Goal: Task Accomplishment & Management: Use online tool/utility

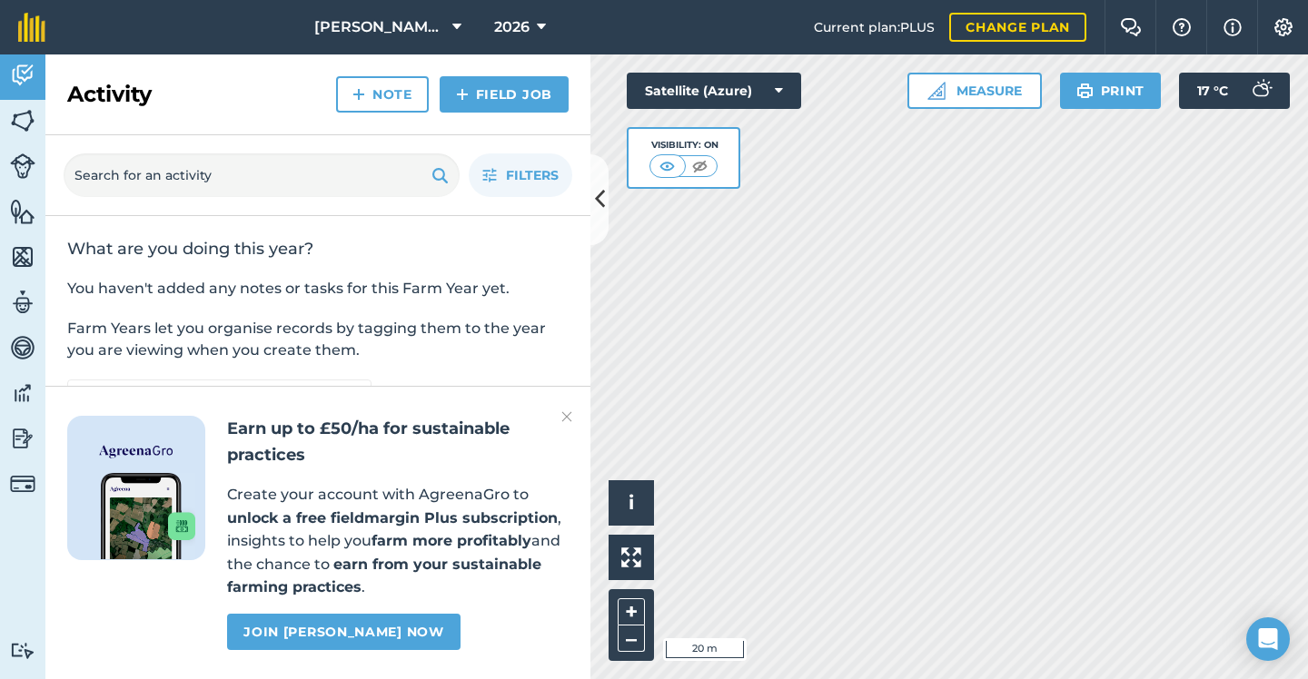
click at [20, 209] on img at bounding box center [22, 211] width 25 height 27
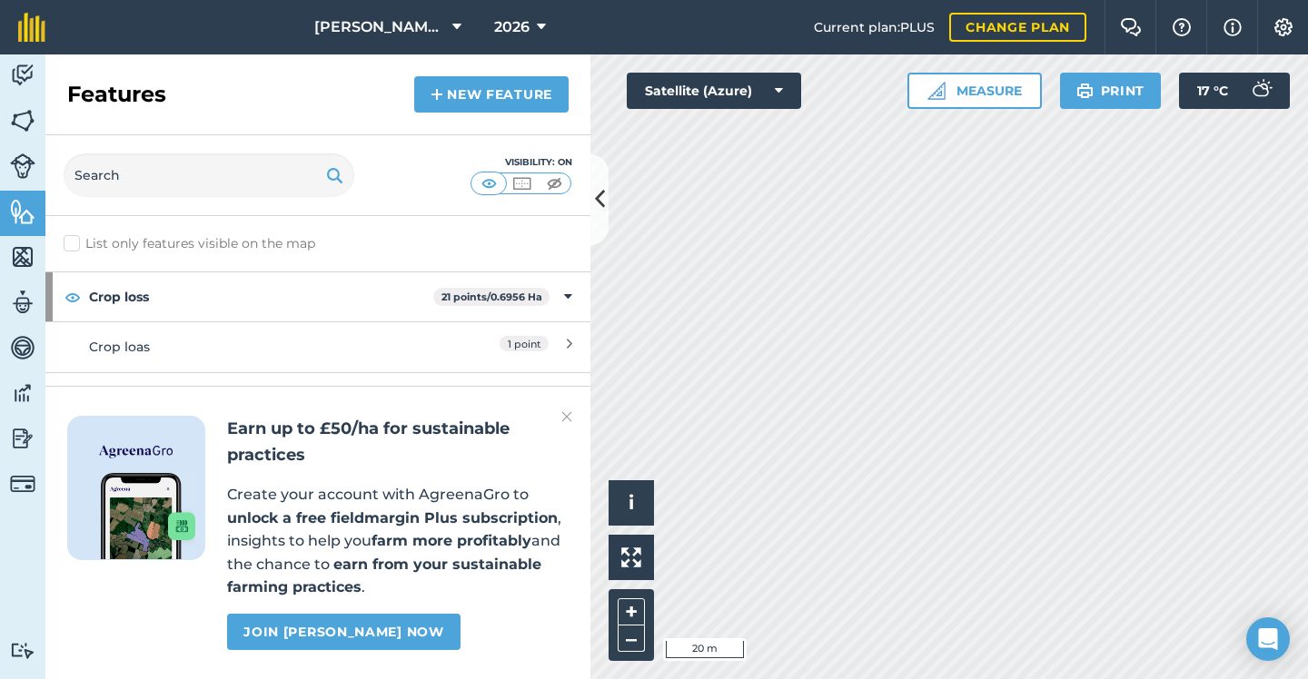
click at [469, 89] on link "New feature" at bounding box center [491, 94] width 154 height 36
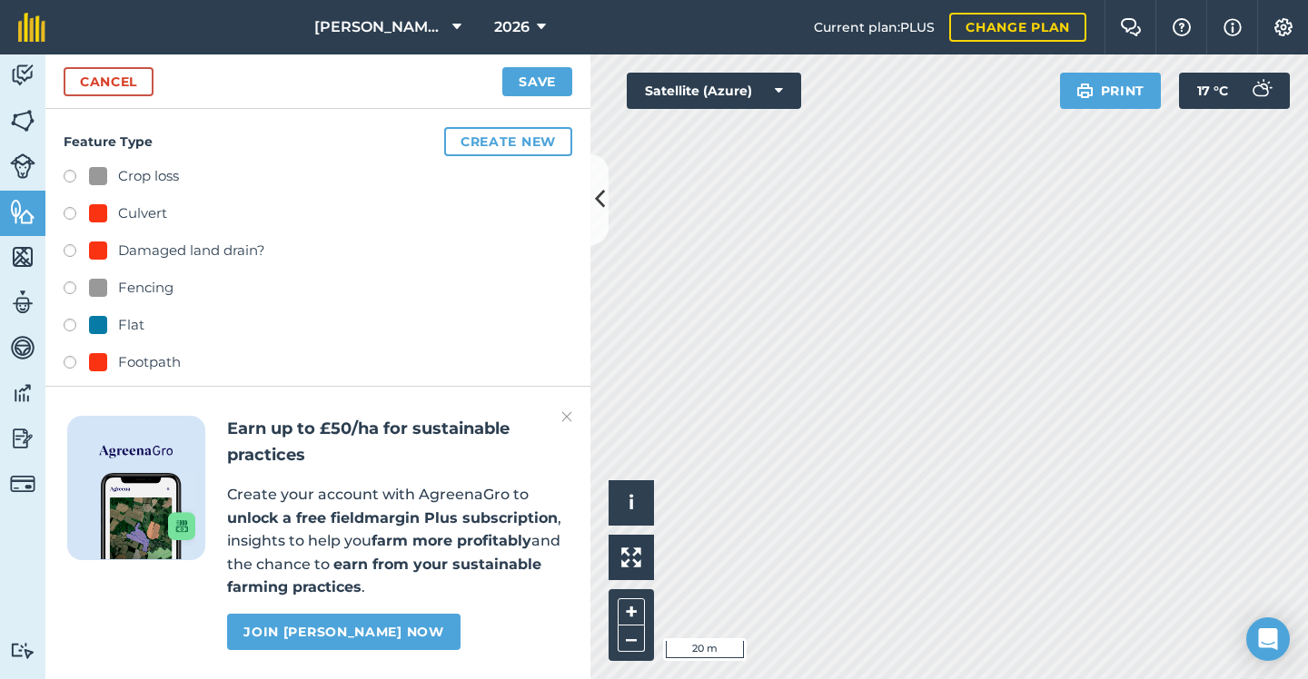
click at [522, 148] on button "Create new" at bounding box center [508, 141] width 128 height 29
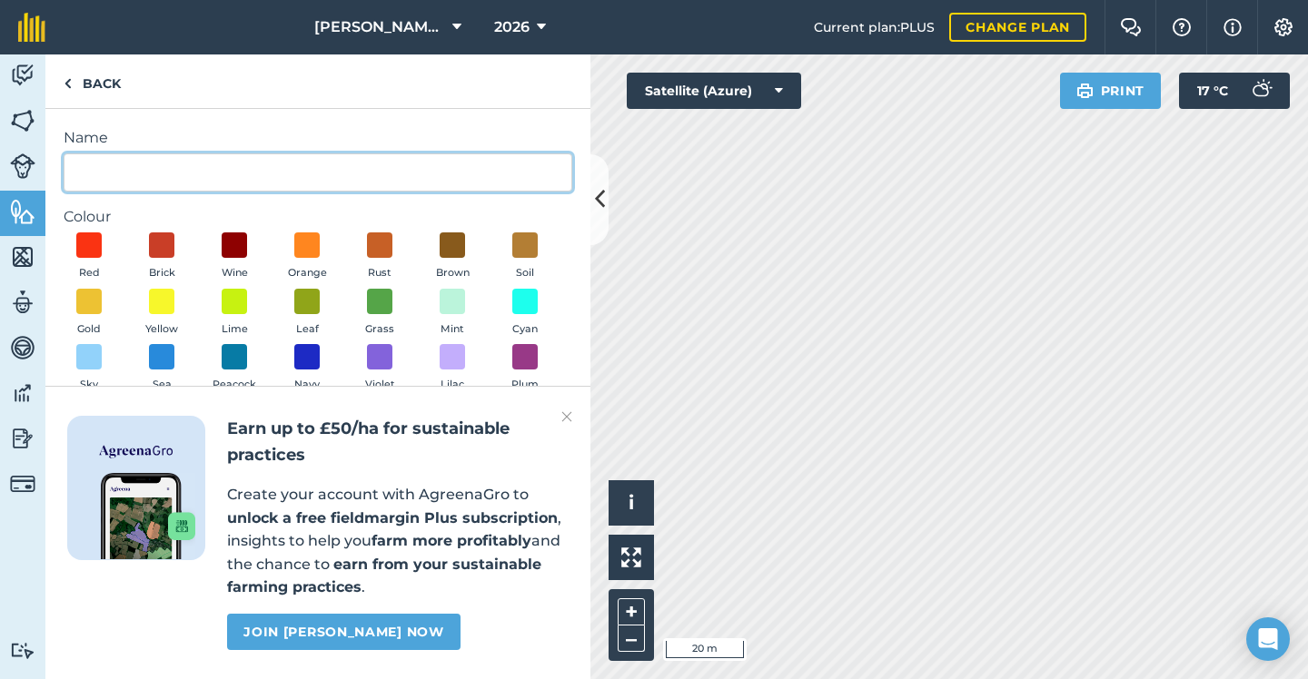
click at [400, 162] on input "Name" at bounding box center [318, 172] width 508 height 38
type input "Telegraph Pole"
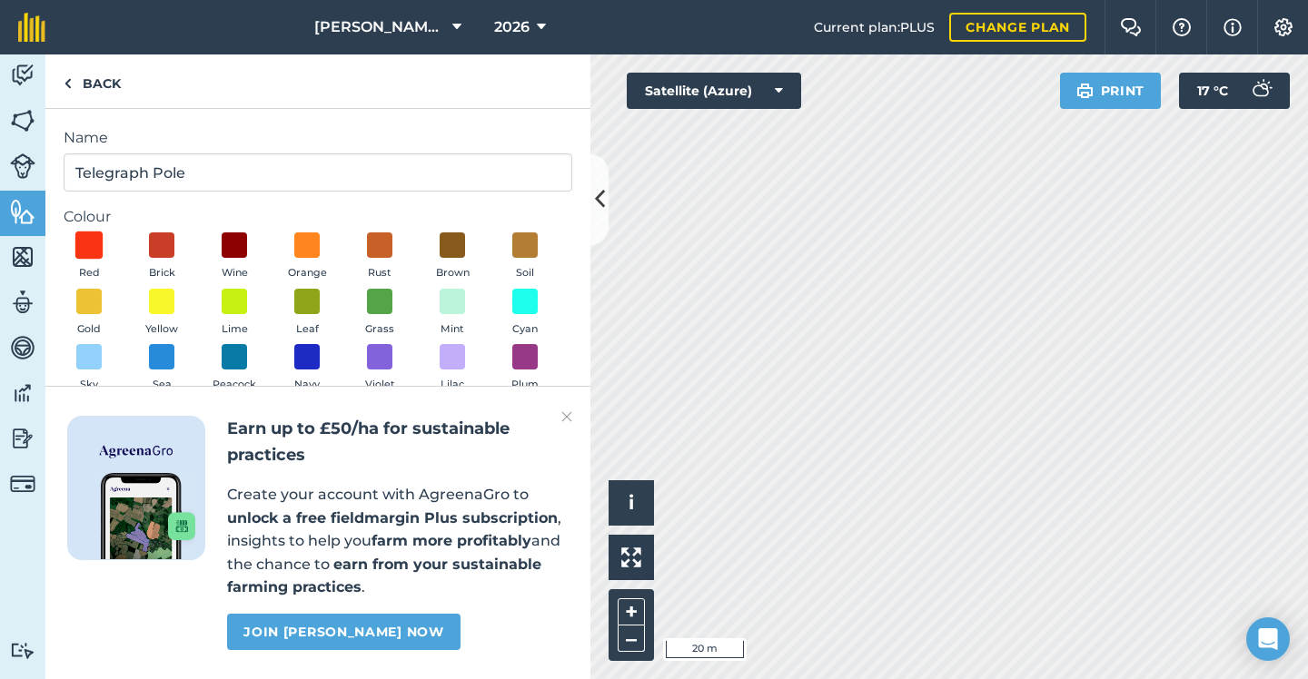
click at [84, 249] on span at bounding box center [89, 246] width 28 height 28
click at [567, 420] on img at bounding box center [566, 417] width 11 height 22
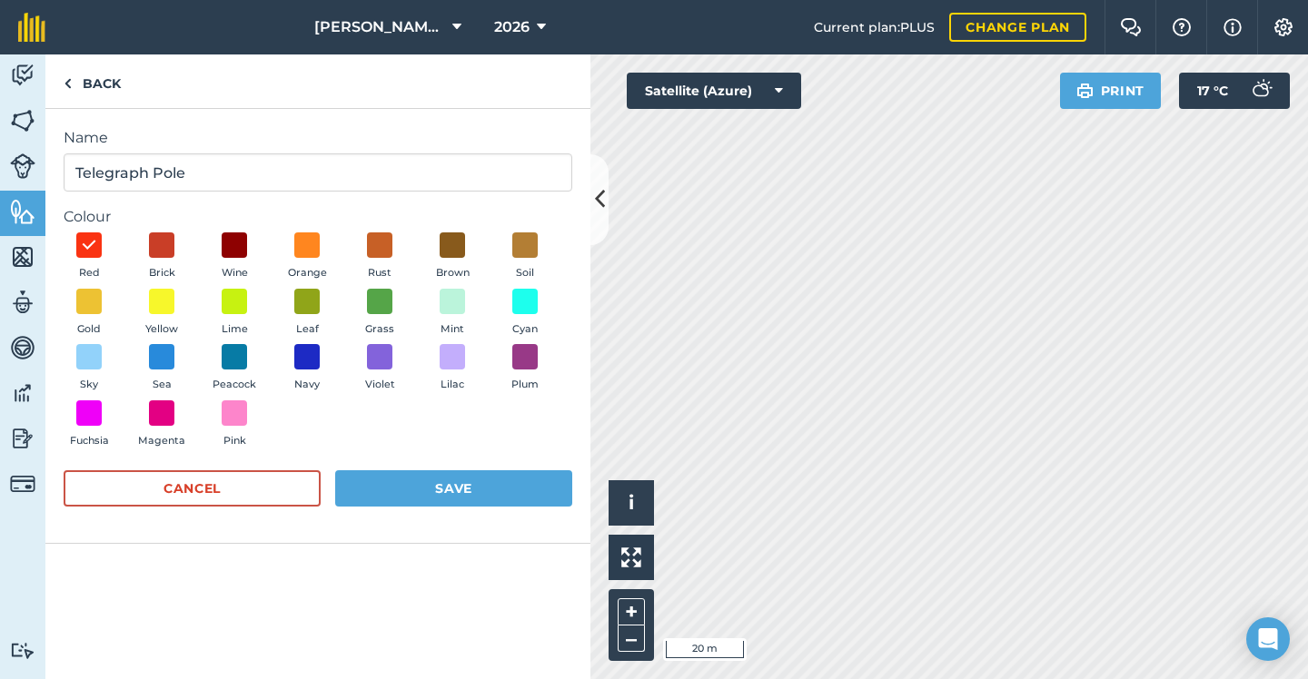
click at [538, 472] on button "Save" at bounding box center [453, 488] width 237 height 36
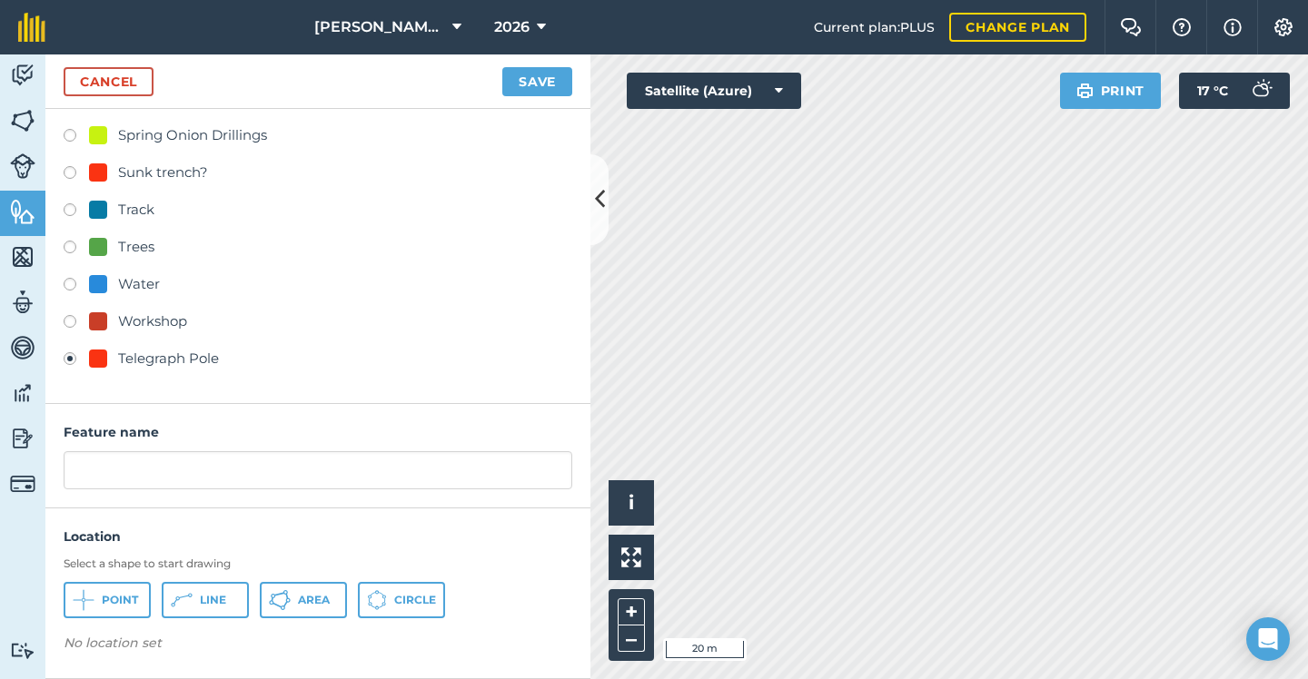
scroll to position [822, 0]
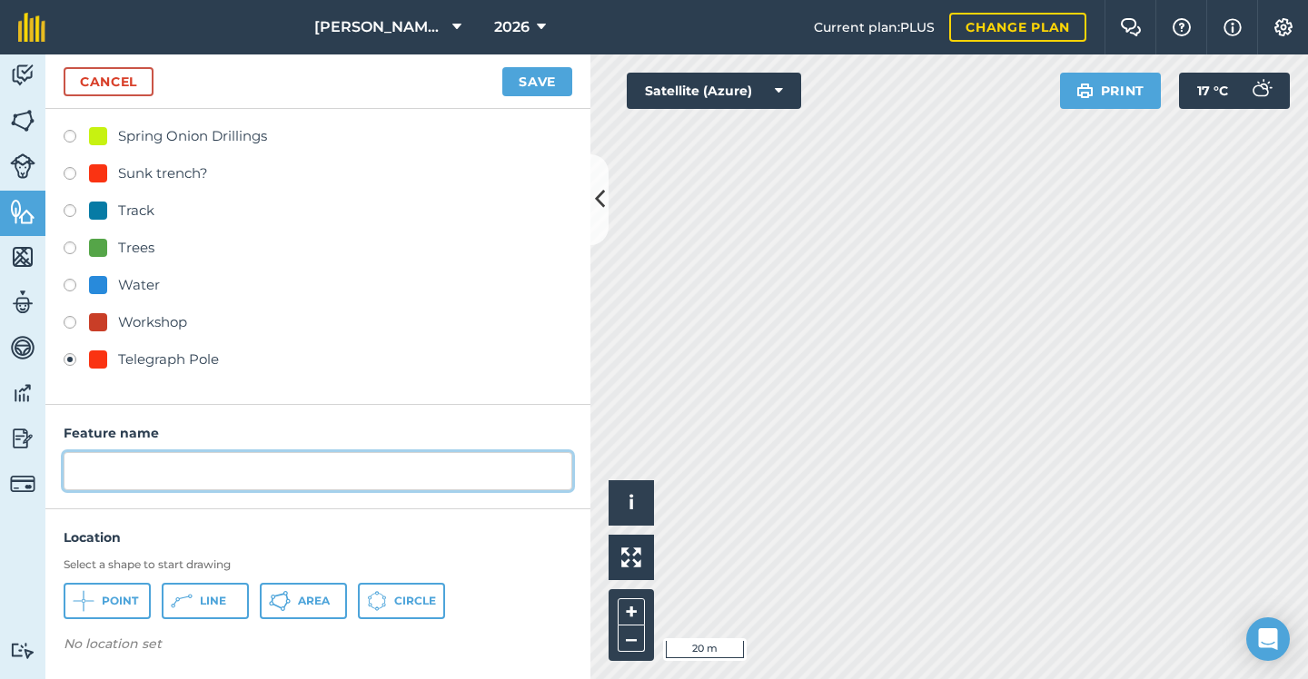
click at [336, 465] on input "text" at bounding box center [318, 471] width 508 height 38
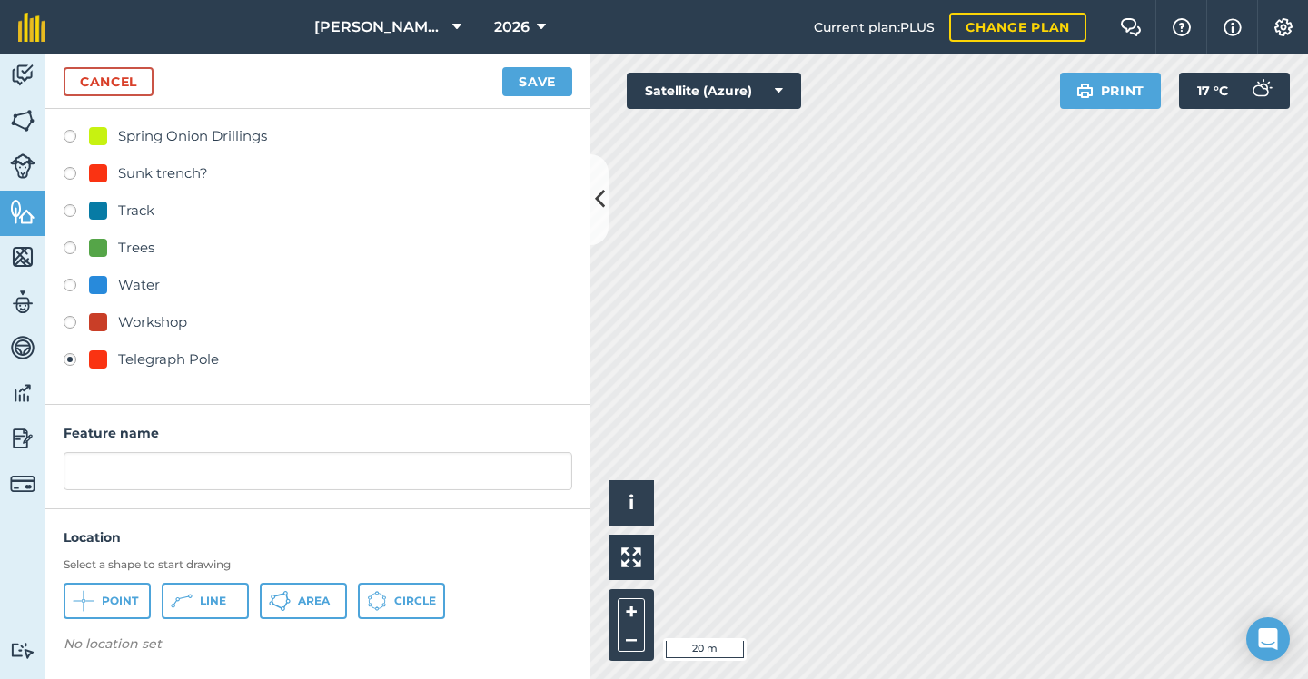
click at [122, 596] on span "Point" at bounding box center [120, 601] width 36 height 15
click at [549, 84] on button "Save" at bounding box center [537, 81] width 70 height 29
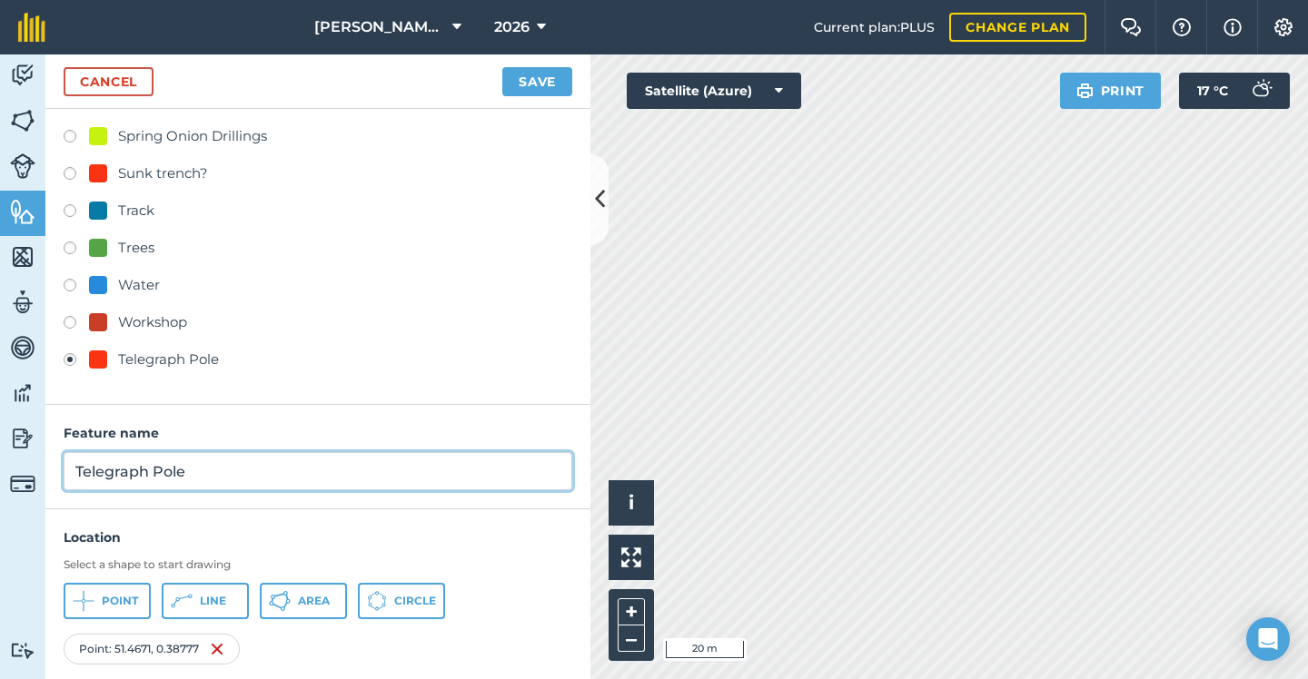
drag, startPoint x: 221, startPoint y: 462, endPoint x: 47, endPoint y: 459, distance: 173.5
click at [47, 459] on div "Feature name Telegraph Pole" at bounding box center [317, 457] width 545 height 104
drag, startPoint x: 213, startPoint y: 469, endPoint x: 69, endPoint y: 464, distance: 144.4
click at [69, 464] on input "Telegraph Pole" at bounding box center [318, 471] width 508 height 38
type input "Telegraph Pole"
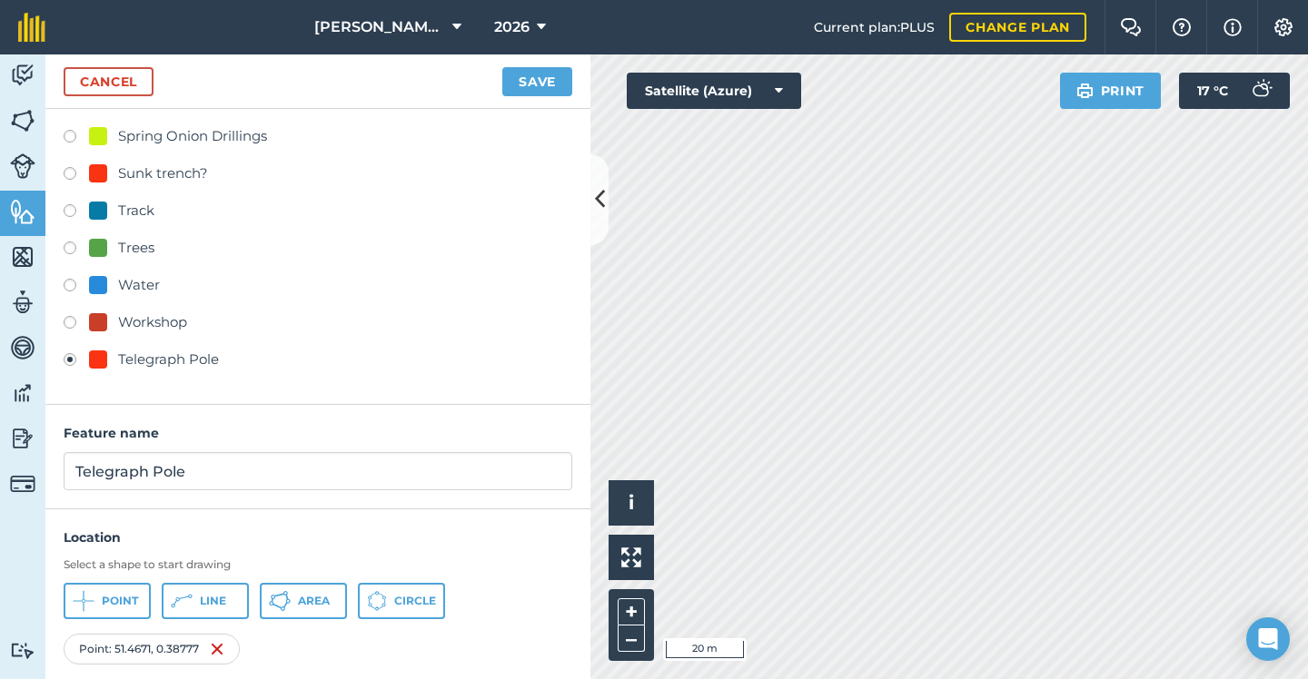
click at [548, 80] on button "Save" at bounding box center [537, 81] width 70 height 29
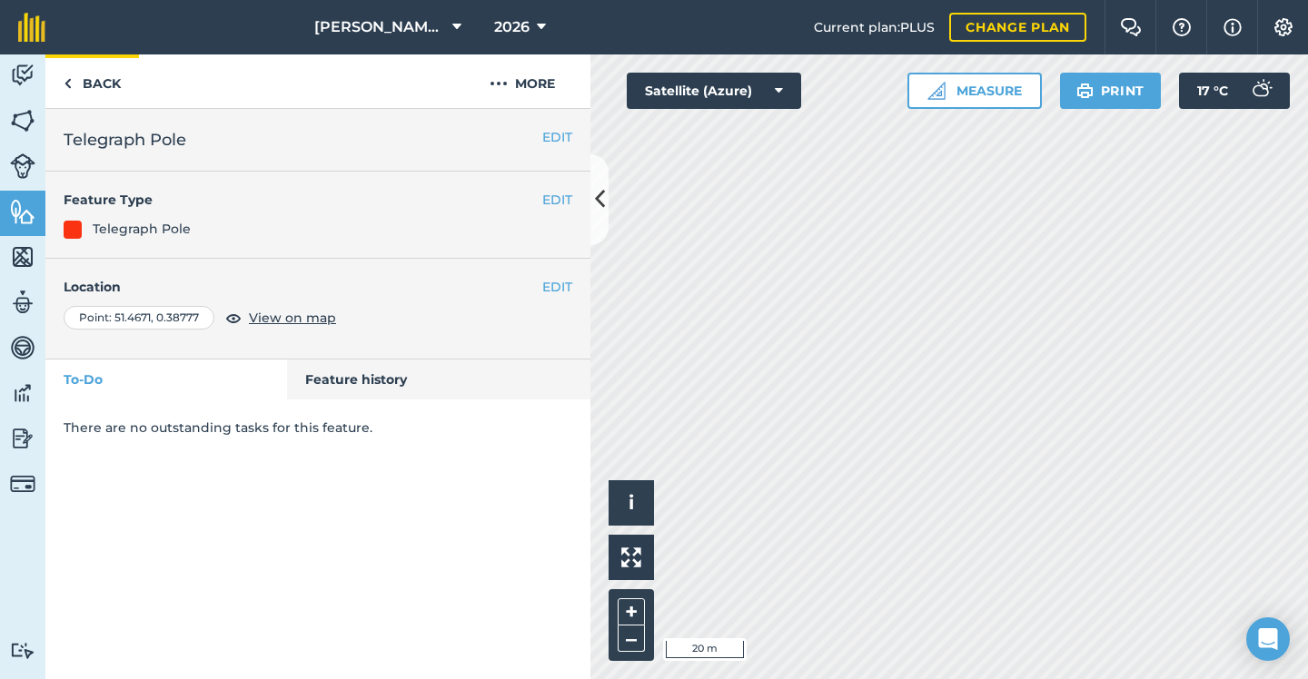
click at [115, 90] on link "Back" at bounding box center [92, 81] width 94 height 54
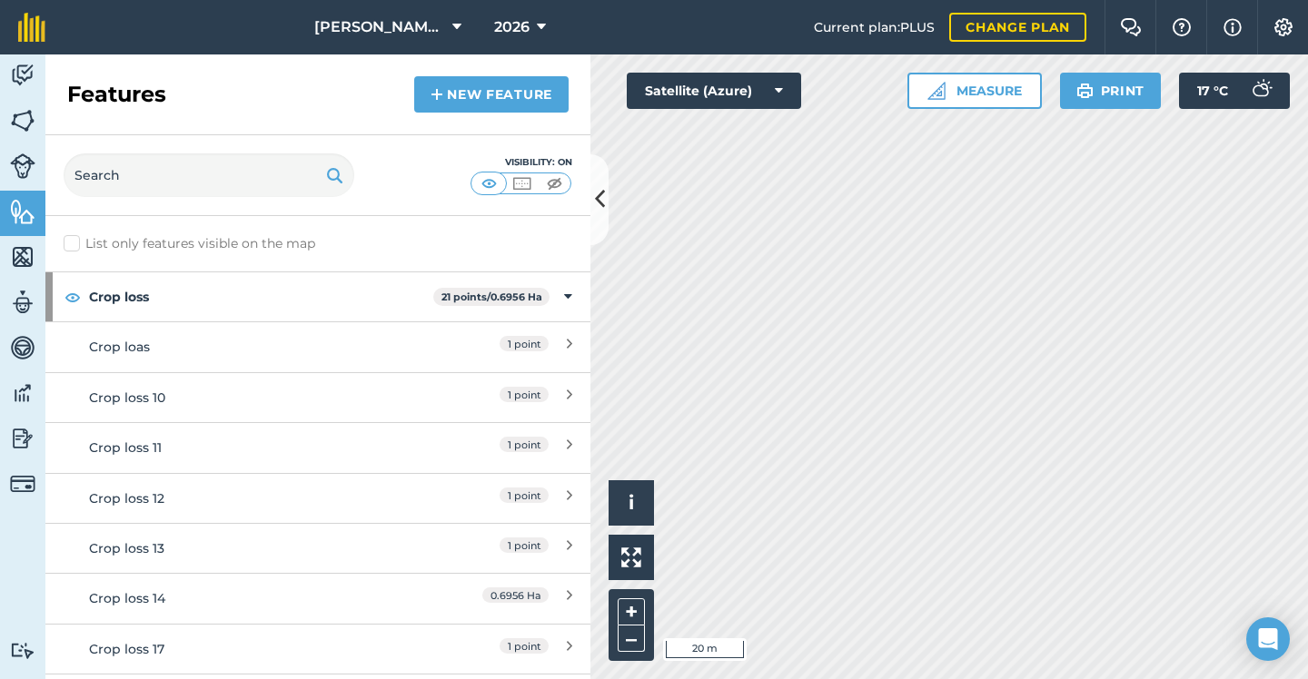
click at [426, 93] on link "New feature" at bounding box center [491, 94] width 154 height 36
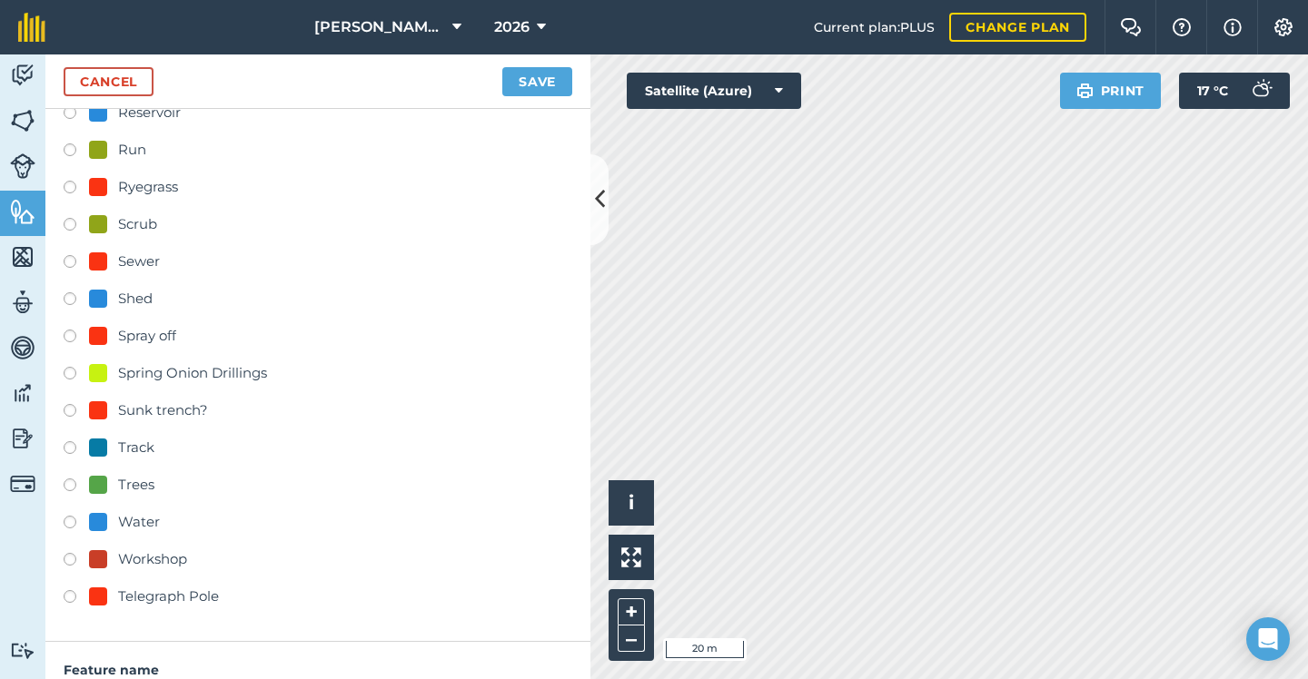
scroll to position [638, 0]
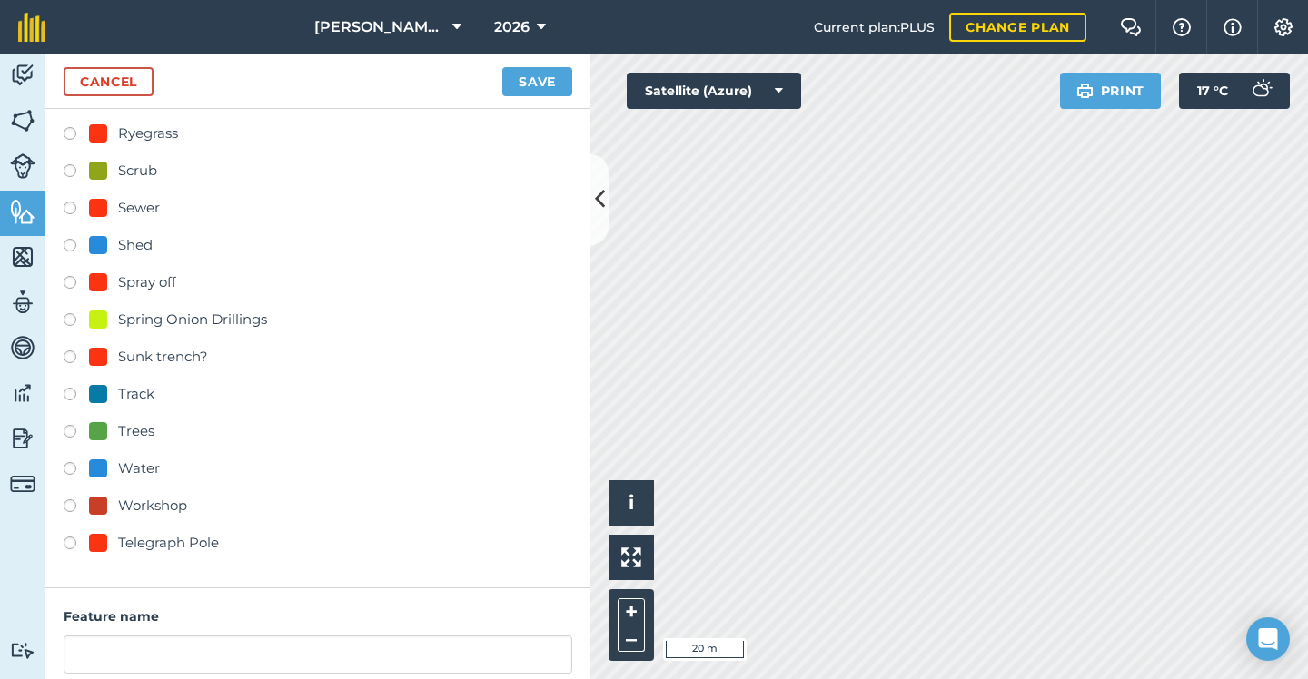
click at [155, 539] on div "Telegraph Pole" at bounding box center [168, 543] width 101 height 22
radio input "true"
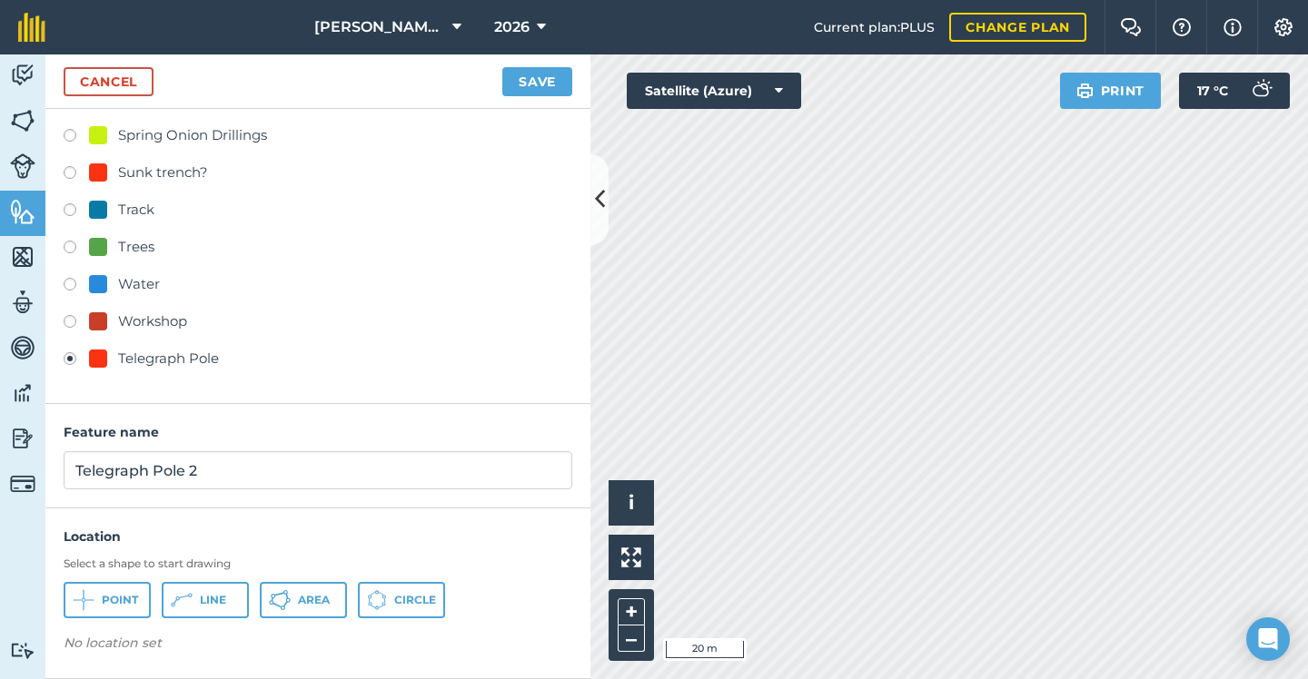
scroll to position [822, 0]
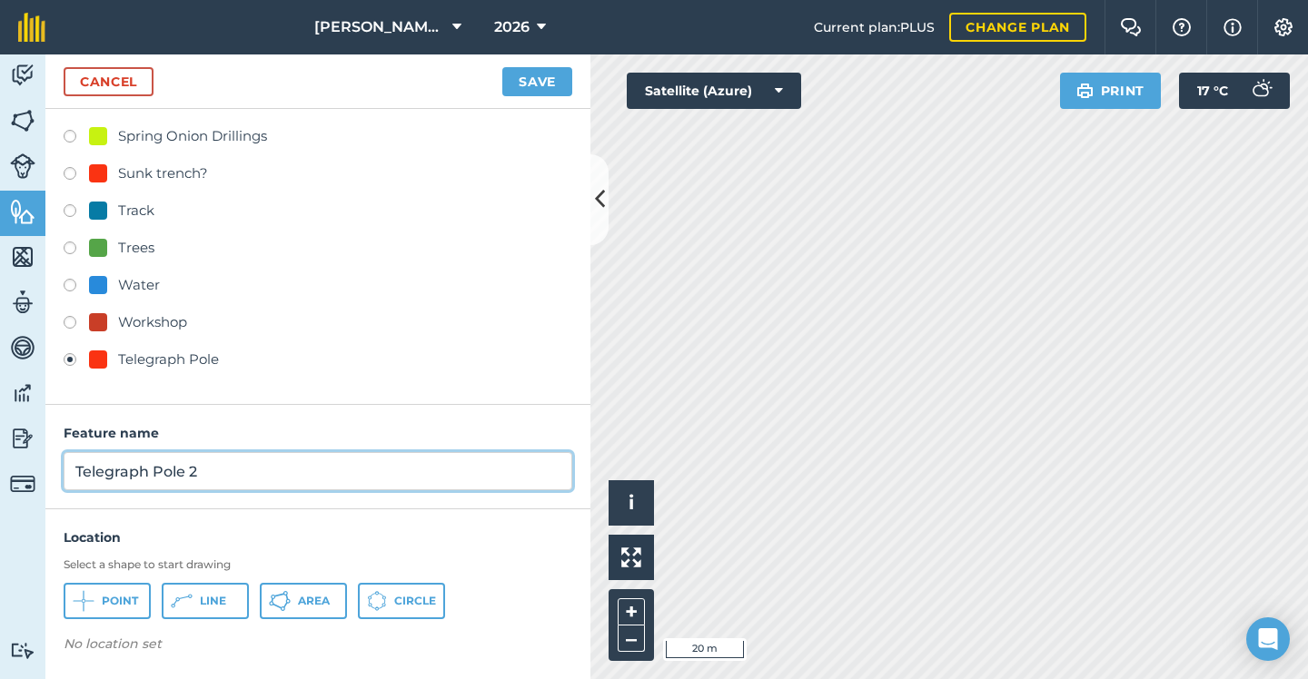
click at [243, 469] on input "Telegraph Pole 2" at bounding box center [318, 471] width 508 height 38
type input "Telegraph Pole"
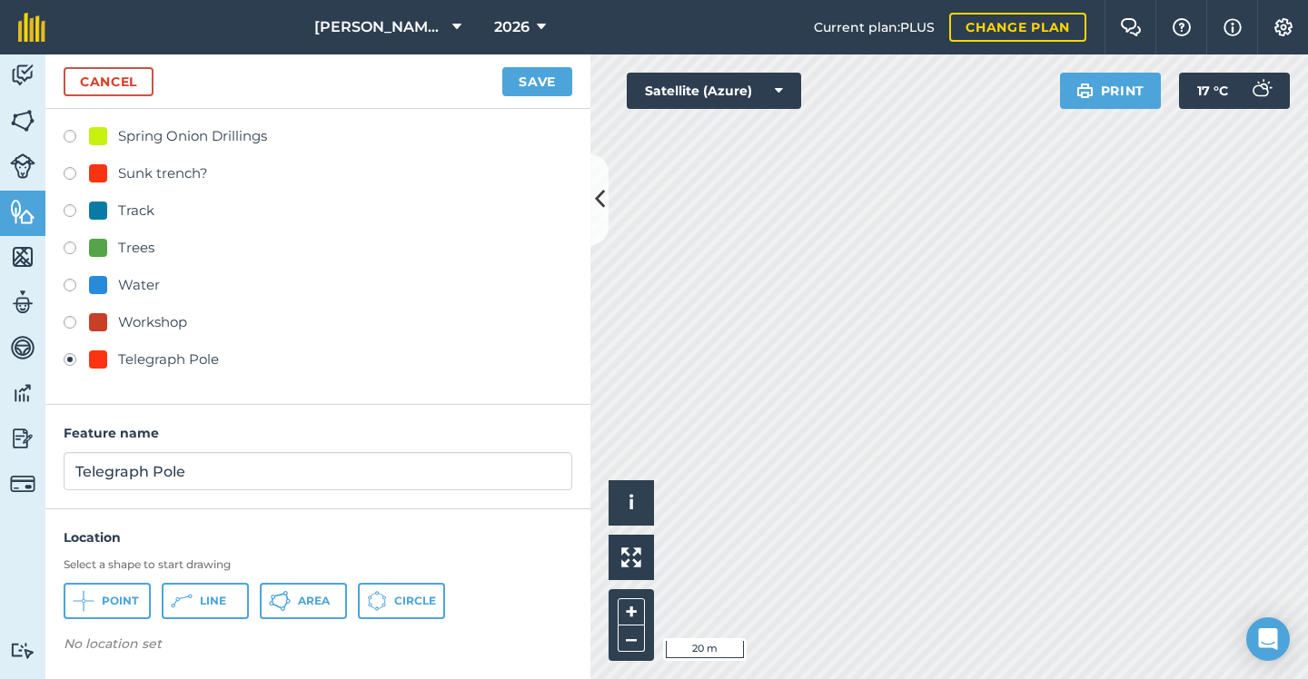
click at [130, 591] on button "Point" at bounding box center [107, 601] width 87 height 36
click at [542, 77] on button "Save" at bounding box center [537, 81] width 70 height 29
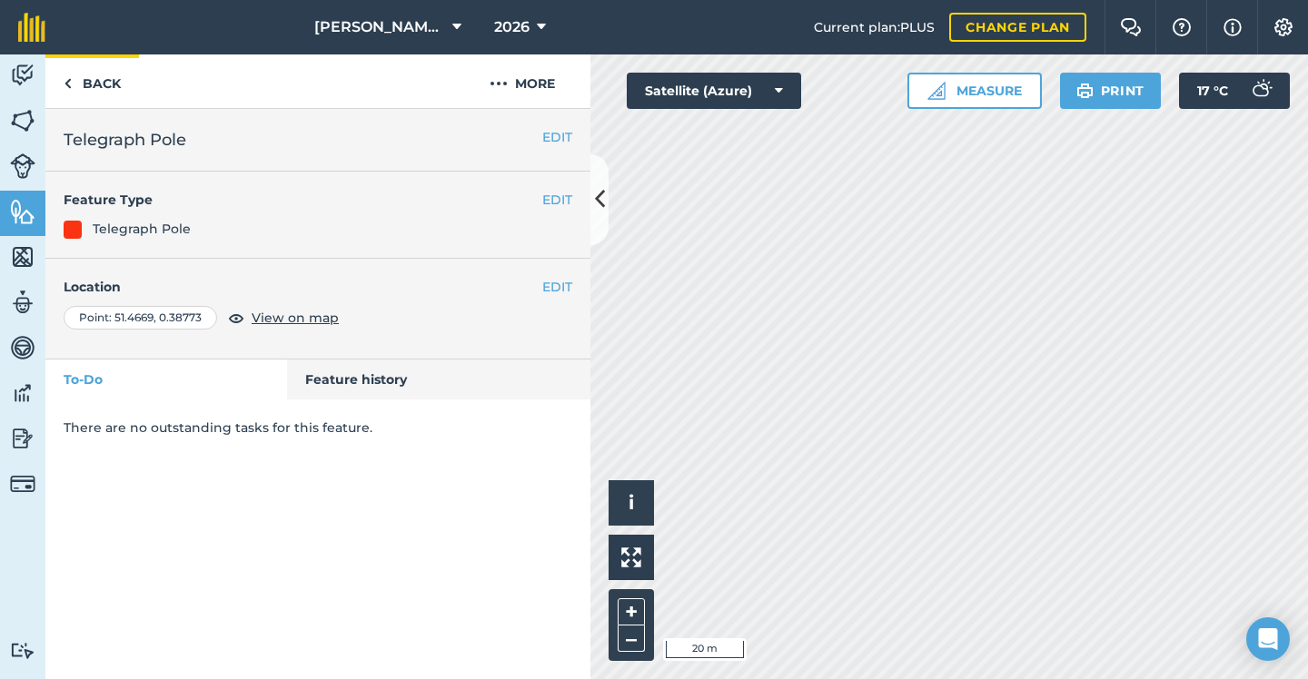
click at [108, 74] on link "Back" at bounding box center [92, 81] width 94 height 54
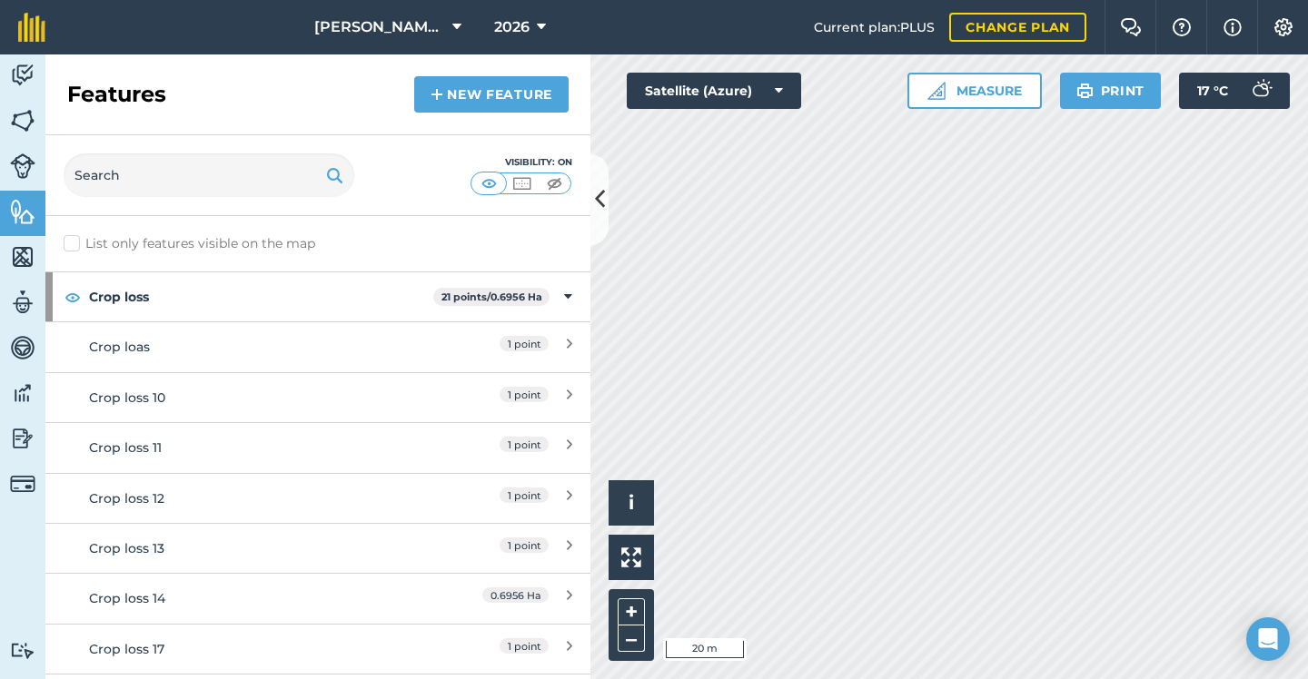
click at [446, 81] on link "New feature" at bounding box center [491, 94] width 154 height 36
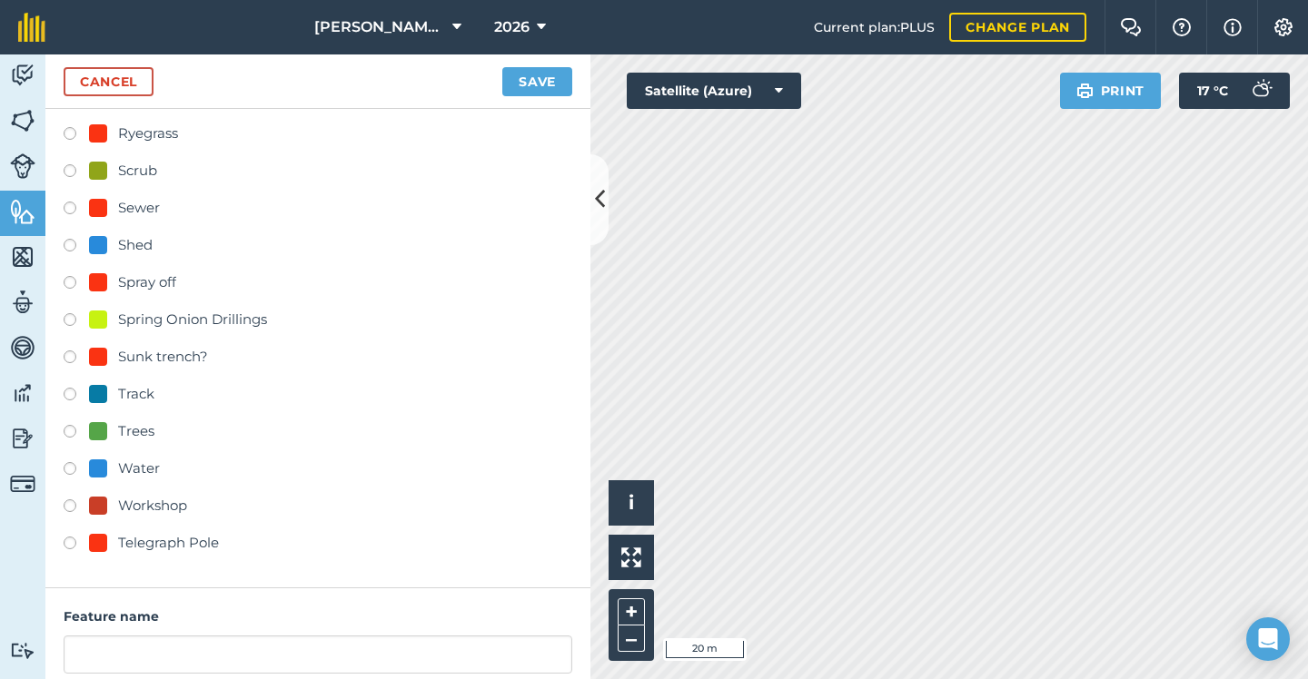
scroll to position [724, 0]
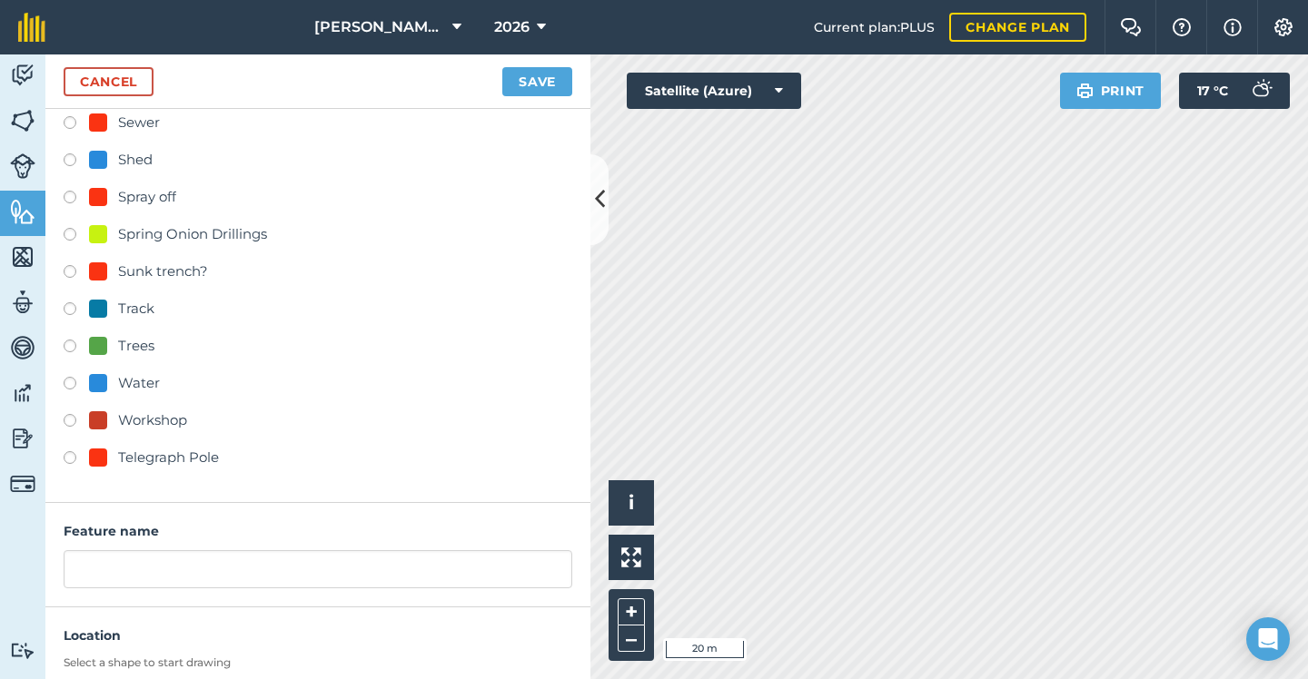
click at [162, 465] on div "Telegraph Pole" at bounding box center [168, 458] width 101 height 22
radio input "true"
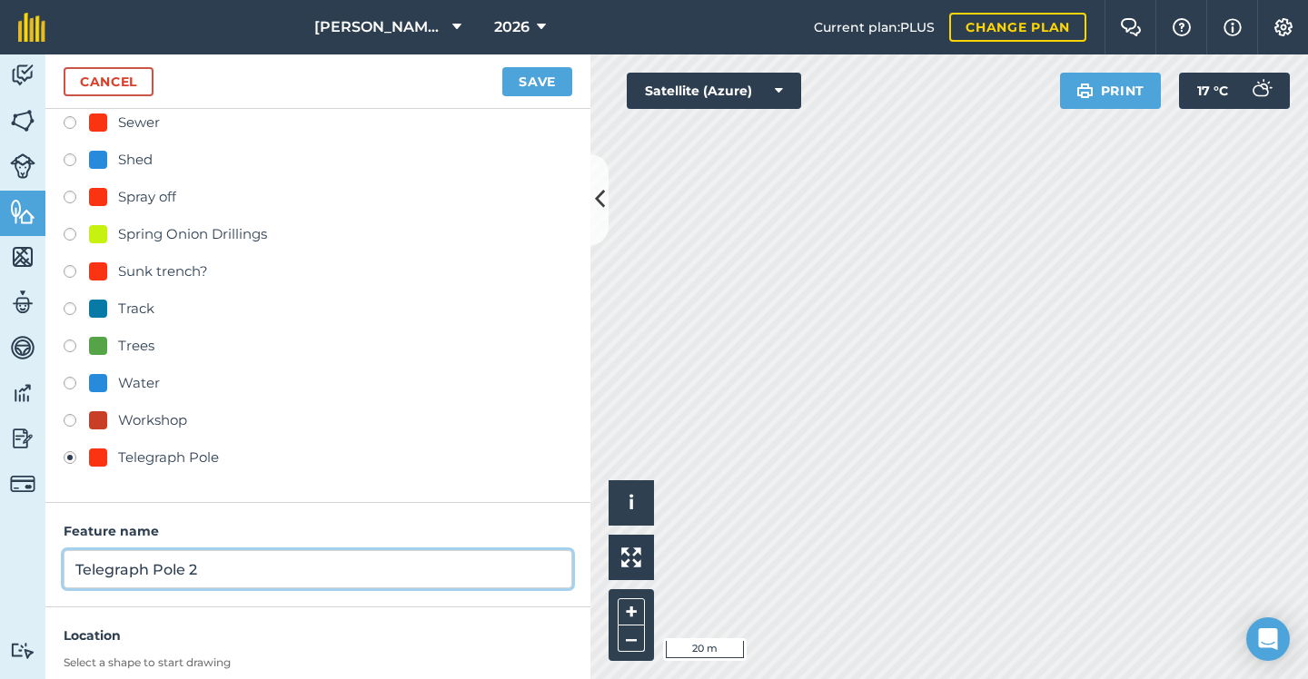
click at [234, 558] on input "Telegraph Pole 2" at bounding box center [318, 569] width 508 height 38
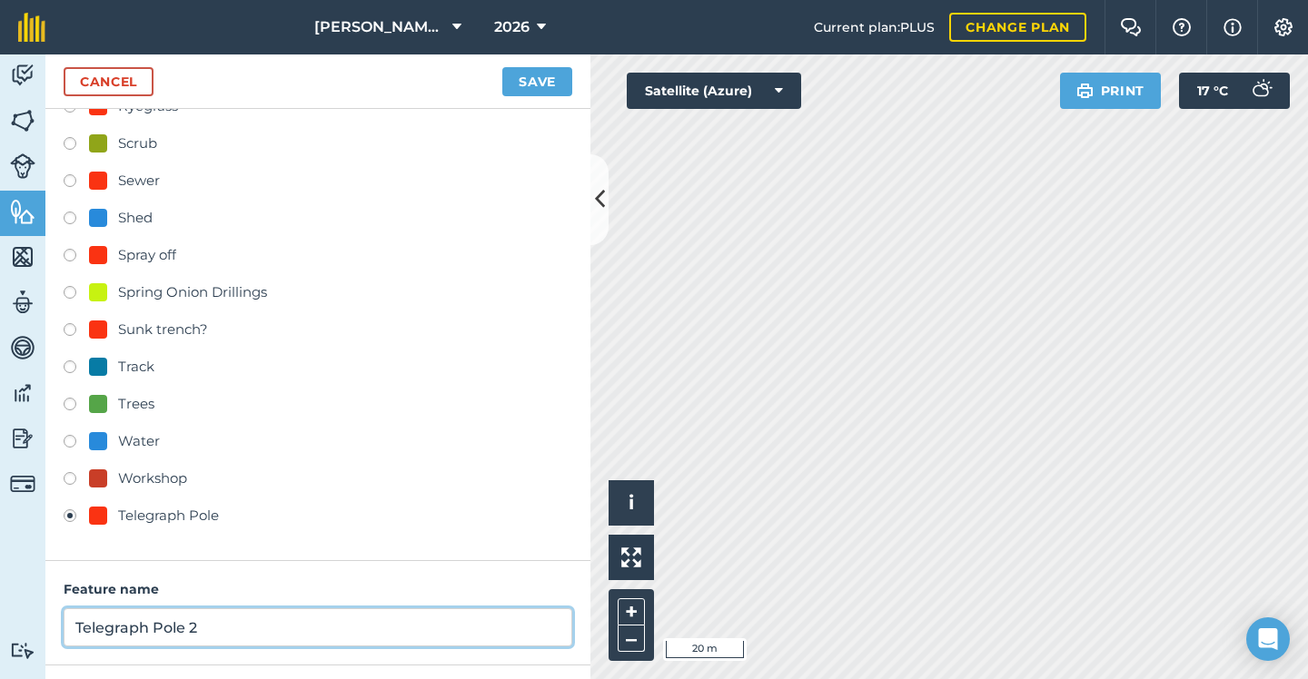
scroll to position [666, 0]
click at [254, 619] on input "Telegraph Pole 2" at bounding box center [318, 627] width 508 height 38
type input "Telegraph Pole"
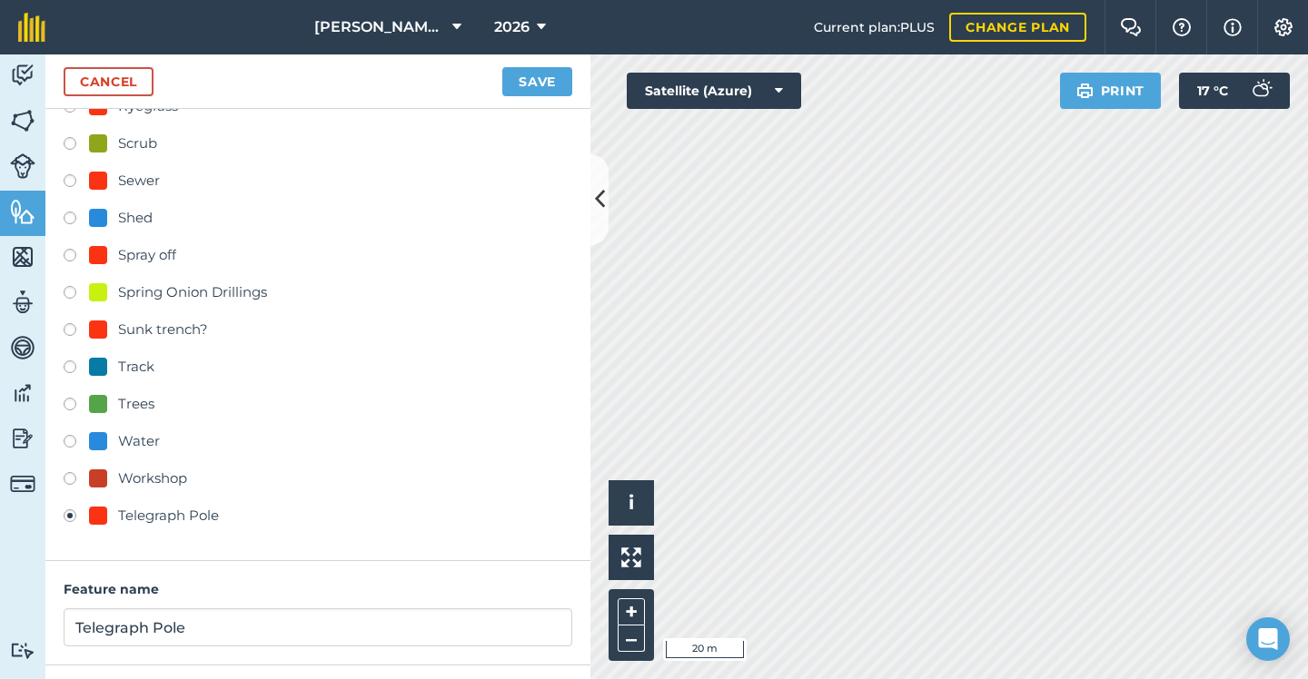
click at [546, 83] on button "Save" at bounding box center [537, 81] width 70 height 29
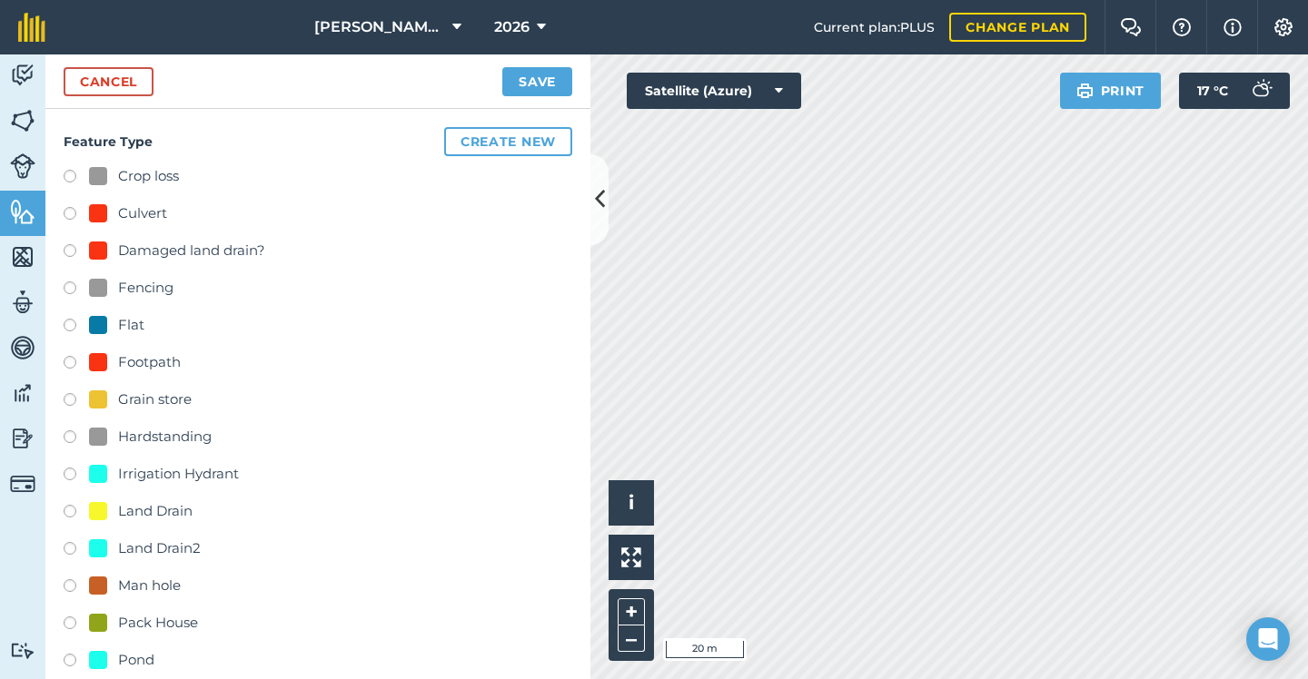
scroll to position [0, 0]
click at [147, 85] on link "Cancel" at bounding box center [109, 81] width 90 height 29
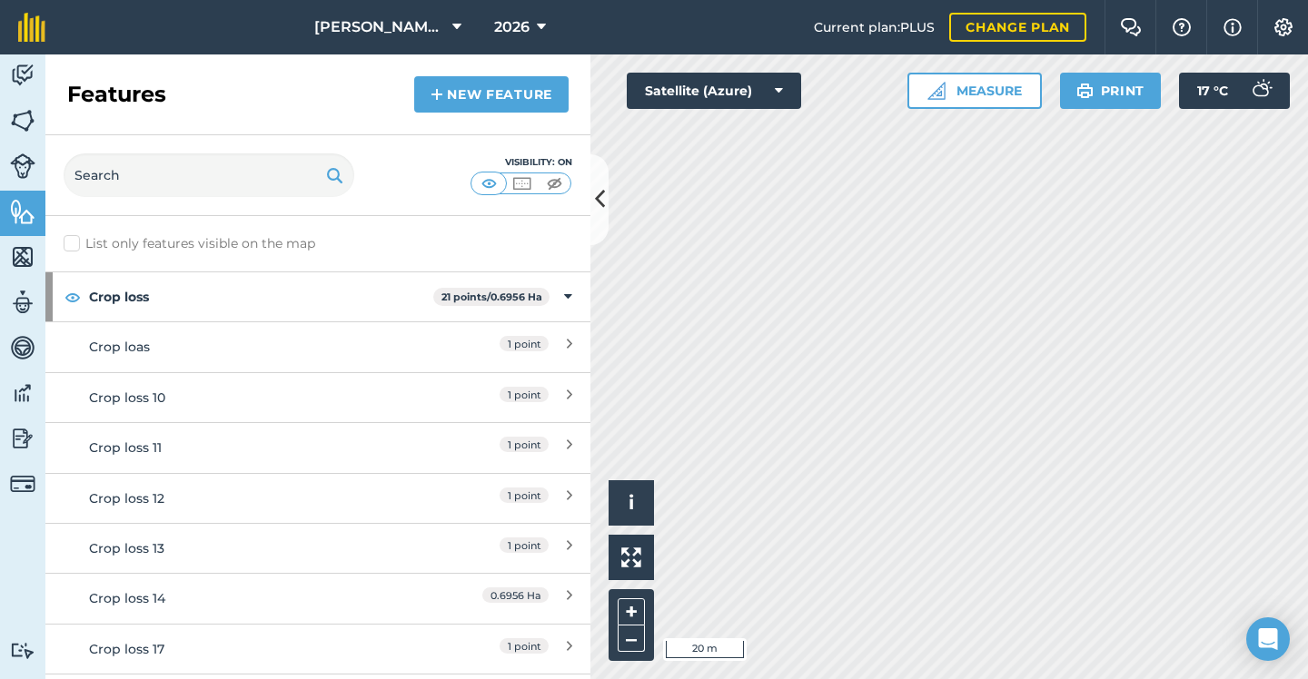
click at [539, 94] on link "New feature" at bounding box center [491, 94] width 154 height 36
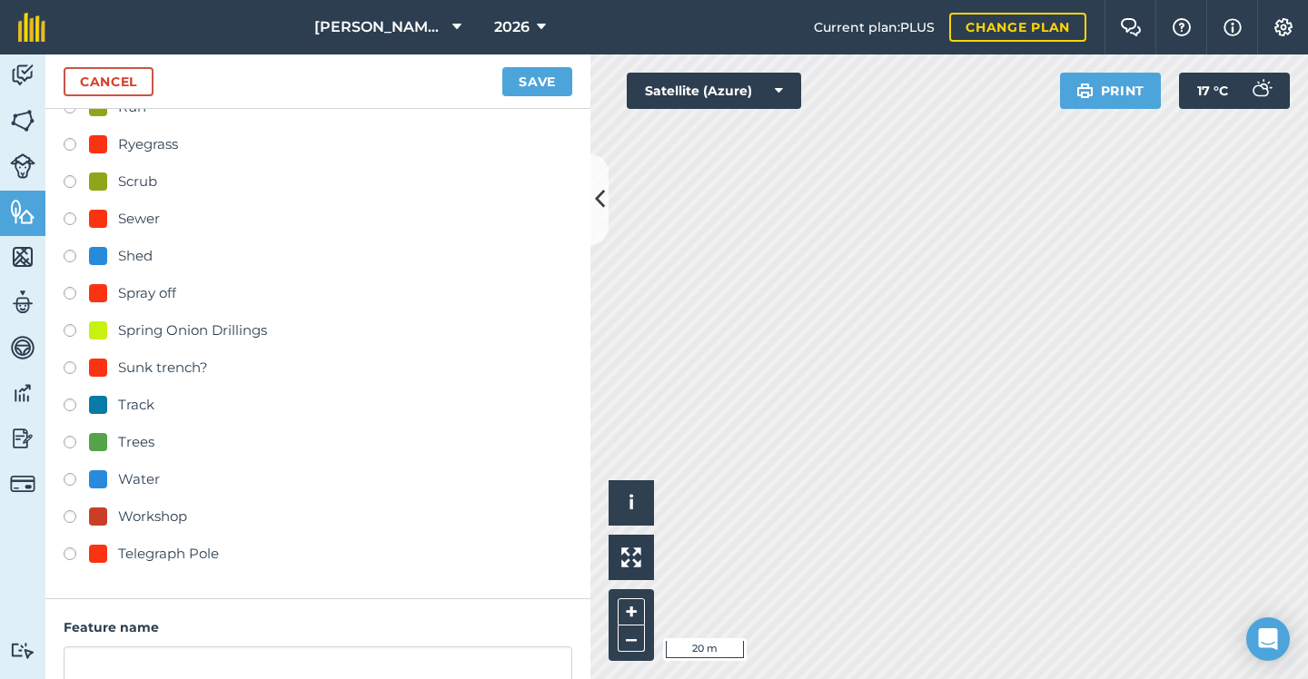
scroll to position [637, 0]
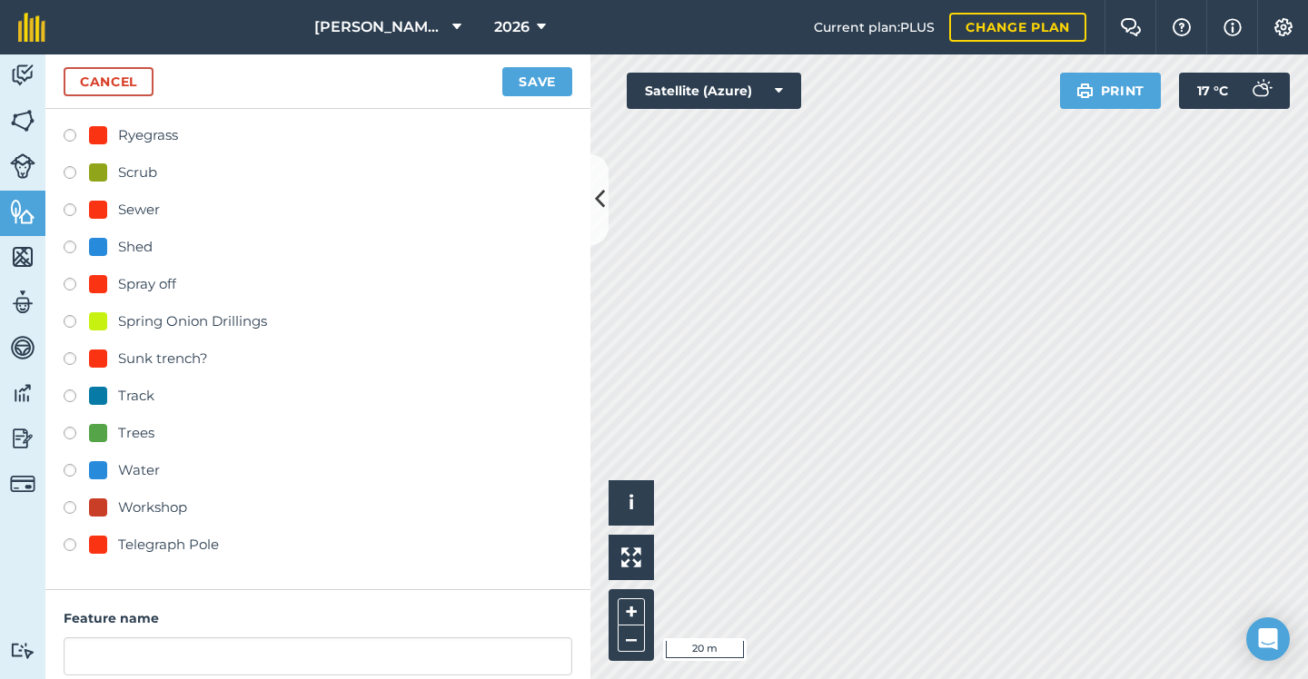
click at [157, 540] on div "Telegraph Pole" at bounding box center [168, 545] width 101 height 22
radio input "true"
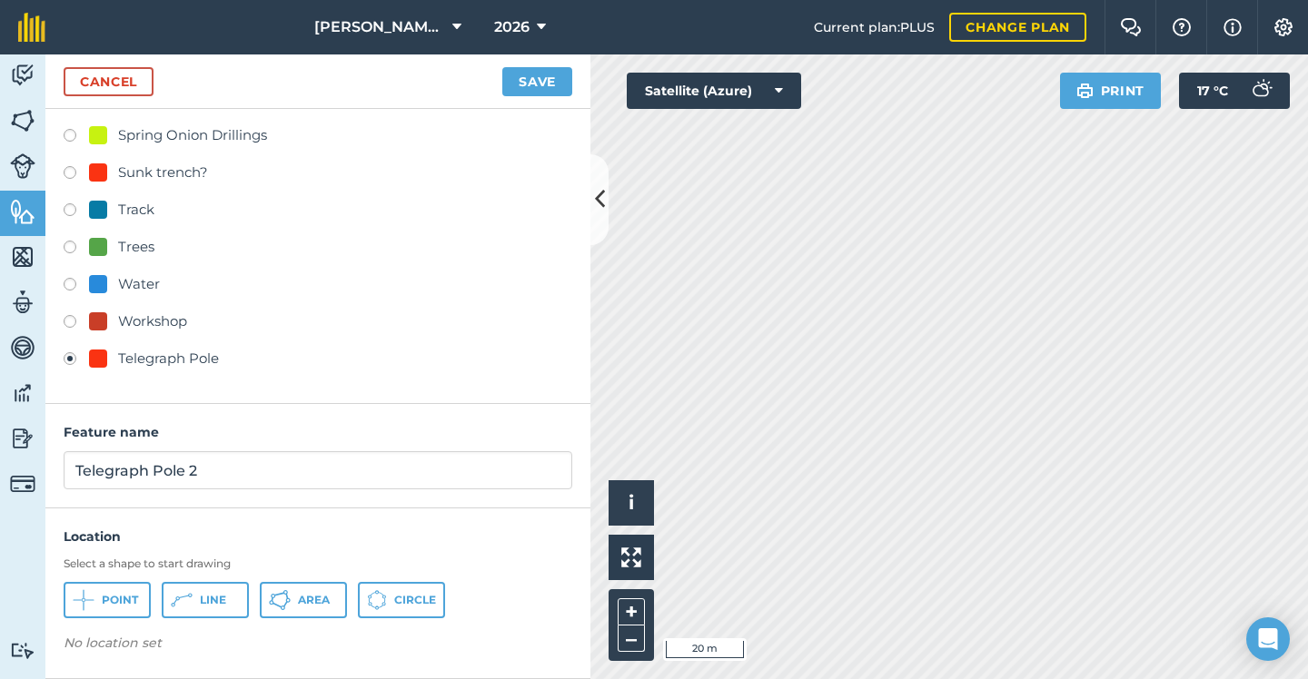
scroll to position [822, 0]
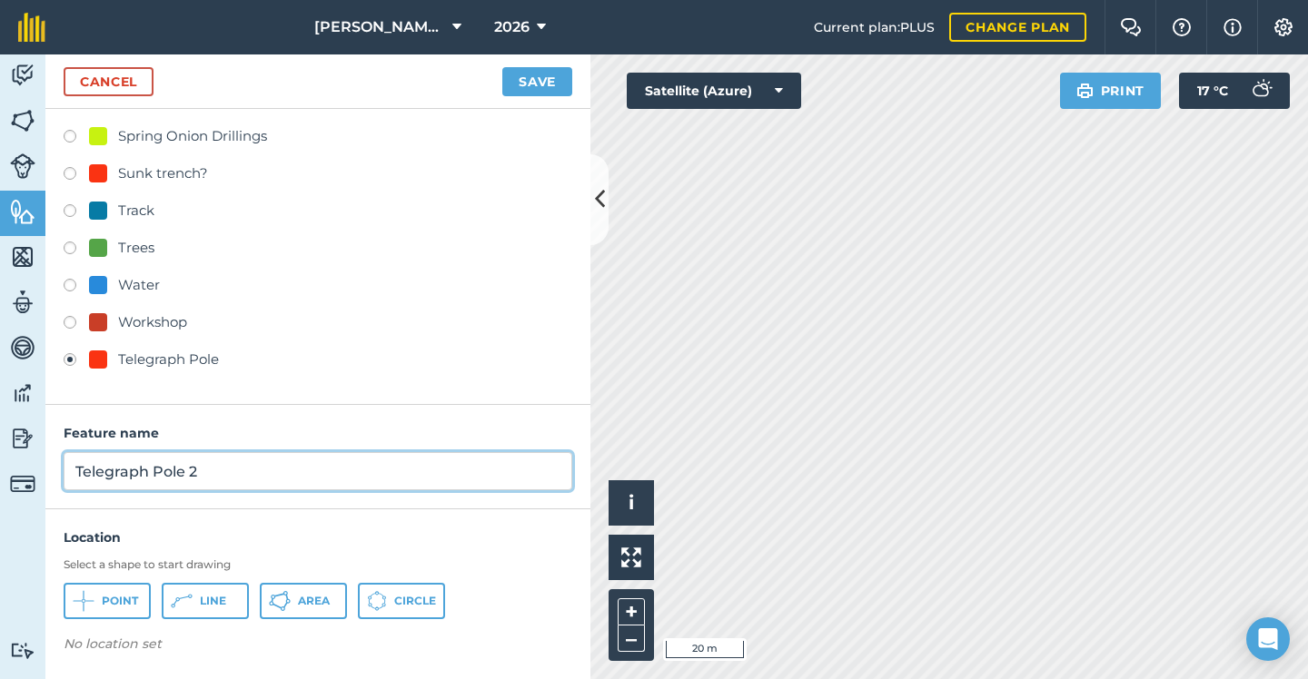
click at [312, 474] on input "Telegraph Pole 2" at bounding box center [318, 471] width 508 height 38
type input "Telegraph Pole"
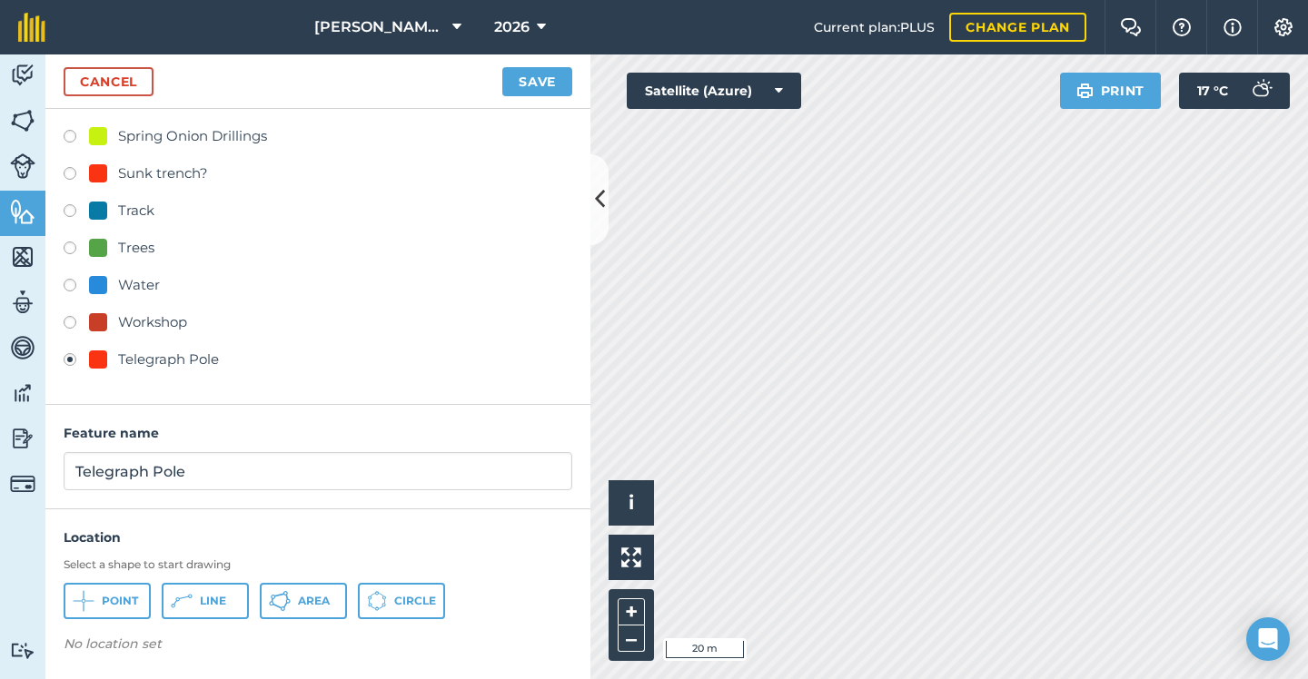
click at [114, 598] on span "Point" at bounding box center [120, 601] width 36 height 15
click at [553, 86] on button "Save" at bounding box center [537, 81] width 70 height 29
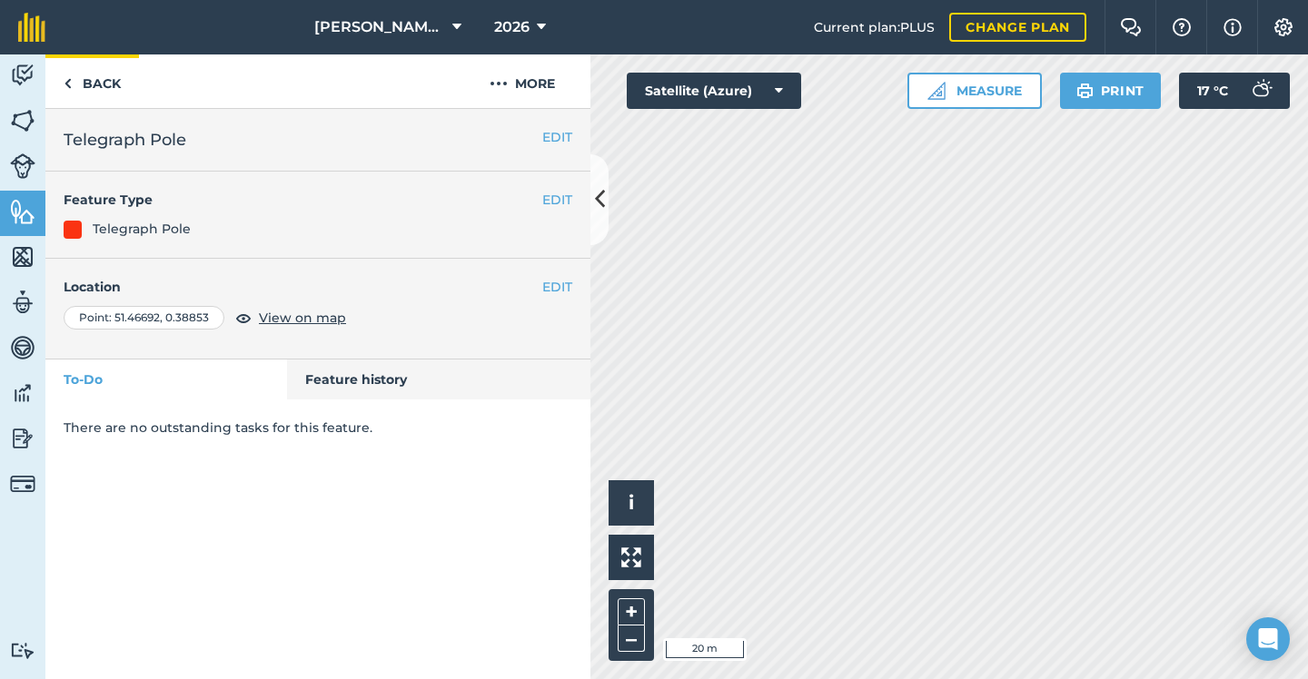
click at [94, 84] on link "Back" at bounding box center [92, 81] width 94 height 54
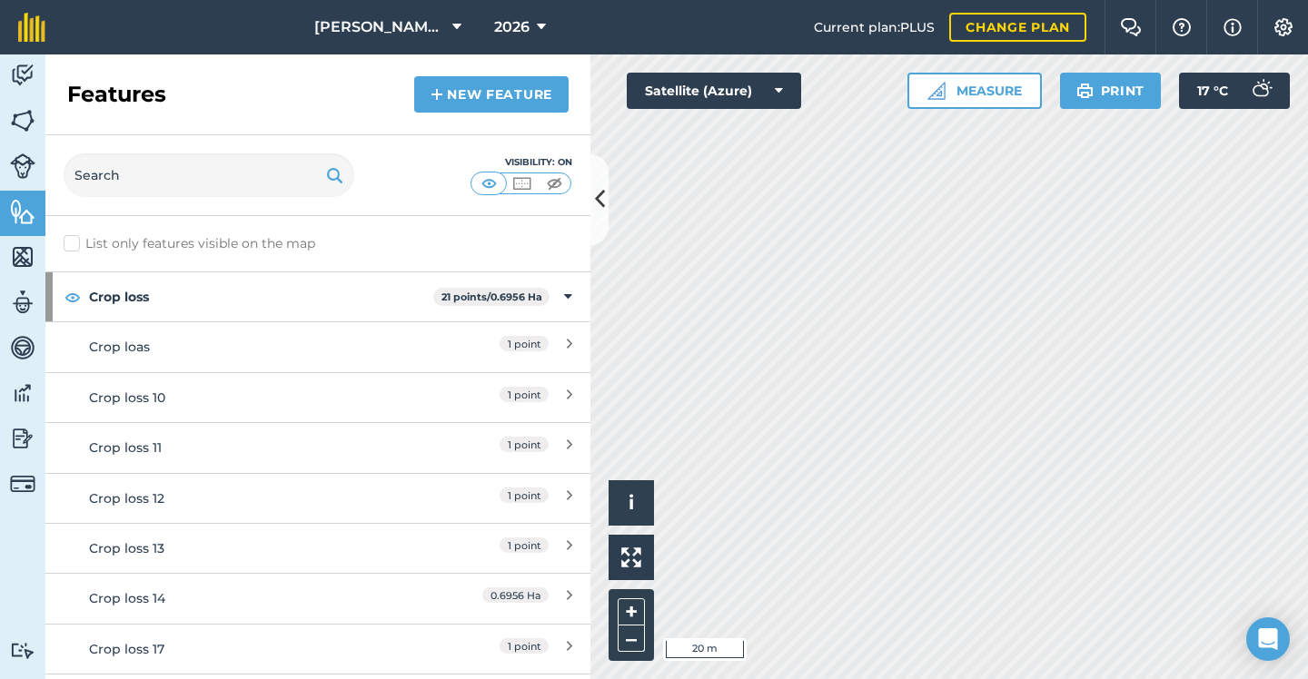
click at [461, 94] on link "New feature" at bounding box center [491, 94] width 154 height 36
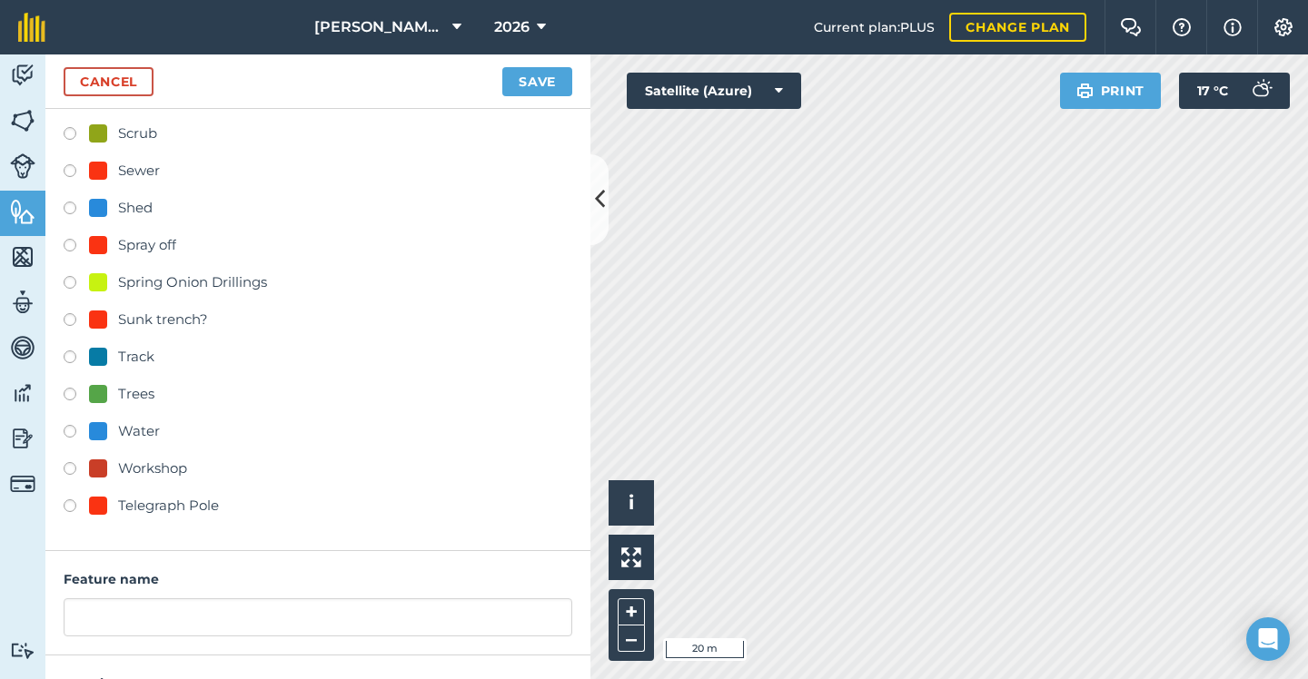
scroll to position [682, 0]
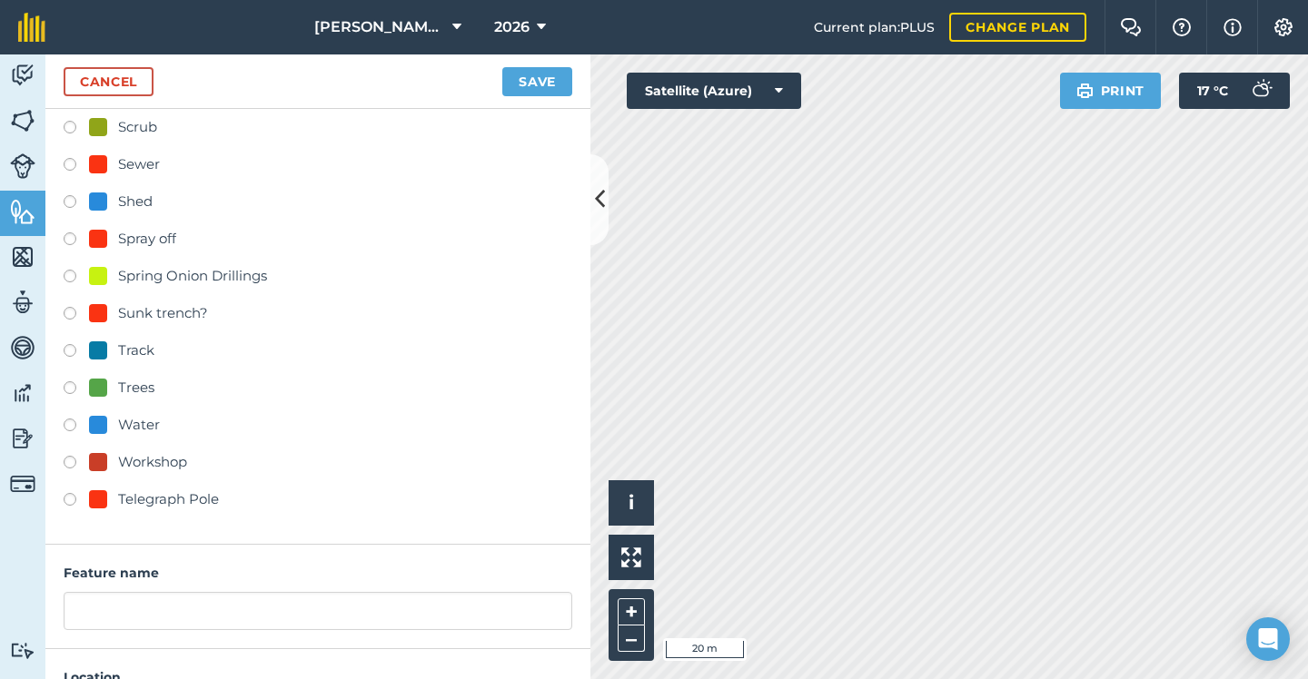
click at [148, 499] on div "Telegraph Pole" at bounding box center [168, 500] width 101 height 22
radio input "true"
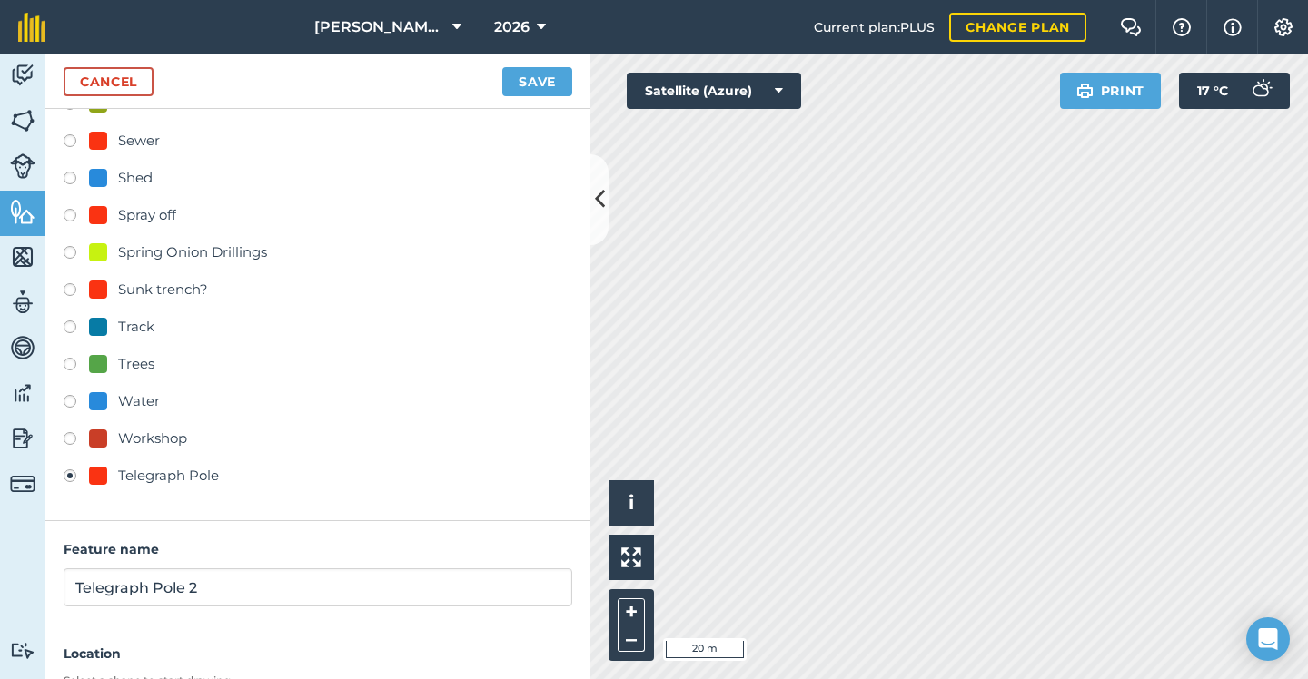
scroll to position [715, 0]
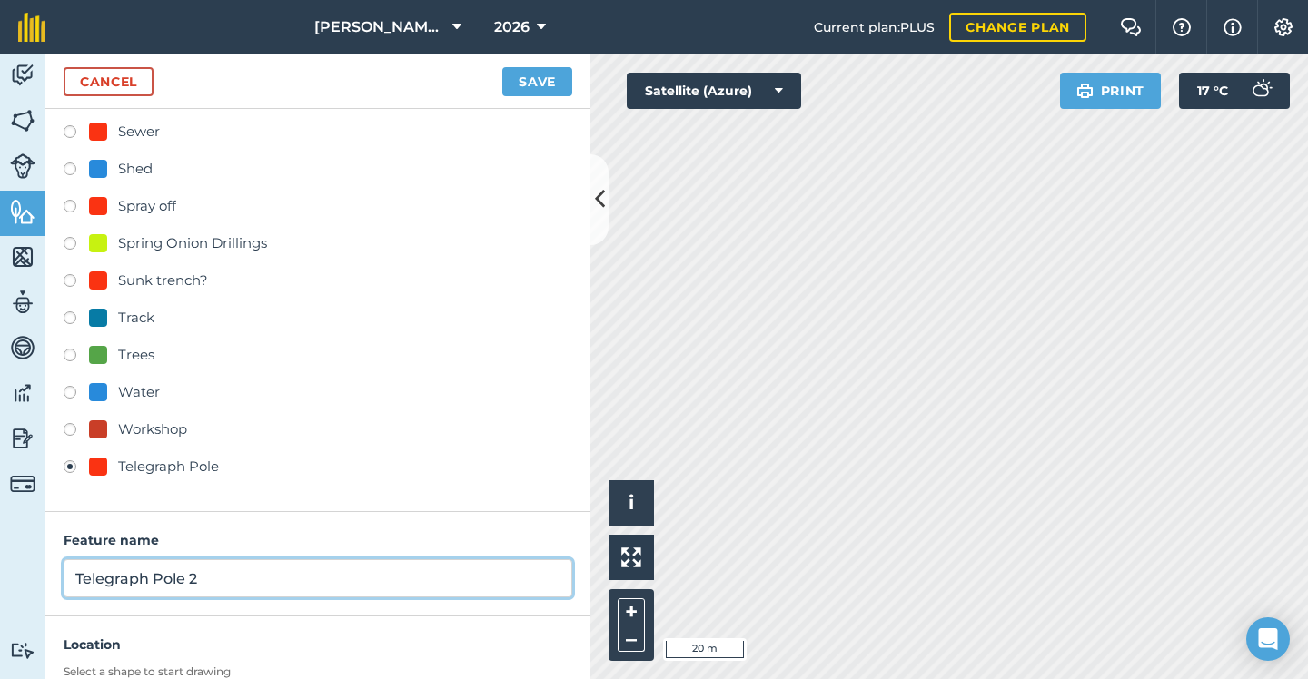
click at [257, 570] on input "Telegraph Pole 2" at bounding box center [318, 578] width 508 height 38
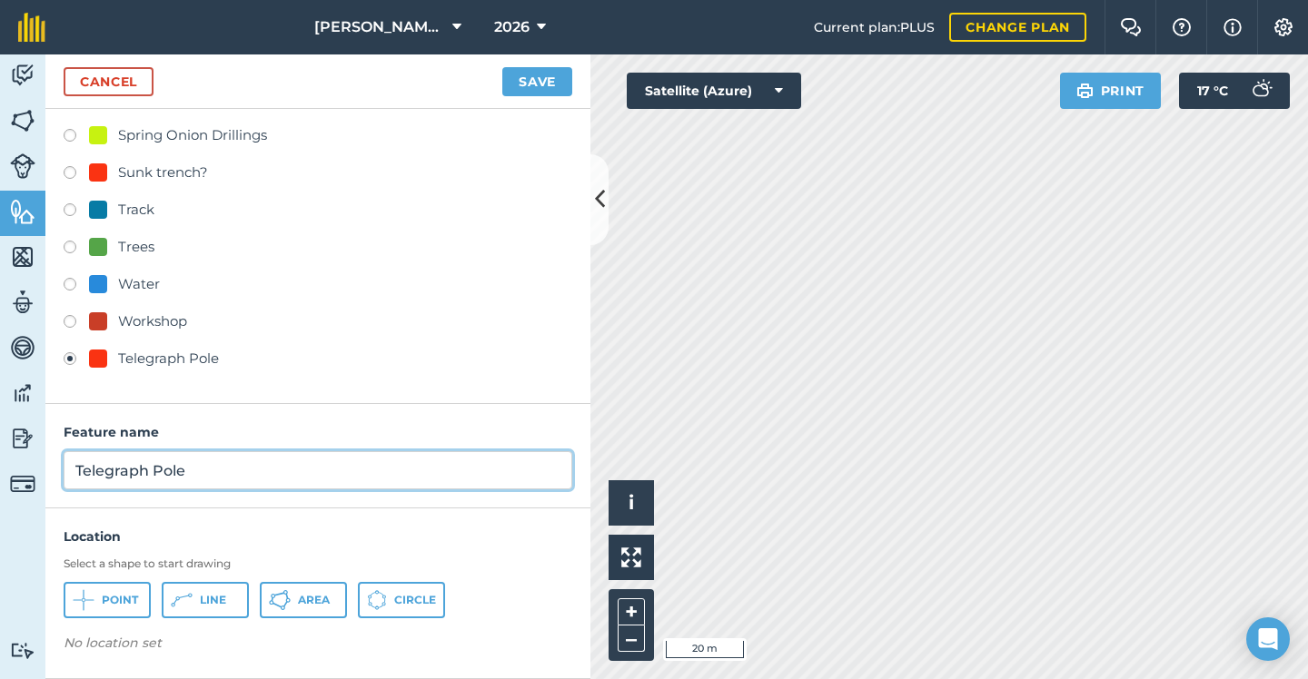
scroll to position [822, 0]
type input "Telegraph Pole"
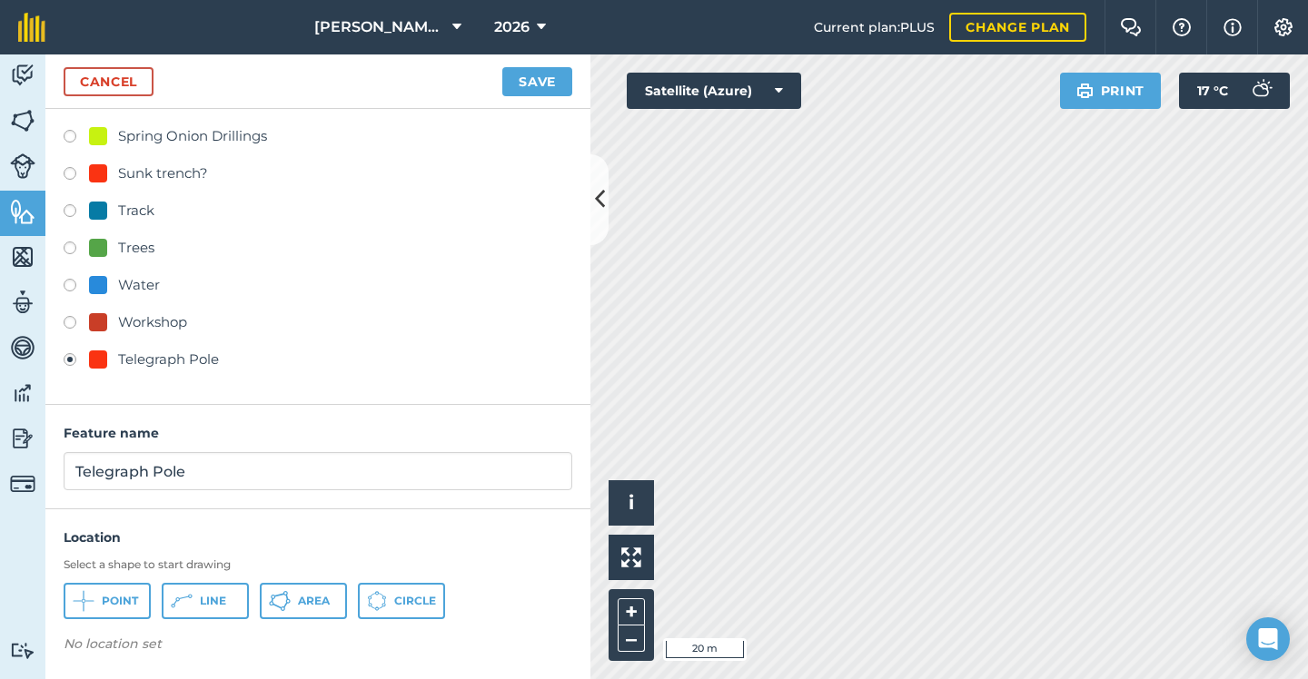
click at [119, 605] on span "Point" at bounding box center [120, 601] width 36 height 15
click at [541, 81] on button "Save" at bounding box center [537, 81] width 70 height 29
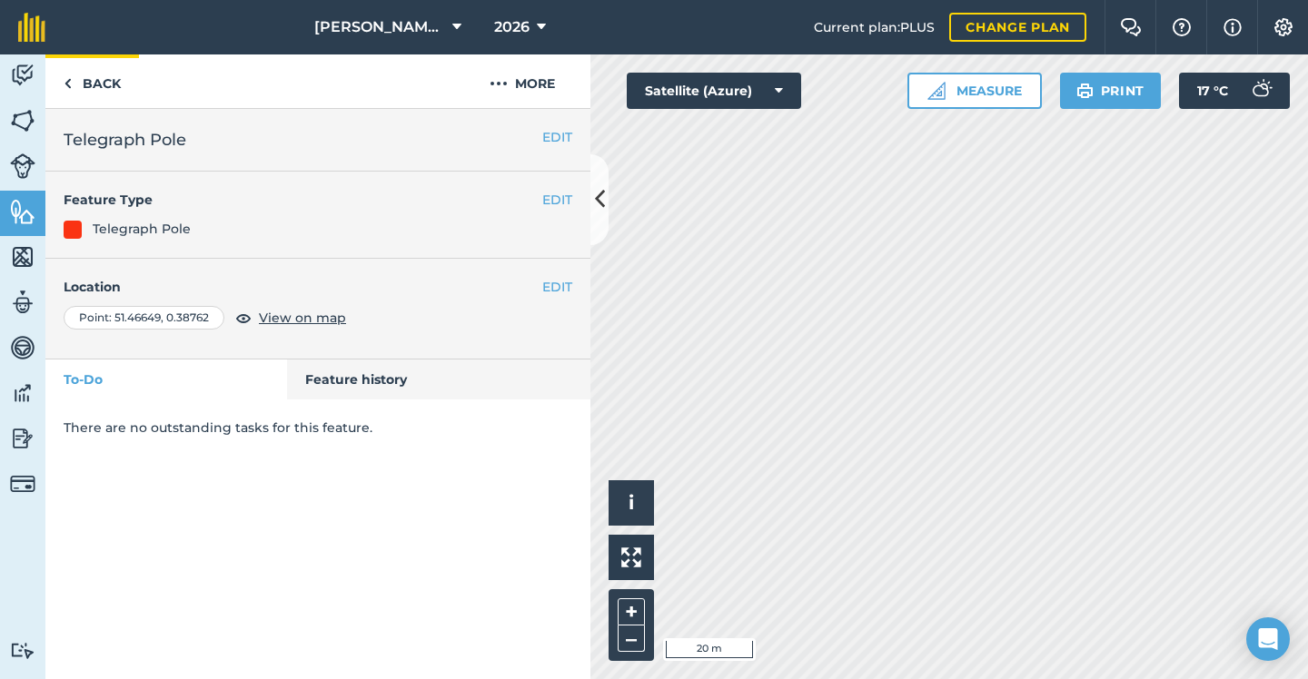
click at [106, 82] on link "Back" at bounding box center [92, 81] width 94 height 54
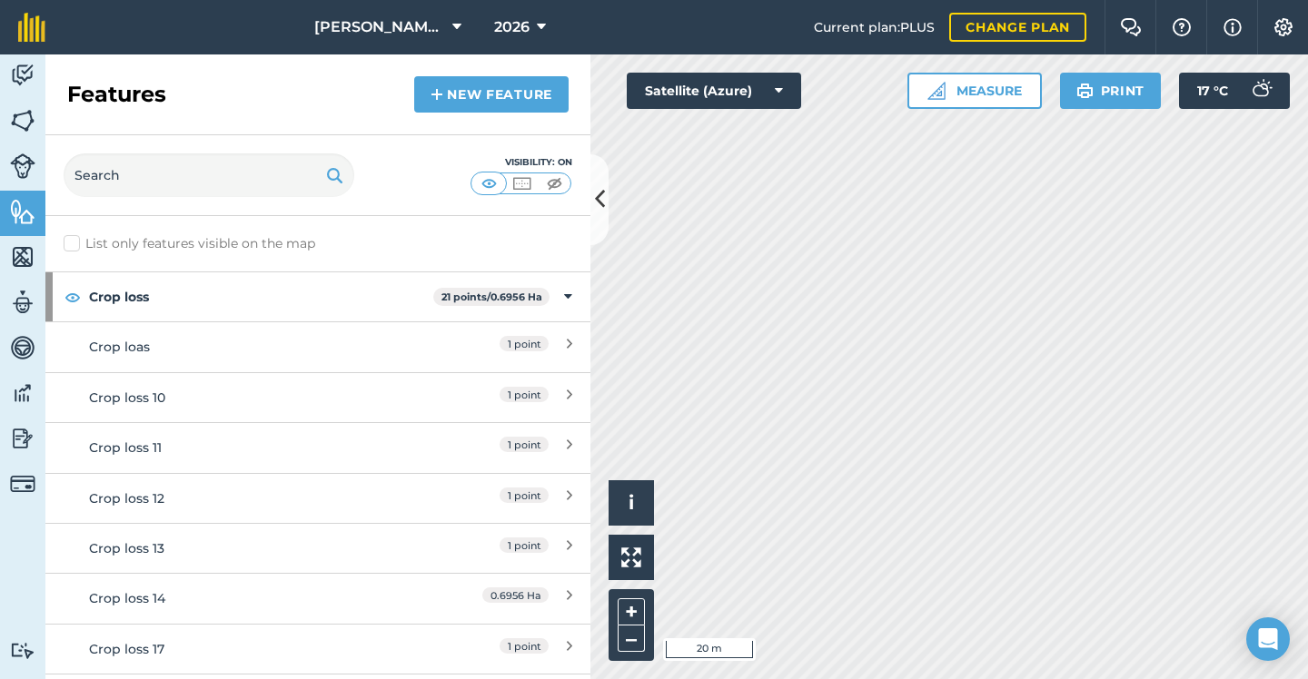
click at [475, 84] on link "New feature" at bounding box center [491, 94] width 154 height 36
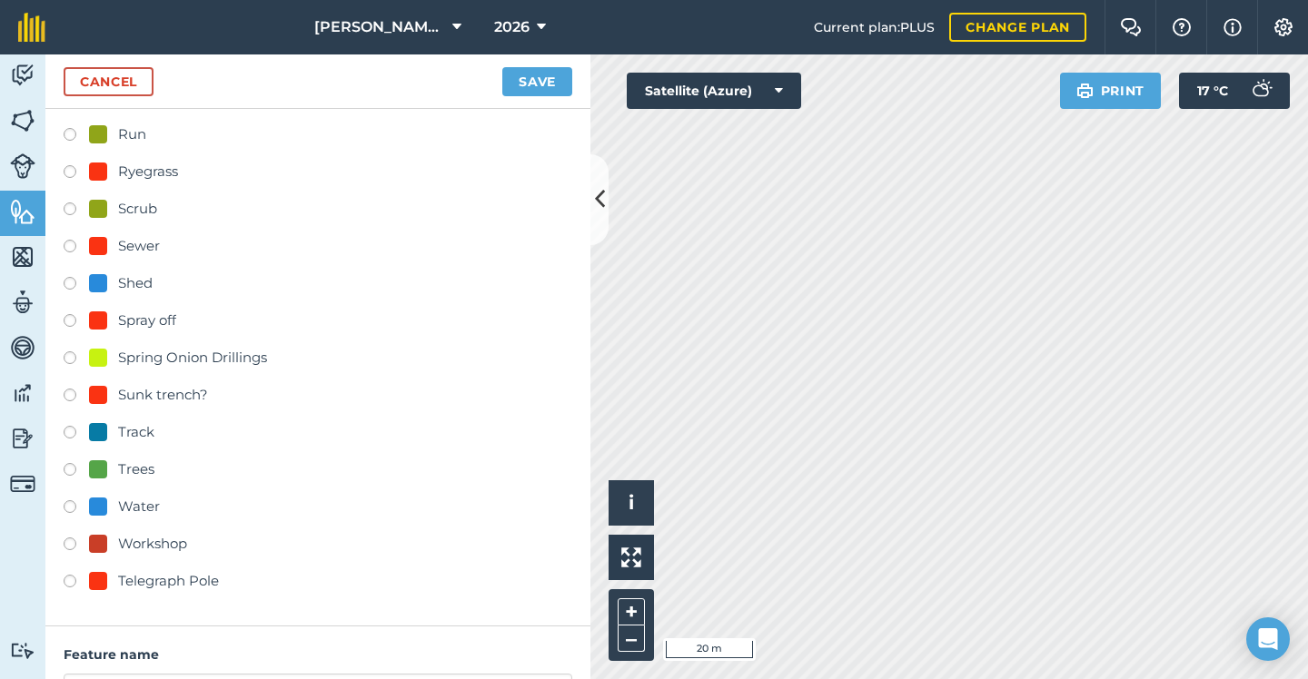
scroll to position [722, 0]
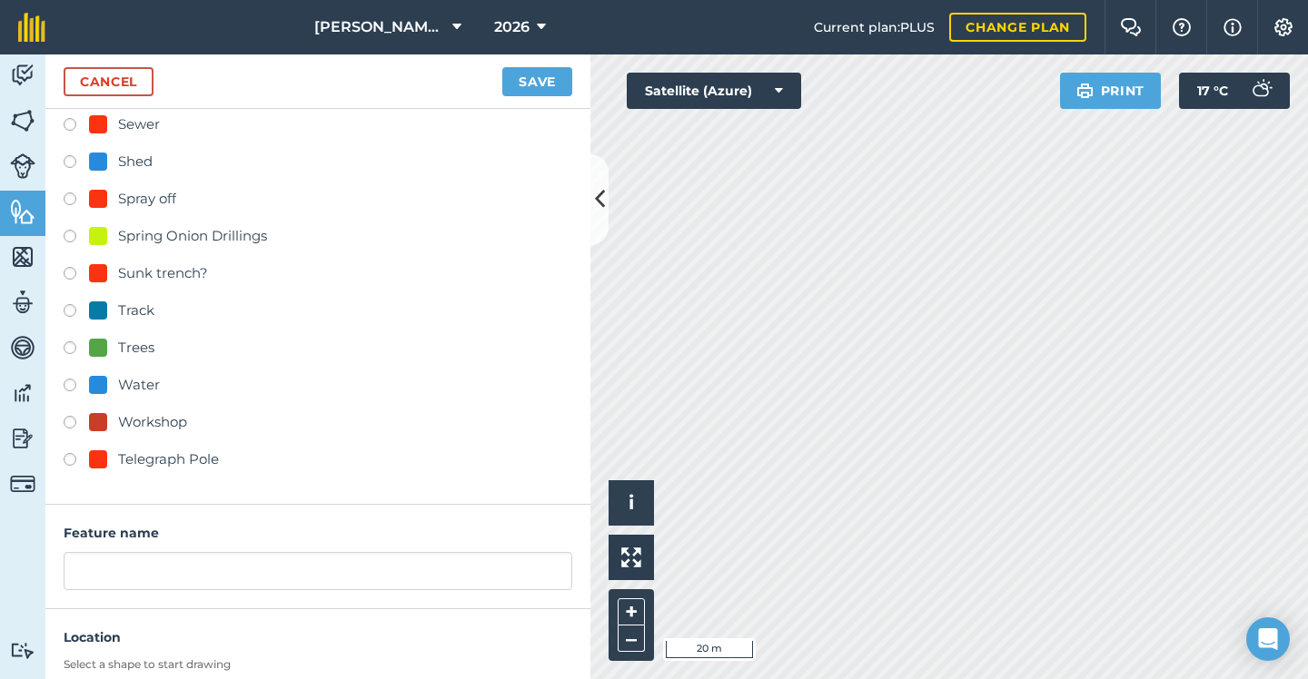
click at [144, 459] on div "Telegraph Pole" at bounding box center [168, 460] width 101 height 22
radio input "true"
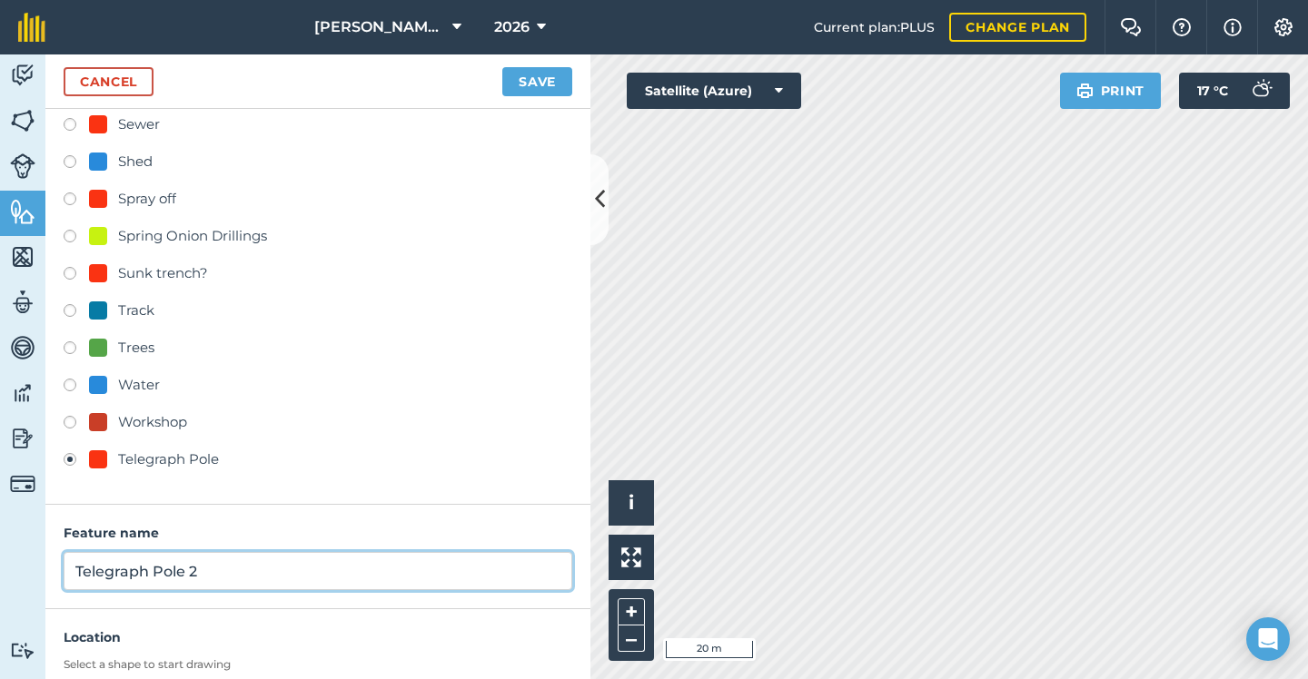
click at [214, 566] on input "Telegraph Pole 2" at bounding box center [318, 571] width 508 height 38
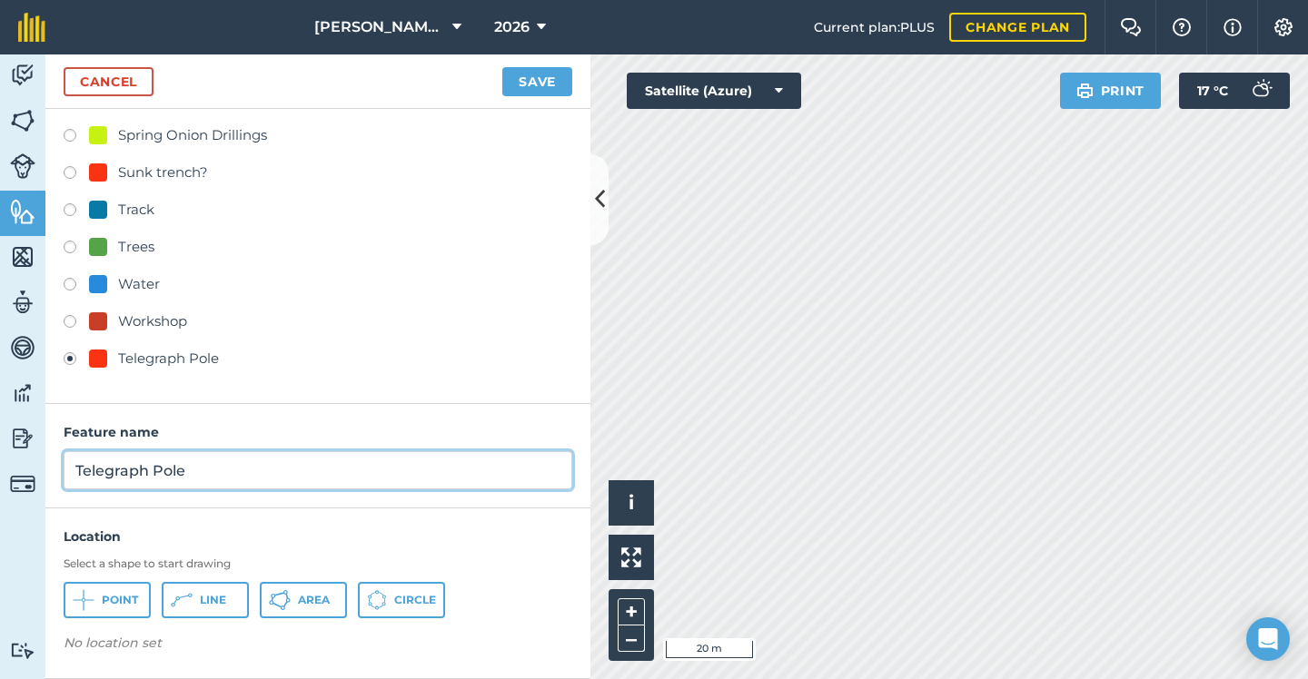
scroll to position [822, 0]
type input "Telegraph Pole"
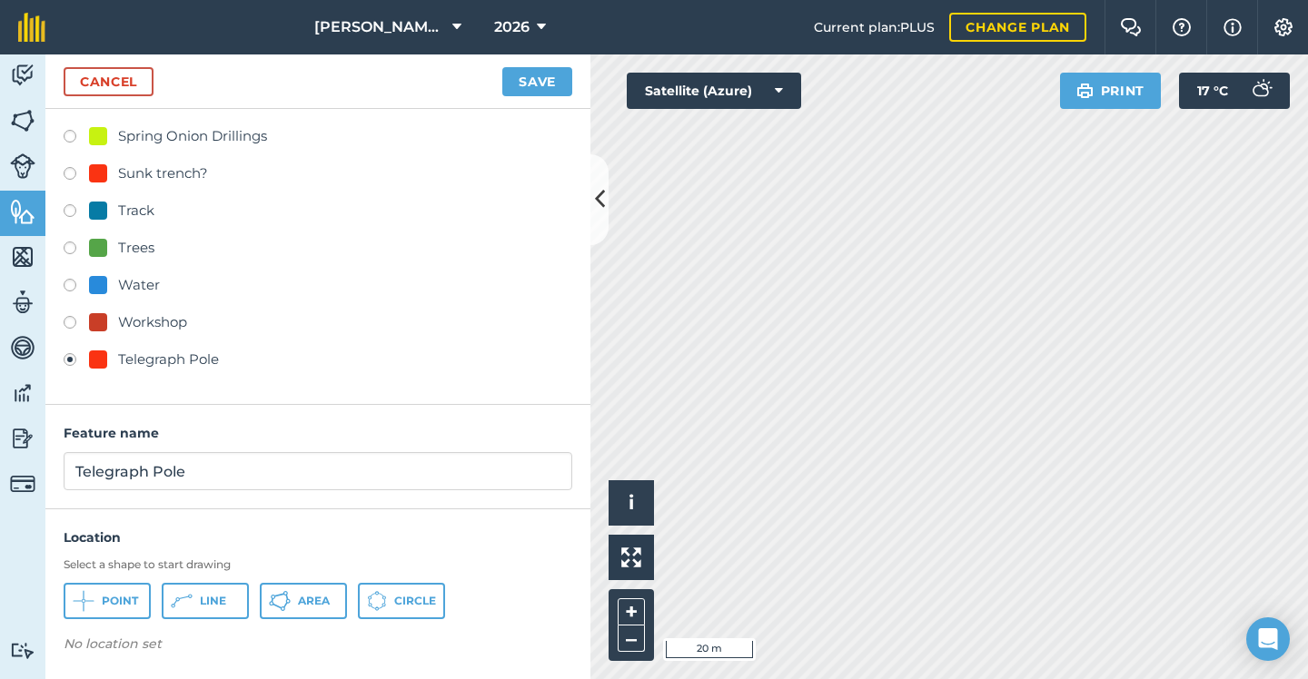
click at [126, 590] on button "Point" at bounding box center [107, 601] width 87 height 36
click at [558, 81] on button "Save" at bounding box center [537, 81] width 70 height 29
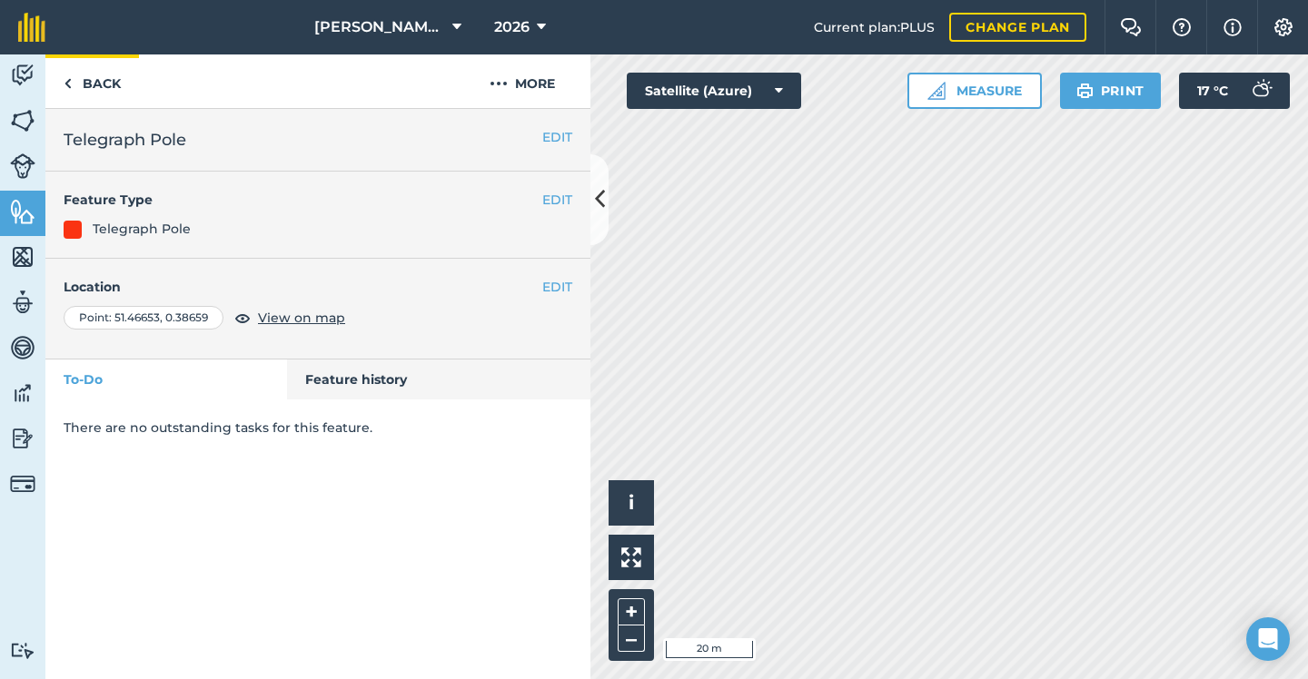
click at [121, 87] on link "Back" at bounding box center [92, 81] width 94 height 54
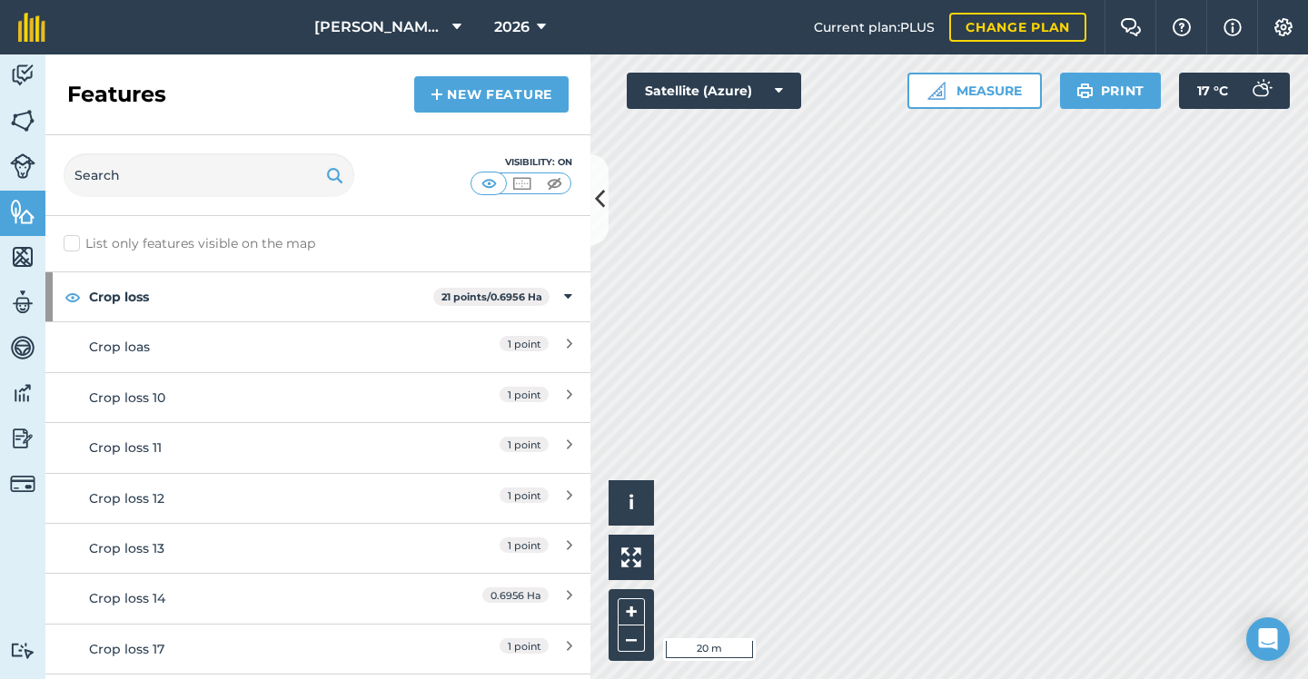
click at [523, 102] on link "New feature" at bounding box center [491, 94] width 154 height 36
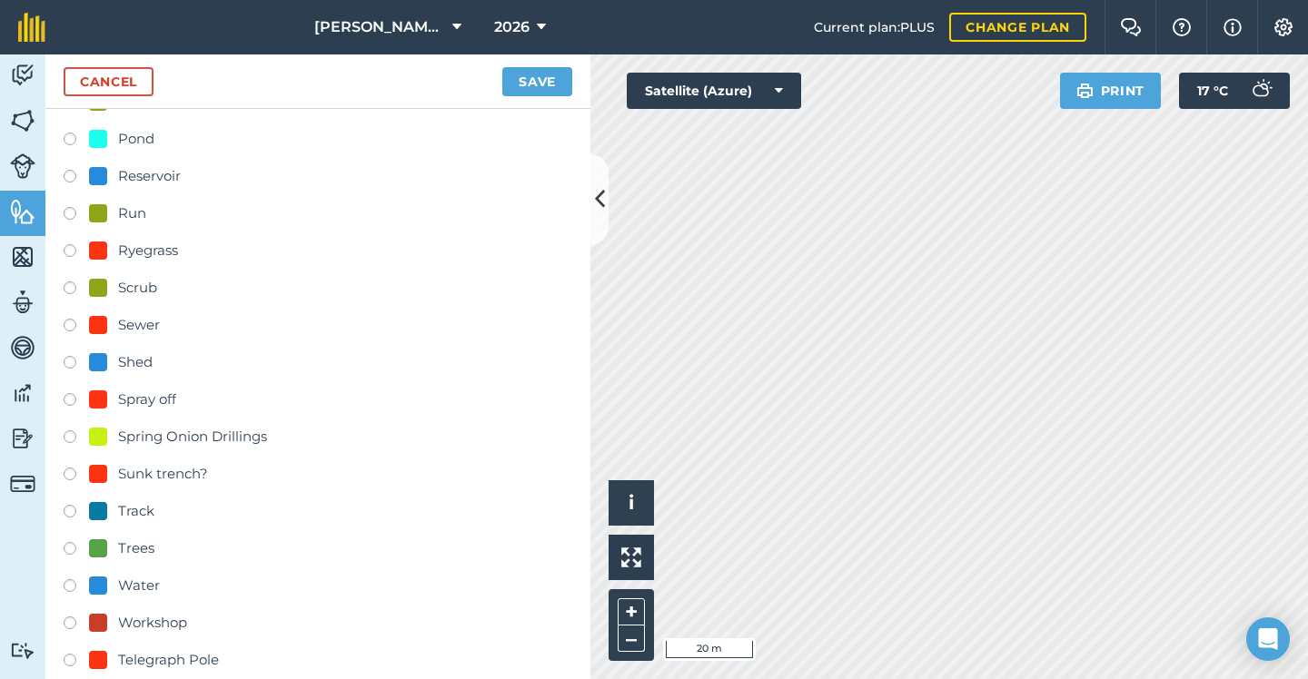
scroll to position [570, 0]
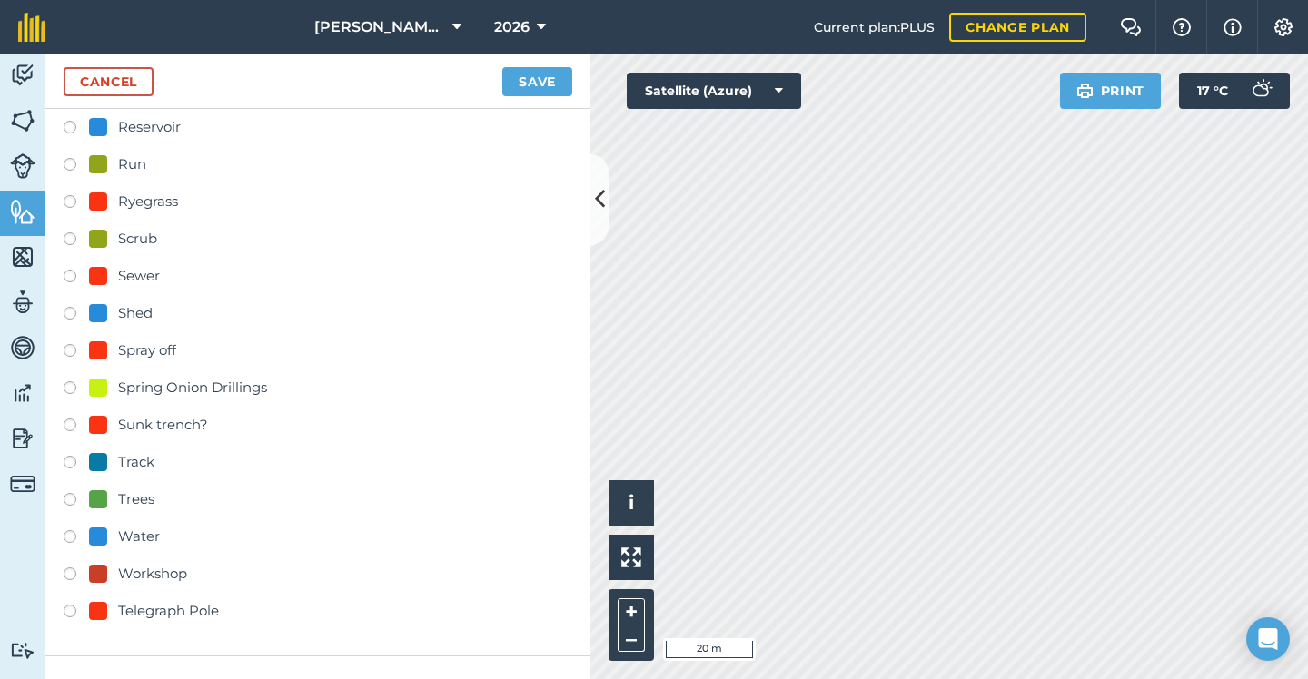
click at [163, 615] on div "Telegraph Pole" at bounding box center [168, 611] width 101 height 22
radio input "true"
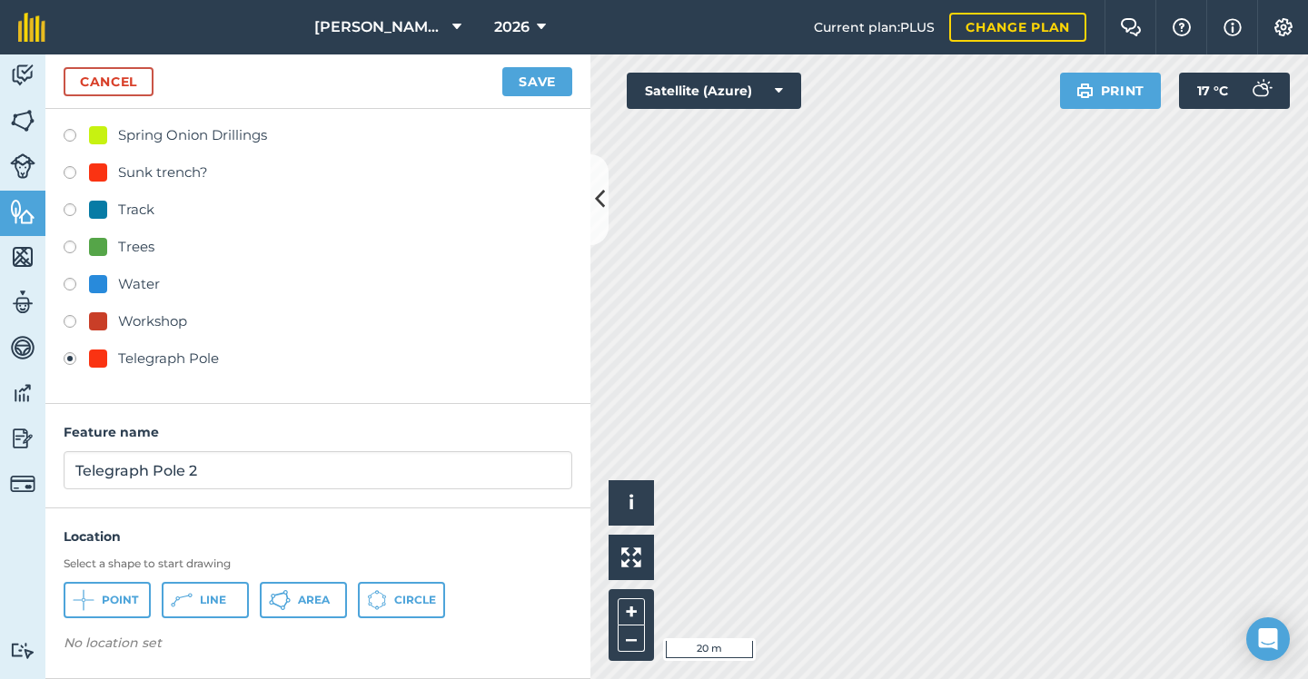
scroll to position [822, 0]
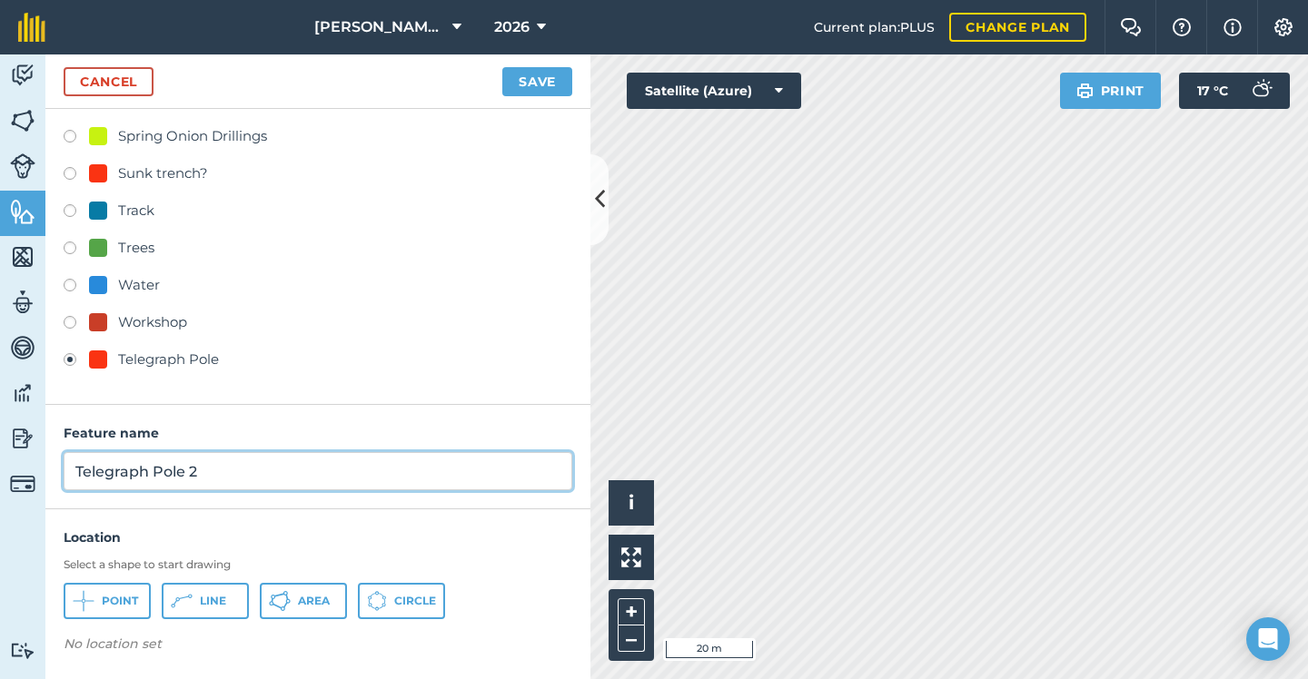
click at [314, 479] on input "Telegraph Pole 2" at bounding box center [318, 471] width 508 height 38
type input "Telegraph Pole"
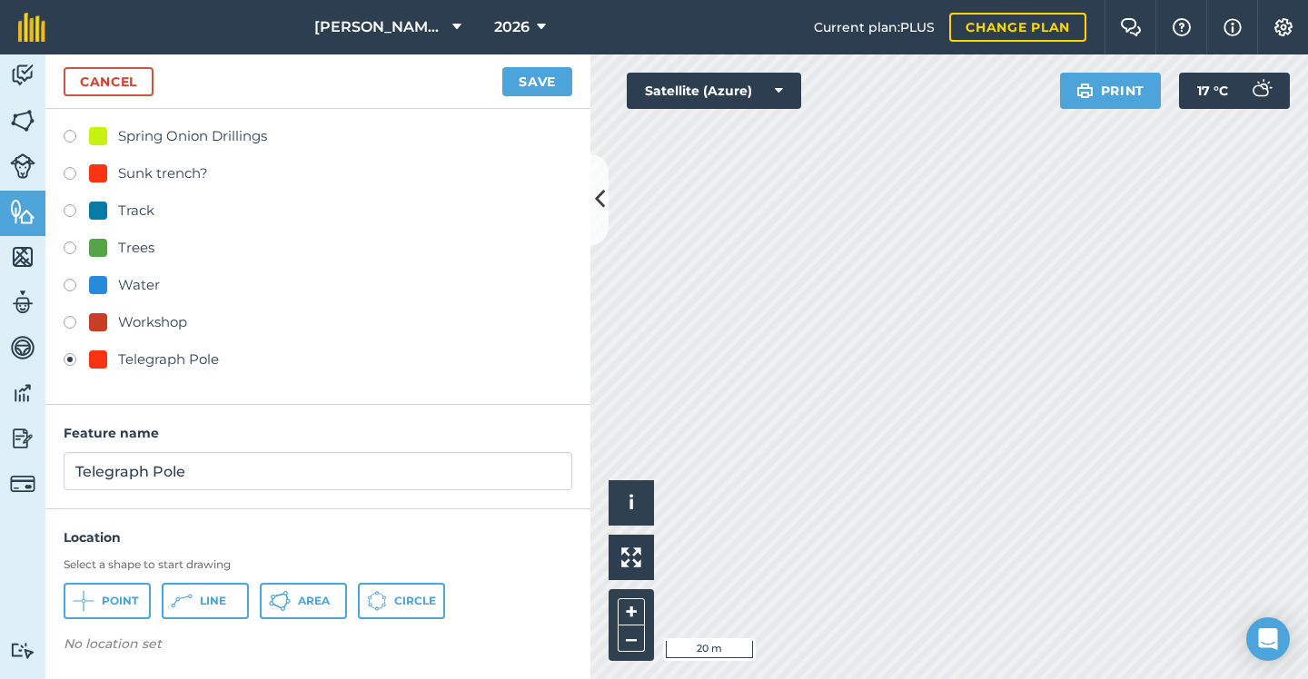
click at [123, 598] on span "Point" at bounding box center [120, 601] width 36 height 15
click at [547, 80] on button "Save" at bounding box center [537, 81] width 70 height 29
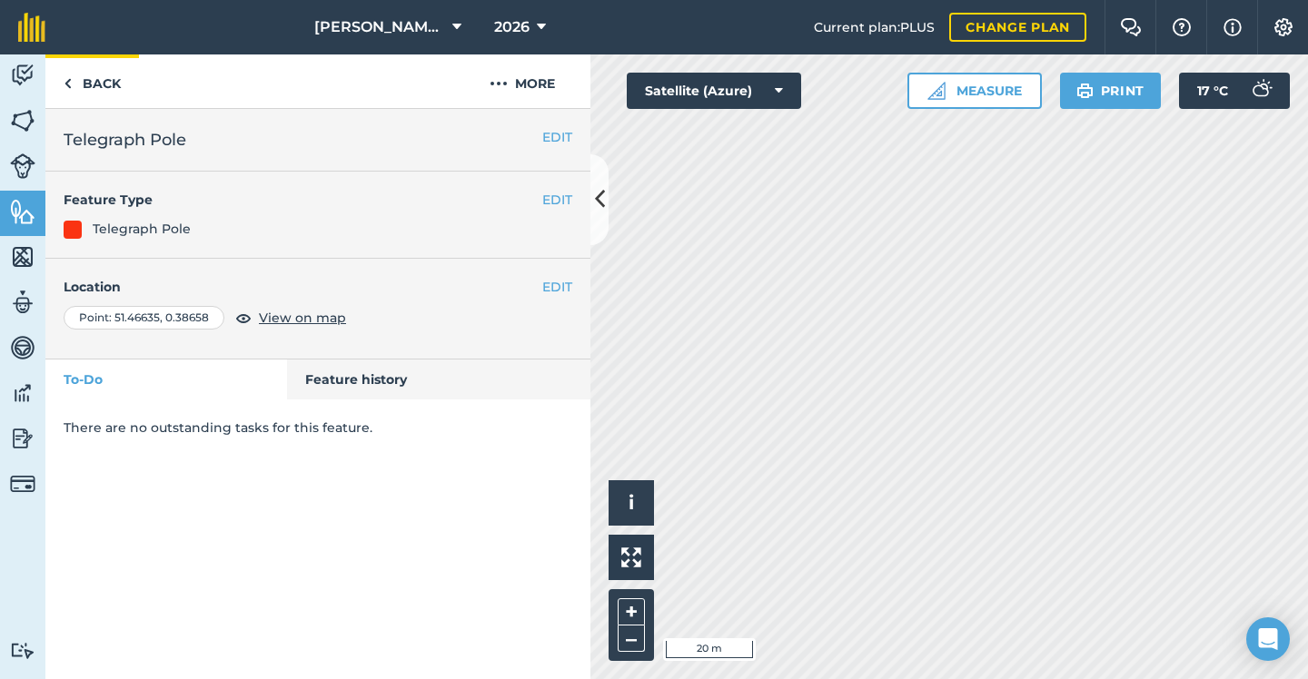
click at [100, 83] on link "Back" at bounding box center [92, 81] width 94 height 54
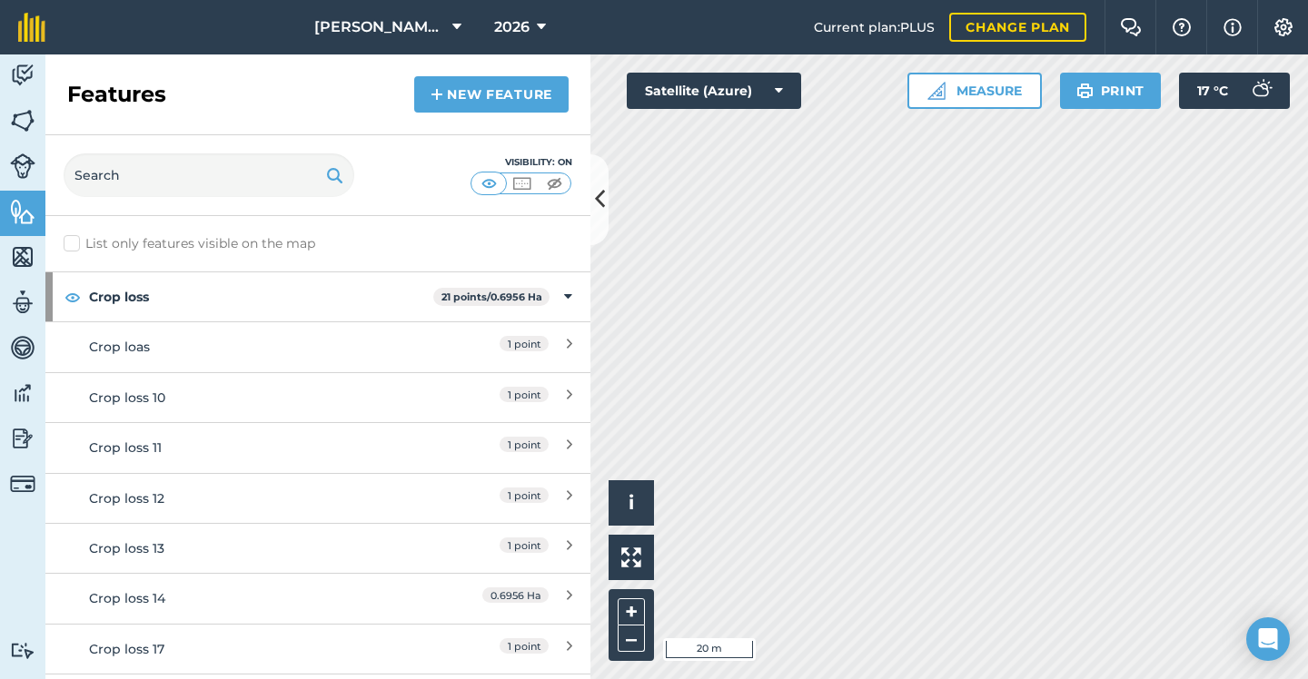
click at [528, 112] on link "New feature" at bounding box center [491, 94] width 154 height 36
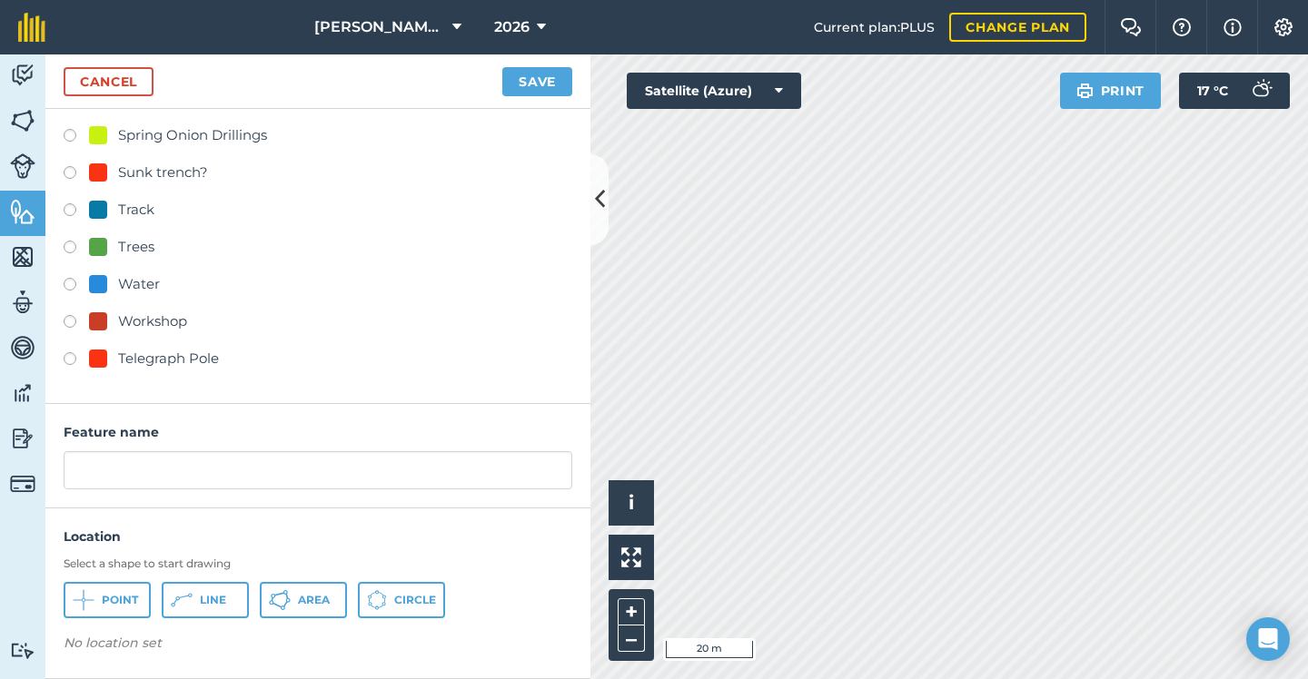
scroll to position [822, 0]
click at [185, 354] on div "Telegraph Pole" at bounding box center [168, 360] width 101 height 22
radio input "true"
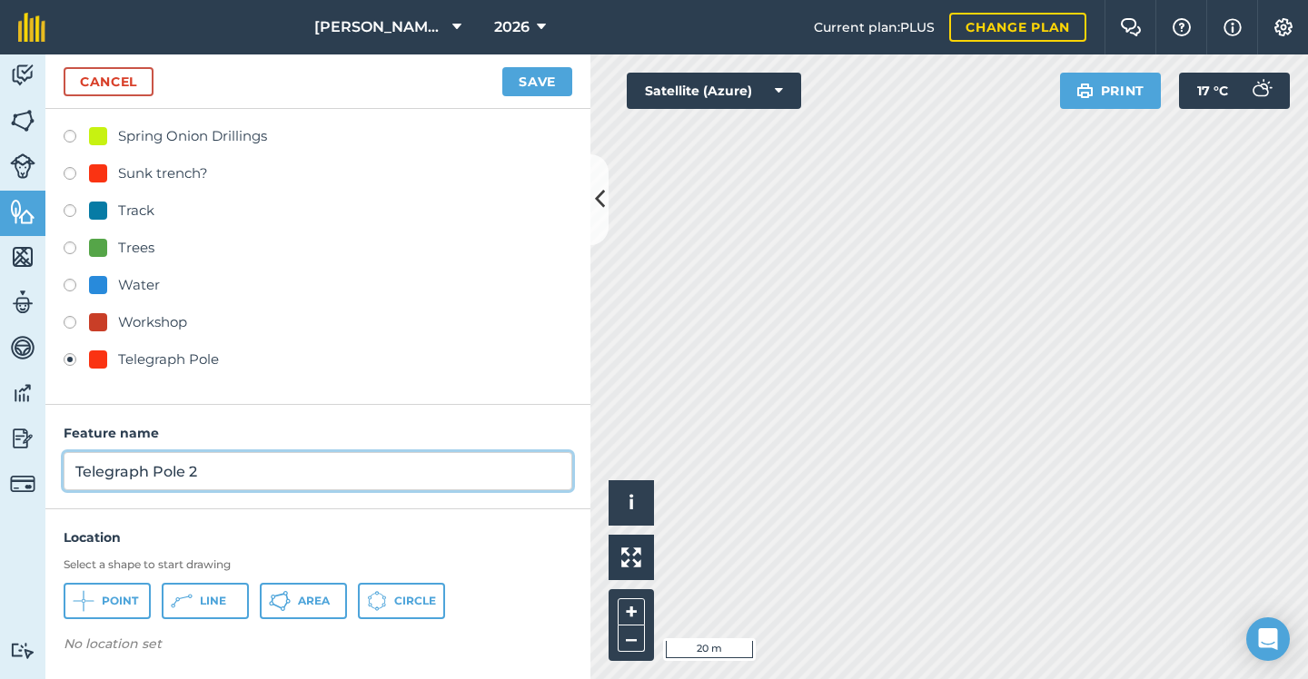
click at [270, 478] on input "Telegraph Pole 2" at bounding box center [318, 471] width 508 height 38
type input "Telegraph Pole"
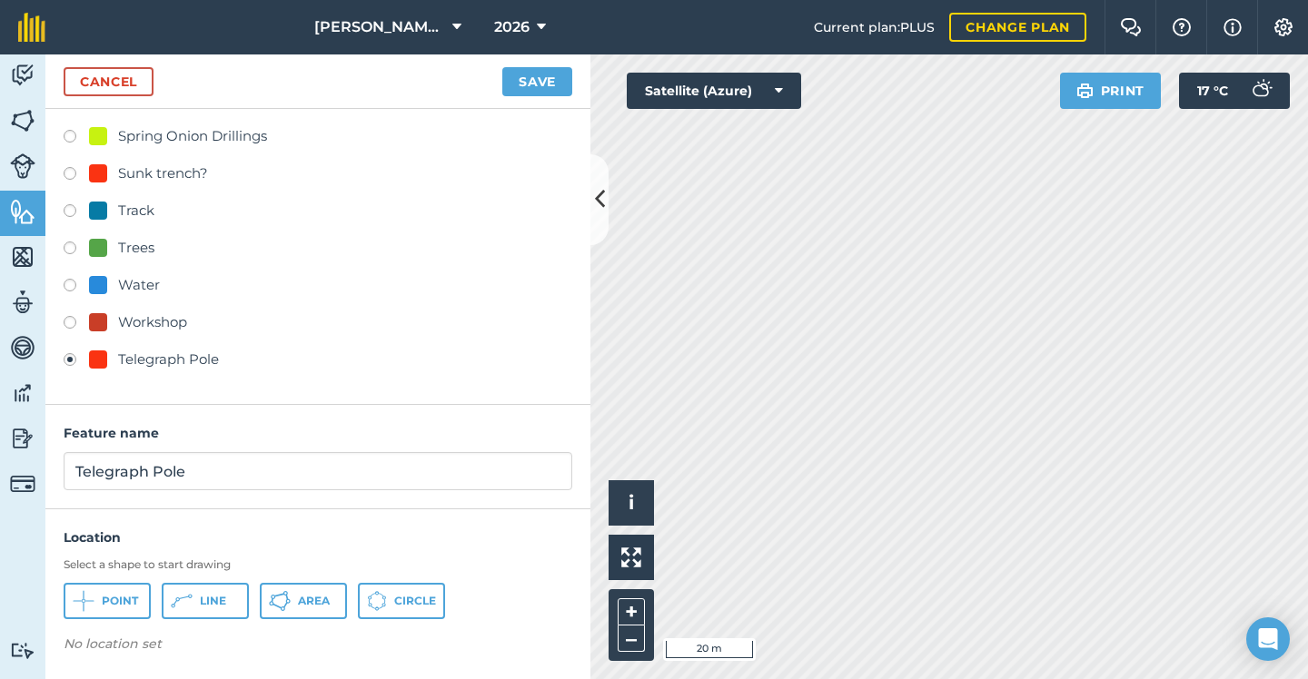
click at [120, 589] on button "Point" at bounding box center [107, 601] width 87 height 36
click at [530, 85] on button "Save" at bounding box center [537, 81] width 70 height 29
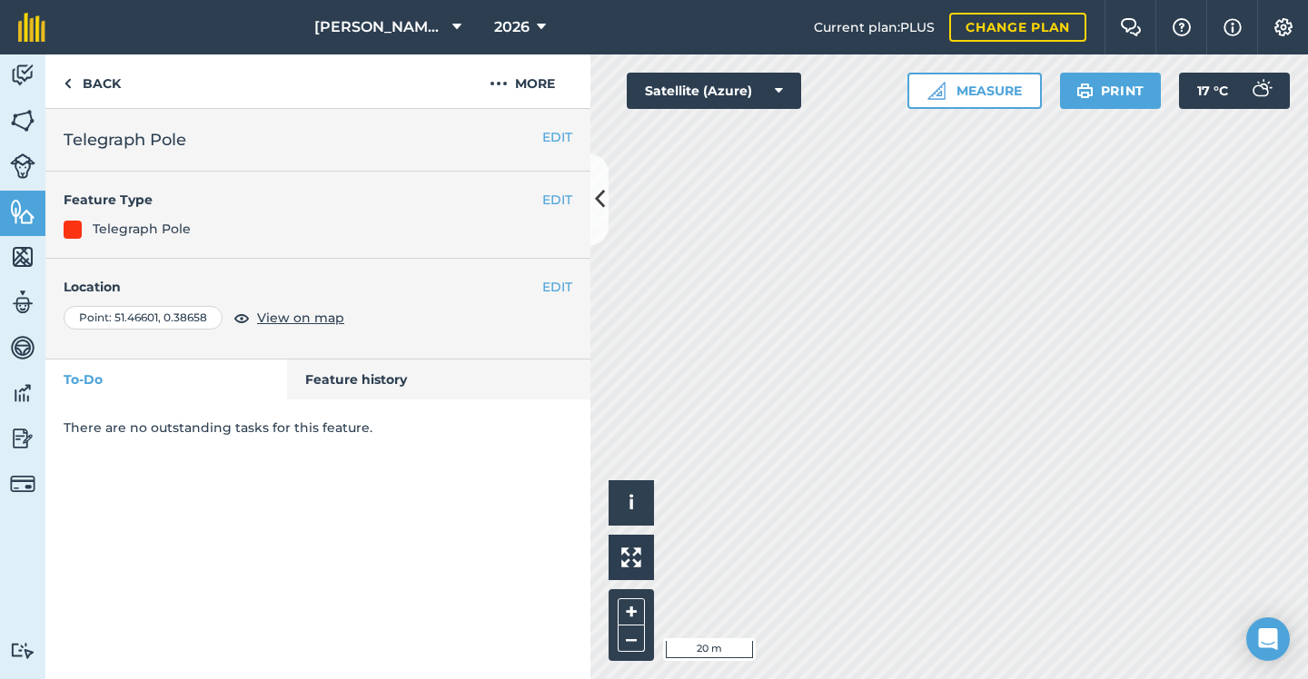
click at [925, 99] on div "Click to place a point i © 2025 TomTom, Microsoft 20 m + – Satellite (Azure) Me…" at bounding box center [948, 366] width 717 height 625
click at [94, 75] on link "Back" at bounding box center [92, 81] width 94 height 54
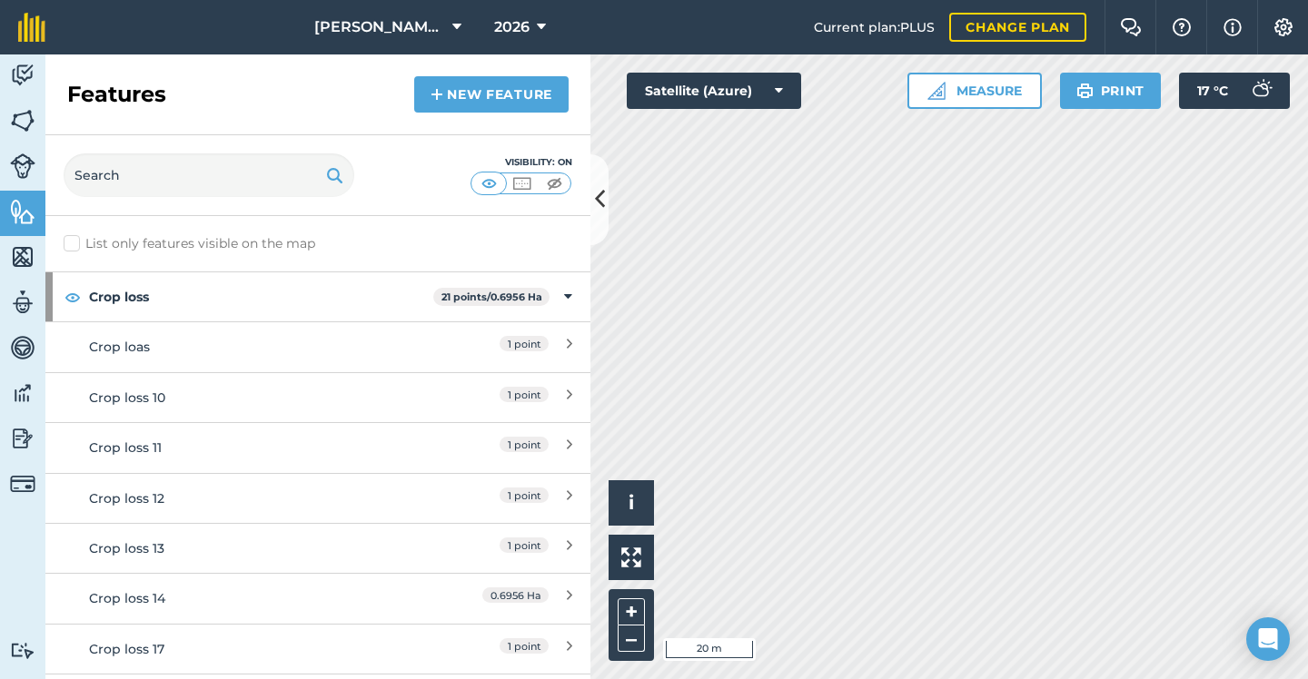
click at [454, 92] on link "New feature" at bounding box center [491, 94] width 154 height 36
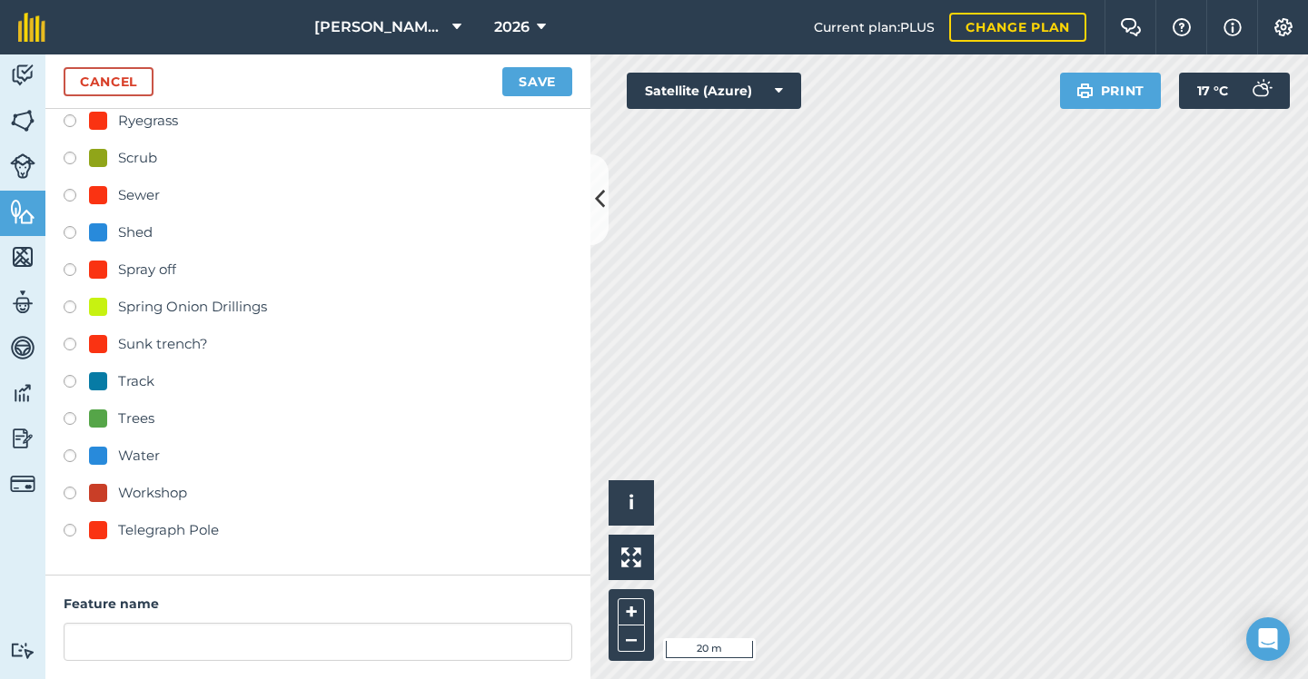
scroll to position [687, 0]
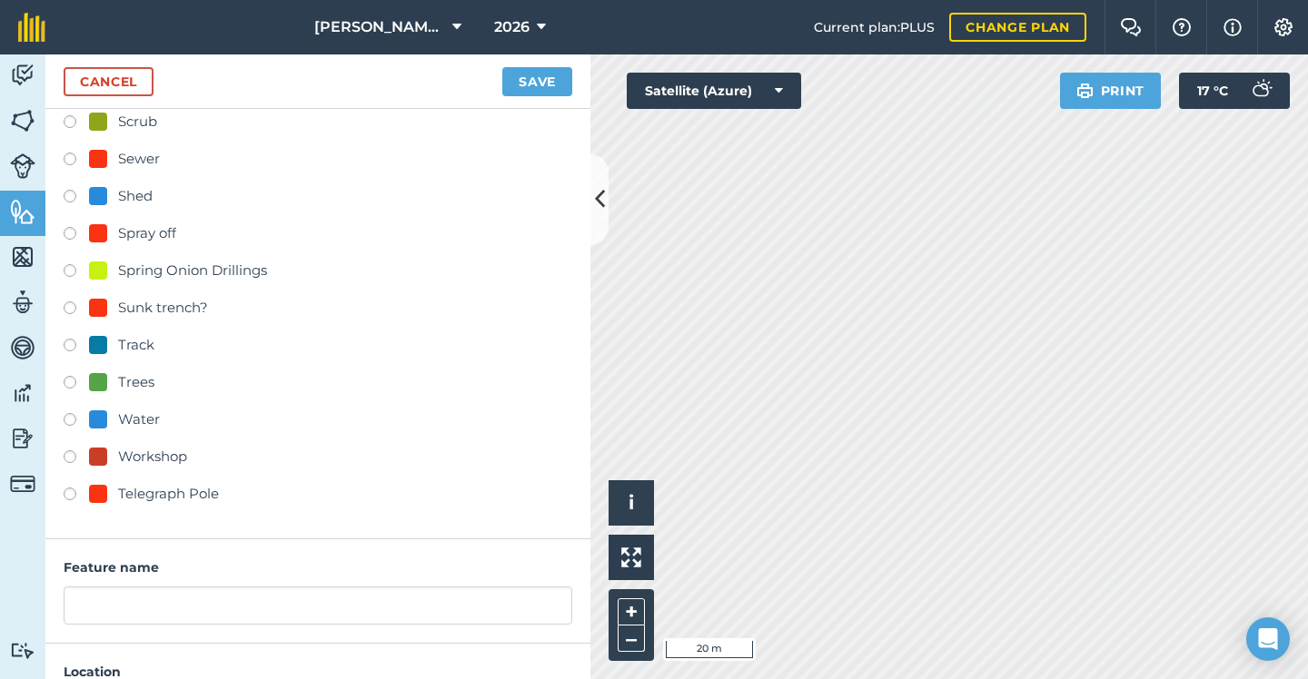
click at [156, 489] on div "Telegraph Pole" at bounding box center [168, 494] width 101 height 22
radio input "true"
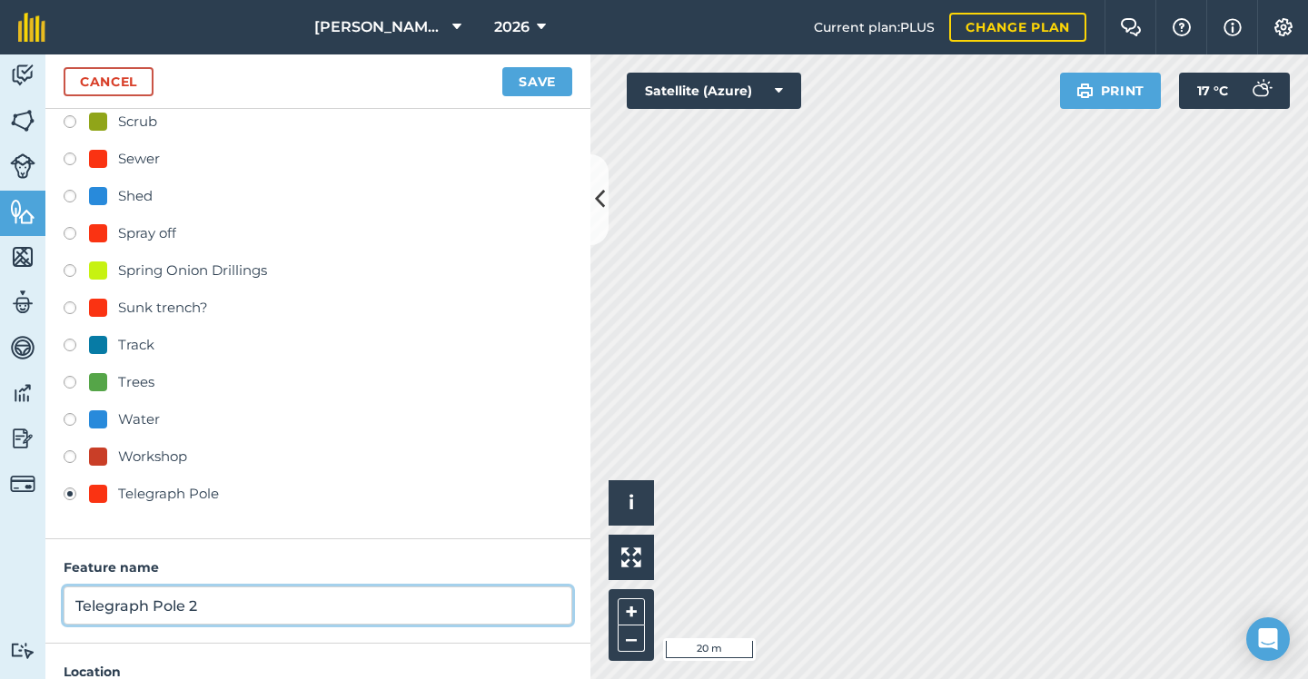
click at [222, 593] on input "Telegraph Pole 2" at bounding box center [318, 606] width 508 height 38
click at [232, 606] on input "Telegraph Pole 2" at bounding box center [318, 606] width 508 height 38
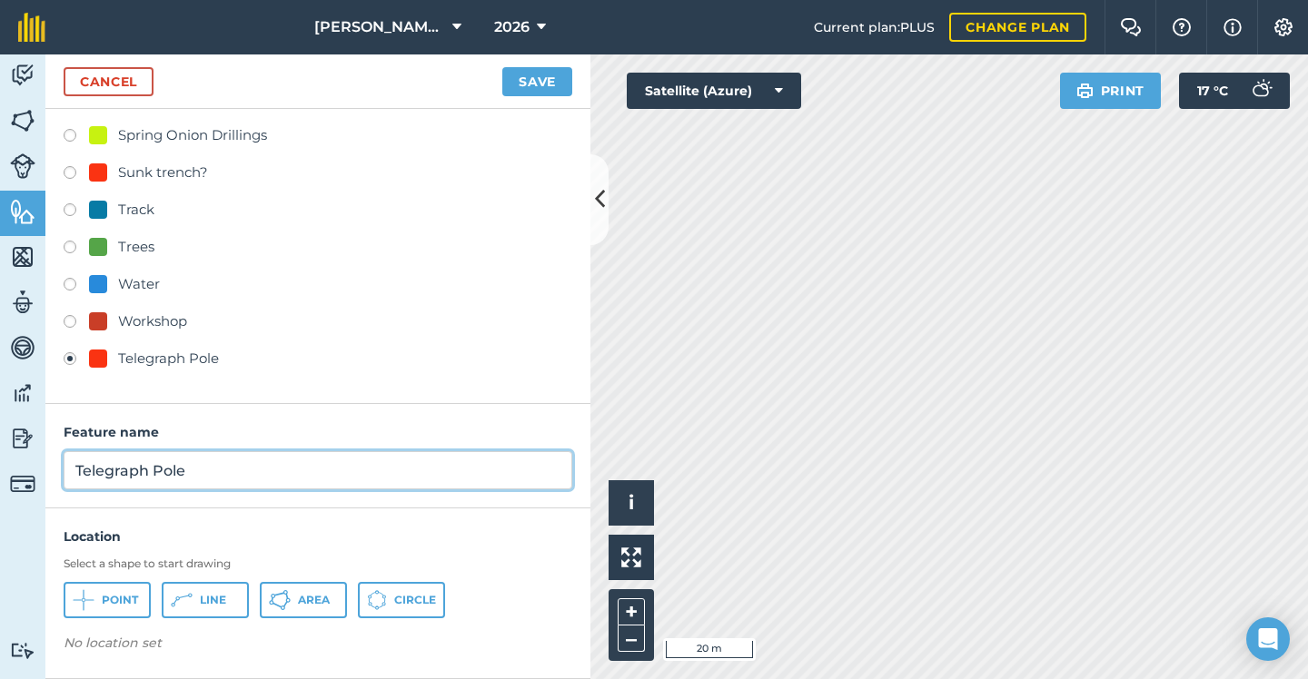
scroll to position [822, 0]
type input "Telegraph Pole"
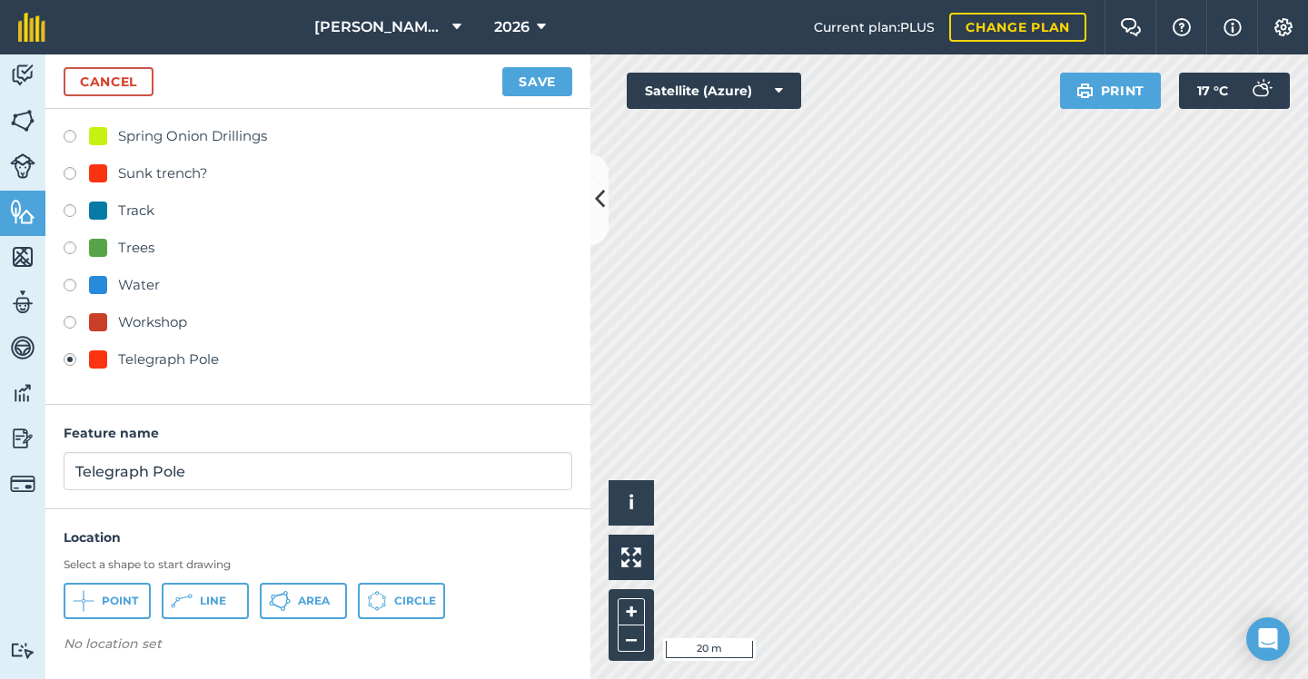
click at [131, 598] on span "Point" at bounding box center [120, 601] width 36 height 15
click at [527, 77] on button "Save" at bounding box center [537, 81] width 70 height 29
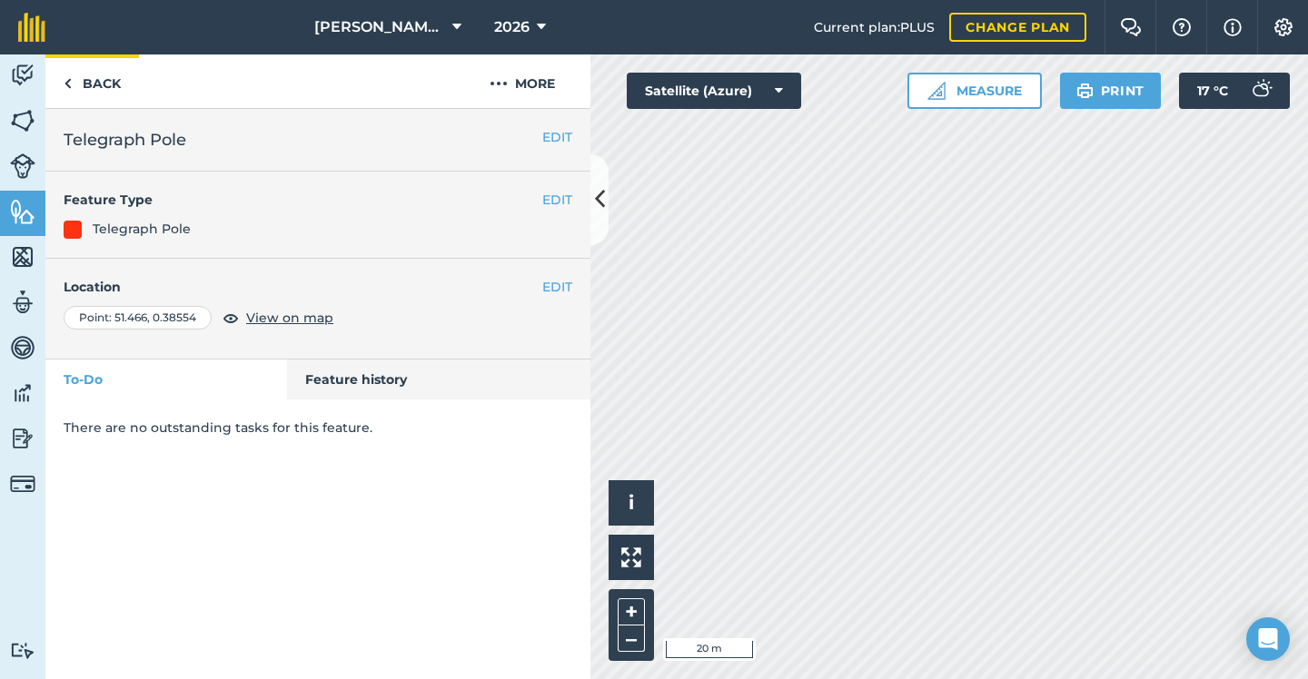
click at [123, 94] on link "Back" at bounding box center [92, 81] width 94 height 54
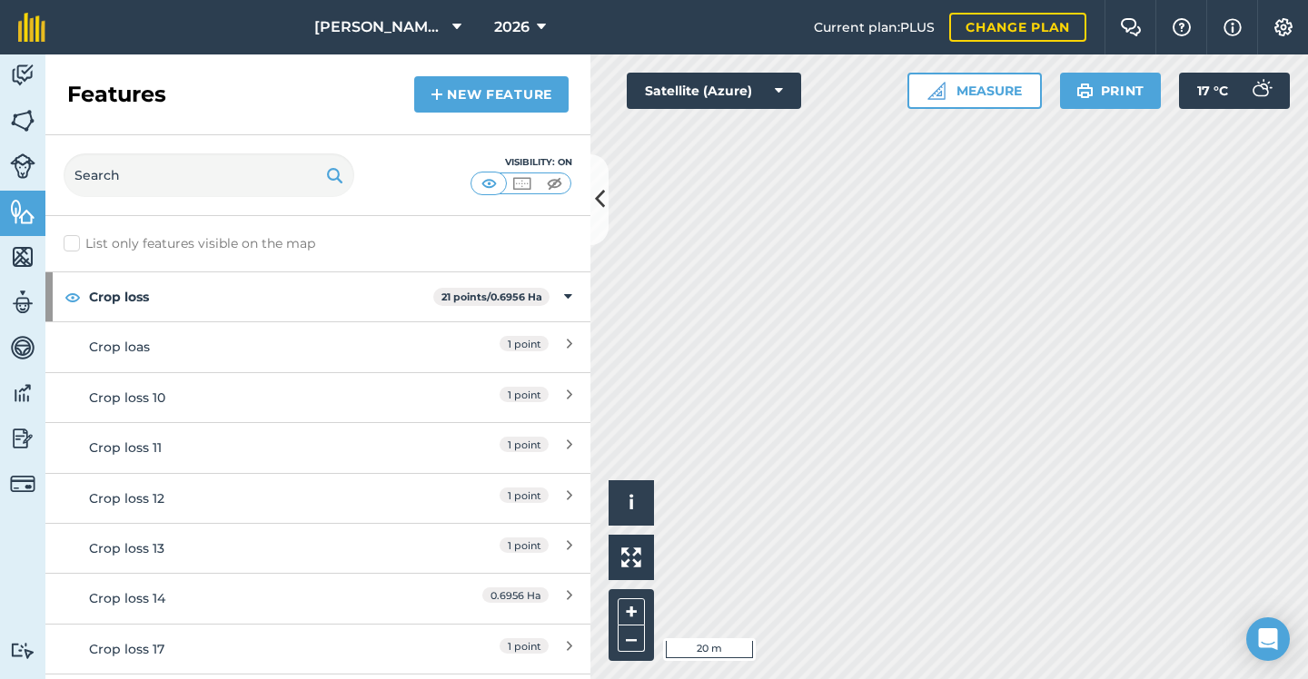
click at [525, 87] on link "New feature" at bounding box center [491, 94] width 154 height 36
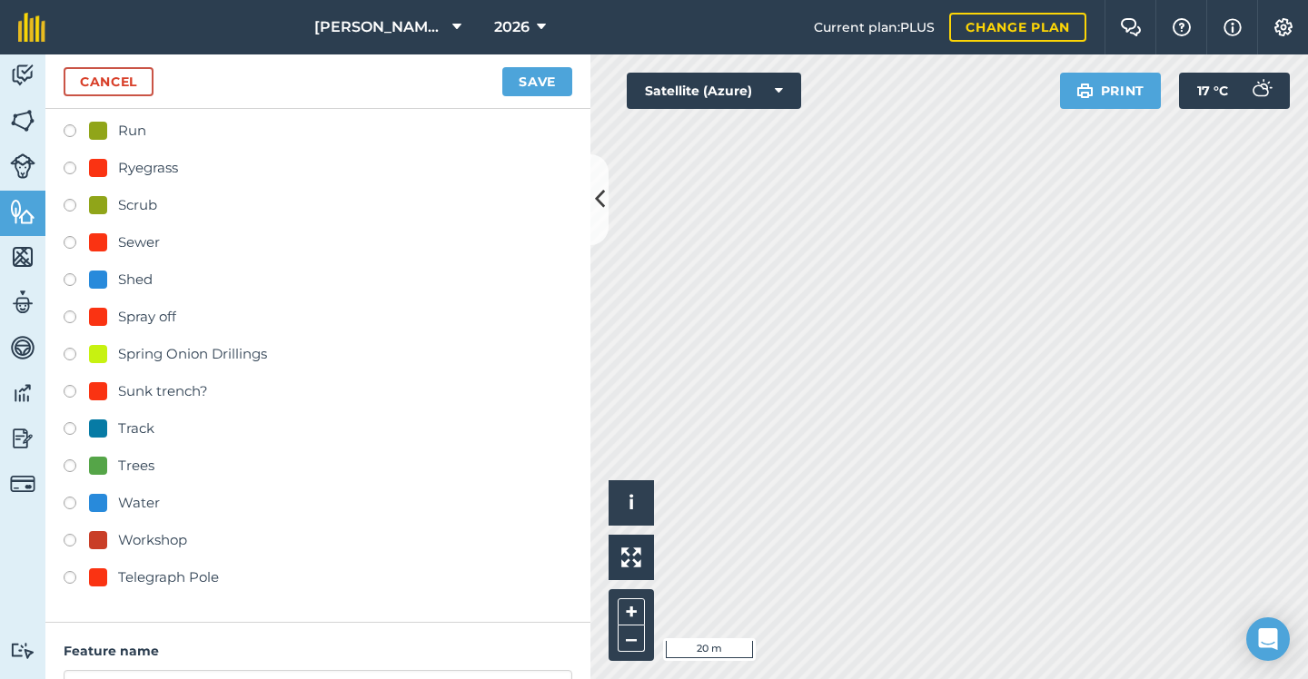
scroll to position [657, 0]
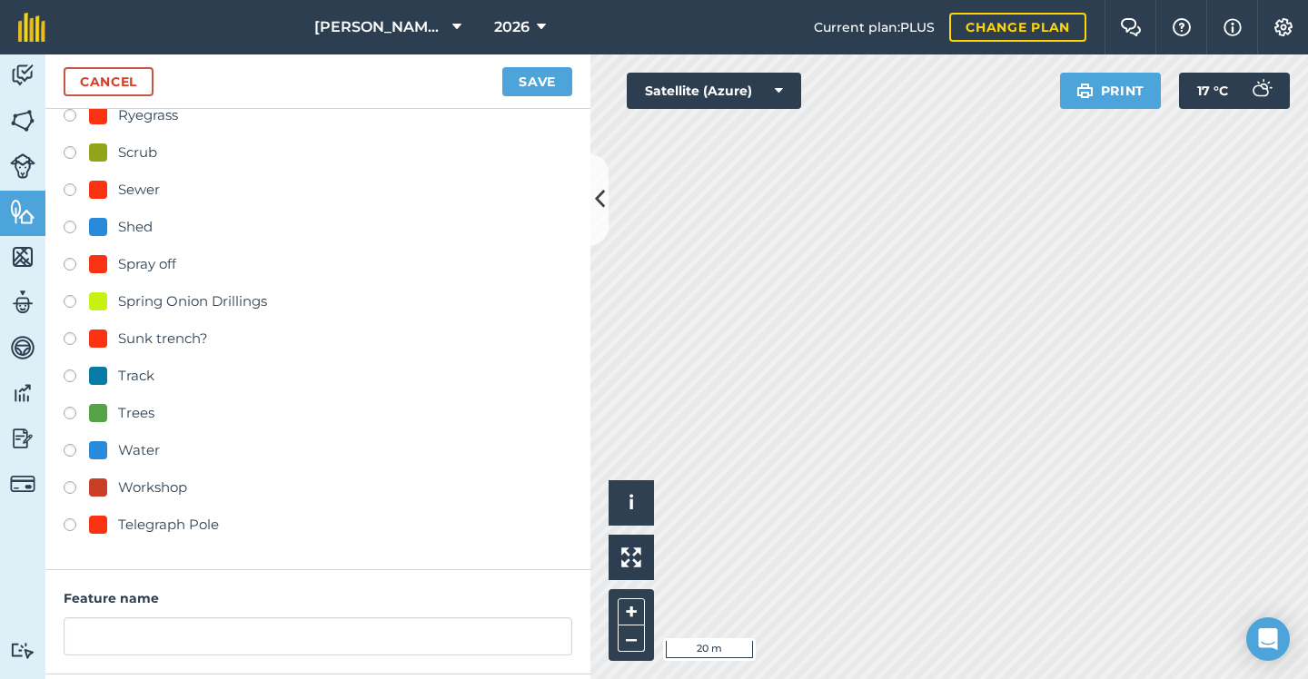
click at [173, 525] on div "Telegraph Pole" at bounding box center [168, 525] width 101 height 22
radio input "true"
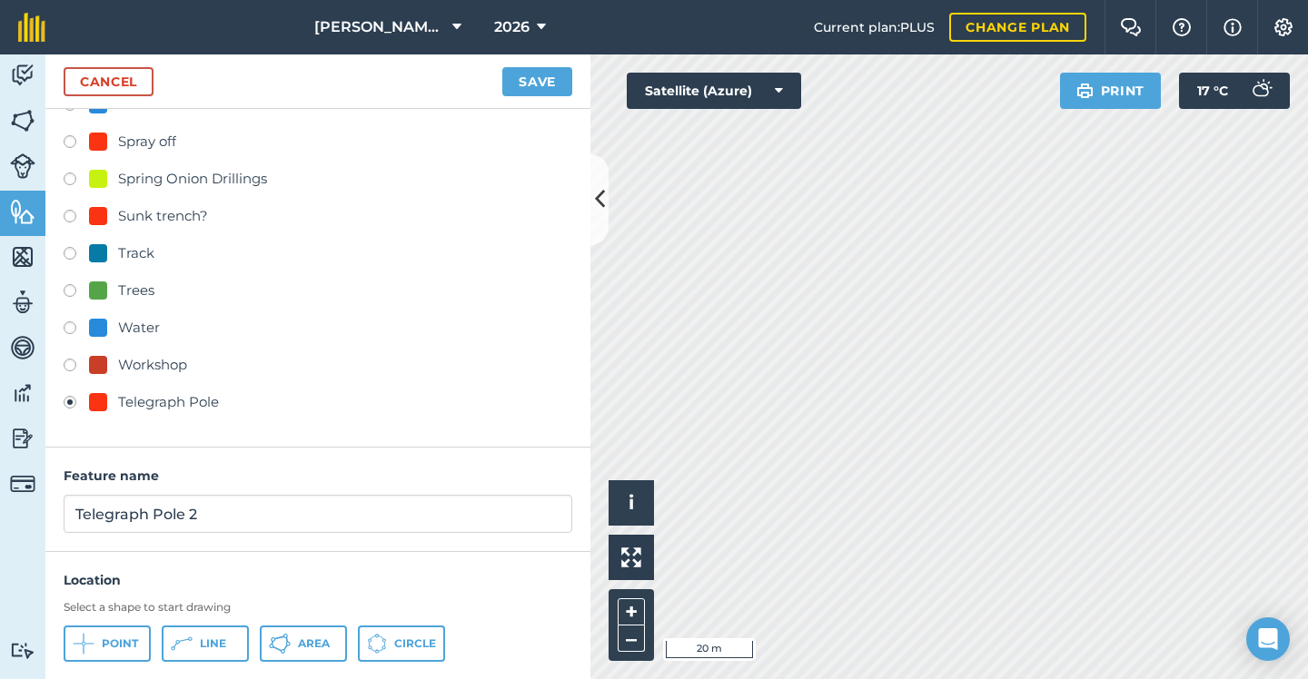
scroll to position [811, 0]
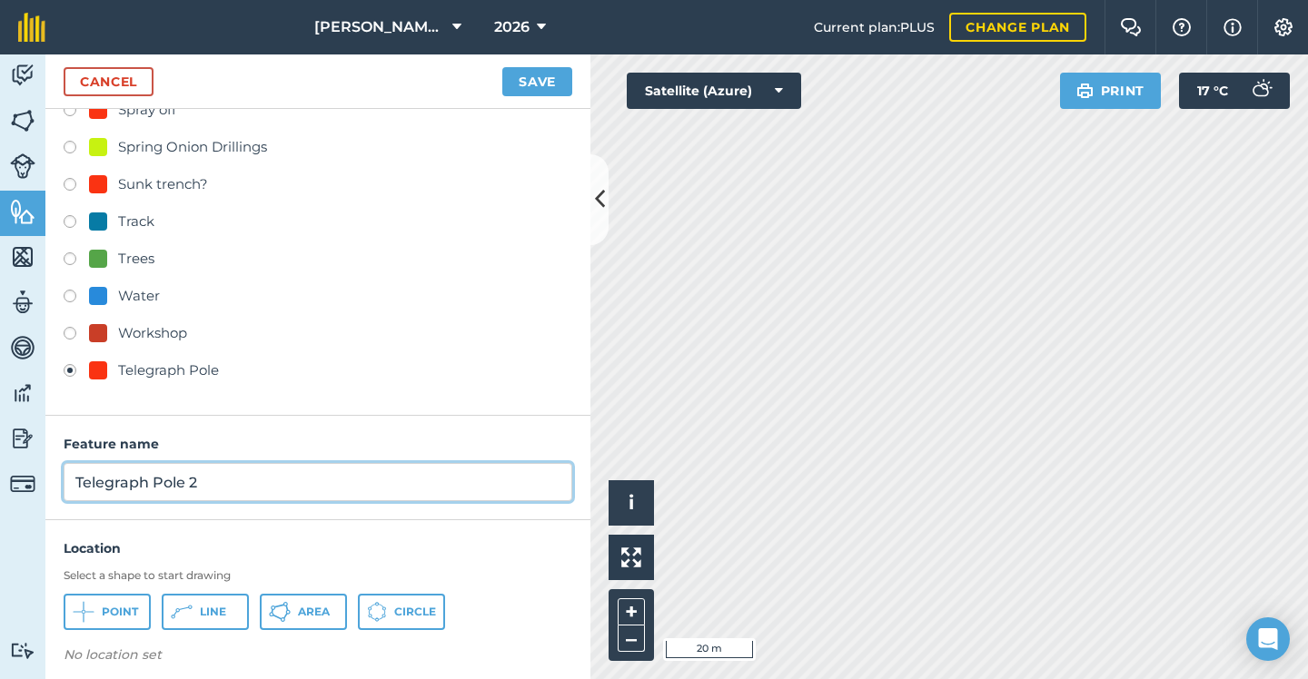
click at [281, 484] on input "Telegraph Pole 2" at bounding box center [318, 482] width 508 height 38
type input "Telegraph Pole"
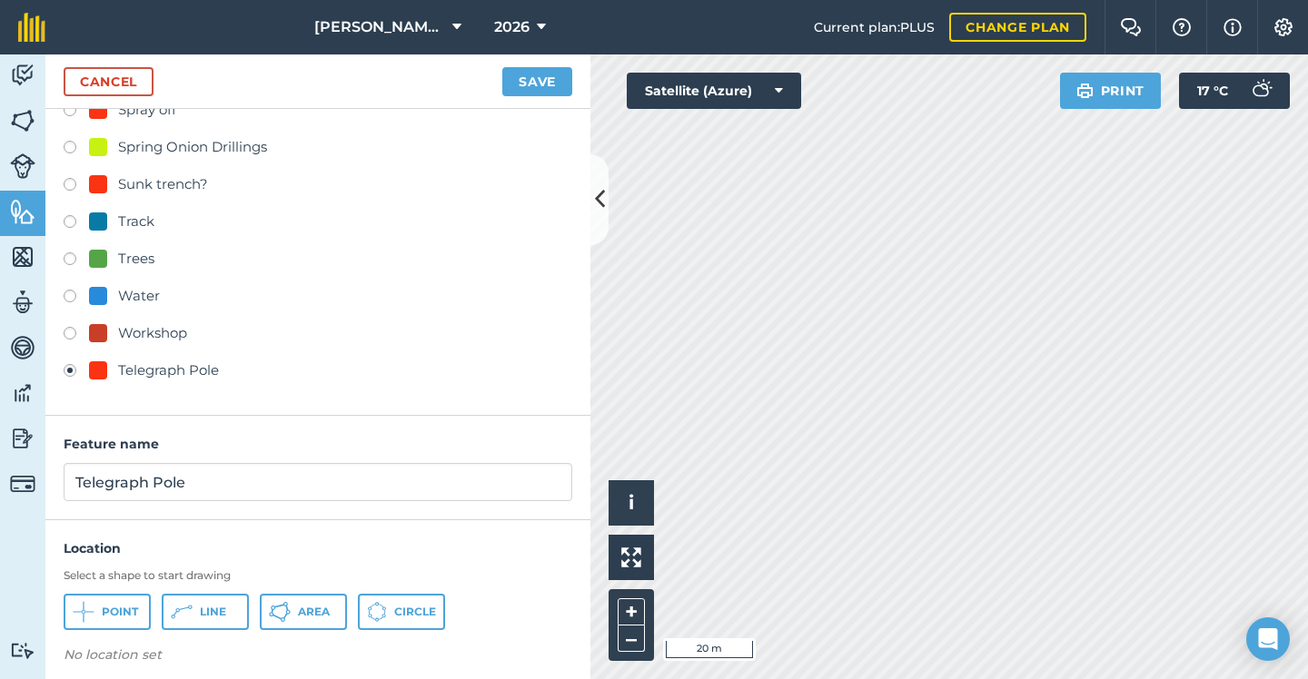
click at [123, 607] on span "Point" at bounding box center [120, 612] width 36 height 15
click at [535, 92] on button "Save" at bounding box center [537, 81] width 70 height 29
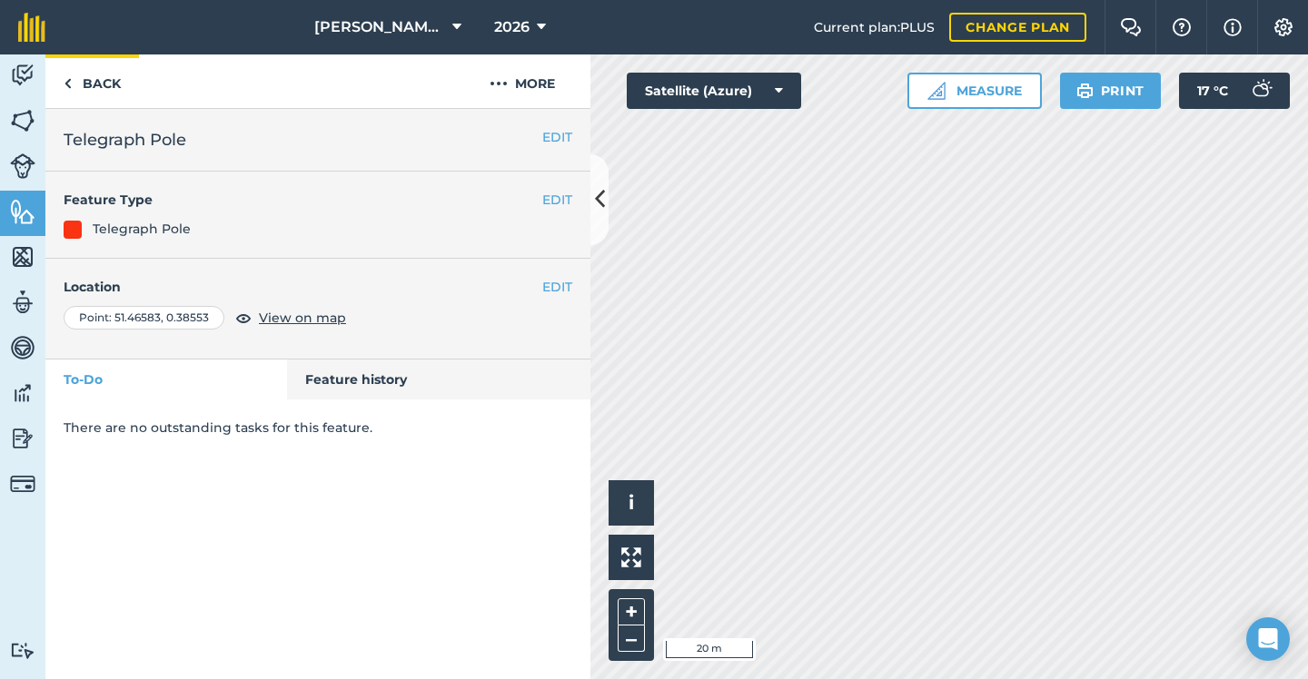
click at [77, 84] on link "Back" at bounding box center [92, 81] width 94 height 54
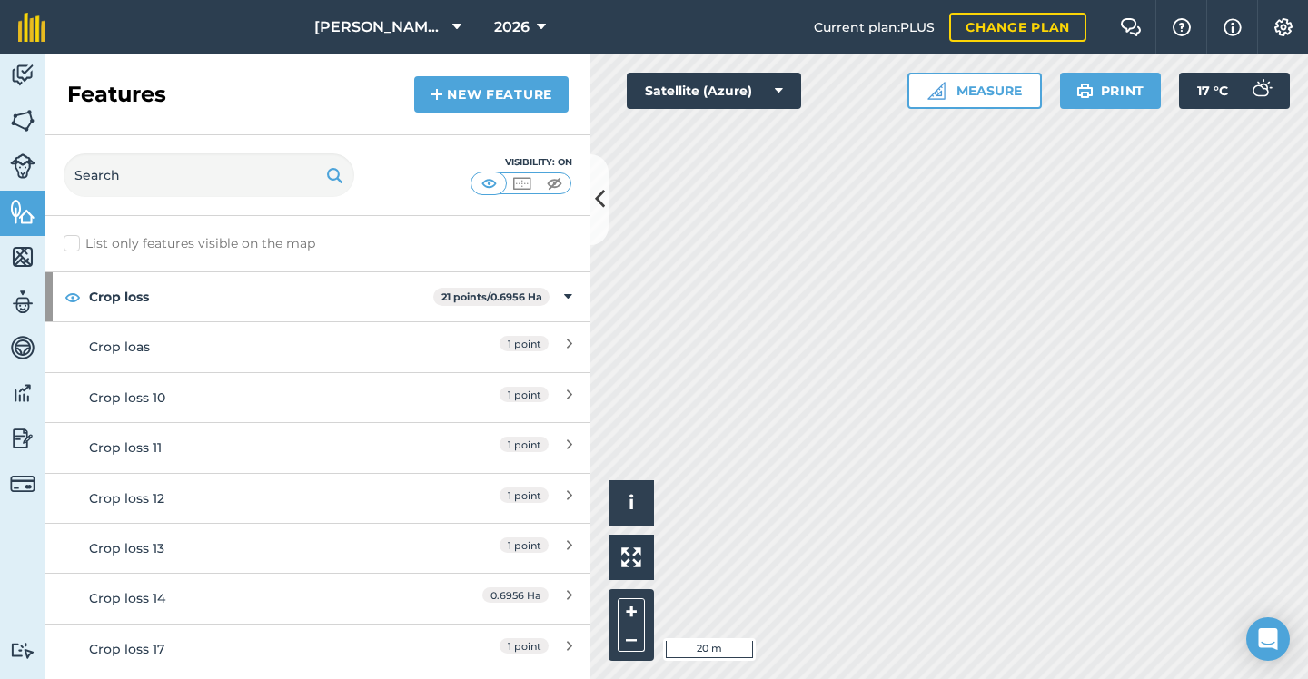
click at [539, 80] on link "New feature" at bounding box center [491, 94] width 154 height 36
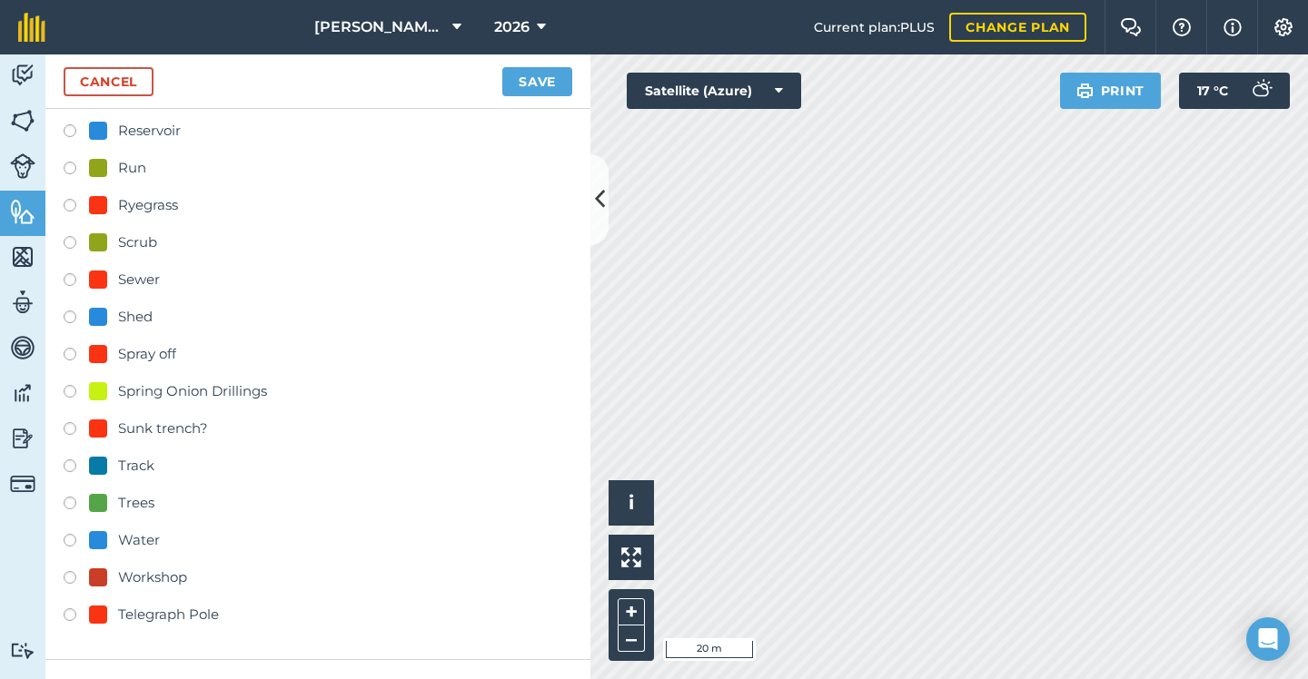
scroll to position [572, 0]
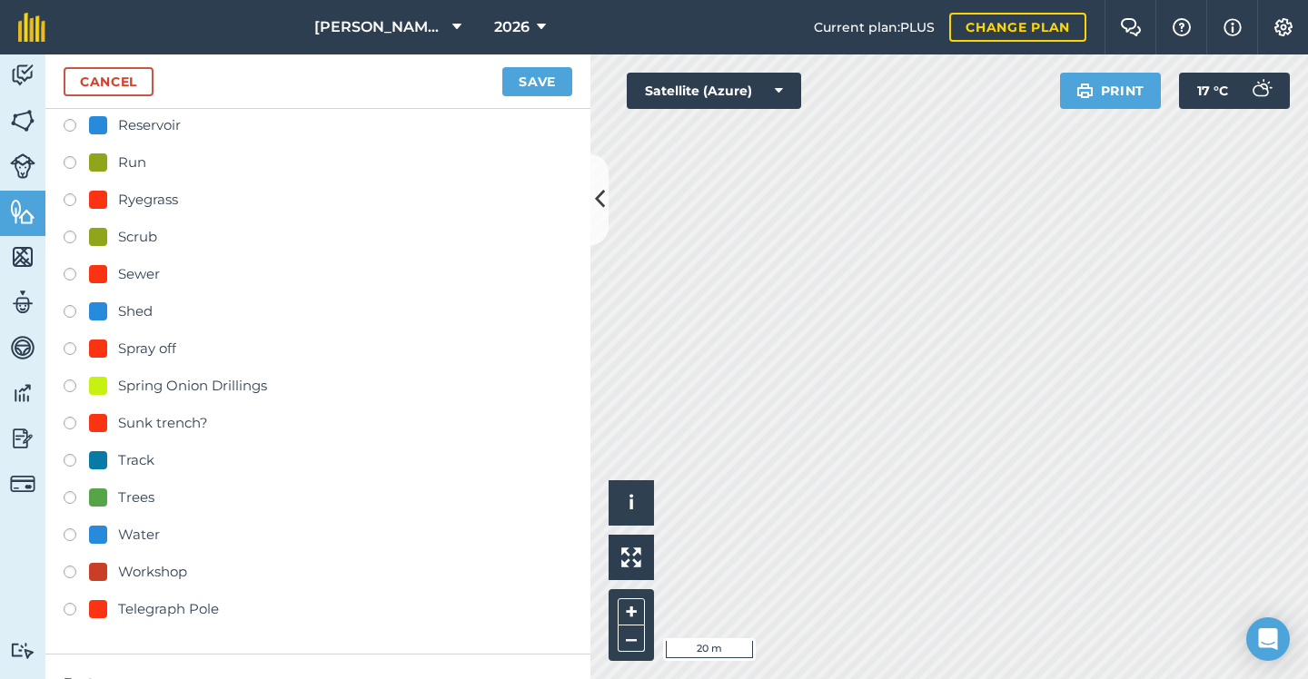
click at [151, 607] on div "Telegraph Pole" at bounding box center [168, 609] width 101 height 22
radio input "true"
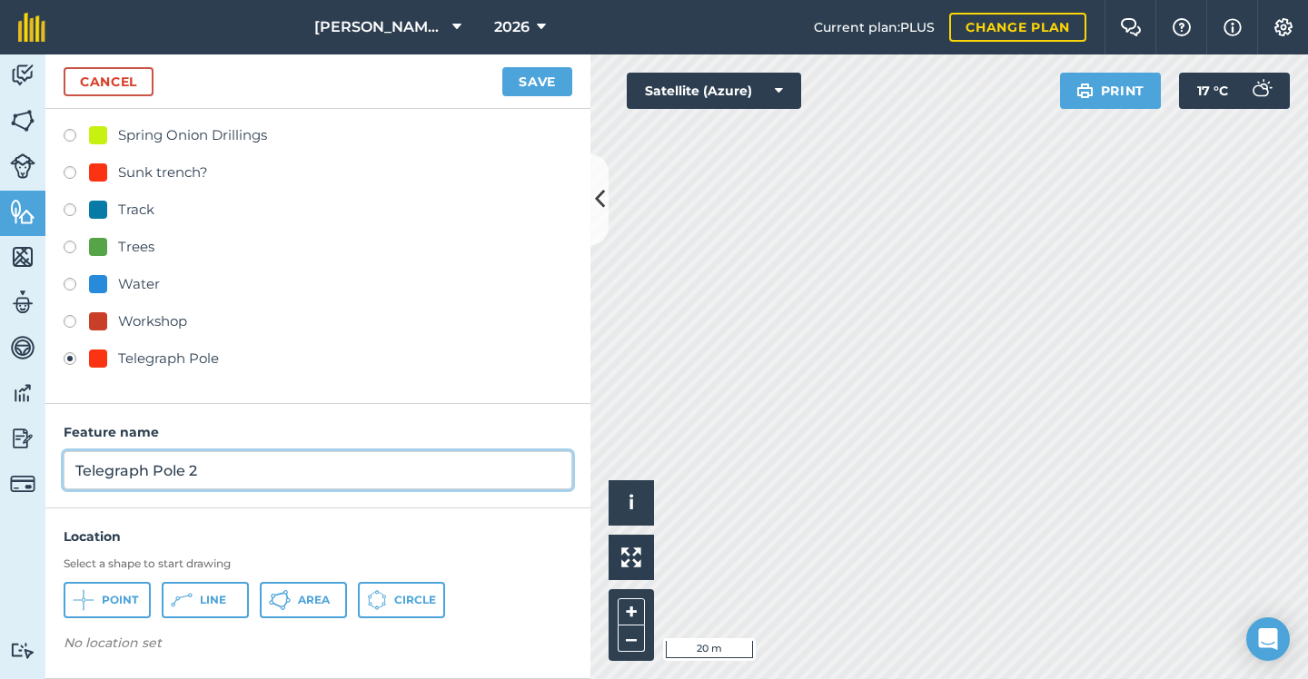
scroll to position [822, 0]
click at [285, 477] on input "Telegraph Pole 2" at bounding box center [318, 471] width 508 height 38
type input "Telegraph Pole"
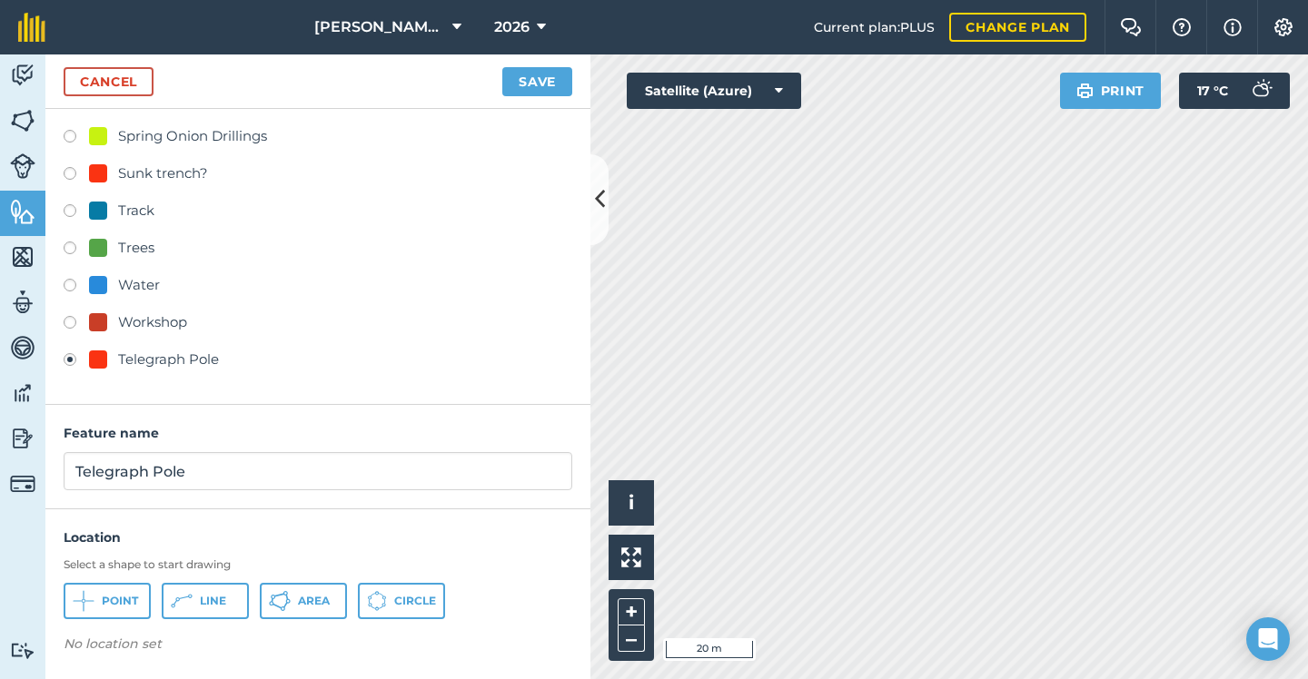
click at [80, 609] on icon at bounding box center [84, 601] width 22 height 22
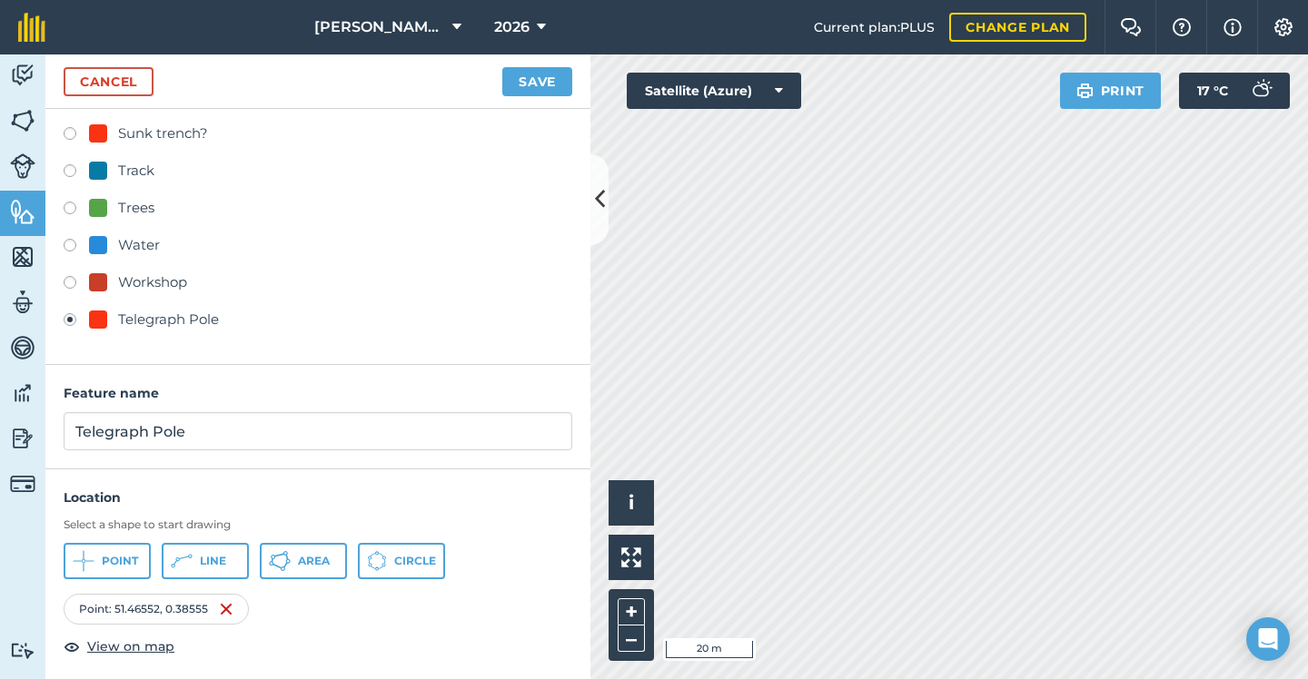
scroll to position [869, 0]
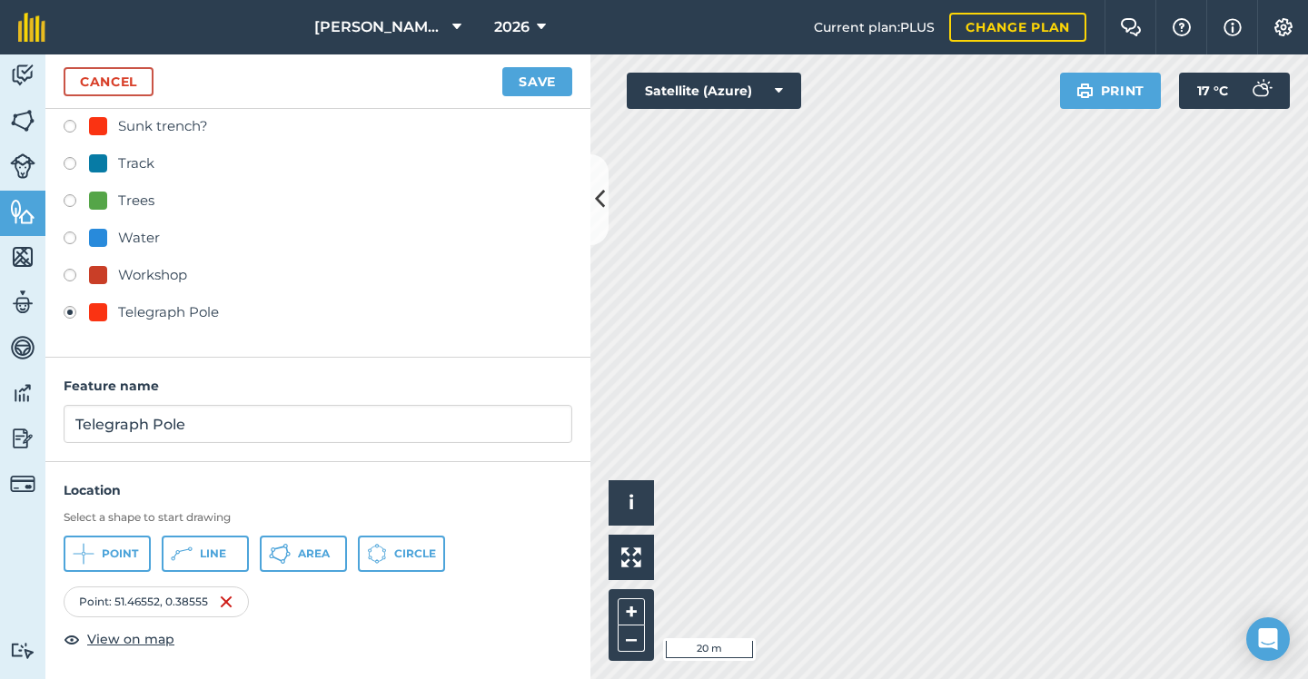
click at [518, 89] on button "Save" at bounding box center [537, 81] width 70 height 29
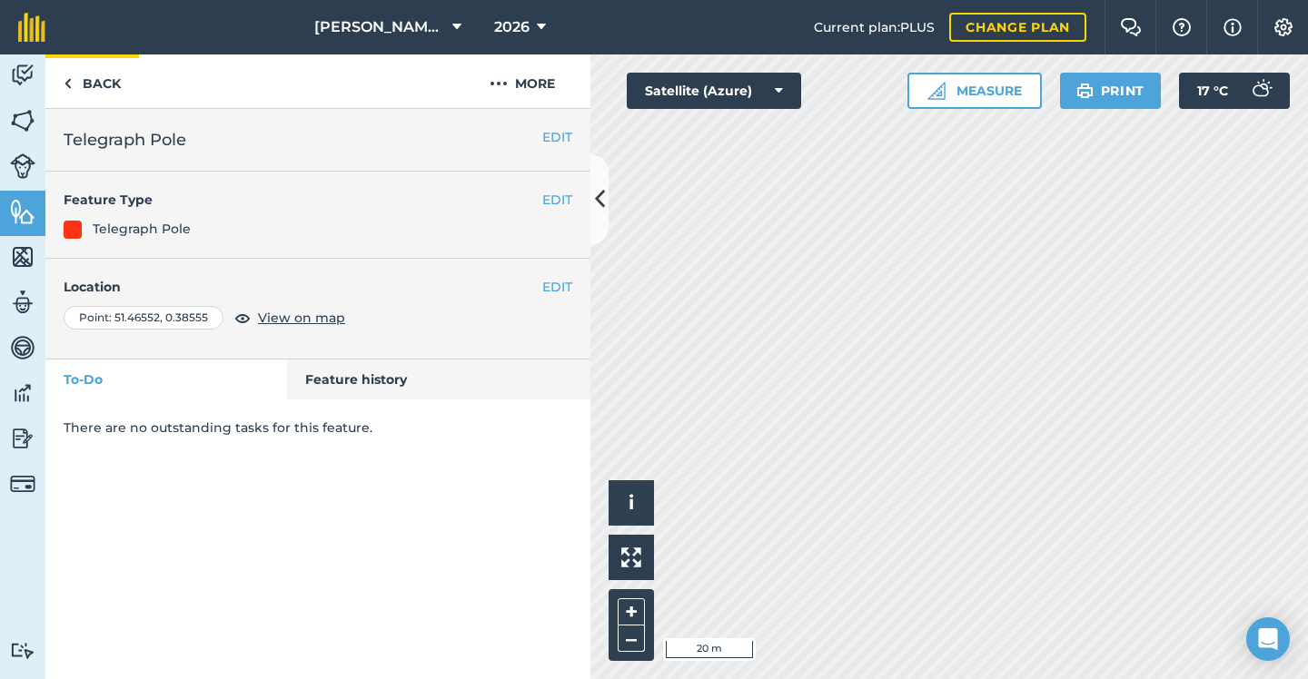
click at [72, 81] on link "Back" at bounding box center [92, 81] width 94 height 54
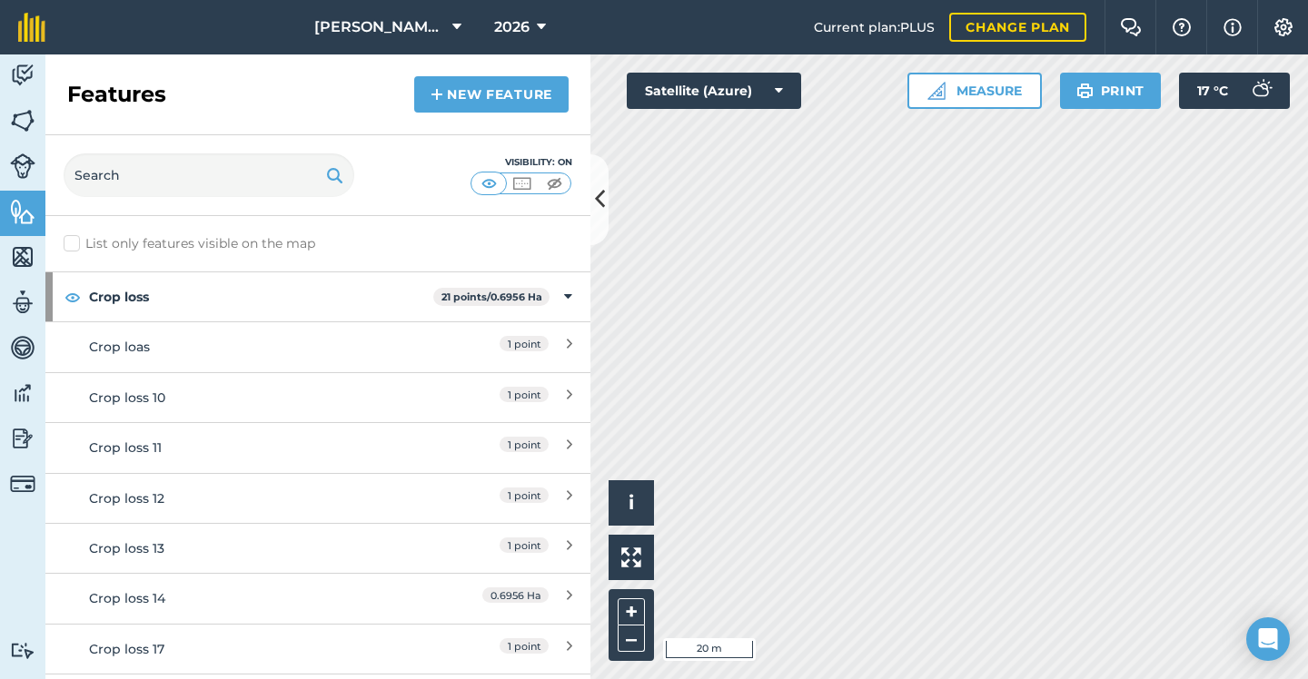
click at [502, 101] on link "New feature" at bounding box center [491, 94] width 154 height 36
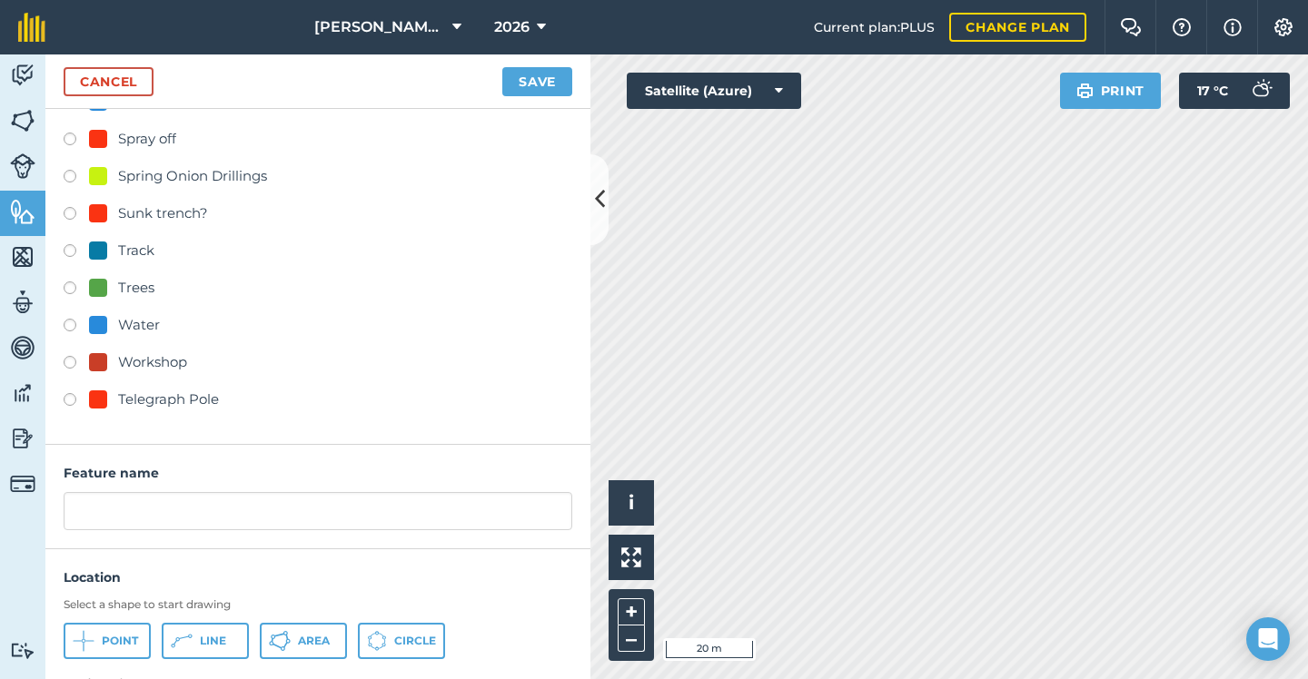
scroll to position [810, 0]
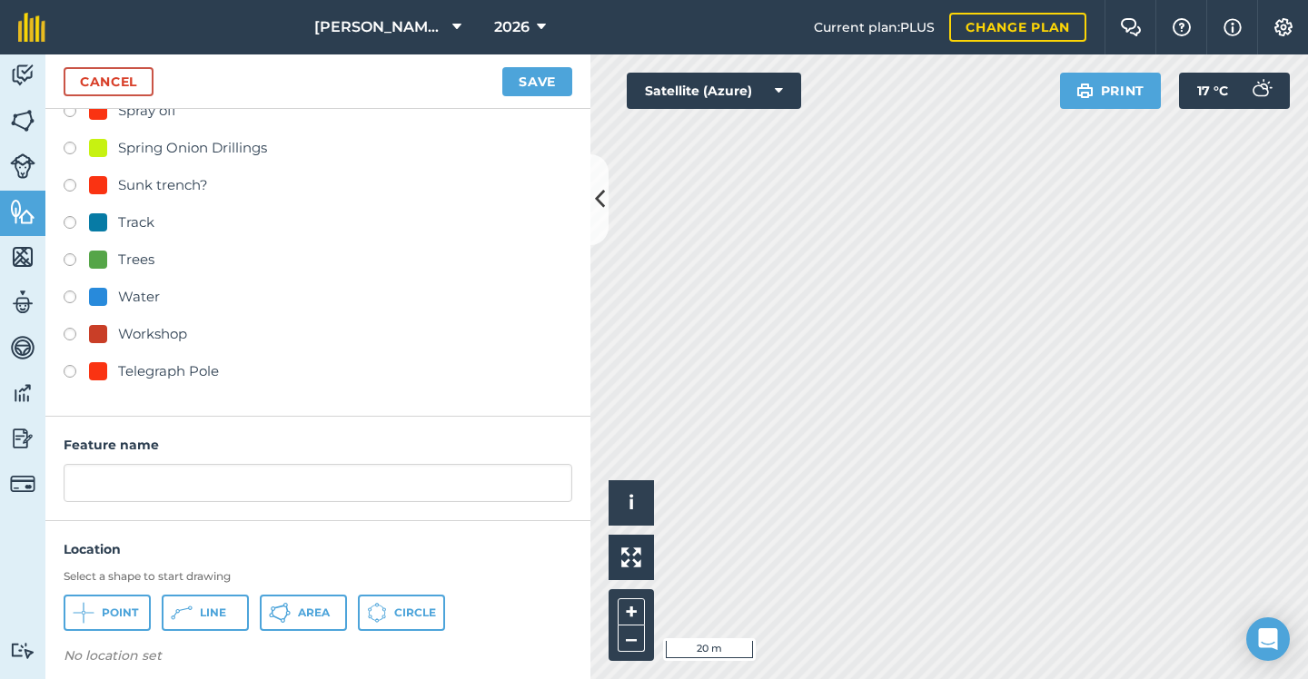
click at [193, 376] on div "Telegraph Pole" at bounding box center [168, 371] width 101 height 22
radio input "true"
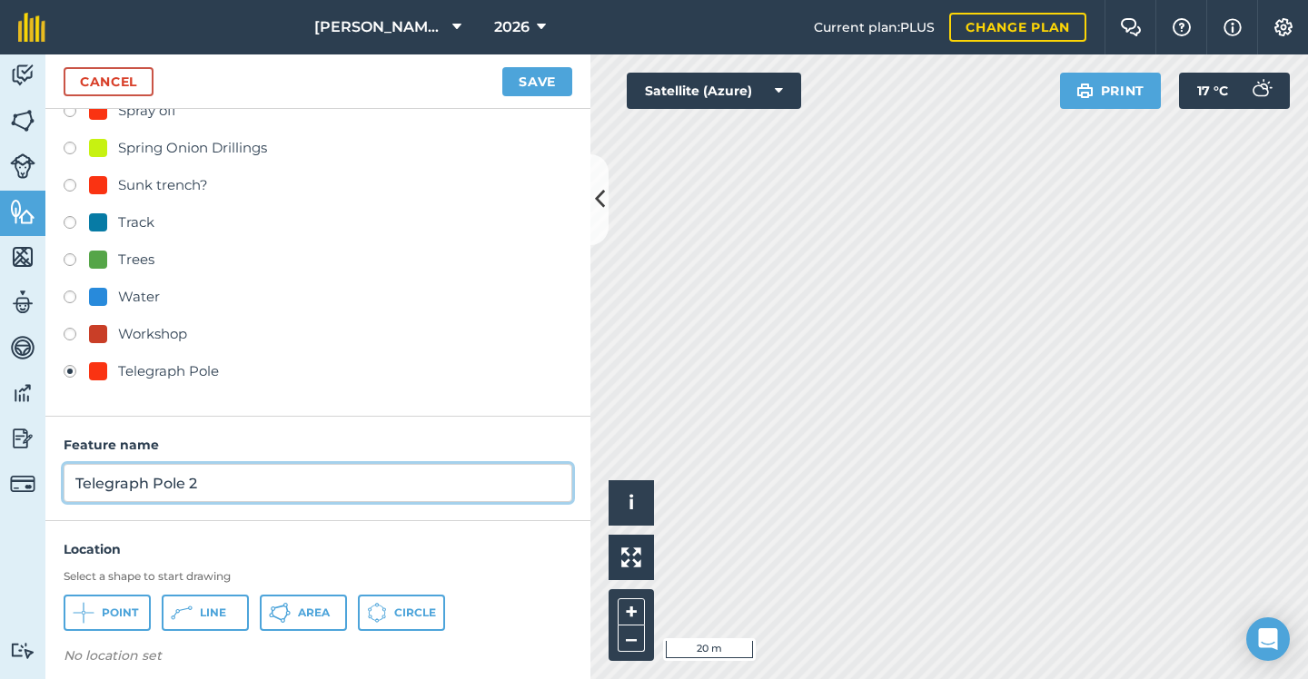
click at [232, 490] on input "Telegraph Pole 2" at bounding box center [318, 483] width 508 height 38
type input "Telegraph Pole"
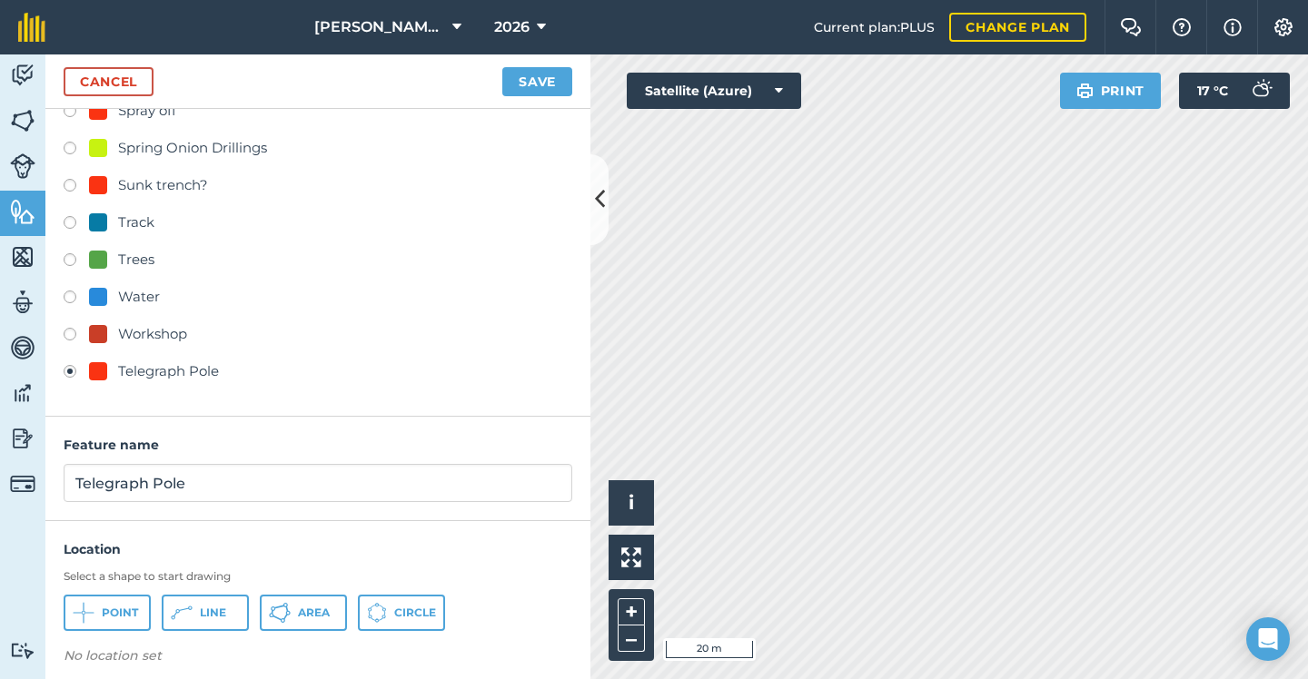
click at [121, 606] on span "Point" at bounding box center [120, 613] width 36 height 15
click at [530, 75] on button "Save" at bounding box center [537, 81] width 70 height 29
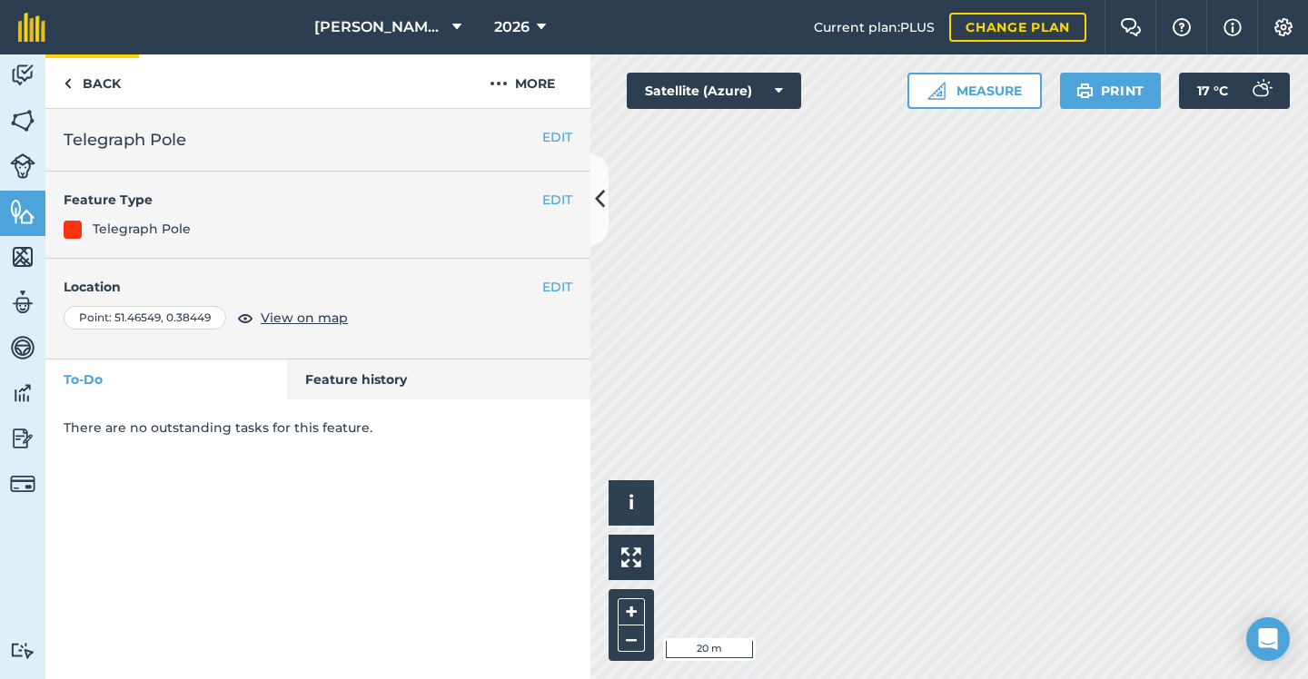
click at [83, 77] on link "Back" at bounding box center [92, 81] width 94 height 54
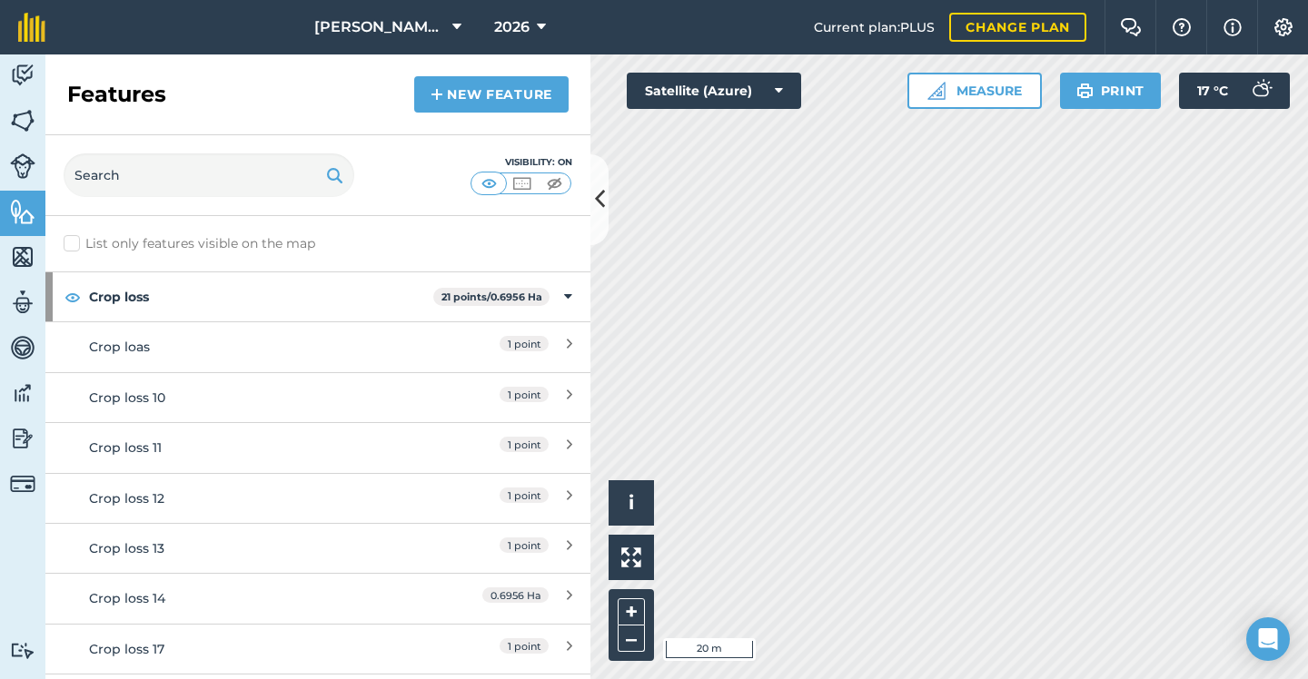
click at [487, 94] on link "New feature" at bounding box center [491, 94] width 154 height 36
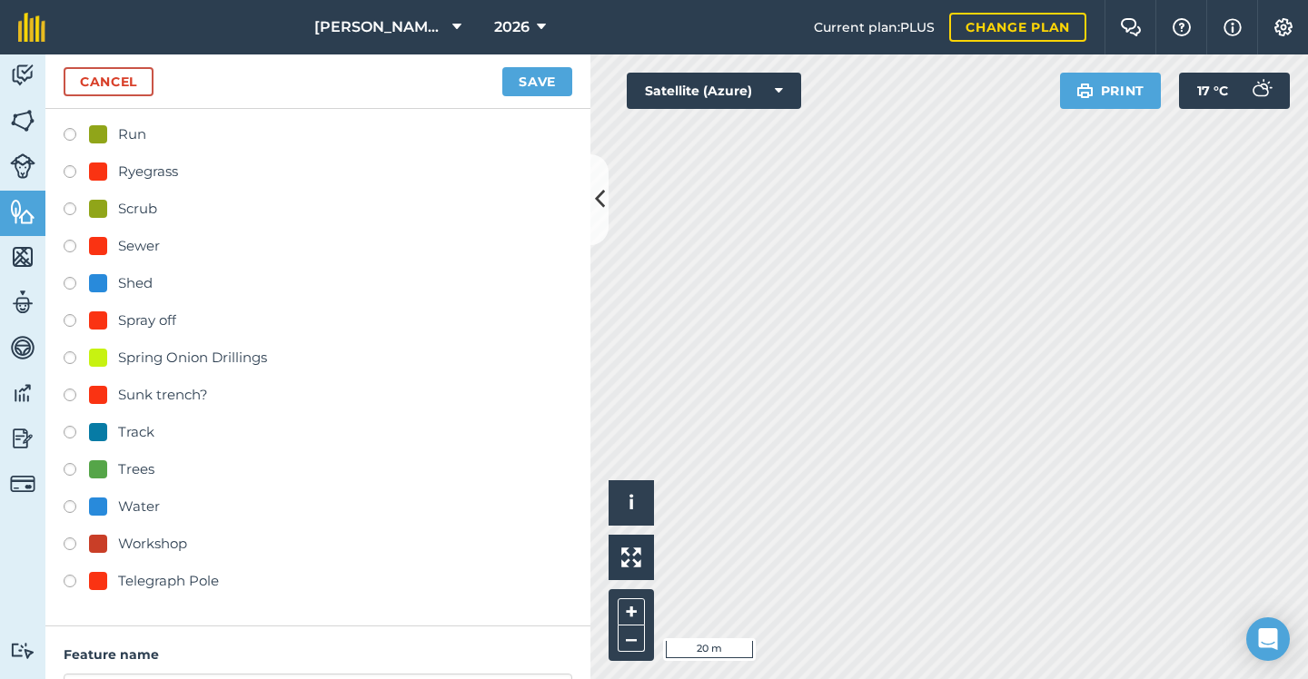
scroll to position [616, 0]
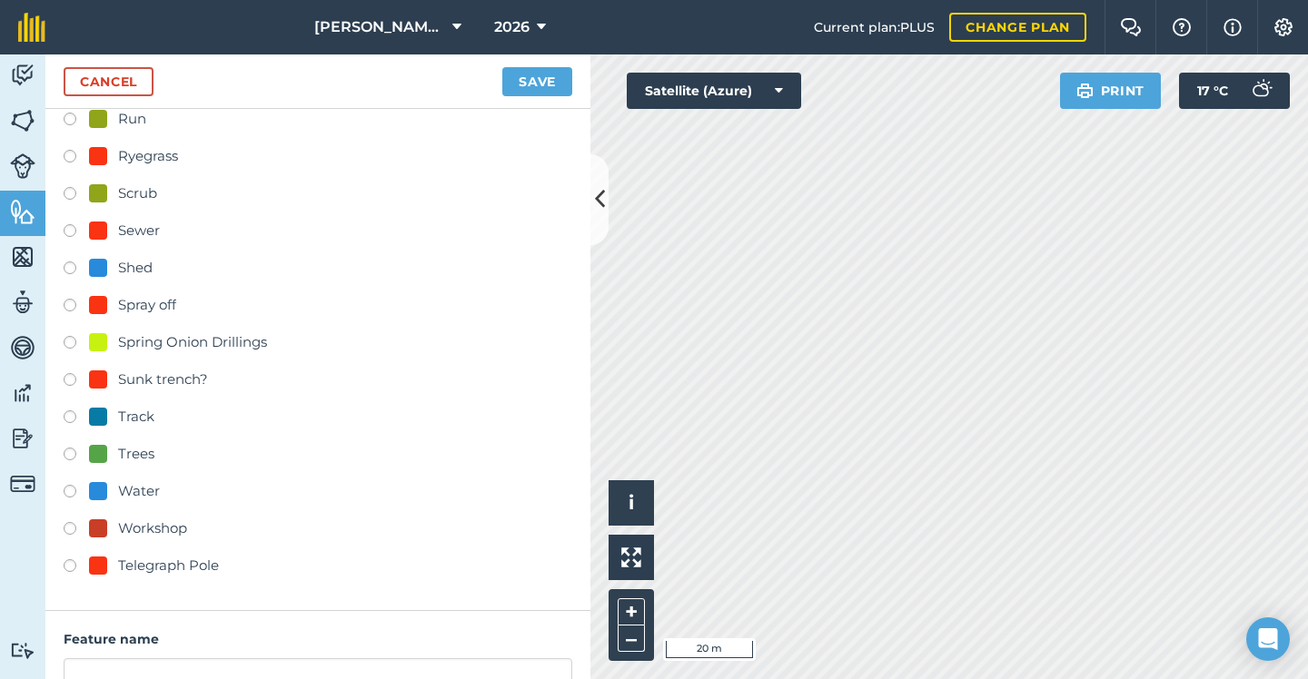
click at [158, 563] on div "Telegraph Pole" at bounding box center [168, 566] width 101 height 22
radio input "true"
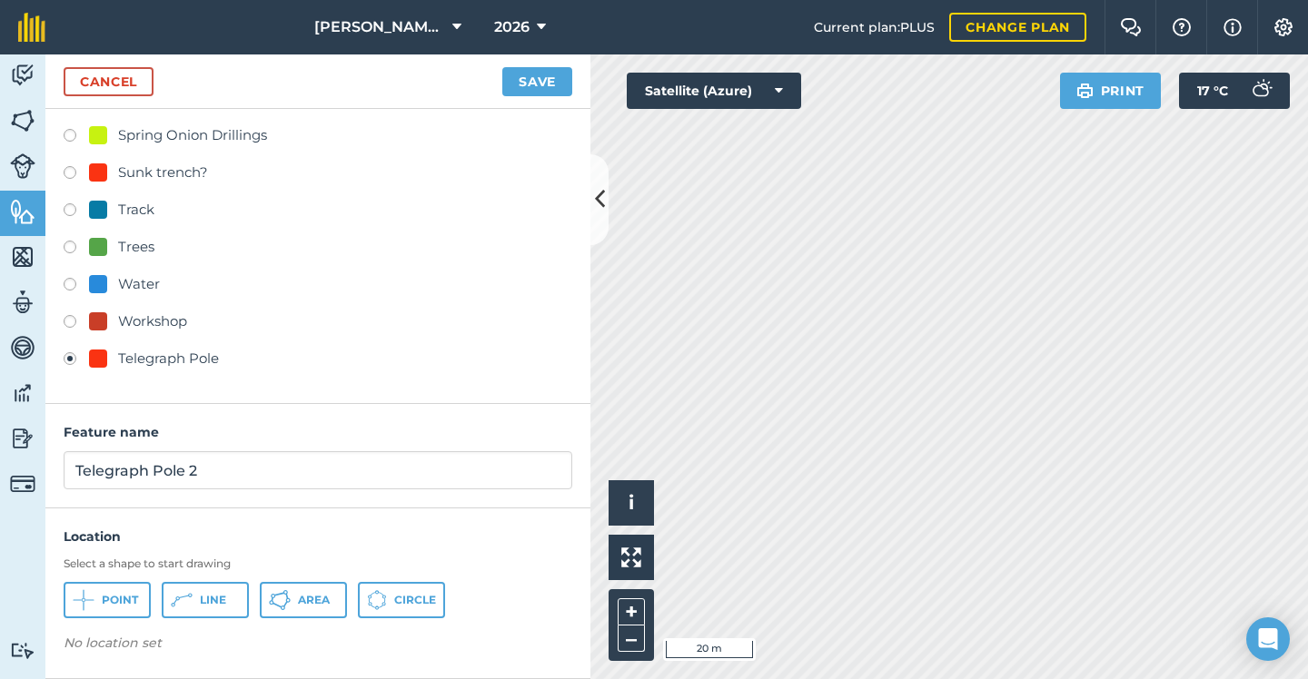
scroll to position [822, 0]
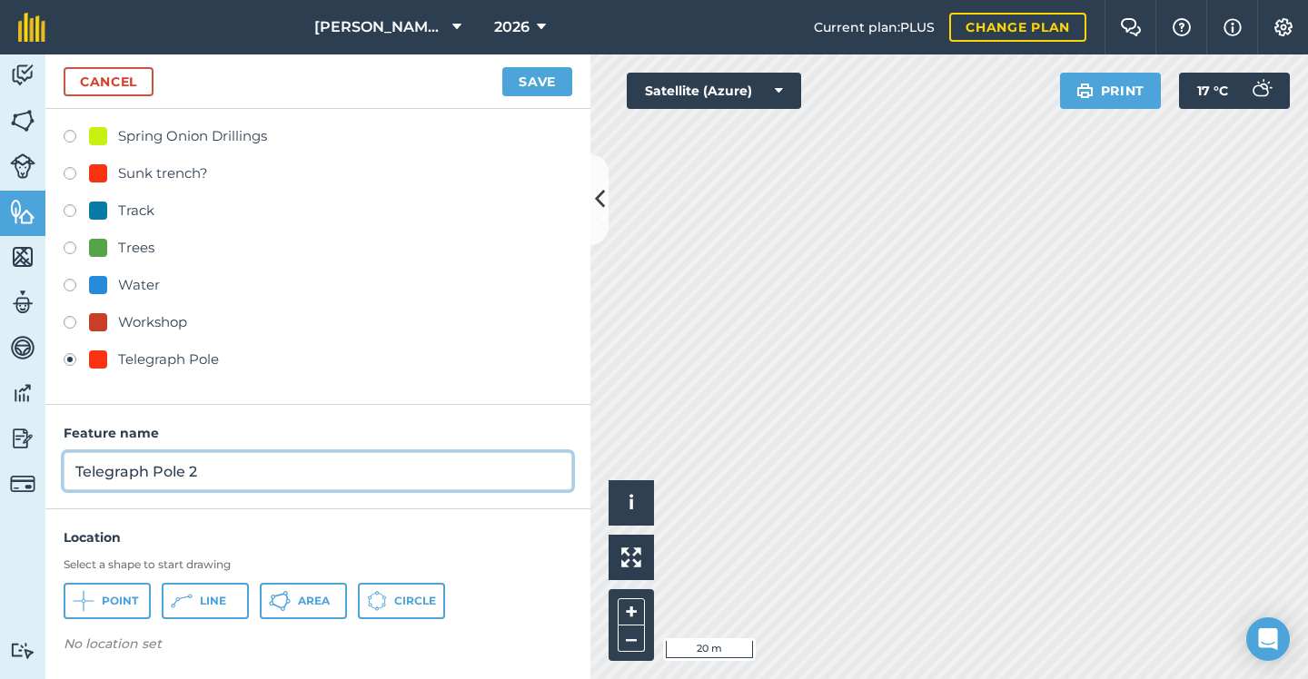
click at [298, 469] on input "Telegraph Pole 2" at bounding box center [318, 471] width 508 height 38
type input "Telegraph Pole"
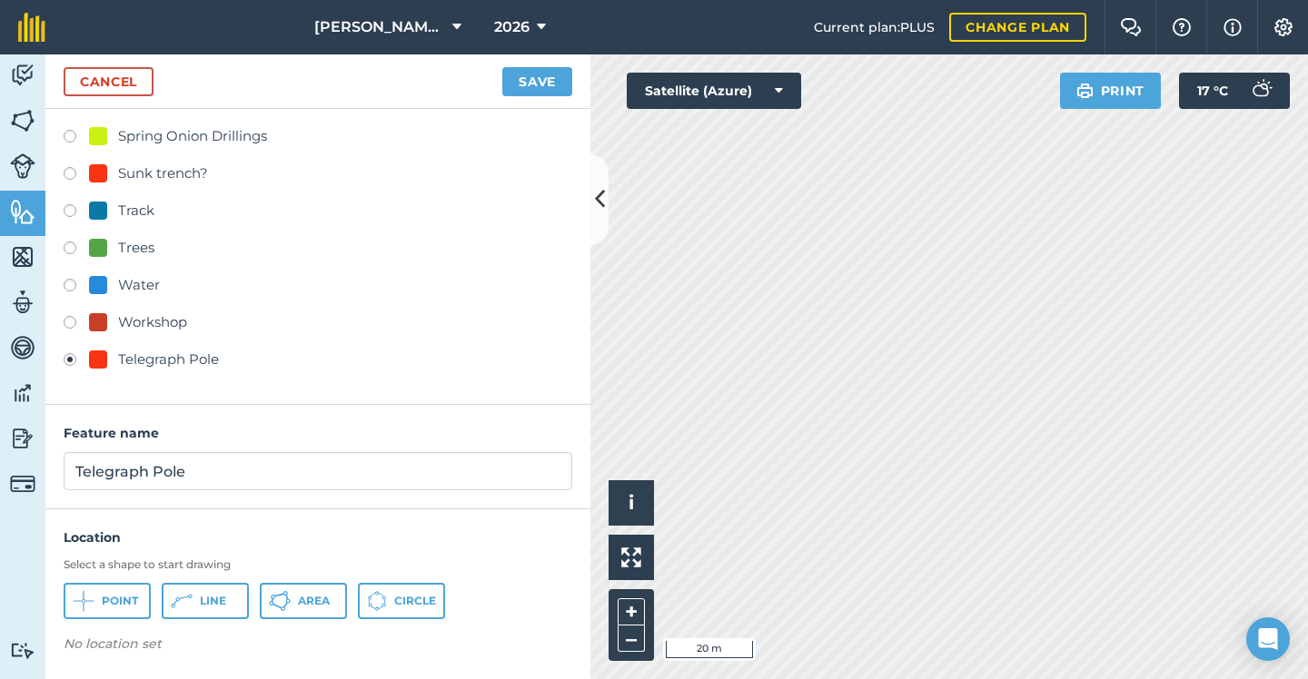
click at [115, 595] on span "Point" at bounding box center [120, 601] width 36 height 15
click at [553, 84] on button "Save" at bounding box center [537, 81] width 70 height 29
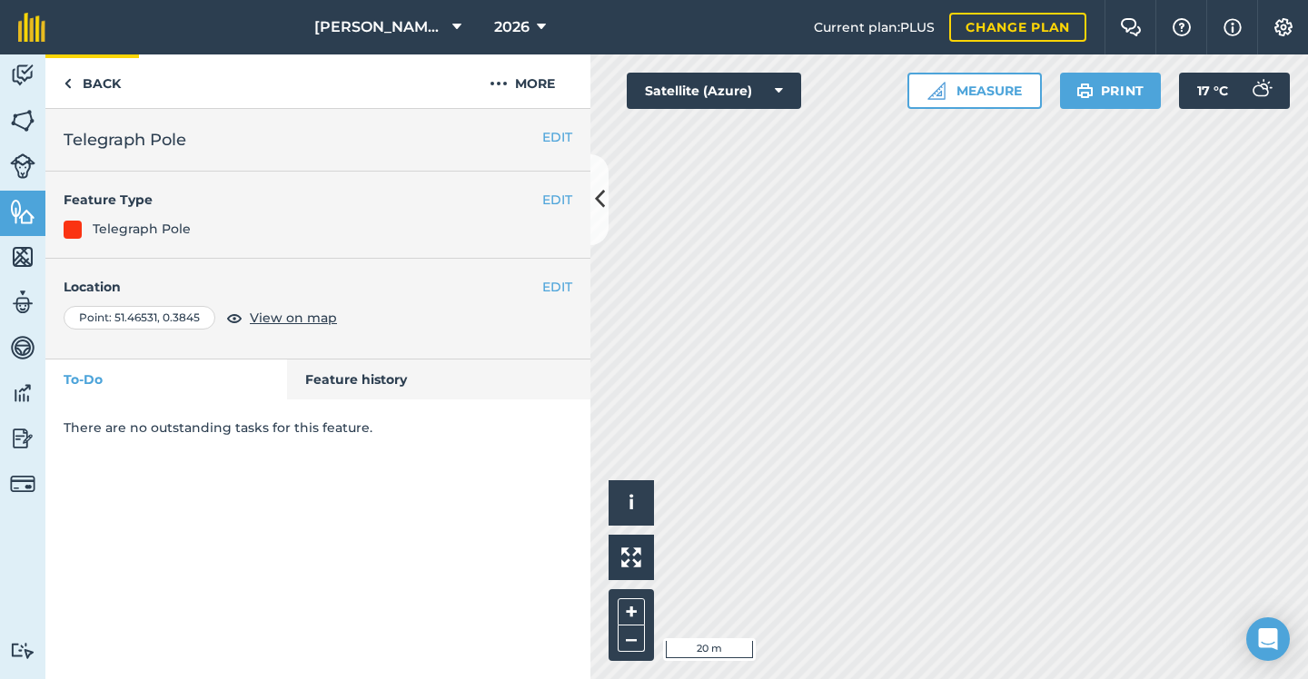
click at [88, 77] on link "Back" at bounding box center [92, 81] width 94 height 54
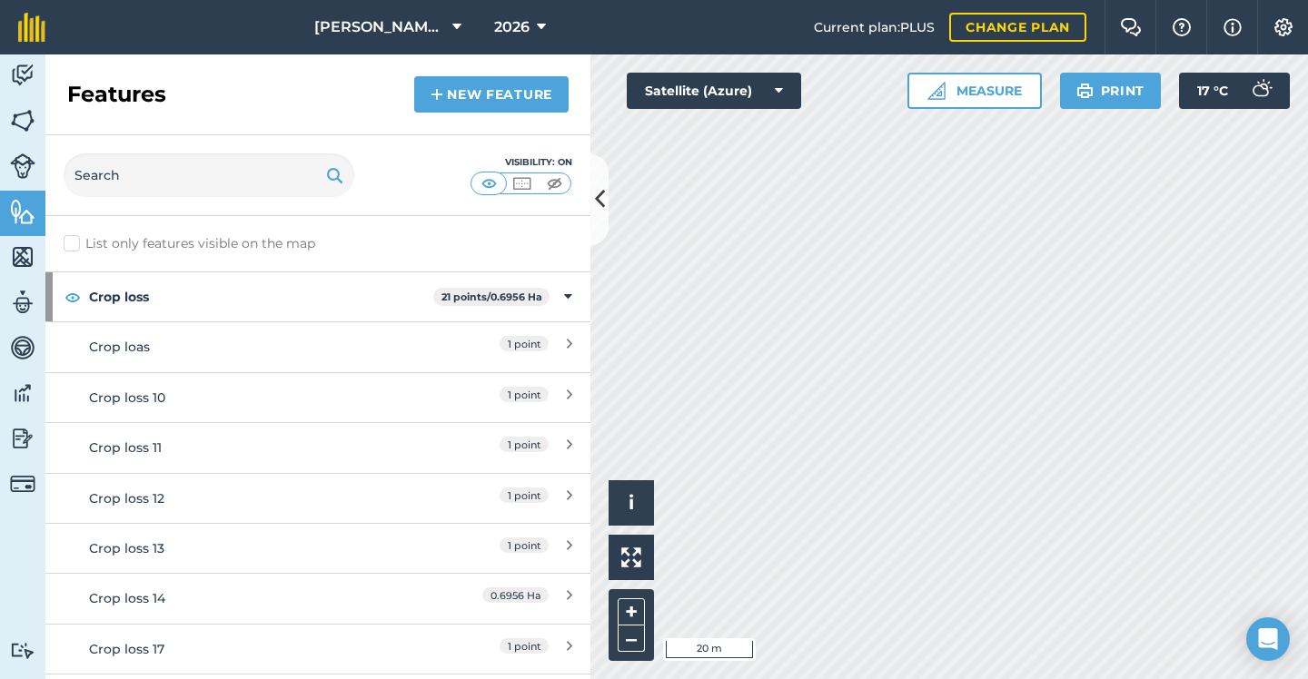
click at [477, 107] on link "New feature" at bounding box center [491, 94] width 154 height 36
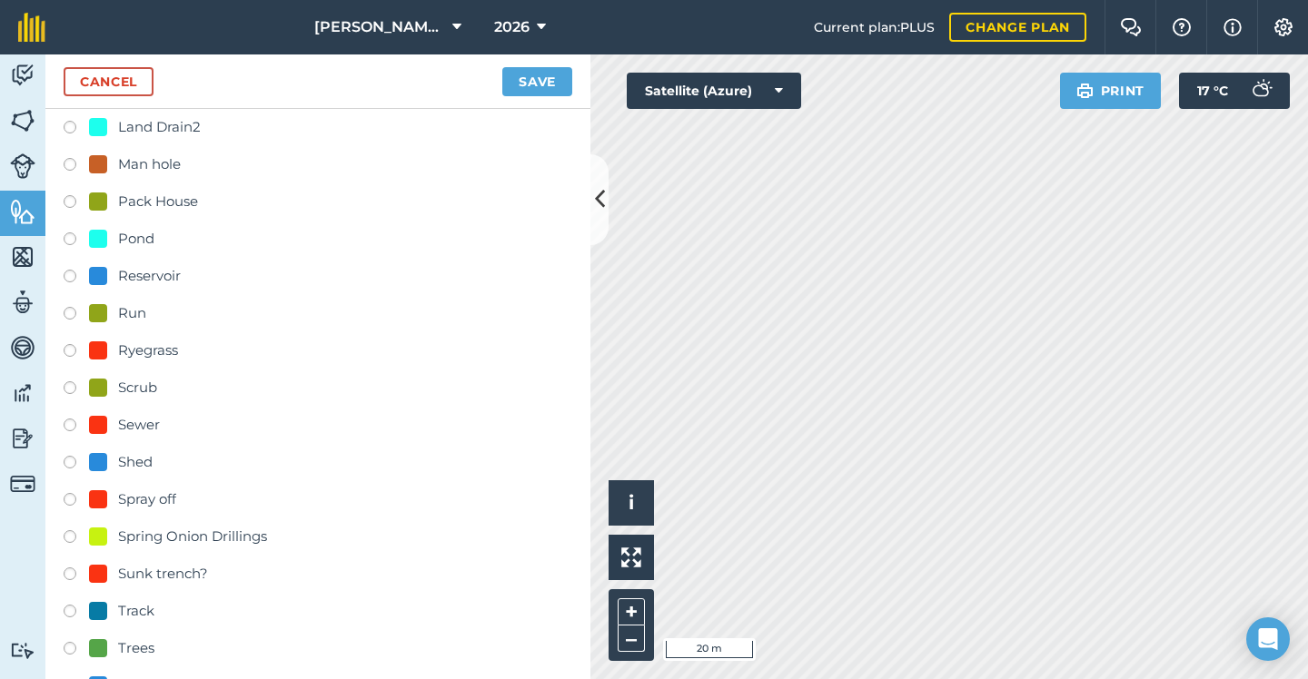
scroll to position [657, 0]
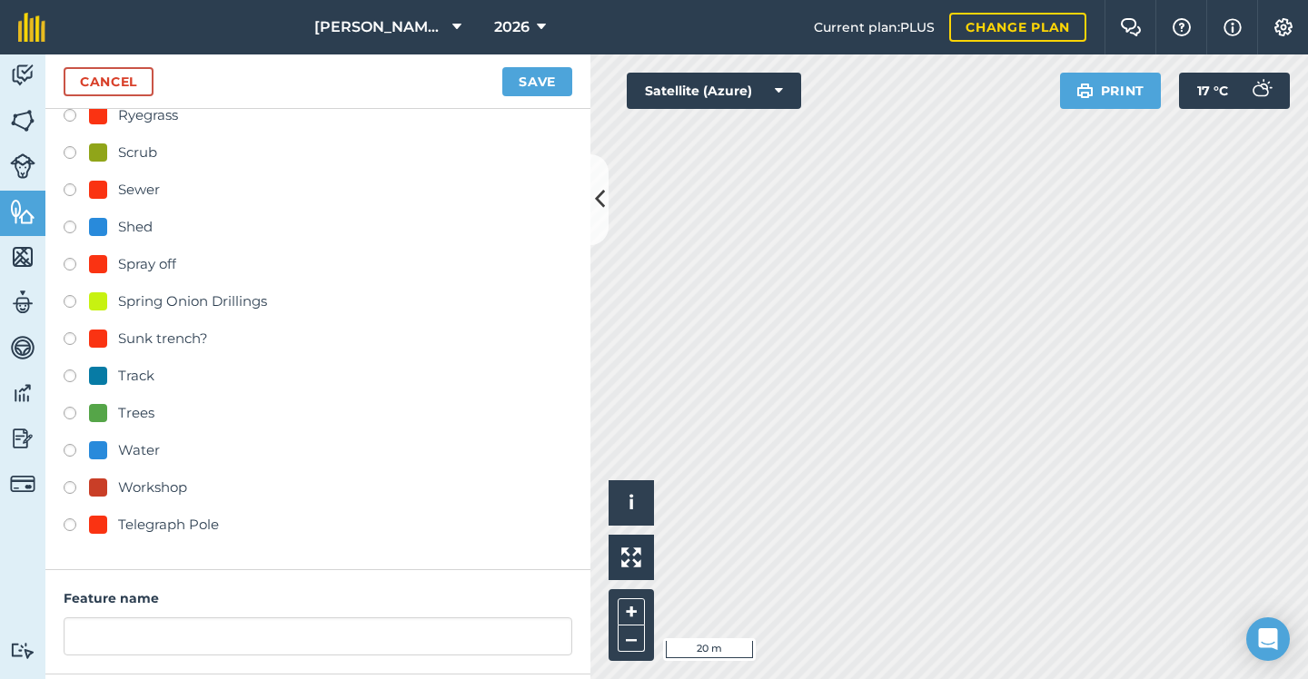
click at [134, 522] on div "Telegraph Pole" at bounding box center [168, 525] width 101 height 22
radio input "true"
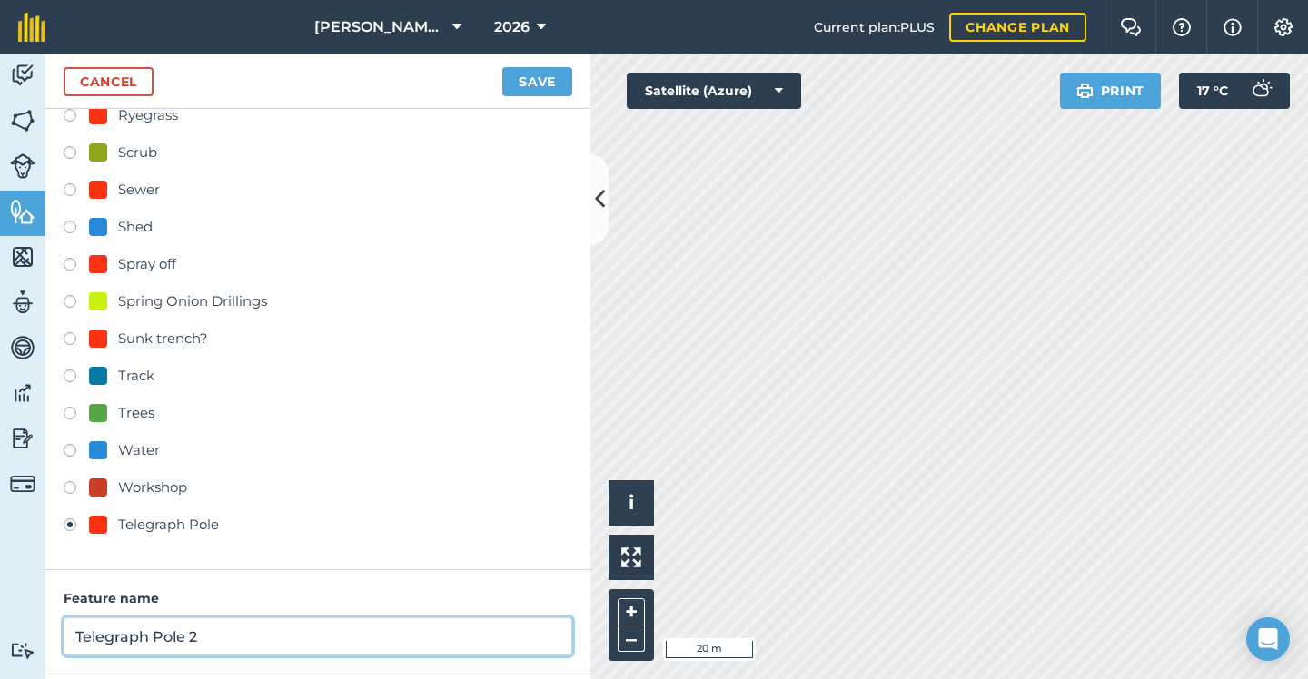
click at [212, 636] on input "Telegraph Pole 2" at bounding box center [318, 636] width 508 height 38
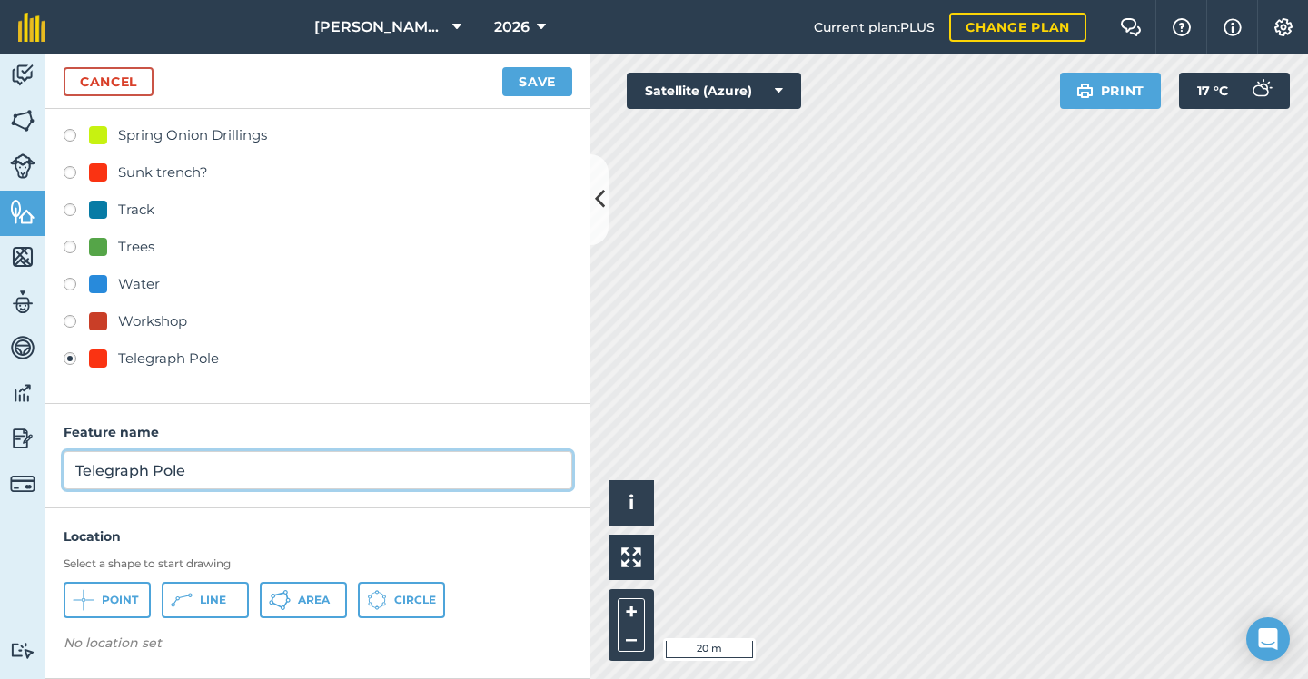
scroll to position [822, 0]
type input "Telegraph Pole"
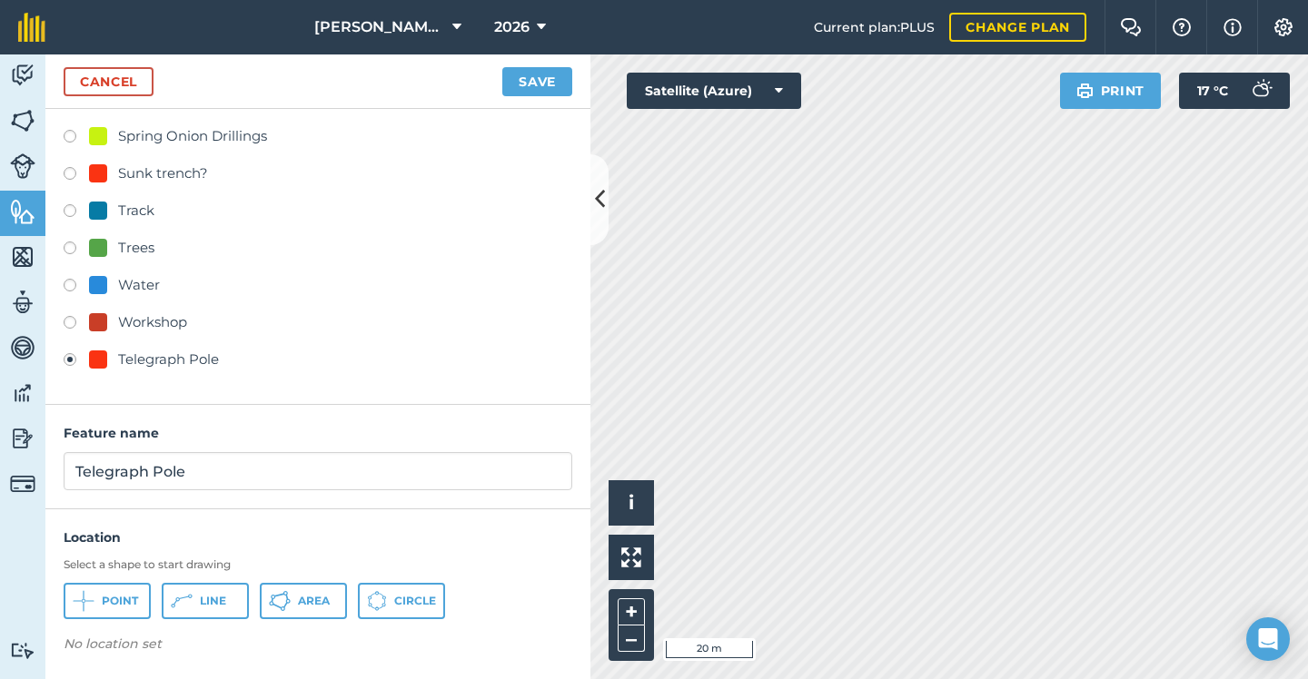
click at [124, 587] on button "Point" at bounding box center [107, 601] width 87 height 36
click at [546, 74] on button "Save" at bounding box center [537, 81] width 70 height 29
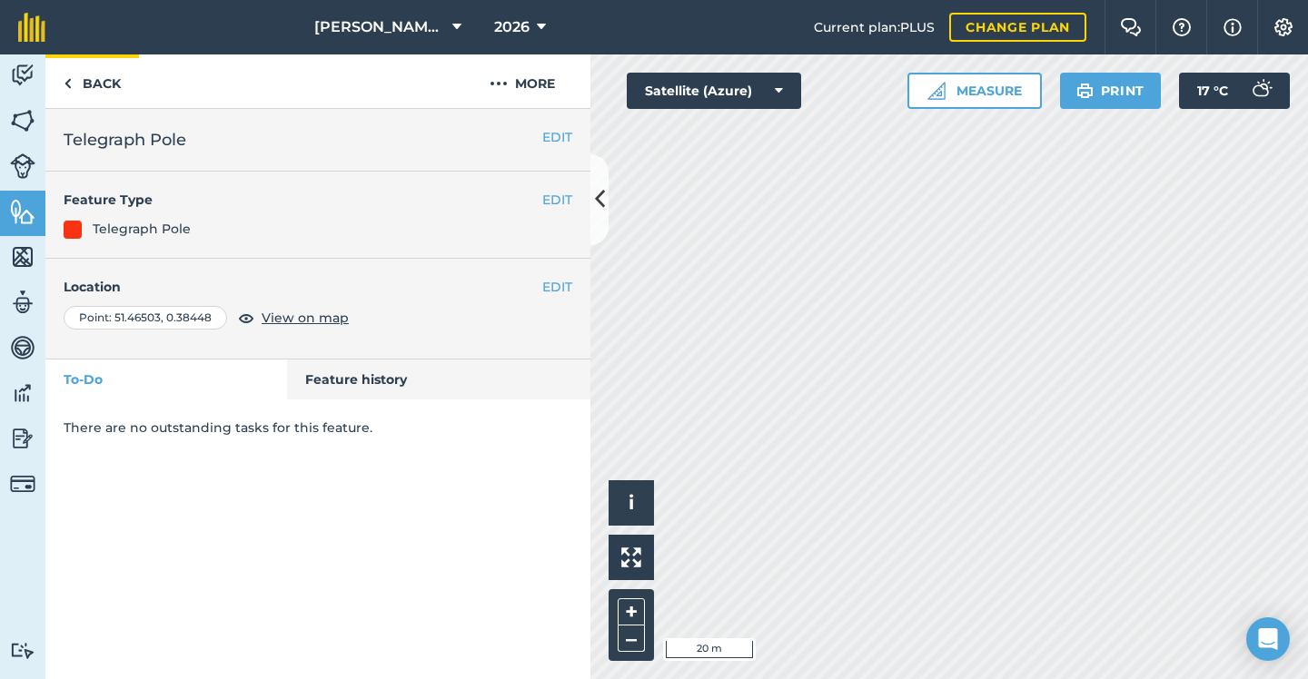
click at [88, 88] on link "Back" at bounding box center [92, 81] width 94 height 54
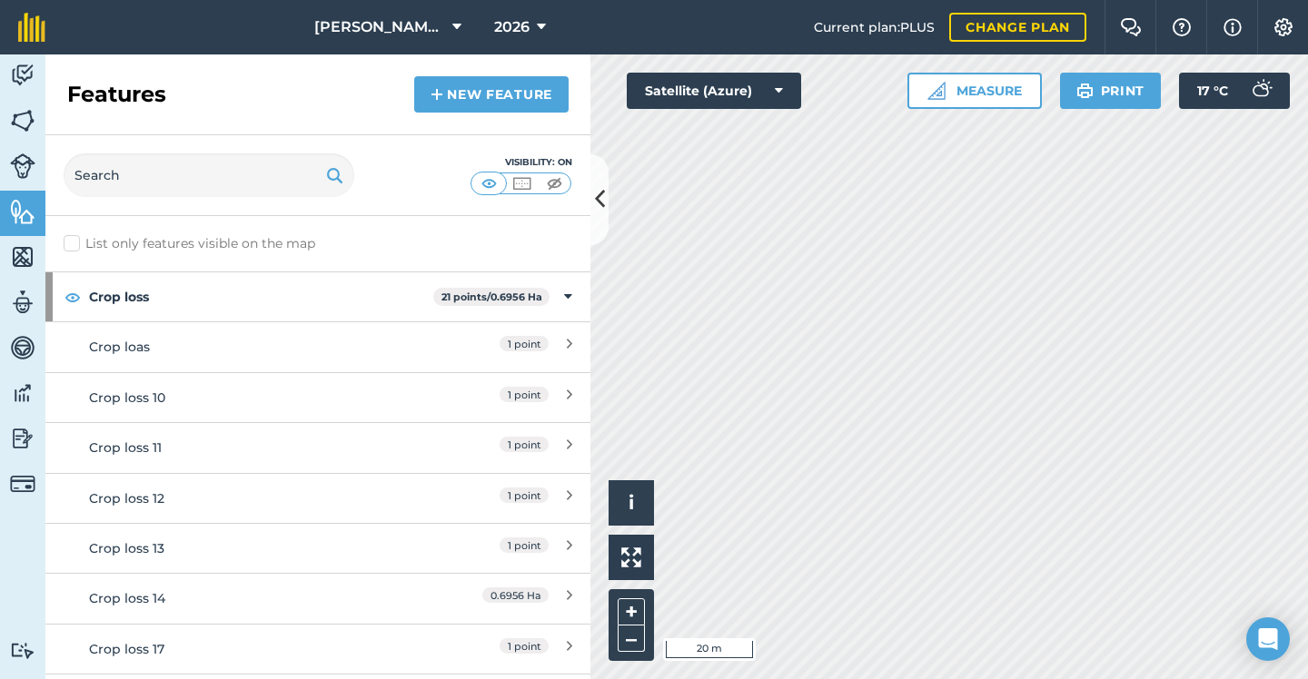
click at [506, 95] on link "New feature" at bounding box center [491, 94] width 154 height 36
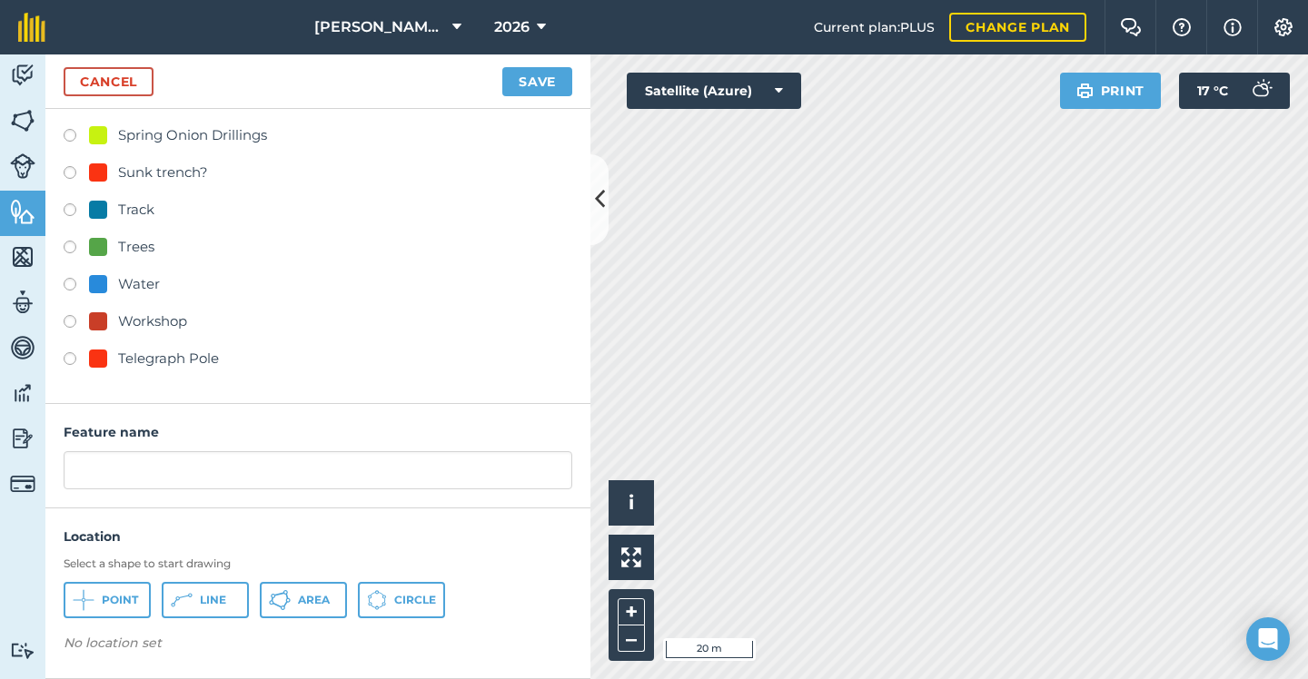
scroll to position [822, 0]
click at [161, 354] on div "Telegraph Pole" at bounding box center [168, 360] width 101 height 22
radio input "true"
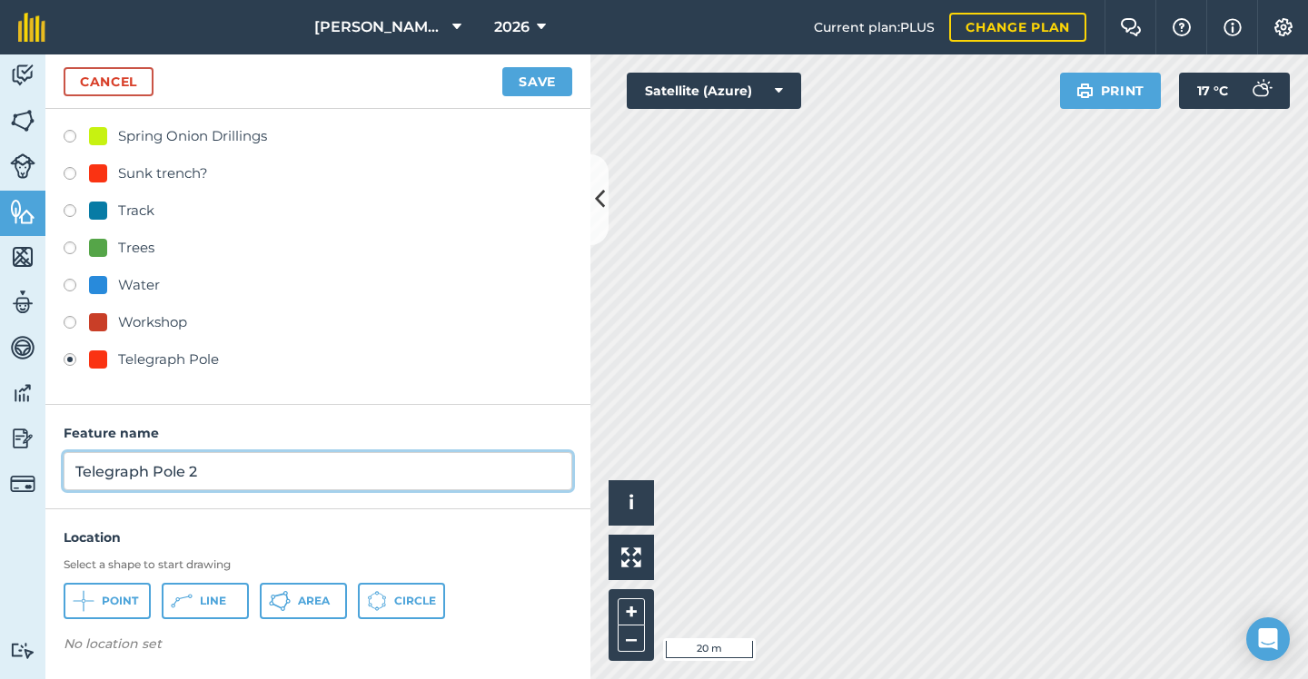
click at [217, 461] on input "Telegraph Pole 2" at bounding box center [318, 471] width 508 height 38
click at [219, 489] on input "Telegraph Pole 2" at bounding box center [318, 471] width 508 height 38
type input "Telegraph Pole"
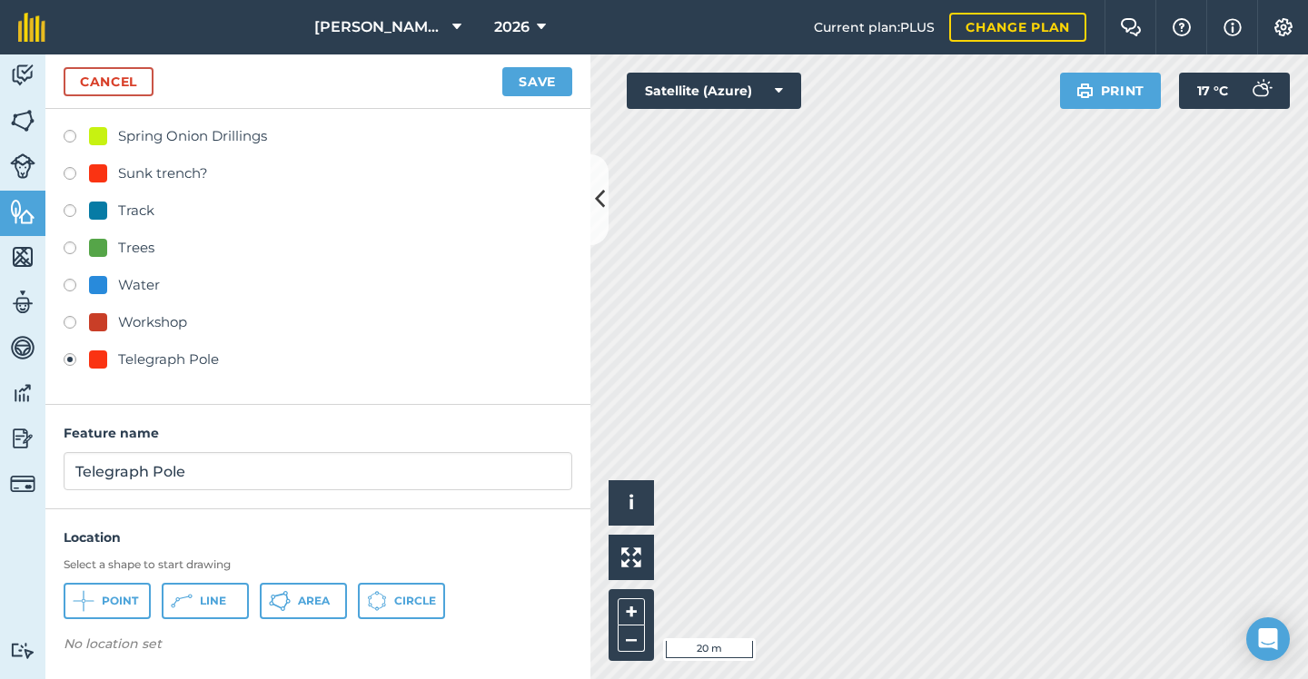
click at [125, 587] on button "Point" at bounding box center [107, 601] width 87 height 36
click at [535, 86] on button "Save" at bounding box center [537, 81] width 70 height 29
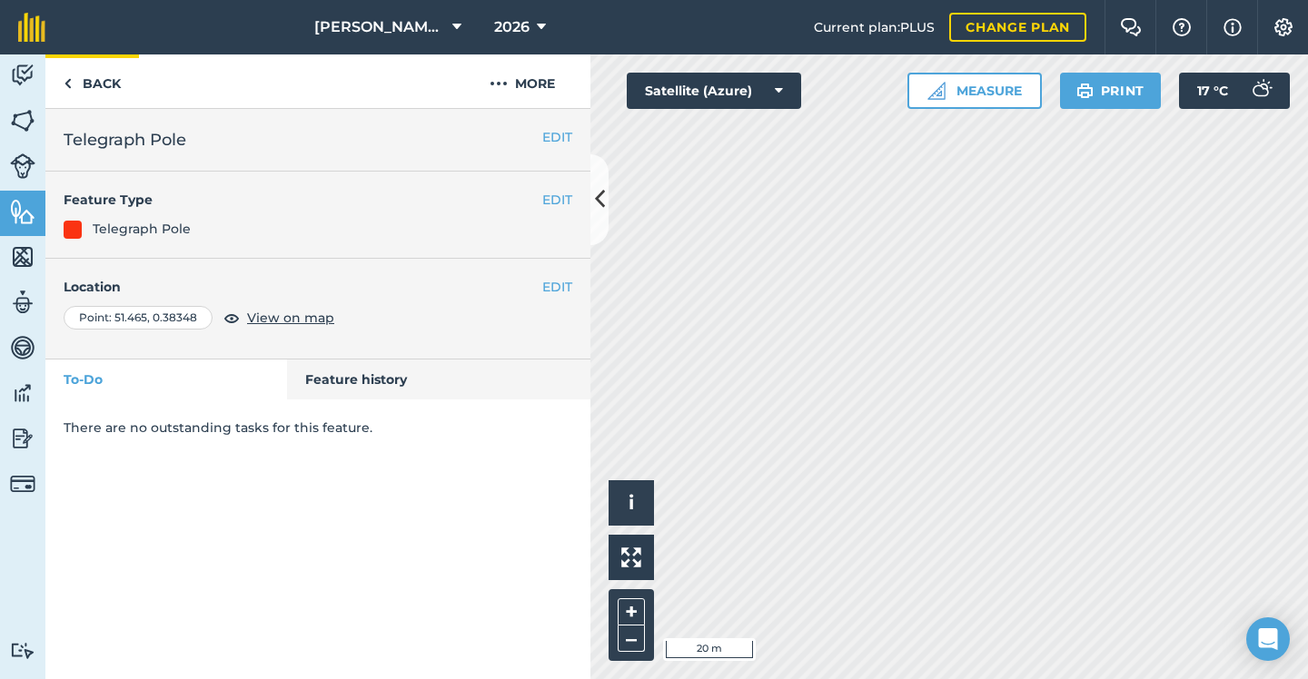
click at [112, 80] on link "Back" at bounding box center [92, 81] width 94 height 54
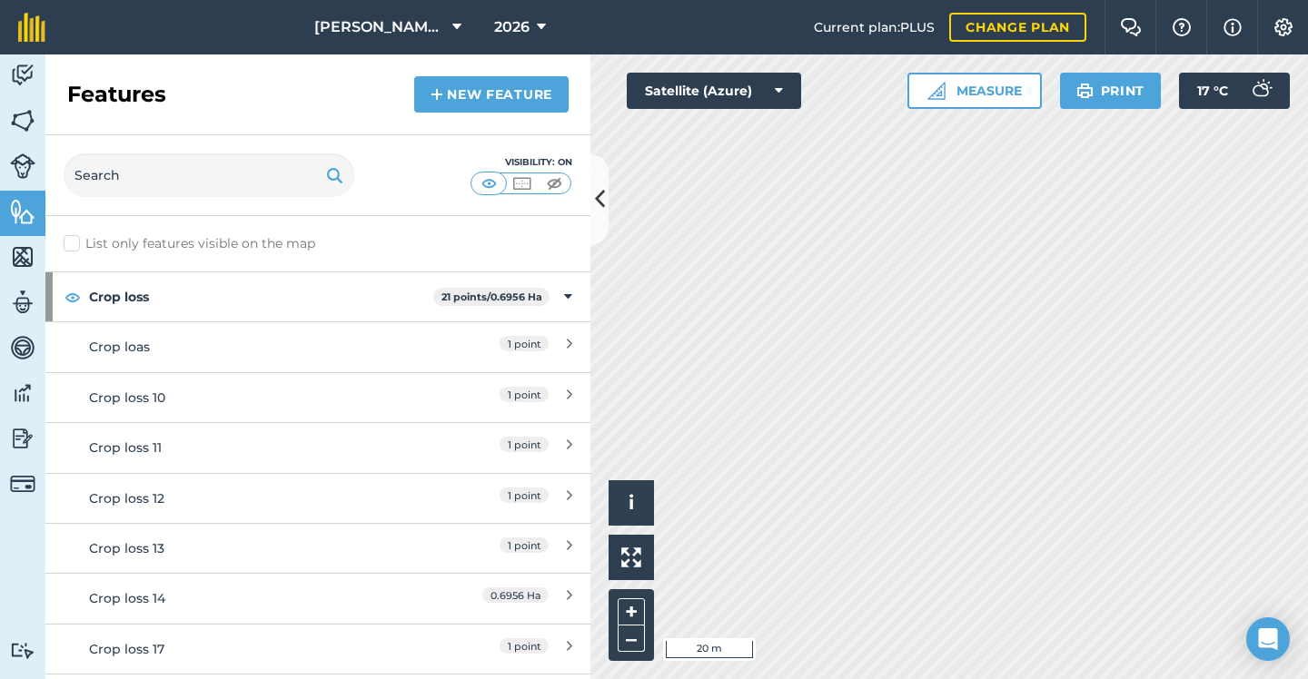
click at [479, 102] on link "New feature" at bounding box center [491, 94] width 154 height 36
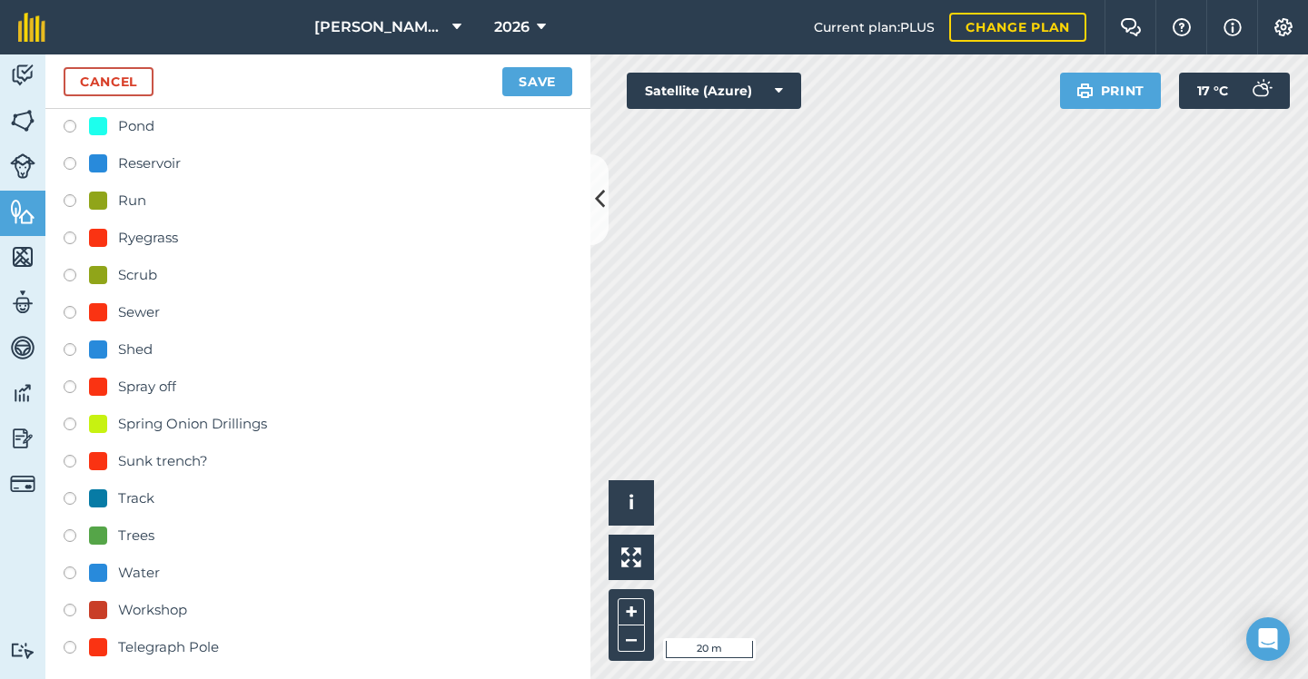
scroll to position [601, 0]
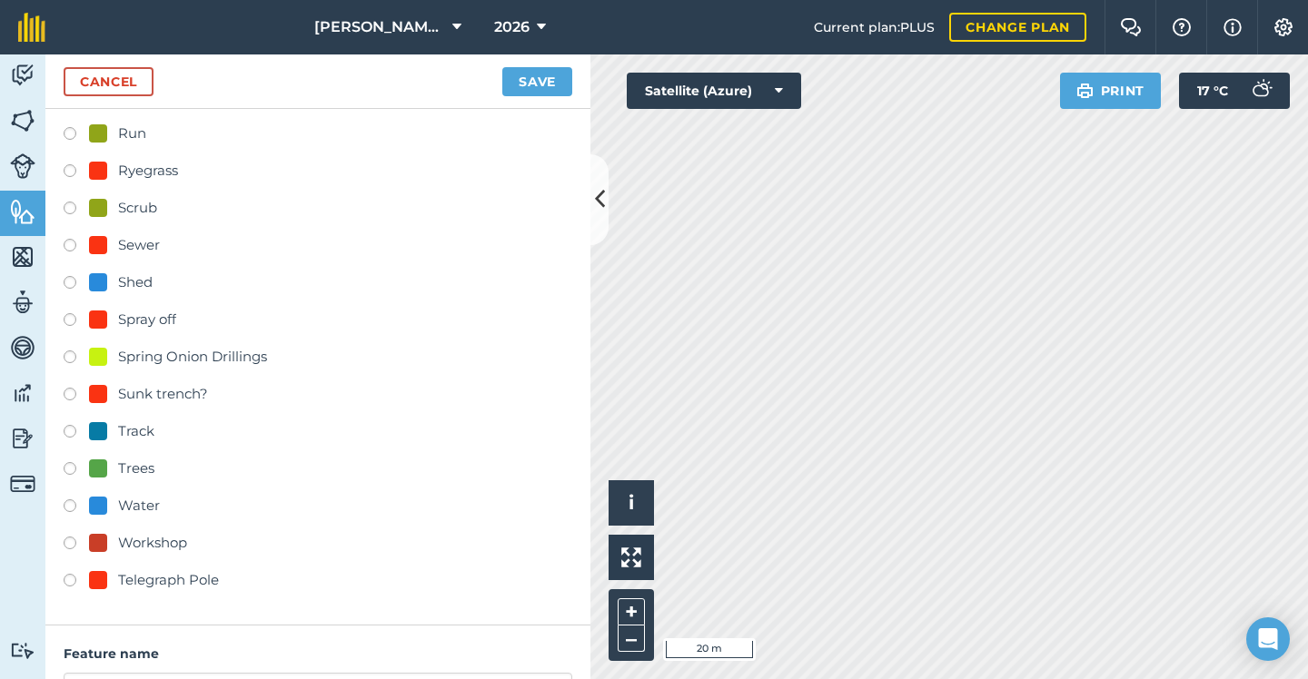
click at [144, 583] on div "Telegraph Pole" at bounding box center [168, 580] width 101 height 22
radio input "true"
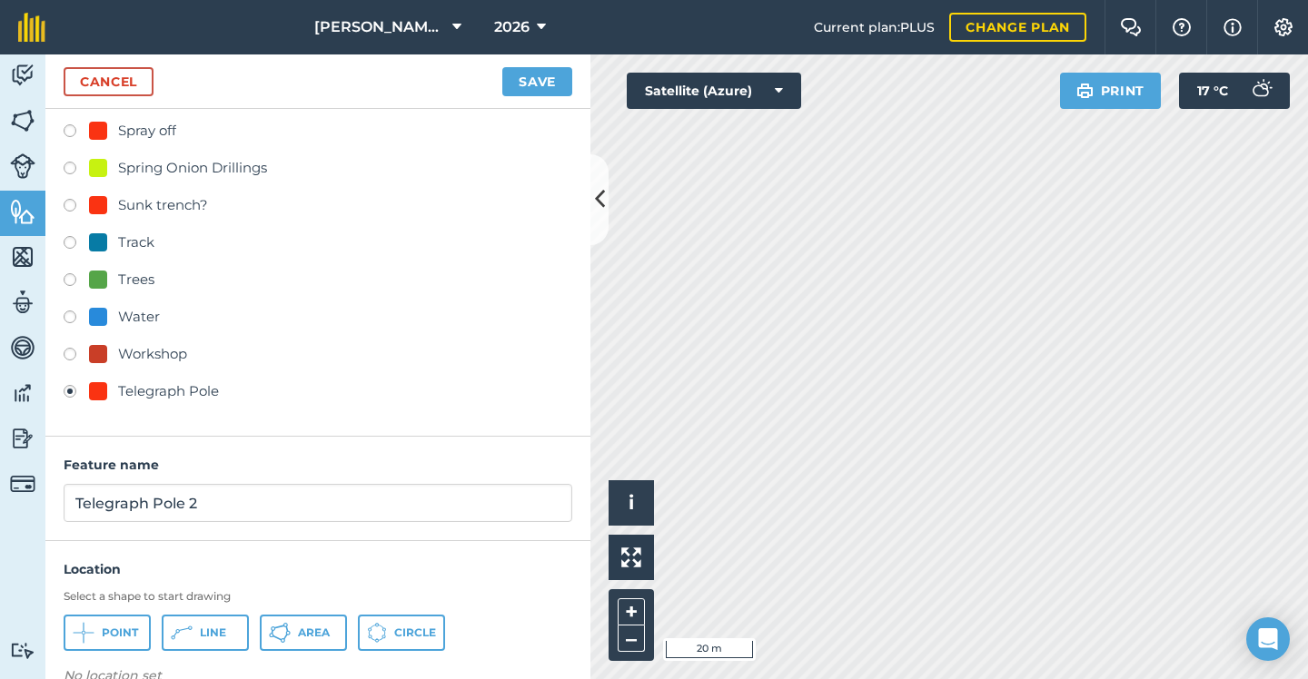
scroll to position [813, 0]
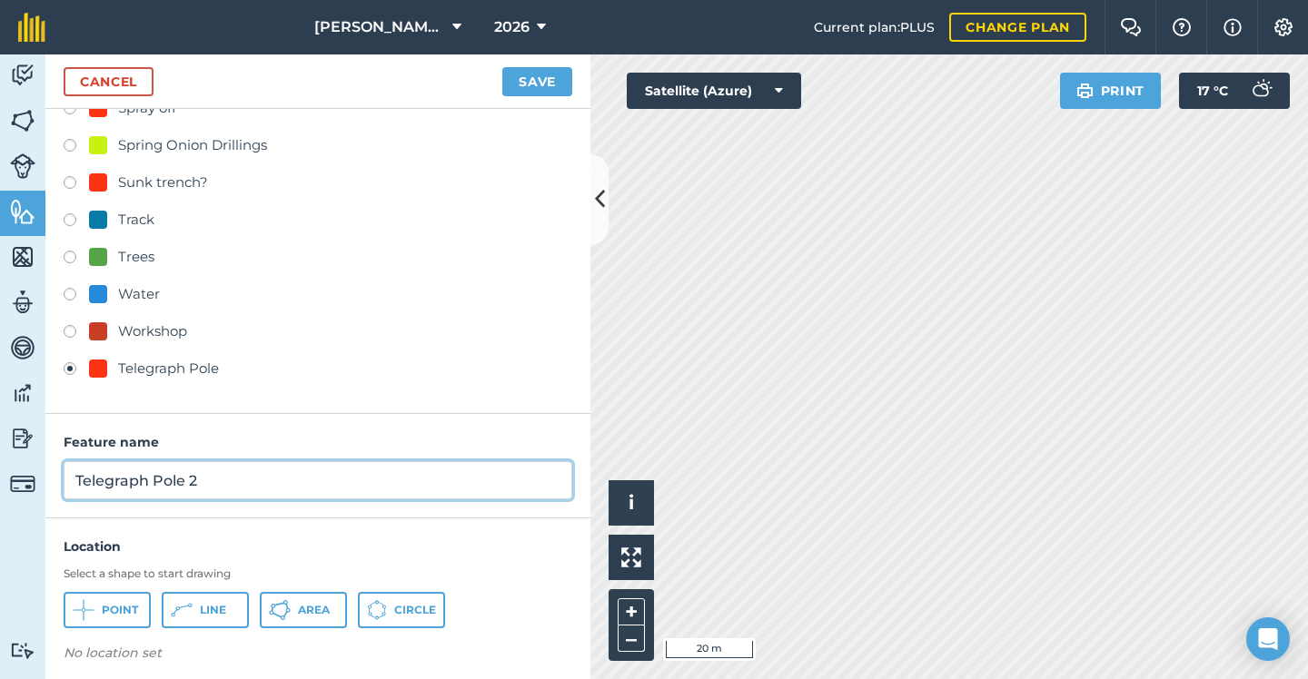
click at [253, 485] on input "Telegraph Pole 2" at bounding box center [318, 480] width 508 height 38
type input "Telegraph Pole"
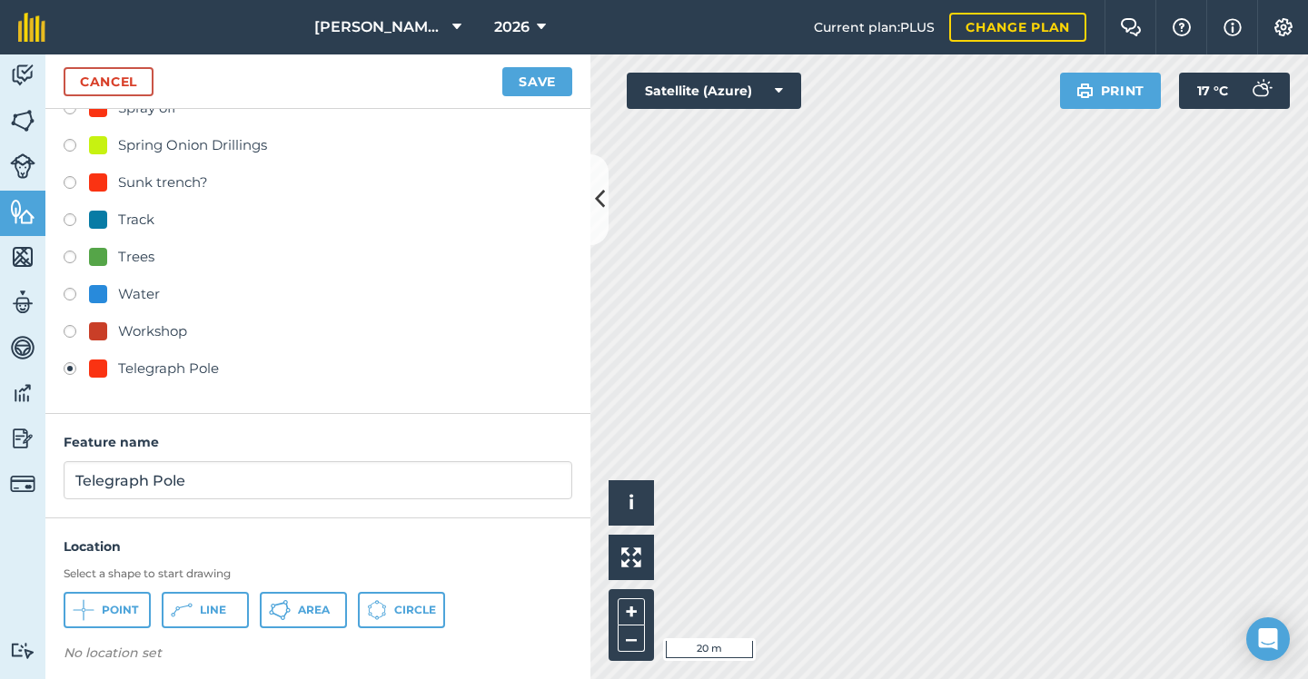
click at [116, 608] on span "Point" at bounding box center [120, 610] width 36 height 15
click at [538, 83] on button "Save" at bounding box center [537, 81] width 70 height 29
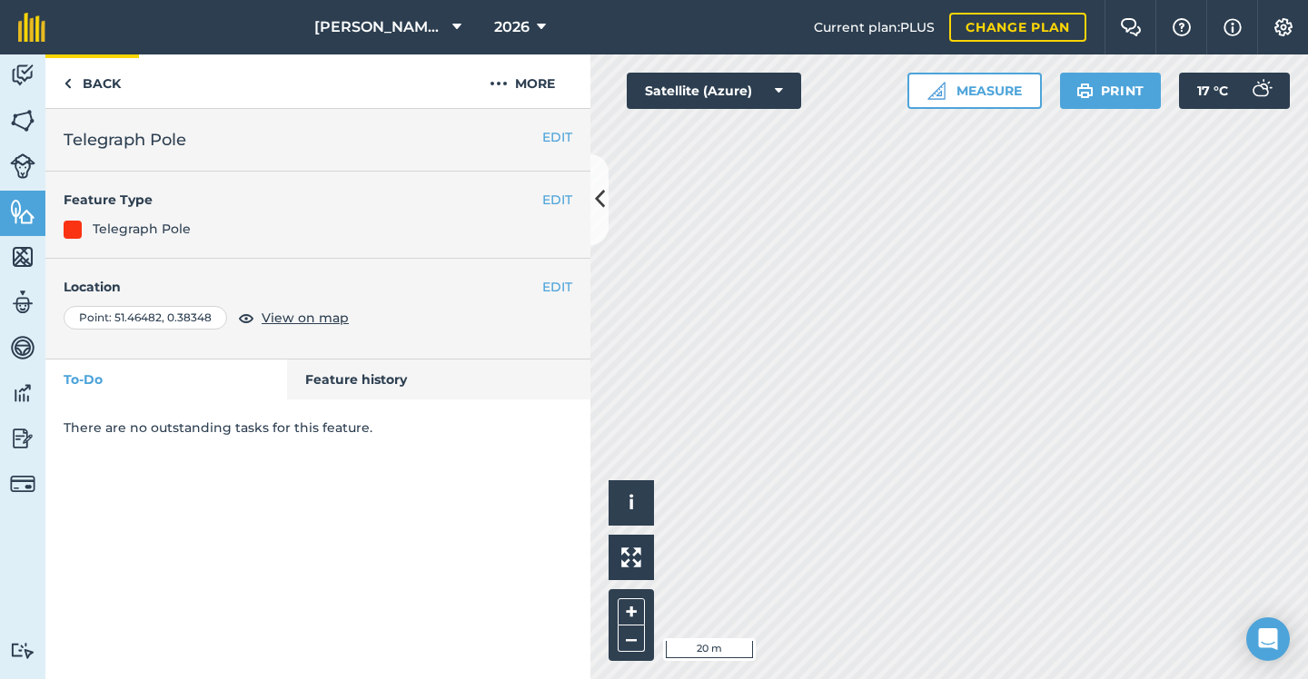
click at [93, 79] on link "Back" at bounding box center [92, 81] width 94 height 54
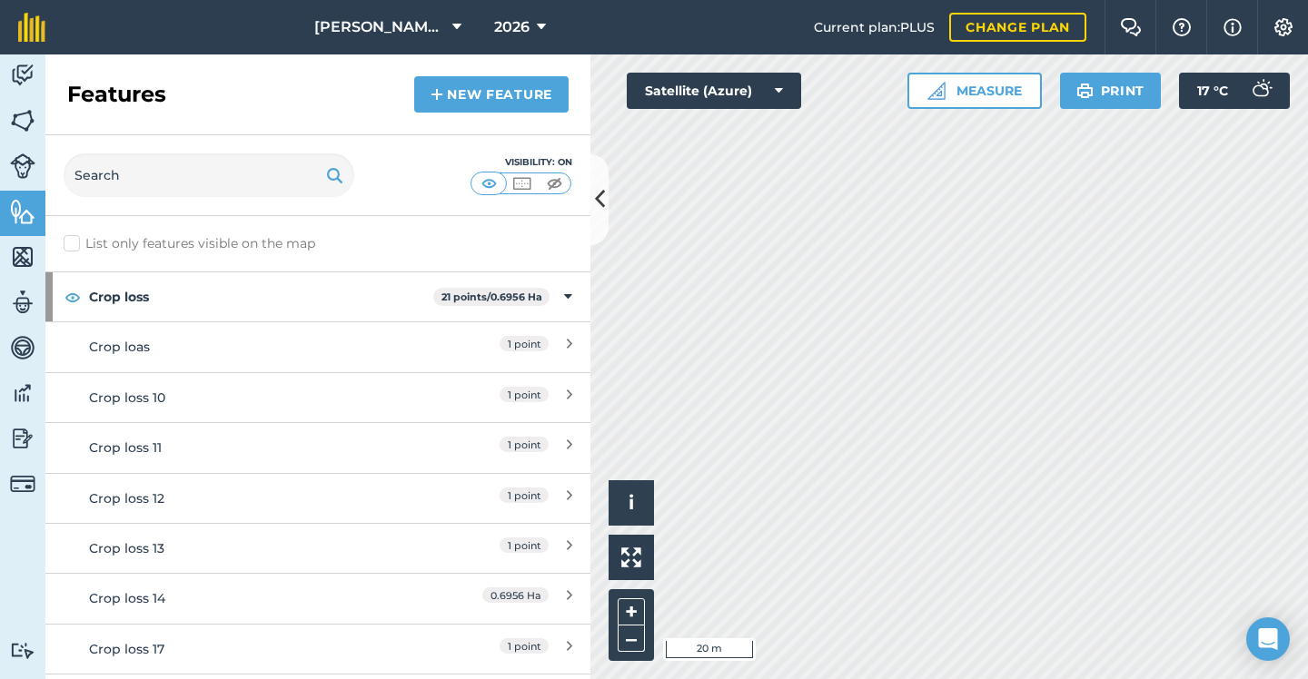
click at [511, 89] on link "New feature" at bounding box center [491, 94] width 154 height 36
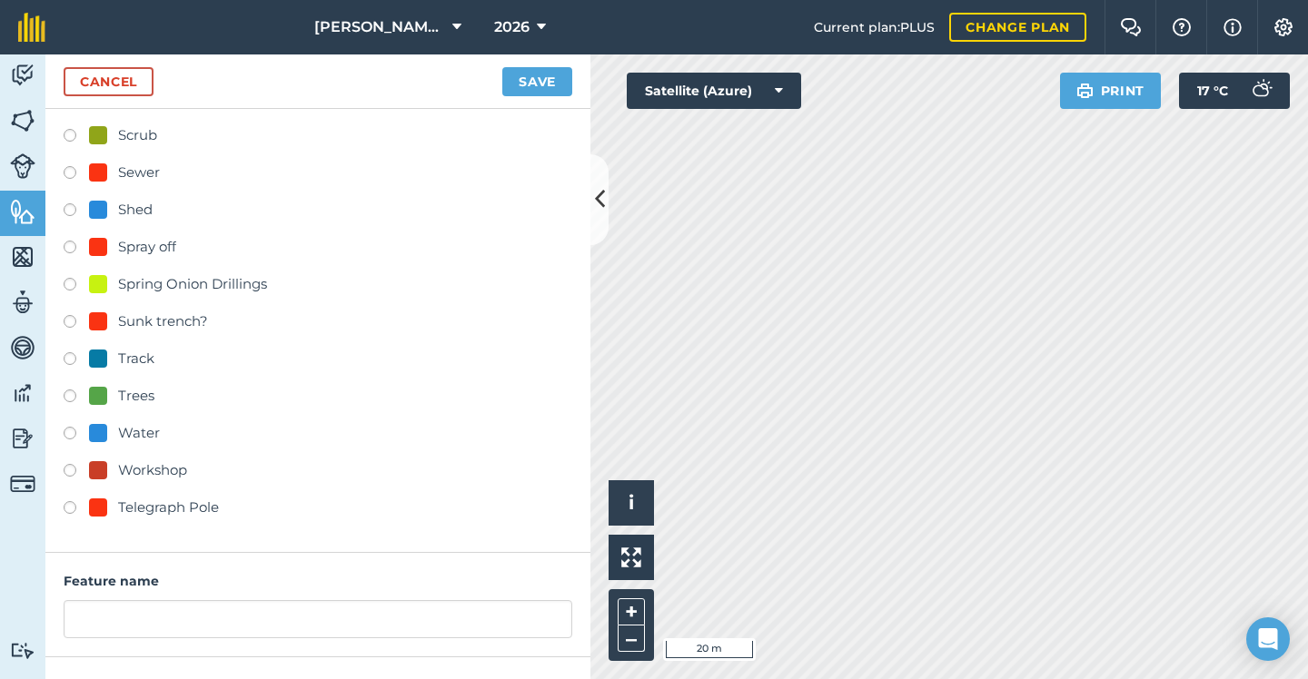
scroll to position [704, 0]
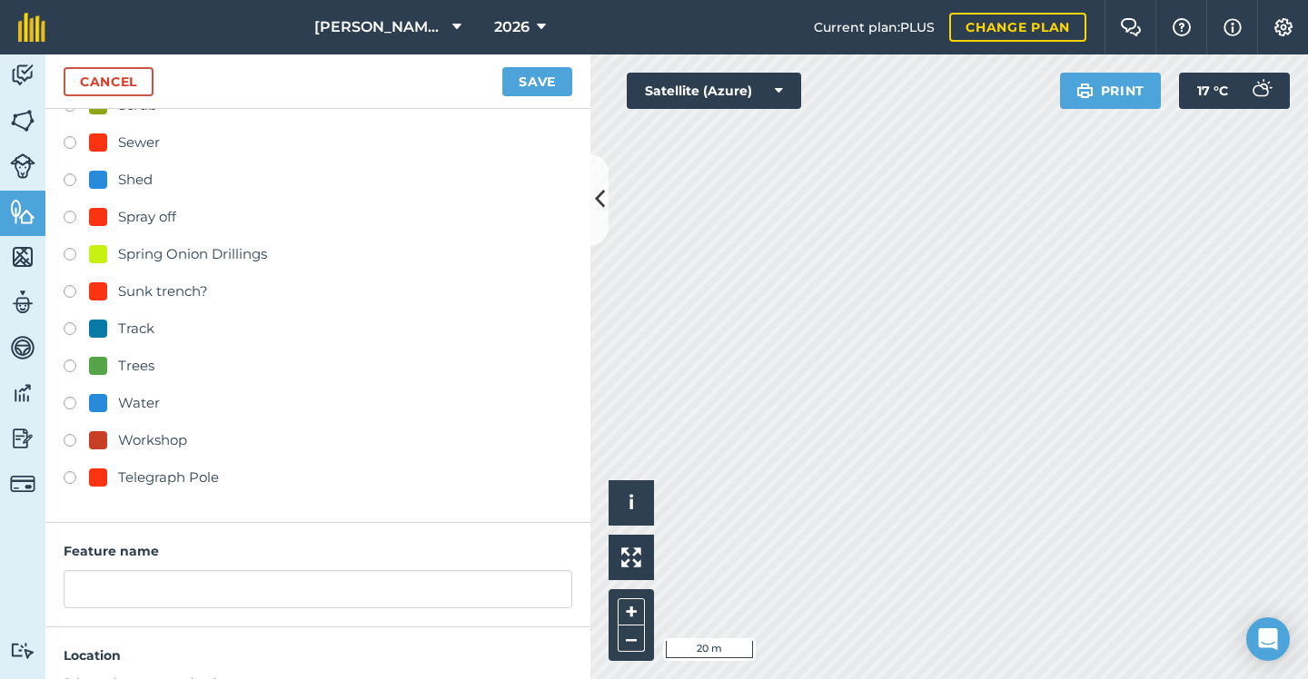
click at [165, 480] on div "Telegraph Pole" at bounding box center [168, 478] width 101 height 22
radio input "true"
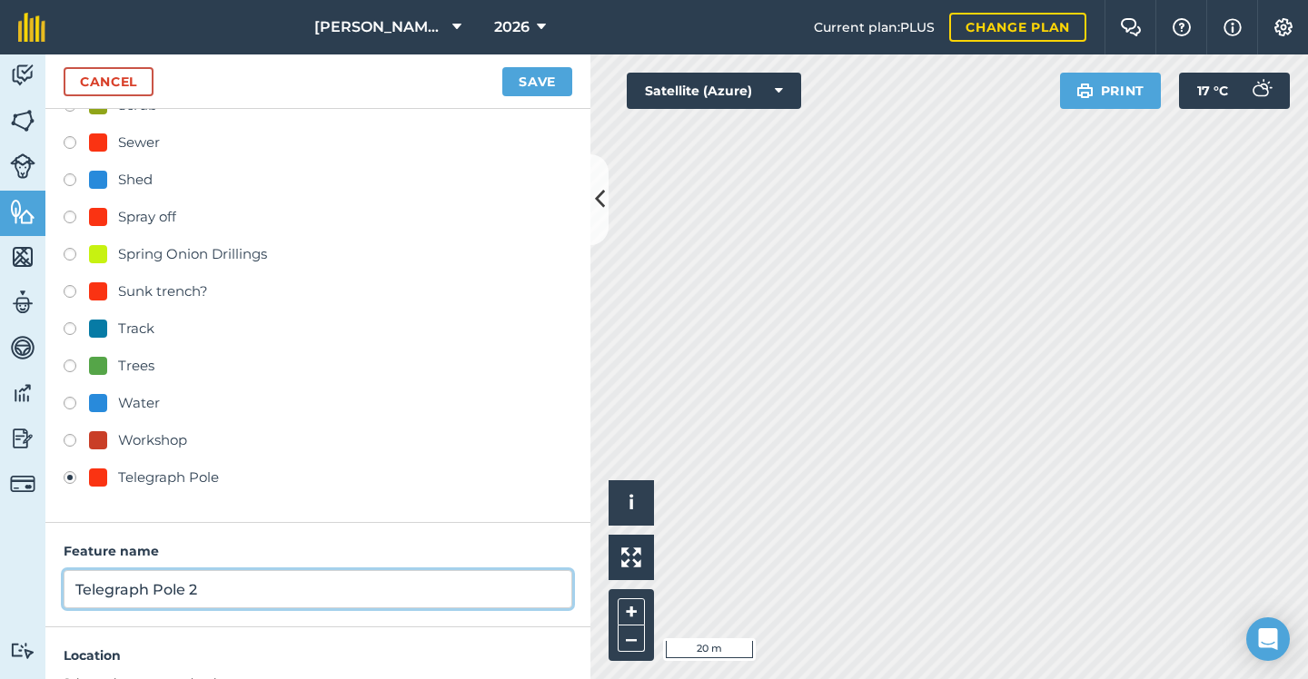
click at [262, 579] on input "Telegraph Pole 2" at bounding box center [318, 589] width 508 height 38
click at [257, 583] on input "Telegraph Pole 2" at bounding box center [318, 589] width 508 height 38
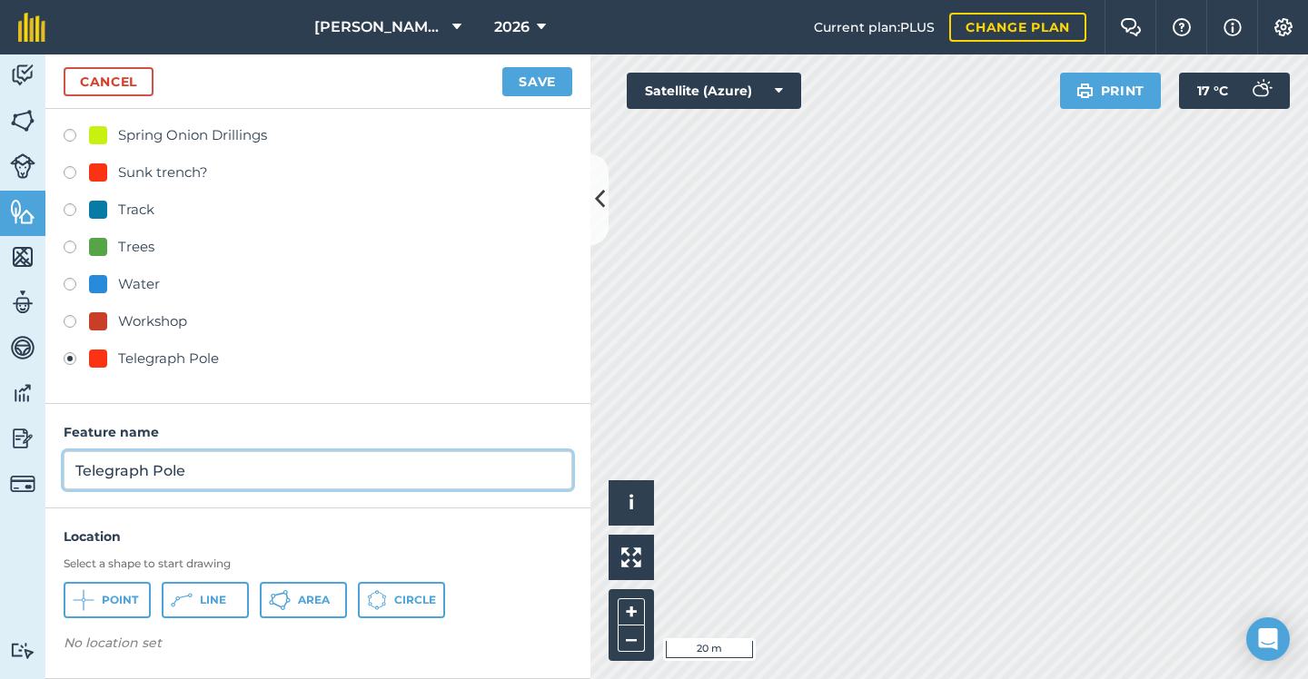
scroll to position [822, 0]
type input "Telegraph Pole"
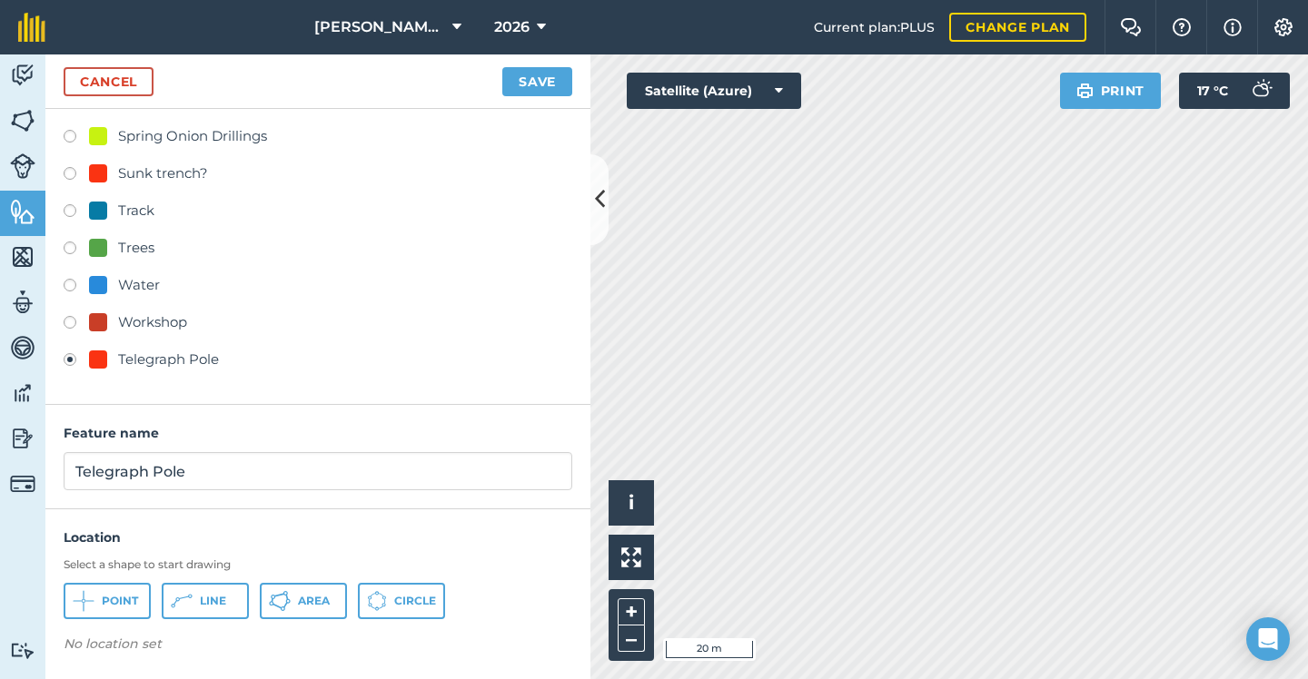
click at [116, 594] on span "Point" at bounding box center [120, 601] width 36 height 15
click at [524, 77] on button "Save" at bounding box center [537, 81] width 70 height 29
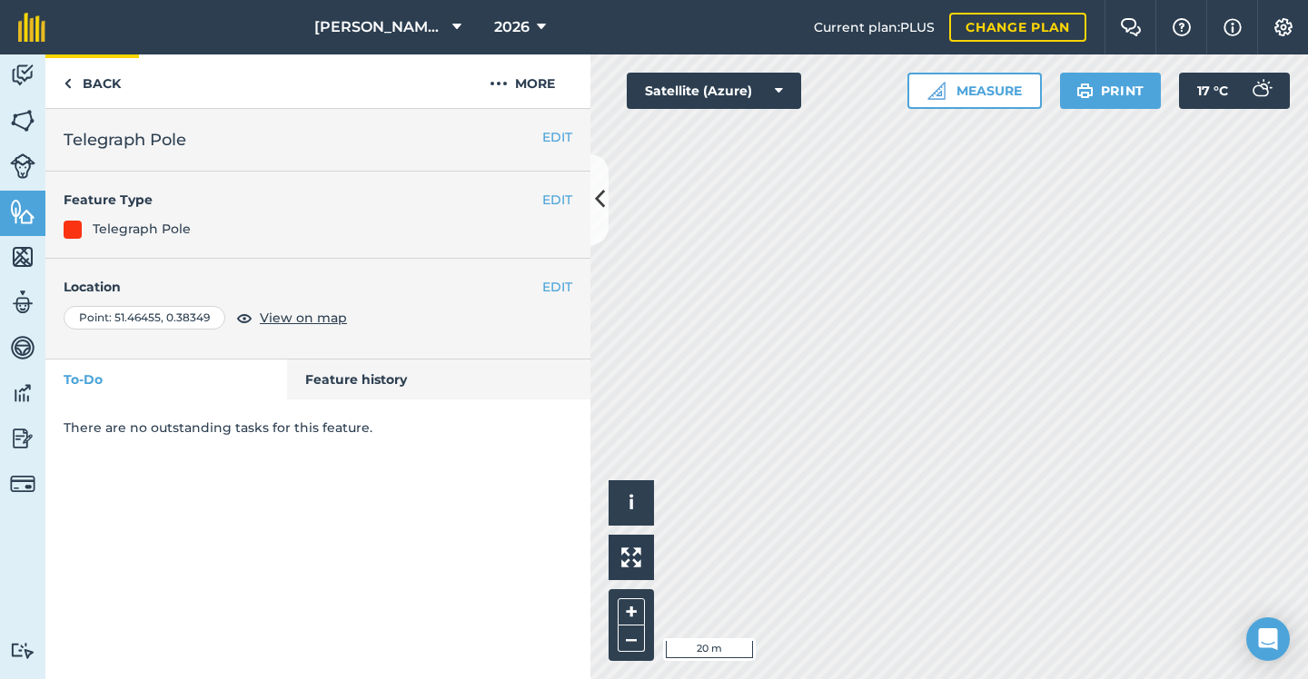
click at [98, 84] on link "Back" at bounding box center [92, 81] width 94 height 54
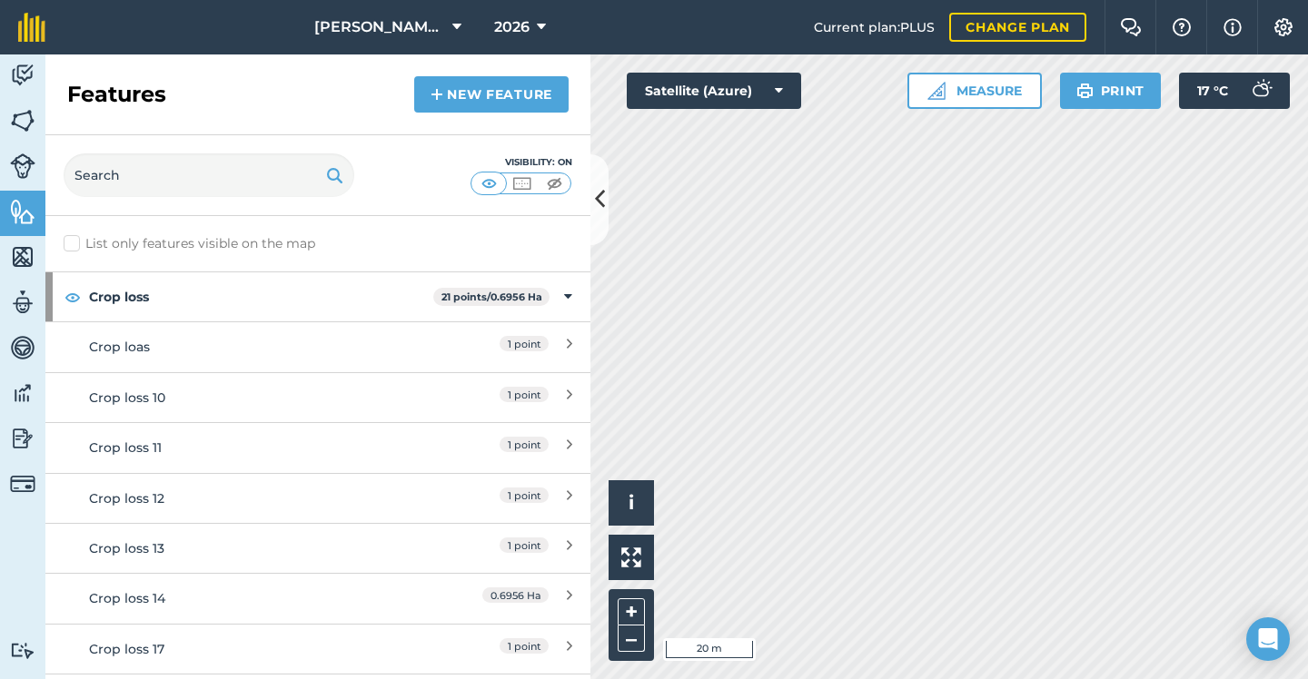
click at [525, 98] on link "New feature" at bounding box center [491, 94] width 154 height 36
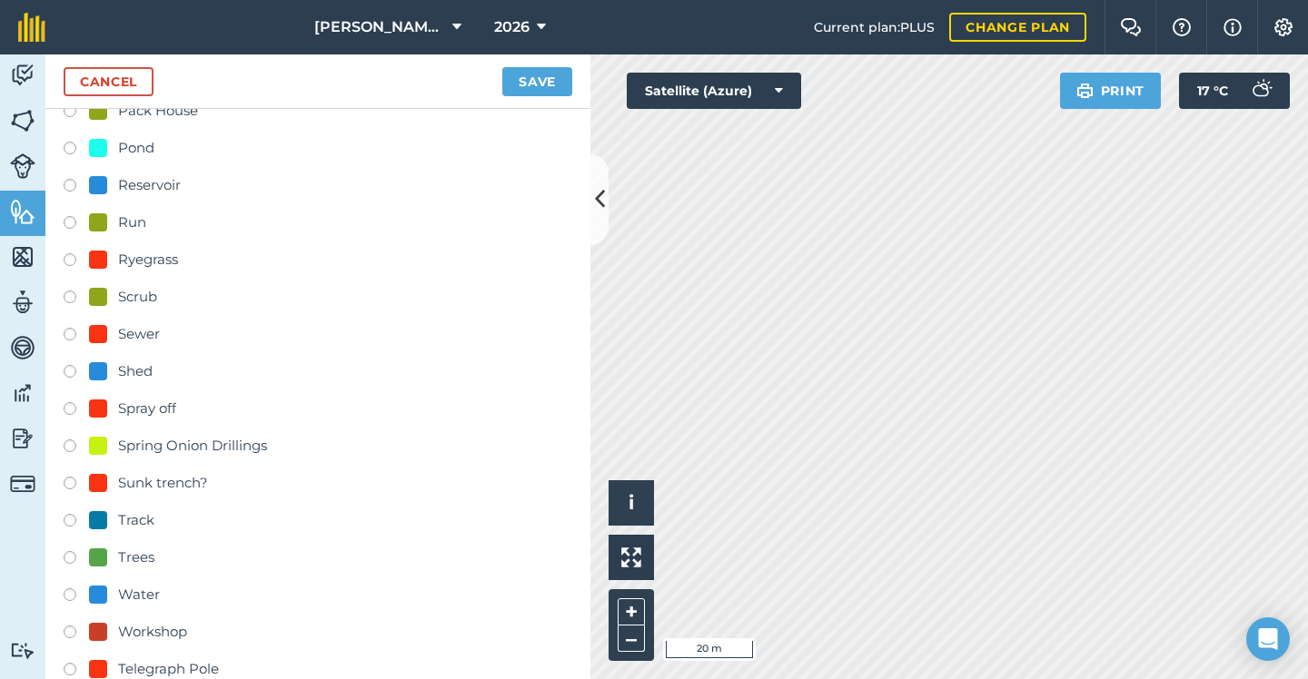
scroll to position [701, 0]
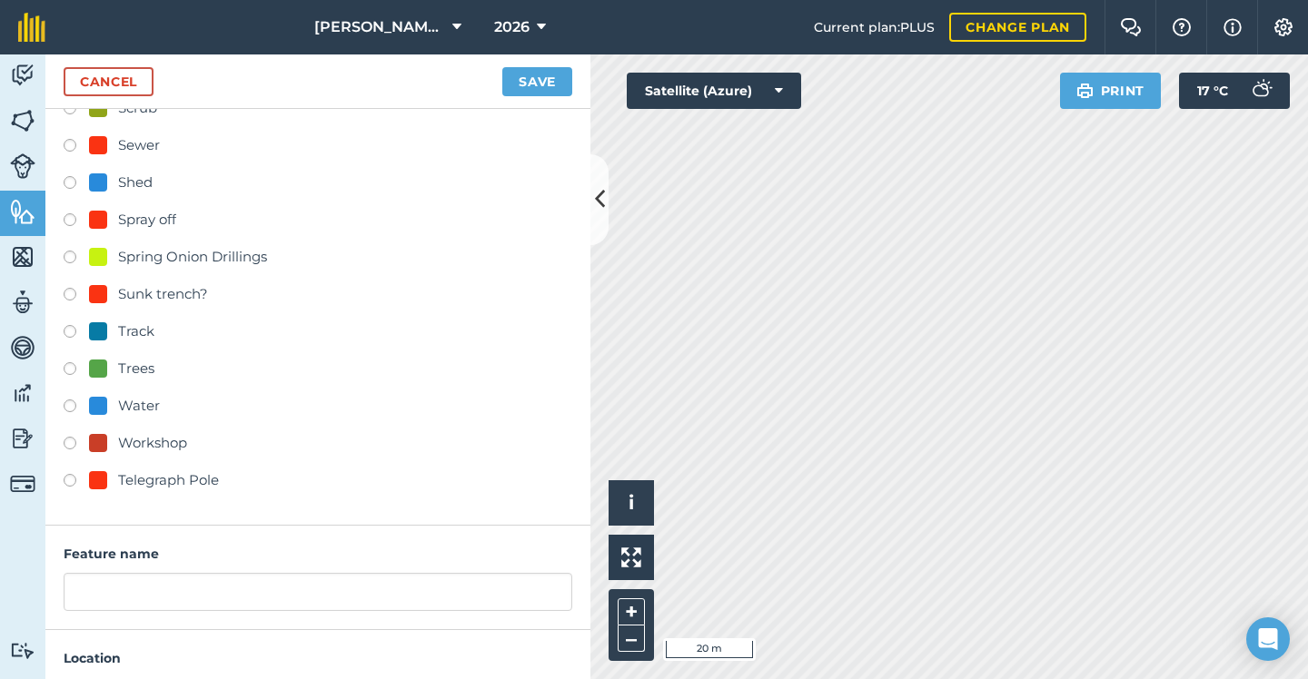
click at [191, 477] on div "Telegraph Pole" at bounding box center [168, 480] width 101 height 22
radio input "true"
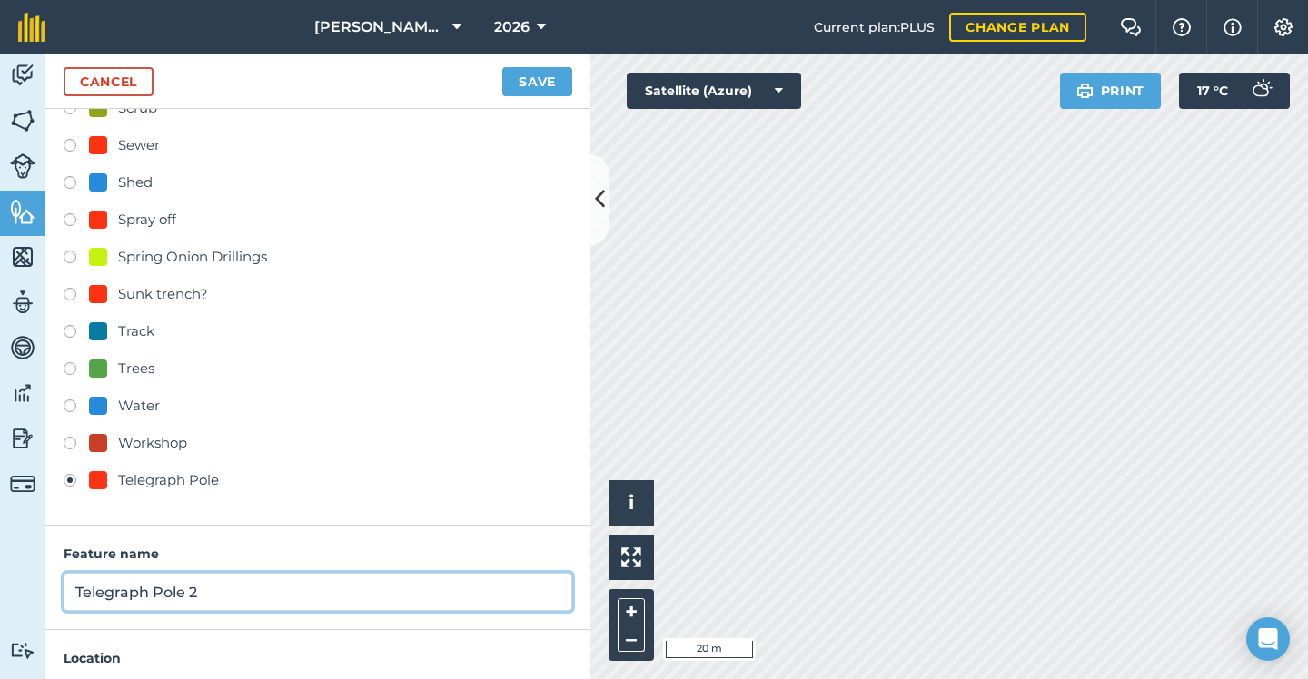
click at [242, 592] on input "Telegraph Pole 2" at bounding box center [318, 592] width 508 height 38
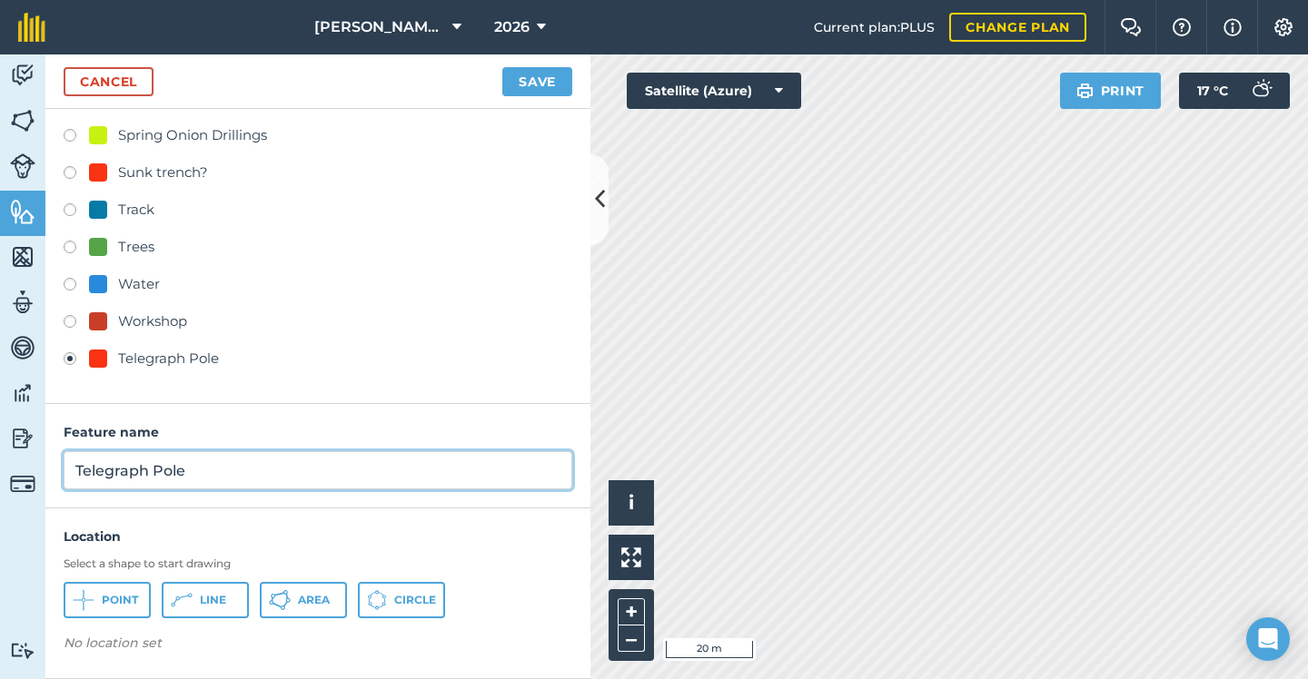
scroll to position [822, 0]
type input "Telegraph Pole"
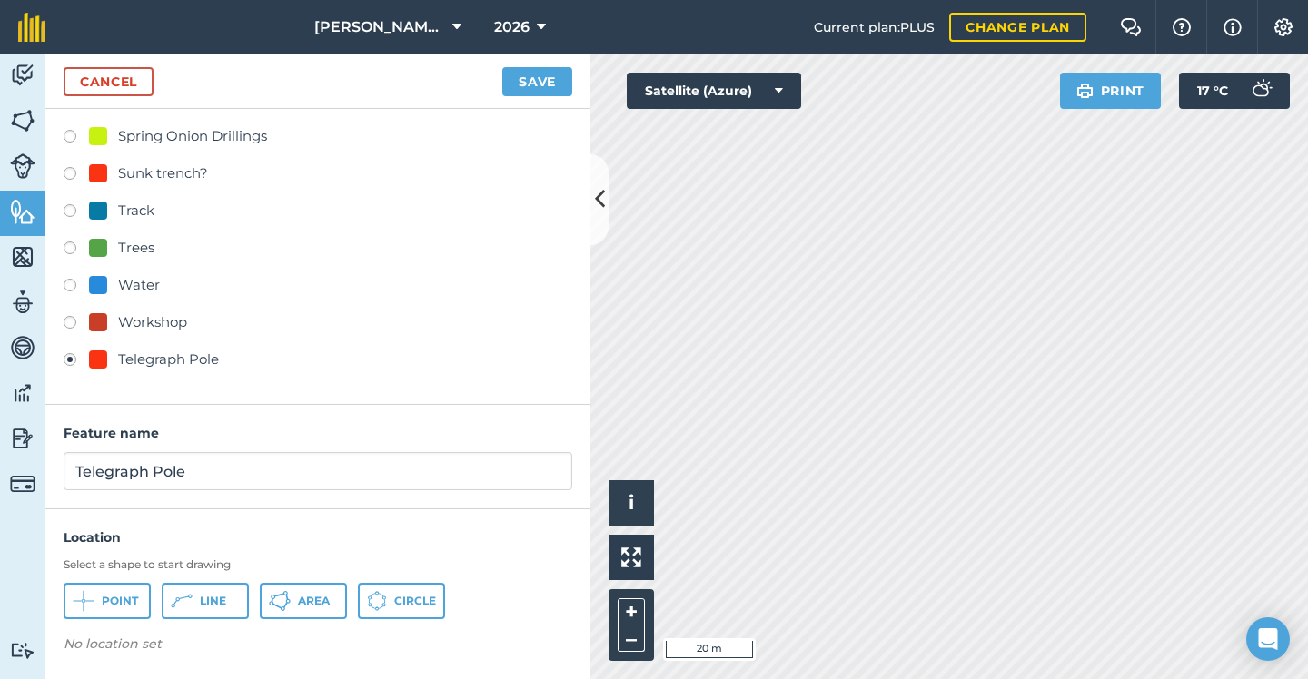
click at [133, 586] on button "Point" at bounding box center [107, 601] width 87 height 36
click at [544, 80] on button "Save" at bounding box center [537, 81] width 70 height 29
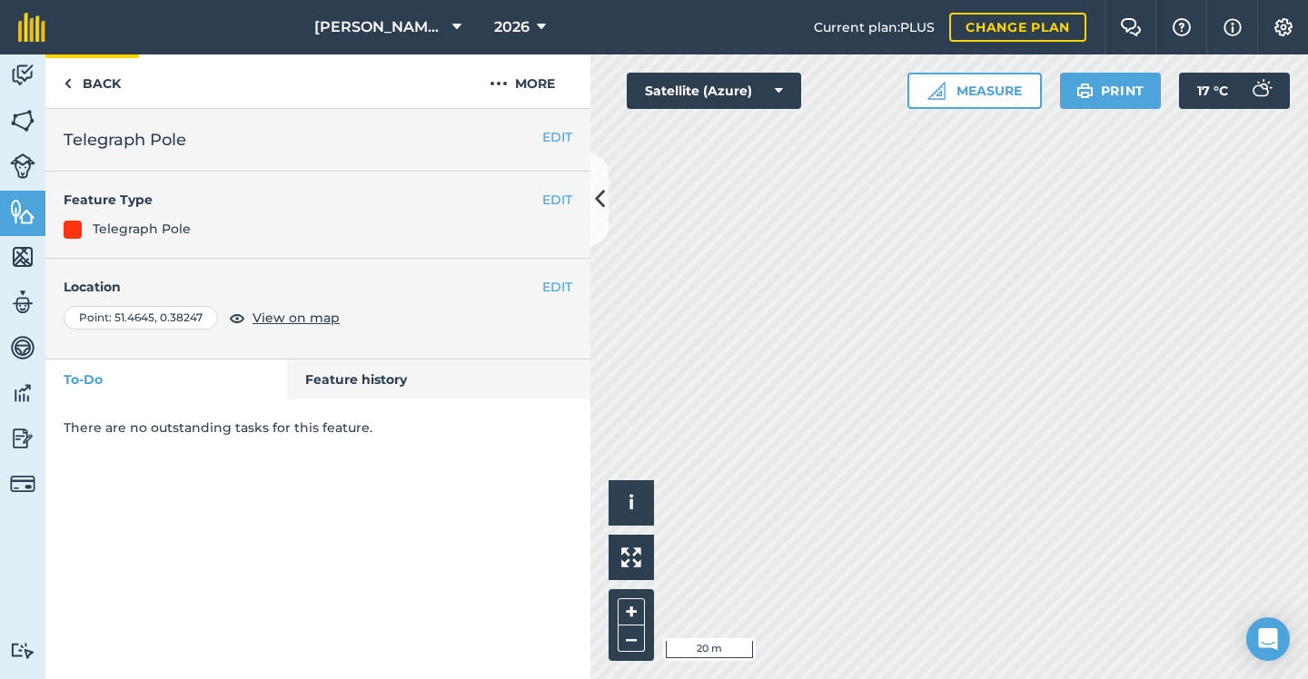
click at [115, 87] on link "Back" at bounding box center [92, 81] width 94 height 54
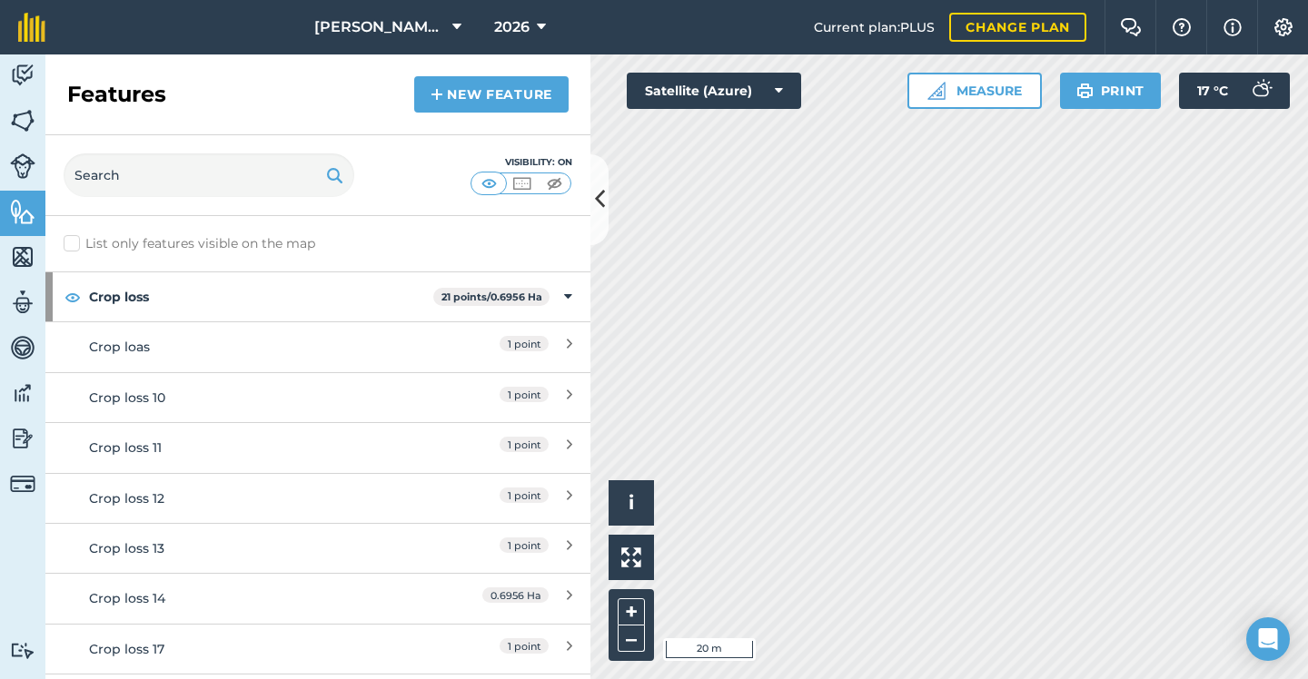
click at [499, 98] on link "New feature" at bounding box center [491, 94] width 154 height 36
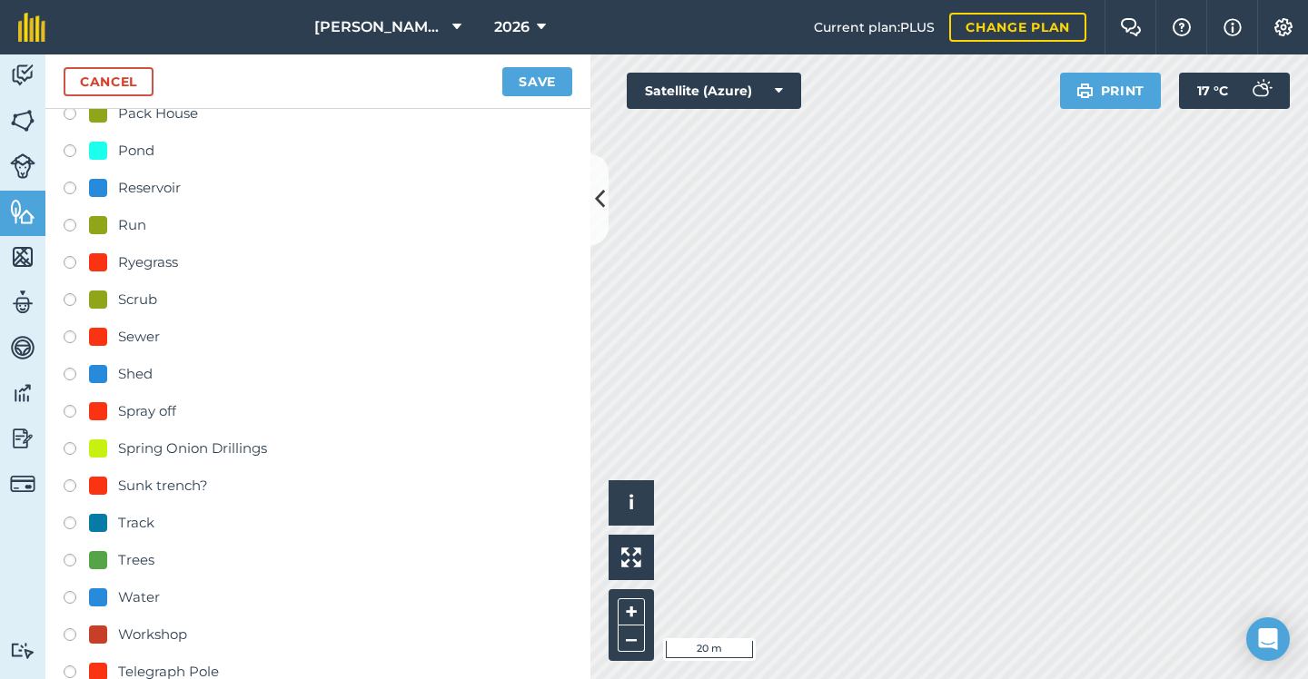
scroll to position [682, 0]
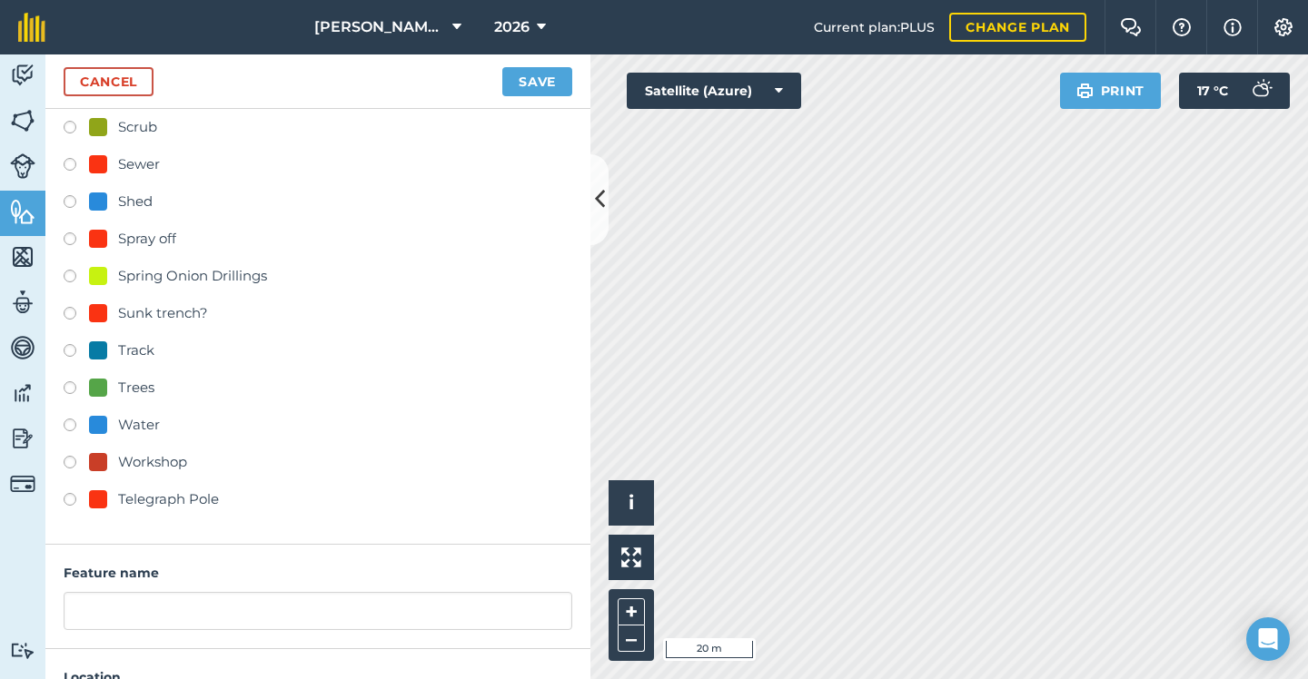
click at [161, 502] on div "Telegraph Pole" at bounding box center [168, 500] width 101 height 22
radio input "true"
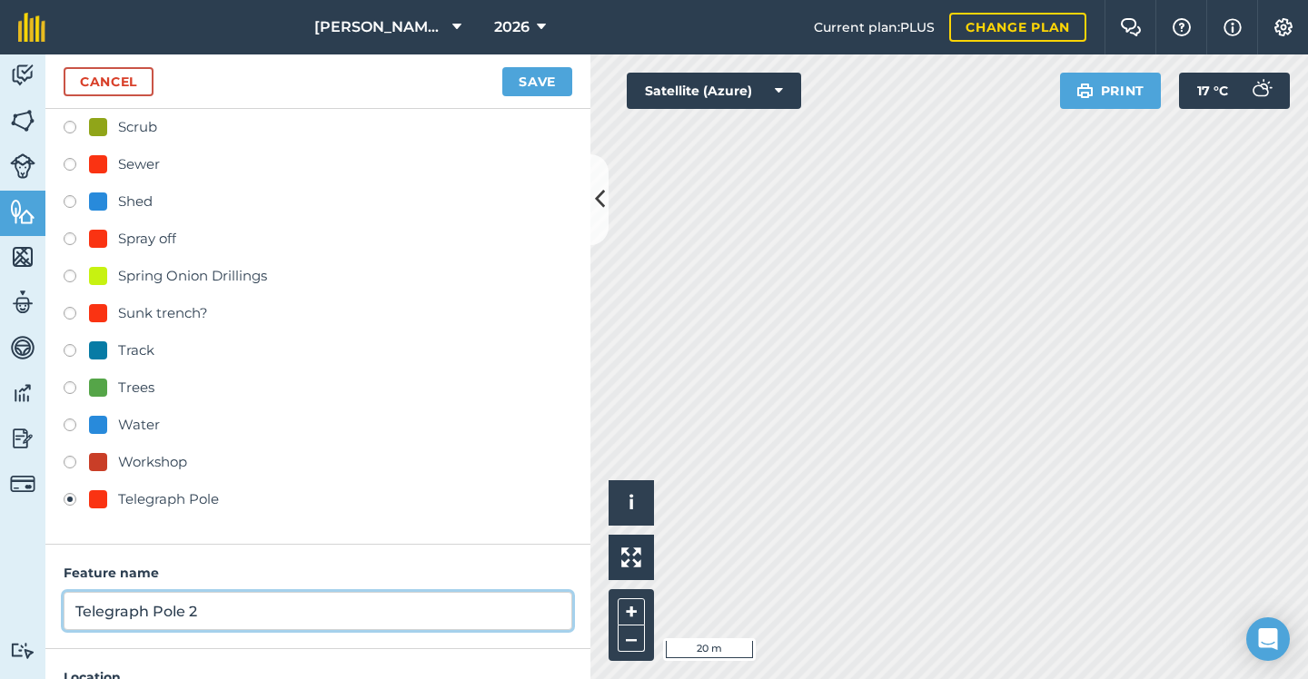
click at [266, 607] on input "Telegraph Pole 2" at bounding box center [318, 611] width 508 height 38
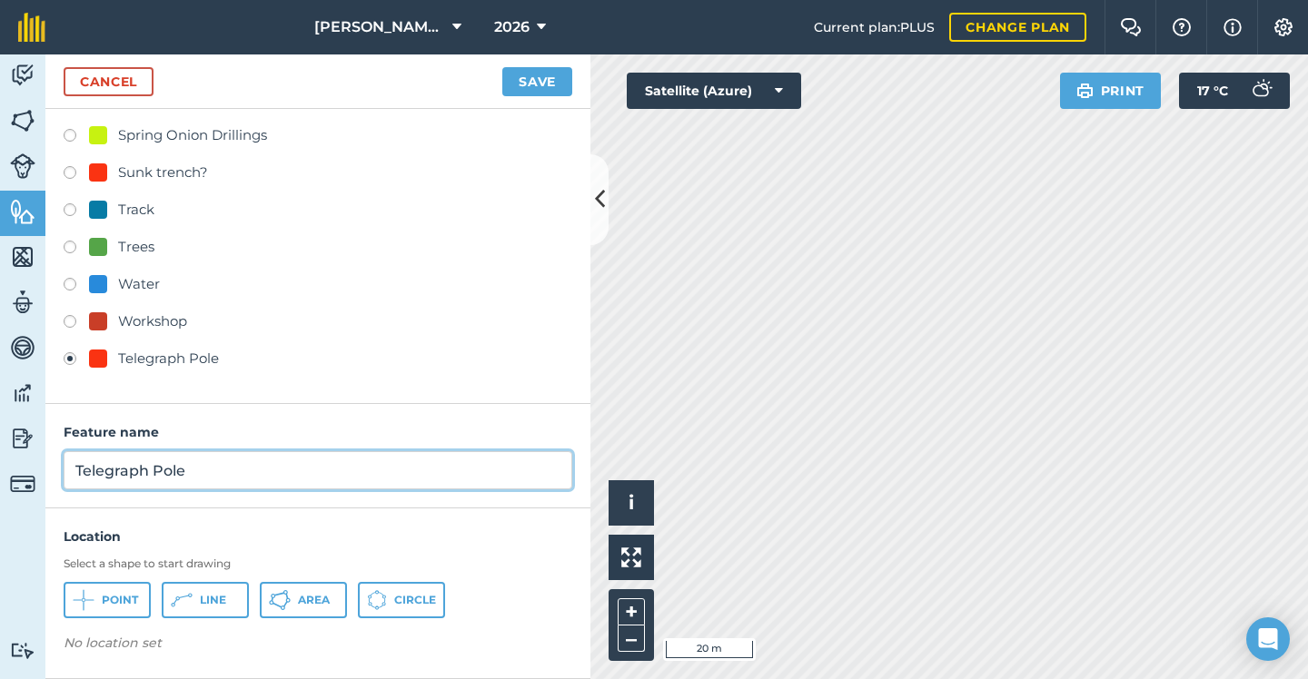
scroll to position [822, 0]
type input "Telegraph Pole"
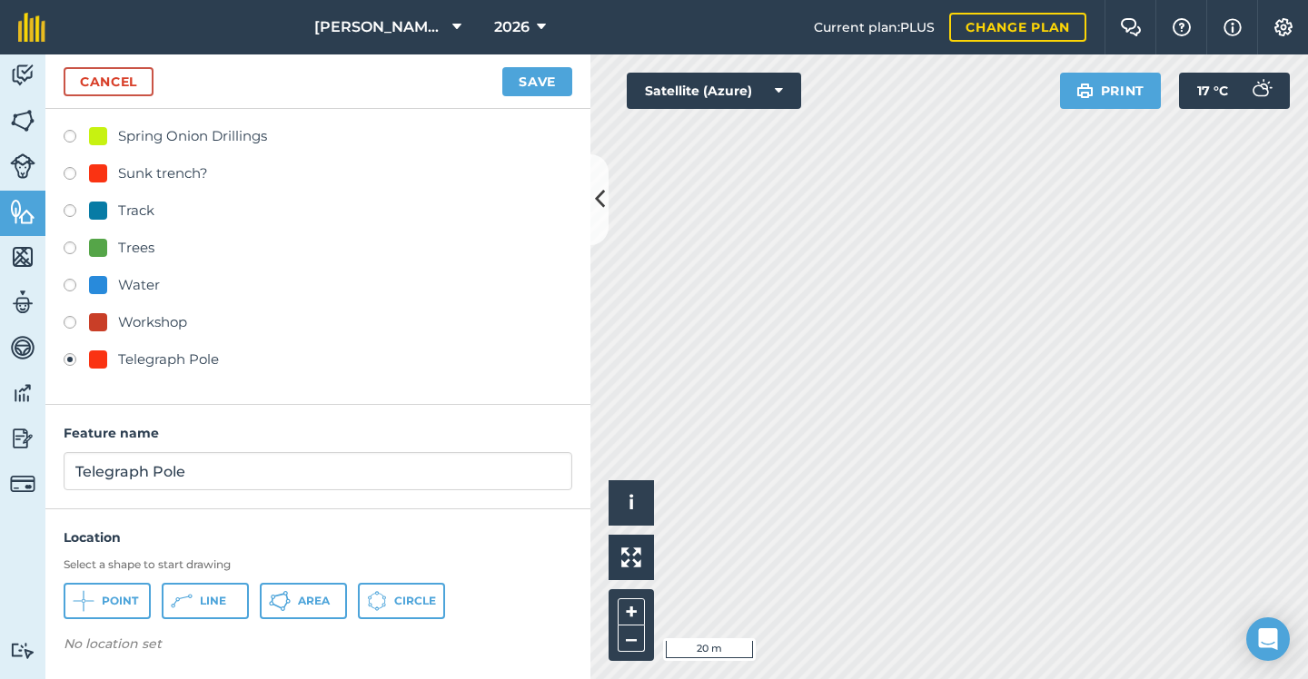
click at [116, 594] on span "Point" at bounding box center [120, 601] width 36 height 15
click at [538, 75] on button "Save" at bounding box center [537, 81] width 70 height 29
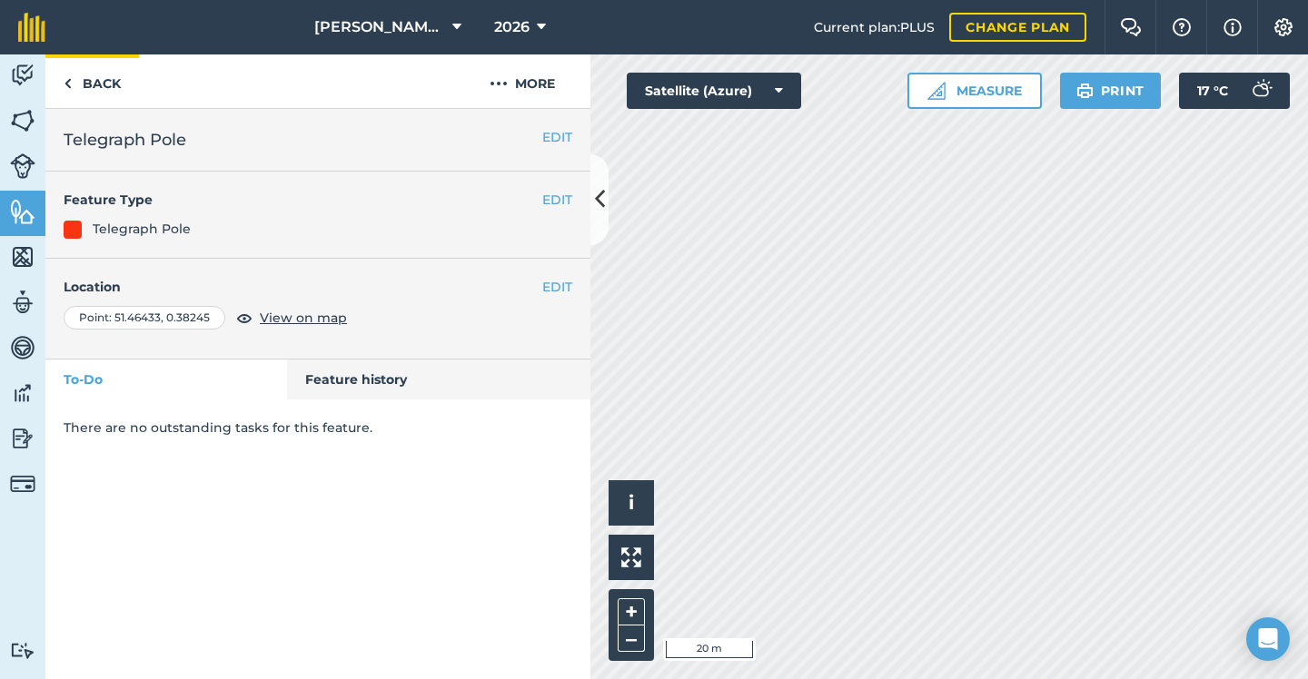
click at [109, 74] on link "Back" at bounding box center [92, 81] width 94 height 54
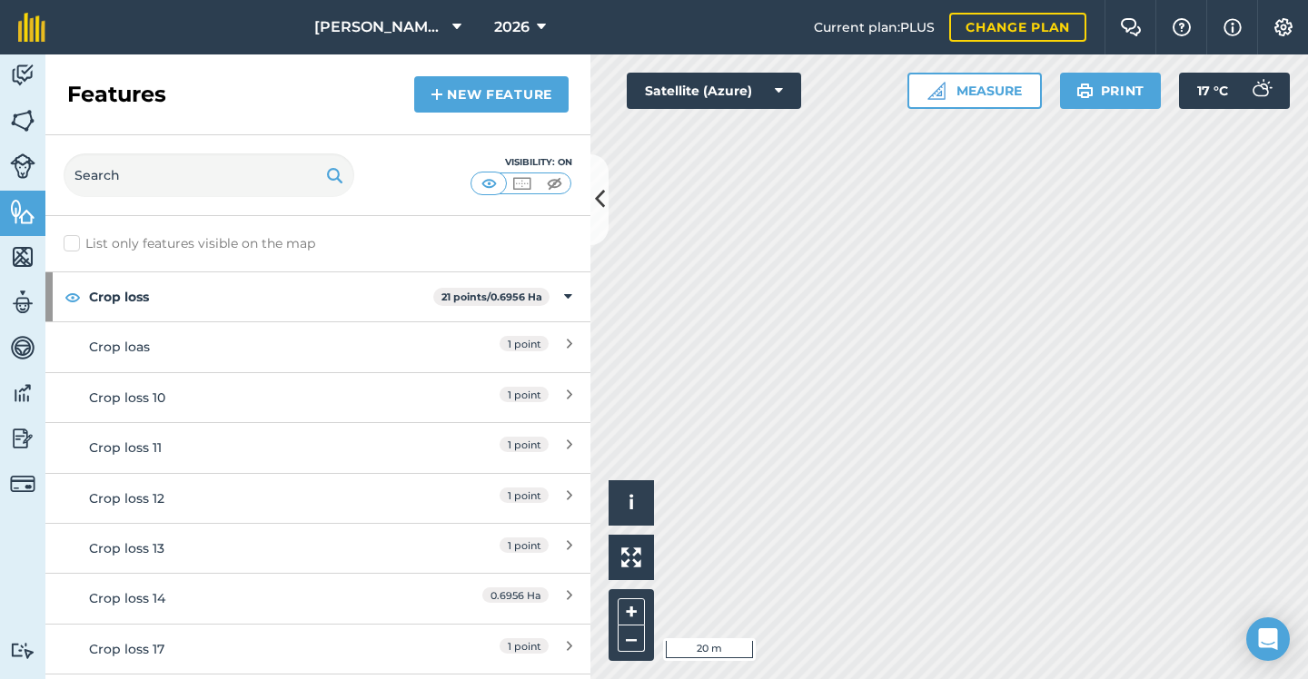
click at [485, 107] on link "New feature" at bounding box center [491, 94] width 154 height 36
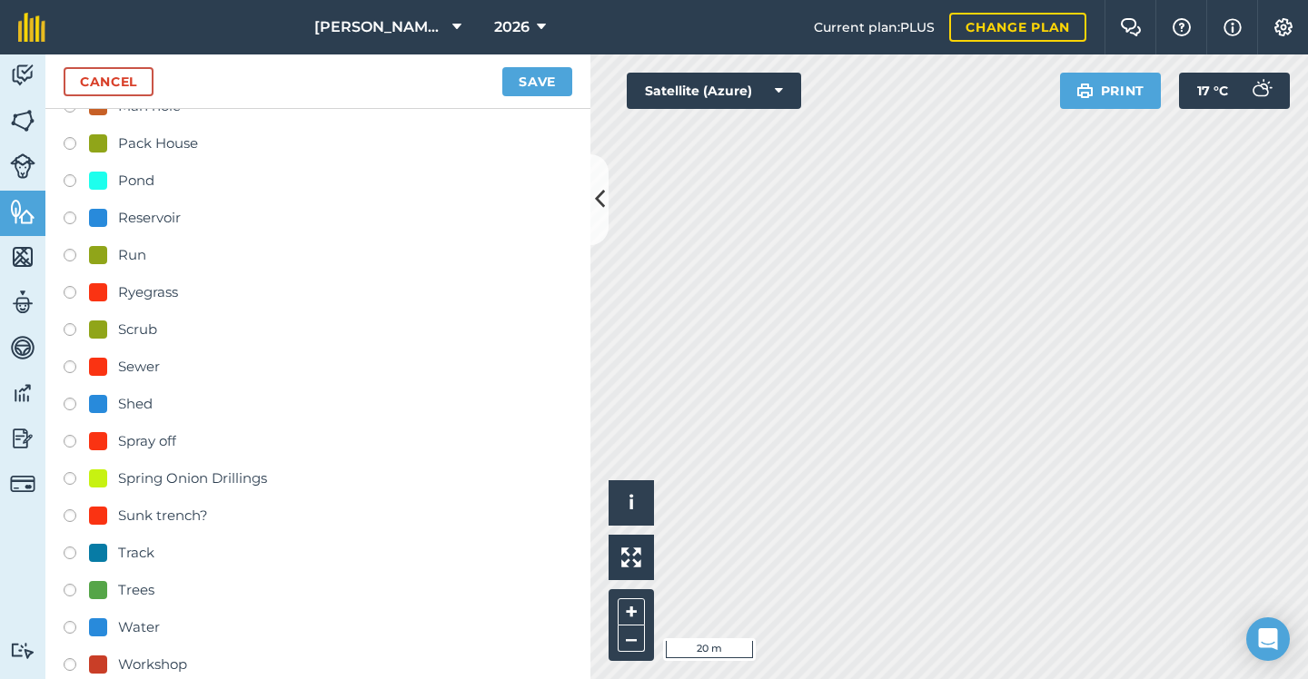
scroll to position [630, 0]
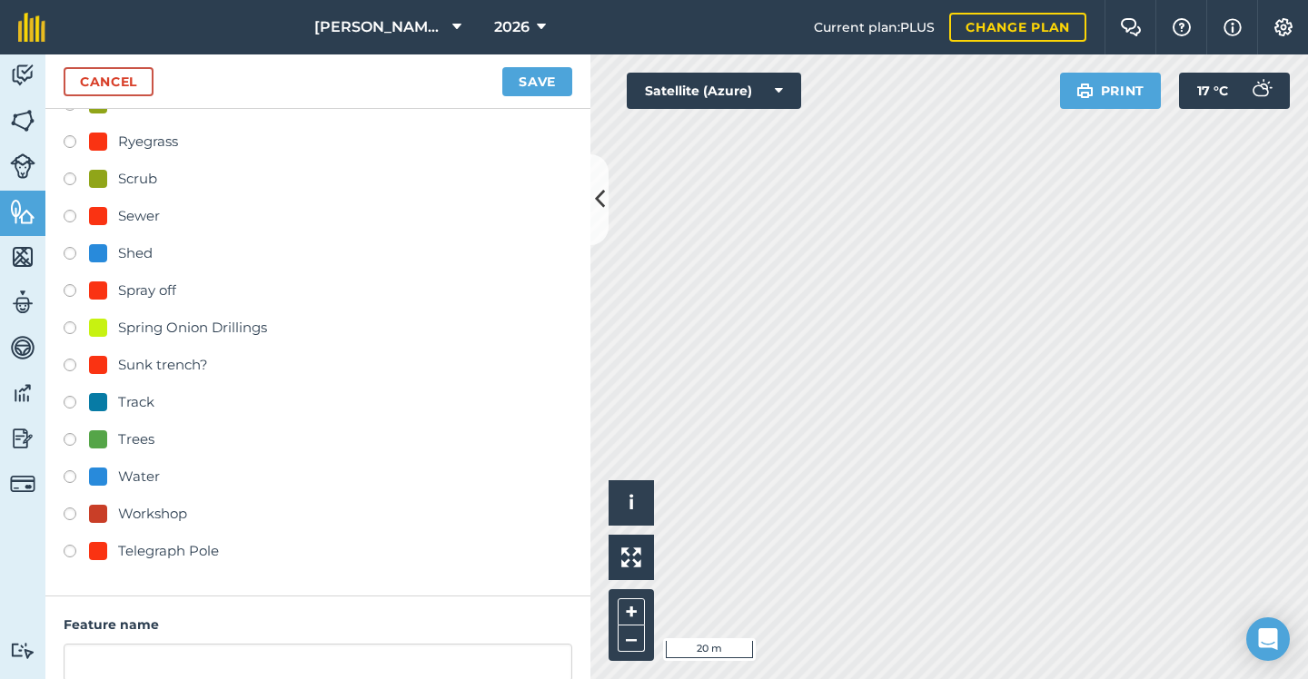
click at [150, 552] on div "Telegraph Pole" at bounding box center [168, 551] width 101 height 22
radio input "true"
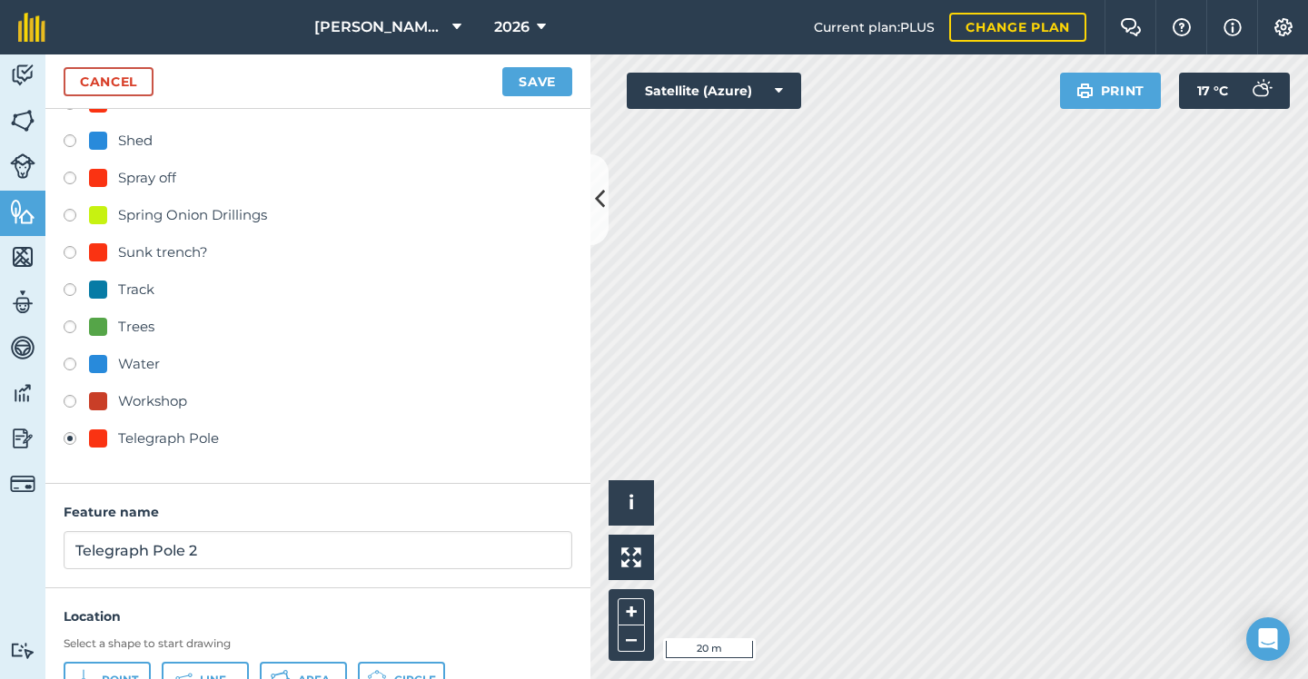
scroll to position [756, 0]
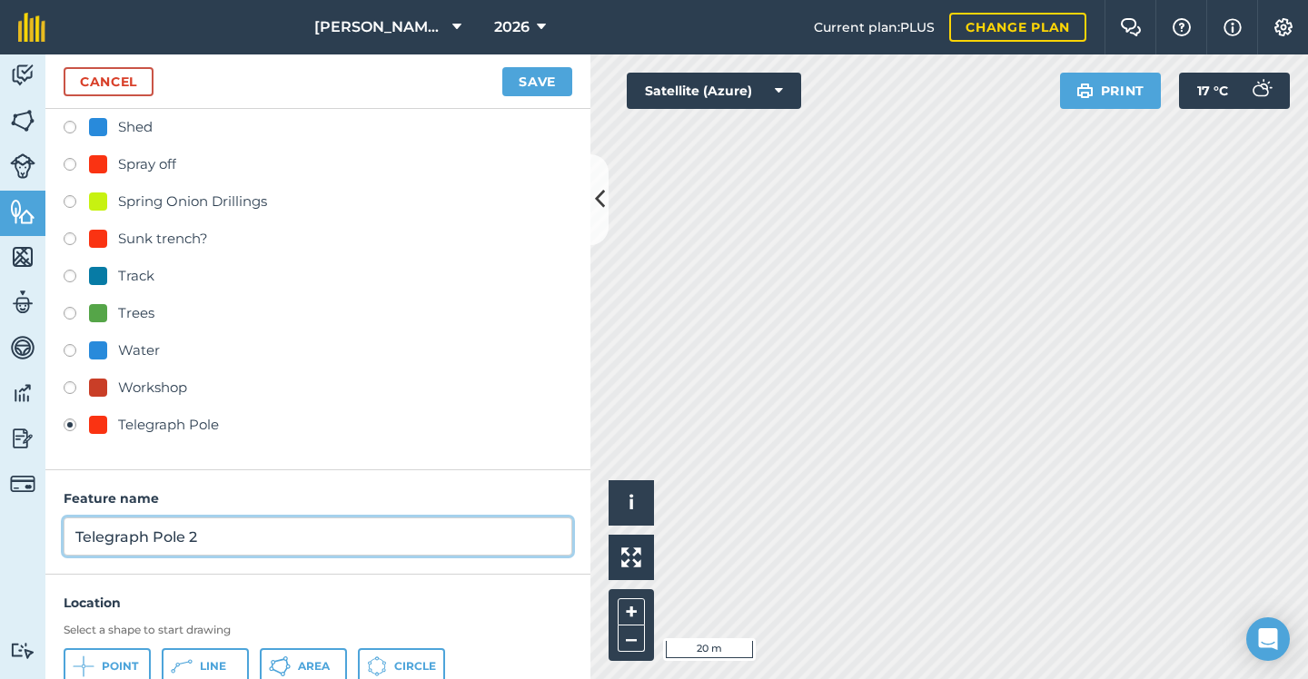
click at [259, 538] on input "Telegraph Pole 2" at bounding box center [318, 537] width 508 height 38
type input "Telegraph Pole"
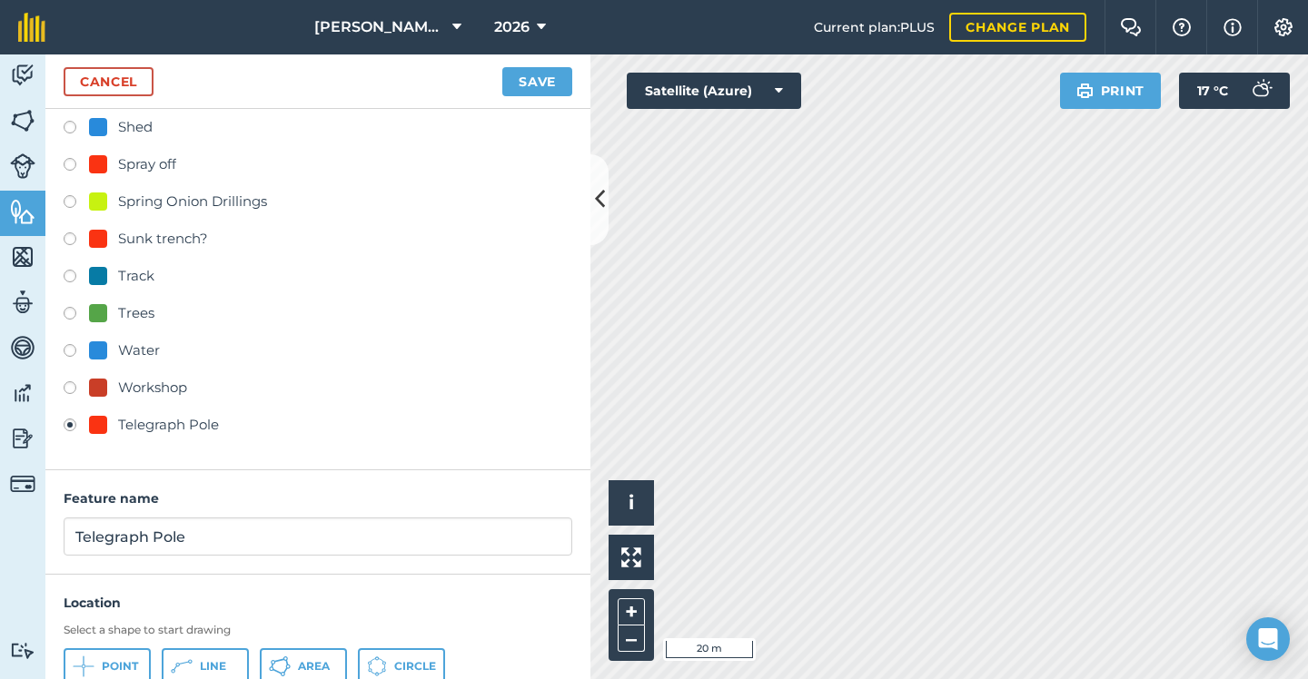
click at [115, 659] on span "Point" at bounding box center [120, 666] width 36 height 15
click at [539, 71] on button "Save" at bounding box center [537, 81] width 70 height 29
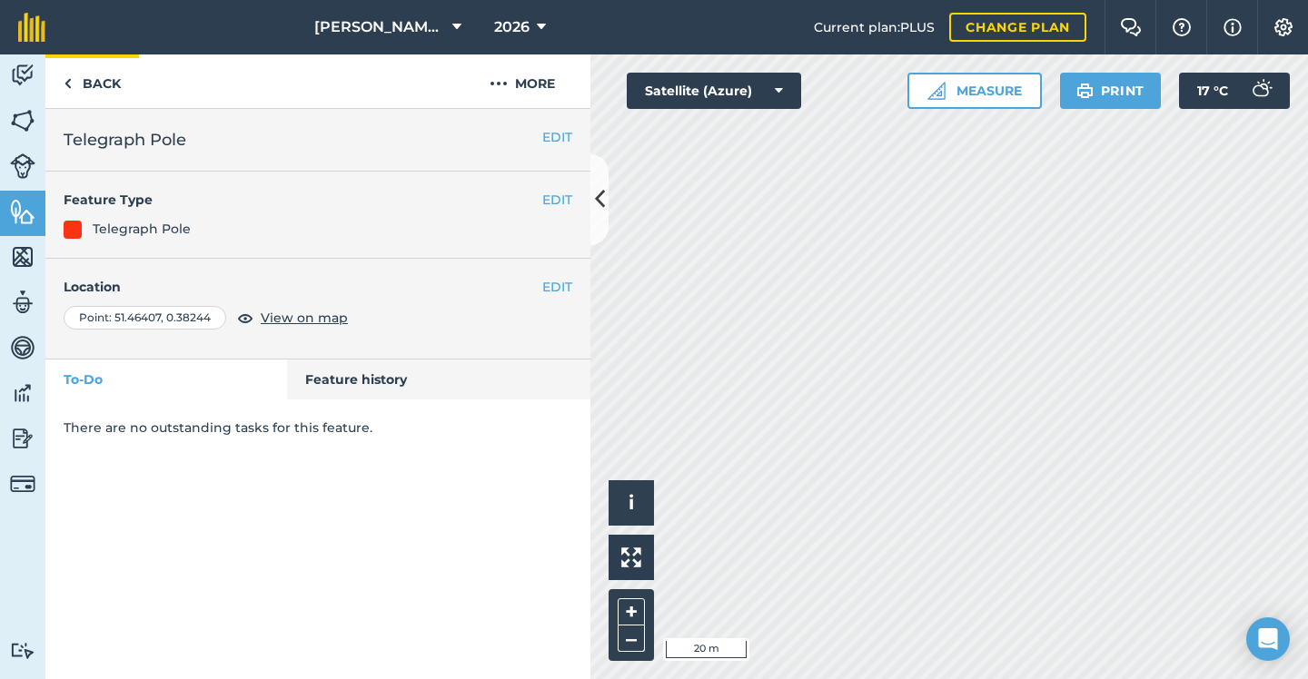
click at [106, 76] on link "Back" at bounding box center [92, 81] width 94 height 54
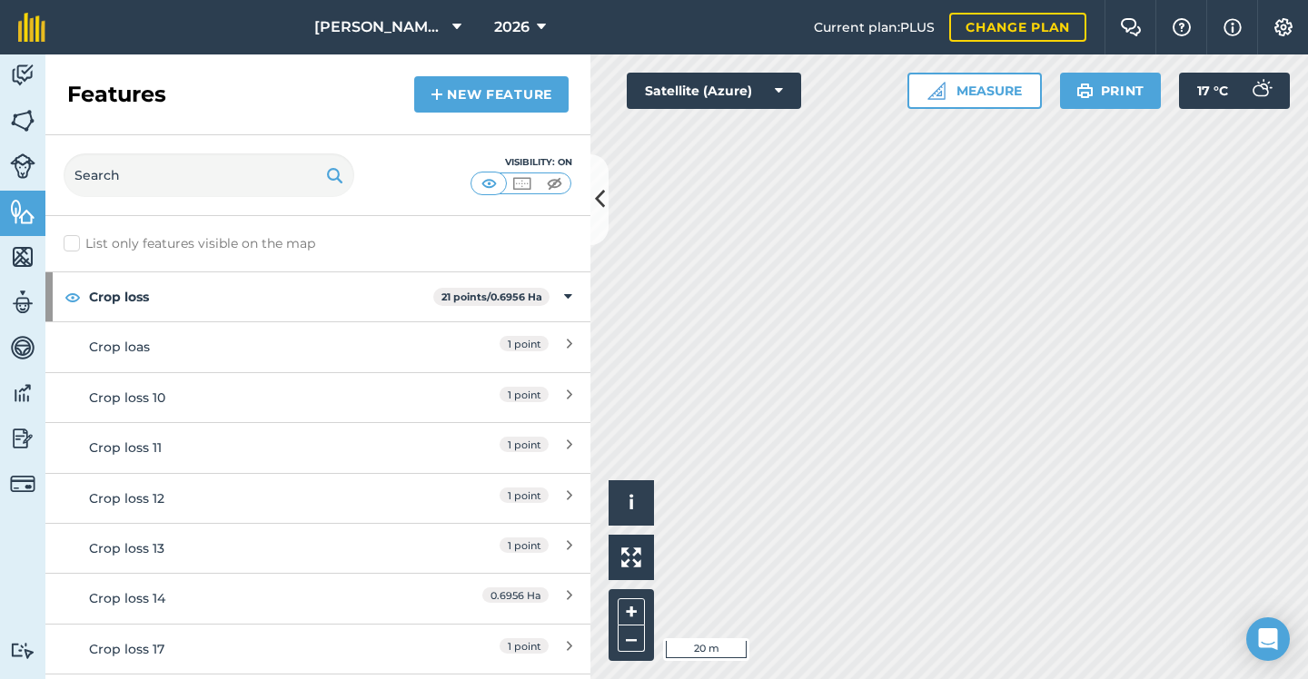
click at [440, 88] on img at bounding box center [436, 95] width 13 height 22
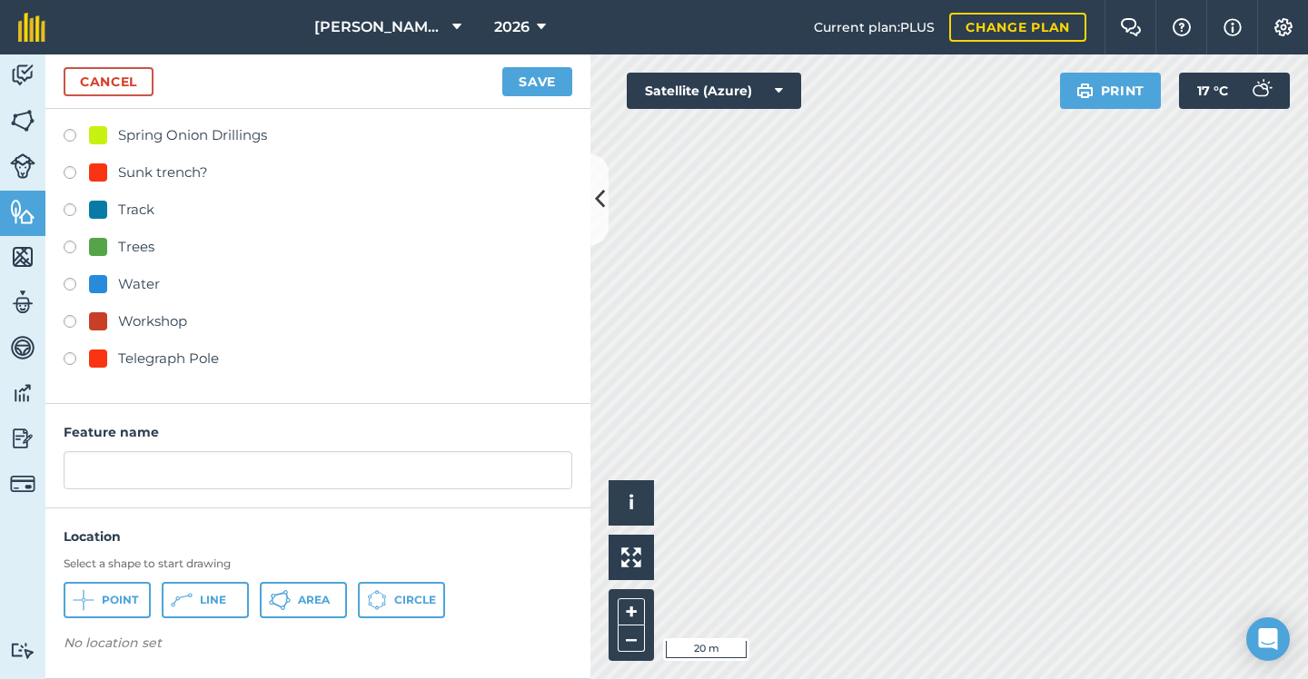
scroll to position [822, 0]
click at [195, 354] on div "Telegraph Pole" at bounding box center [168, 360] width 101 height 22
radio input "true"
type input "Telegraph Pole 2"
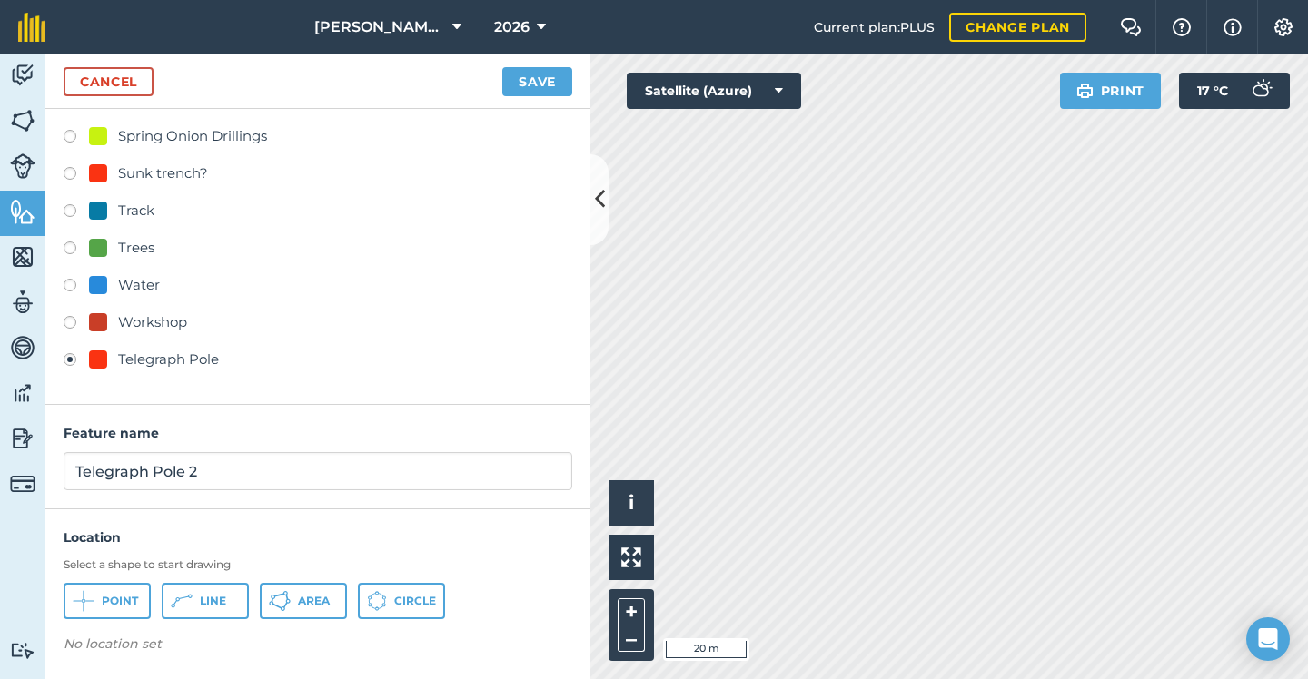
click at [124, 596] on span "Point" at bounding box center [120, 601] width 36 height 15
click at [531, 84] on button "Save" at bounding box center [537, 81] width 70 height 29
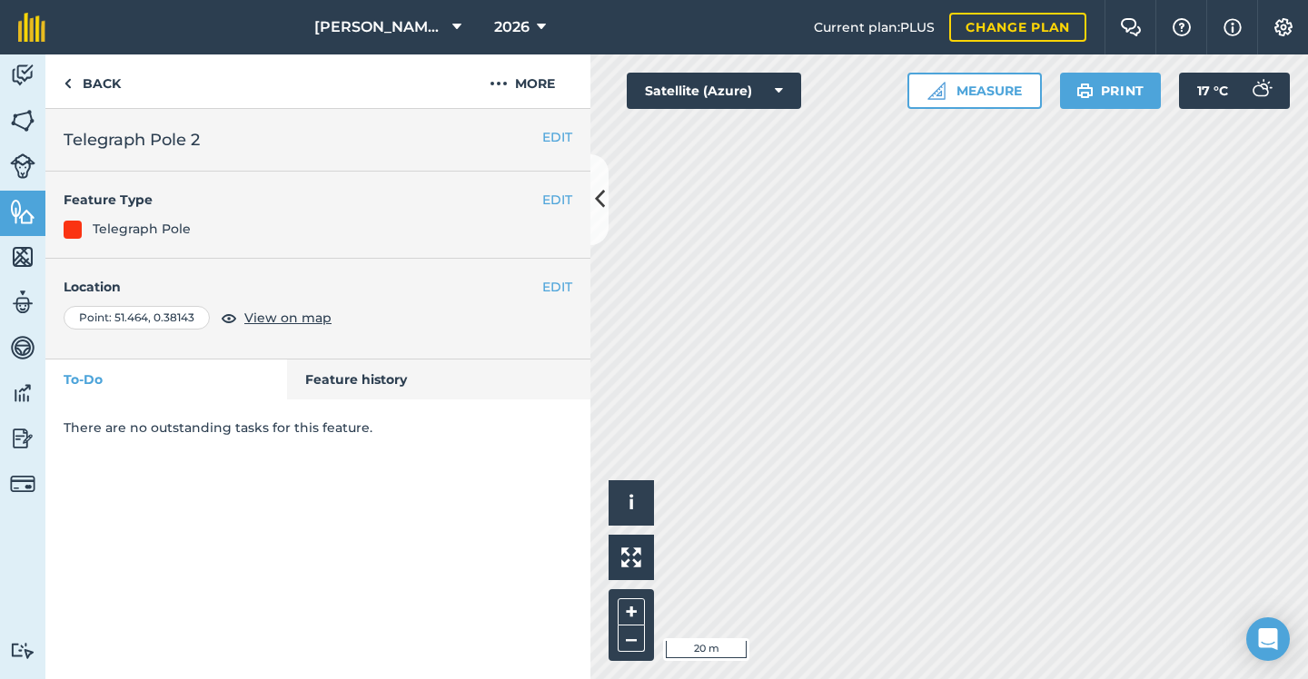
click at [562, 196] on button "EDIT" at bounding box center [557, 200] width 30 height 20
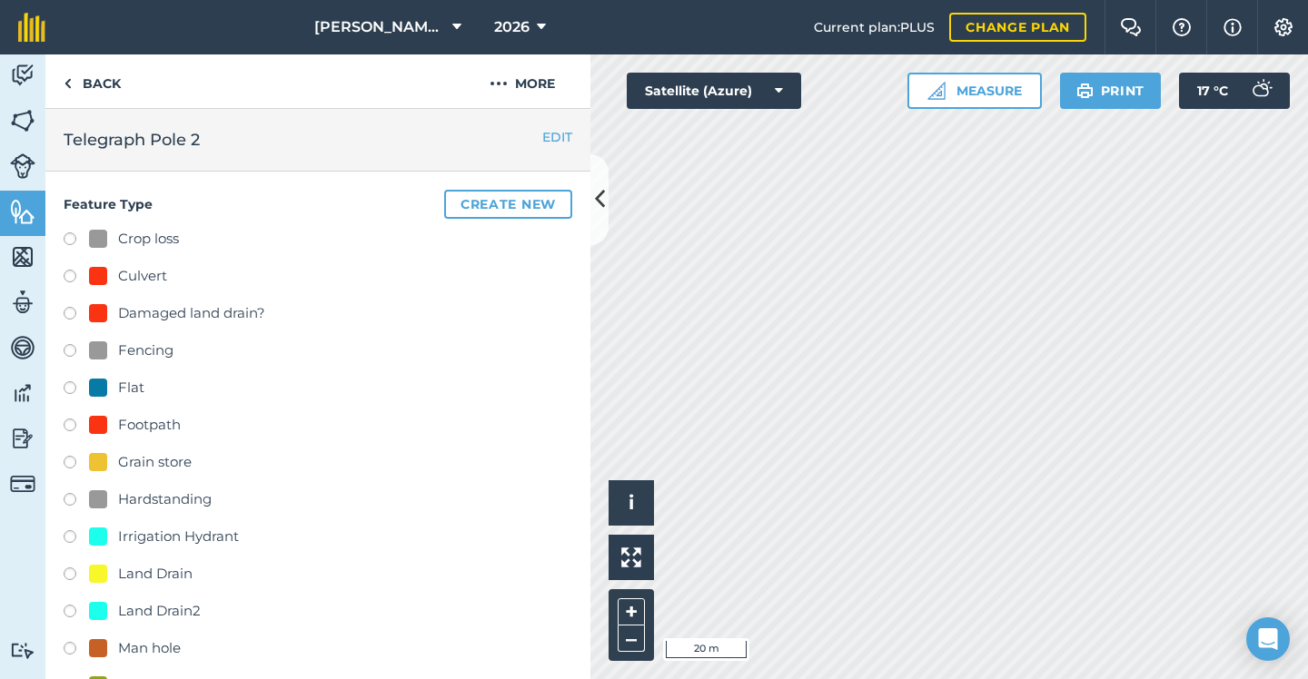
click at [549, 127] on button "EDIT" at bounding box center [557, 137] width 30 height 20
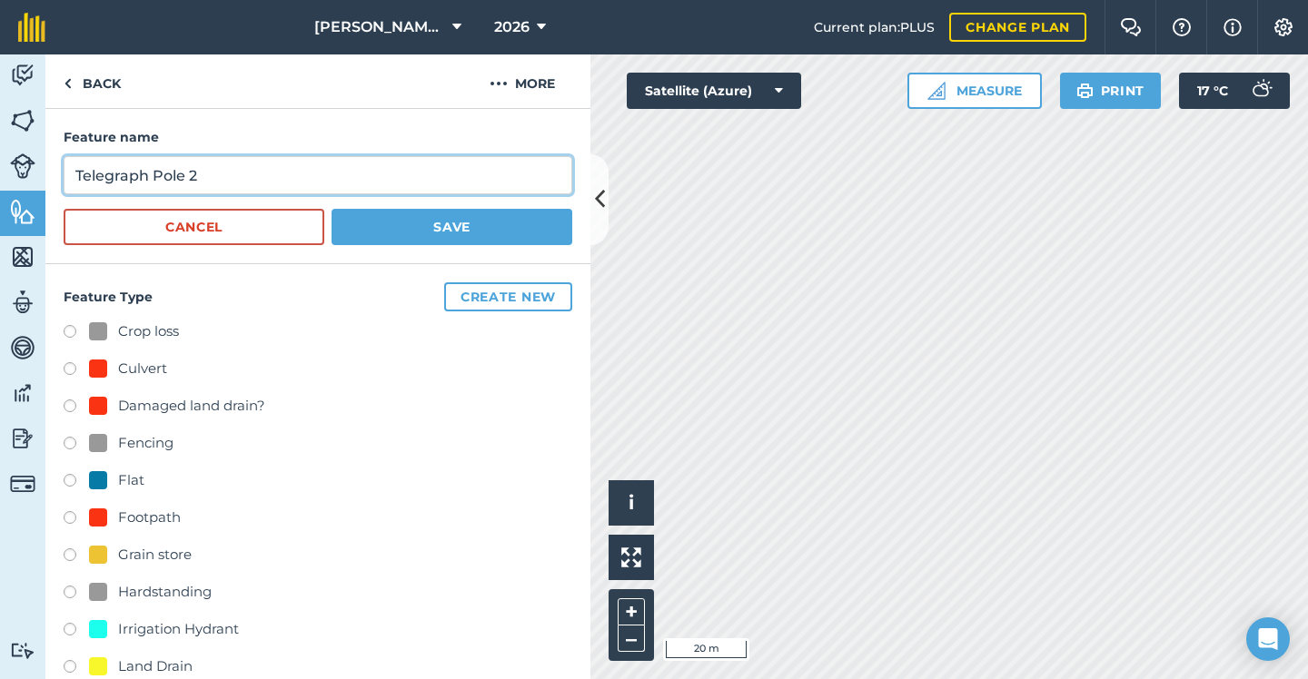
click at [346, 176] on input "Telegraph Pole 2" at bounding box center [318, 175] width 508 height 38
type input "Telegraph Pole"
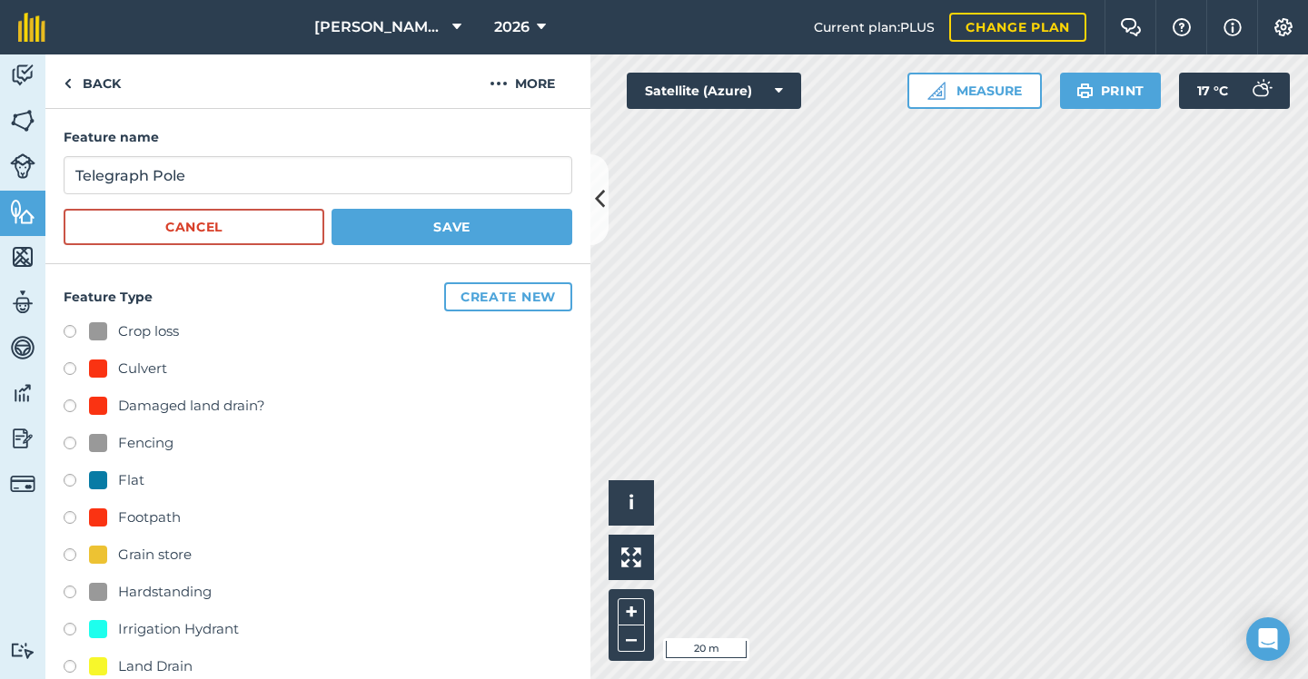
click at [466, 226] on button "Save" at bounding box center [451, 227] width 241 height 36
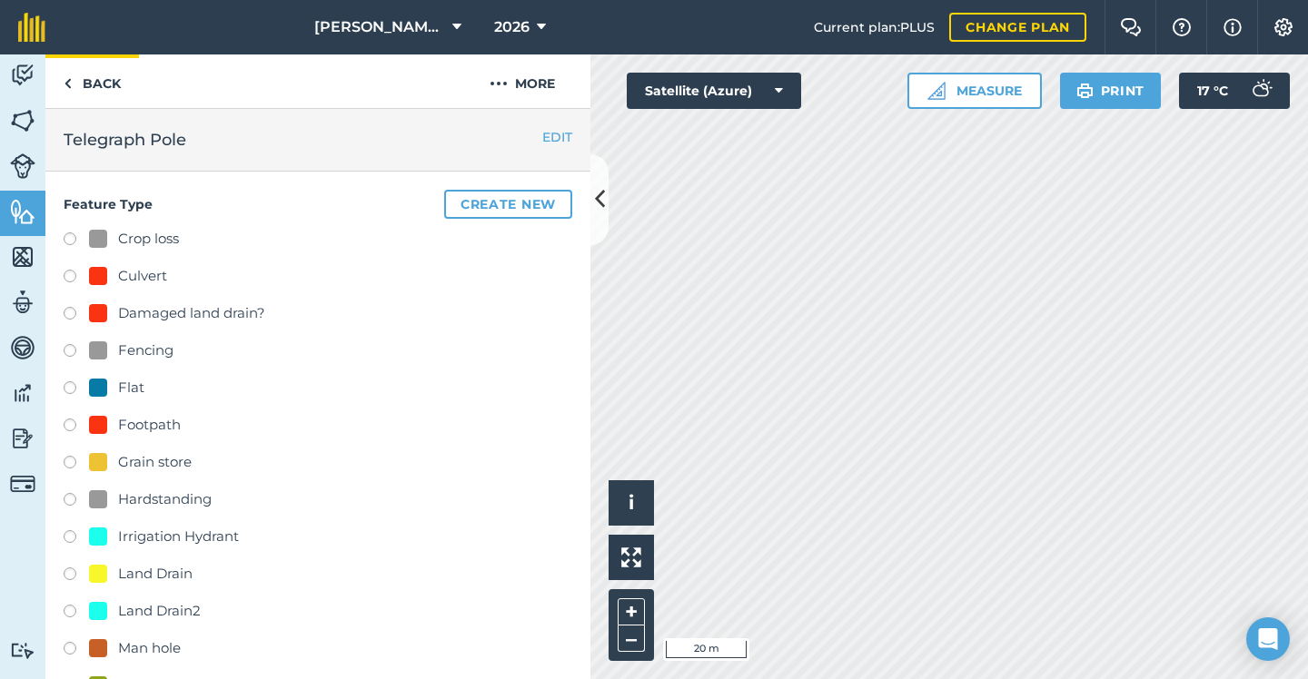
click at [91, 74] on link "Back" at bounding box center [92, 81] width 94 height 54
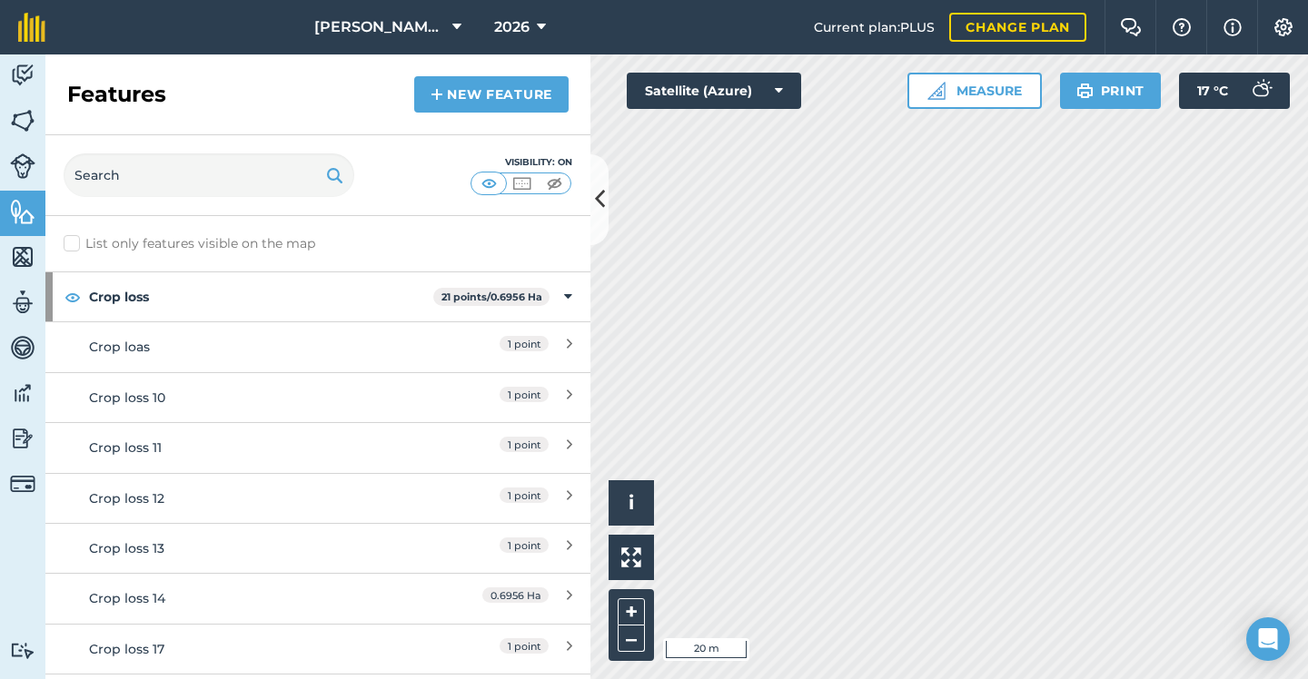
click at [472, 107] on link "New feature" at bounding box center [491, 94] width 154 height 36
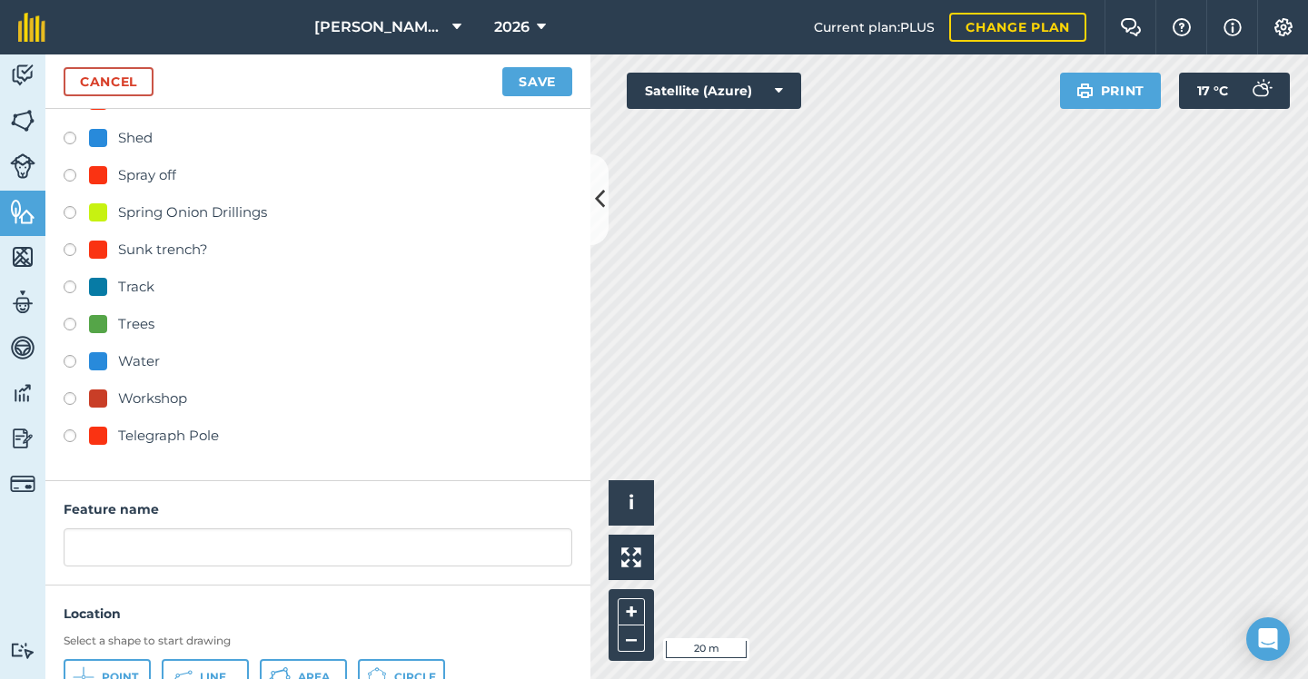
scroll to position [759, 0]
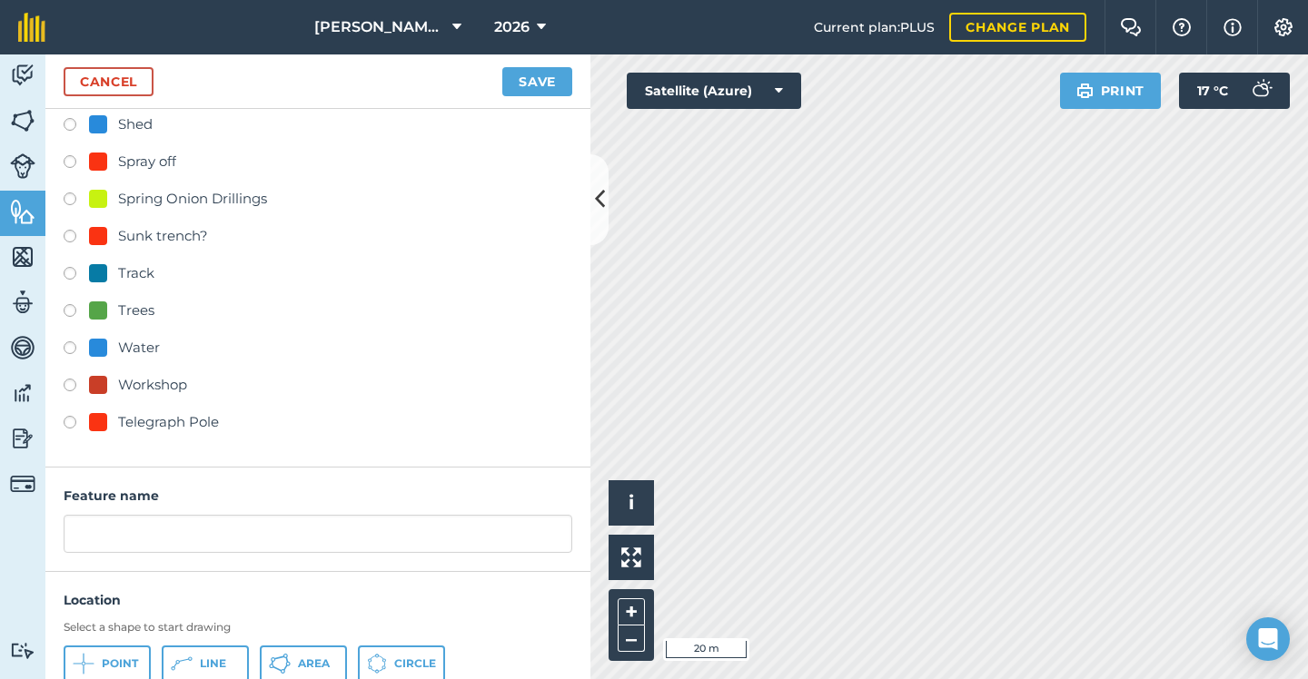
click at [159, 421] on div "Telegraph Pole" at bounding box center [168, 422] width 101 height 22
radio input "true"
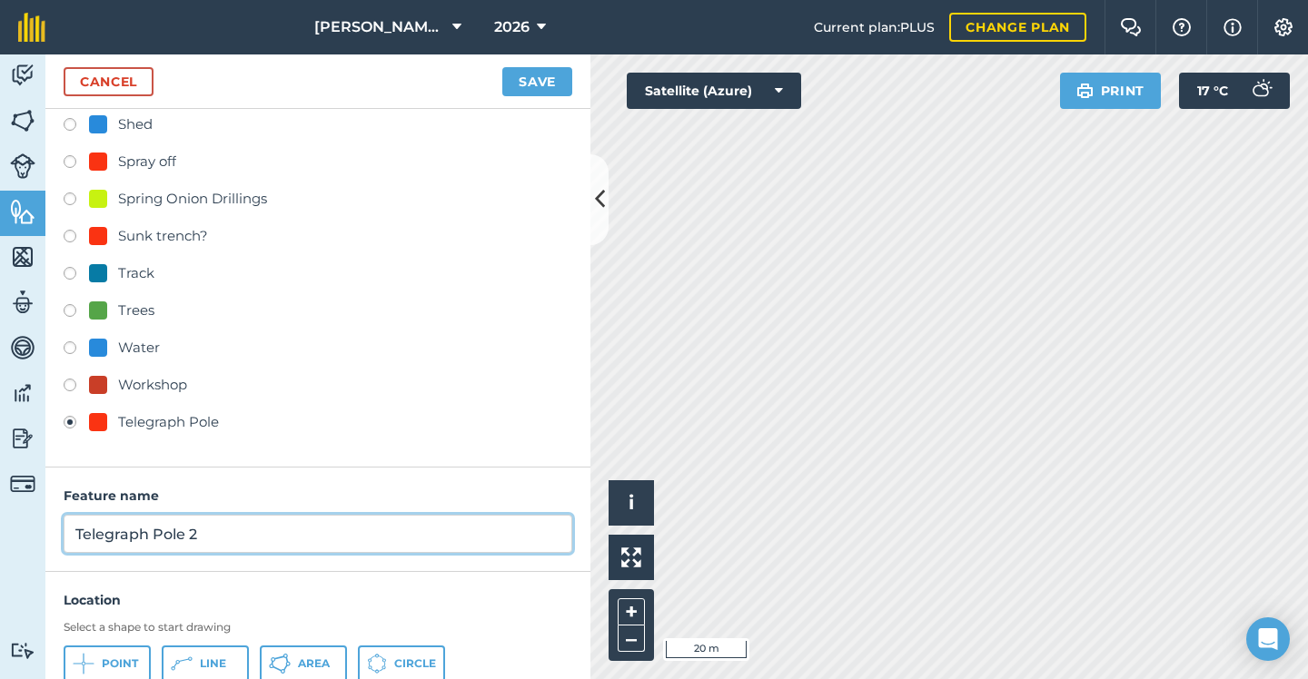
click at [268, 536] on input "Telegraph Pole 2" at bounding box center [318, 534] width 508 height 38
type input "Telegraph Pole"
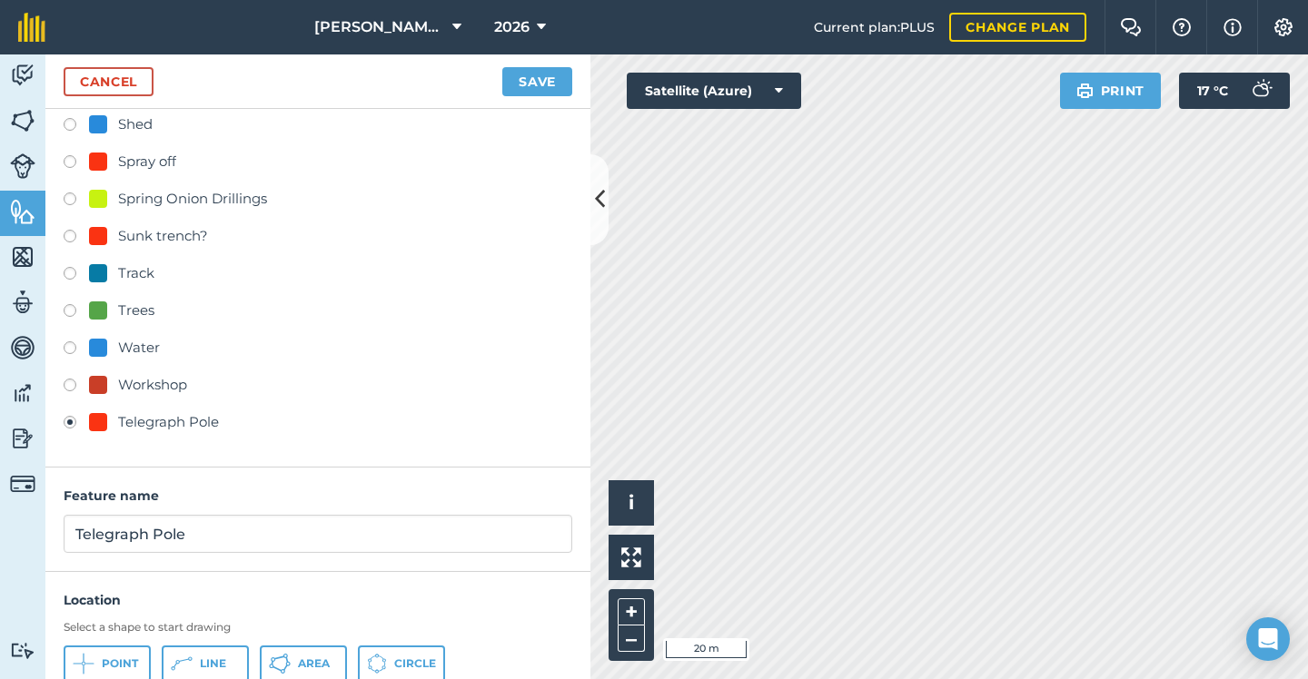
click at [89, 663] on icon at bounding box center [89, 663] width 8 height 1
click at [548, 85] on button "Save" at bounding box center [537, 81] width 70 height 29
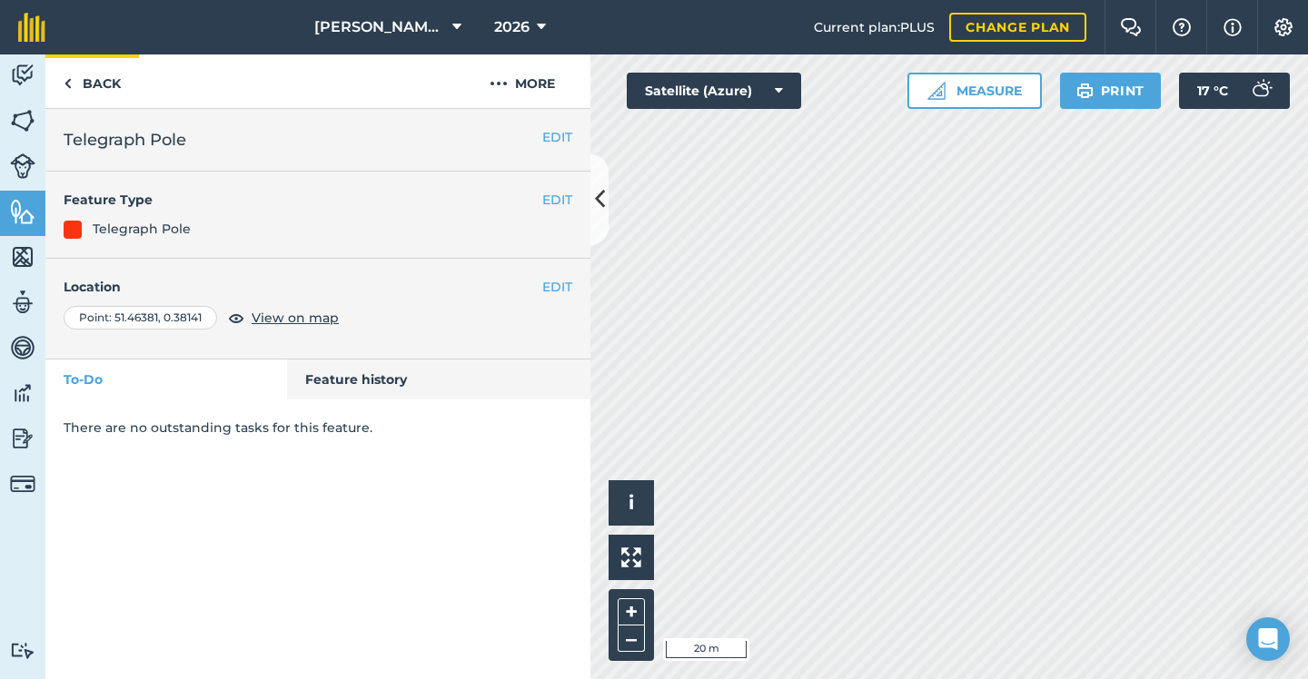
click at [91, 75] on link "Back" at bounding box center [92, 81] width 94 height 54
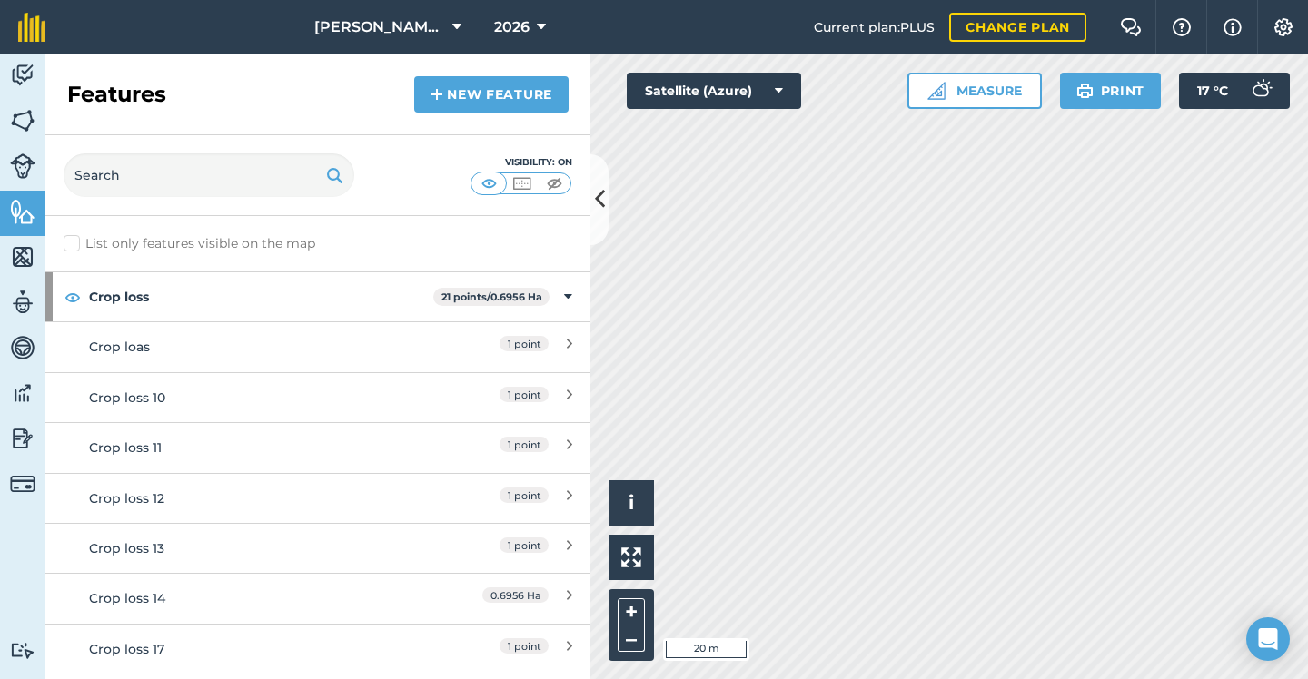
click at [525, 94] on link "New feature" at bounding box center [491, 94] width 154 height 36
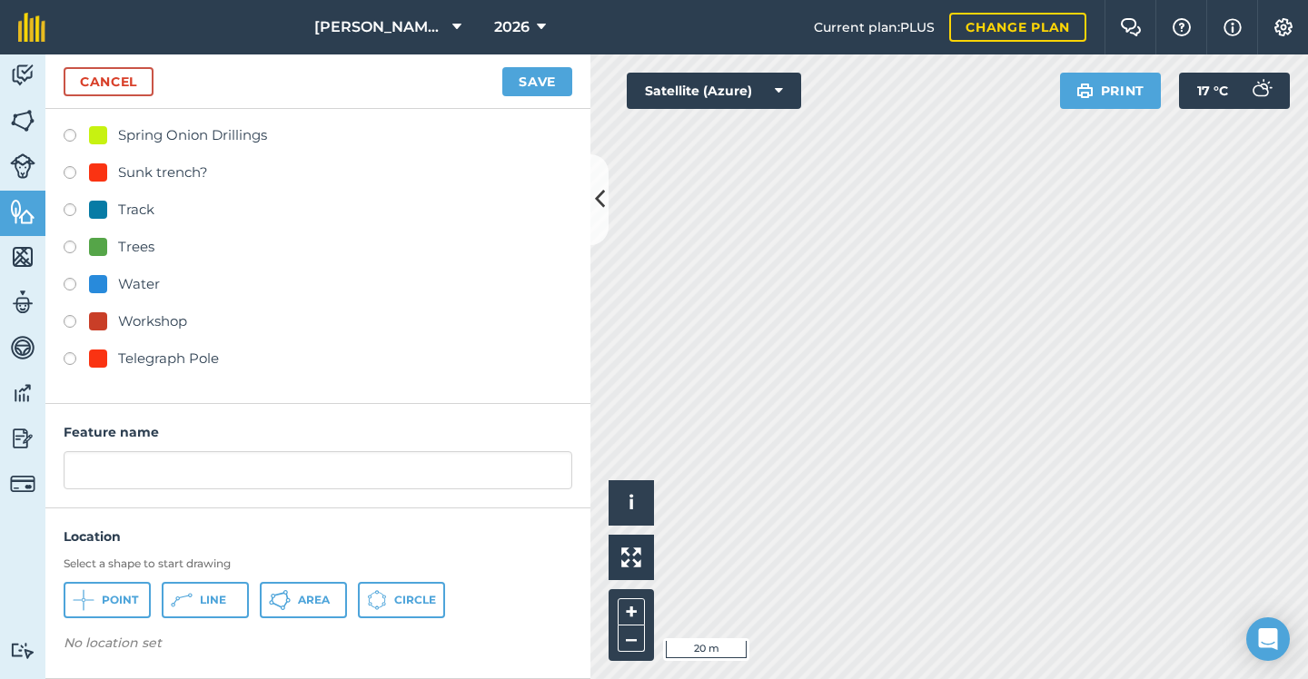
scroll to position [822, 0]
click at [148, 360] on div "Telegraph Pole" at bounding box center [168, 360] width 101 height 22
radio input "true"
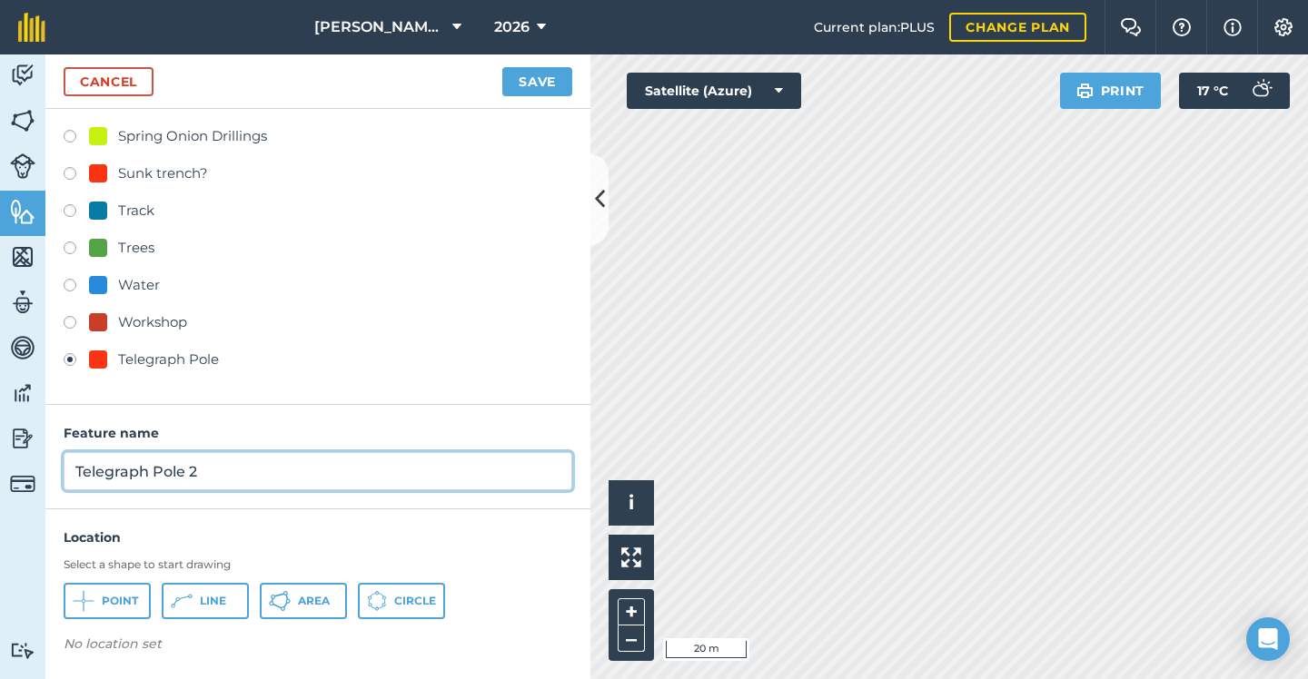
click at [217, 475] on input "Telegraph Pole 2" at bounding box center [318, 471] width 508 height 38
type input "Telegraph Pole"
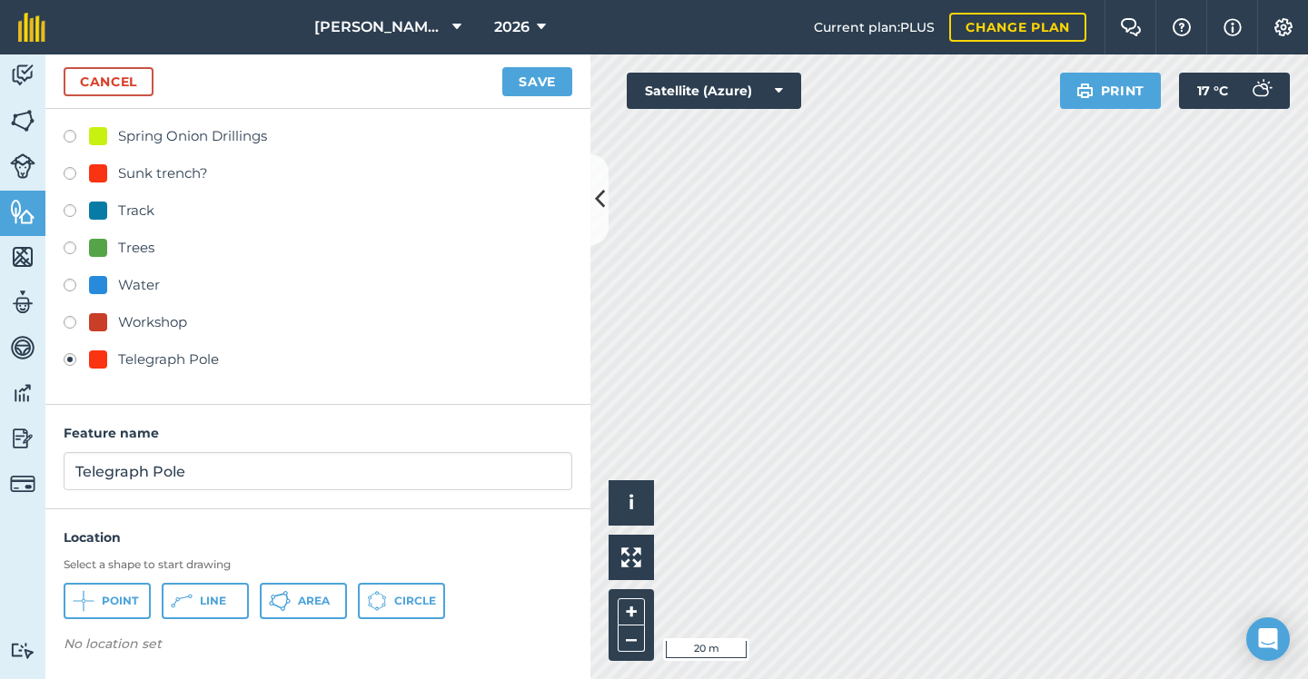
click at [104, 592] on button "Point" at bounding box center [107, 601] width 87 height 36
click at [521, 68] on button "Save" at bounding box center [537, 81] width 70 height 29
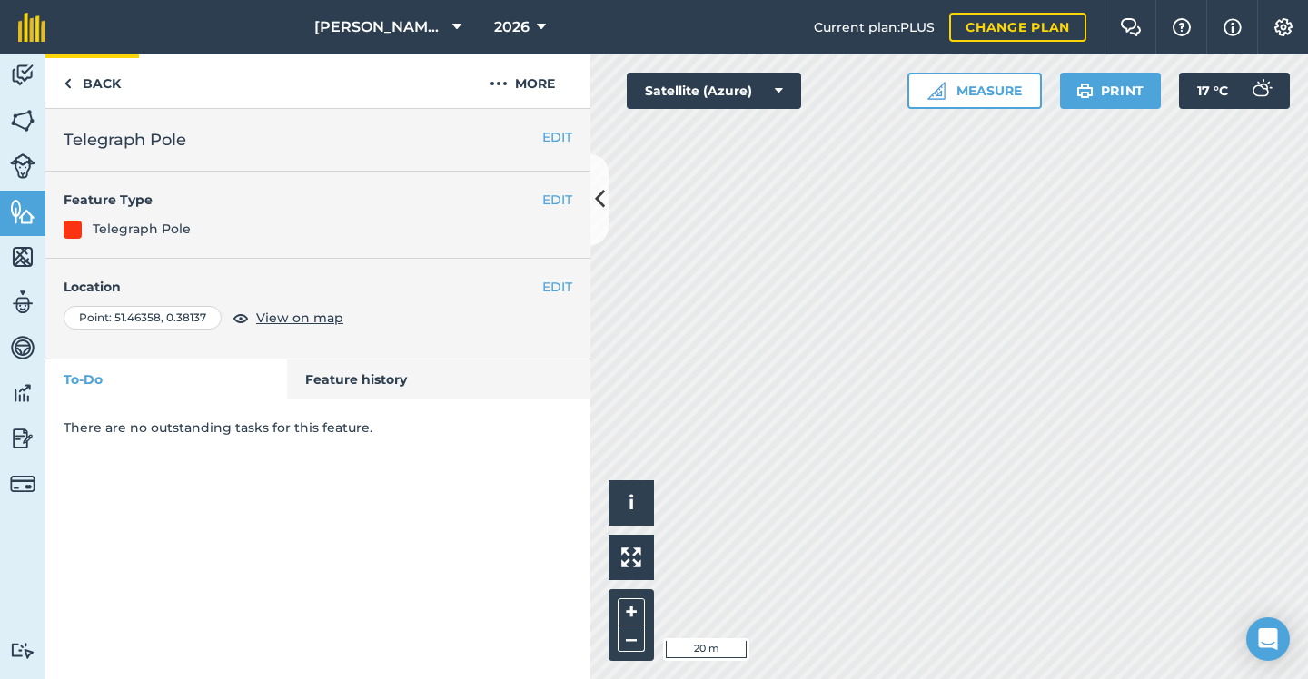
click at [102, 89] on link "Back" at bounding box center [92, 81] width 94 height 54
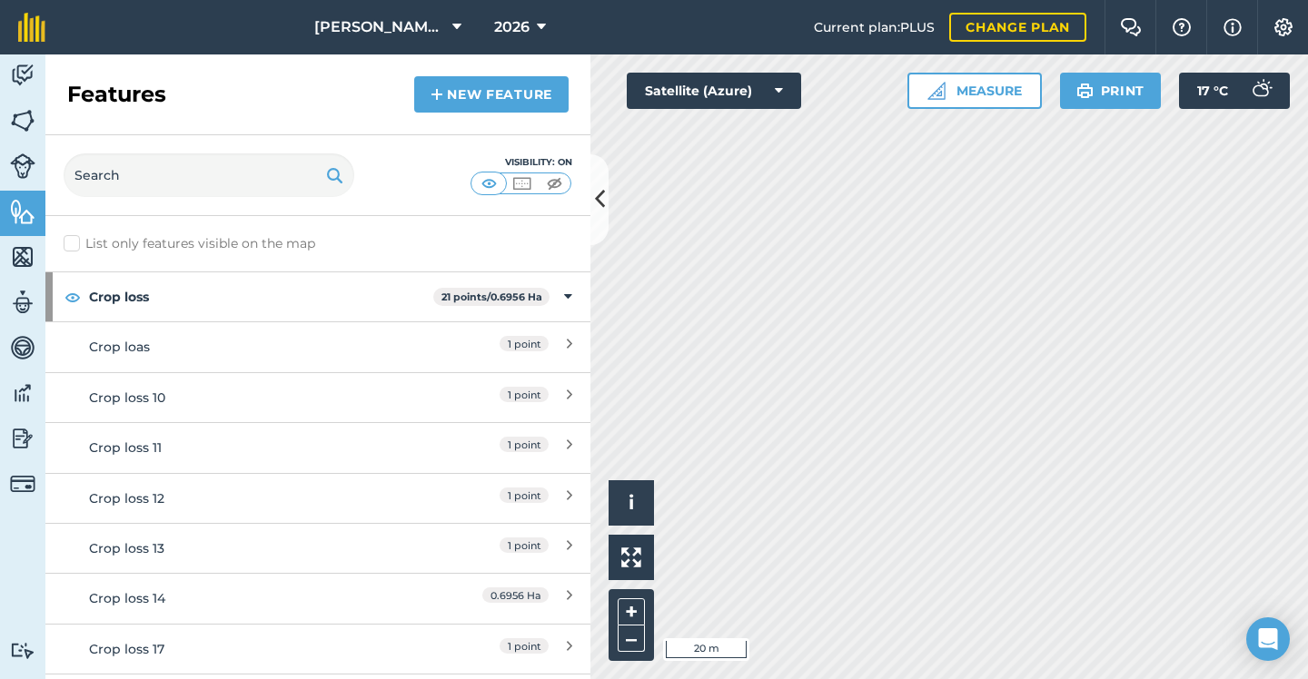
click at [491, 106] on link "New feature" at bounding box center [491, 94] width 154 height 36
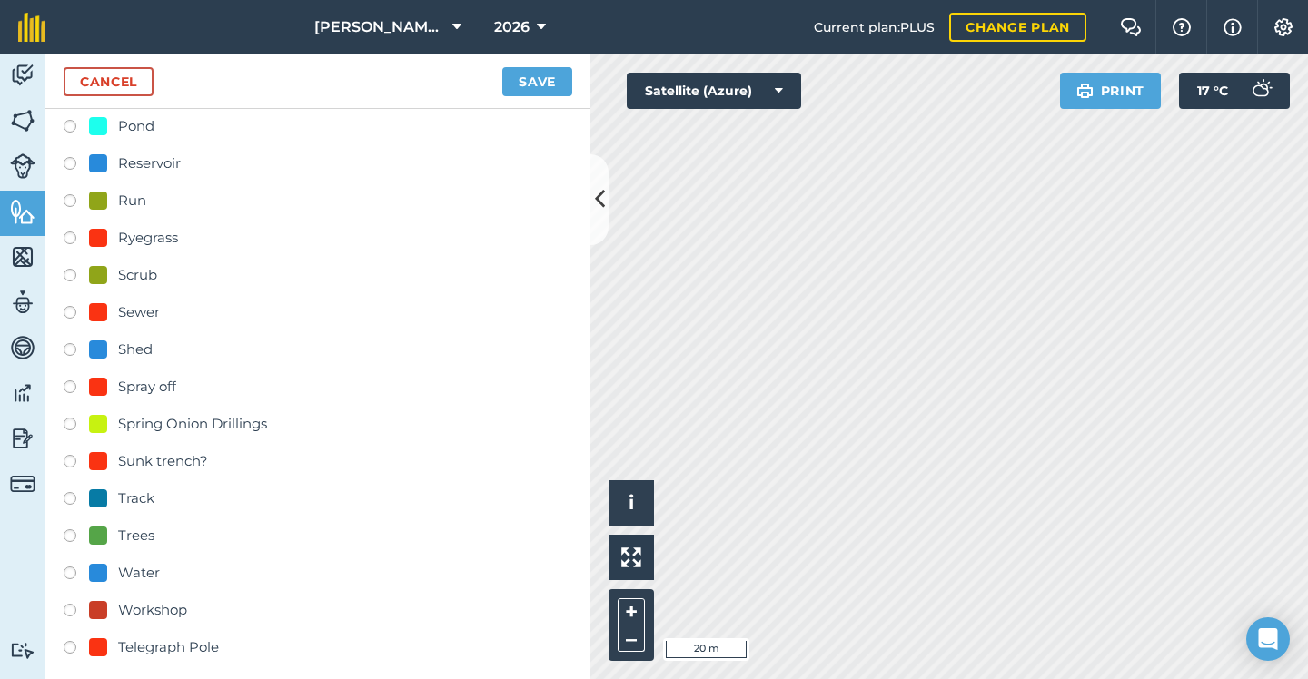
scroll to position [646, 0]
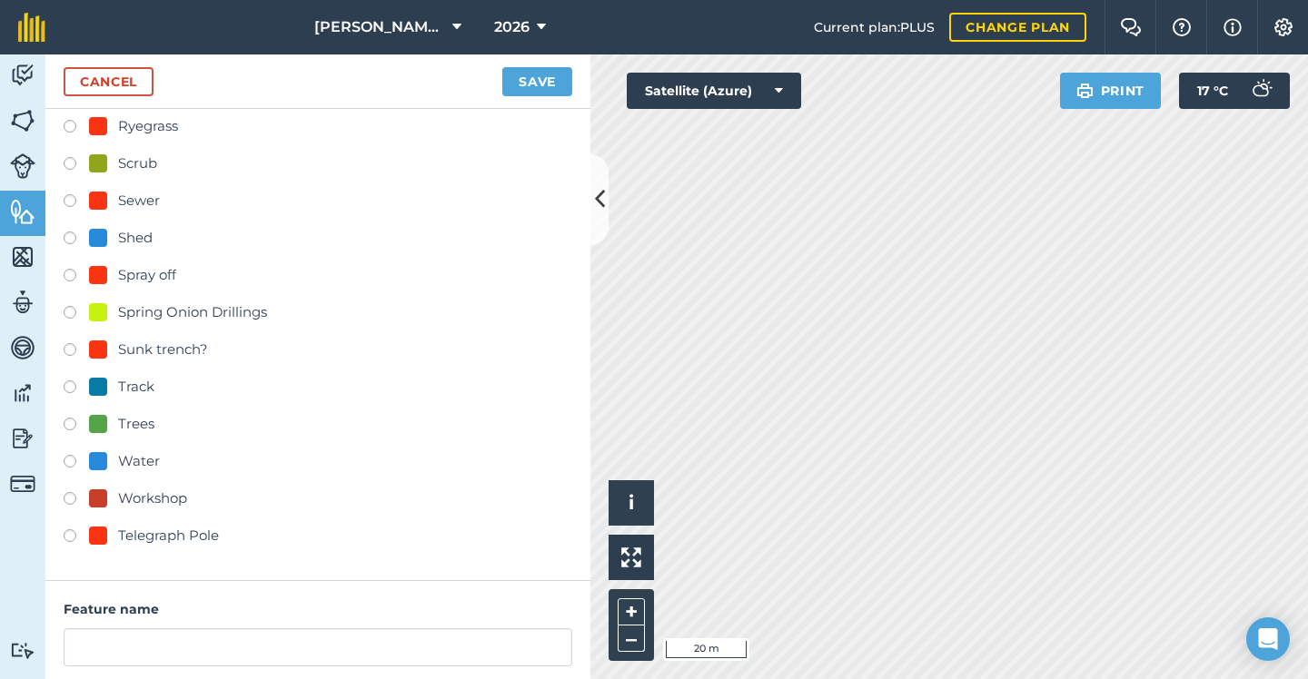
click at [166, 537] on div "Telegraph Pole" at bounding box center [168, 536] width 101 height 22
radio input "true"
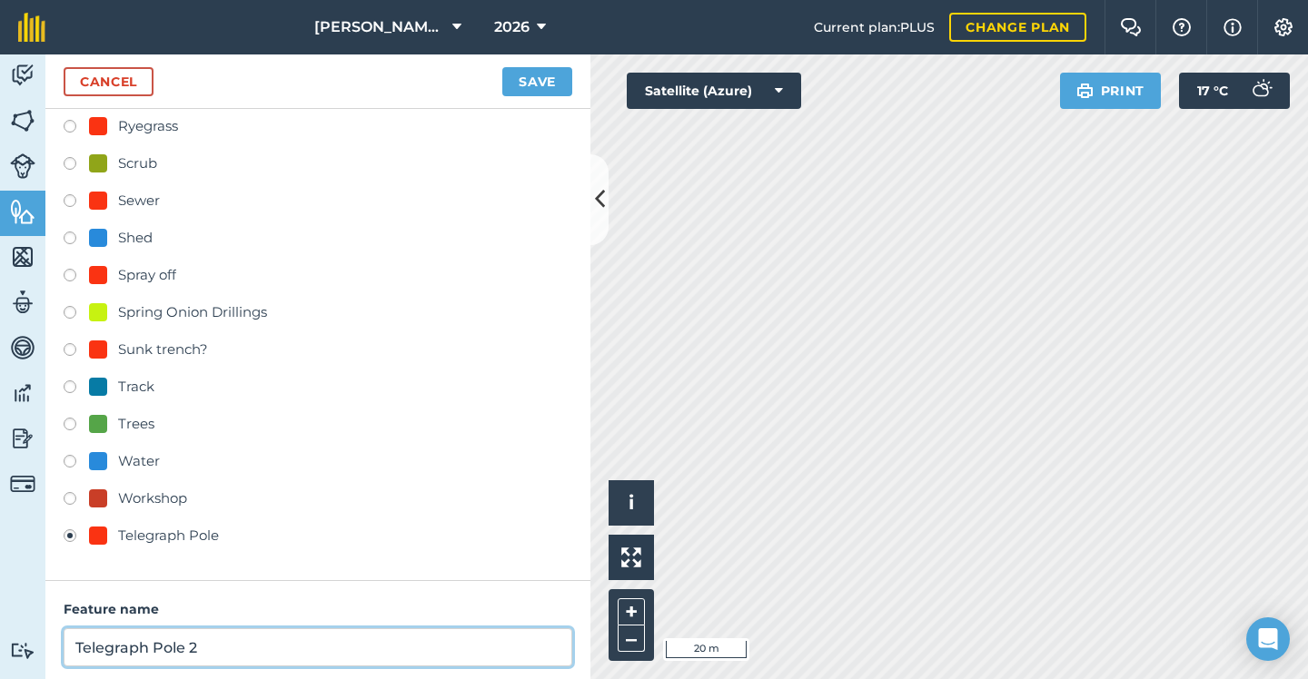
click at [291, 632] on input "Telegraph Pole 2" at bounding box center [318, 647] width 508 height 38
click at [313, 649] on input "Telegraph Pole 2" at bounding box center [318, 647] width 508 height 38
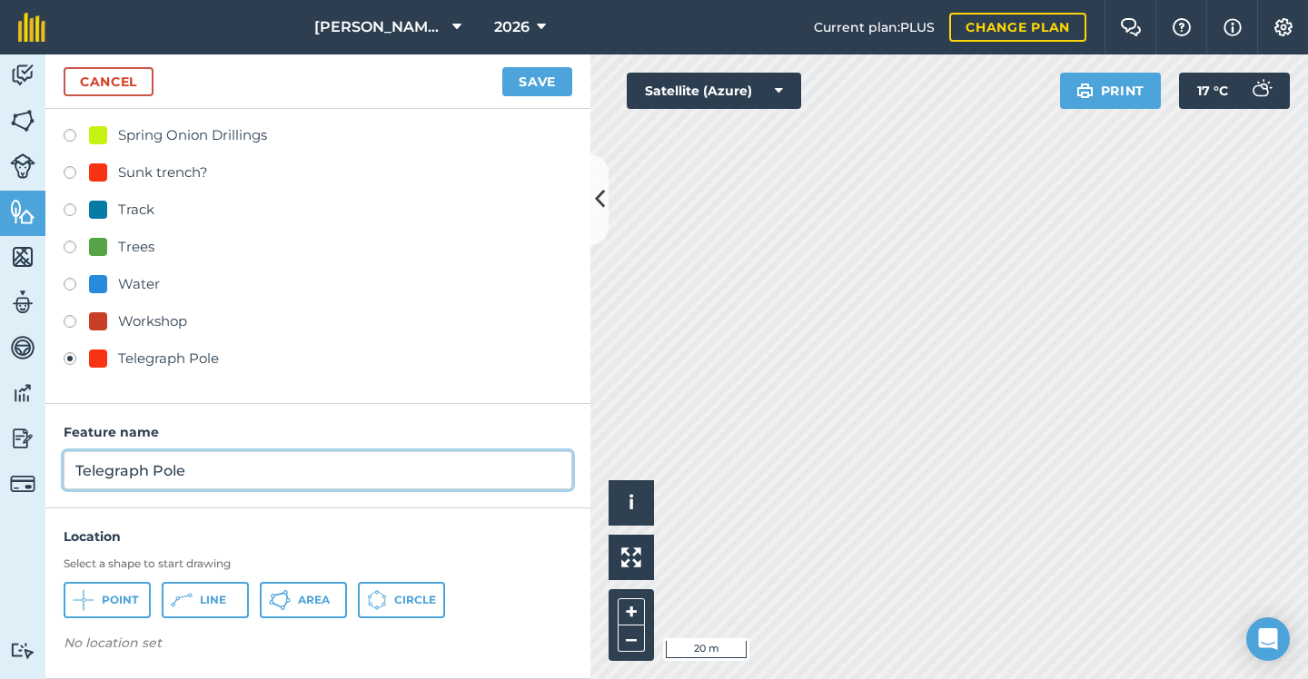
scroll to position [822, 0]
type input "Telegraph Pole"
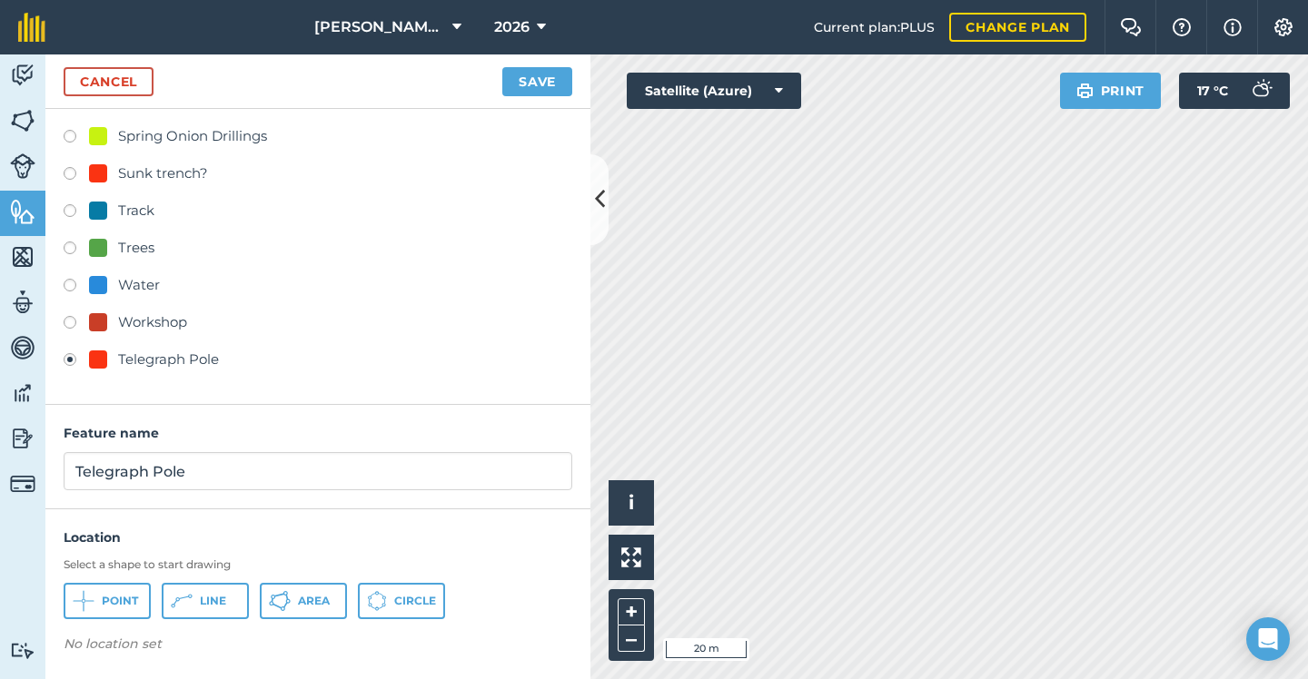
click at [125, 583] on button "Point" at bounding box center [107, 601] width 87 height 36
click at [546, 84] on button "Save" at bounding box center [537, 81] width 70 height 29
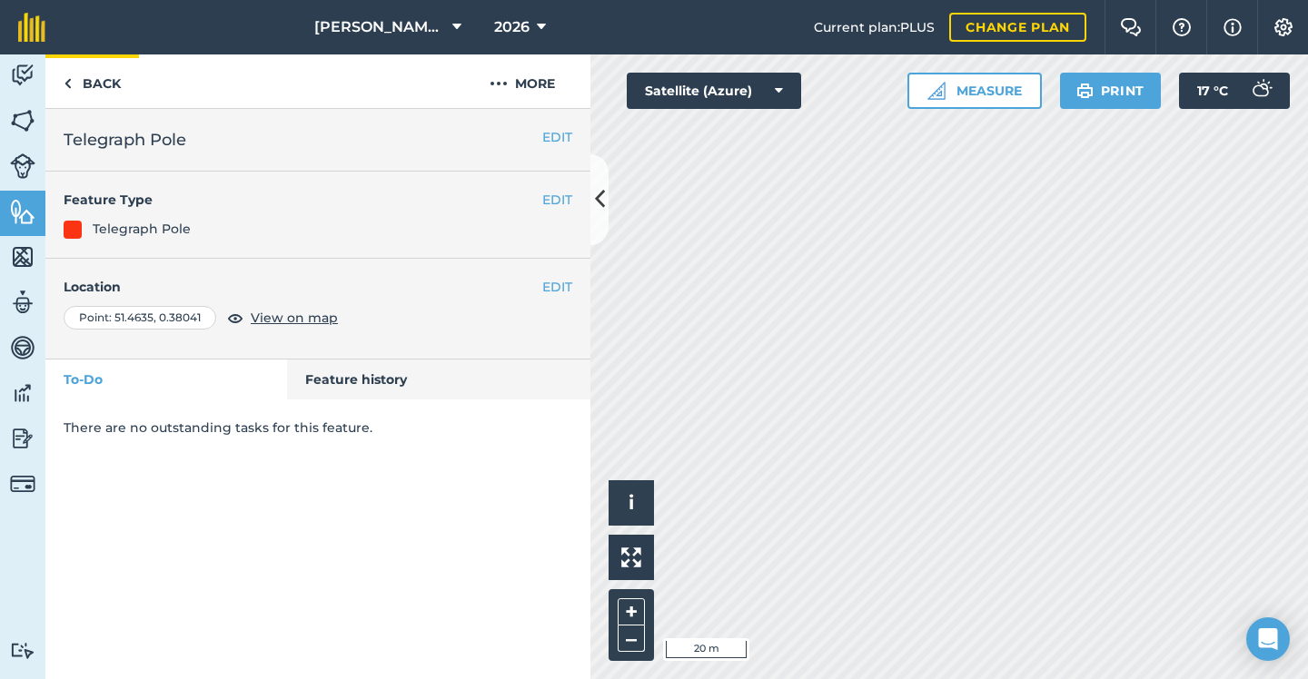
click at [104, 86] on link "Back" at bounding box center [92, 81] width 94 height 54
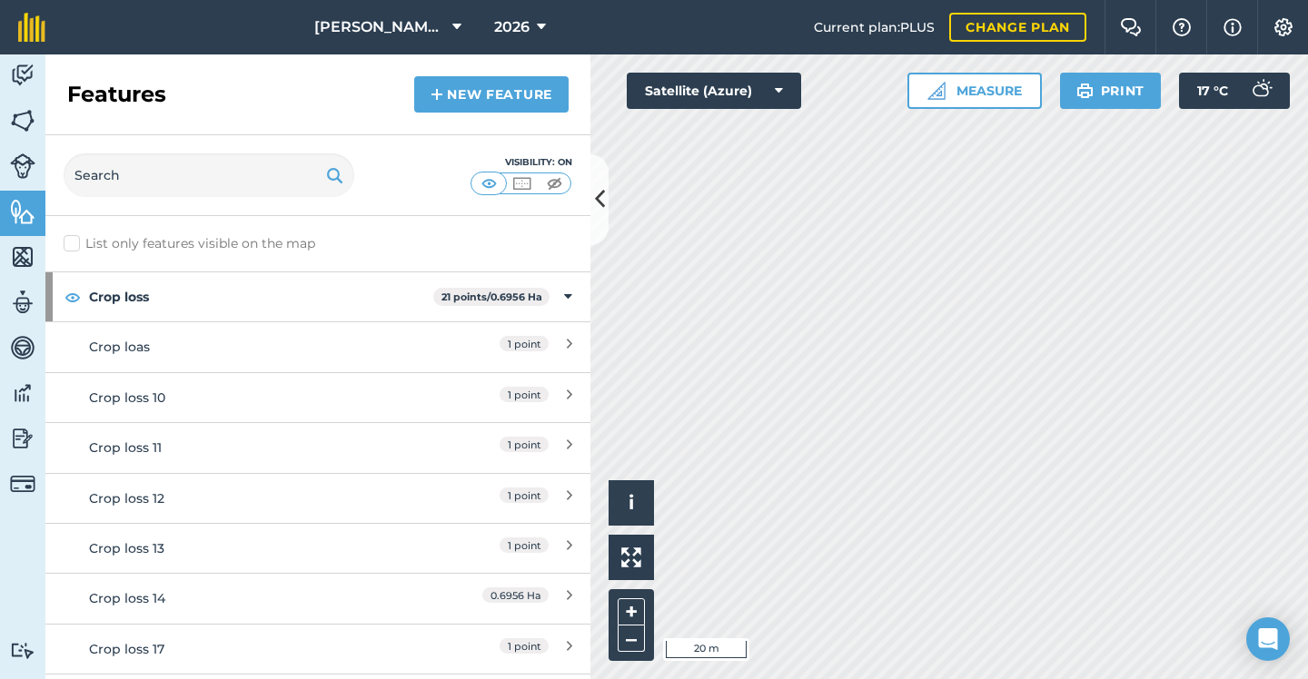
click at [508, 102] on link "New feature" at bounding box center [491, 94] width 154 height 36
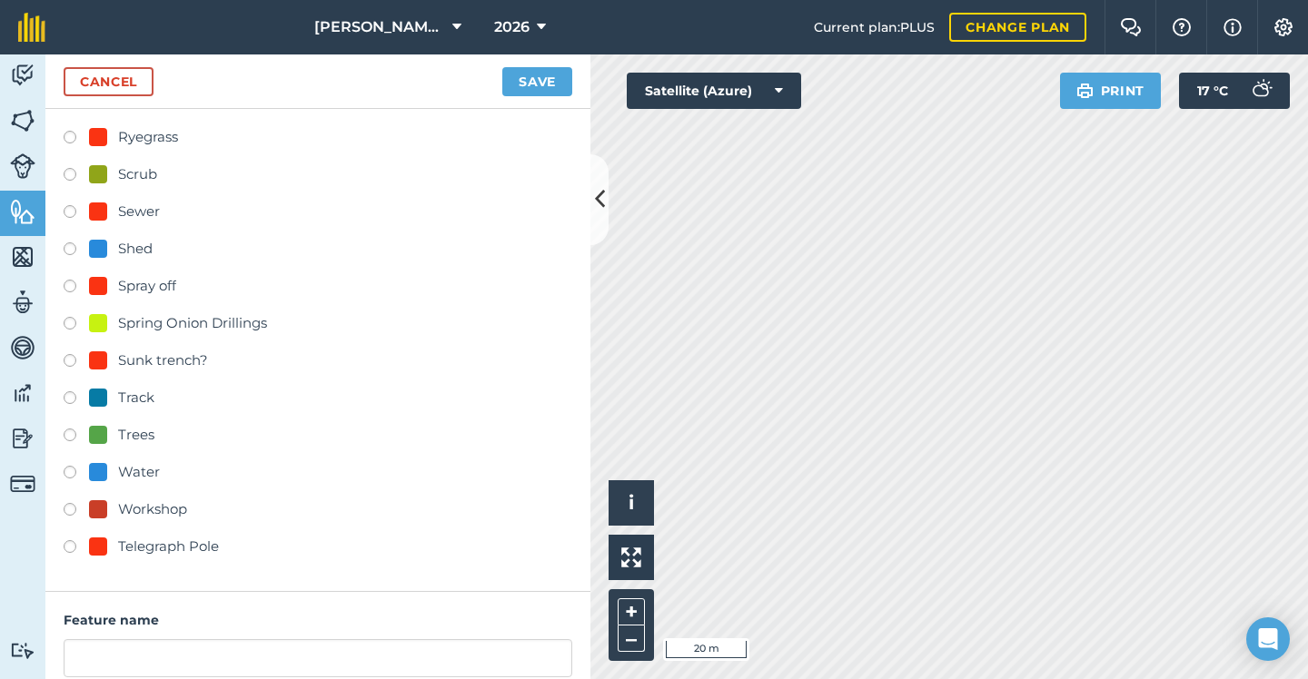
scroll to position [647, 0]
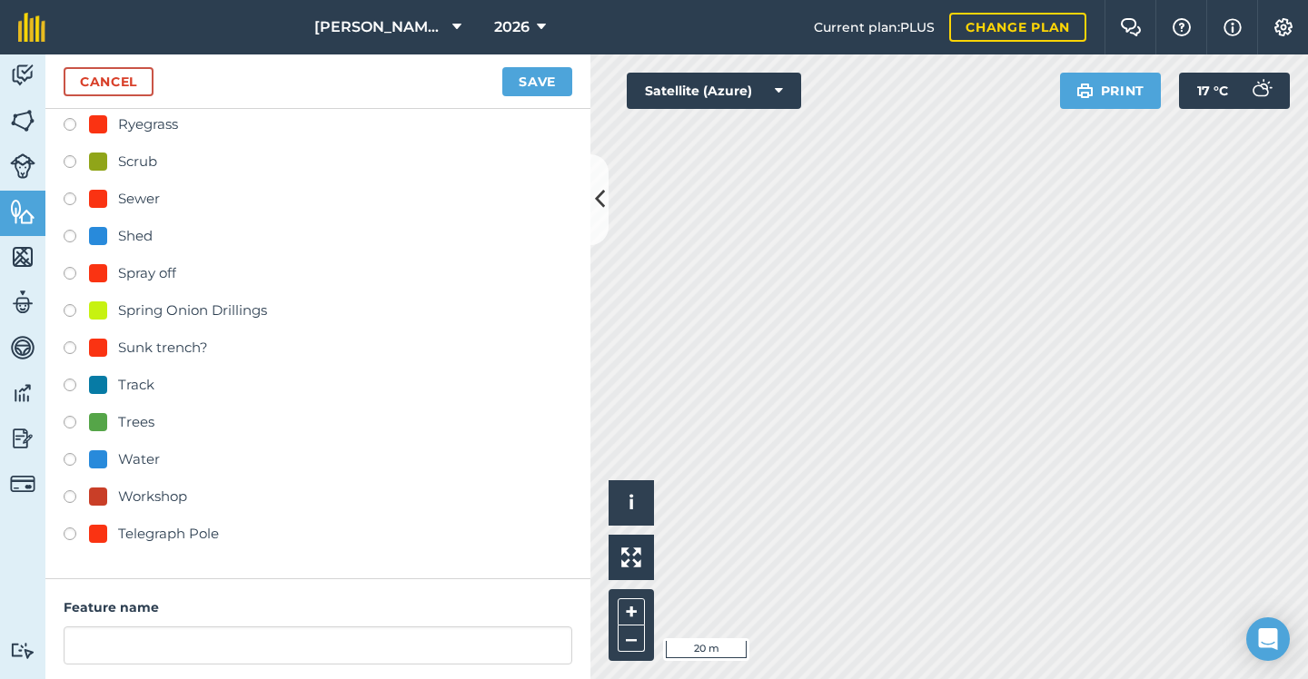
click at [161, 538] on div "Telegraph Pole" at bounding box center [168, 534] width 101 height 22
radio input "true"
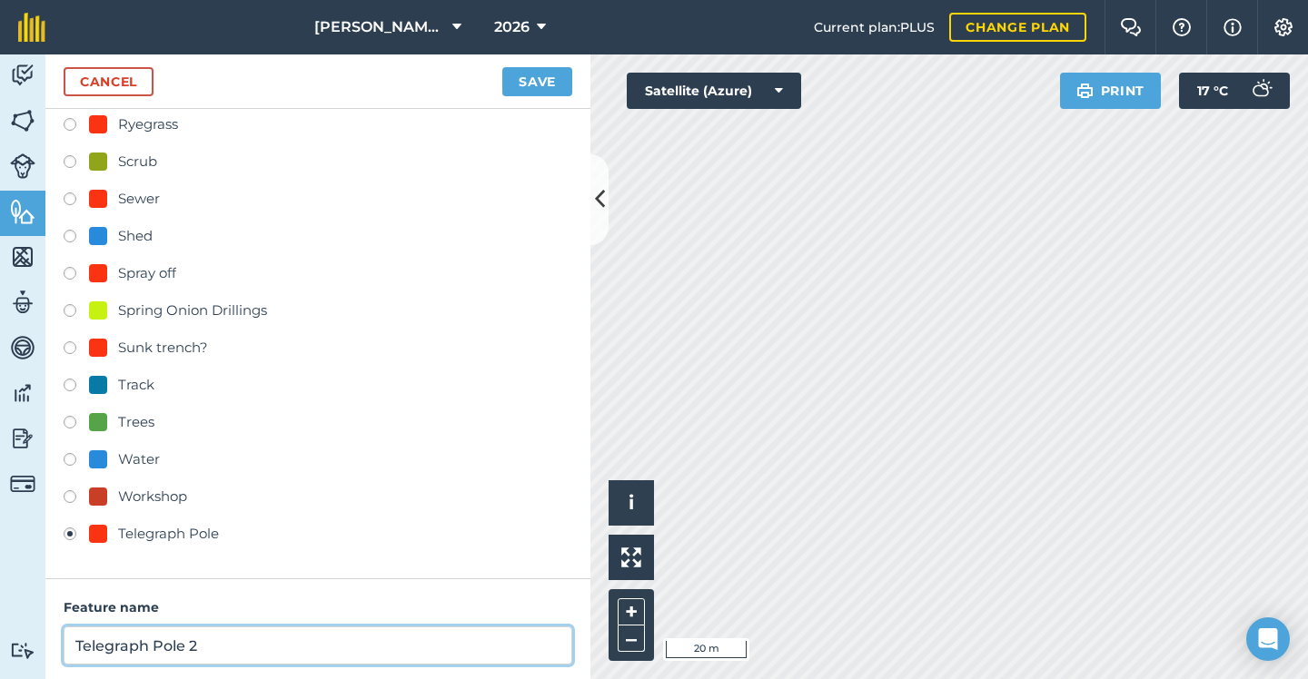
click at [245, 630] on input "Telegraph Pole 2" at bounding box center [318, 646] width 508 height 38
click at [237, 643] on input "Telegraph Pole 2" at bounding box center [318, 646] width 508 height 38
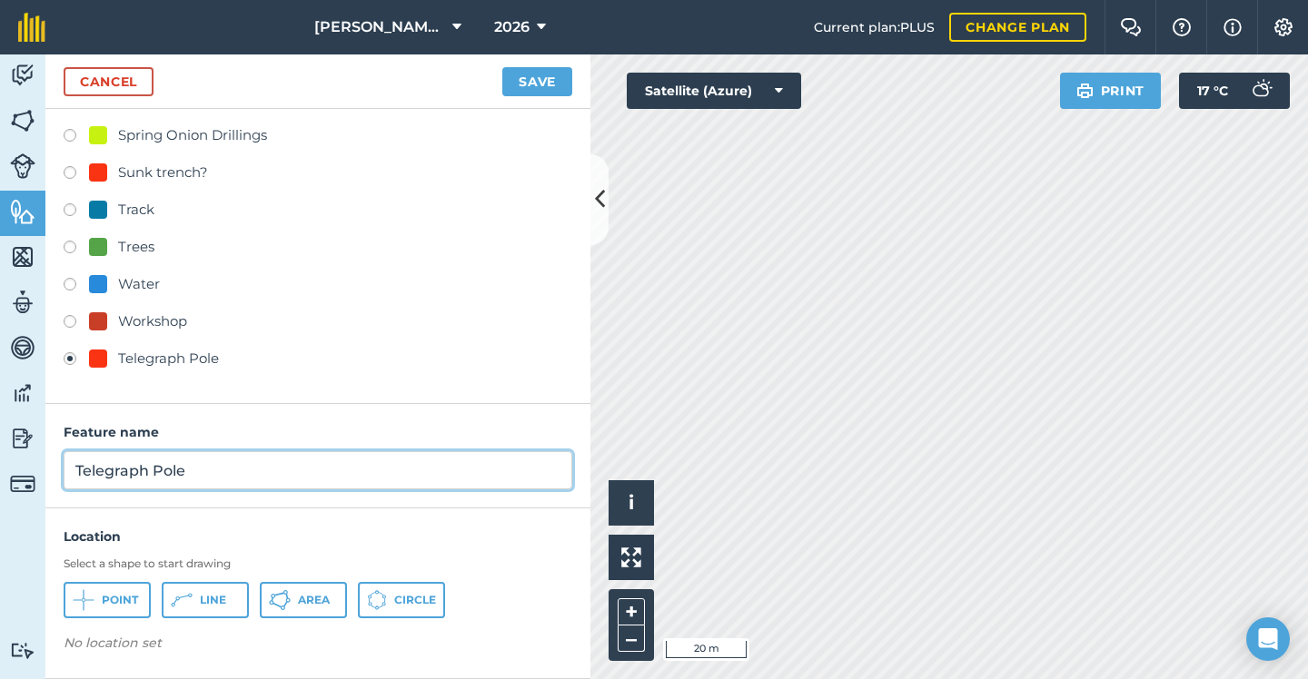
scroll to position [822, 0]
type input "Telegraph Pole"
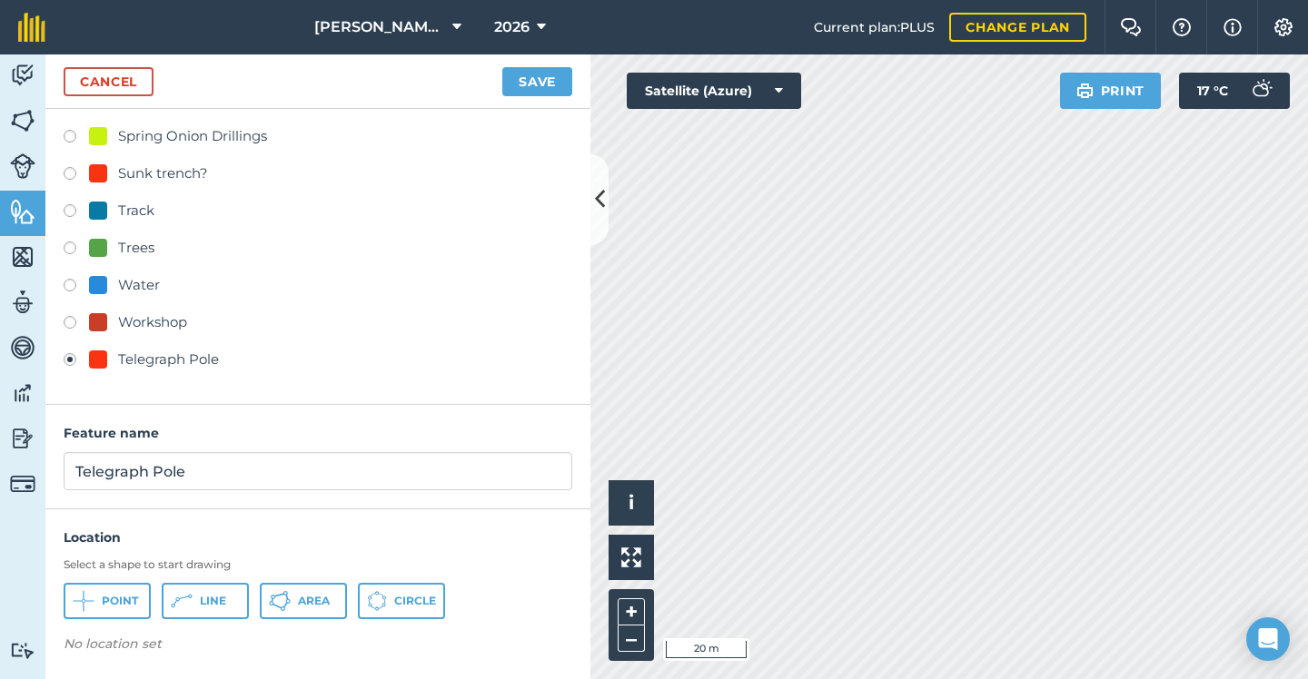
click at [105, 599] on span "Point" at bounding box center [120, 601] width 36 height 15
click at [554, 84] on button "Save" at bounding box center [537, 81] width 70 height 29
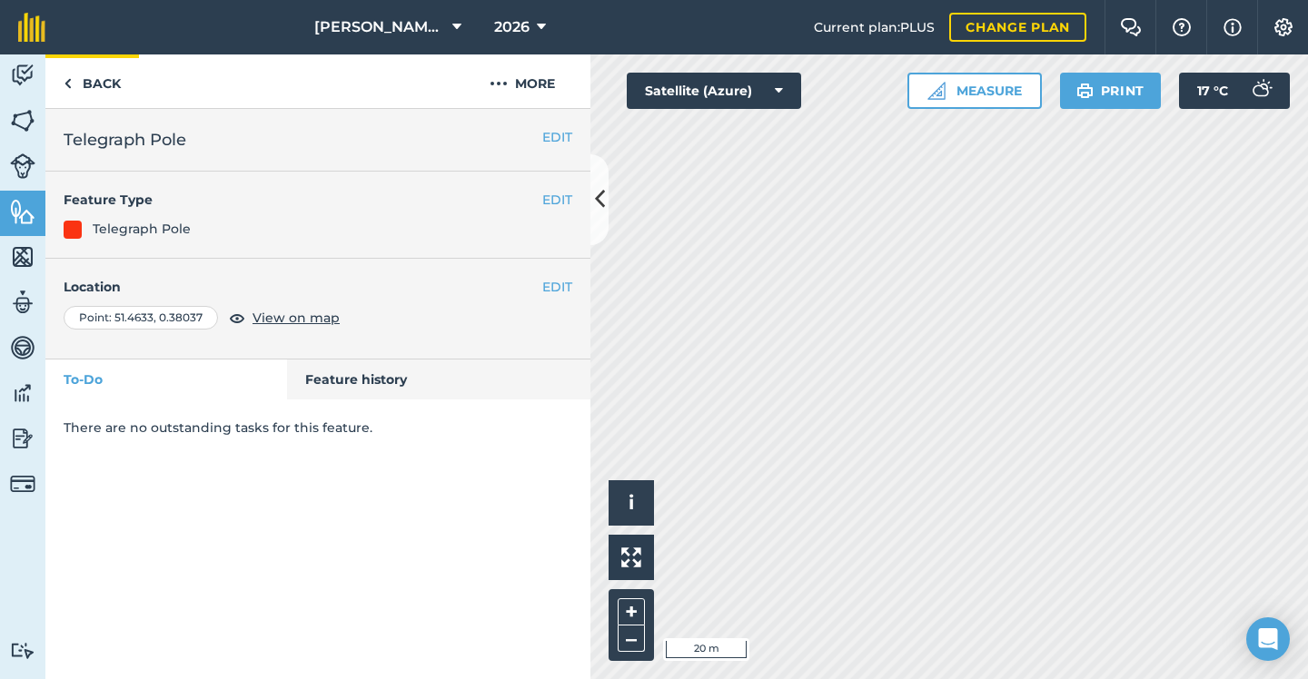
click at [90, 76] on link "Back" at bounding box center [92, 81] width 94 height 54
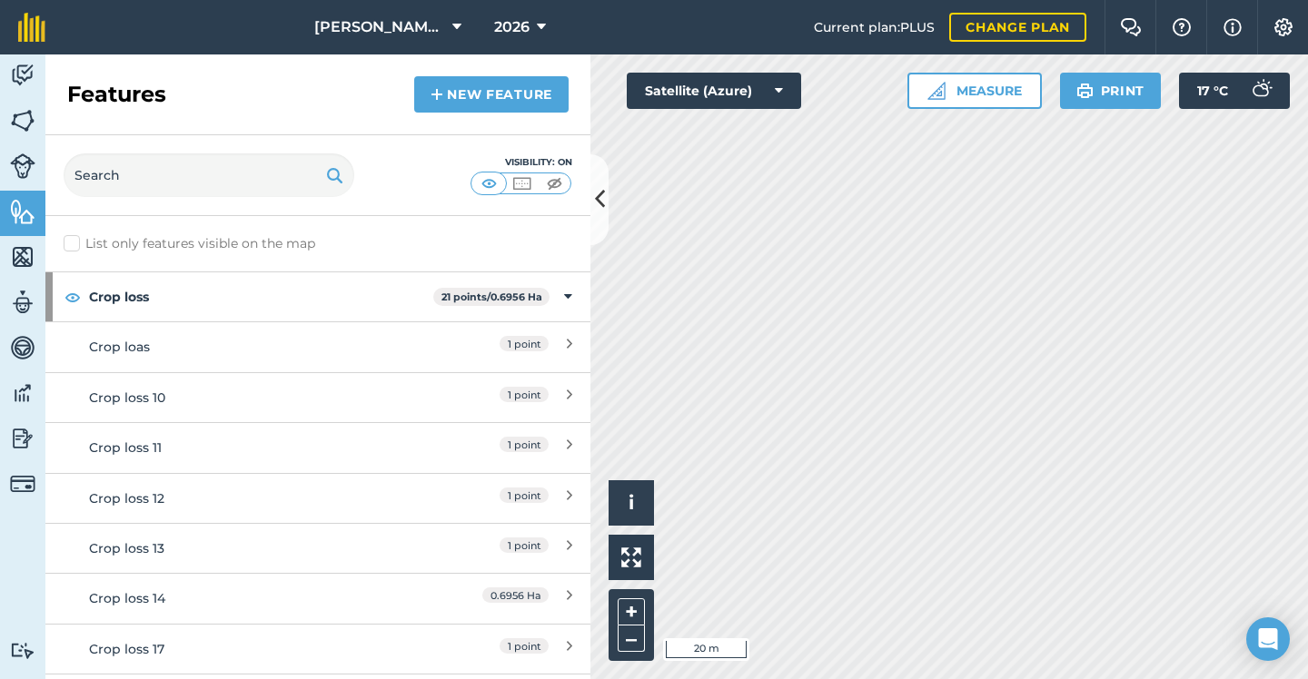
click at [431, 85] on img at bounding box center [436, 95] width 13 height 22
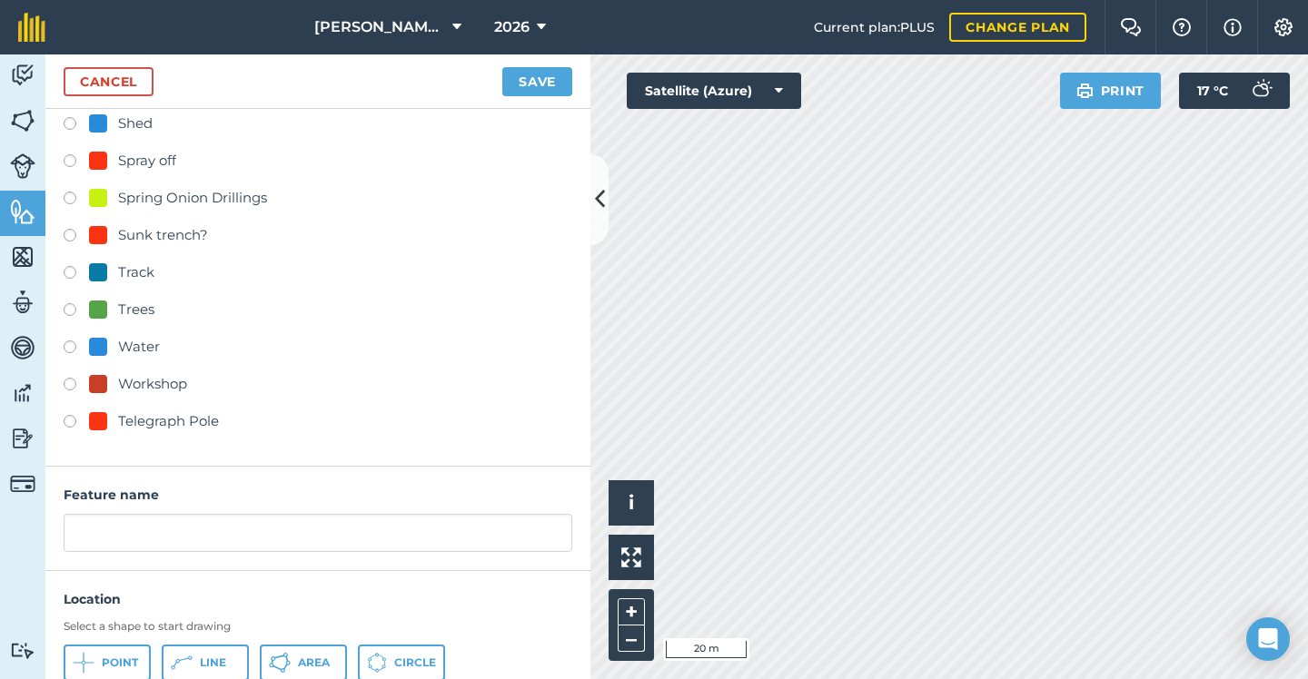
scroll to position [769, 0]
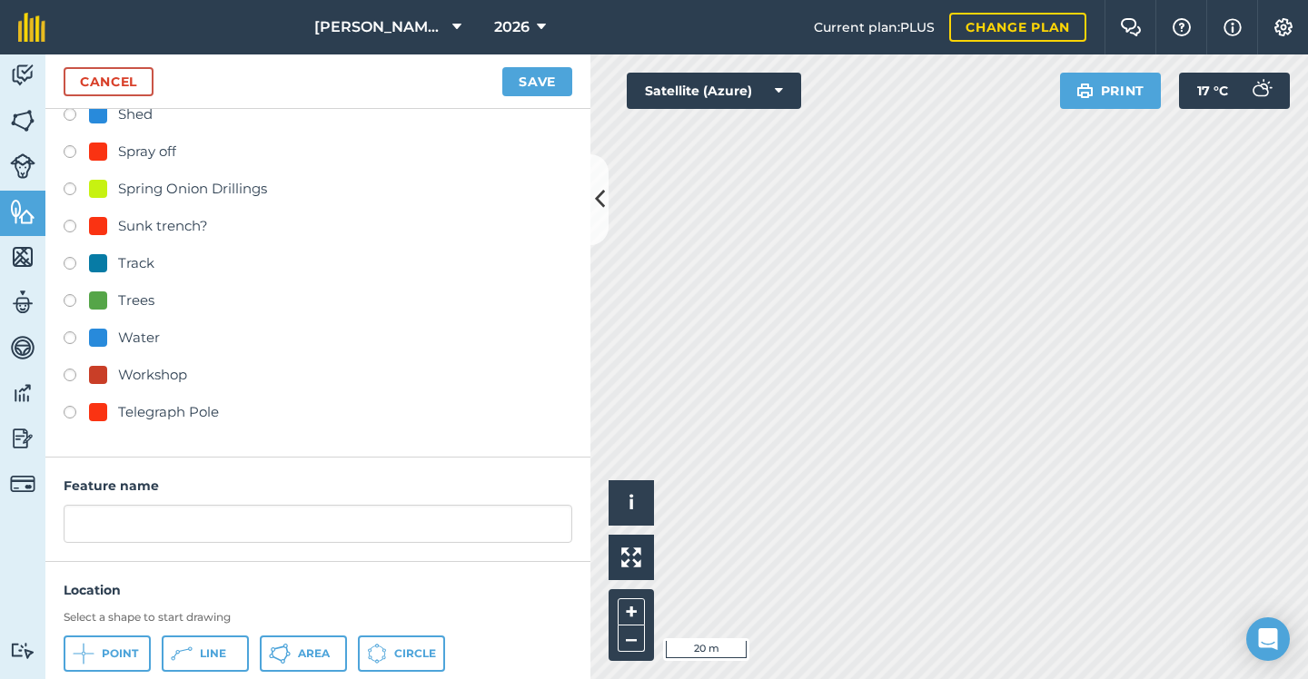
click at [154, 409] on div "Telegraph Pole" at bounding box center [168, 412] width 101 height 22
radio input "true"
click at [114, 650] on span "Point" at bounding box center [120, 654] width 36 height 15
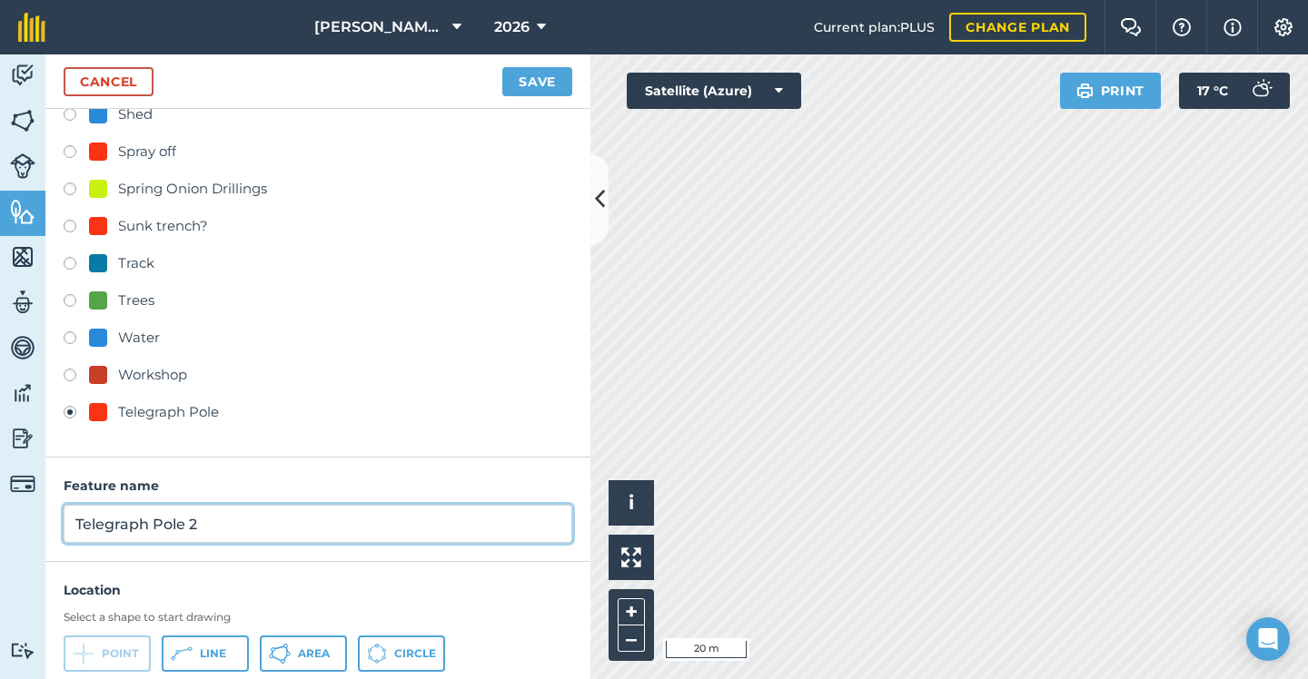
click at [233, 524] on input "Telegraph Pole 2" at bounding box center [318, 524] width 508 height 38
type input "Telegraph Pole"
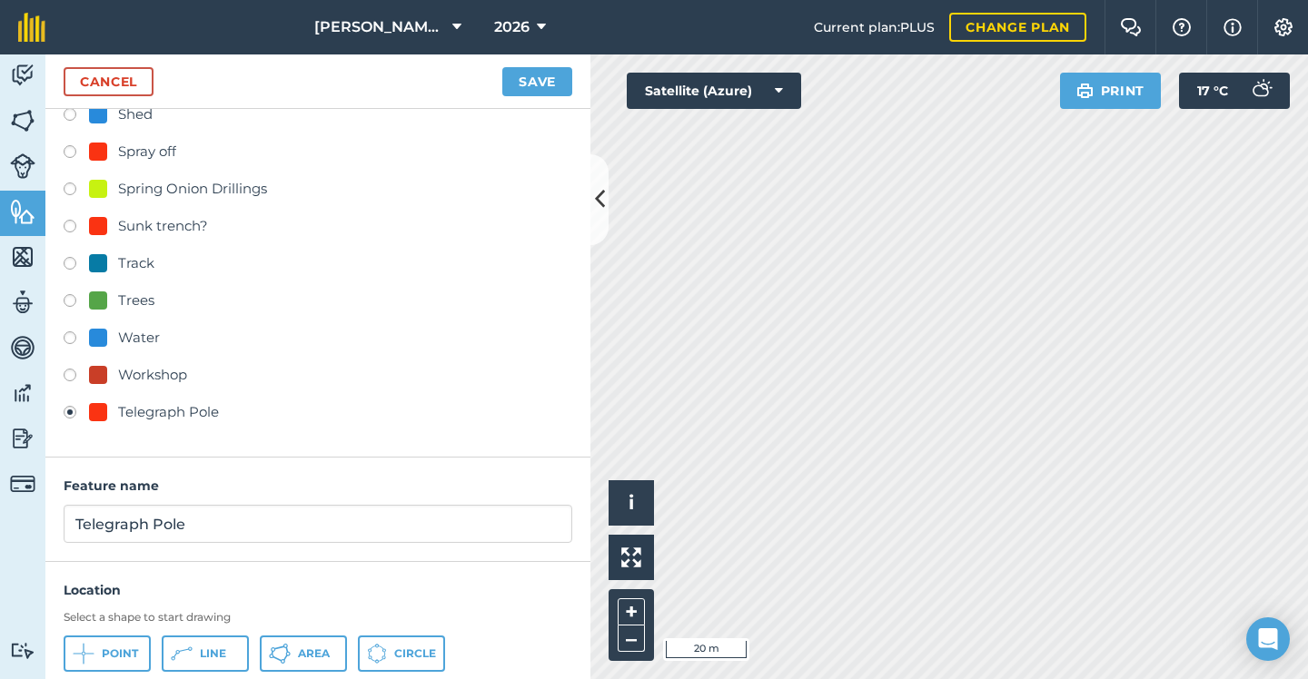
click at [564, 86] on button "Save" at bounding box center [537, 81] width 70 height 29
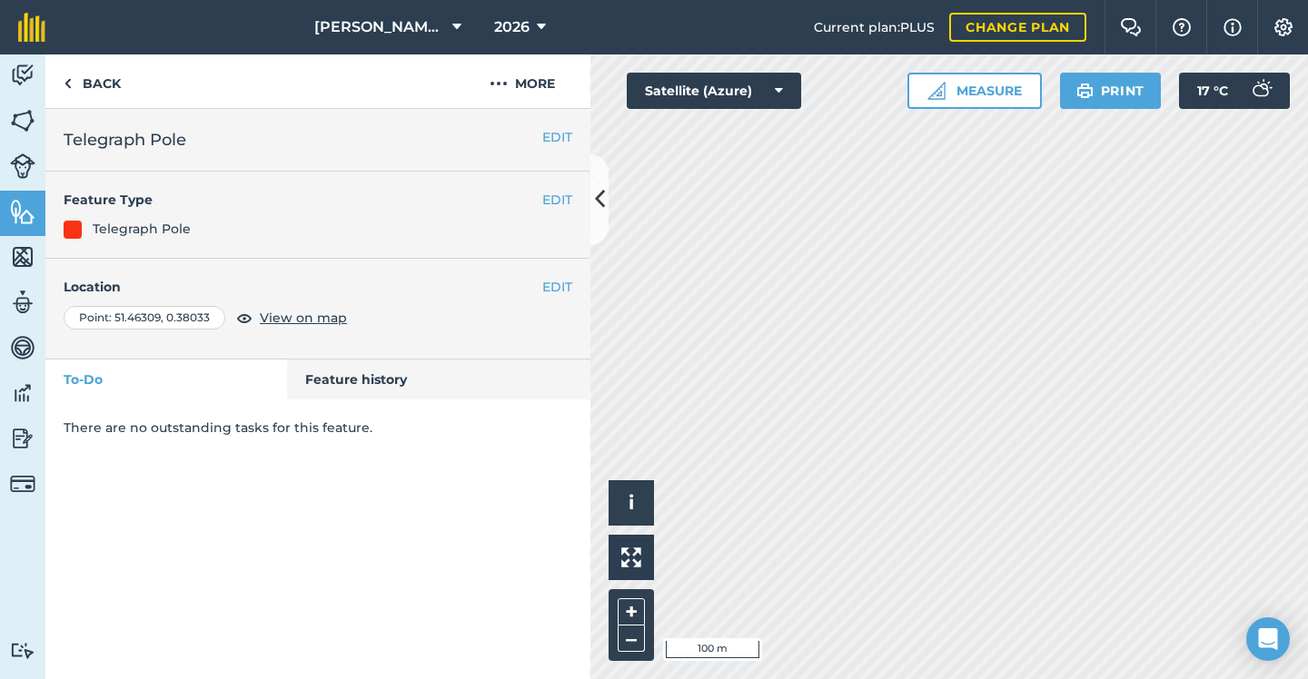
click at [551, 141] on button "EDIT" at bounding box center [557, 137] width 30 height 20
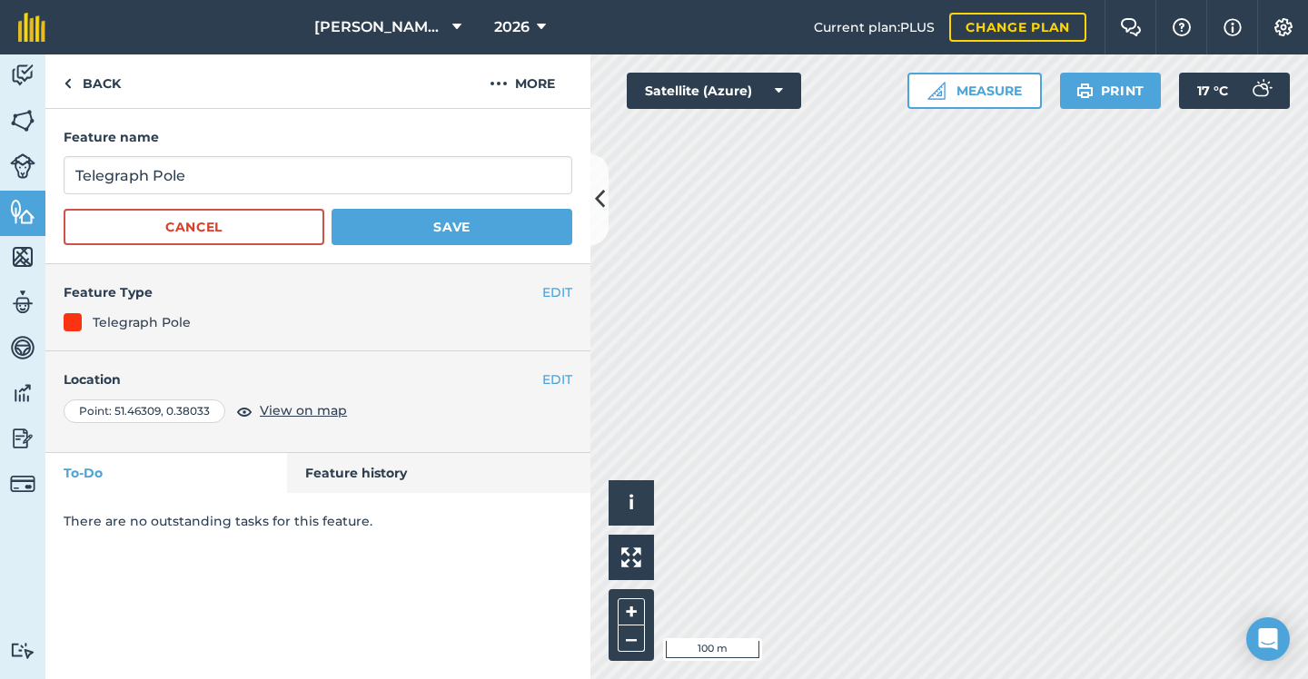
click at [180, 225] on button "Cancel" at bounding box center [194, 227] width 261 height 36
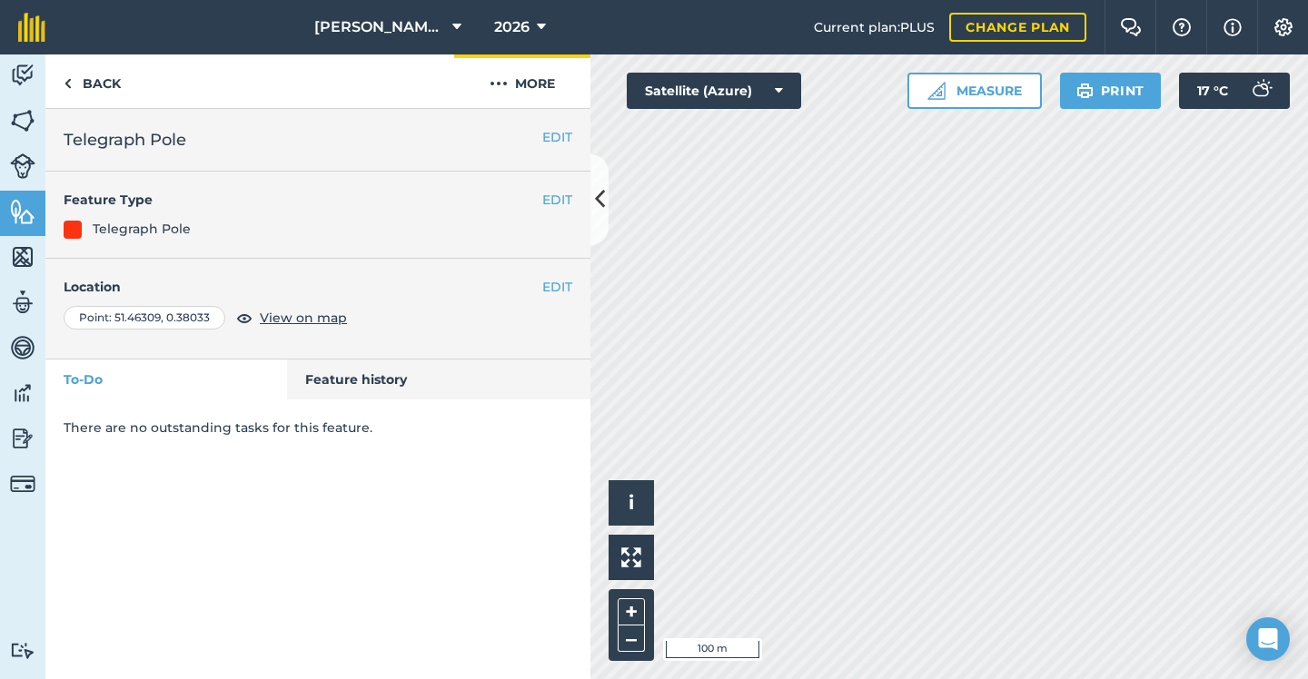
click at [553, 83] on button "More" at bounding box center [522, 81] width 136 height 54
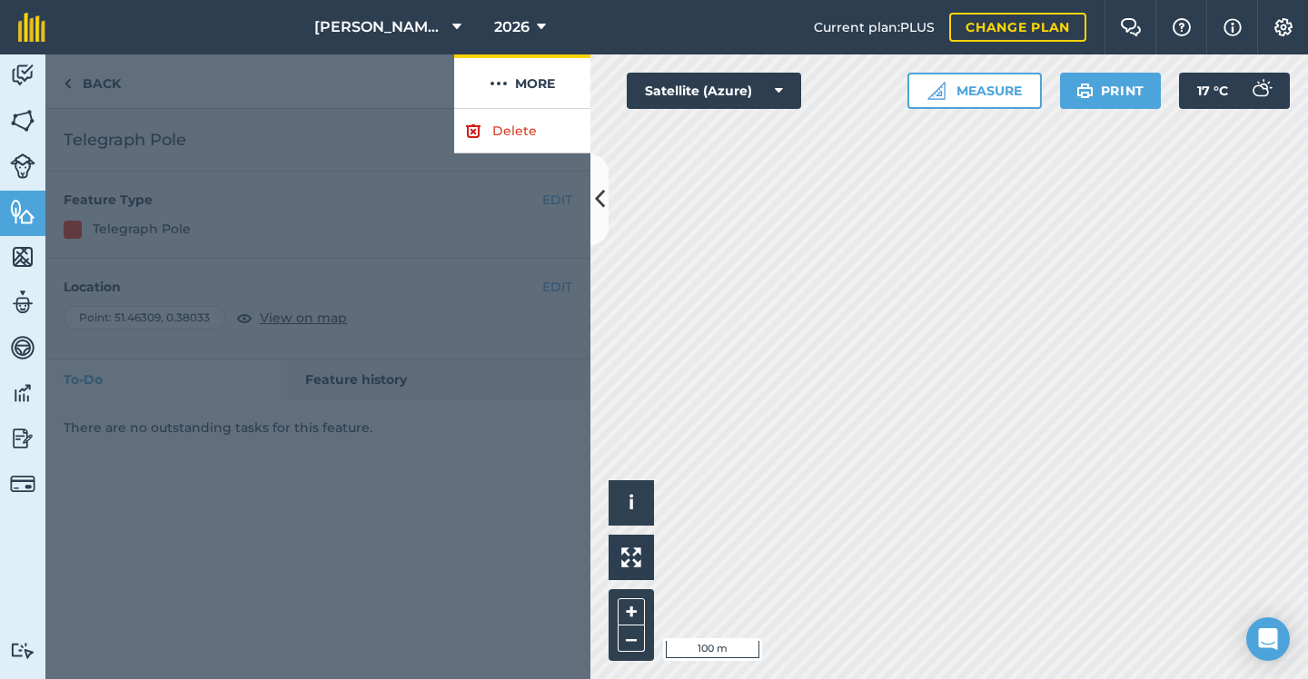
click at [553, 83] on button "More" at bounding box center [522, 81] width 136 height 54
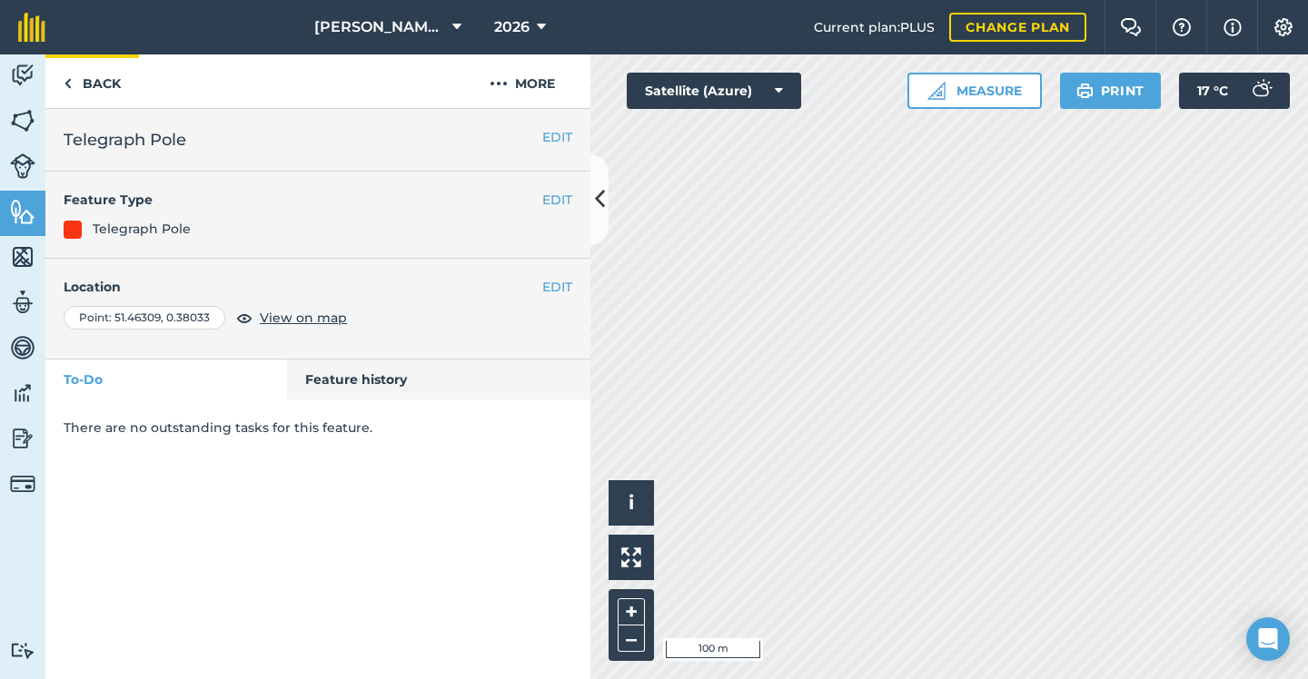
click at [107, 86] on link "Back" at bounding box center [92, 81] width 94 height 54
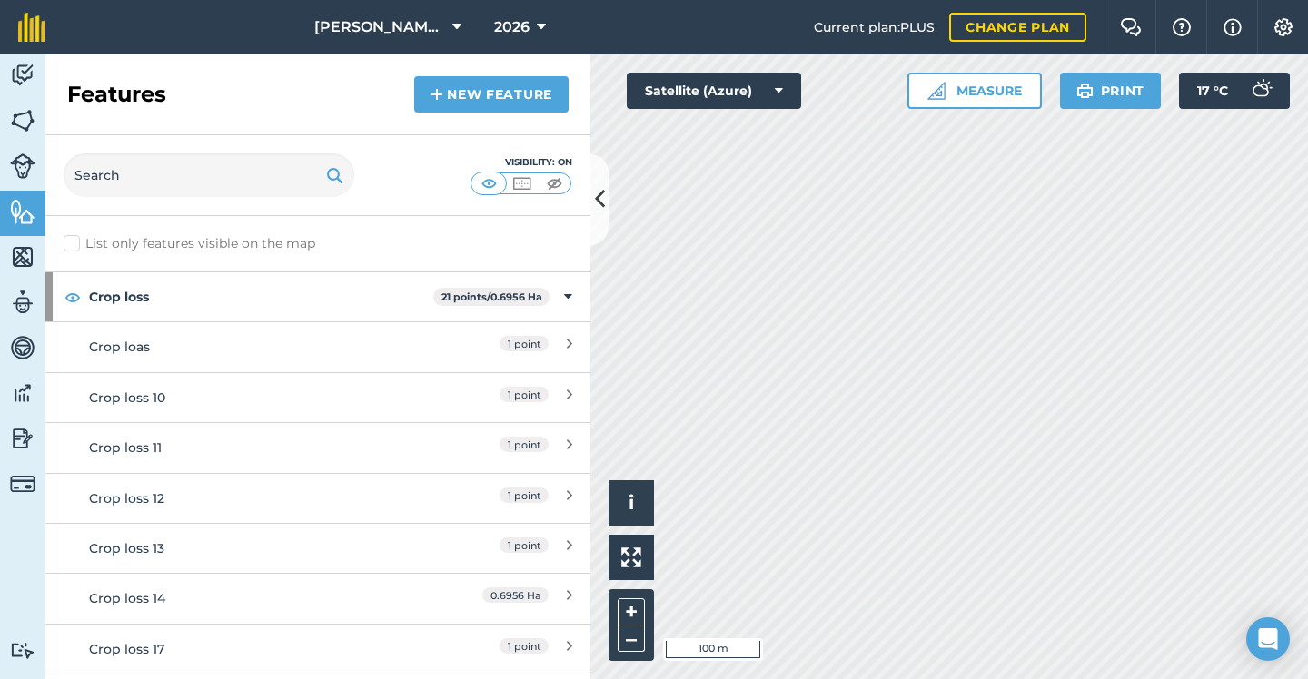
click at [491, 92] on link "New feature" at bounding box center [491, 94] width 154 height 36
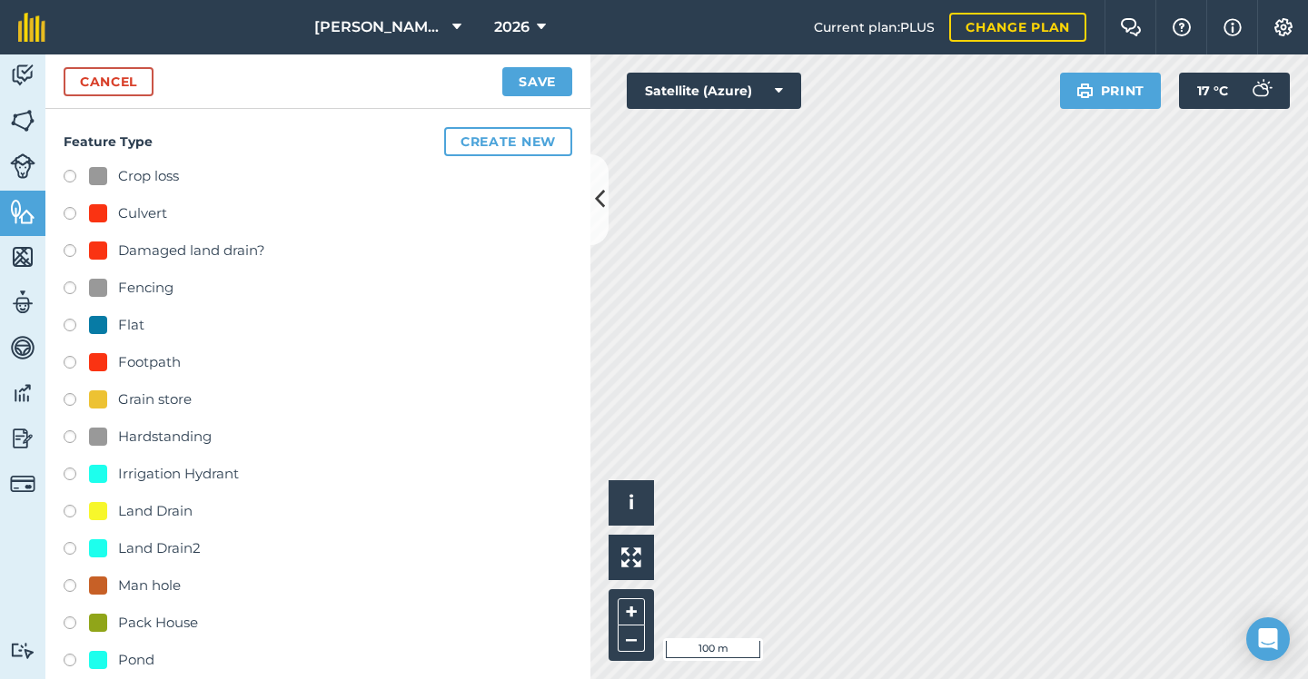
click at [518, 144] on button "Create new" at bounding box center [508, 141] width 128 height 29
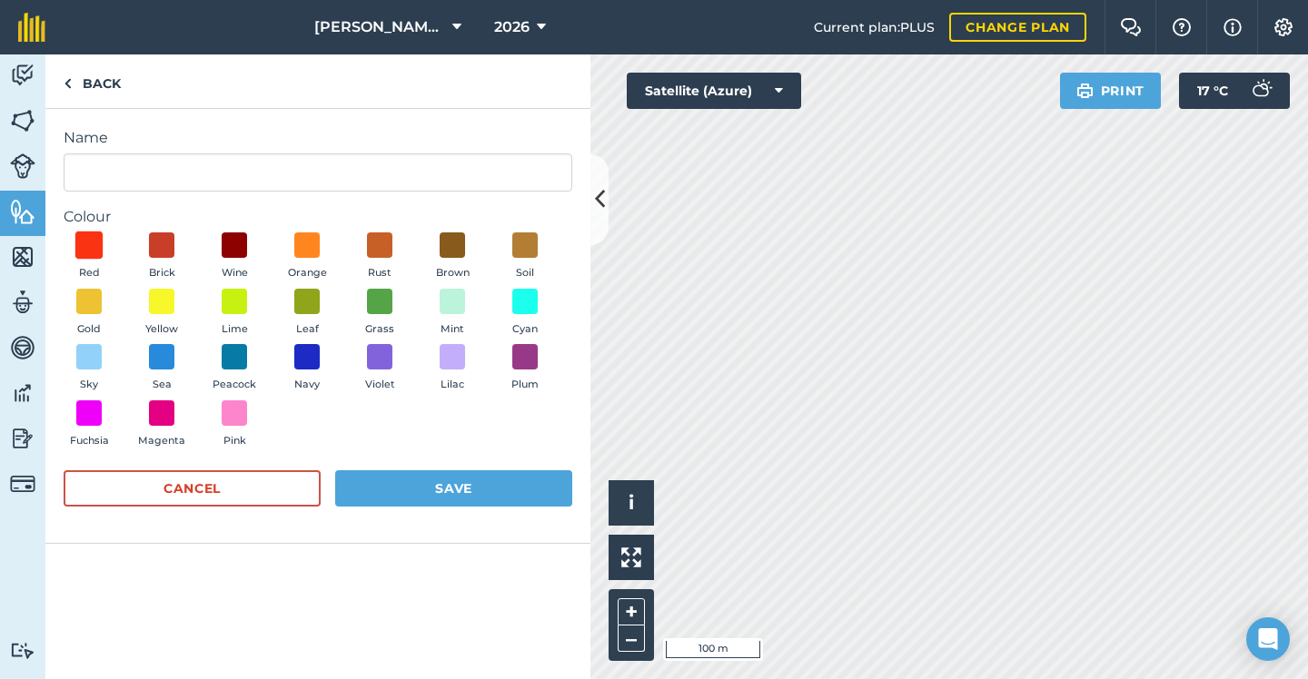
click at [92, 241] on span at bounding box center [89, 246] width 28 height 28
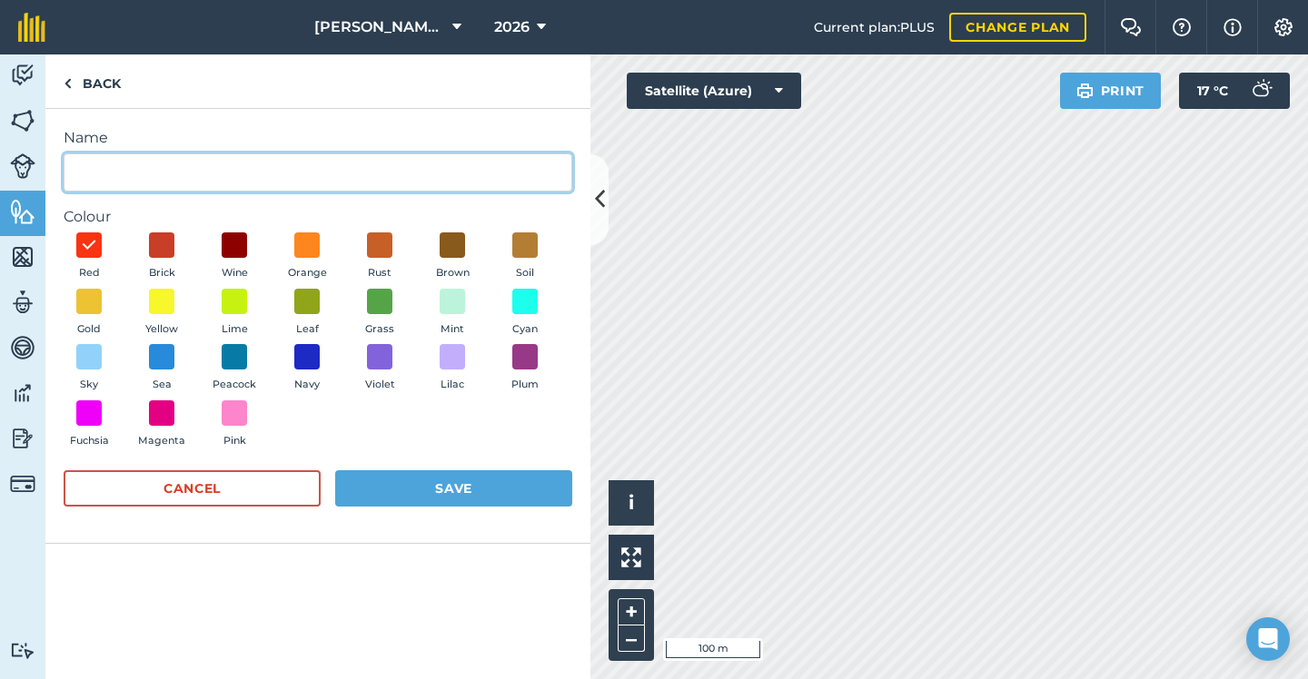
click at [177, 165] on input "Name" at bounding box center [318, 172] width 508 height 38
type input "p"
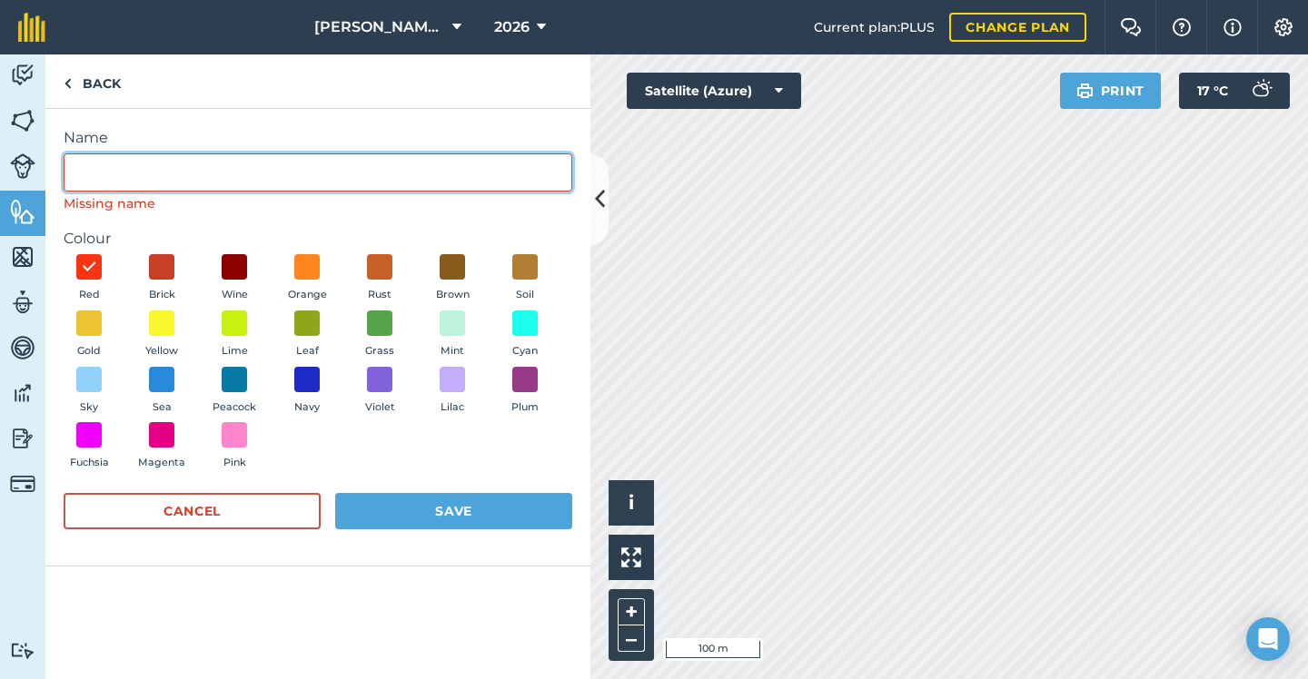
type input "p"
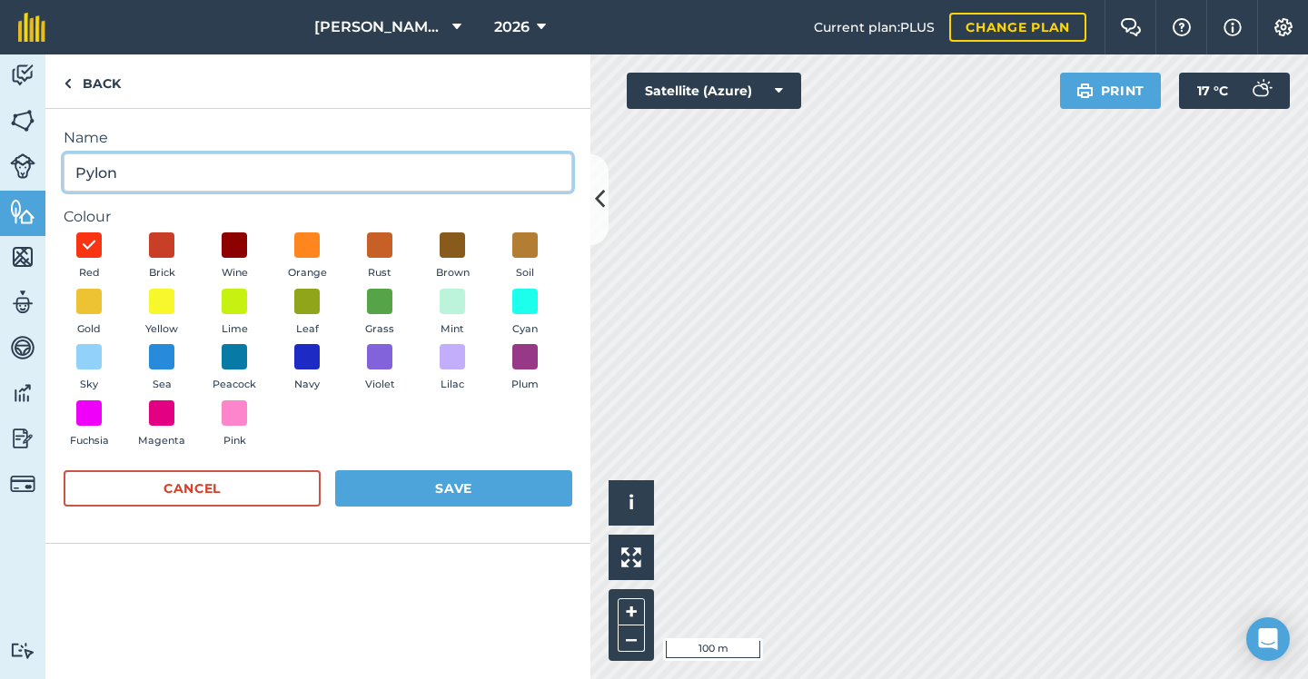
type input "Pylon"
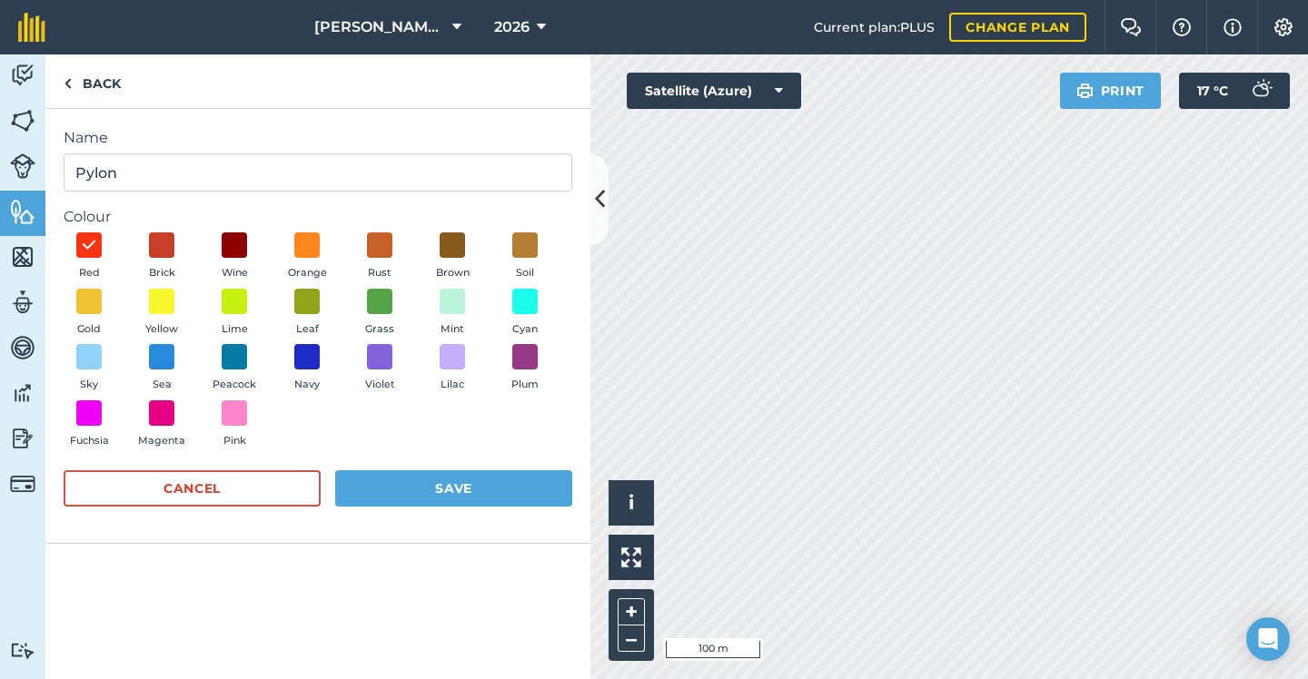
click at [391, 551] on div "Name Pylon Colour Red Brick Wine Orange Rust Brown Soil Gold Yellow Lime Leaf G…" at bounding box center [317, 394] width 545 height 570
click at [426, 499] on button "Save" at bounding box center [453, 488] width 237 height 36
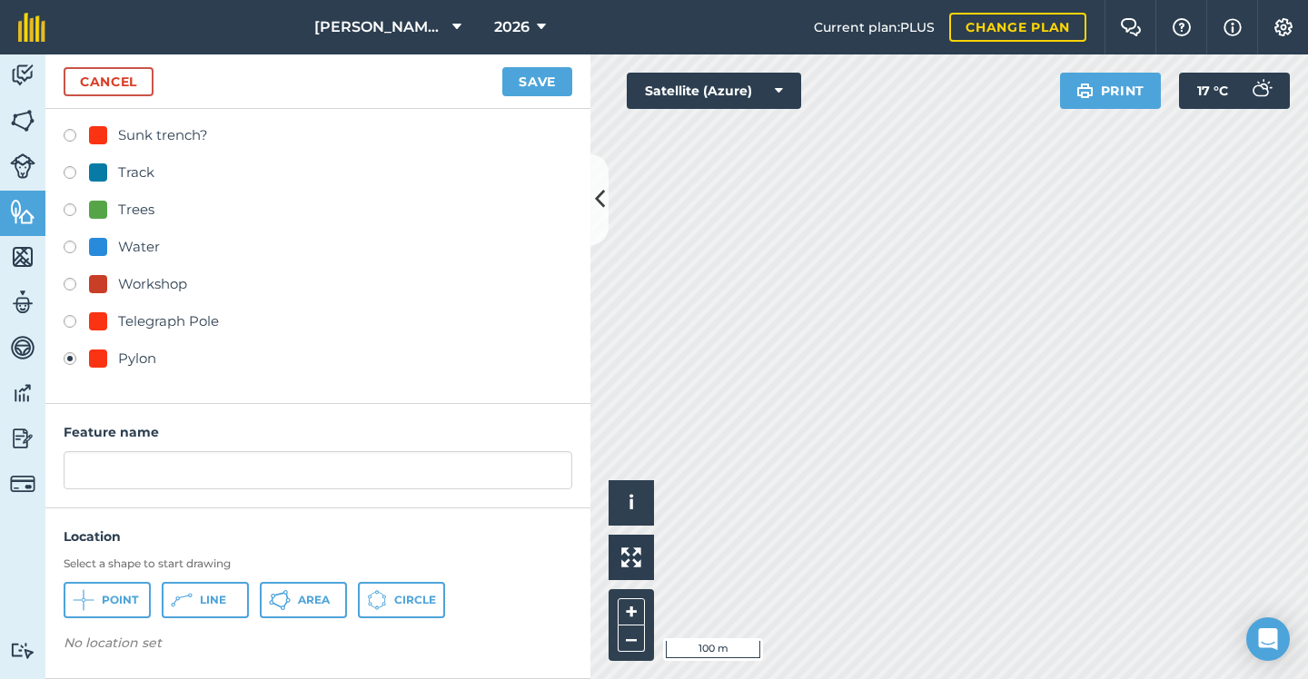
scroll to position [859, 0]
click at [141, 603] on button "Point" at bounding box center [107, 601] width 87 height 36
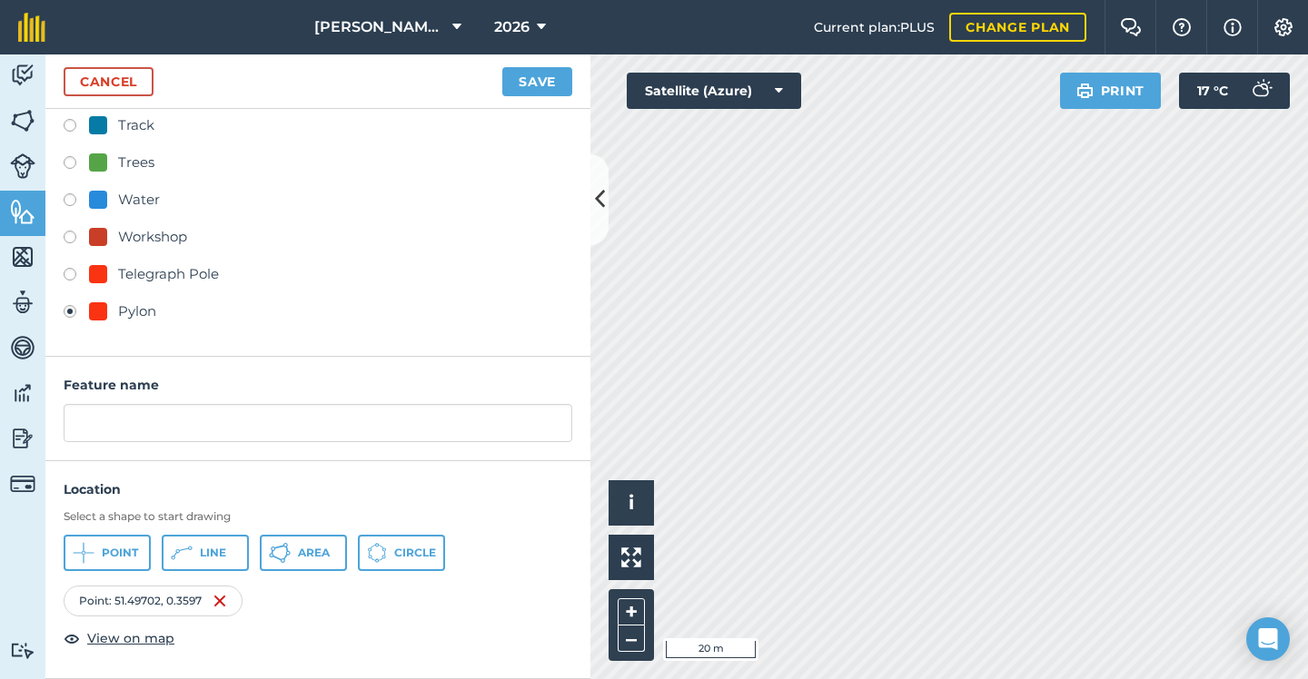
scroll to position [906, 0]
click at [132, 545] on button "Point" at bounding box center [107, 554] width 87 height 36
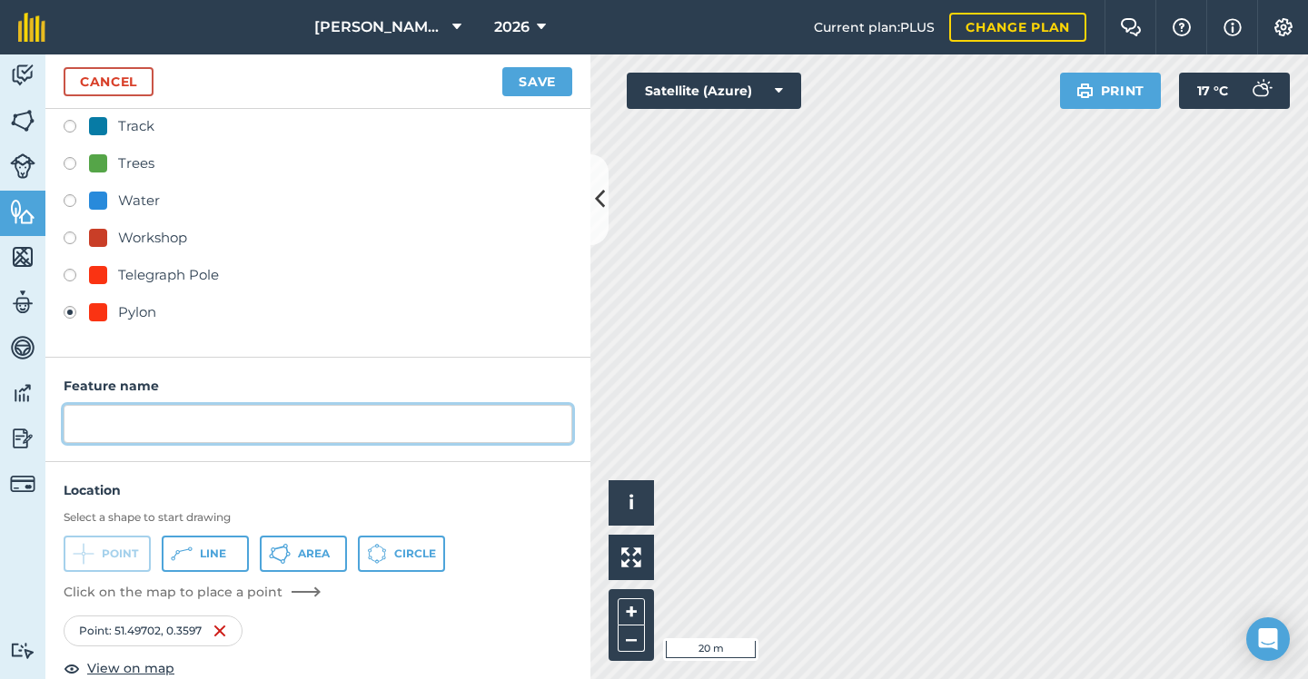
click at [315, 429] on input "text" at bounding box center [318, 424] width 508 height 38
type input "p"
type input "Pylon"
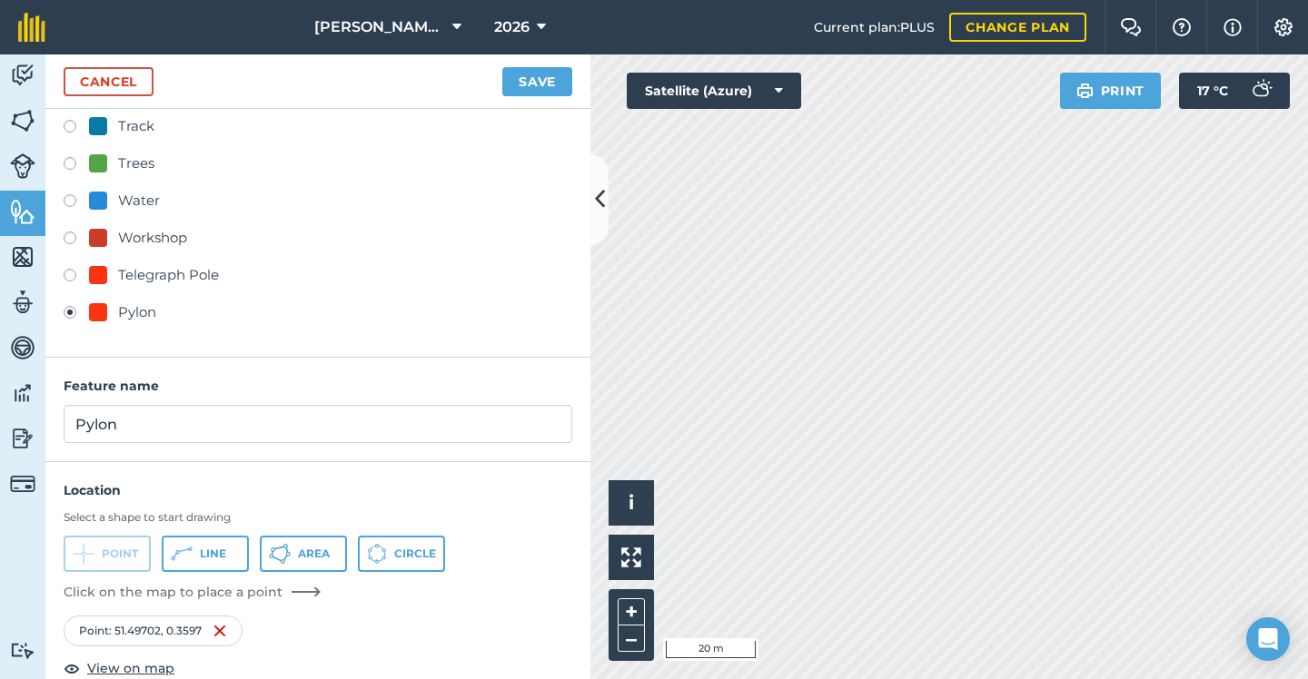
click at [519, 79] on button "Save" at bounding box center [537, 81] width 70 height 29
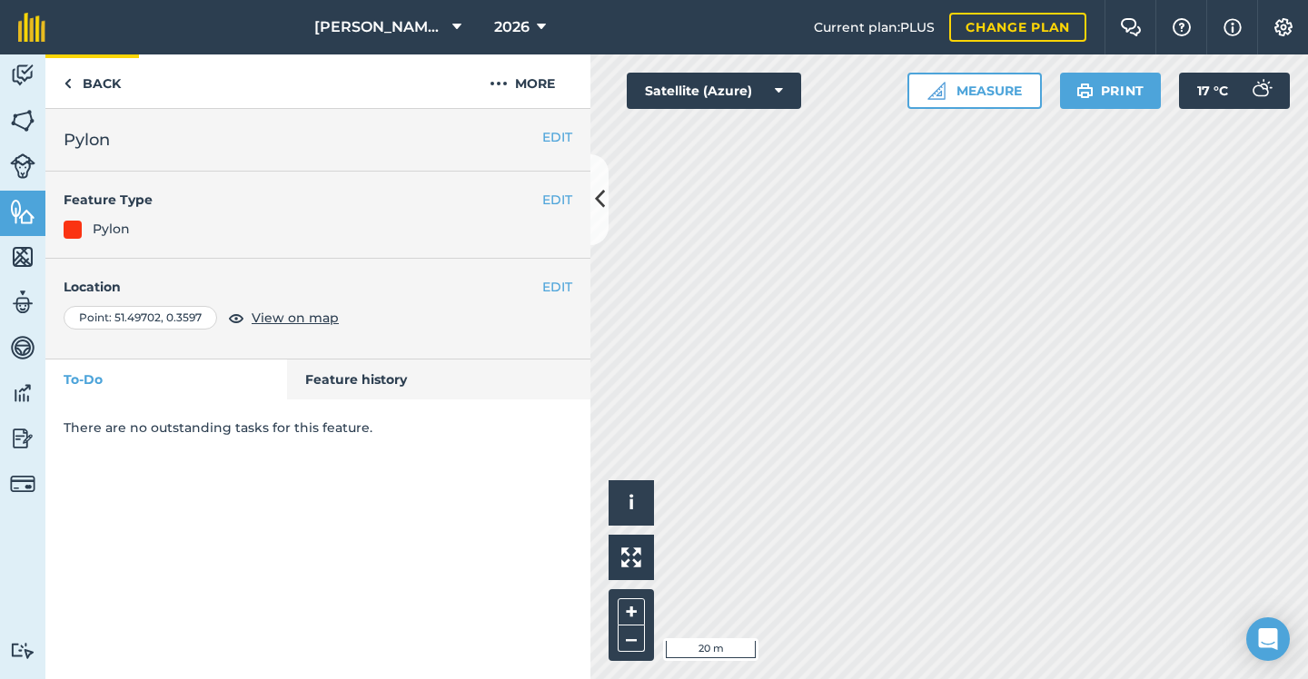
click at [115, 84] on link "Back" at bounding box center [92, 81] width 94 height 54
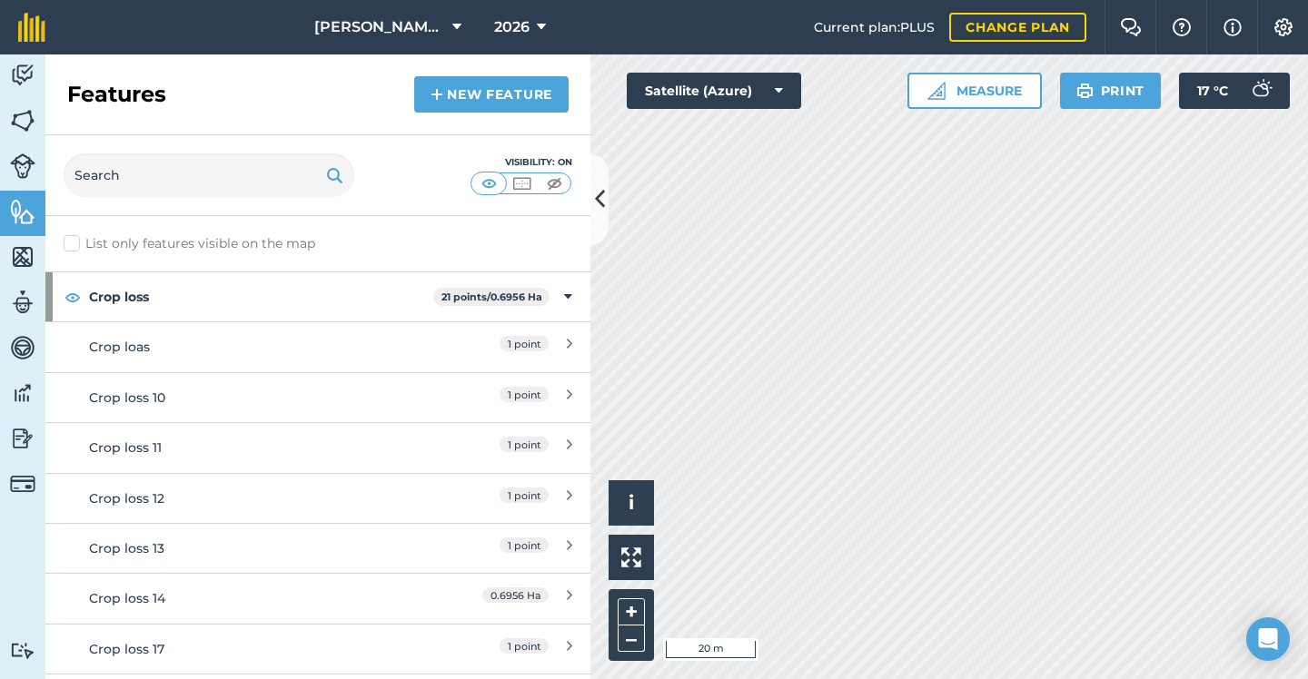
click at [479, 94] on link "New feature" at bounding box center [491, 94] width 154 height 36
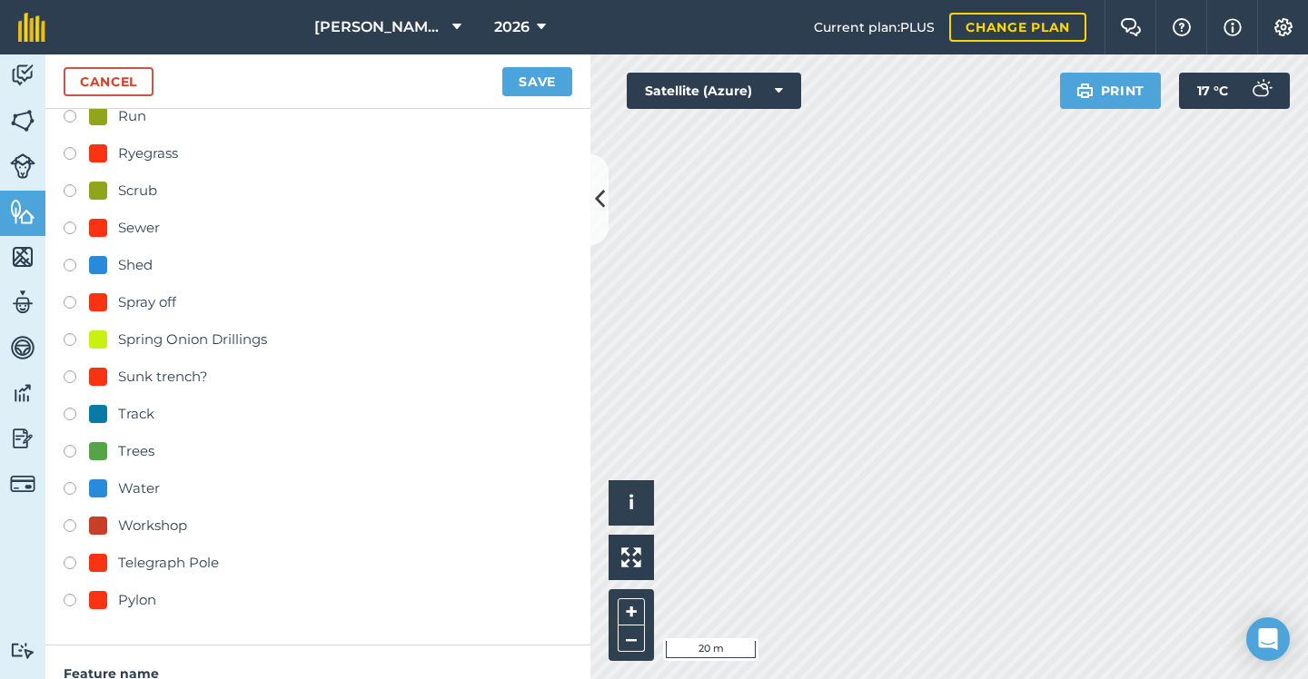
click at [133, 600] on div "Pylon" at bounding box center [137, 600] width 38 height 22
radio input "true"
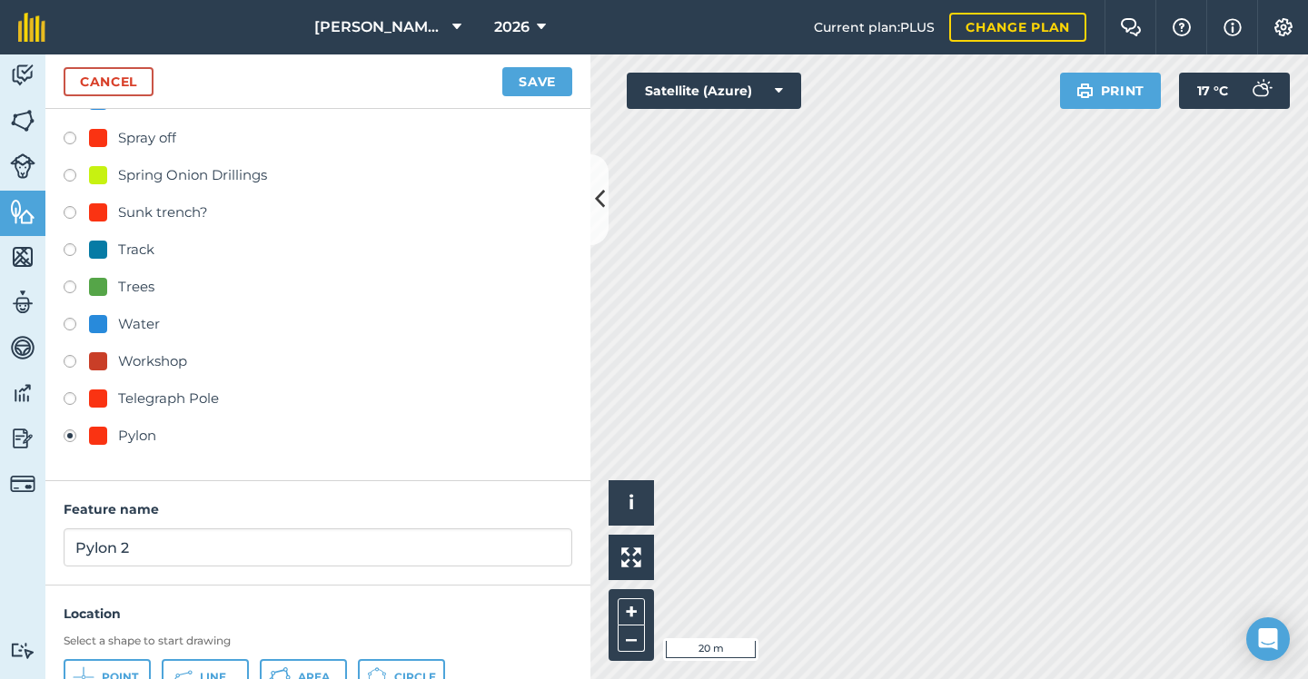
scroll to position [805, 0]
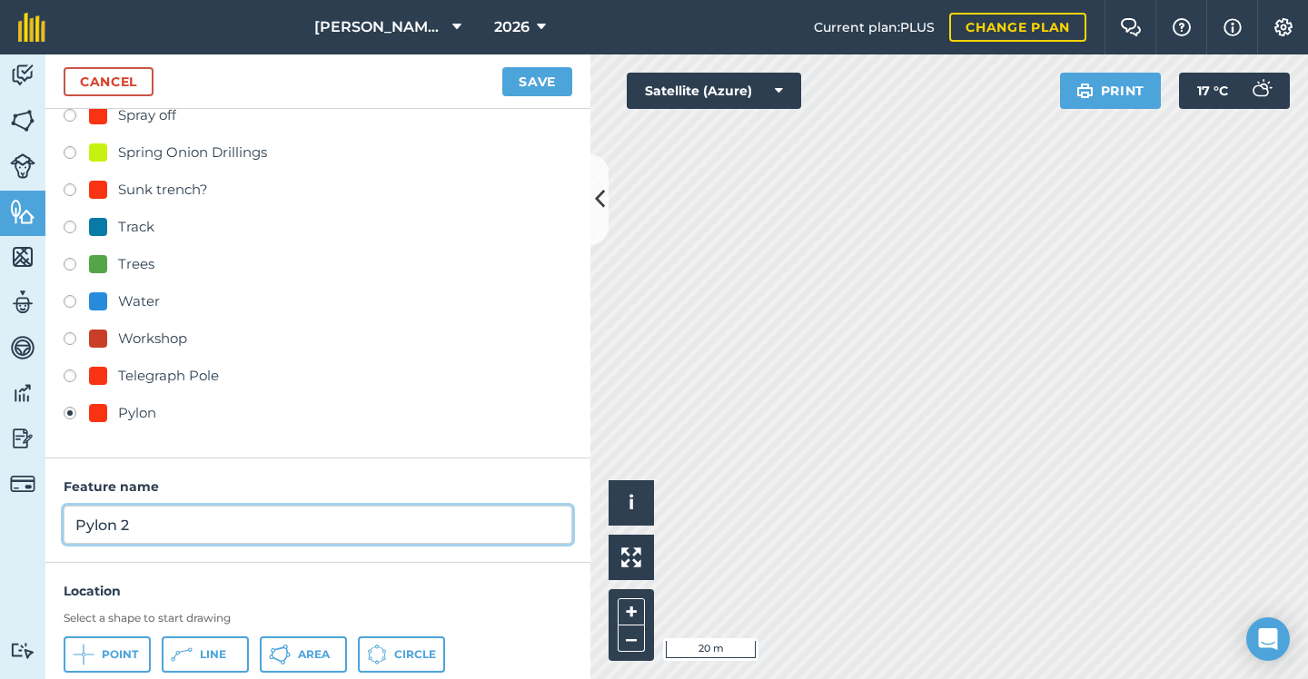
click at [206, 530] on input "Pylon 2" at bounding box center [318, 525] width 508 height 38
type input "Pylon"
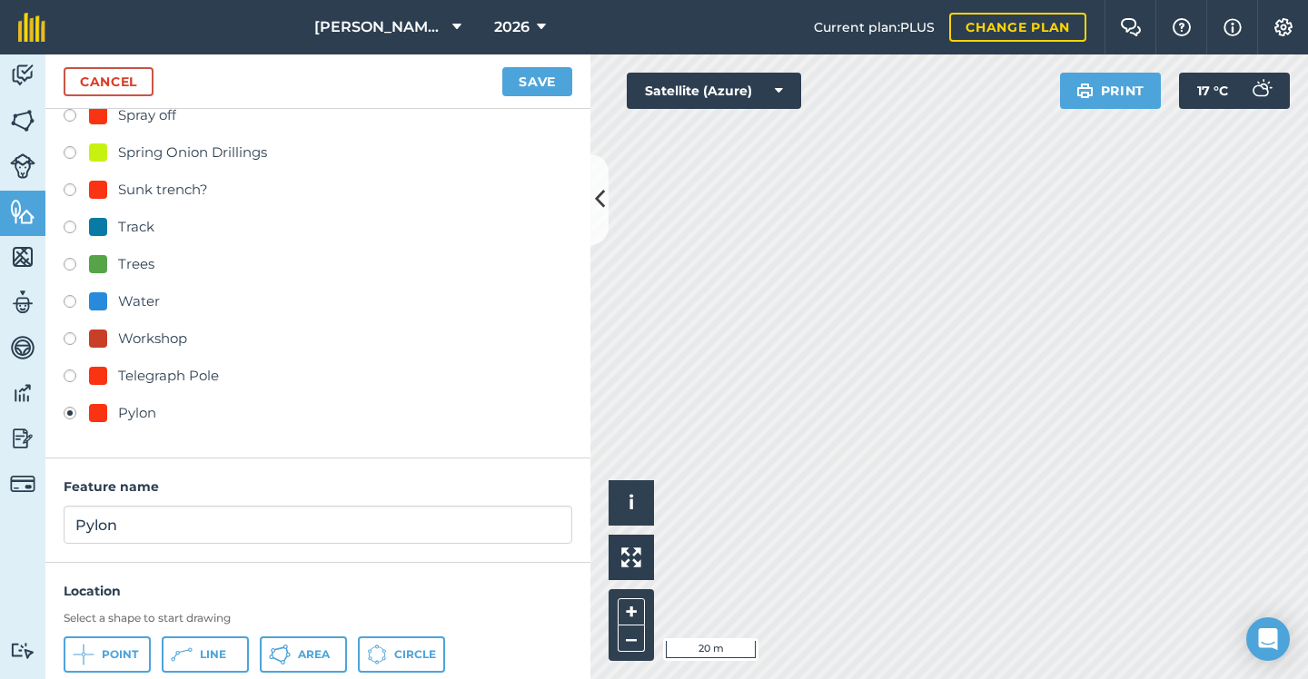
click at [104, 655] on span "Point" at bounding box center [120, 654] width 36 height 15
click at [547, 88] on button "Save" at bounding box center [537, 81] width 70 height 29
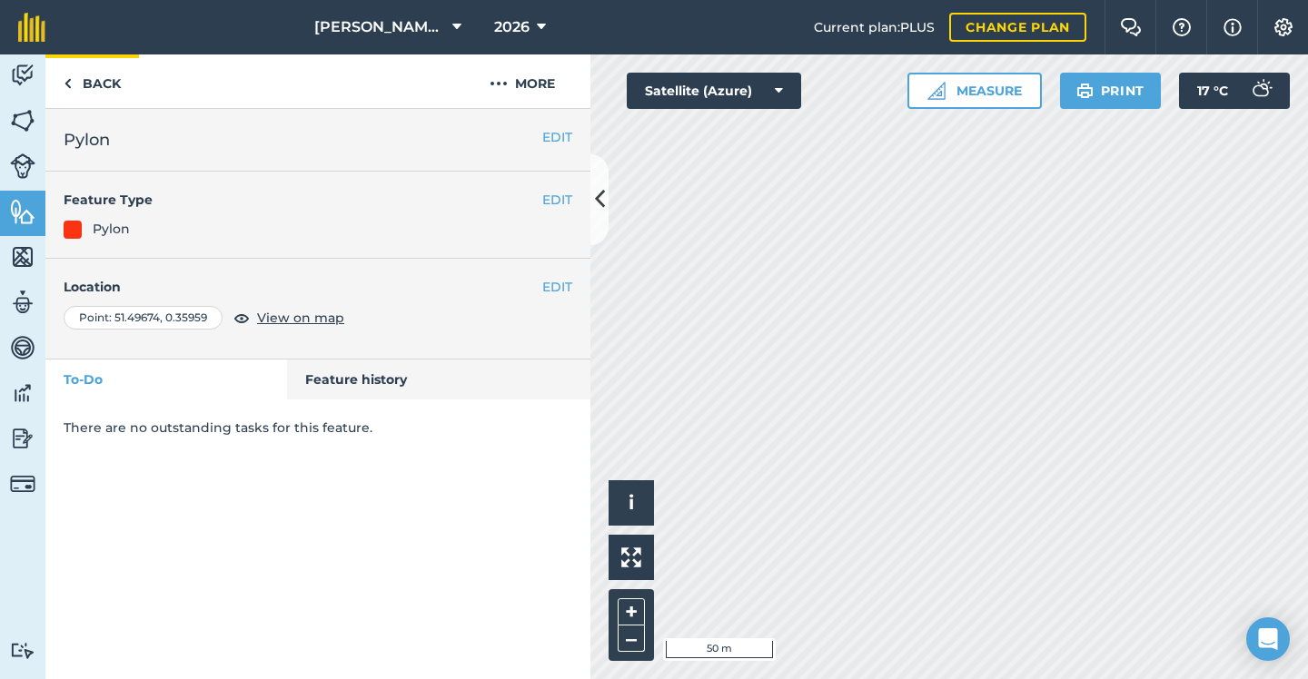
click at [112, 81] on link "Back" at bounding box center [92, 81] width 94 height 54
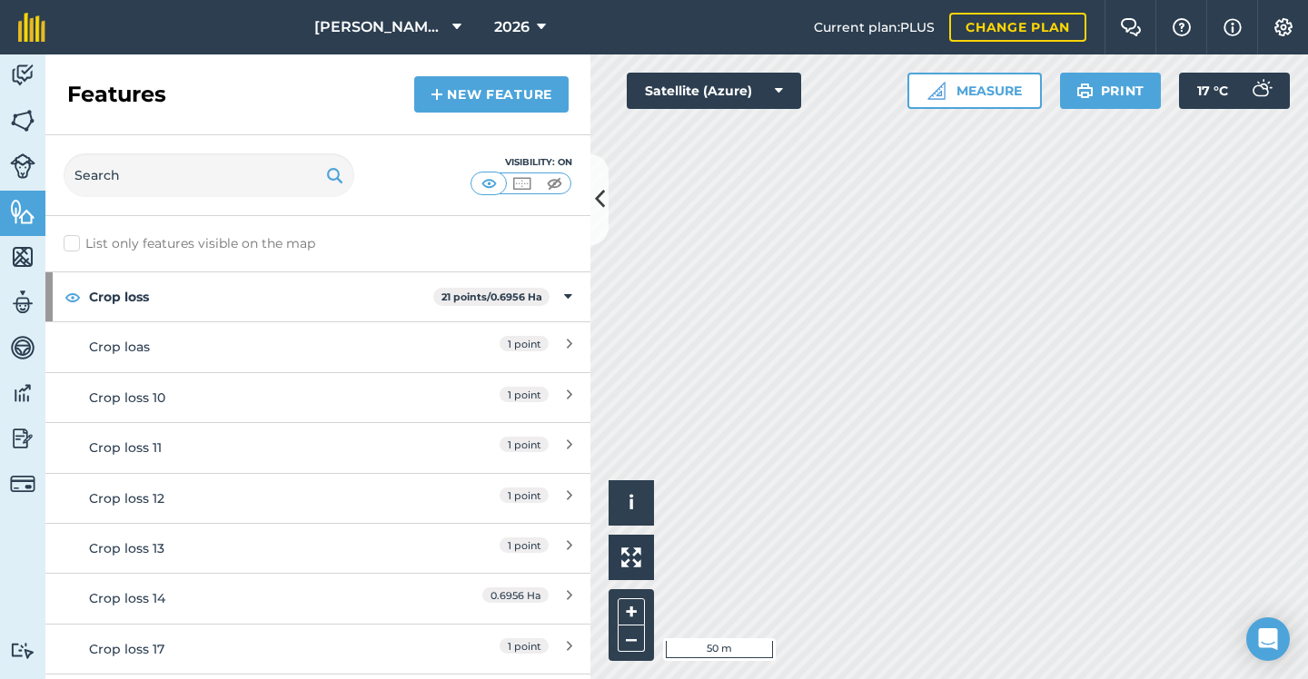
click at [462, 100] on link "New feature" at bounding box center [491, 94] width 154 height 36
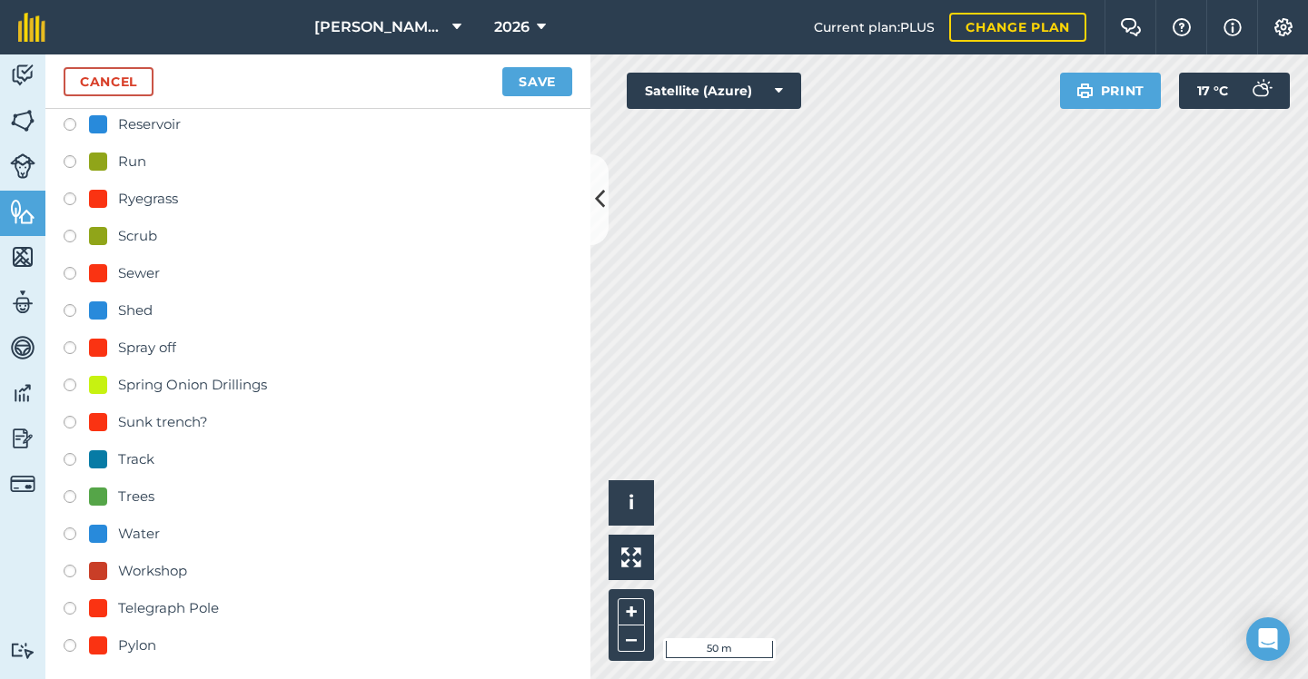
scroll to position [660, 0]
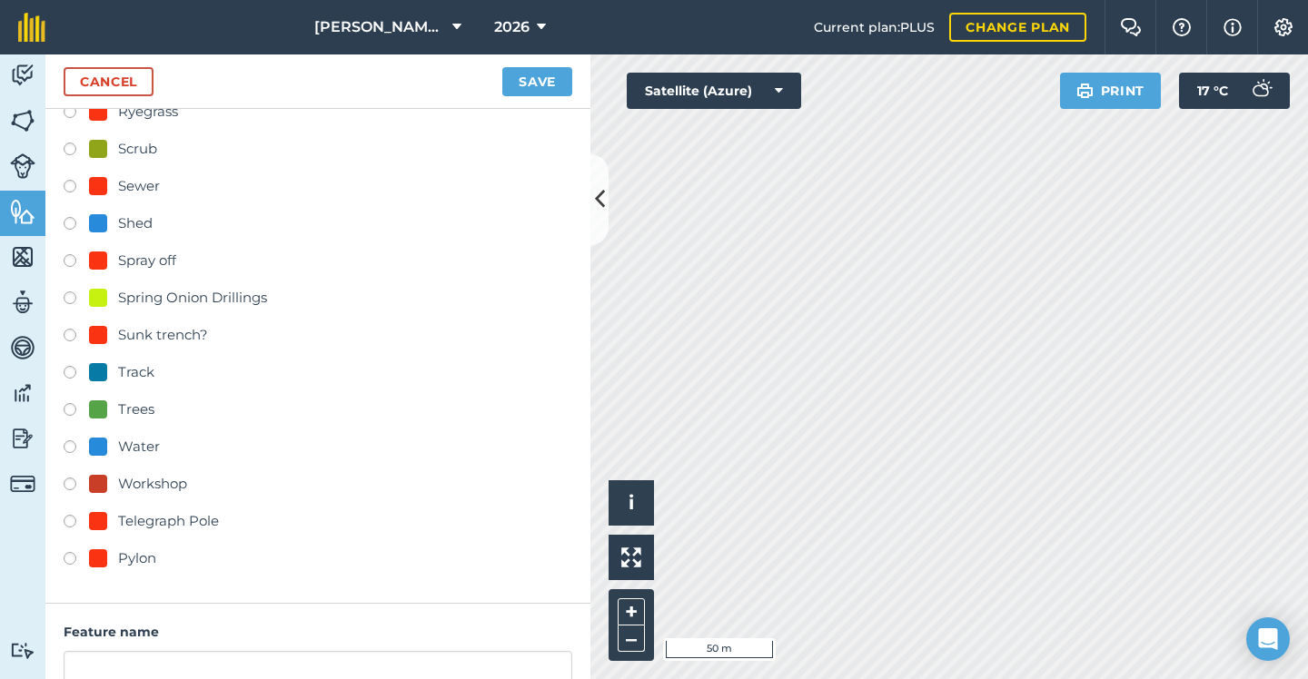
click at [106, 555] on div at bounding box center [98, 558] width 18 height 18
radio input "true"
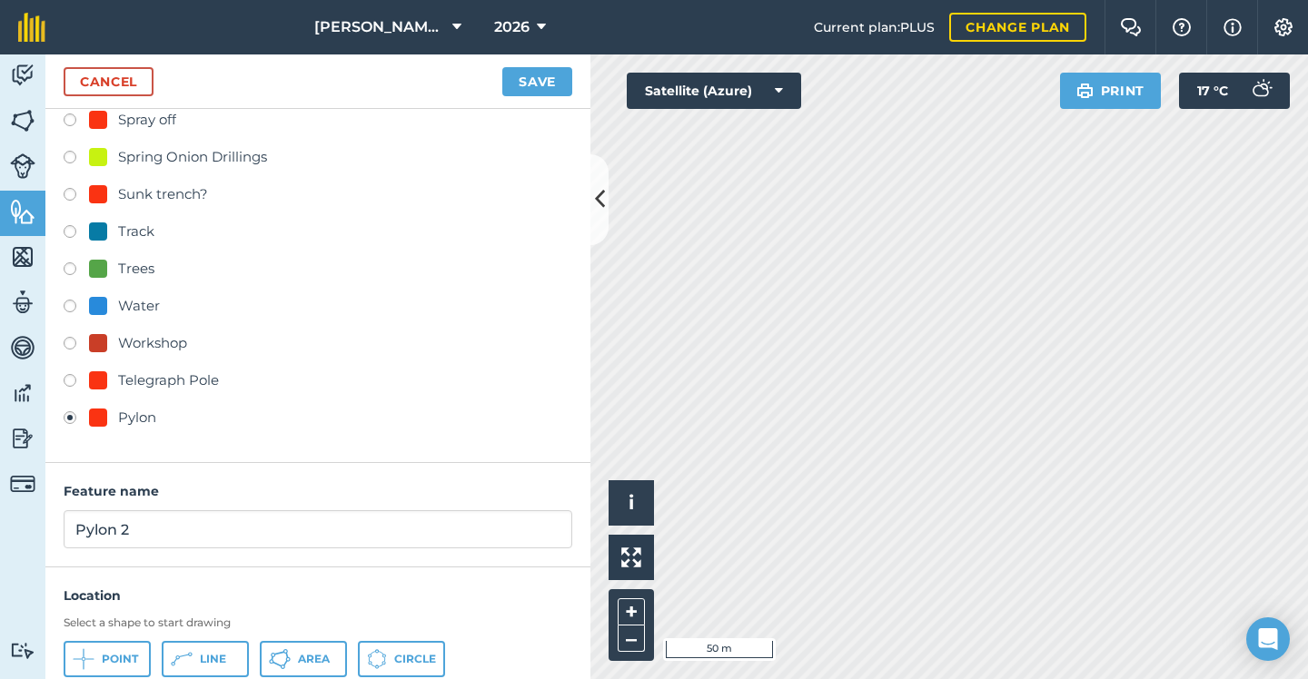
scroll to position [859, 0]
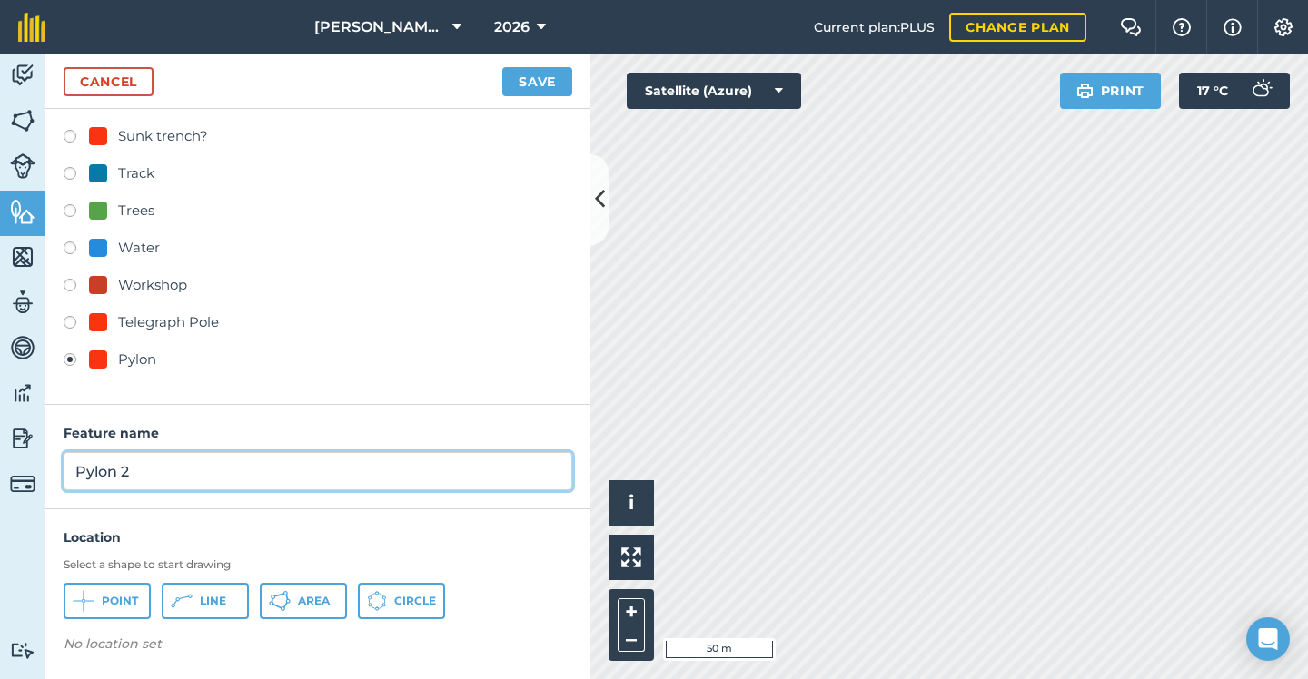
click at [219, 471] on input "Pylon 2" at bounding box center [318, 471] width 508 height 38
type input "Pylon"
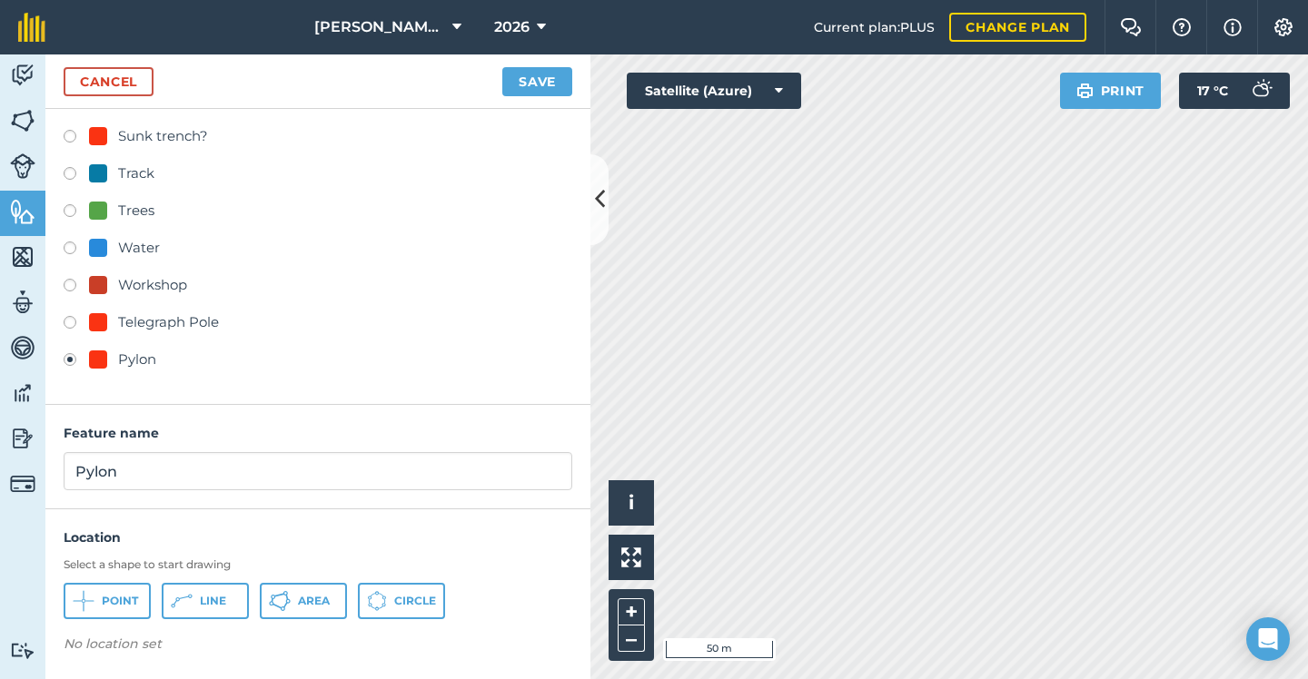
click at [98, 590] on button "Point" at bounding box center [107, 601] width 87 height 36
click at [540, 78] on button "Save" at bounding box center [537, 81] width 70 height 29
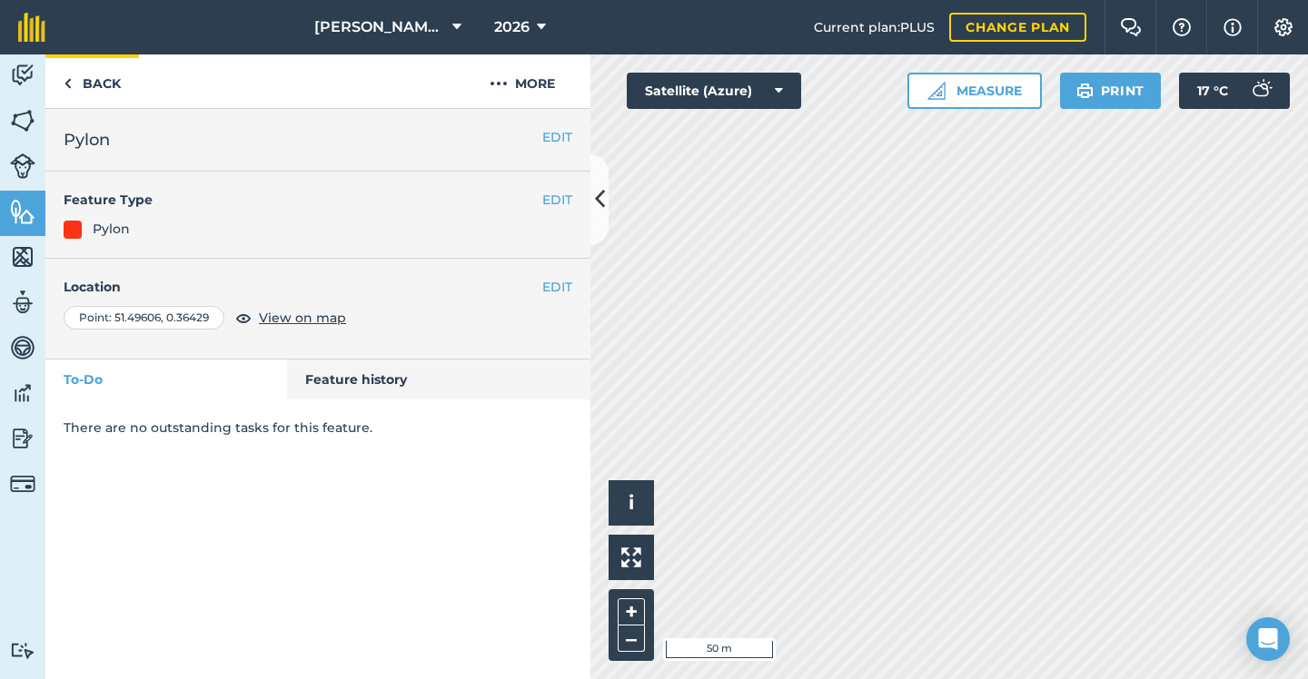
click at [113, 74] on link "Back" at bounding box center [92, 81] width 94 height 54
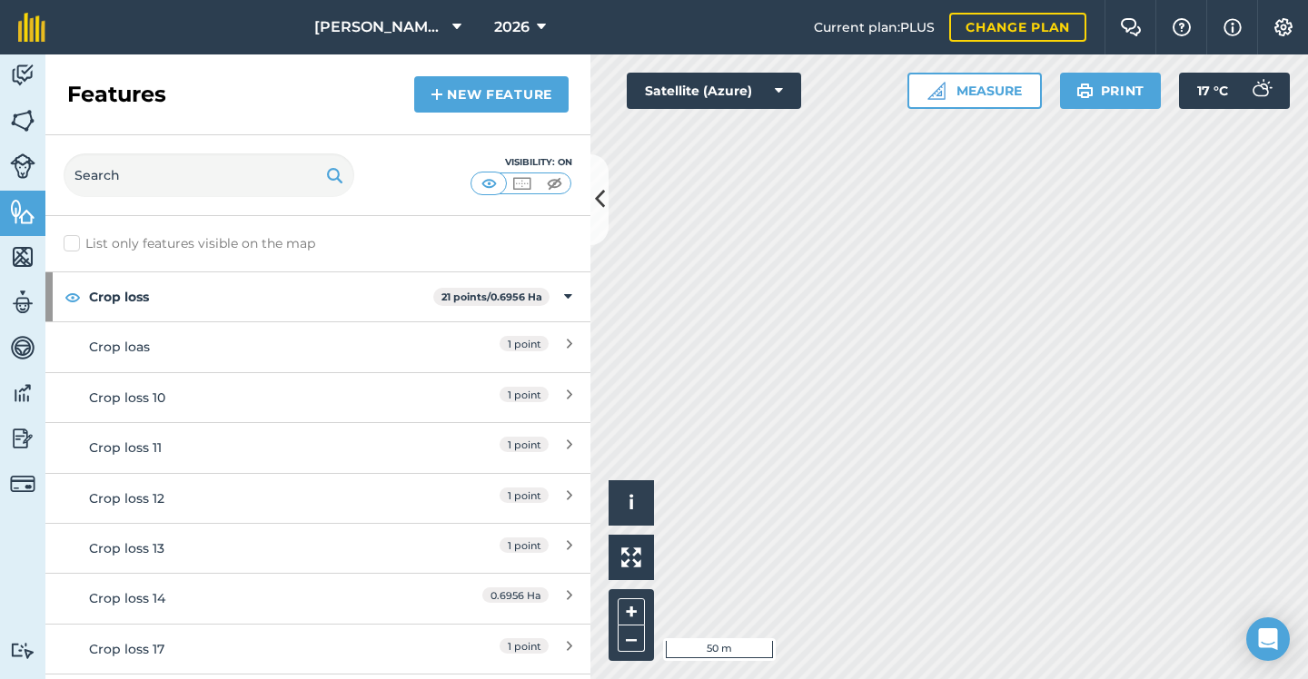
click at [526, 100] on link "New feature" at bounding box center [491, 94] width 154 height 36
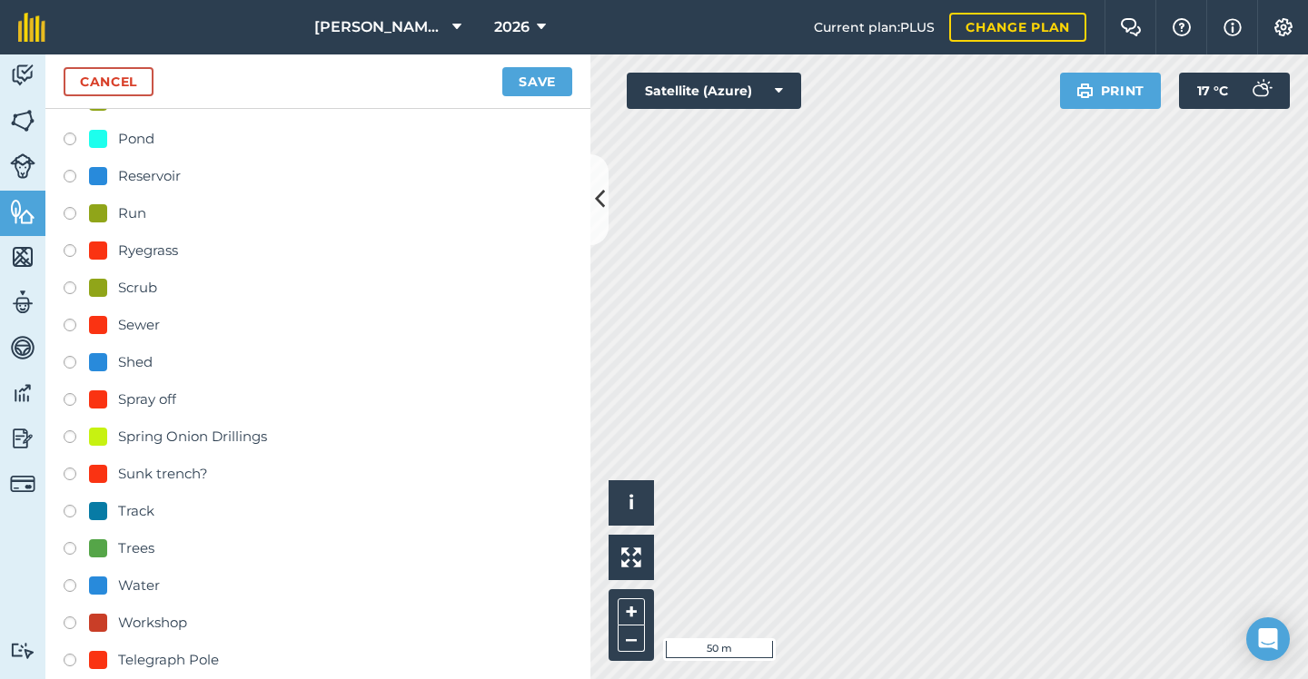
scroll to position [840, 0]
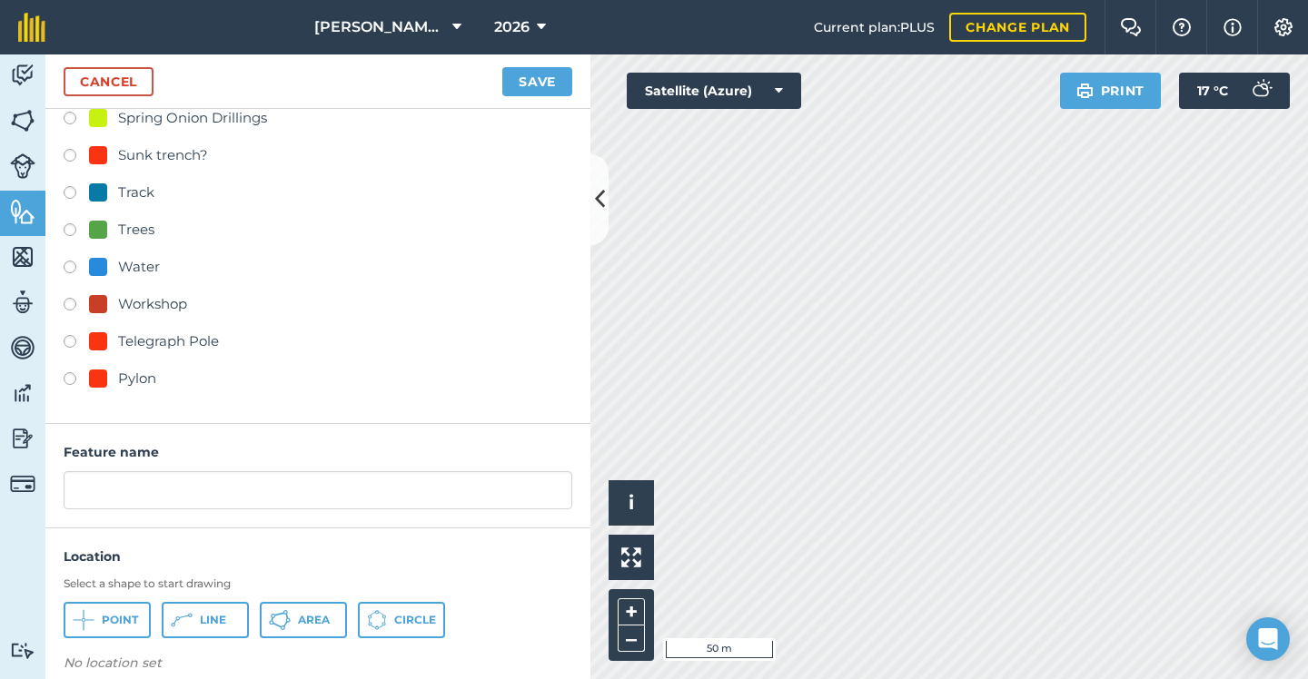
click at [77, 376] on label at bounding box center [76, 381] width 25 height 18
radio input "true"
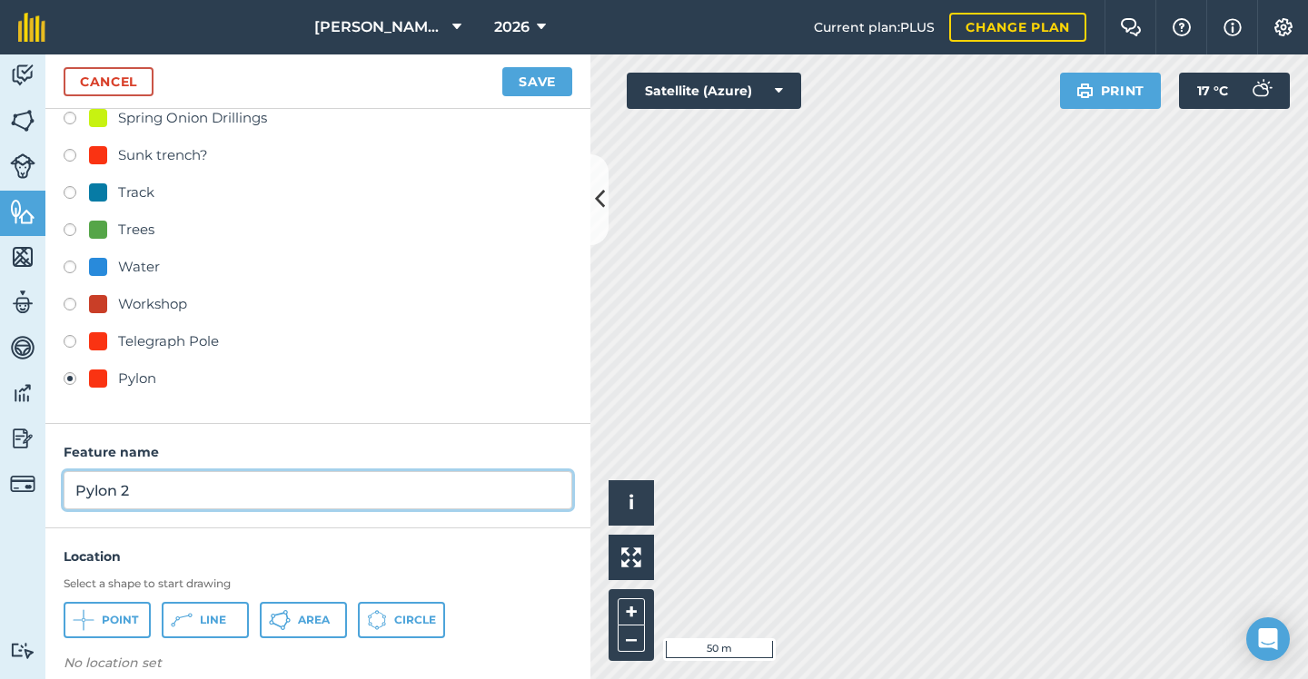
click at [258, 492] on input "Pylon 2" at bounding box center [318, 490] width 508 height 38
type input "Pylon"
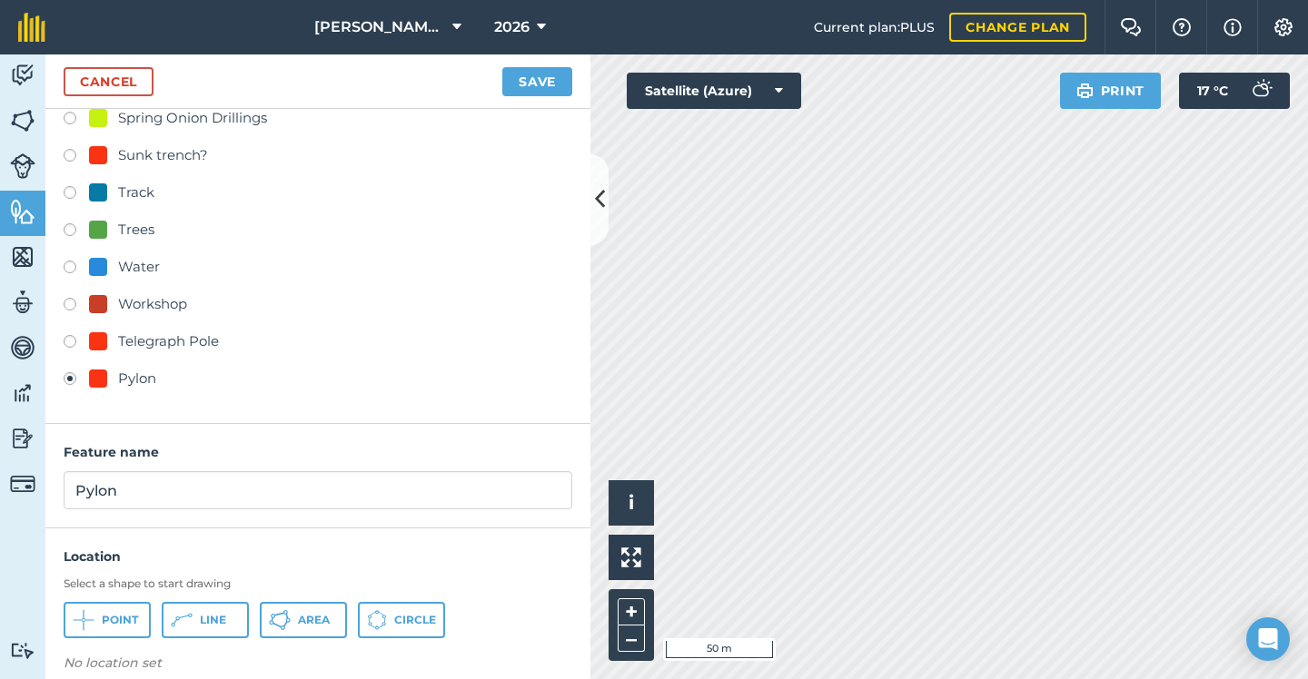
click at [131, 604] on button "Point" at bounding box center [107, 620] width 87 height 36
click at [528, 84] on button "Save" at bounding box center [537, 81] width 70 height 29
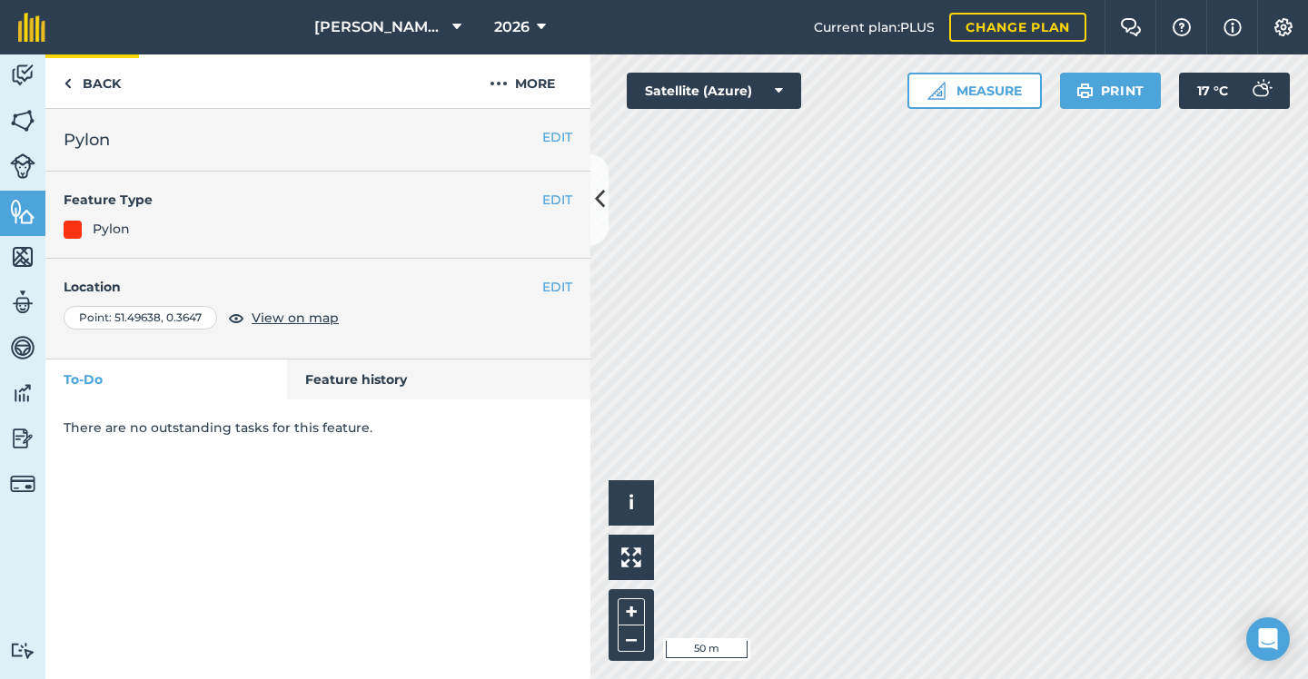
click at [83, 86] on link "Back" at bounding box center [92, 81] width 94 height 54
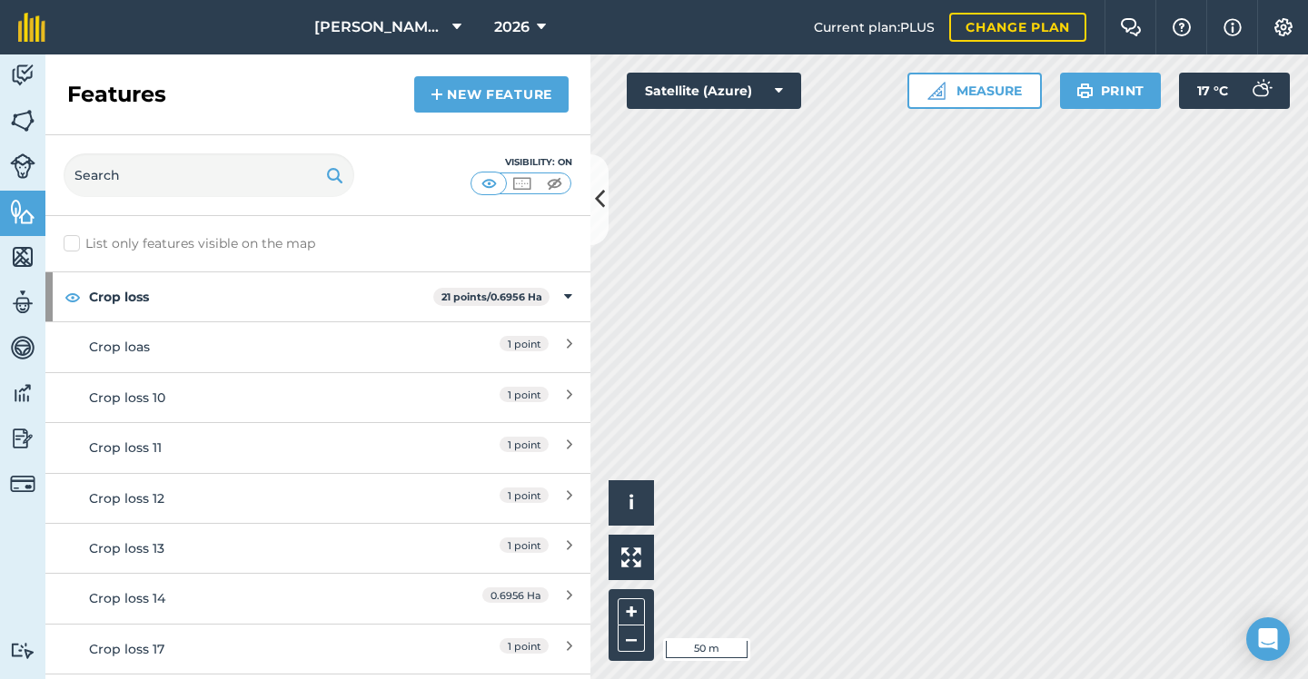
click at [498, 111] on link "New feature" at bounding box center [491, 94] width 154 height 36
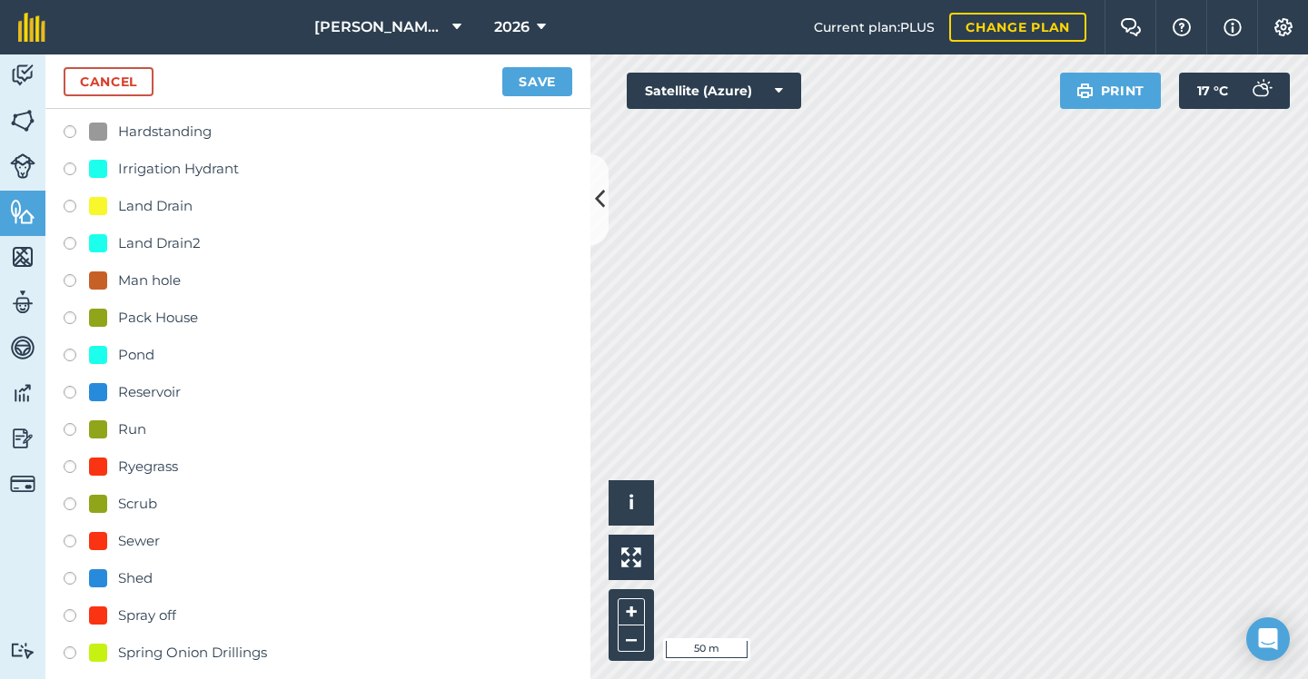
scroll to position [683, 0]
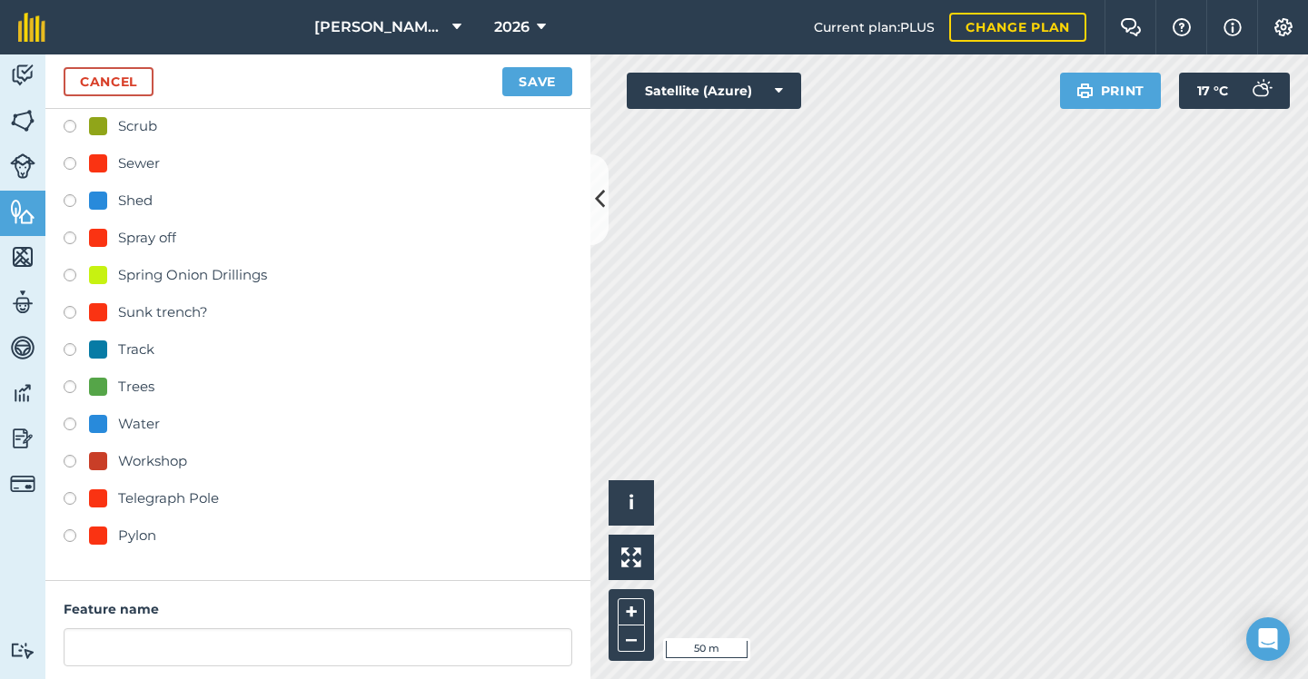
click at [114, 533] on div "Pylon" at bounding box center [122, 536] width 67 height 22
radio input "true"
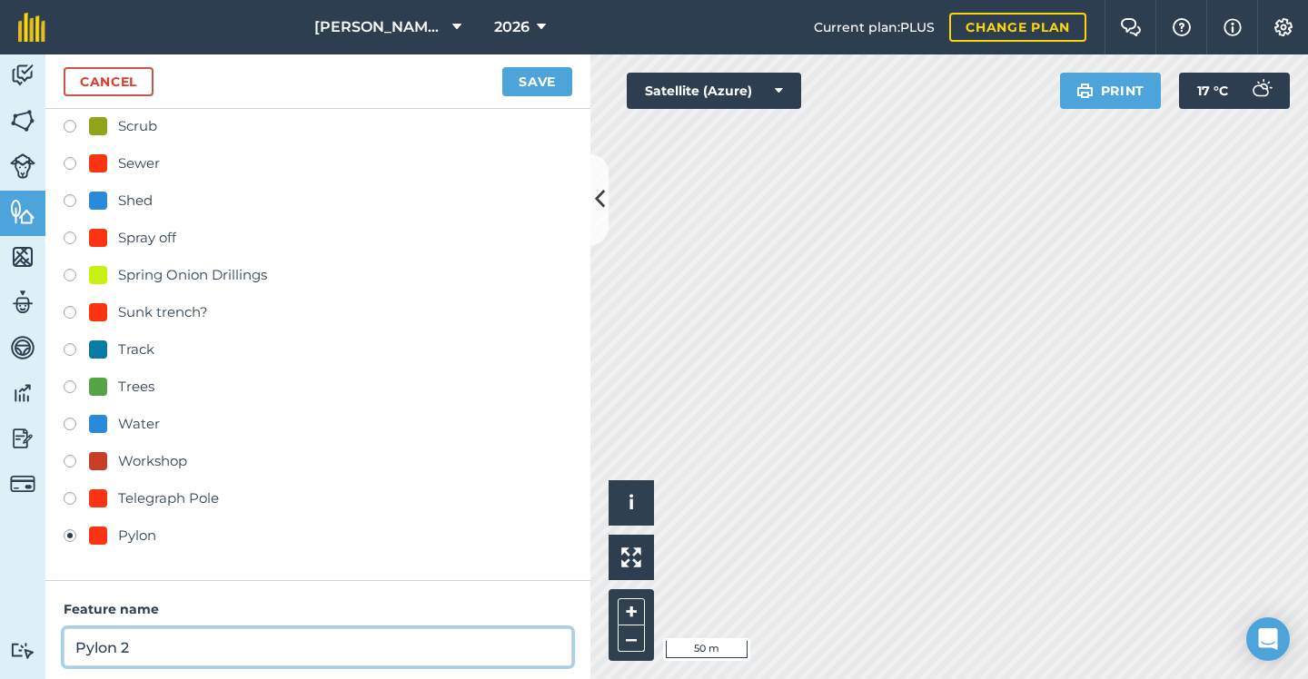
click at [176, 642] on input "Pylon 2" at bounding box center [318, 647] width 508 height 38
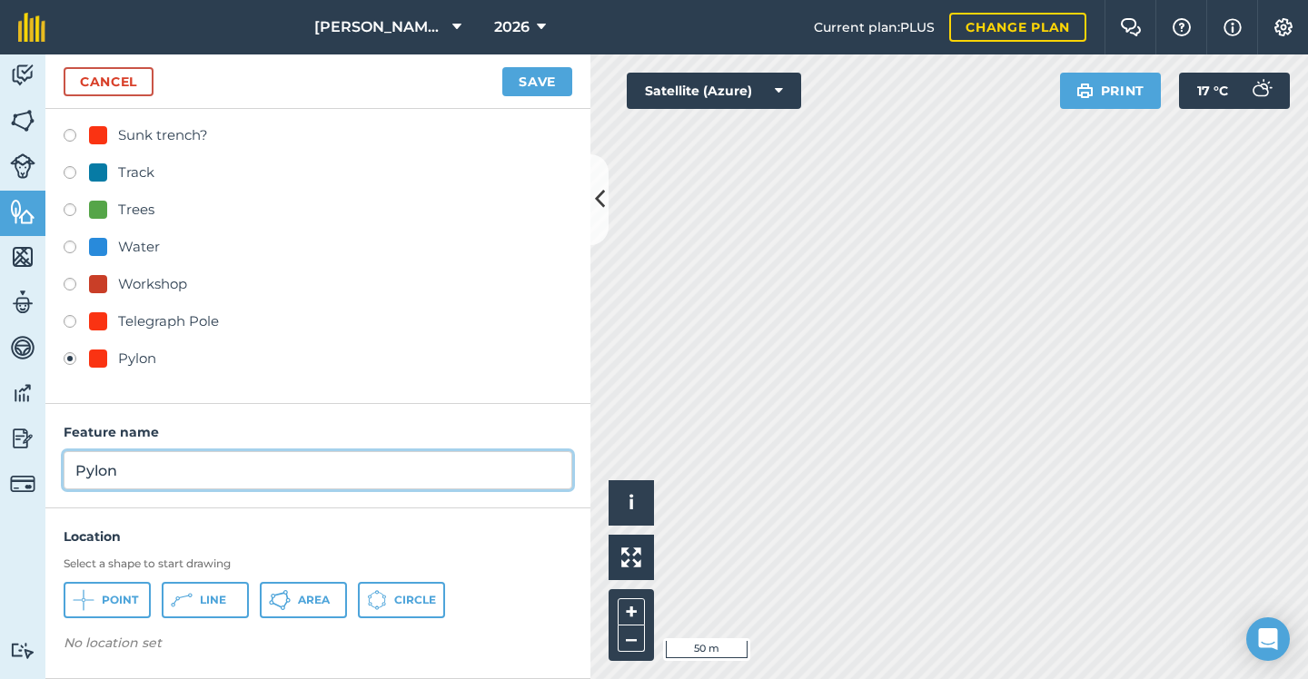
scroll to position [859, 0]
type input "Pylon"
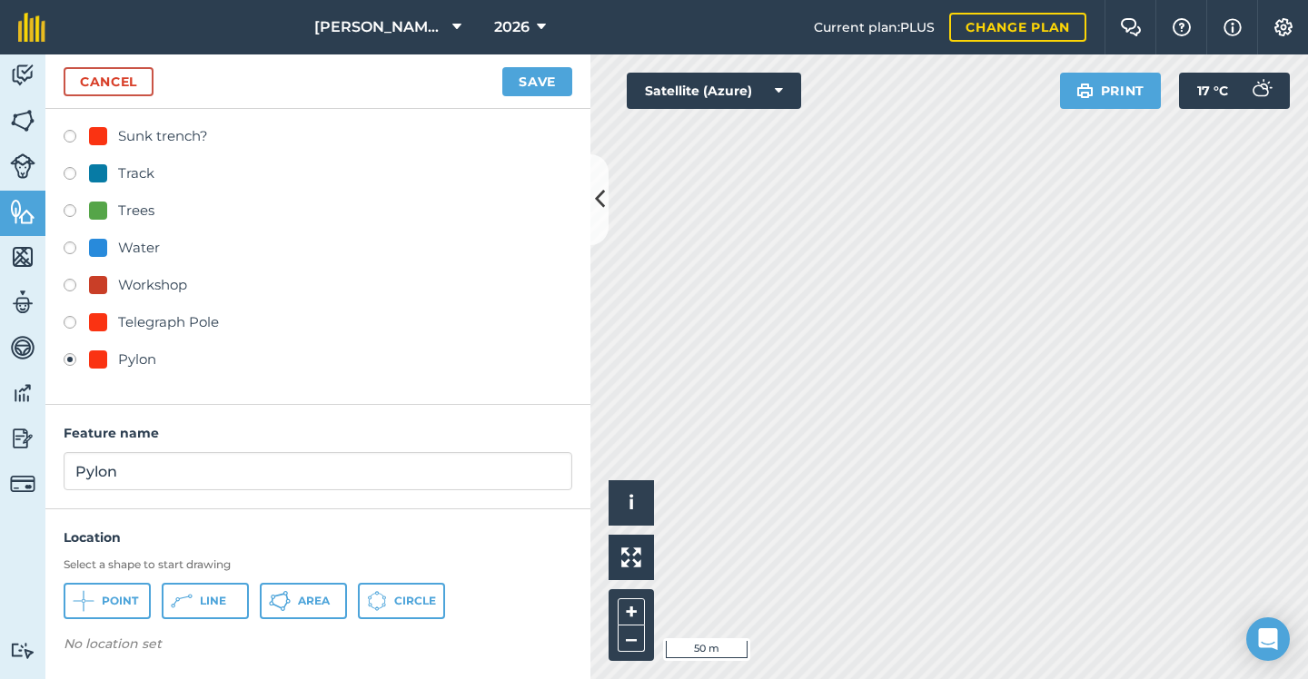
click at [75, 607] on icon at bounding box center [84, 601] width 22 height 22
click at [547, 73] on button "Save" at bounding box center [537, 81] width 70 height 29
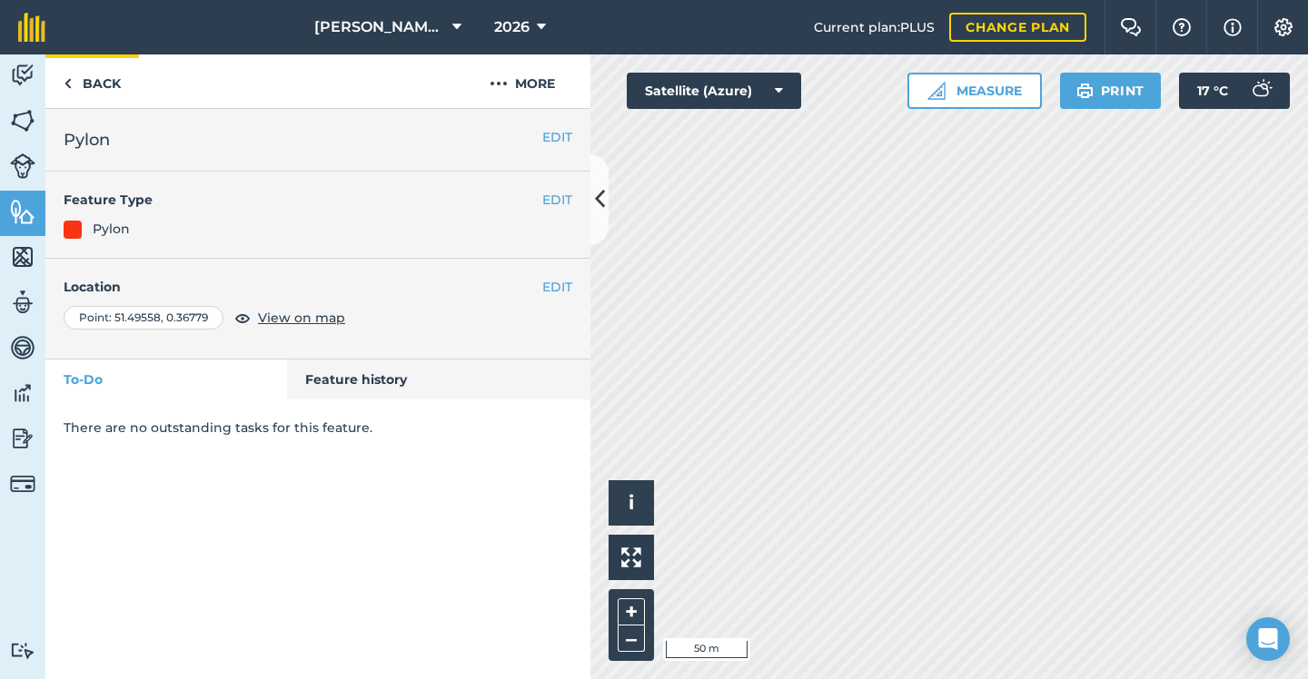
click at [119, 80] on link "Back" at bounding box center [92, 81] width 94 height 54
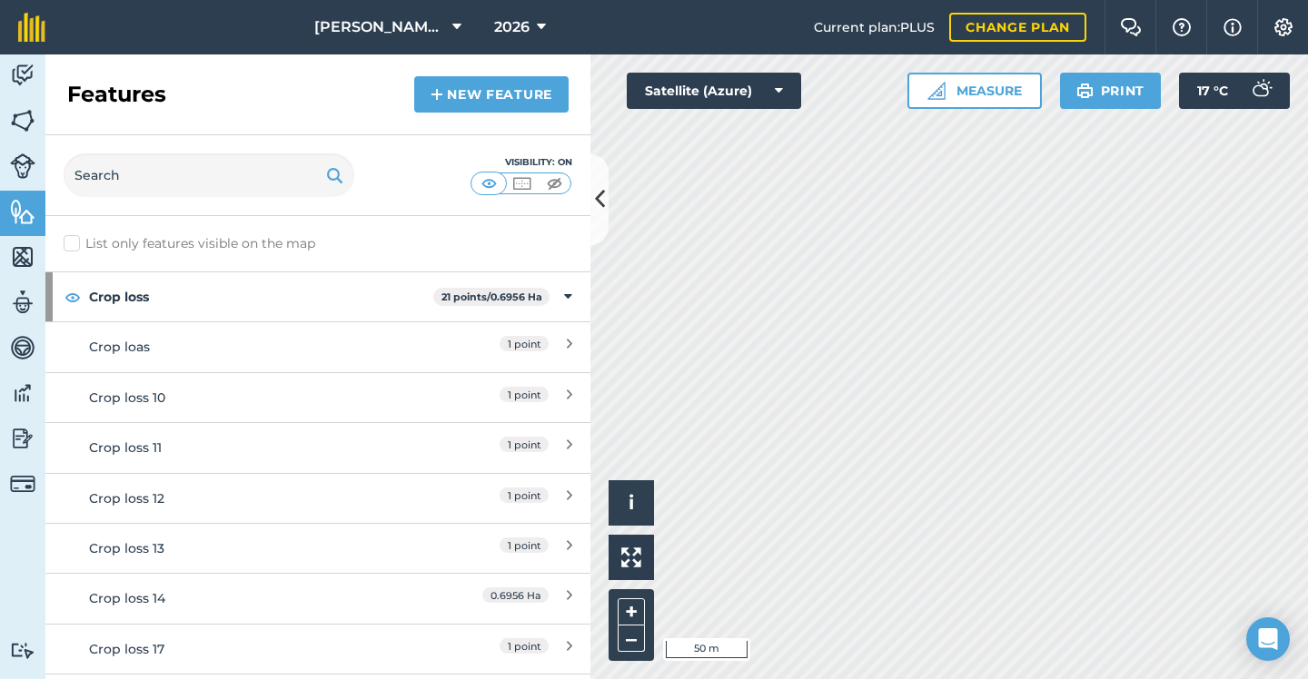
click at [521, 98] on link "New feature" at bounding box center [491, 94] width 154 height 36
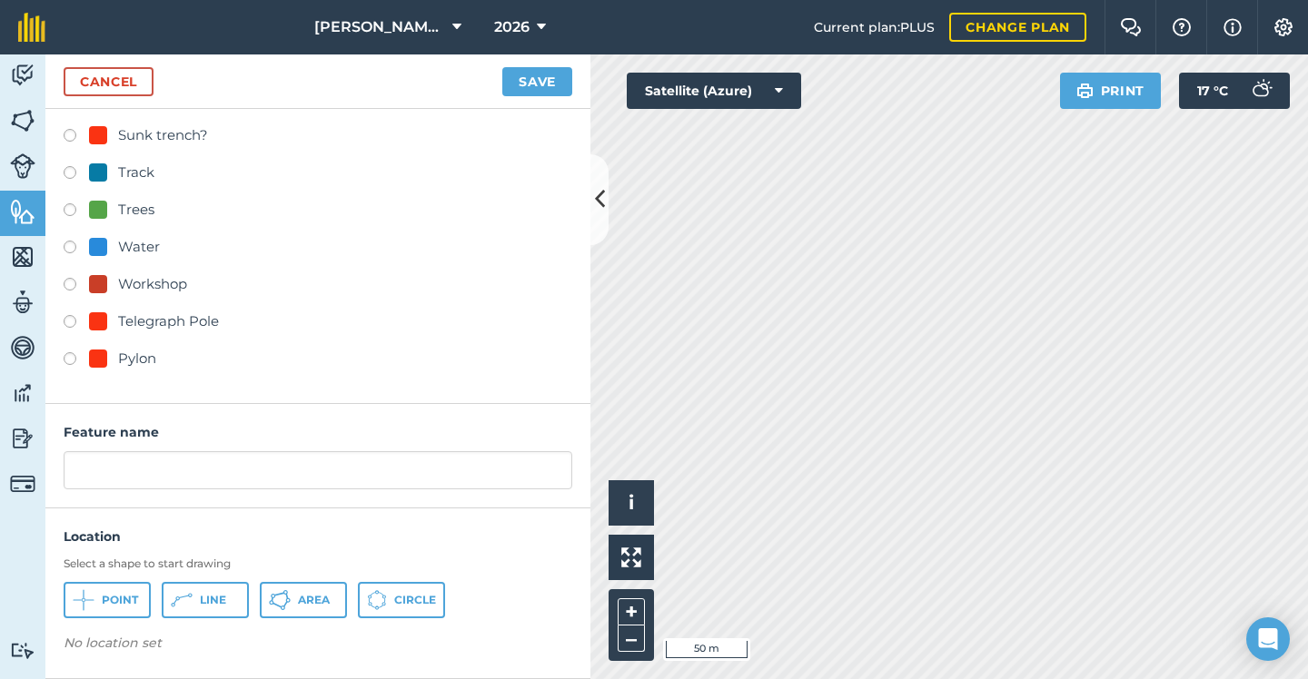
scroll to position [859, 0]
click at [137, 362] on div "Pylon" at bounding box center [137, 360] width 38 height 22
radio input "true"
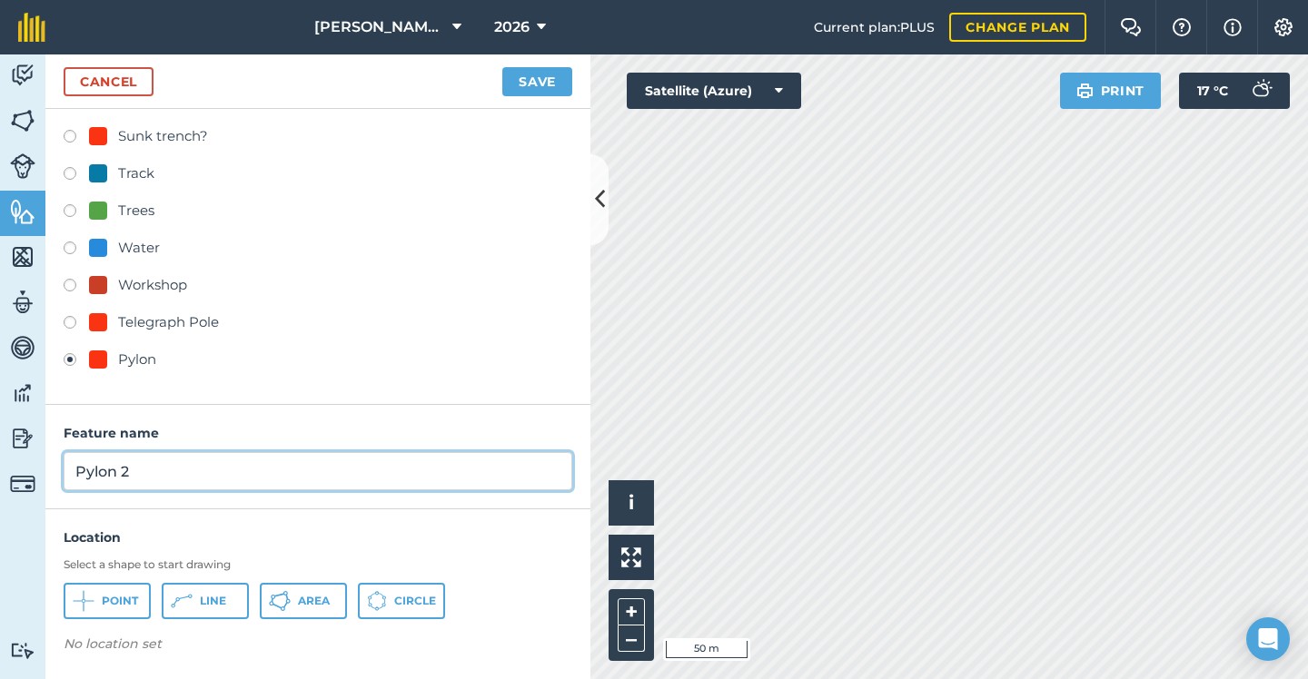
click at [211, 469] on input "Pylon 2" at bounding box center [318, 471] width 508 height 38
type input "Pylon"
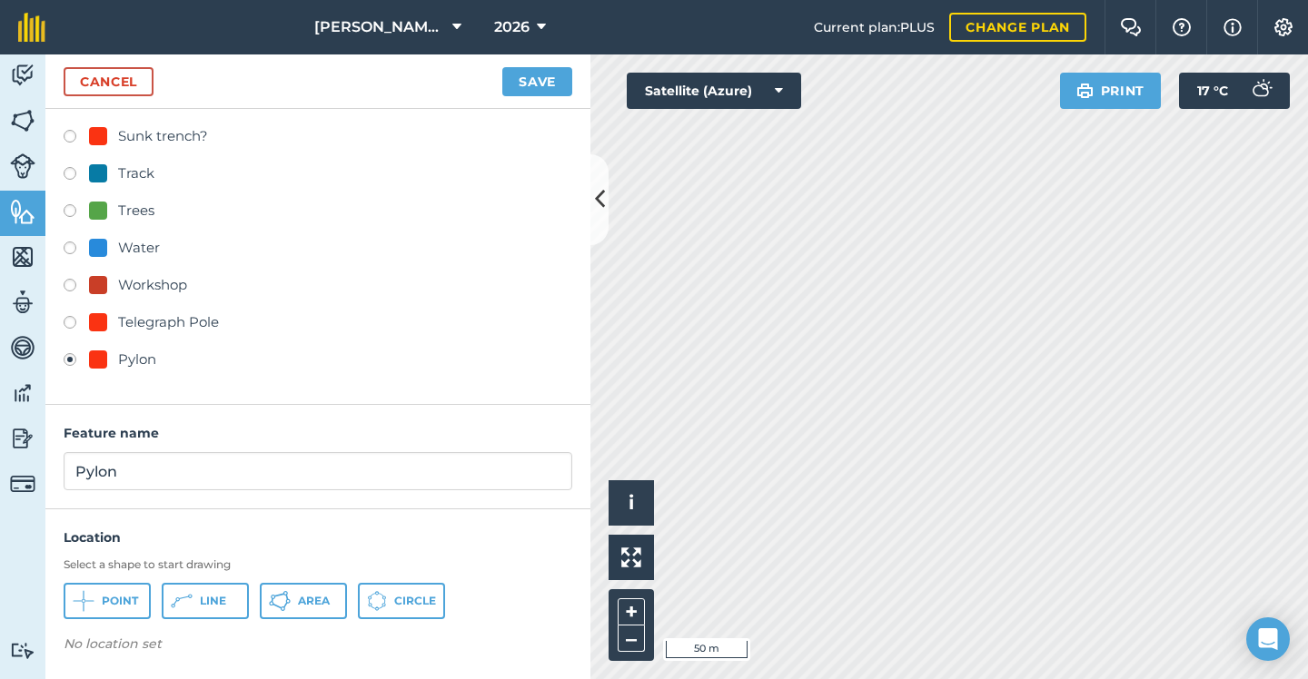
click at [123, 586] on button "Point" at bounding box center [107, 601] width 87 height 36
click at [542, 80] on button "Save" at bounding box center [537, 81] width 70 height 29
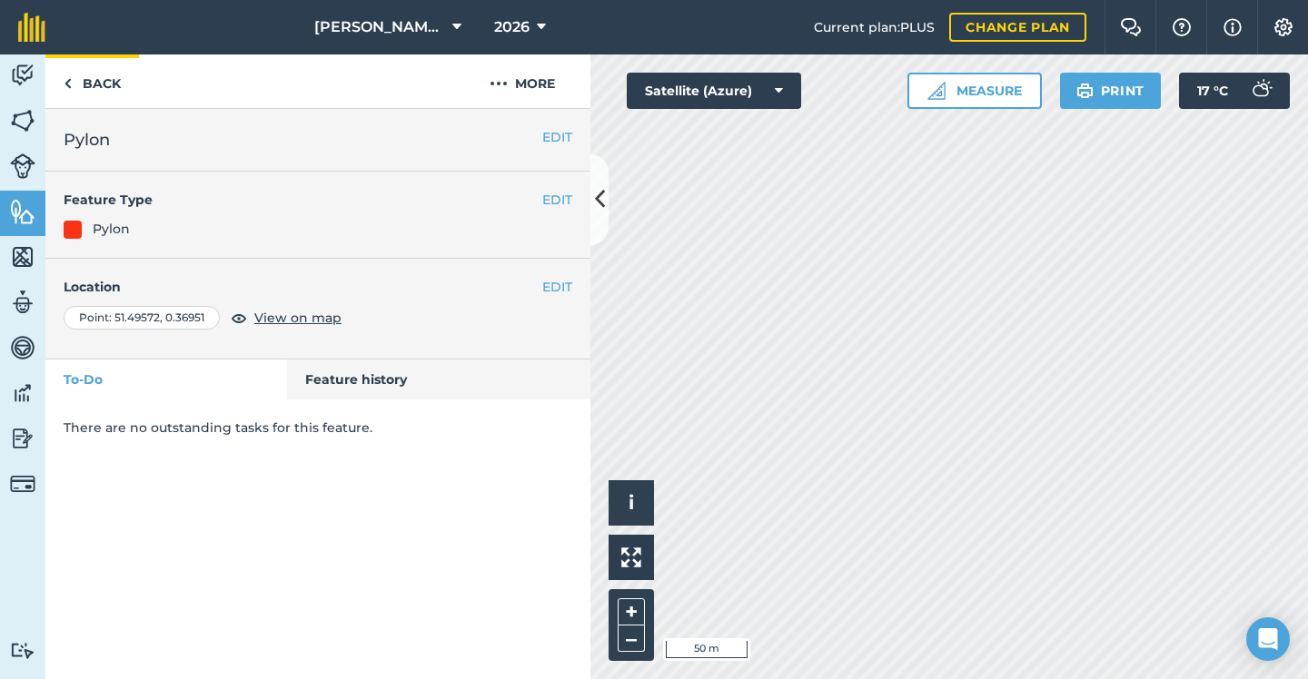
click at [83, 83] on link "Back" at bounding box center [92, 81] width 94 height 54
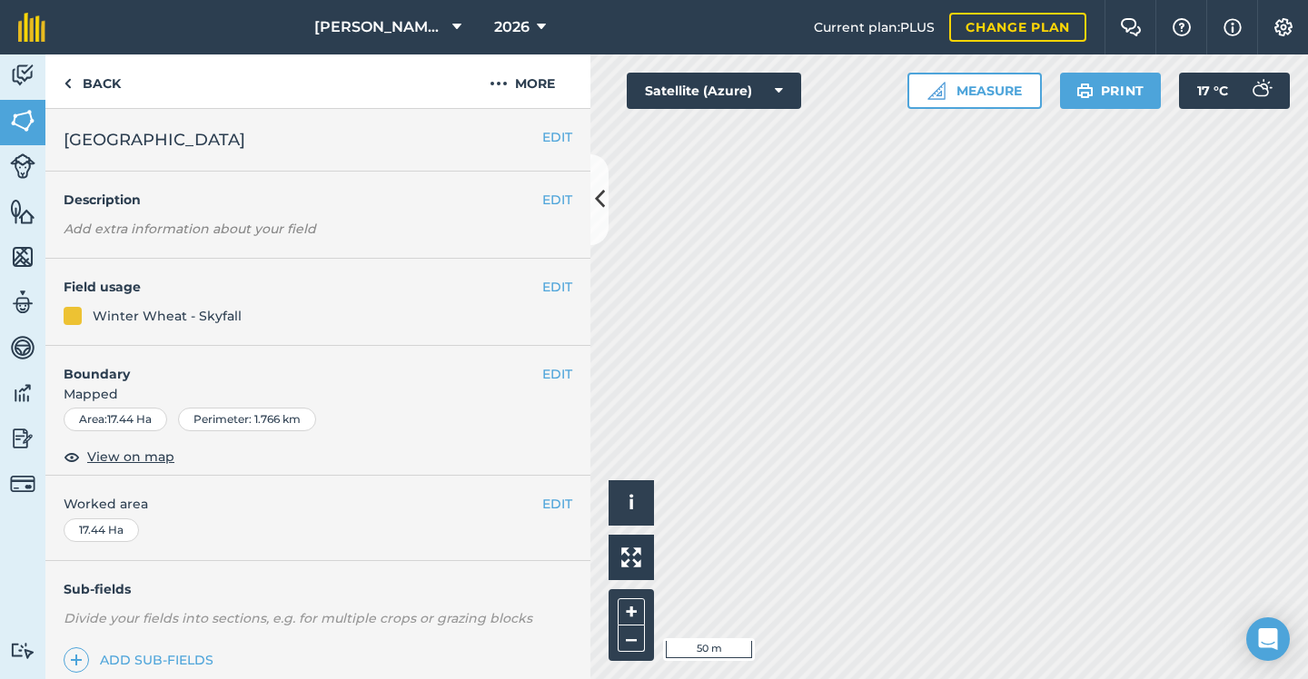
click at [25, 113] on img at bounding box center [22, 120] width 25 height 27
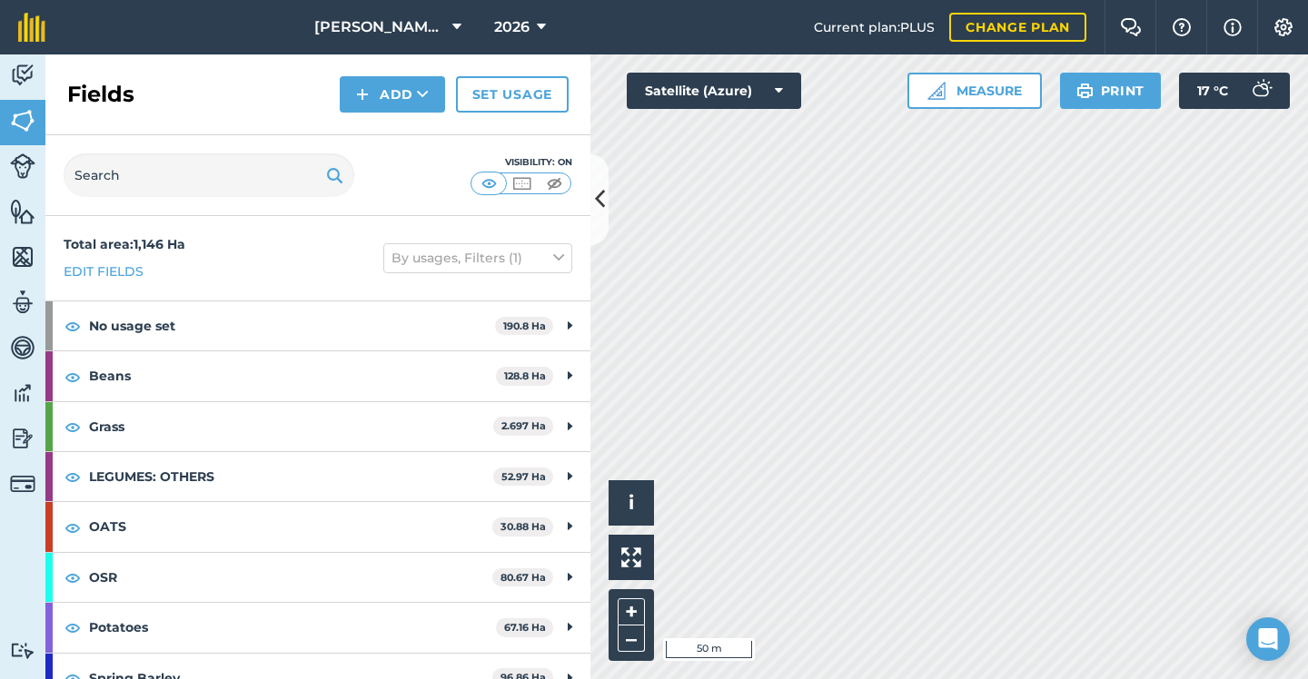
click at [521, 181] on img at bounding box center [521, 183] width 23 height 18
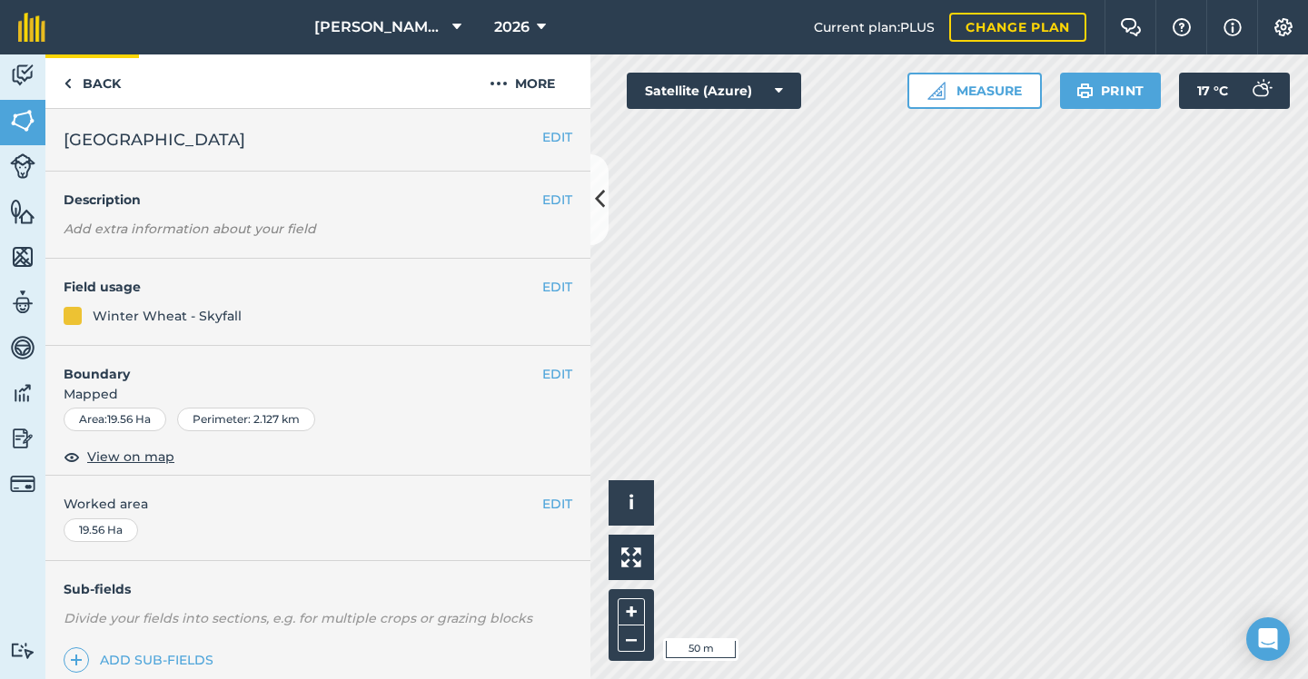
click at [100, 86] on link "Back" at bounding box center [92, 81] width 94 height 54
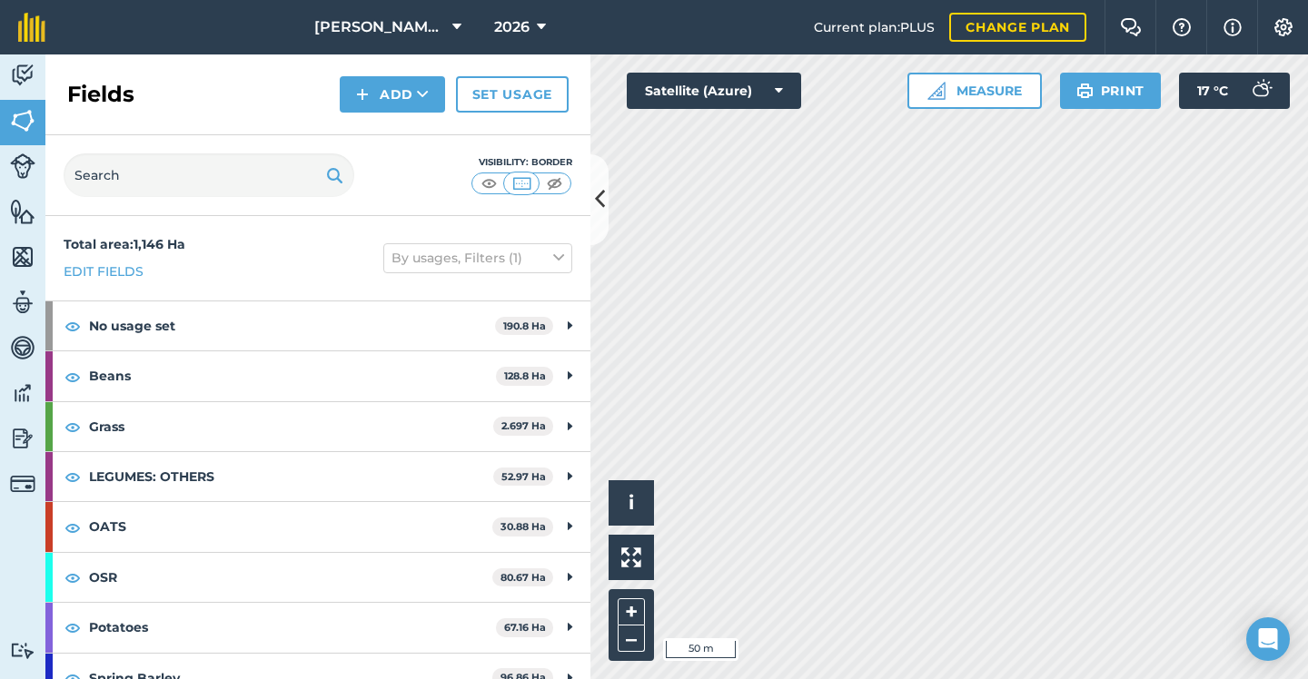
click at [31, 214] on img at bounding box center [22, 211] width 25 height 27
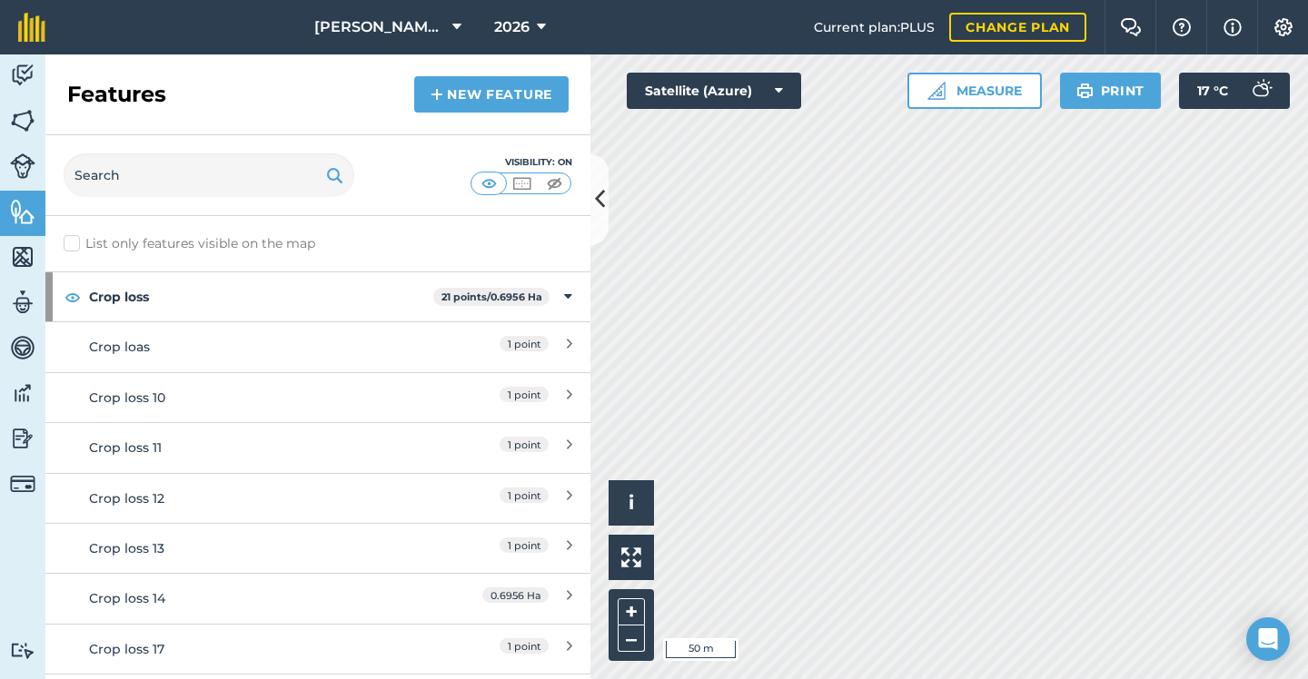
click at [518, 90] on link "New feature" at bounding box center [491, 94] width 154 height 36
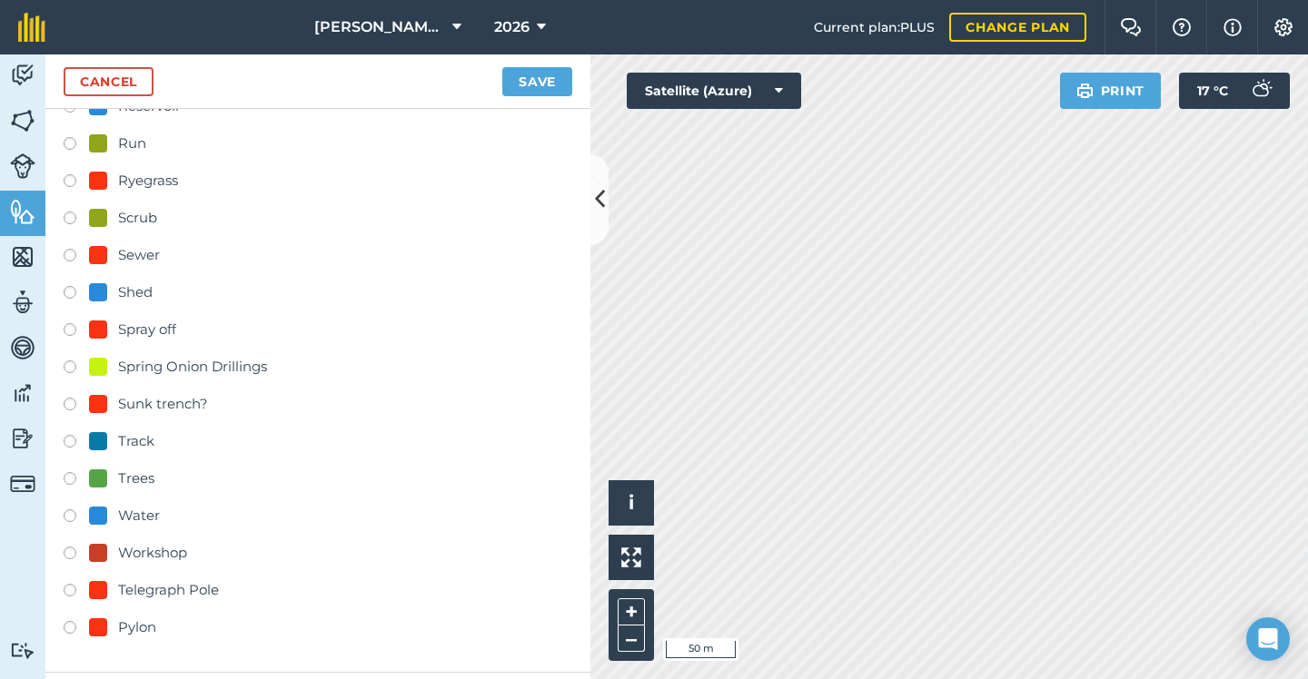
scroll to position [615, 0]
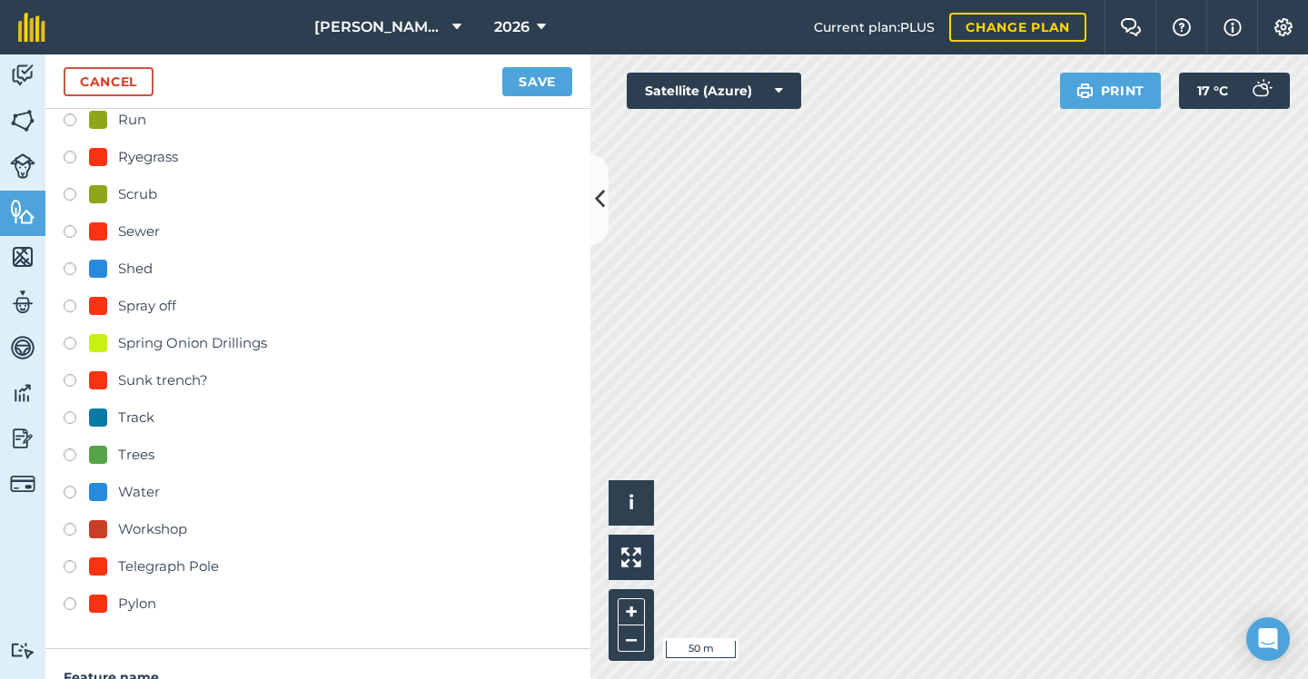
click at [111, 605] on div "Pylon" at bounding box center [122, 604] width 67 height 22
radio input "true"
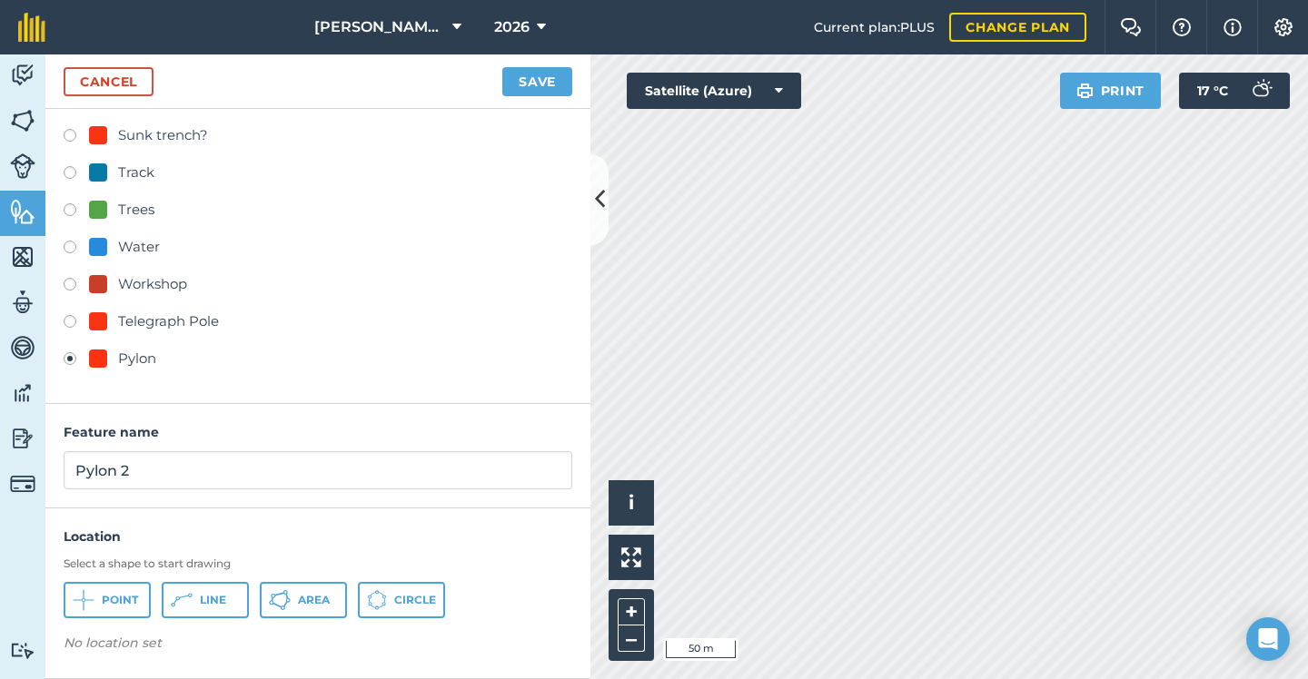
scroll to position [859, 0]
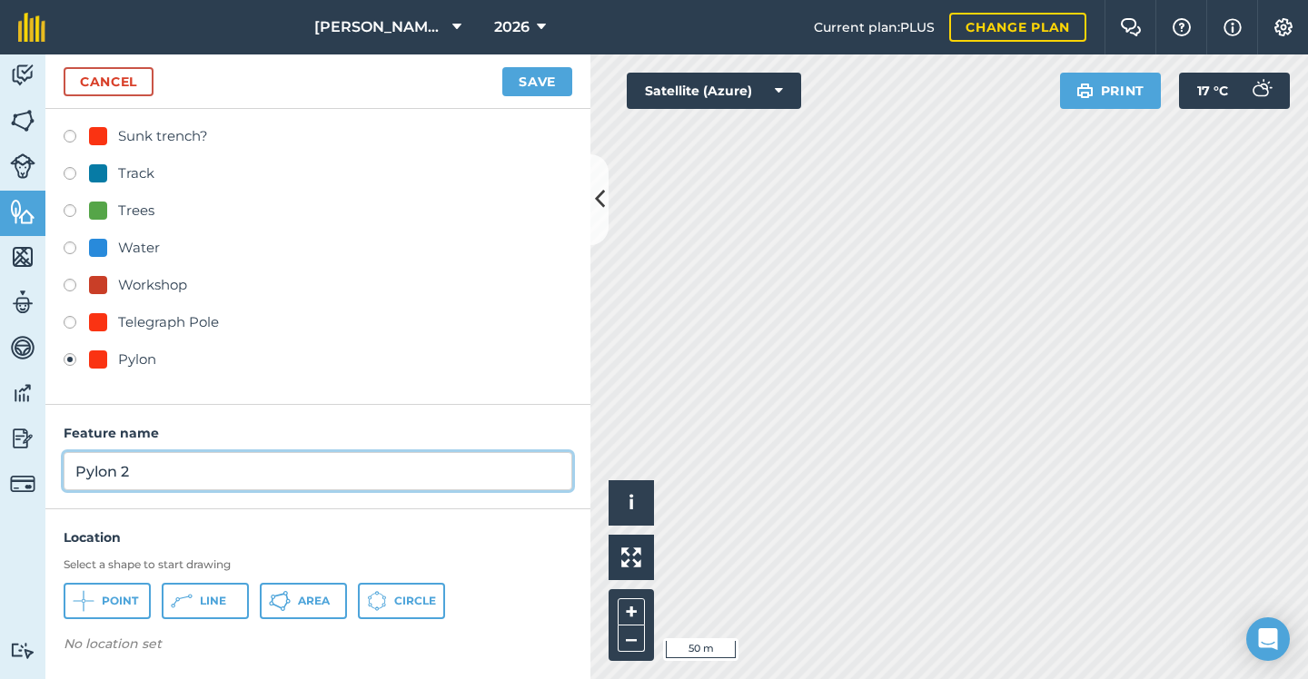
click at [231, 469] on input "Pylon 2" at bounding box center [318, 471] width 508 height 38
type input "Pylon"
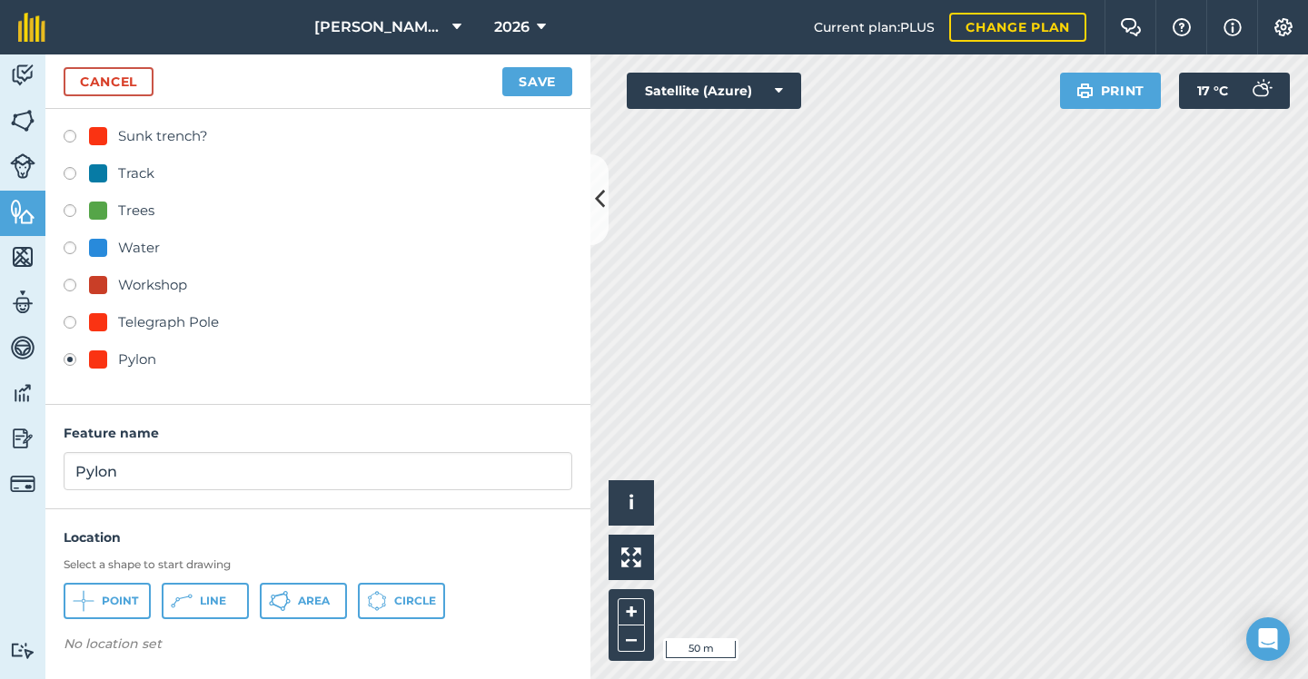
click at [126, 594] on span "Point" at bounding box center [120, 601] width 36 height 15
click at [539, 74] on button "Save" at bounding box center [537, 81] width 70 height 29
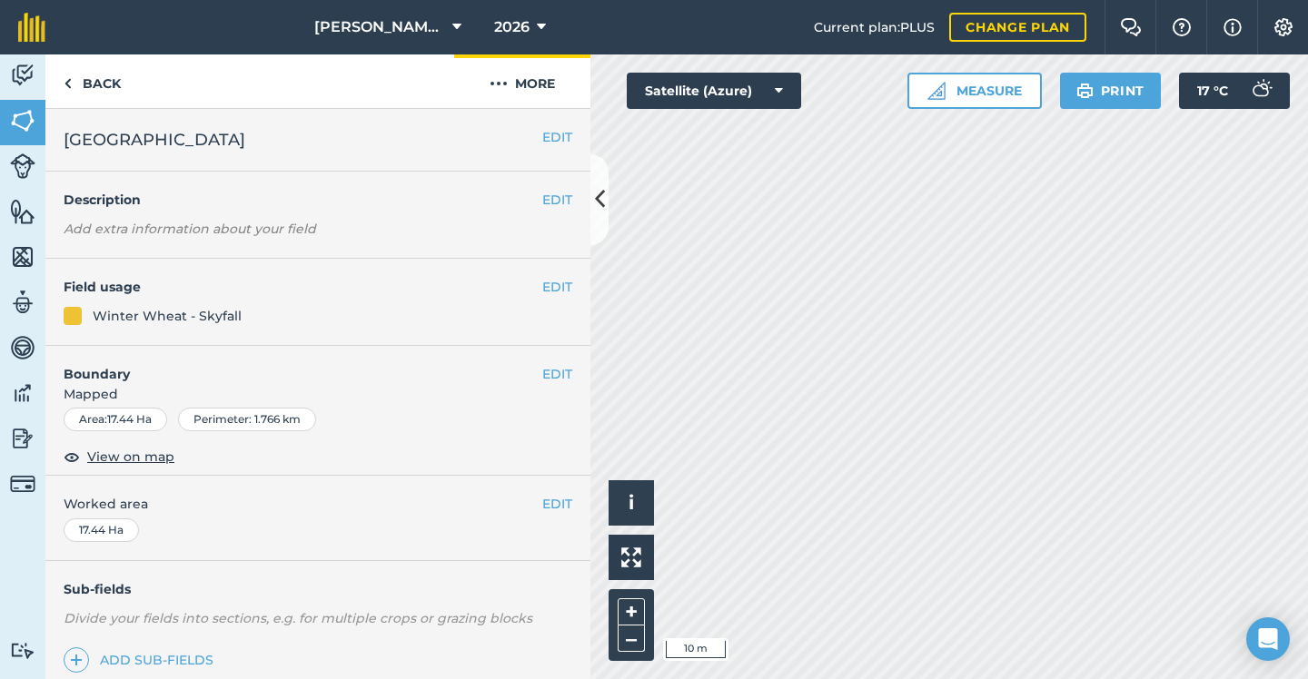
click at [541, 91] on button "More" at bounding box center [522, 81] width 136 height 54
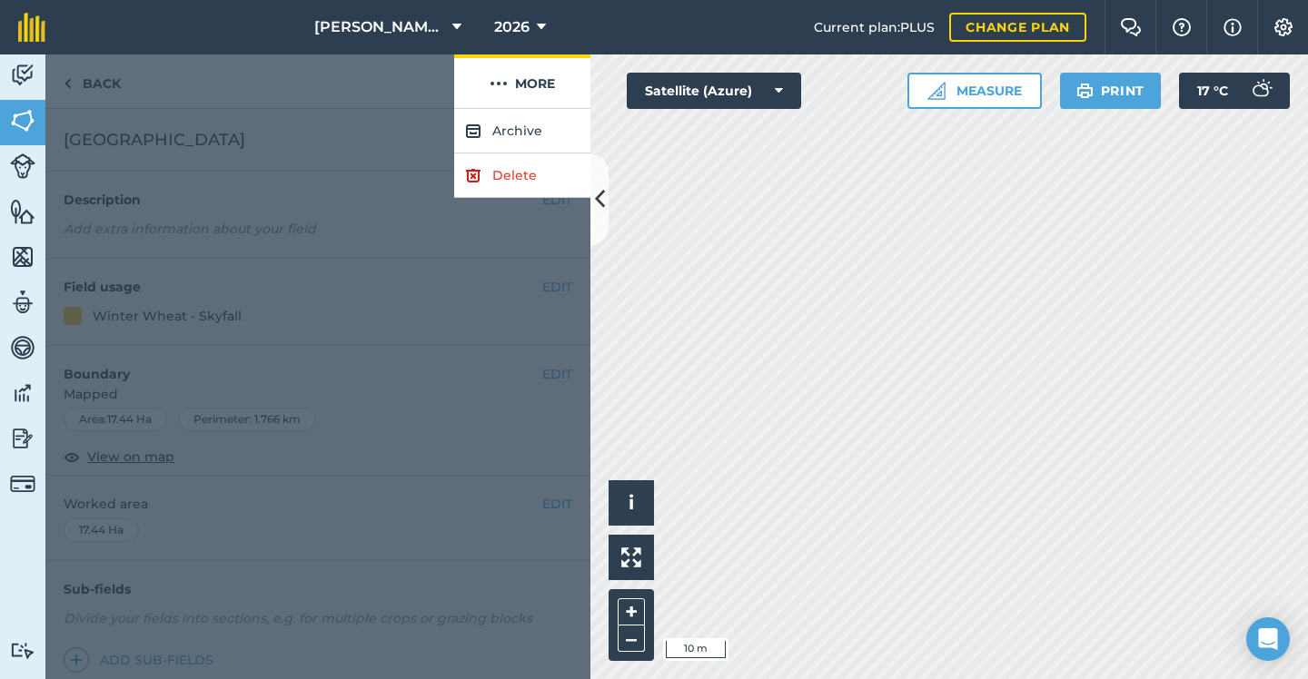
click at [541, 91] on button "More" at bounding box center [522, 81] width 136 height 54
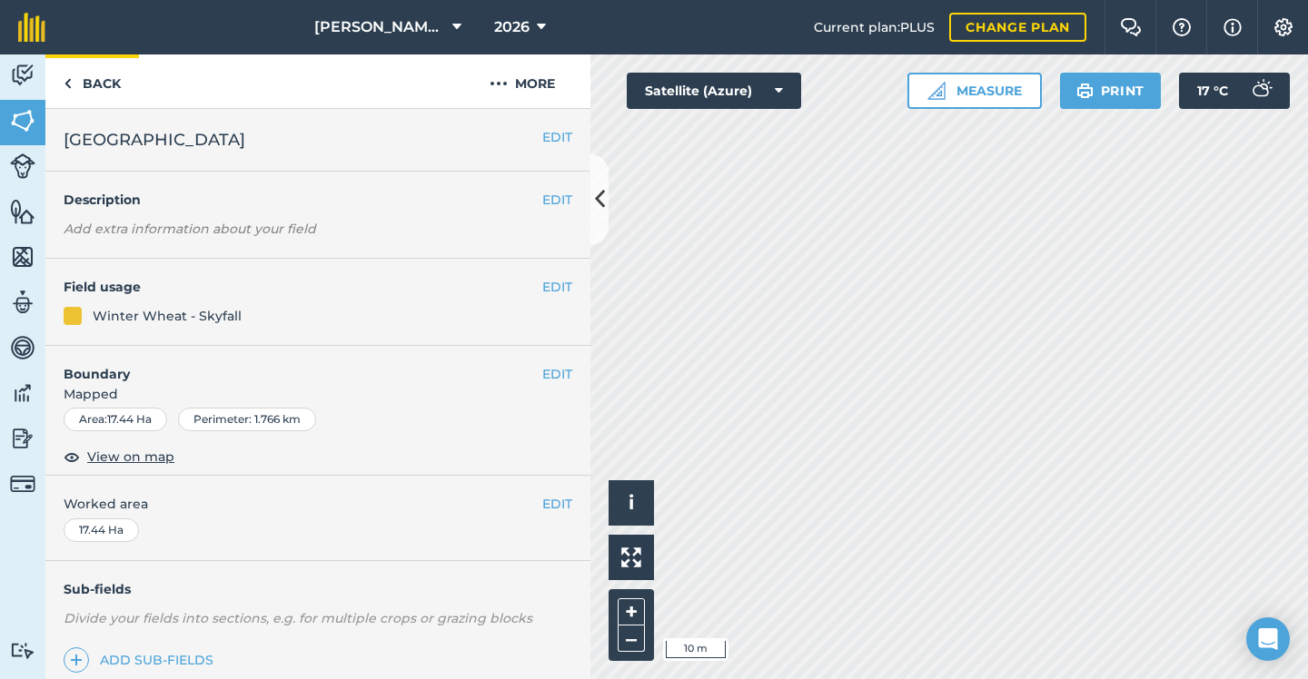
click at [111, 92] on link "Back" at bounding box center [92, 81] width 94 height 54
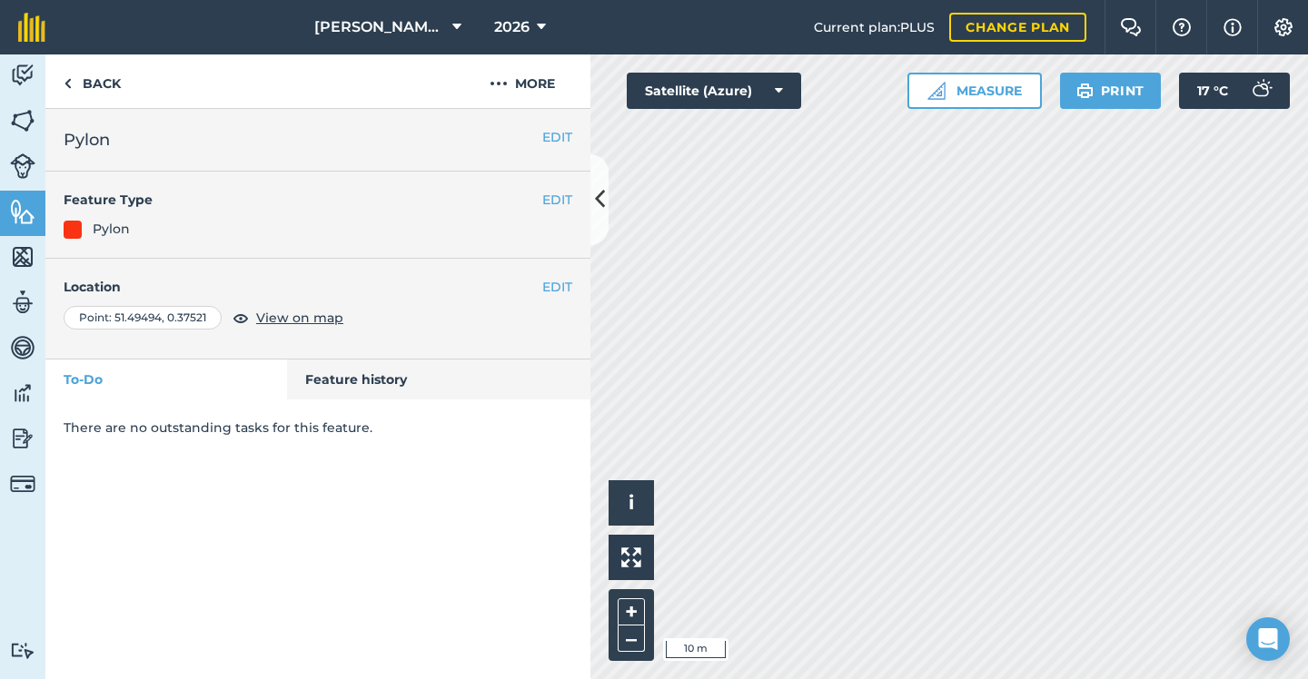
click at [343, 370] on link "Feature history" at bounding box center [439, 380] width 304 height 40
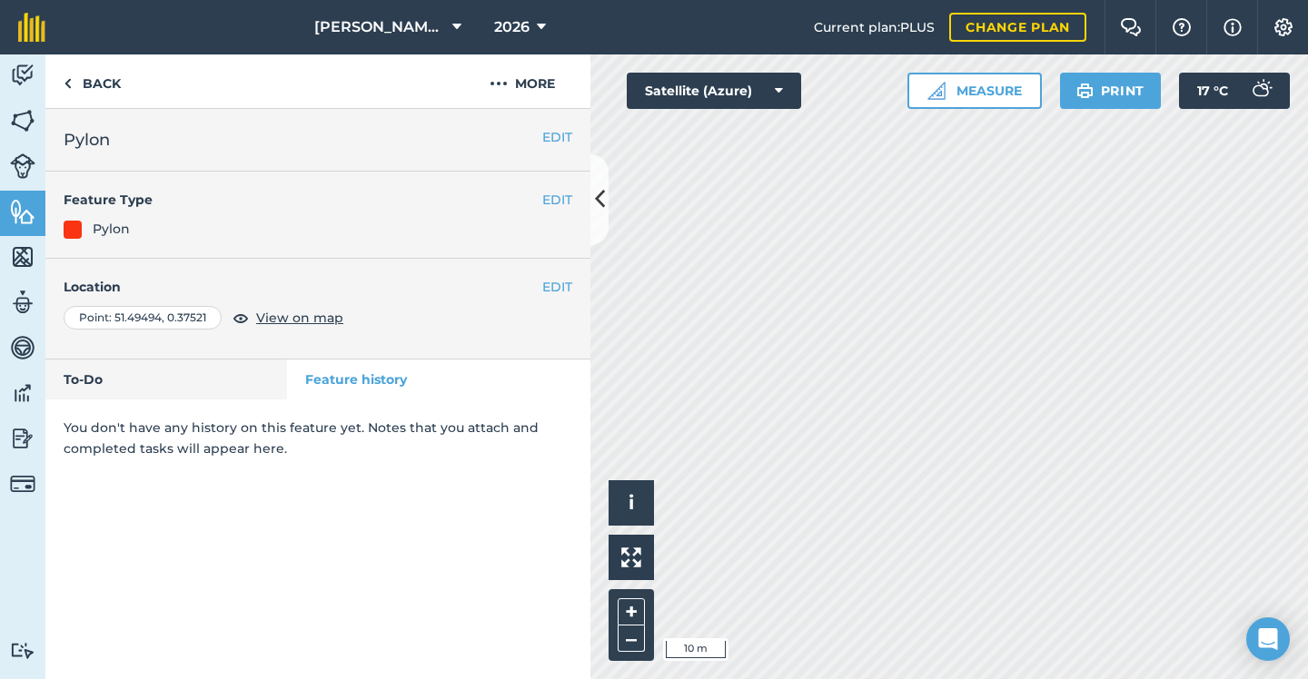
click at [204, 384] on link "To-Do" at bounding box center [166, 380] width 242 height 40
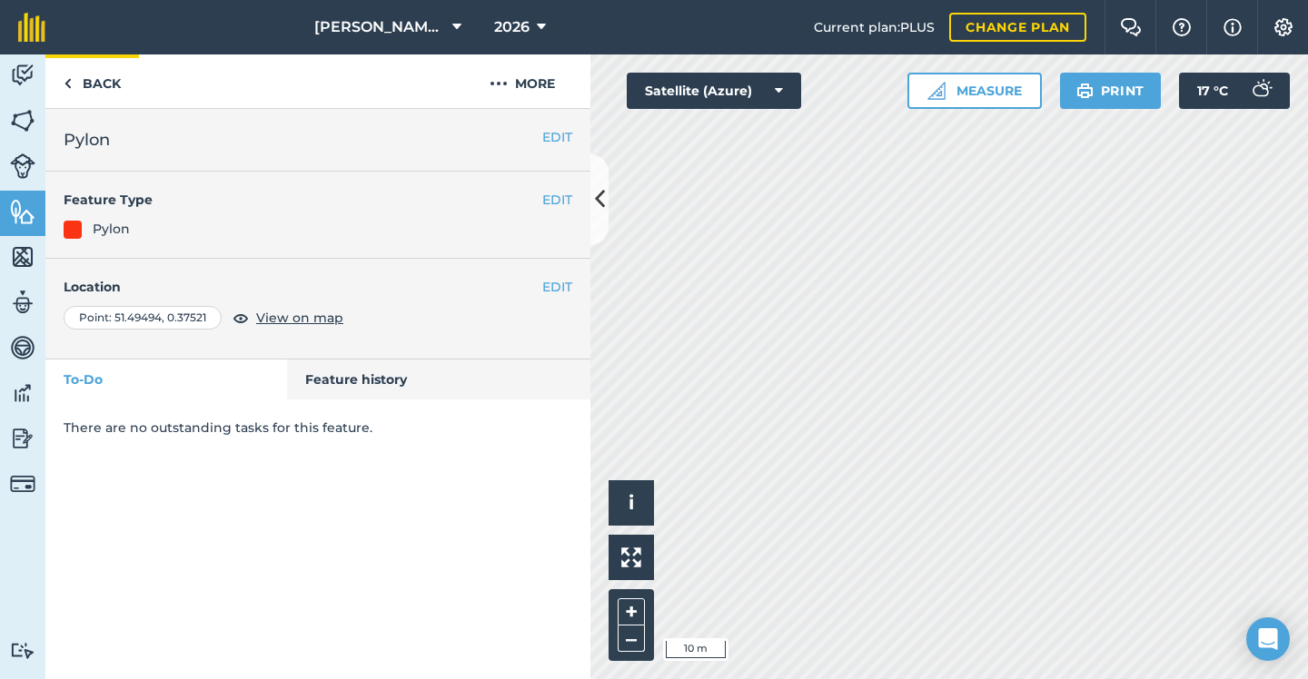
click at [114, 84] on link "Back" at bounding box center [92, 81] width 94 height 54
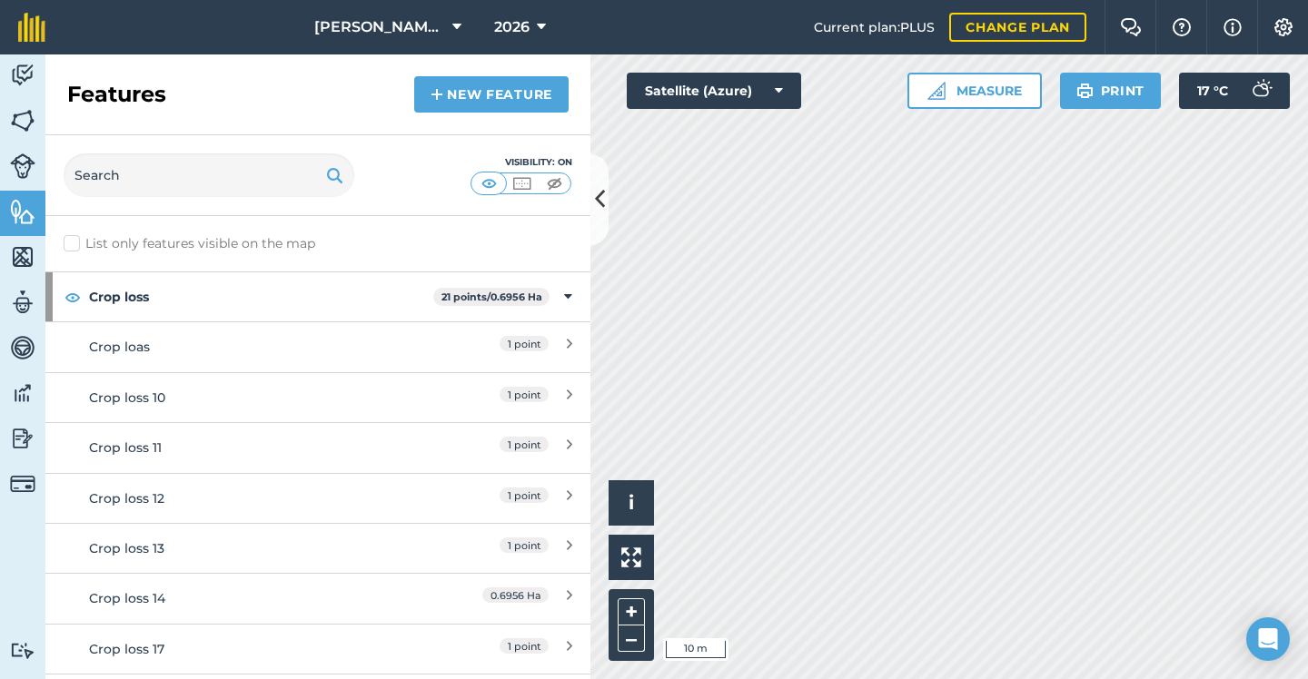
click at [489, 96] on link "New feature" at bounding box center [491, 94] width 154 height 36
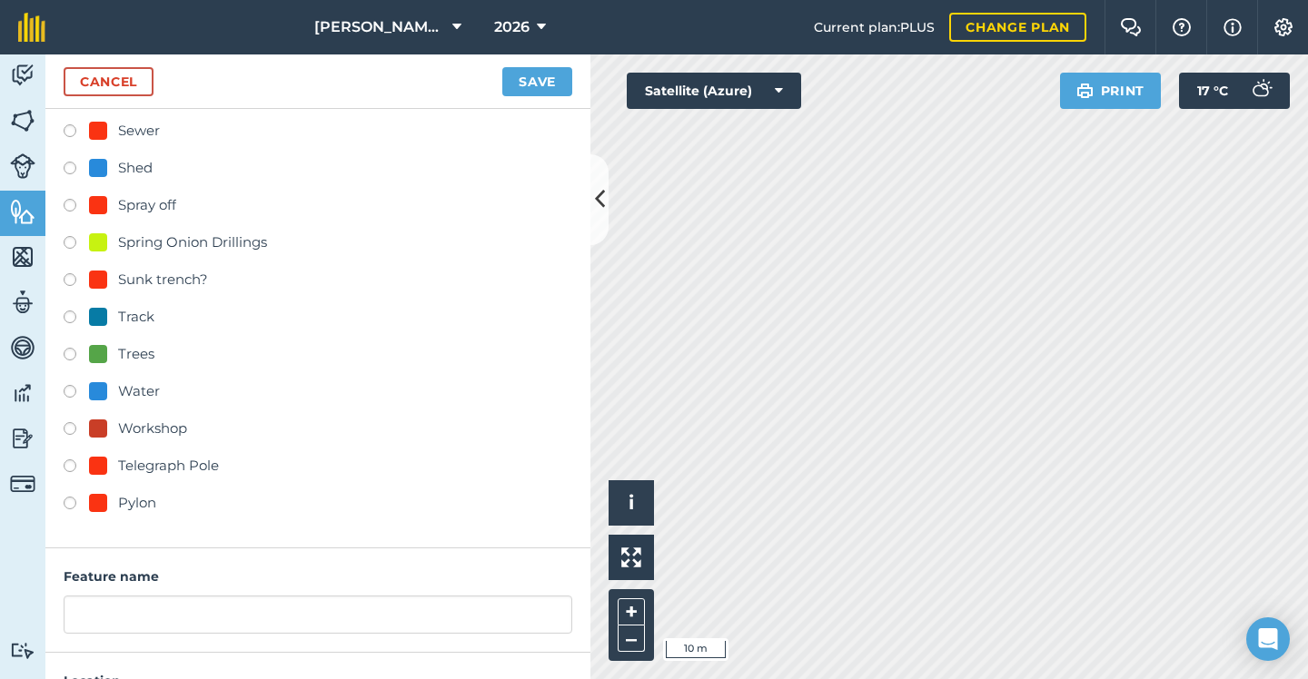
scroll to position [727, 0]
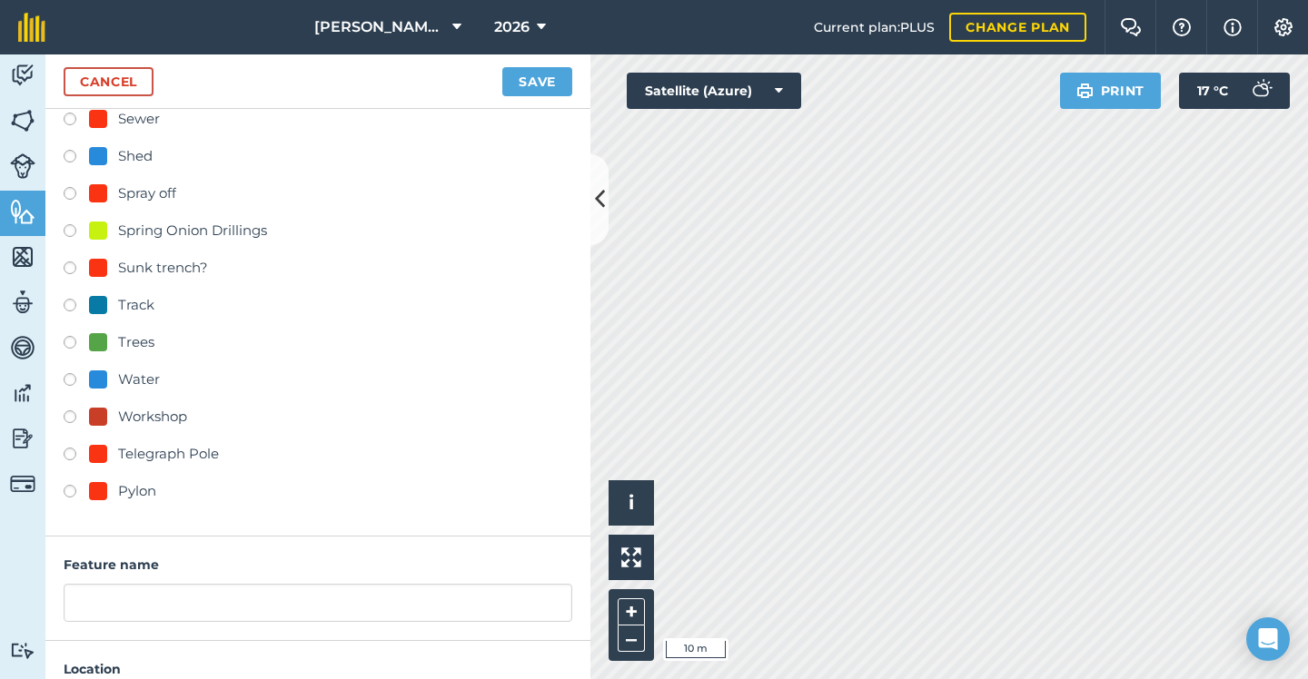
click at [146, 498] on div "Pylon" at bounding box center [137, 491] width 38 height 22
radio input "true"
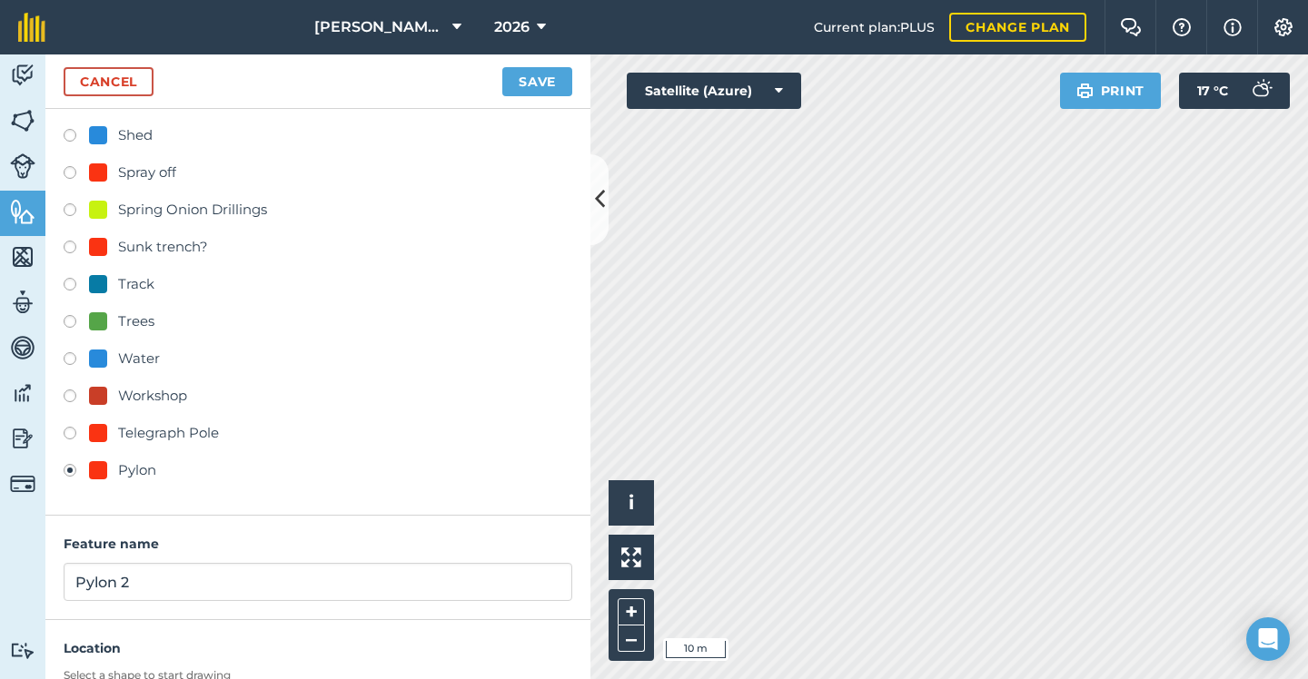
scroll to position [762, 0]
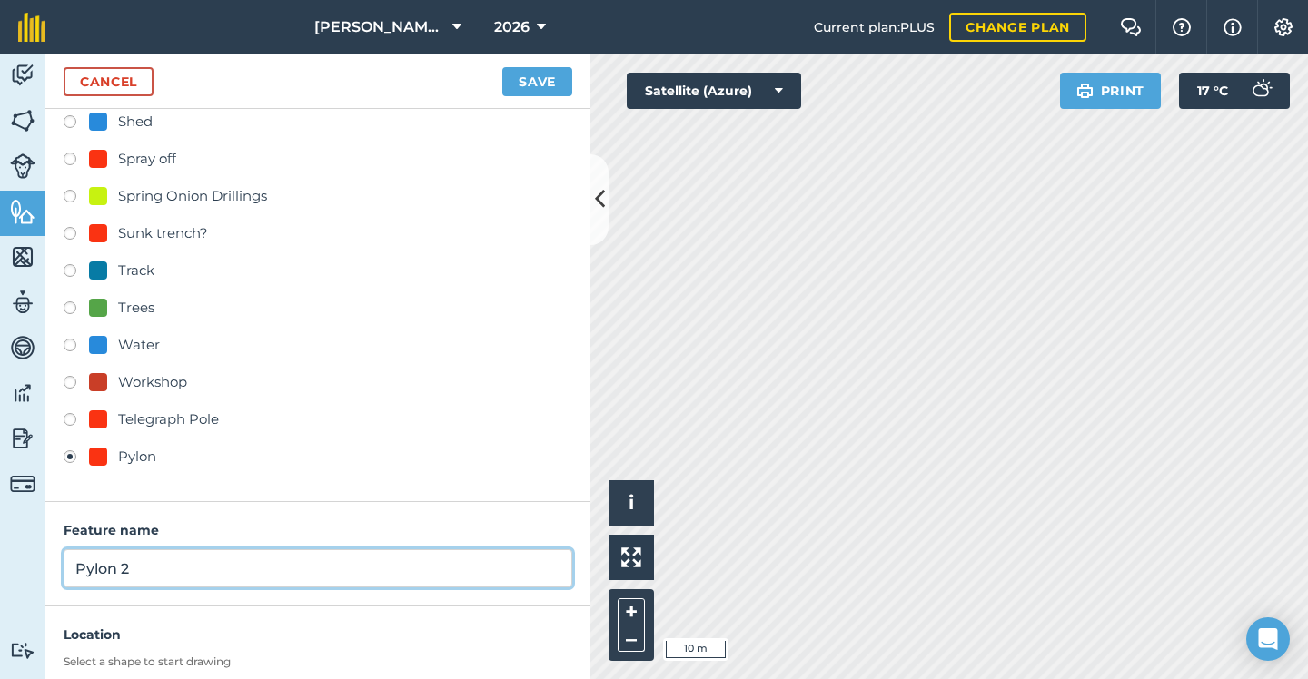
click at [201, 575] on input "Pylon 2" at bounding box center [318, 568] width 508 height 38
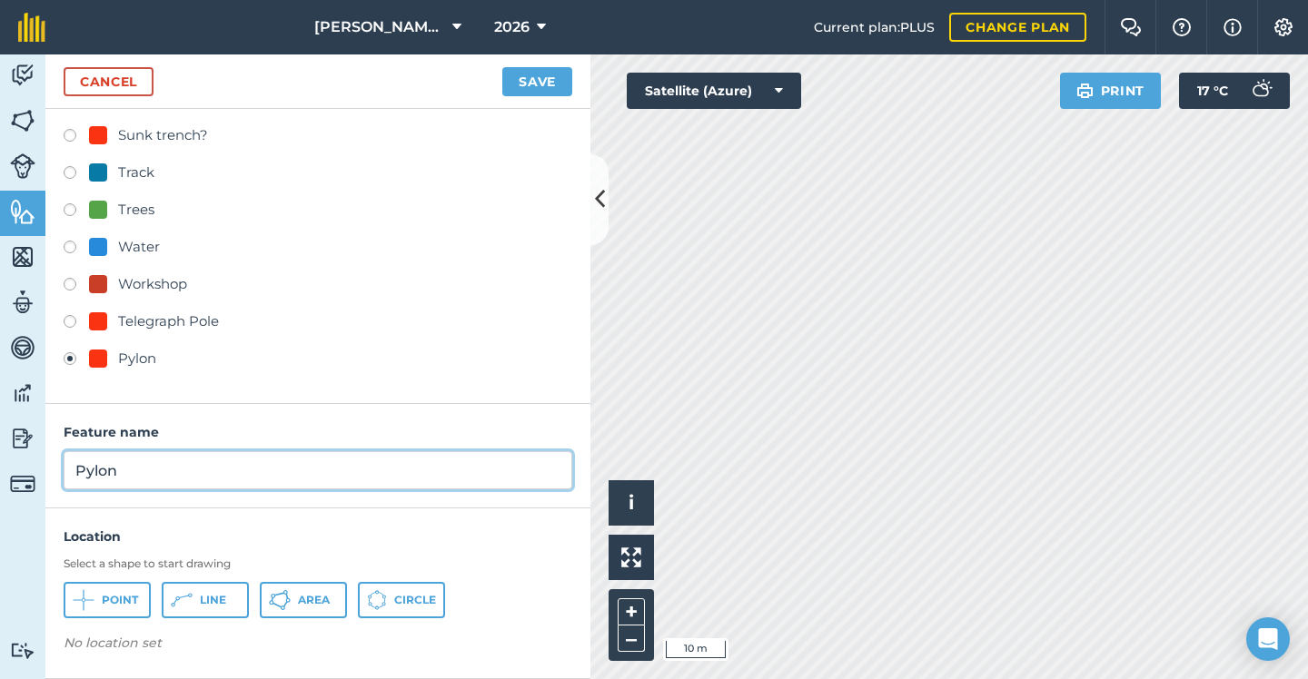
scroll to position [859, 0]
type input "Pylon"
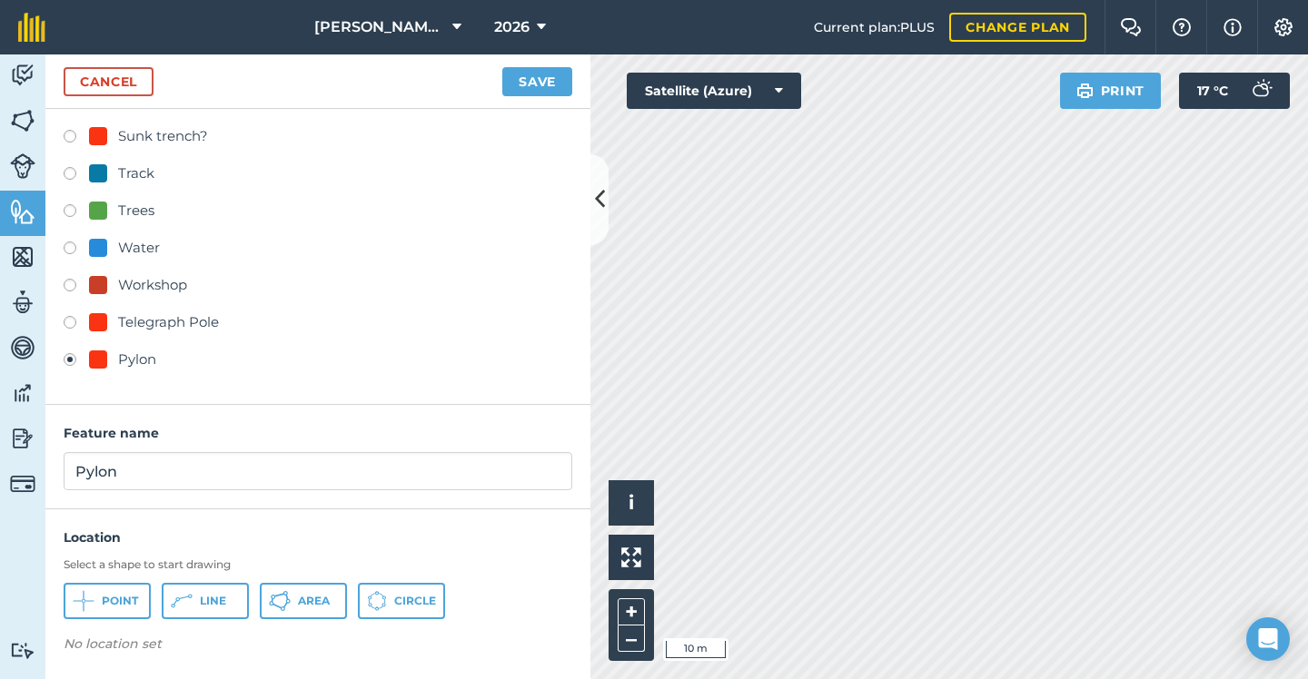
click at [114, 598] on span "Point" at bounding box center [120, 601] width 36 height 15
click at [539, 83] on button "Save" at bounding box center [537, 81] width 70 height 29
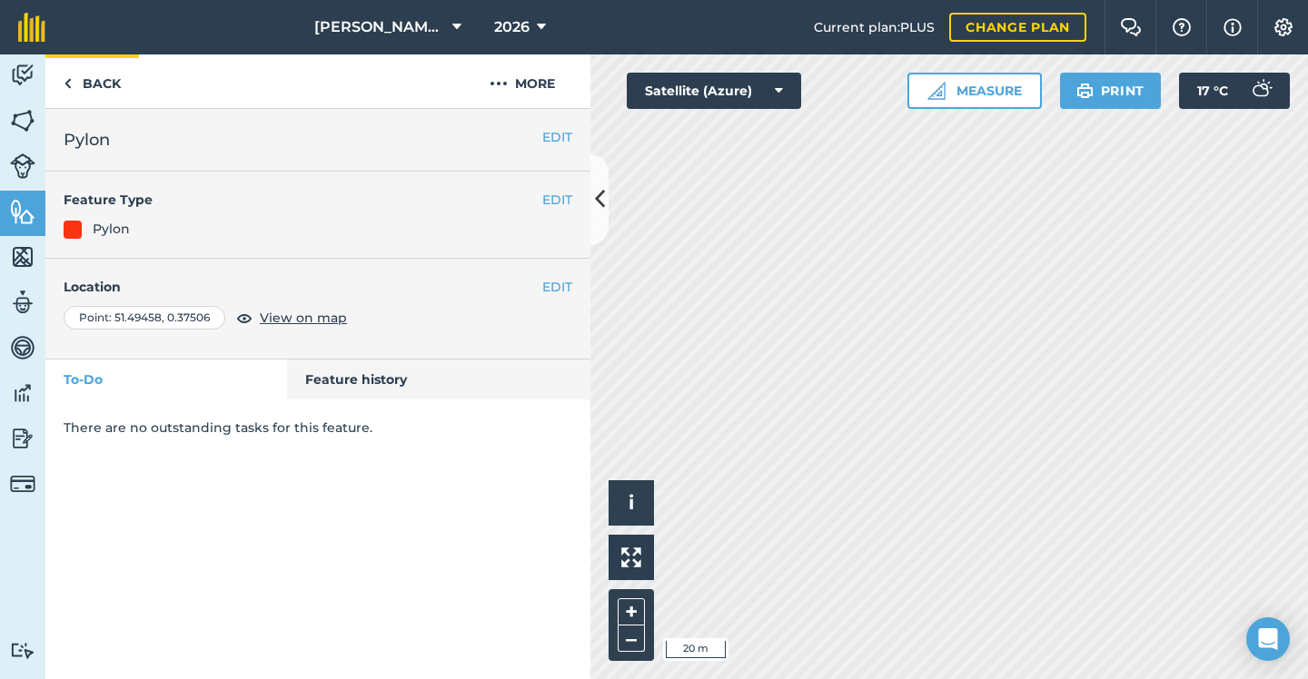
click at [113, 95] on link "Back" at bounding box center [92, 81] width 94 height 54
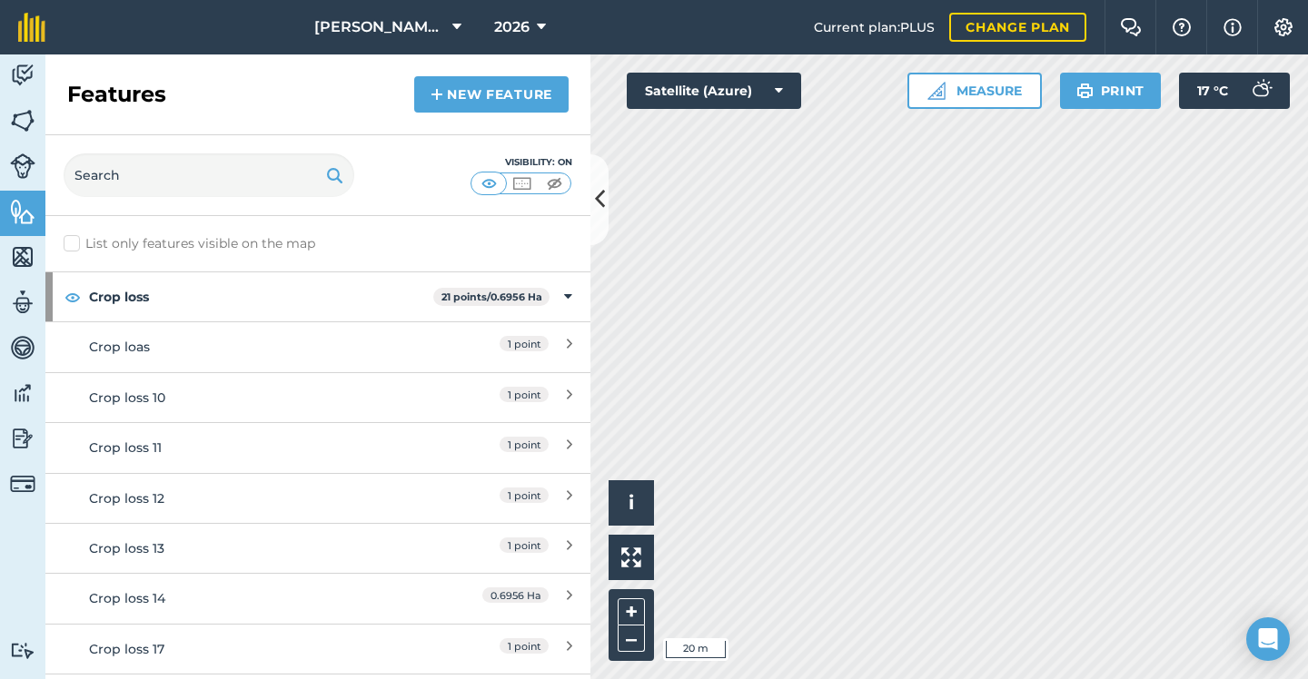
click at [489, 88] on link "New feature" at bounding box center [491, 94] width 154 height 36
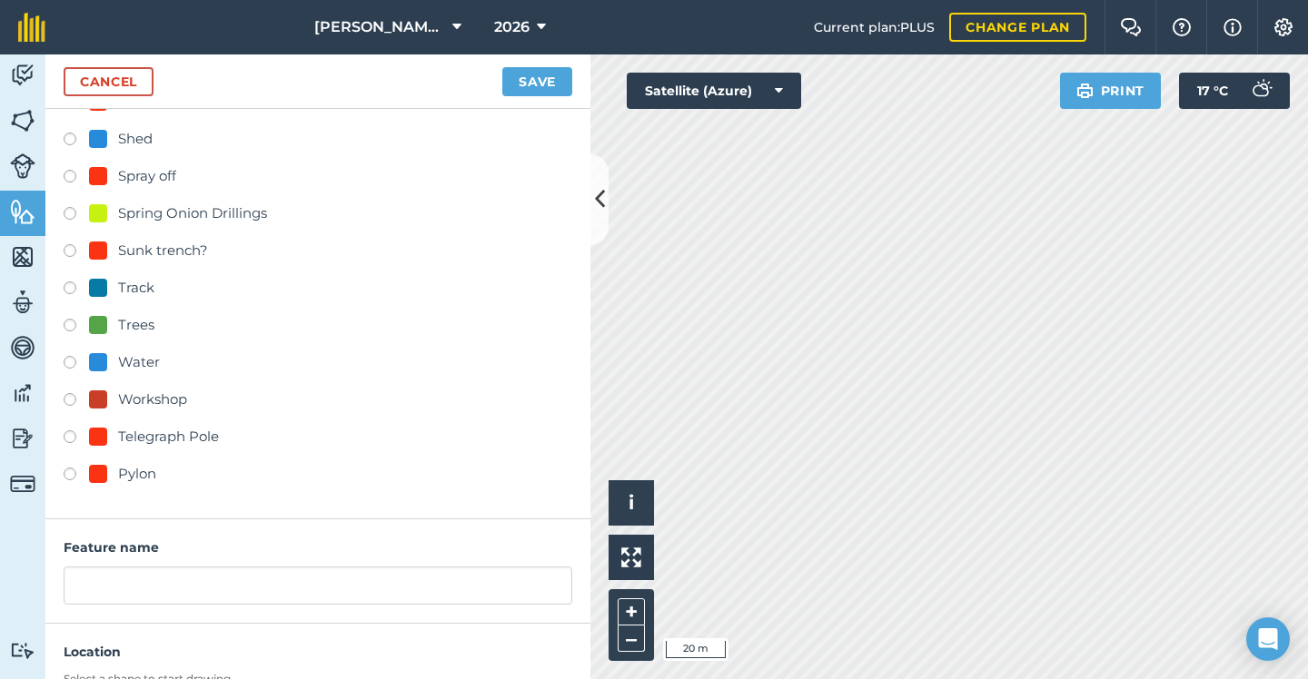
scroll to position [840, 0]
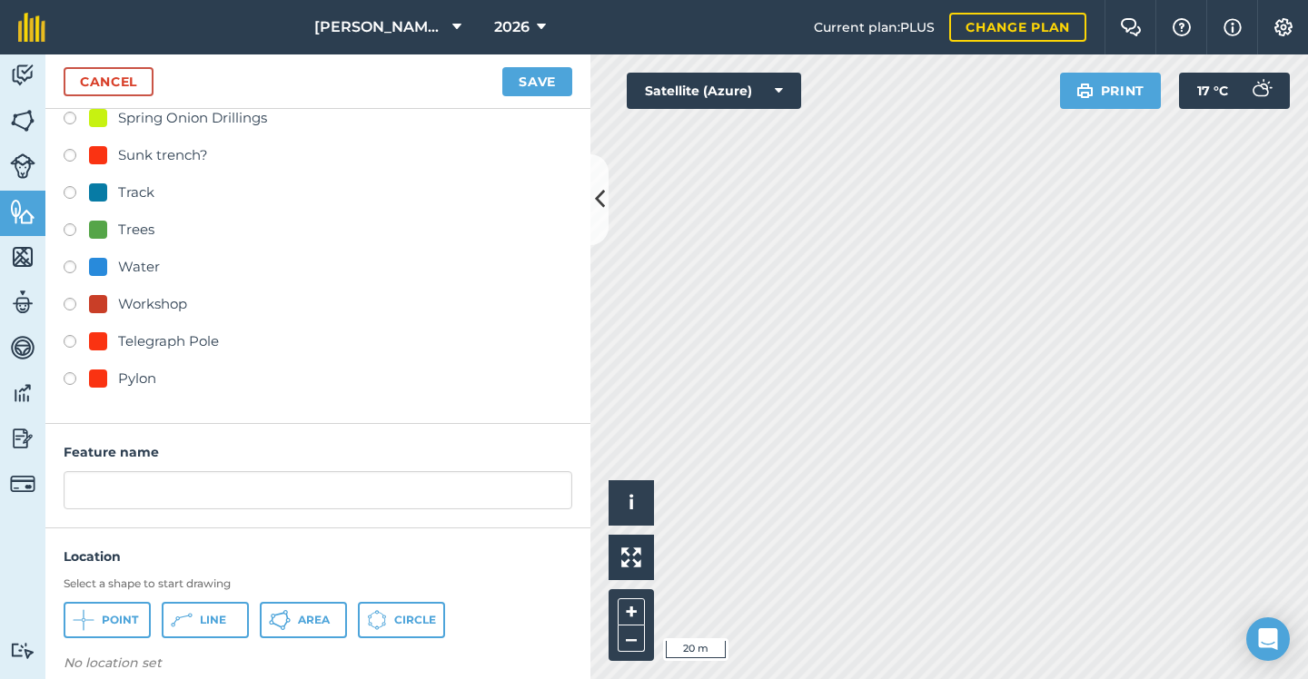
click at [136, 382] on div "Pylon" at bounding box center [137, 379] width 38 height 22
radio input "true"
click at [131, 621] on span "Point" at bounding box center [120, 620] width 36 height 15
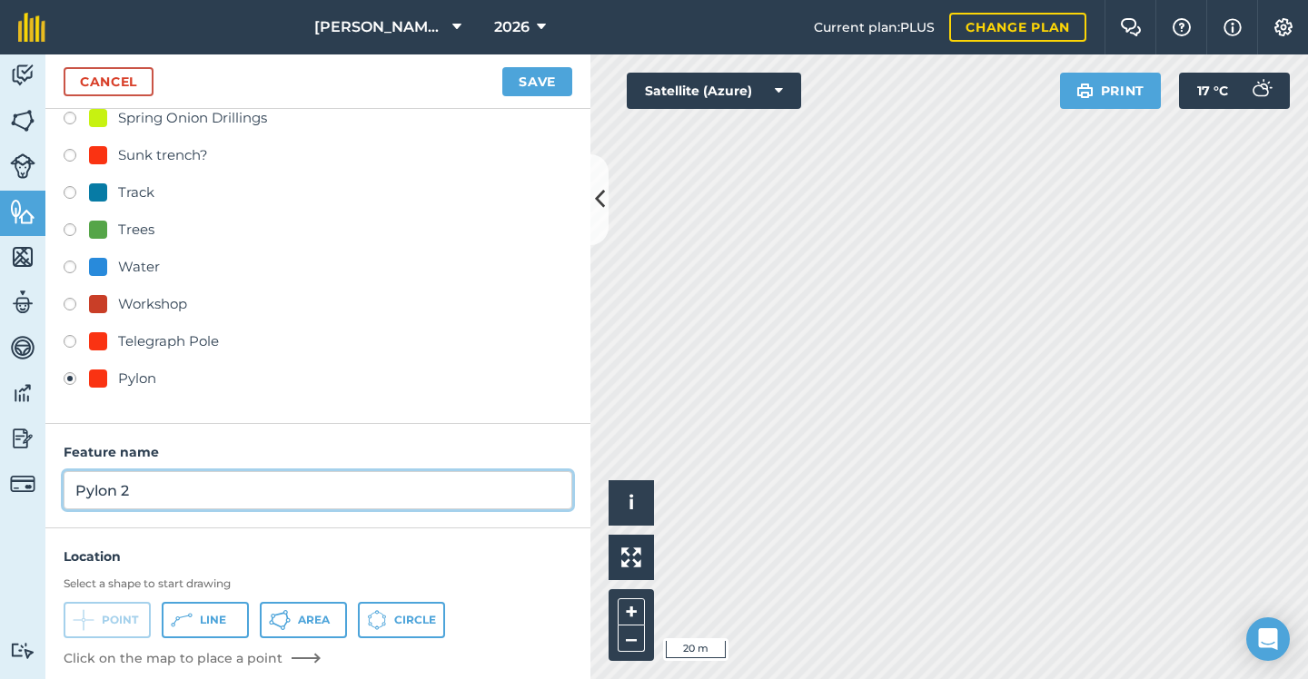
click at [190, 489] on input "Pylon 2" at bounding box center [318, 490] width 508 height 38
type input "Pylon"
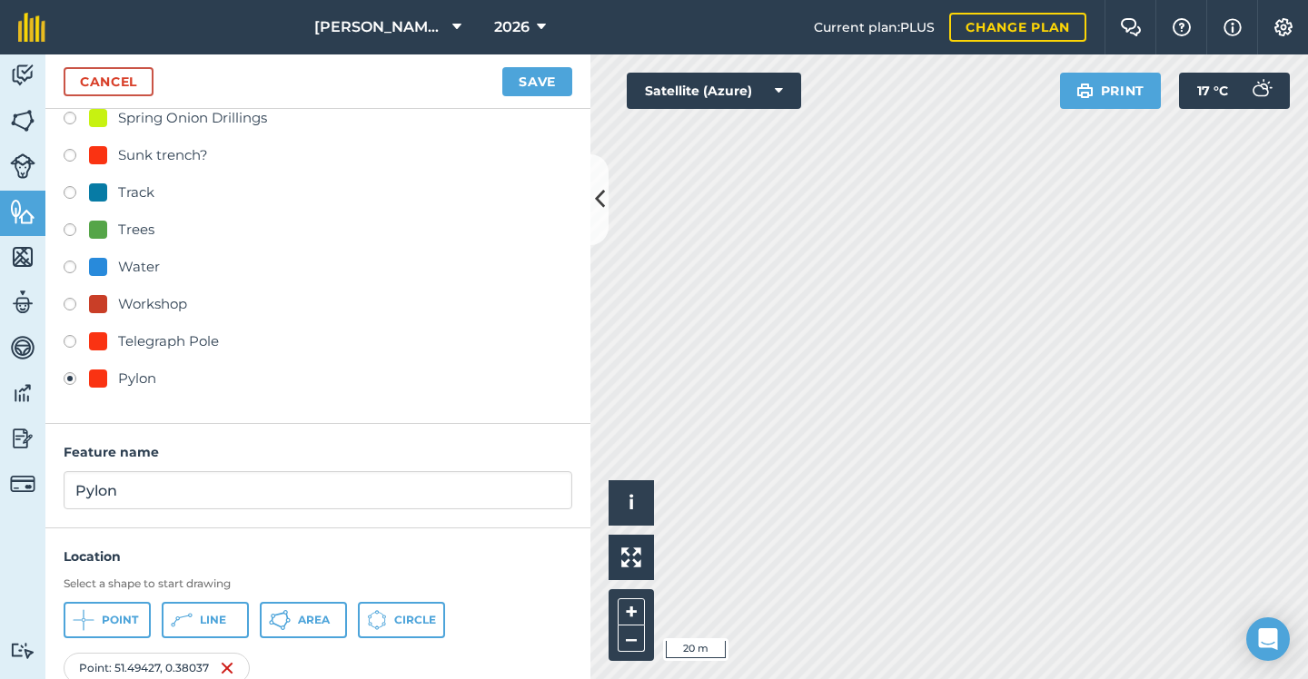
click at [553, 88] on button "Save" at bounding box center [537, 81] width 70 height 29
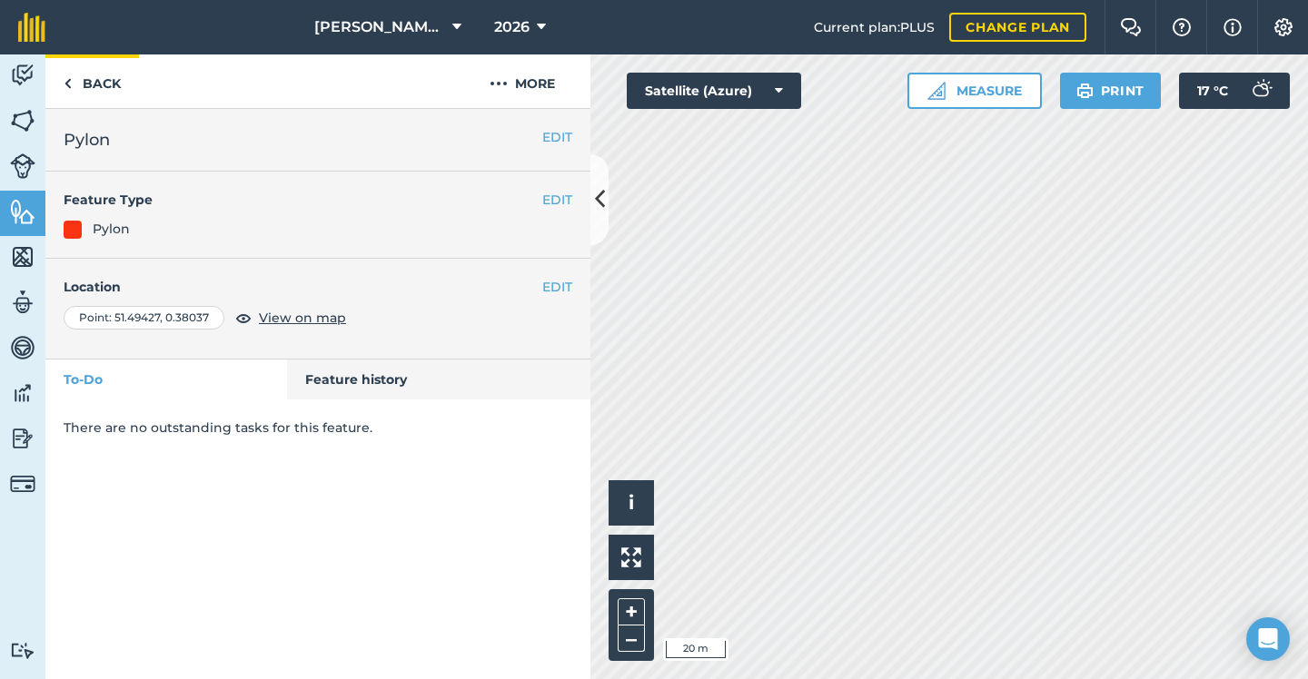
click at [73, 83] on link "Back" at bounding box center [92, 81] width 94 height 54
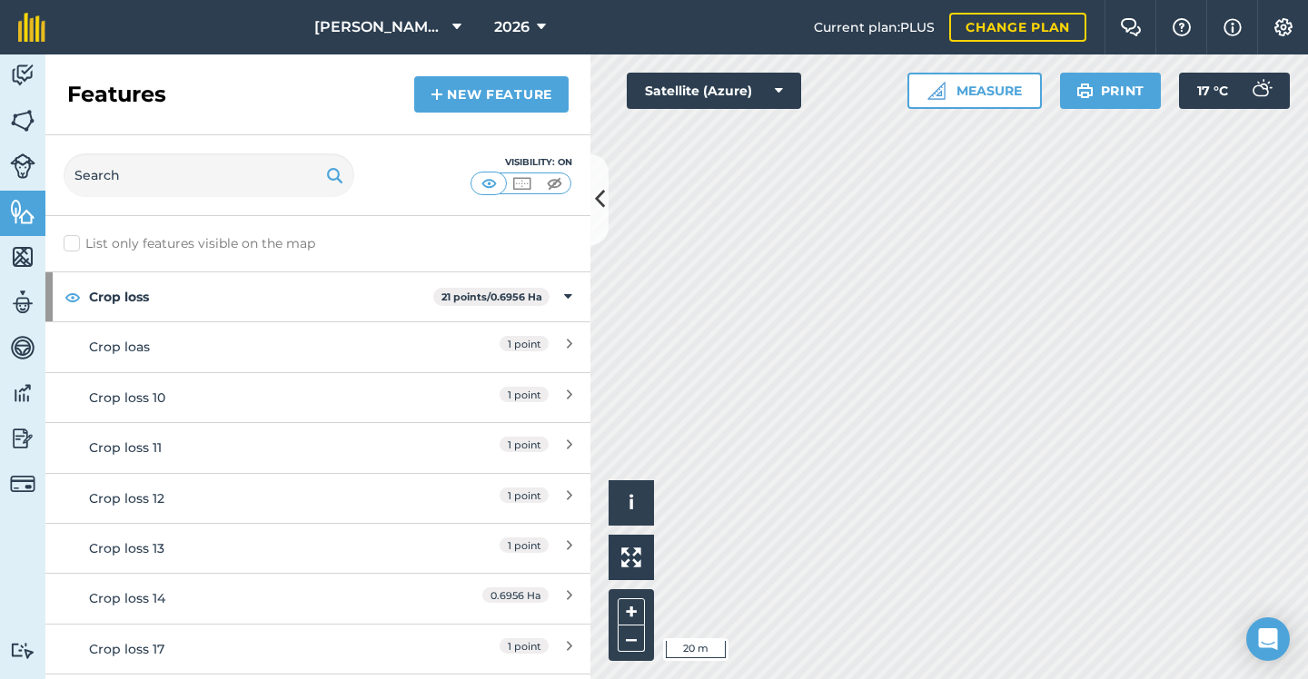
click at [509, 111] on link "New feature" at bounding box center [491, 94] width 154 height 36
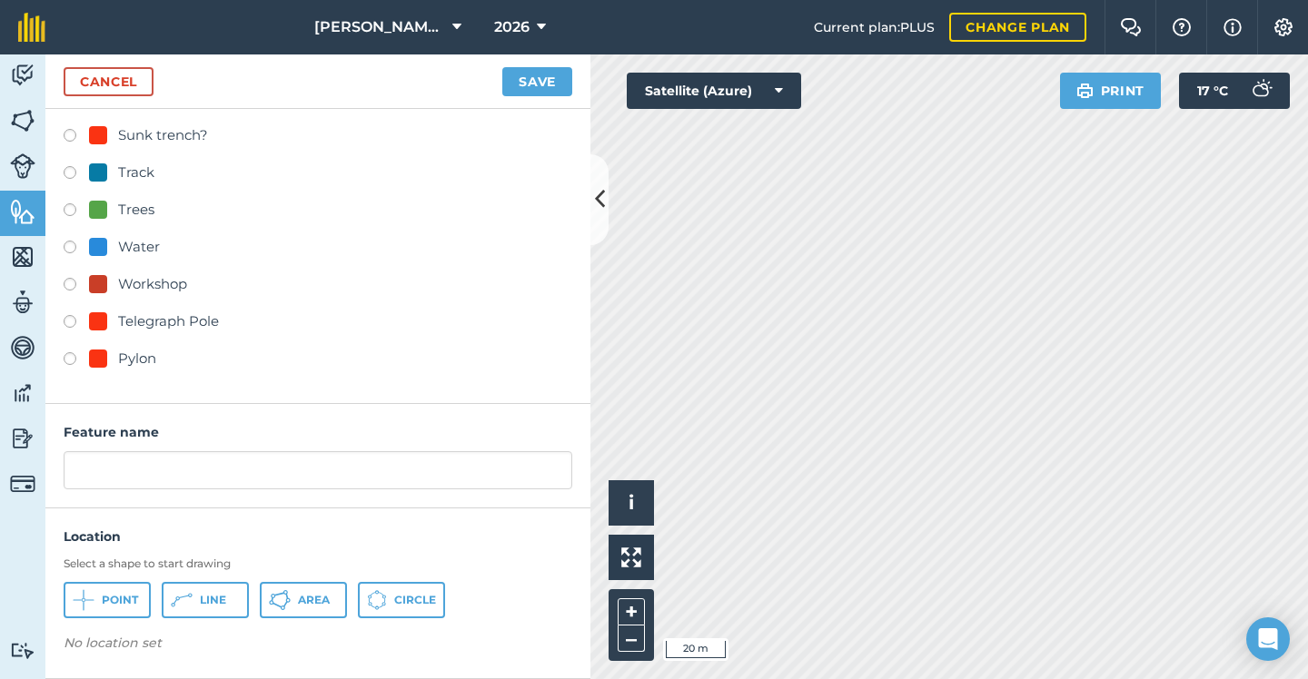
scroll to position [859, 0]
click at [130, 359] on div "Pylon" at bounding box center [137, 360] width 38 height 22
radio input "true"
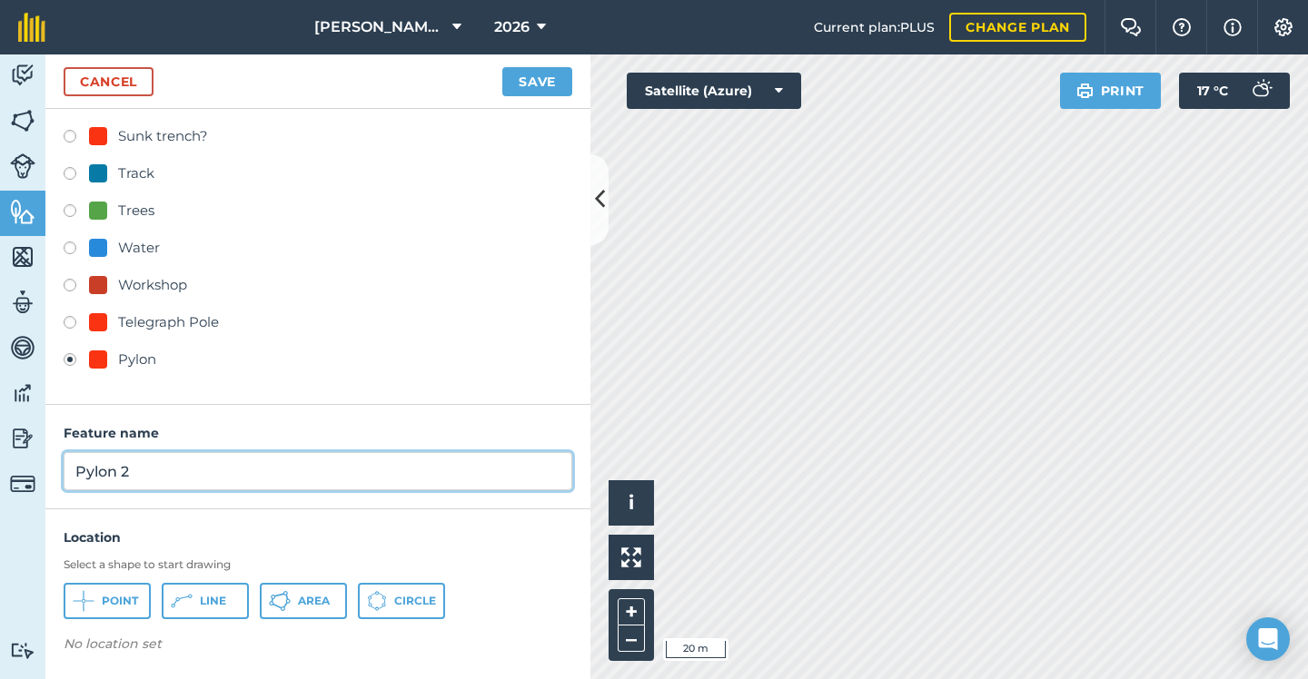
click at [181, 482] on input "Pylon 2" at bounding box center [318, 471] width 508 height 38
type input "Pylon"
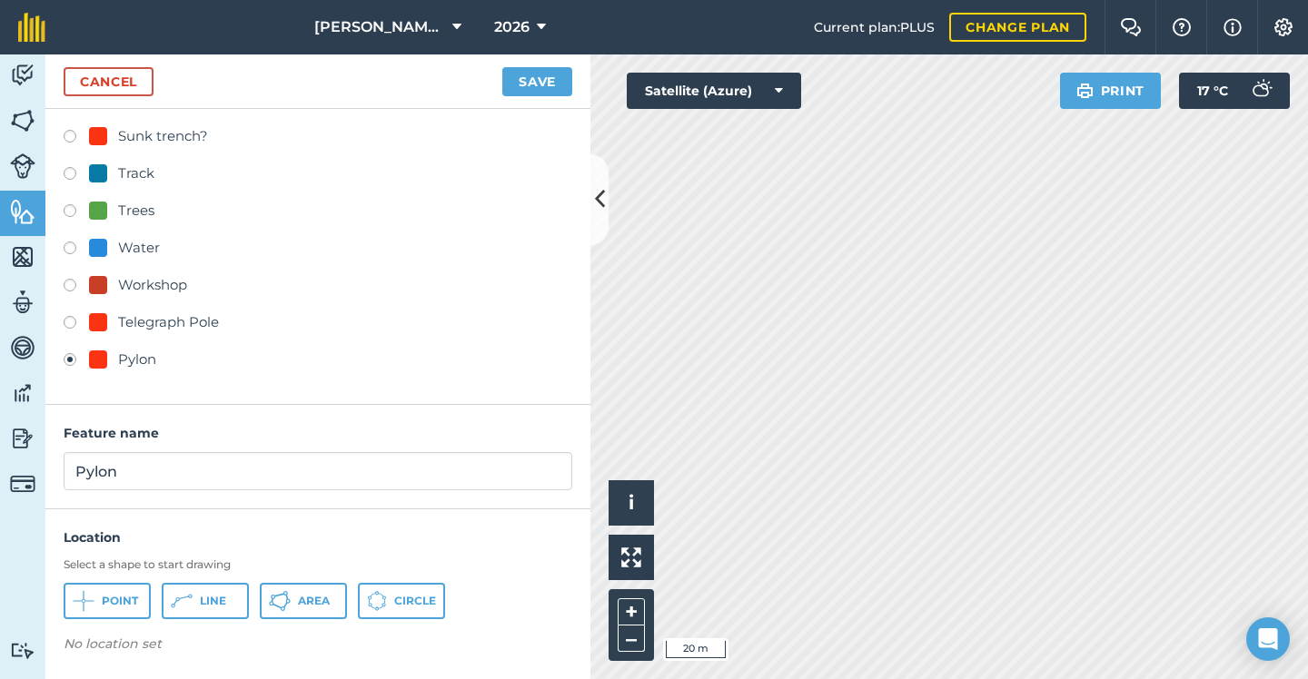
click at [123, 600] on span "Point" at bounding box center [120, 601] width 36 height 15
click at [524, 86] on button "Save" at bounding box center [537, 81] width 70 height 29
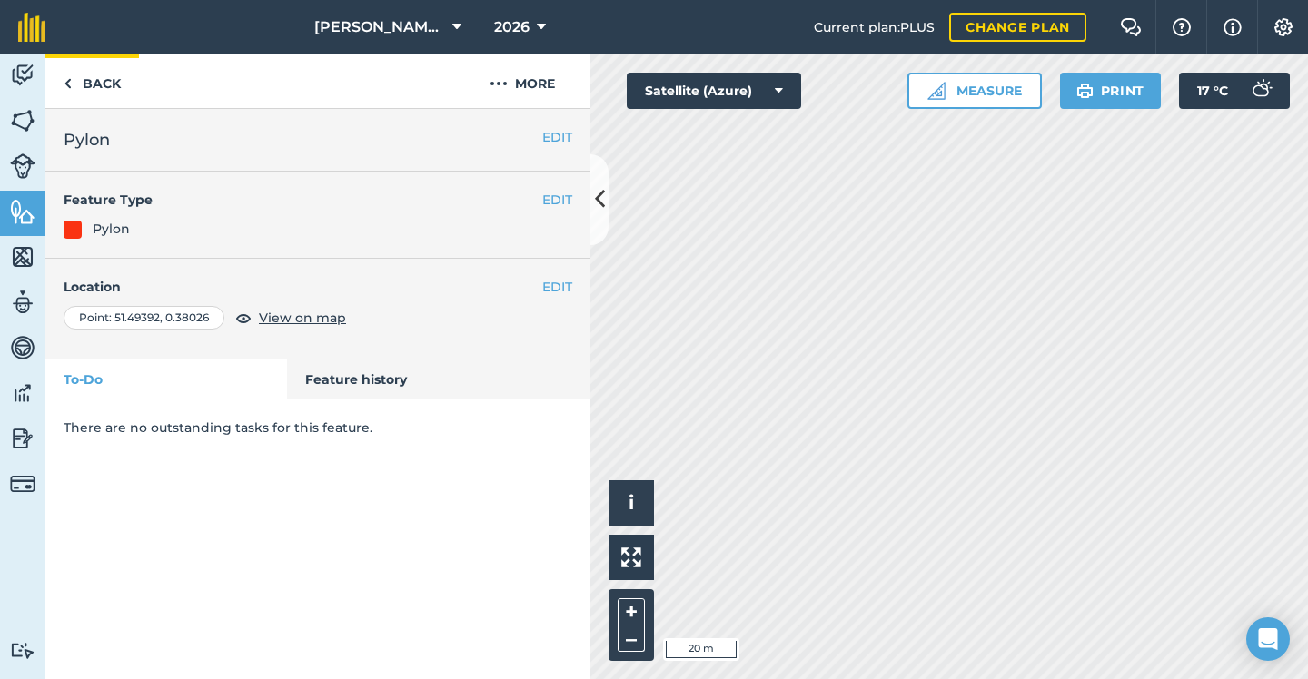
click at [123, 86] on link "Back" at bounding box center [92, 81] width 94 height 54
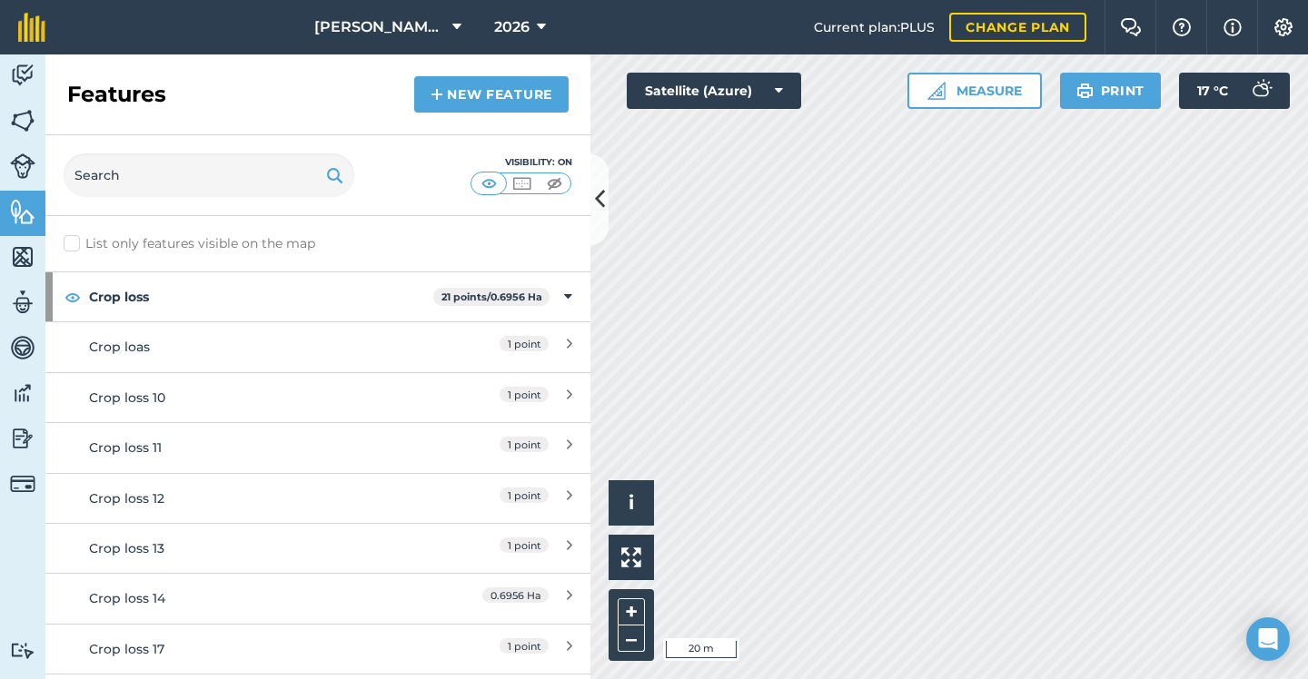
click at [508, 104] on link "New feature" at bounding box center [491, 94] width 154 height 36
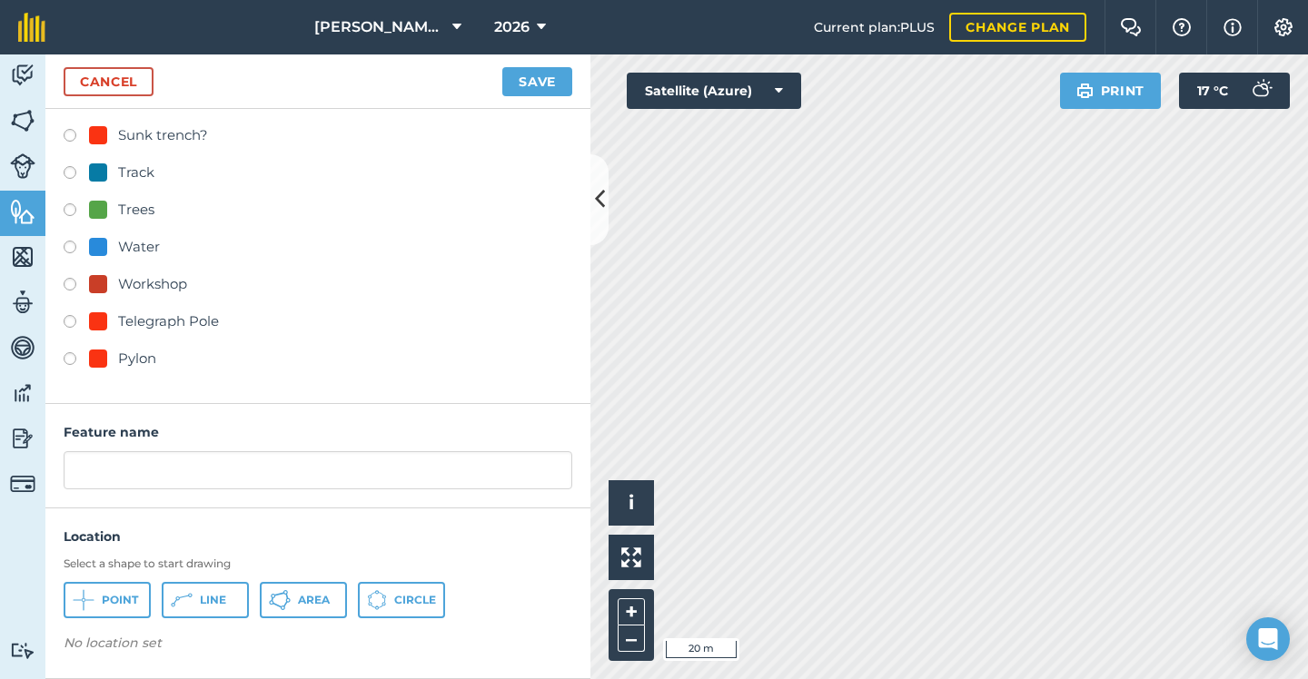
scroll to position [859, 0]
click at [116, 355] on div "Pylon" at bounding box center [122, 360] width 67 height 22
radio input "true"
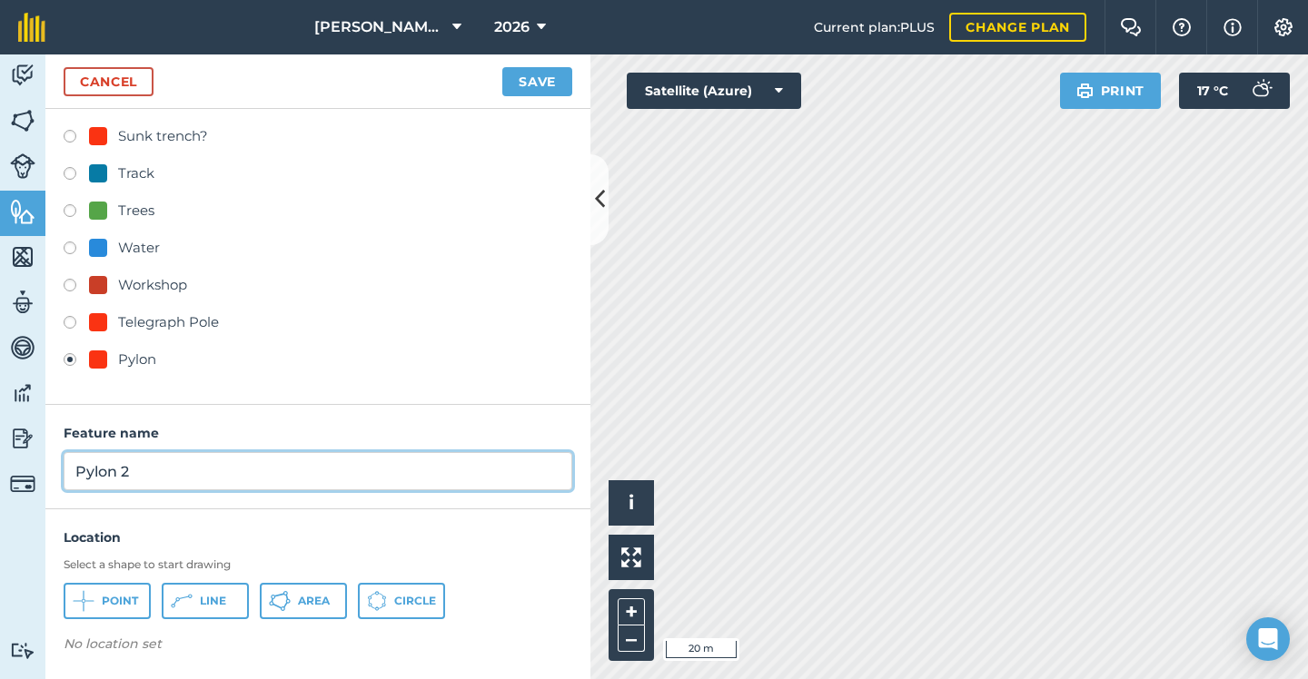
click at [211, 469] on input "Pylon 2" at bounding box center [318, 471] width 508 height 38
type input "Pylon"
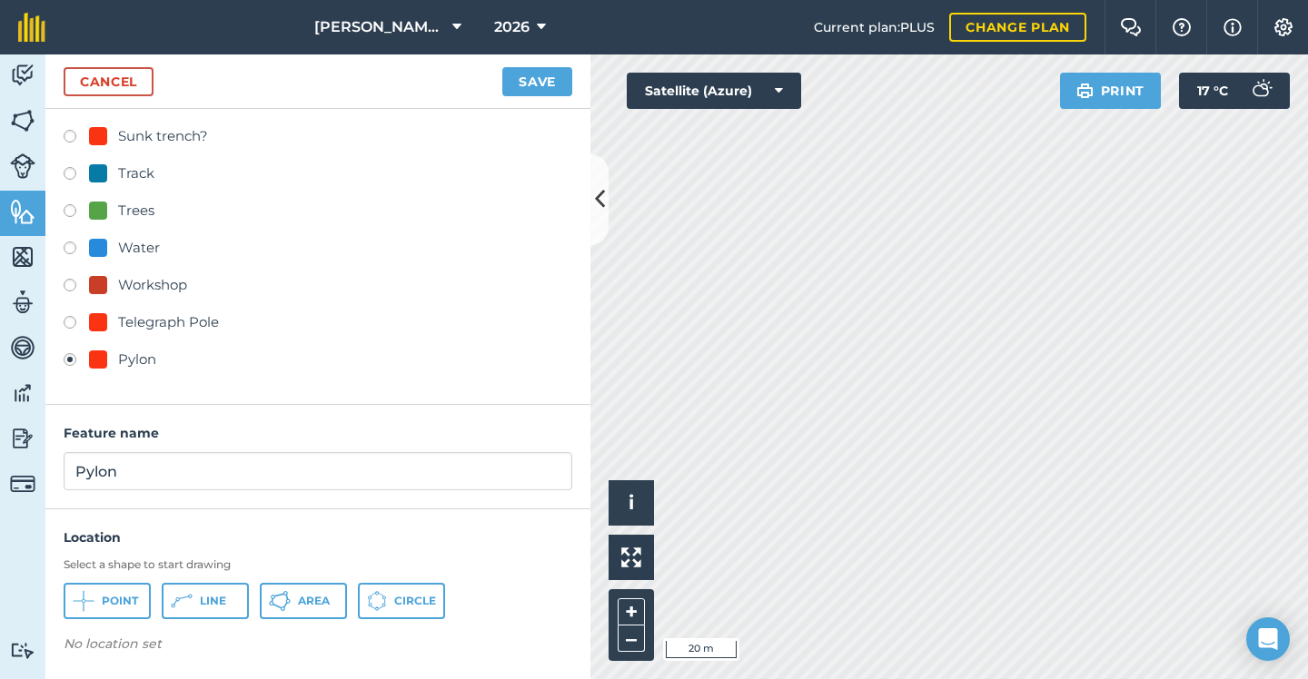
click at [105, 600] on span "Point" at bounding box center [120, 601] width 36 height 15
click at [548, 80] on button "Save" at bounding box center [537, 81] width 70 height 29
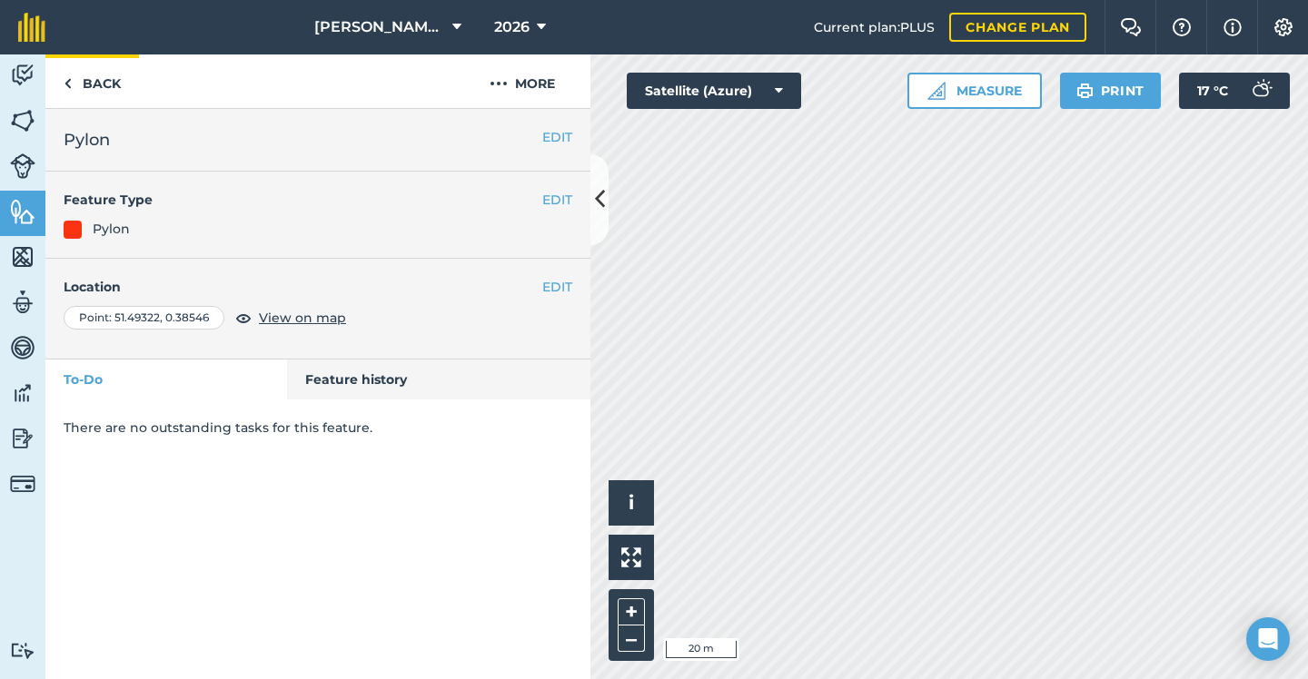
click at [83, 91] on link "Back" at bounding box center [92, 81] width 94 height 54
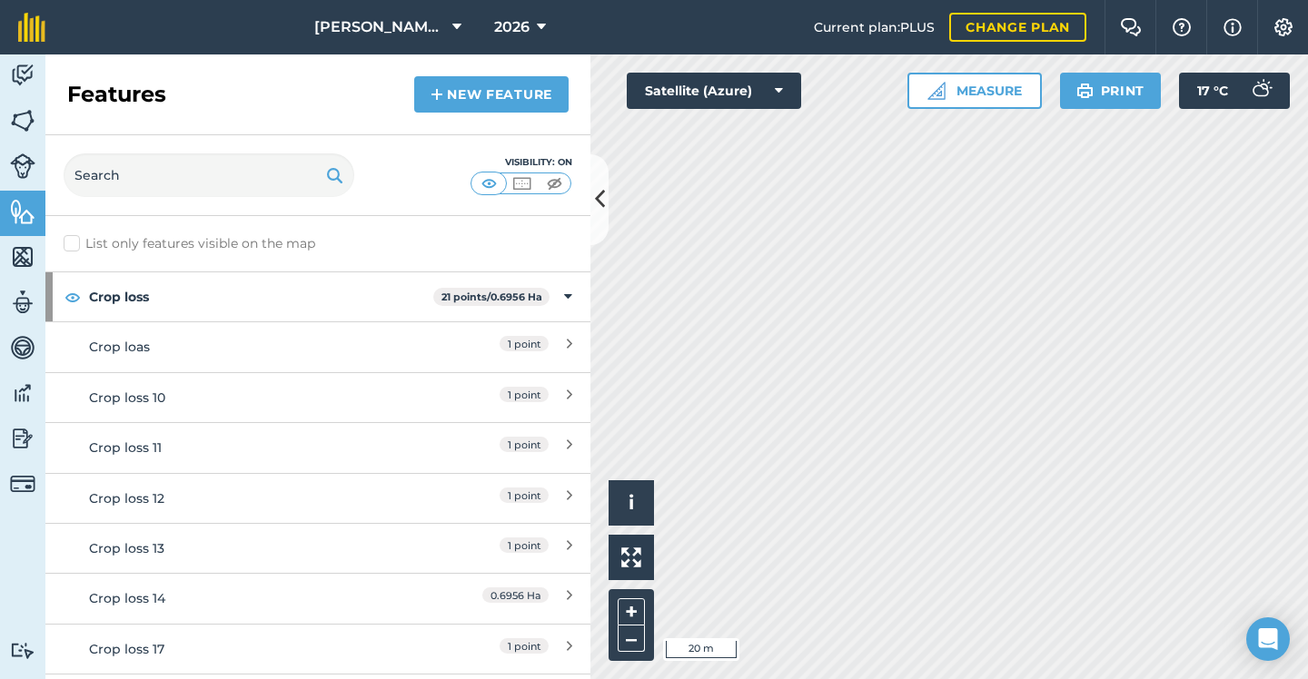
click at [496, 82] on link "New feature" at bounding box center [491, 94] width 154 height 36
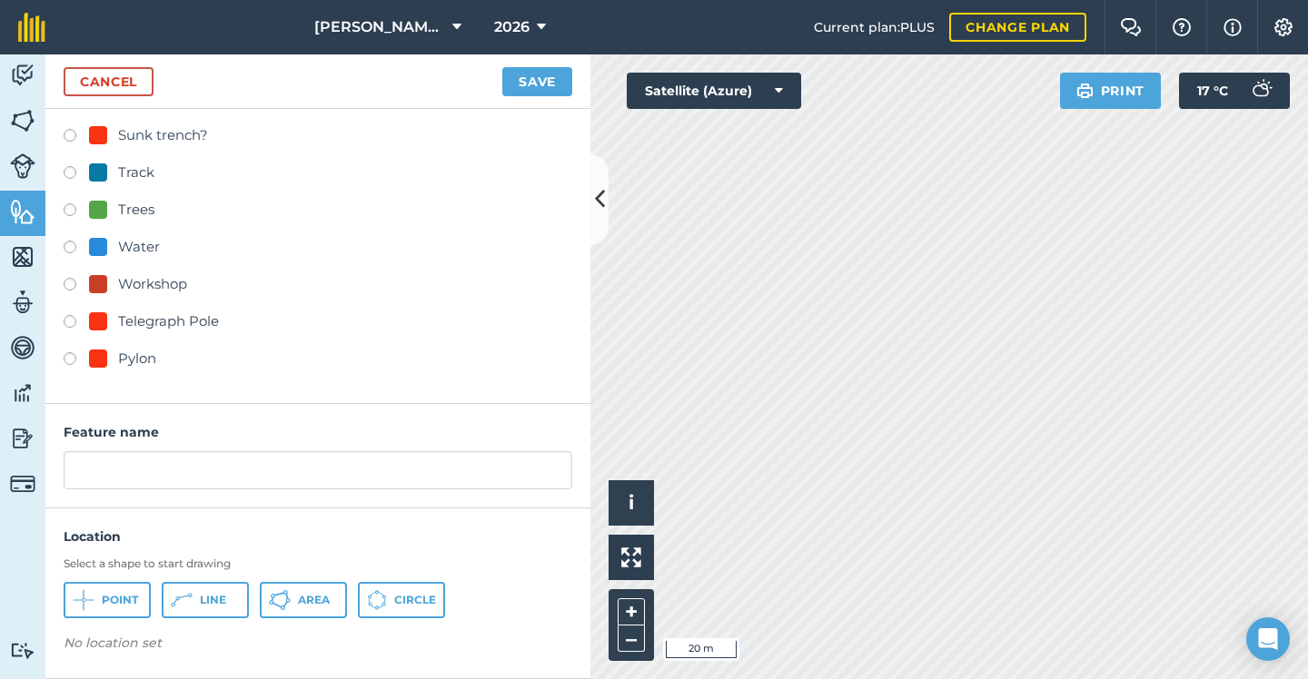
scroll to position [859, 0]
click at [133, 365] on div "Pylon" at bounding box center [137, 360] width 38 height 22
radio input "true"
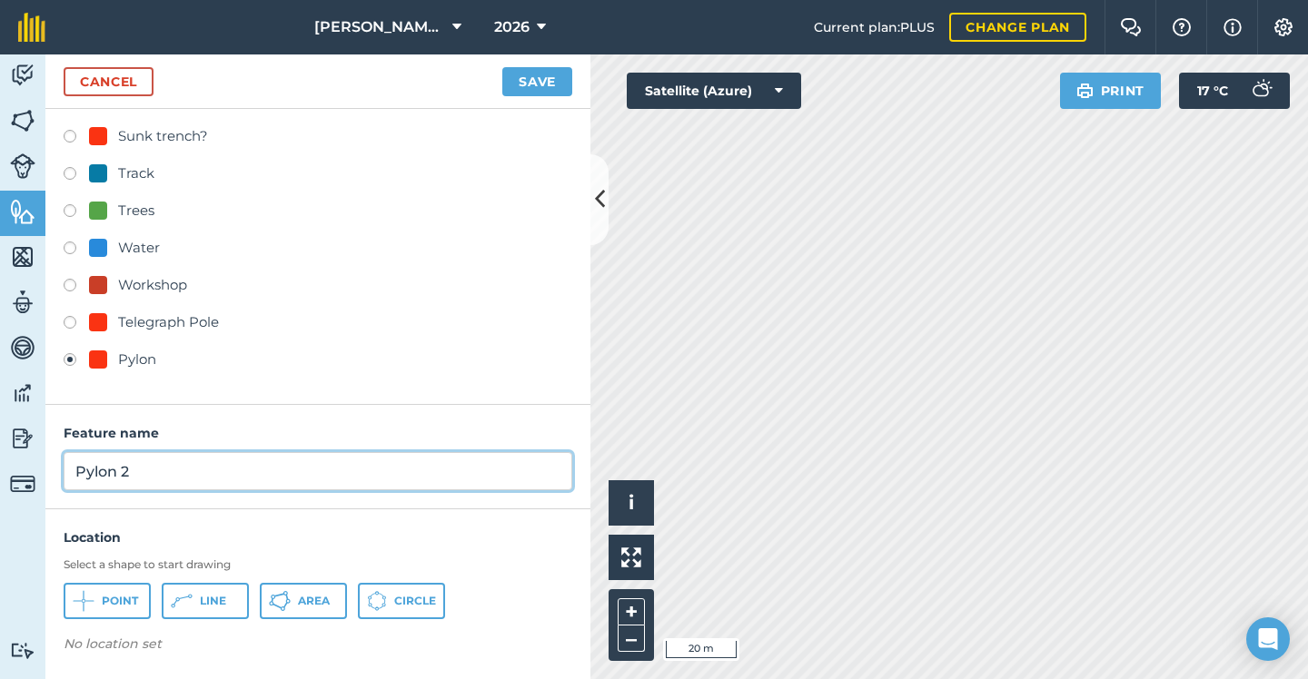
click at [209, 463] on input "Pylon 2" at bounding box center [318, 471] width 508 height 38
type input "Pylon"
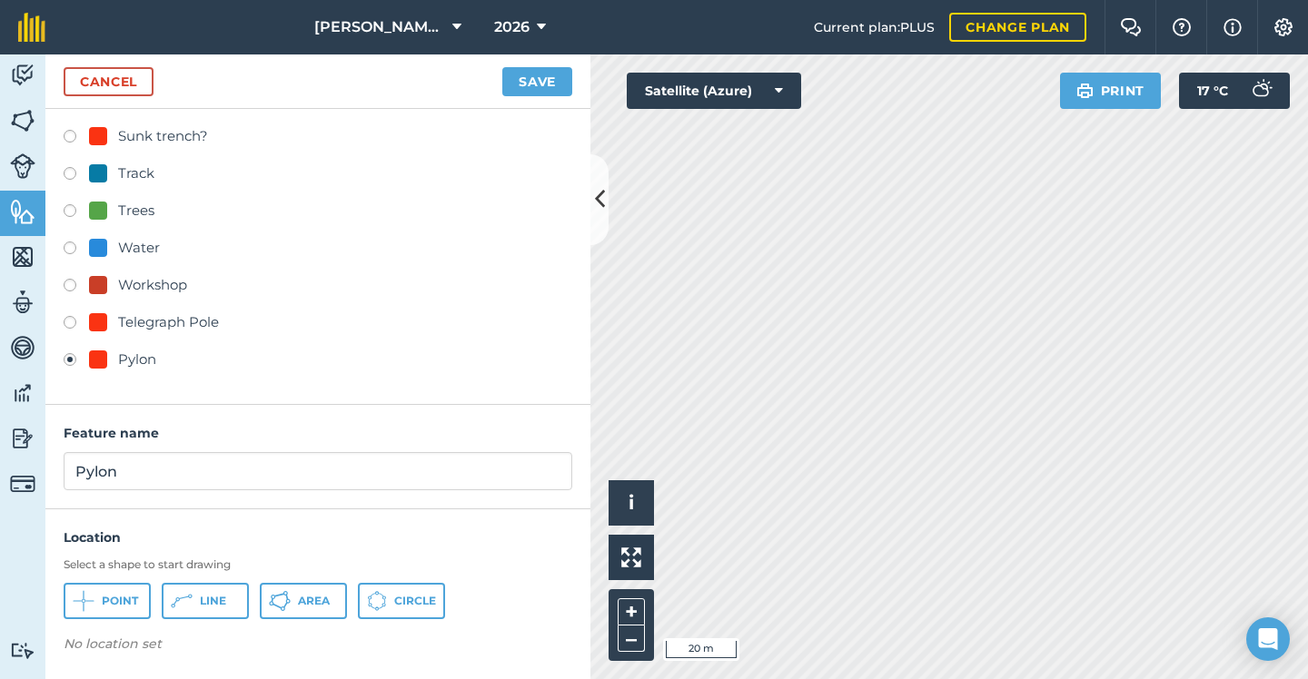
click at [110, 597] on span "Point" at bounding box center [120, 601] width 36 height 15
click at [535, 94] on button "Save" at bounding box center [537, 81] width 70 height 29
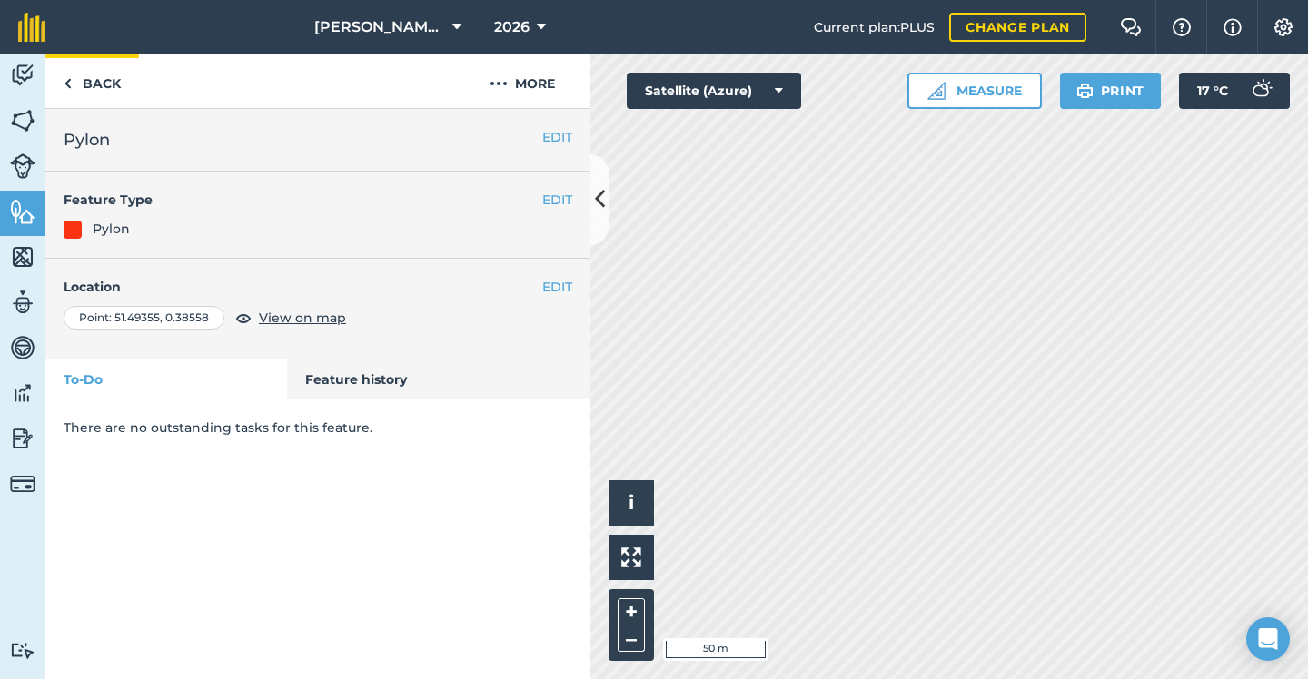
click at [104, 90] on link "Back" at bounding box center [92, 81] width 94 height 54
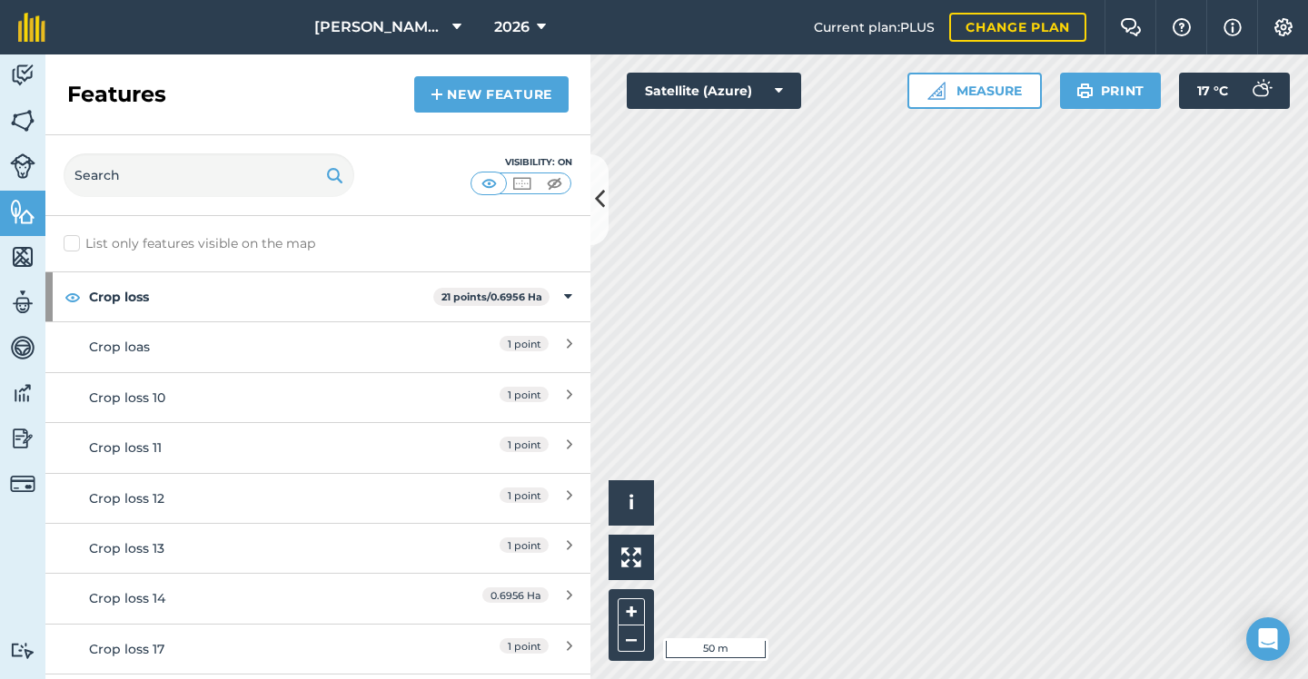
click at [470, 89] on link "New feature" at bounding box center [491, 94] width 154 height 36
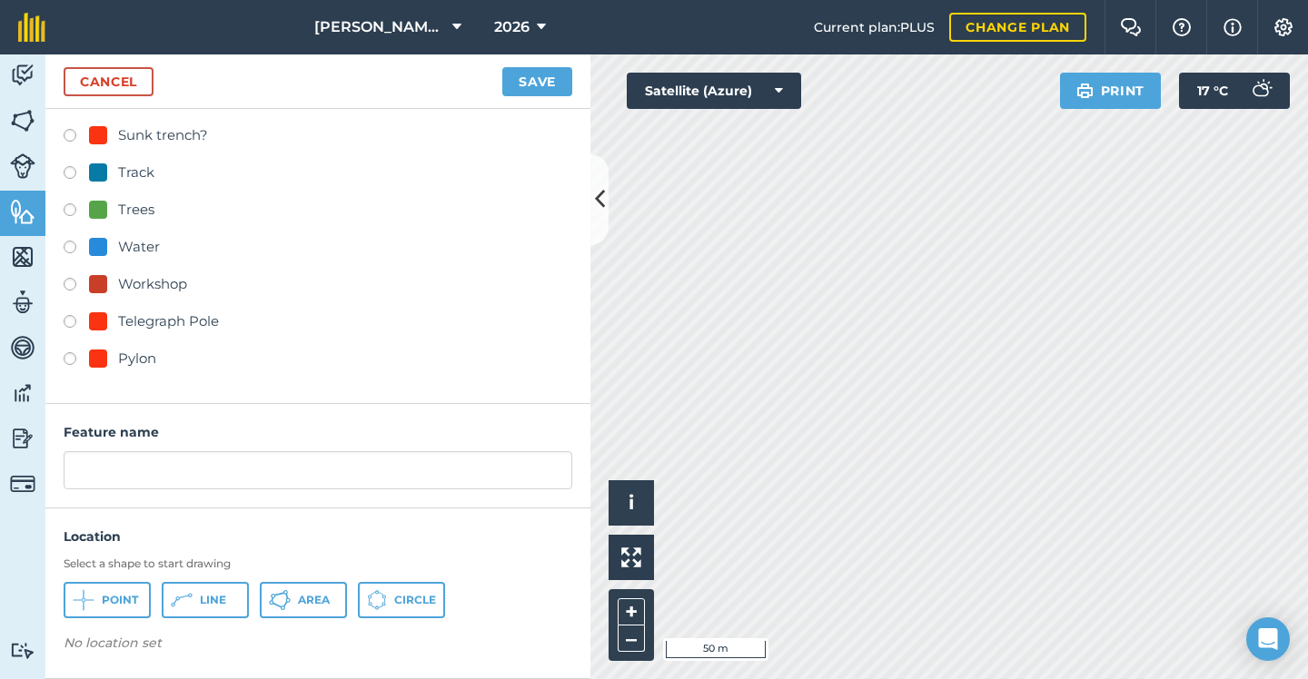
scroll to position [859, 0]
click at [113, 349] on div "Pylon" at bounding box center [122, 360] width 67 height 22
radio input "true"
click at [125, 597] on span "Point" at bounding box center [120, 601] width 36 height 15
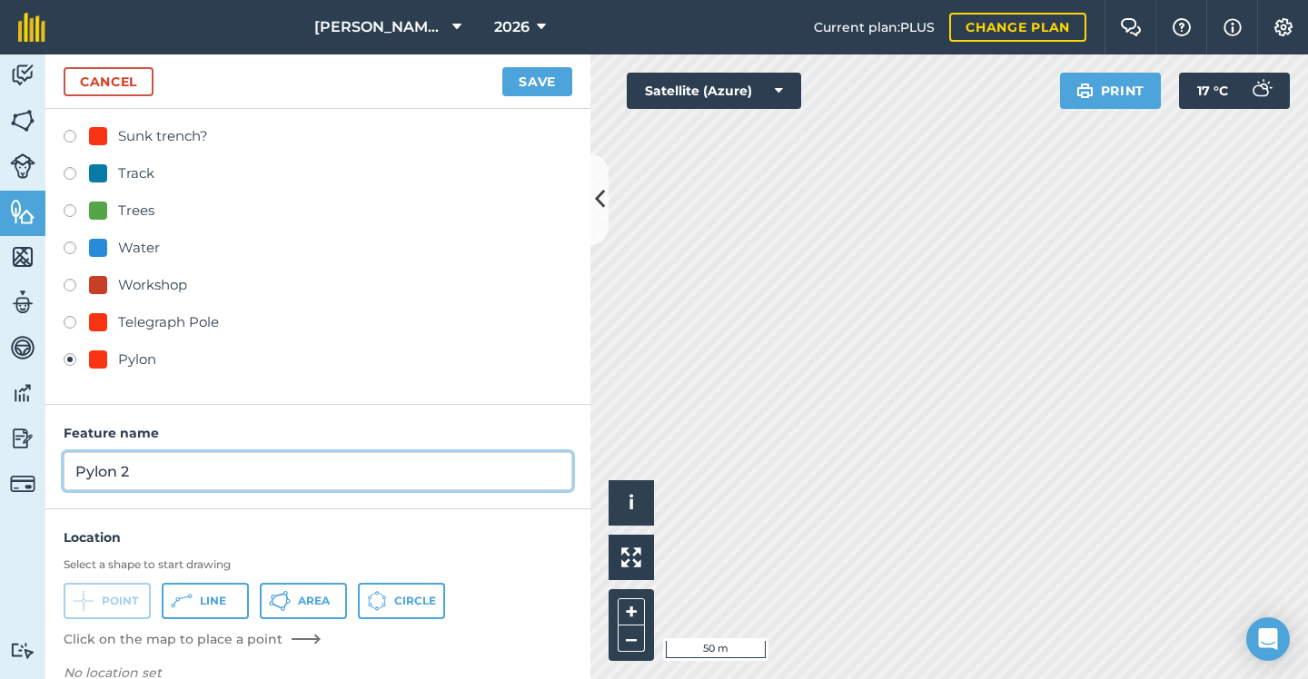
click at [198, 477] on input "Pylon 2" at bounding box center [318, 471] width 508 height 38
type input "Pylon"
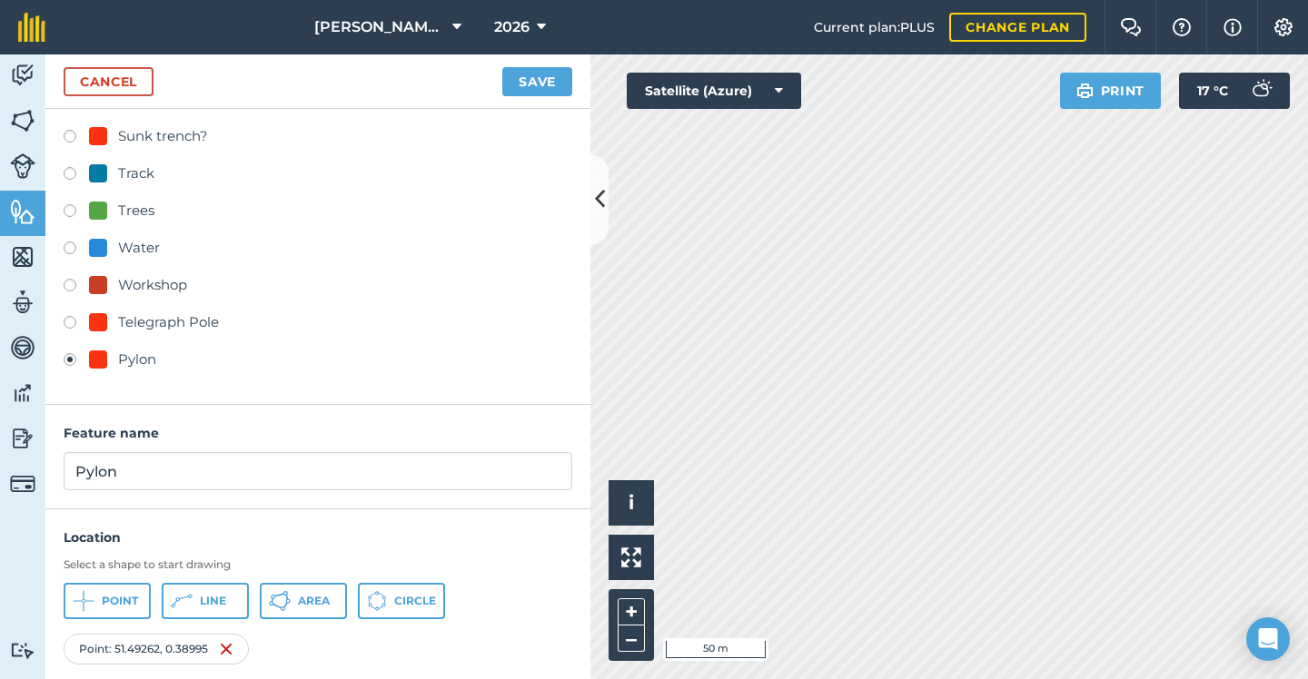
click at [528, 72] on button "Save" at bounding box center [537, 81] width 70 height 29
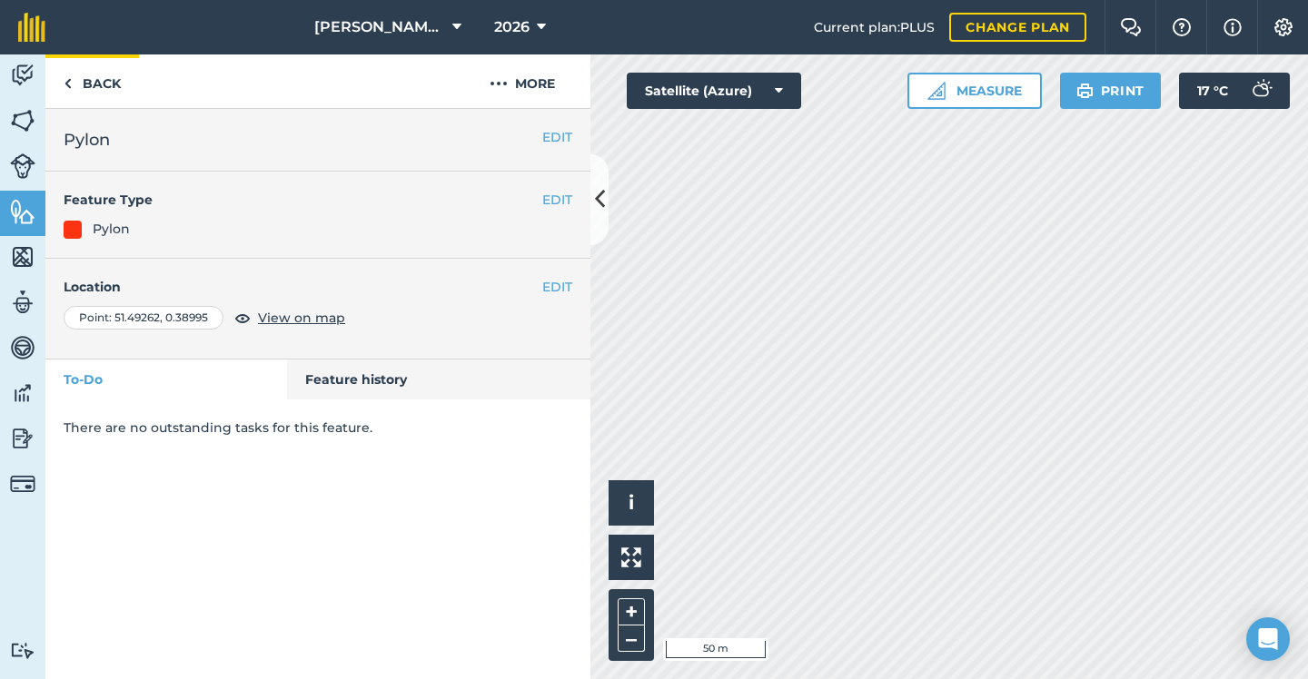
click at [82, 84] on link "Back" at bounding box center [92, 81] width 94 height 54
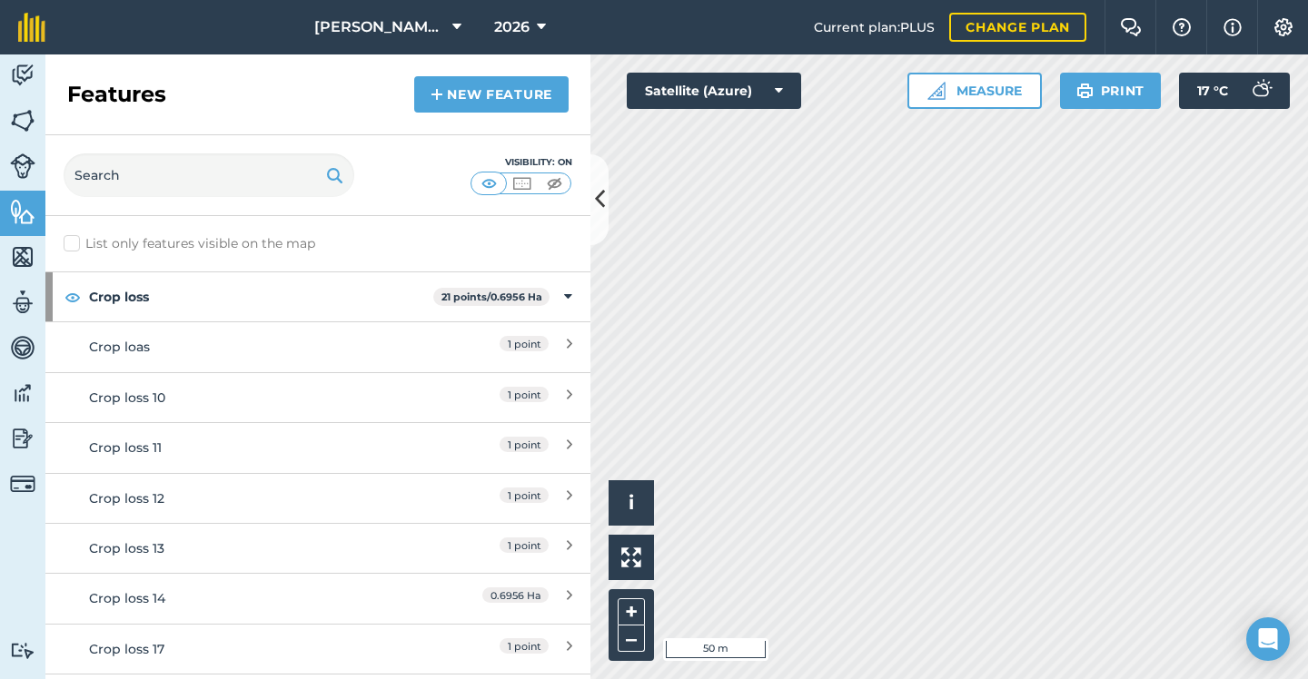
click at [479, 84] on link "New feature" at bounding box center [491, 94] width 154 height 36
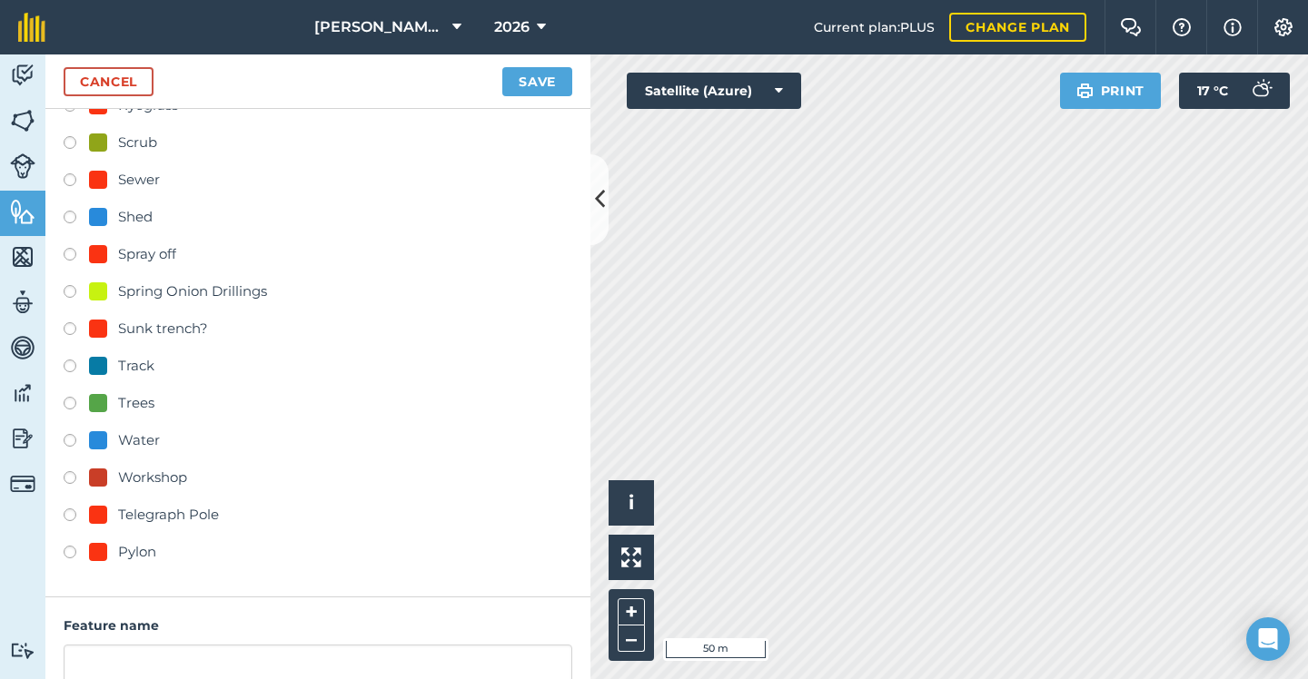
scroll to position [716, 0]
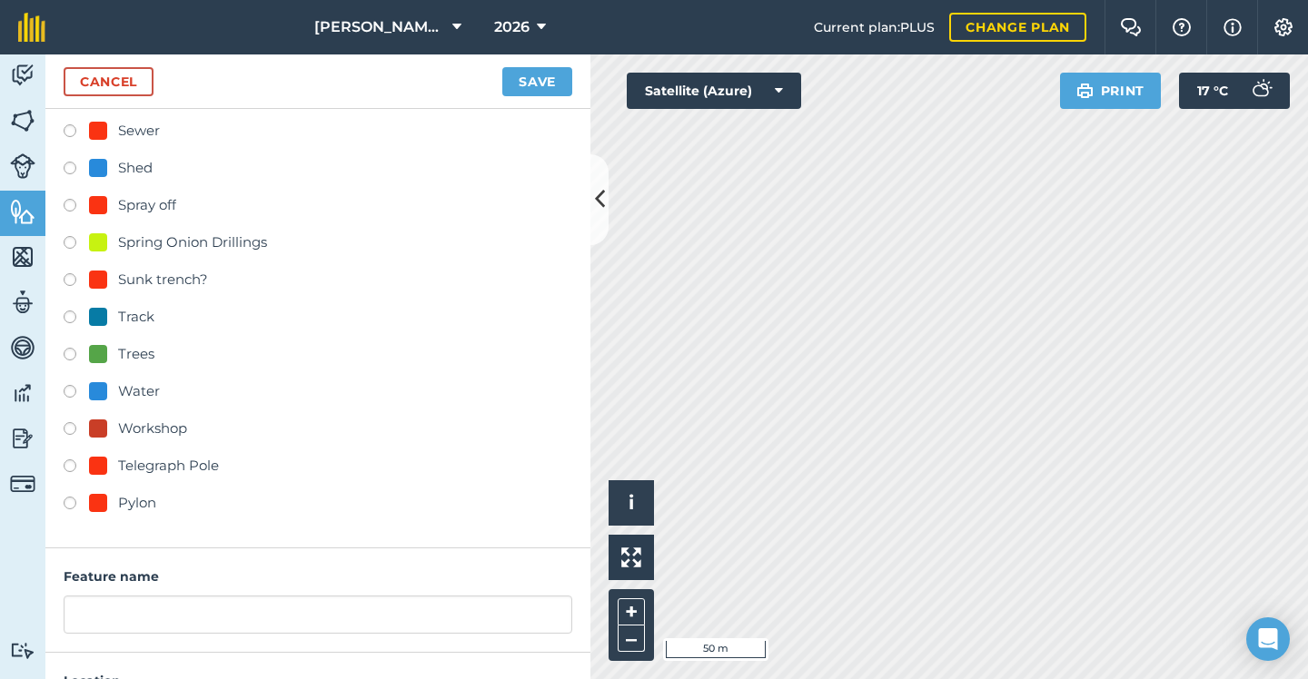
click at [118, 506] on div "Pylon" at bounding box center [137, 503] width 38 height 22
radio input "true"
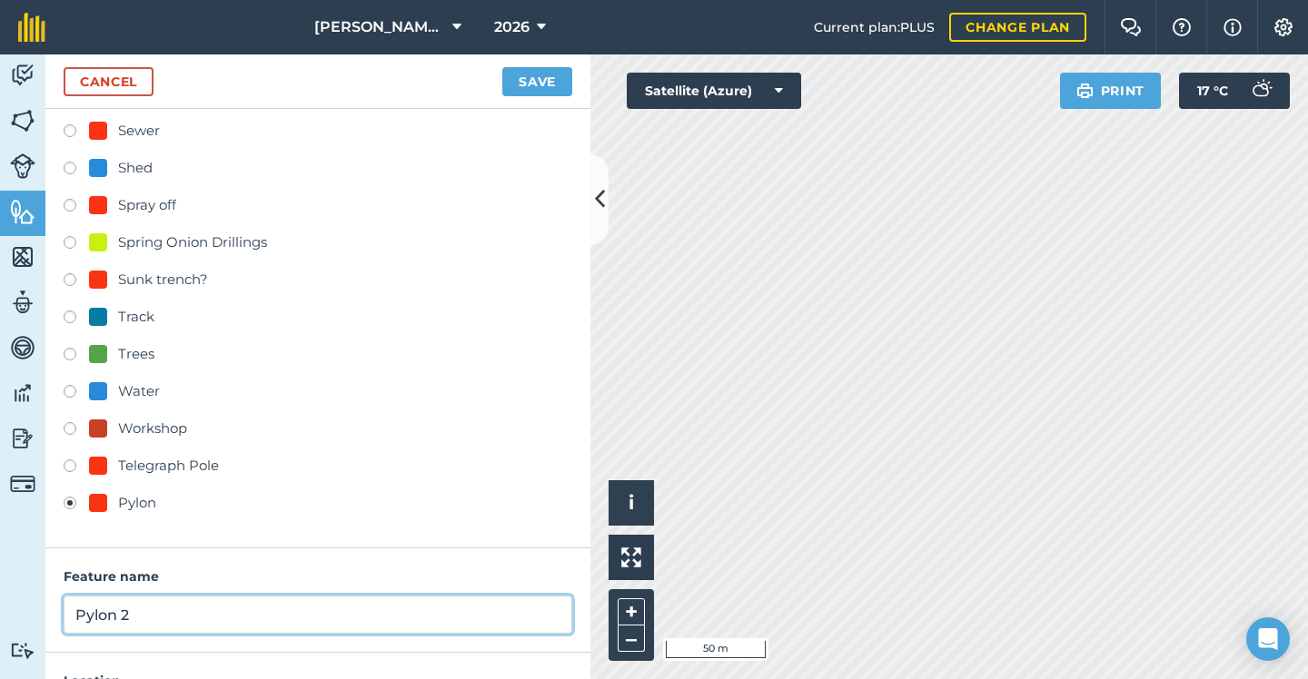
click at [172, 597] on input "Pylon 2" at bounding box center [318, 615] width 508 height 38
click at [165, 624] on input "Pylon 2" at bounding box center [318, 615] width 508 height 38
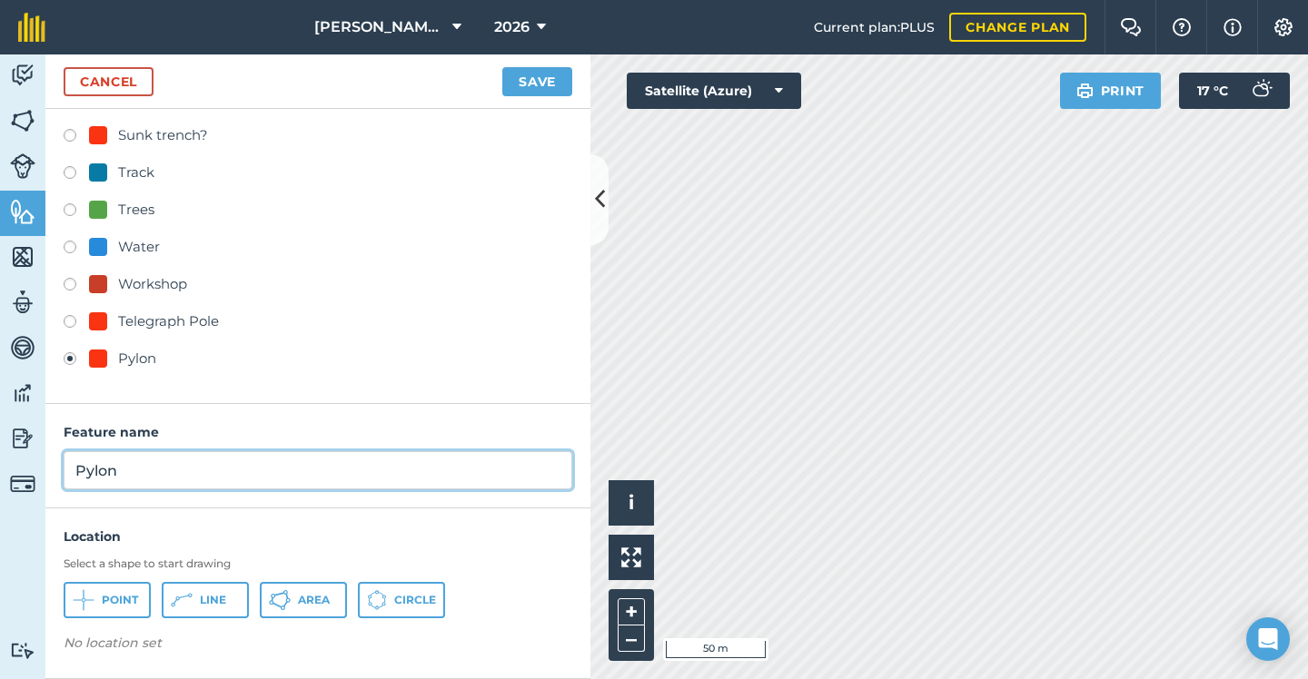
scroll to position [859, 0]
type input "Pylon"
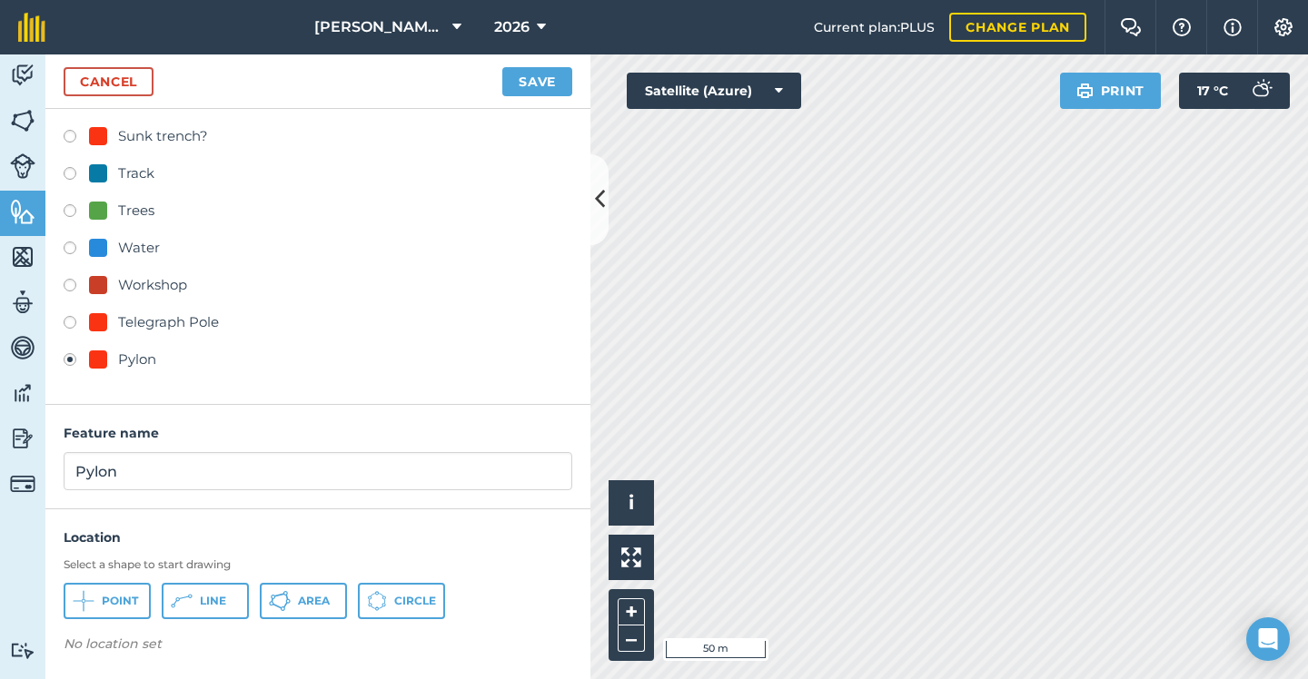
click at [127, 592] on button "Point" at bounding box center [107, 601] width 87 height 36
click at [548, 82] on button "Save" at bounding box center [537, 81] width 70 height 29
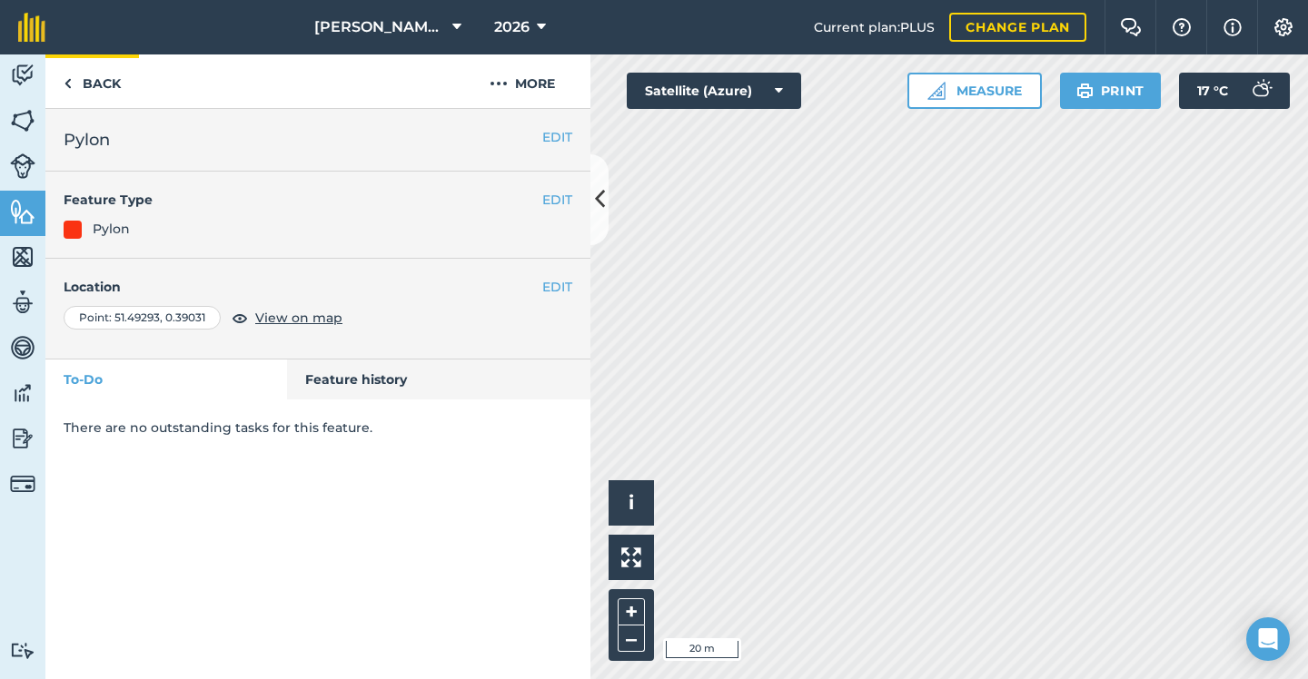
click at [90, 79] on link "Back" at bounding box center [92, 81] width 94 height 54
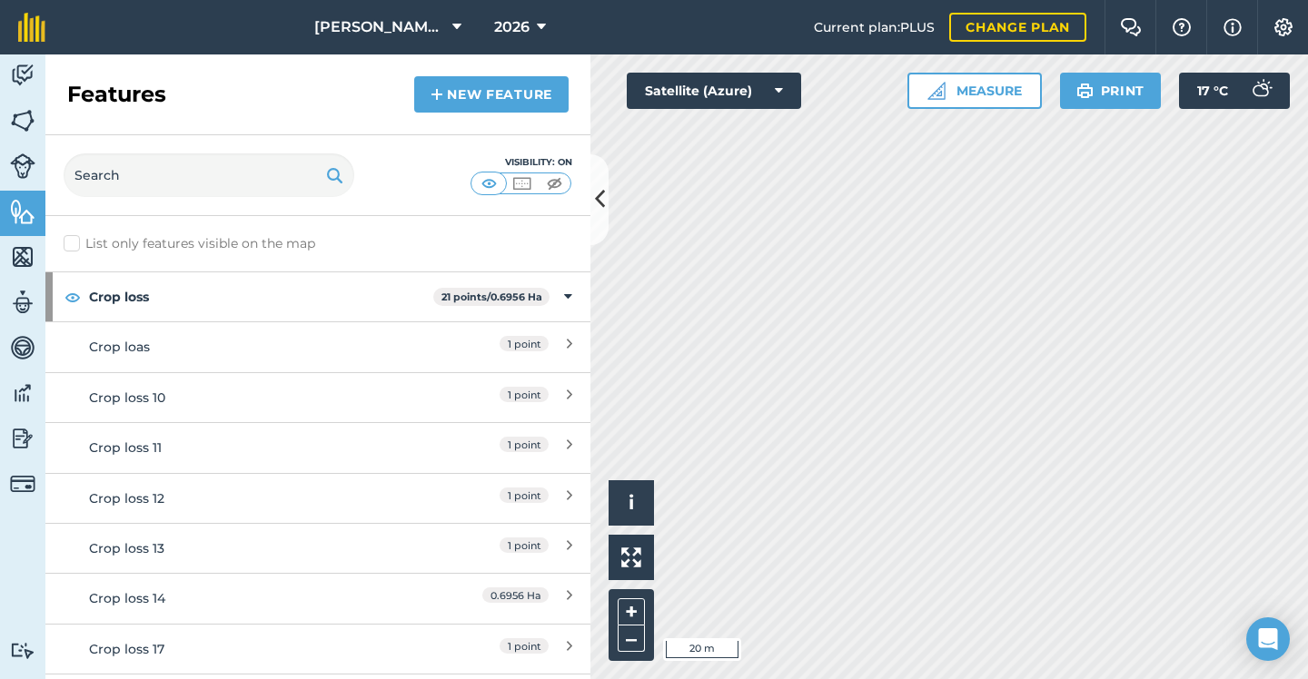
click at [510, 97] on link "New feature" at bounding box center [491, 94] width 154 height 36
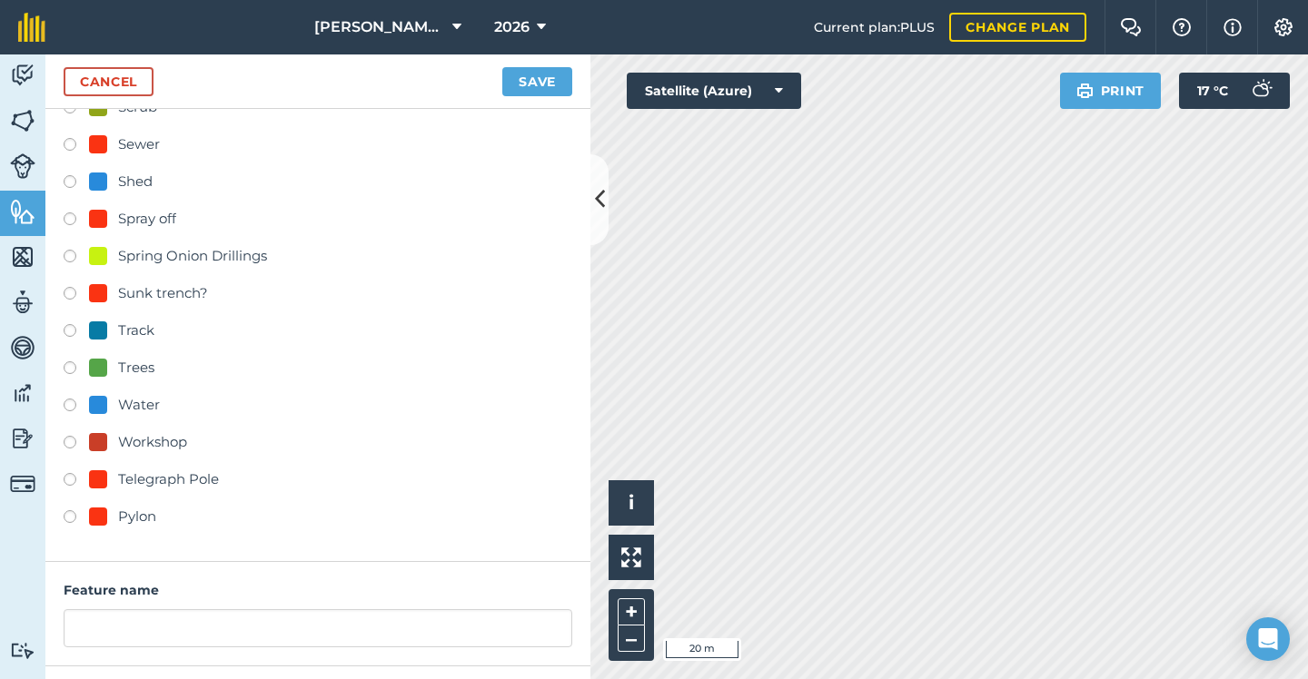
scroll to position [798, 0]
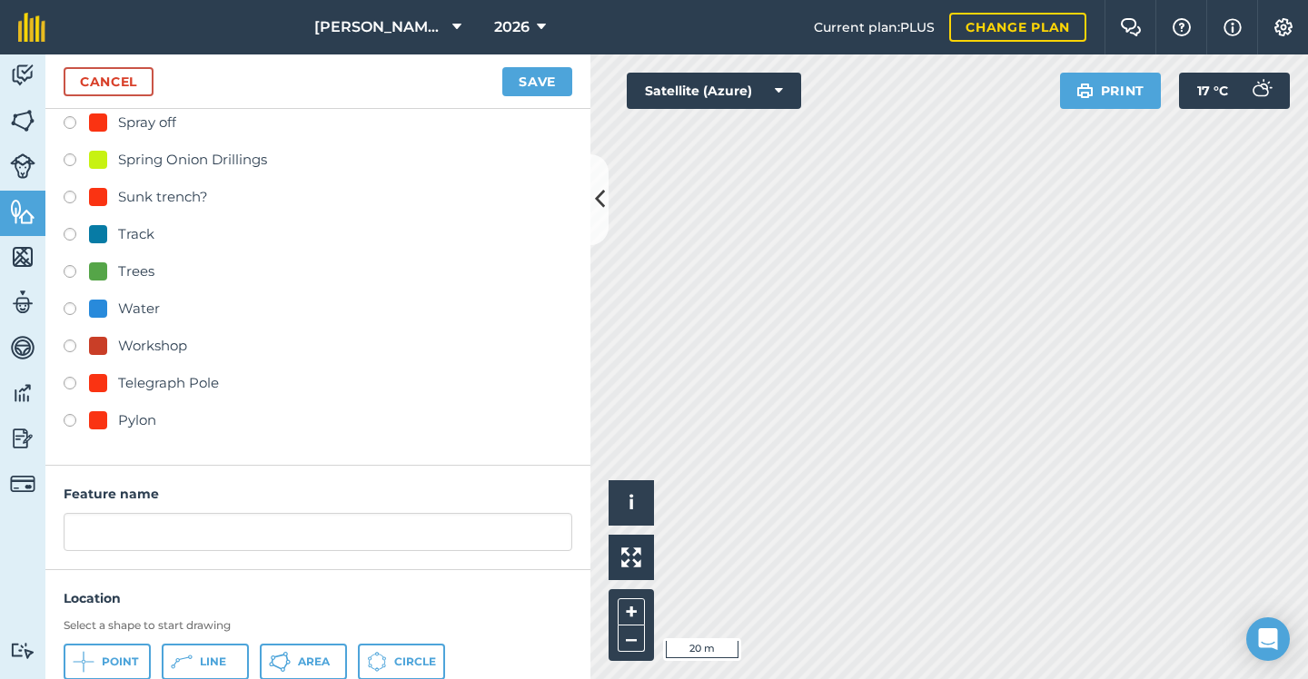
click at [128, 421] on div "Pylon" at bounding box center [137, 421] width 38 height 22
radio input "true"
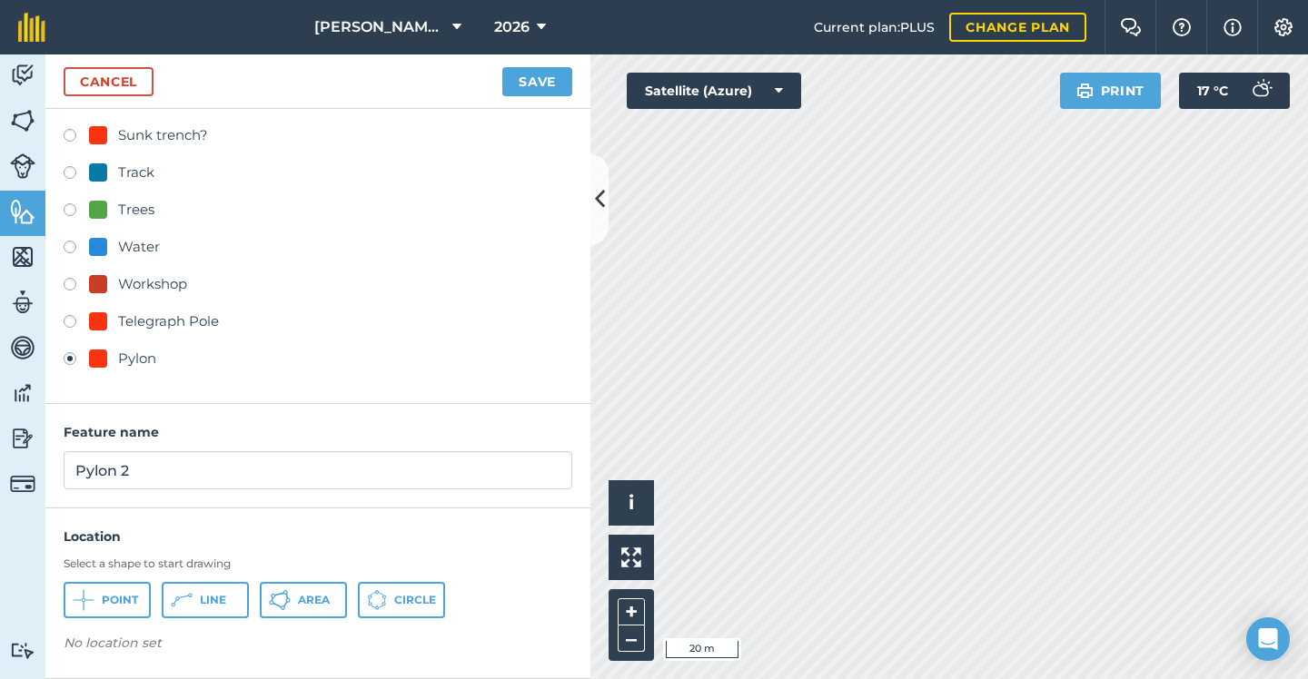
scroll to position [859, 0]
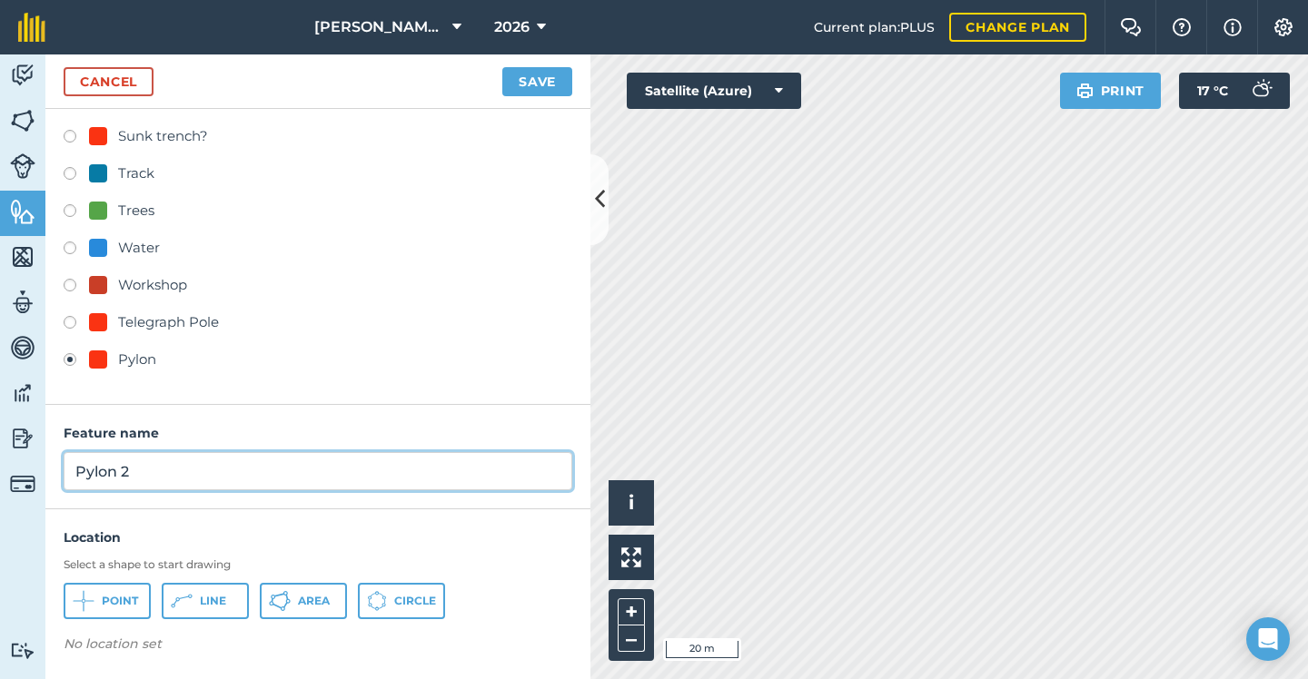
click at [150, 467] on input "Pylon 2" at bounding box center [318, 471] width 508 height 38
type input "Pylon"
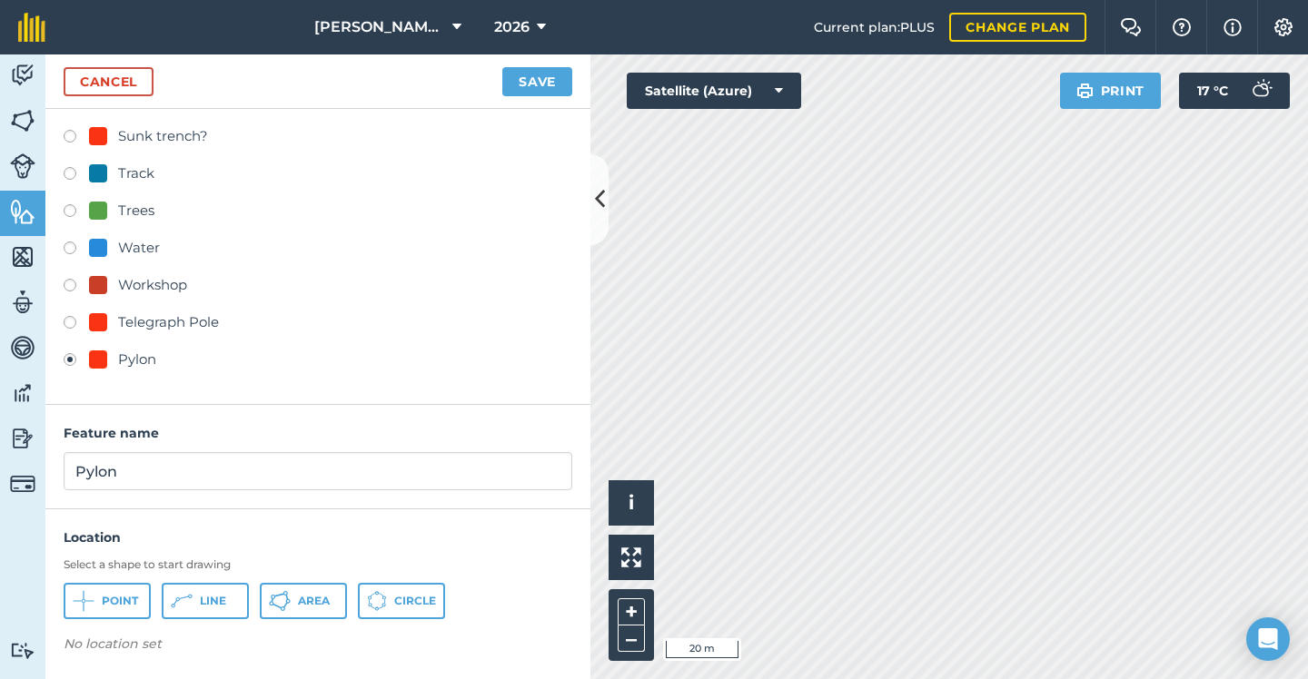
click at [126, 597] on span "Point" at bounding box center [120, 601] width 36 height 15
click at [520, 79] on button "Save" at bounding box center [537, 81] width 70 height 29
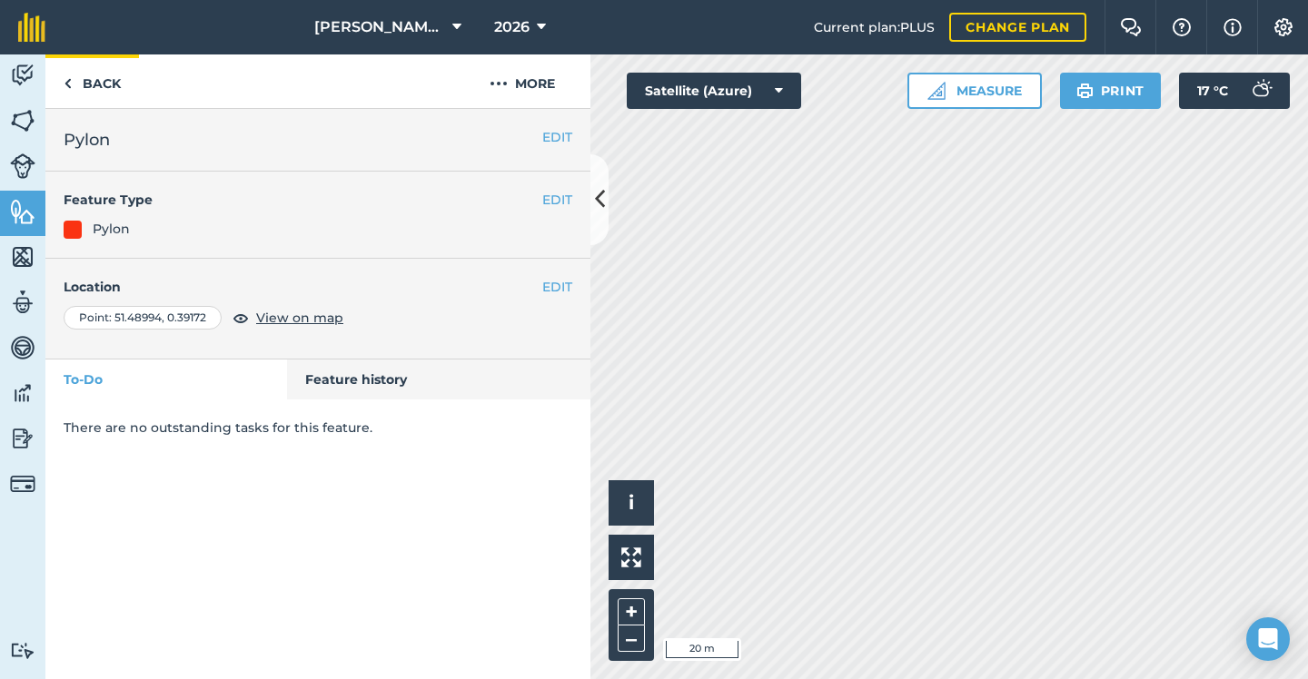
click at [100, 75] on link "Back" at bounding box center [92, 81] width 94 height 54
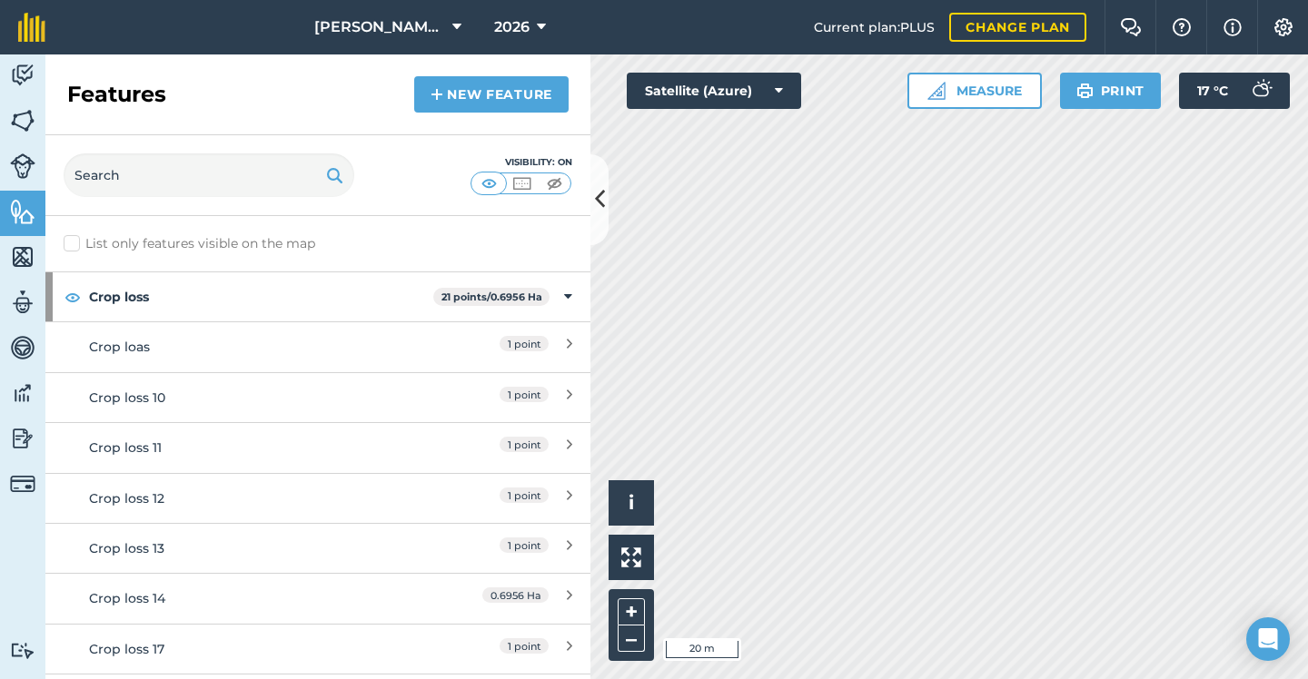
click at [518, 88] on link "New feature" at bounding box center [491, 94] width 154 height 36
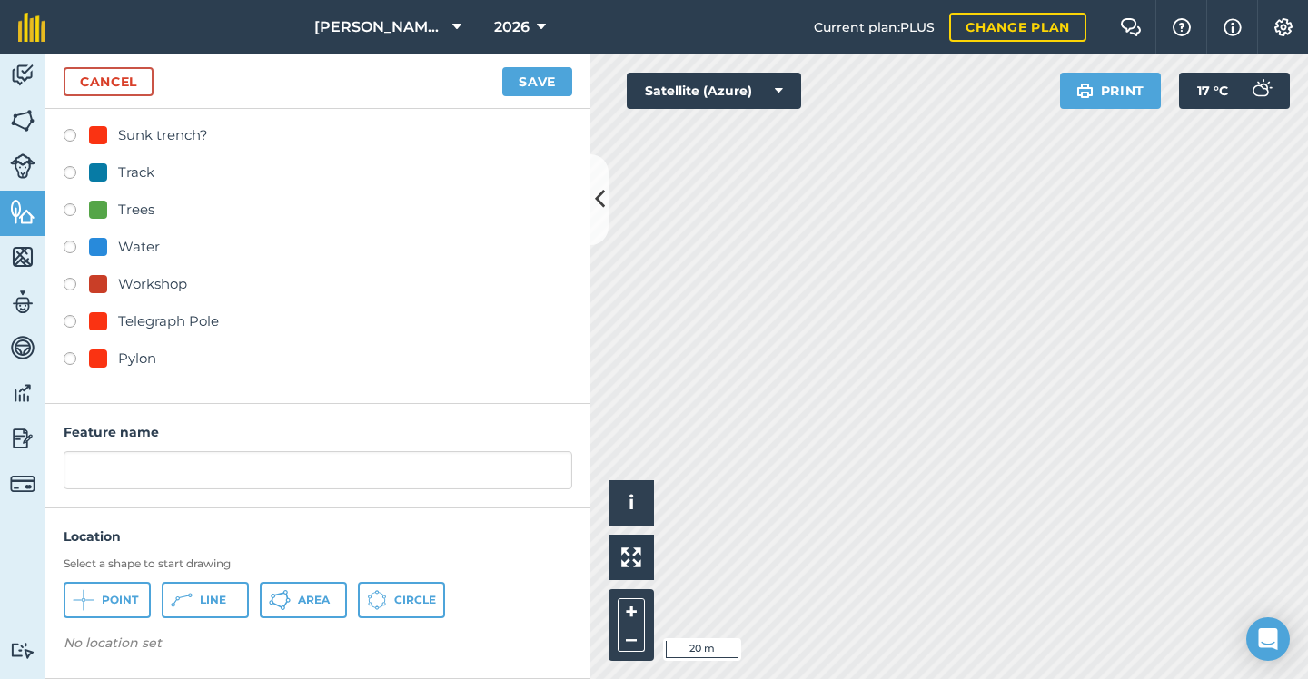
scroll to position [859, 0]
click at [113, 356] on div "Pylon" at bounding box center [122, 360] width 67 height 22
radio input "true"
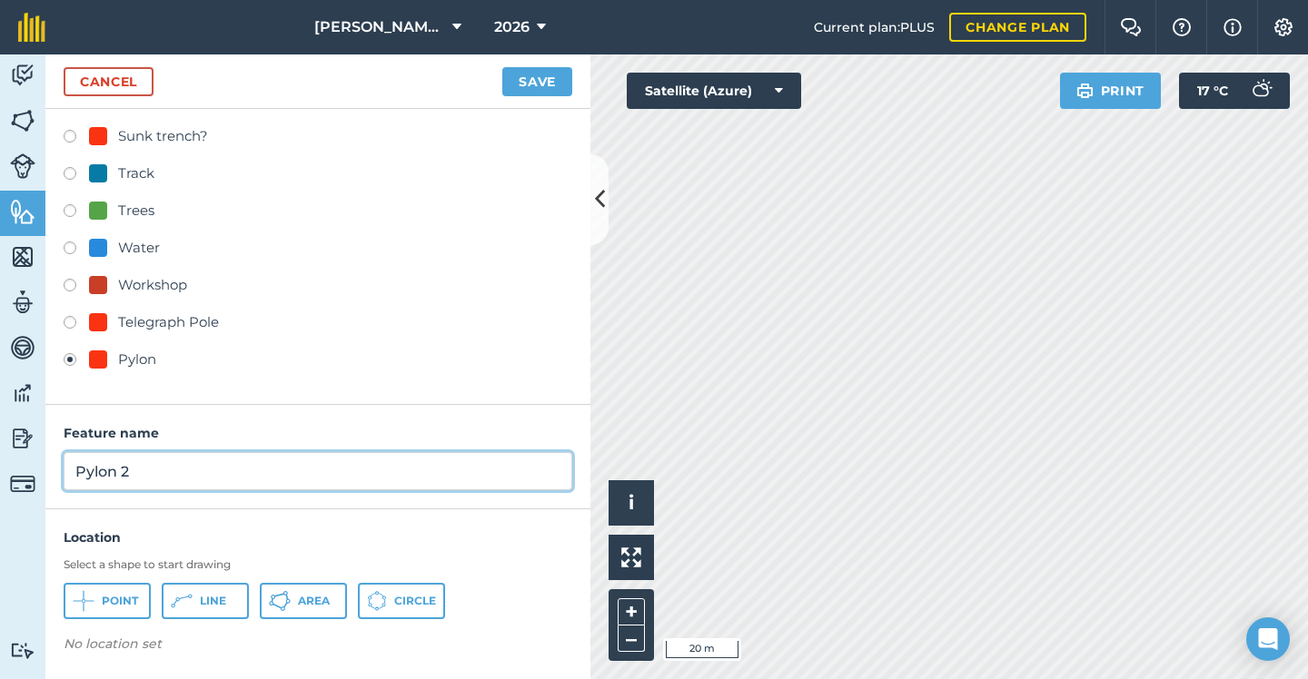
click at [153, 474] on input "Pylon 2" at bounding box center [318, 471] width 508 height 38
type input "Pylon"
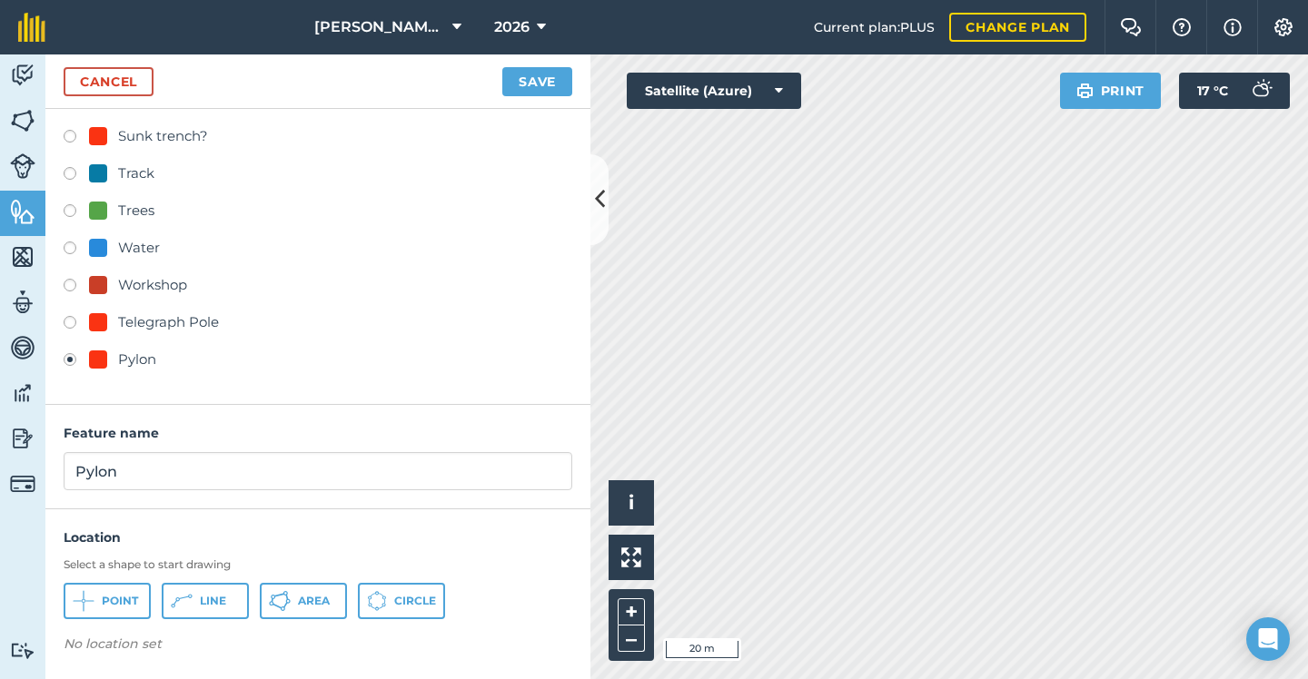
click at [123, 590] on button "Point" at bounding box center [107, 601] width 87 height 36
click at [528, 83] on button "Save" at bounding box center [537, 81] width 70 height 29
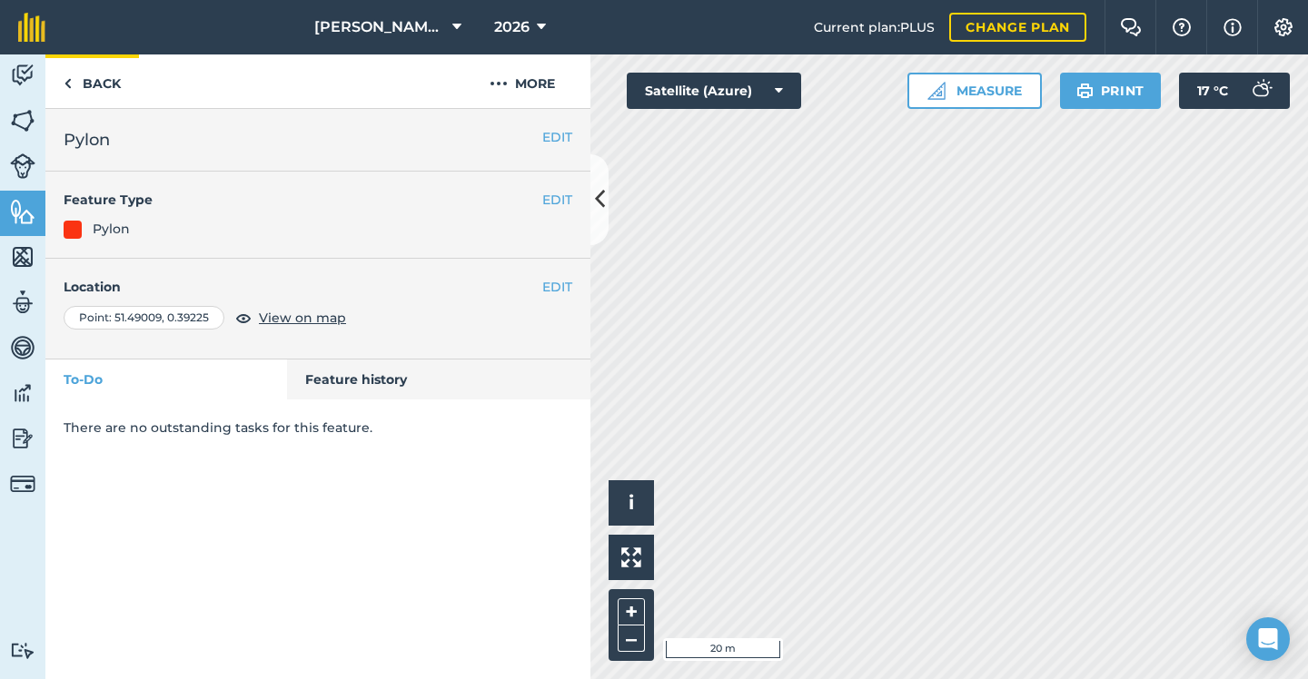
click at [77, 71] on link "Back" at bounding box center [92, 81] width 94 height 54
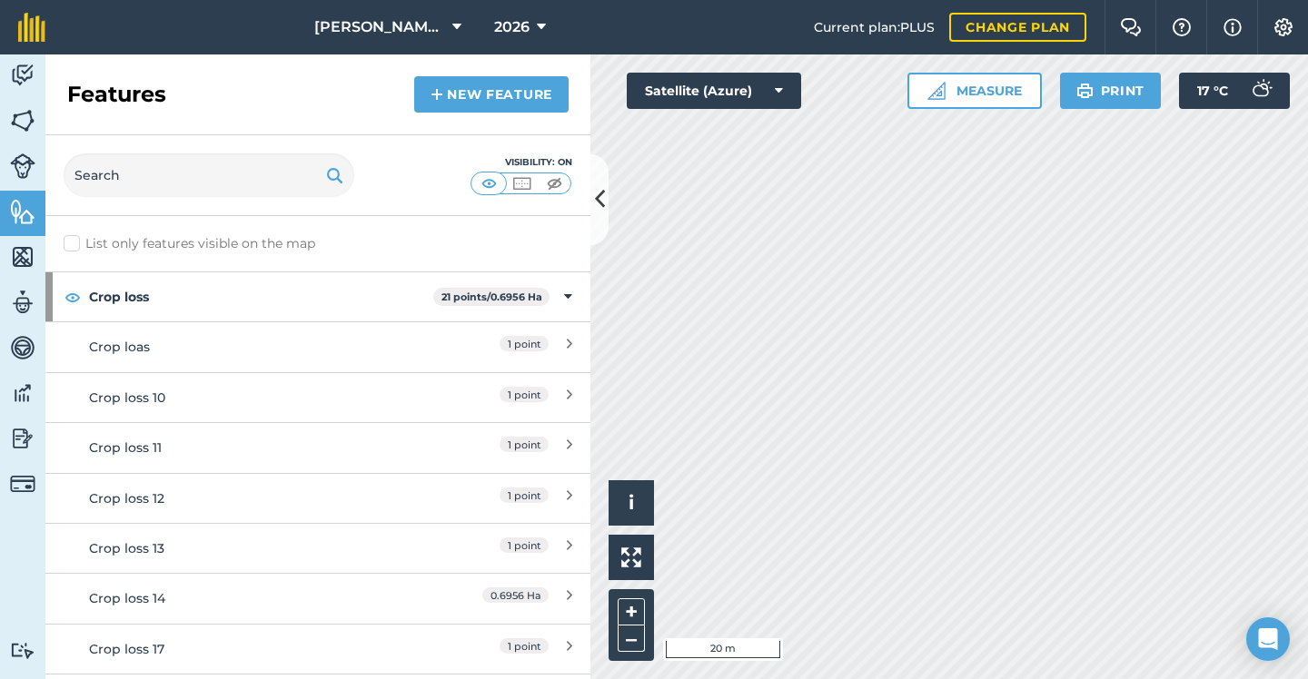
click at [429, 87] on link "New feature" at bounding box center [491, 94] width 154 height 36
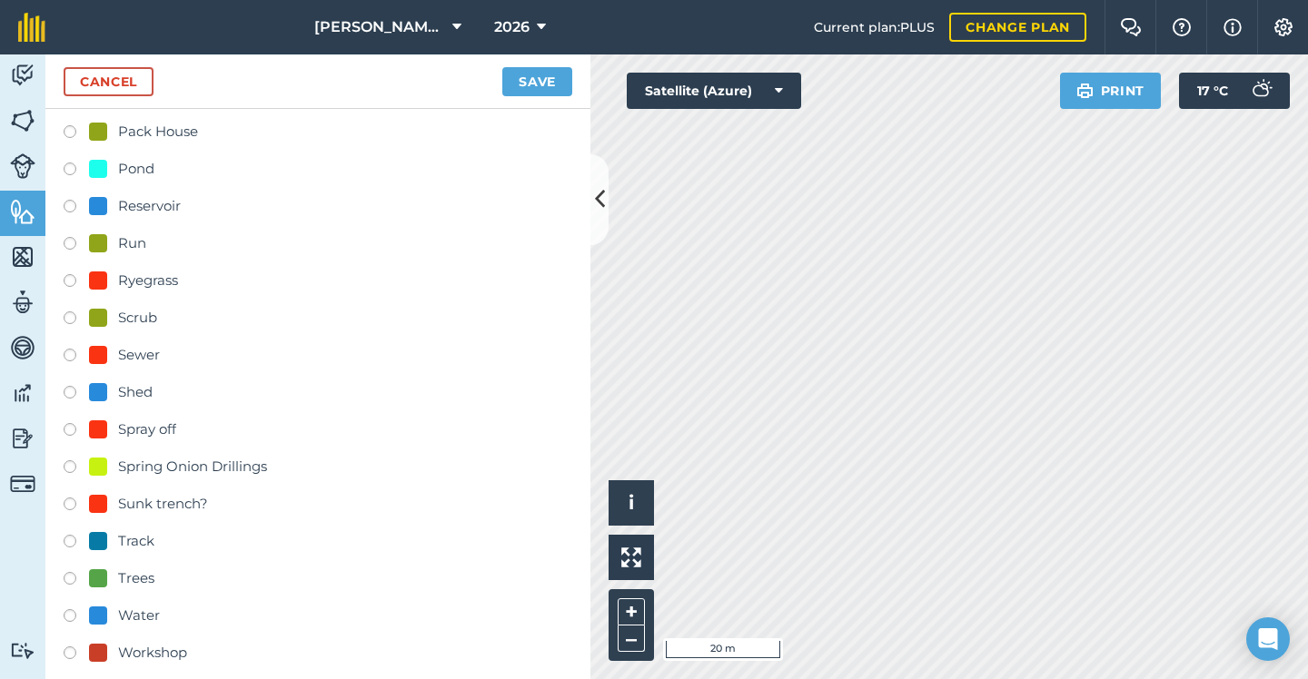
scroll to position [718, 0]
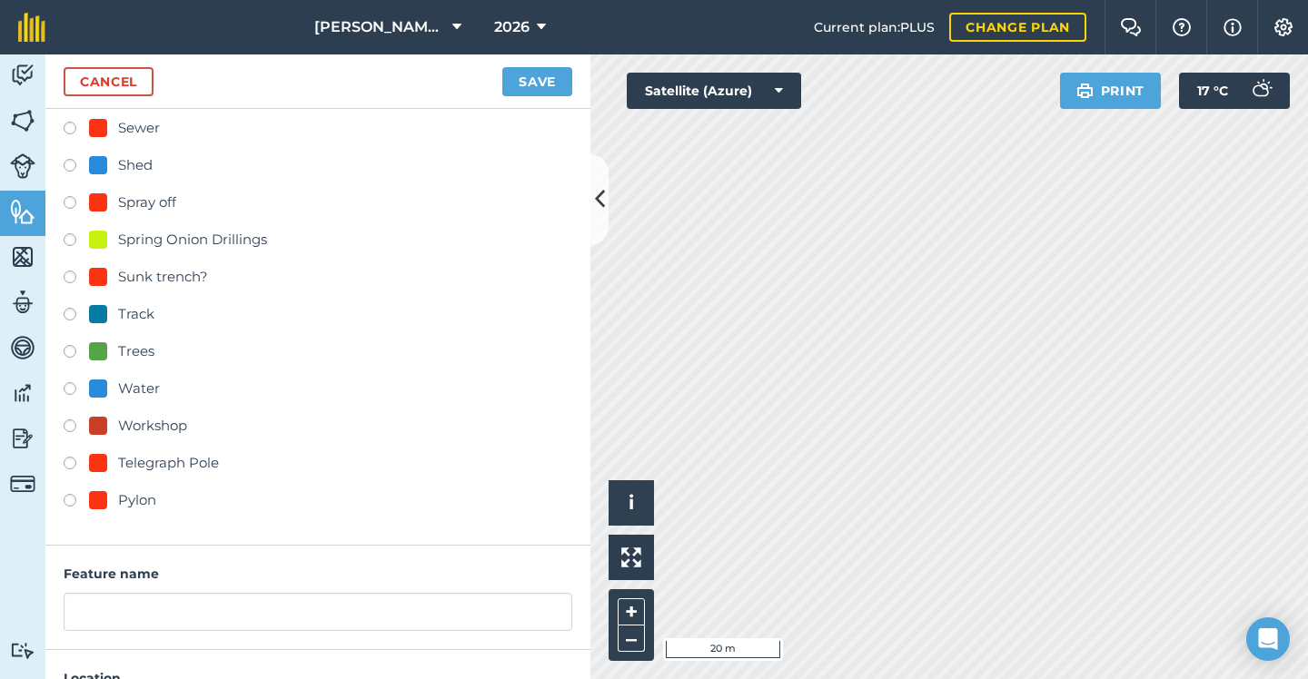
click at [121, 502] on div "Pylon" at bounding box center [137, 500] width 38 height 22
radio input "true"
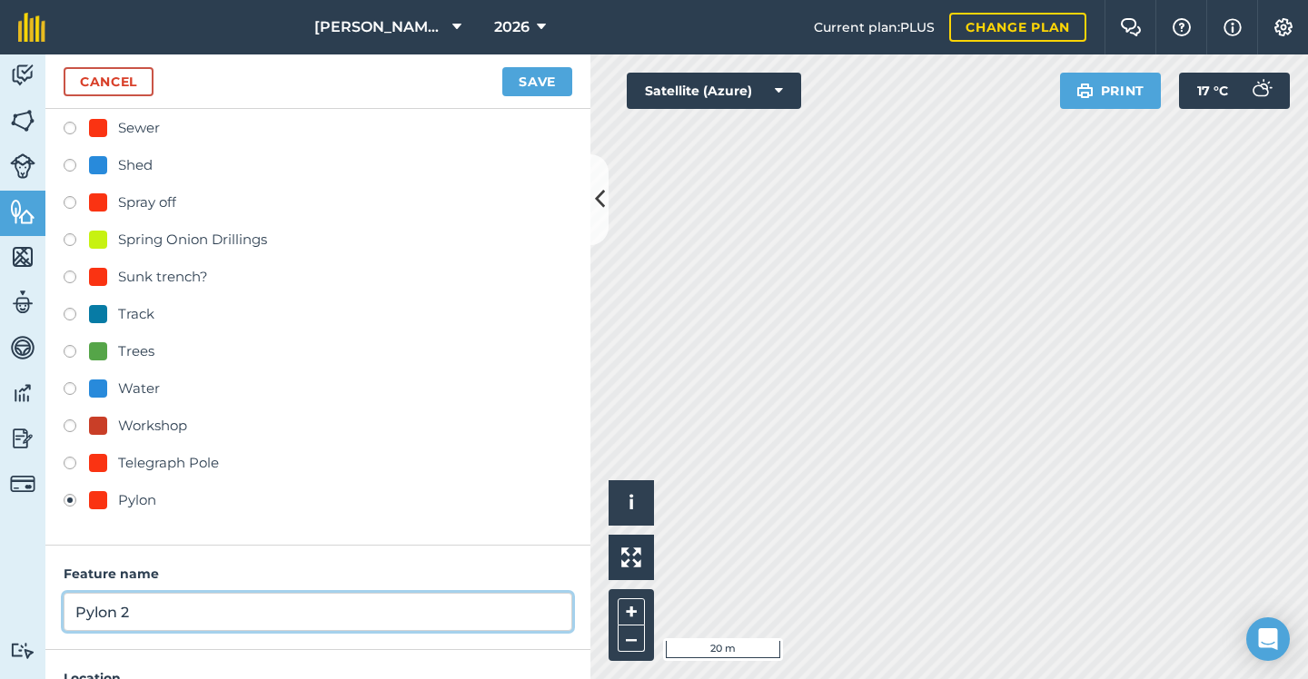
click at [194, 598] on input "Pylon 2" at bounding box center [318, 612] width 508 height 38
click at [186, 617] on input "Pylon 2" at bounding box center [318, 612] width 508 height 38
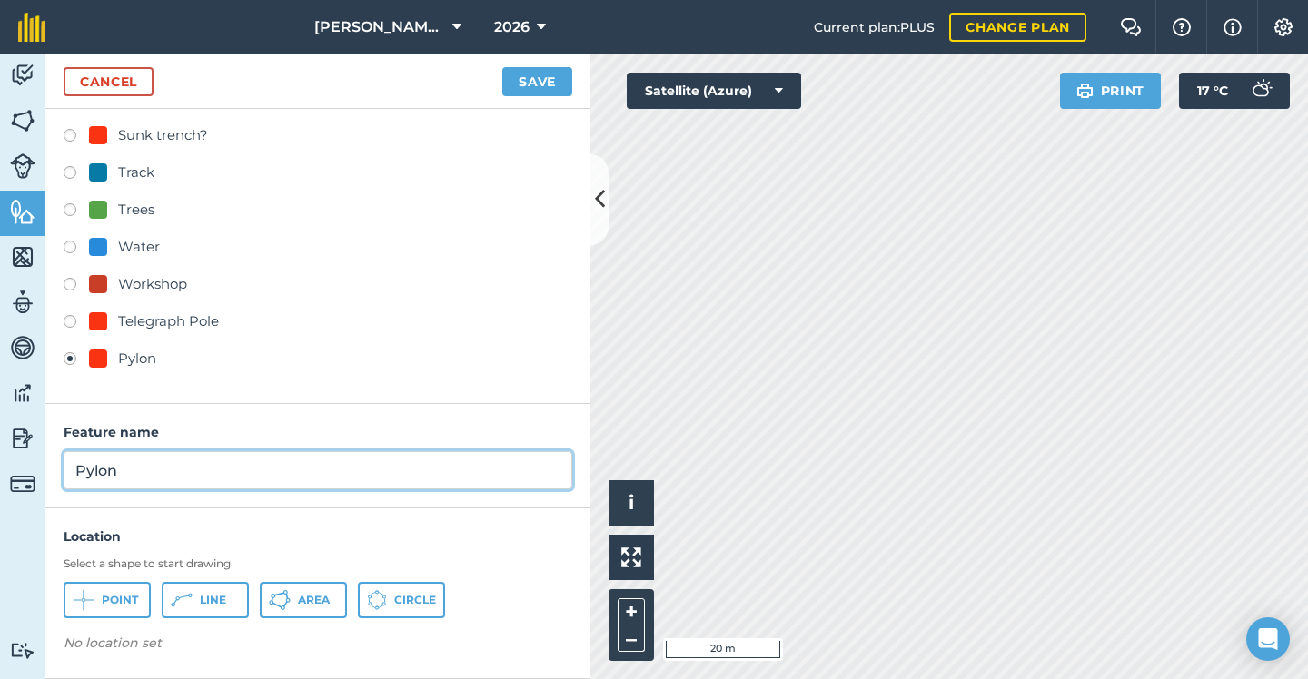
scroll to position [859, 0]
type input "Pylon"
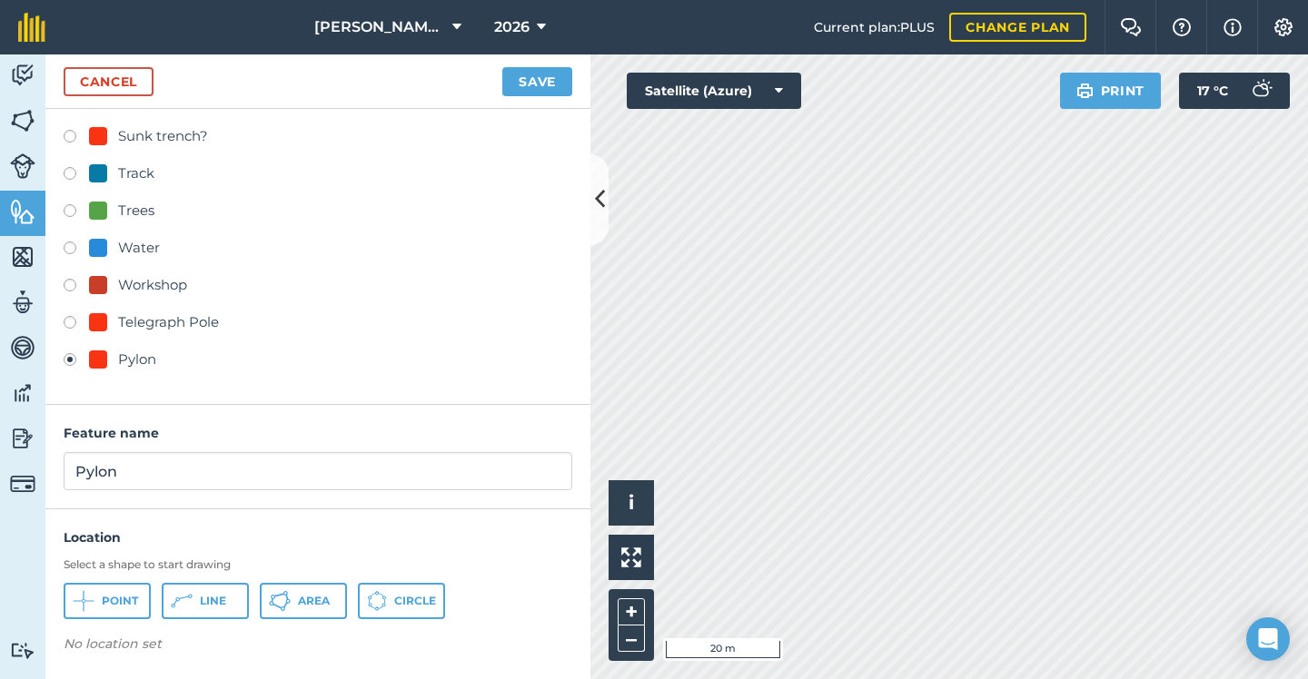
click at [119, 596] on span "Point" at bounding box center [120, 601] width 36 height 15
click at [545, 71] on button "Save" at bounding box center [537, 81] width 70 height 29
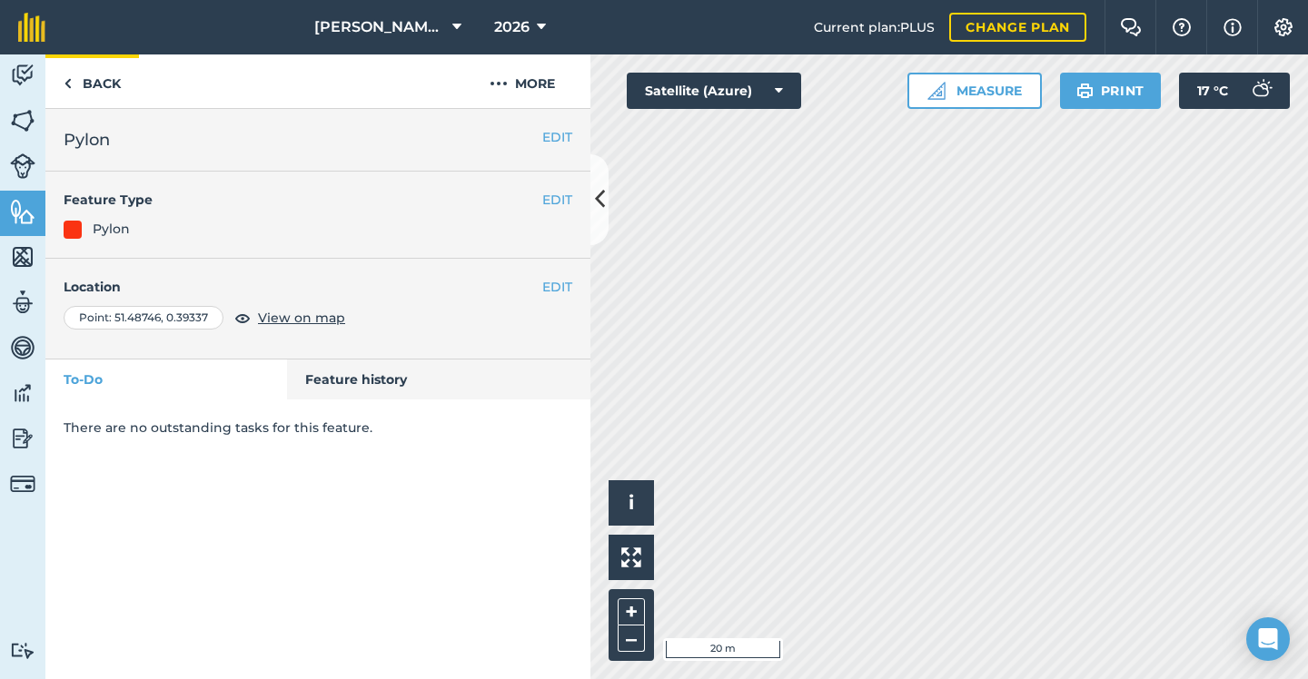
click at [87, 77] on link "Back" at bounding box center [92, 81] width 94 height 54
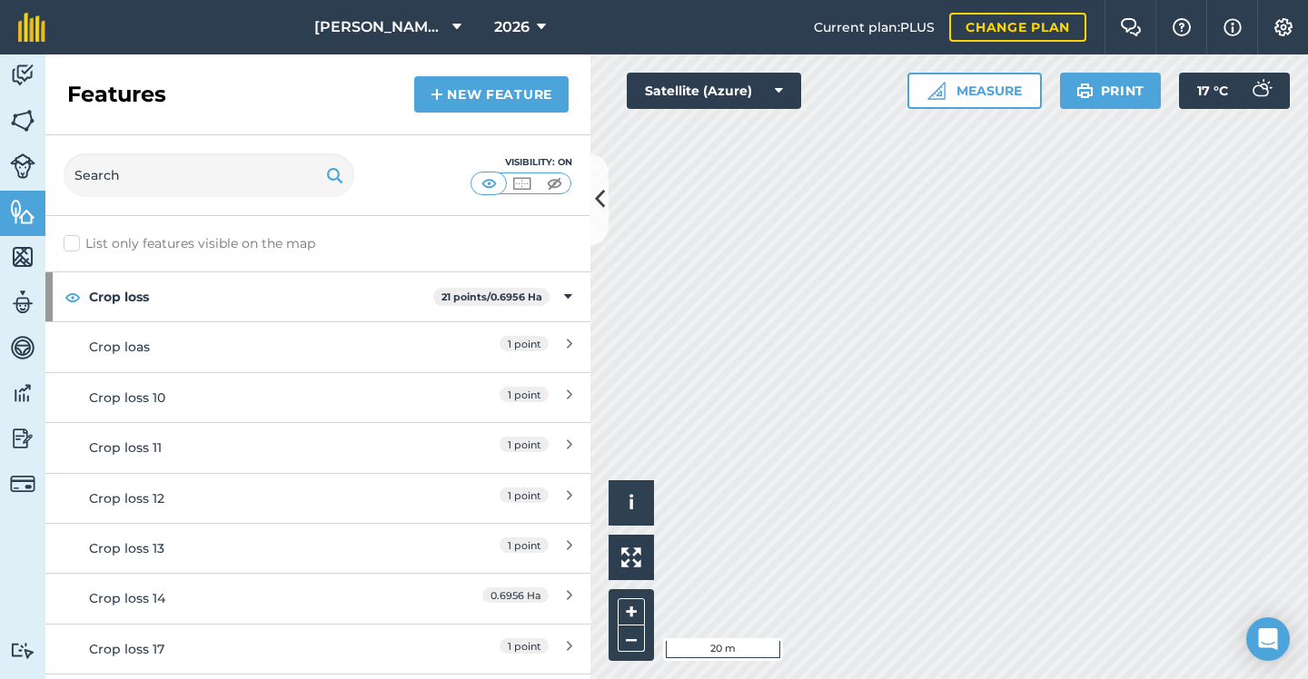
click at [531, 85] on link "New feature" at bounding box center [491, 94] width 154 height 36
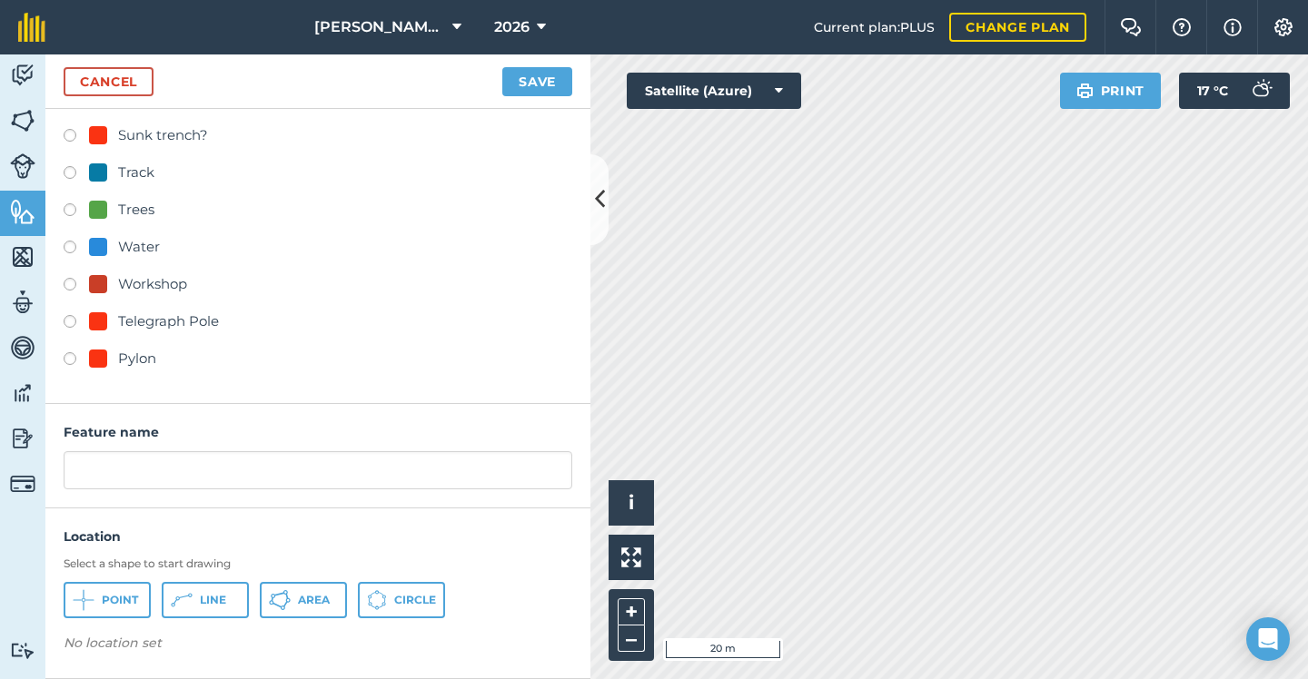
scroll to position [859, 0]
click at [114, 360] on div "Pylon" at bounding box center [122, 360] width 67 height 22
radio input "true"
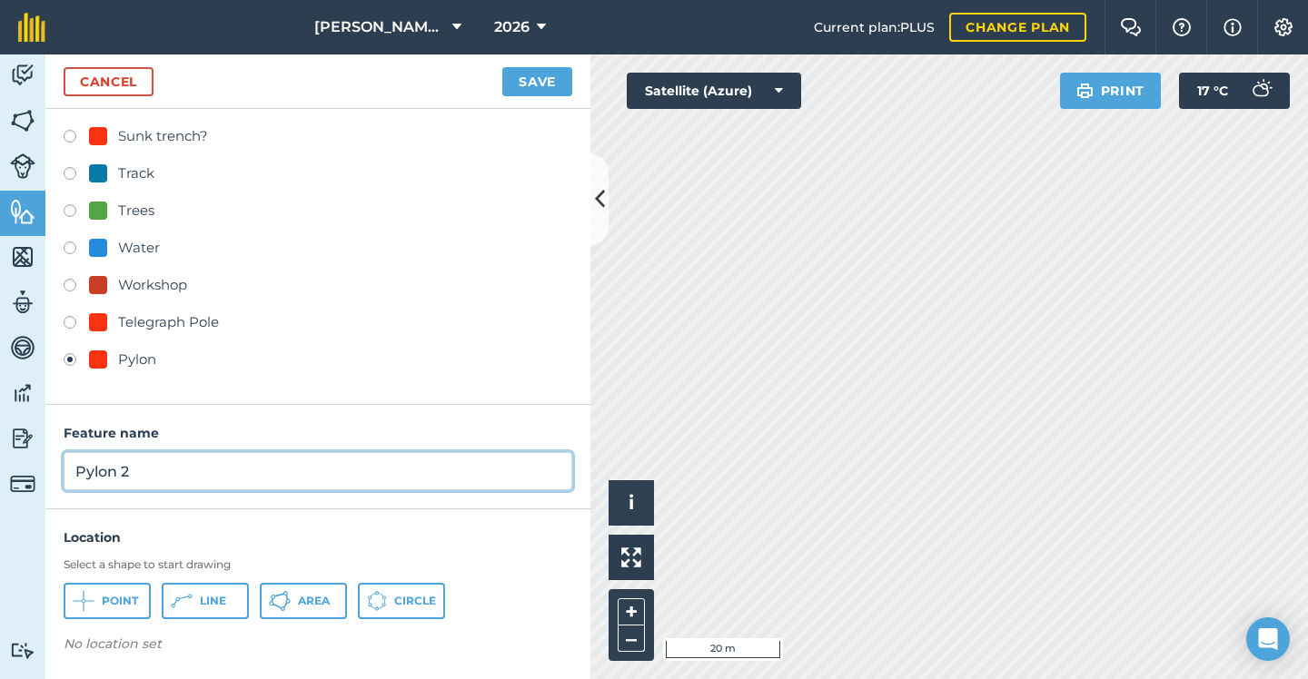
click at [169, 473] on input "Pylon 2" at bounding box center [318, 471] width 508 height 38
type input "Pylon"
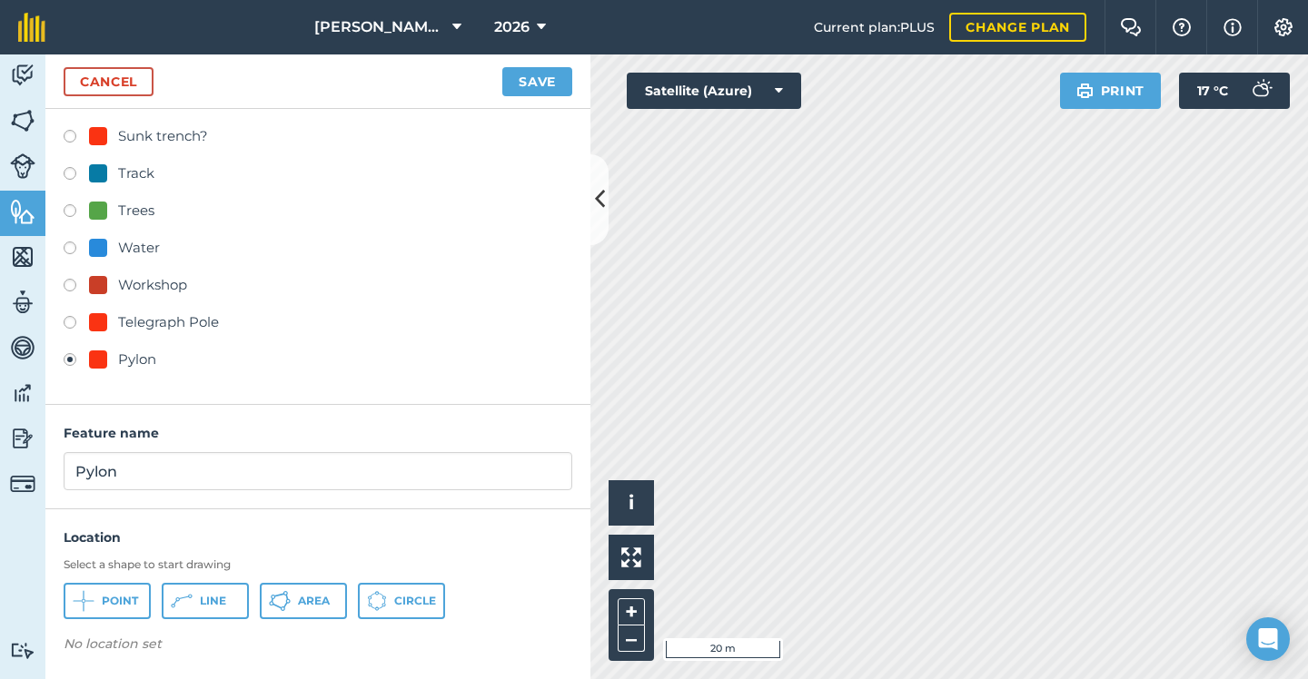
click at [114, 599] on span "Point" at bounding box center [120, 601] width 36 height 15
click at [545, 80] on button "Save" at bounding box center [537, 81] width 70 height 29
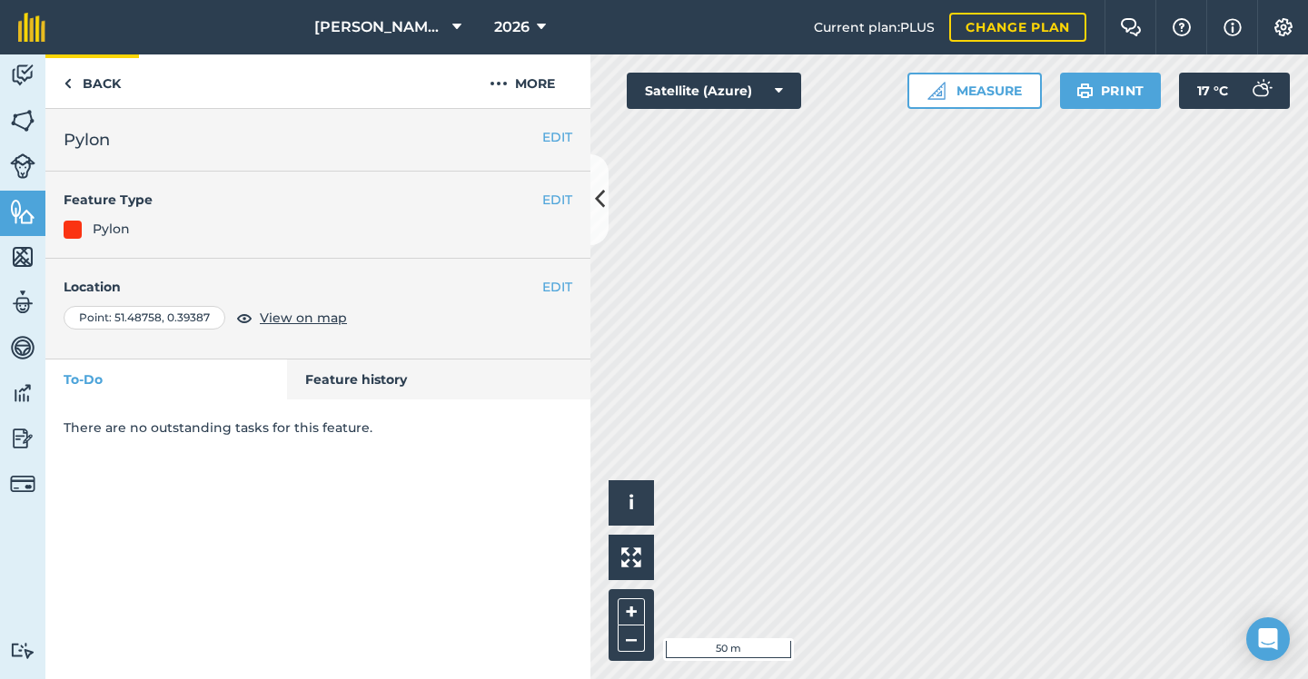
click at [98, 94] on link "Back" at bounding box center [92, 81] width 94 height 54
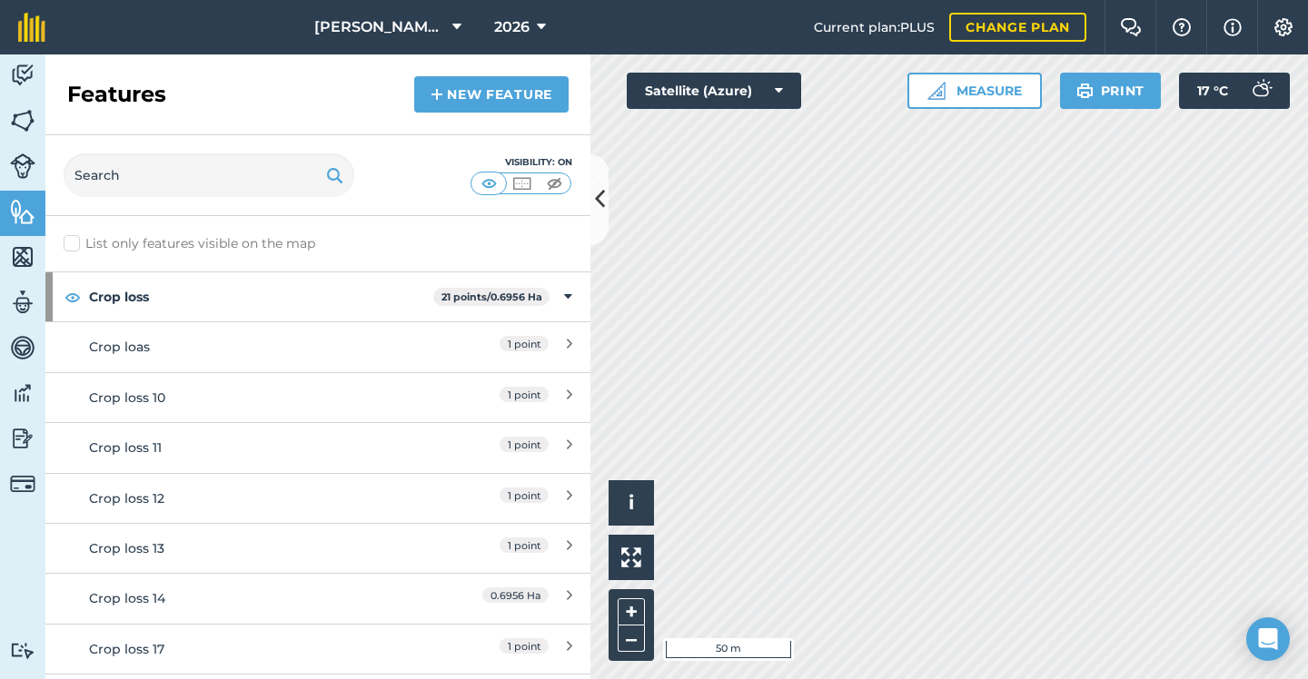
click at [551, 92] on link "New feature" at bounding box center [491, 94] width 154 height 36
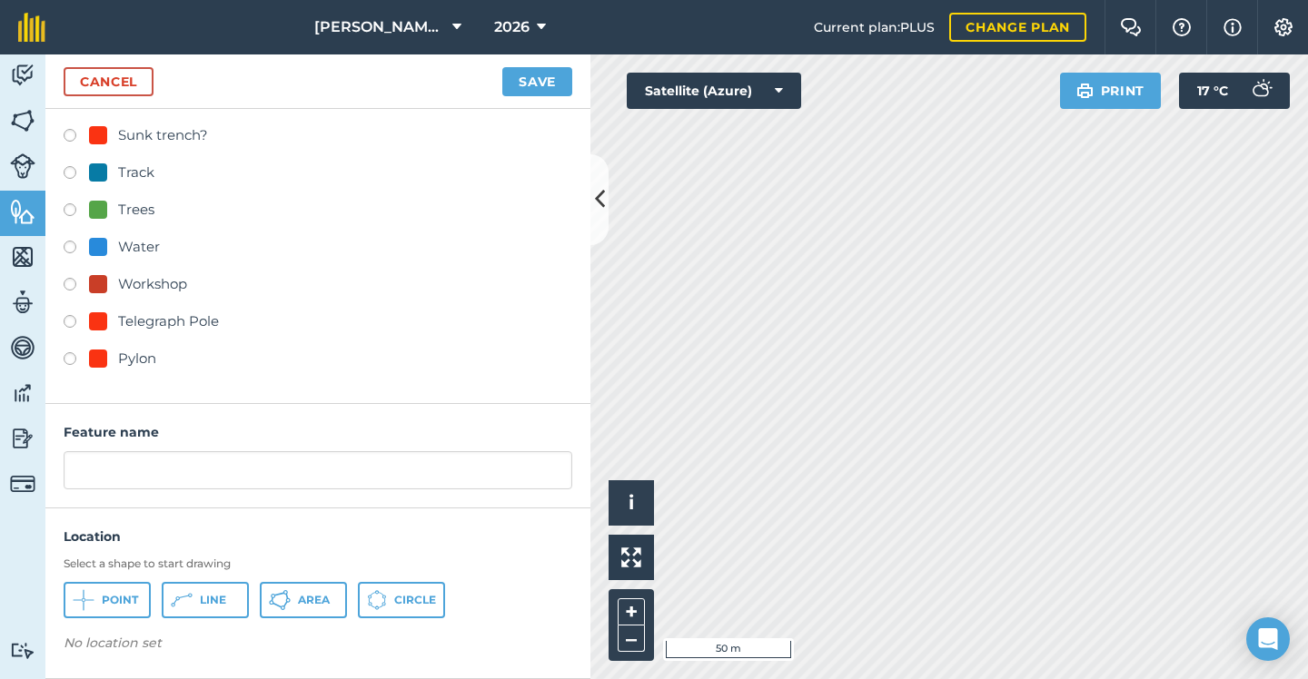
scroll to position [859, 0]
click at [123, 369] on div "Pylon" at bounding box center [137, 360] width 38 height 22
radio input "true"
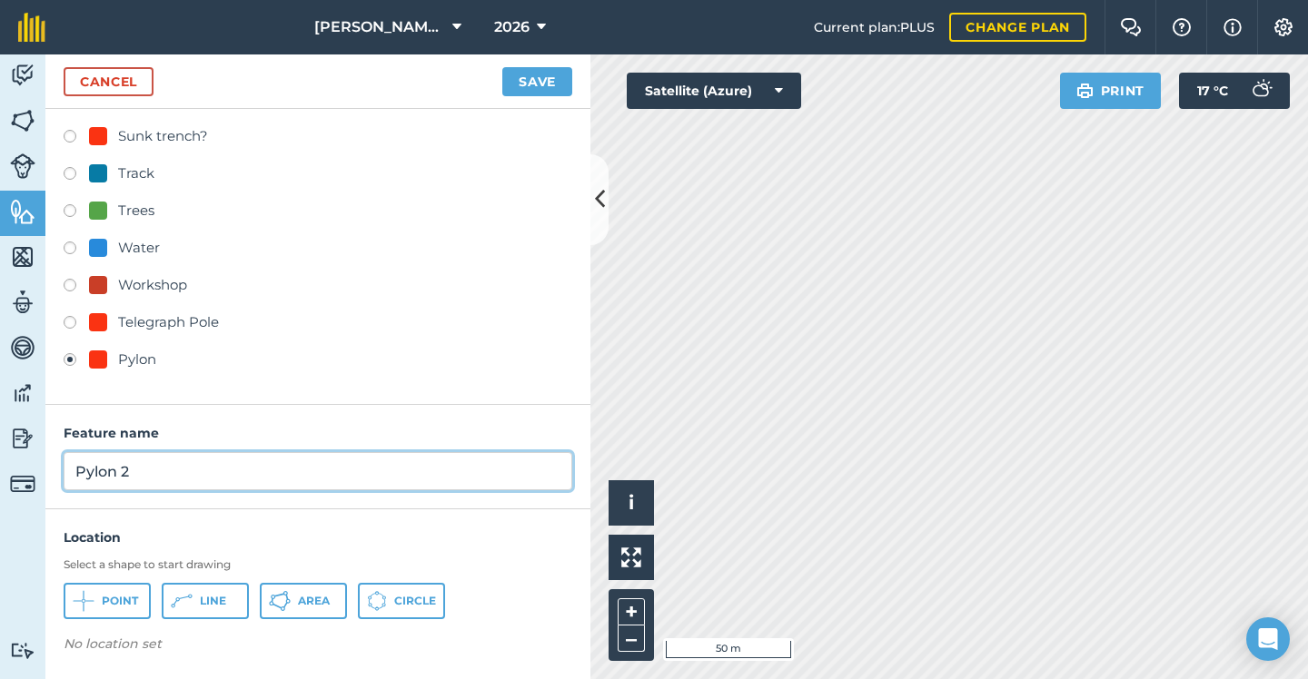
click at [173, 471] on input "Pylon 2" at bounding box center [318, 471] width 508 height 38
type input "Pylon"
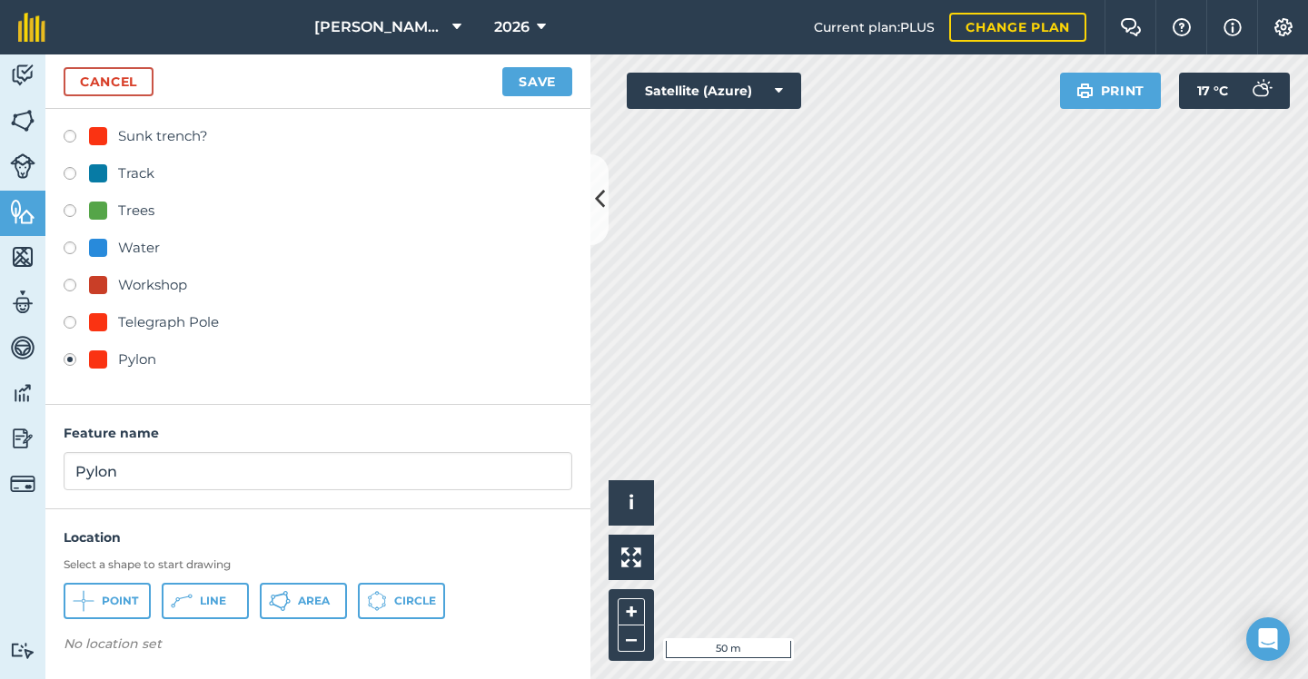
click at [133, 590] on button "Point" at bounding box center [107, 601] width 87 height 36
click at [526, 84] on button "Save" at bounding box center [537, 81] width 70 height 29
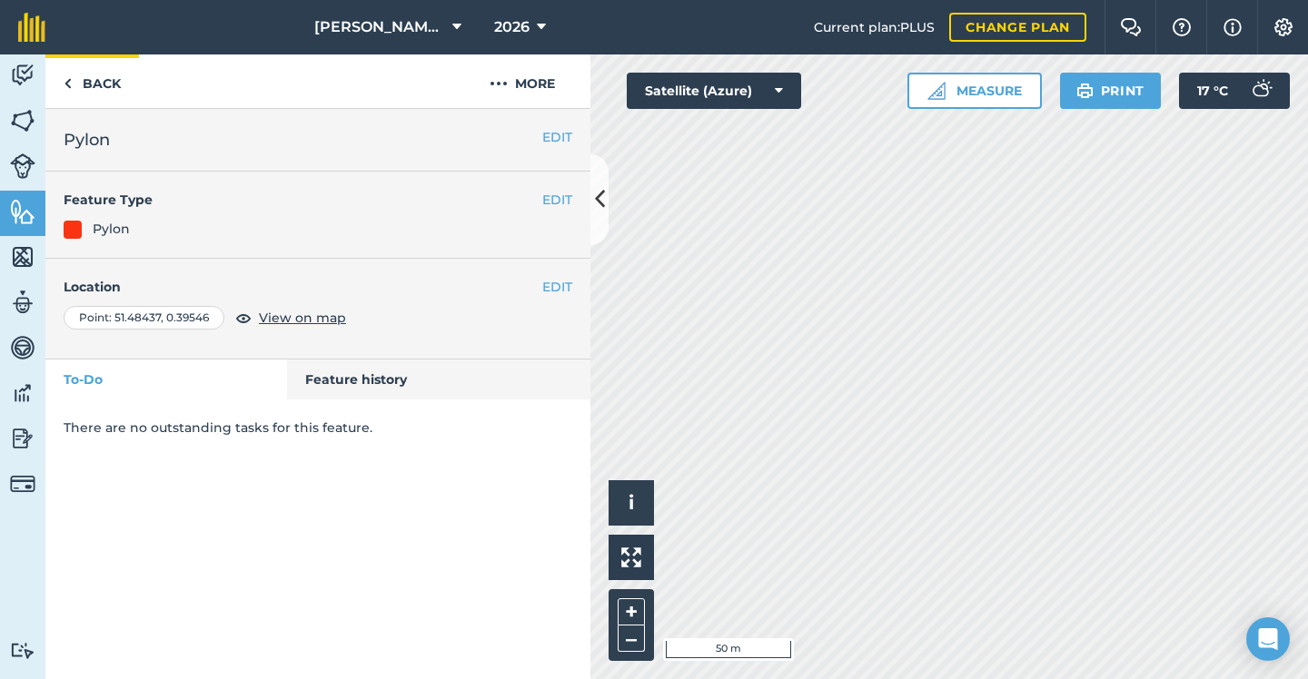
click at [110, 78] on link "Back" at bounding box center [92, 81] width 94 height 54
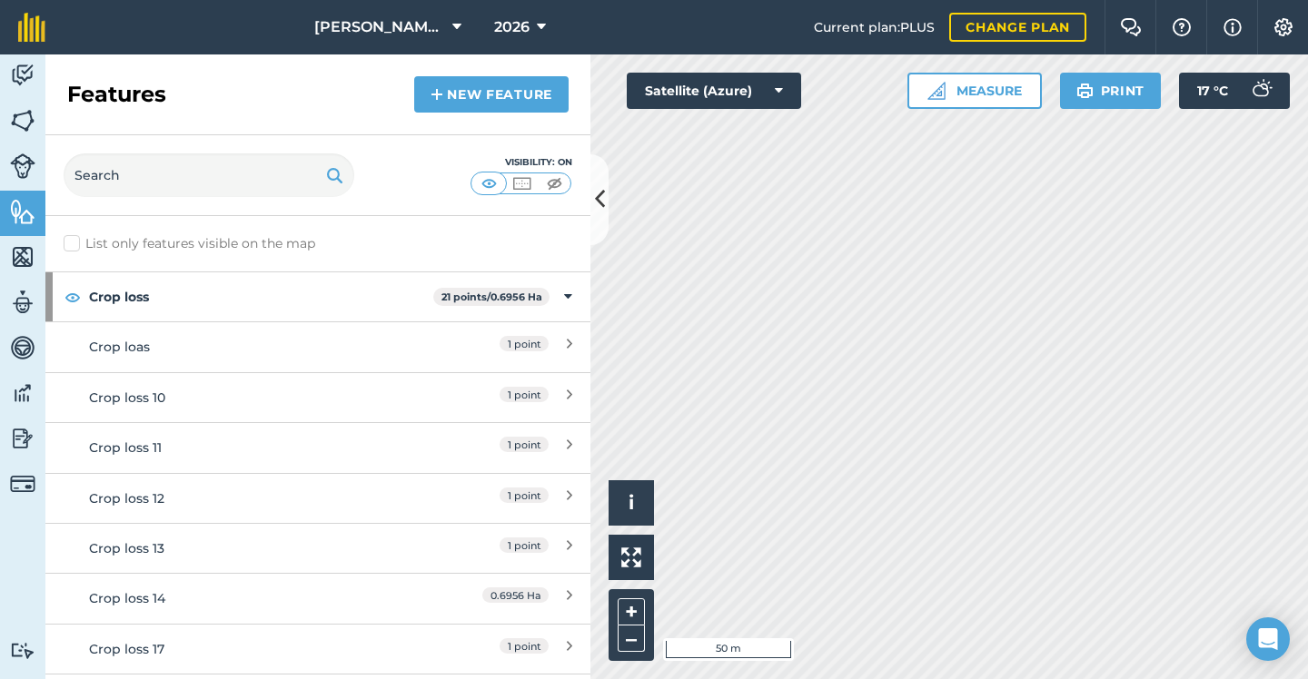
click at [545, 99] on link "New feature" at bounding box center [491, 94] width 154 height 36
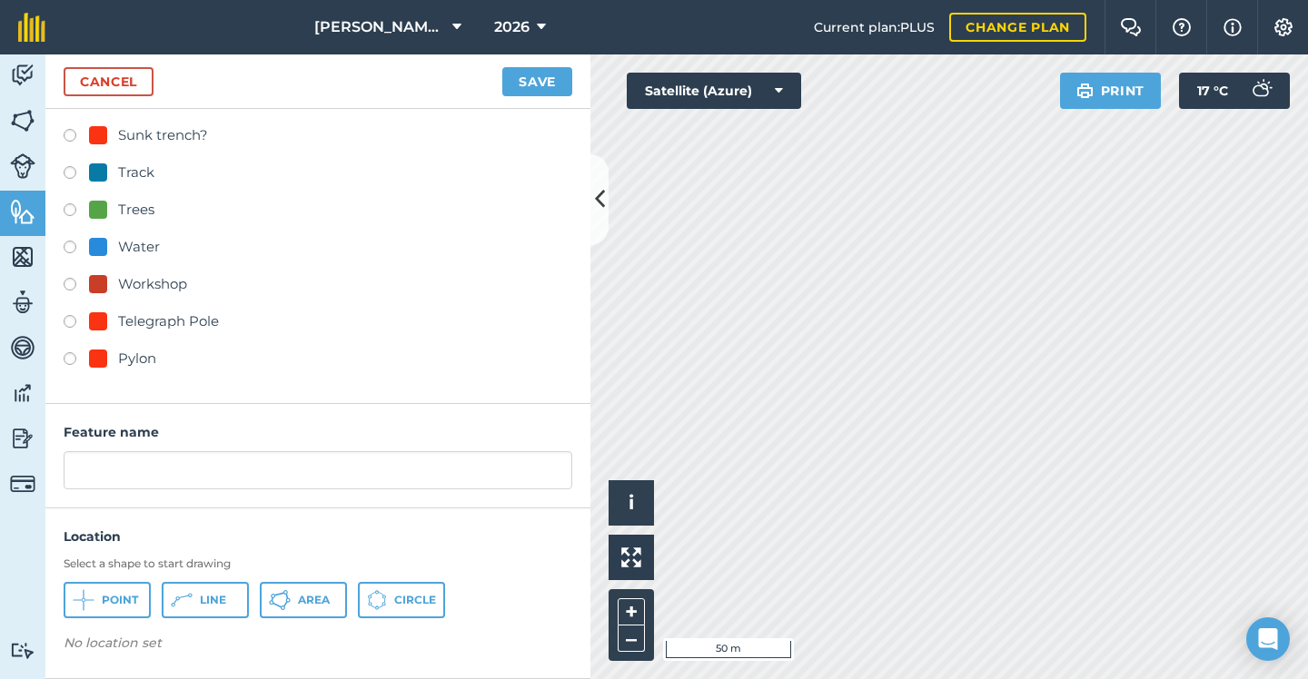
scroll to position [859, 0]
click at [125, 368] on div "Pylon" at bounding box center [137, 360] width 38 height 22
radio input "true"
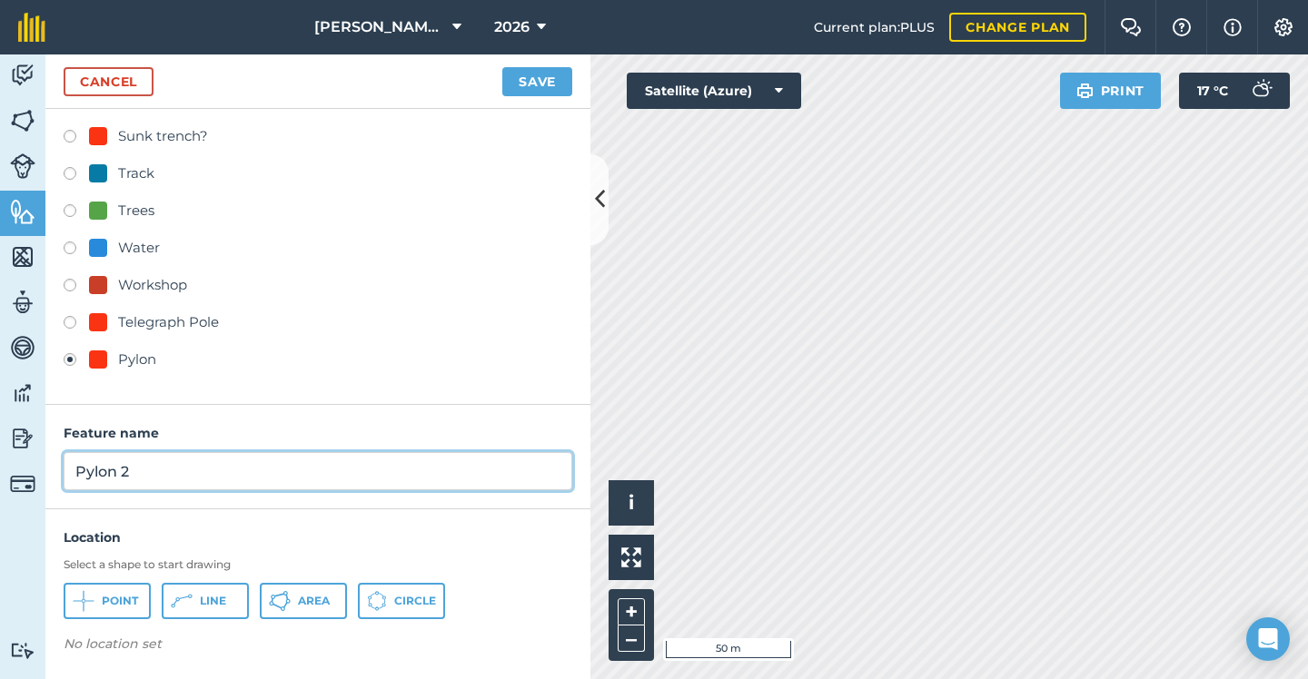
click at [191, 469] on input "Pylon 2" at bounding box center [318, 471] width 508 height 38
type input "Pylon"
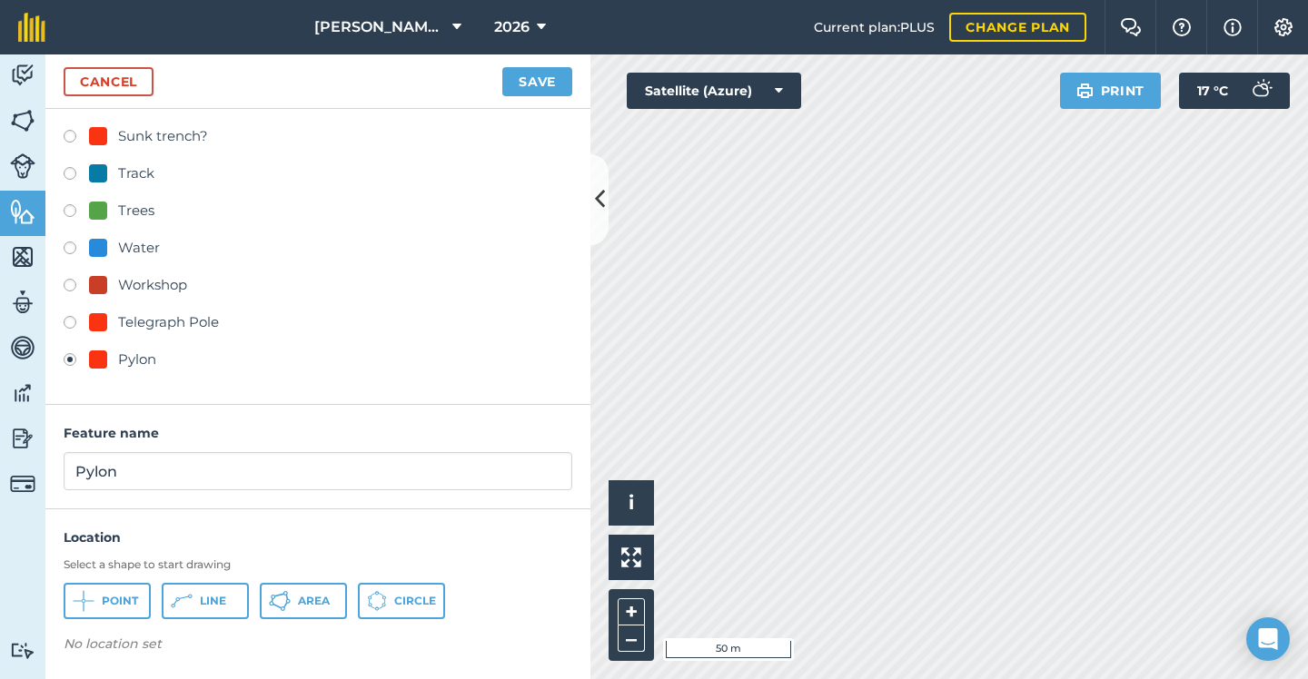
click at [130, 601] on span "Point" at bounding box center [120, 601] width 36 height 15
click at [554, 85] on button "Save" at bounding box center [537, 81] width 70 height 29
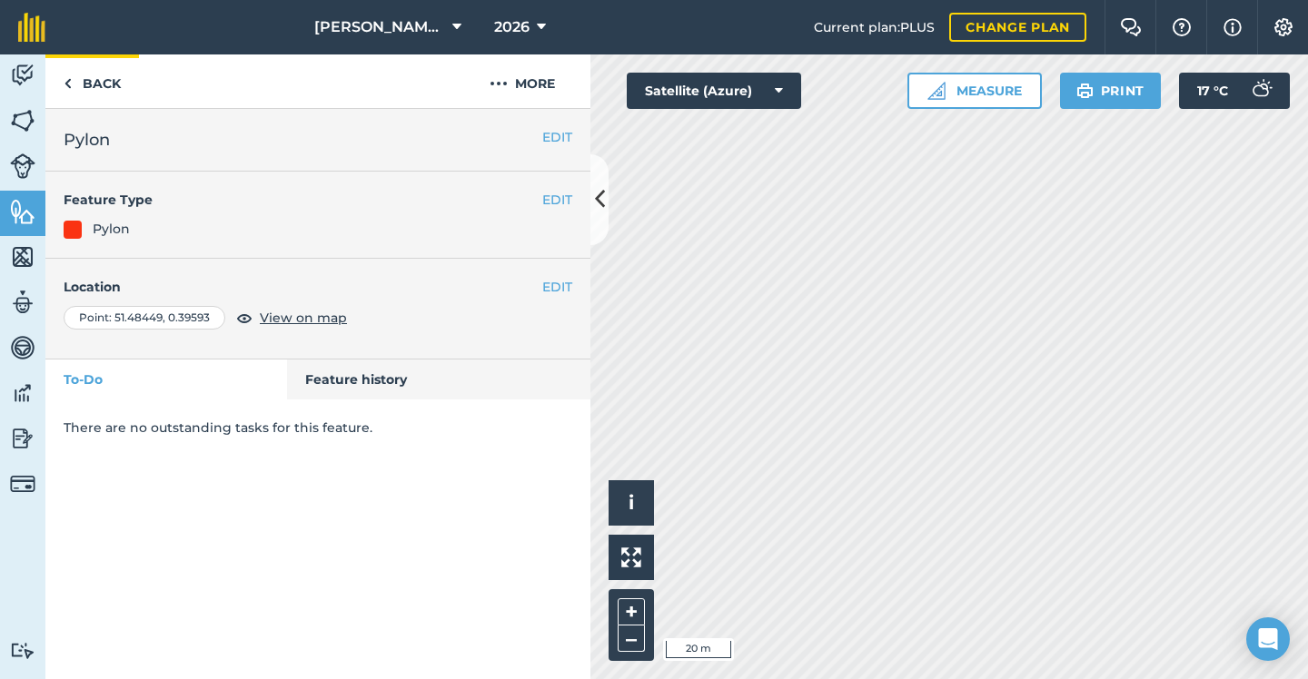
click at [110, 82] on link "Back" at bounding box center [92, 81] width 94 height 54
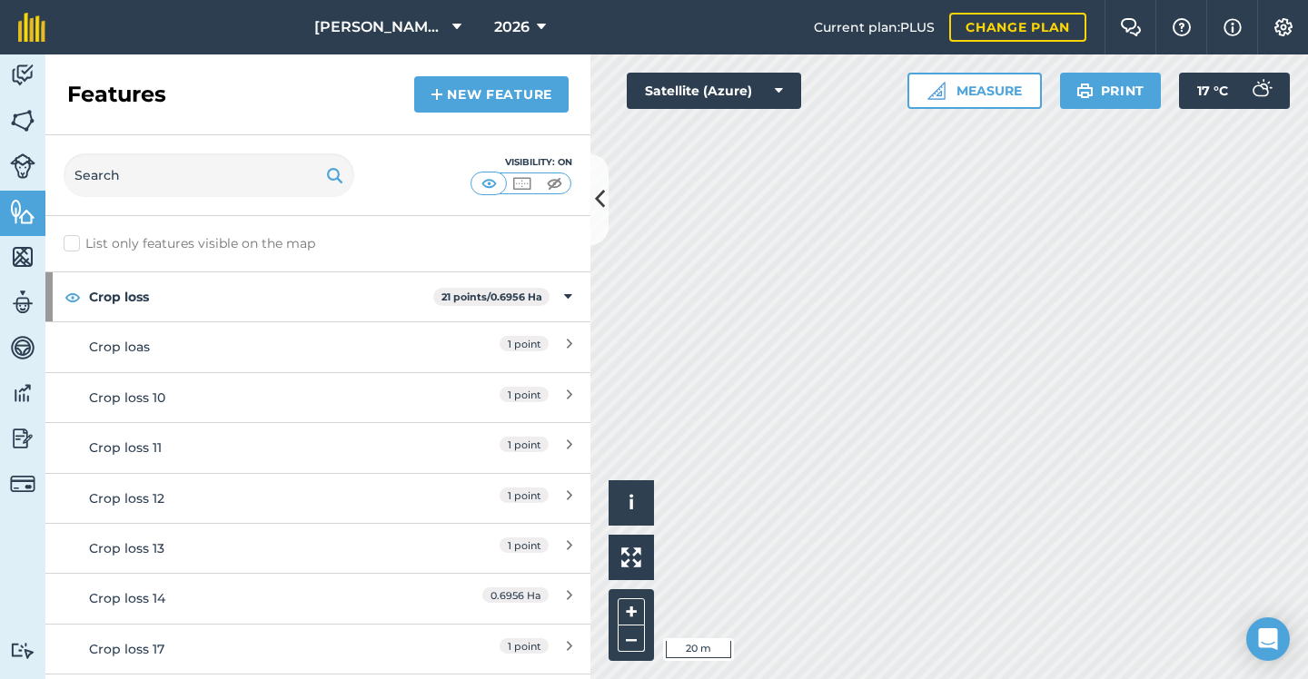
click at [512, 86] on link "New feature" at bounding box center [491, 94] width 154 height 36
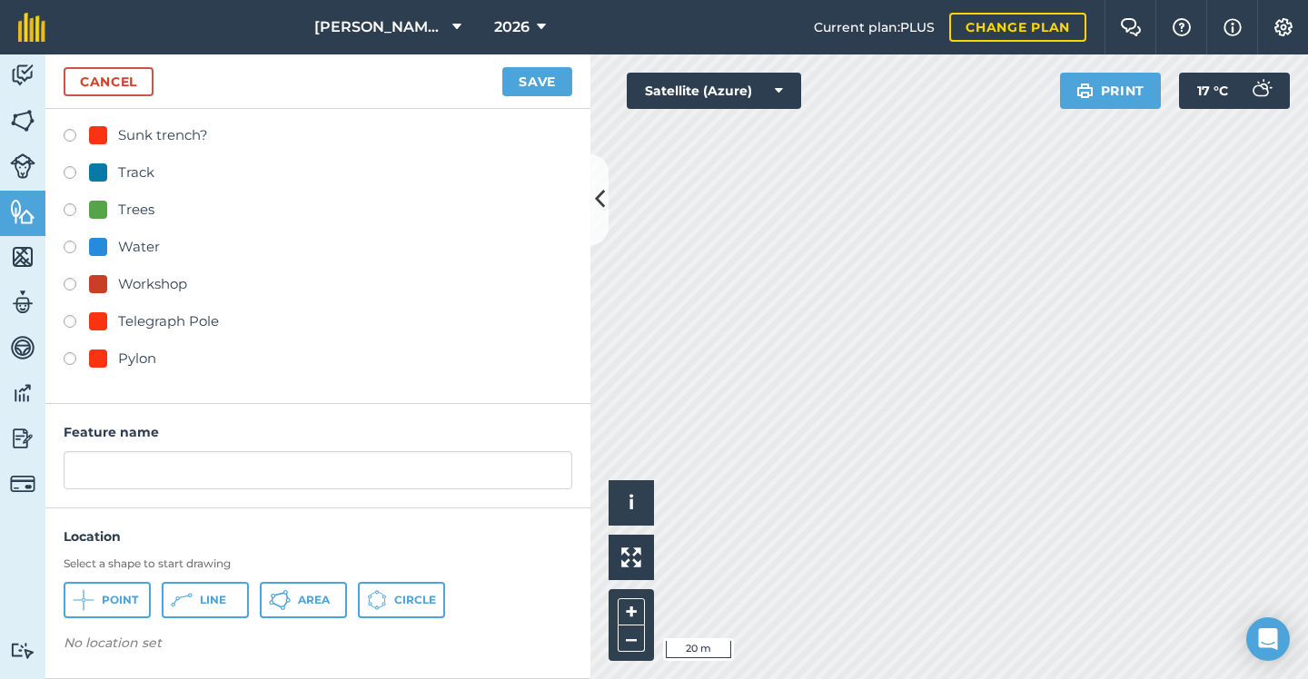
scroll to position [859, 0]
click at [129, 359] on div "Pylon" at bounding box center [137, 360] width 38 height 22
radio input "true"
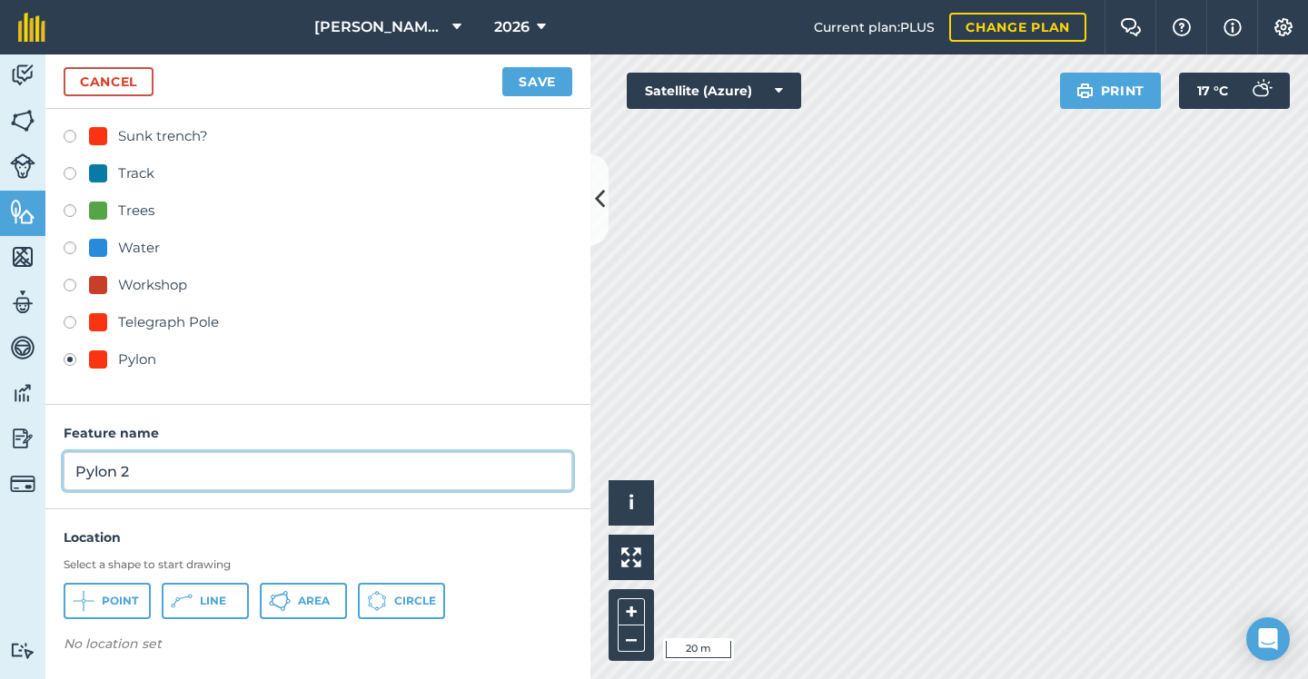
click at [208, 460] on input "Pylon 2" at bounding box center [318, 471] width 508 height 38
click at [193, 475] on input "Pylon 2" at bounding box center [318, 471] width 508 height 38
type input "Pylon"
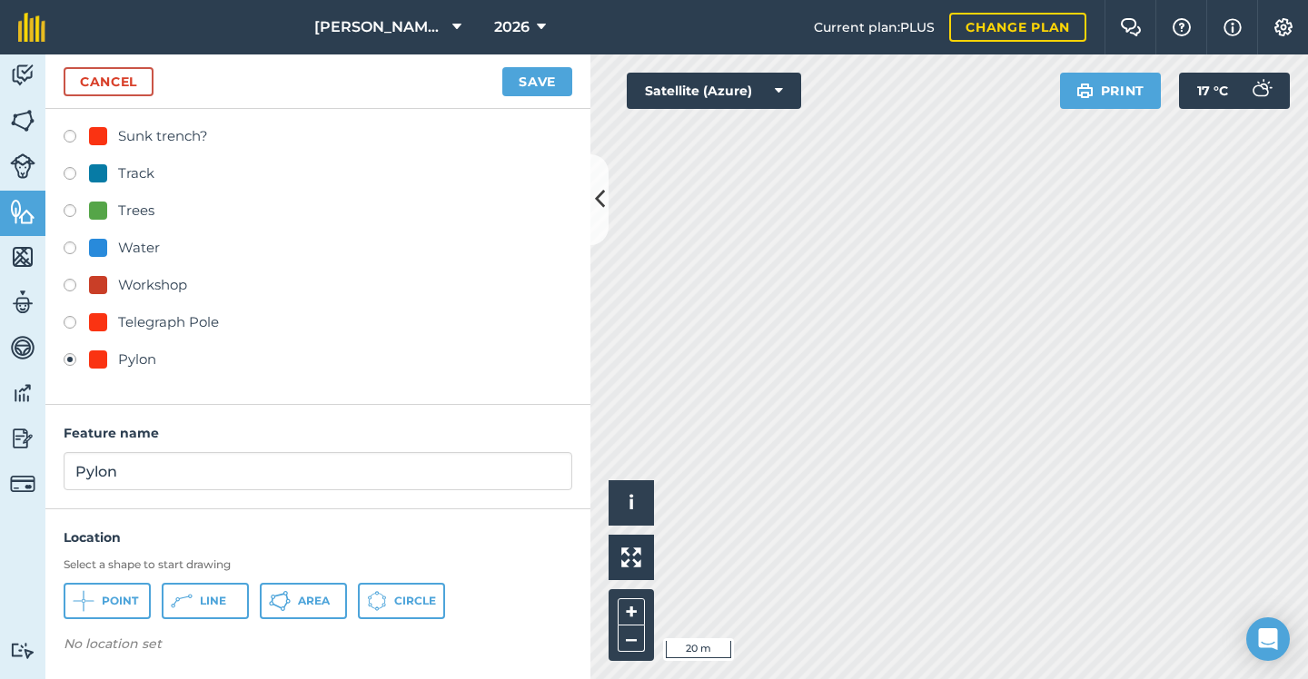
click at [119, 586] on button "Point" at bounding box center [107, 601] width 87 height 36
click at [556, 78] on button "Save" at bounding box center [537, 81] width 70 height 29
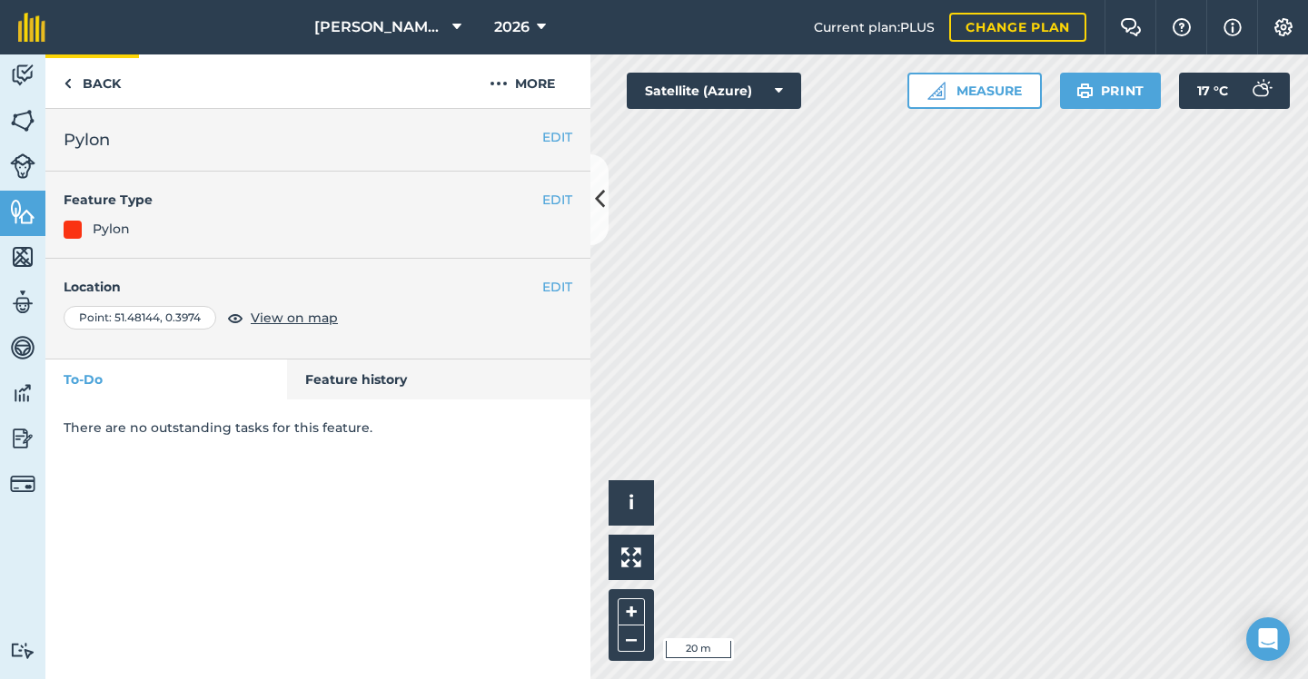
click at [107, 88] on link "Back" at bounding box center [92, 81] width 94 height 54
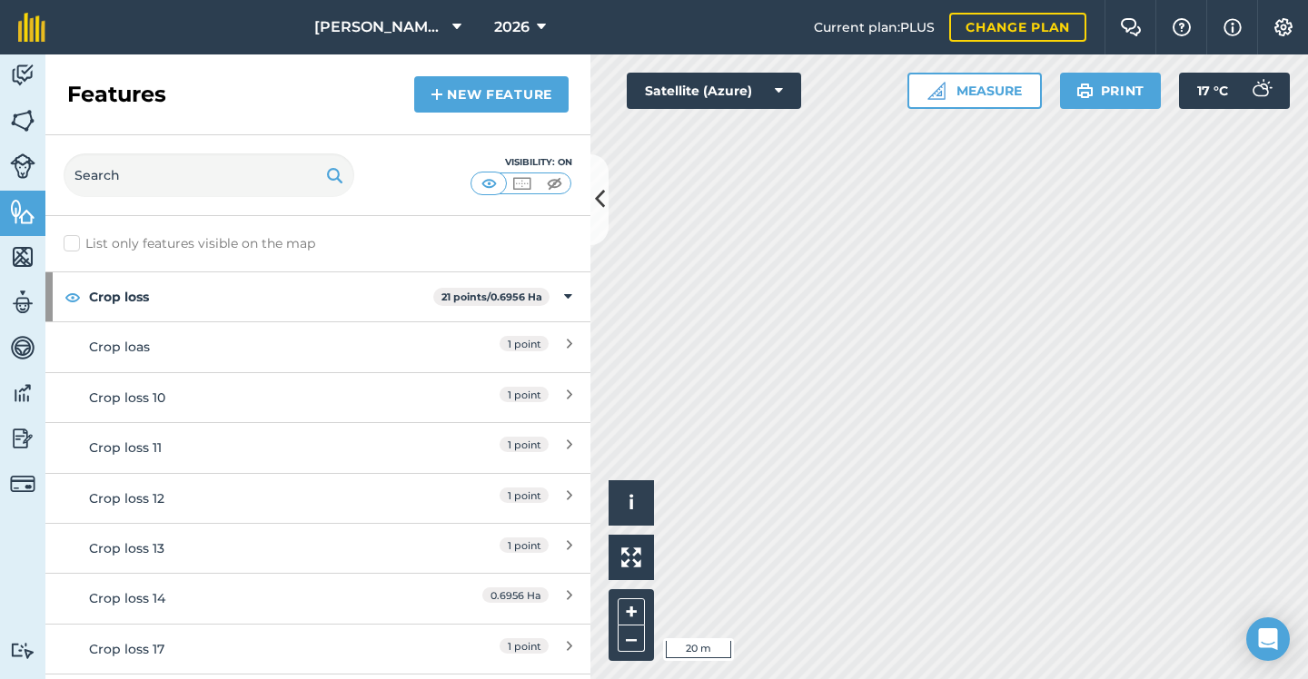
click at [556, 96] on link "New feature" at bounding box center [491, 94] width 154 height 36
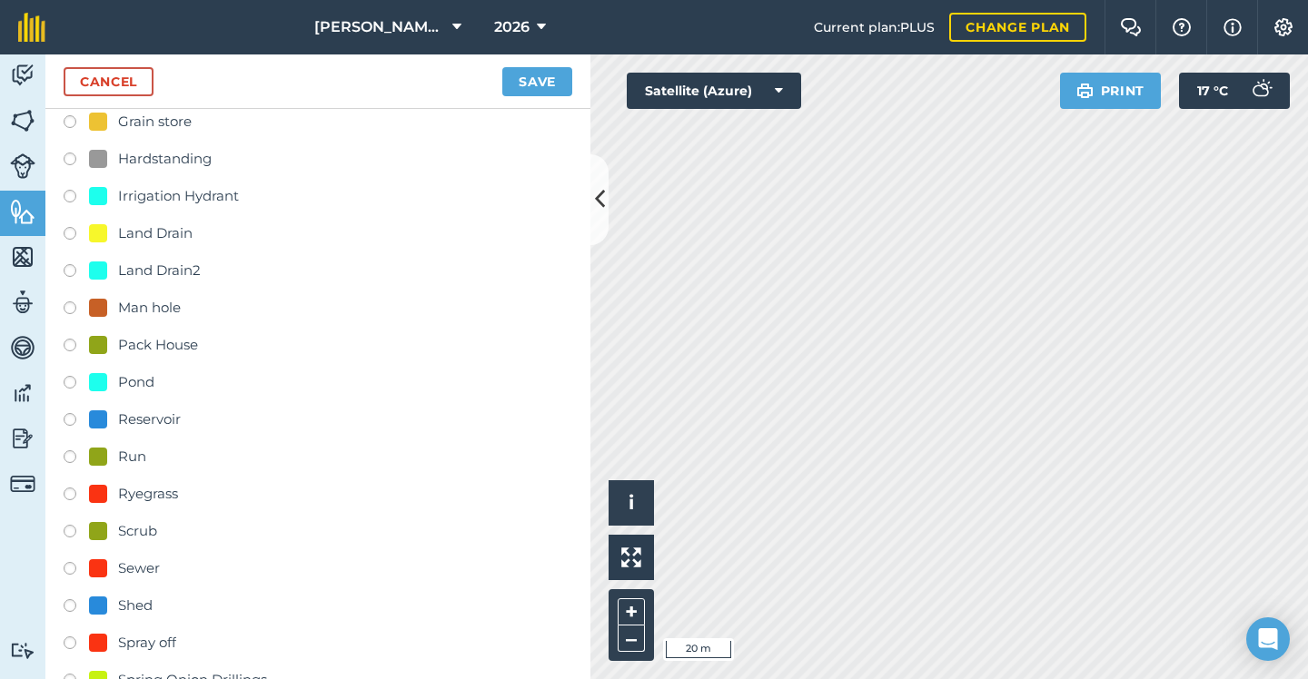
scroll to position [666, 0]
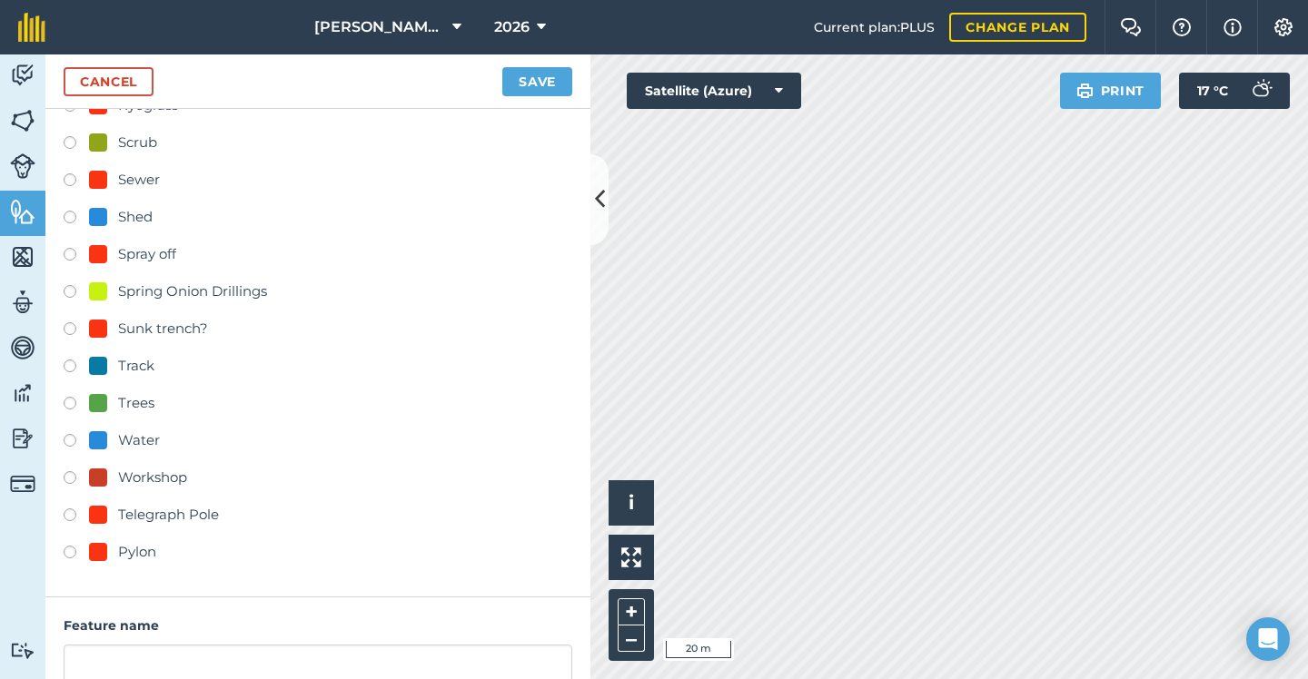
click at [137, 550] on div "Pylon" at bounding box center [137, 552] width 38 height 22
radio input "true"
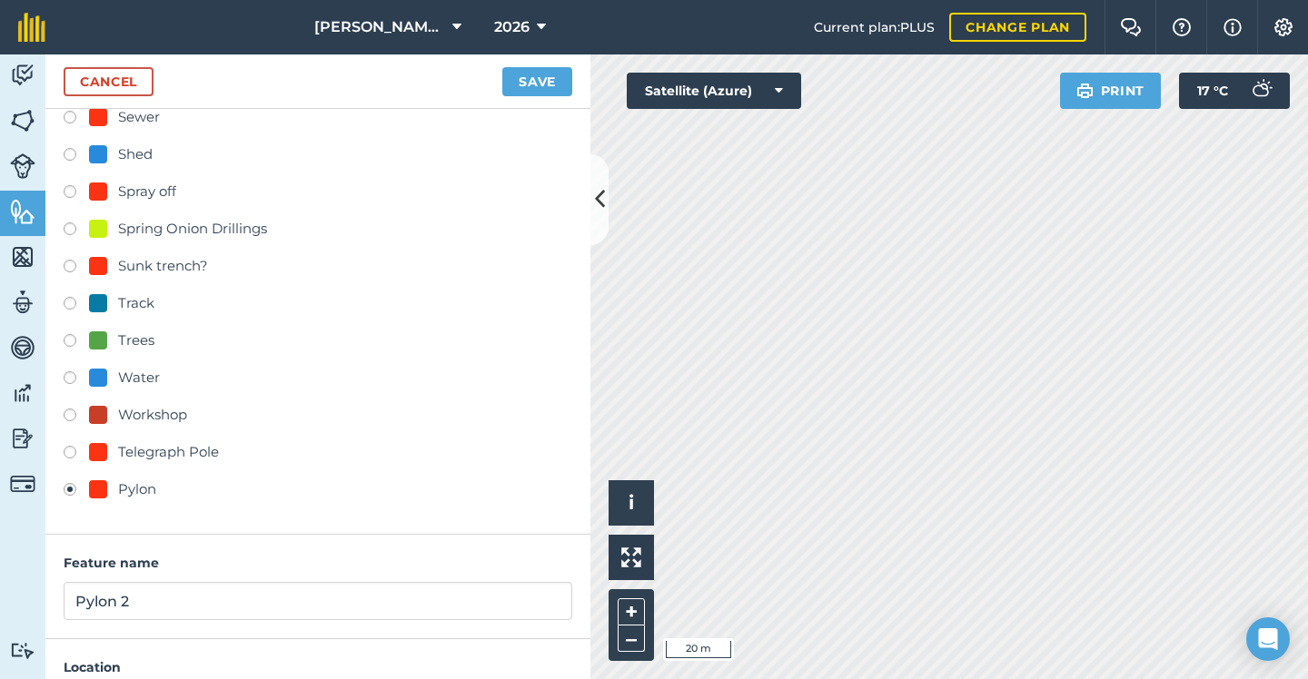
scroll to position [736, 0]
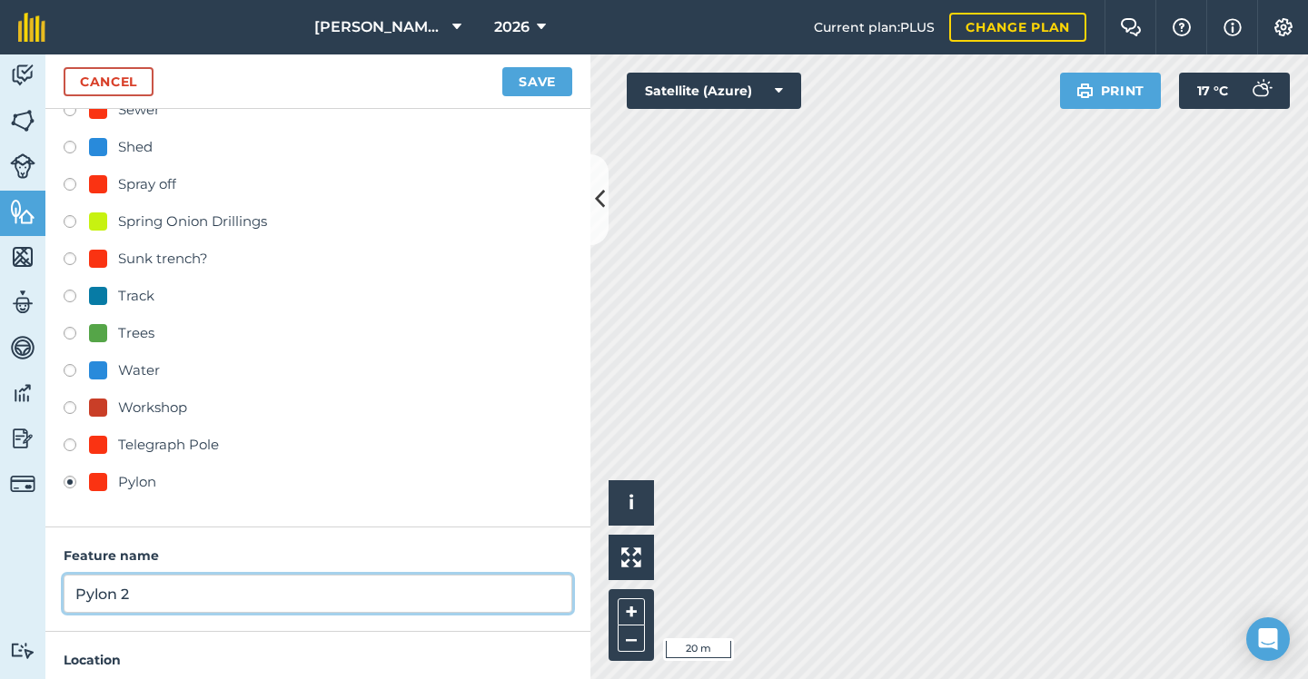
click at [181, 585] on input "Pylon 2" at bounding box center [318, 594] width 508 height 38
click at [178, 591] on input "Pylon 2" at bounding box center [318, 594] width 508 height 38
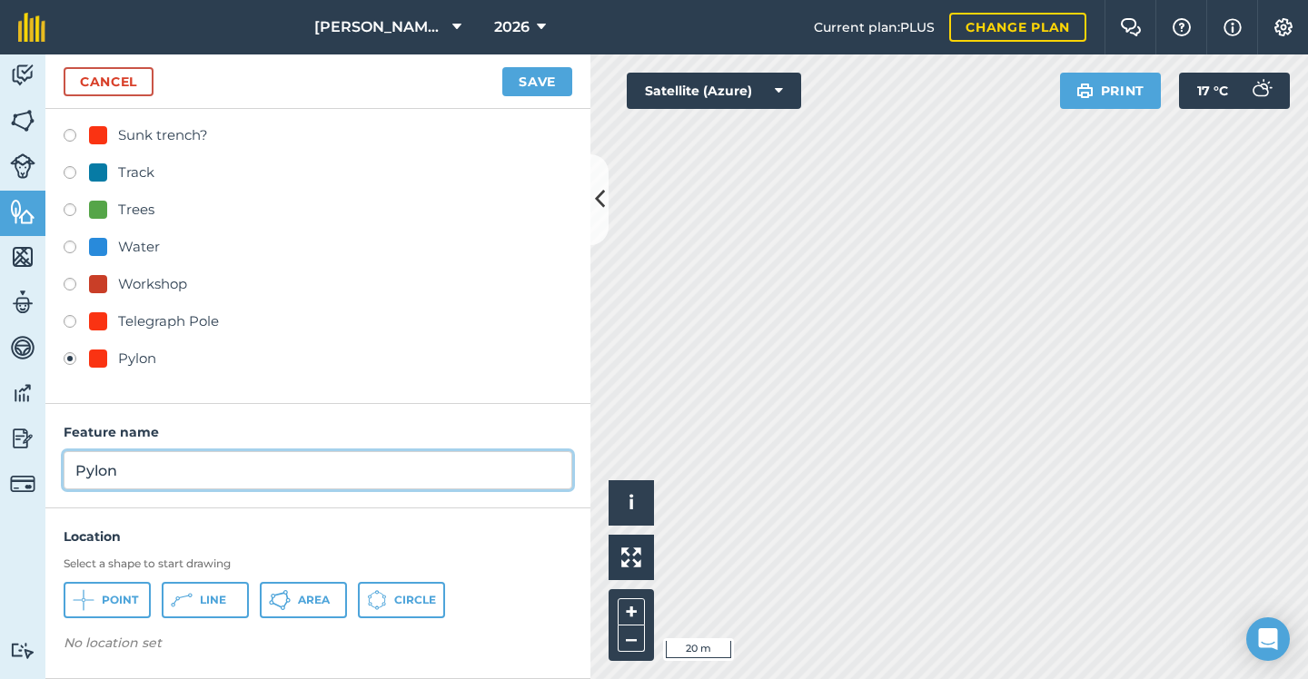
scroll to position [859, 0]
type input "Pylon"
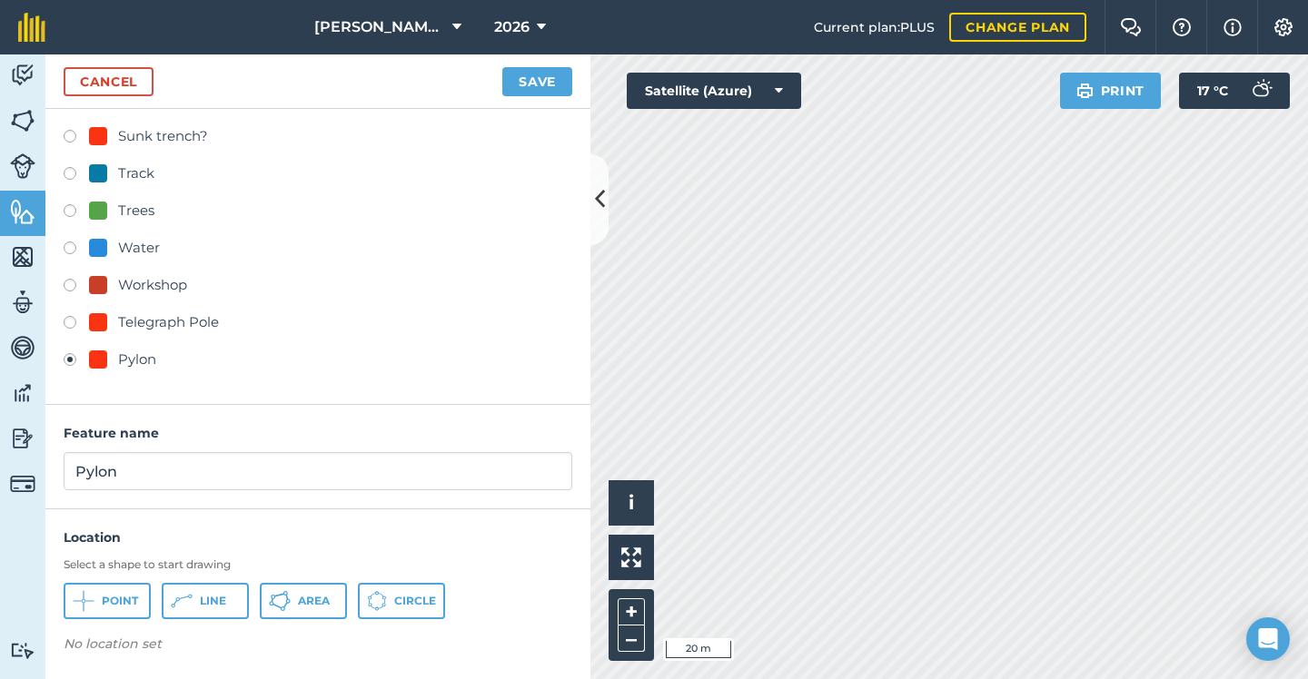
click at [126, 592] on button "Point" at bounding box center [107, 601] width 87 height 36
click at [542, 86] on button "Save" at bounding box center [537, 81] width 70 height 29
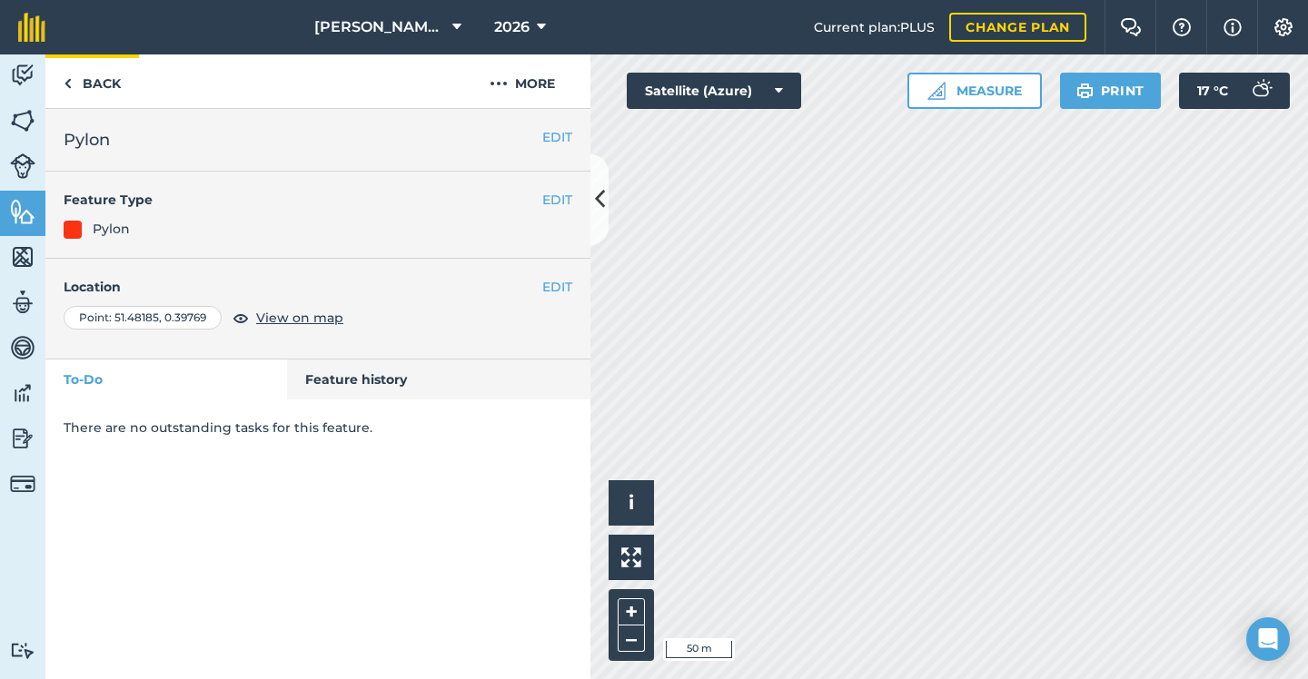
click at [114, 85] on link "Back" at bounding box center [92, 81] width 94 height 54
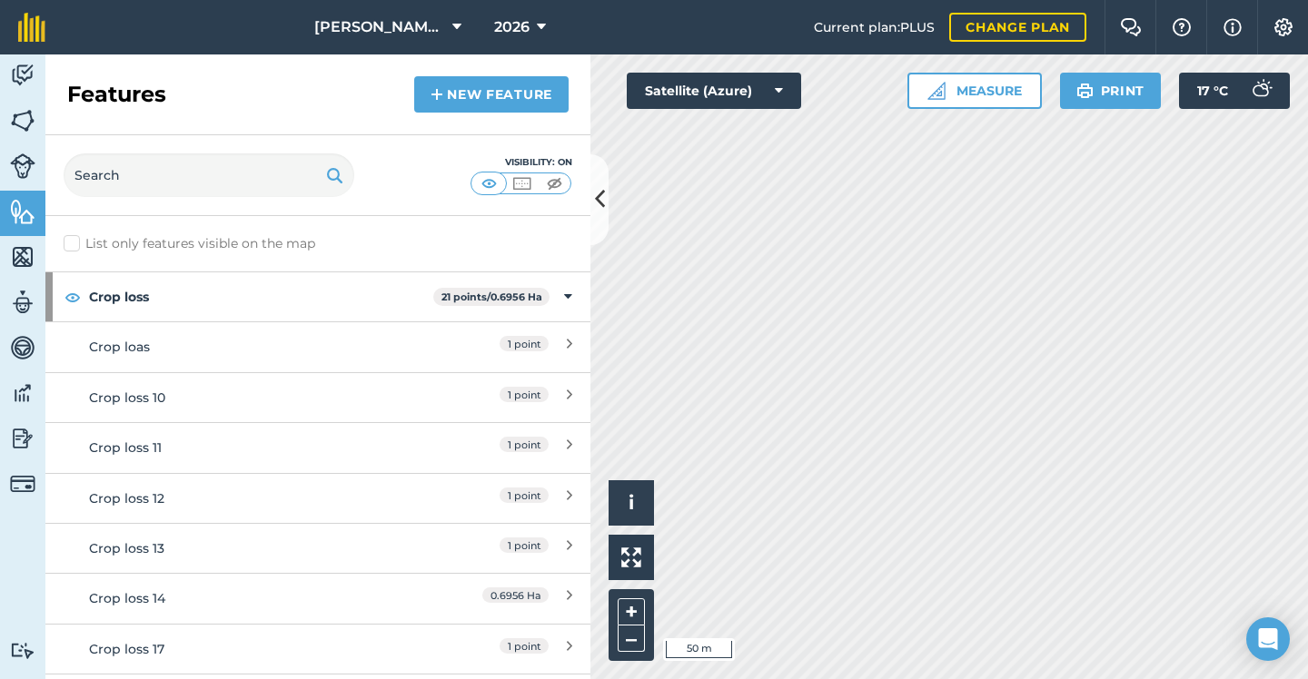
click at [560, 84] on link "New feature" at bounding box center [491, 94] width 154 height 36
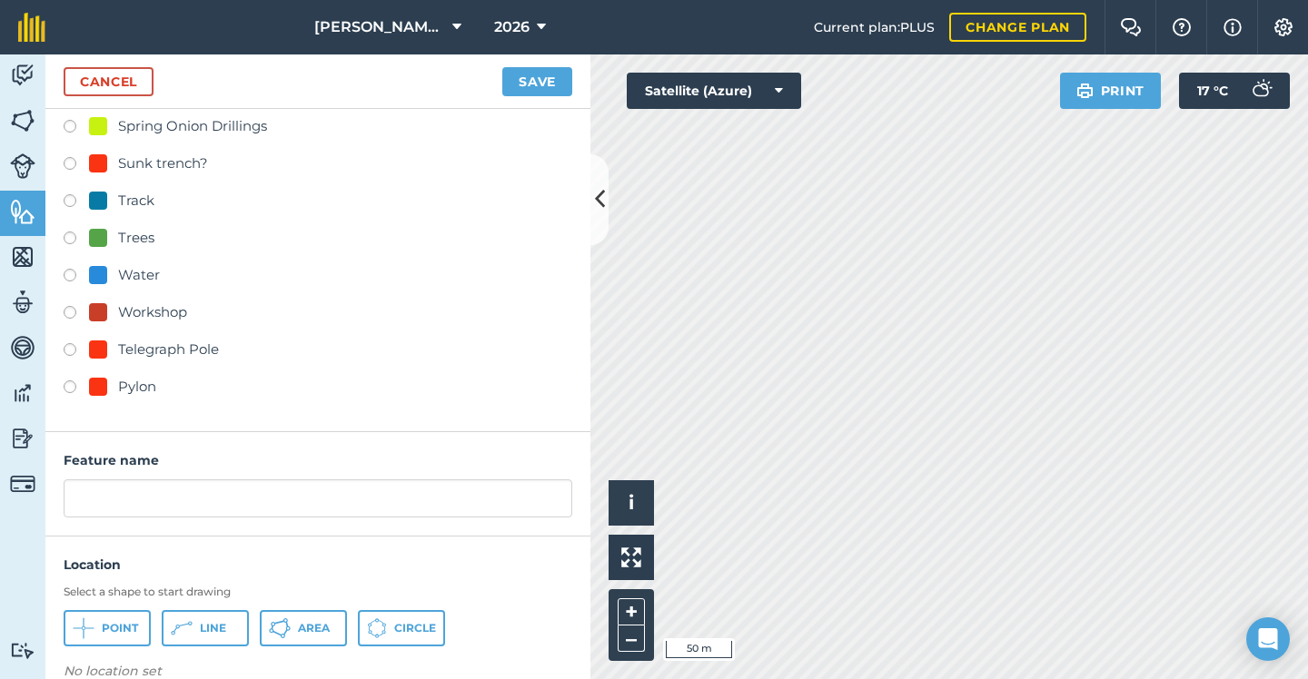
scroll to position [838, 0]
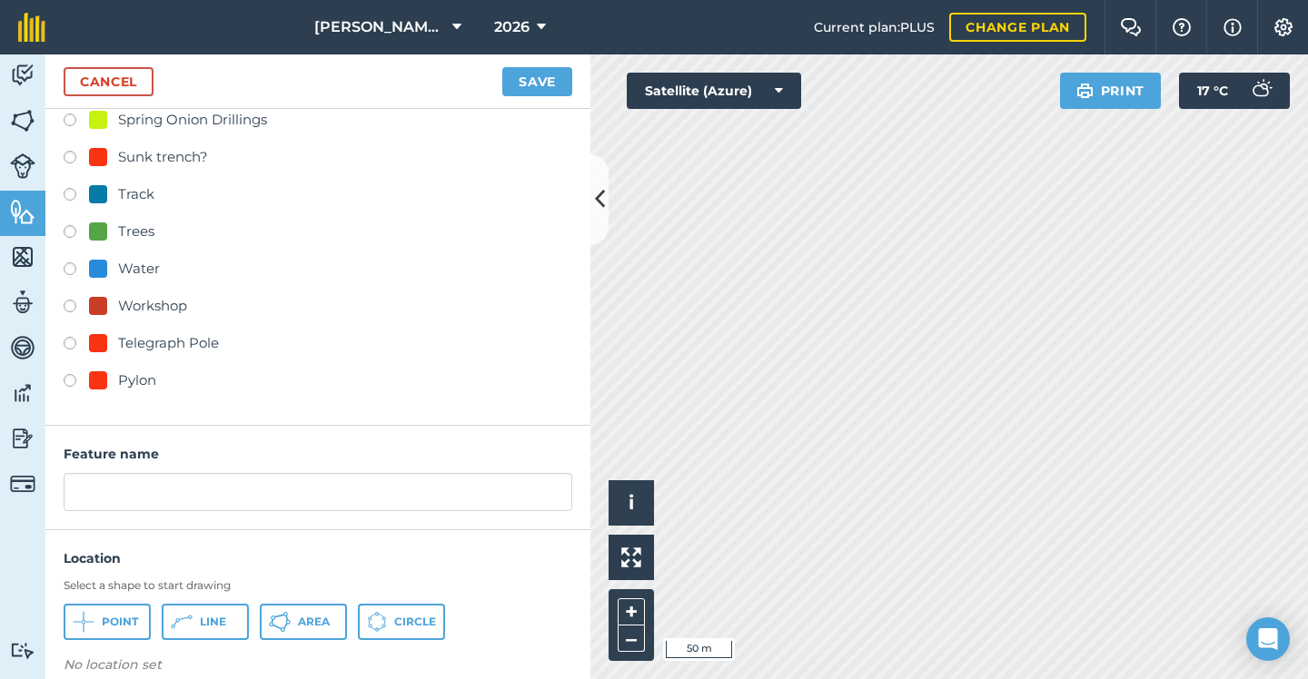
click at [99, 383] on div at bounding box center [98, 380] width 18 height 18
radio input "true"
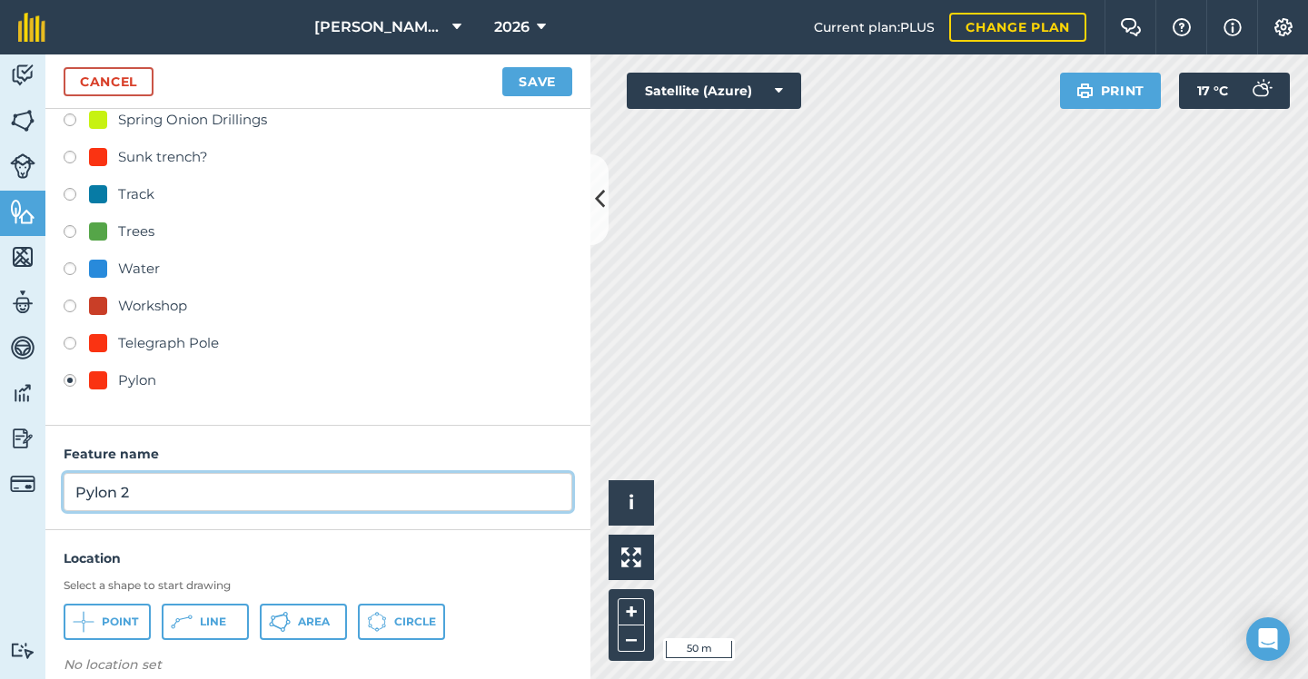
click at [183, 491] on input "Pylon 2" at bounding box center [318, 492] width 508 height 38
type input "Pylon"
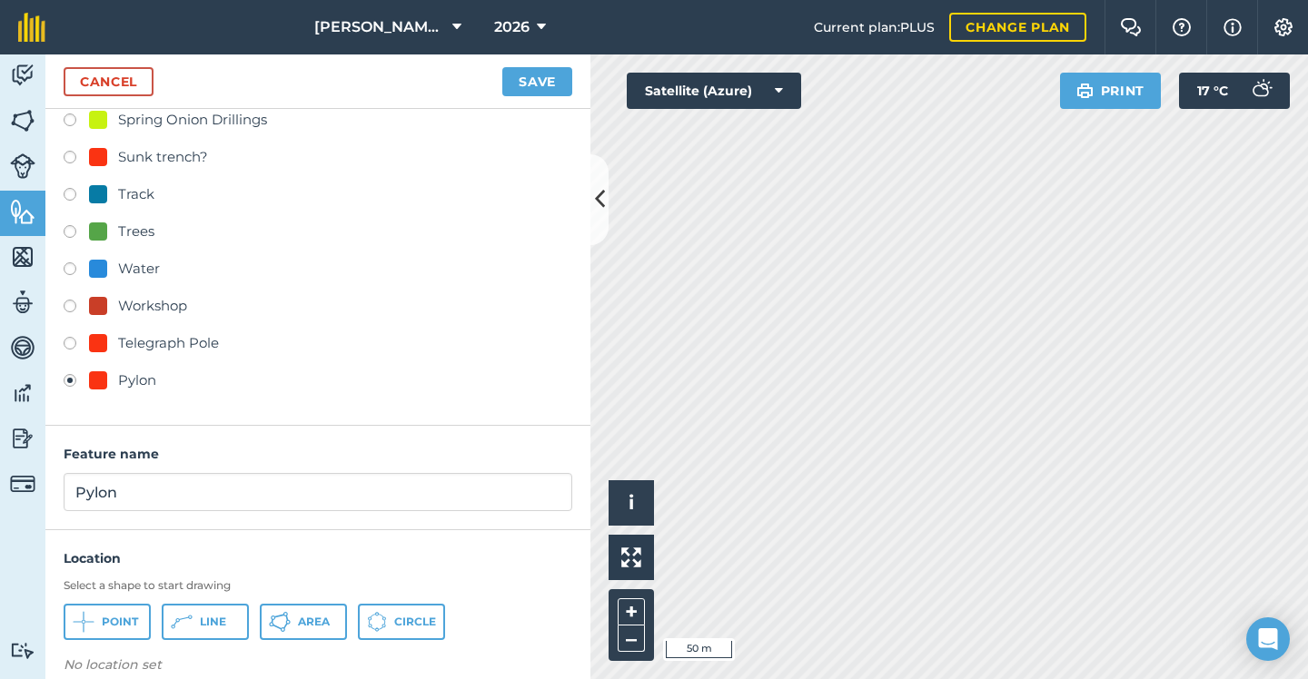
click at [115, 611] on button "Point" at bounding box center [107, 622] width 87 height 36
click at [564, 80] on button "Save" at bounding box center [537, 81] width 70 height 29
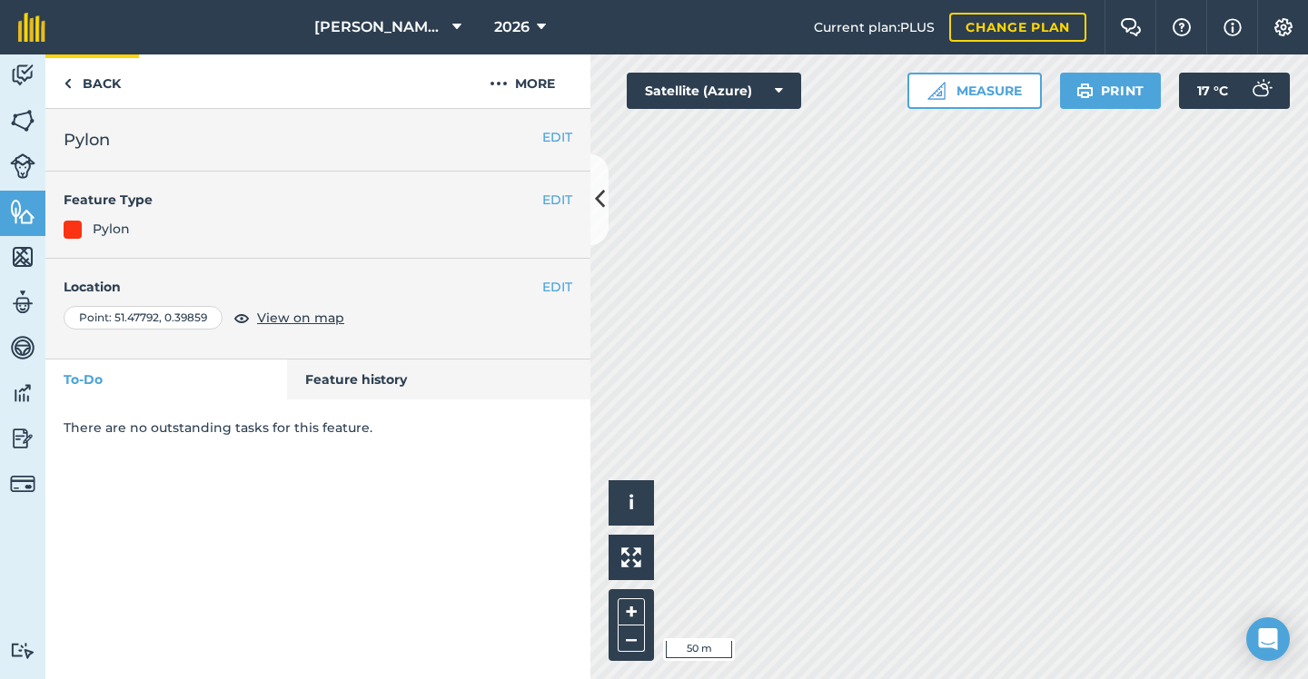
click at [99, 74] on link "Back" at bounding box center [92, 81] width 94 height 54
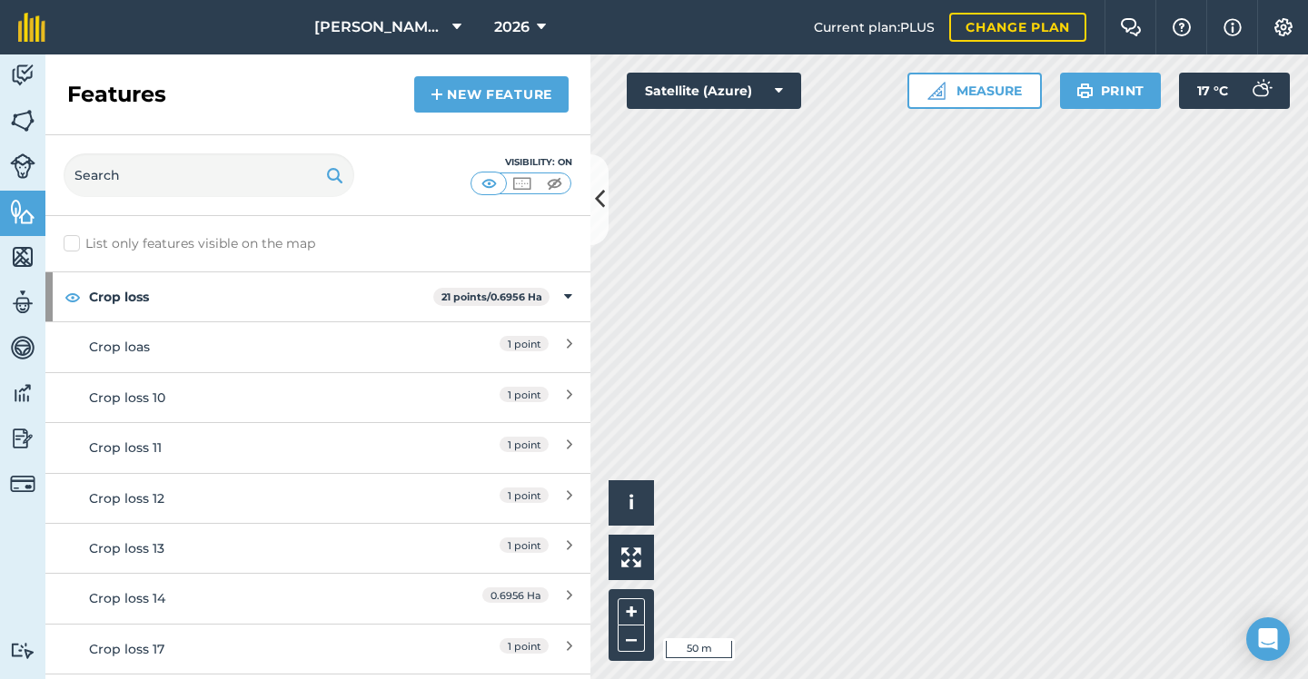
click at [493, 91] on link "New feature" at bounding box center [491, 94] width 154 height 36
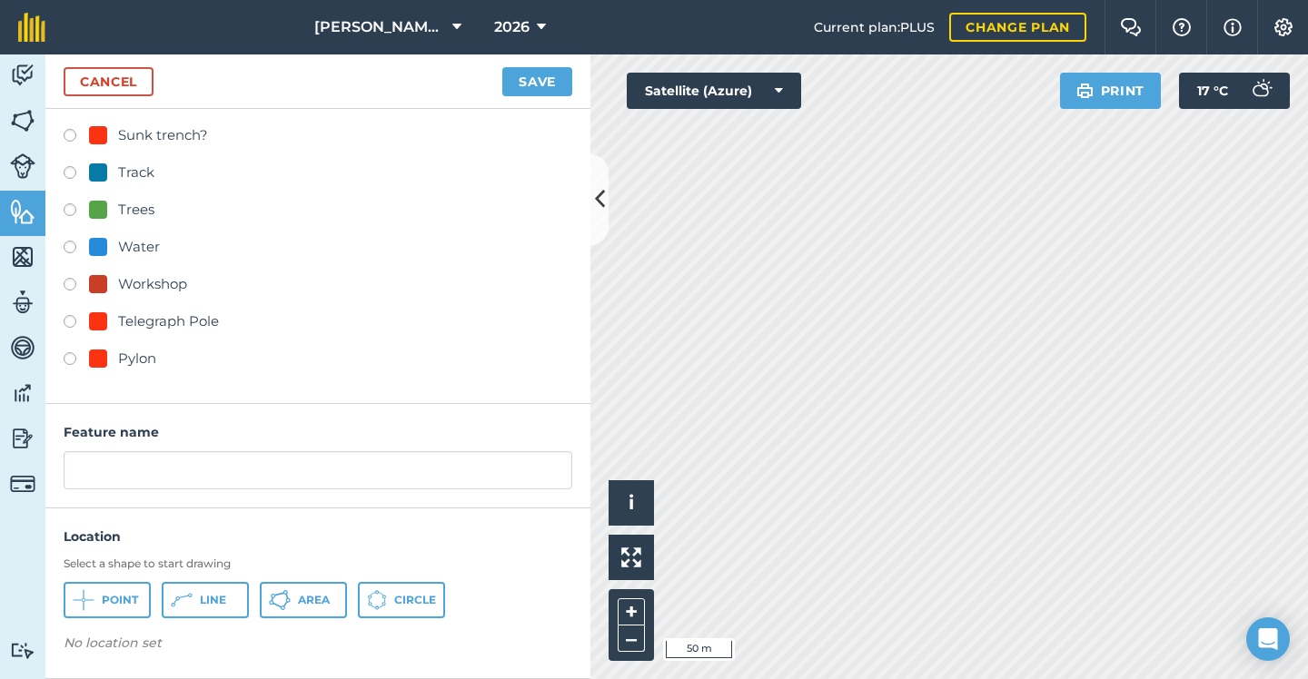
scroll to position [859, 0]
click at [104, 364] on div at bounding box center [98, 359] width 18 height 18
radio input "true"
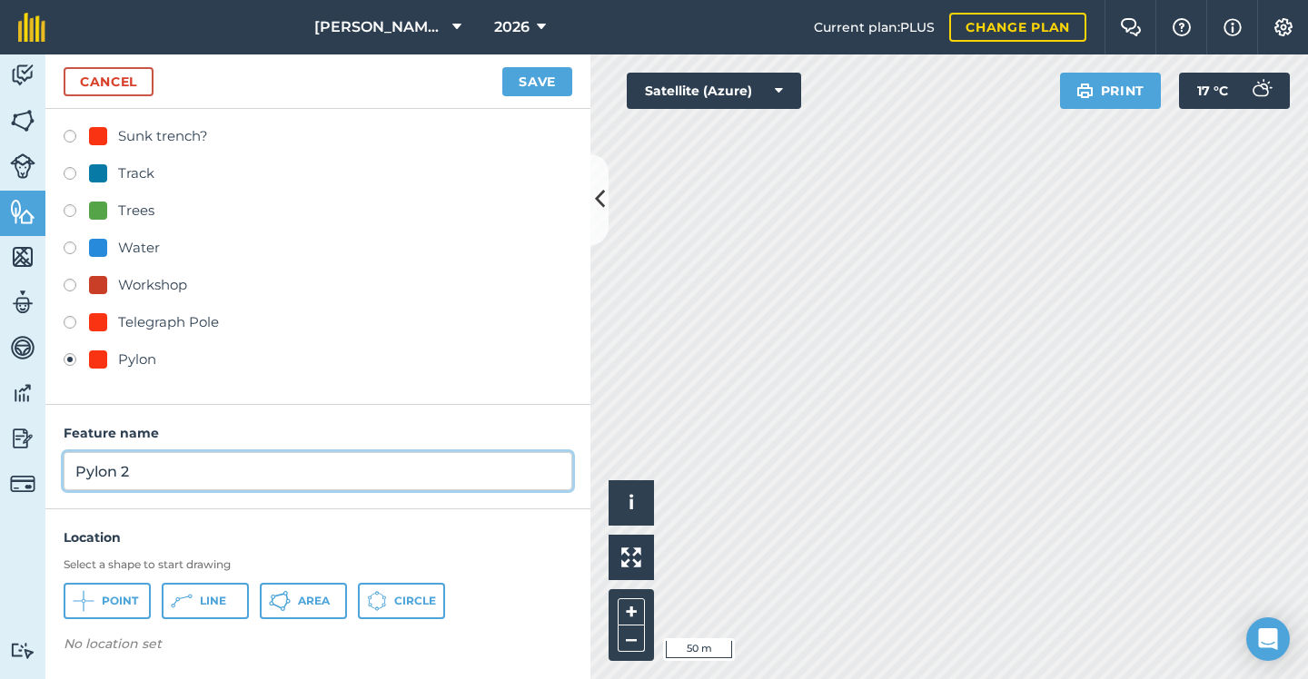
click at [196, 460] on input "Pylon 2" at bounding box center [318, 471] width 508 height 38
click at [189, 465] on input "Pylon 2" at bounding box center [318, 471] width 508 height 38
type input "Pylon"
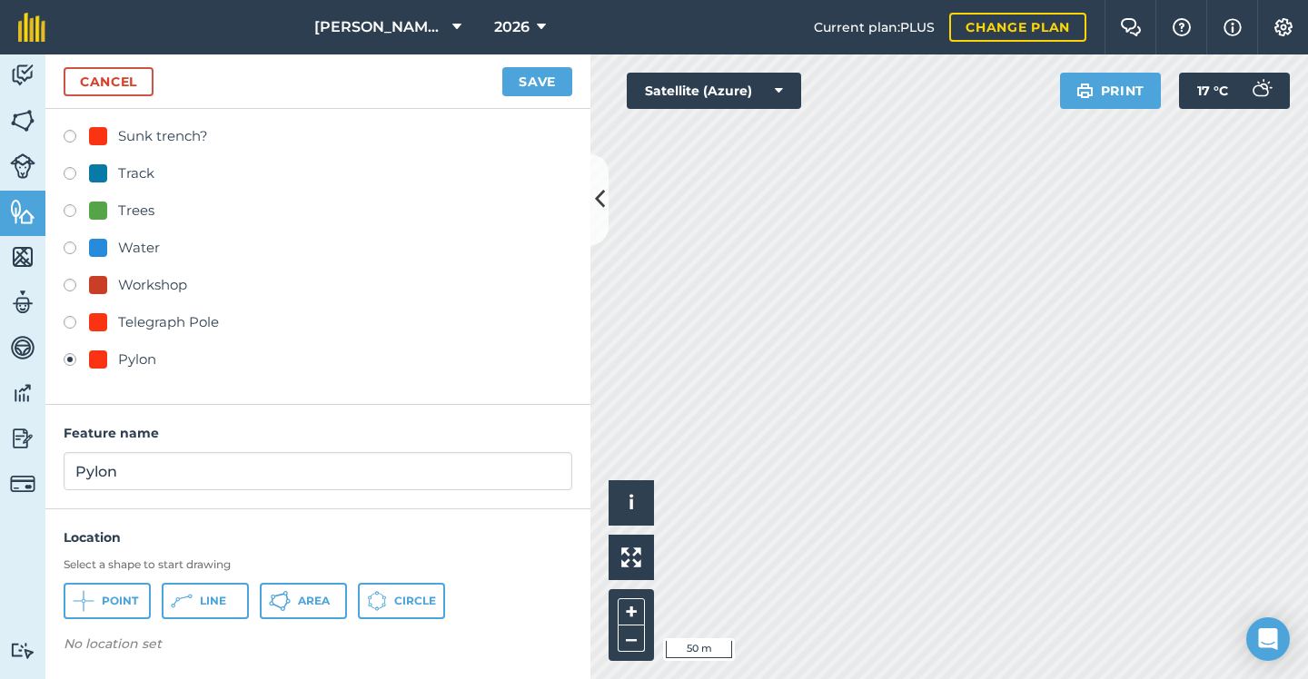
click at [114, 601] on span "Point" at bounding box center [120, 601] width 36 height 15
click at [528, 80] on button "Save" at bounding box center [537, 81] width 70 height 29
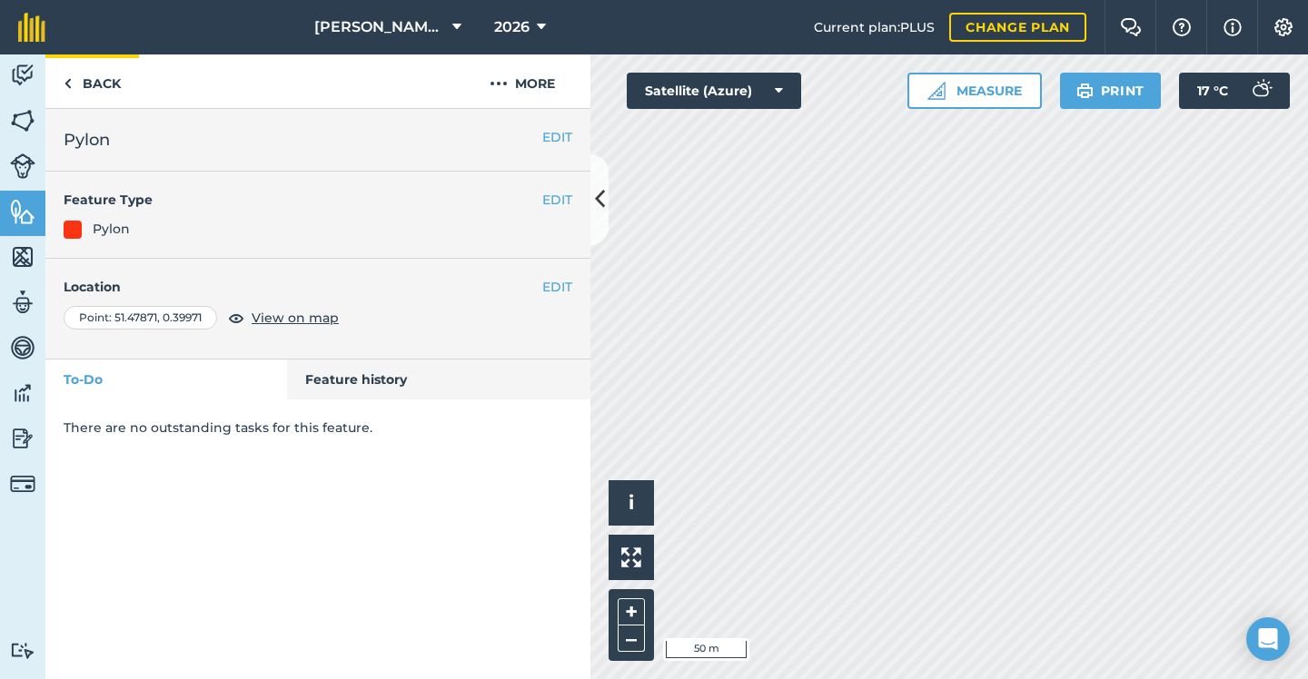
click at [89, 84] on link "Back" at bounding box center [92, 81] width 94 height 54
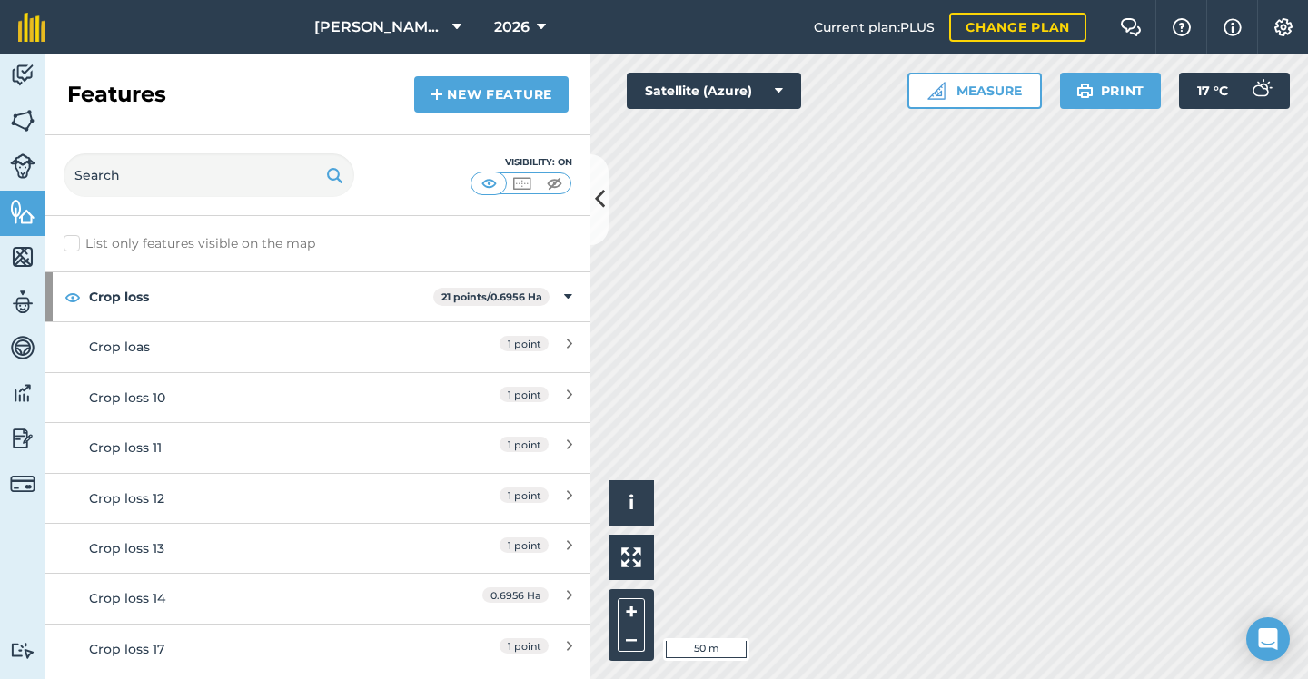
click at [512, 95] on link "New feature" at bounding box center [491, 94] width 154 height 36
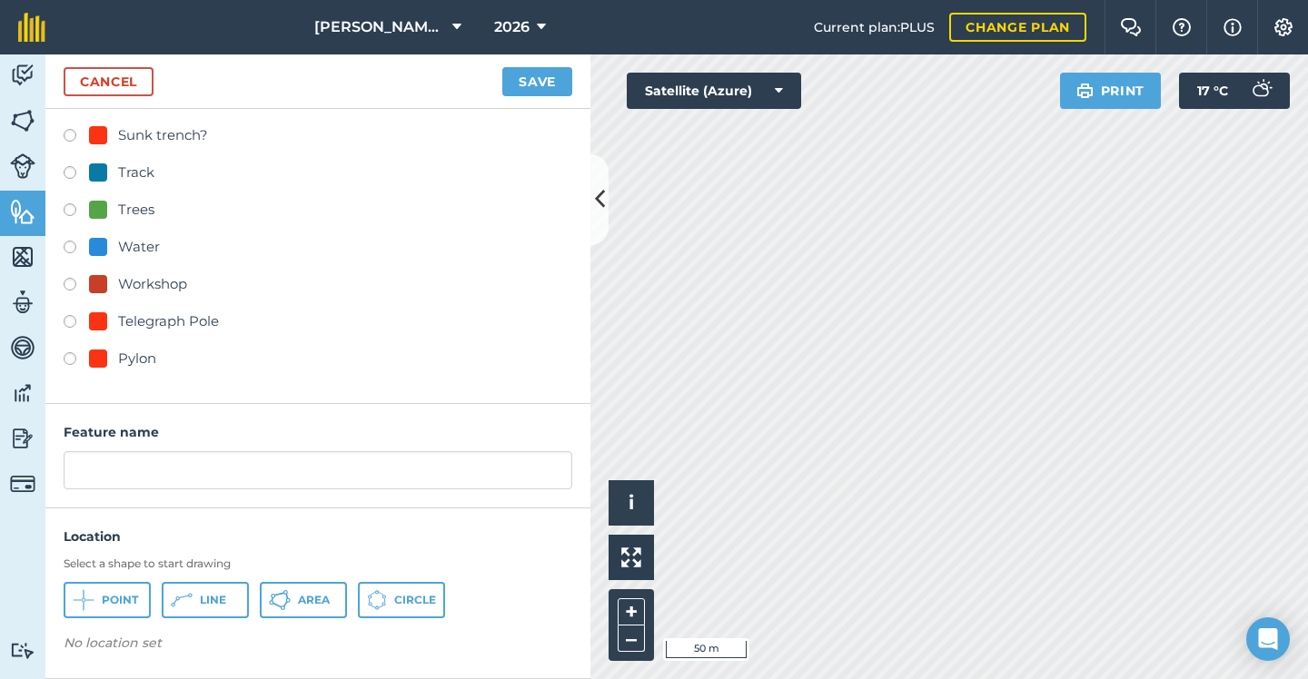
scroll to position [859, 0]
click at [126, 364] on div "Pylon" at bounding box center [137, 360] width 38 height 22
radio input "true"
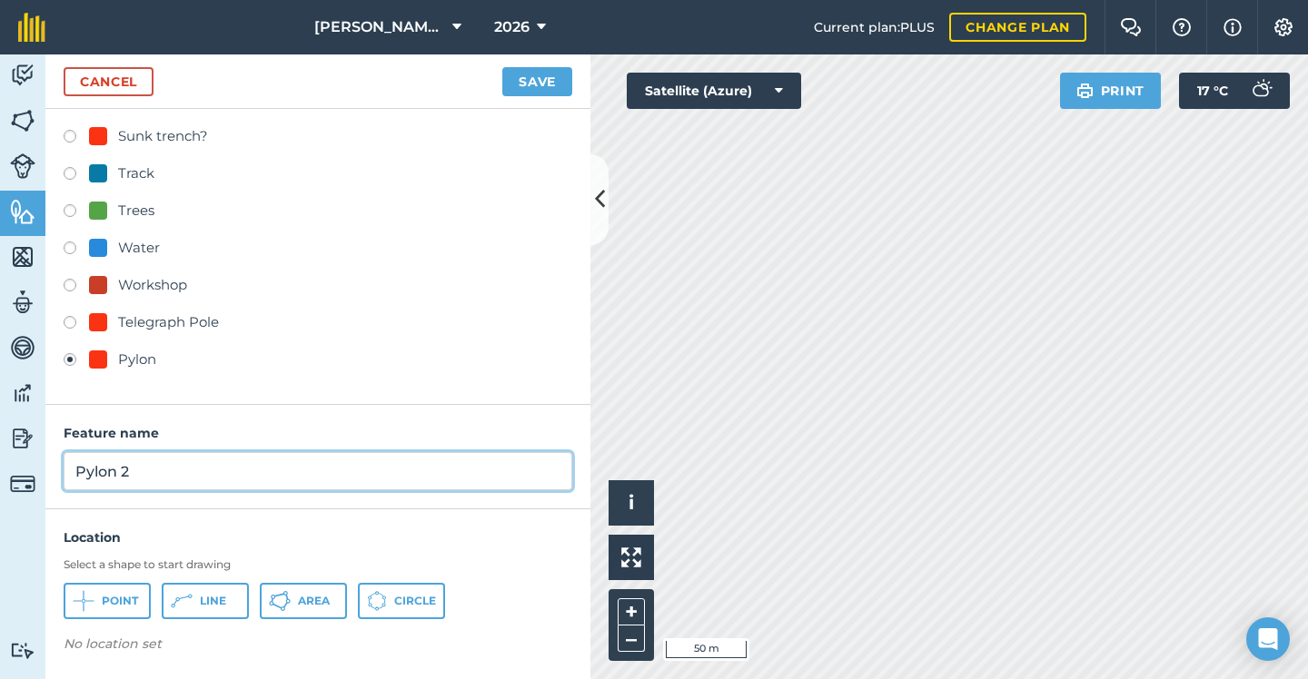
click at [179, 460] on input "Pylon 2" at bounding box center [318, 471] width 508 height 38
click at [168, 472] on input "Pylon 2" at bounding box center [318, 471] width 508 height 38
type input "Pylon"
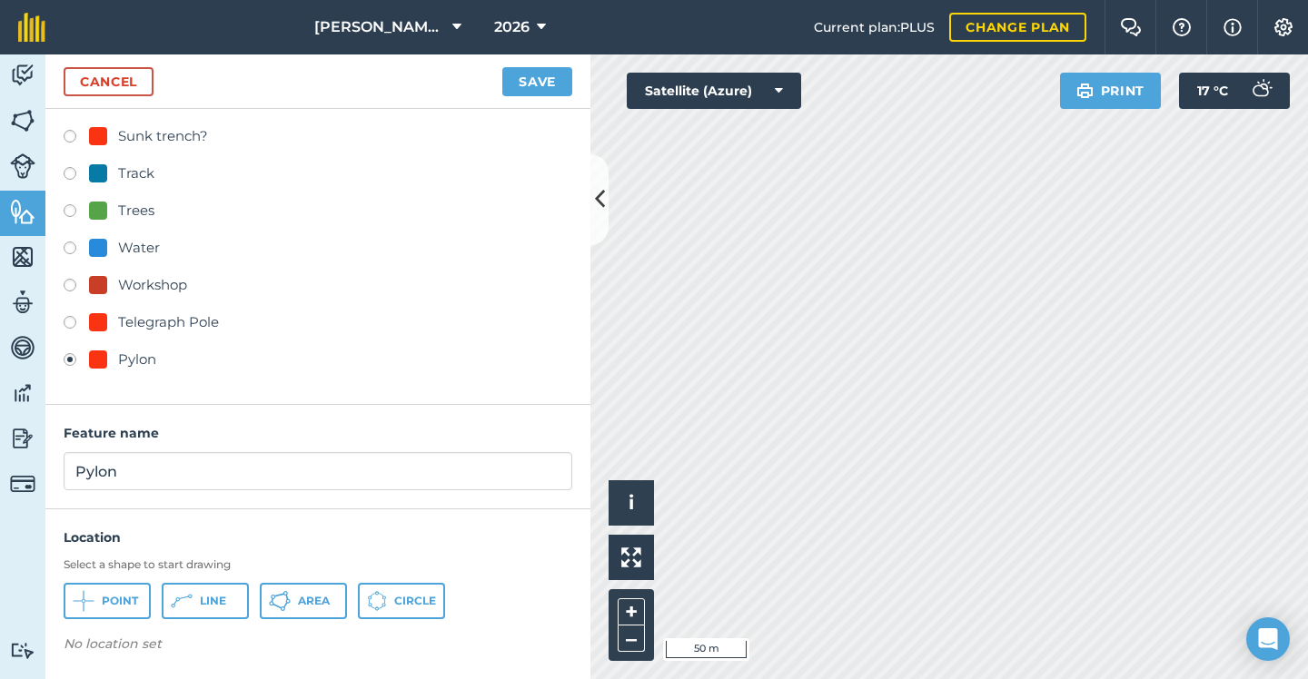
click at [103, 597] on span "Point" at bounding box center [120, 601] width 36 height 15
click at [531, 74] on button "Save" at bounding box center [537, 81] width 70 height 29
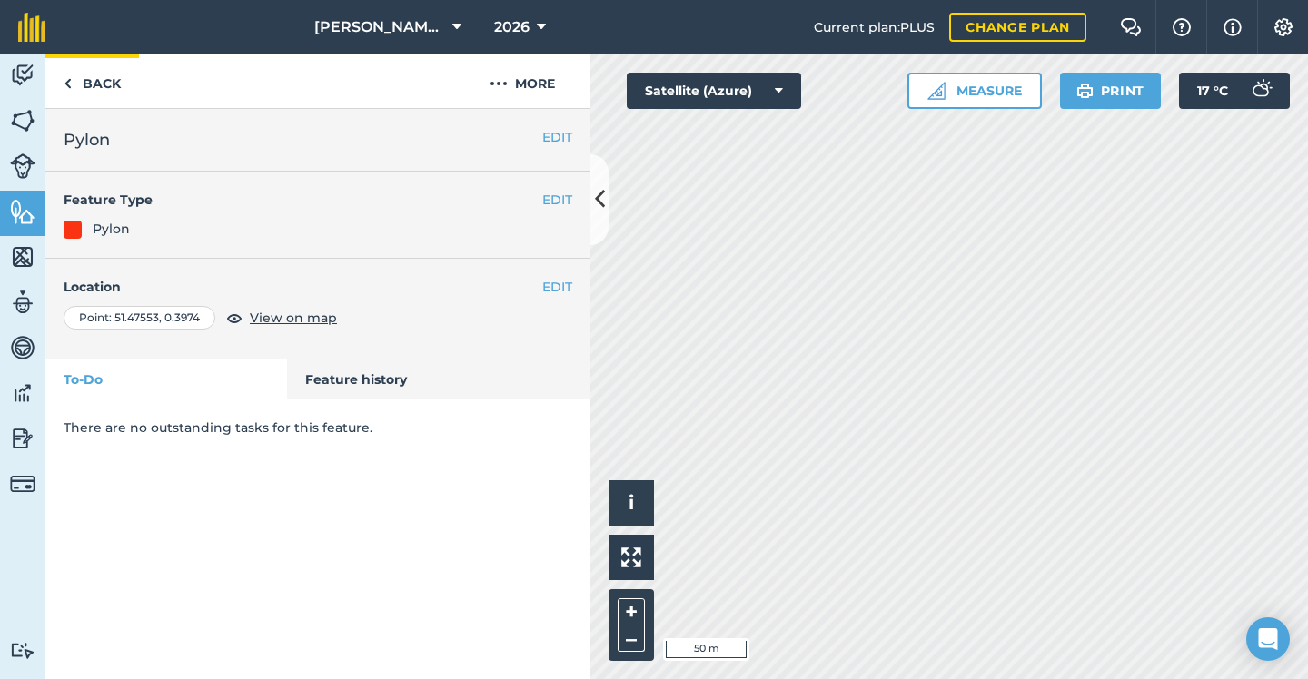
click at [104, 81] on link "Back" at bounding box center [92, 81] width 94 height 54
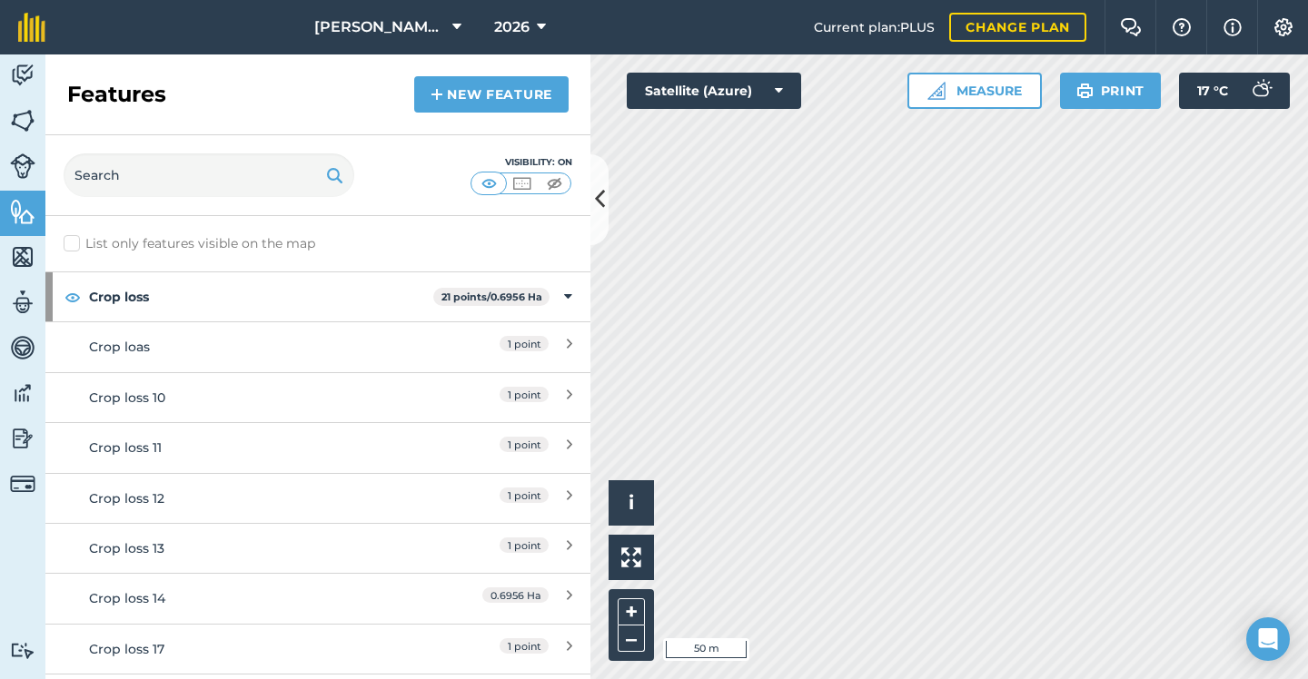
click at [505, 83] on link "New feature" at bounding box center [491, 94] width 154 height 36
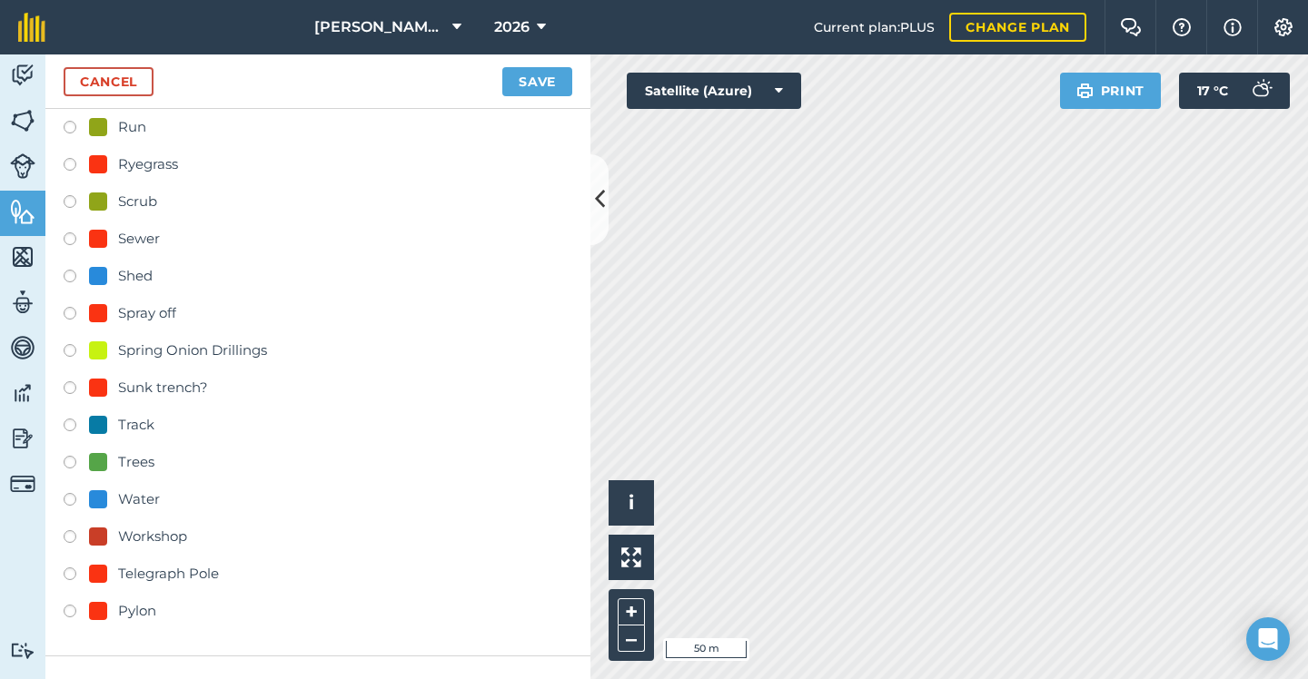
scroll to position [683, 0]
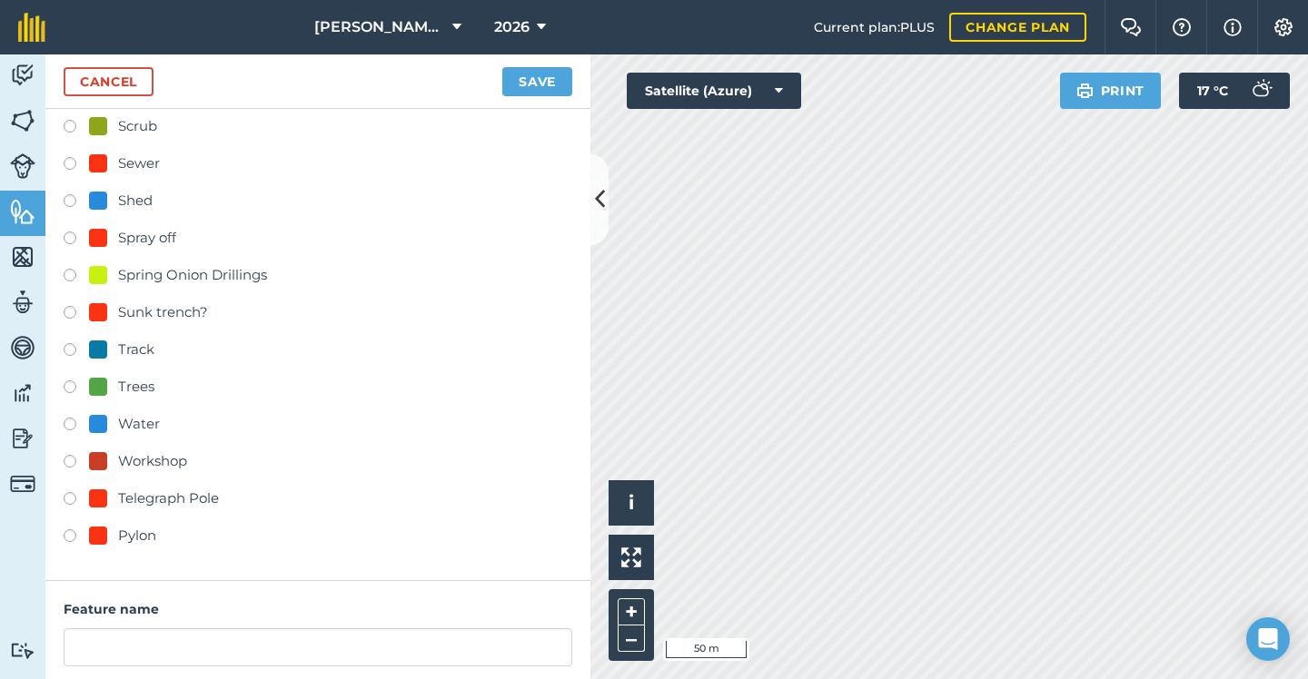
click at [130, 538] on div "Pylon" at bounding box center [137, 536] width 38 height 22
radio input "true"
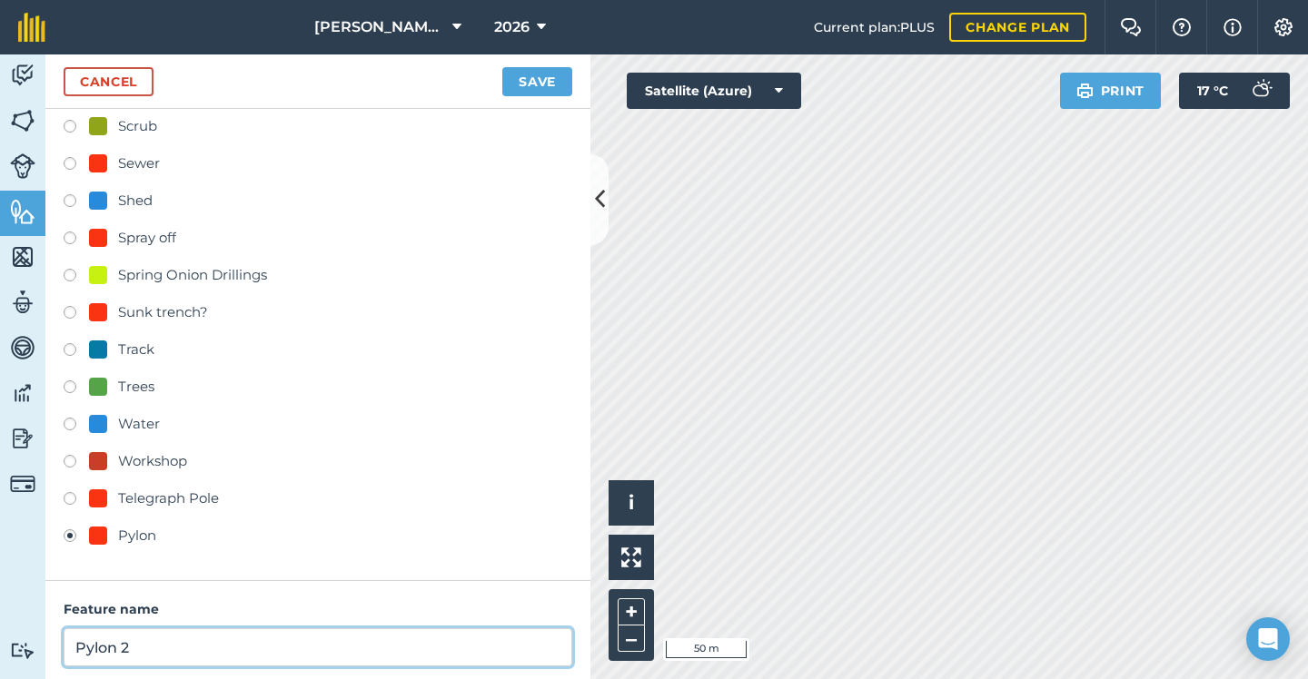
click at [183, 644] on input "Pylon 2" at bounding box center [318, 647] width 508 height 38
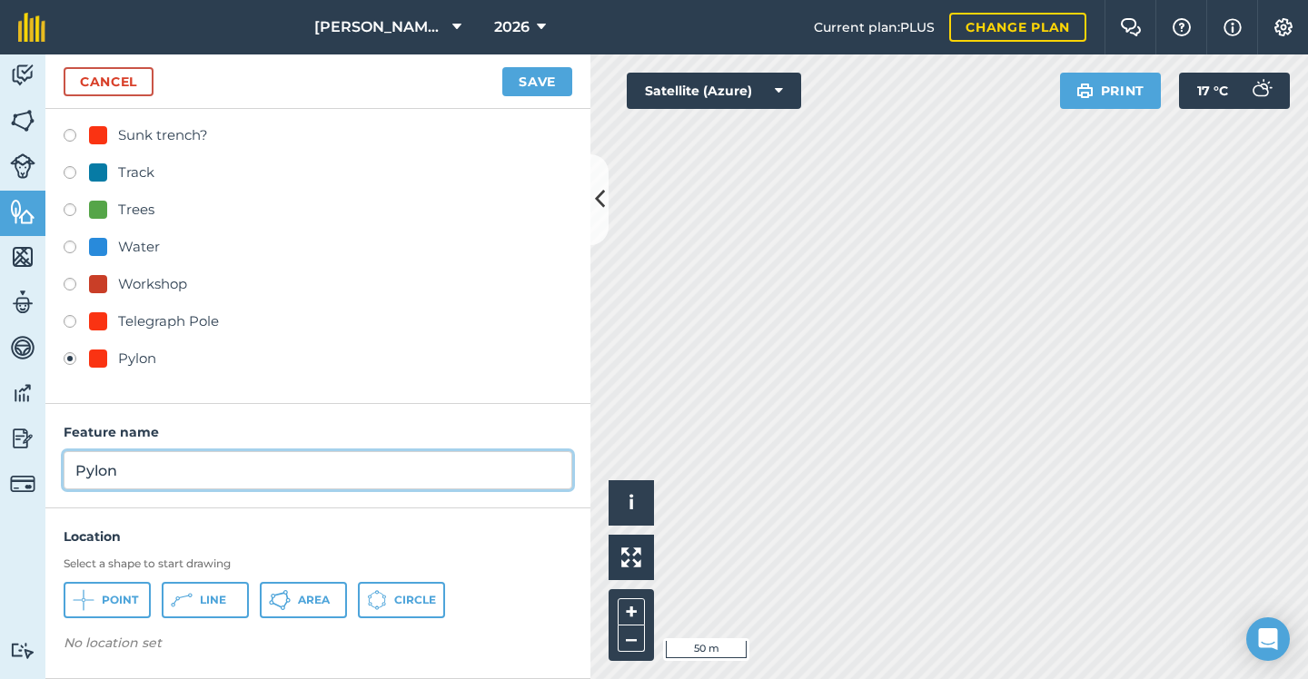
scroll to position [859, 0]
type input "Pylon"
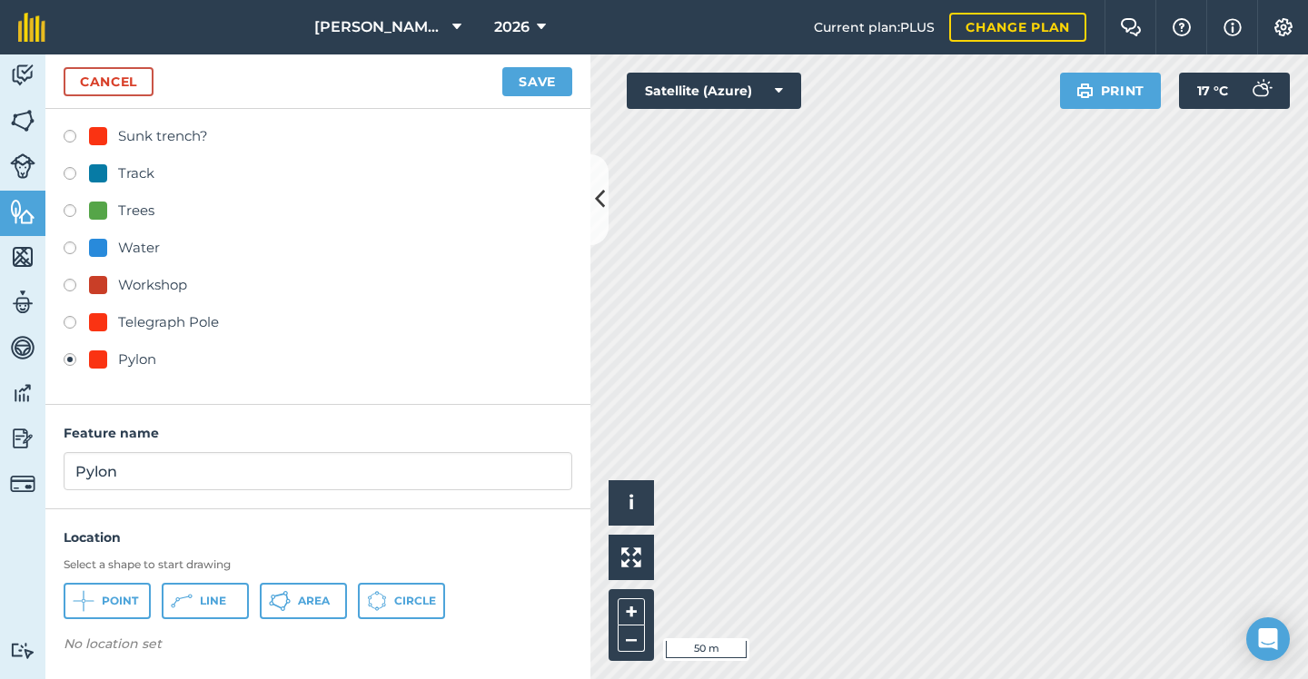
click at [131, 595] on span "Point" at bounding box center [120, 601] width 36 height 15
click at [520, 81] on button "Save" at bounding box center [537, 81] width 70 height 29
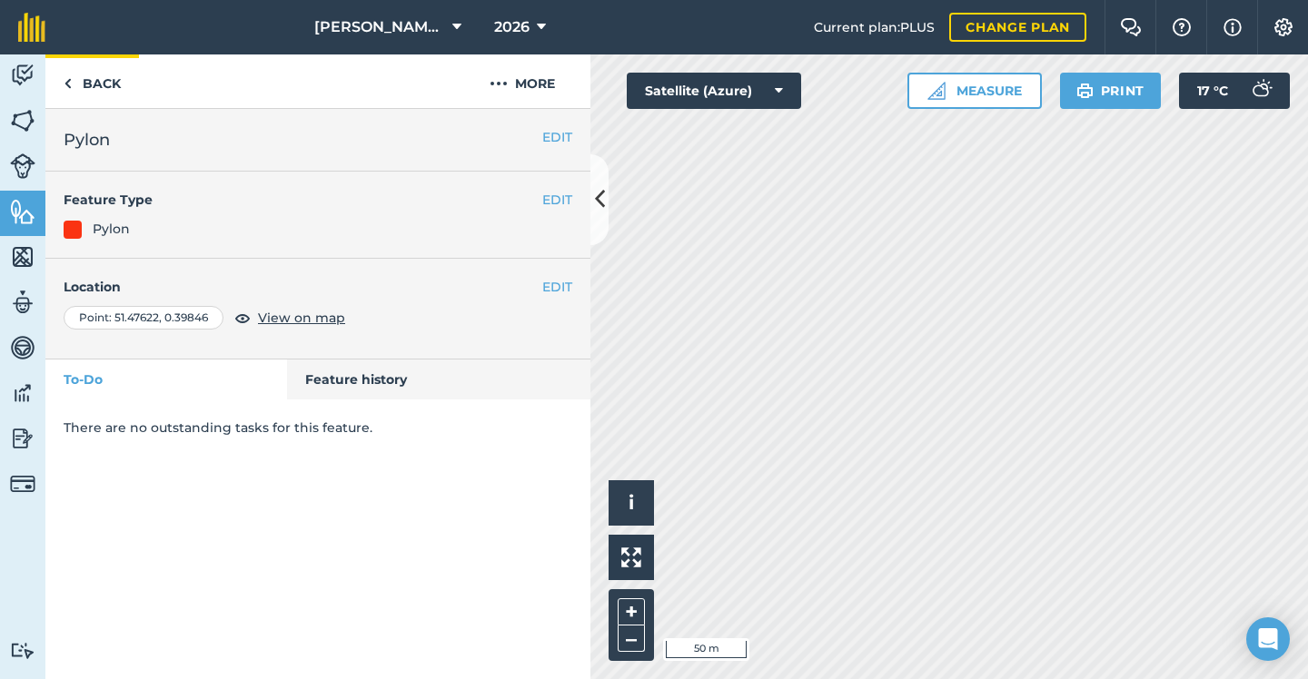
click at [103, 89] on link "Back" at bounding box center [92, 81] width 94 height 54
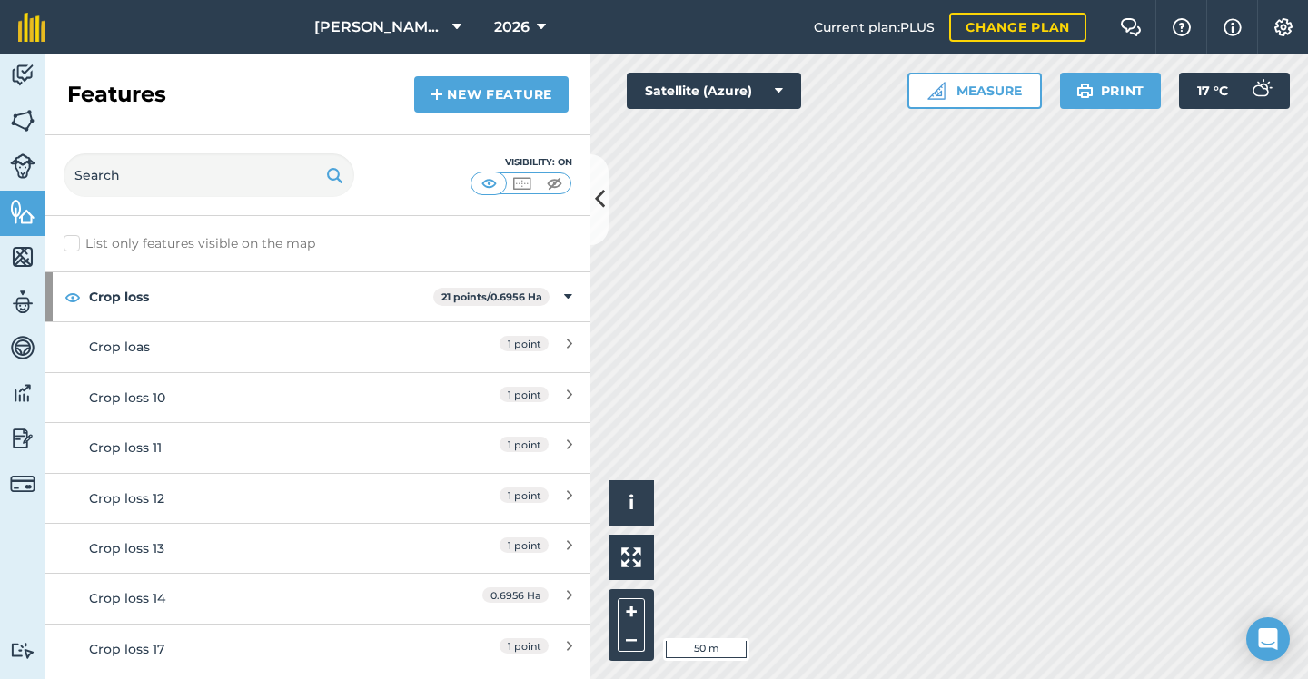
click at [498, 104] on link "New feature" at bounding box center [491, 94] width 154 height 36
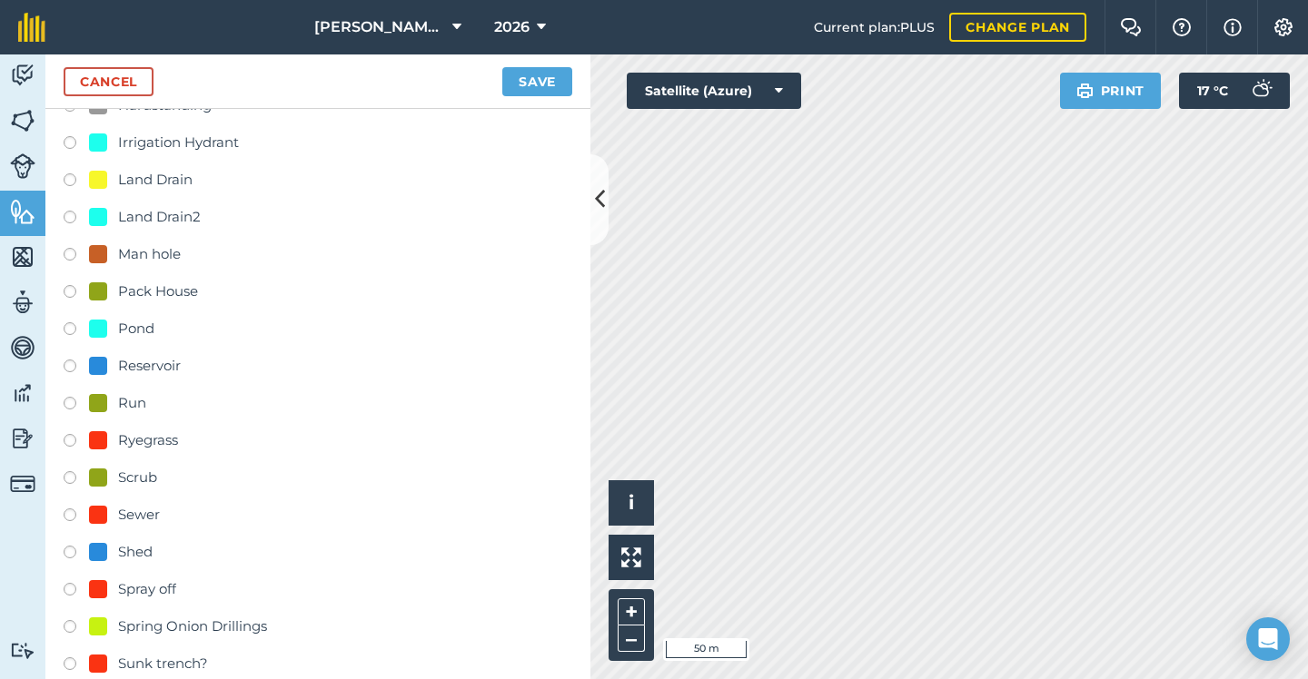
scroll to position [823, 0]
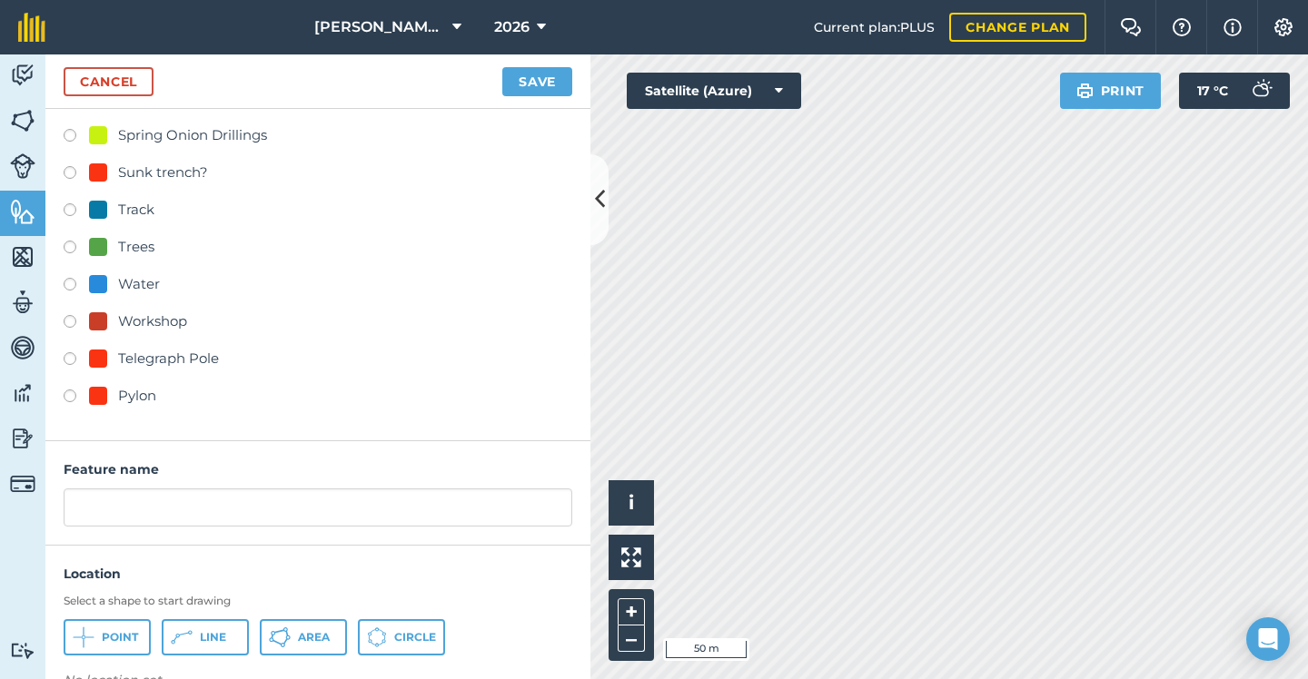
click at [124, 398] on div "Pylon" at bounding box center [137, 396] width 38 height 22
radio input "true"
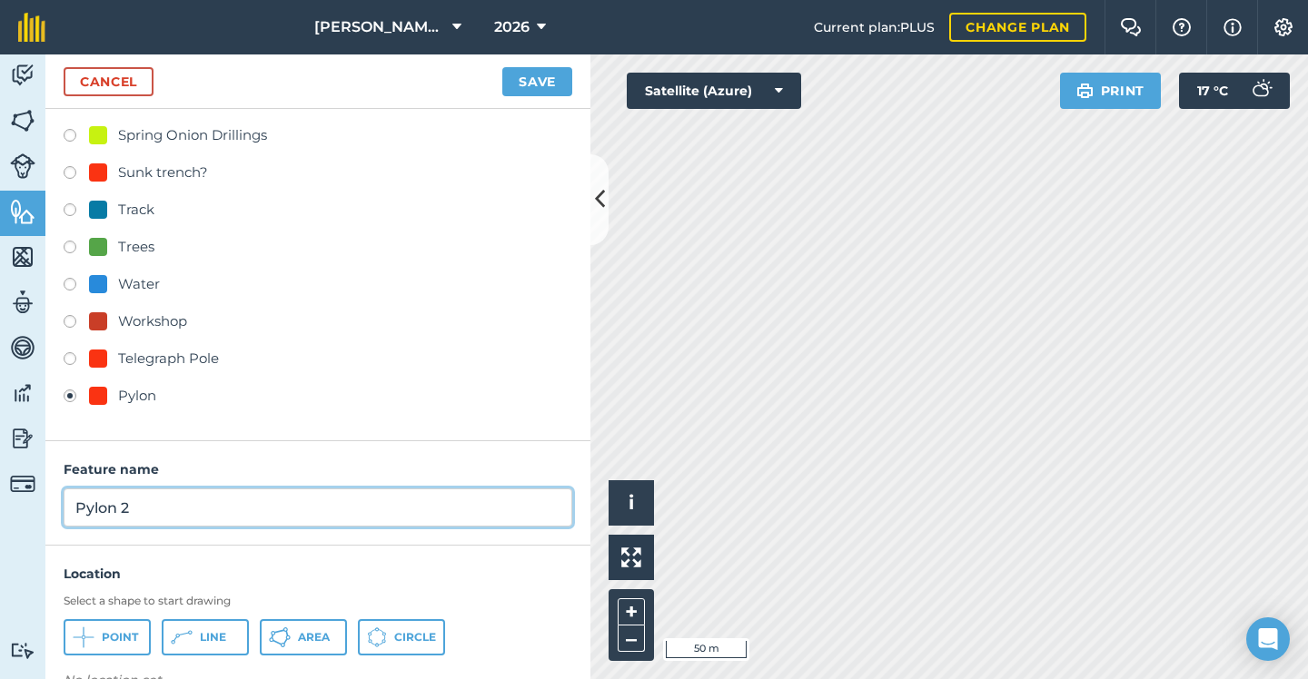
click at [173, 512] on input "Pylon 2" at bounding box center [318, 508] width 508 height 38
type input "Pylon"
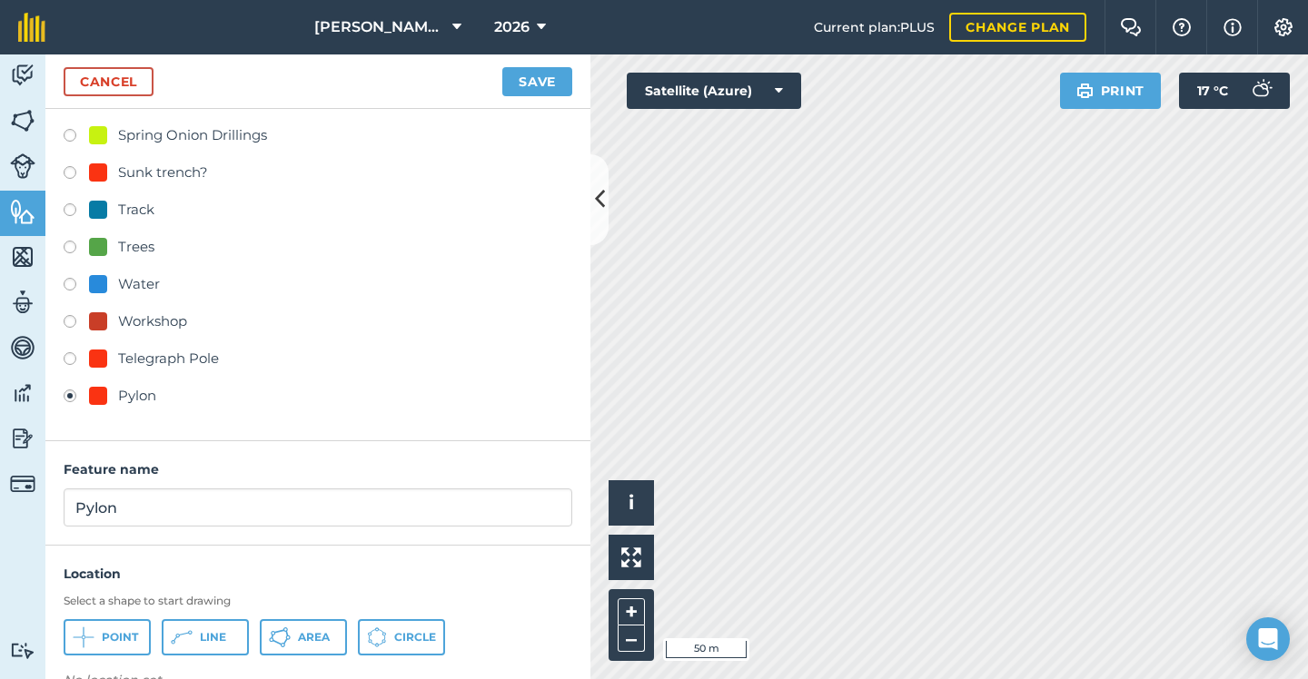
click at [116, 620] on button "Point" at bounding box center [107, 637] width 87 height 36
click at [531, 85] on button "Save" at bounding box center [537, 81] width 70 height 29
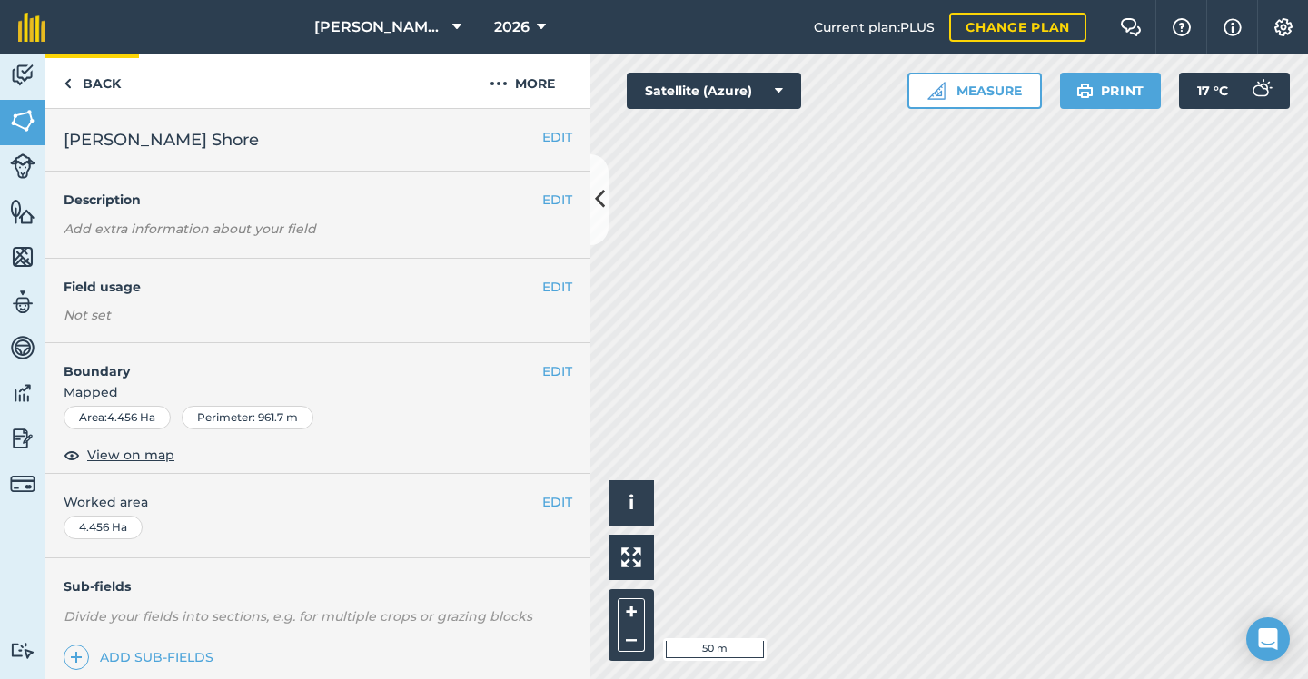
click at [110, 85] on link "Back" at bounding box center [92, 81] width 94 height 54
click at [93, 89] on link "Back" at bounding box center [92, 81] width 94 height 54
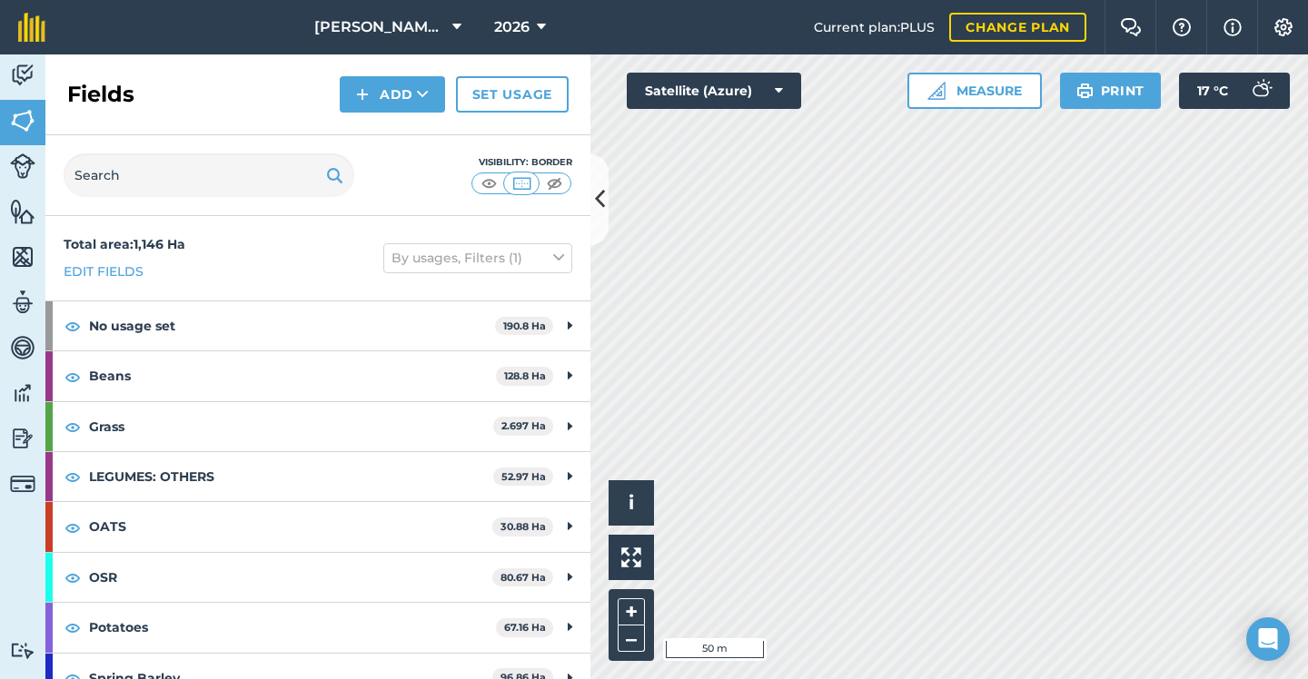
click at [426, 91] on icon at bounding box center [423, 94] width 12 height 18
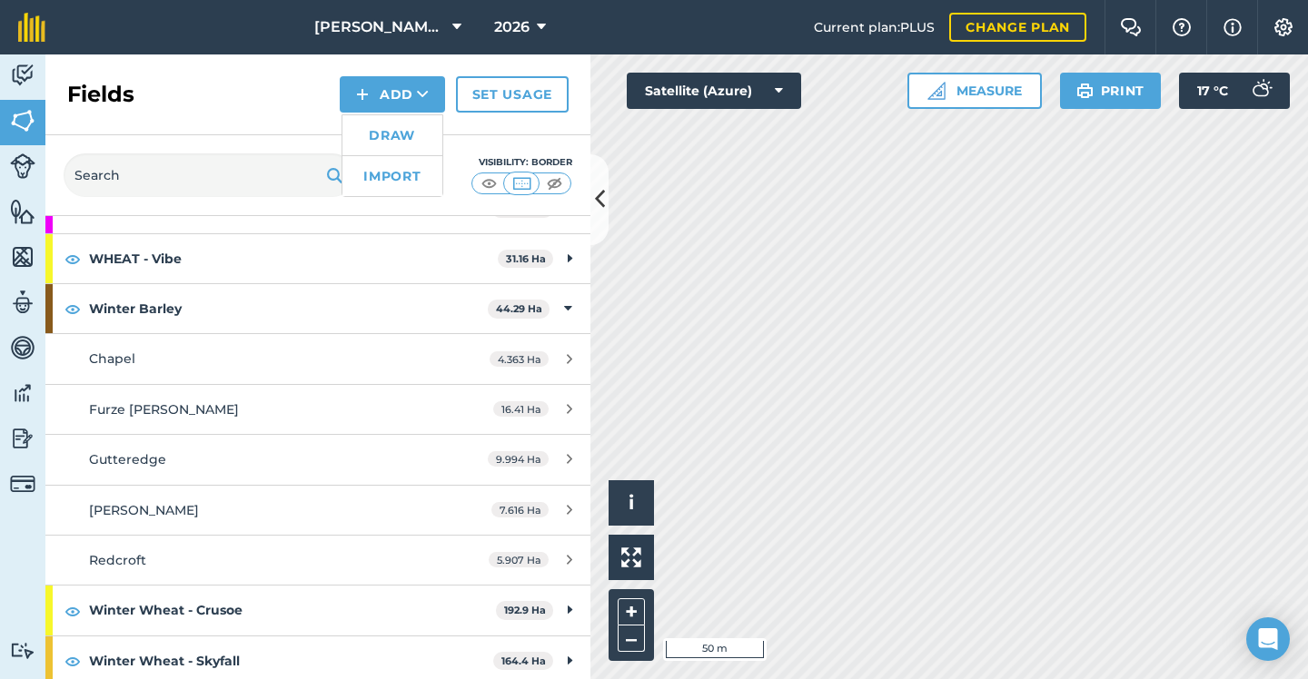
scroll to position [569, 0]
click at [27, 198] on img at bounding box center [22, 211] width 25 height 27
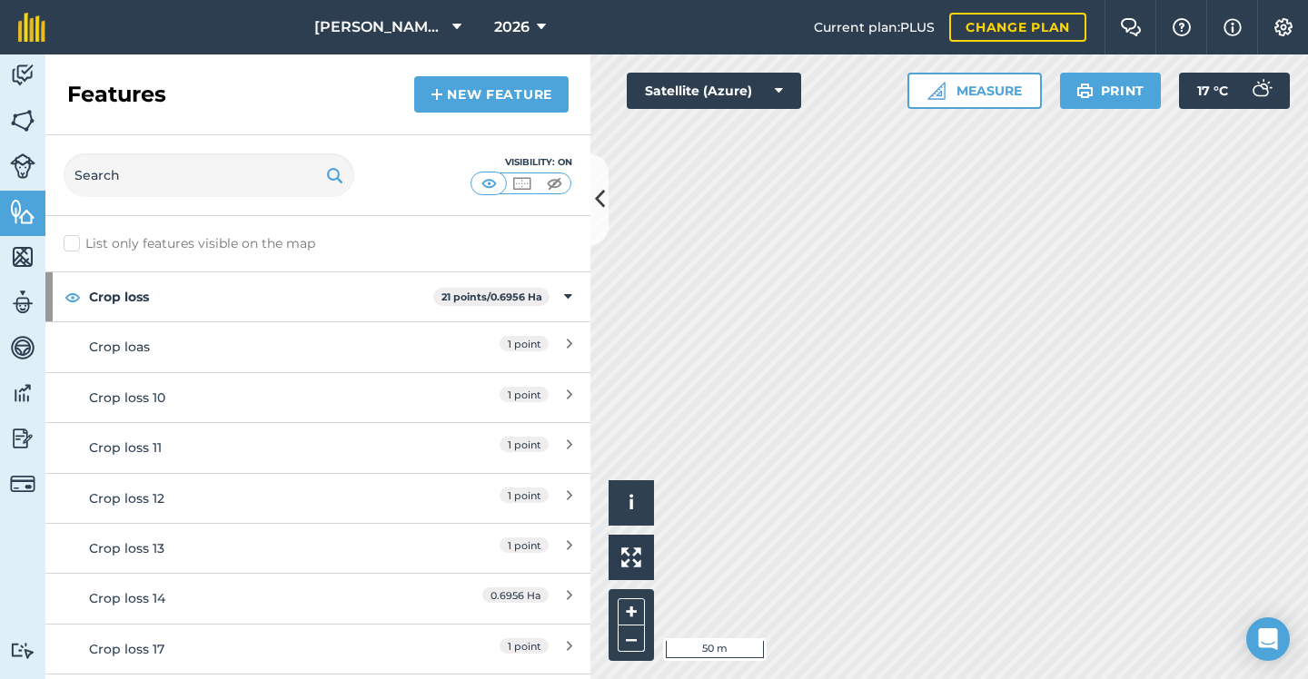
click at [465, 87] on link "New feature" at bounding box center [491, 94] width 154 height 36
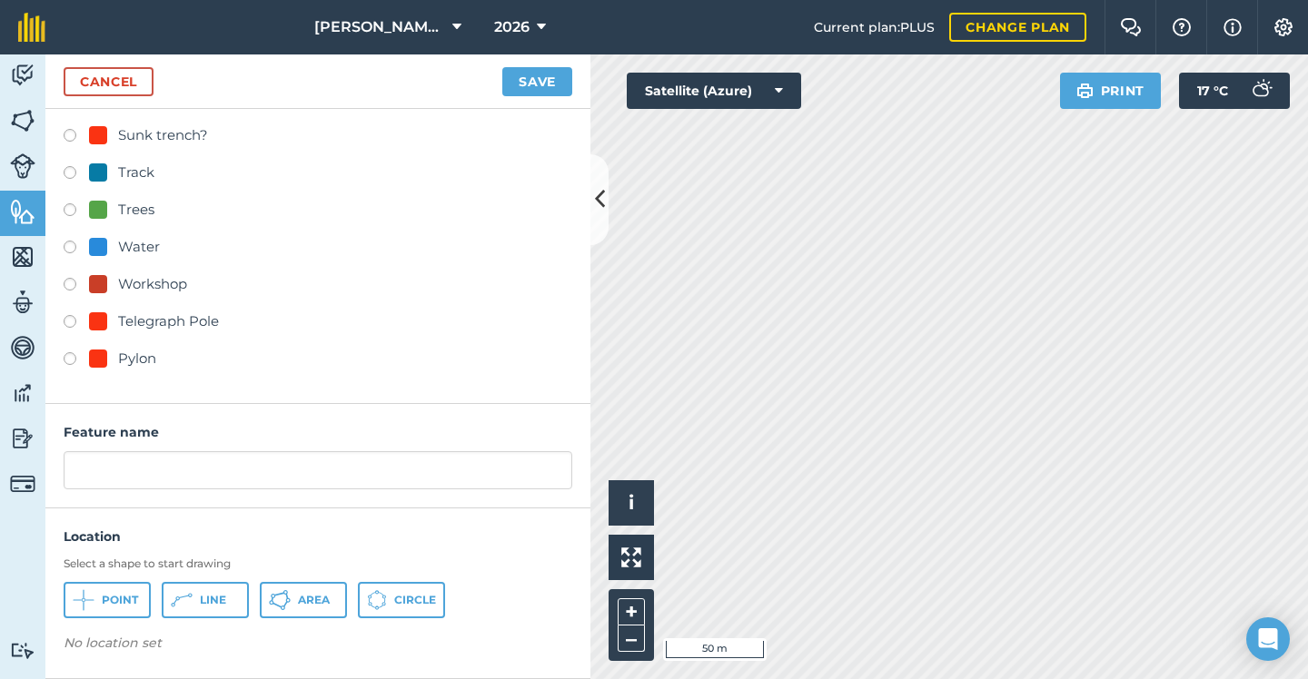
scroll to position [859, 0]
click at [123, 359] on div "Pylon" at bounding box center [137, 360] width 38 height 22
radio input "true"
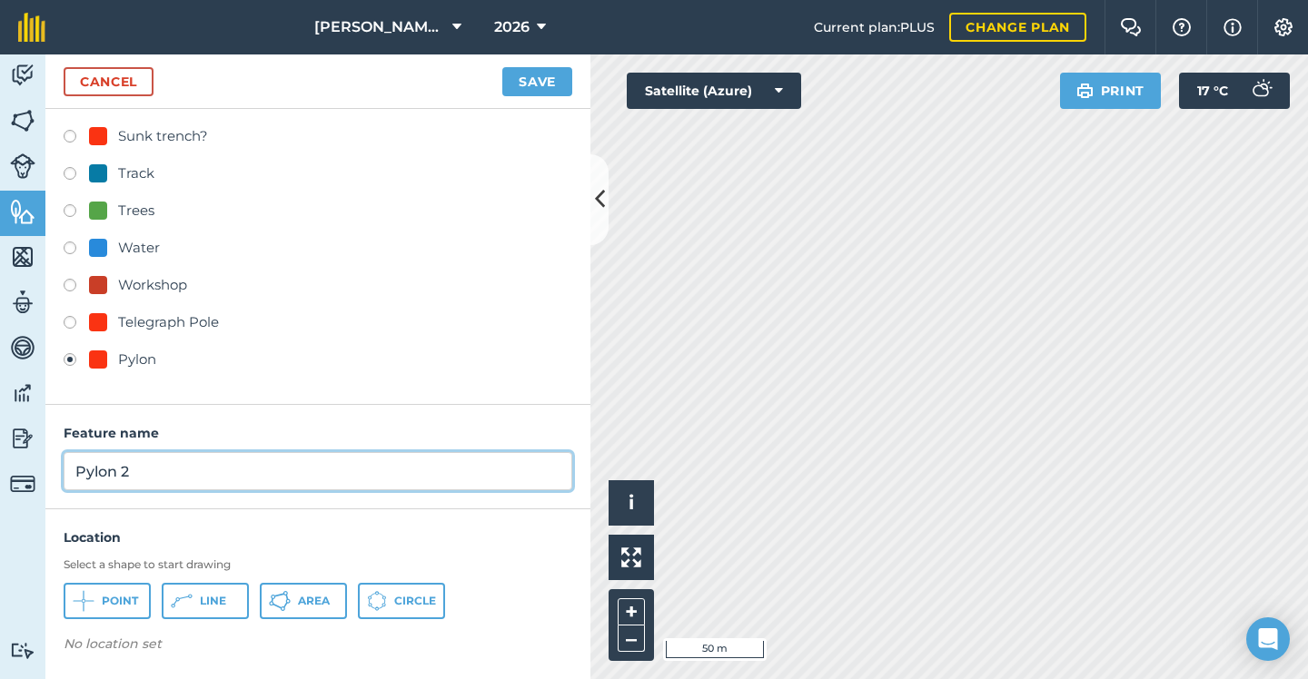
click at [165, 461] on input "Pylon 2" at bounding box center [318, 471] width 508 height 38
click at [162, 477] on input "Pylon 2" at bounding box center [318, 471] width 508 height 38
type input "Pylon"
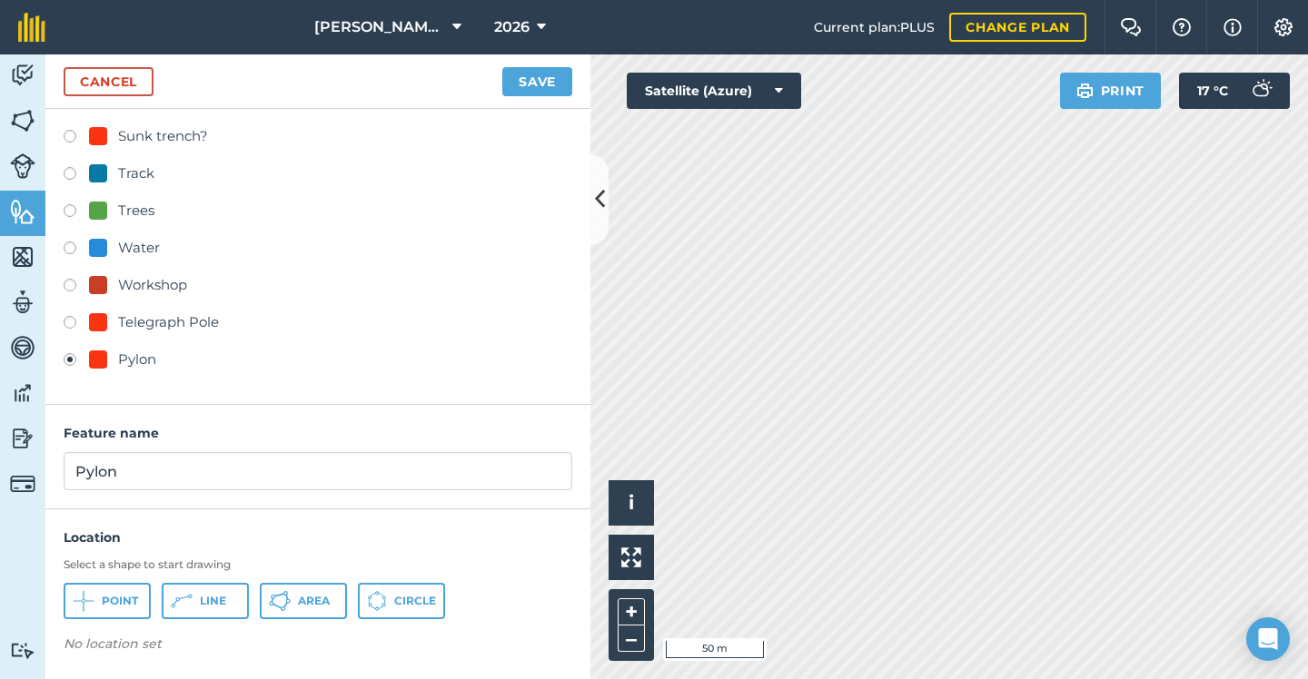
click at [102, 589] on button "Point" at bounding box center [107, 601] width 87 height 36
click at [546, 84] on button "Save" at bounding box center [537, 81] width 70 height 29
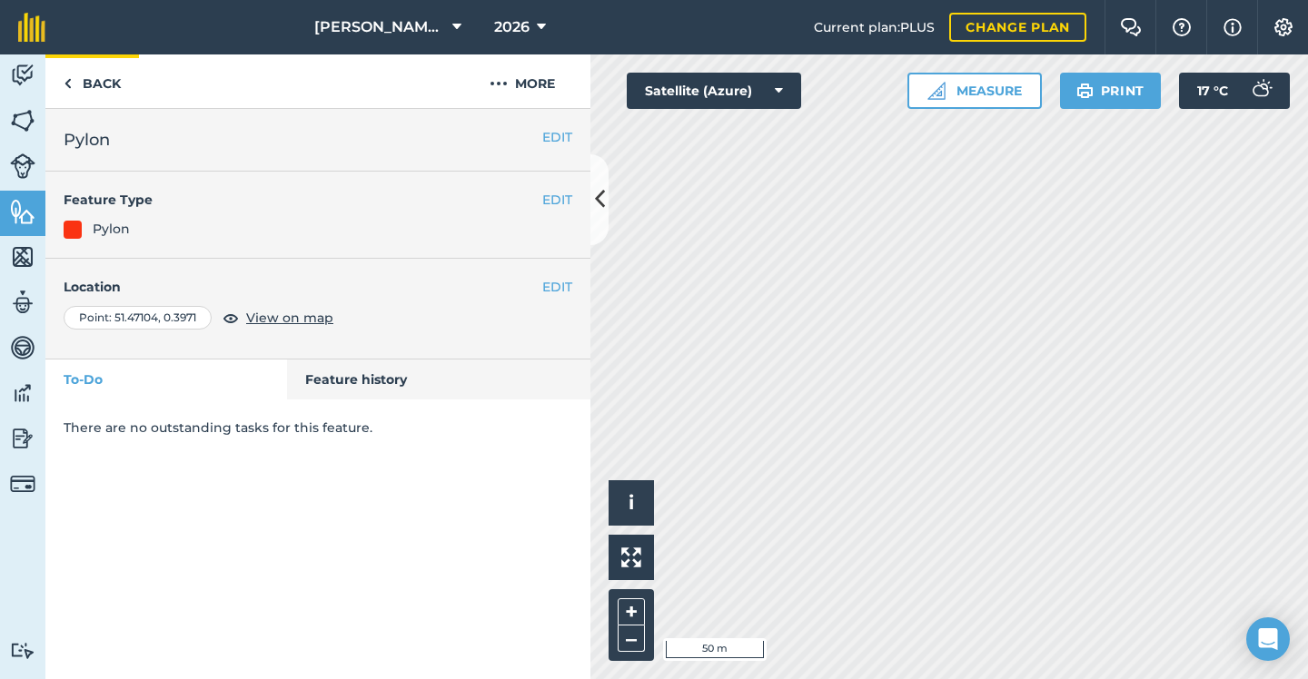
click at [91, 102] on link "Back" at bounding box center [92, 81] width 94 height 54
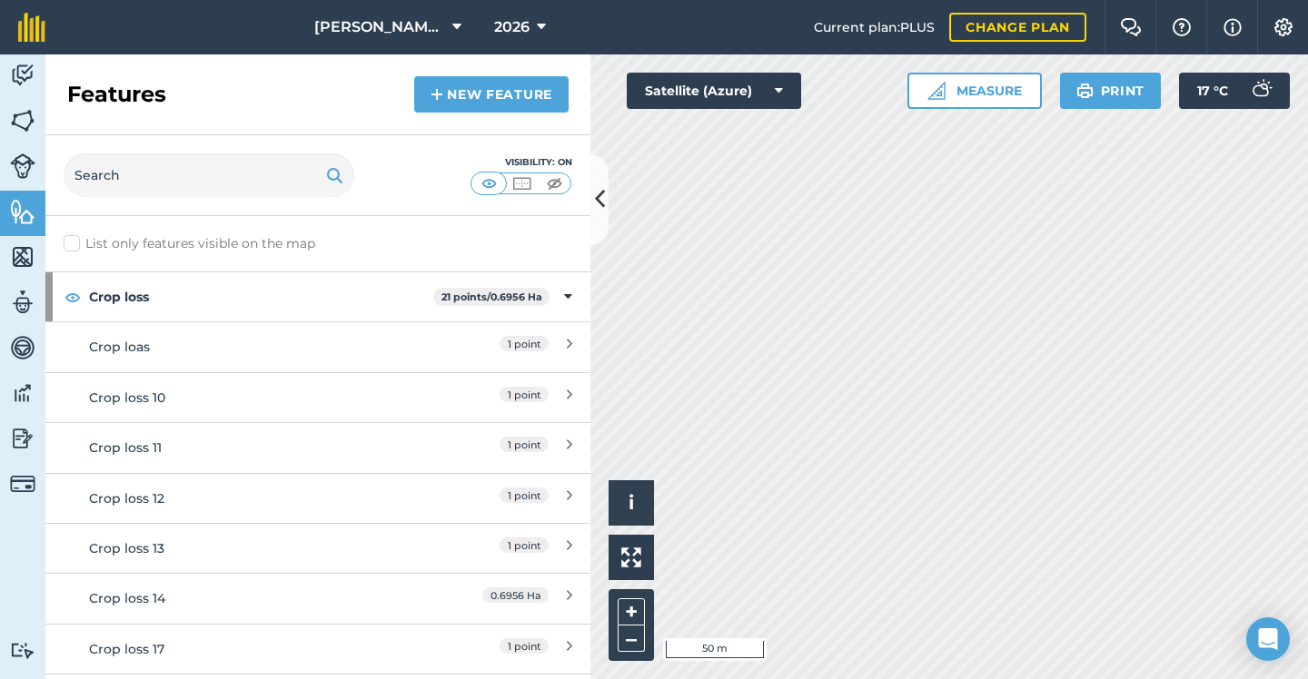
click at [499, 86] on link "New feature" at bounding box center [491, 94] width 154 height 36
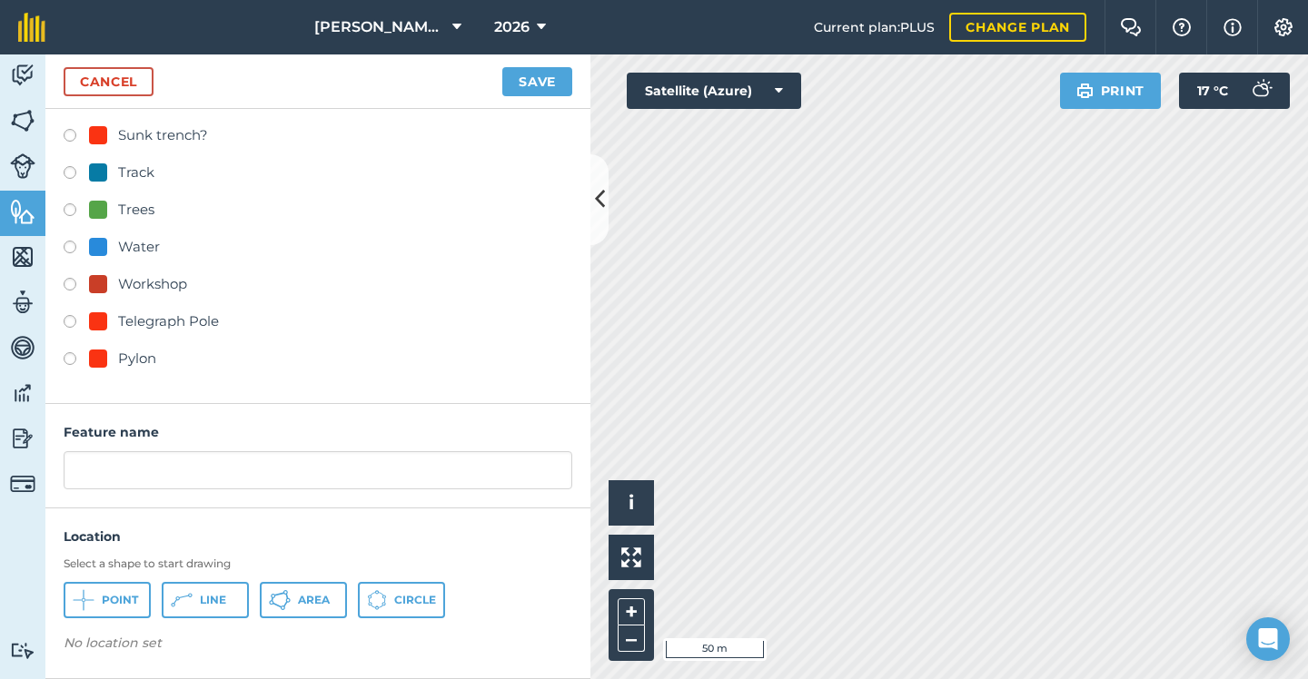
scroll to position [859, 0]
click at [115, 361] on div "Pylon" at bounding box center [122, 360] width 67 height 22
radio input "true"
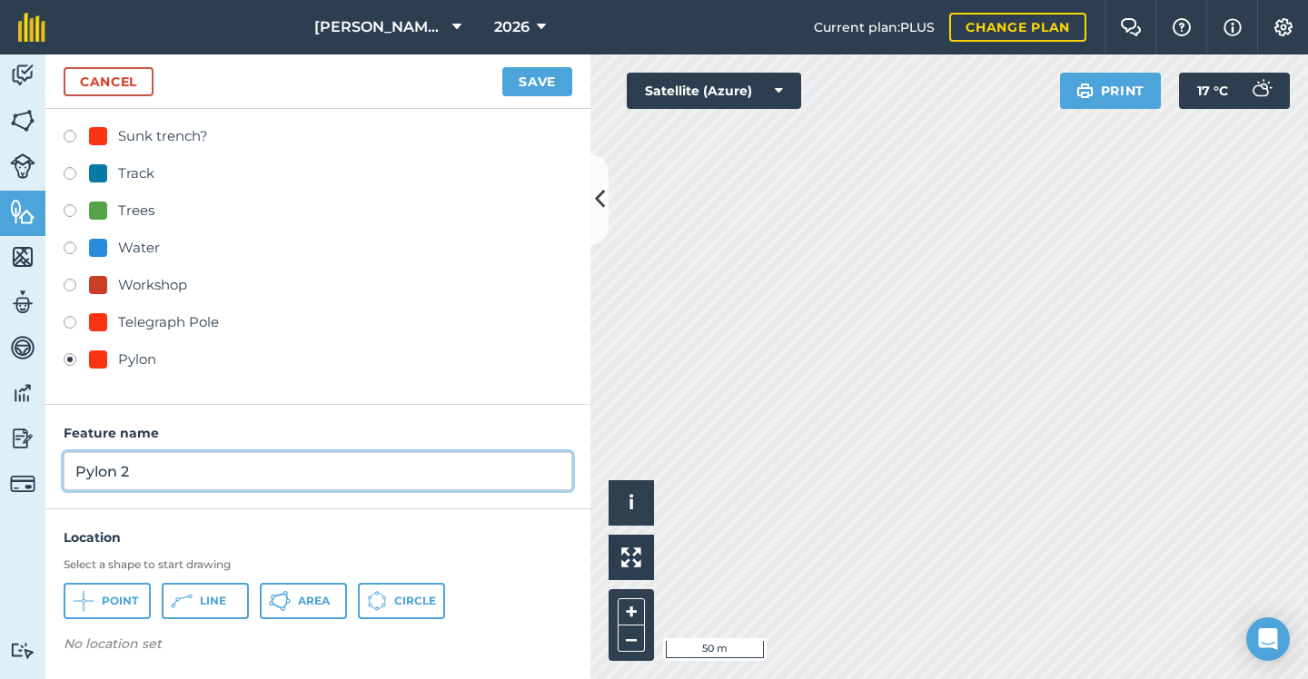
click at [159, 484] on input "Pylon 2" at bounding box center [318, 471] width 508 height 38
type input "Pylon"
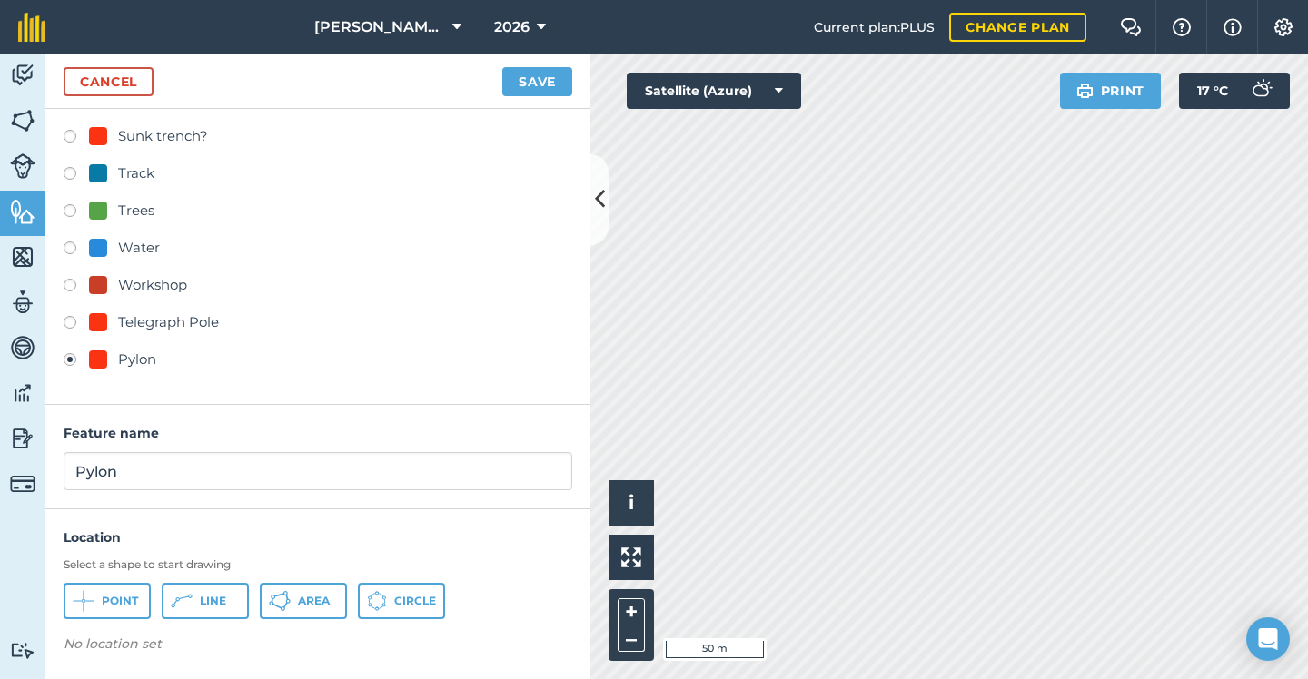
click at [129, 594] on span "Point" at bounding box center [120, 601] width 36 height 15
click at [528, 74] on button "Save" at bounding box center [537, 81] width 70 height 29
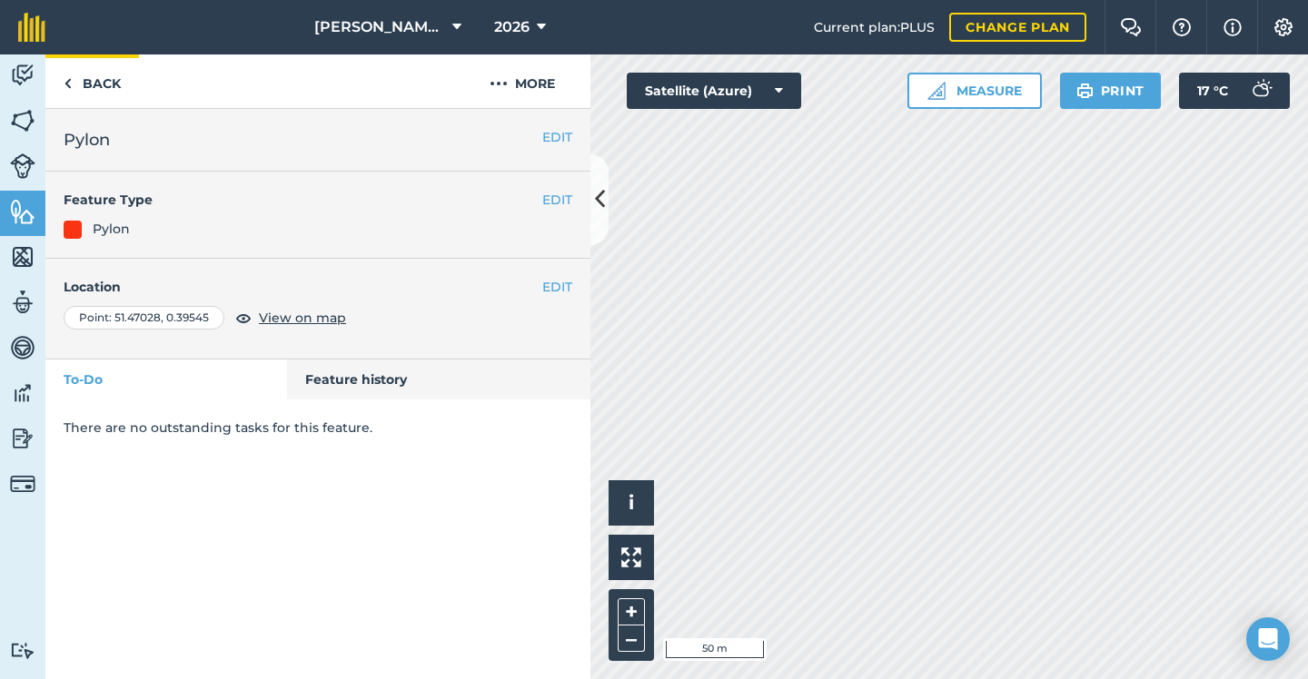
click at [109, 71] on link "Back" at bounding box center [92, 81] width 94 height 54
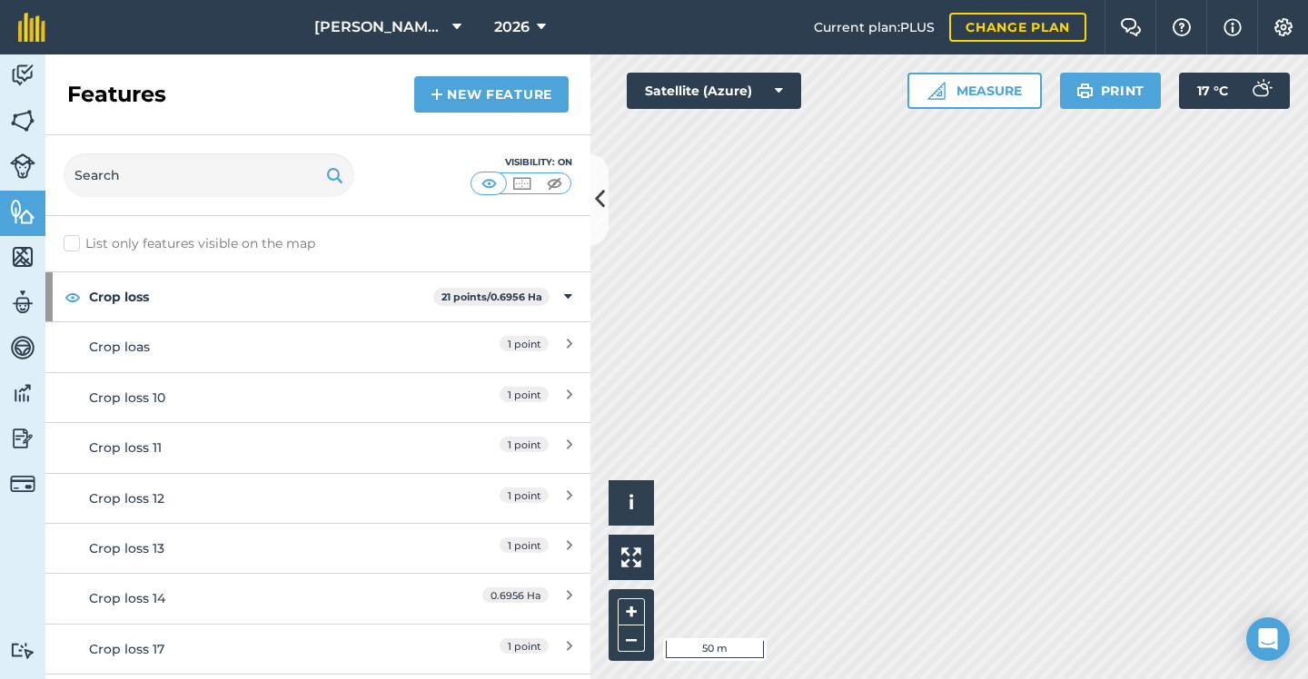
click at [507, 84] on link "New feature" at bounding box center [491, 94] width 154 height 36
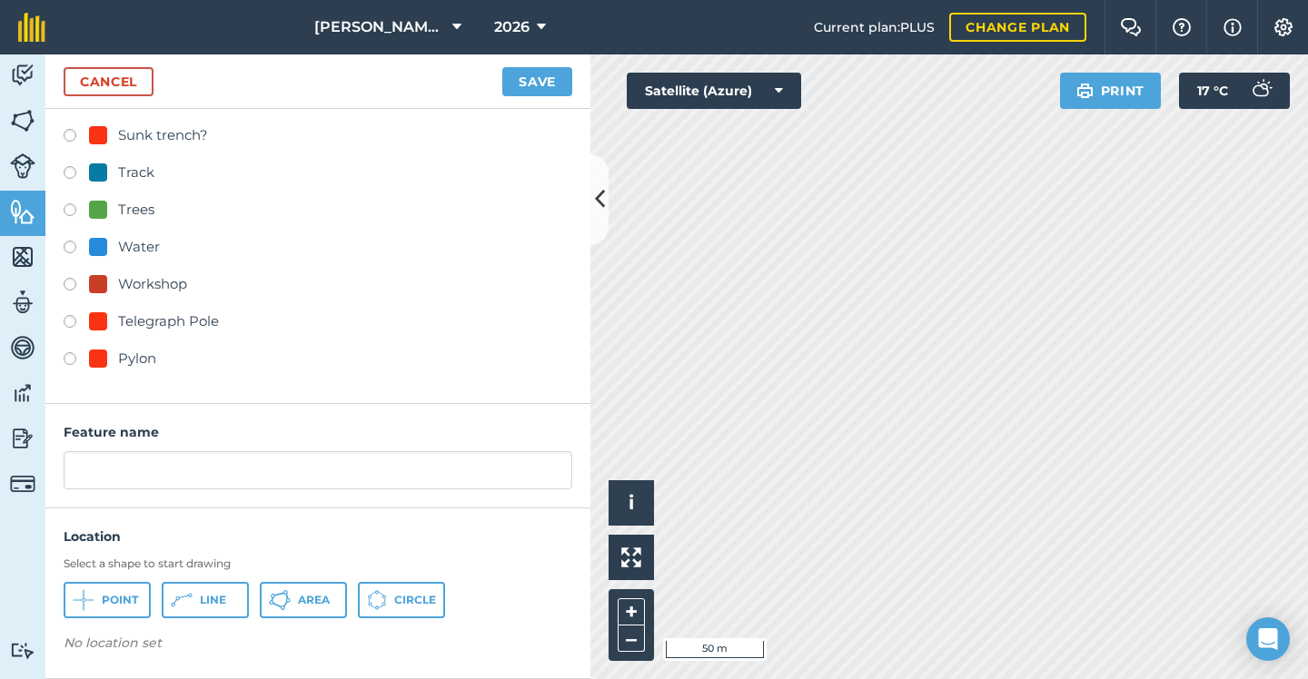
scroll to position [859, 0]
click at [98, 360] on div at bounding box center [98, 359] width 18 height 18
radio input "true"
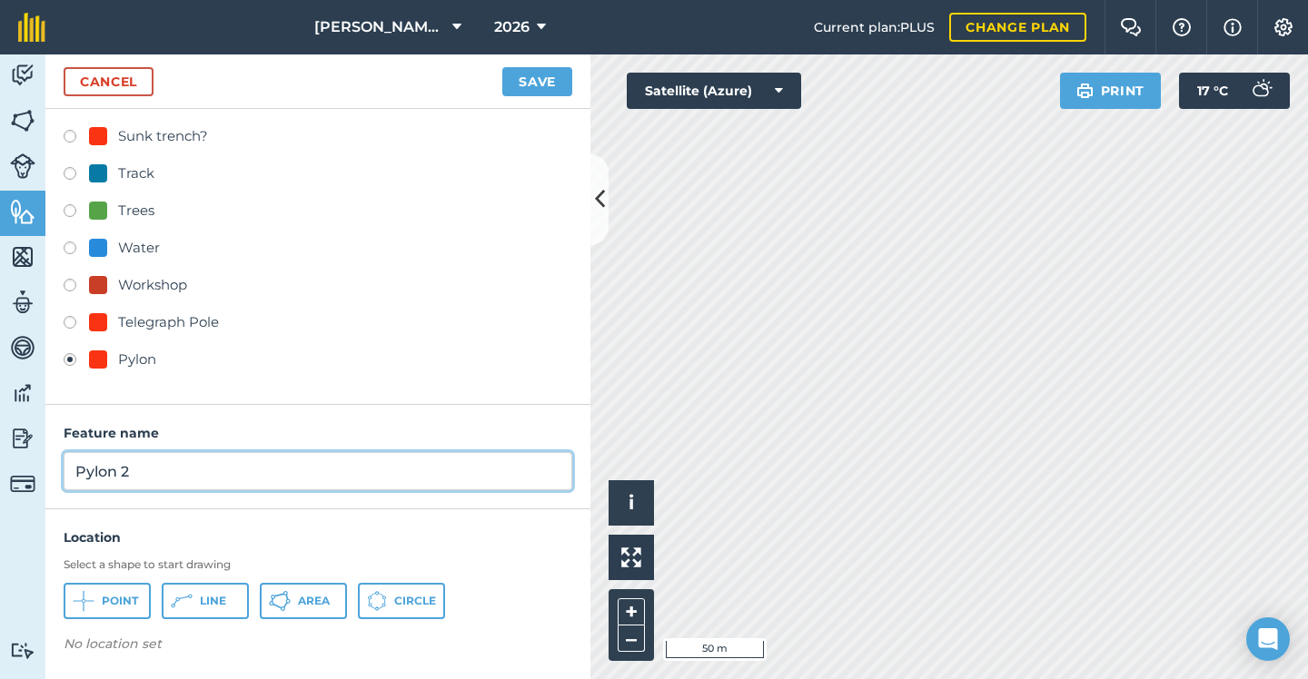
click at [145, 480] on input "Pylon 2" at bounding box center [318, 471] width 508 height 38
type input "Pylon"
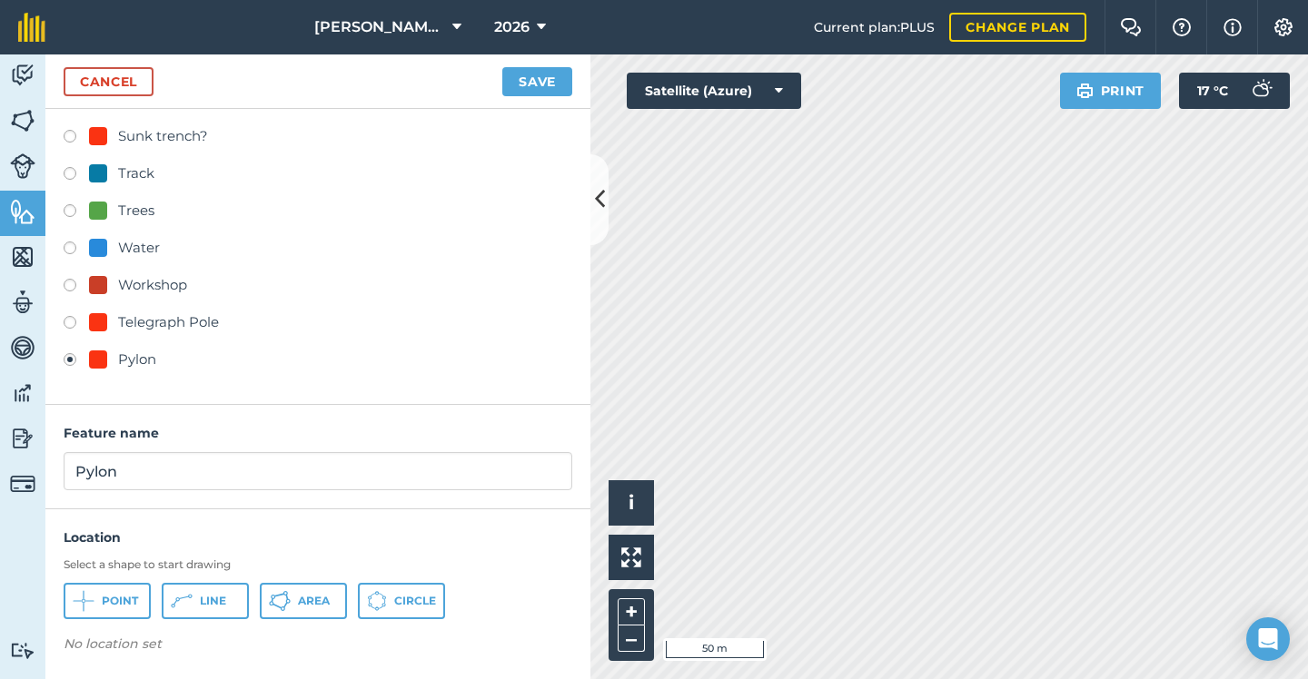
click at [114, 589] on button "Point" at bounding box center [107, 601] width 87 height 36
click at [539, 81] on button "Save" at bounding box center [537, 81] width 70 height 29
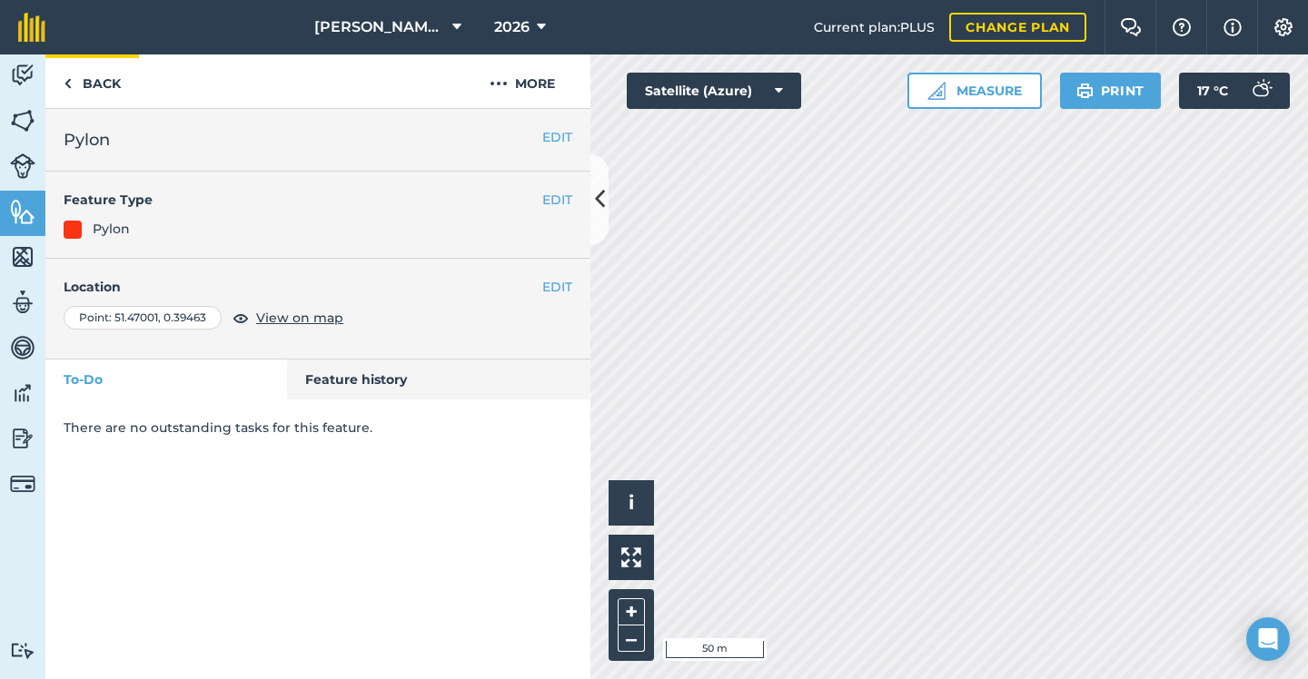
click at [112, 96] on link "Back" at bounding box center [92, 81] width 94 height 54
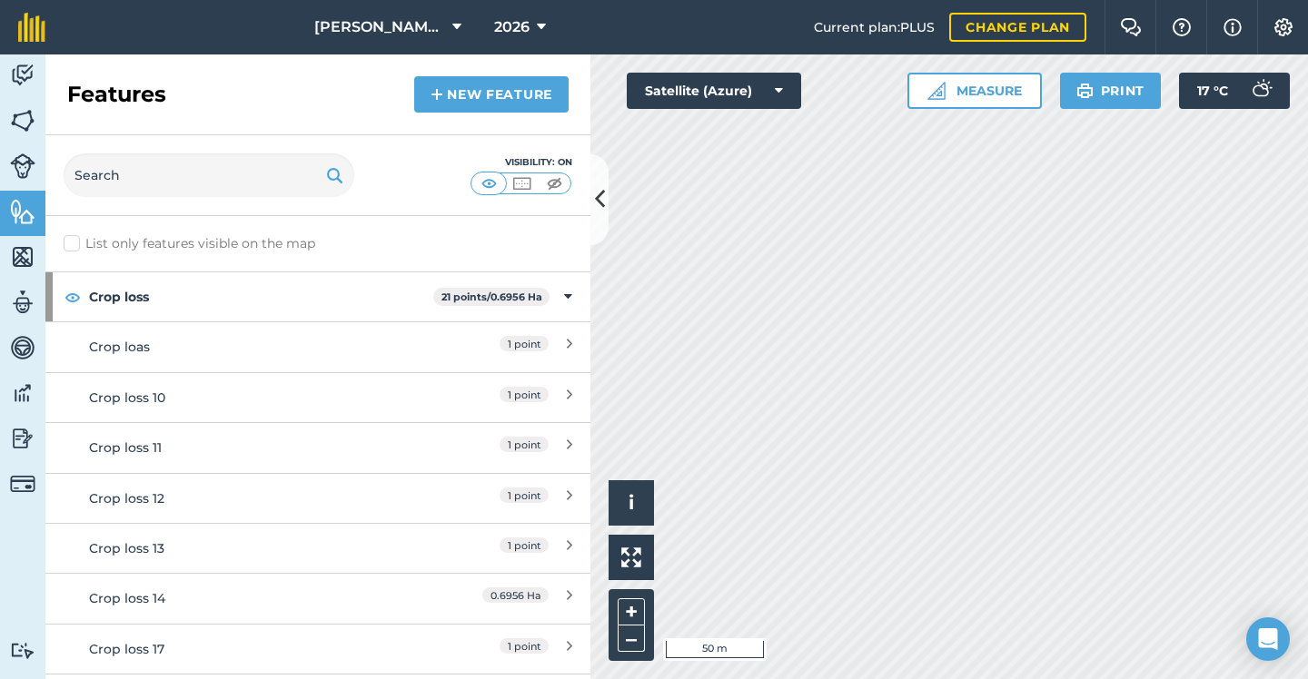
click at [478, 104] on link "New feature" at bounding box center [491, 94] width 154 height 36
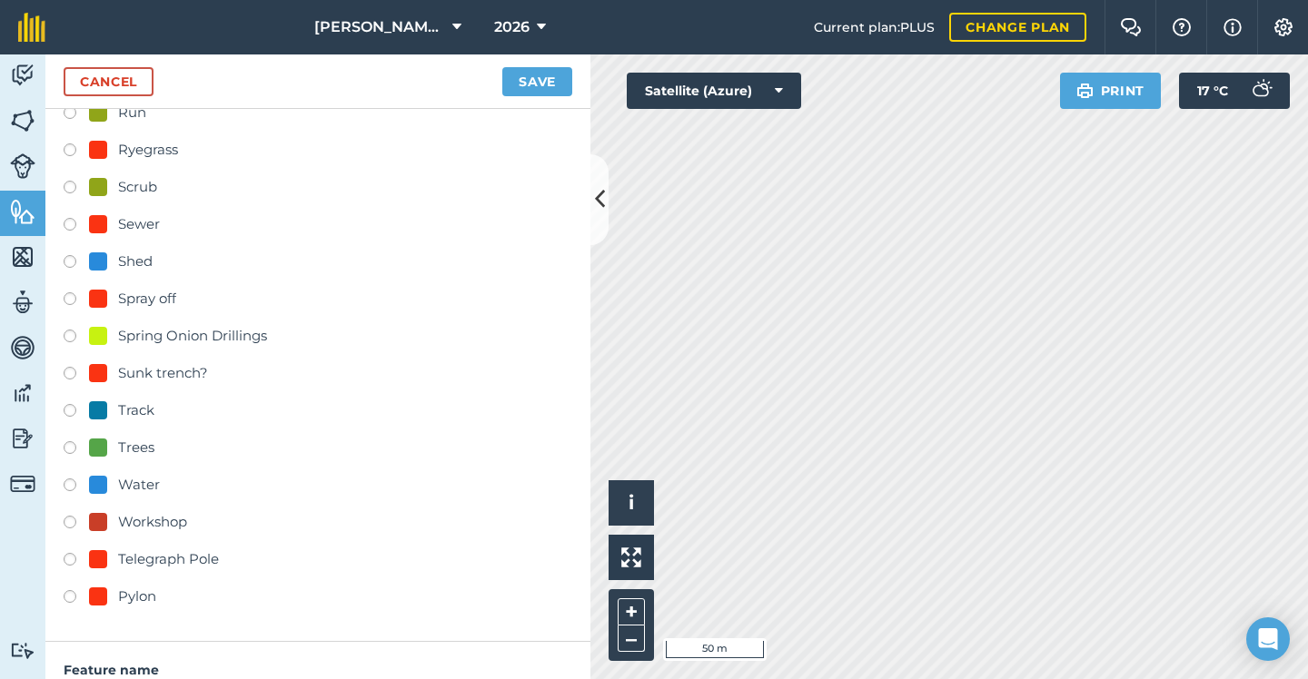
scroll to position [662, 0]
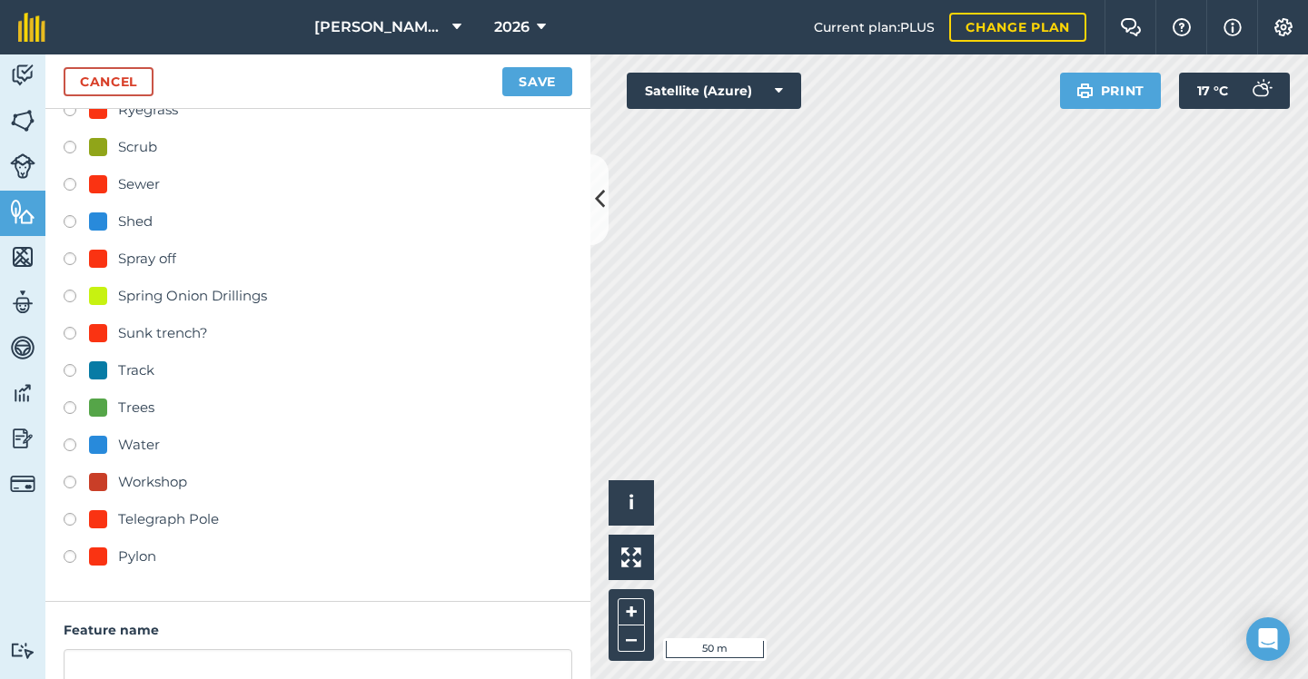
click at [100, 558] on div at bounding box center [98, 557] width 18 height 18
radio input "true"
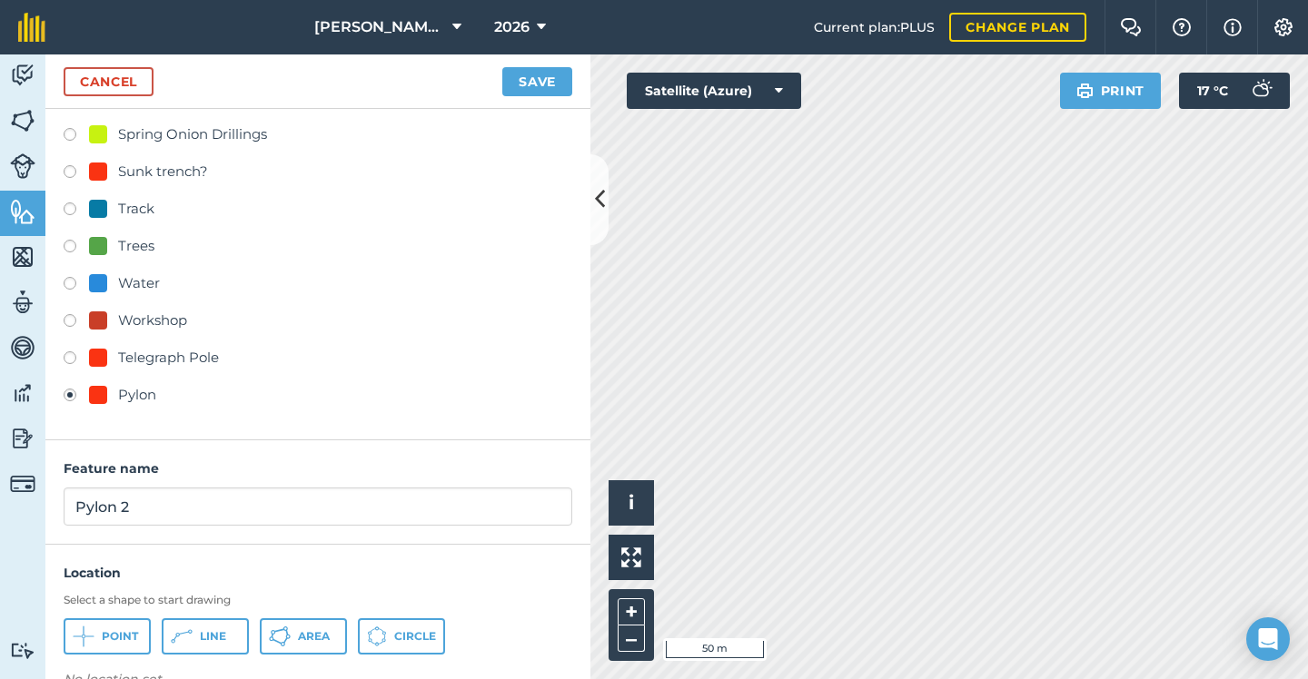
scroll to position [848, 0]
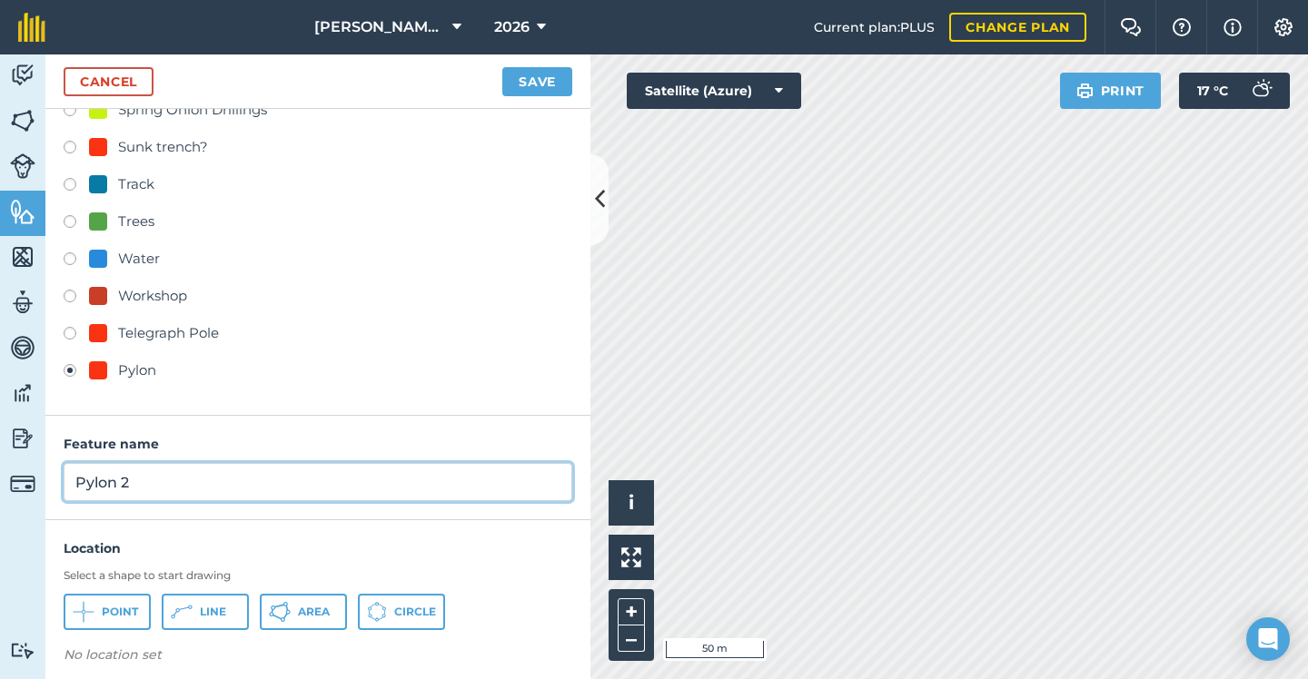
click at [194, 486] on input "Pylon 2" at bounding box center [318, 482] width 508 height 38
type input "Pylon"
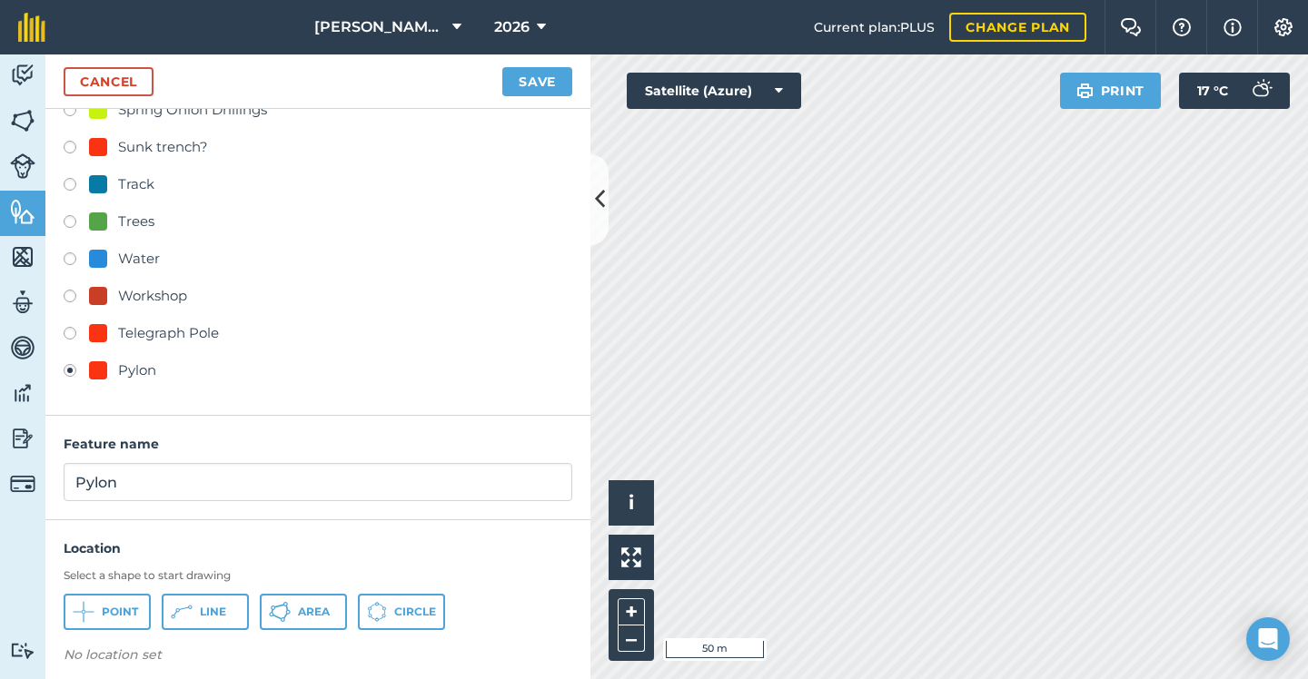
click at [123, 615] on span "Point" at bounding box center [120, 612] width 36 height 15
click at [524, 73] on button "Save" at bounding box center [537, 81] width 70 height 29
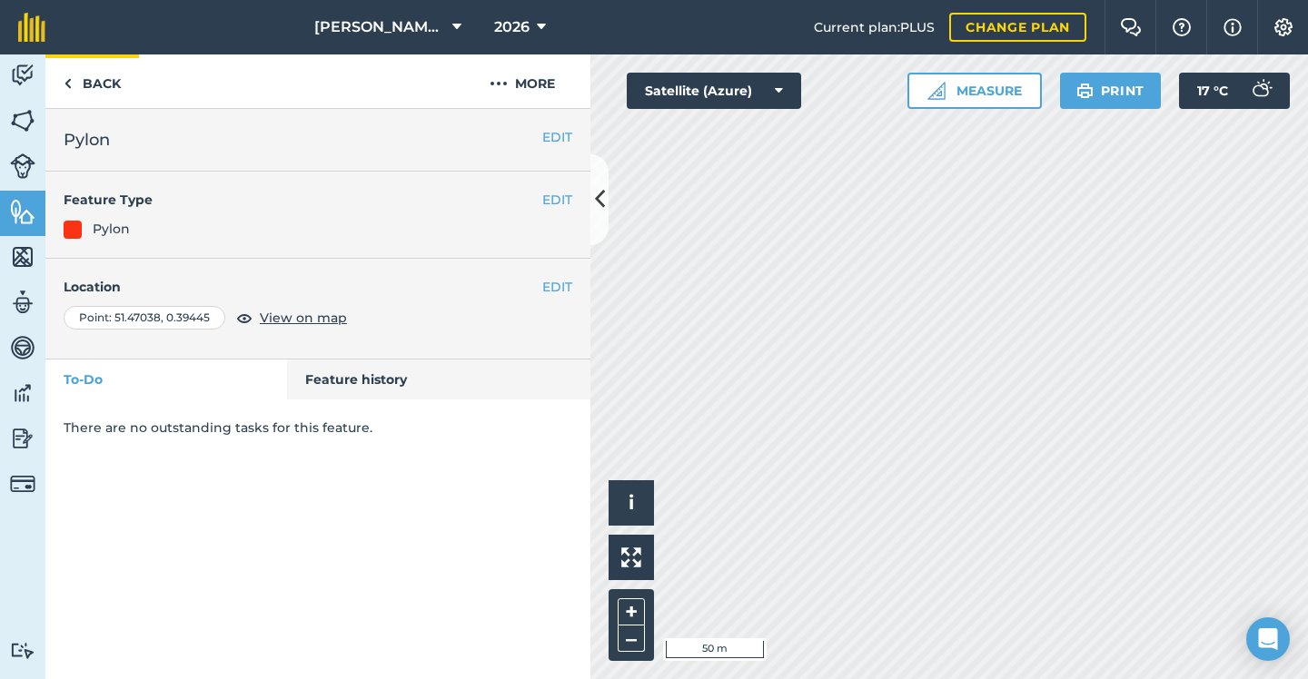
click at [78, 78] on link "Back" at bounding box center [92, 81] width 94 height 54
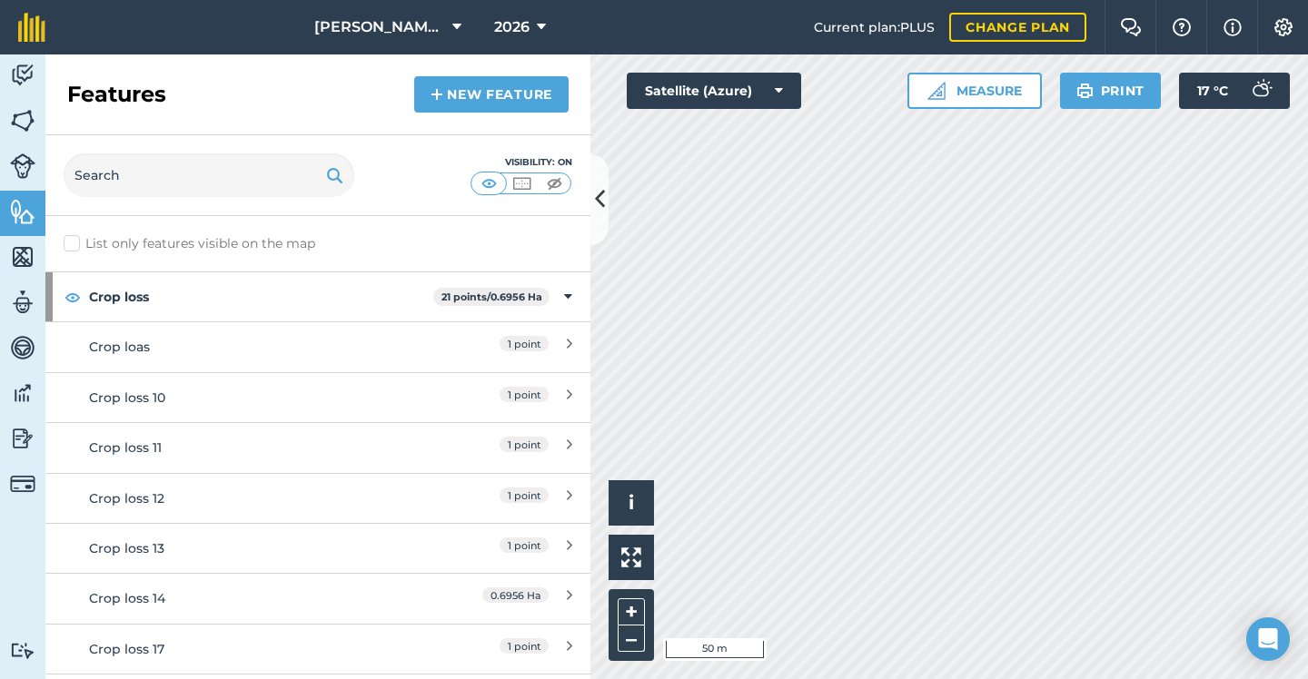
click at [452, 97] on link "New feature" at bounding box center [491, 94] width 154 height 36
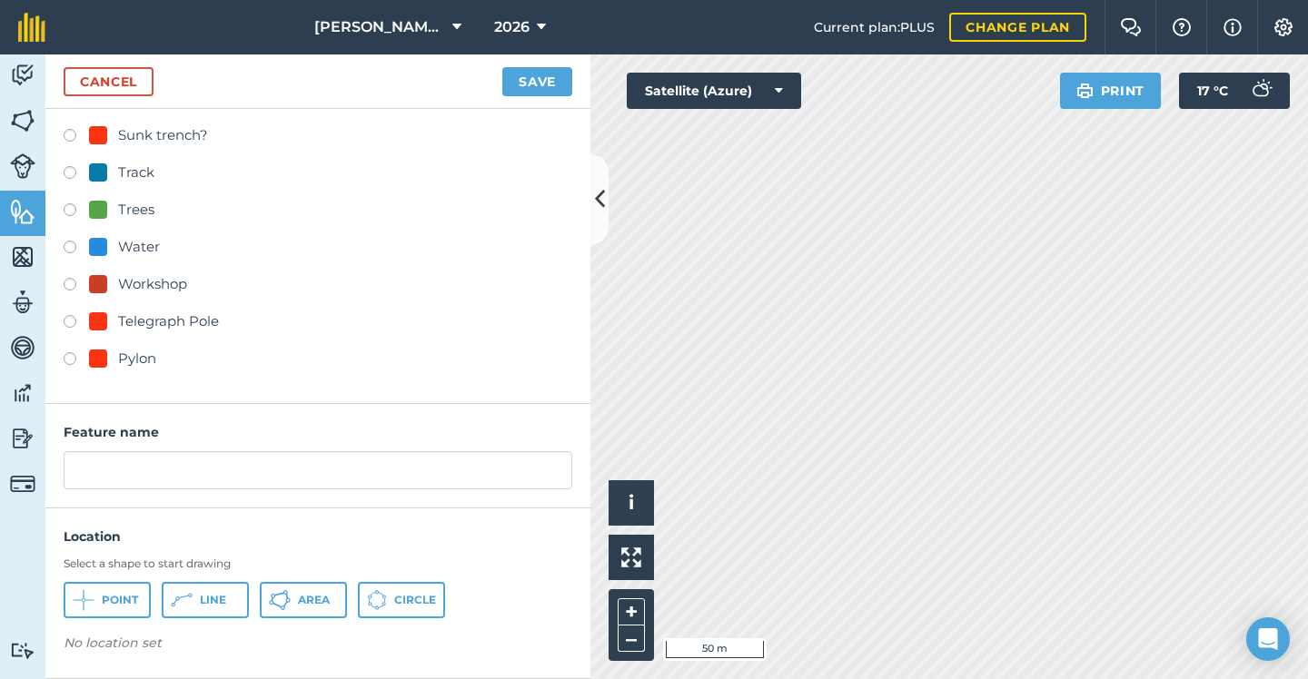
scroll to position [859, 0]
click at [106, 362] on div at bounding box center [98, 359] width 18 height 18
radio input "true"
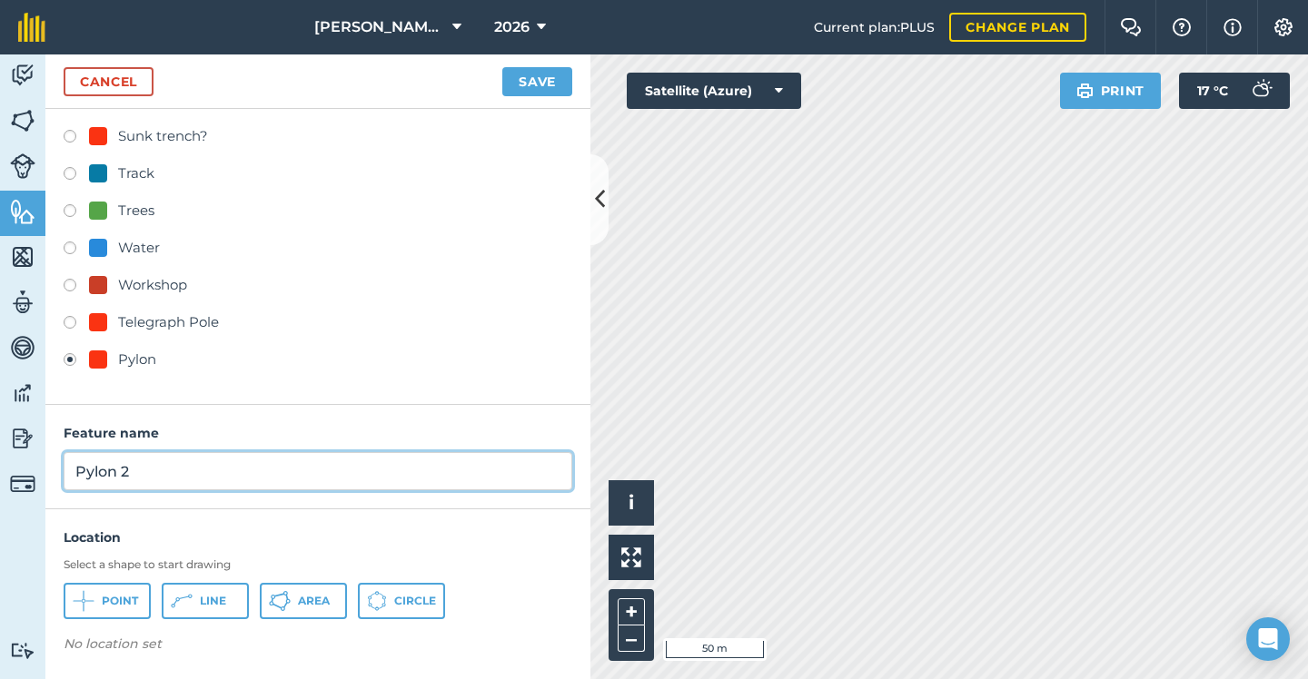
click at [177, 461] on input "Pylon 2" at bounding box center [318, 471] width 508 height 38
click at [176, 463] on input "Pylon 2" at bounding box center [318, 471] width 508 height 38
type input "Pylon"
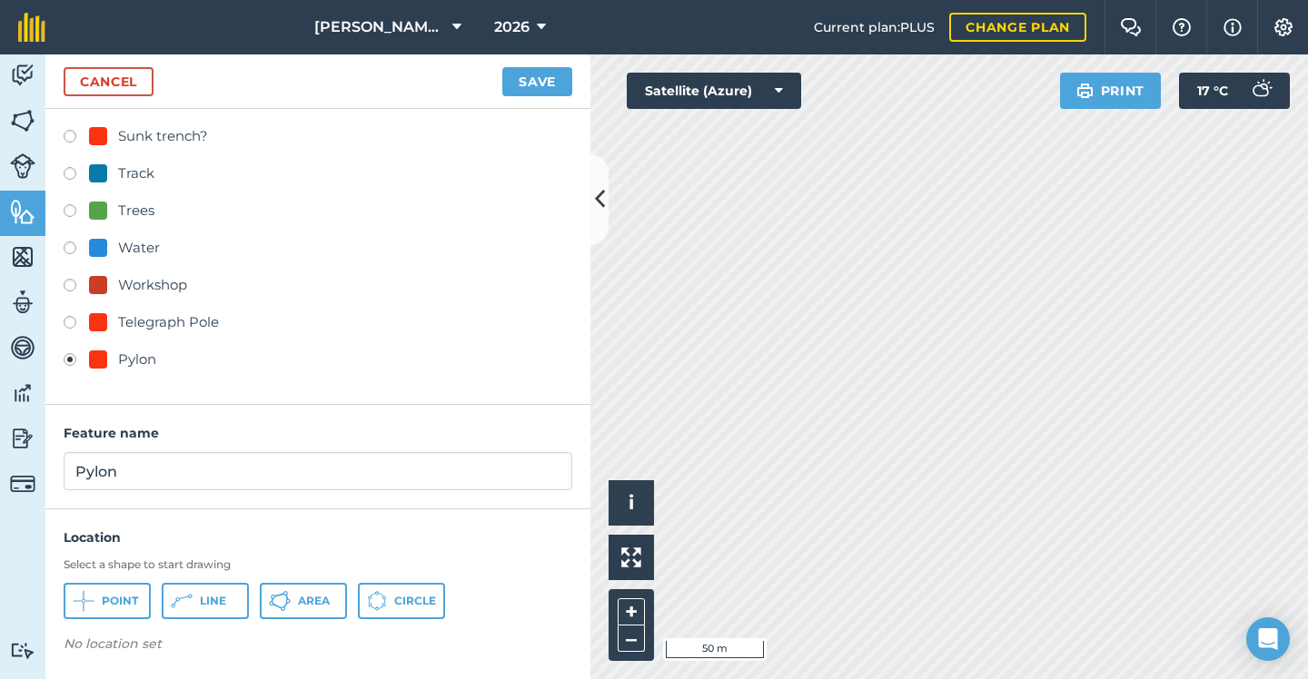
click at [120, 594] on span "Point" at bounding box center [120, 601] width 36 height 15
click at [540, 88] on button "Save" at bounding box center [537, 81] width 70 height 29
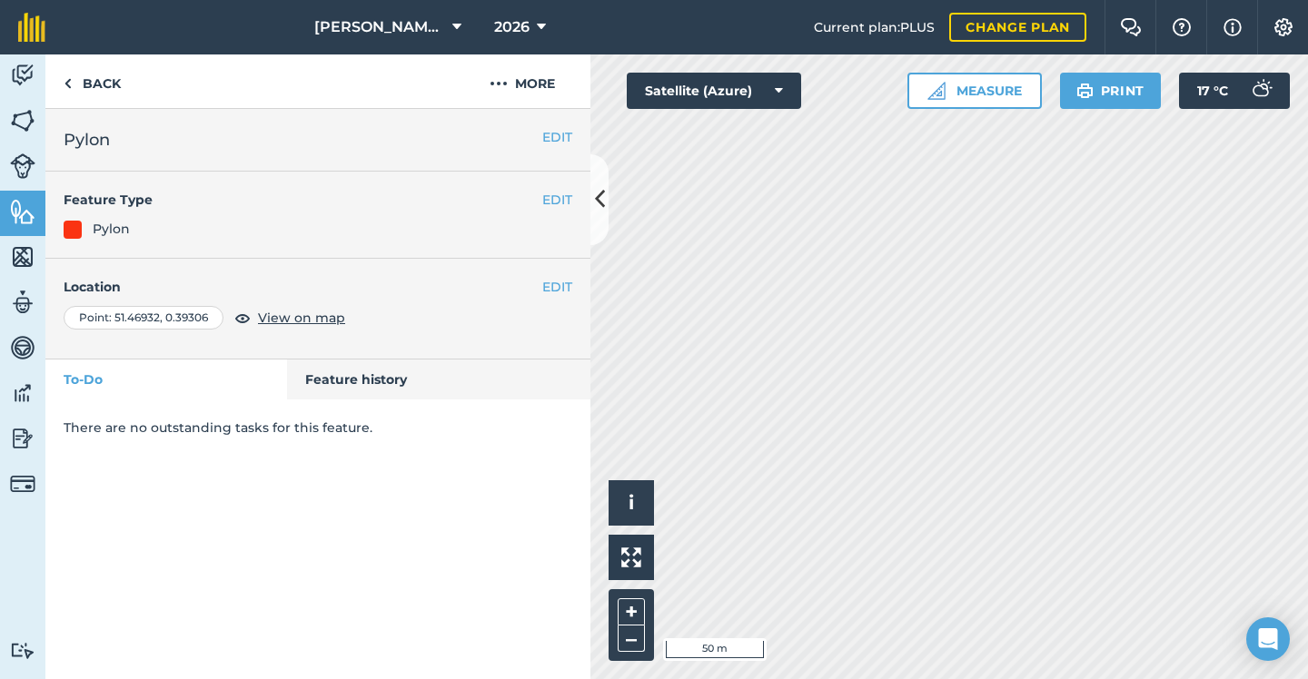
click at [28, 120] on img at bounding box center [22, 120] width 25 height 27
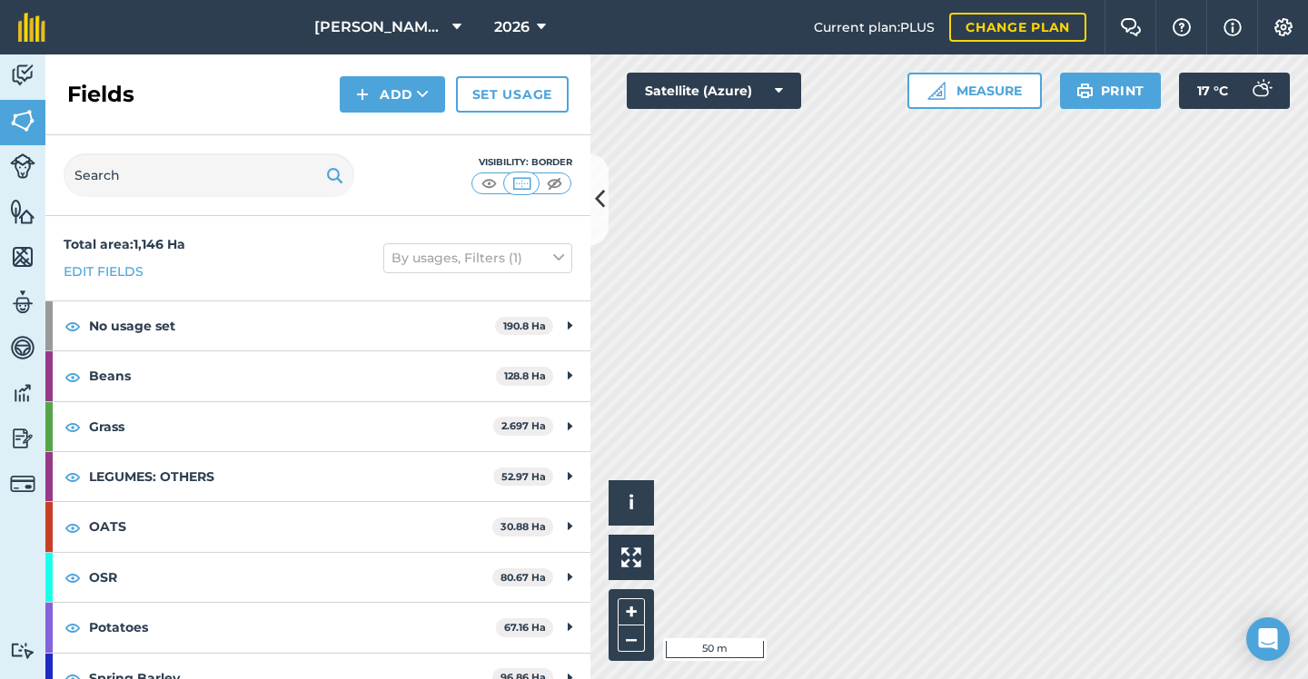
click at [548, 179] on img at bounding box center [554, 183] width 23 height 18
click at [520, 182] on img at bounding box center [521, 183] width 23 height 18
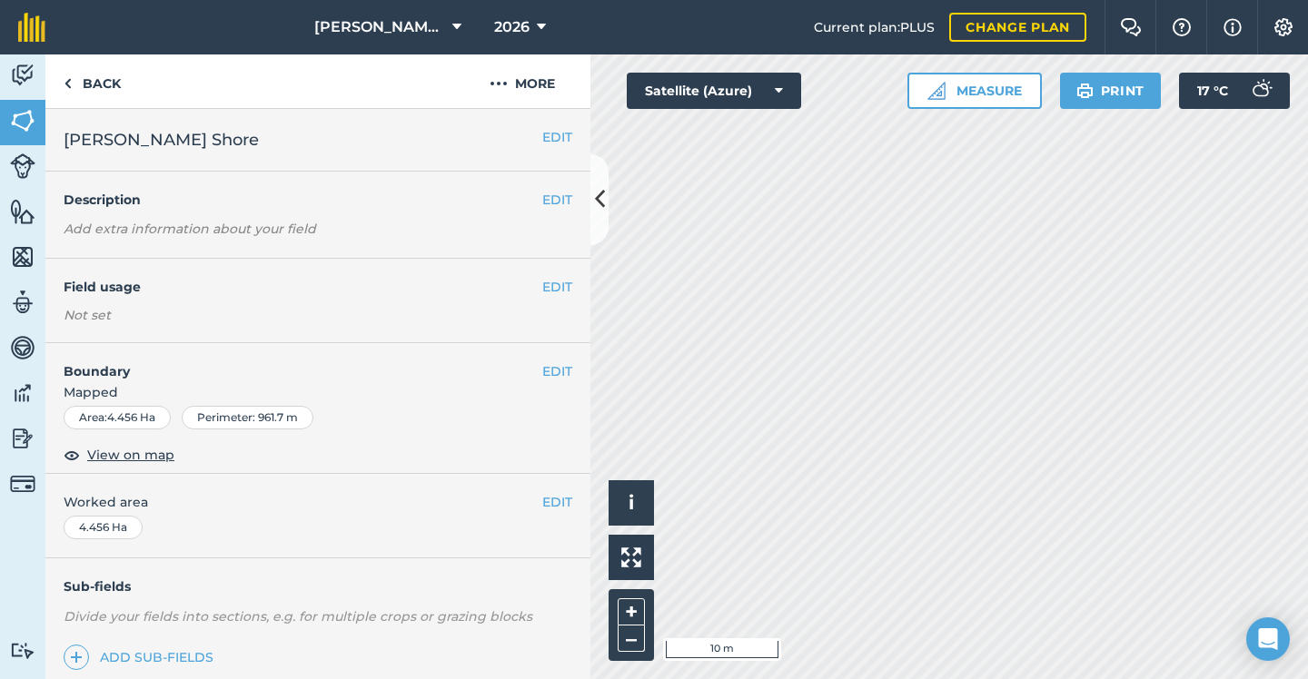
click at [126, 457] on span "View on map" at bounding box center [130, 455] width 87 height 20
click at [528, 80] on button "More" at bounding box center [522, 81] width 136 height 54
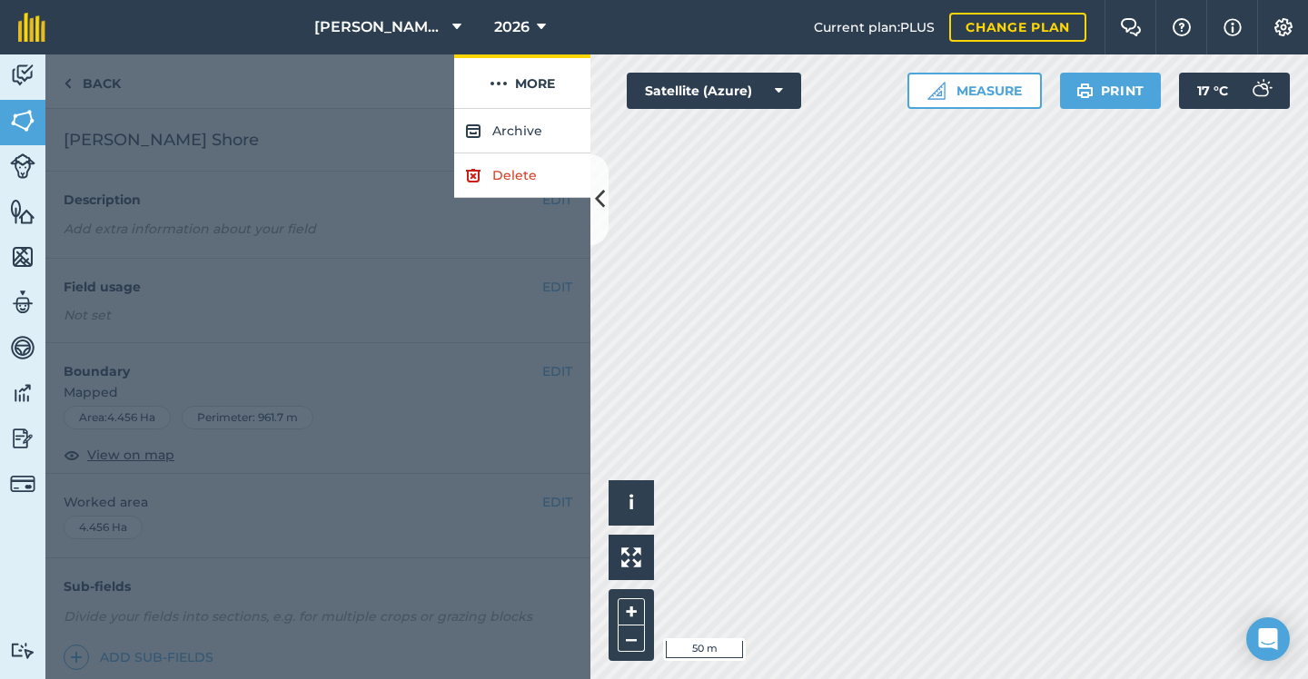
click at [528, 80] on button "More" at bounding box center [522, 81] width 136 height 54
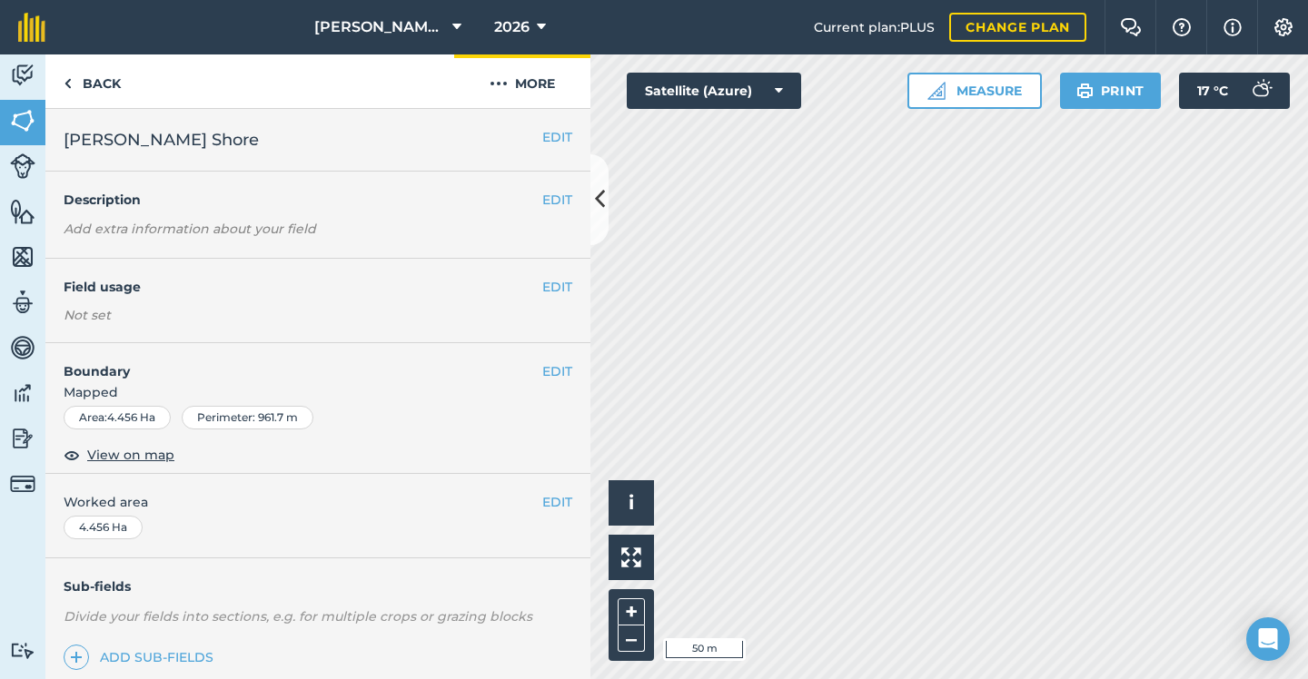
click at [528, 80] on button "More" at bounding box center [522, 81] width 136 height 54
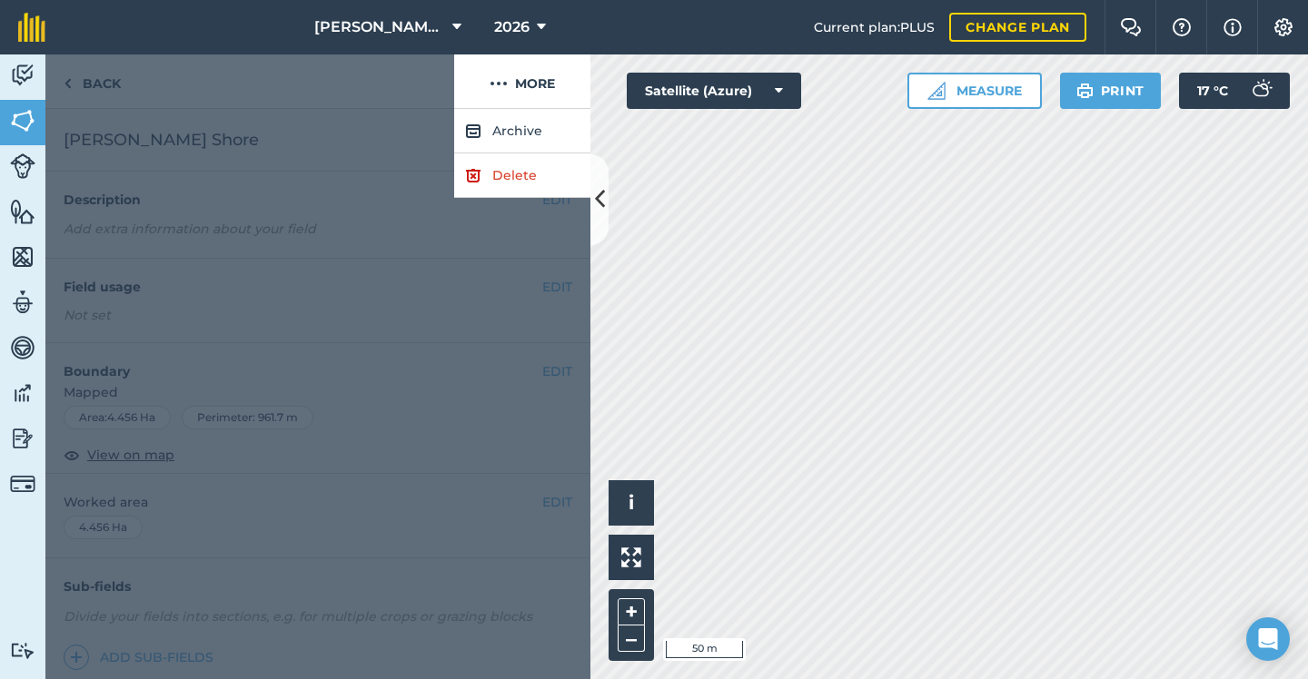
click at [522, 122] on button "Archive" at bounding box center [522, 131] width 136 height 44
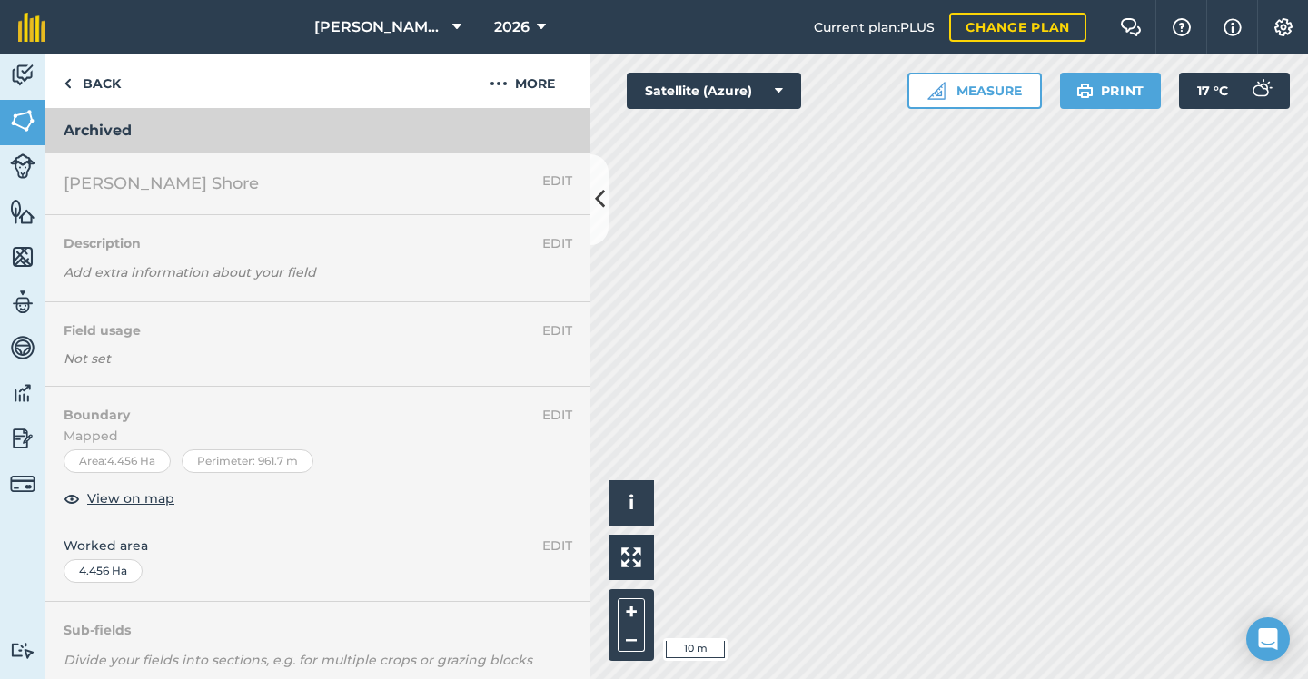
click at [486, 117] on h3 "Archived" at bounding box center [317, 131] width 545 height 44
click at [455, 135] on h3 "Archived" at bounding box center [317, 131] width 545 height 44
click at [508, 94] on button "More" at bounding box center [522, 81] width 136 height 54
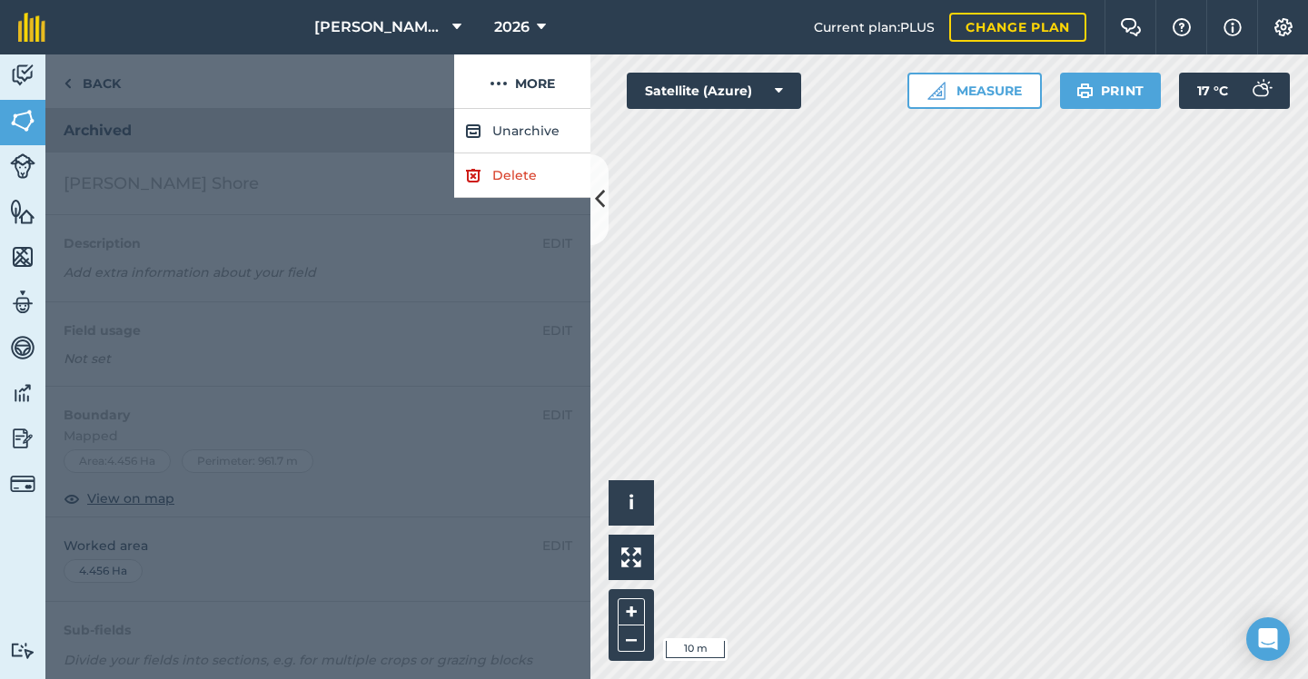
click at [508, 129] on button "Unarchive" at bounding box center [522, 131] width 136 height 44
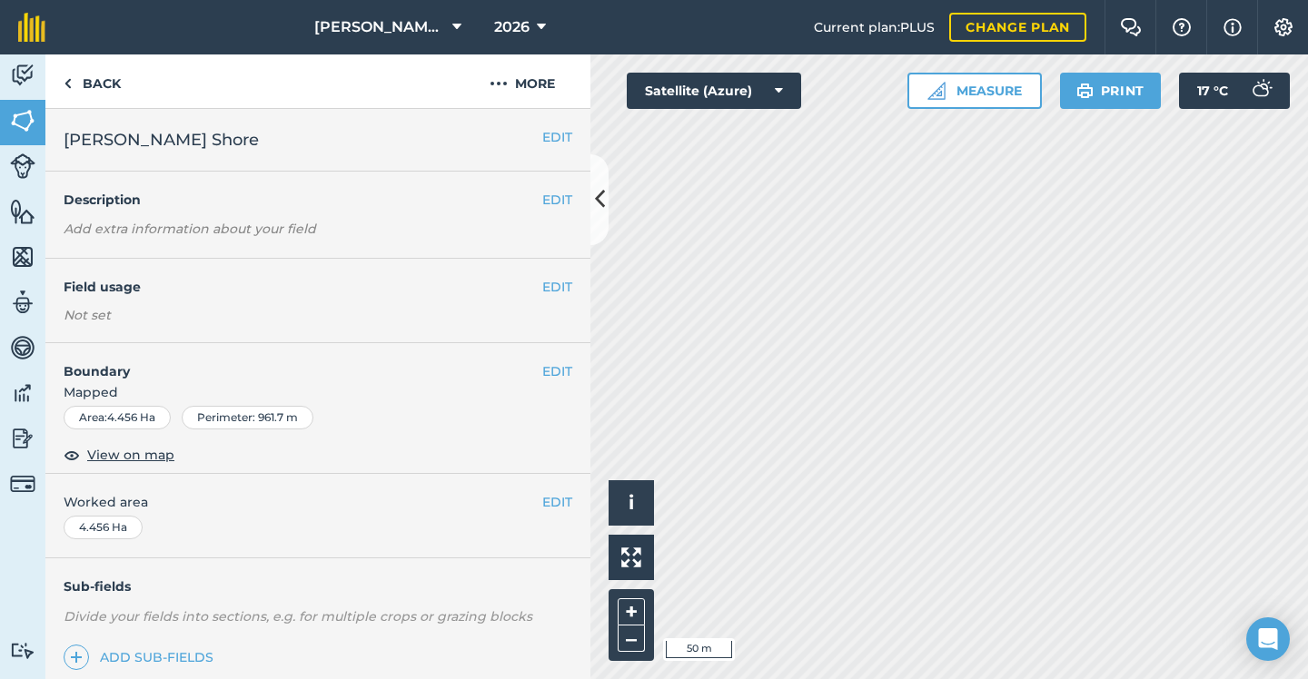
click at [16, 202] on img at bounding box center [22, 211] width 25 height 27
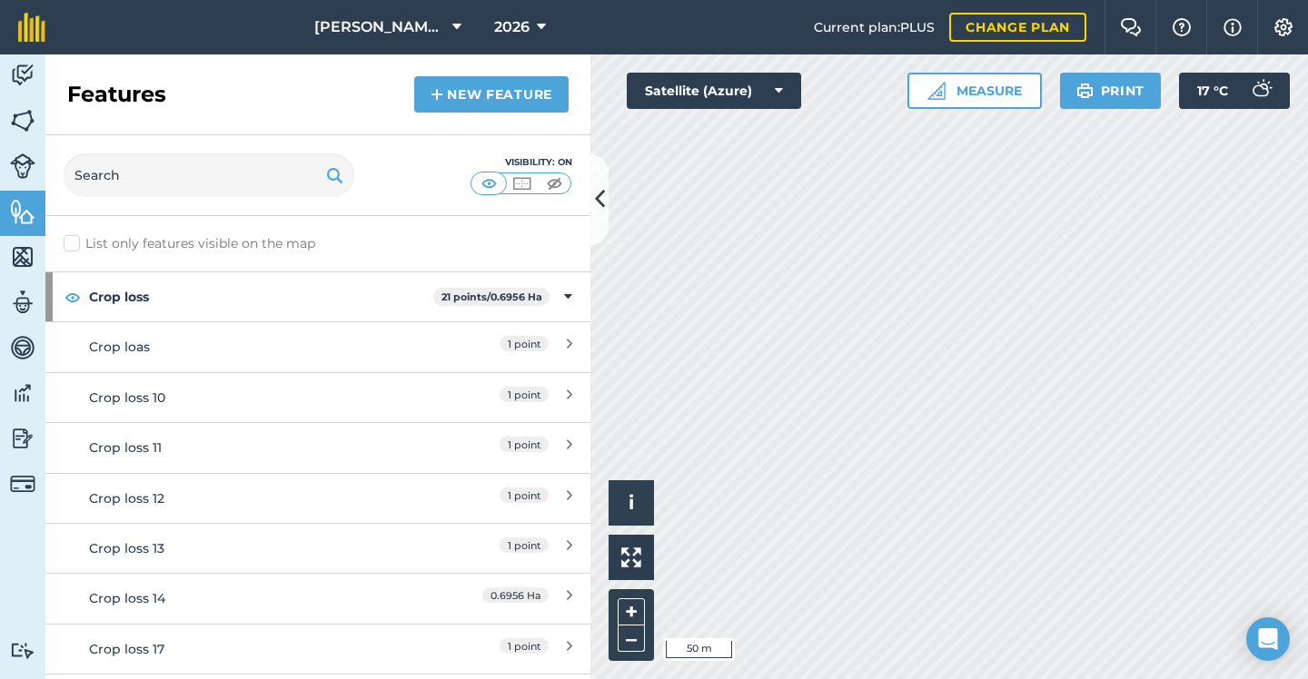
click at [605, 178] on button at bounding box center [599, 199] width 18 height 91
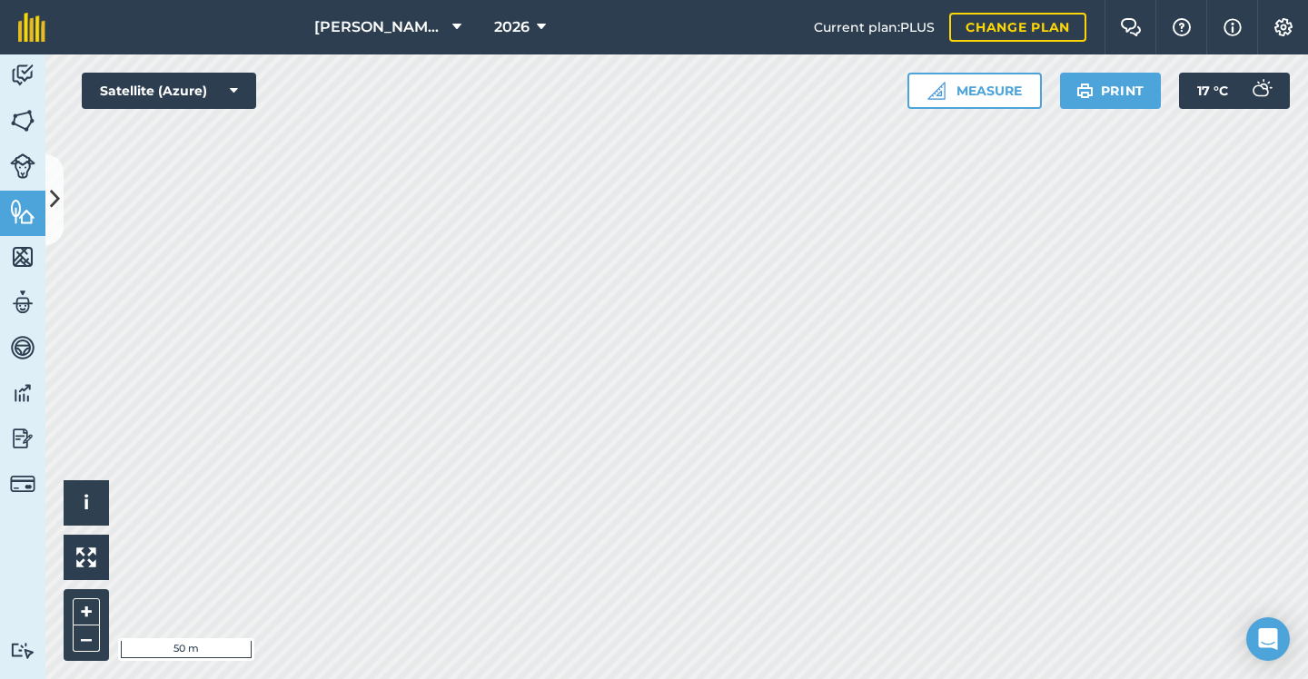
click at [53, 202] on icon at bounding box center [55, 199] width 10 height 32
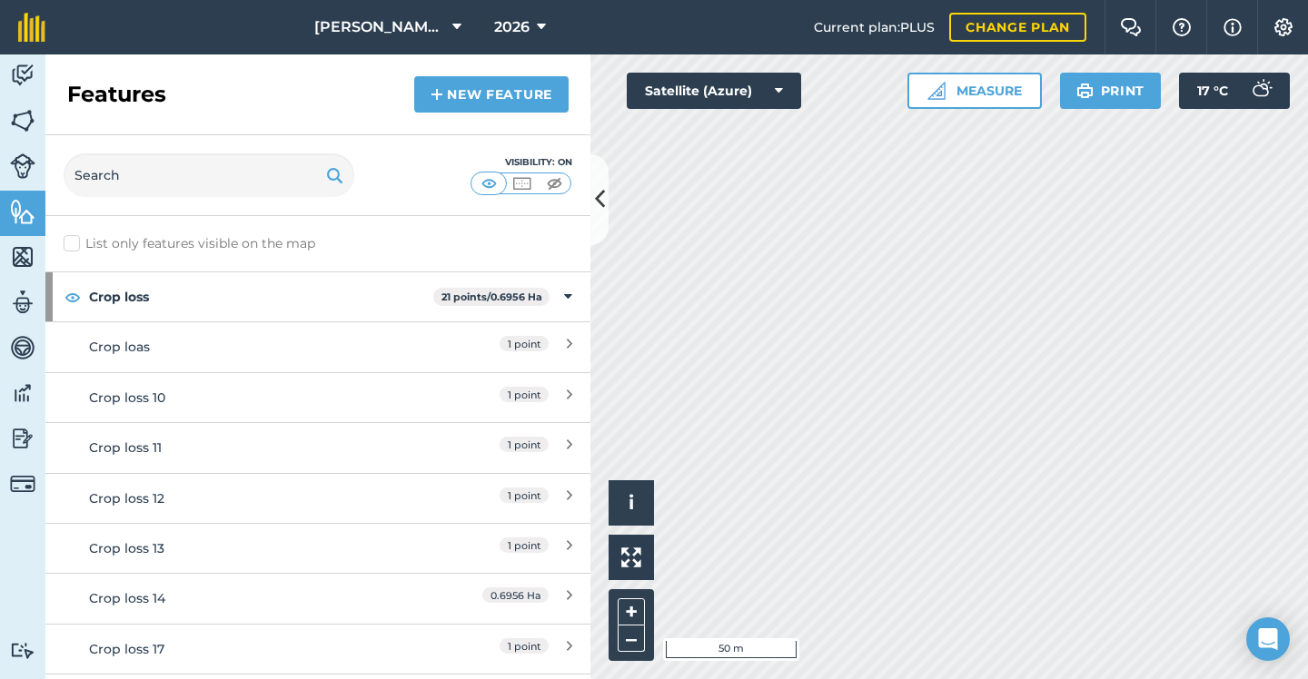
click at [458, 101] on link "New feature" at bounding box center [491, 94] width 154 height 36
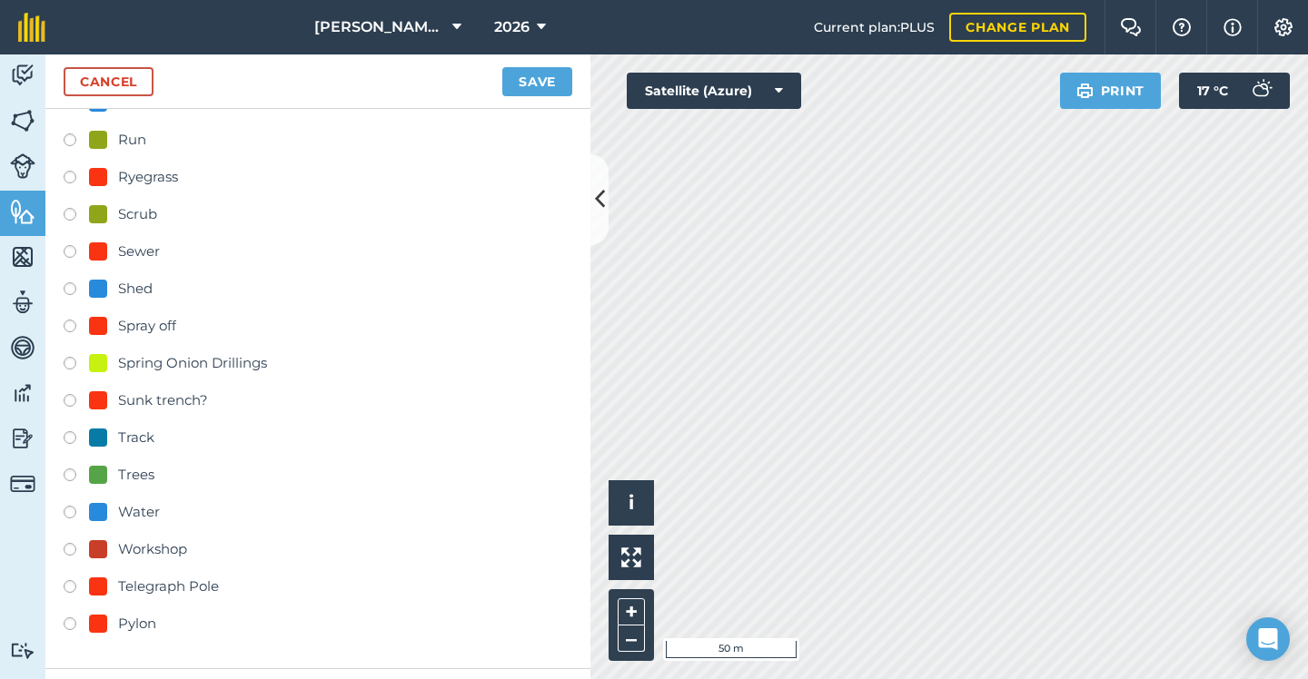
scroll to position [766, 0]
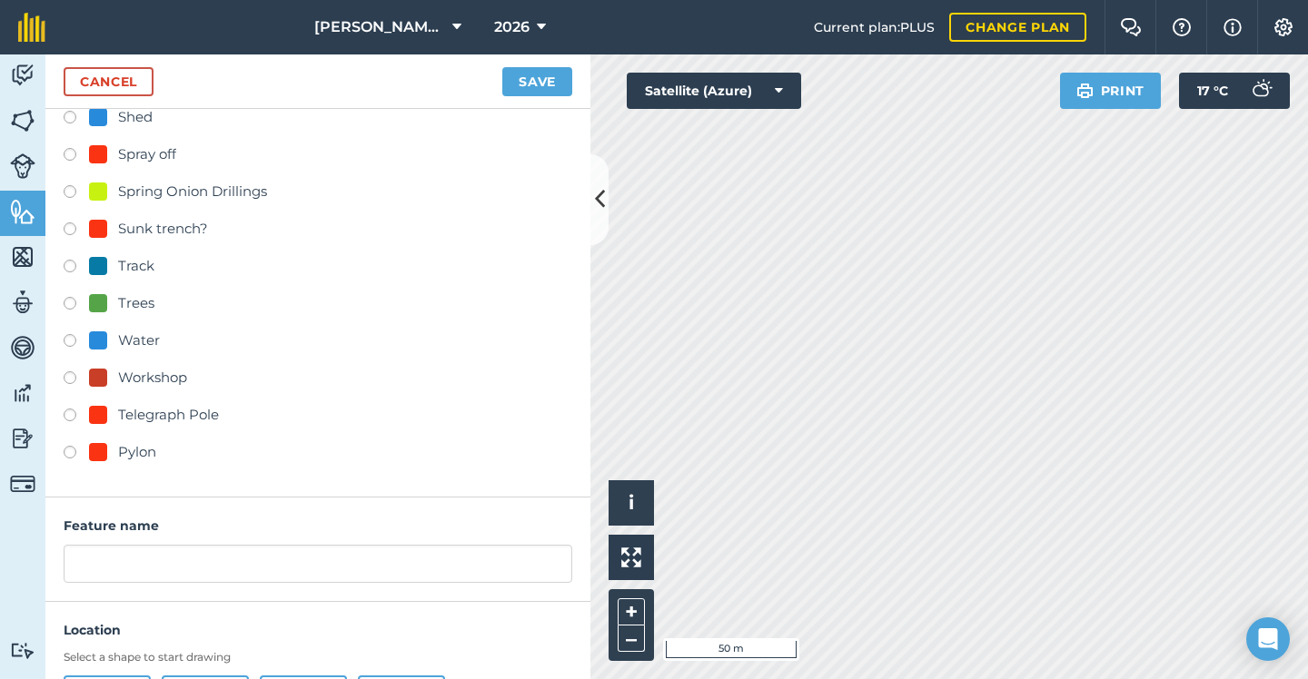
click at [159, 415] on div "Telegraph Pole" at bounding box center [168, 415] width 101 height 22
radio input "true"
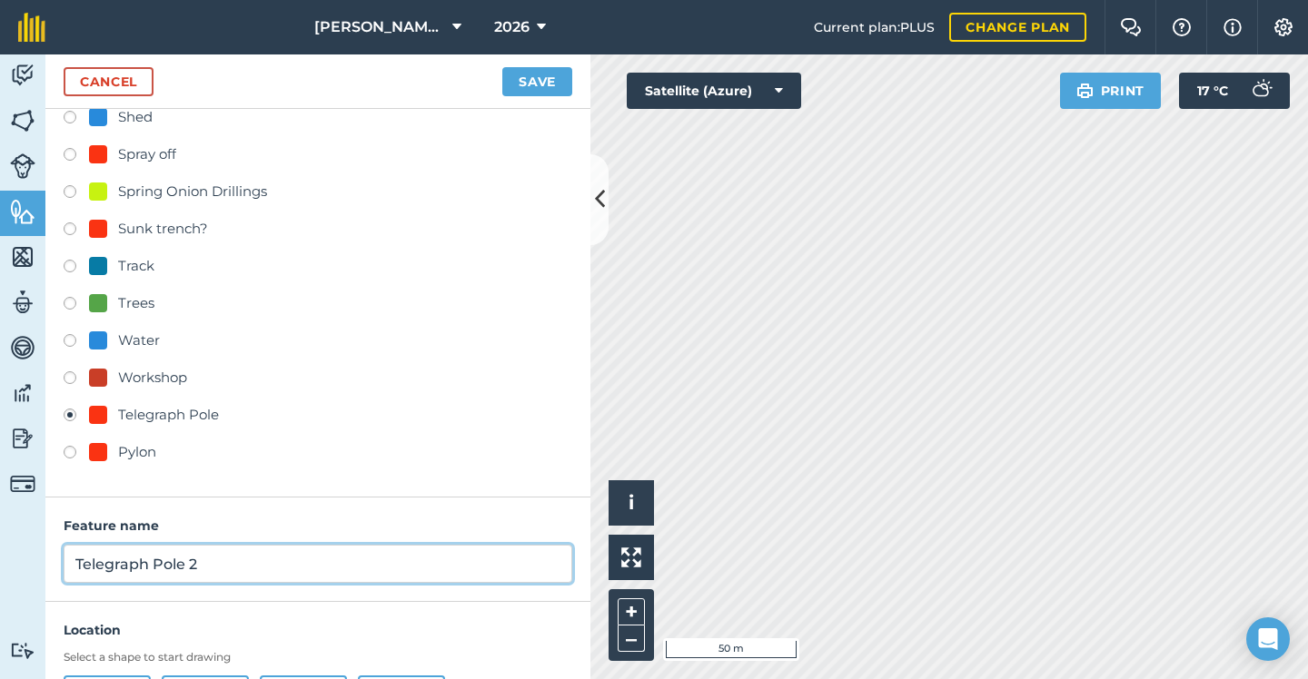
click at [224, 572] on input "Telegraph Pole 2" at bounding box center [318, 564] width 508 height 38
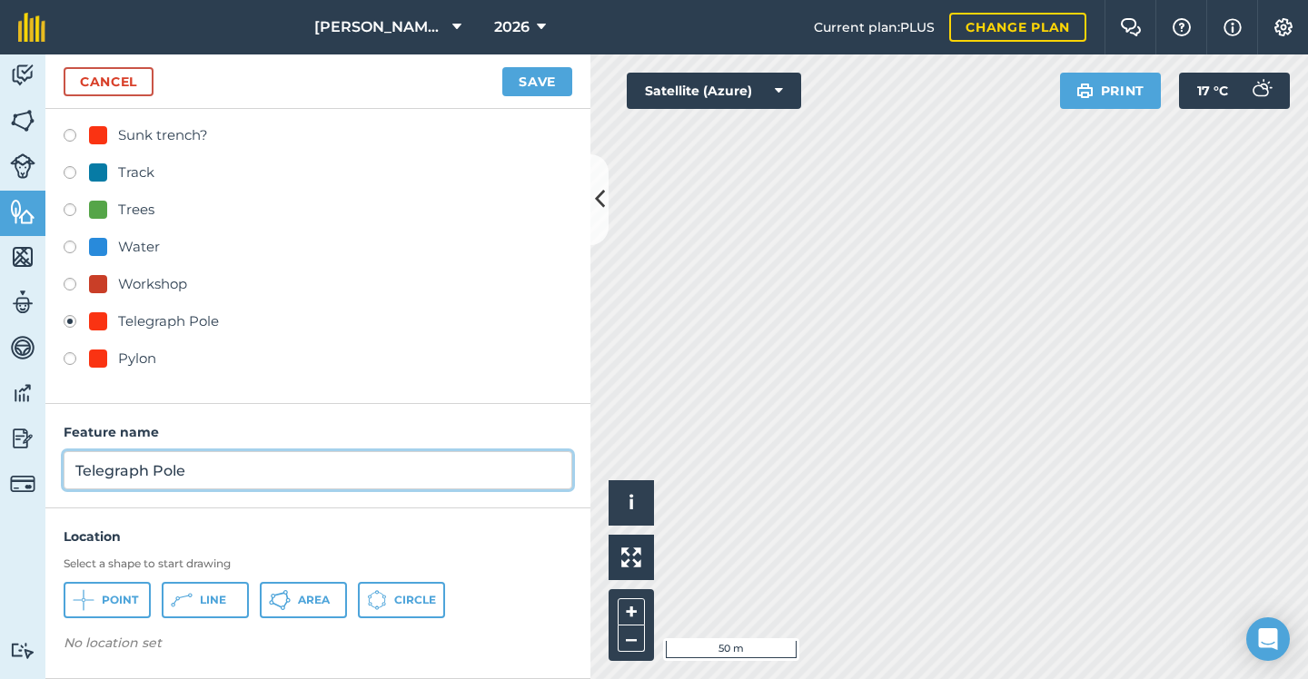
scroll to position [859, 0]
type input "Telegraph Pole"
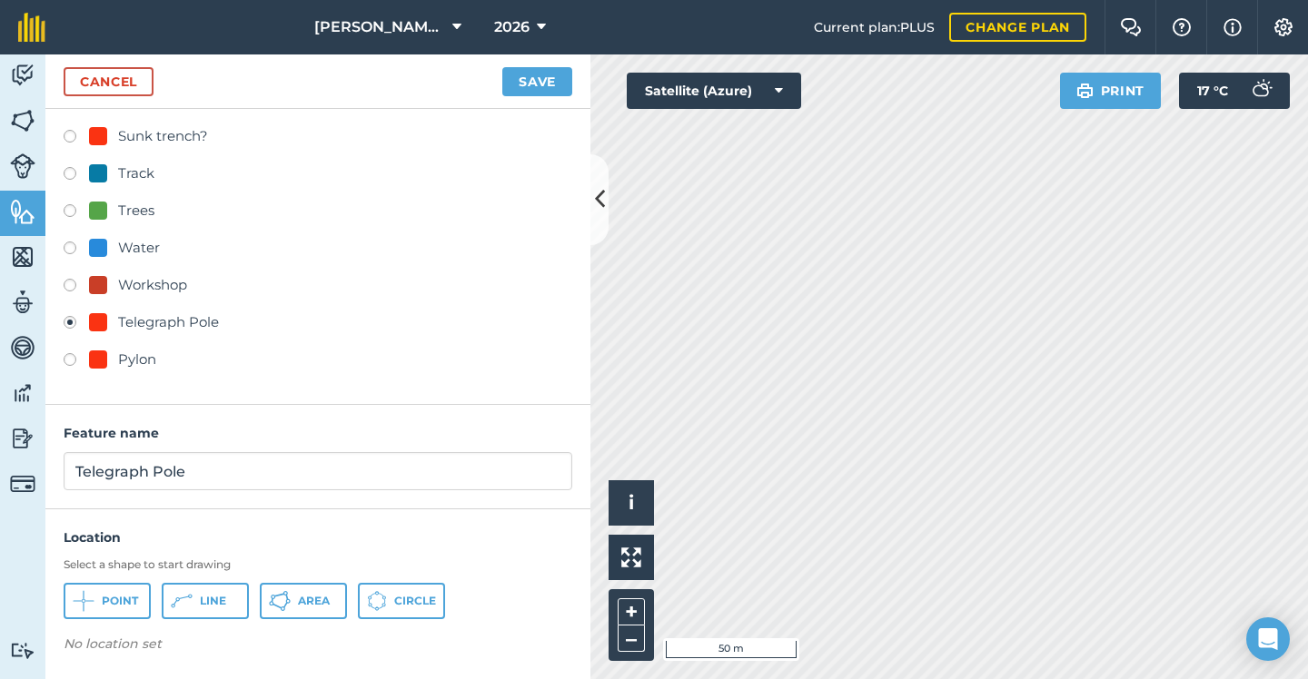
click at [115, 600] on span "Point" at bounding box center [120, 601] width 36 height 15
click at [557, 89] on button "Save" at bounding box center [537, 81] width 70 height 29
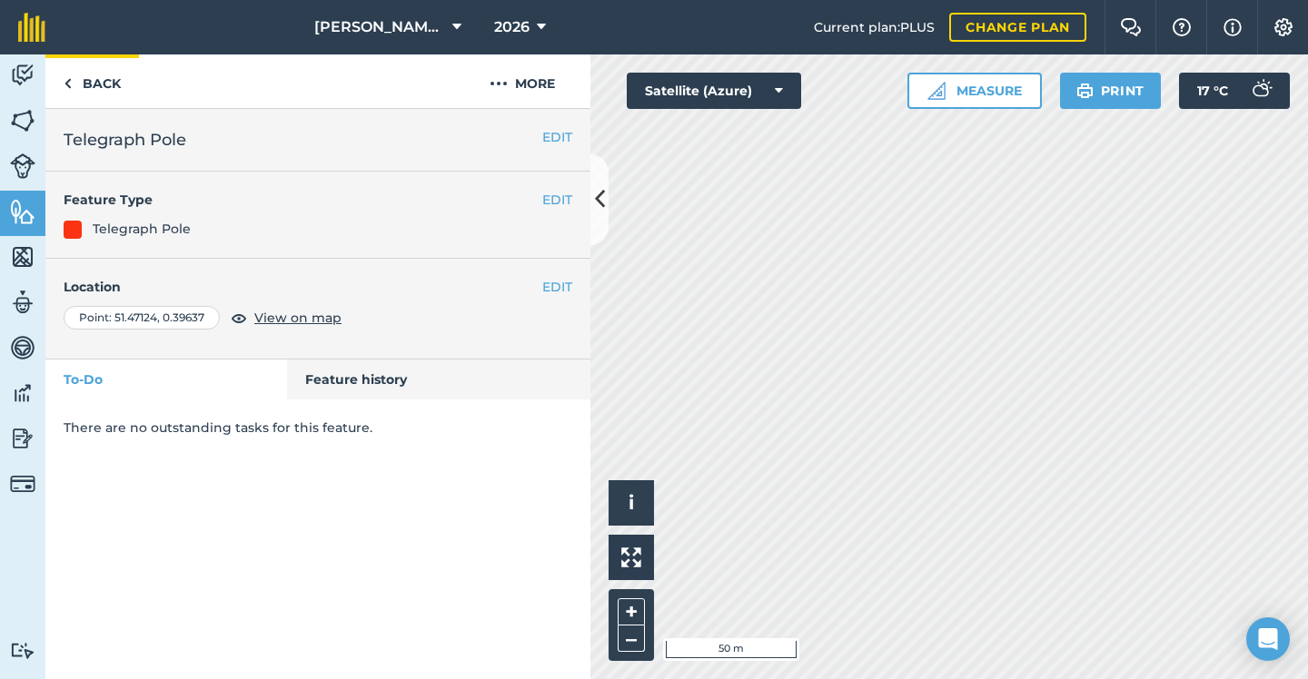
click at [68, 79] on img at bounding box center [68, 84] width 8 height 22
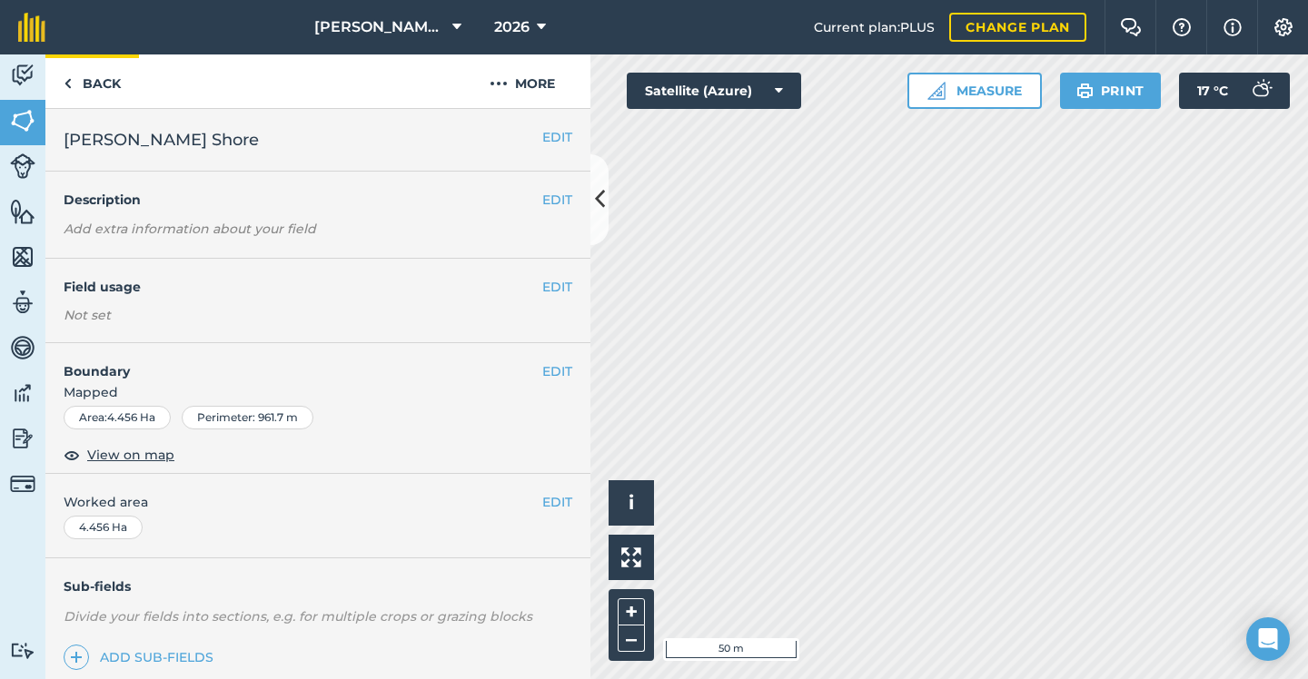
click at [105, 77] on link "Back" at bounding box center [92, 81] width 94 height 54
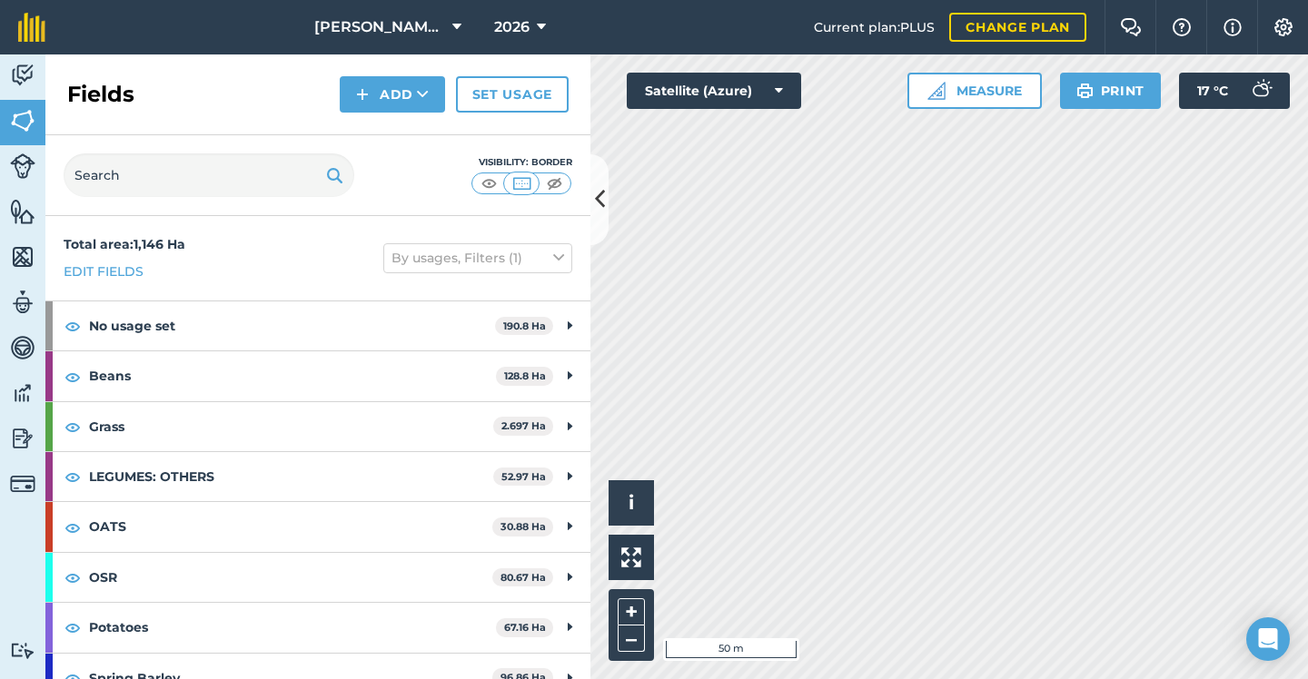
click at [31, 201] on img at bounding box center [22, 211] width 25 height 27
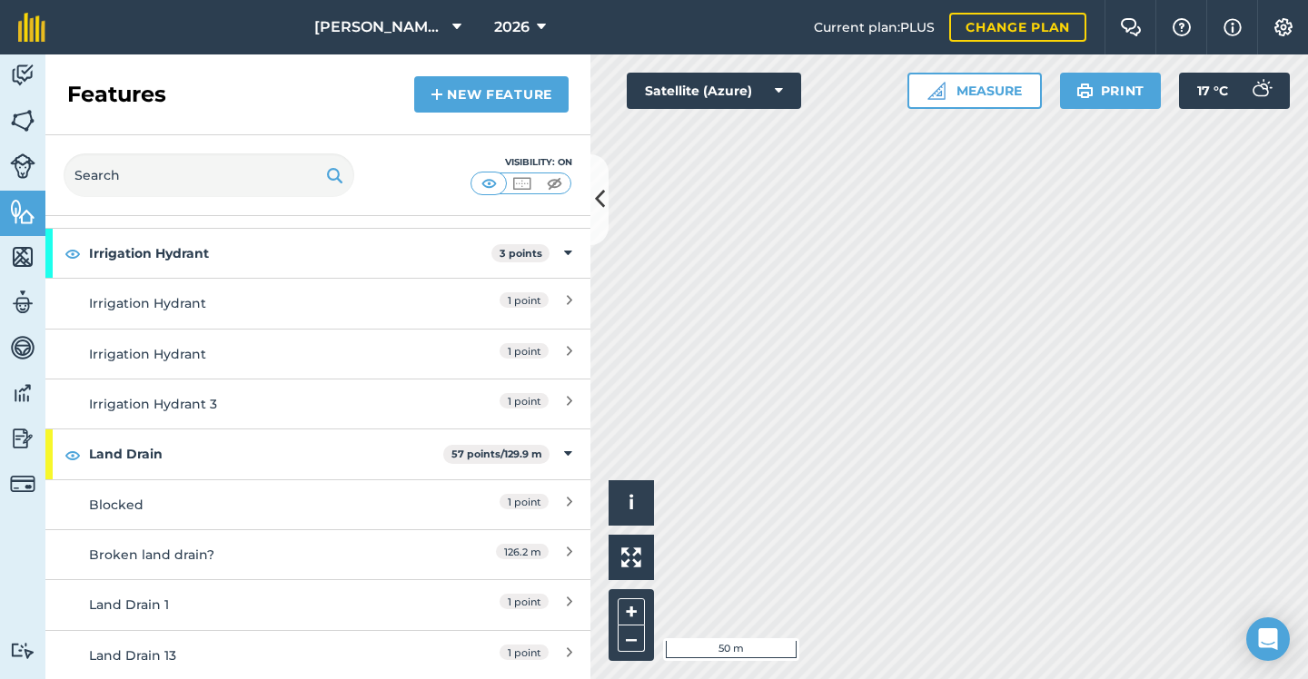
scroll to position [2632, 0]
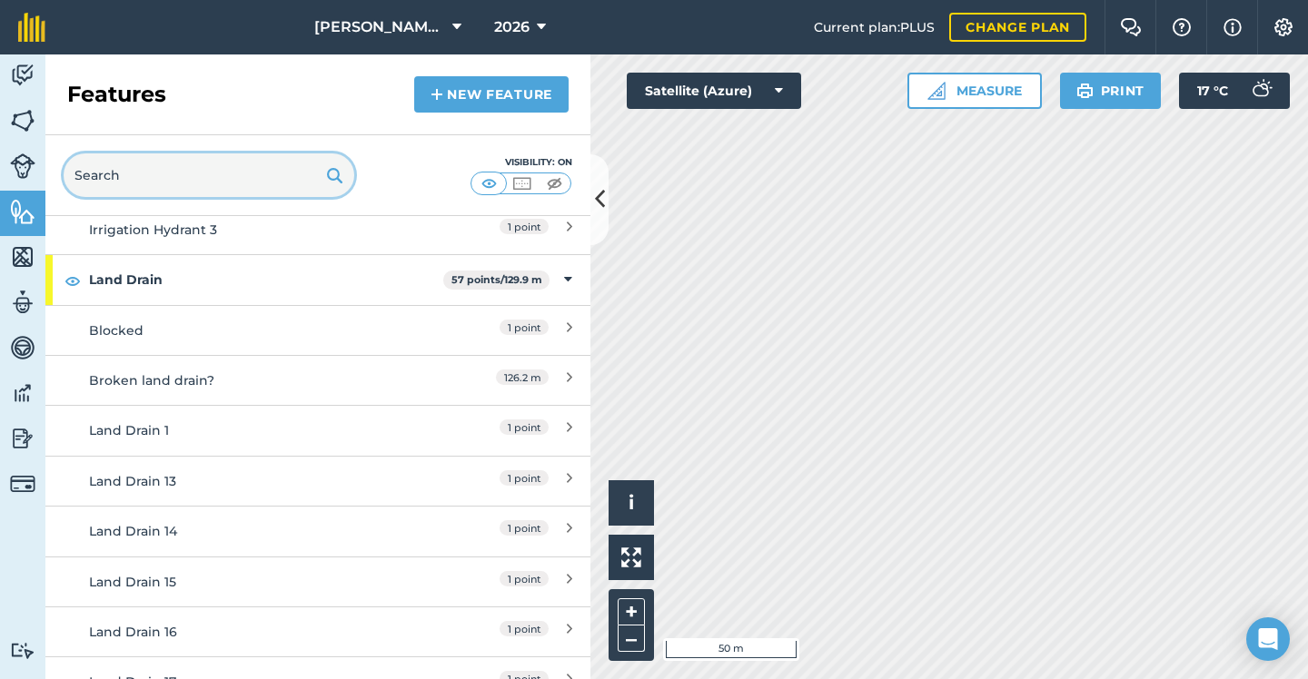
click at [232, 180] on input "text" at bounding box center [209, 175] width 291 height 44
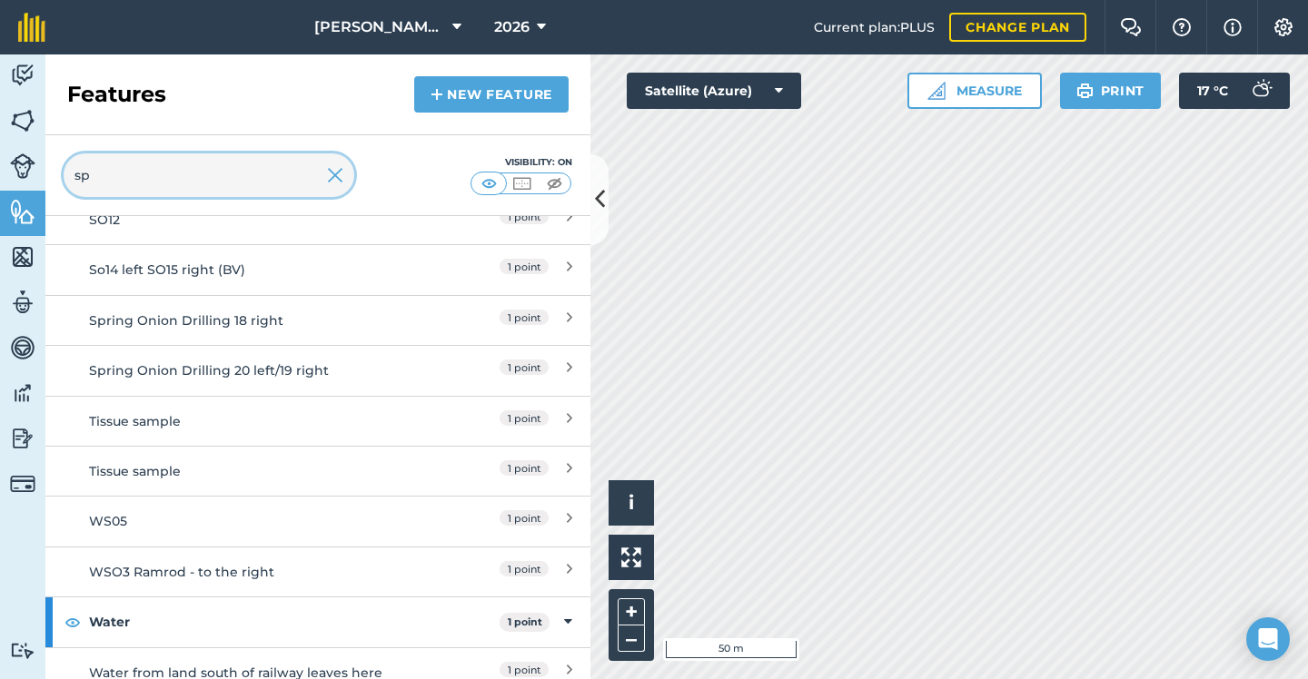
scroll to position [0, 0]
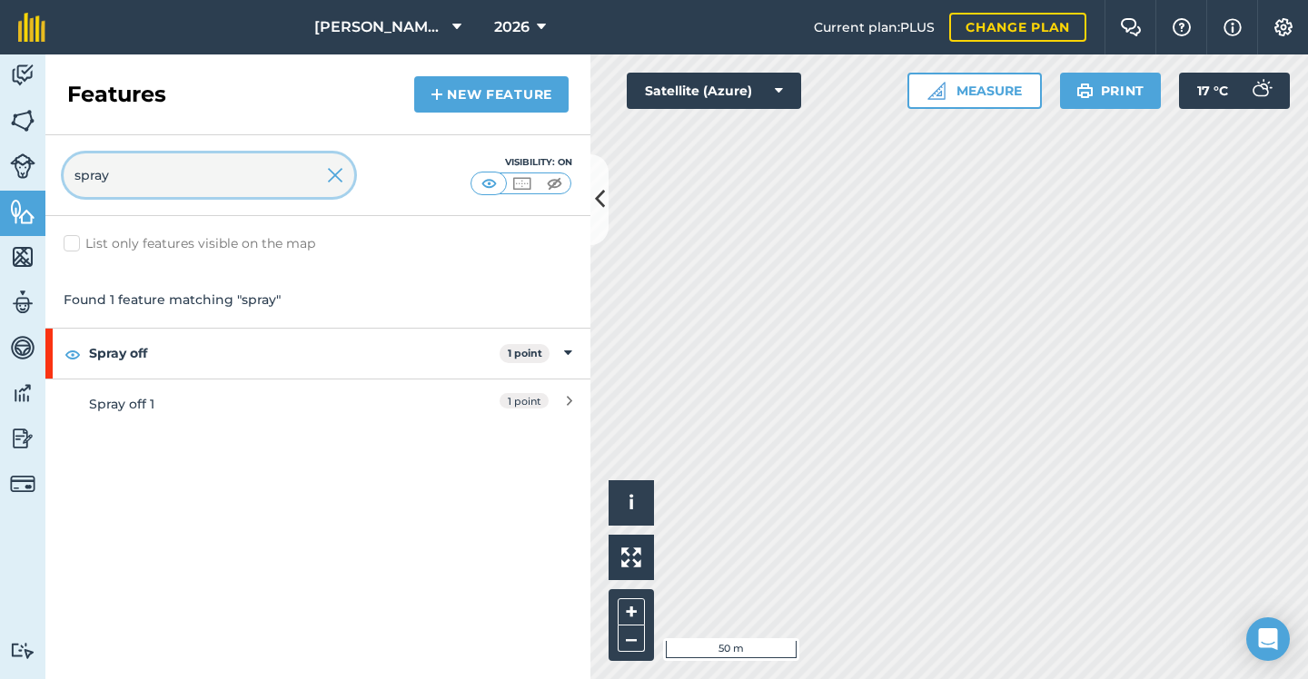
type input "spray"
click at [568, 391] on link "Spray off 1 1 point" at bounding box center [317, 404] width 545 height 50
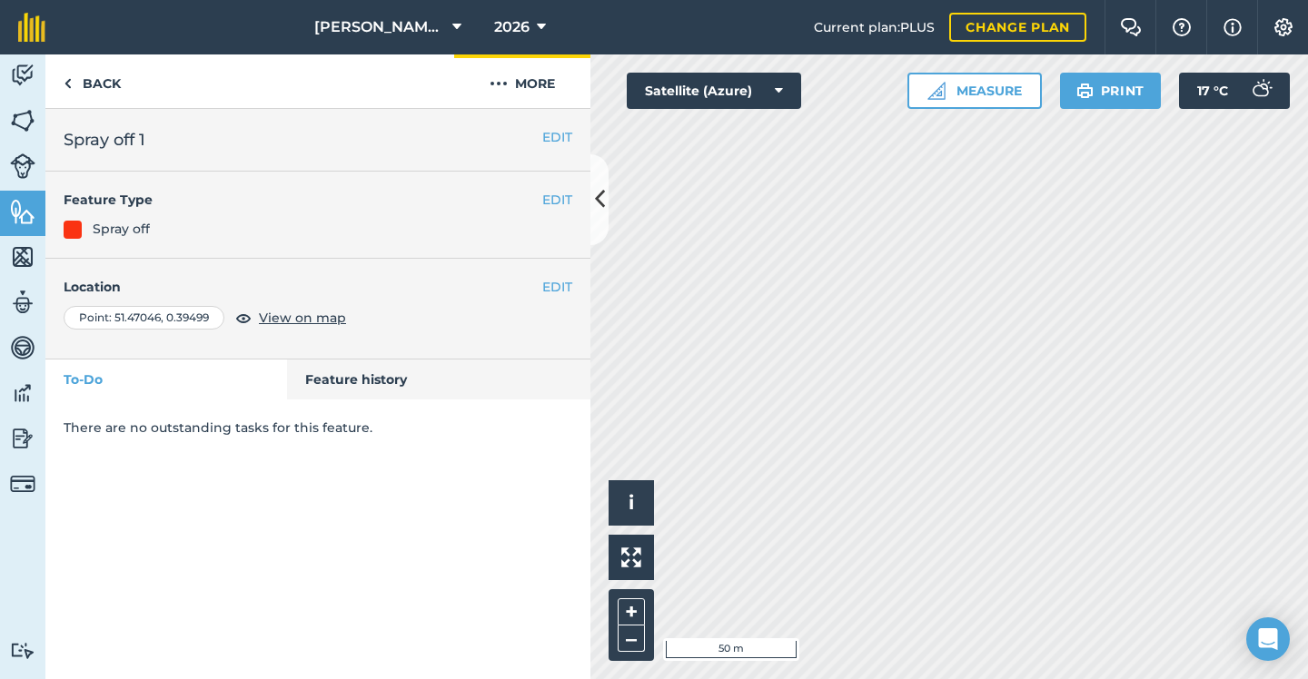
click at [554, 73] on button "More" at bounding box center [522, 81] width 136 height 54
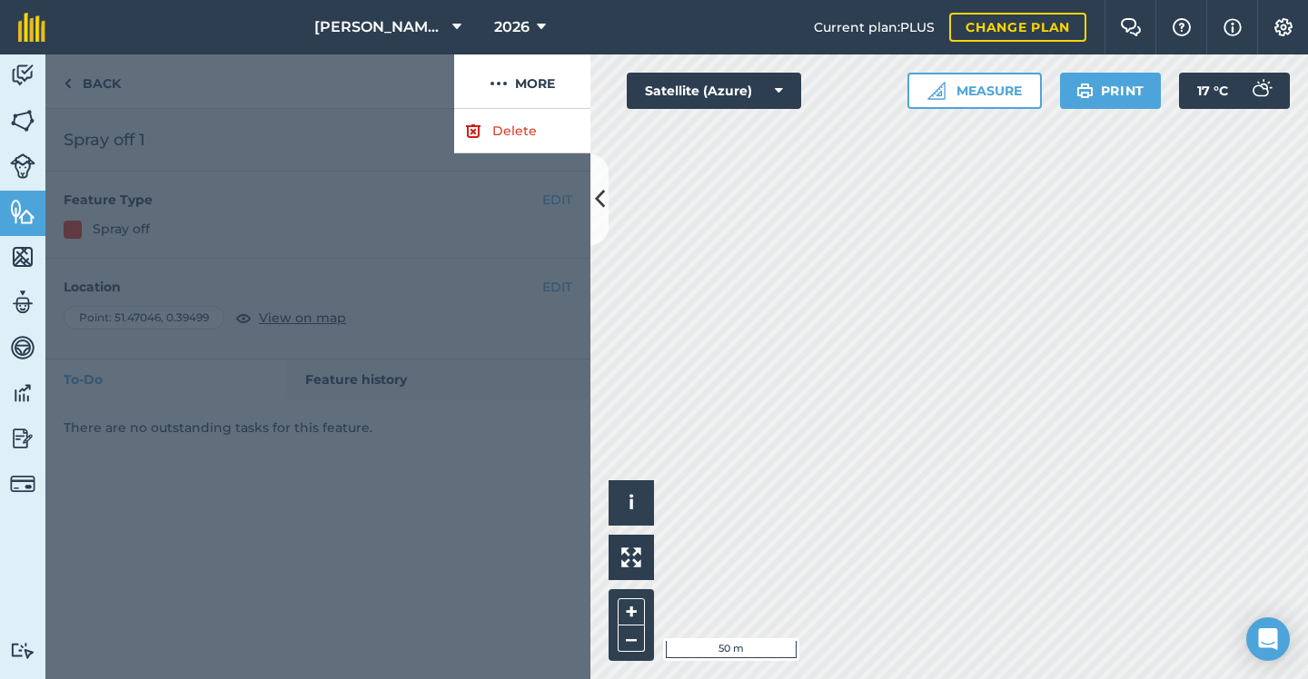
click at [506, 133] on link "Delete" at bounding box center [522, 131] width 136 height 44
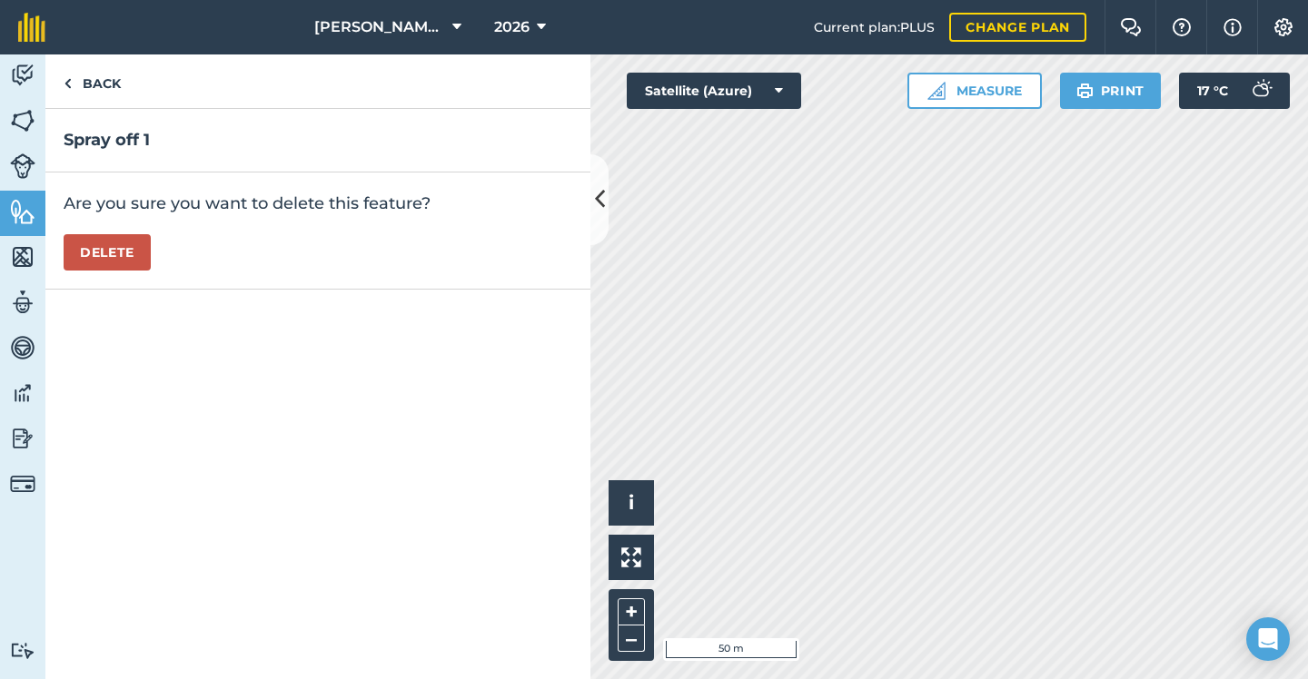
click at [101, 261] on button "Delete" at bounding box center [107, 252] width 87 height 36
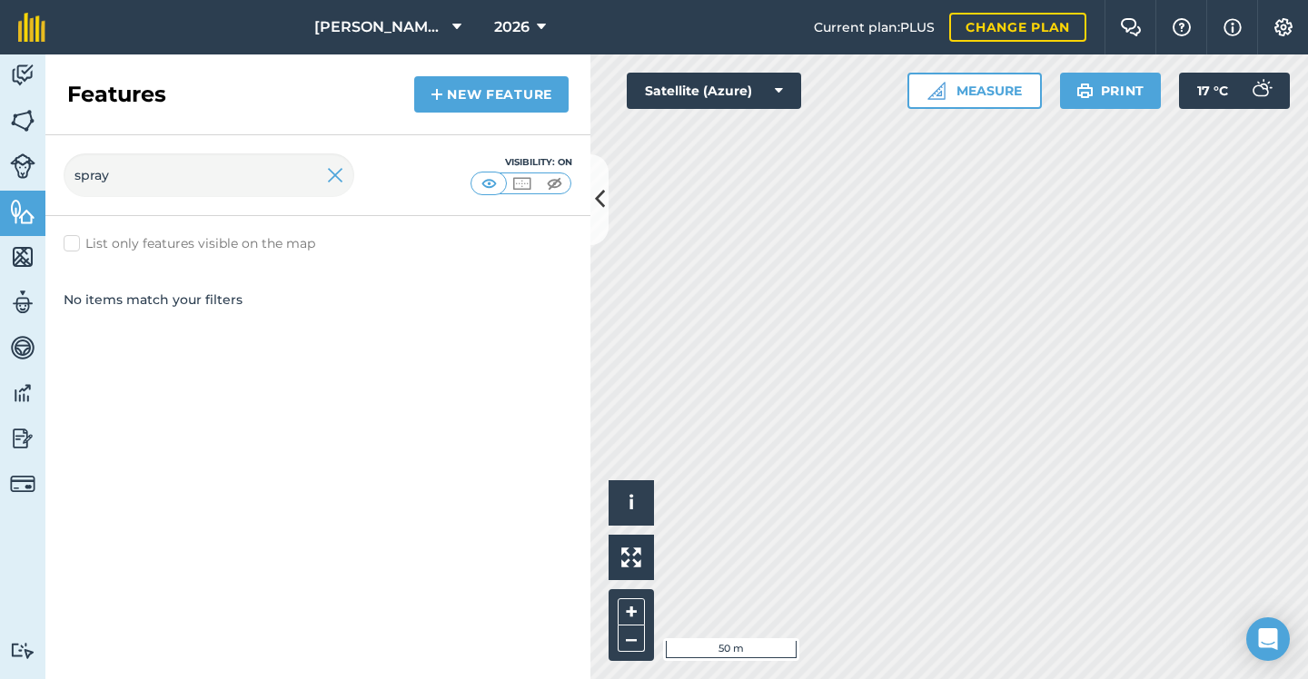
click at [334, 178] on img at bounding box center [335, 175] width 16 height 22
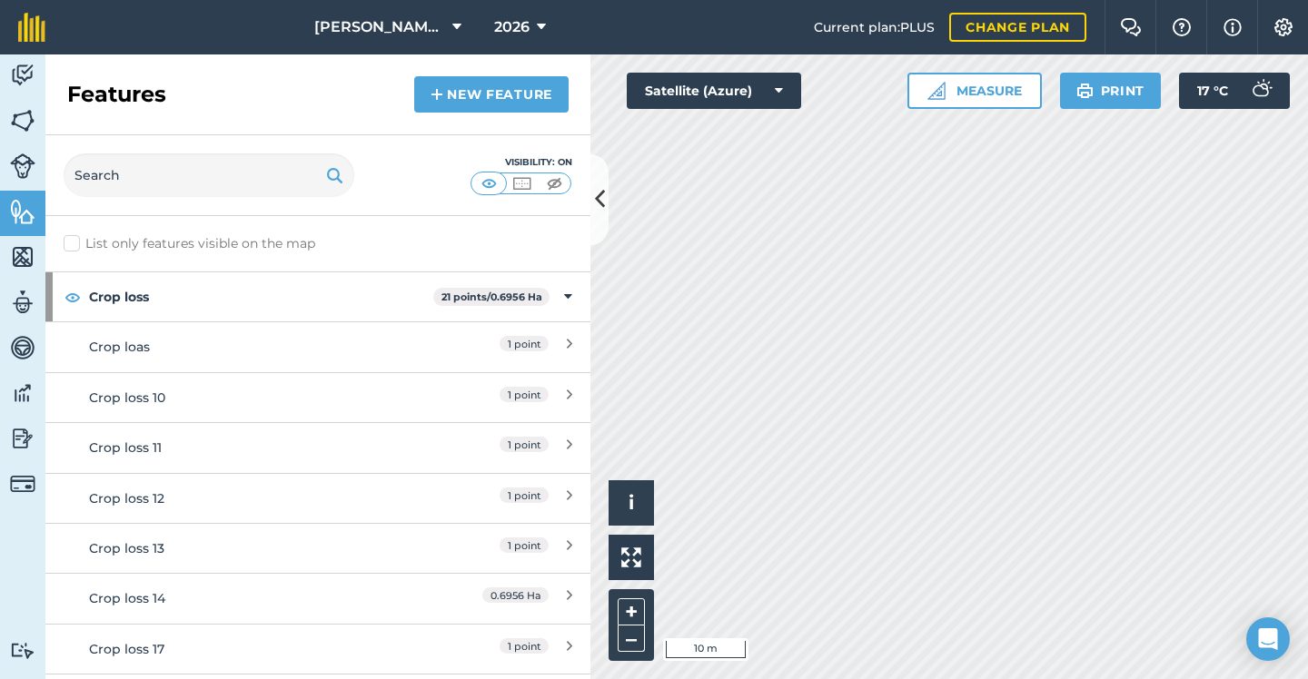
click at [468, 103] on link "New feature" at bounding box center [491, 94] width 154 height 36
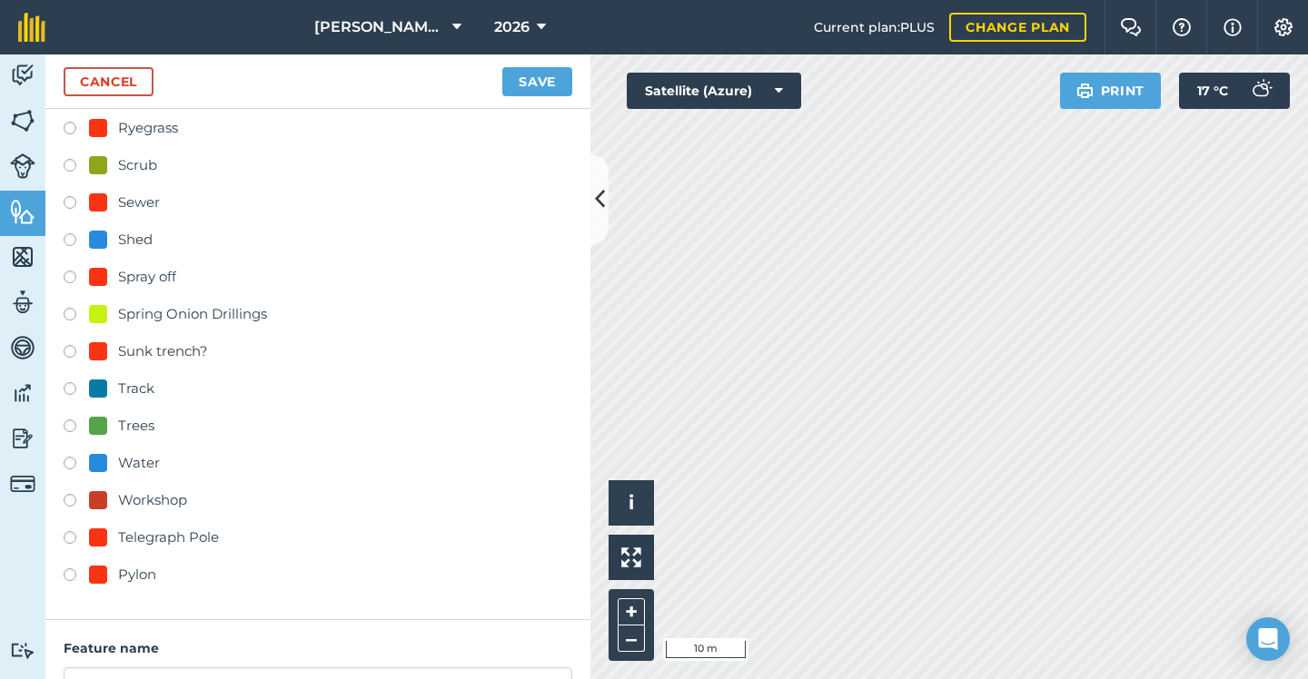
click at [150, 533] on div "Telegraph Pole" at bounding box center [168, 538] width 101 height 22
radio input "true"
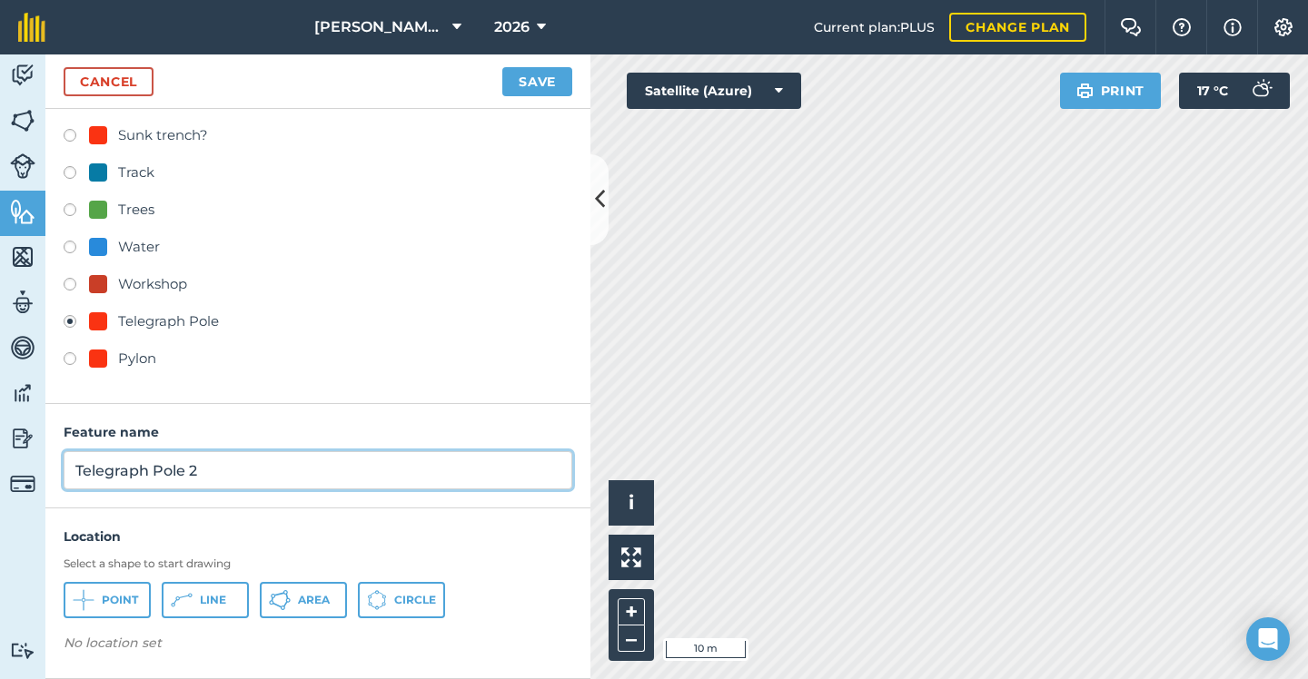
scroll to position [859, 0]
click at [219, 465] on input "Telegraph Pole 2" at bounding box center [318, 471] width 508 height 38
type input "Telegraph Pole"
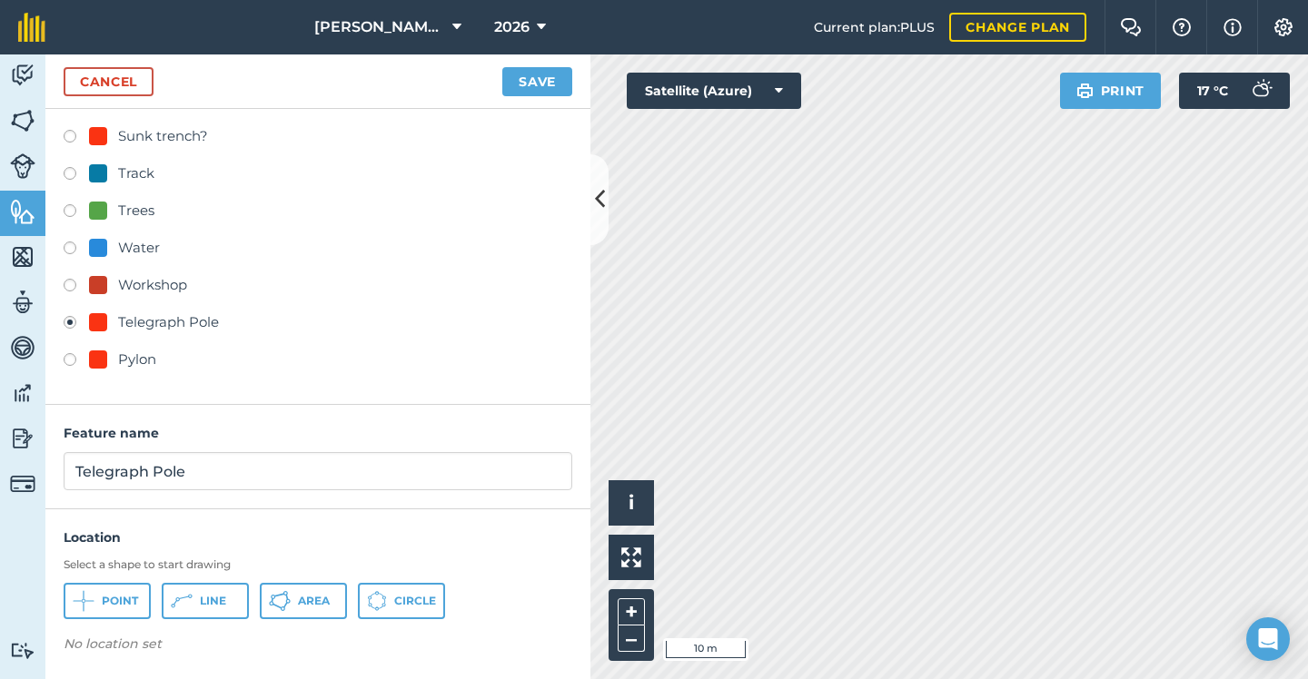
click at [108, 602] on span "Point" at bounding box center [120, 601] width 36 height 15
click at [527, 79] on button "Save" at bounding box center [537, 81] width 70 height 29
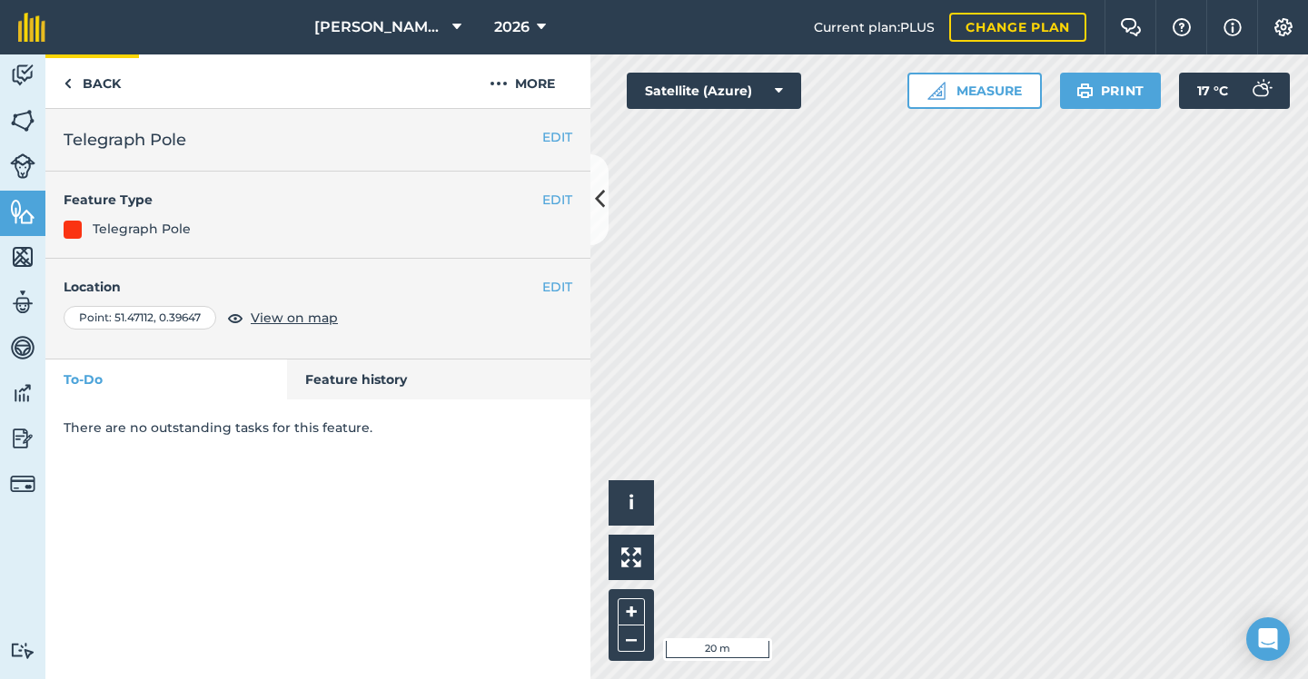
click at [107, 79] on link "Back" at bounding box center [92, 81] width 94 height 54
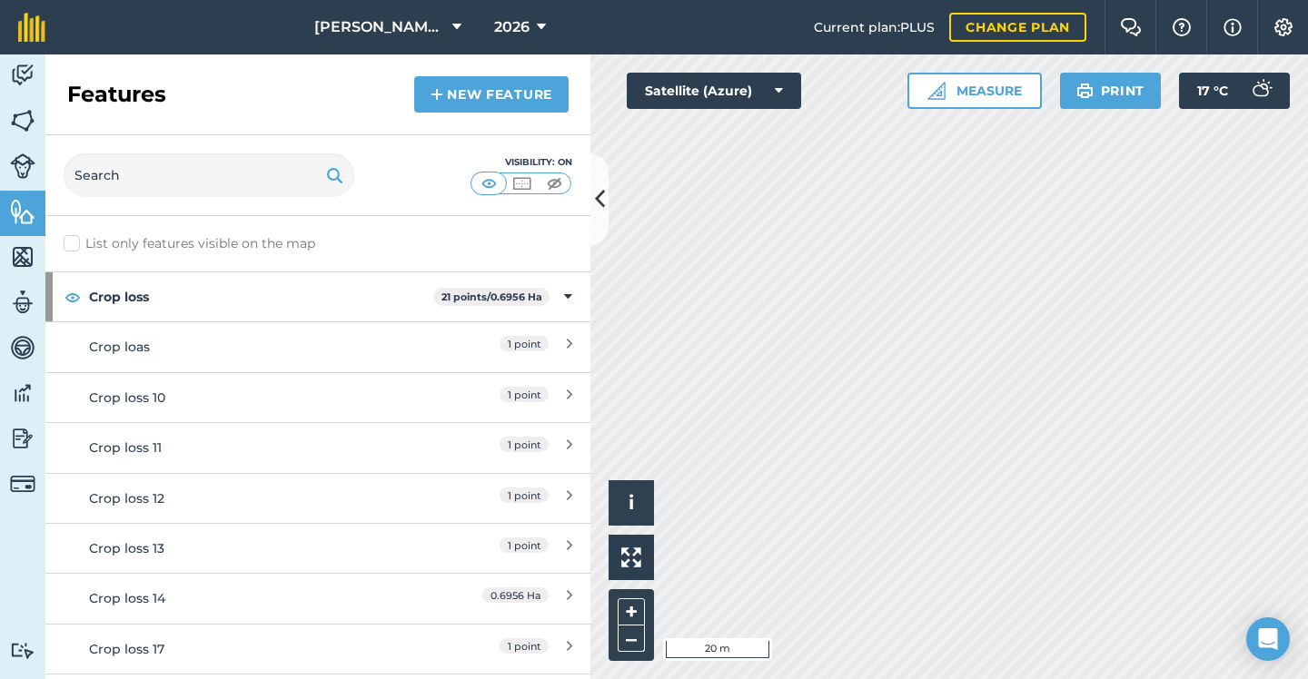
click at [500, 97] on link "New feature" at bounding box center [491, 94] width 154 height 36
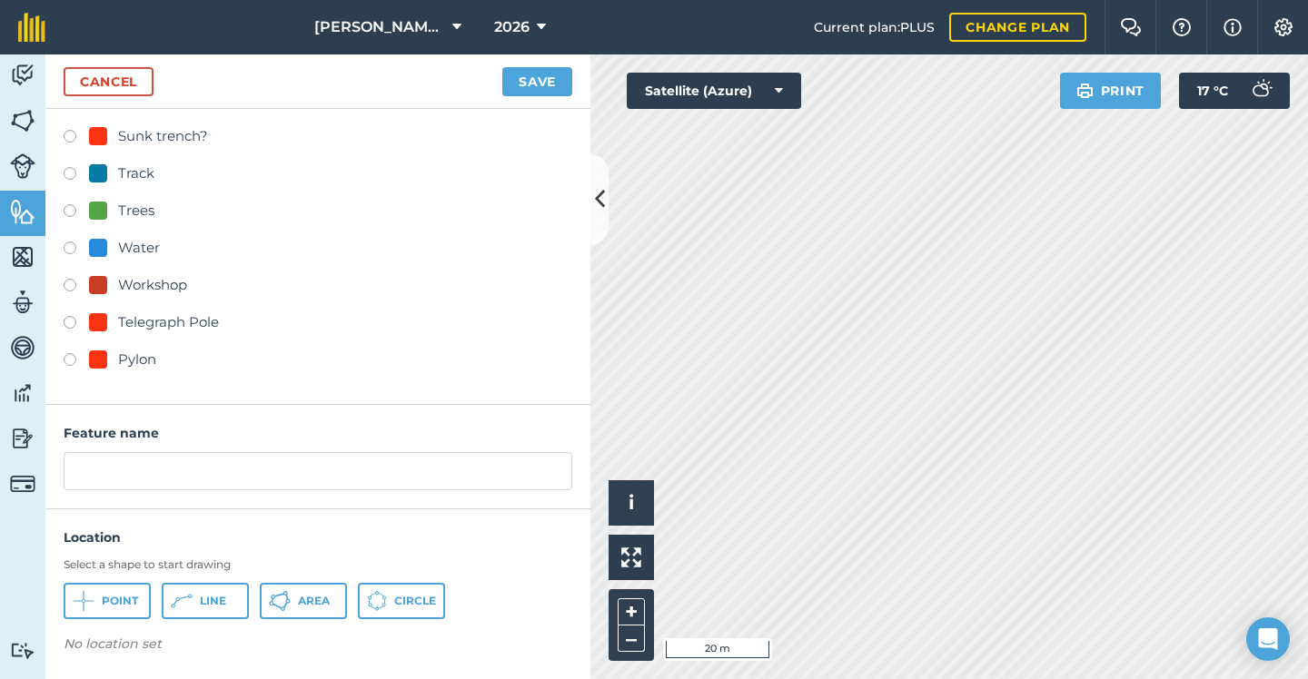
scroll to position [859, 0]
click at [141, 325] on div "Telegraph Pole" at bounding box center [168, 322] width 101 height 22
radio input "true"
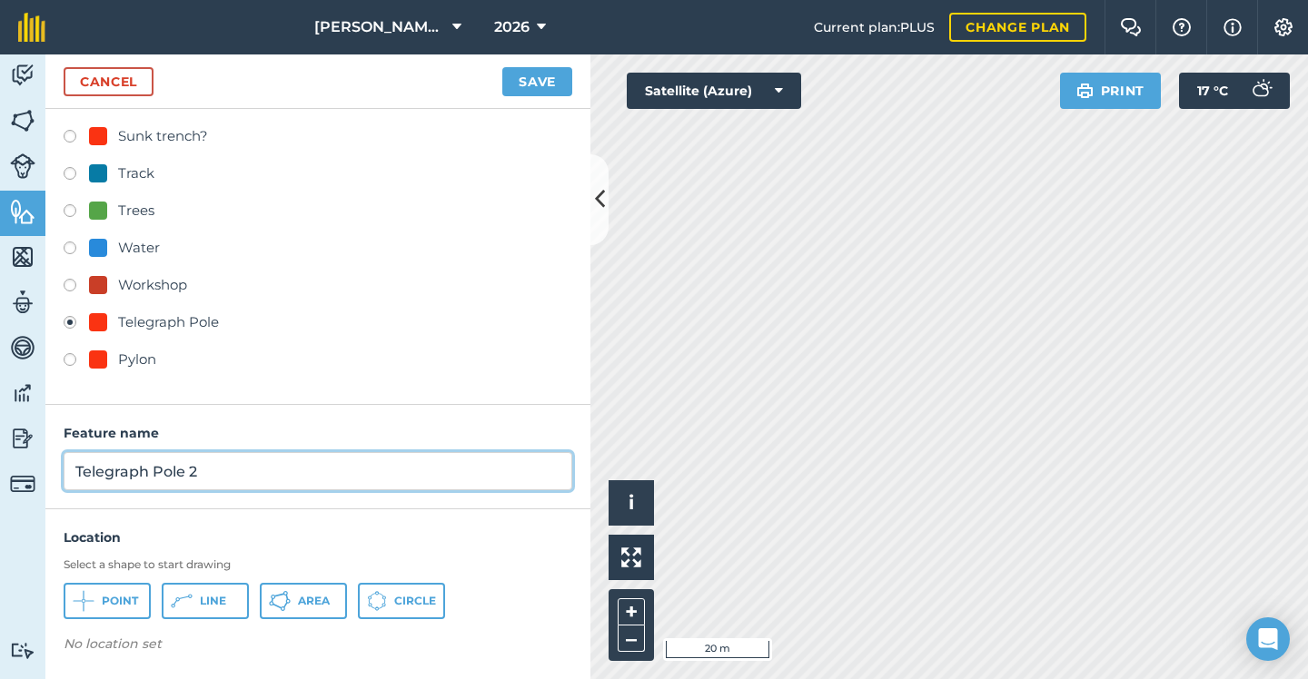
click at [210, 462] on input "Telegraph Pole 2" at bounding box center [318, 471] width 508 height 38
click at [227, 473] on input "Telegraph Pole 2" at bounding box center [318, 471] width 508 height 38
type input "Telegraph Pole"
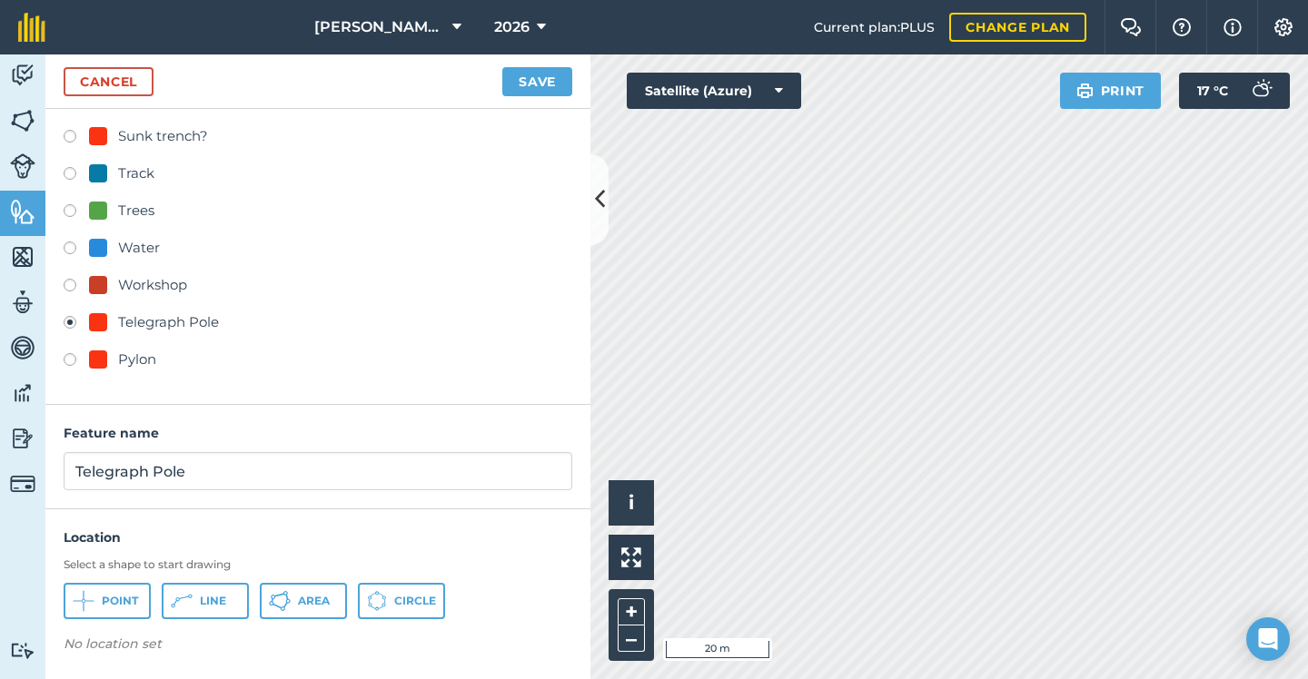
click at [116, 594] on span "Point" at bounding box center [120, 601] width 36 height 15
click at [517, 86] on button "Save" at bounding box center [537, 81] width 70 height 29
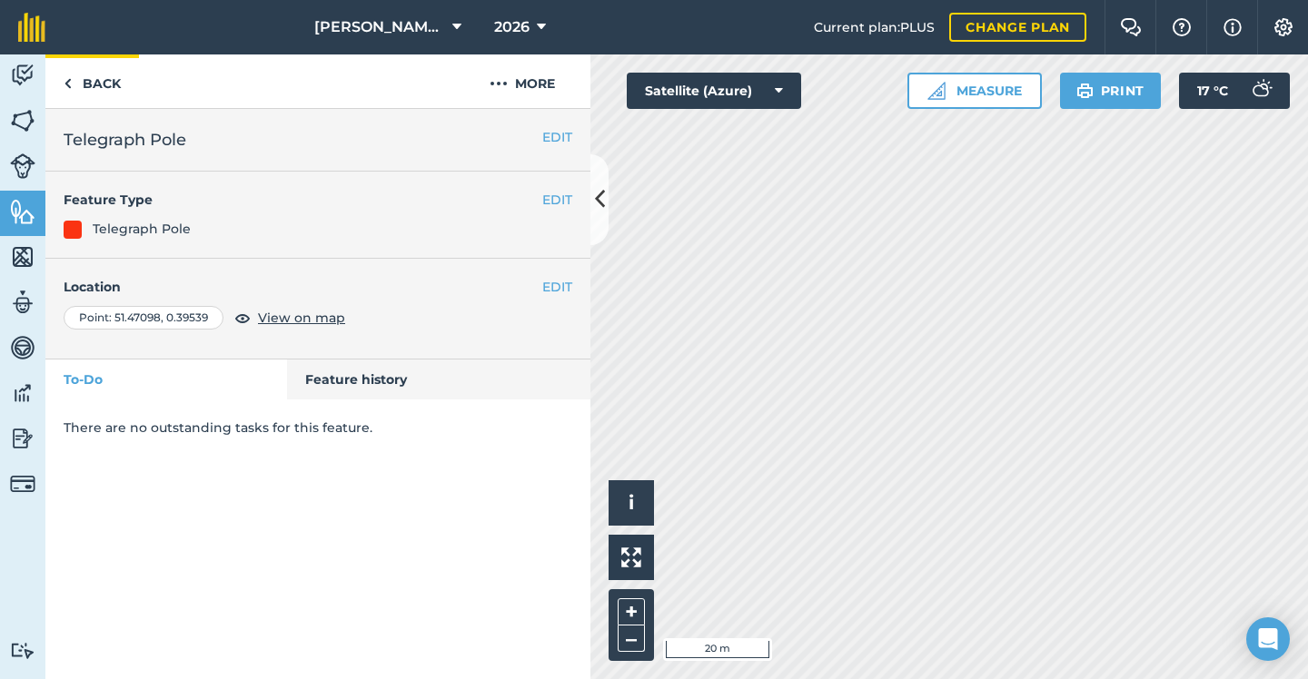
click at [88, 79] on link "Back" at bounding box center [92, 81] width 94 height 54
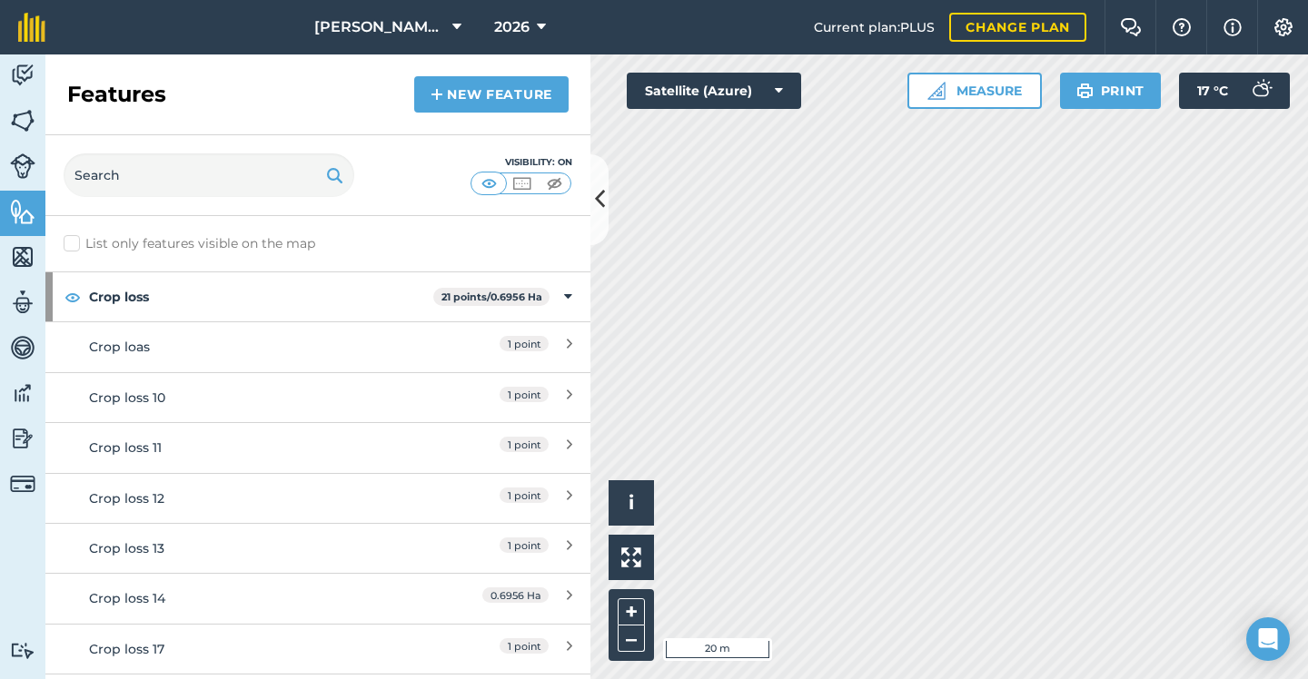
click at [485, 95] on link "New feature" at bounding box center [491, 94] width 154 height 36
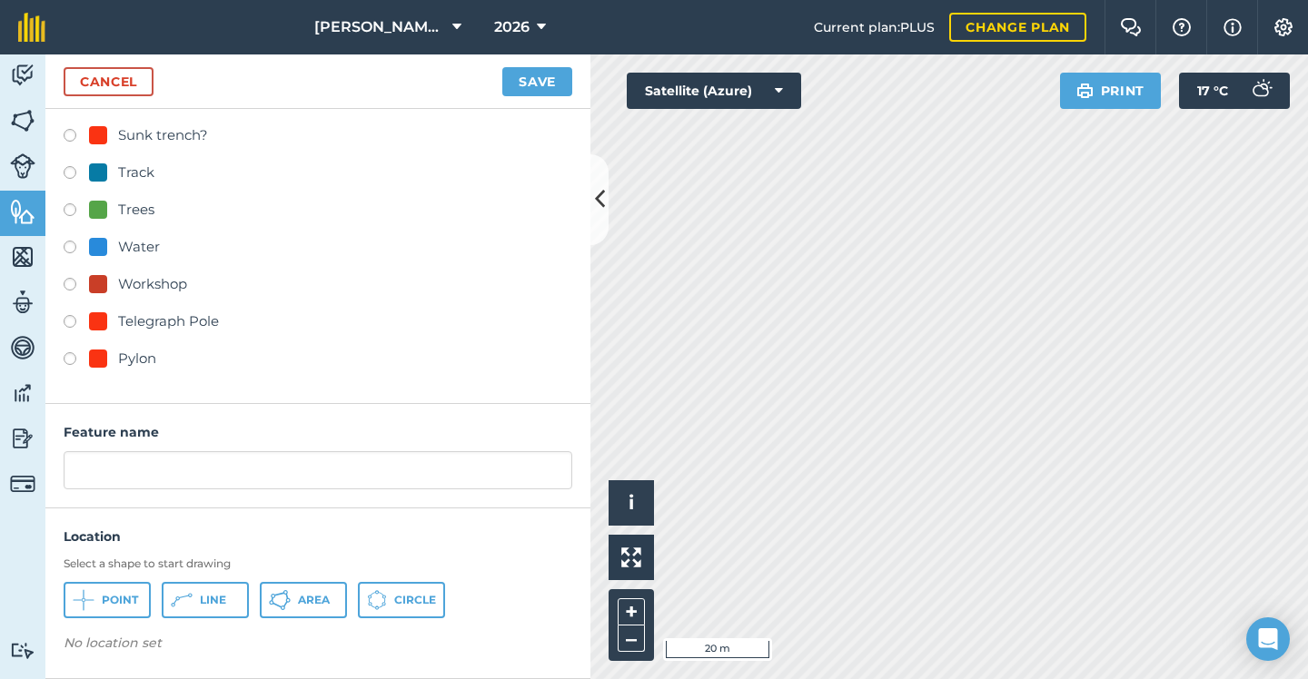
scroll to position [859, 0]
click at [152, 331] on div "Telegraph Pole" at bounding box center [168, 322] width 101 height 22
radio input "true"
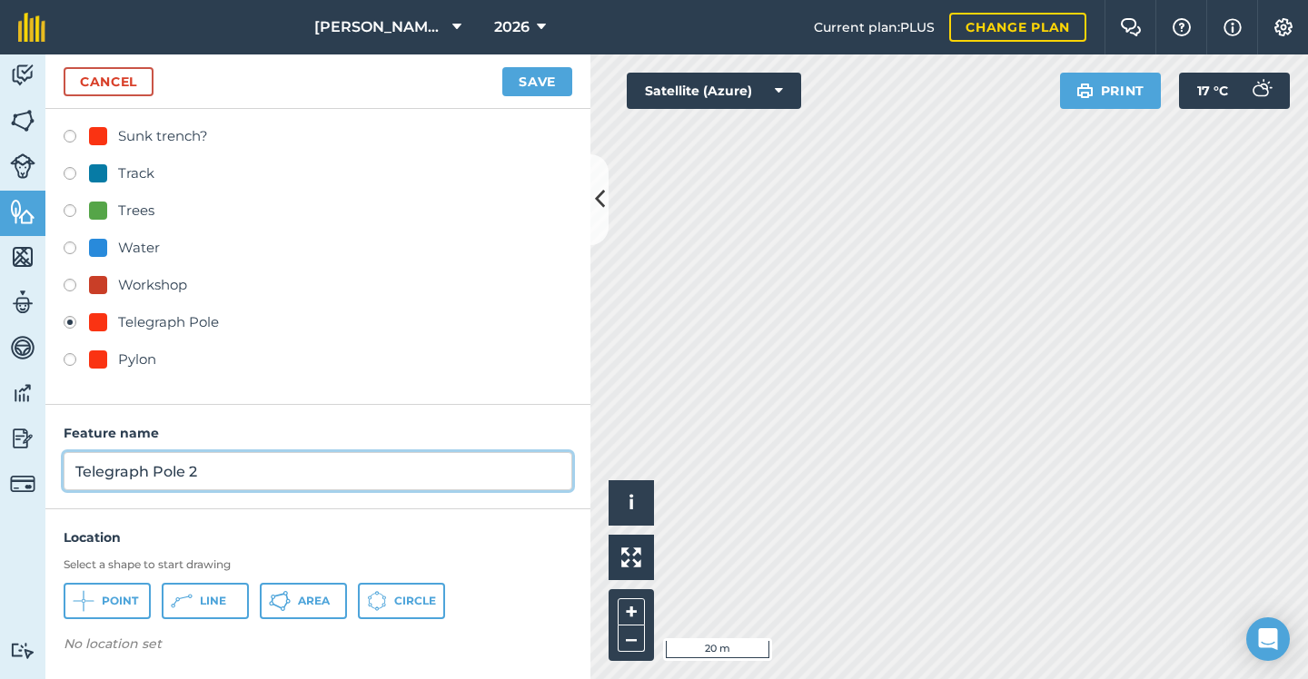
click at [221, 470] on input "Telegraph Pole 2" at bounding box center [318, 471] width 508 height 38
type input "Telegraph Pole"
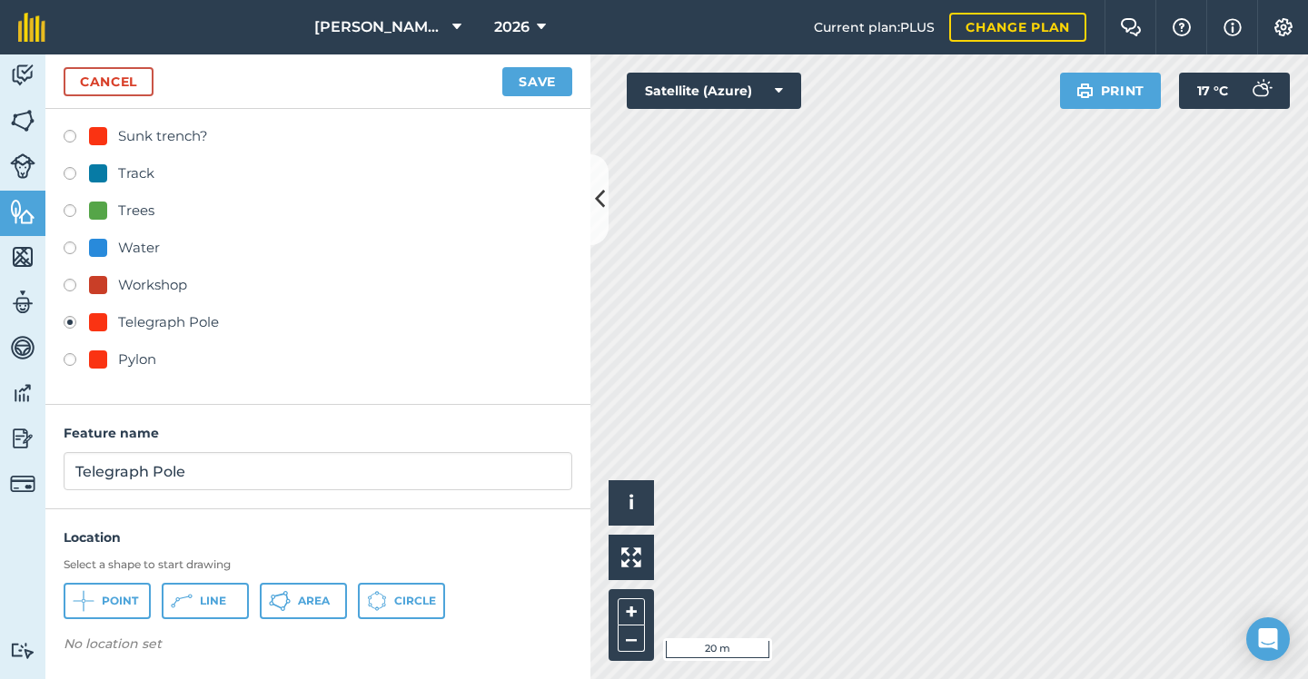
click at [123, 596] on span "Point" at bounding box center [120, 601] width 36 height 15
click at [536, 76] on button "Save" at bounding box center [537, 81] width 70 height 29
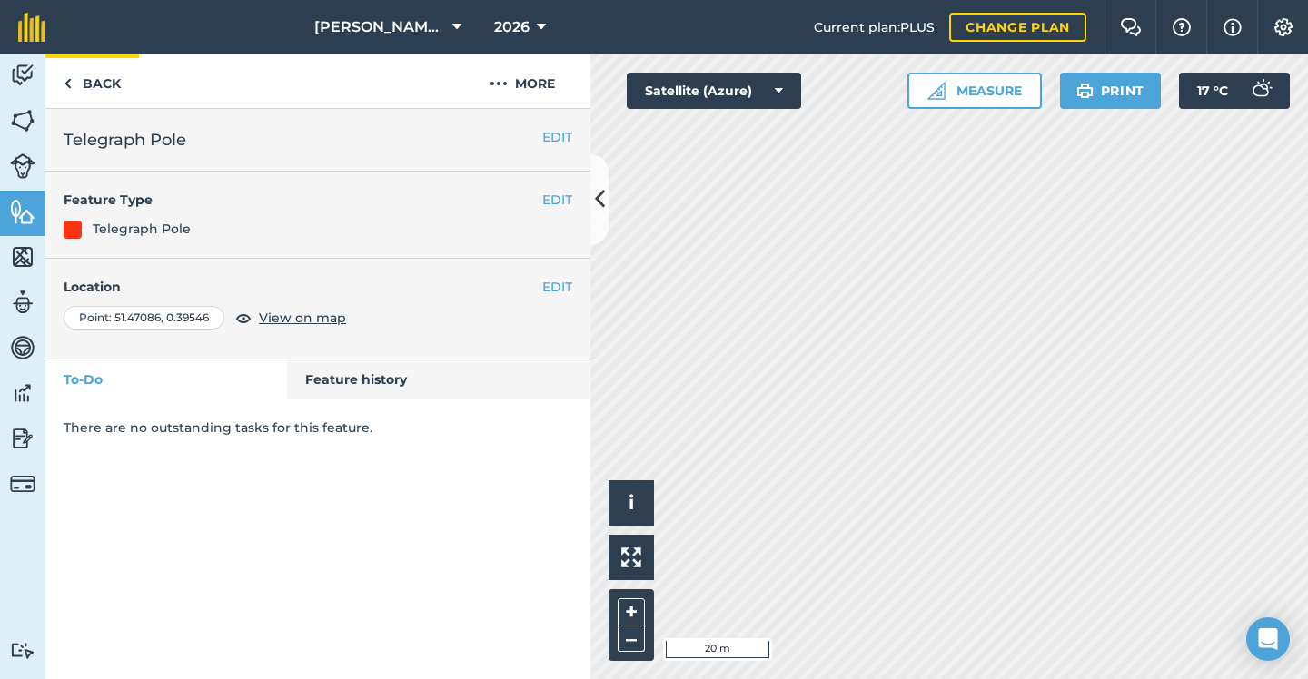
click at [120, 84] on link "Back" at bounding box center [92, 81] width 94 height 54
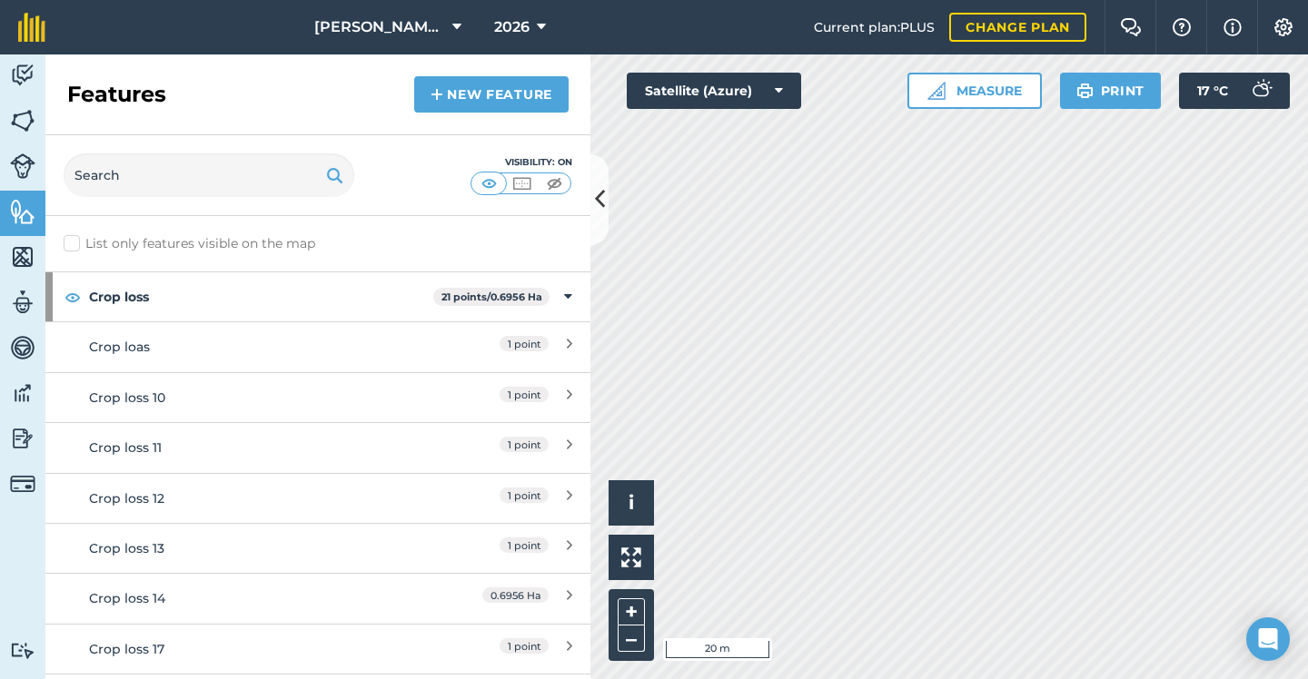
click at [467, 96] on link "New feature" at bounding box center [491, 94] width 154 height 36
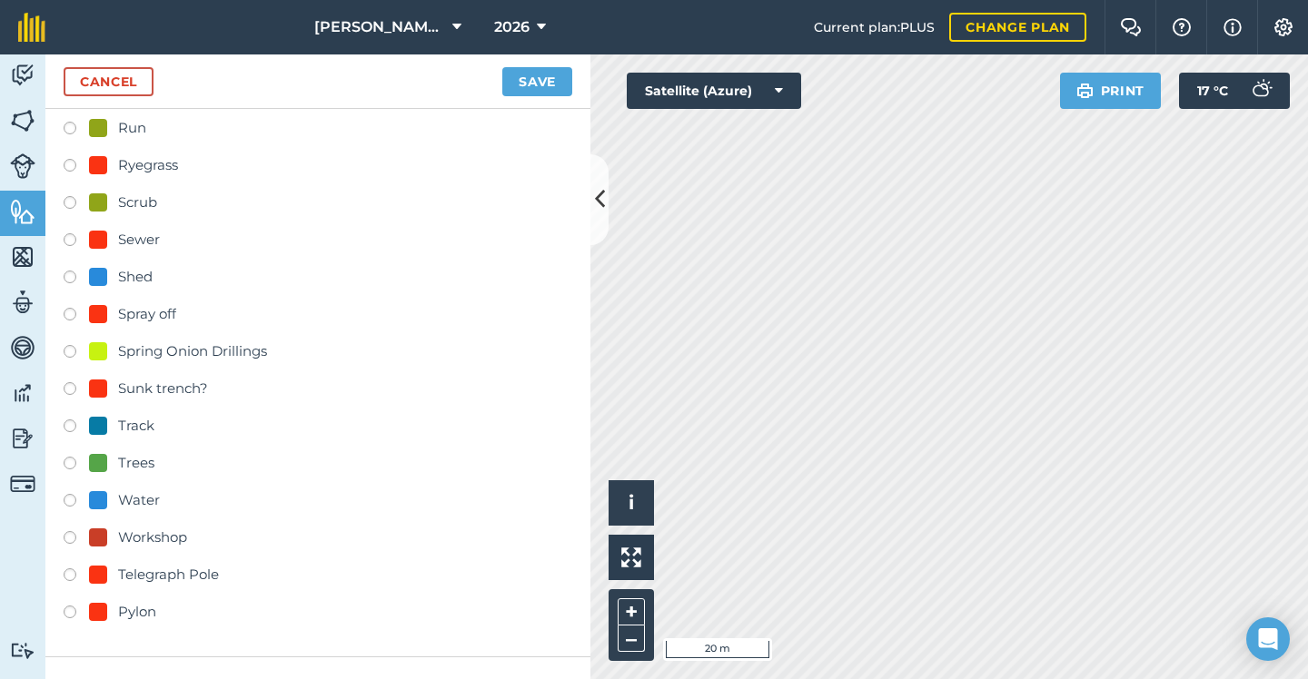
scroll to position [859, 0]
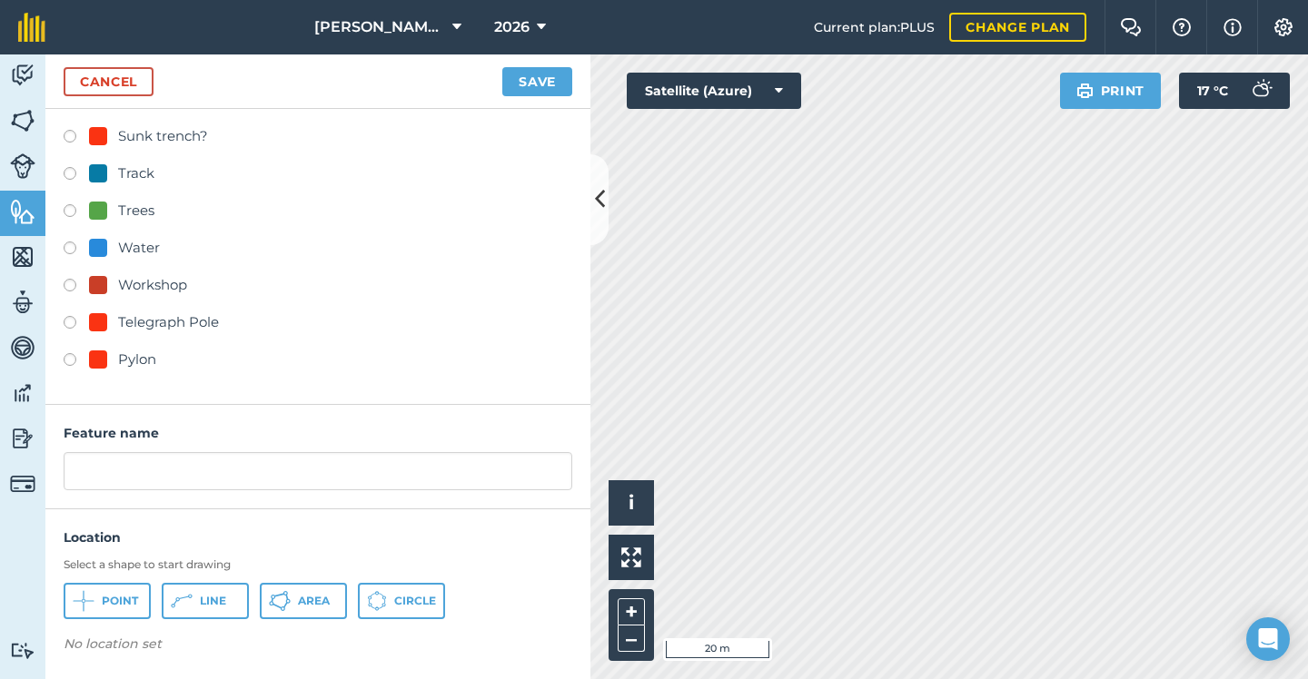
click at [143, 319] on div "Telegraph Pole" at bounding box center [168, 322] width 101 height 22
radio input "true"
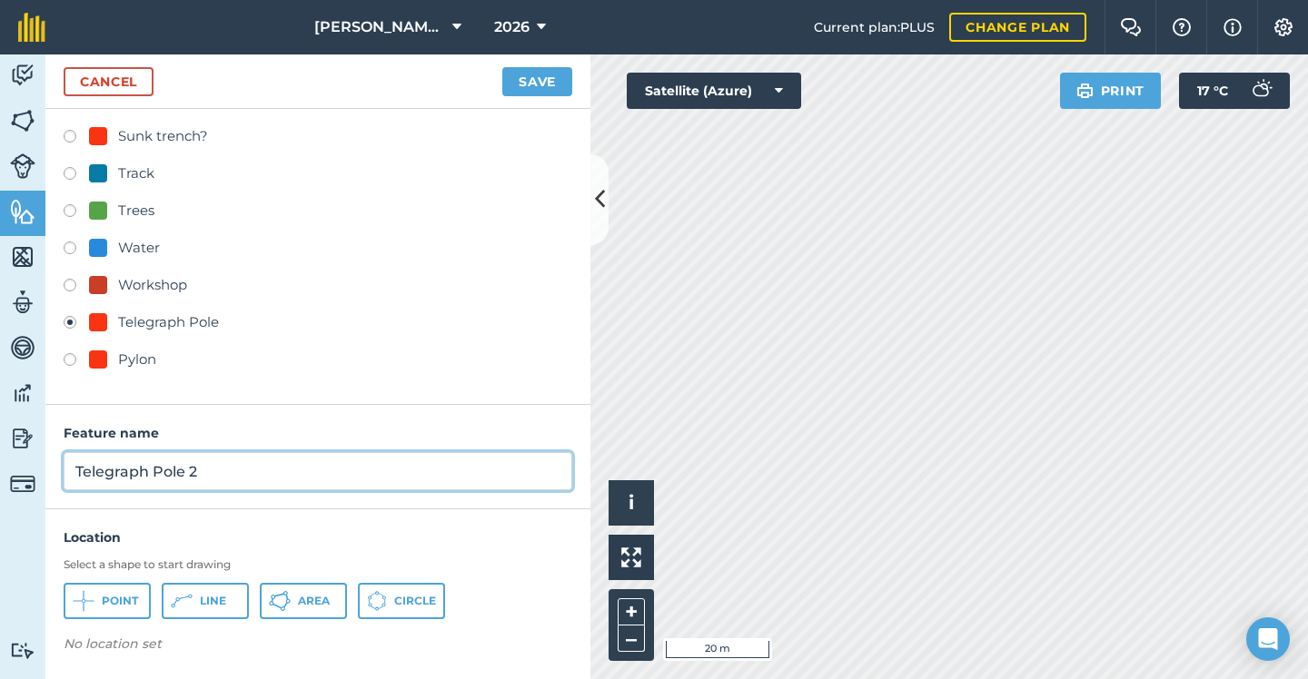
click at [224, 478] on input "Telegraph Pole 2" at bounding box center [318, 471] width 508 height 38
type input "Telegraph Pole"
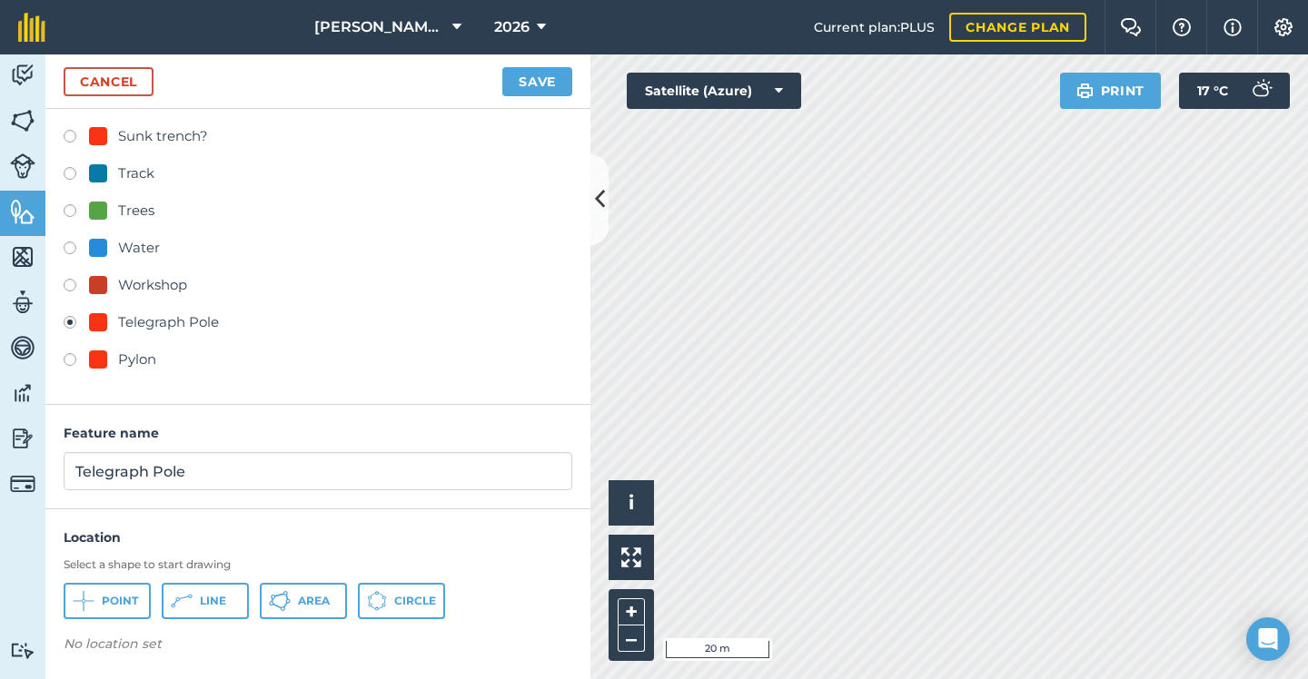
click at [111, 604] on span "Point" at bounding box center [120, 601] width 36 height 15
click at [528, 81] on button "Save" at bounding box center [537, 81] width 70 height 29
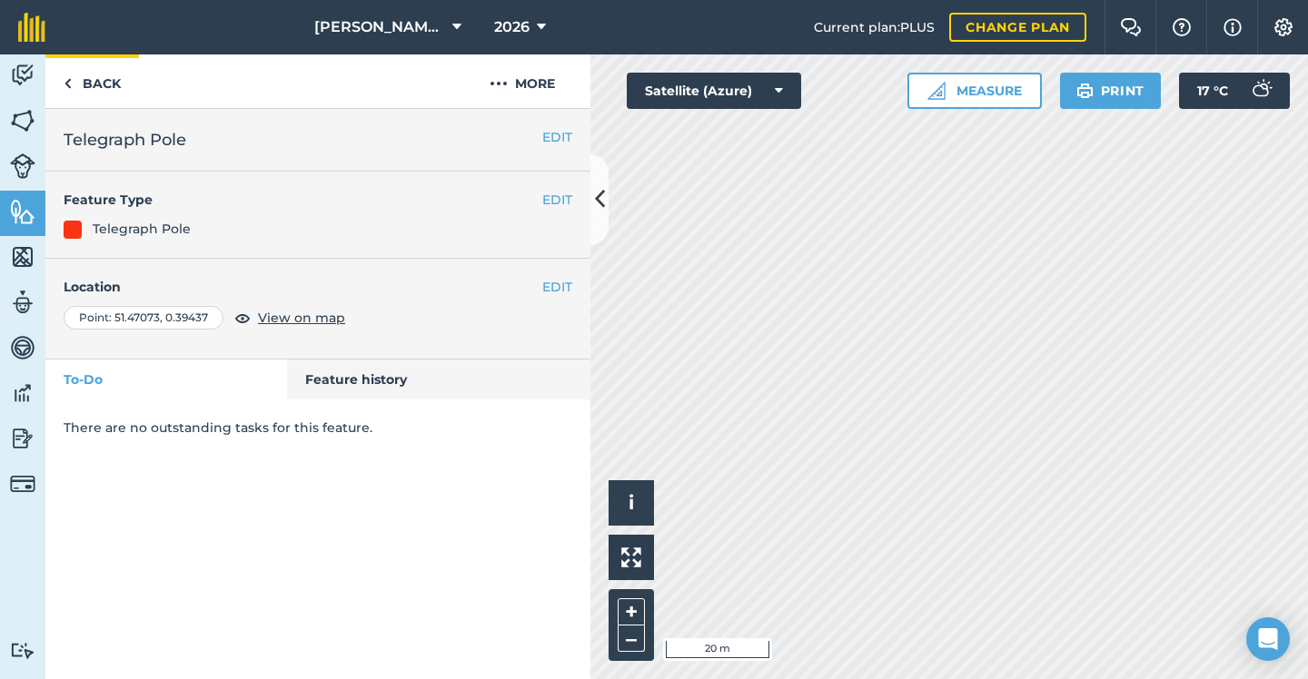
click at [96, 89] on link "Back" at bounding box center [92, 81] width 94 height 54
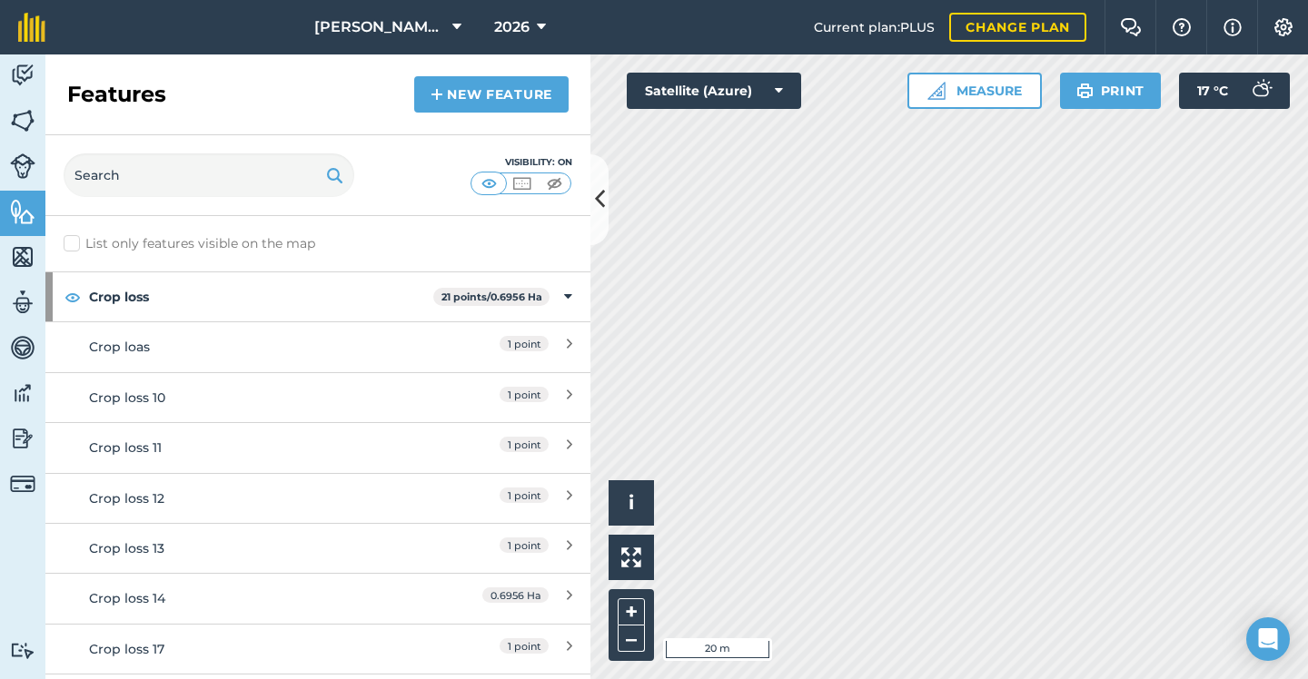
click at [449, 94] on link "New feature" at bounding box center [491, 94] width 154 height 36
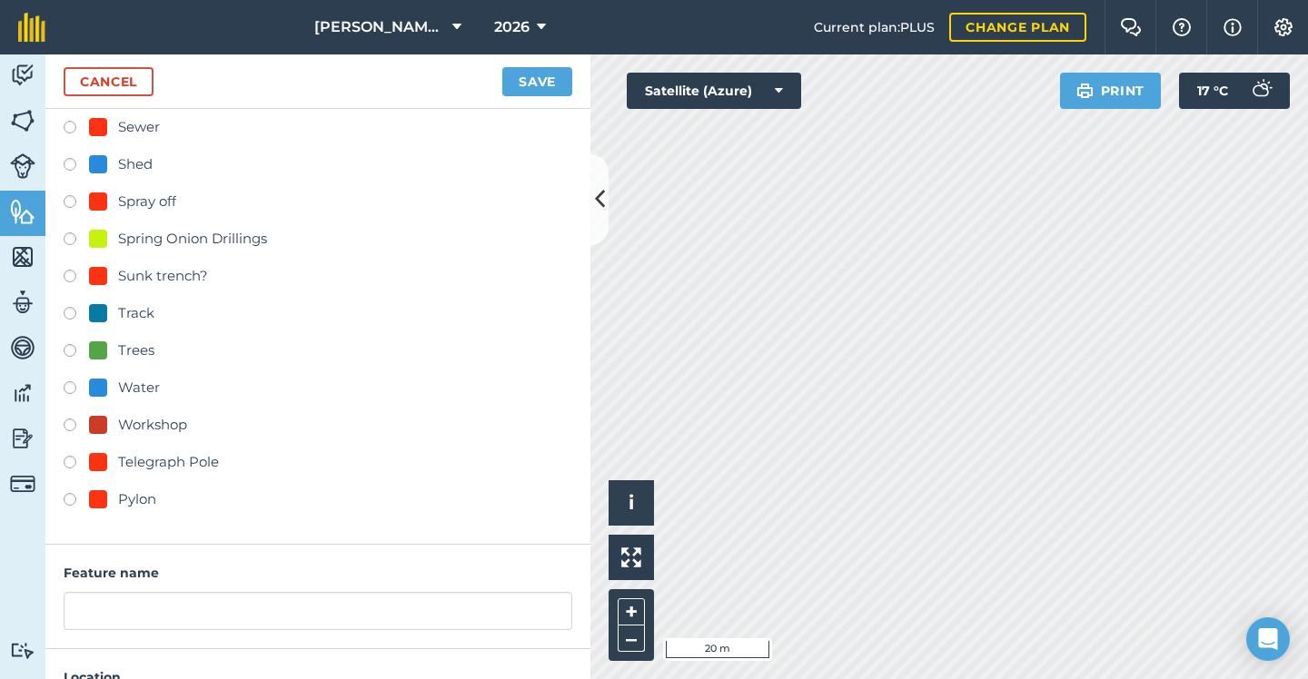
scroll to position [766, 0]
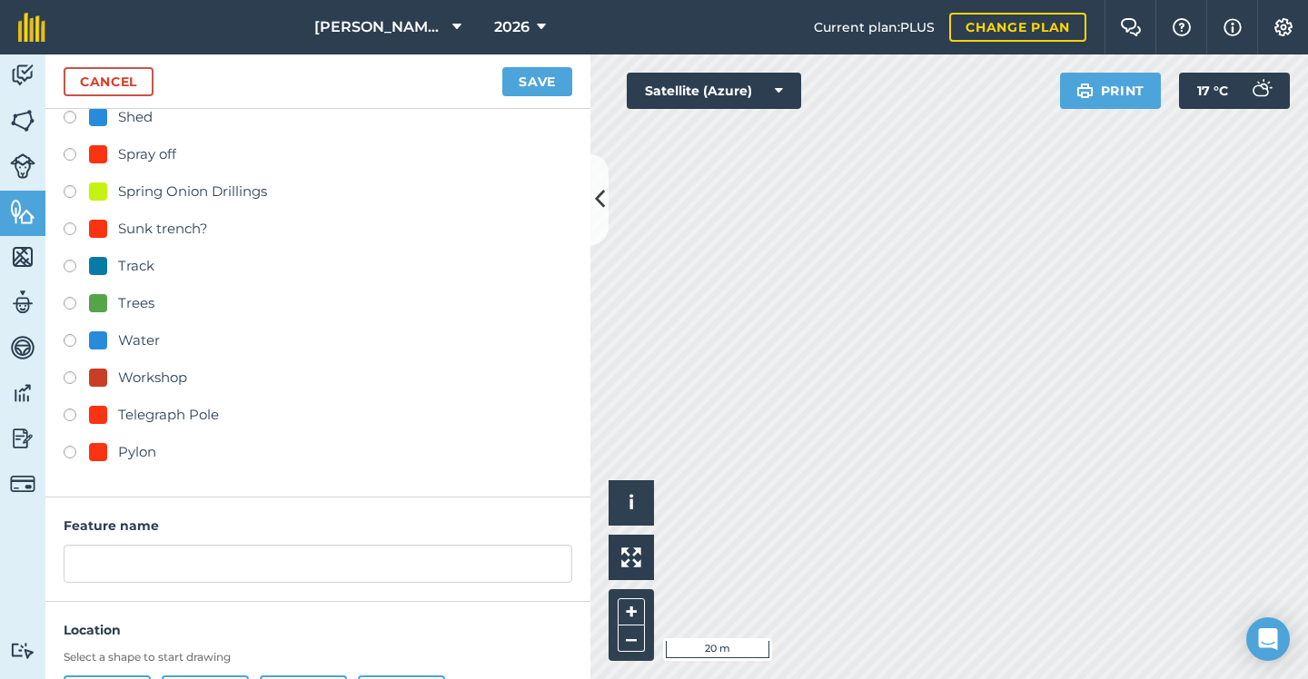
click at [120, 417] on div "Telegraph Pole" at bounding box center [168, 415] width 101 height 22
radio input "true"
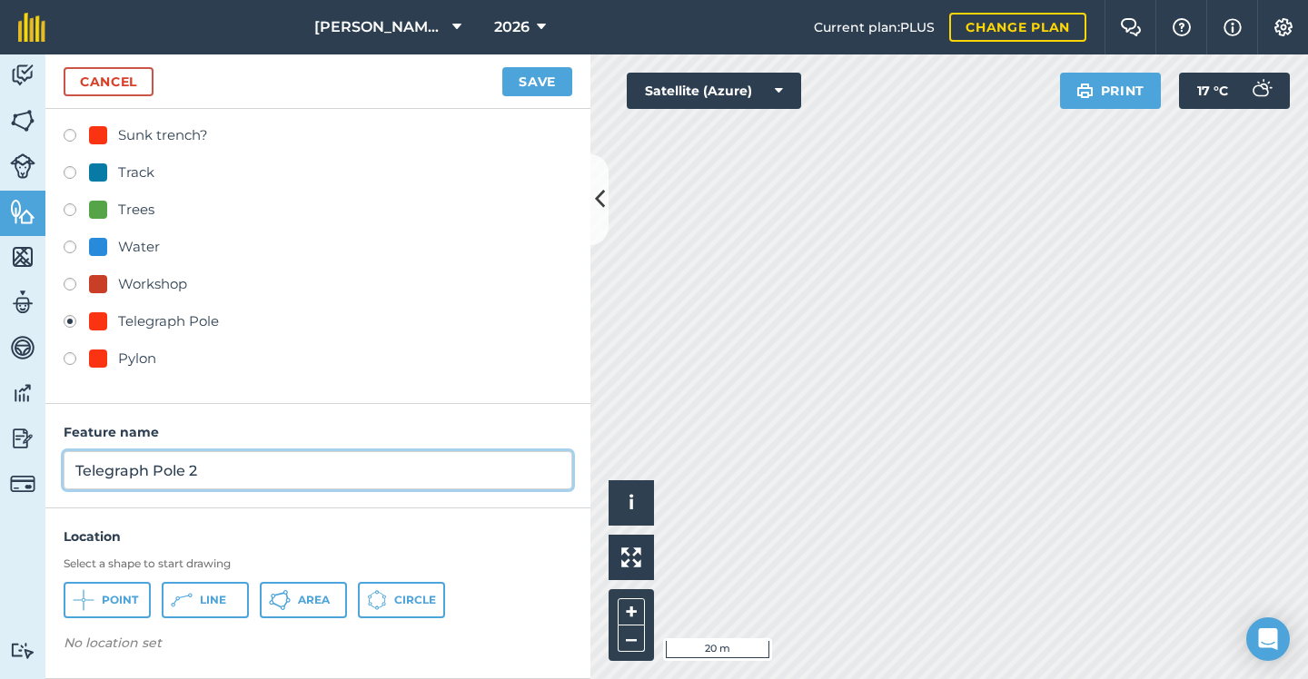
scroll to position [859, 0]
click at [217, 462] on input "Telegraph Pole 2" at bounding box center [318, 471] width 508 height 38
click at [235, 476] on input "Telegraph Pole 2" at bounding box center [318, 471] width 508 height 38
type input "Telegraph Pole"
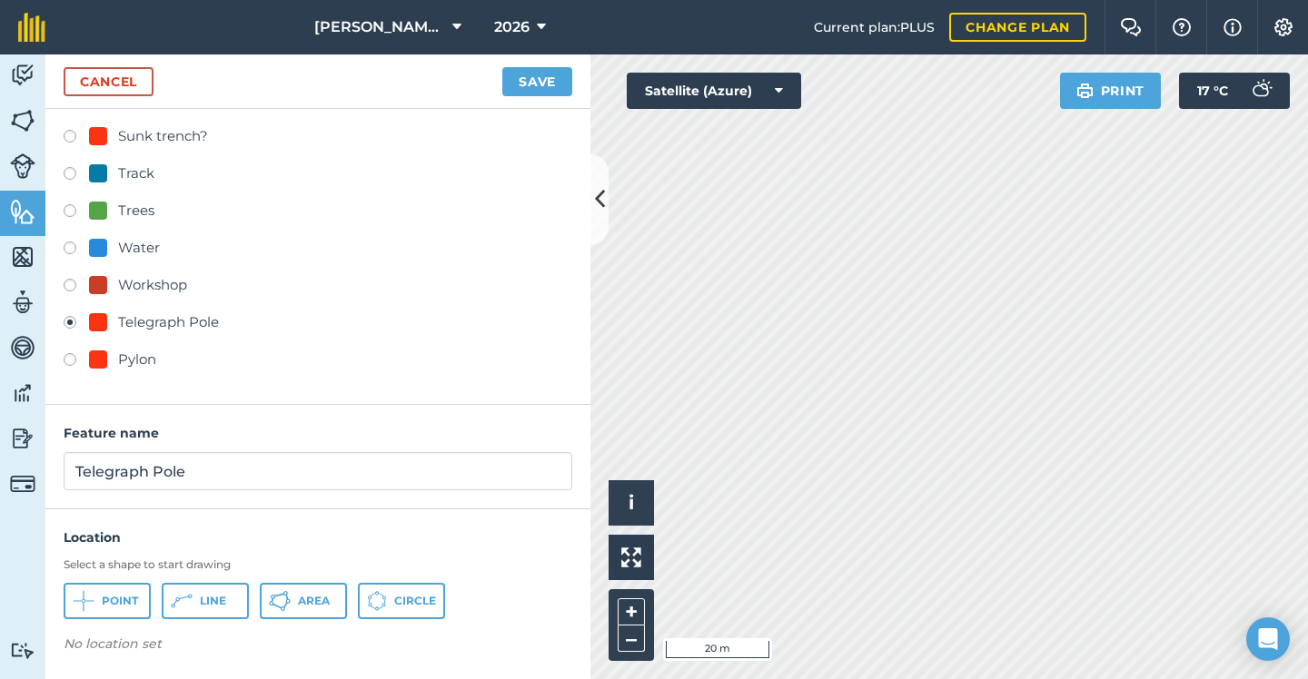
click at [99, 605] on button "Point" at bounding box center [107, 601] width 87 height 36
click at [528, 74] on button "Save" at bounding box center [537, 81] width 70 height 29
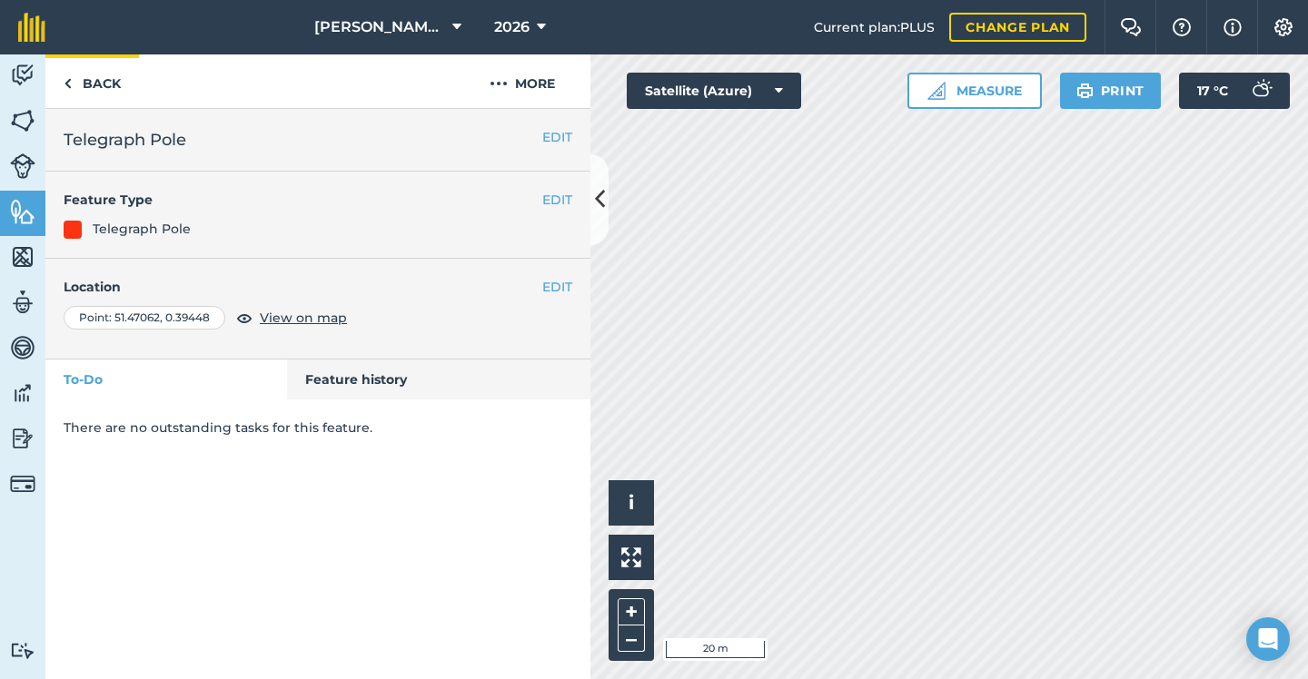
click at [123, 88] on link "Back" at bounding box center [92, 81] width 94 height 54
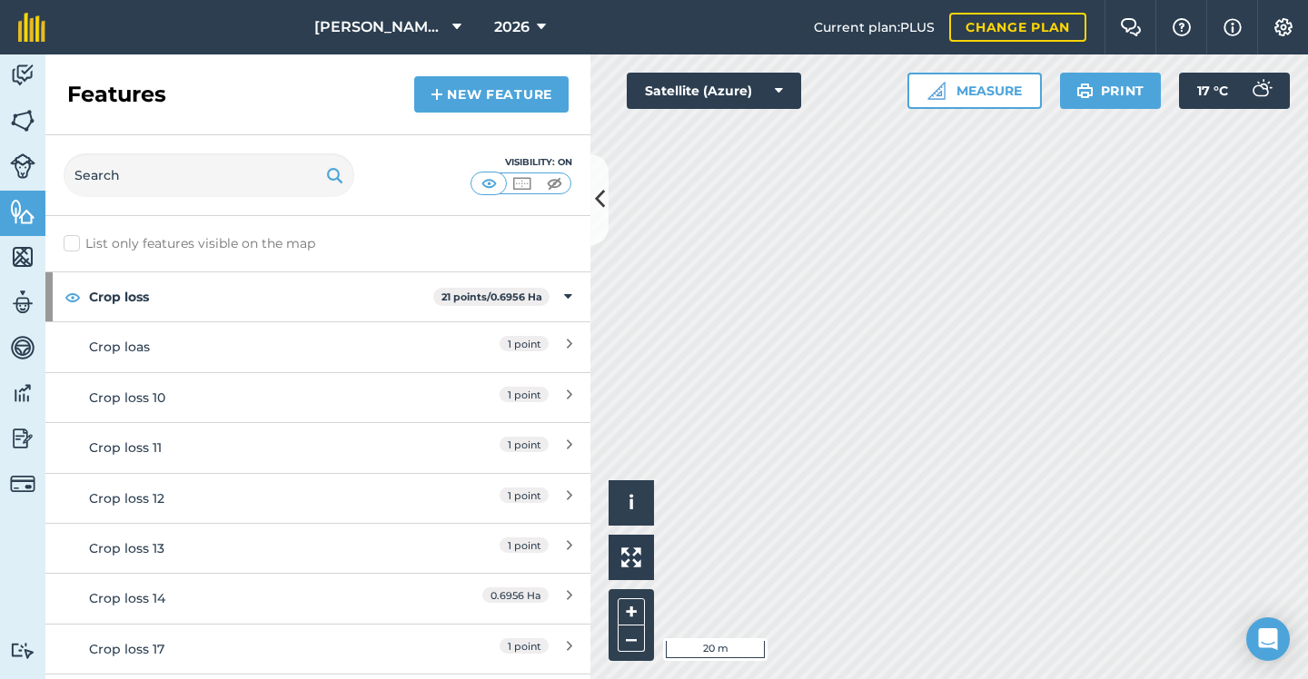
click at [537, 103] on link "New feature" at bounding box center [491, 94] width 154 height 36
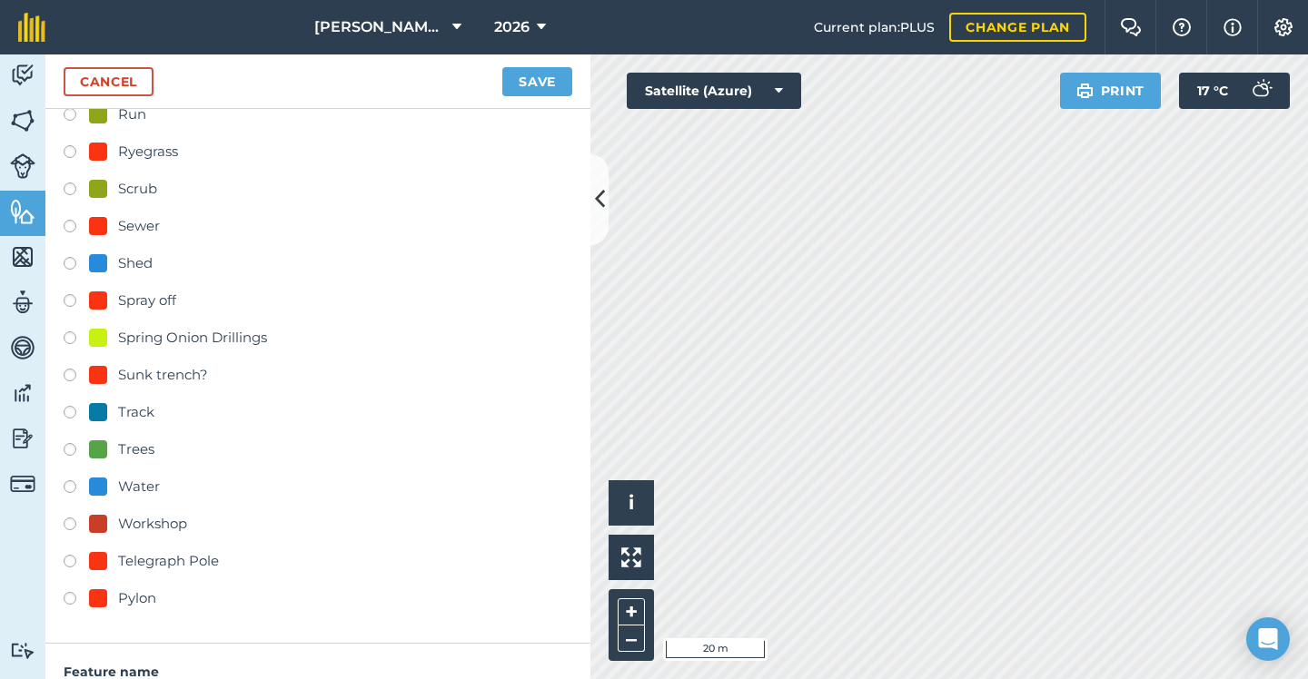
scroll to position [859, 0]
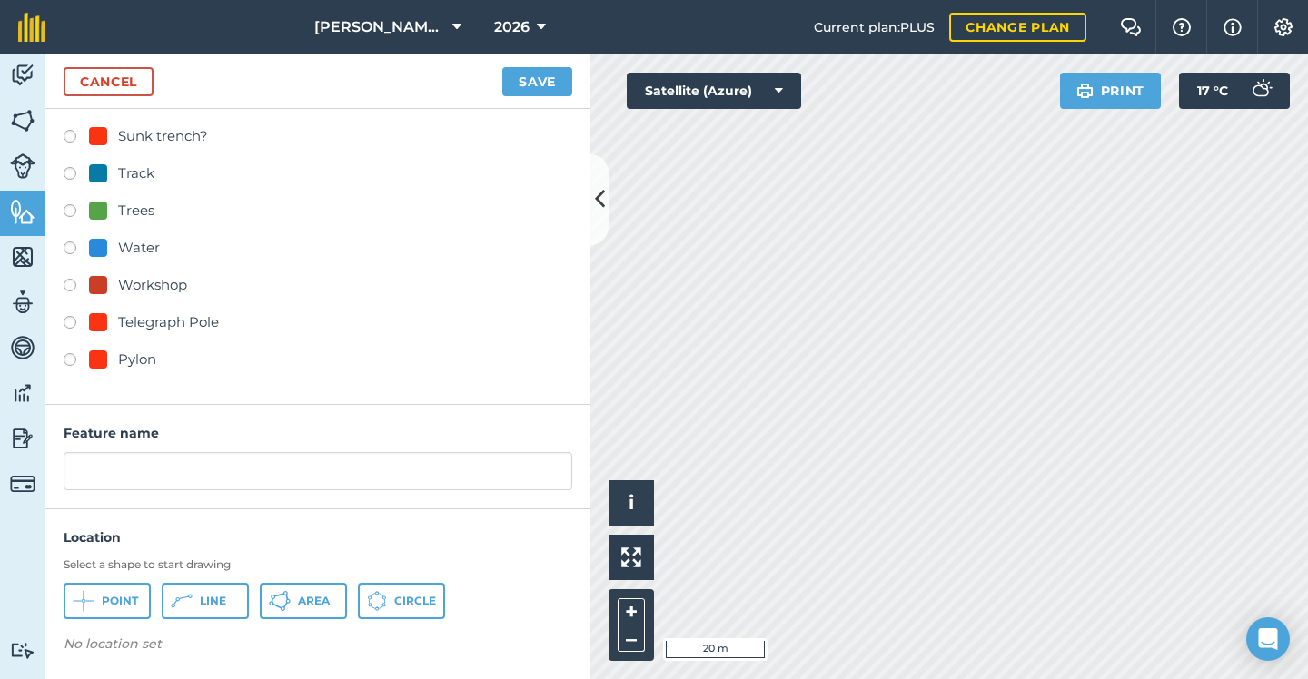
click at [116, 318] on div "Telegraph Pole" at bounding box center [154, 322] width 130 height 22
radio input "true"
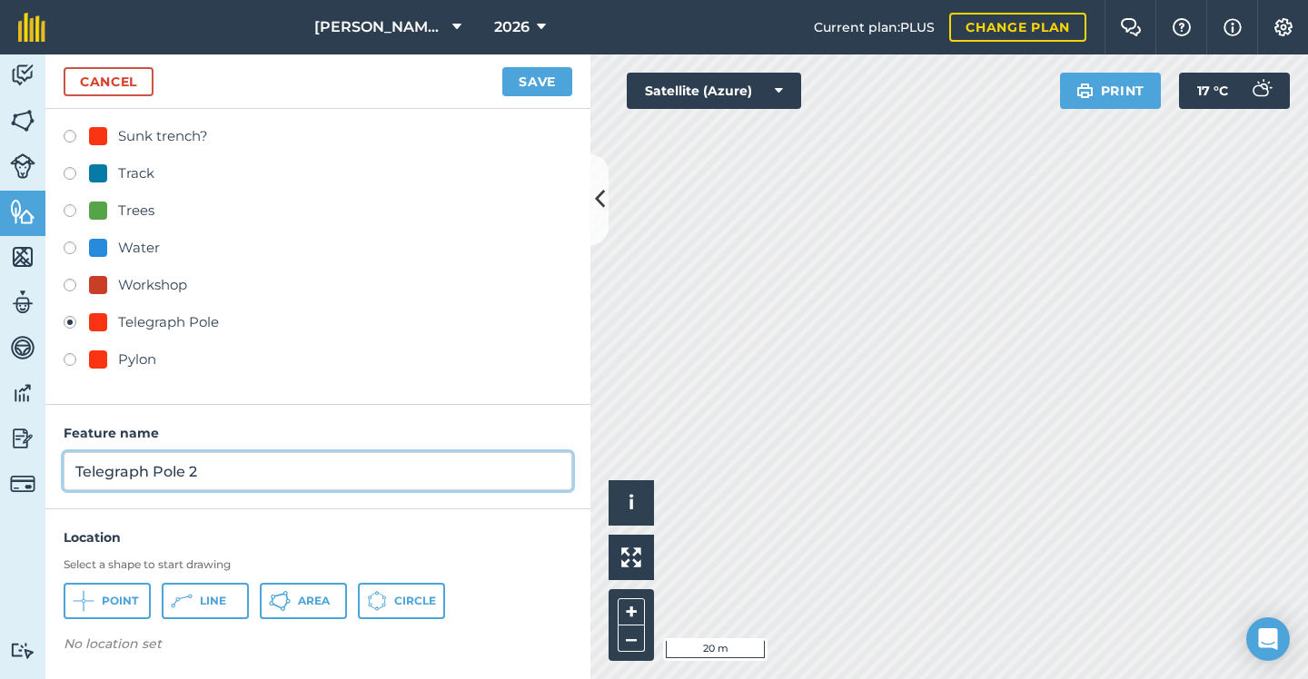
click at [233, 465] on input "Telegraph Pole 2" at bounding box center [318, 471] width 508 height 38
type input "Telegraph Pole"
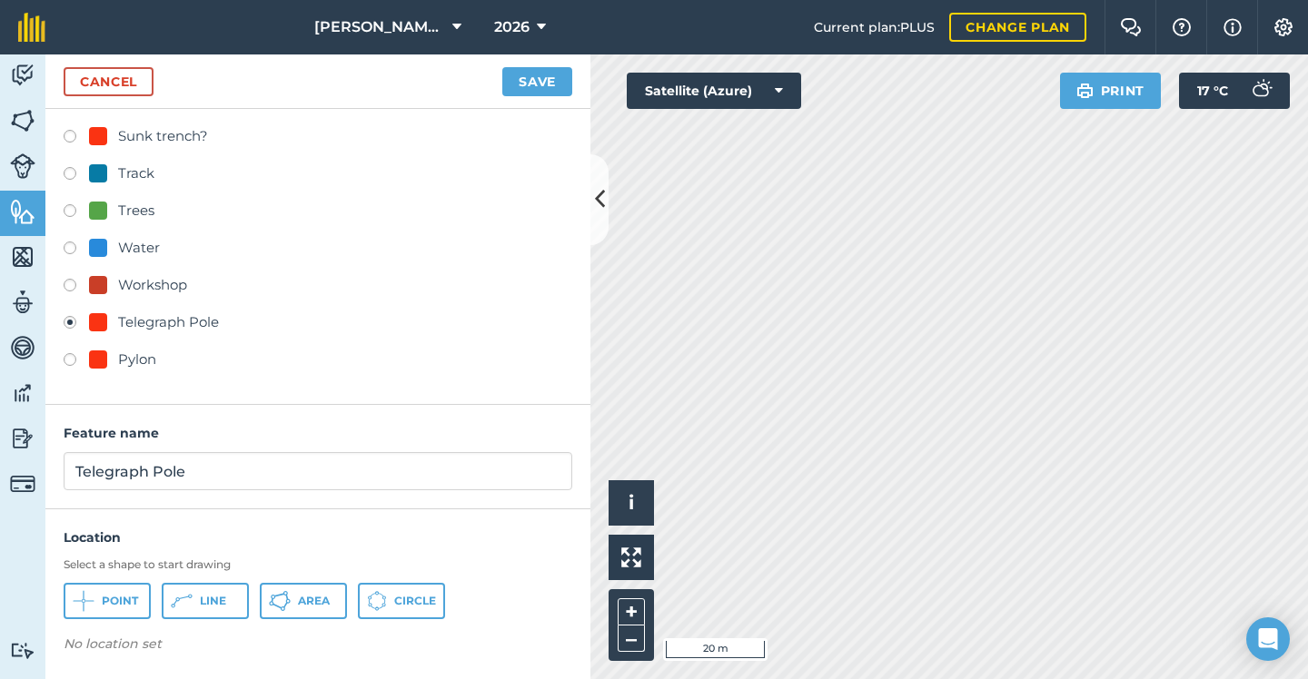
click at [122, 596] on span "Point" at bounding box center [120, 601] width 36 height 15
click at [559, 90] on button "Save" at bounding box center [537, 81] width 70 height 29
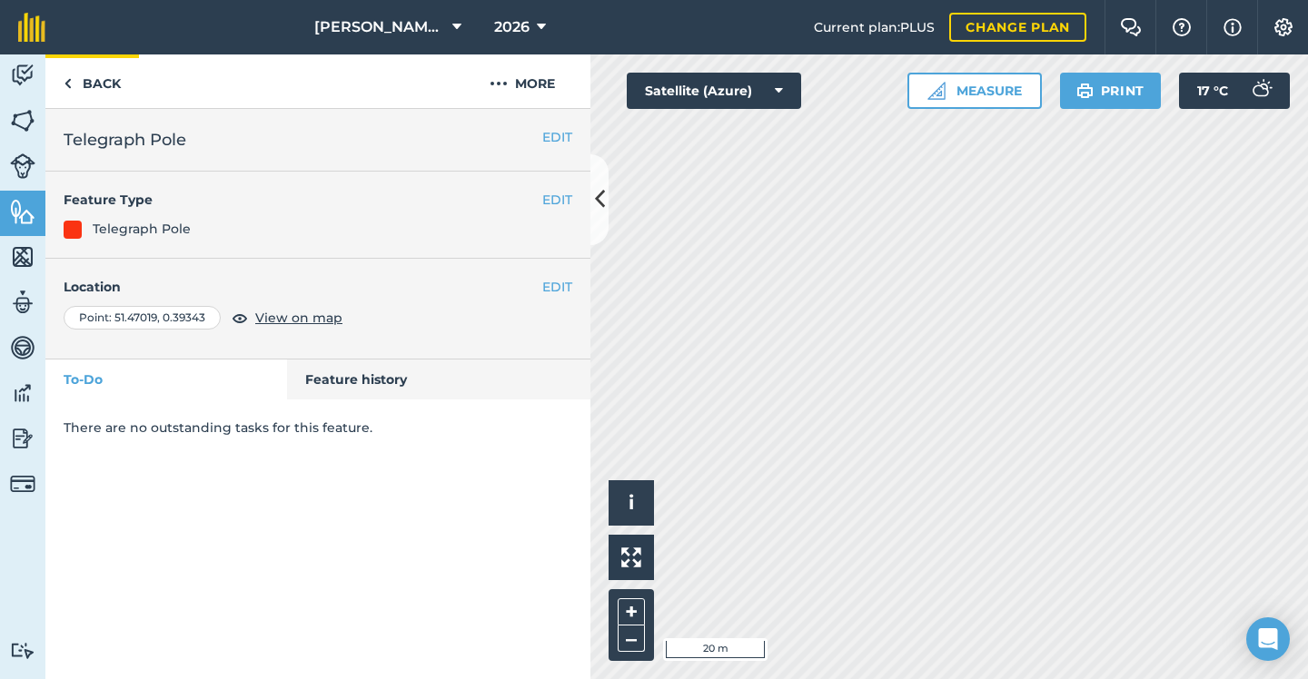
click at [112, 81] on link "Back" at bounding box center [92, 81] width 94 height 54
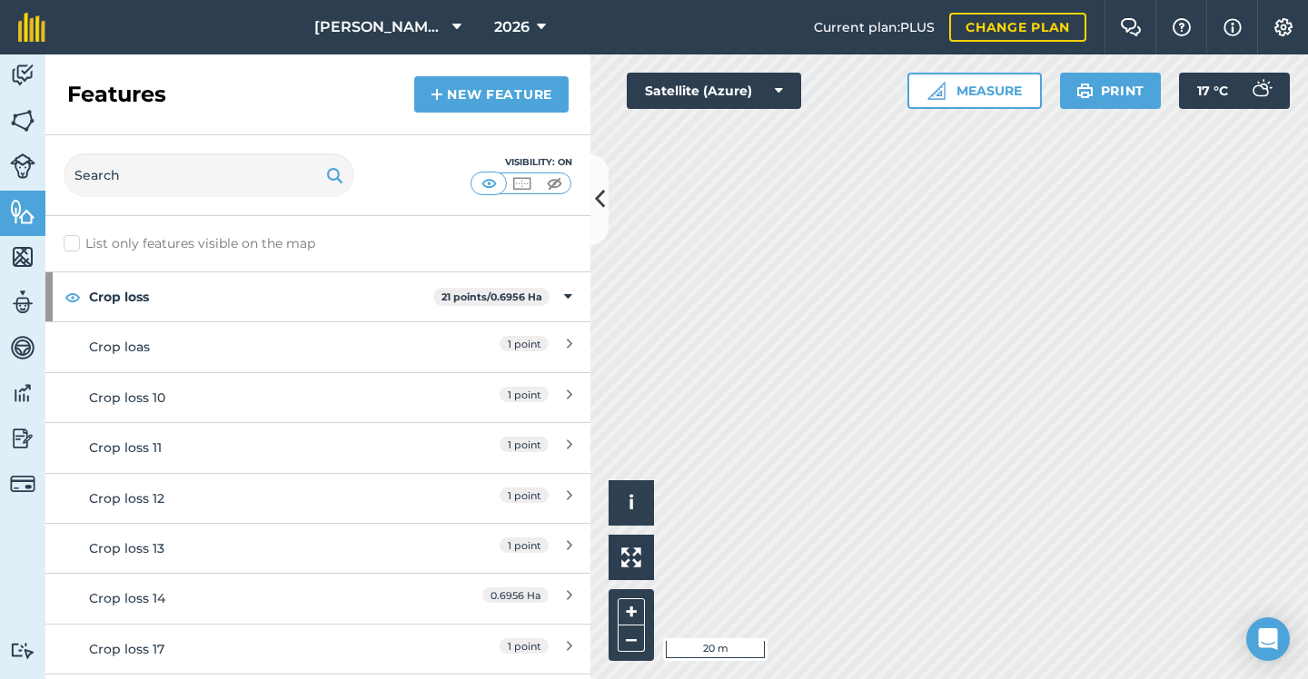
click at [538, 96] on link "New feature" at bounding box center [491, 94] width 154 height 36
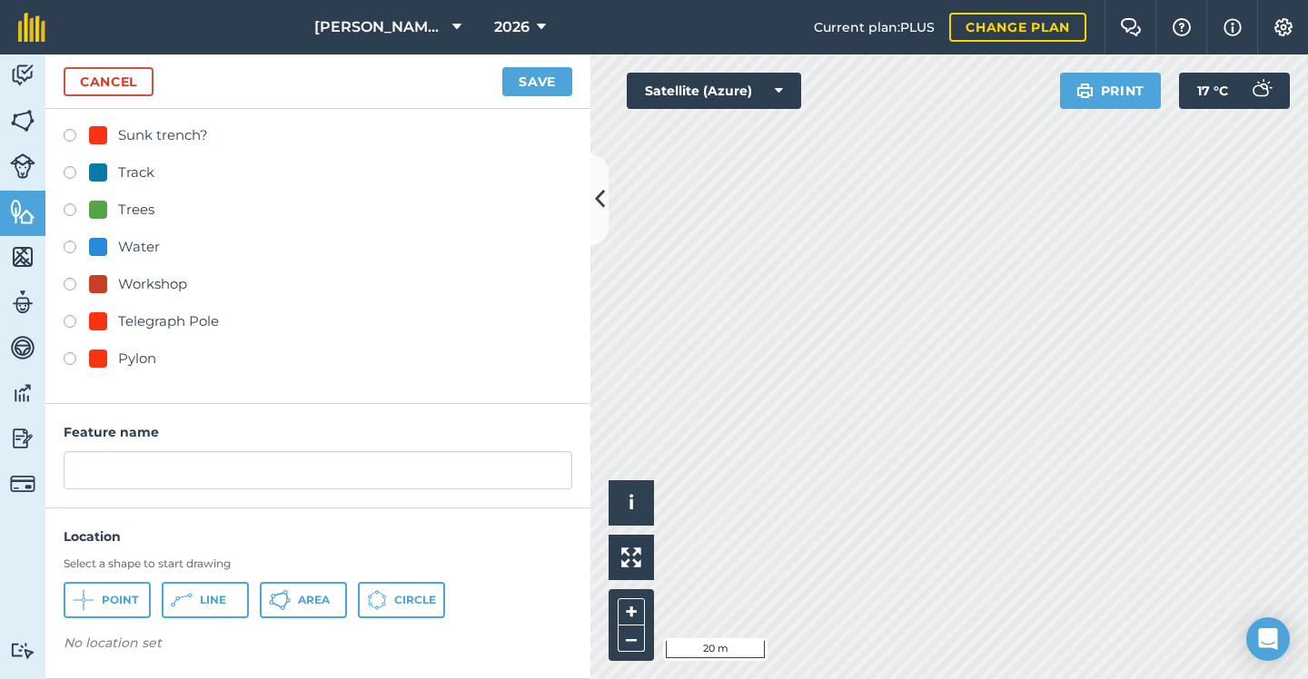
scroll to position [859, 0]
click at [160, 321] on div "Telegraph Pole" at bounding box center [168, 322] width 101 height 22
radio input "true"
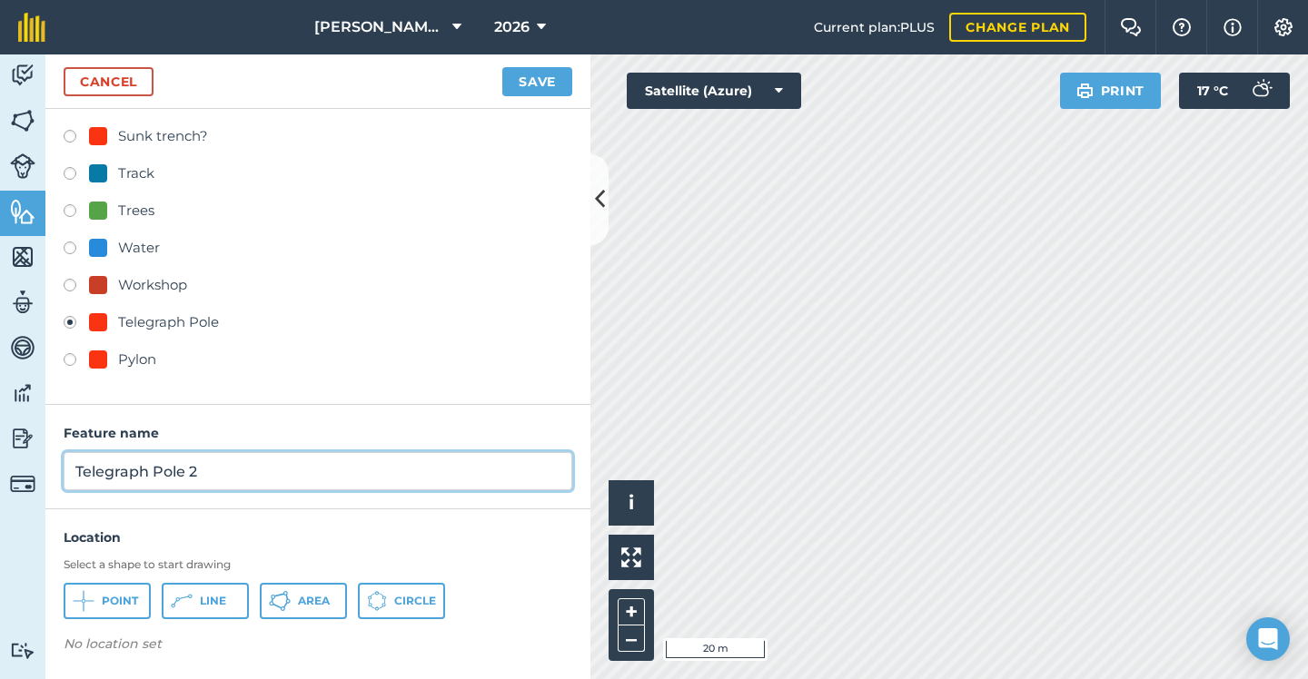
click at [252, 466] on input "Telegraph Pole 2" at bounding box center [318, 471] width 508 height 38
type input "Telegraph Pole"
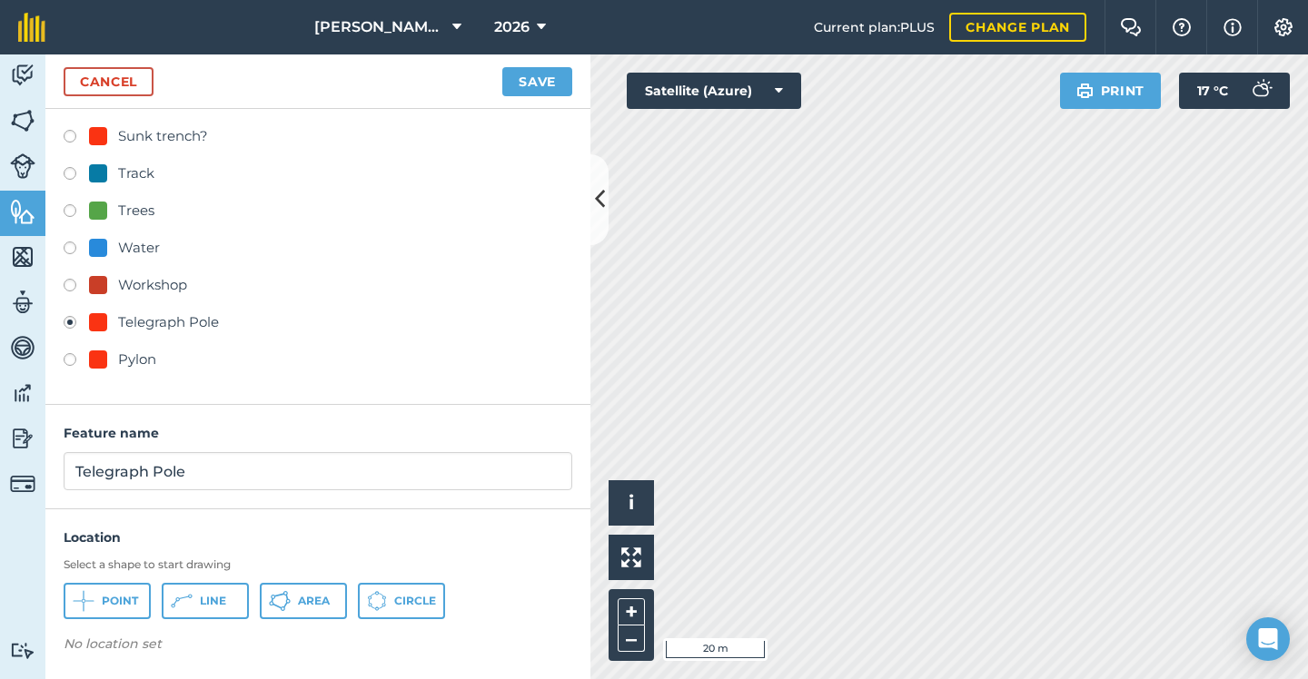
click at [117, 603] on span "Point" at bounding box center [120, 601] width 36 height 15
click at [545, 94] on button "Save" at bounding box center [537, 81] width 70 height 29
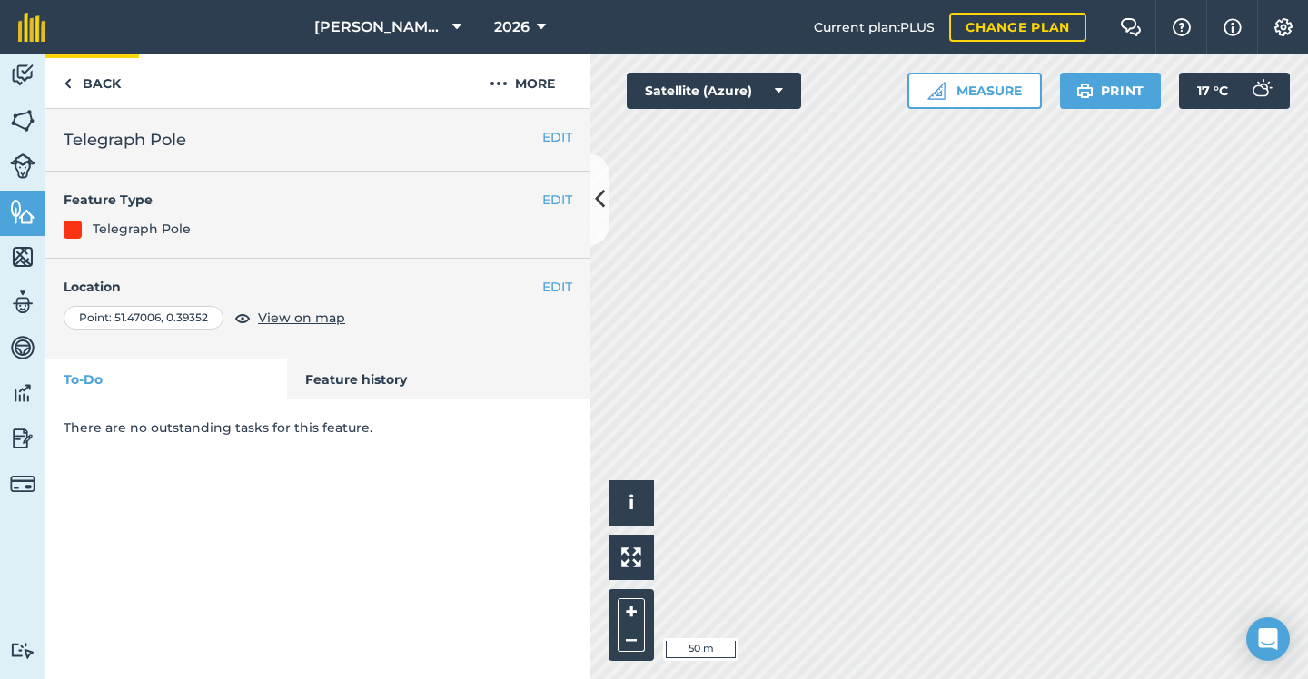
click at [104, 74] on link "Back" at bounding box center [92, 81] width 94 height 54
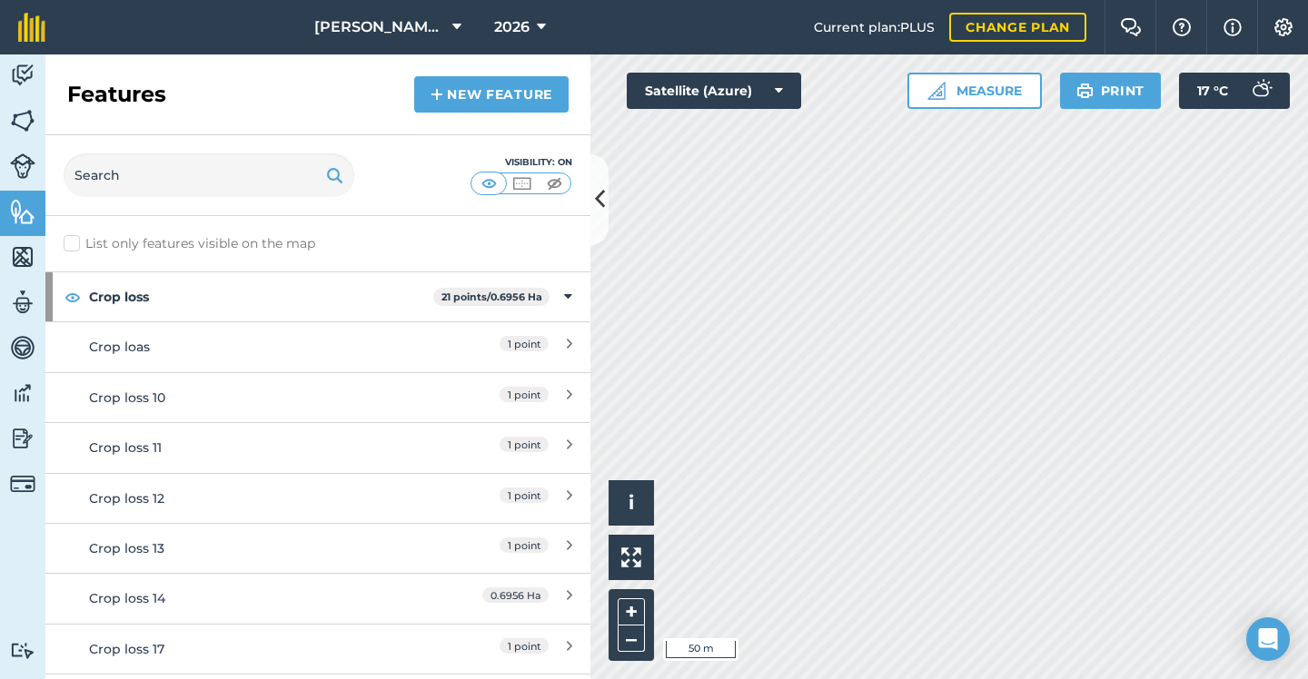
click at [476, 104] on link "New feature" at bounding box center [491, 94] width 154 height 36
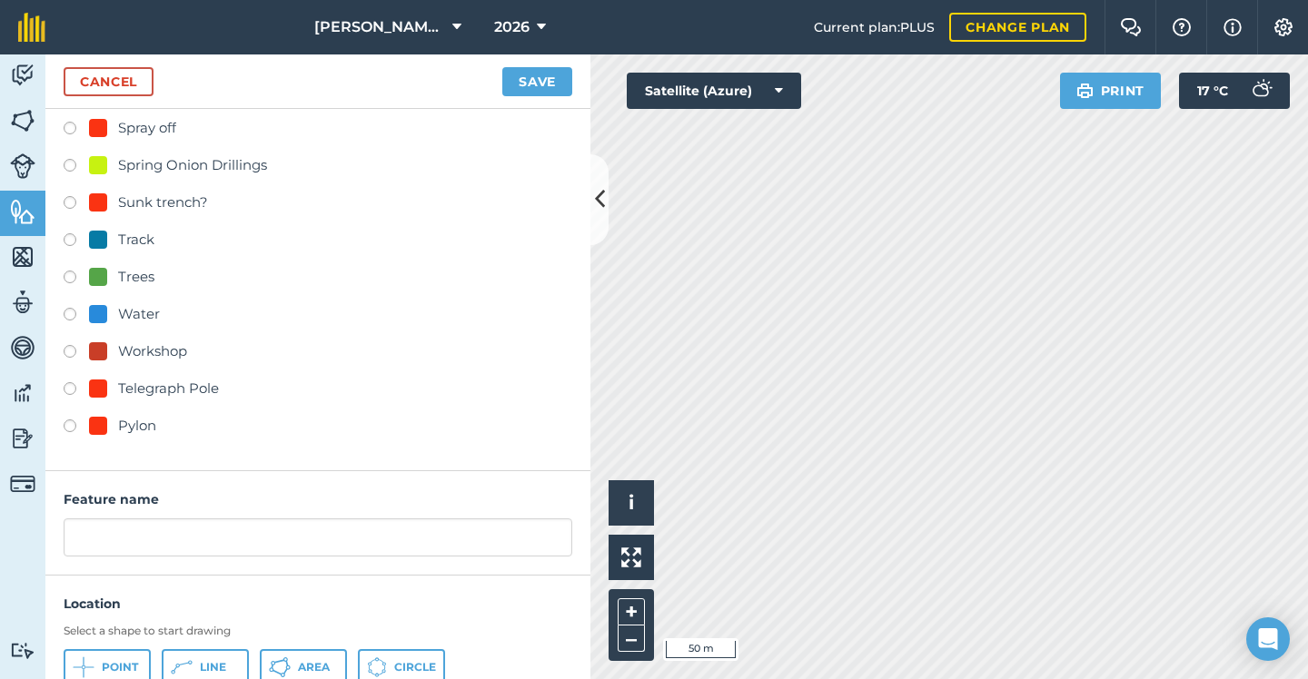
scroll to position [859, 0]
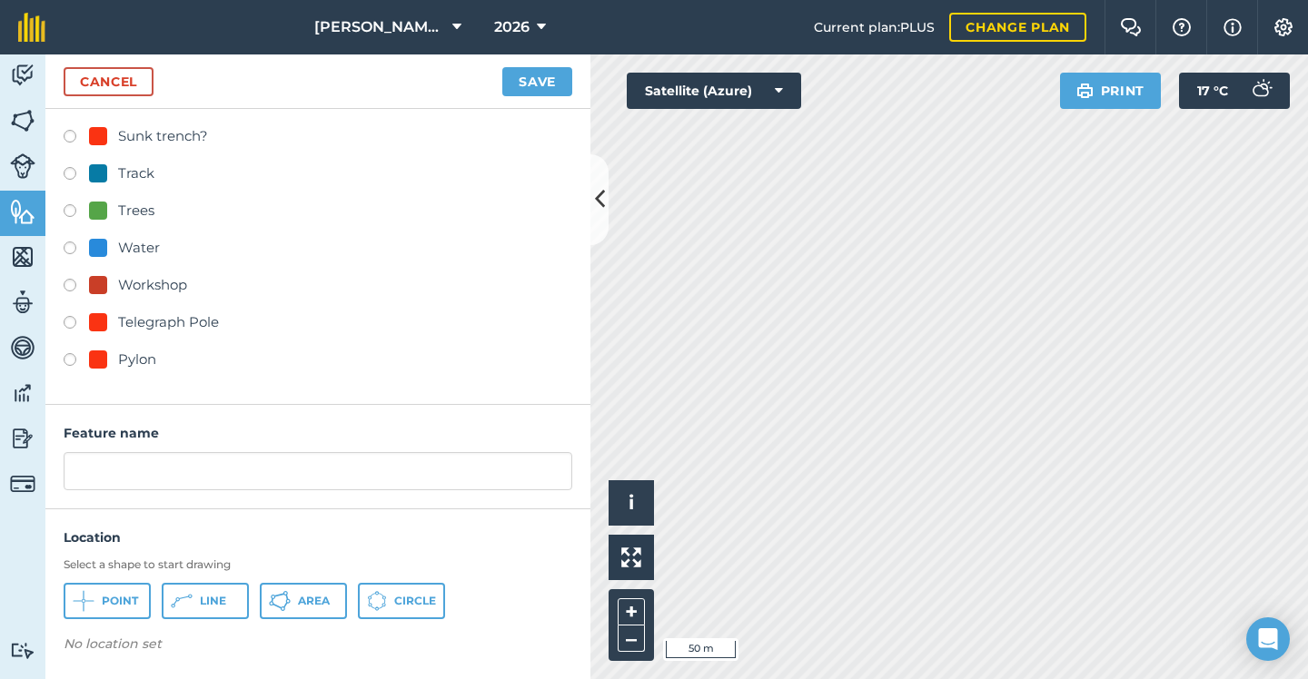
click at [139, 360] on div "Pylon" at bounding box center [137, 360] width 38 height 22
radio input "true"
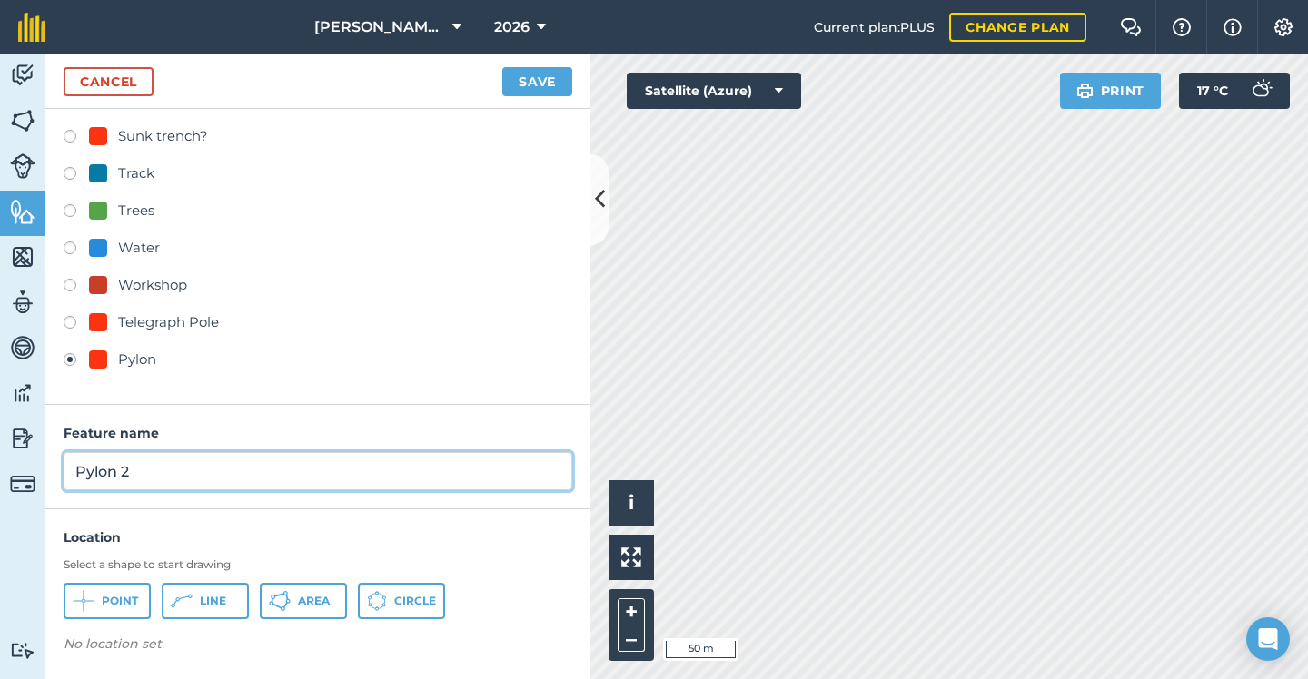
click at [194, 469] on input "Pylon 2" at bounding box center [318, 471] width 508 height 38
type input "Pylon"
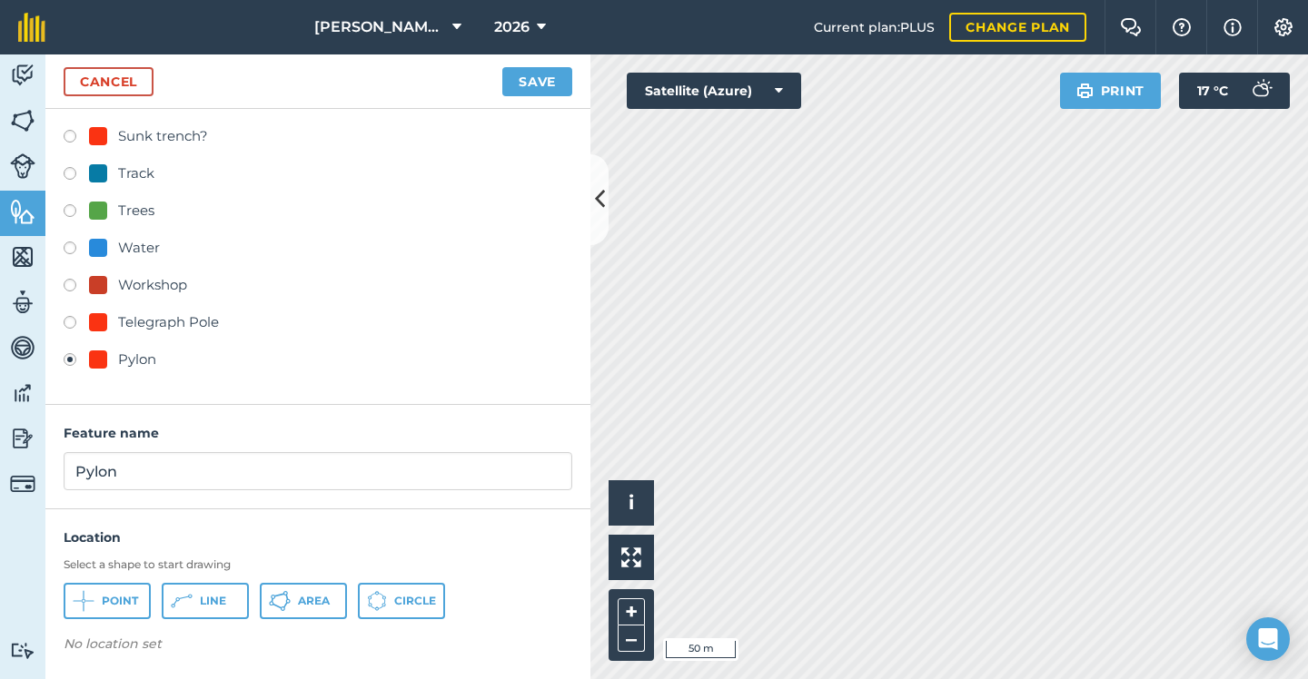
click at [117, 597] on span "Point" at bounding box center [120, 601] width 36 height 15
click at [549, 89] on button "Save" at bounding box center [537, 81] width 70 height 29
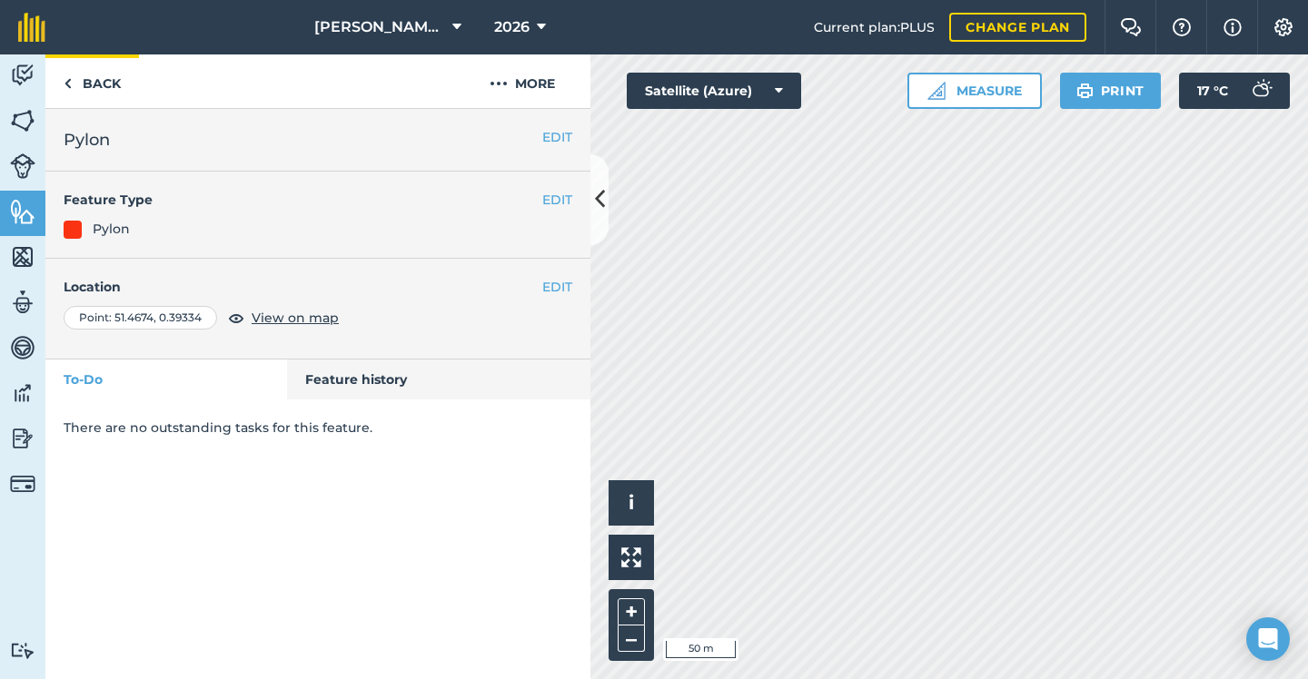
click at [112, 80] on link "Back" at bounding box center [92, 81] width 94 height 54
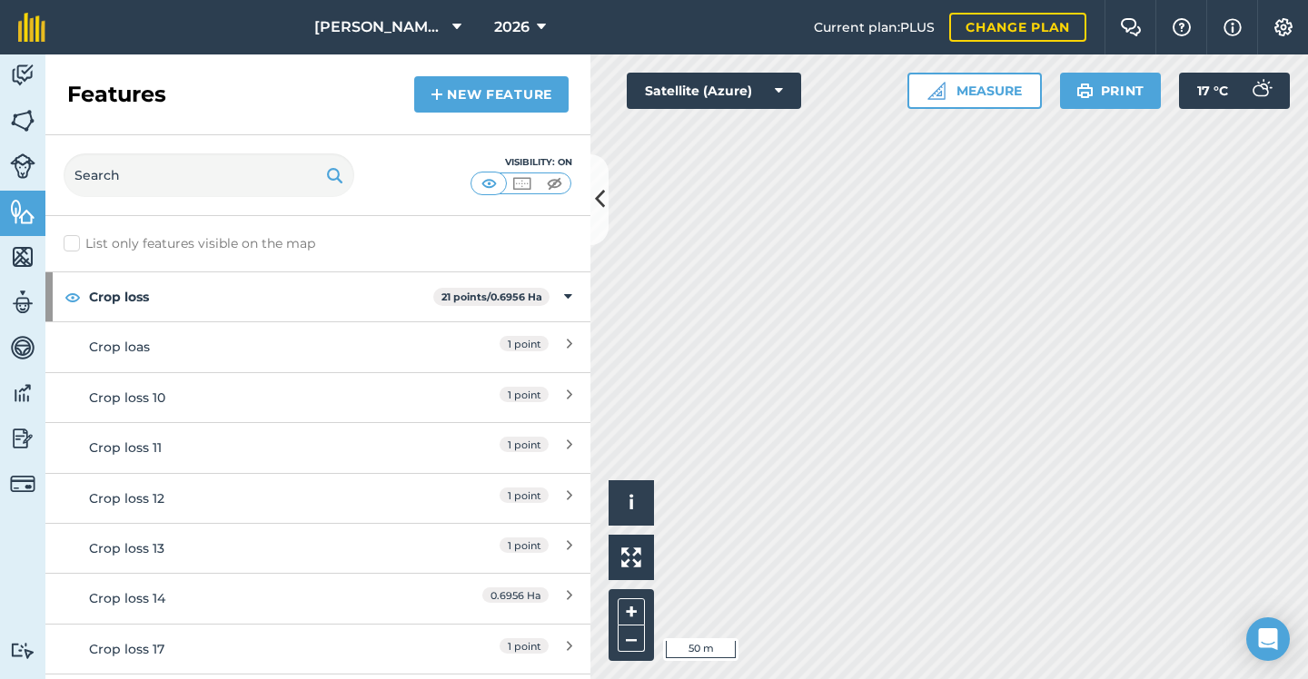
click at [430, 88] on img at bounding box center [436, 95] width 13 height 22
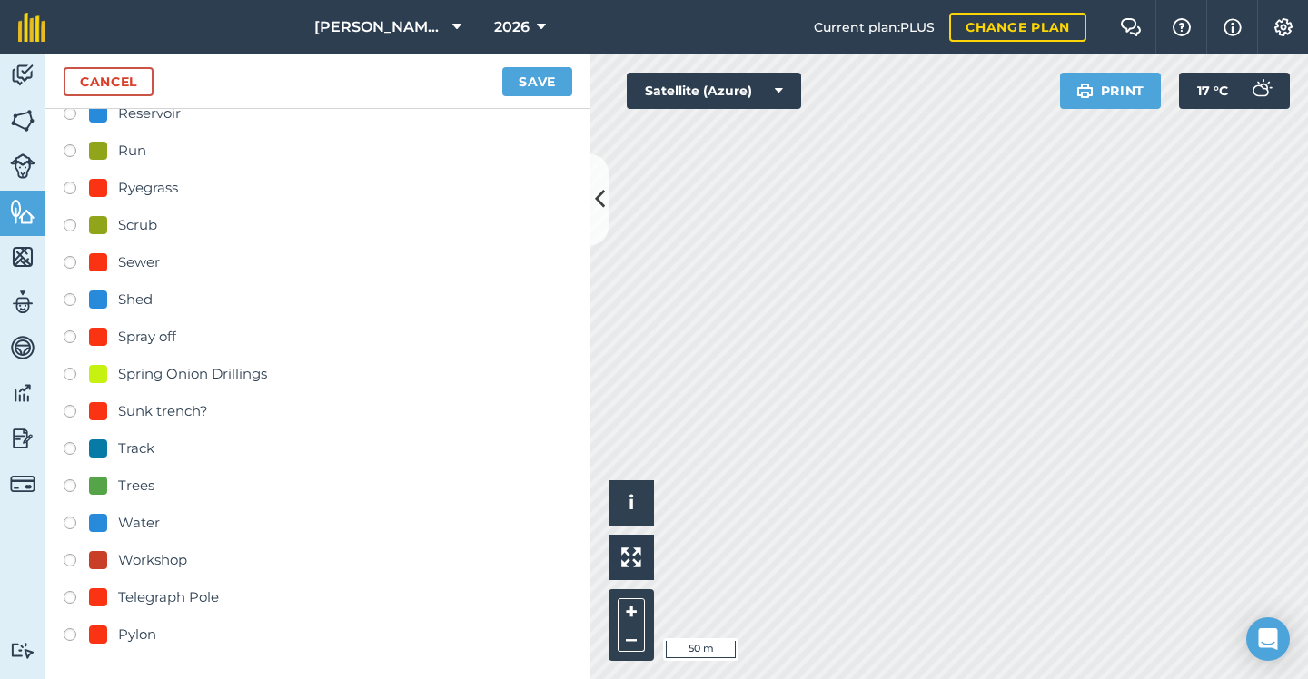
scroll to position [758, 0]
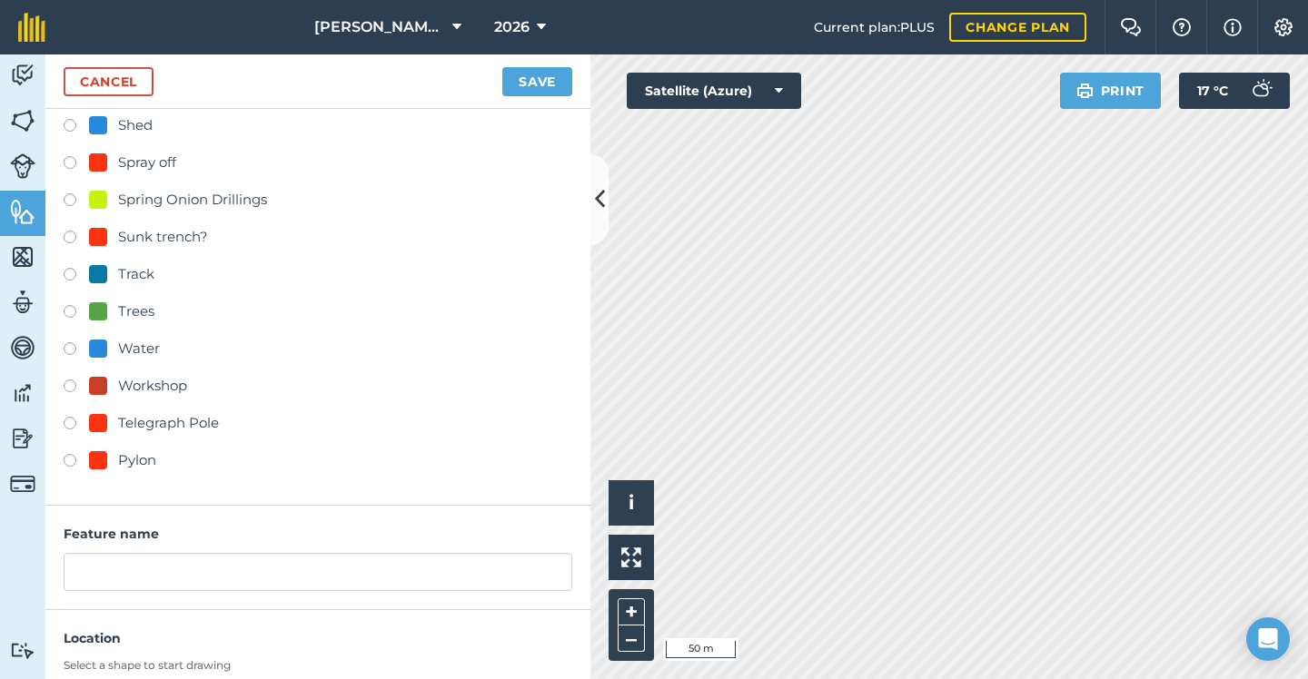
click at [138, 462] on div "Pylon" at bounding box center [137, 460] width 38 height 22
radio input "true"
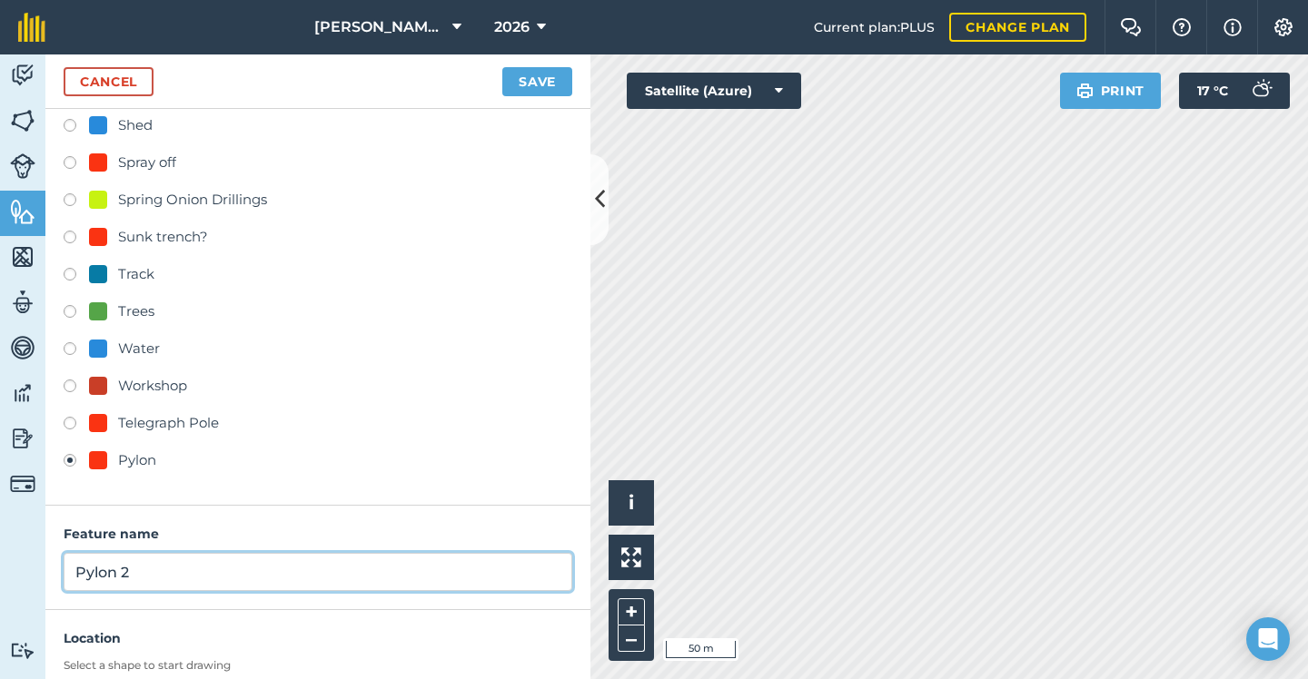
click at [221, 576] on input "Pylon 2" at bounding box center [318, 572] width 508 height 38
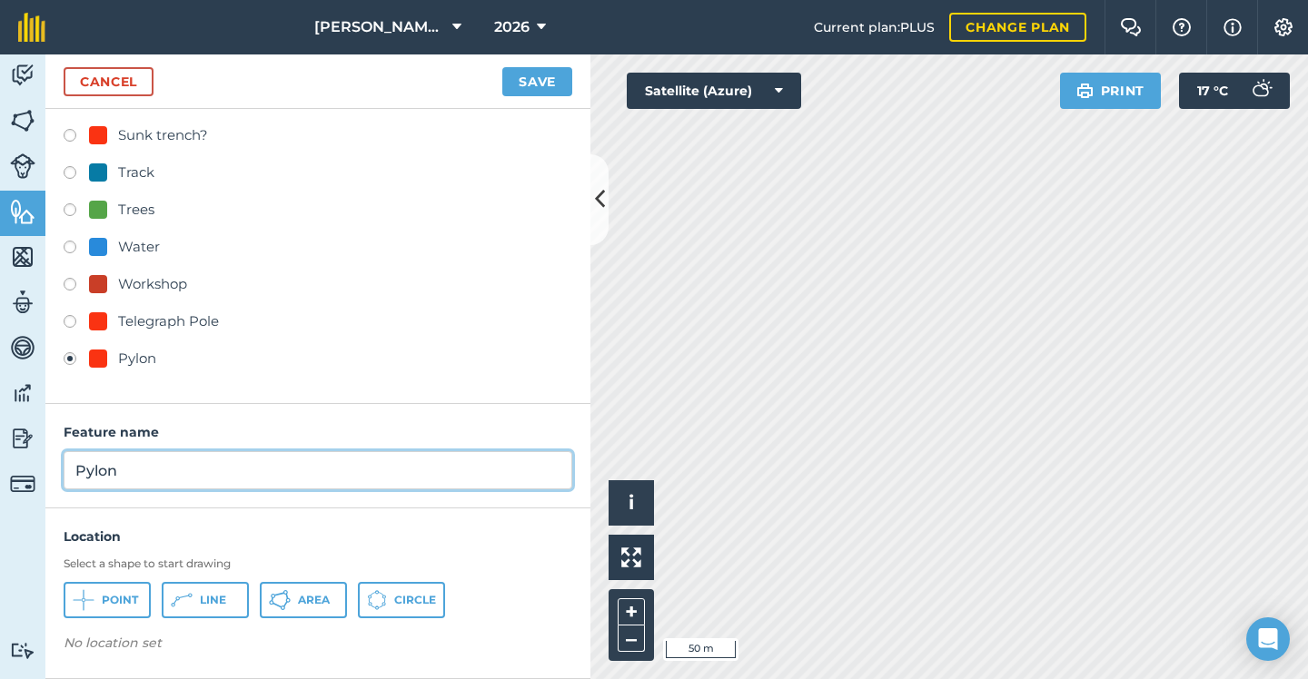
scroll to position [859, 0]
type input "Pylon"
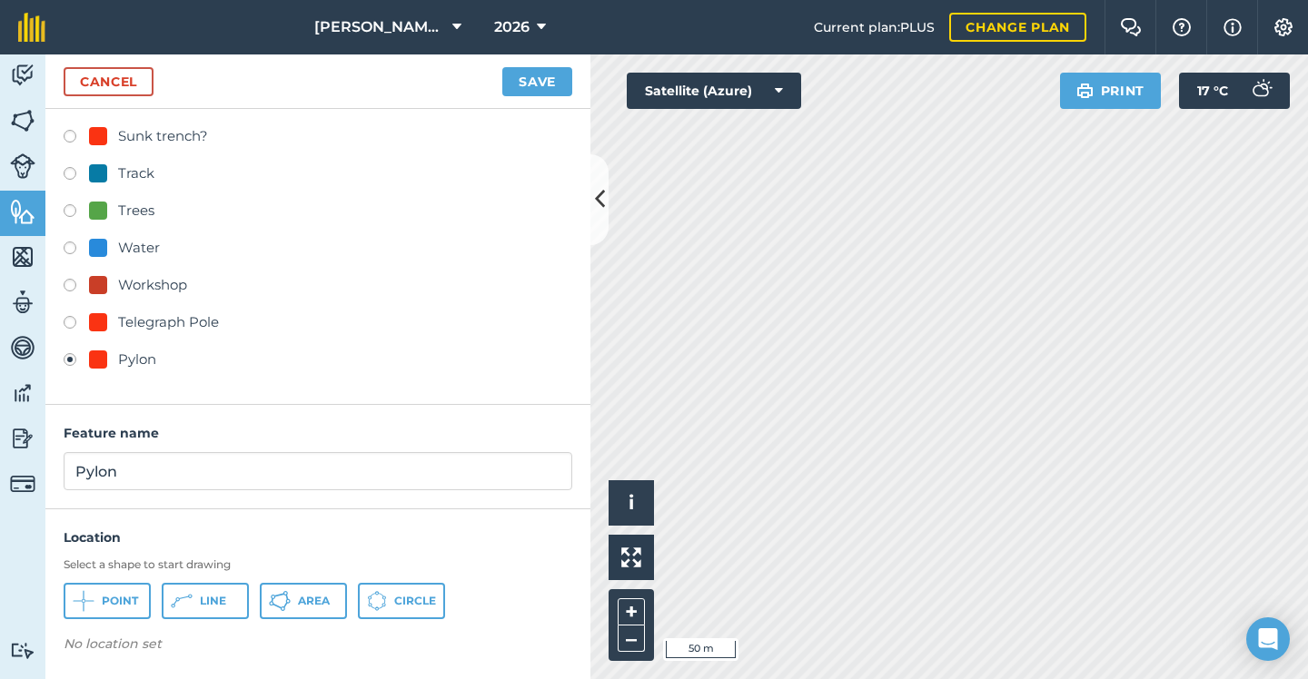
click at [123, 595] on span "Point" at bounding box center [120, 601] width 36 height 15
click at [538, 84] on button "Save" at bounding box center [537, 81] width 70 height 29
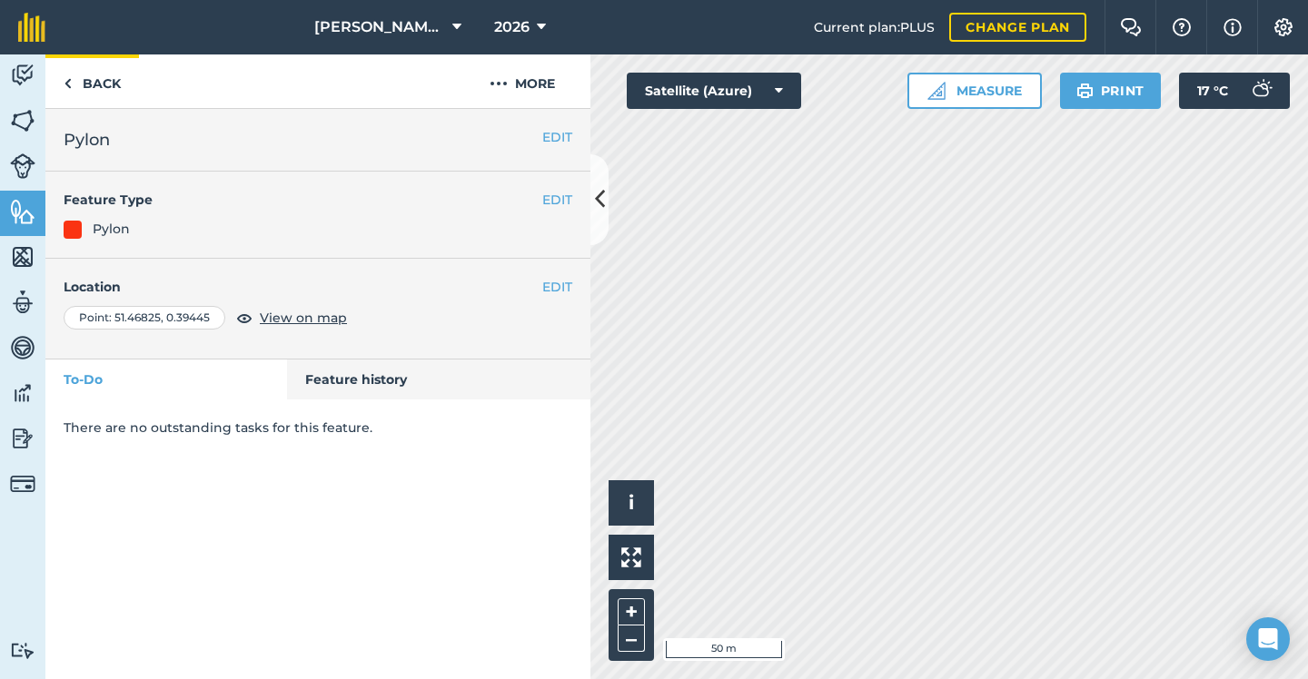
click at [114, 80] on link "Back" at bounding box center [92, 81] width 94 height 54
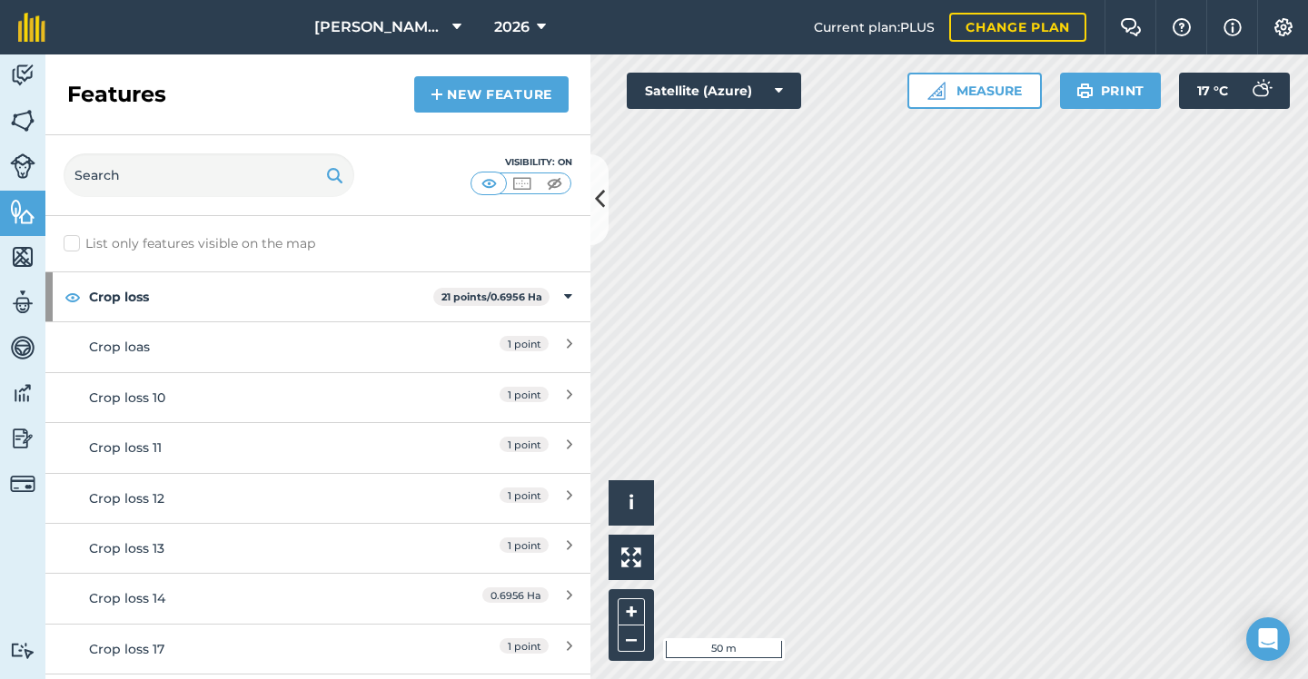
click at [433, 94] on img at bounding box center [436, 95] width 13 height 22
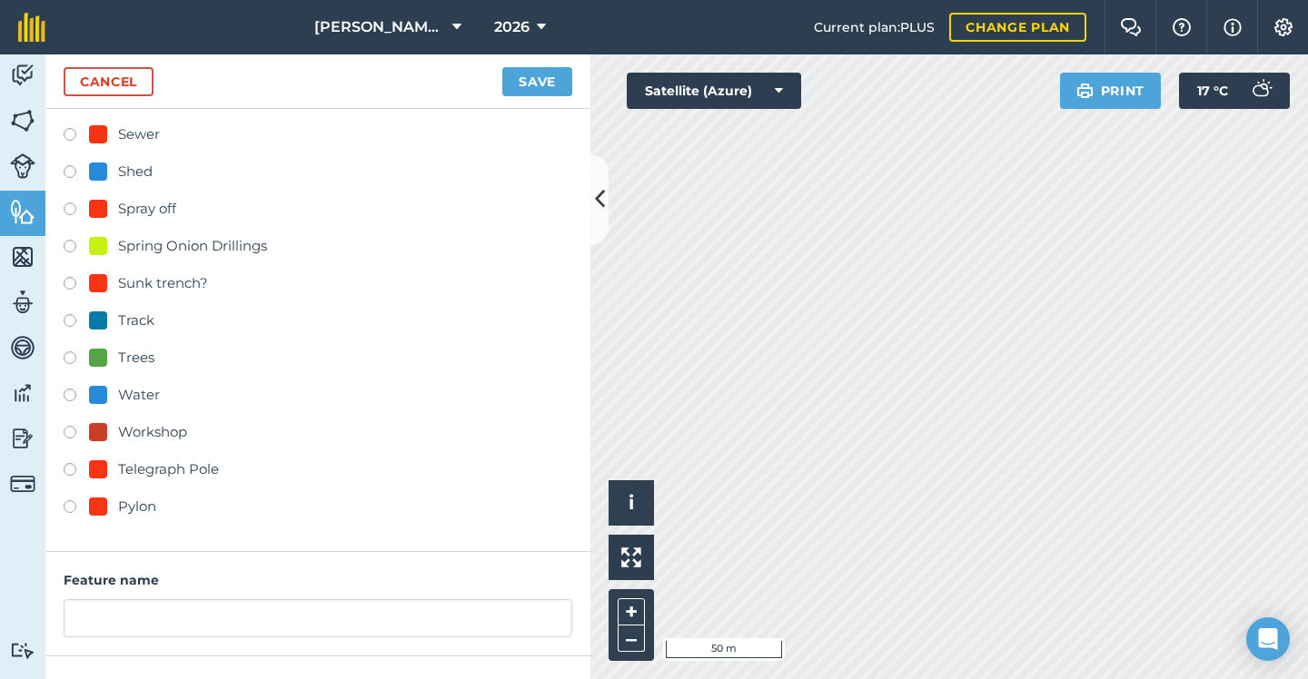
scroll to position [824, 0]
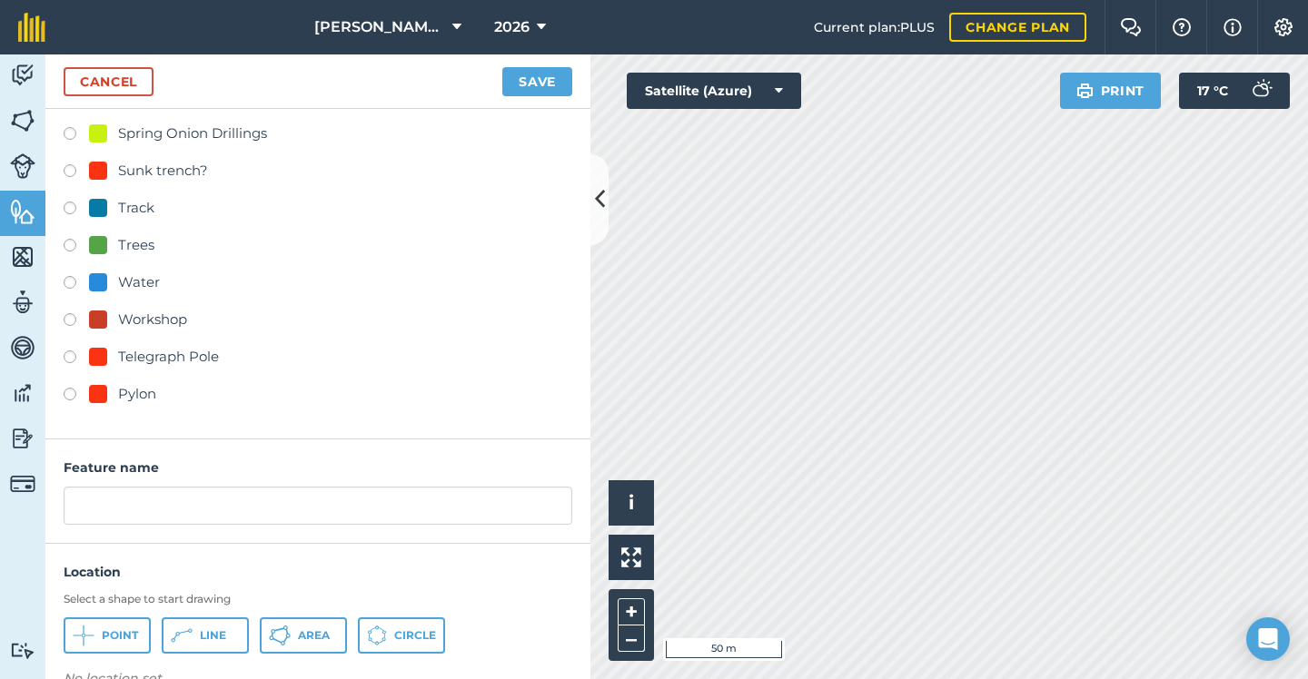
click at [126, 399] on div "Pylon" at bounding box center [137, 394] width 38 height 22
radio input "true"
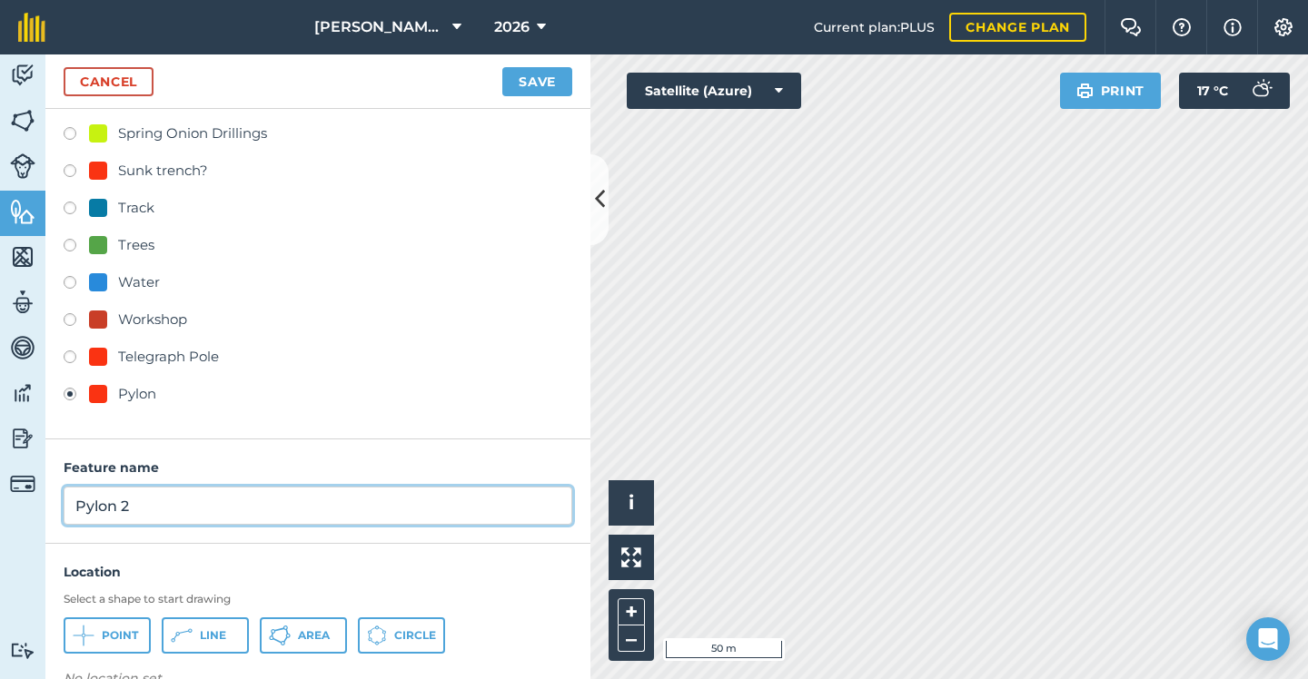
click at [196, 508] on input "Pylon 2" at bounding box center [318, 506] width 508 height 38
type input "Pylon"
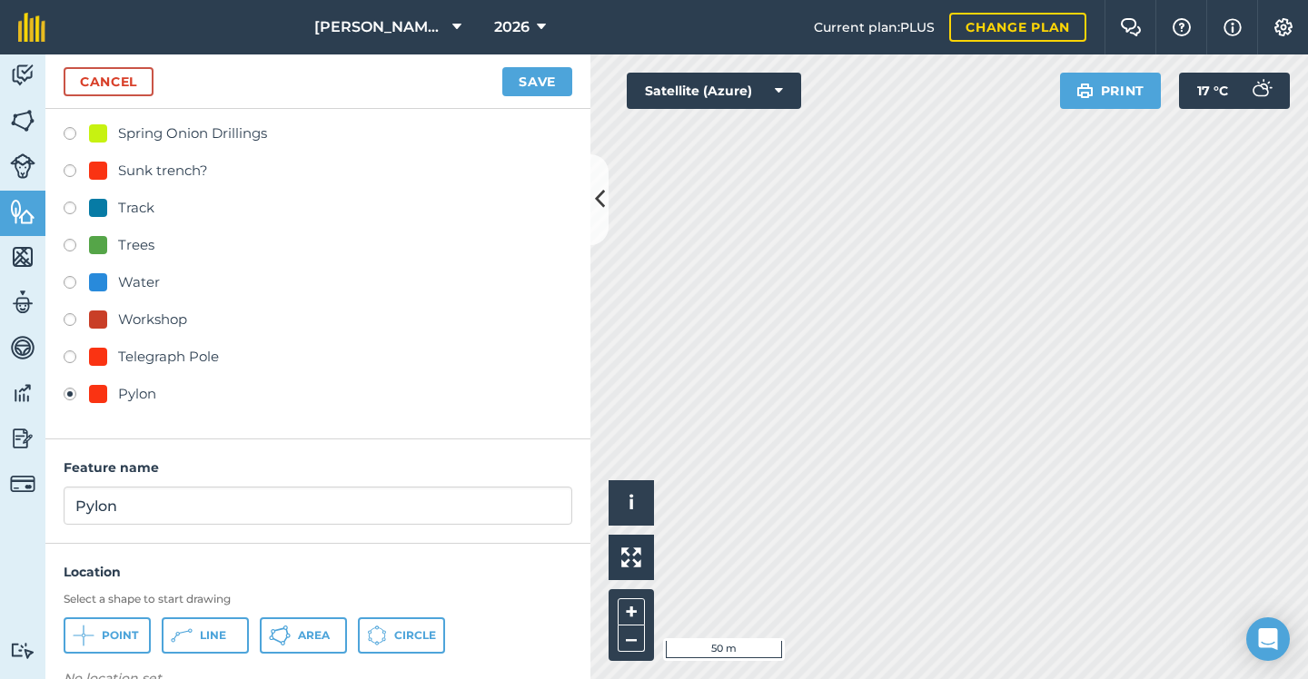
click at [123, 628] on span "Point" at bounding box center [120, 635] width 36 height 15
click at [541, 75] on button "Save" at bounding box center [537, 81] width 70 height 29
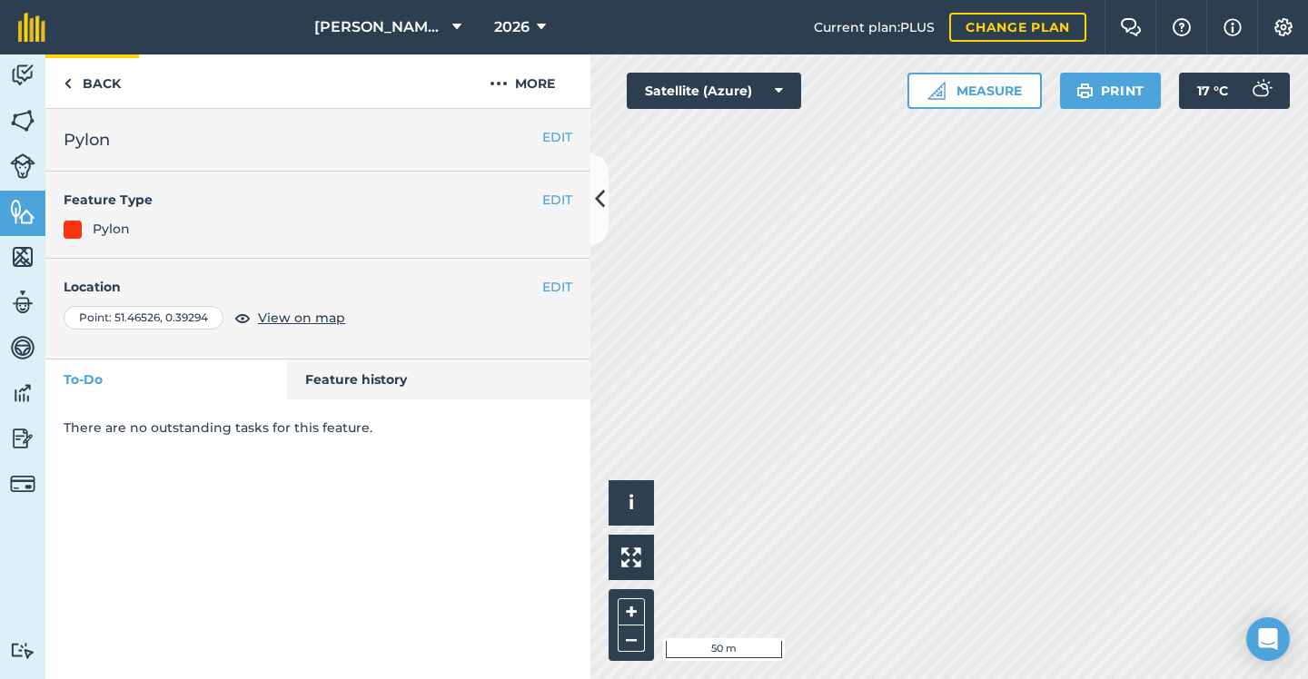
click at [75, 88] on link "Back" at bounding box center [92, 81] width 94 height 54
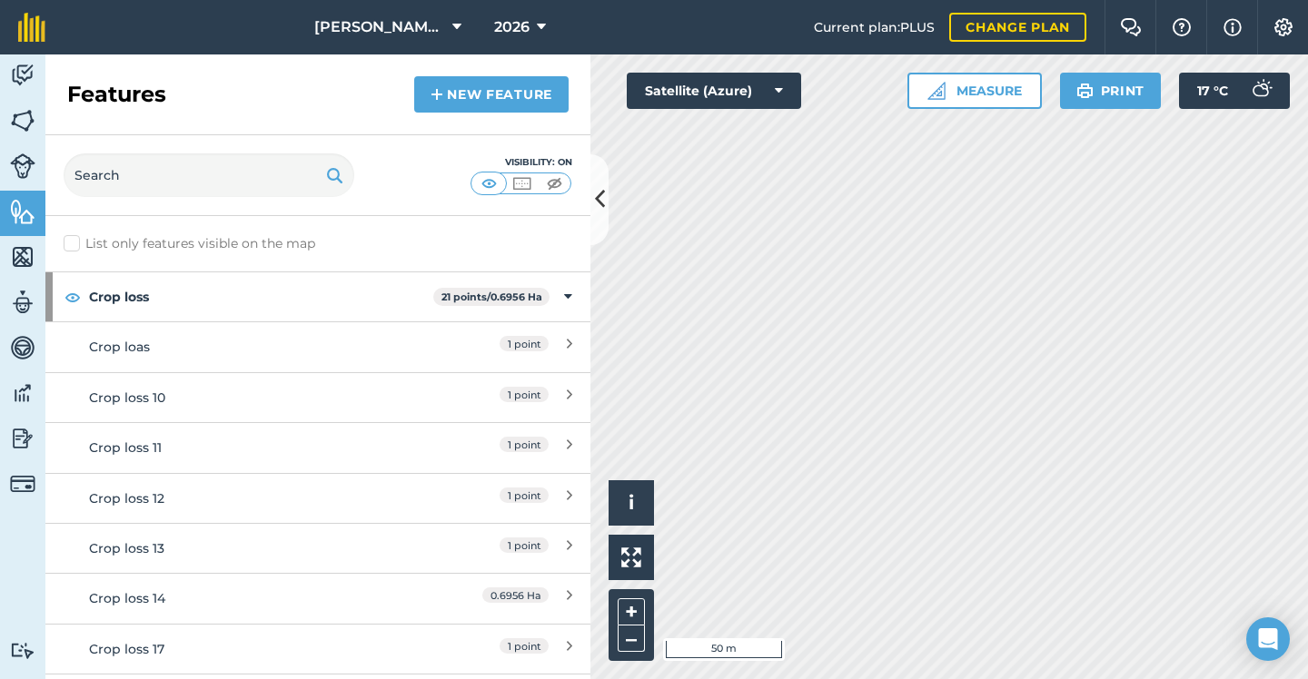
click at [505, 85] on link "New feature" at bounding box center [491, 94] width 154 height 36
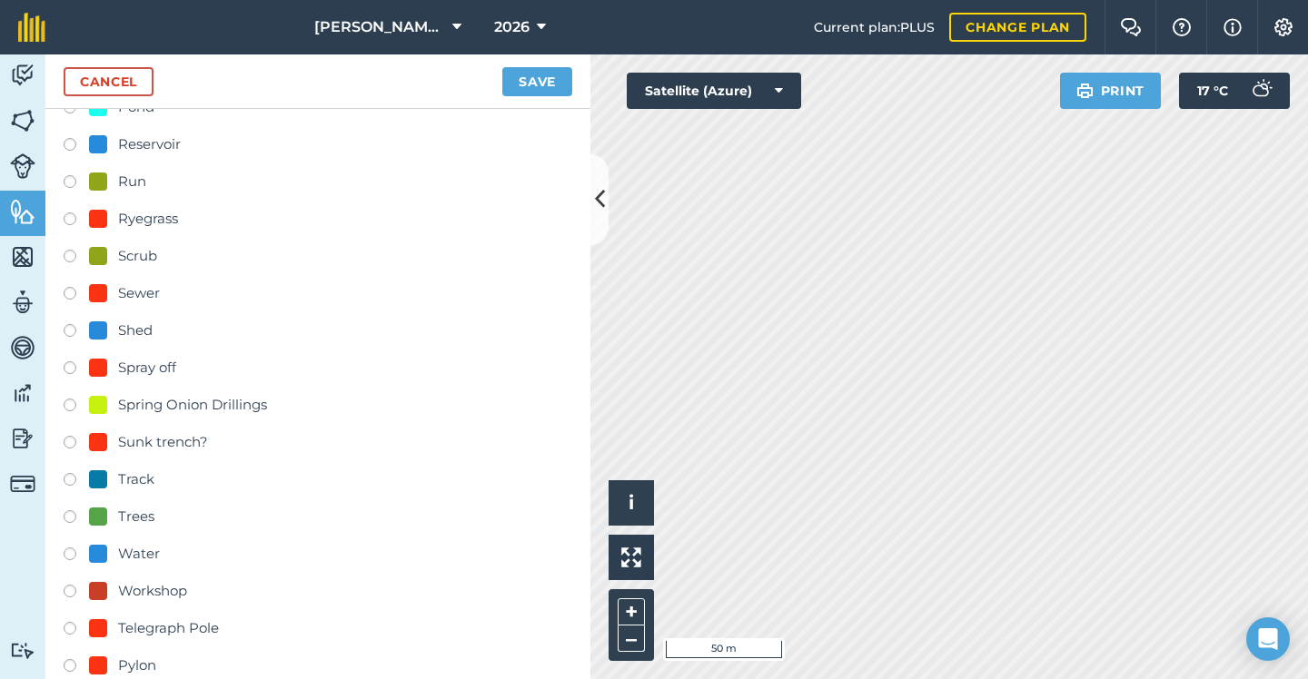
scroll to position [671, 0]
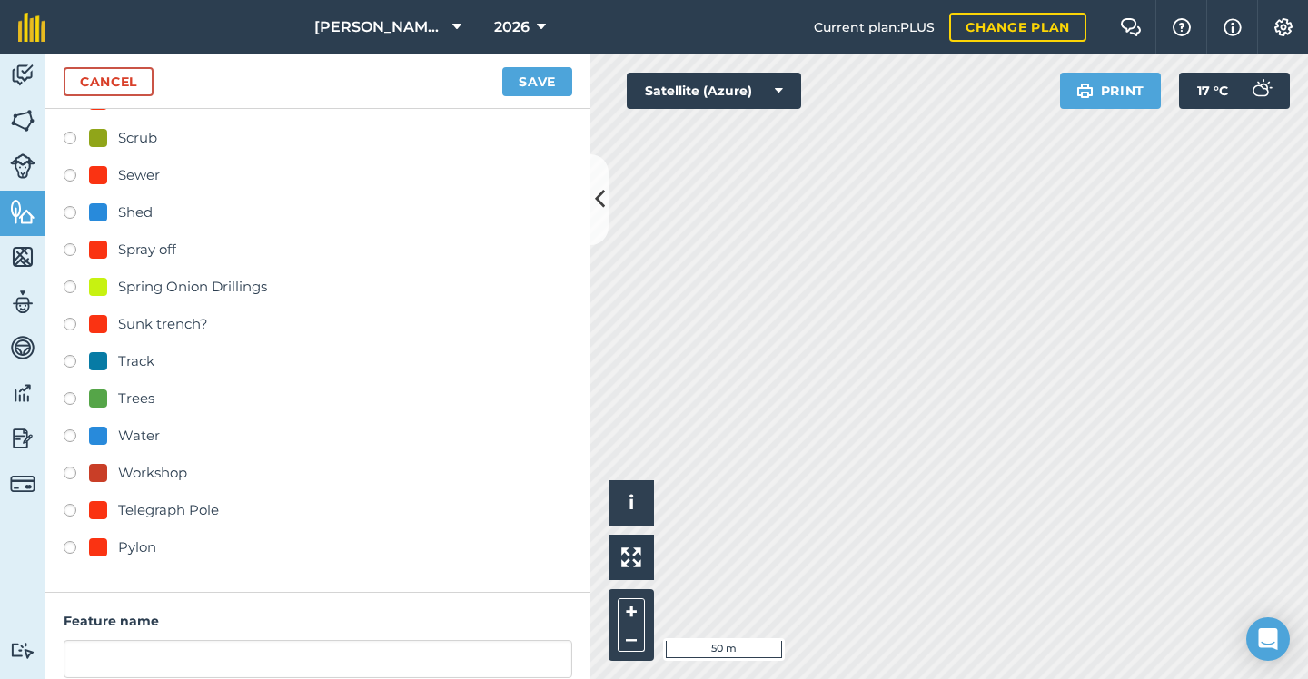
click at [104, 548] on div at bounding box center [98, 547] width 18 height 18
radio input "true"
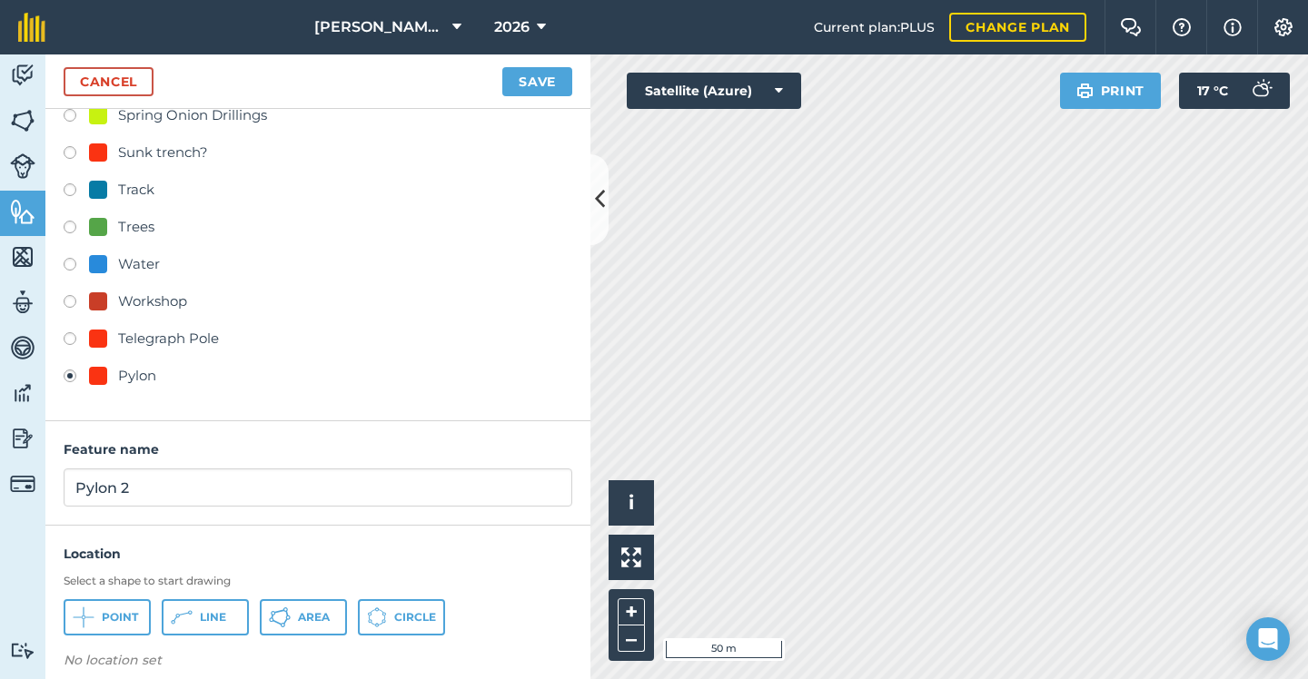
scroll to position [855, 0]
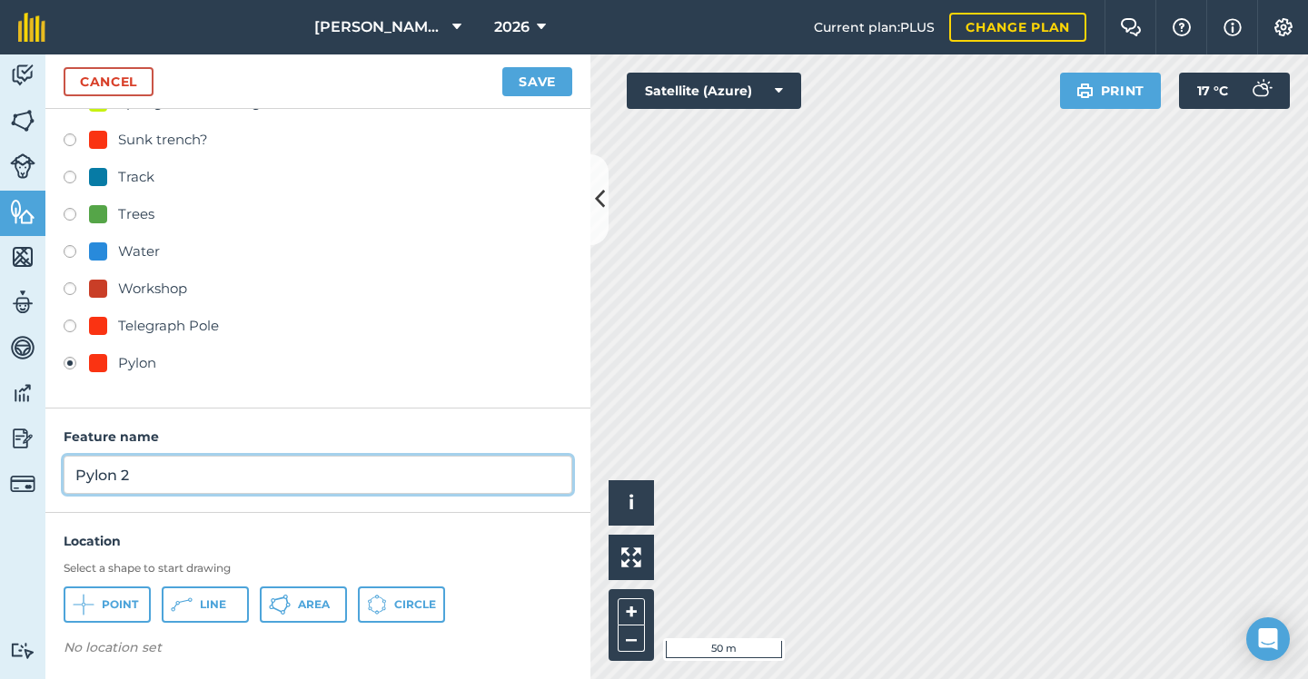
click at [186, 485] on input "Pylon 2" at bounding box center [318, 475] width 508 height 38
type input "Pylon"
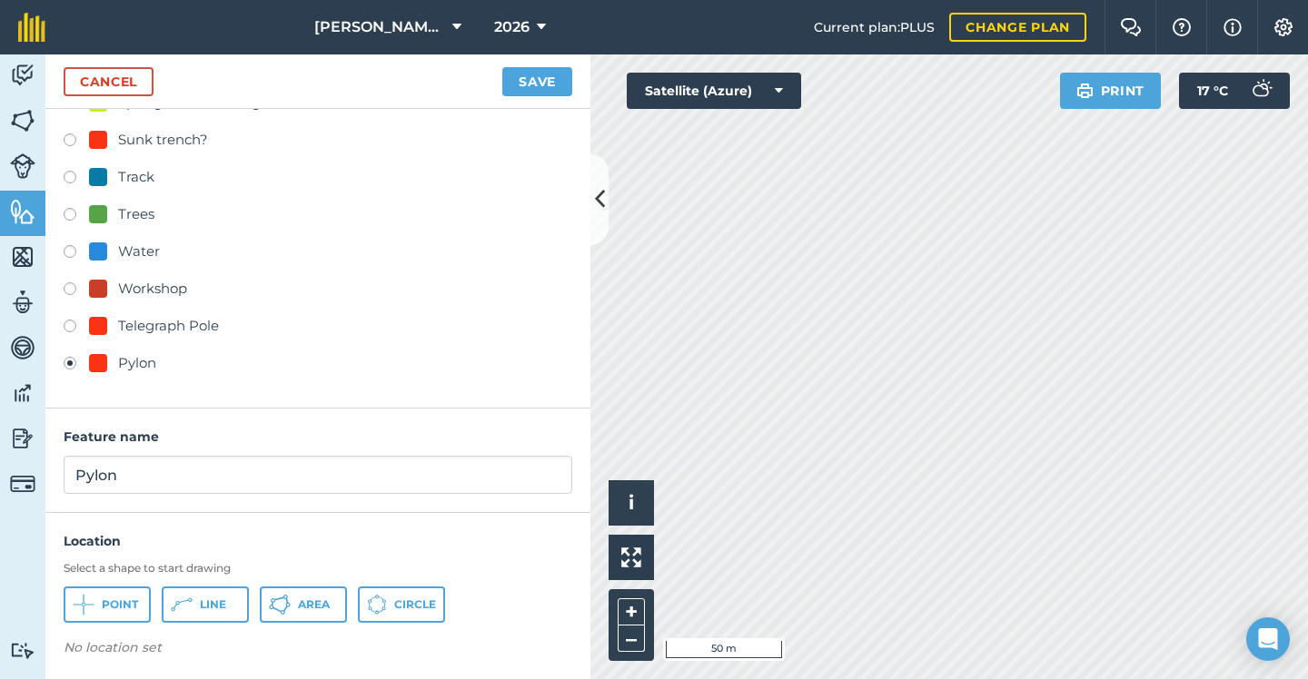
click at [122, 607] on span "Point" at bounding box center [120, 604] width 36 height 15
click at [520, 76] on button "Save" at bounding box center [537, 81] width 70 height 29
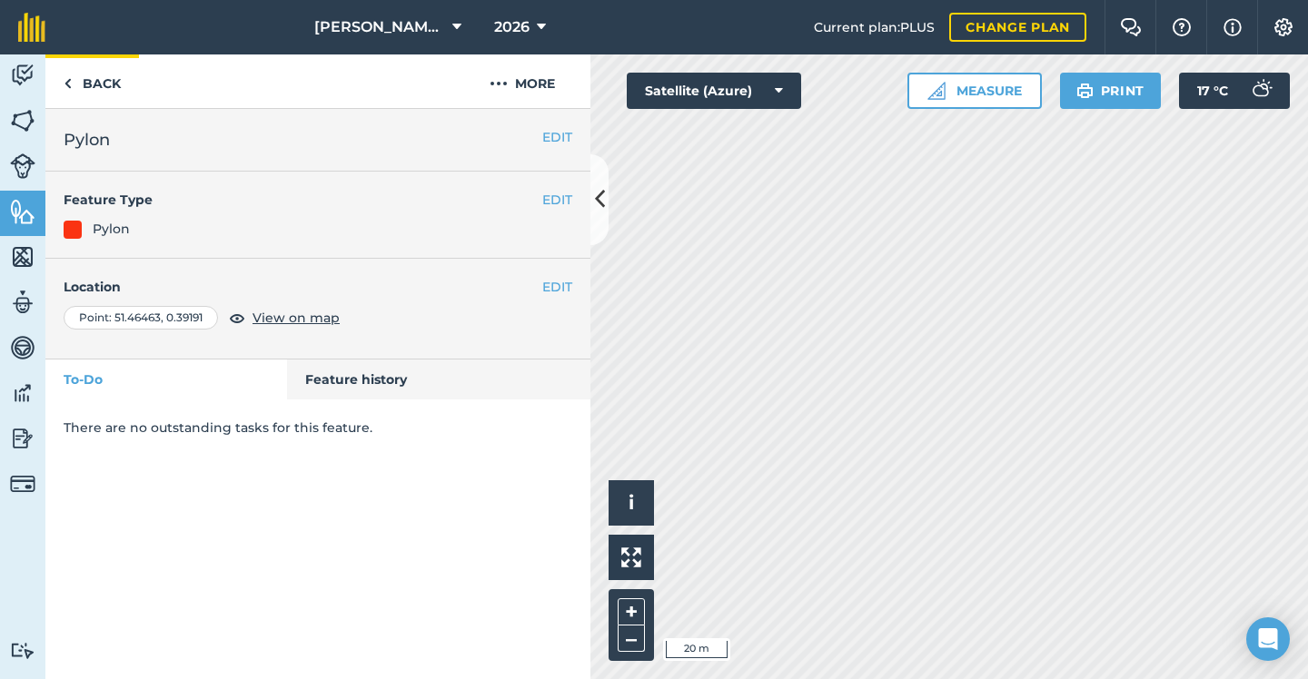
click at [96, 79] on link "Back" at bounding box center [92, 81] width 94 height 54
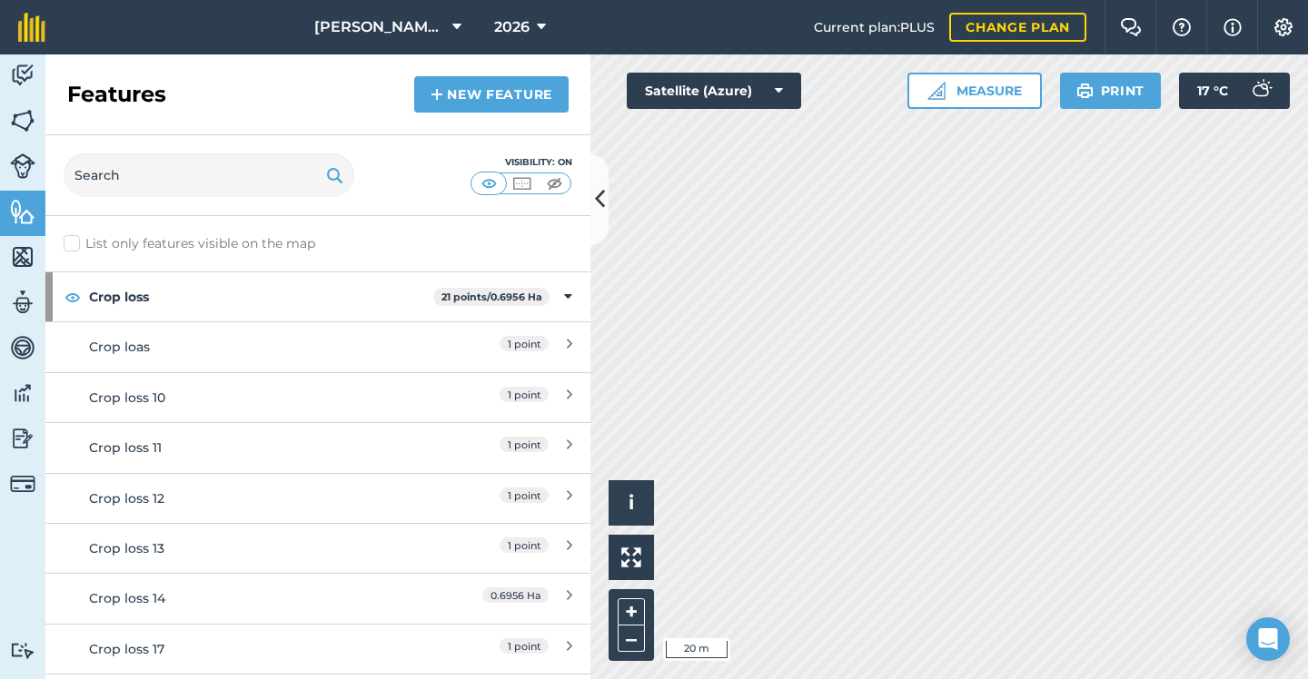
click at [544, 86] on link "New feature" at bounding box center [491, 94] width 154 height 36
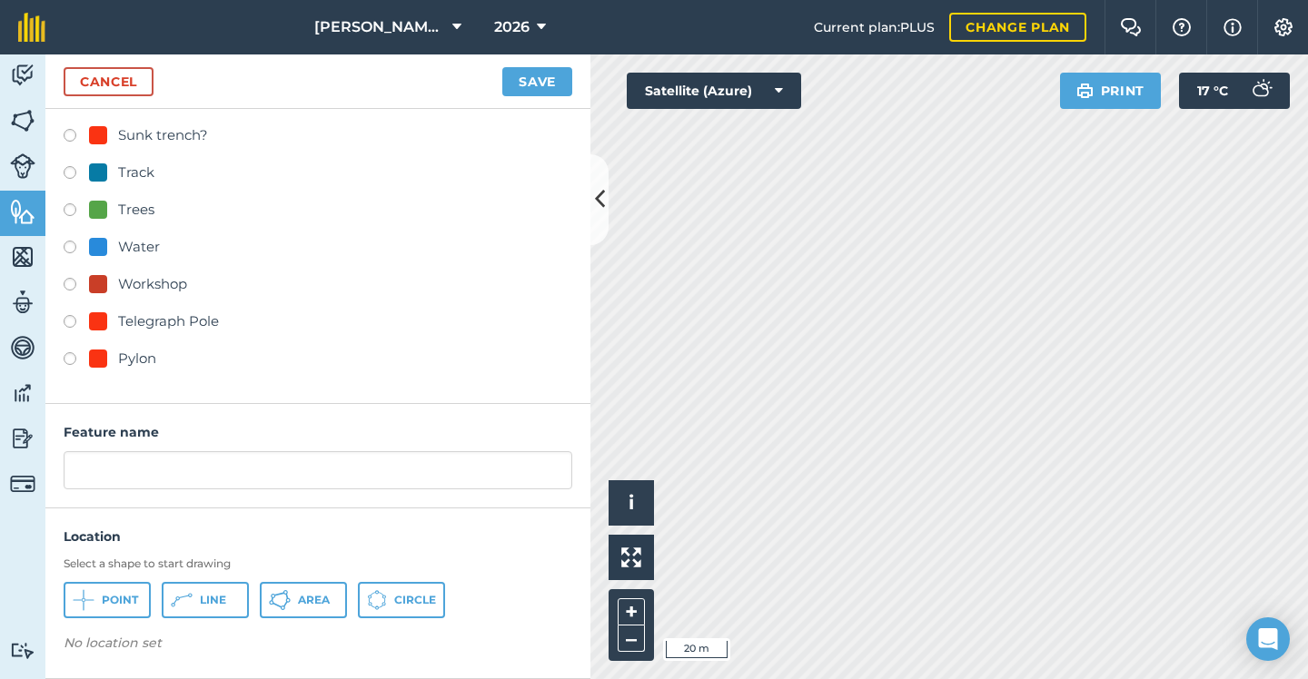
scroll to position [859, 0]
click at [134, 354] on div "Pylon" at bounding box center [137, 360] width 38 height 22
radio input "true"
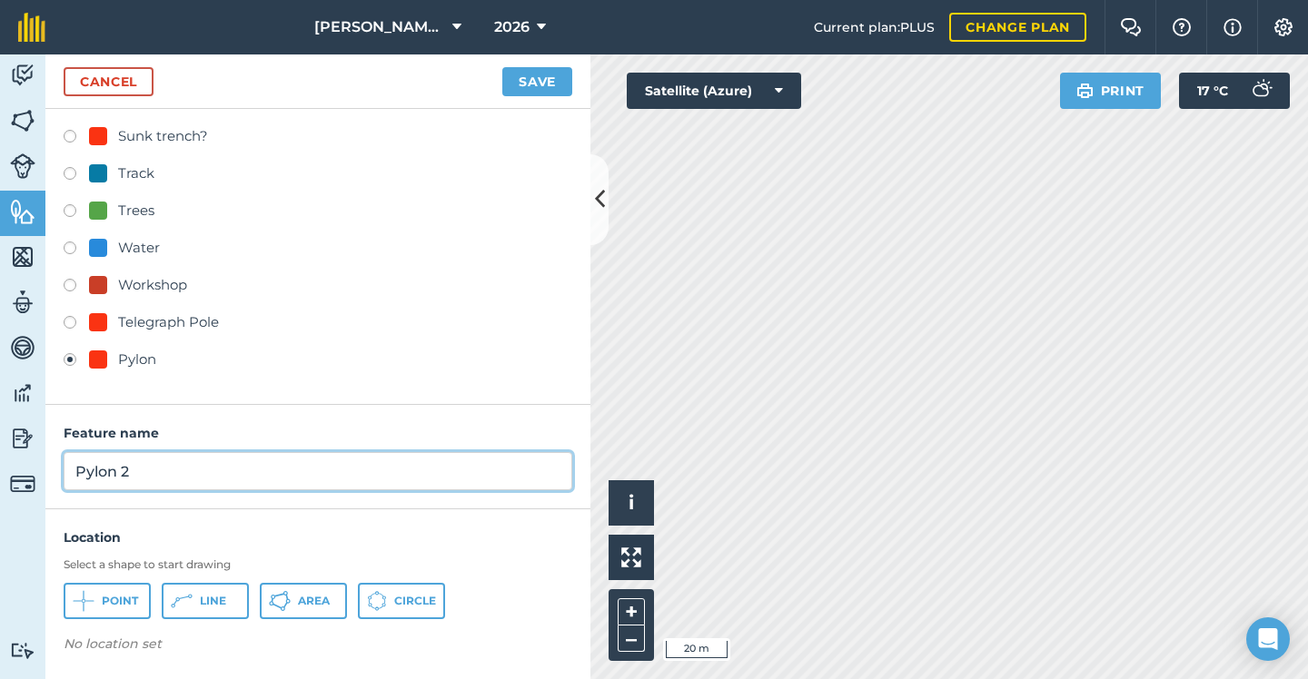
click at [169, 464] on input "Pylon 2" at bounding box center [318, 471] width 508 height 38
type input "Pylon"
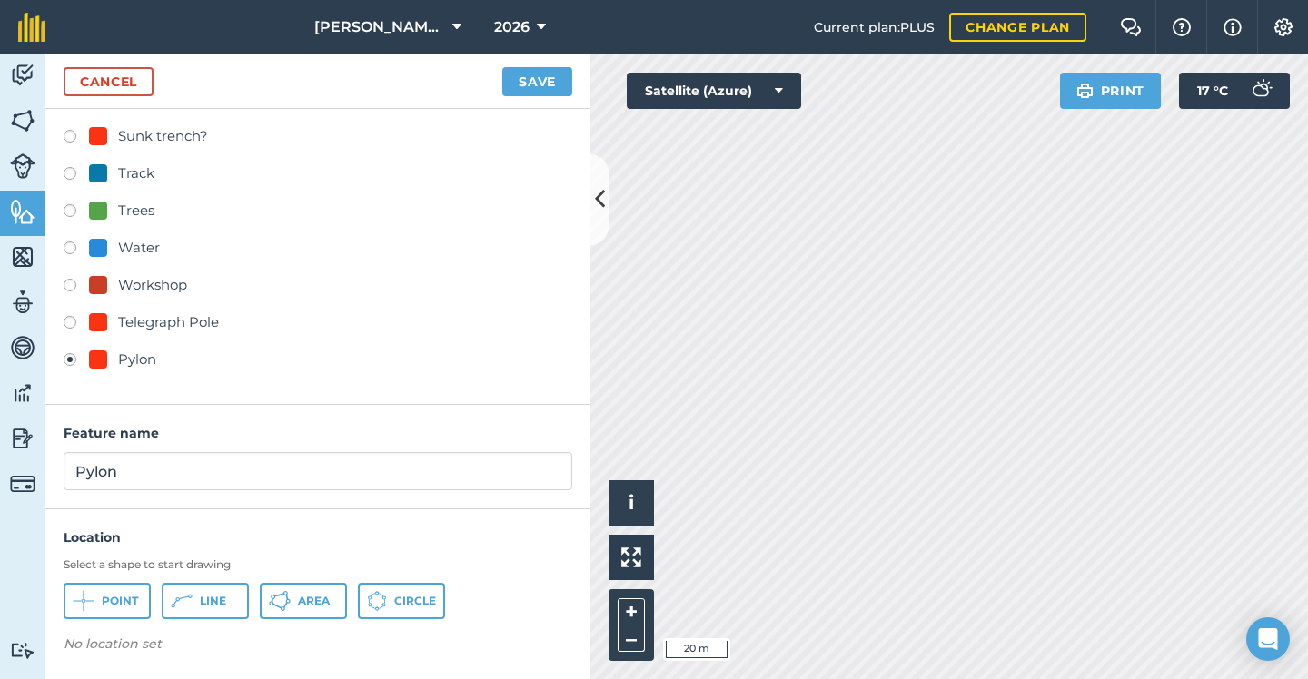
click at [131, 595] on span "Point" at bounding box center [120, 601] width 36 height 15
click at [526, 78] on button "Save" at bounding box center [537, 81] width 70 height 29
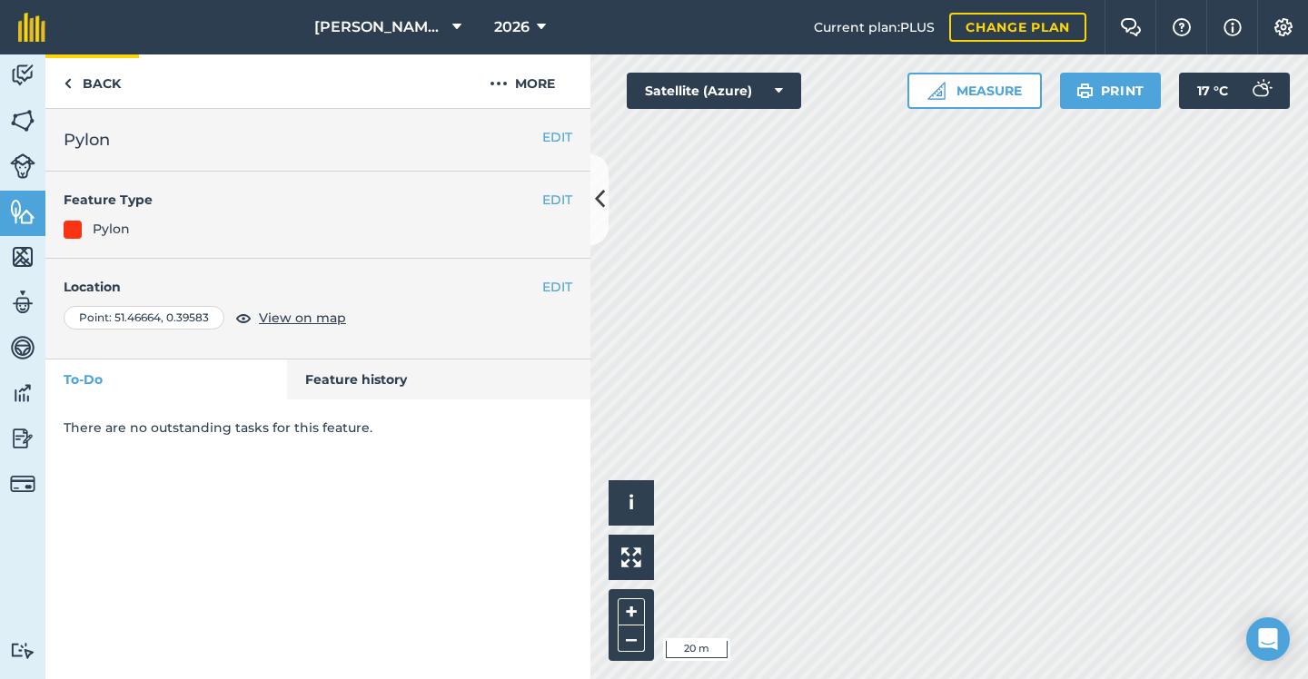
click at [66, 84] on img at bounding box center [68, 84] width 8 height 22
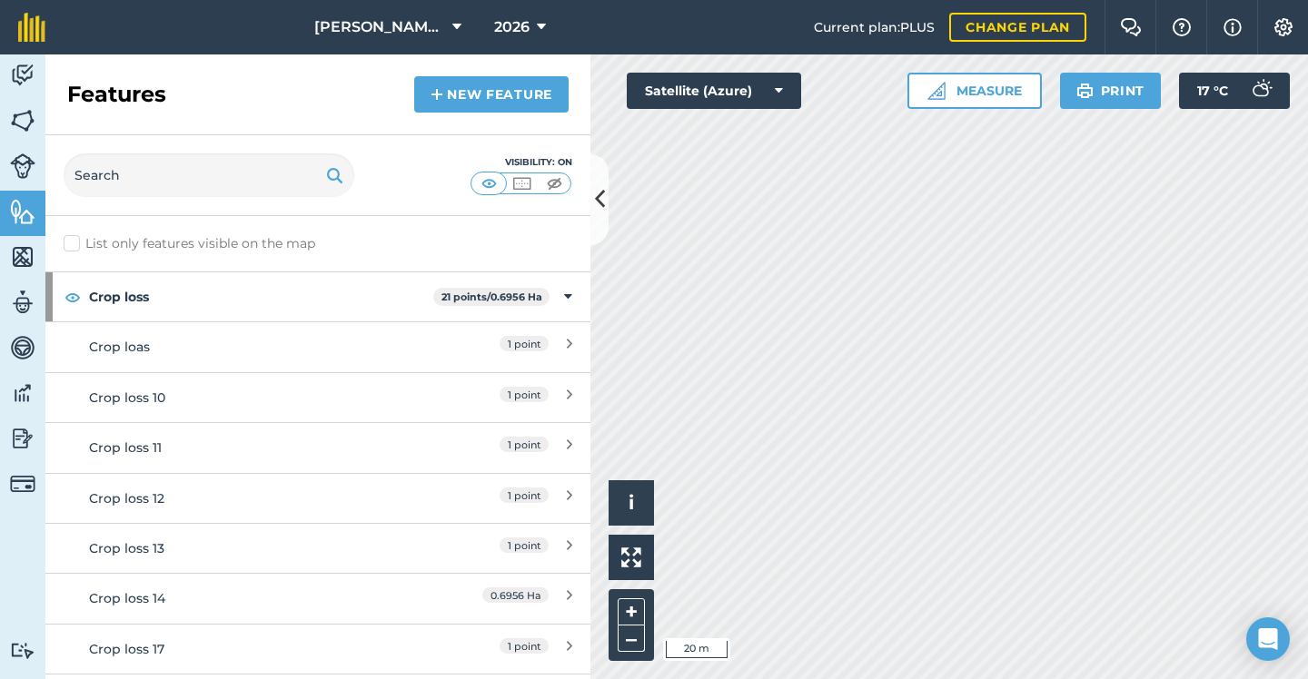
click at [543, 95] on link "New feature" at bounding box center [491, 94] width 154 height 36
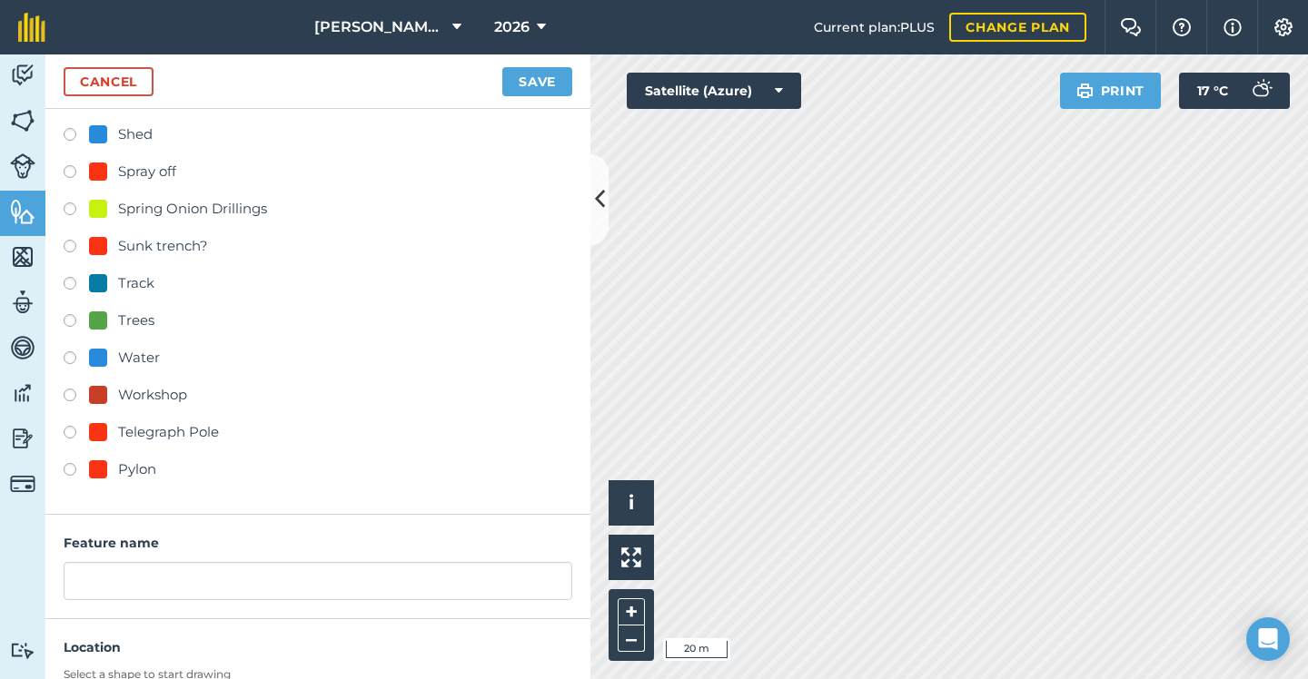
scroll to position [859, 0]
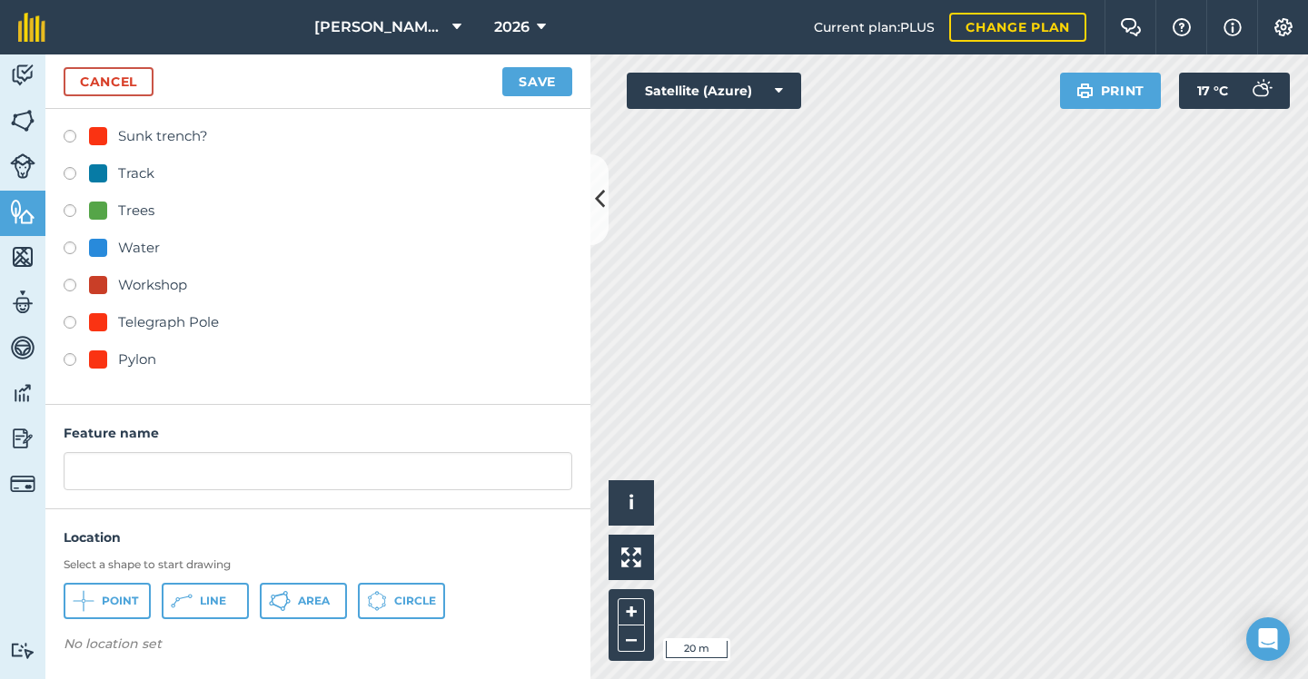
click at [118, 366] on div "Pylon" at bounding box center [137, 360] width 38 height 22
radio input "true"
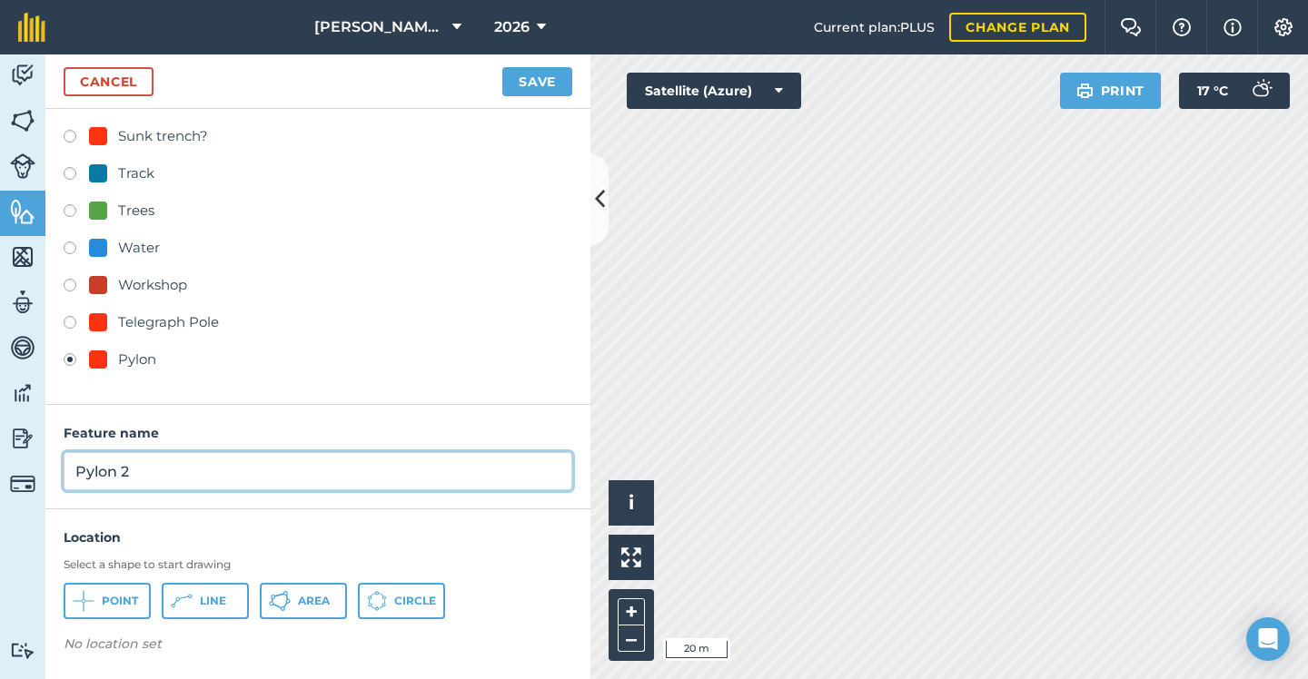
click at [202, 459] on input "Pylon 2" at bounding box center [318, 471] width 508 height 38
click at [196, 463] on input "Pylon 2" at bounding box center [318, 471] width 508 height 38
type input "Pylon"
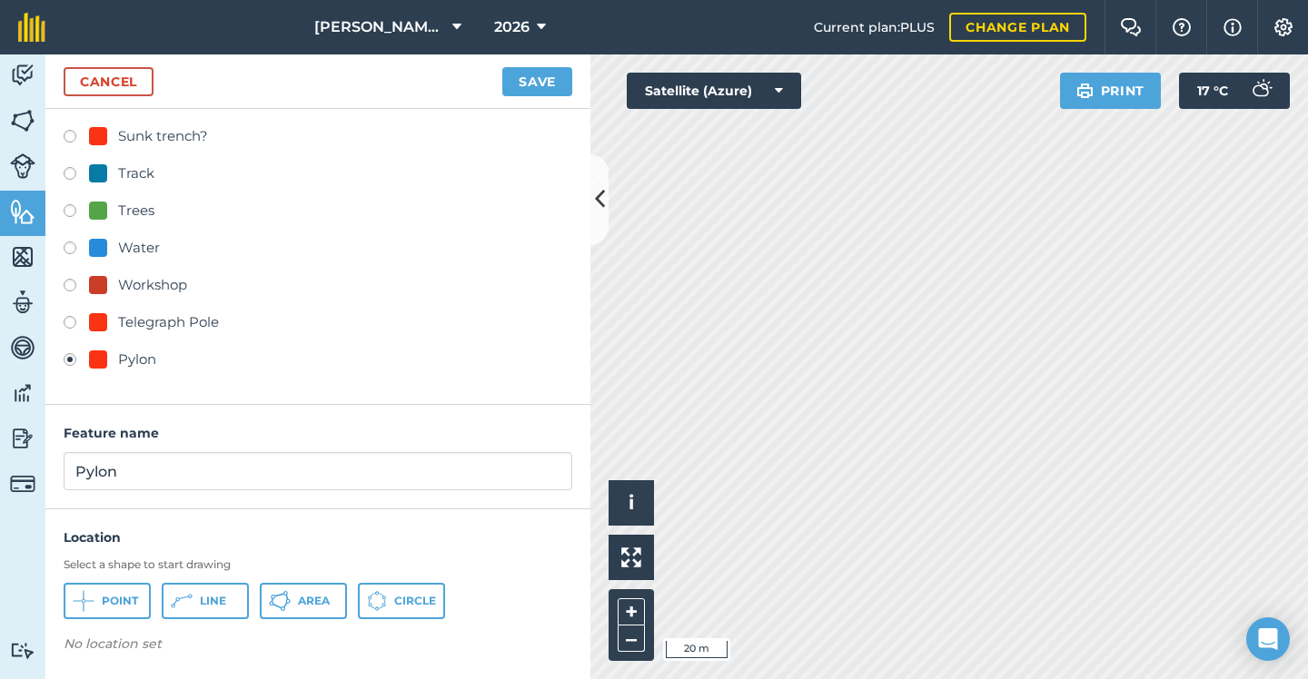
click at [101, 602] on button "Point" at bounding box center [107, 601] width 87 height 36
click at [551, 77] on button "Save" at bounding box center [537, 81] width 70 height 29
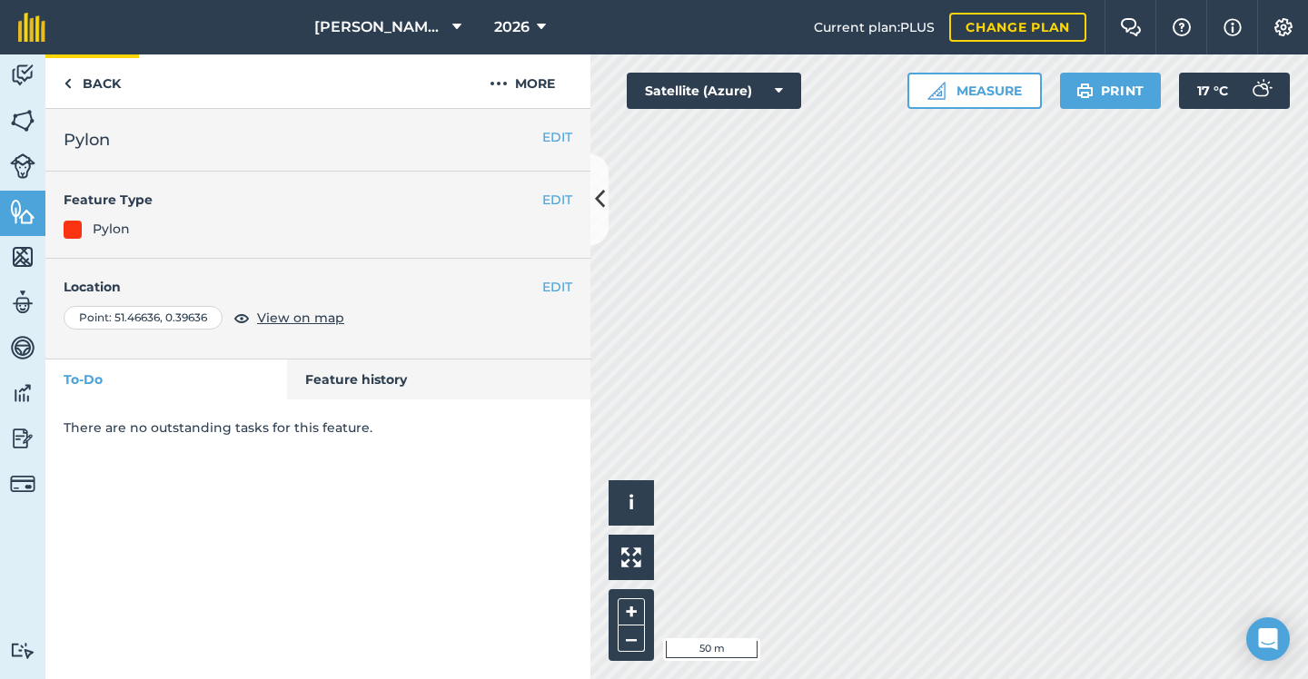
click at [85, 78] on link "Back" at bounding box center [92, 81] width 94 height 54
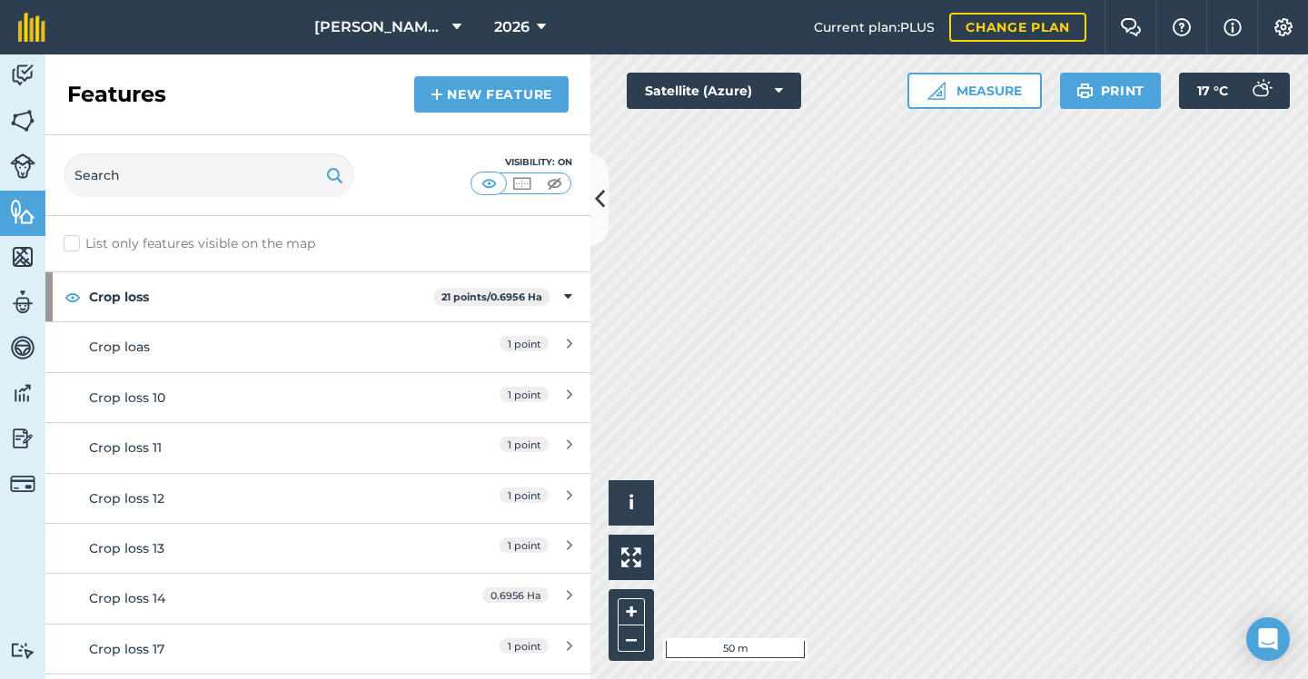
click at [477, 89] on link "New feature" at bounding box center [491, 94] width 154 height 36
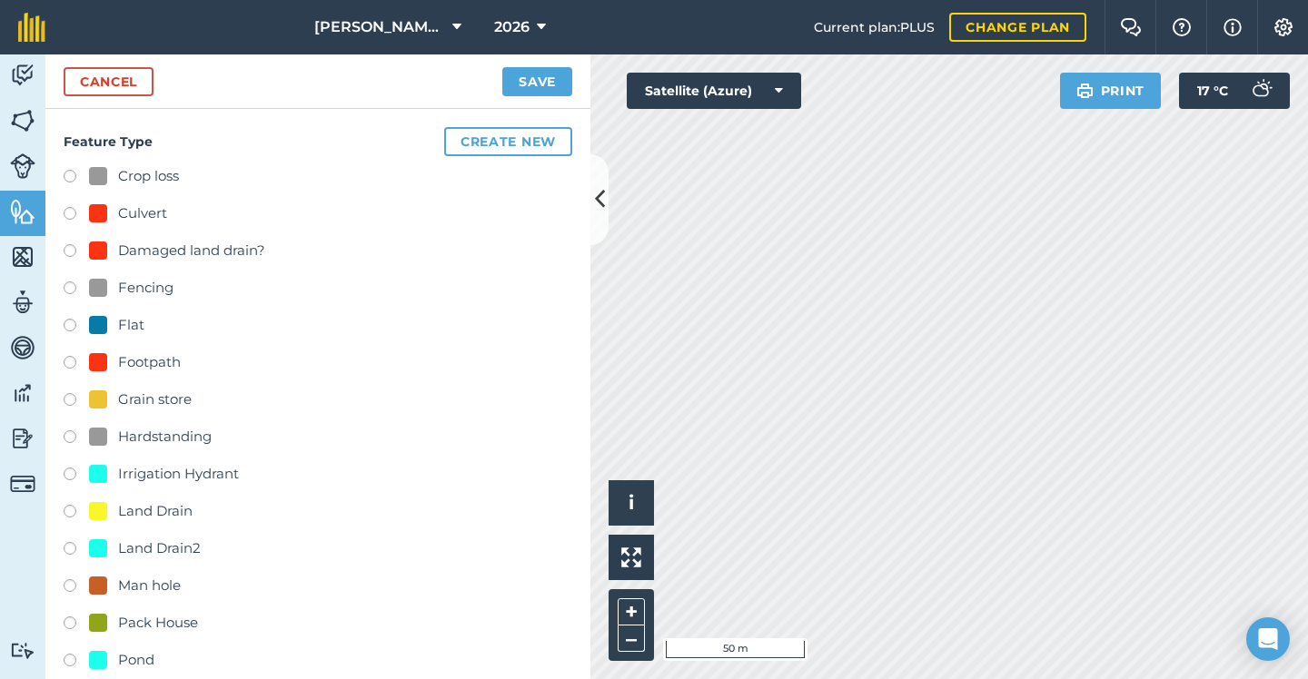
click at [499, 142] on button "Create new" at bounding box center [508, 141] width 128 height 29
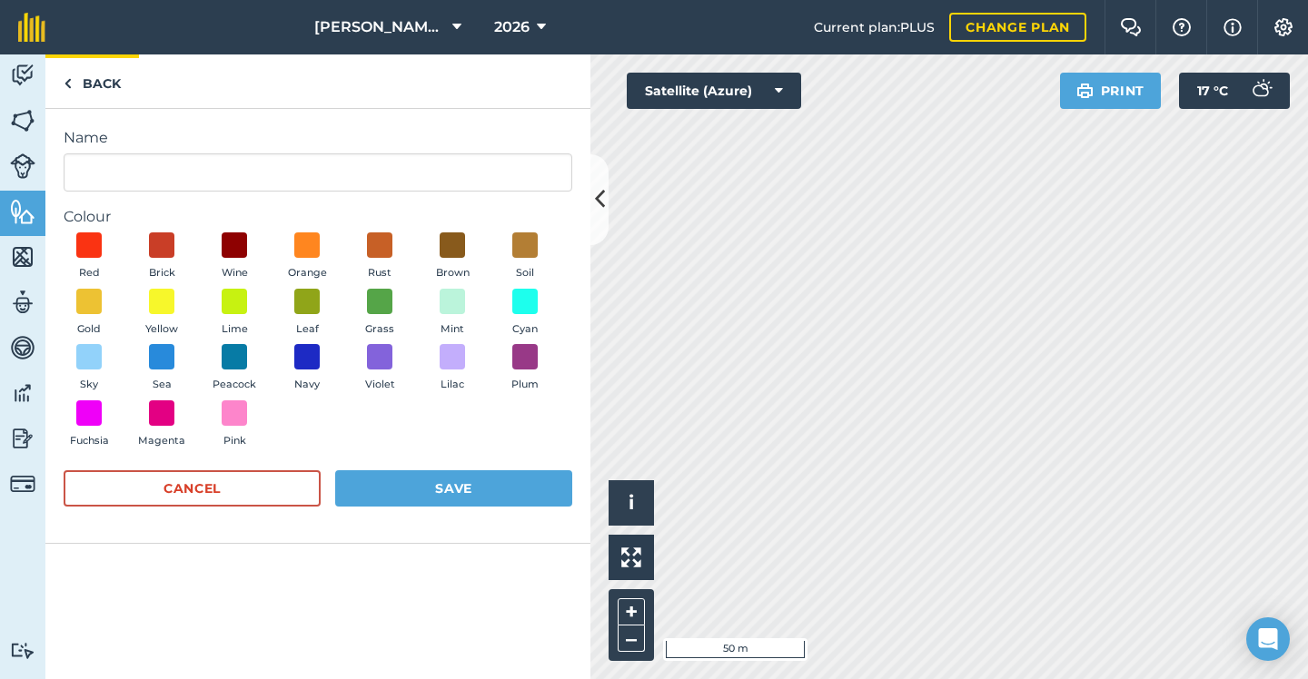
click at [93, 67] on link "Back" at bounding box center [92, 81] width 94 height 54
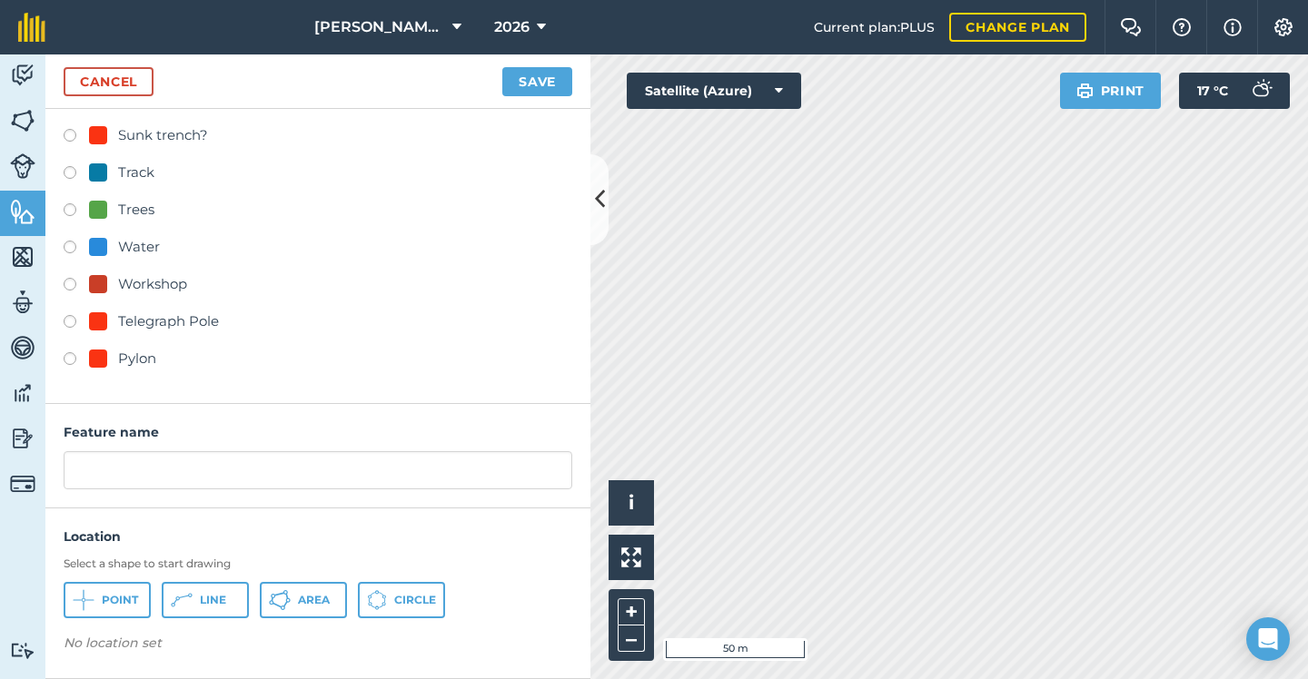
scroll to position [859, 0]
click at [124, 353] on div "Pylon" at bounding box center [137, 360] width 38 height 22
radio input "true"
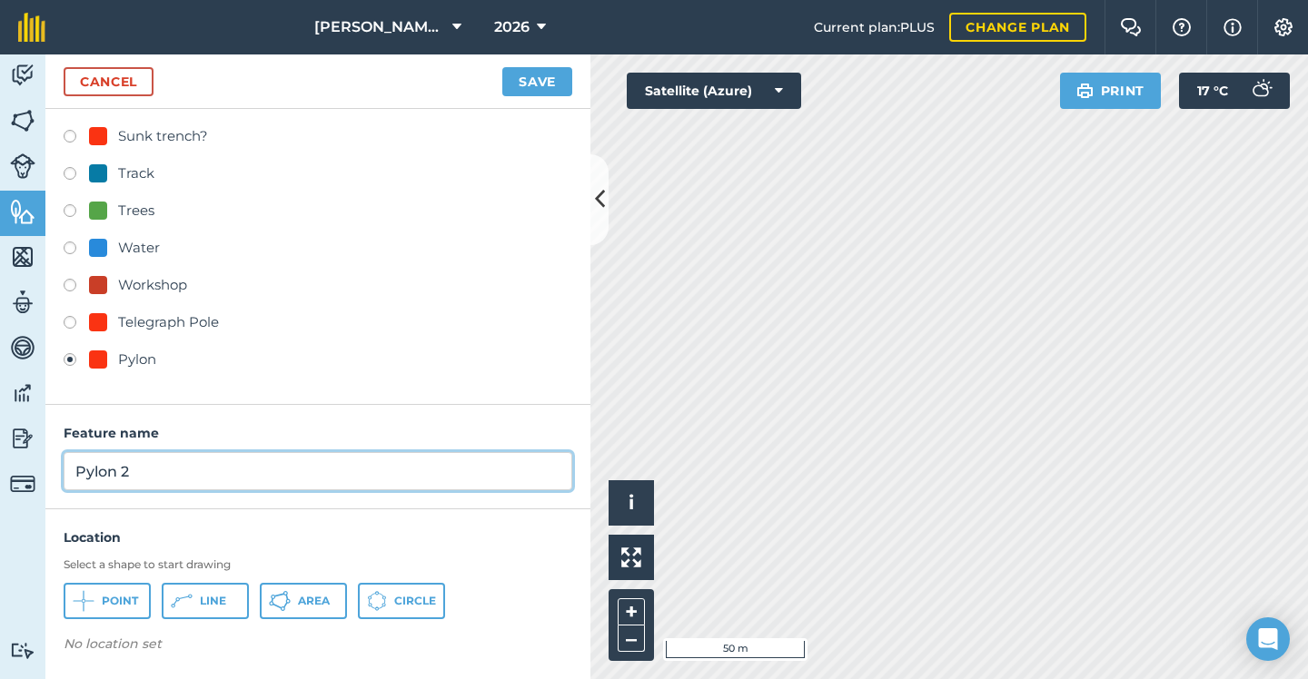
click at [183, 474] on input "Pylon 2" at bounding box center [318, 471] width 508 height 38
type input "Pylon"
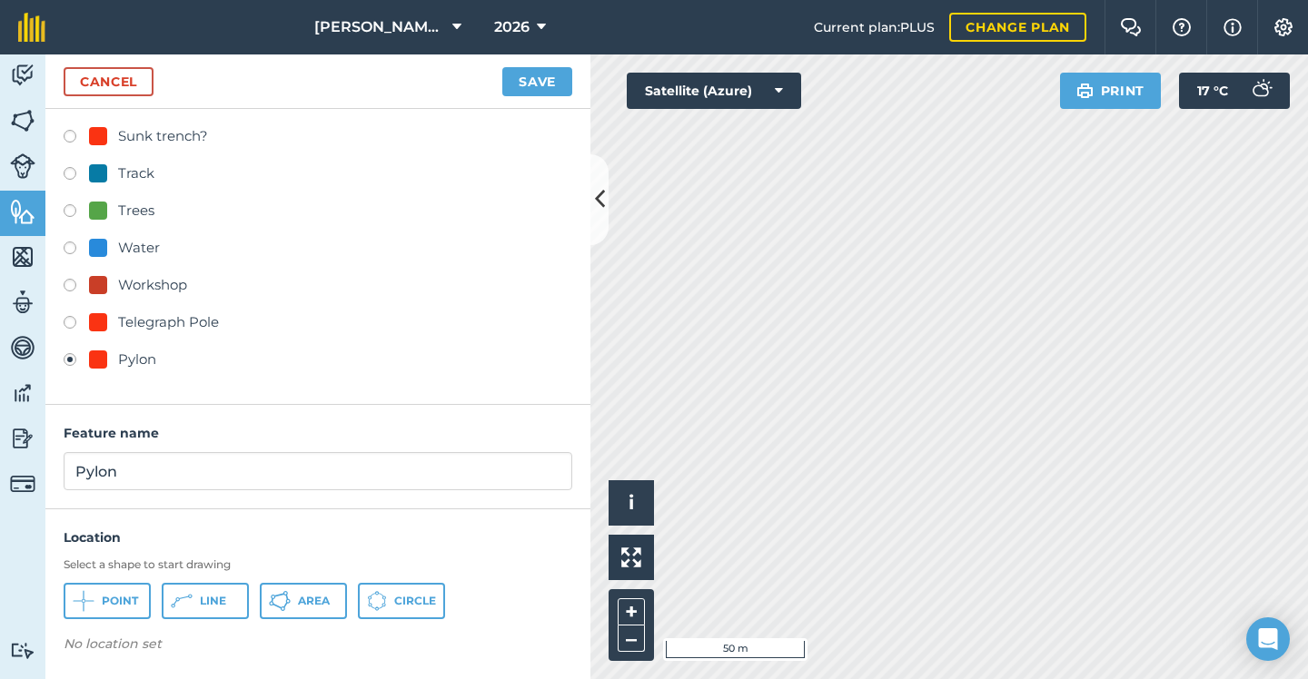
click at [134, 604] on span "Point" at bounding box center [120, 601] width 36 height 15
click at [548, 92] on button "Save" at bounding box center [537, 81] width 70 height 29
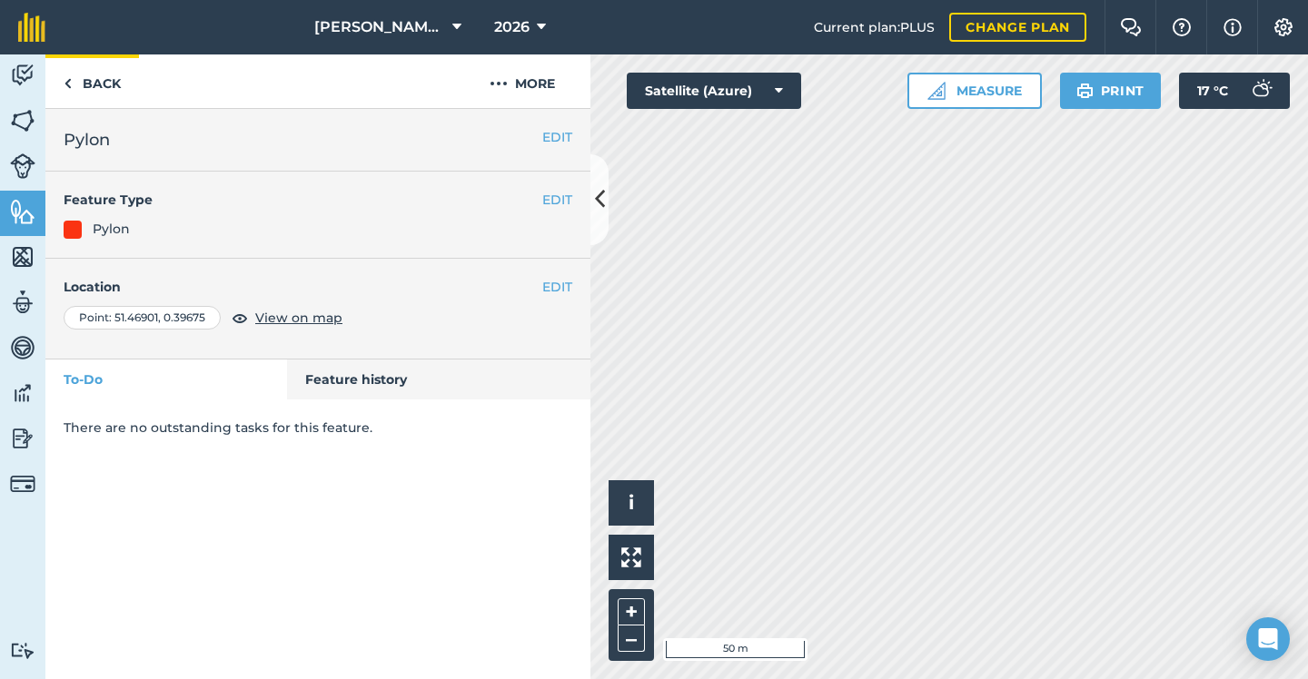
click at [103, 87] on link "Back" at bounding box center [92, 81] width 94 height 54
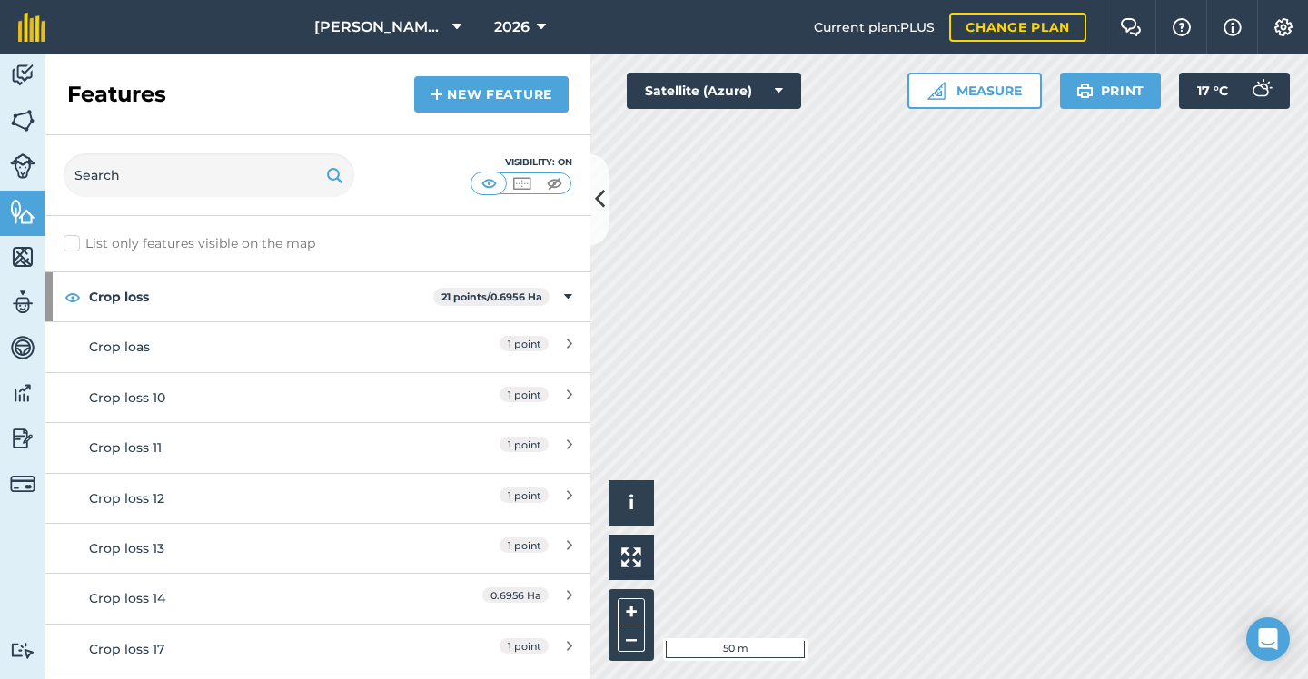
click at [497, 88] on link "New feature" at bounding box center [491, 94] width 154 height 36
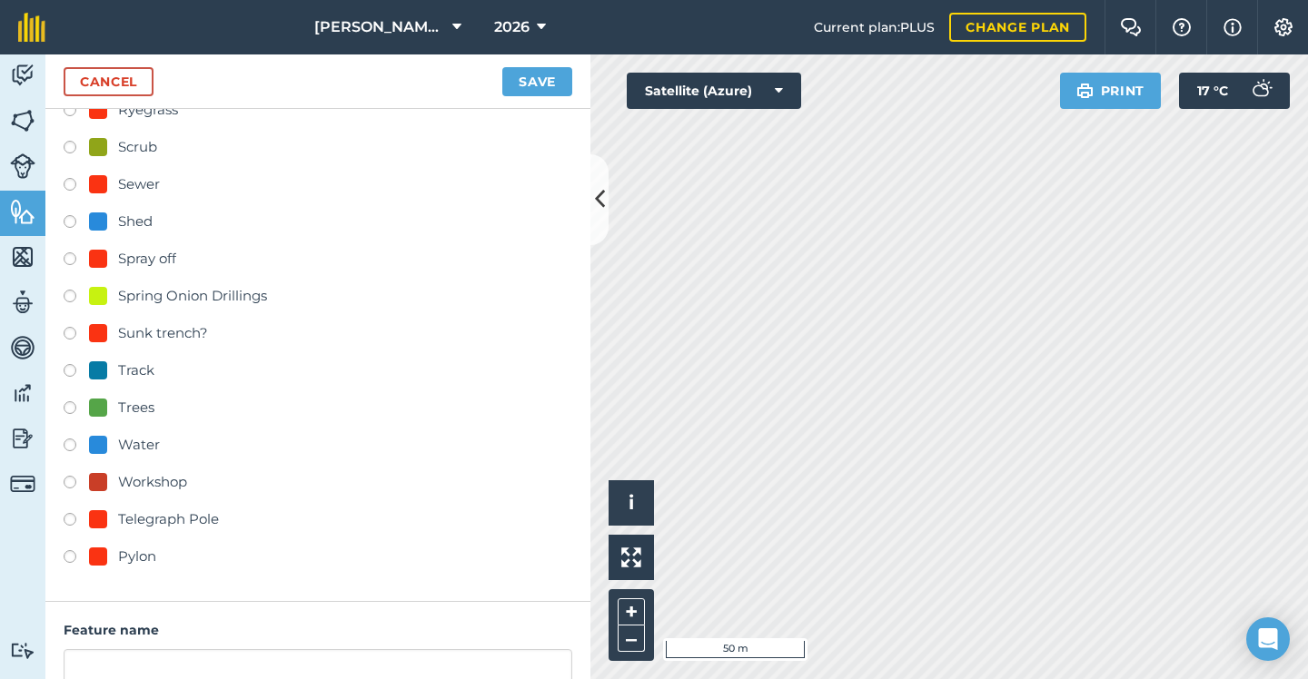
click at [130, 553] on div "Pylon" at bounding box center [137, 557] width 38 height 22
radio input "true"
click at [195, 649] on input "Pylon 2" at bounding box center [318, 668] width 508 height 38
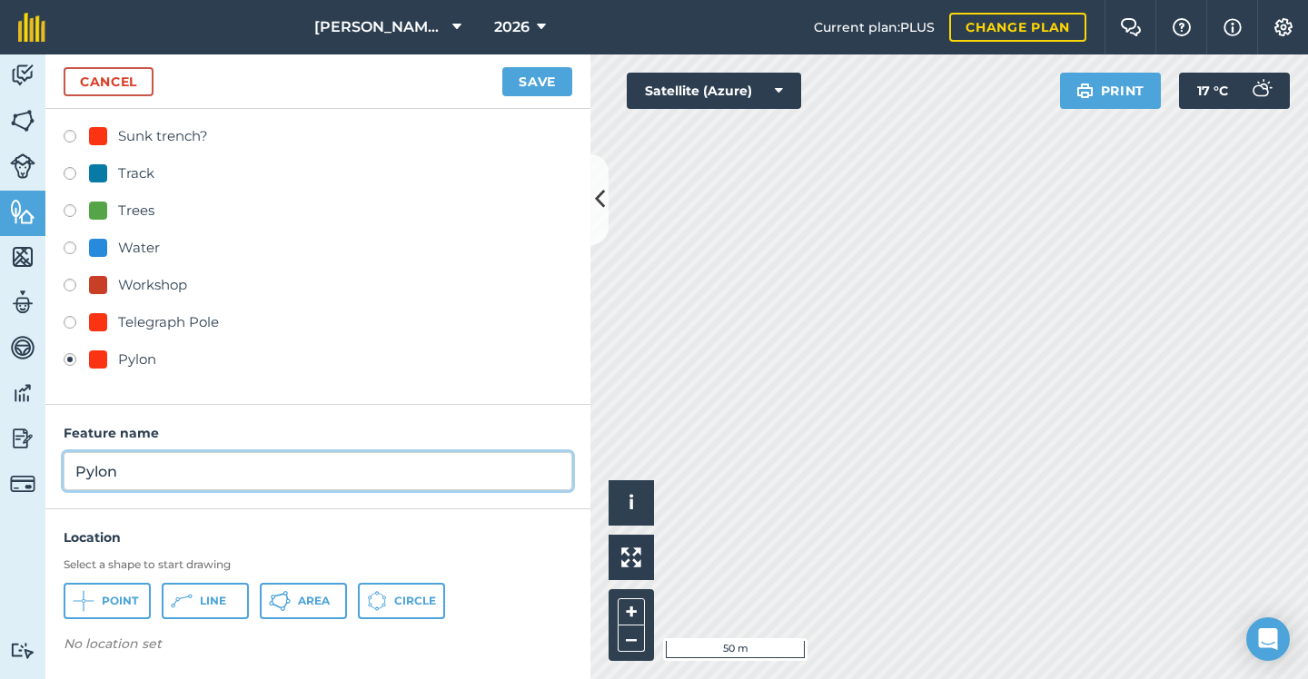
type input "Pylon"
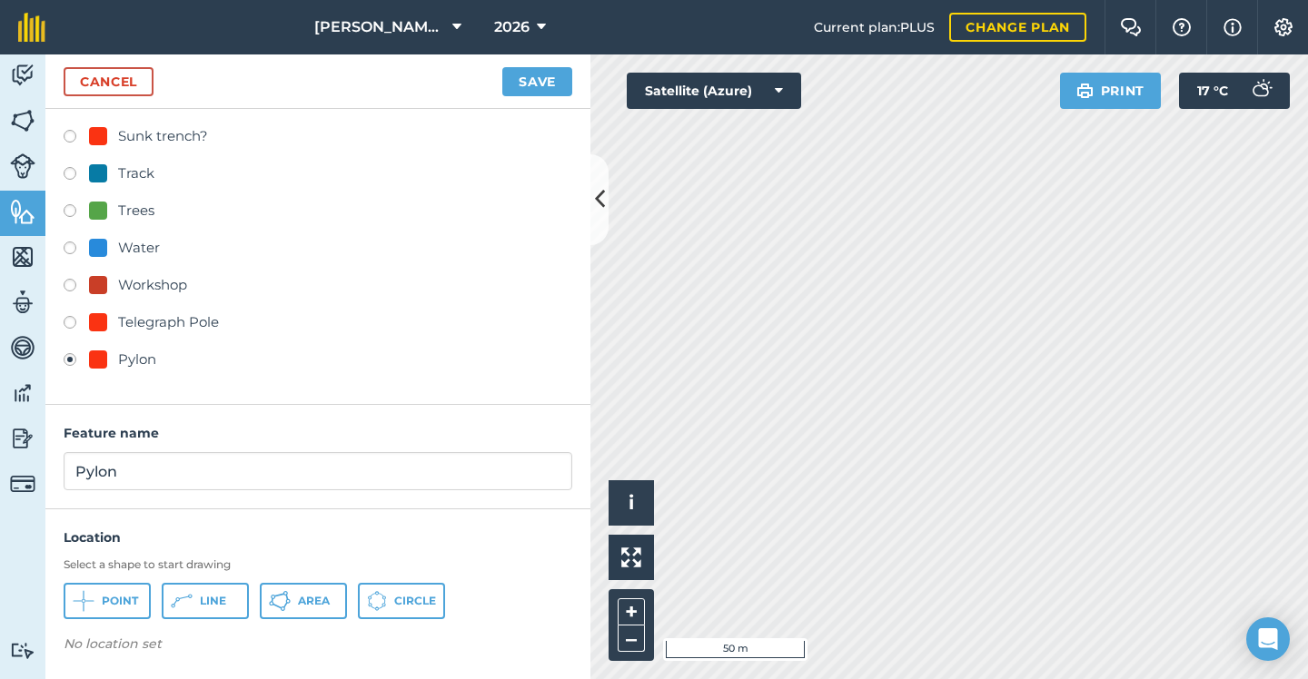
click at [118, 605] on span "Point" at bounding box center [120, 601] width 36 height 15
click at [530, 74] on button "Save" at bounding box center [537, 81] width 70 height 29
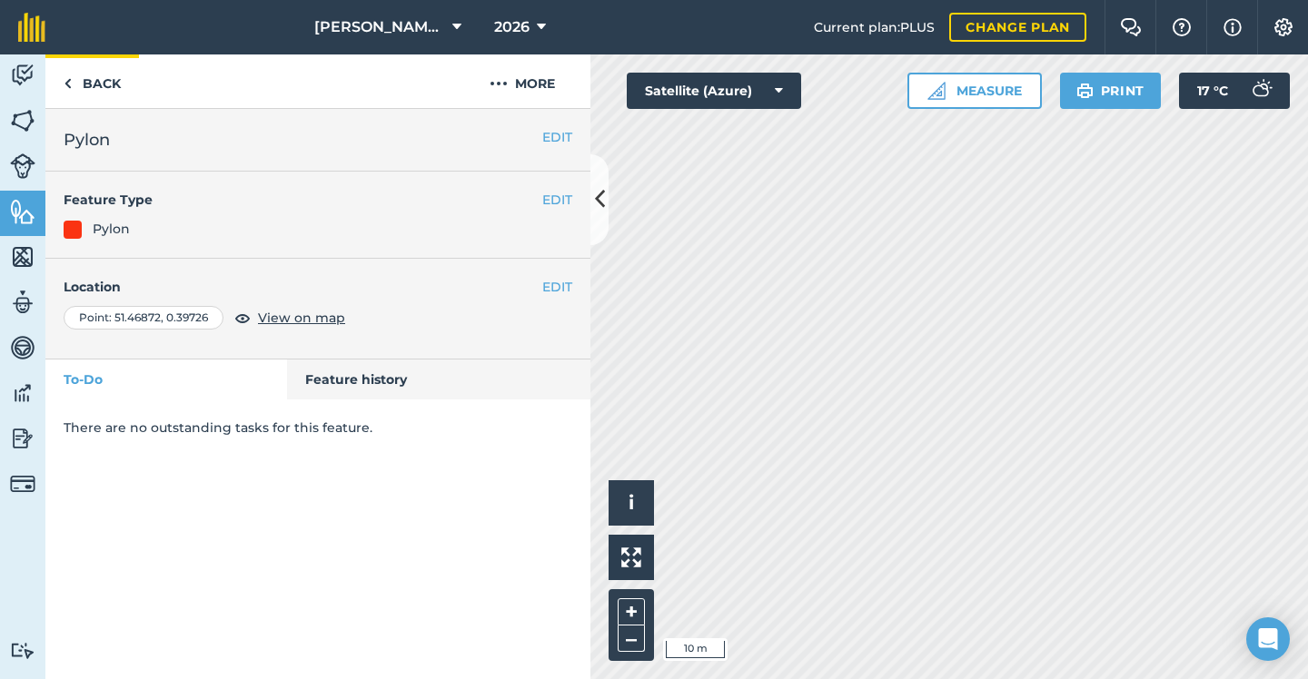
click at [102, 75] on link "Back" at bounding box center [92, 81] width 94 height 54
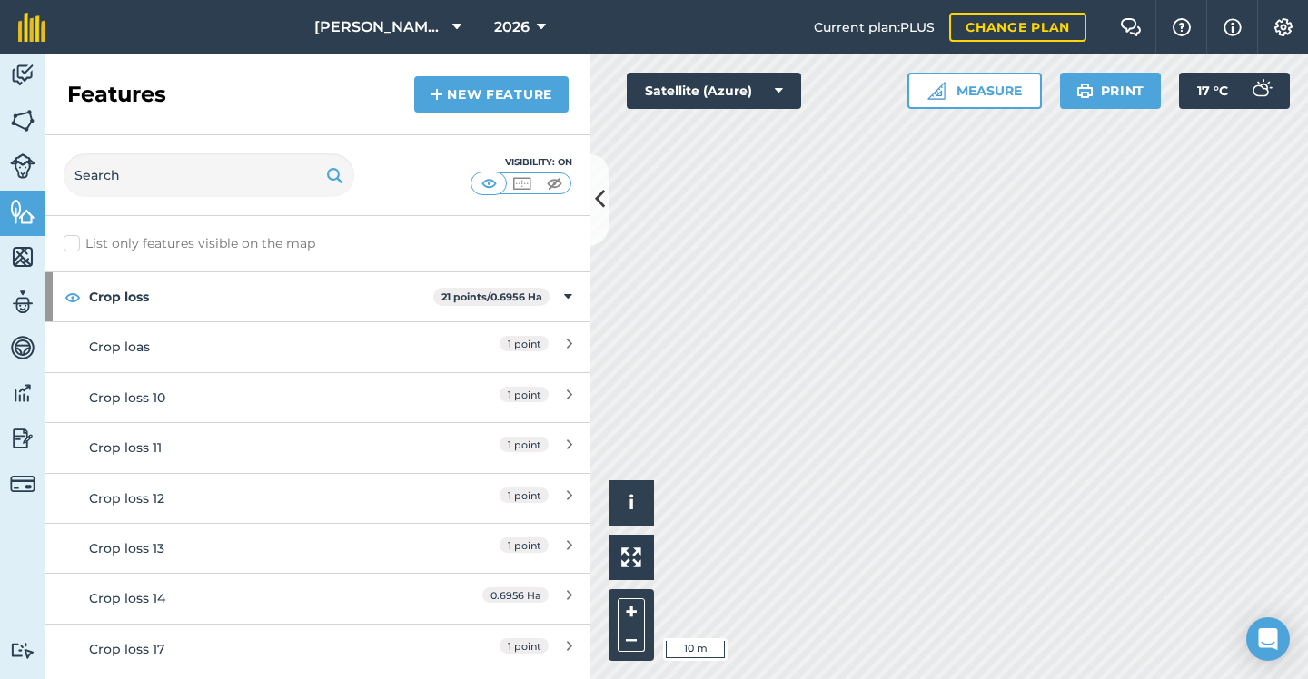
click at [508, 85] on link "New feature" at bounding box center [491, 94] width 154 height 36
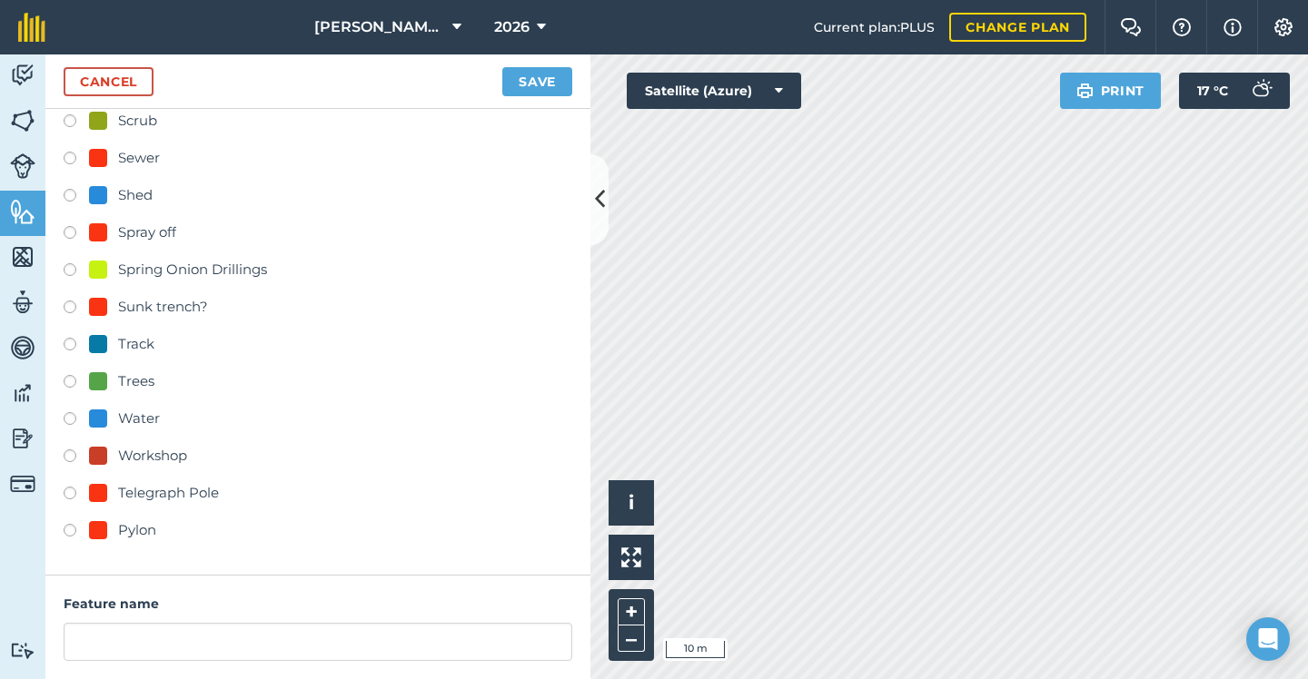
scroll to position [770, 0]
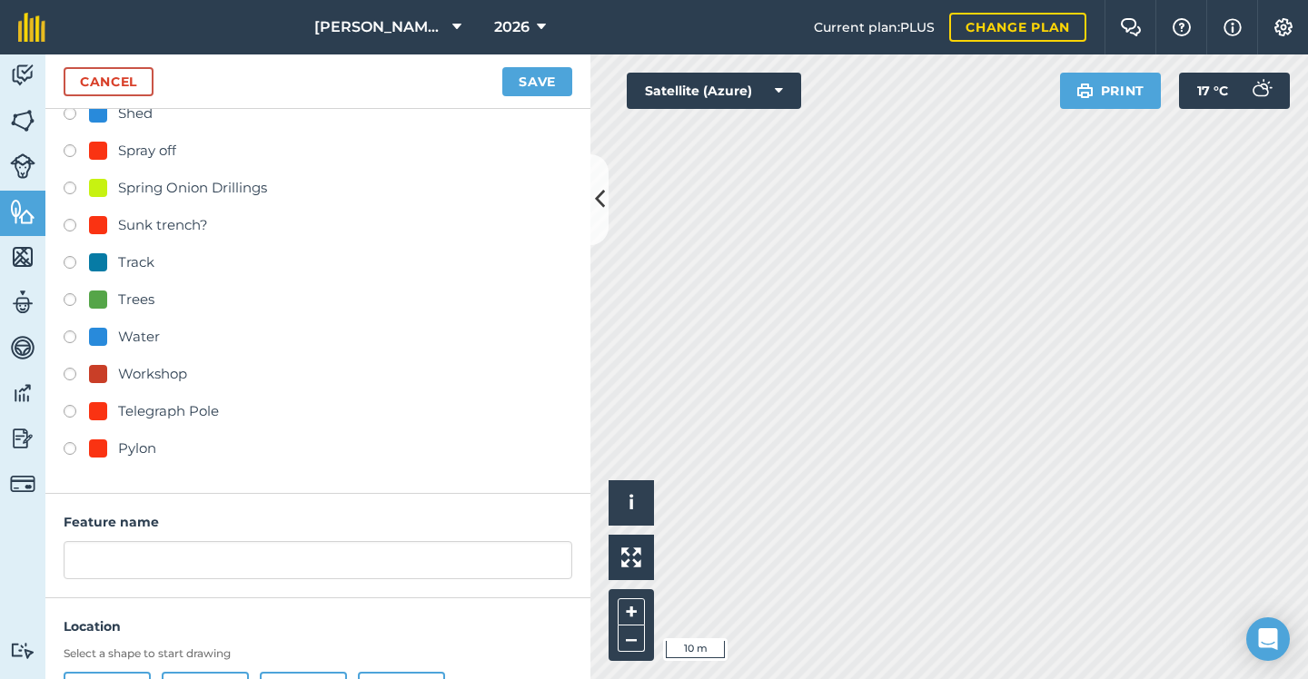
click at [141, 449] on div "Pylon" at bounding box center [137, 449] width 38 height 22
radio input "true"
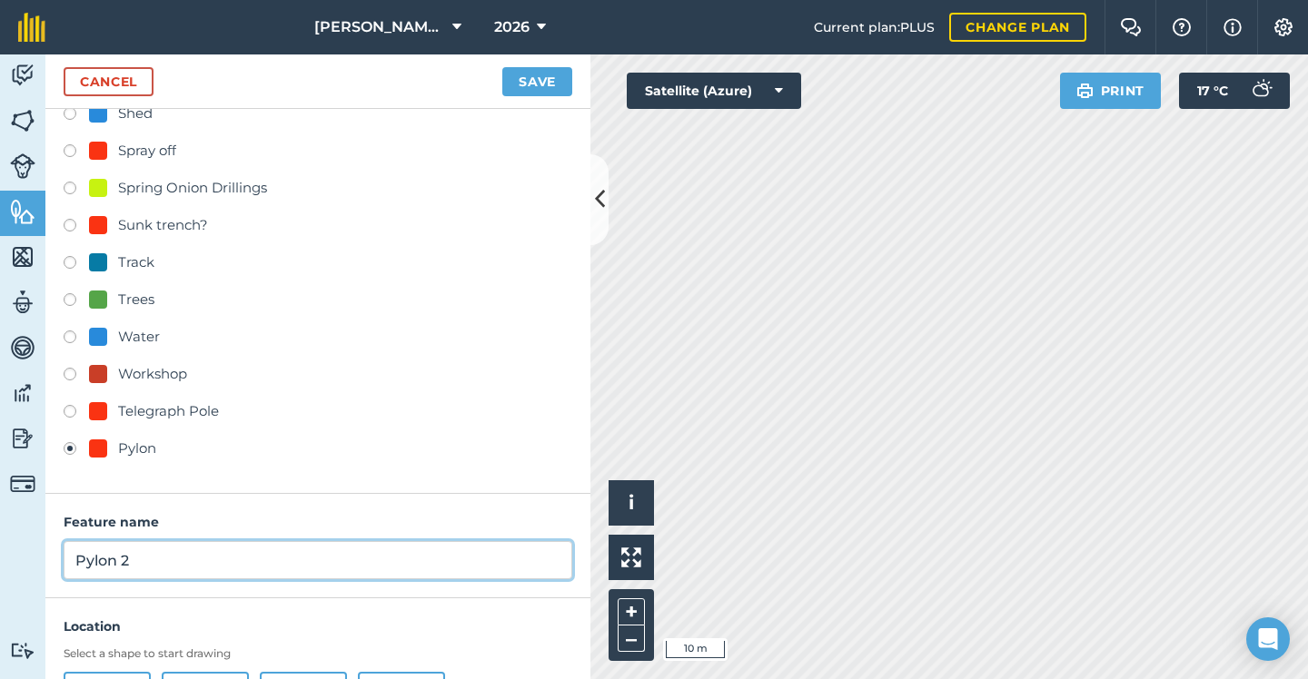
click at [199, 558] on input "Pylon 2" at bounding box center [318, 560] width 508 height 38
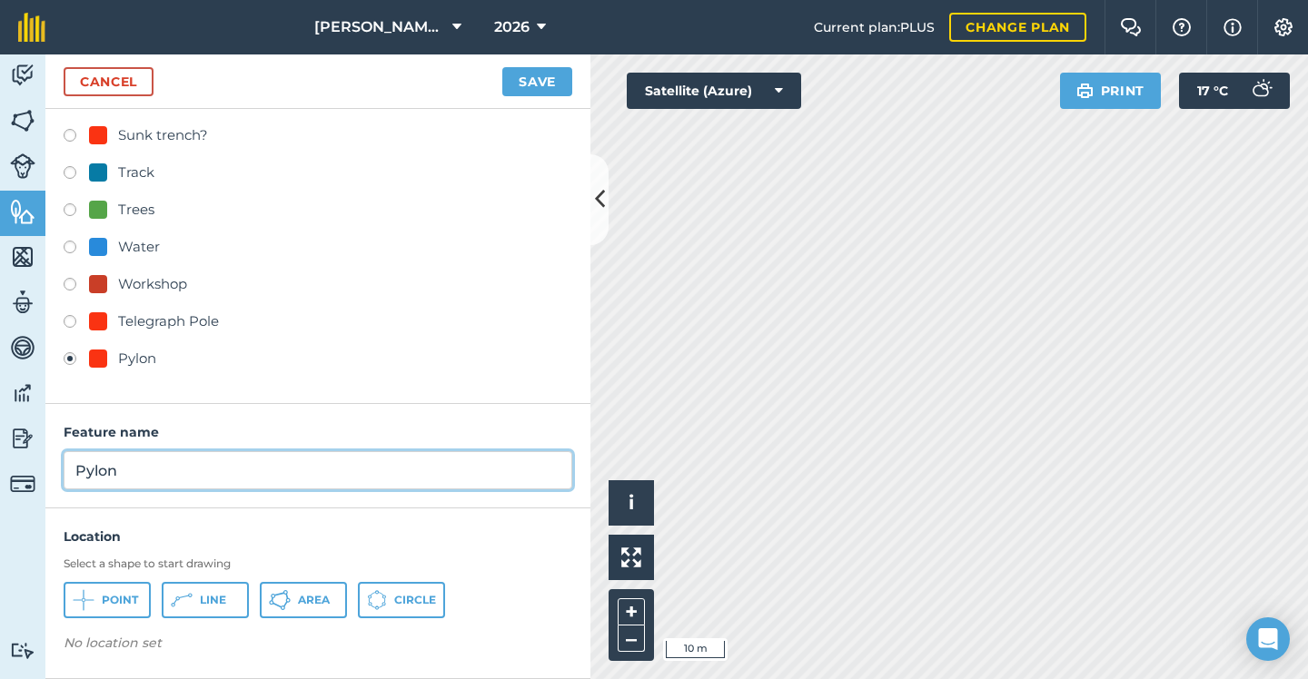
scroll to position [859, 0]
type input "Pylon"
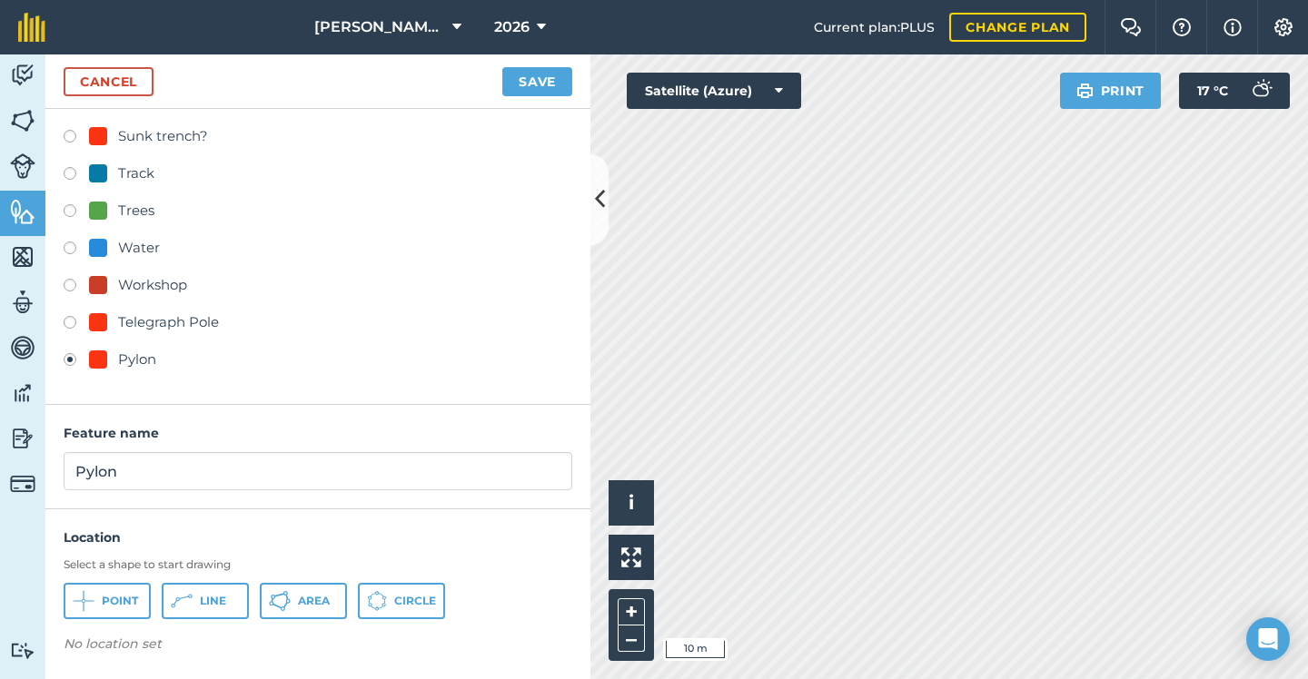
click at [109, 605] on span "Point" at bounding box center [120, 601] width 36 height 15
click at [536, 84] on button "Save" at bounding box center [537, 81] width 70 height 29
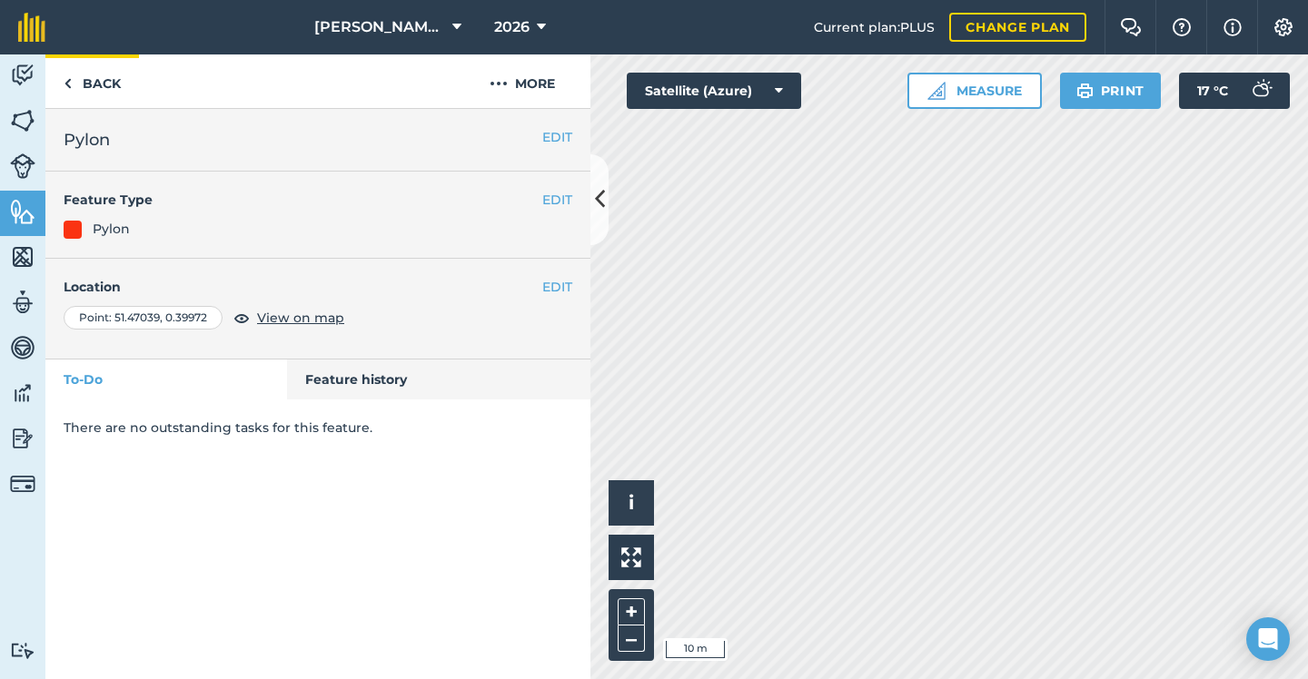
click at [117, 84] on link "Back" at bounding box center [92, 81] width 94 height 54
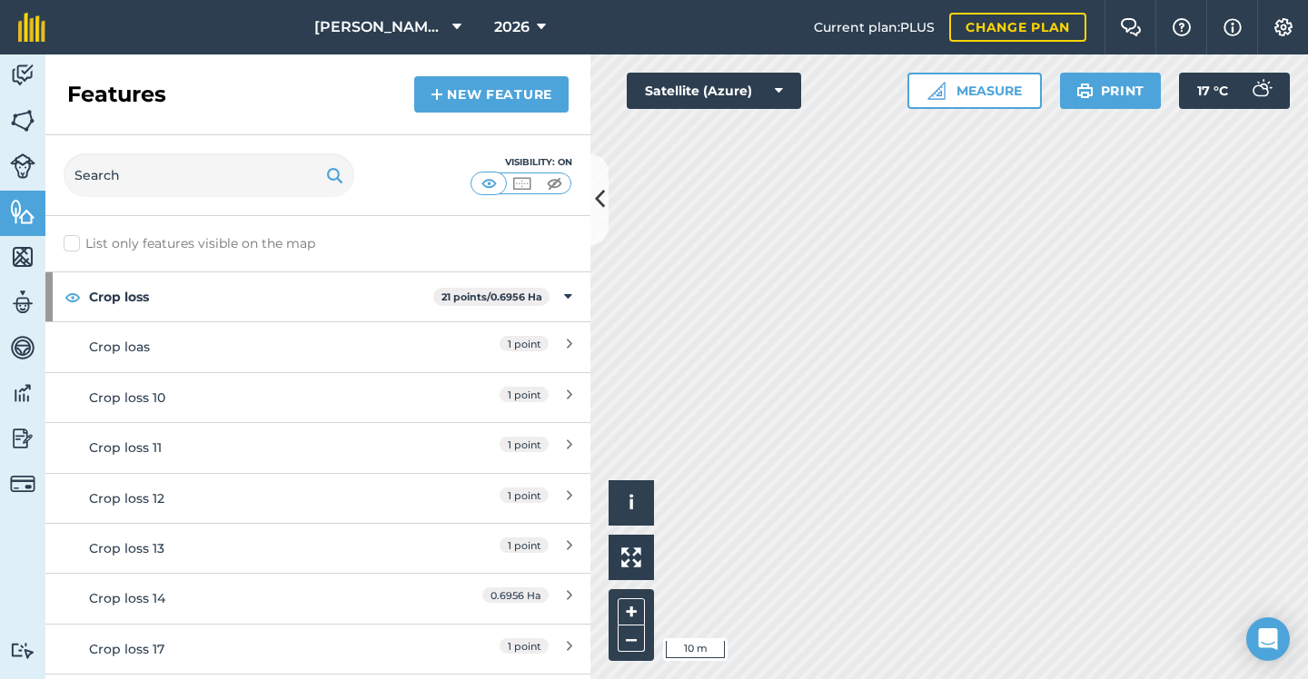
click at [507, 104] on link "New feature" at bounding box center [491, 94] width 154 height 36
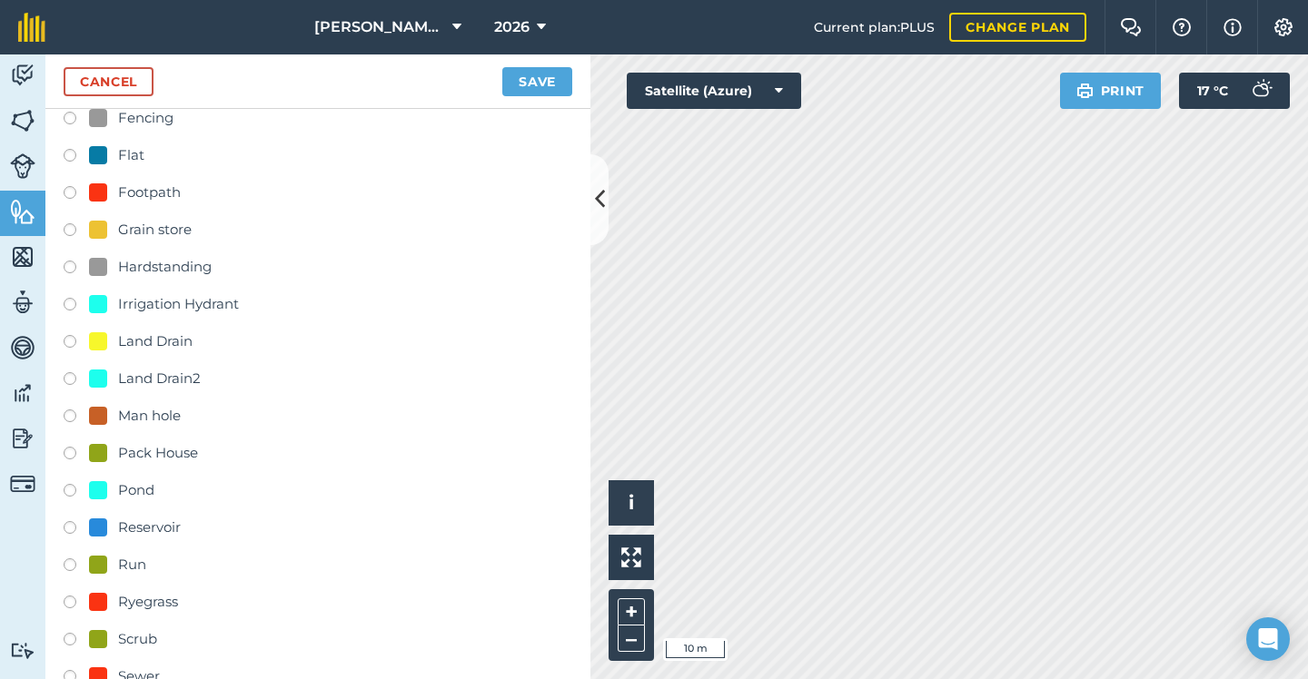
scroll to position [649, 0]
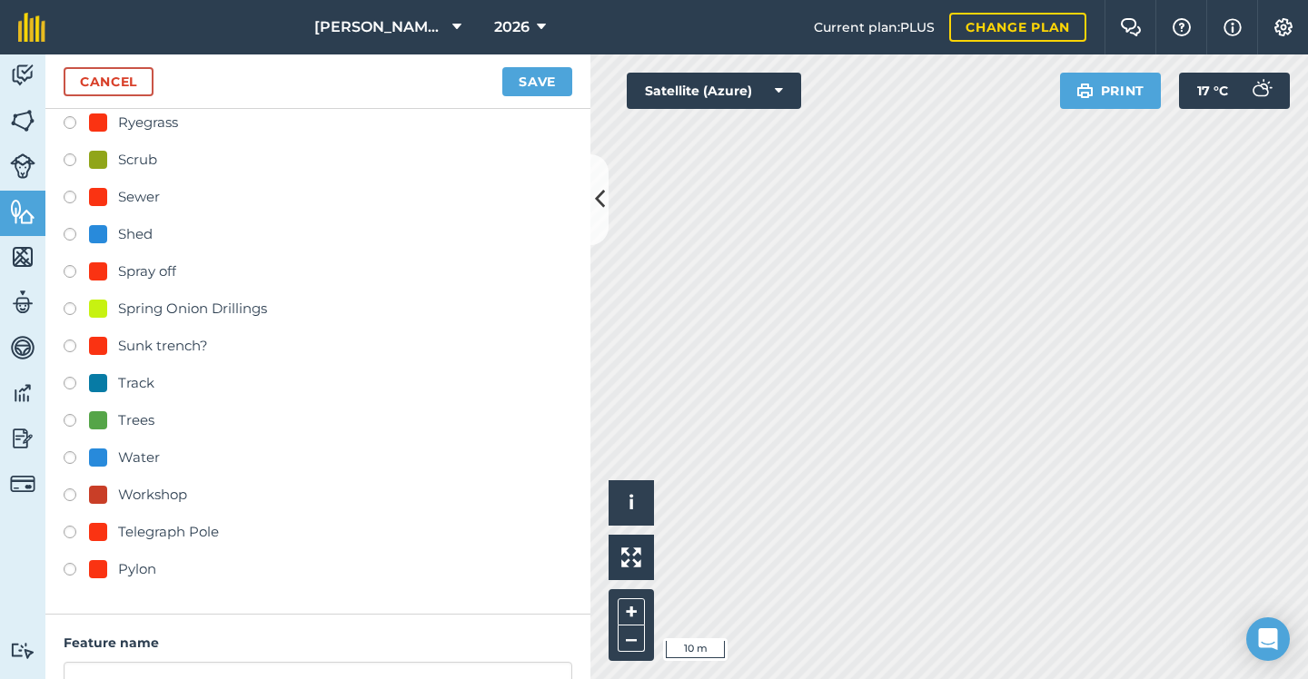
click at [108, 564] on div "Pylon" at bounding box center [122, 569] width 67 height 22
radio input "true"
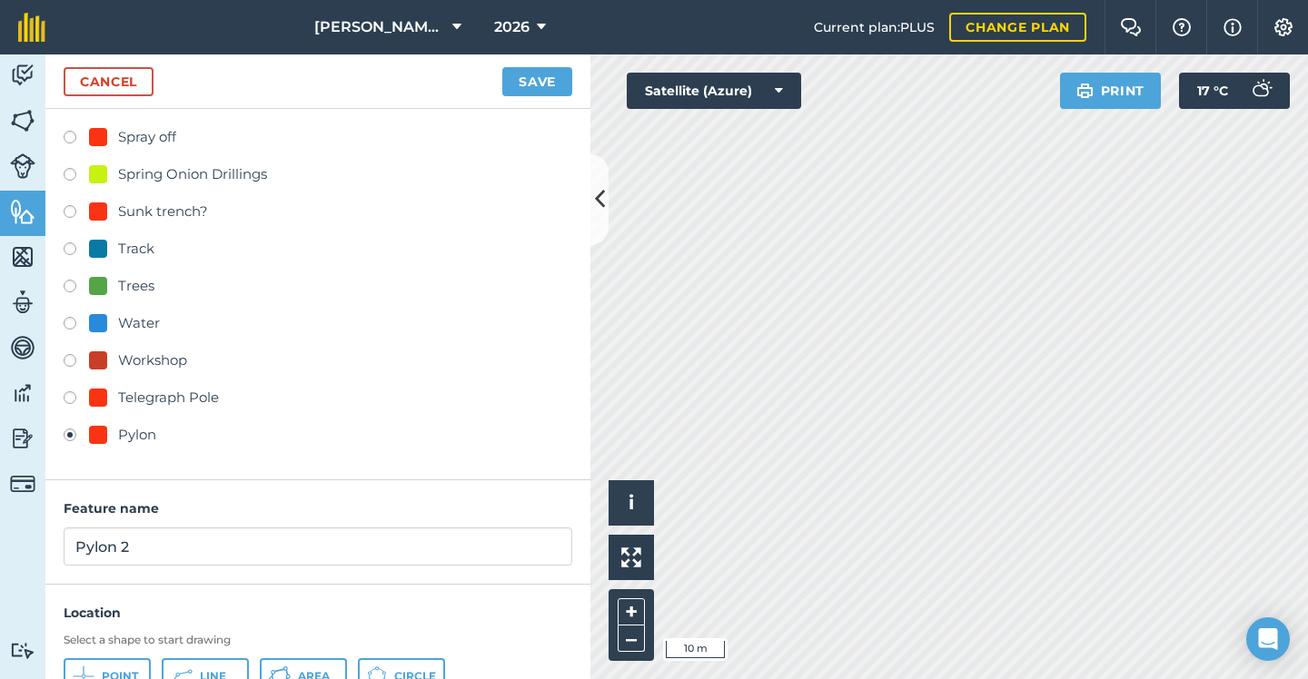
scroll to position [802, 0]
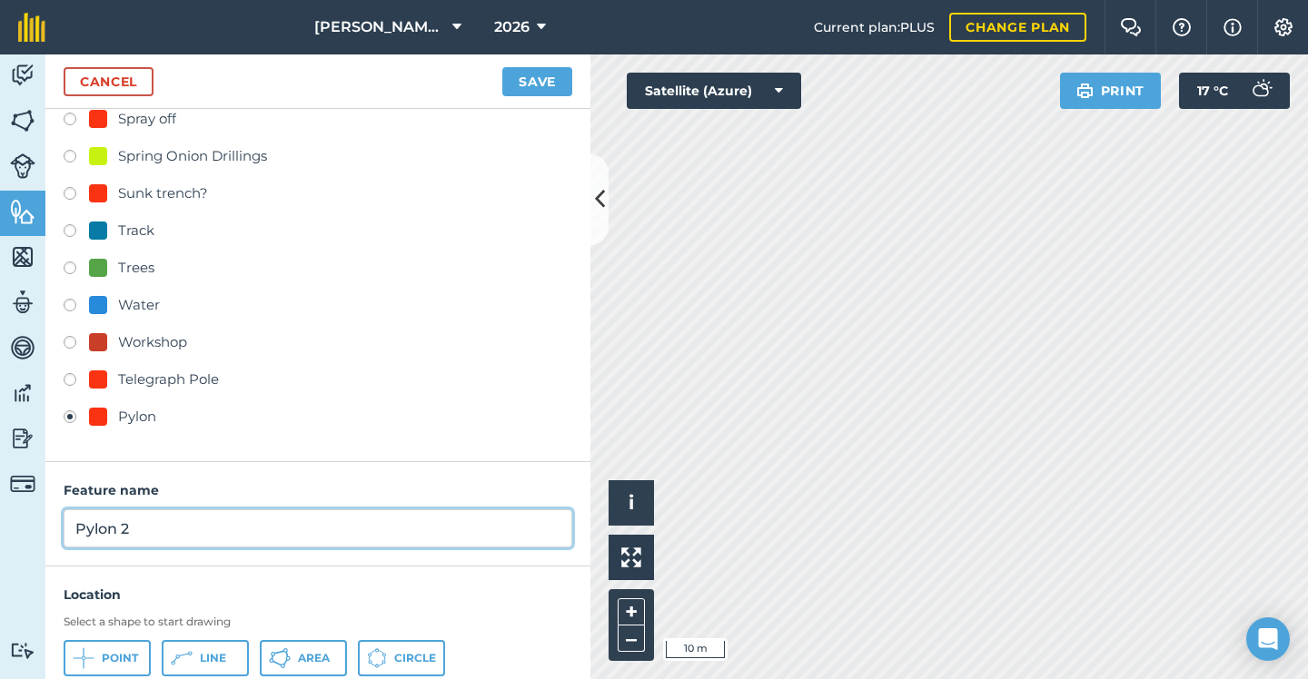
click at [187, 534] on input "Pylon 2" at bounding box center [318, 528] width 508 height 38
type input "Pylon"
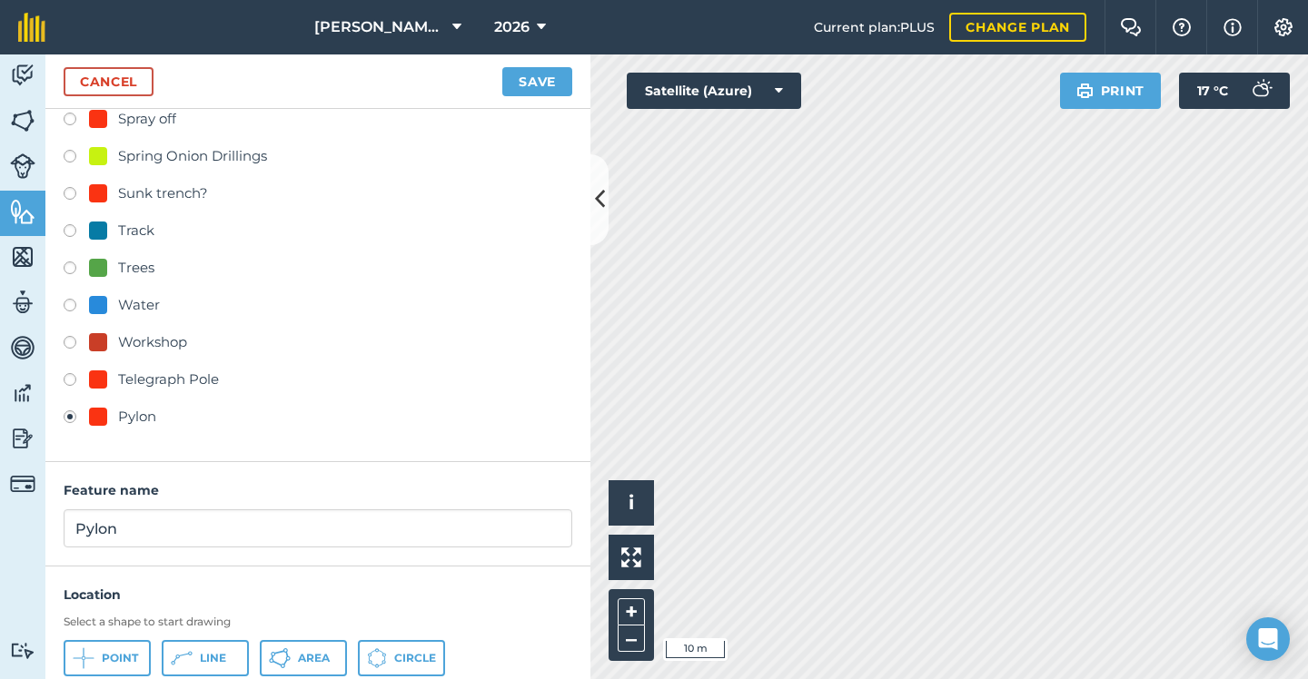
click at [114, 646] on button "Point" at bounding box center [107, 658] width 87 height 36
click at [551, 84] on button "Save" at bounding box center [537, 81] width 70 height 29
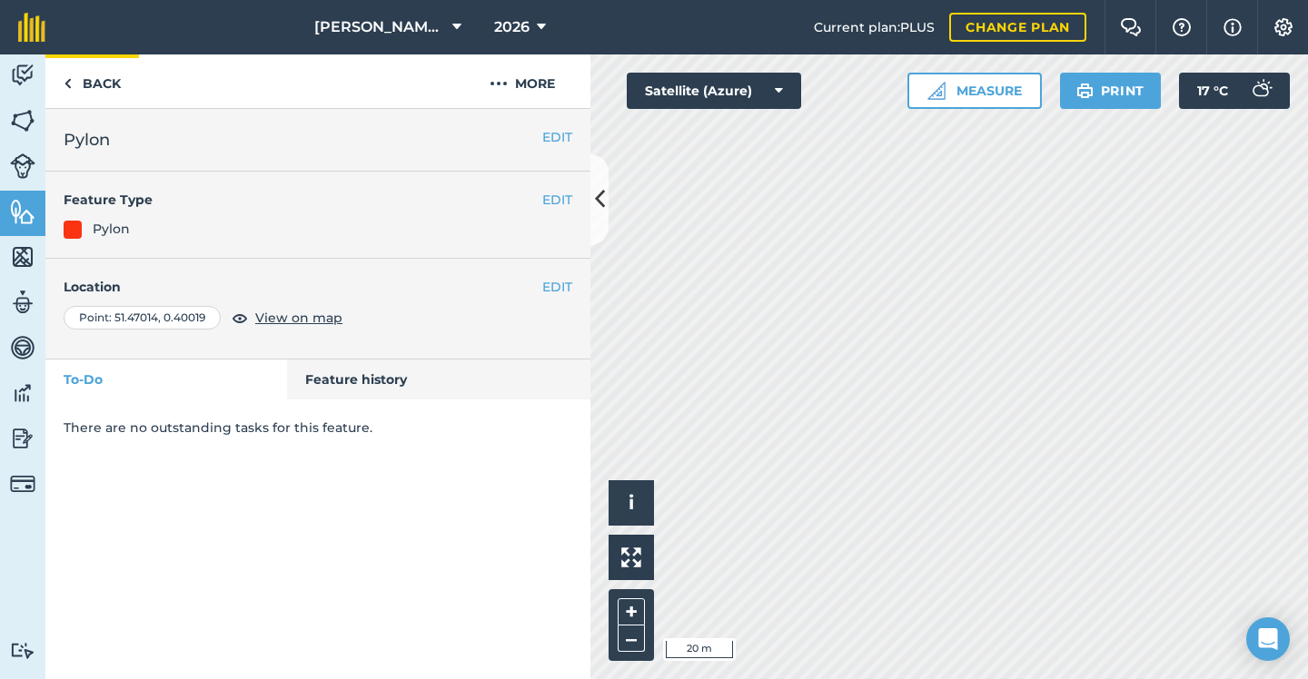
click at [108, 89] on link "Back" at bounding box center [92, 81] width 94 height 54
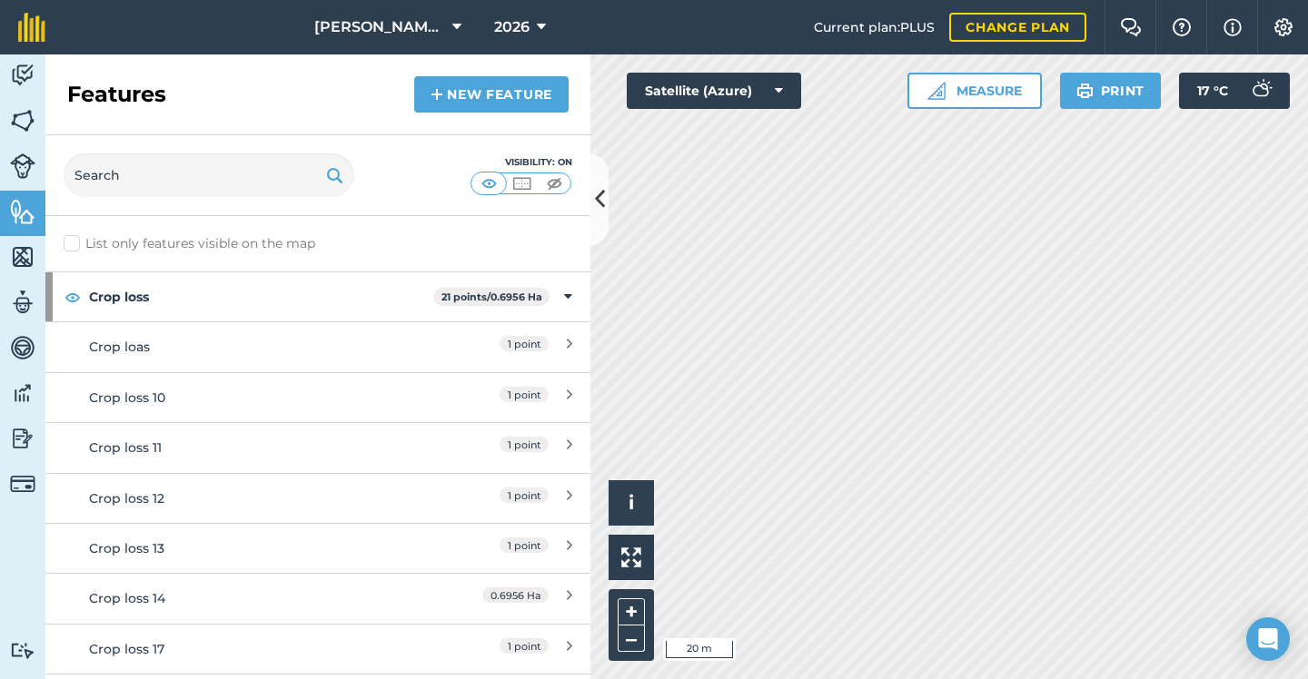
click at [499, 96] on link "New feature" at bounding box center [491, 94] width 154 height 36
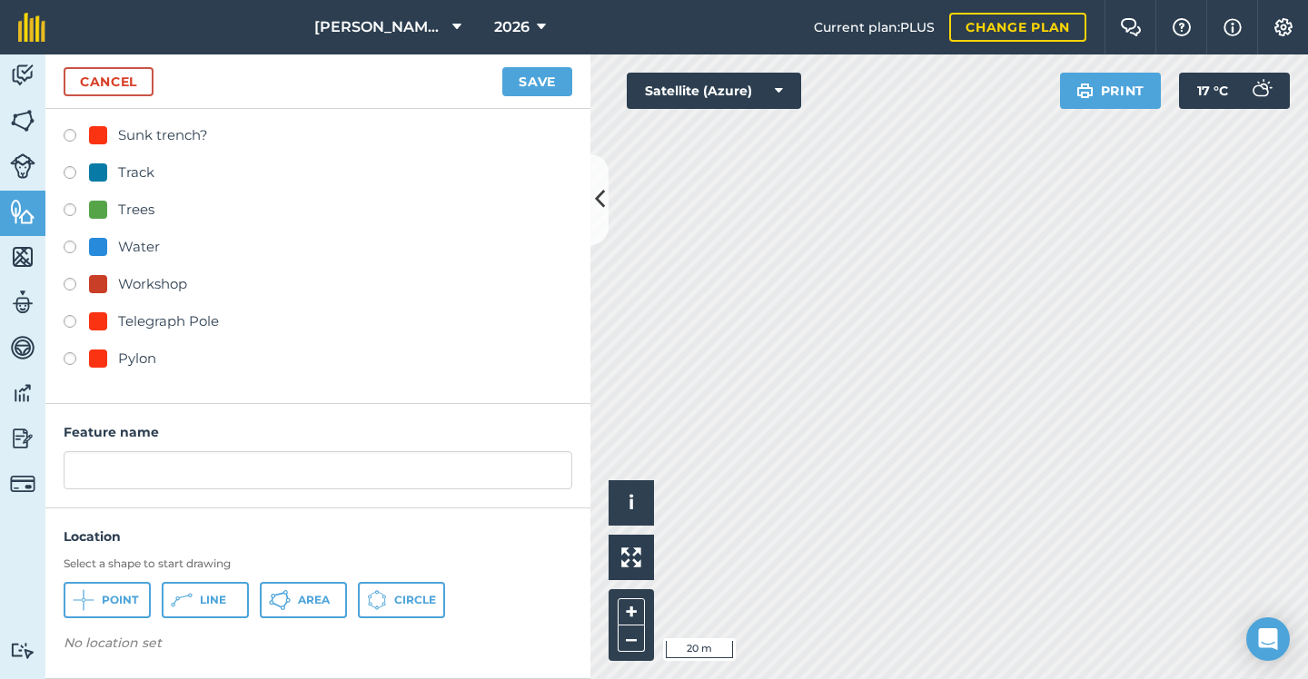
scroll to position [859, 0]
click at [123, 356] on div "Pylon" at bounding box center [137, 360] width 38 height 22
radio input "true"
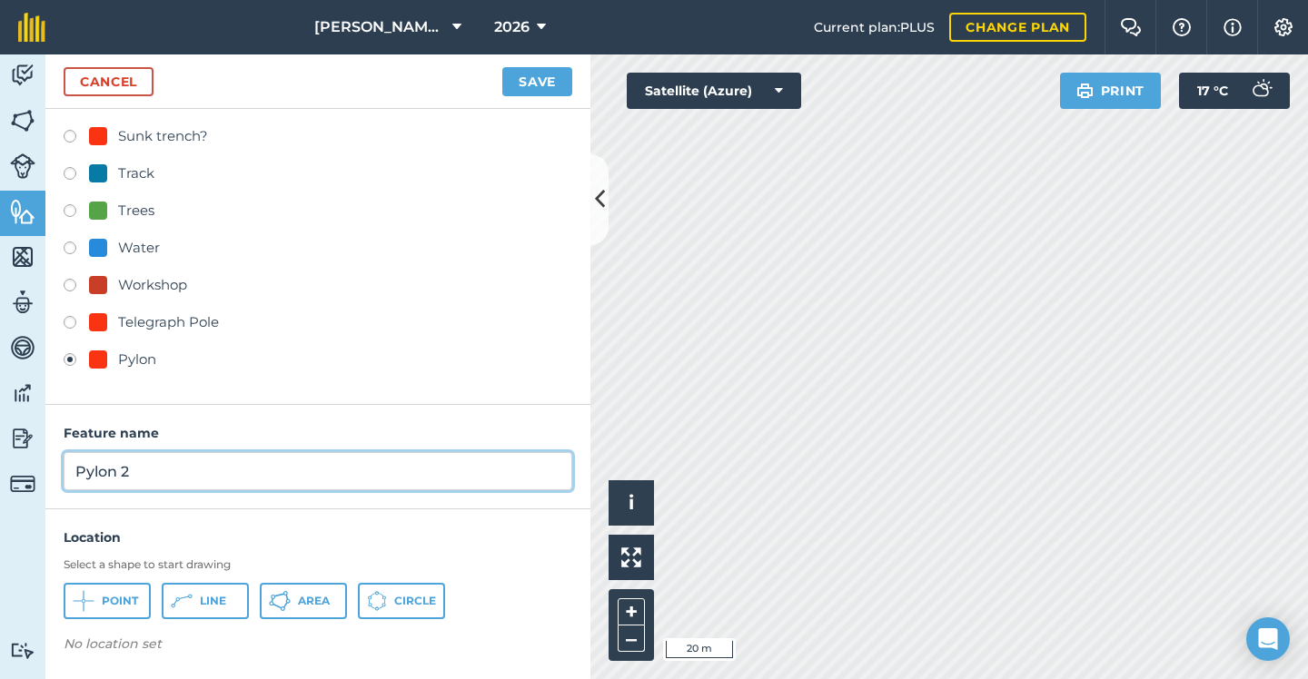
click at [165, 466] on input "Pylon 2" at bounding box center [318, 471] width 508 height 38
type input "Pylon"
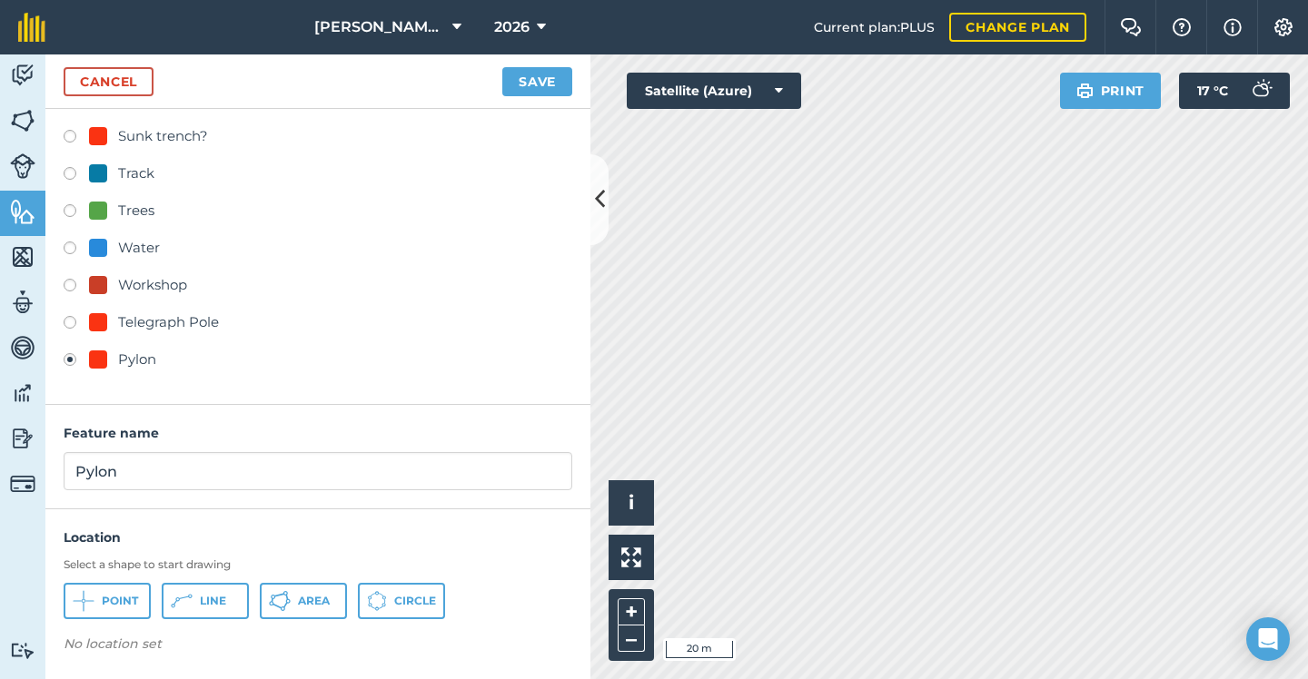
click at [107, 608] on button "Point" at bounding box center [107, 601] width 87 height 36
click at [522, 77] on button "Save" at bounding box center [537, 81] width 70 height 29
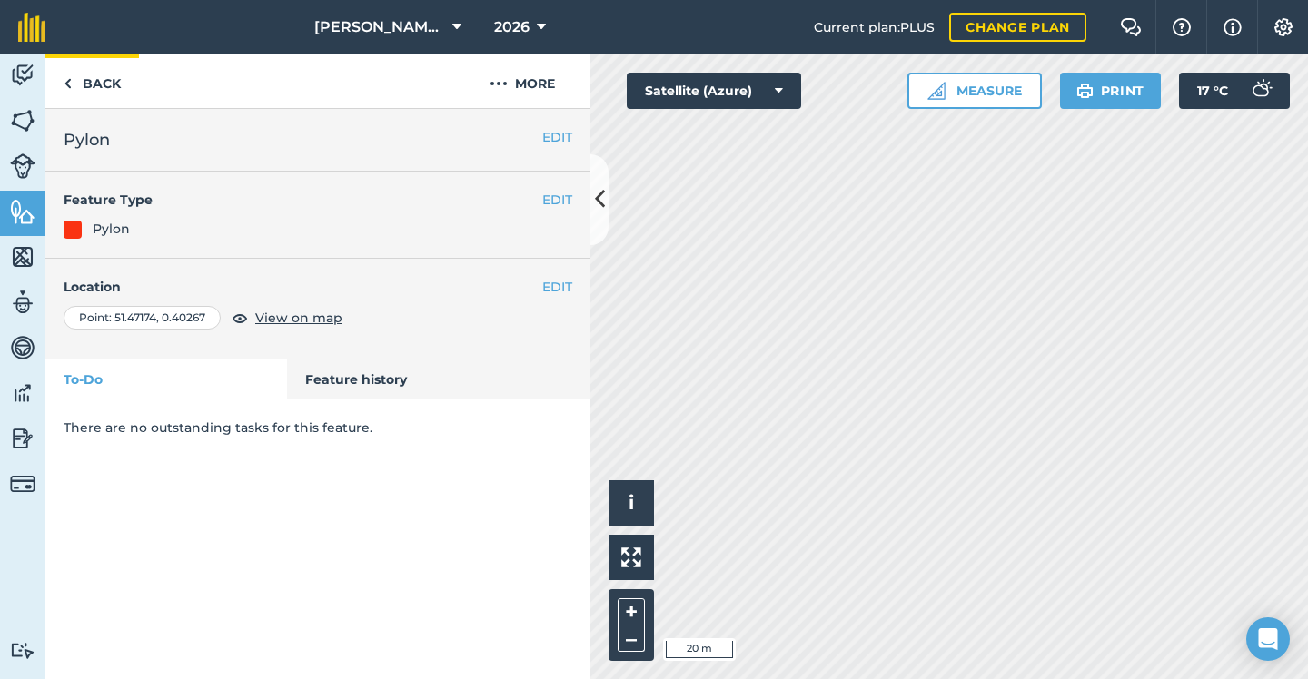
click at [99, 77] on link "Back" at bounding box center [92, 81] width 94 height 54
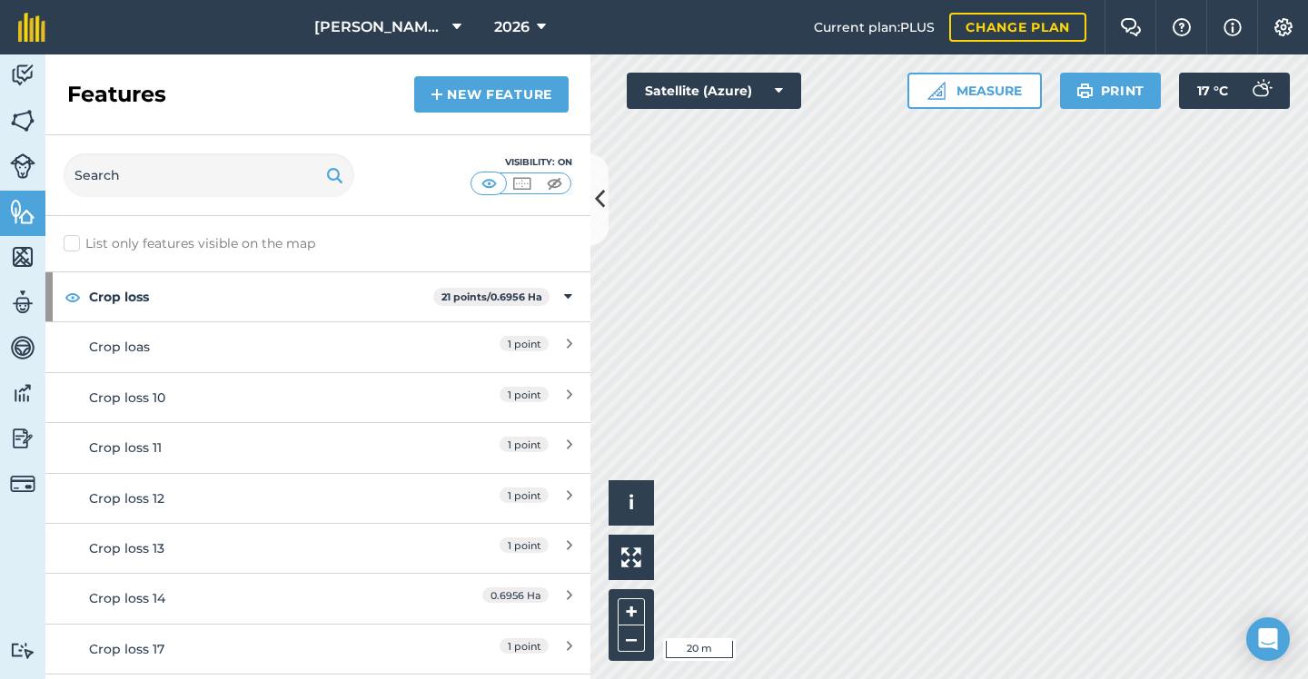
click at [521, 87] on link "New feature" at bounding box center [491, 94] width 154 height 36
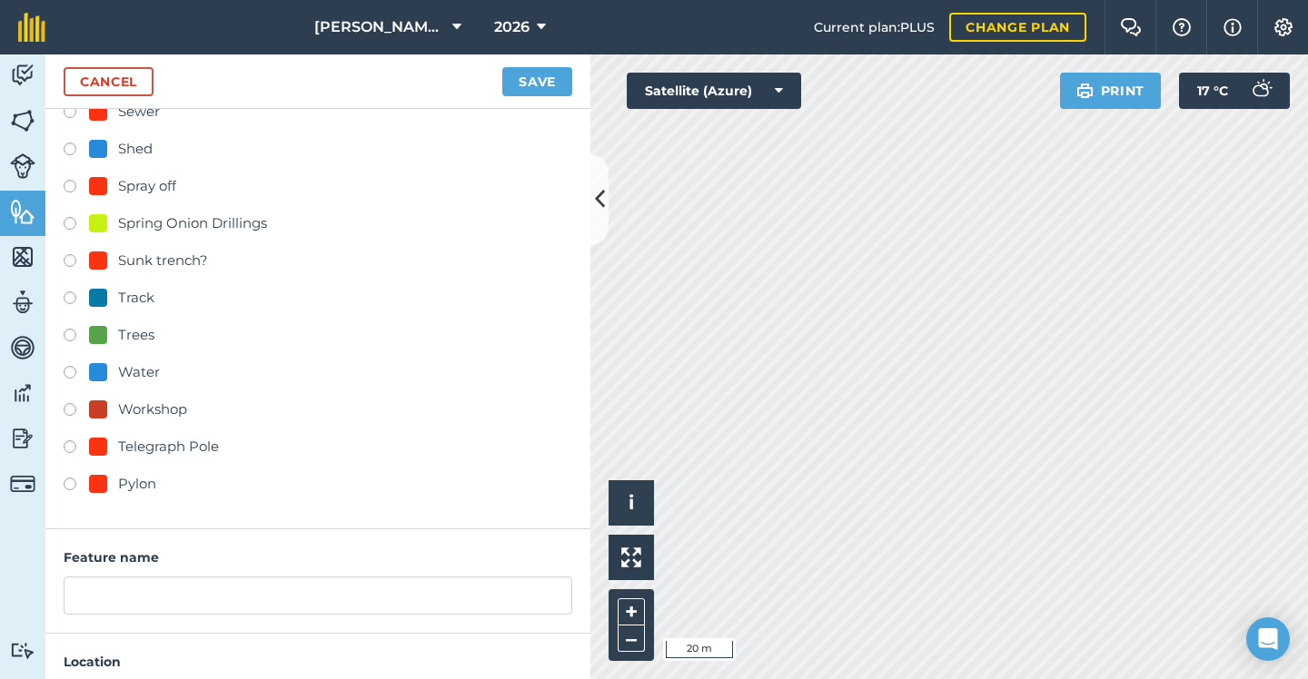
scroll to position [779, 0]
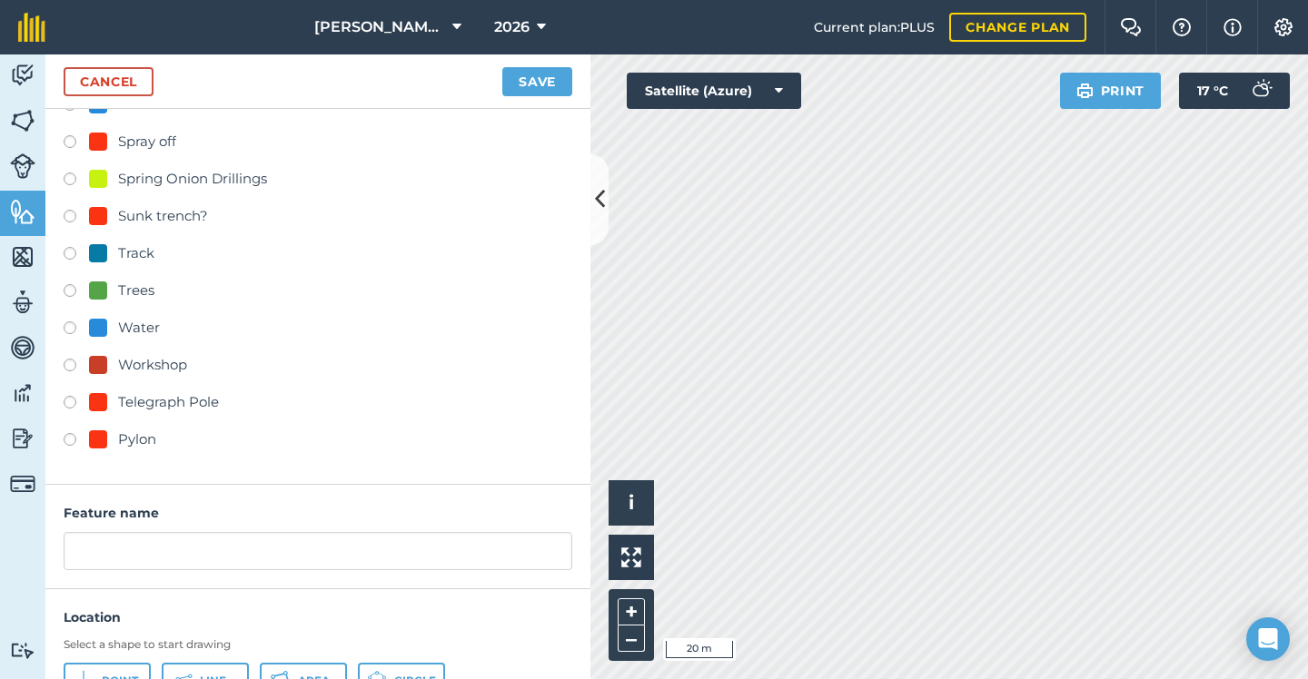
click at [135, 440] on div "Pylon" at bounding box center [137, 440] width 38 height 22
radio input "true"
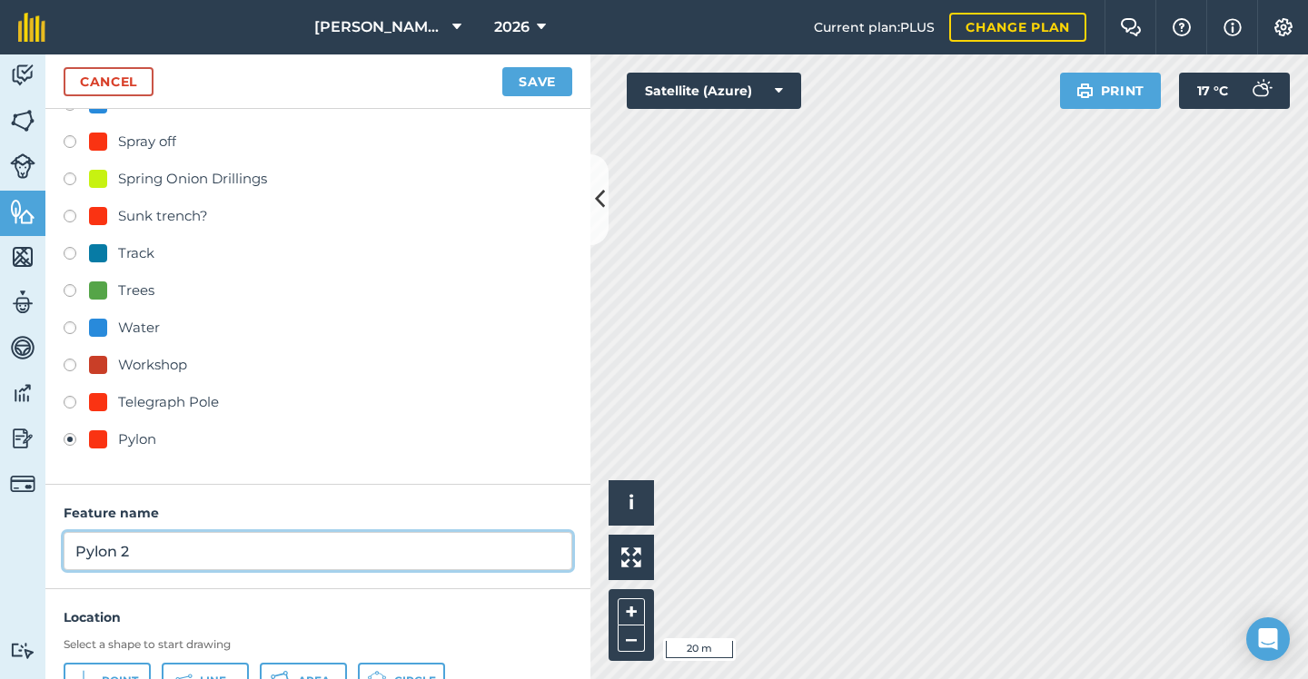
click at [166, 559] on input "Pylon 2" at bounding box center [318, 551] width 508 height 38
type input "Pylon"
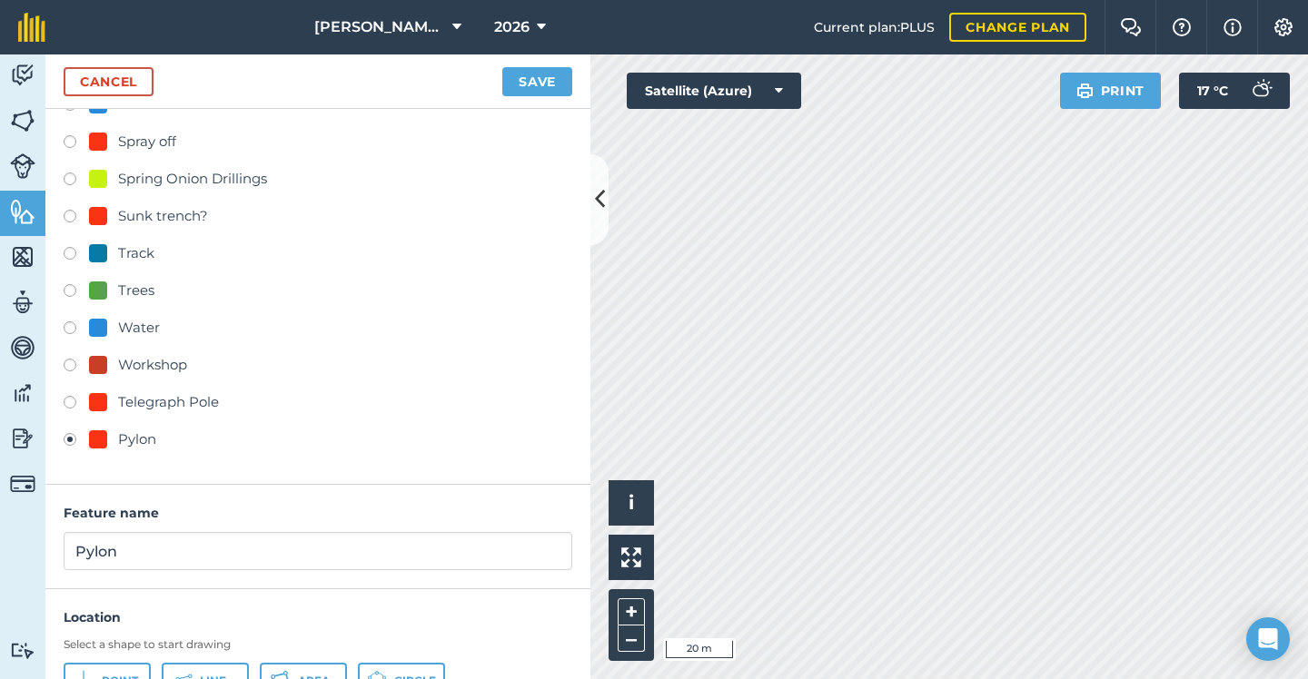
click at [120, 666] on button "Point" at bounding box center [107, 681] width 87 height 36
click at [515, 91] on button "Save" at bounding box center [537, 81] width 70 height 29
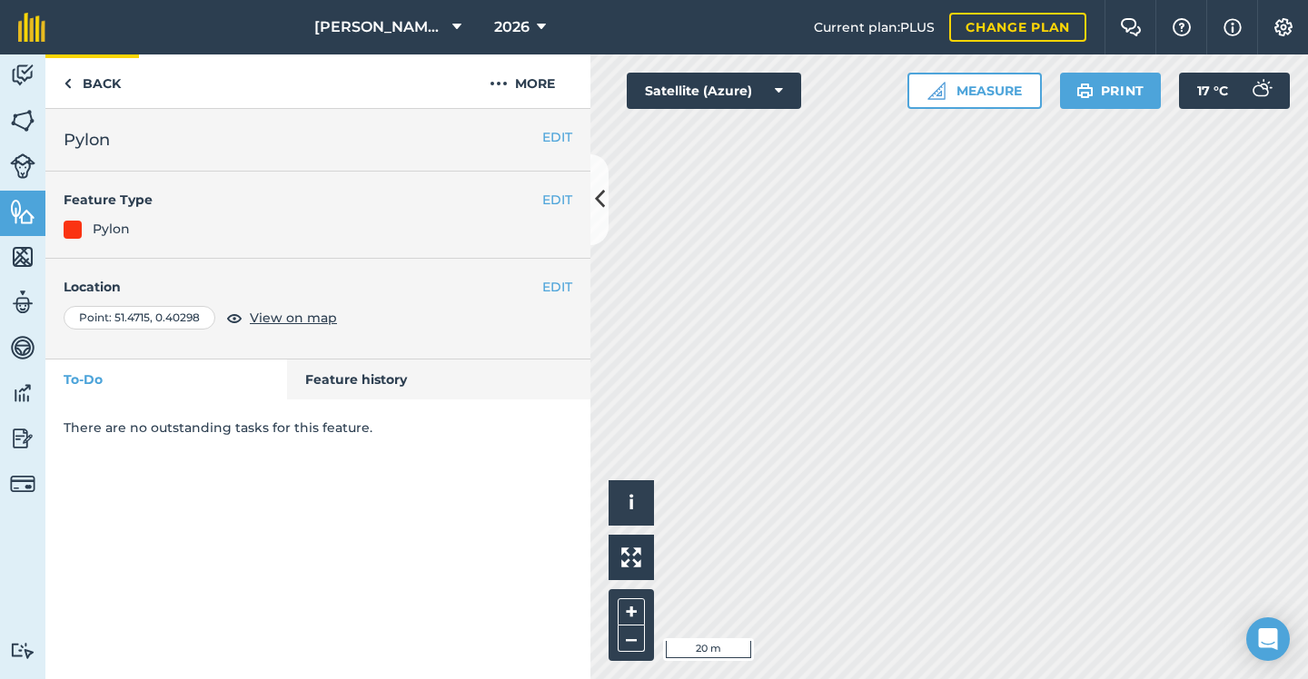
click at [123, 90] on link "Back" at bounding box center [92, 81] width 94 height 54
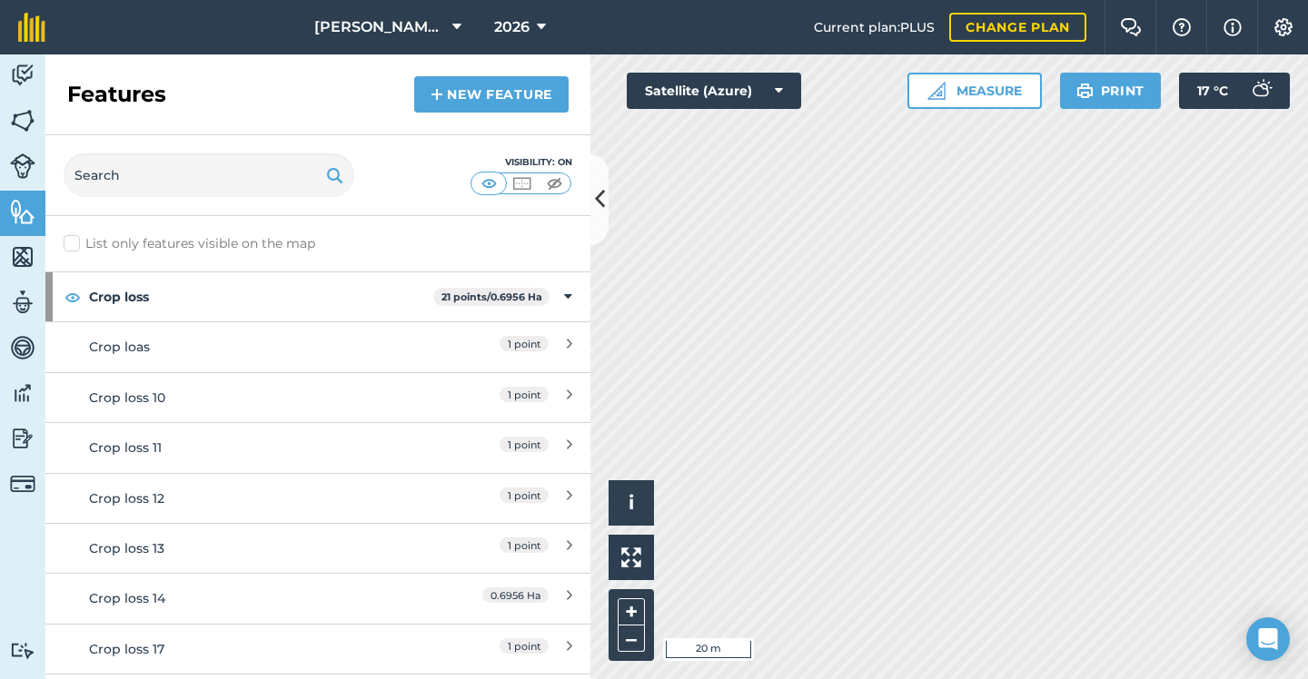
click at [555, 95] on link "New feature" at bounding box center [491, 94] width 154 height 36
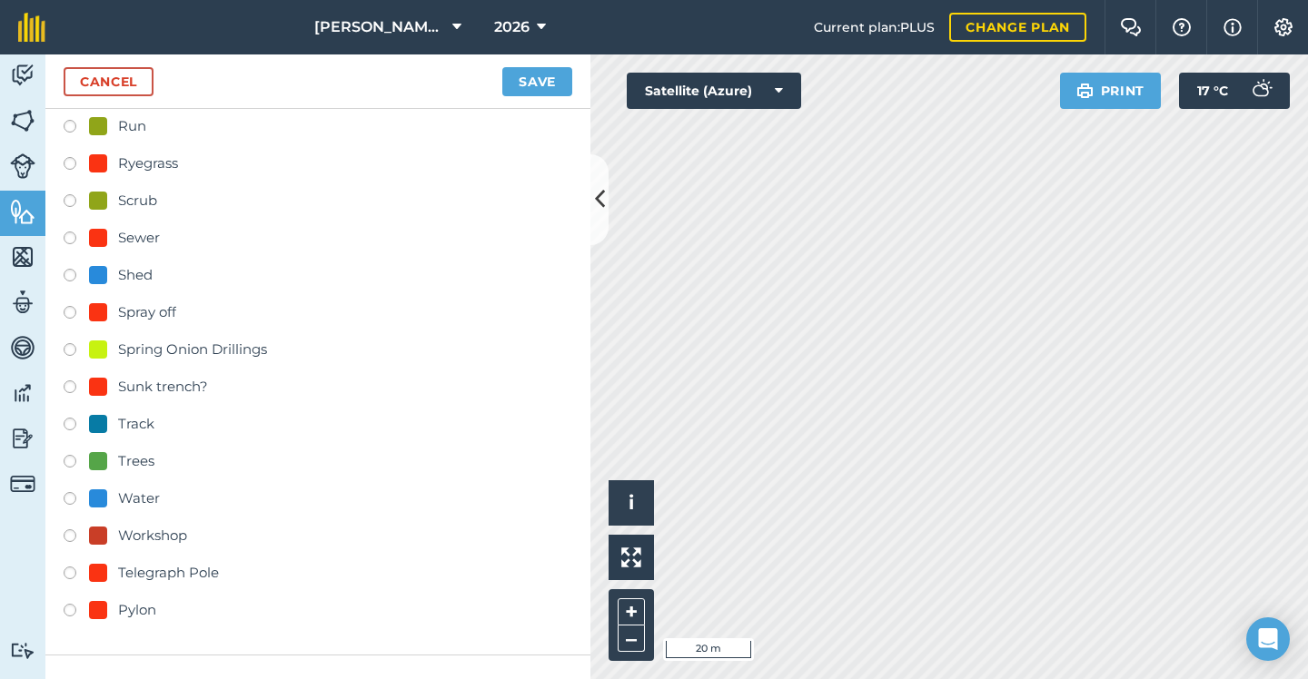
scroll to position [751, 0]
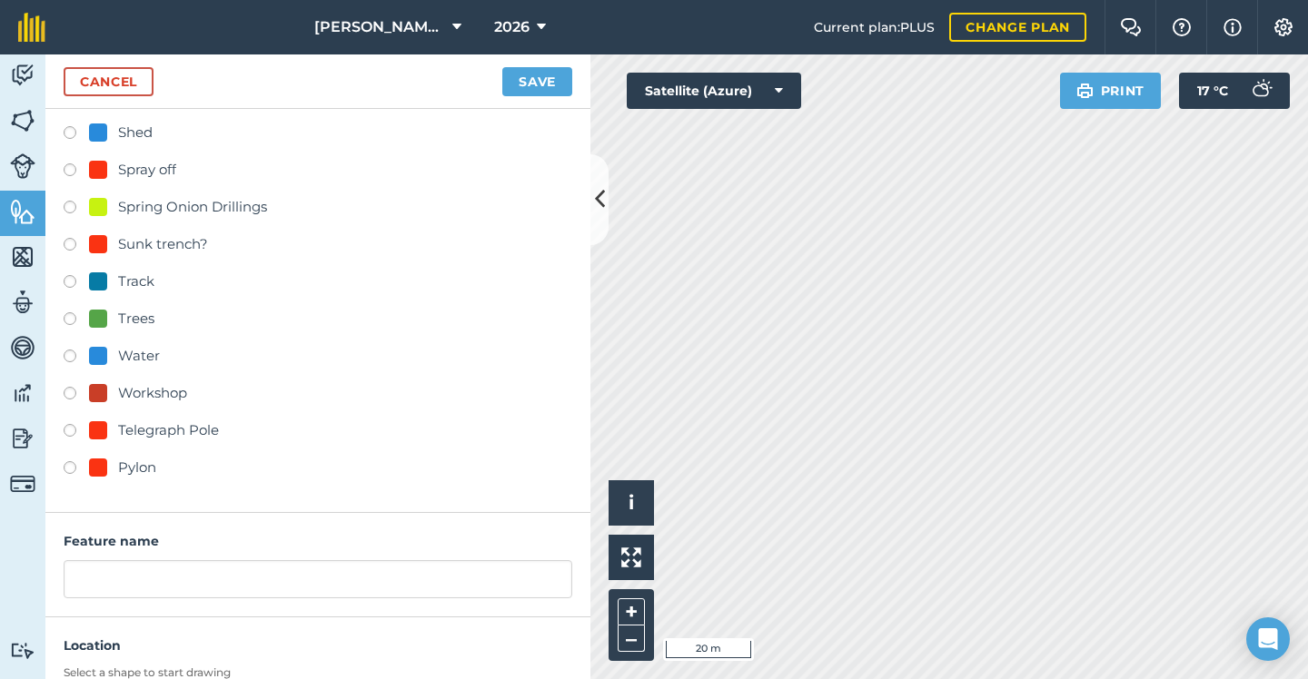
click at [108, 473] on div "Pylon" at bounding box center [122, 468] width 67 height 22
radio input "true"
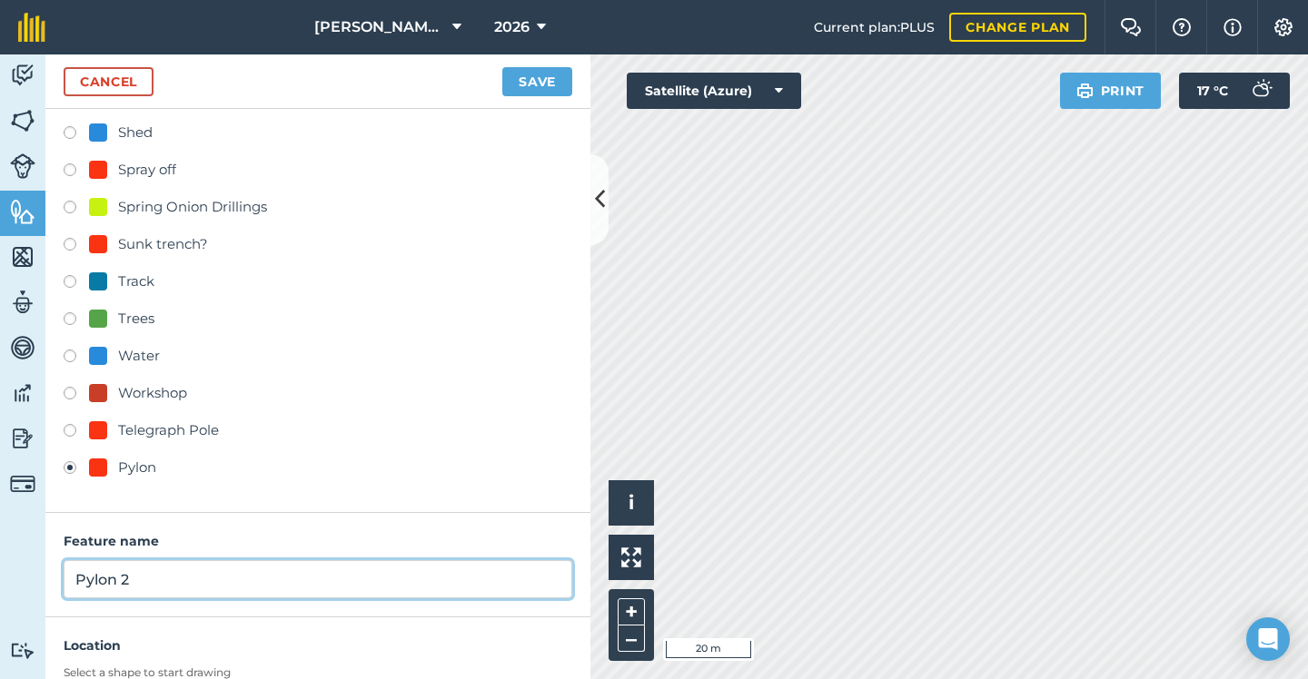
click at [159, 570] on input "Pylon 2" at bounding box center [318, 579] width 508 height 38
click at [159, 590] on input "Pylon 2" at bounding box center [318, 579] width 508 height 38
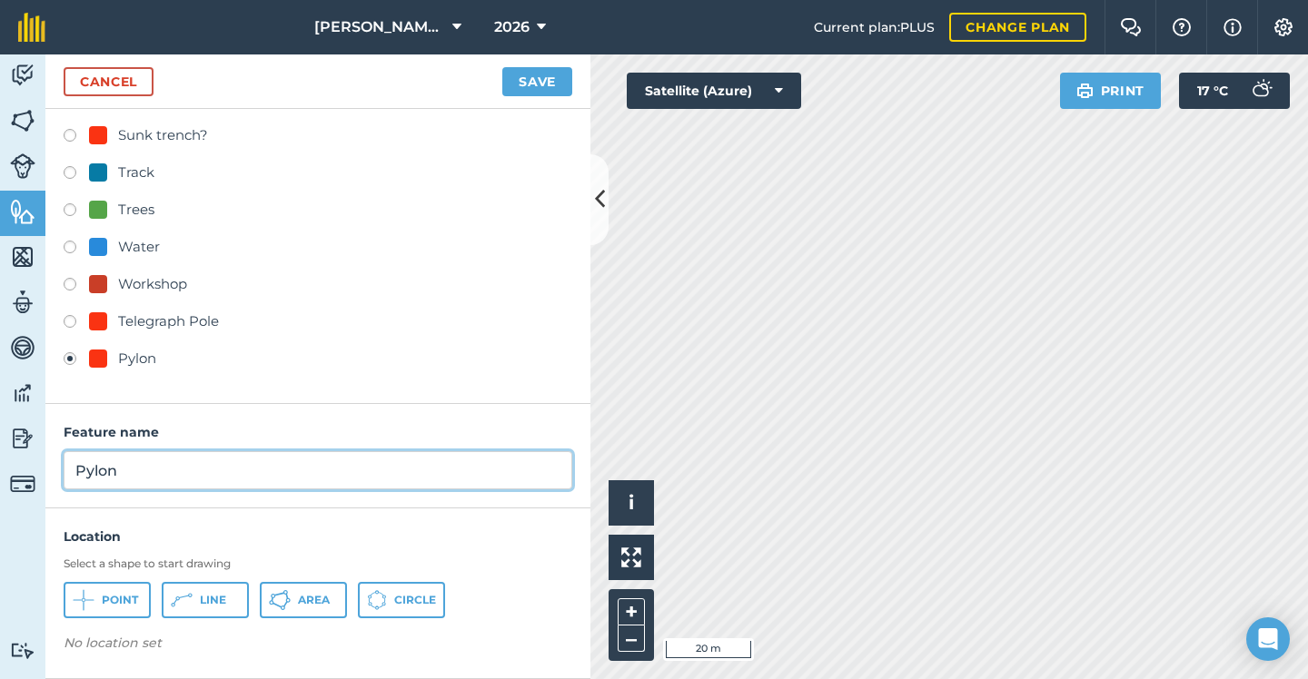
scroll to position [859, 0]
type input "Pylon"
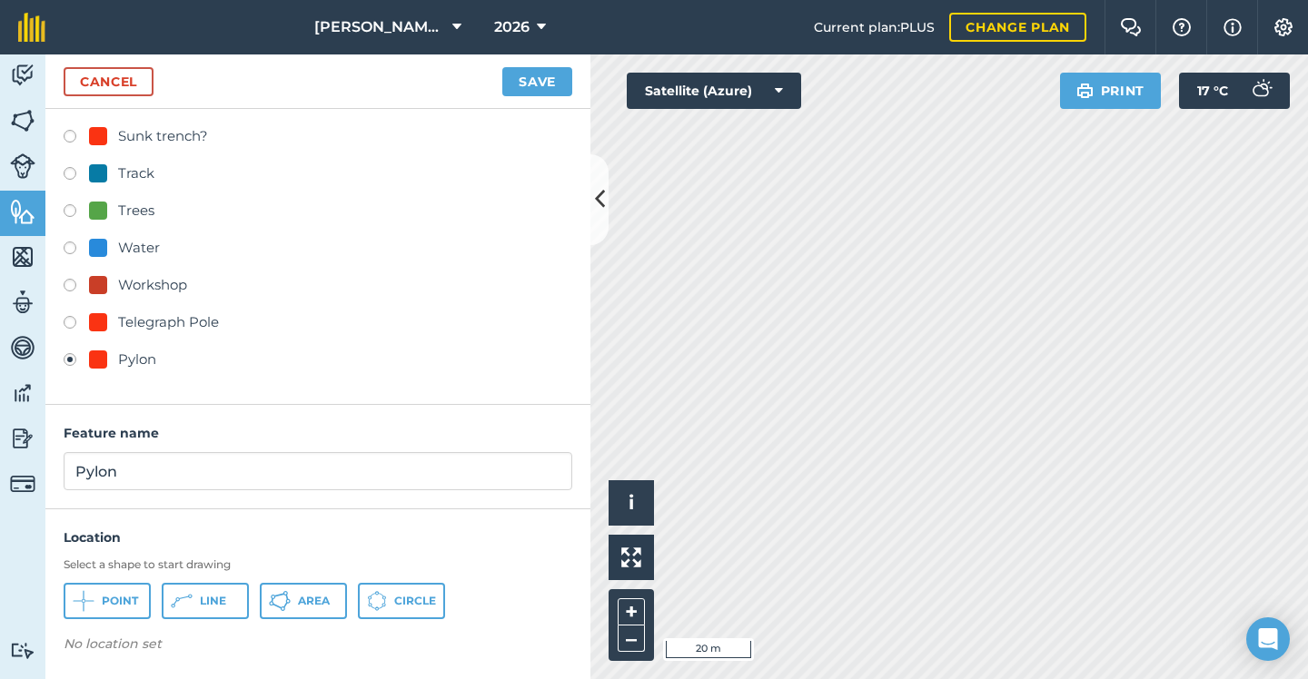
click at [120, 596] on span "Point" at bounding box center [120, 601] width 36 height 15
click at [555, 84] on button "Save" at bounding box center [537, 81] width 70 height 29
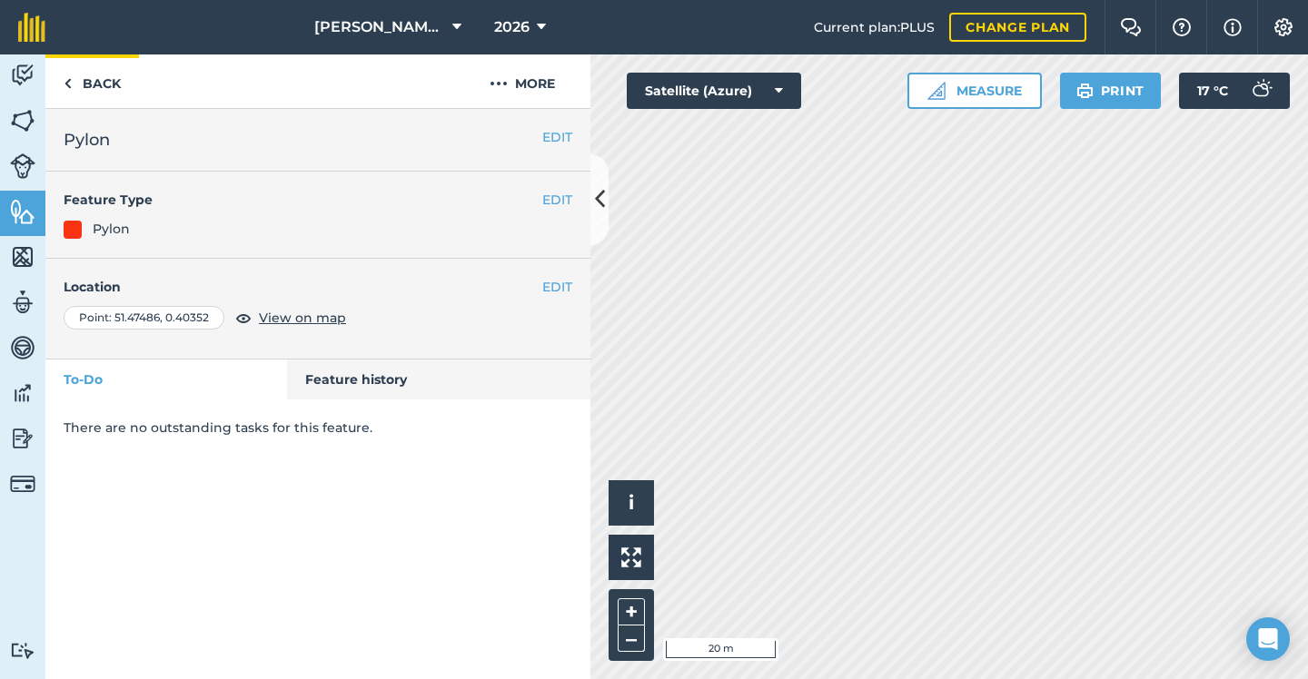
click at [70, 82] on img at bounding box center [68, 84] width 8 height 22
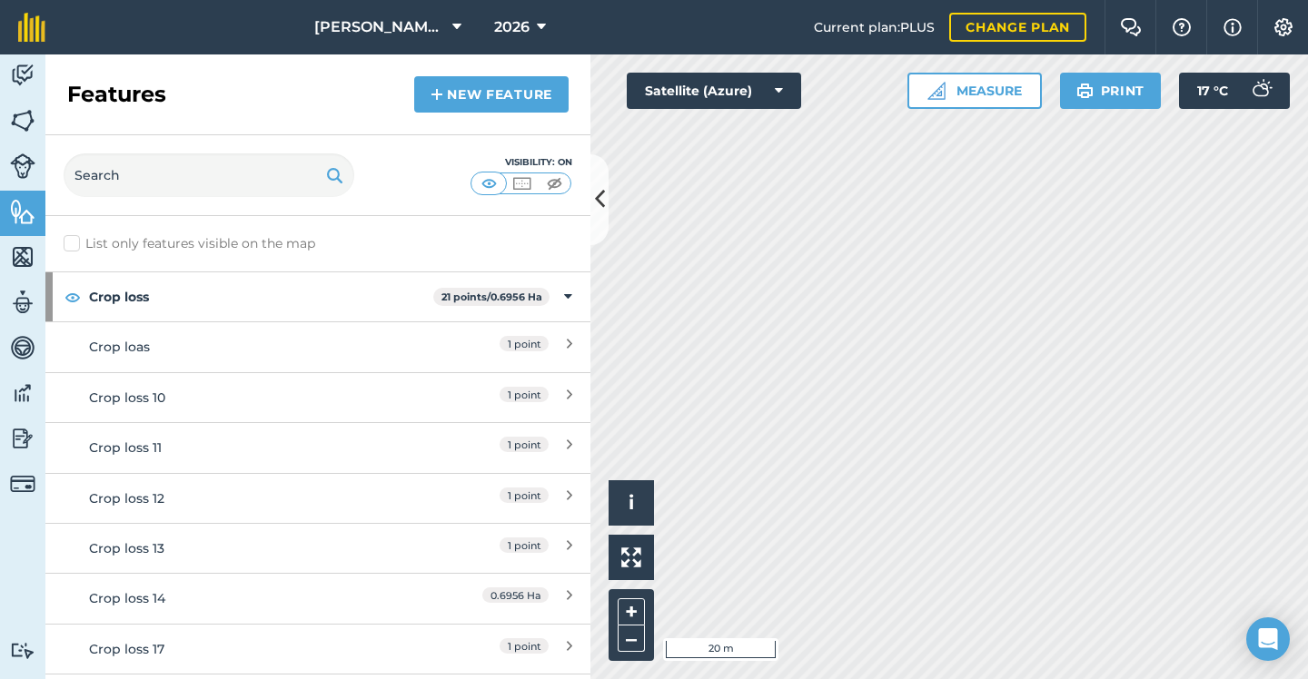
click at [519, 94] on link "New feature" at bounding box center [491, 94] width 154 height 36
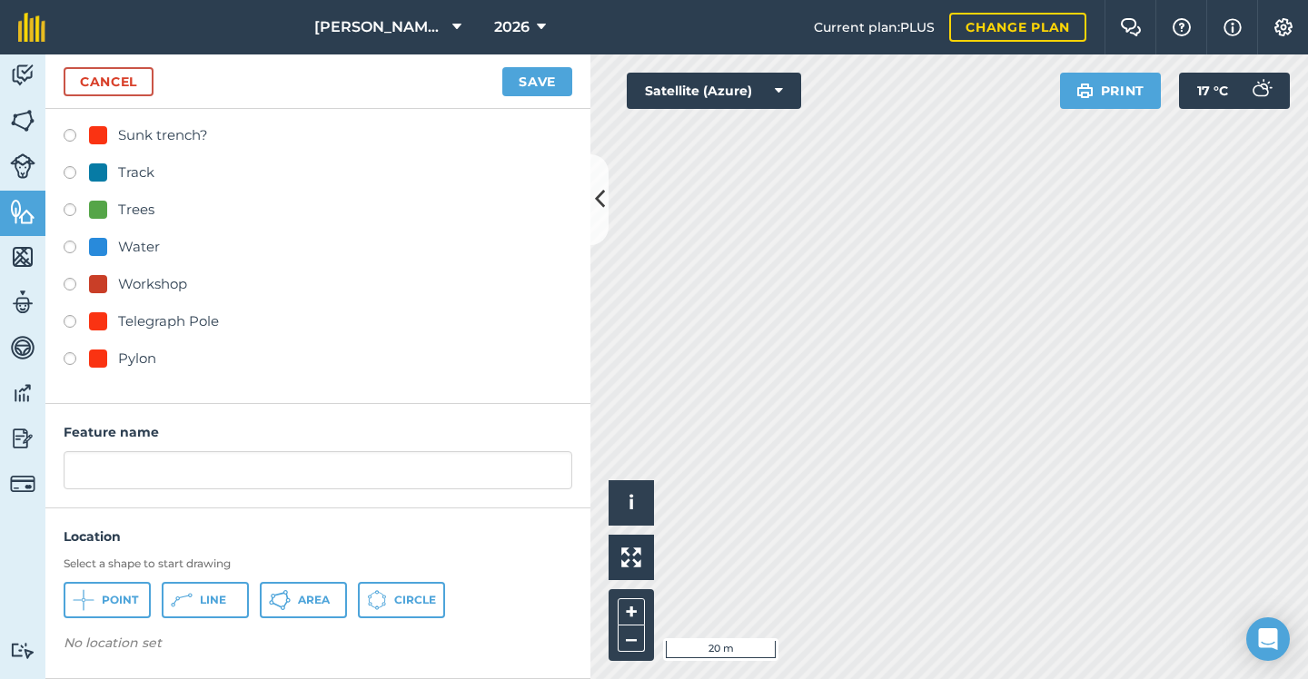
scroll to position [859, 0]
click at [121, 357] on div "Pylon" at bounding box center [137, 360] width 38 height 22
radio input "true"
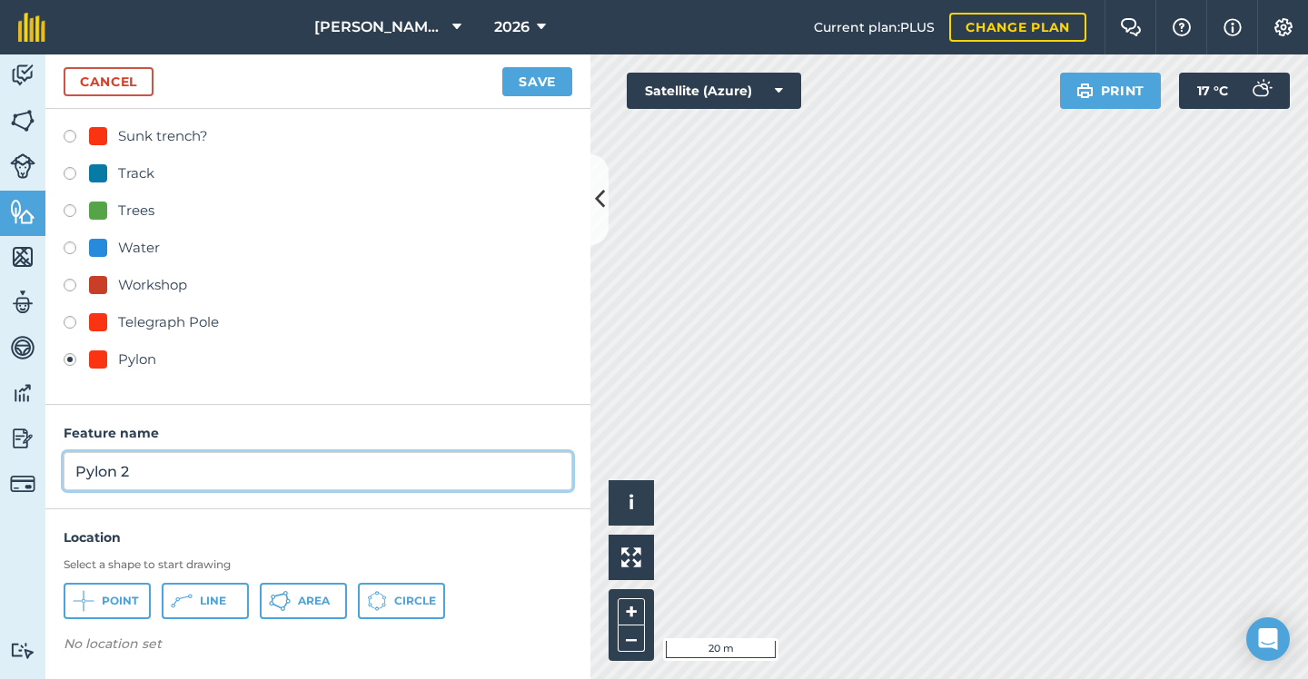
click at [183, 468] on input "Pylon 2" at bounding box center [318, 471] width 508 height 38
type input "Pylon"
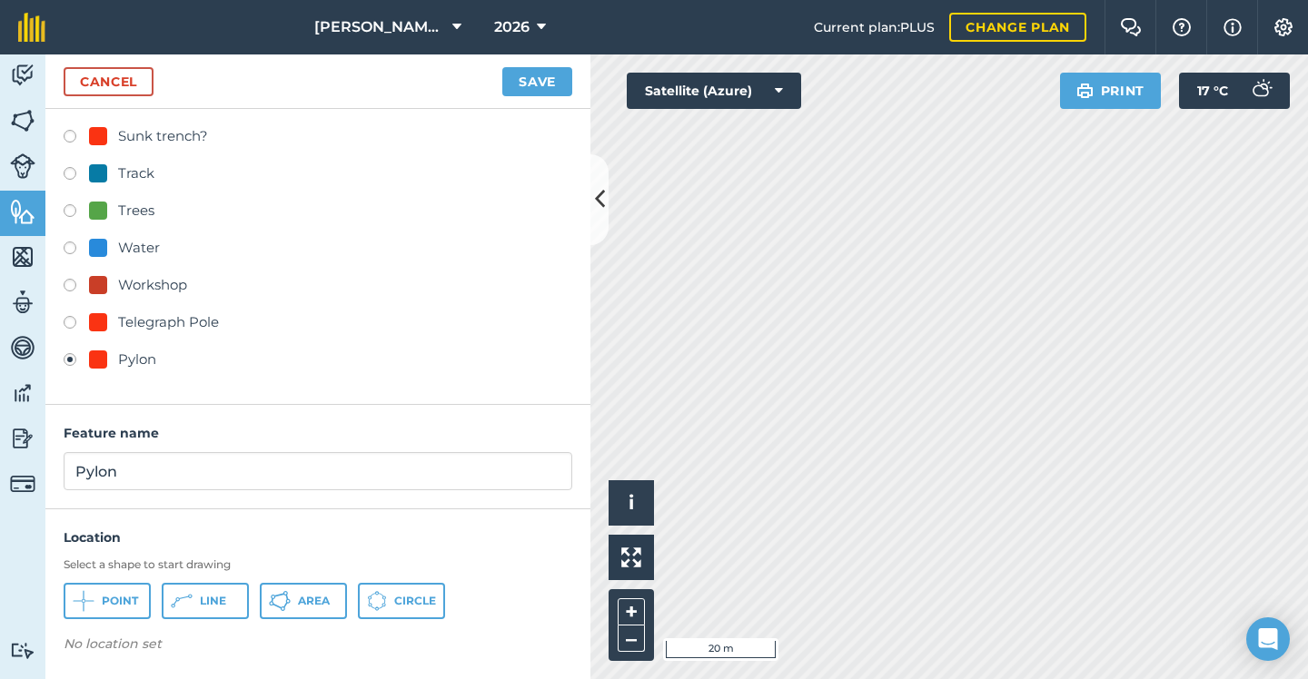
click at [131, 601] on span "Point" at bounding box center [120, 601] width 36 height 15
click at [531, 91] on button "Save" at bounding box center [537, 81] width 70 height 29
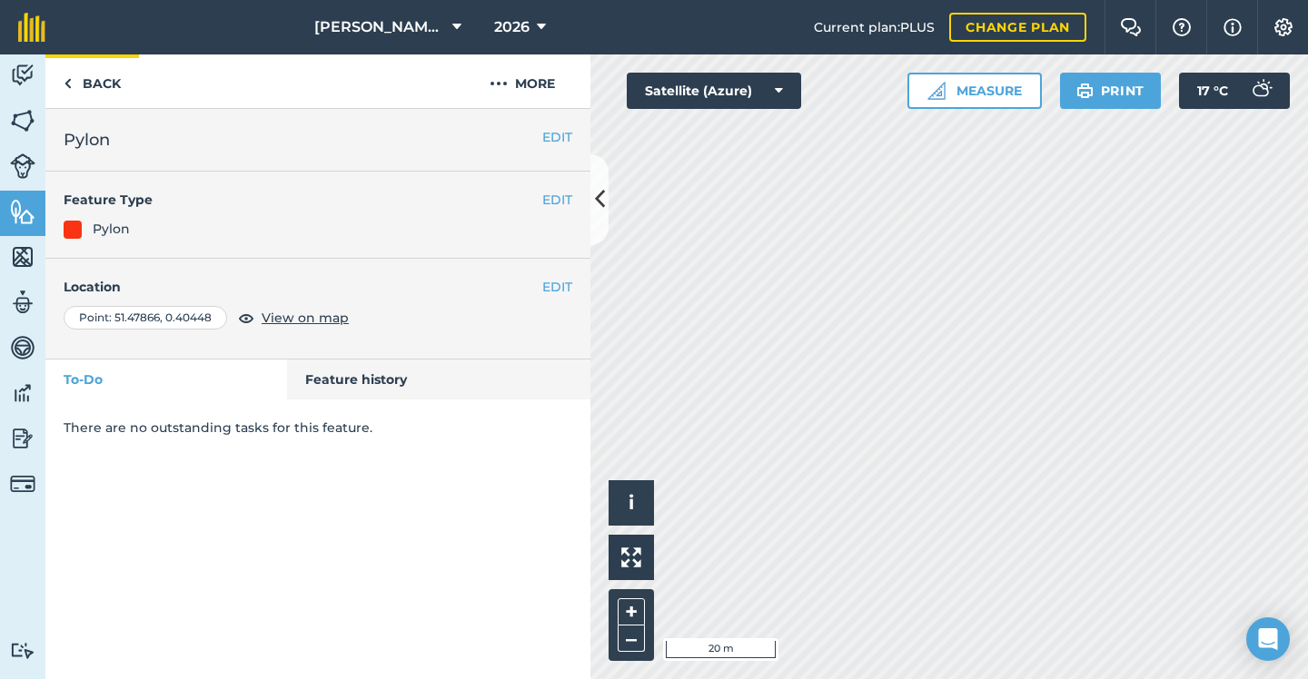
click at [123, 89] on link "Back" at bounding box center [92, 81] width 94 height 54
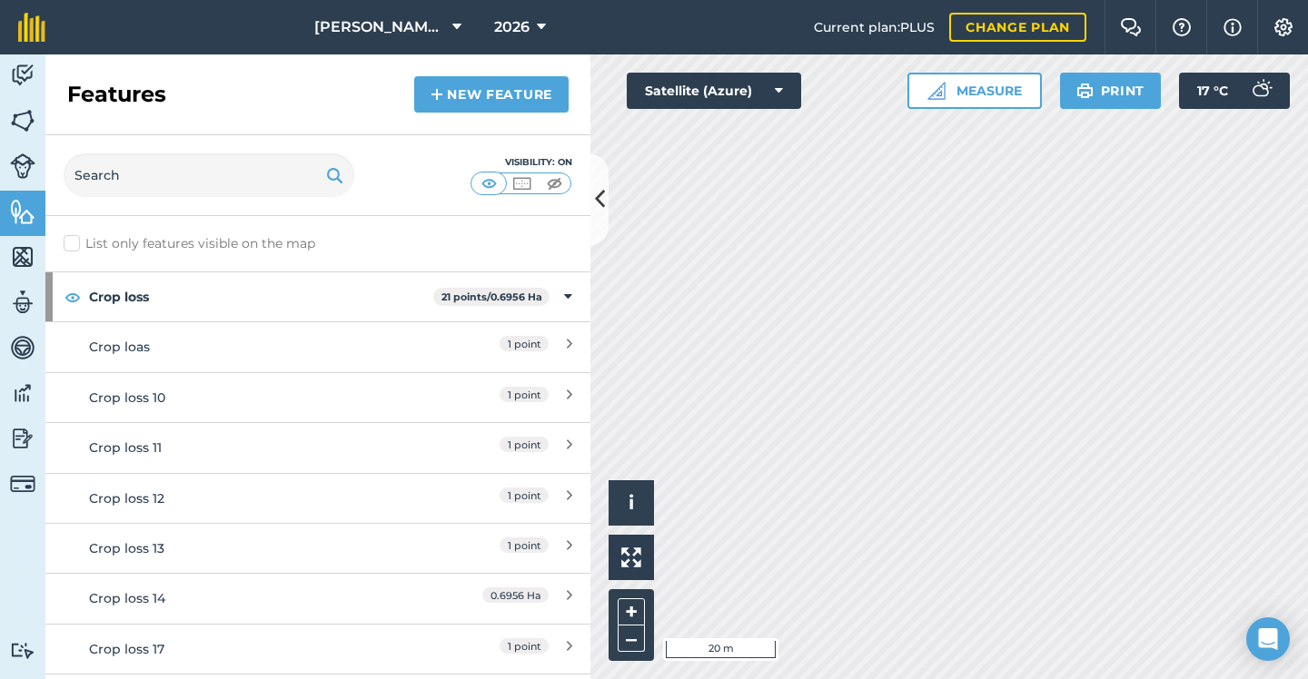
click at [440, 87] on img at bounding box center [436, 95] width 13 height 22
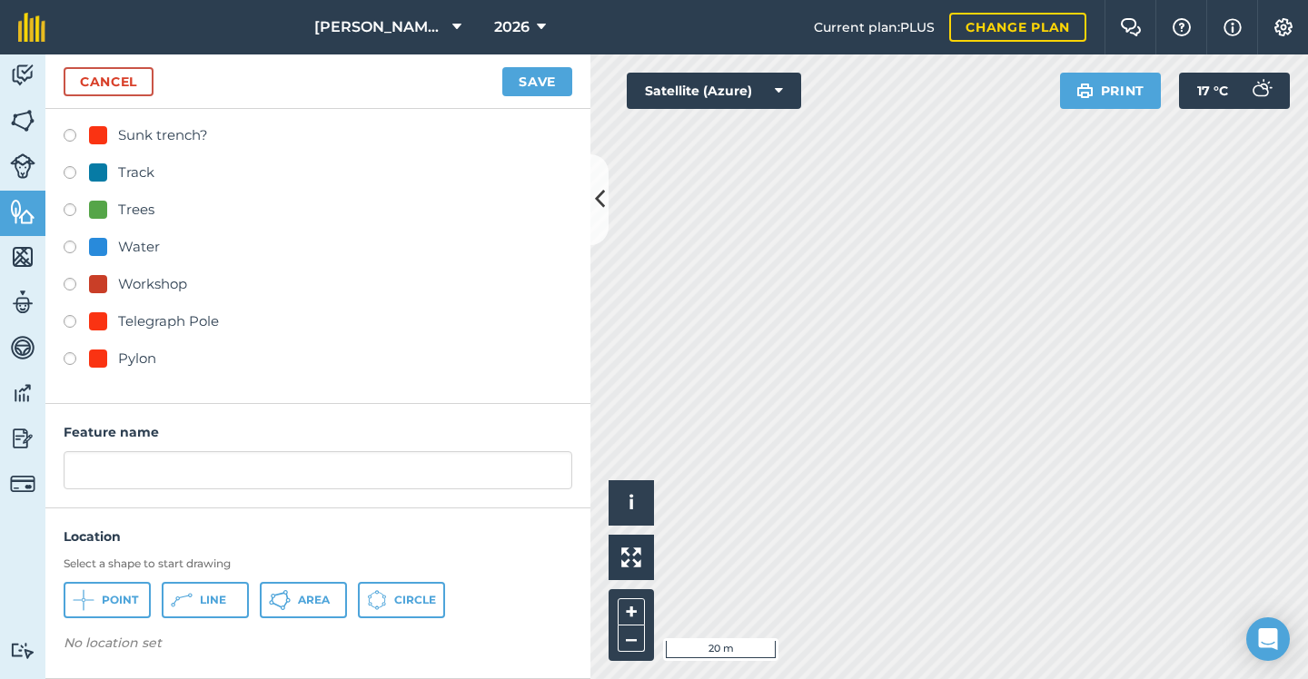
scroll to position [859, 0]
click at [128, 354] on div "Pylon" at bounding box center [137, 360] width 38 height 22
radio input "true"
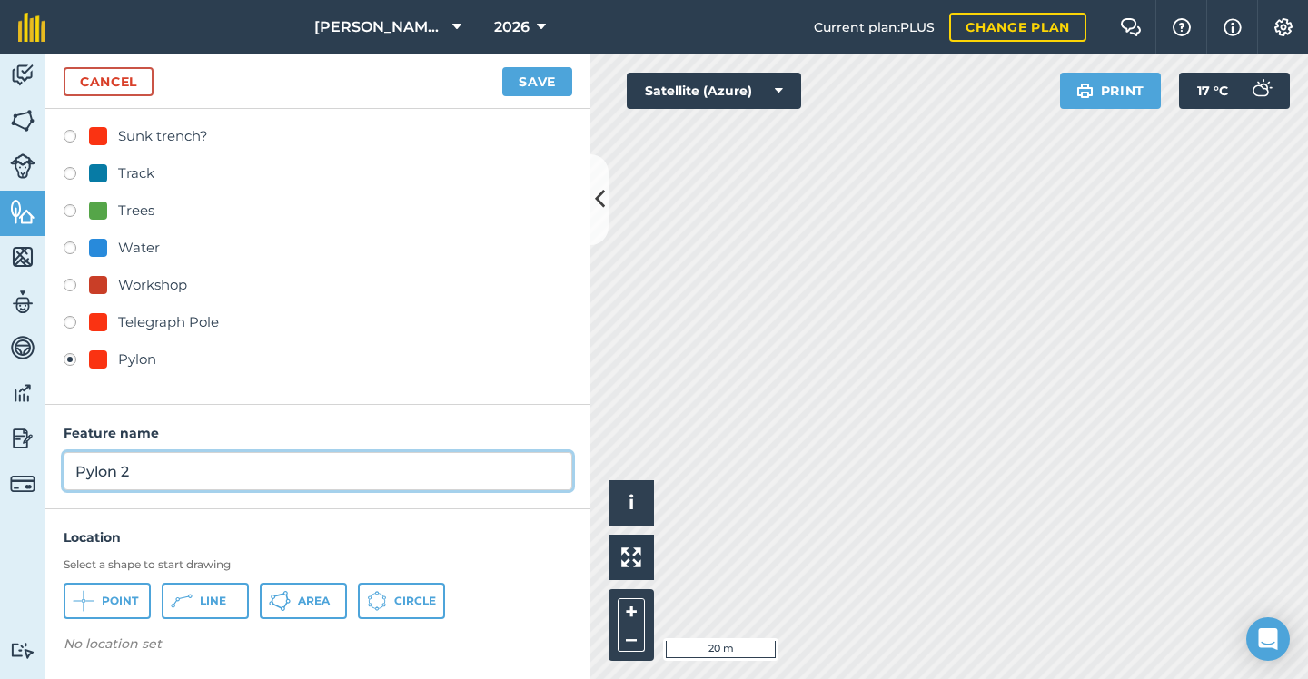
click at [220, 476] on input "Pylon 2" at bounding box center [318, 471] width 508 height 38
type input "Pylon"
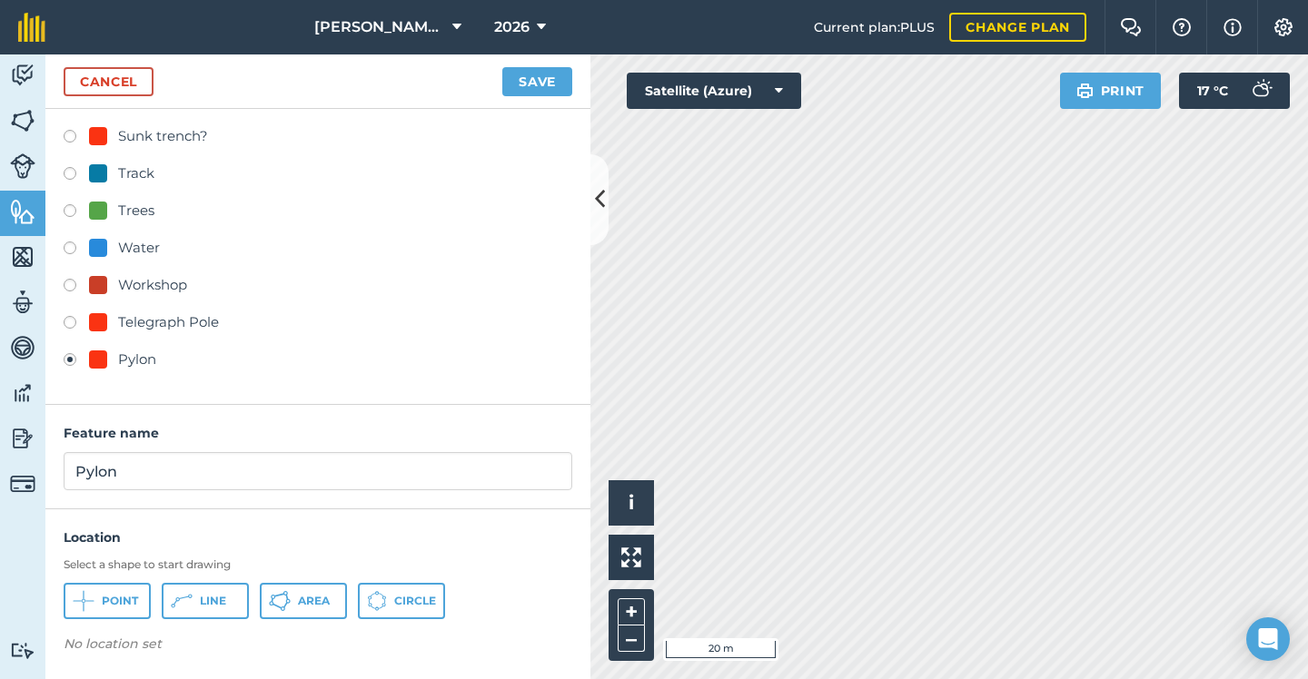
click at [110, 591] on button "Point" at bounding box center [107, 601] width 87 height 36
click at [516, 74] on button "Save" at bounding box center [537, 81] width 70 height 29
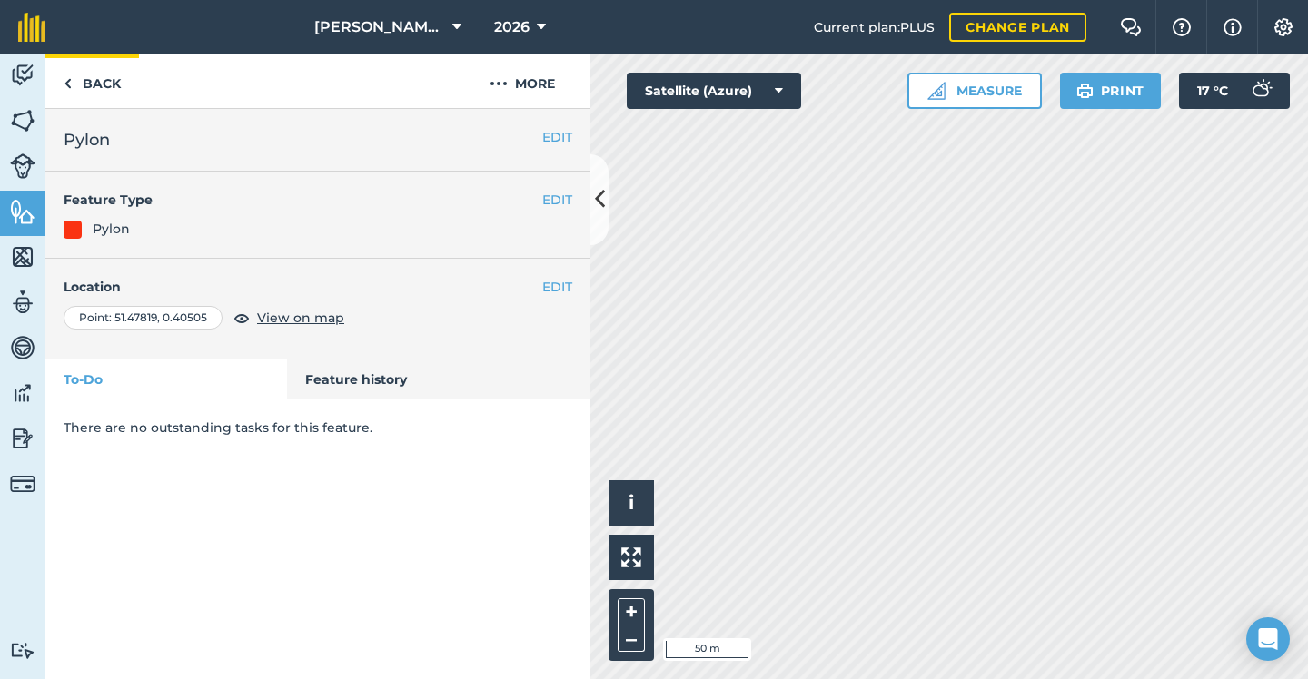
click at [94, 76] on link "Back" at bounding box center [92, 81] width 94 height 54
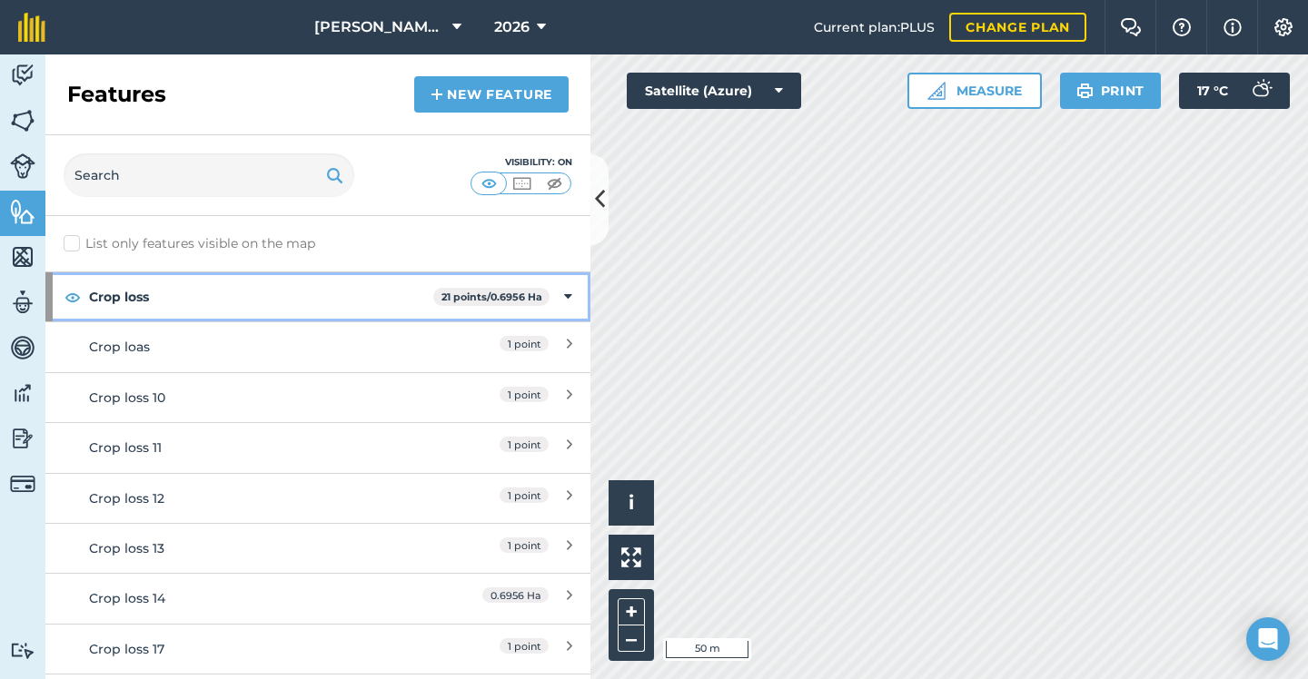
click at [550, 298] on div "Crop loss 21 points / 0.6956 Ha" at bounding box center [317, 296] width 545 height 49
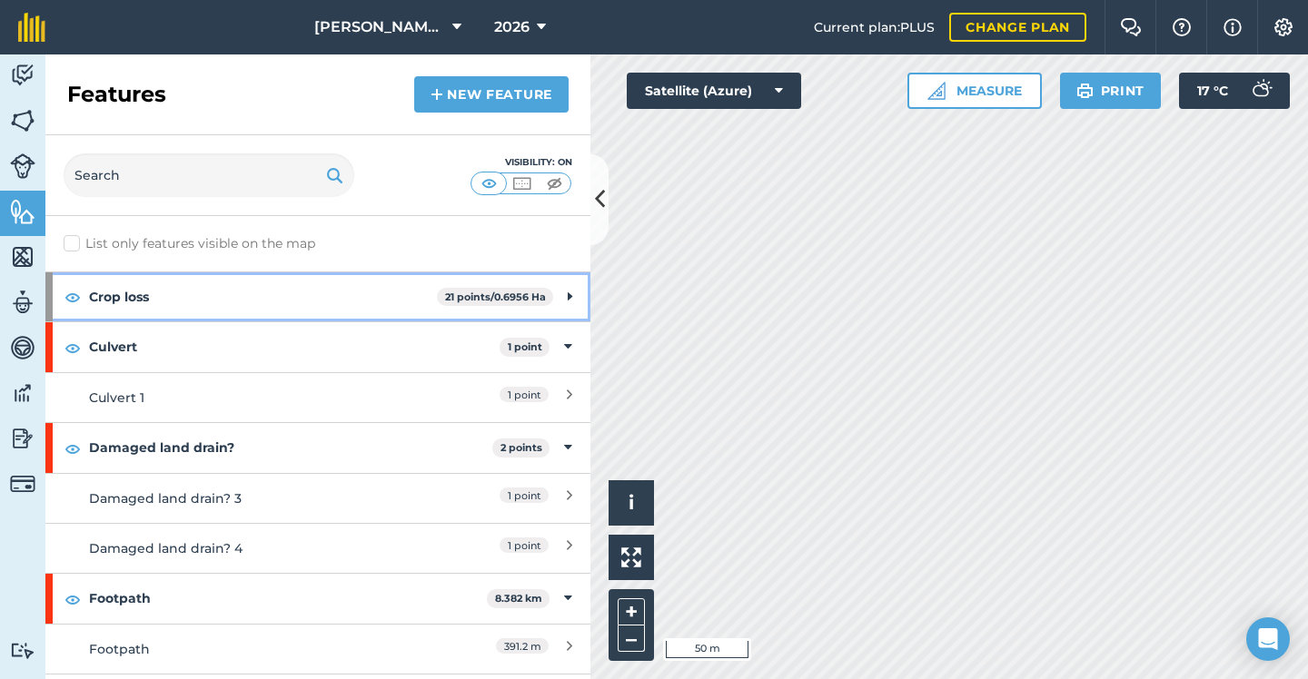
click at [550, 298] on span "21 points / 0.6956 Ha" at bounding box center [495, 297] width 116 height 19
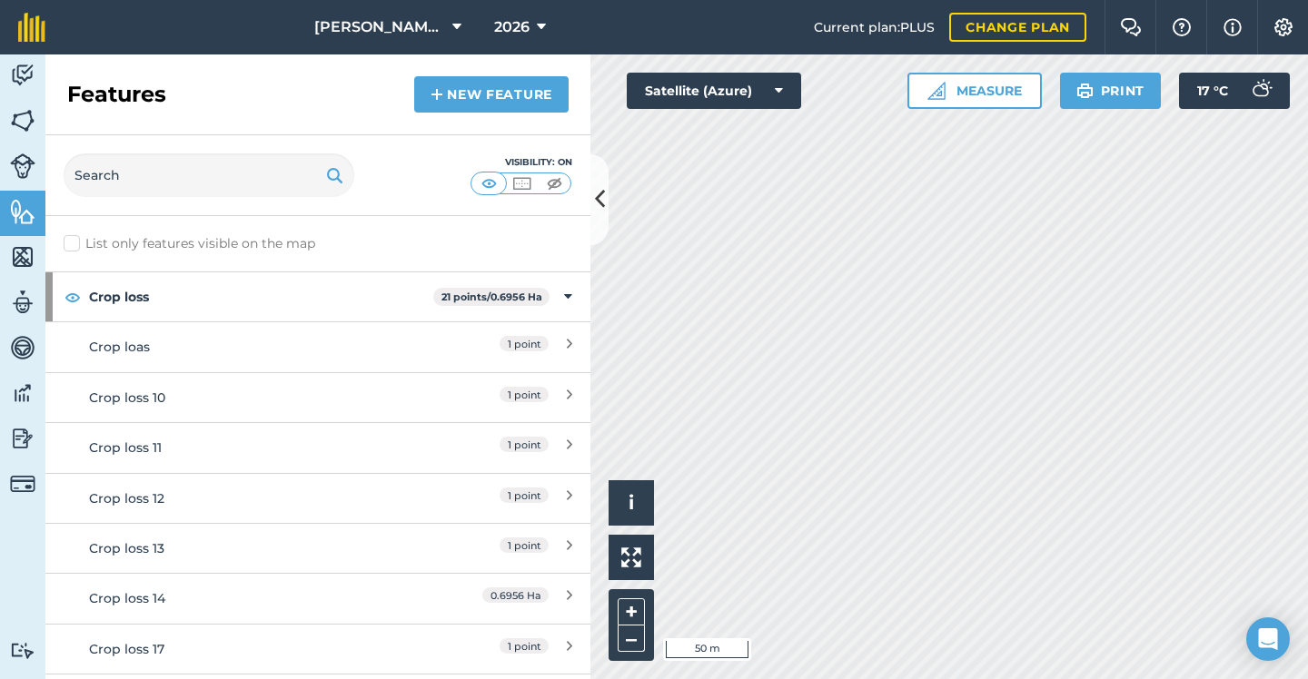
click at [568, 345] on icon at bounding box center [569, 347] width 5 height 20
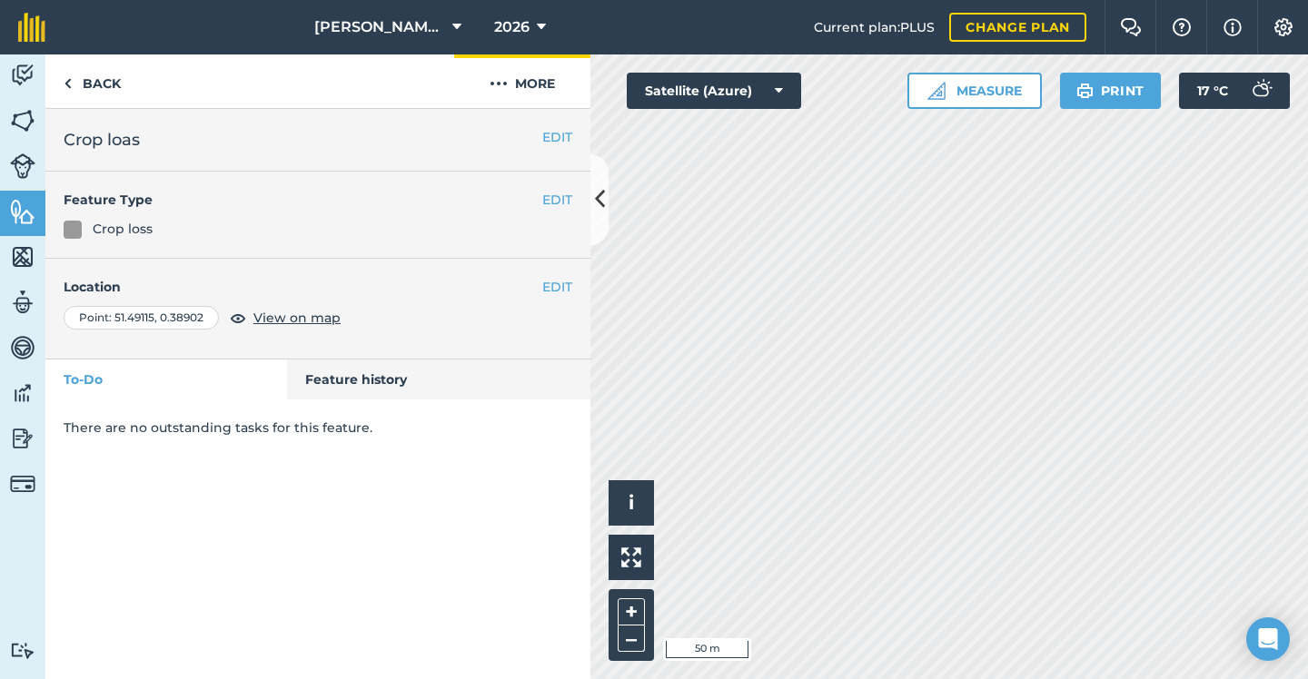
click at [516, 98] on button "More" at bounding box center [522, 81] width 136 height 54
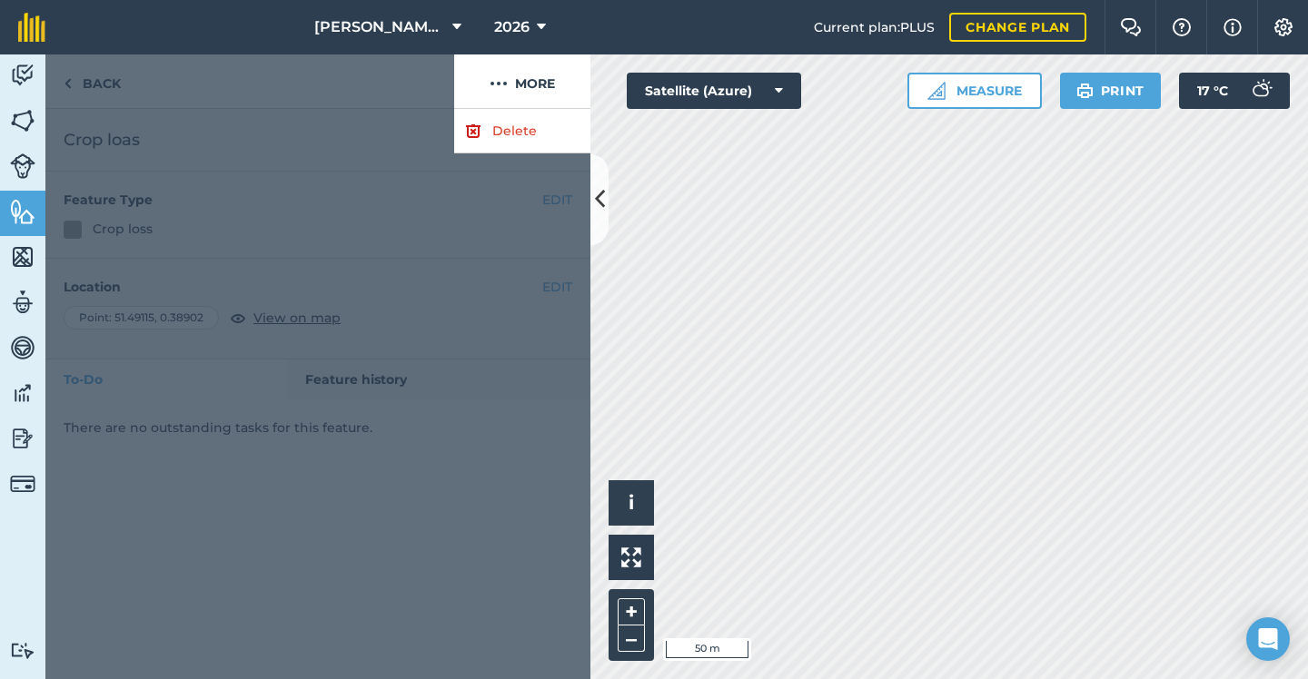
click at [534, 133] on link "Delete" at bounding box center [522, 131] width 136 height 44
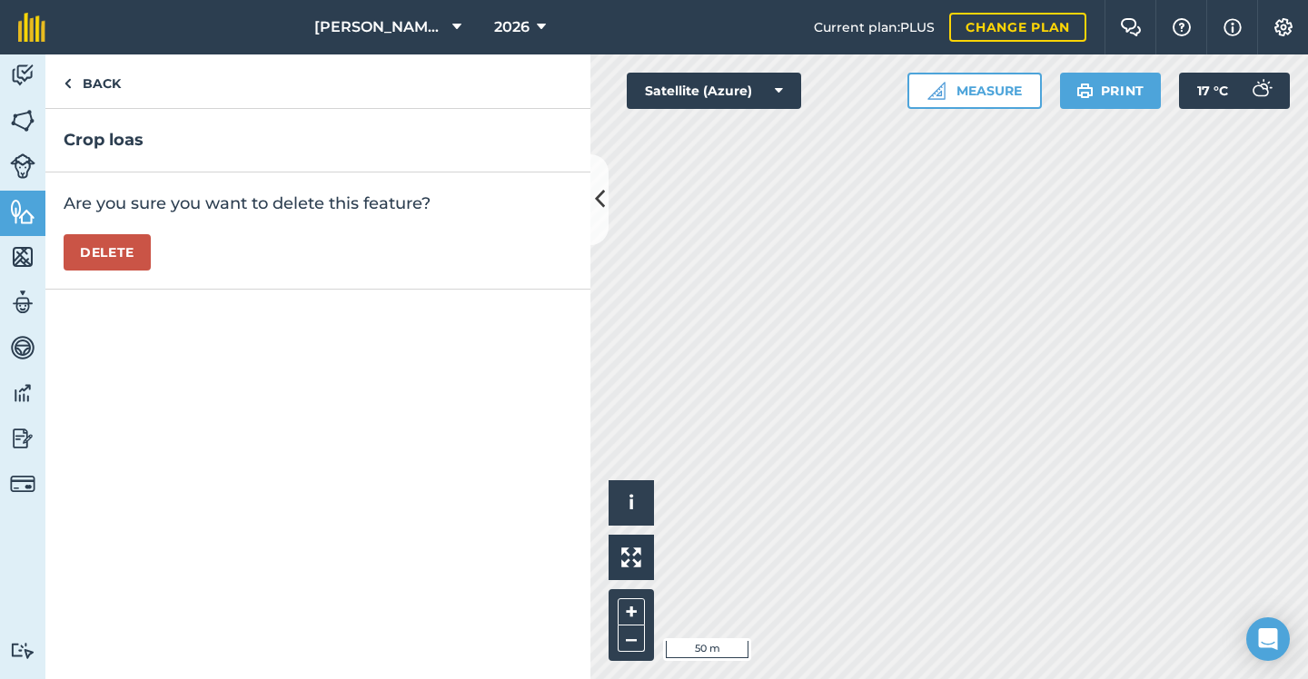
click at [133, 240] on button "Delete" at bounding box center [107, 252] width 87 height 36
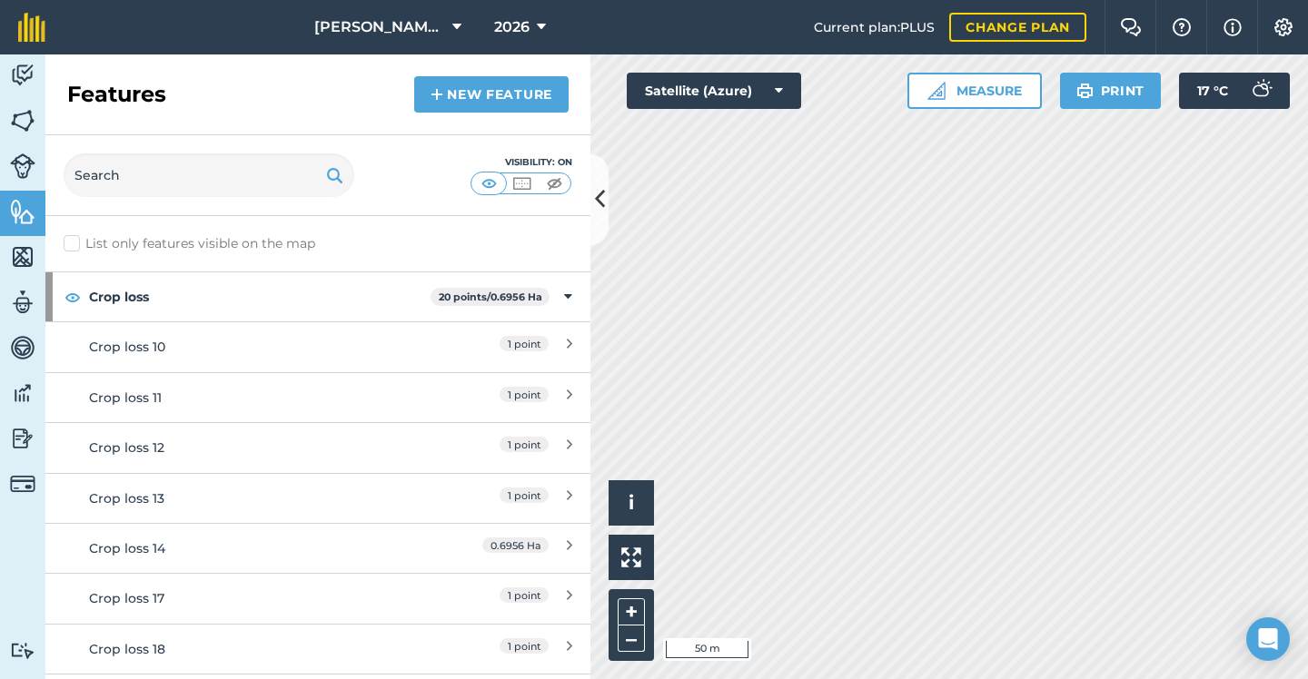
click at [553, 343] on div "1 point" at bounding box center [491, 347] width 161 height 20
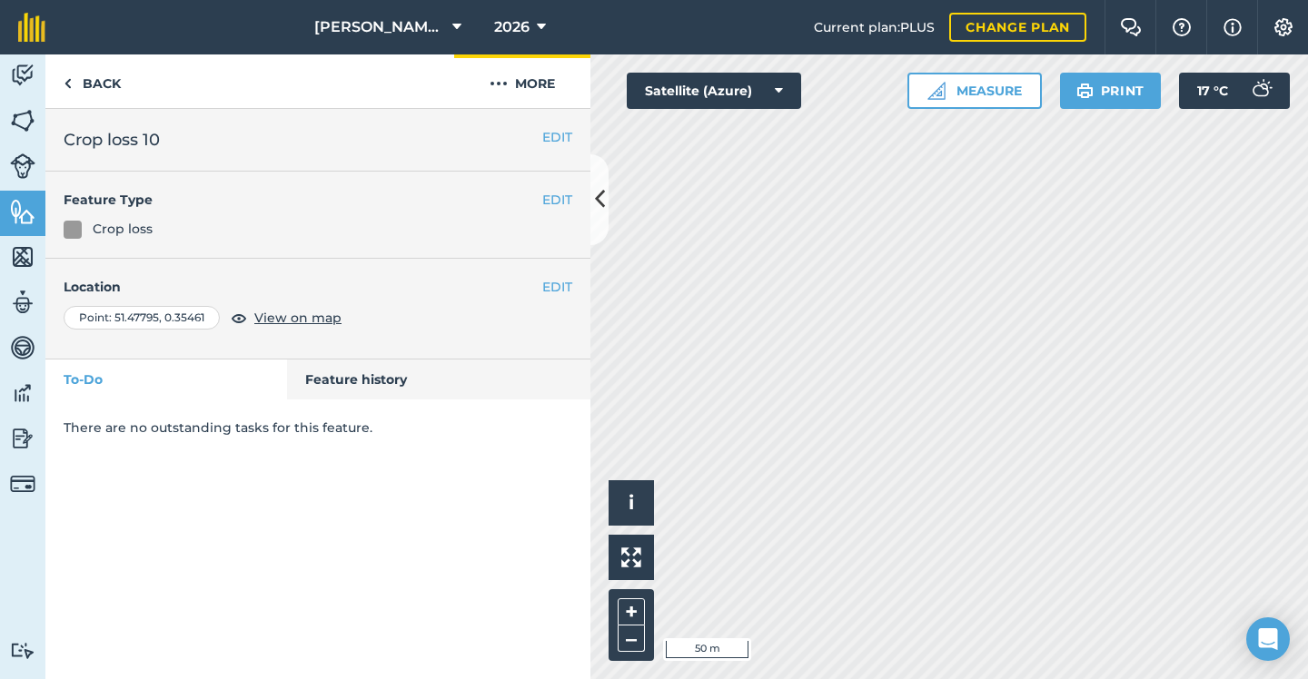
click at [541, 94] on button "More" at bounding box center [522, 81] width 136 height 54
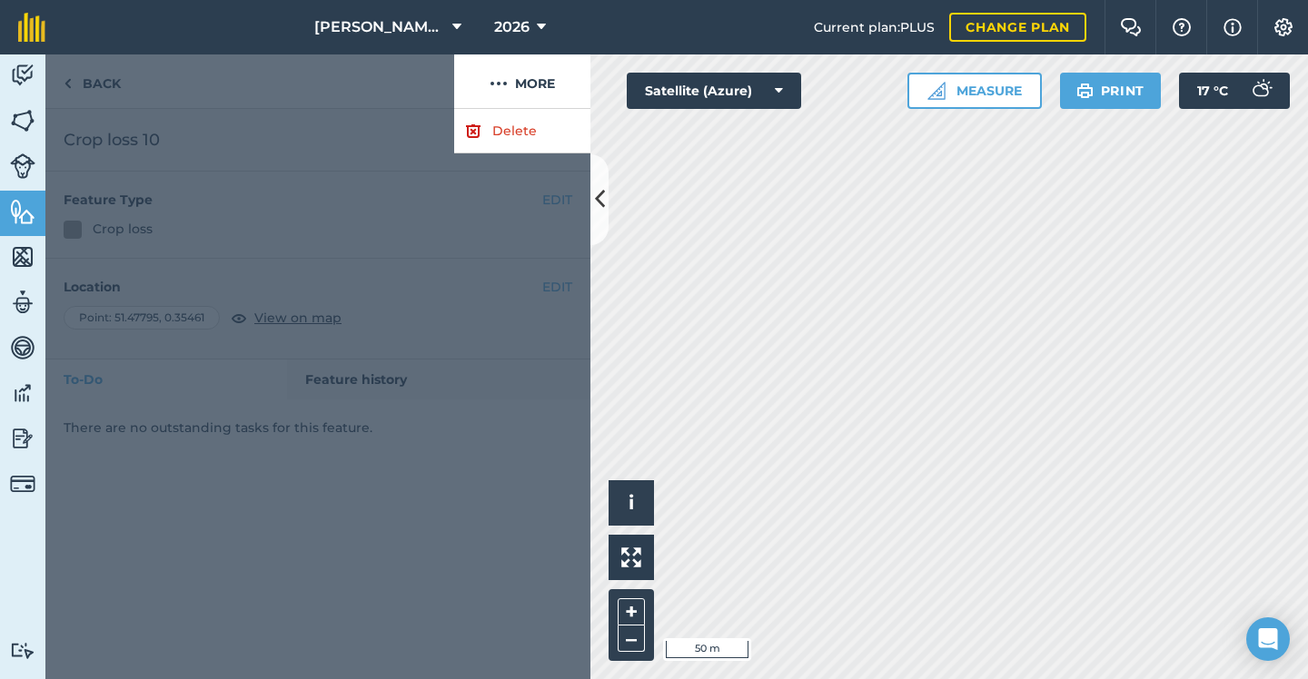
click at [524, 151] on link "Delete" at bounding box center [522, 131] width 136 height 44
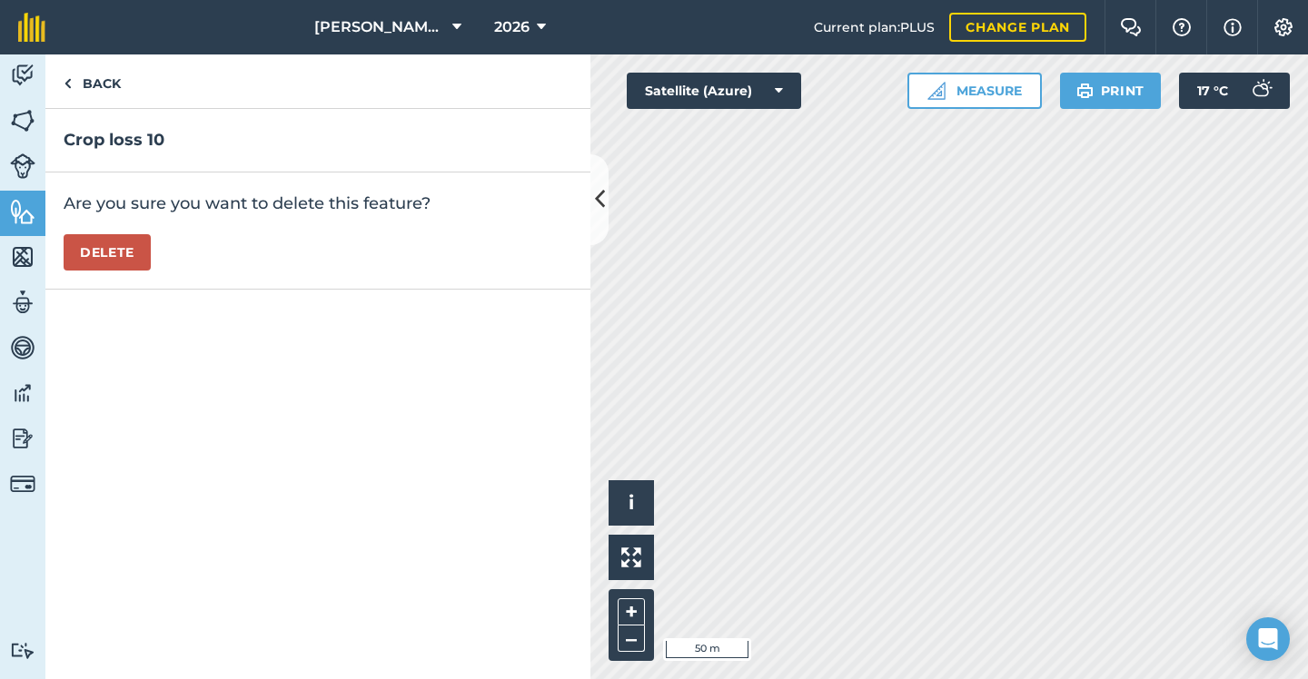
click at [137, 248] on button "Delete" at bounding box center [107, 252] width 87 height 36
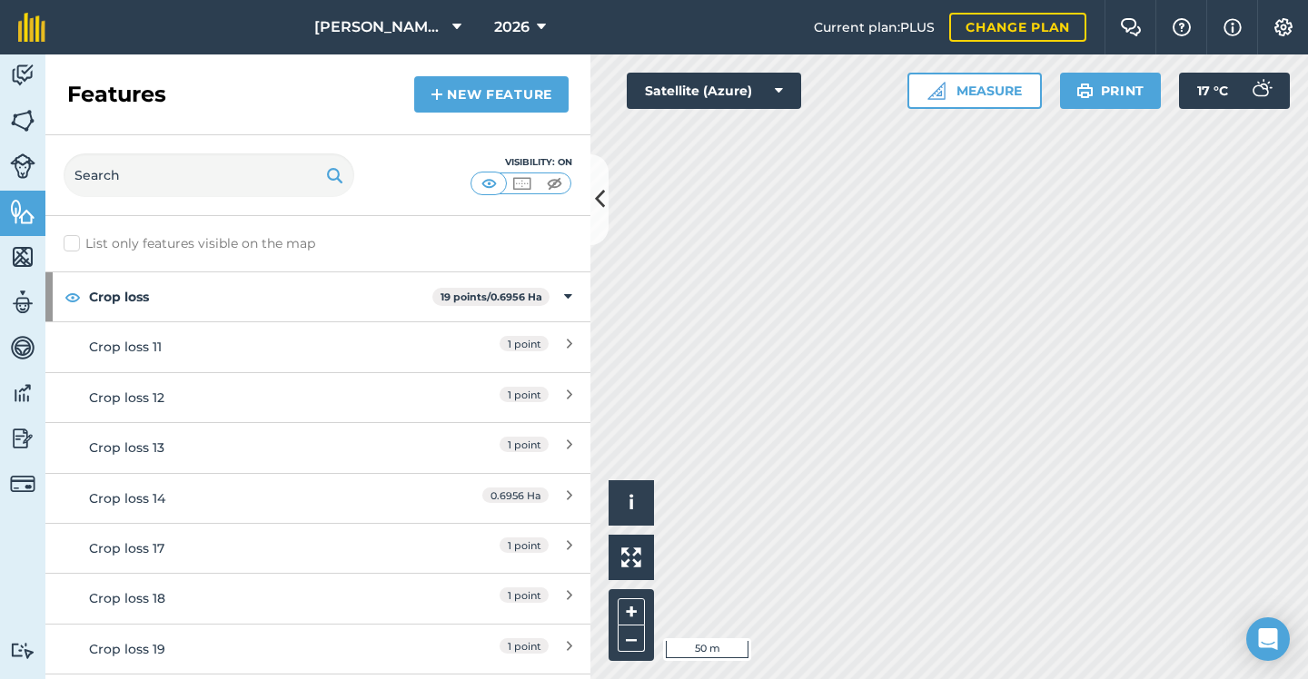
click at [479, 337] on div "1 point" at bounding box center [491, 347] width 161 height 20
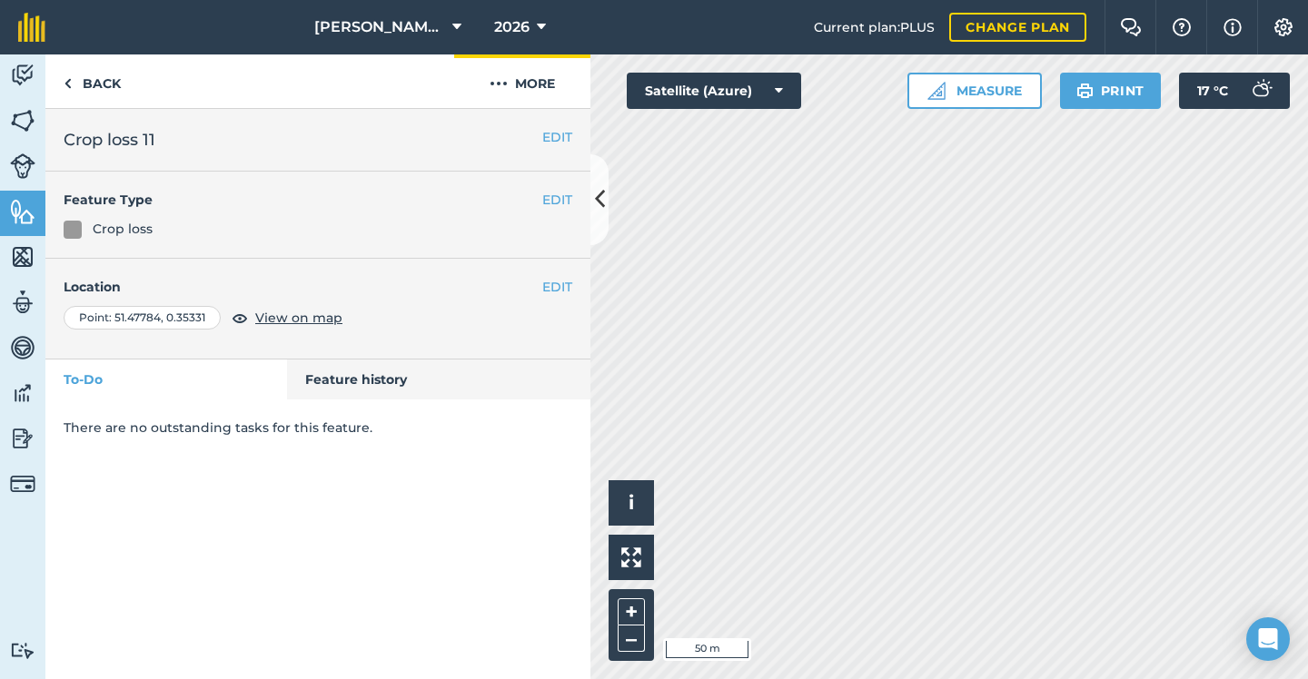
click at [552, 86] on button "More" at bounding box center [522, 81] width 136 height 54
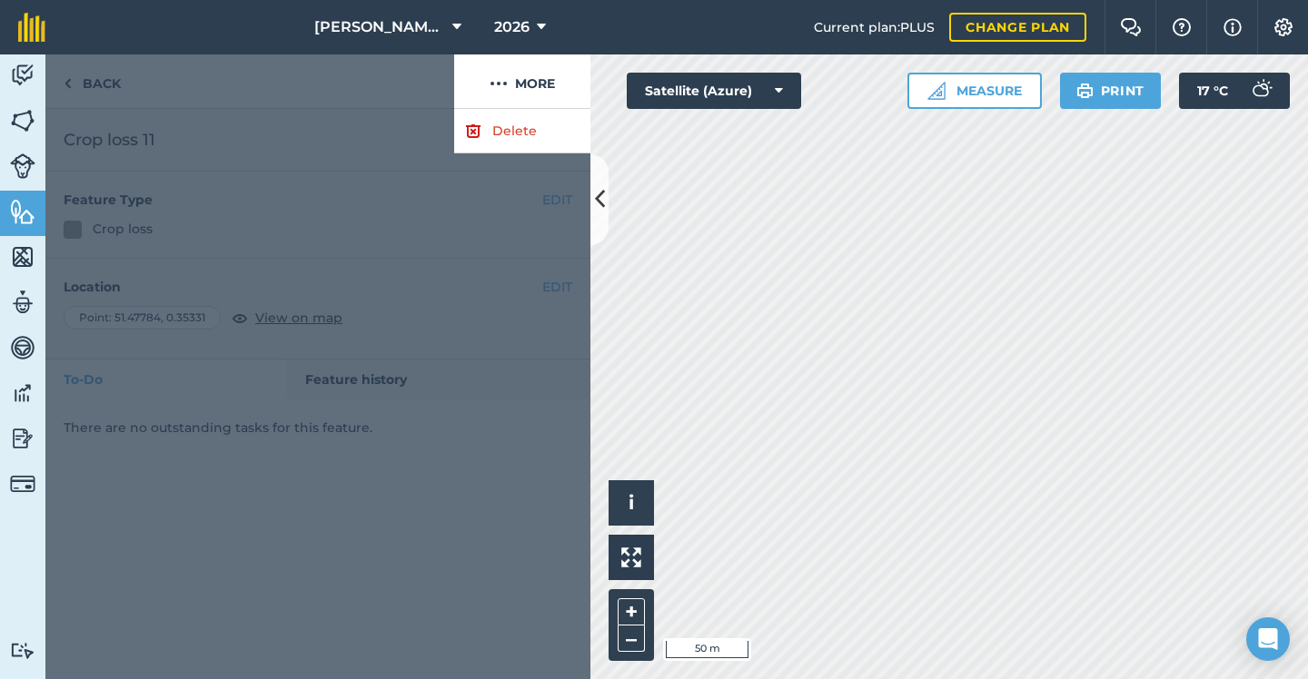
click at [538, 127] on link "Delete" at bounding box center [522, 131] width 136 height 44
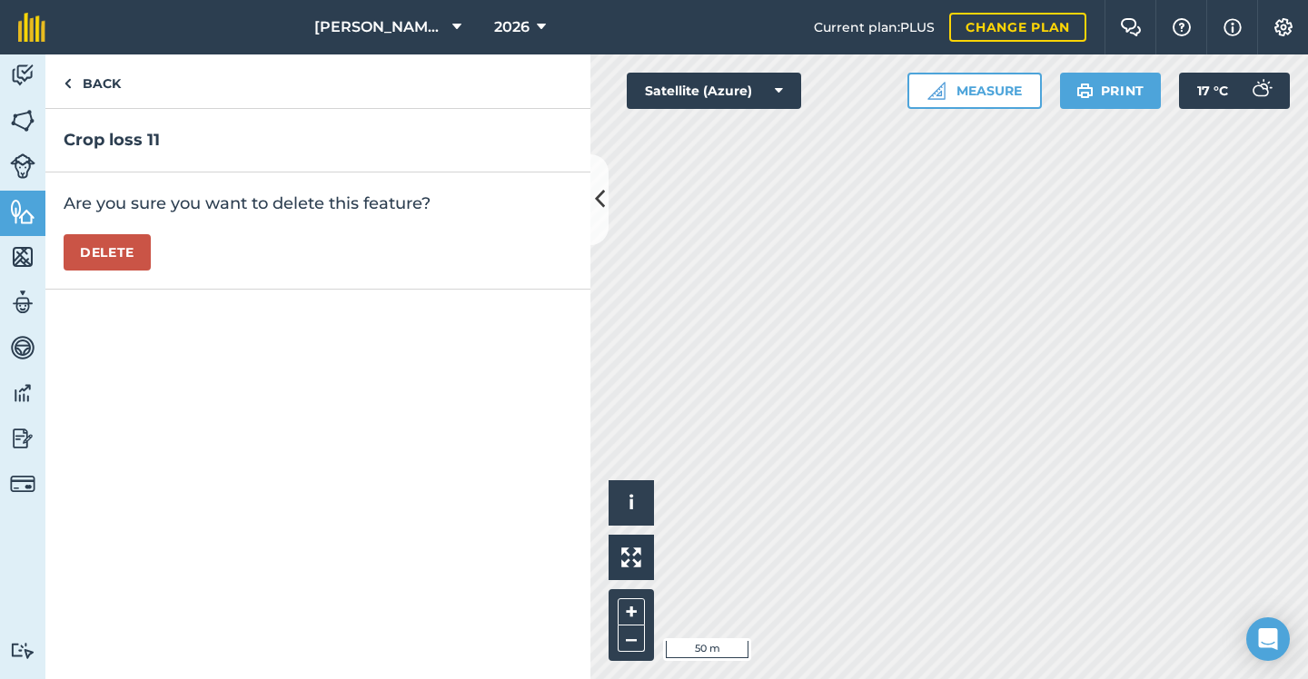
click at [124, 248] on button "Delete" at bounding box center [107, 252] width 87 height 36
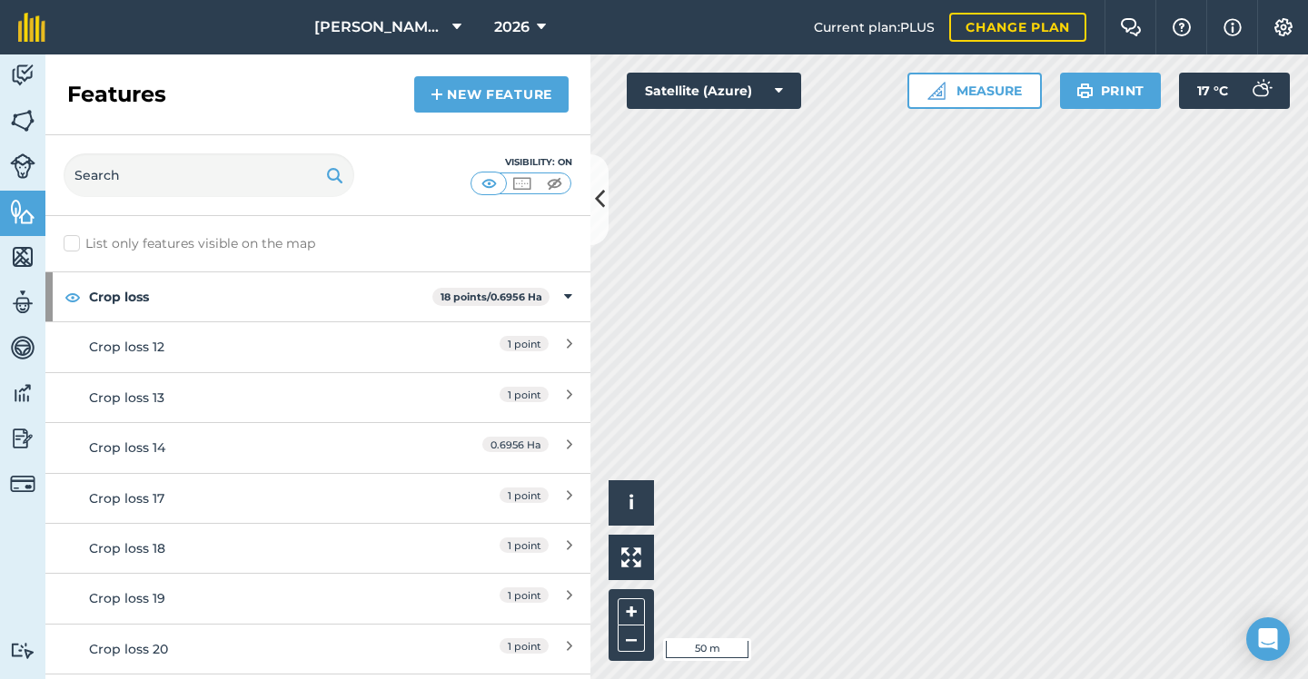
click at [357, 355] on div "Crop loss 12" at bounding box center [250, 347] width 322 height 20
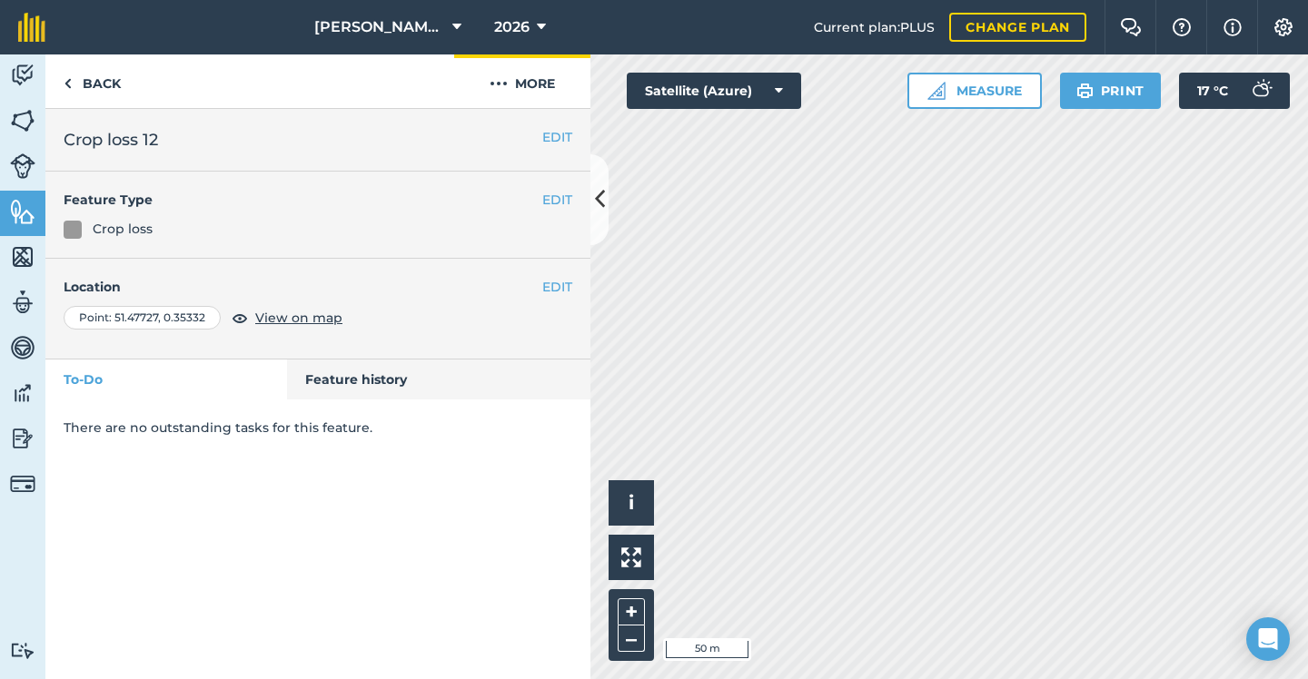
click at [499, 80] on img at bounding box center [498, 84] width 18 height 22
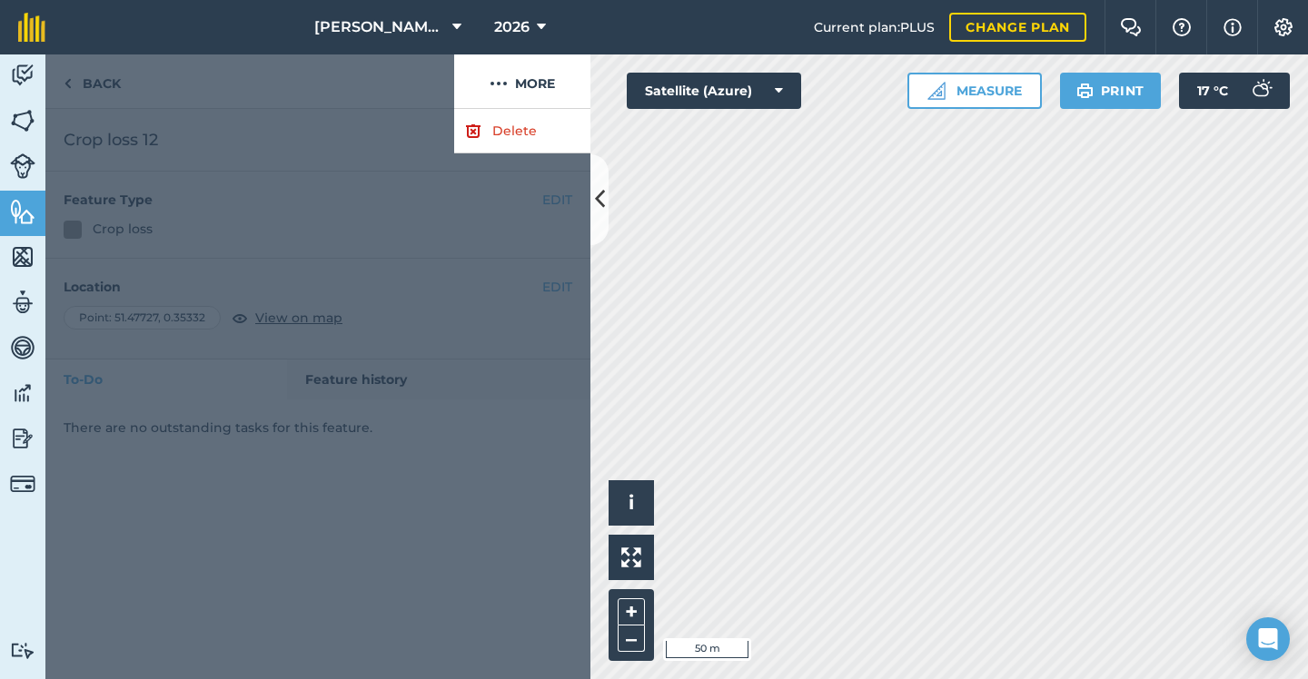
click at [505, 125] on link "Delete" at bounding box center [522, 131] width 136 height 44
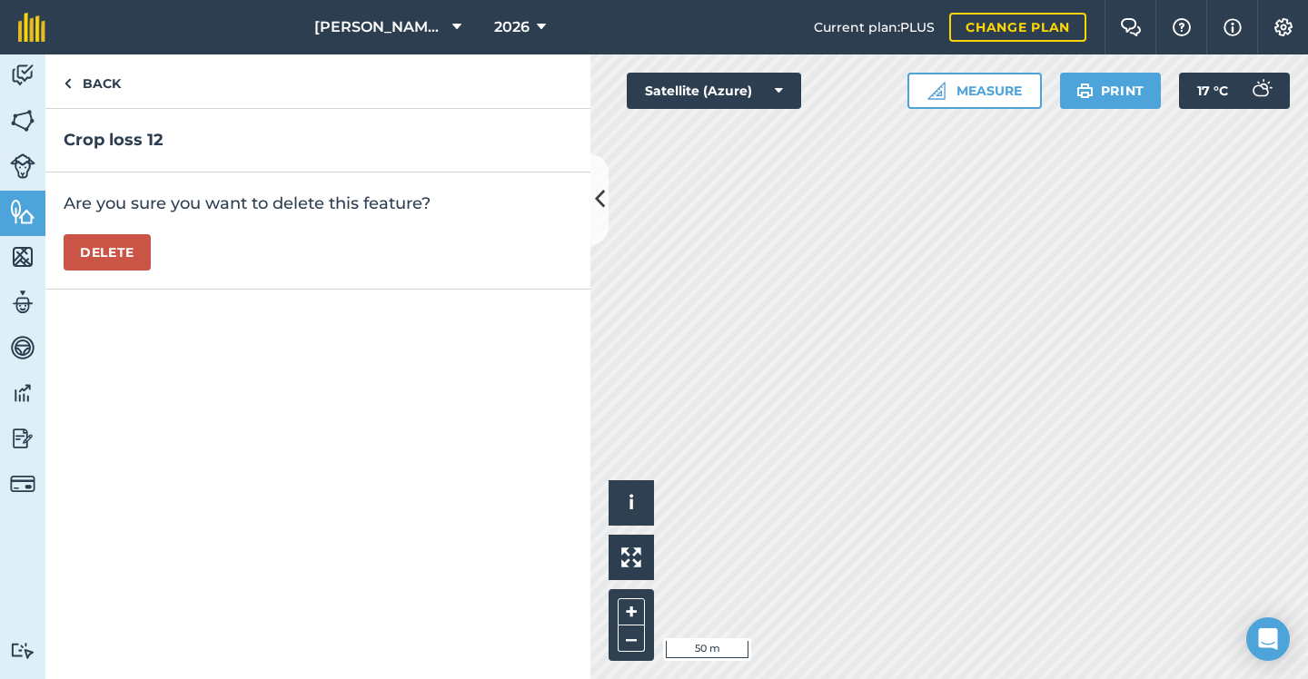
click at [109, 244] on button "Delete" at bounding box center [107, 252] width 87 height 36
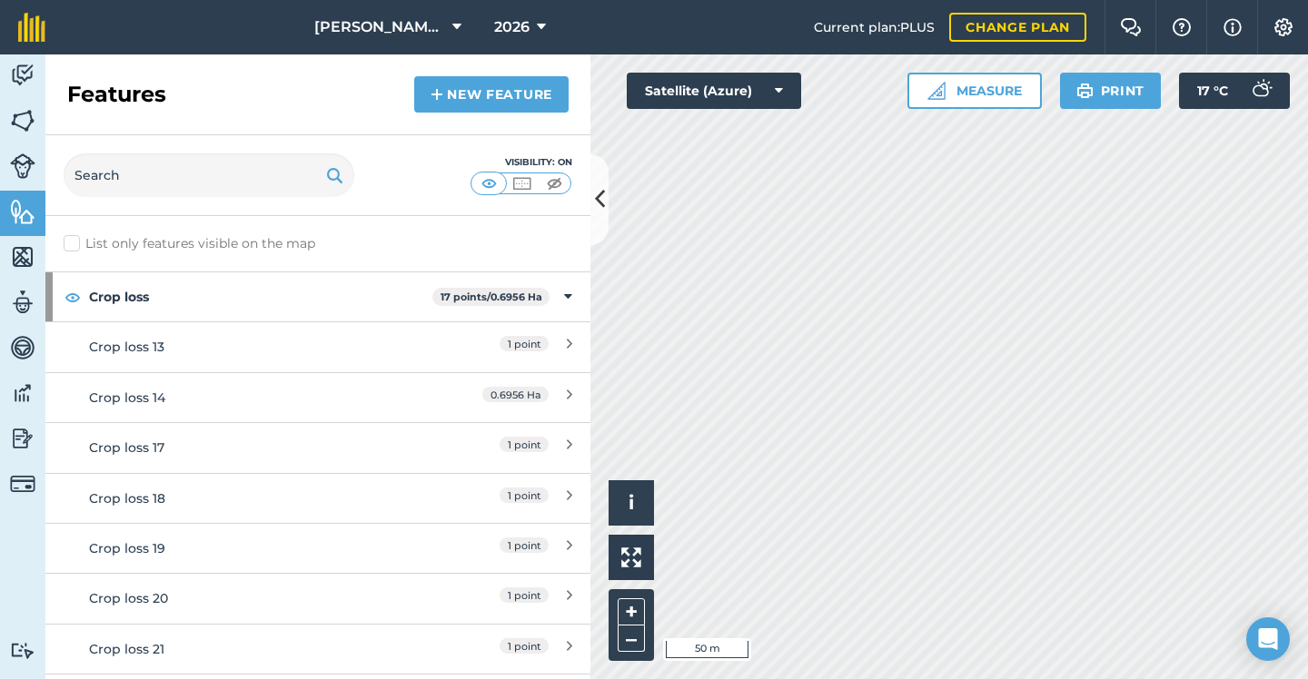
click at [406, 356] on div "Crop loss 13" at bounding box center [250, 347] width 322 height 20
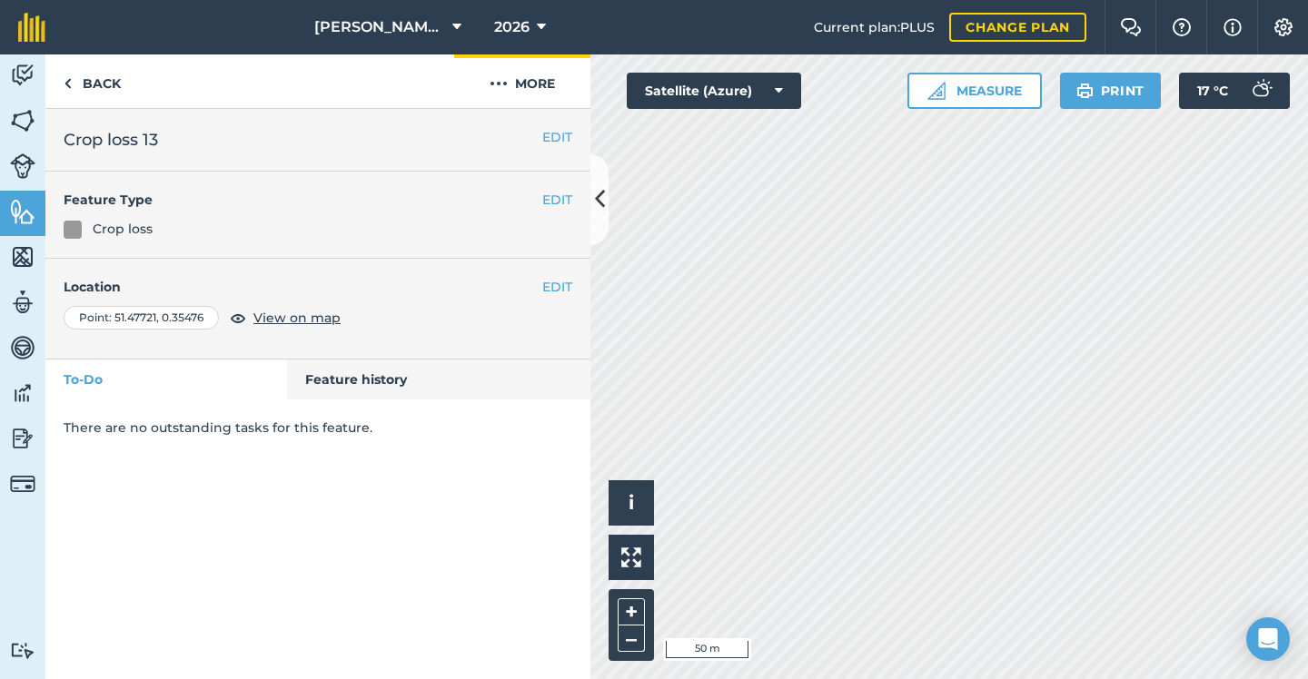
click at [516, 87] on button "More" at bounding box center [522, 81] width 136 height 54
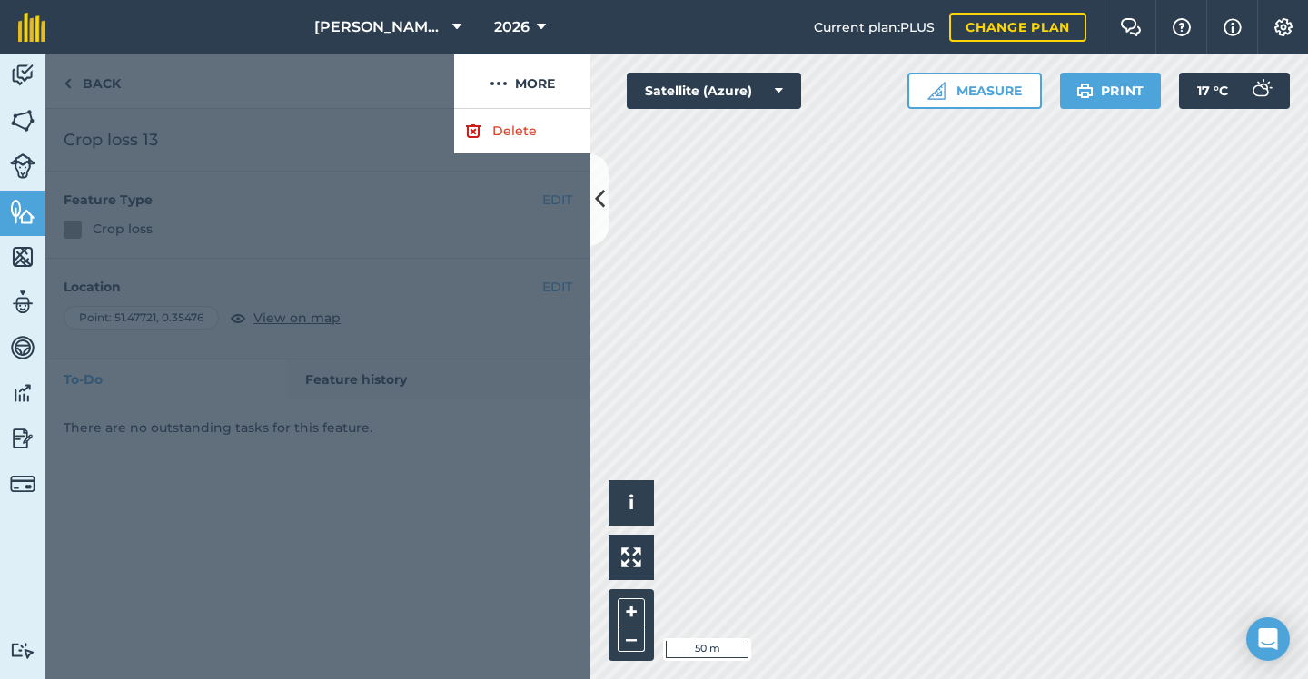
click at [513, 144] on link "Delete" at bounding box center [522, 131] width 136 height 44
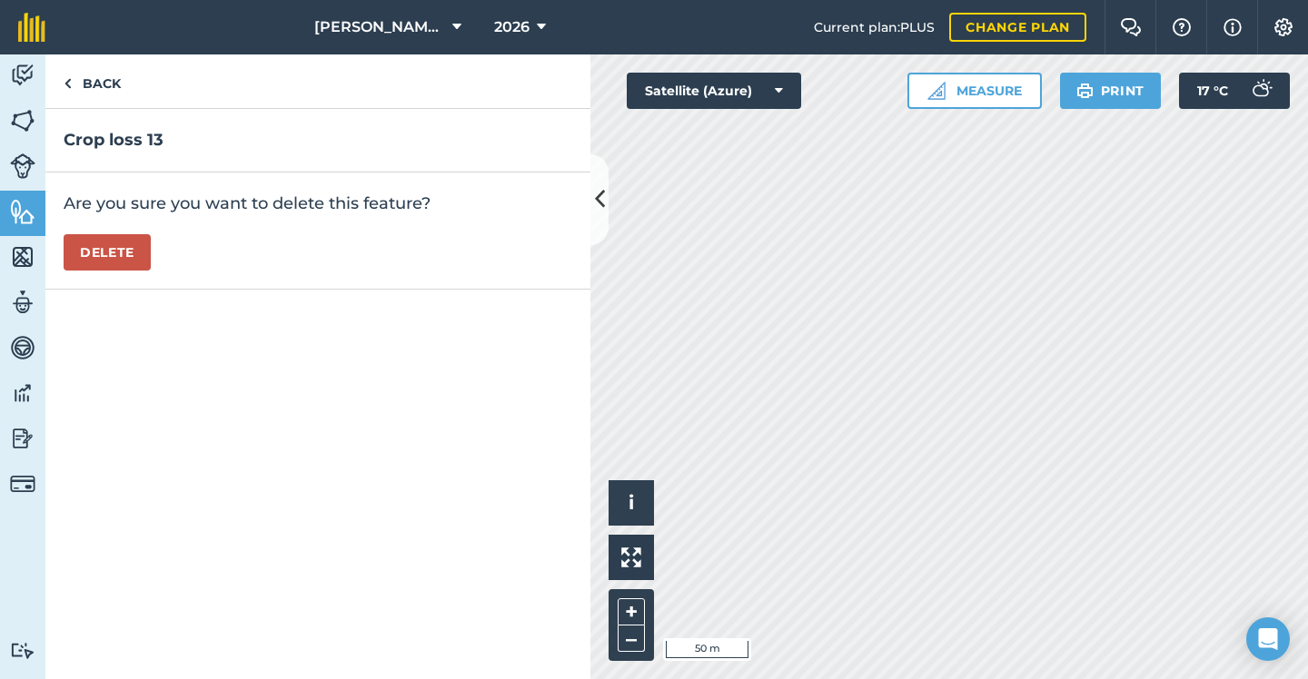
click at [134, 253] on button "Delete" at bounding box center [107, 252] width 87 height 36
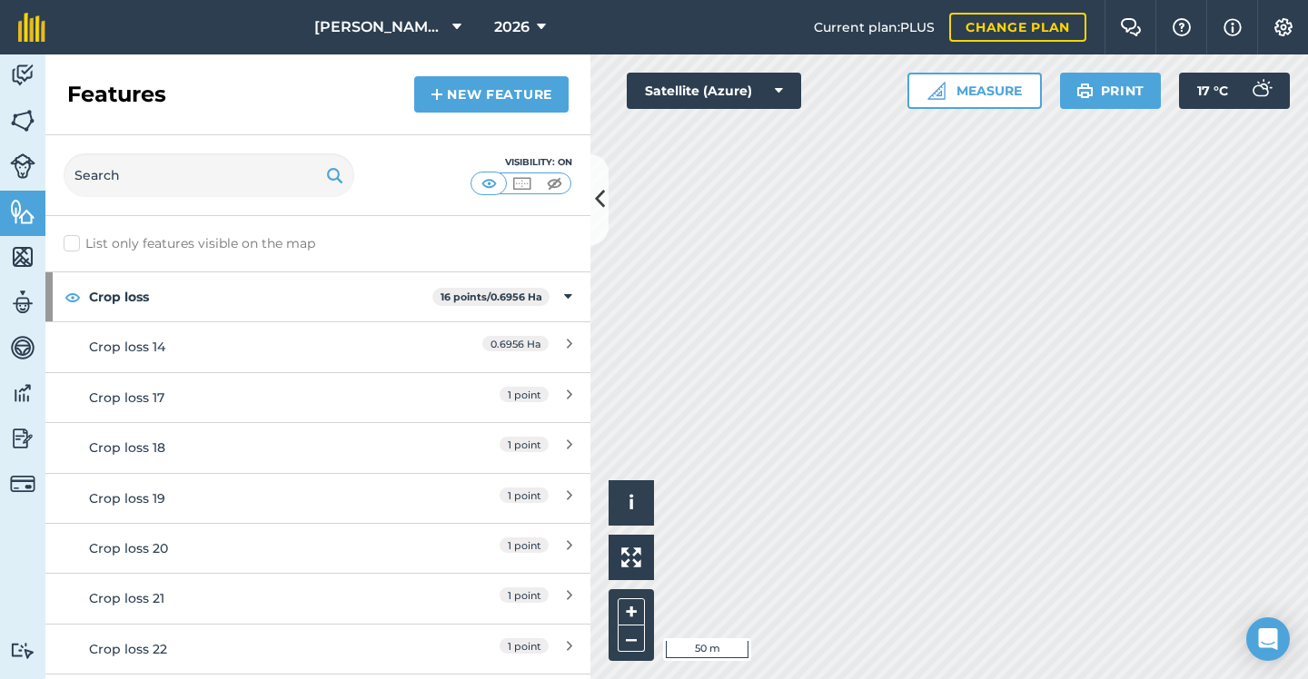
click at [331, 335] on link "Crop loss 14 0.6956 Ha" at bounding box center [317, 346] width 545 height 50
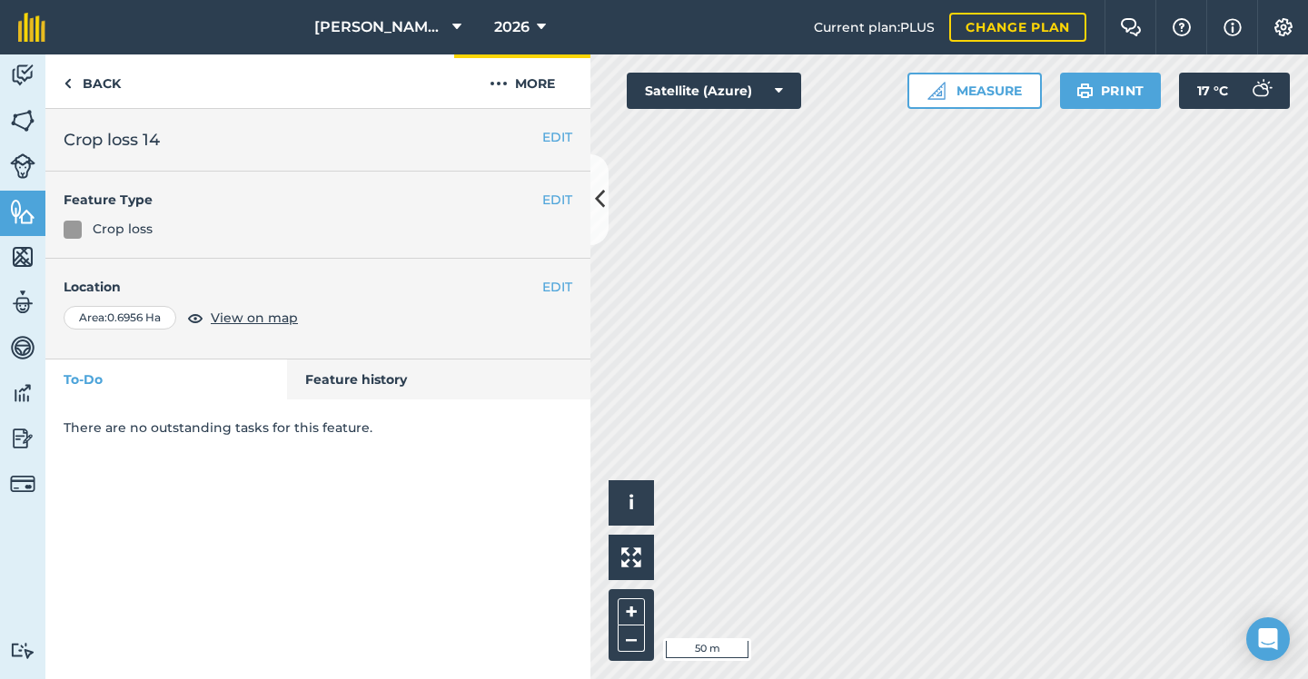
click at [521, 71] on button "More" at bounding box center [522, 81] width 136 height 54
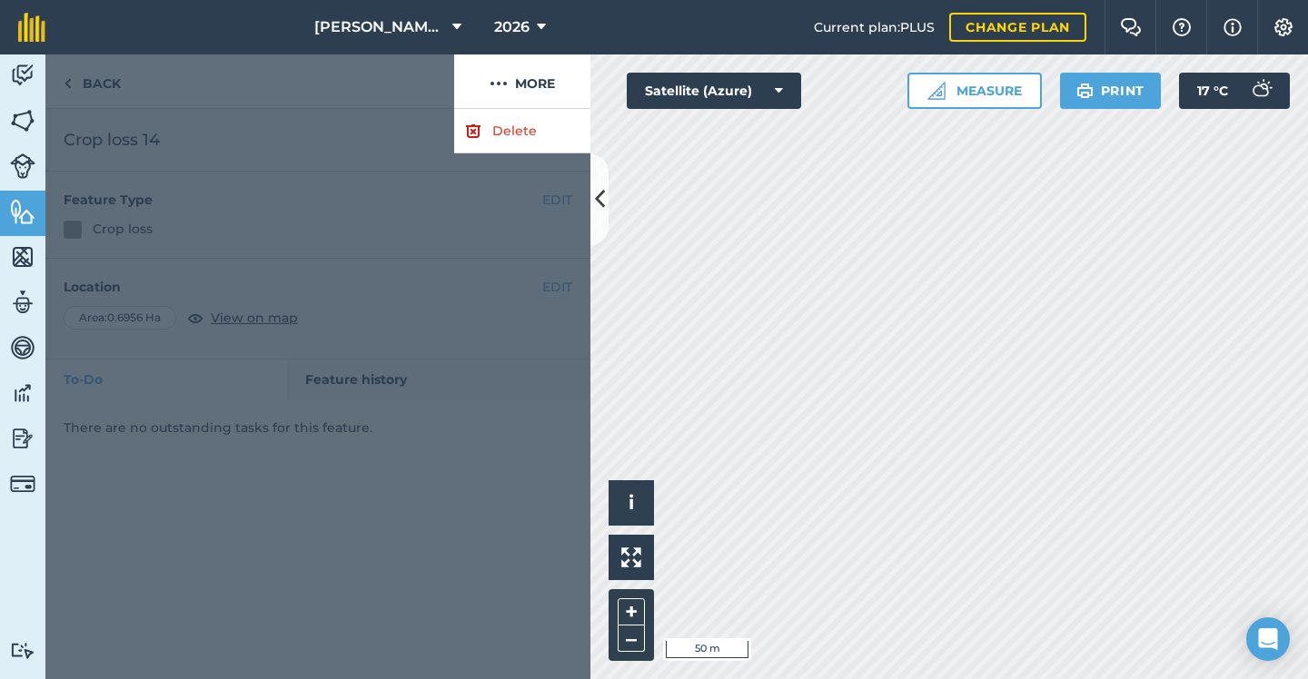
click at [490, 122] on link "Delete" at bounding box center [522, 131] width 136 height 44
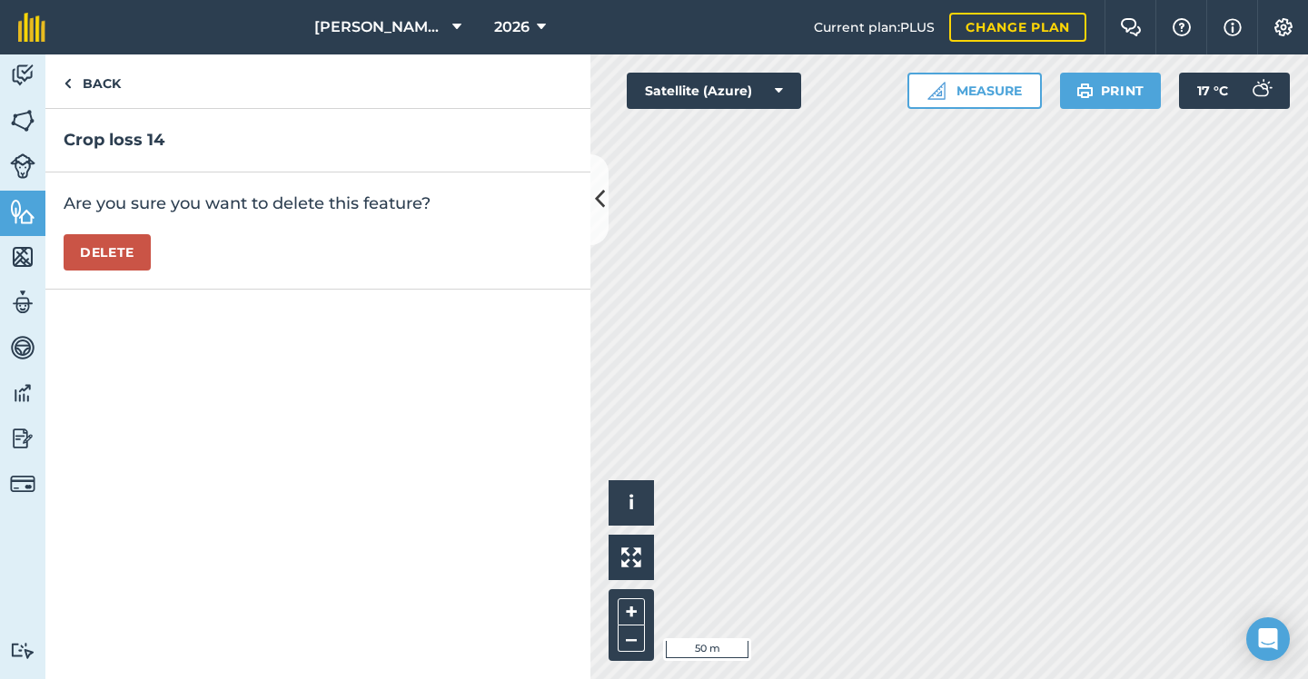
click at [123, 253] on button "Delete" at bounding box center [107, 252] width 87 height 36
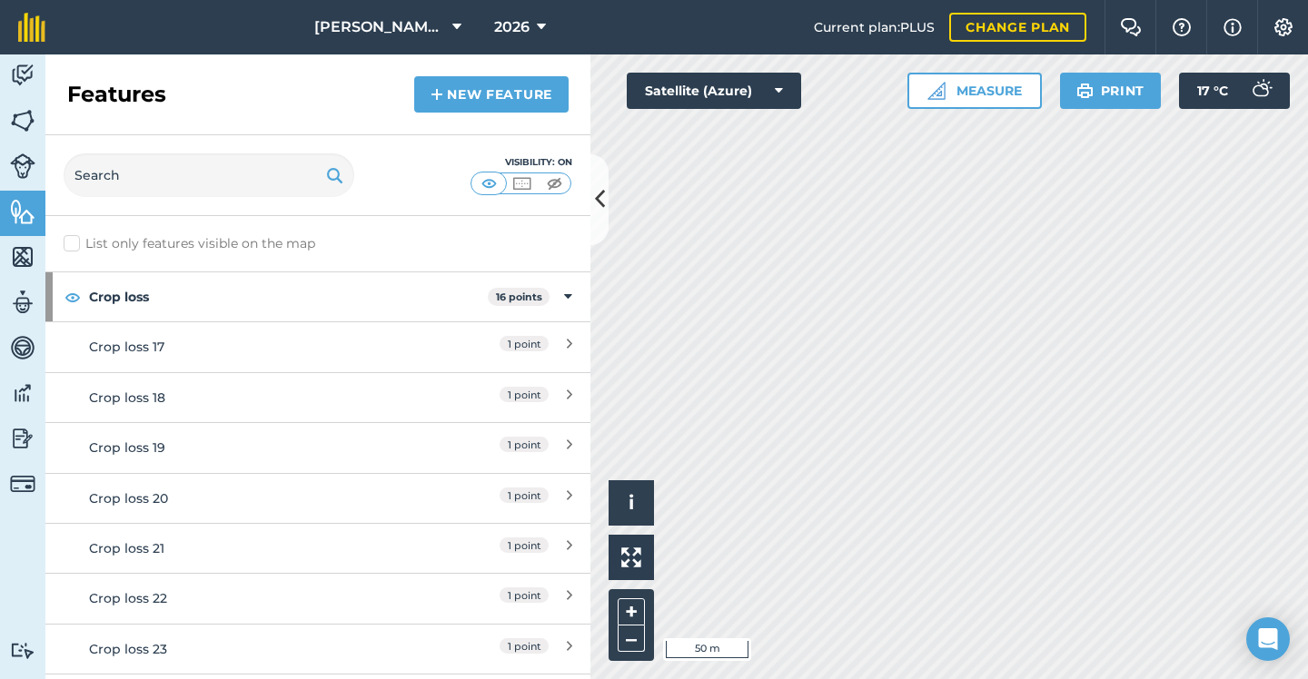
click at [330, 344] on div "Crop loss 17" at bounding box center [250, 347] width 322 height 20
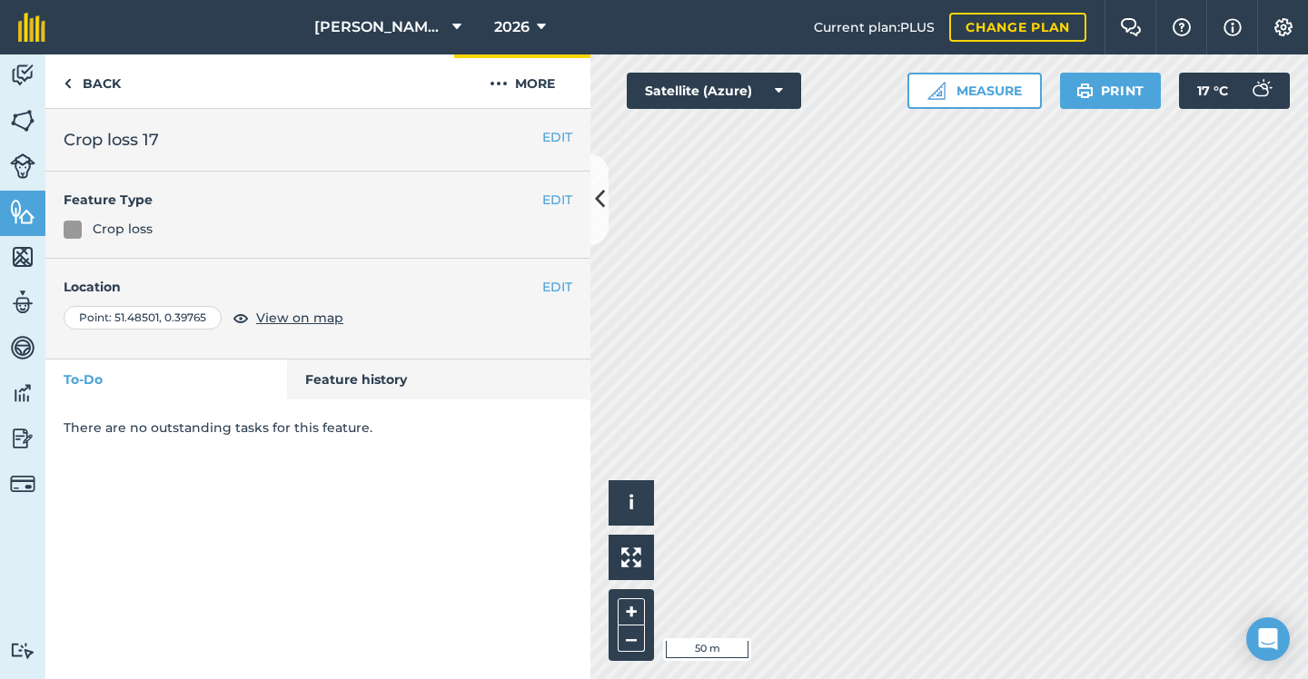
click at [521, 87] on button "More" at bounding box center [522, 81] width 136 height 54
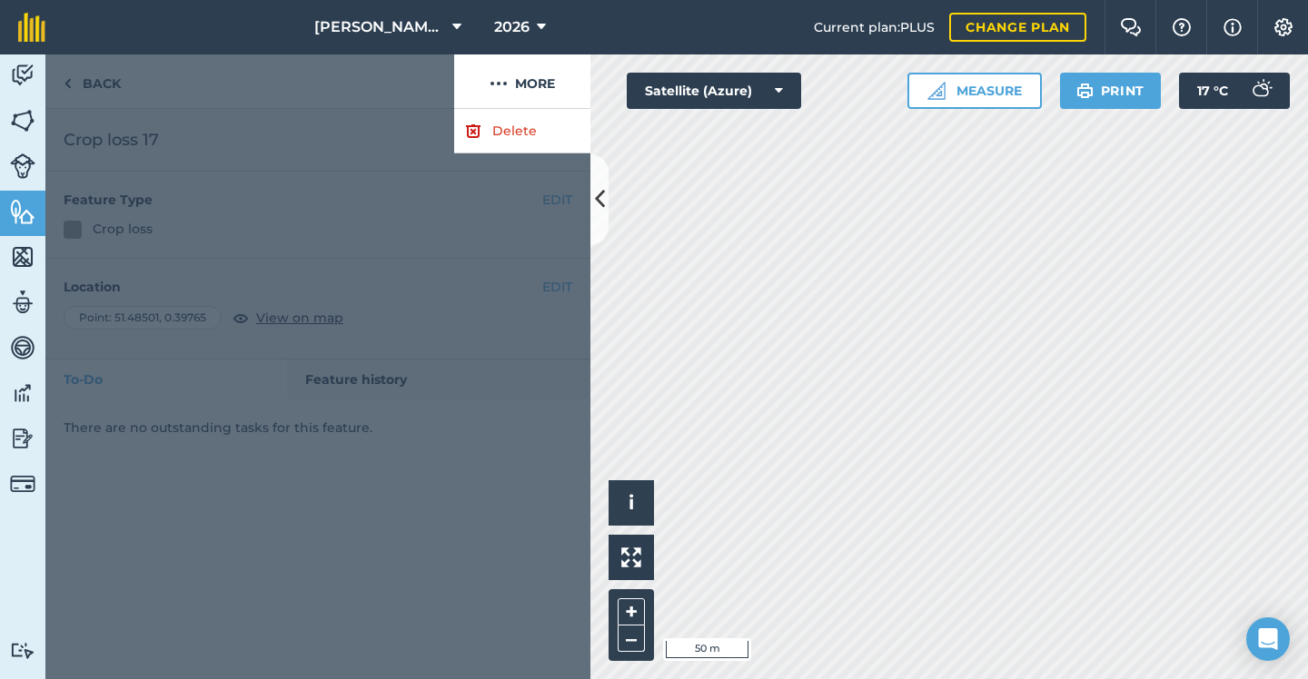
click at [517, 127] on link "Delete" at bounding box center [522, 131] width 136 height 44
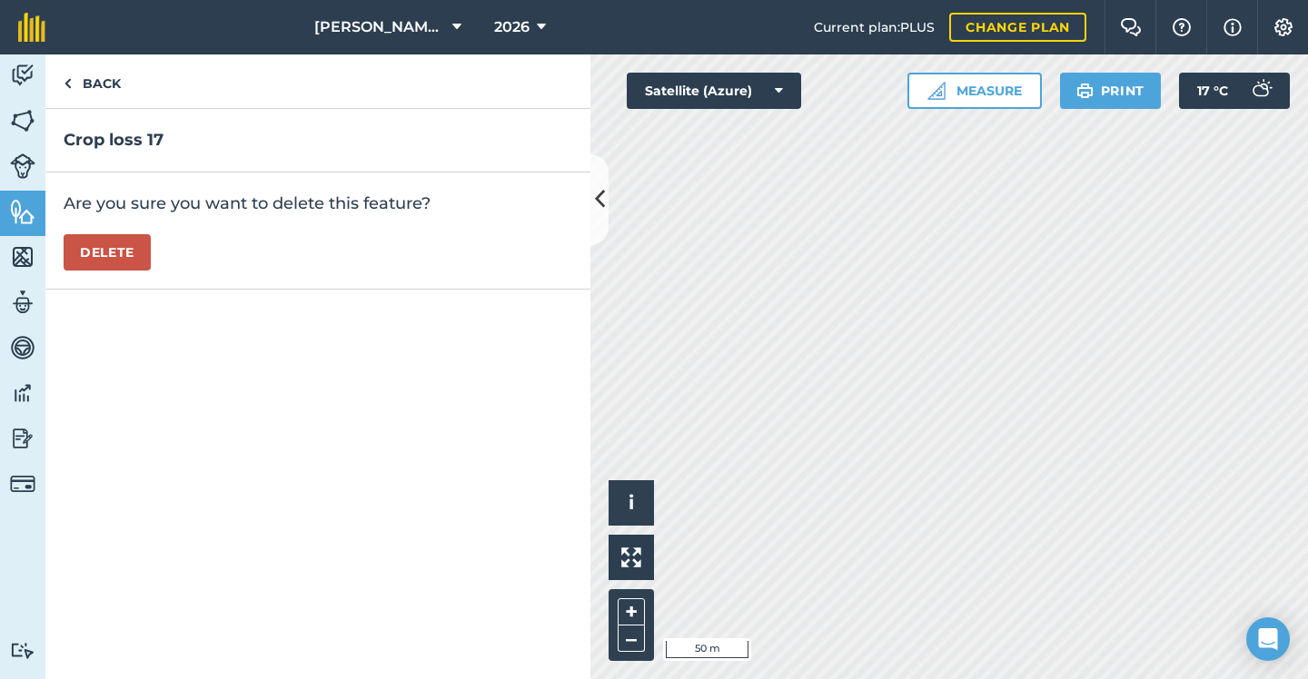
click at [94, 249] on button "Delete" at bounding box center [107, 252] width 87 height 36
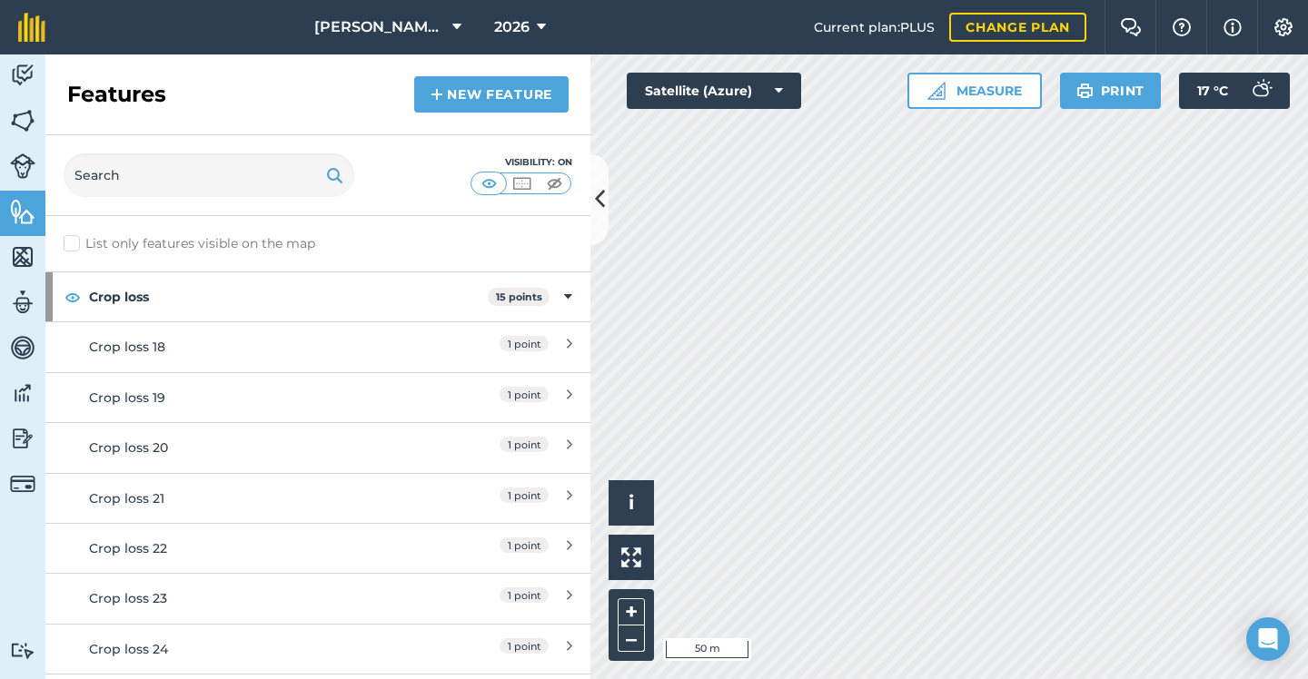
click at [342, 337] on div "Crop loss 18" at bounding box center [250, 347] width 322 height 20
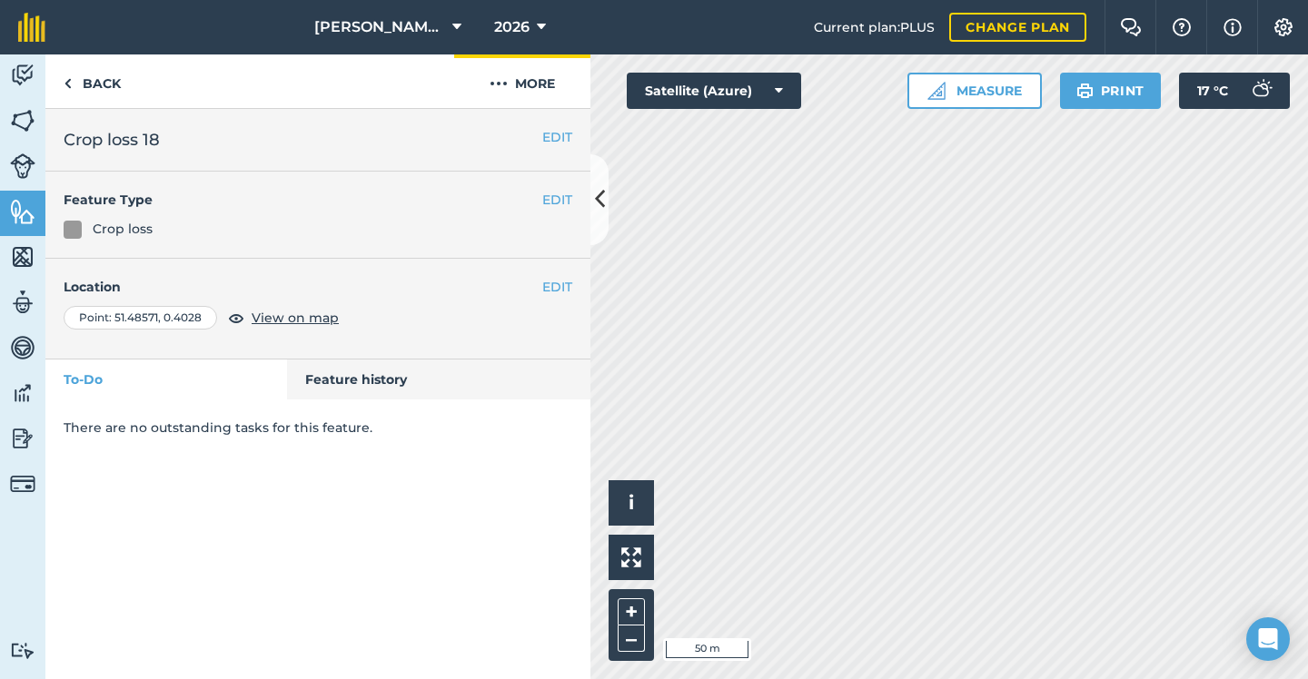
click at [509, 87] on button "More" at bounding box center [522, 81] width 136 height 54
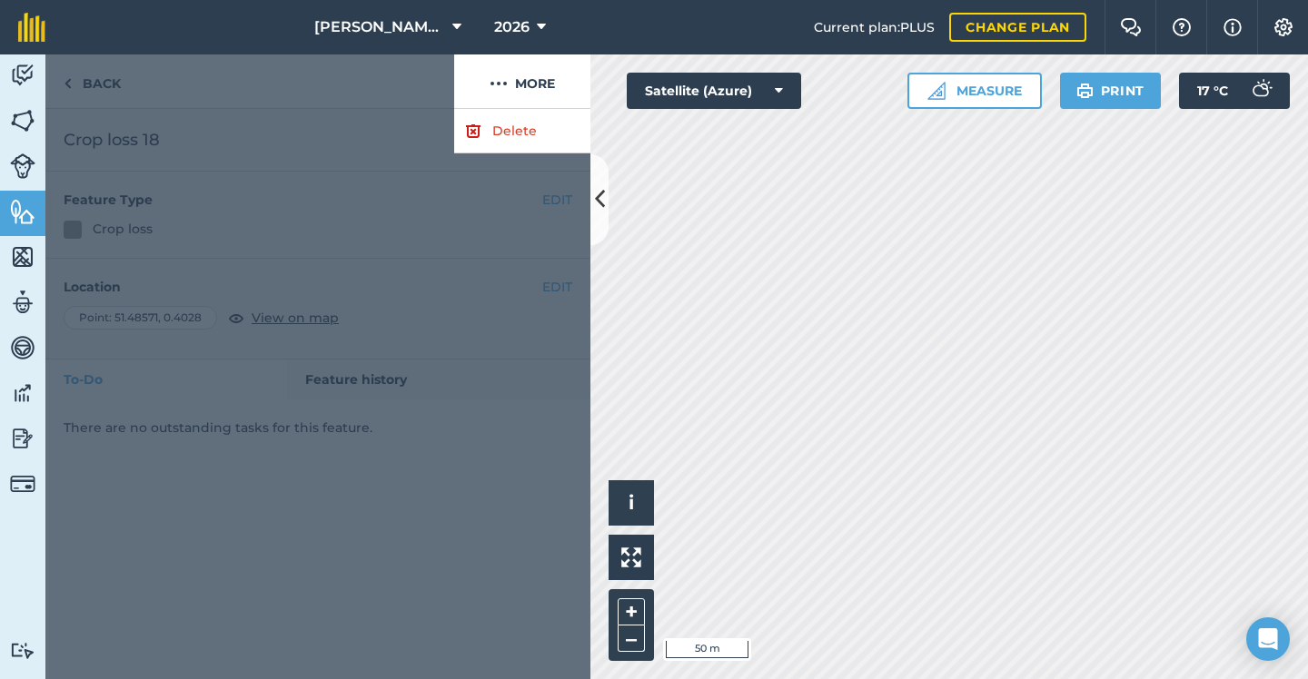
click at [501, 141] on link "Delete" at bounding box center [522, 131] width 136 height 44
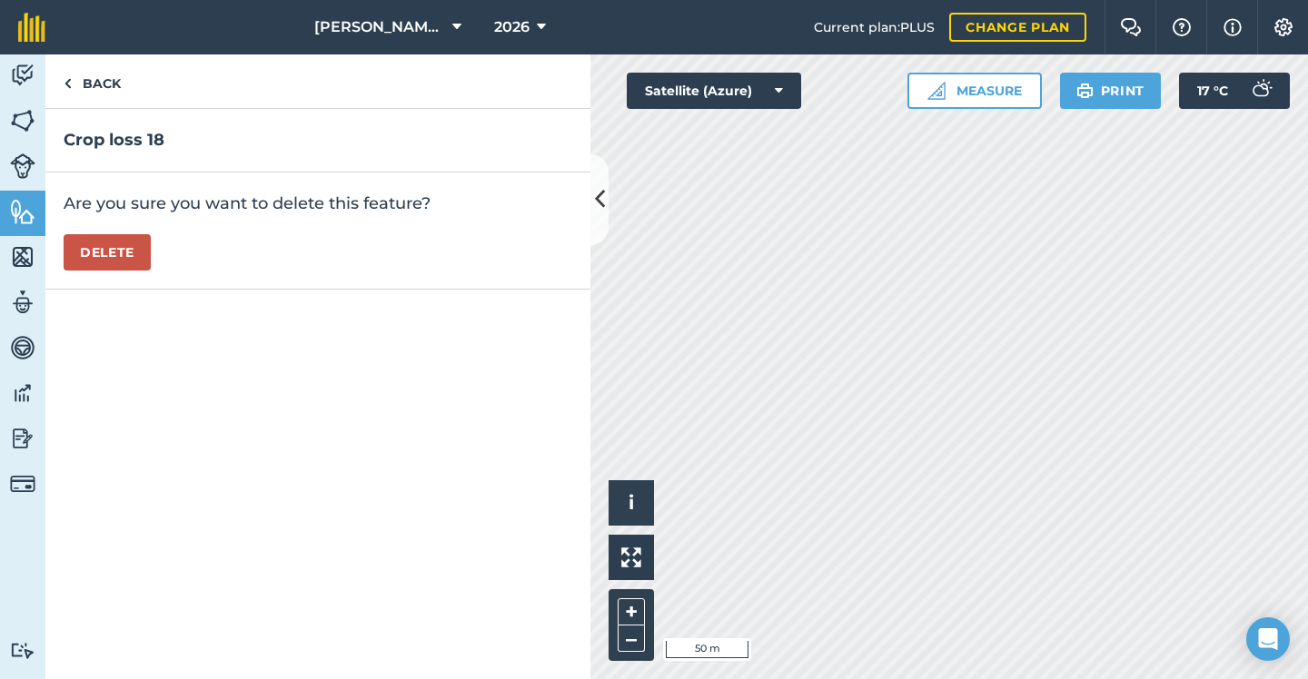
click at [131, 261] on button "Delete" at bounding box center [107, 252] width 87 height 36
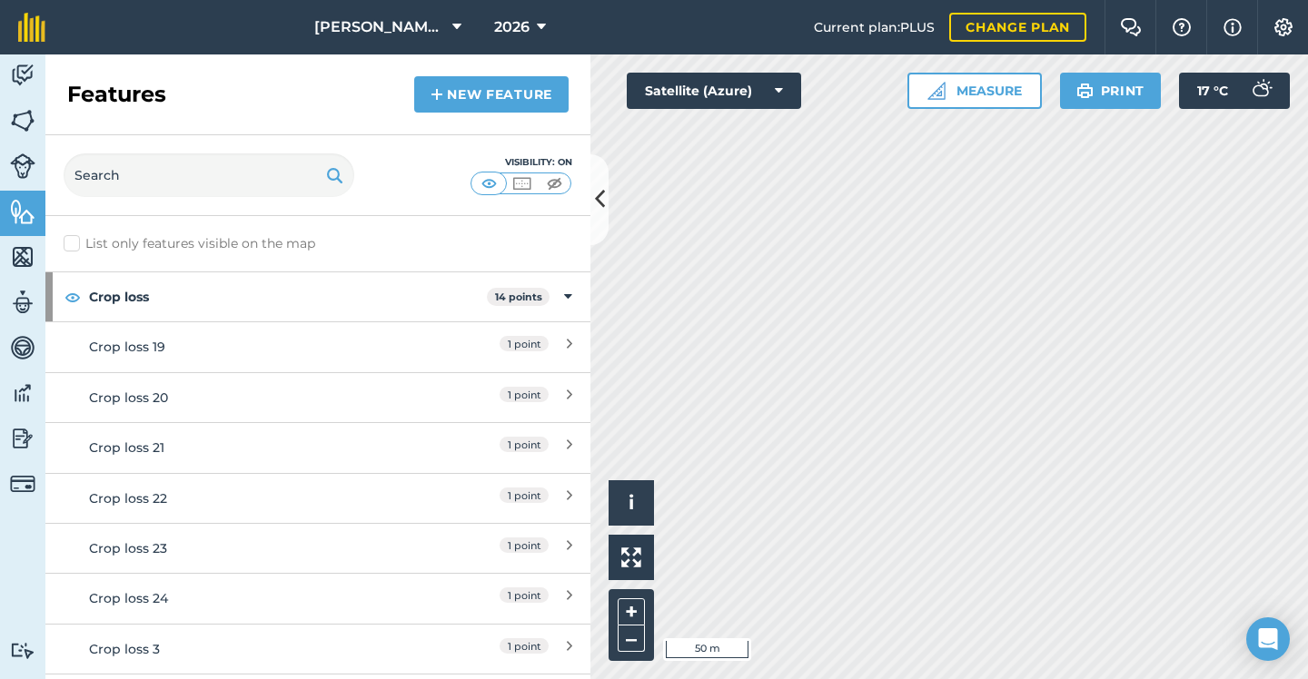
click at [403, 360] on link "Crop loss 19 1 point" at bounding box center [317, 346] width 545 height 50
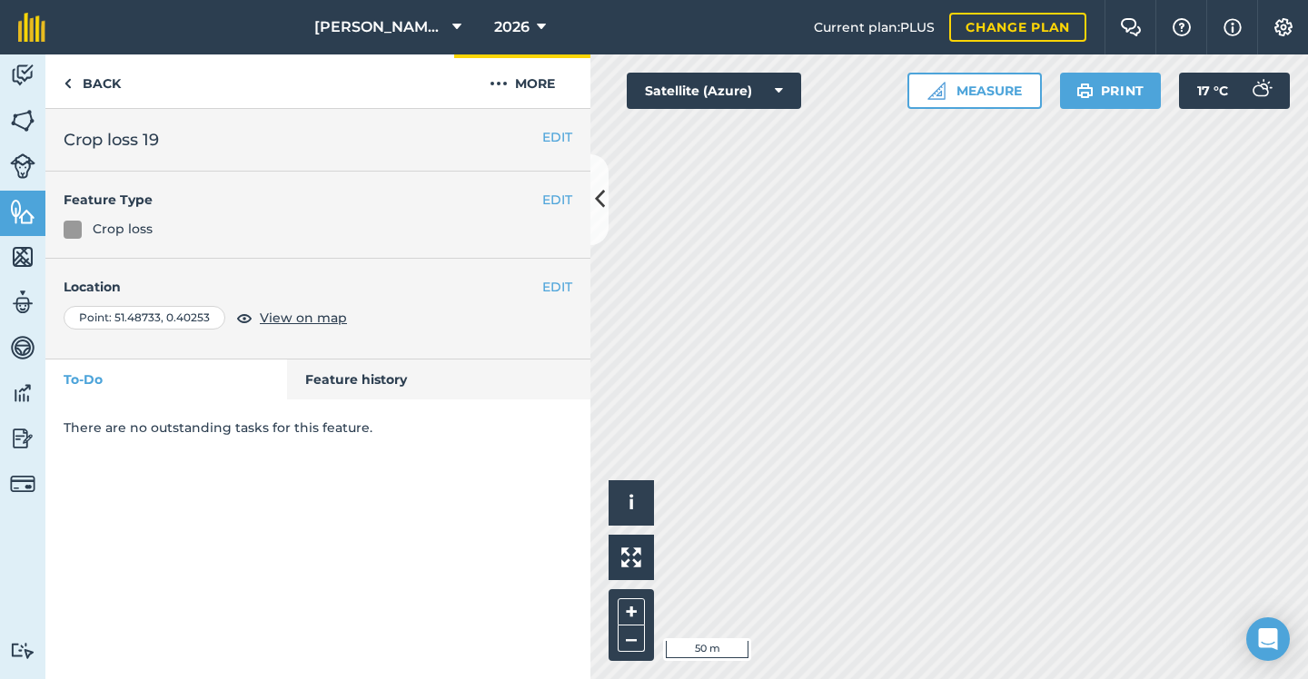
click at [538, 96] on button "More" at bounding box center [522, 81] width 136 height 54
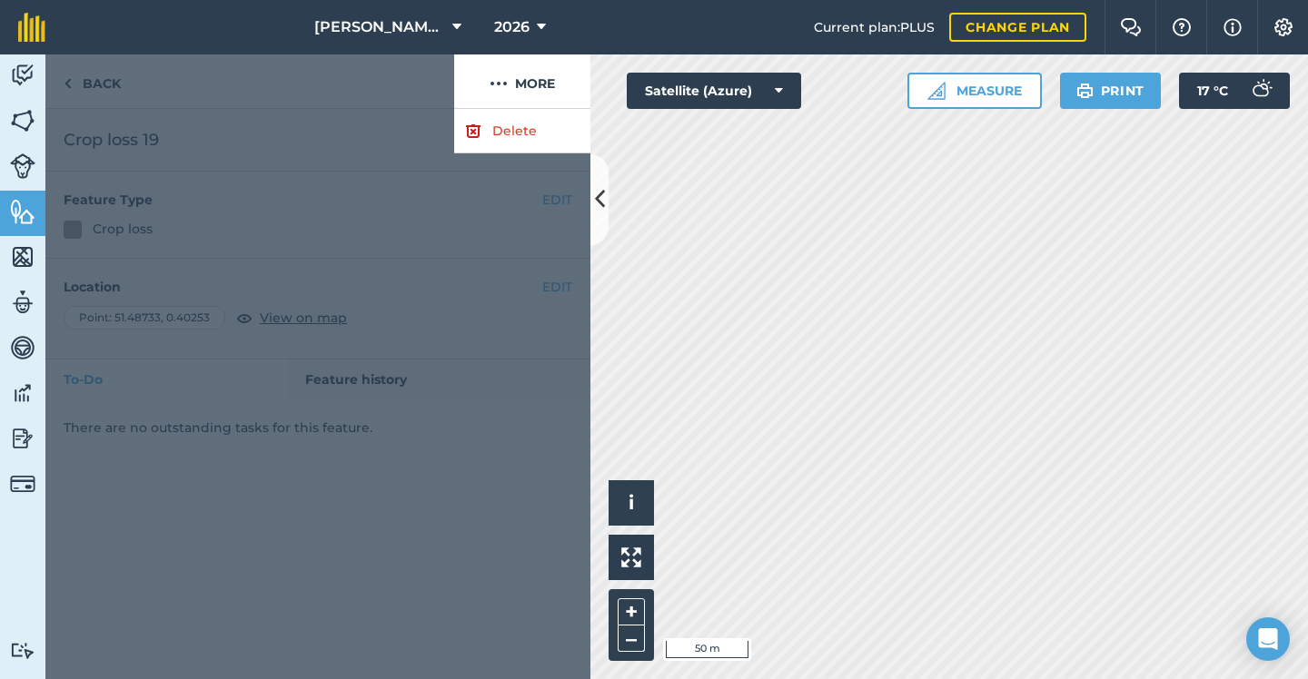
click at [494, 133] on link "Delete" at bounding box center [522, 131] width 136 height 44
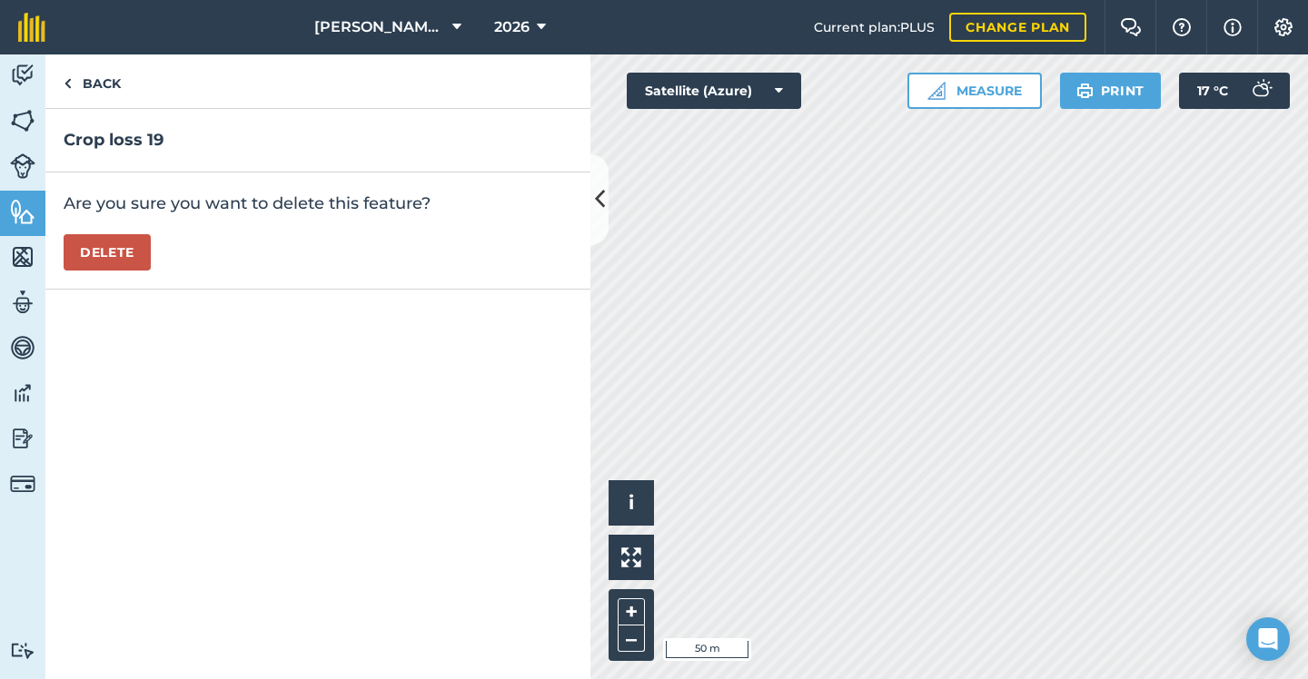
click at [123, 244] on button "Delete" at bounding box center [107, 252] width 87 height 36
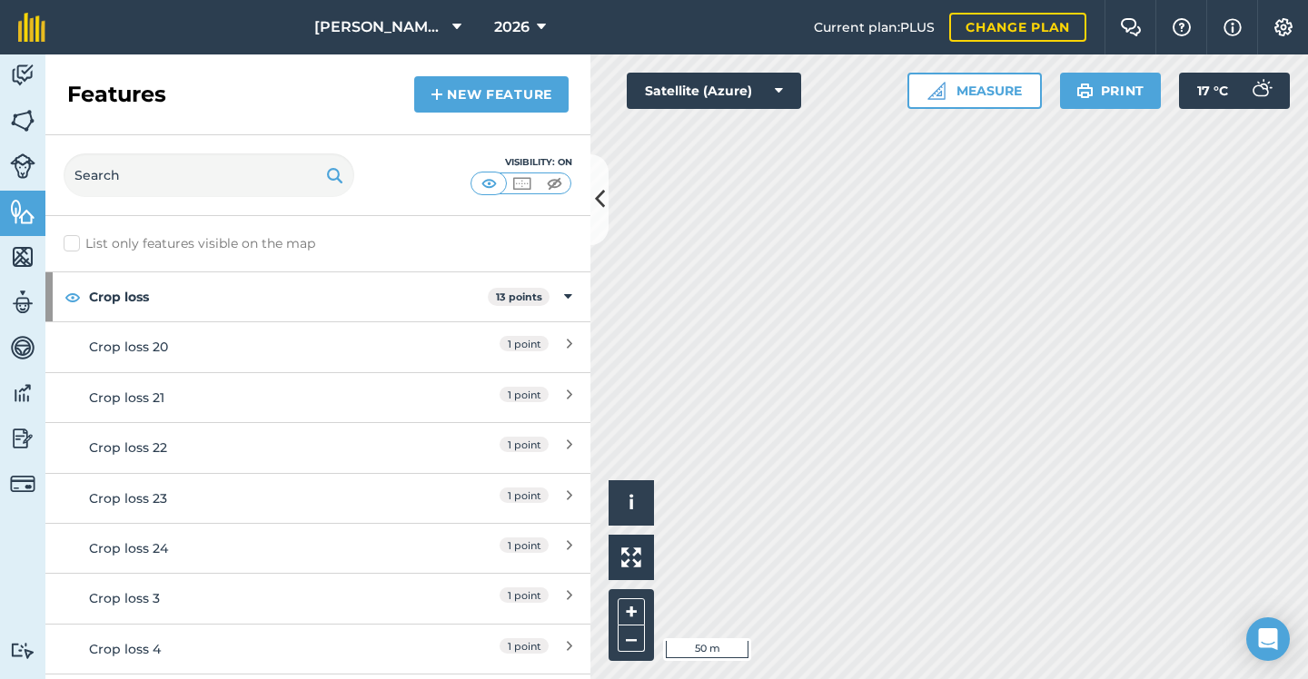
click at [317, 335] on link "Crop loss 20 1 point" at bounding box center [317, 346] width 545 height 50
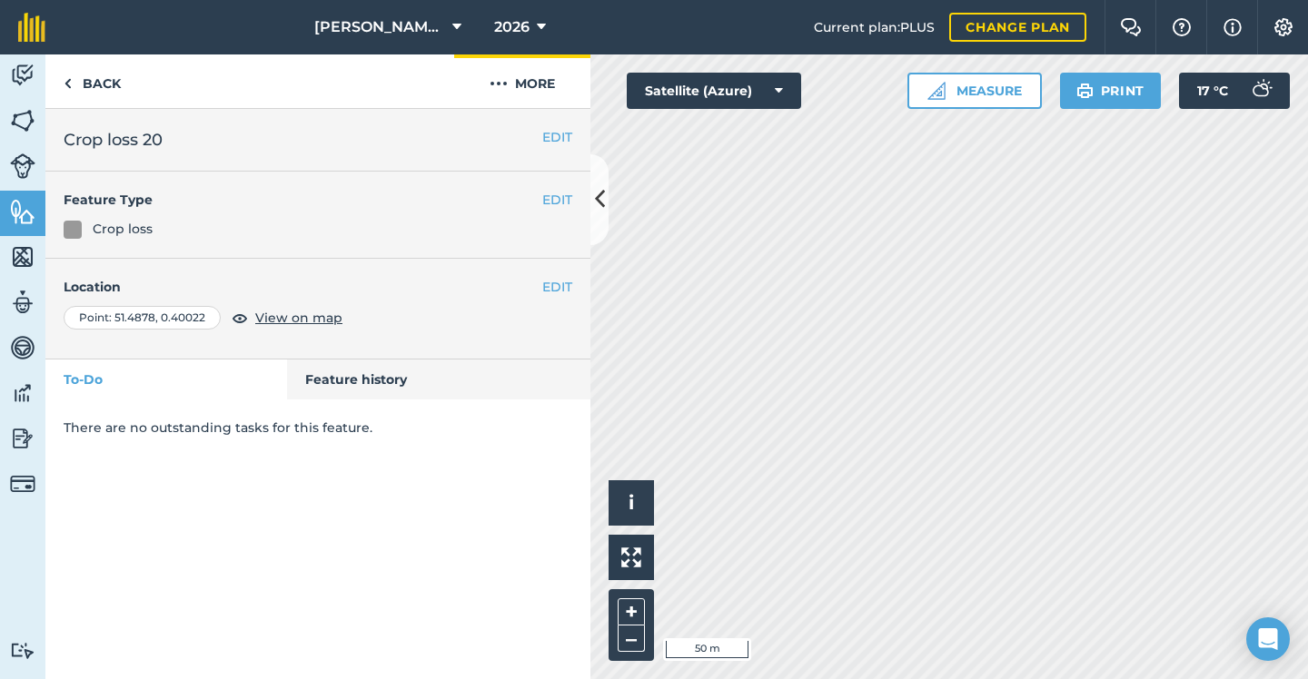
click at [500, 86] on img at bounding box center [498, 84] width 18 height 22
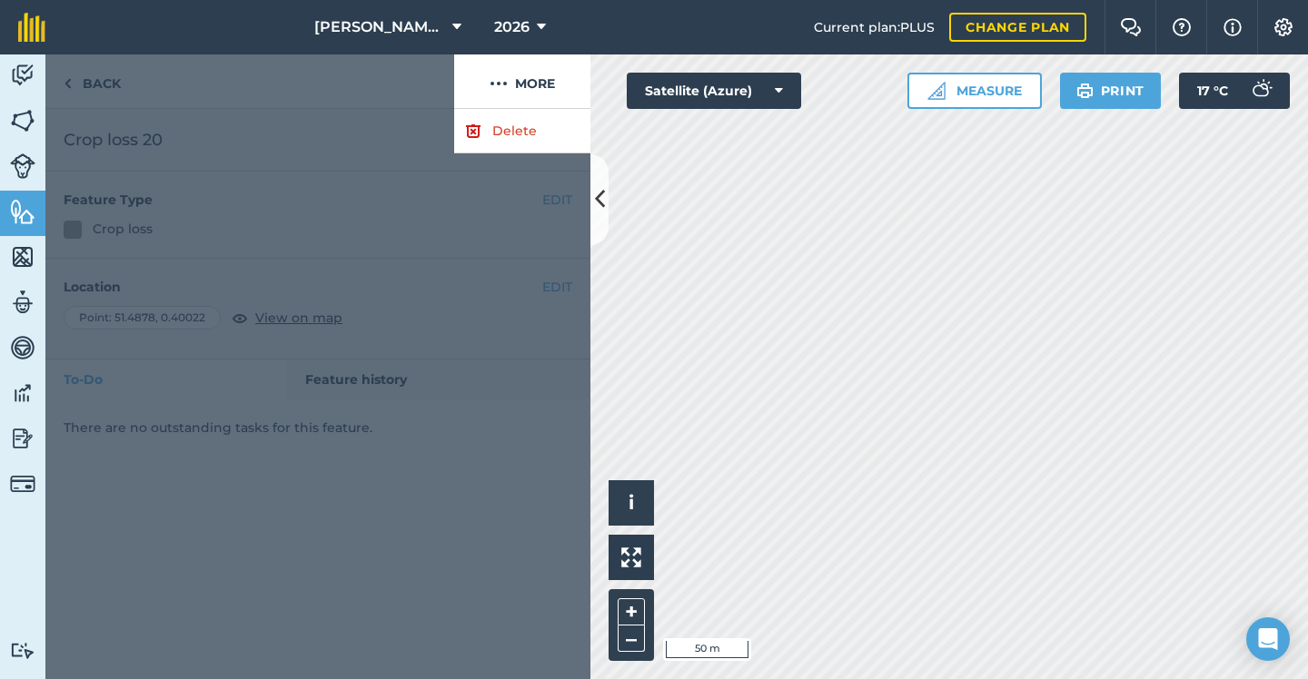
click at [489, 122] on link "Delete" at bounding box center [522, 131] width 136 height 44
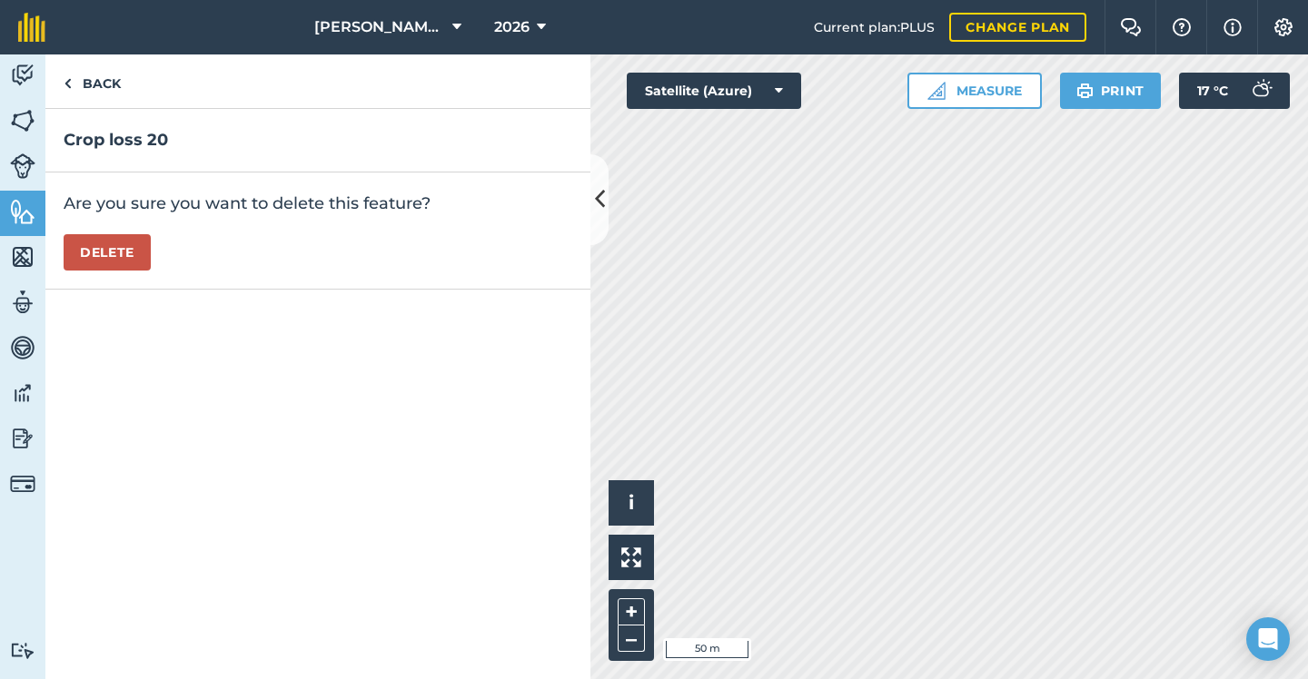
click at [112, 244] on button "Delete" at bounding box center [107, 252] width 87 height 36
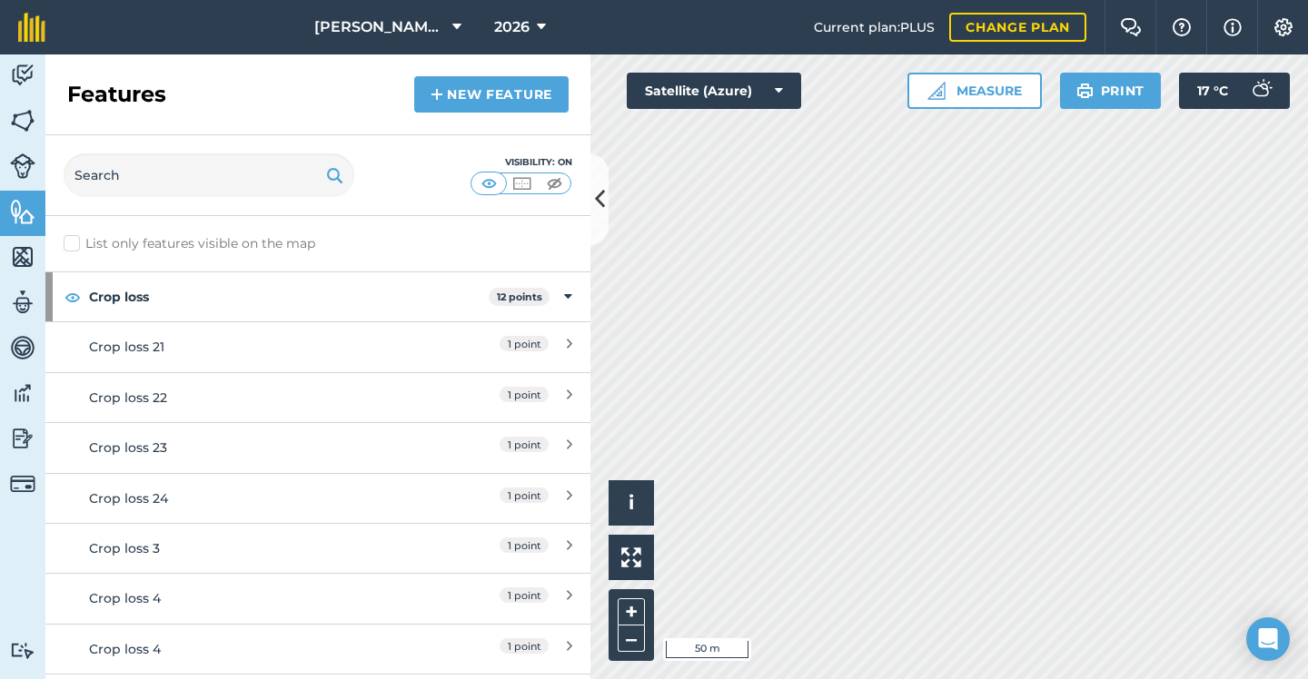
click at [310, 340] on div "Crop loss 21" at bounding box center [250, 347] width 322 height 20
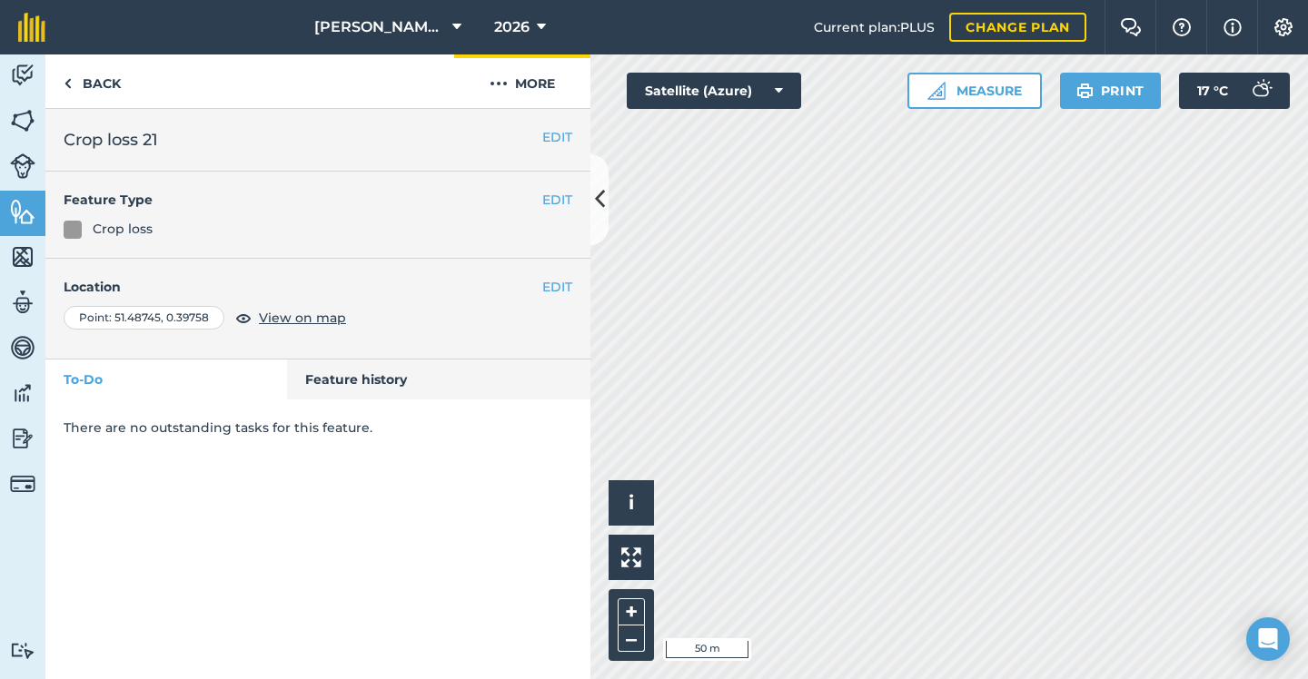
click at [508, 89] on button "More" at bounding box center [522, 81] width 136 height 54
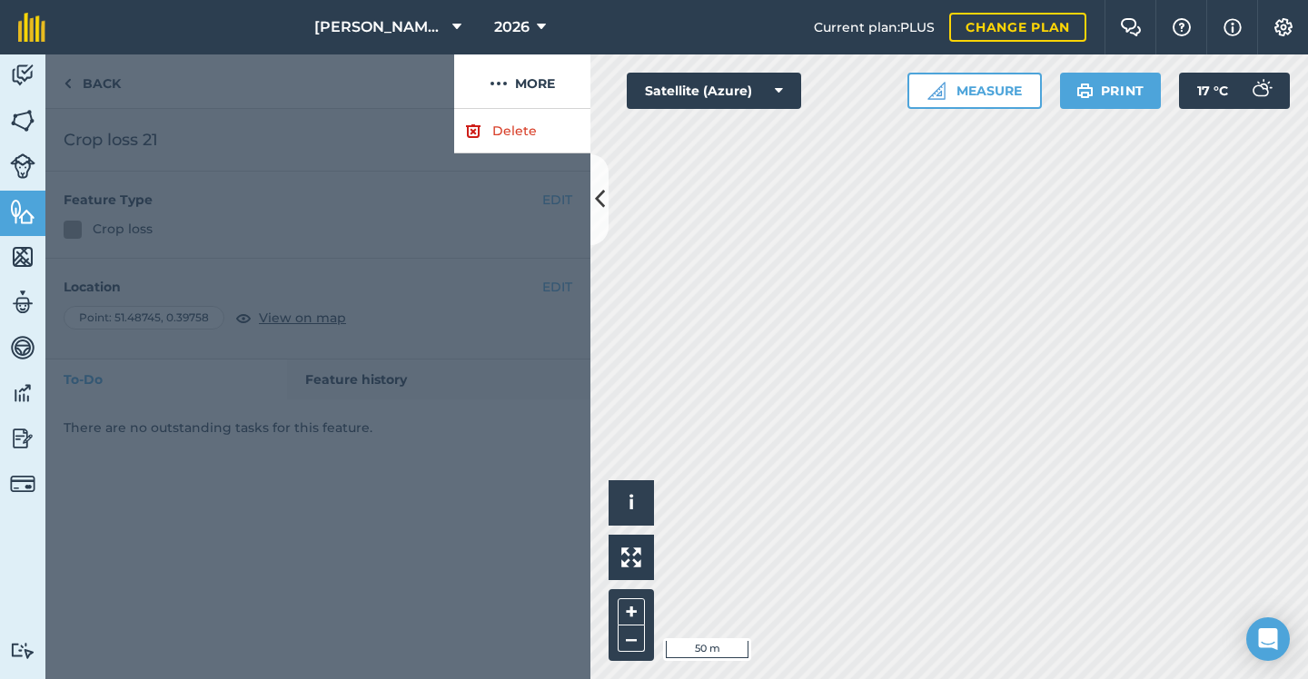
click at [508, 131] on link "Delete" at bounding box center [522, 131] width 136 height 44
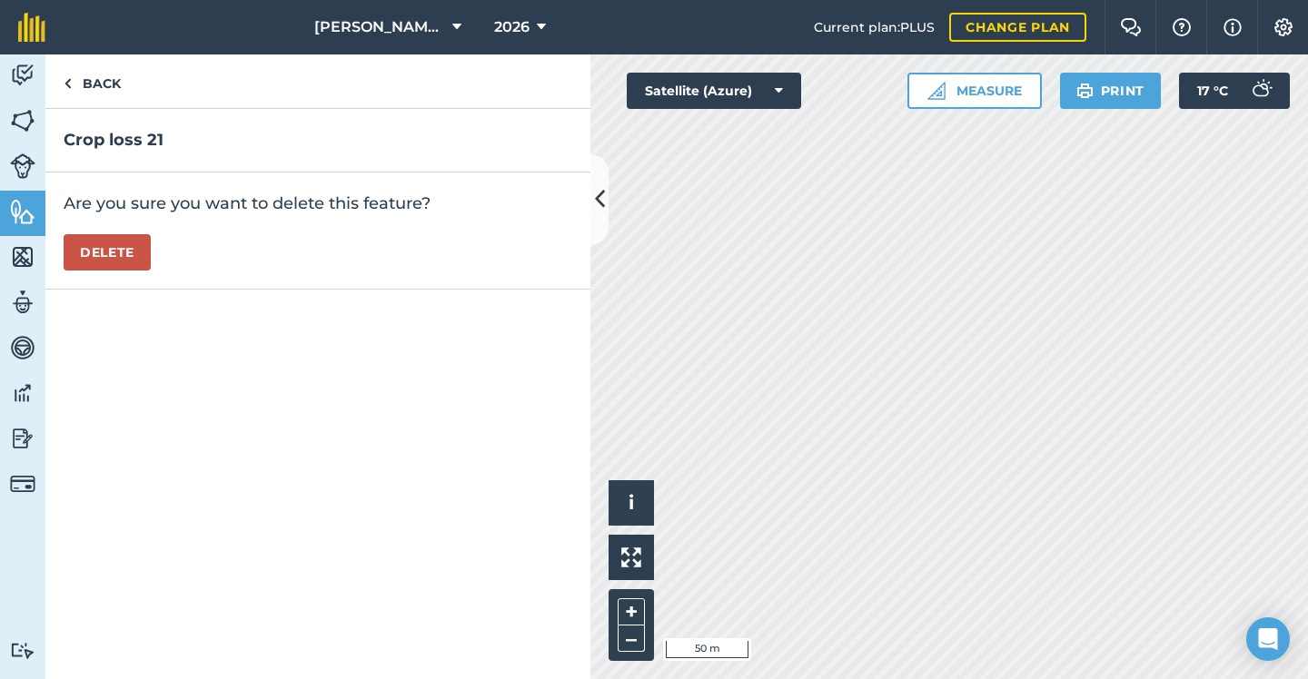
click at [117, 257] on button "Delete" at bounding box center [107, 252] width 87 height 36
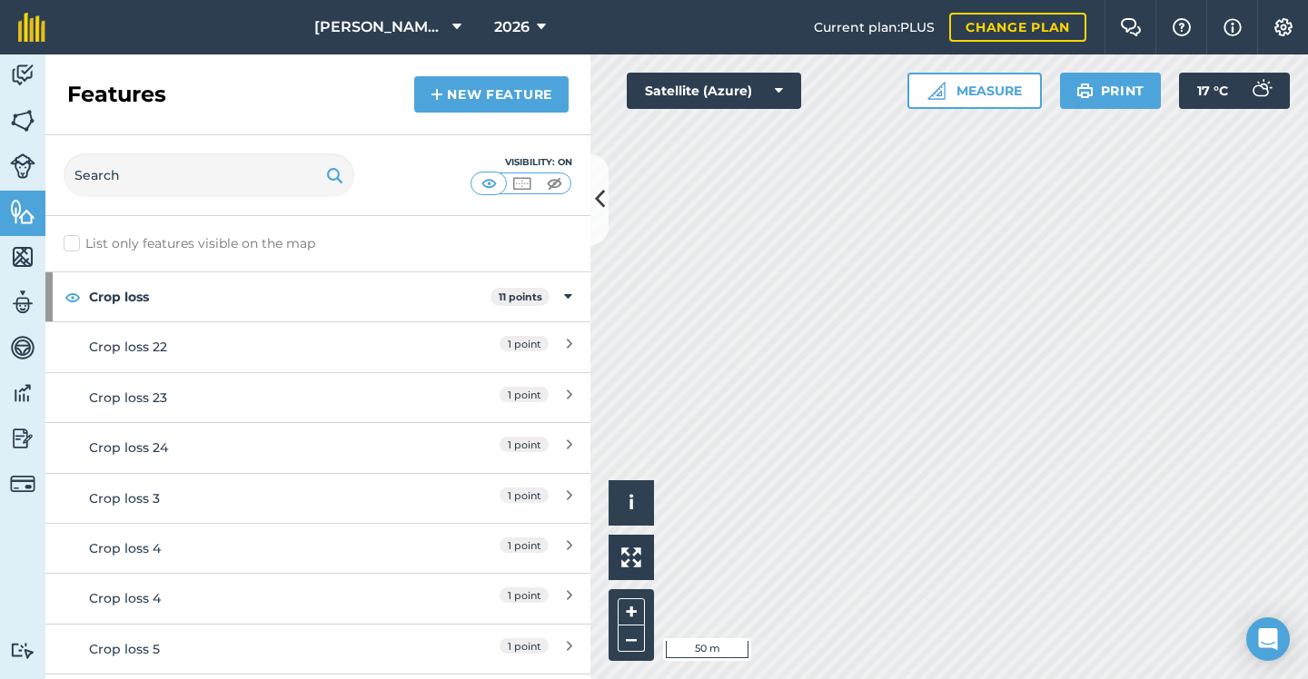
click at [316, 346] on div "Crop loss 22" at bounding box center [250, 347] width 322 height 20
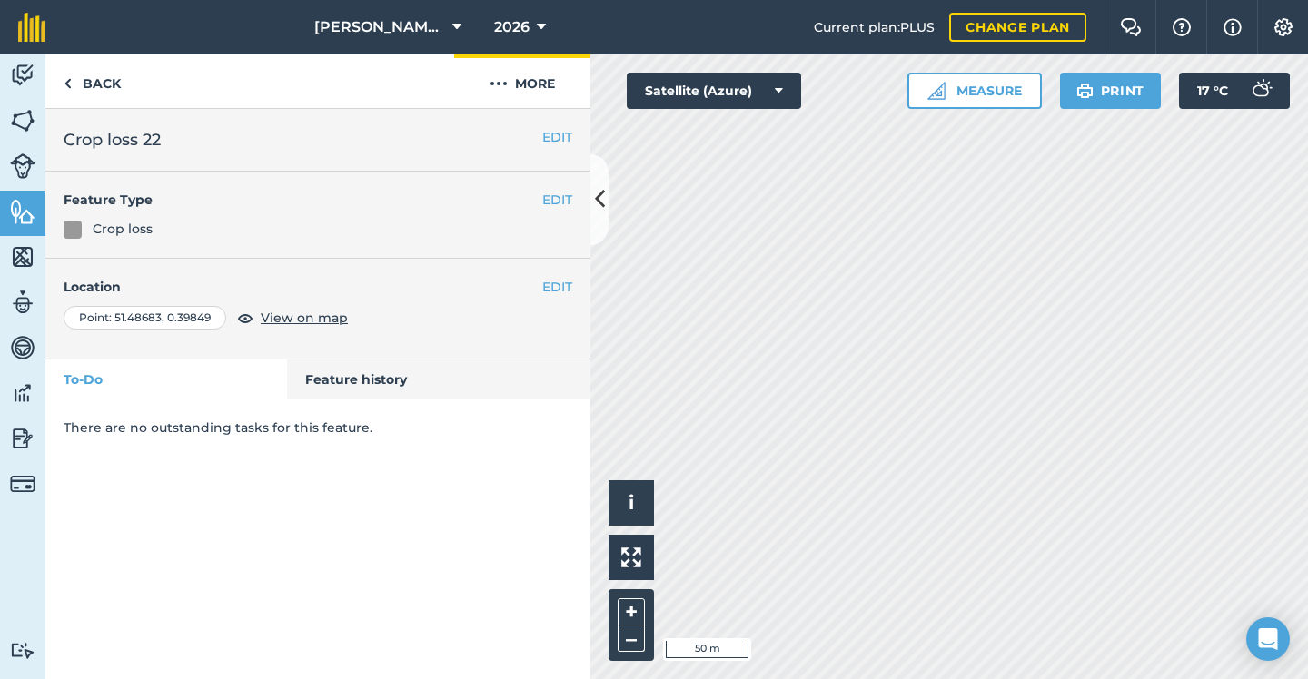
click at [553, 89] on button "More" at bounding box center [522, 81] width 136 height 54
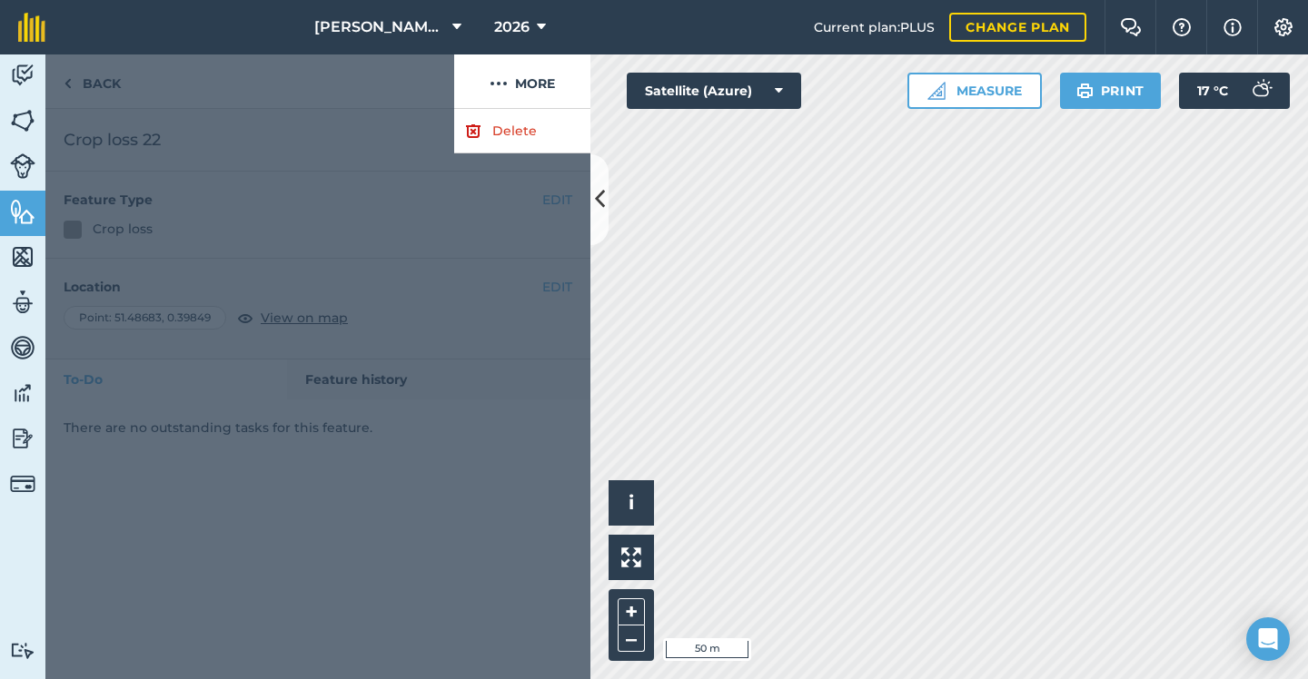
click at [515, 139] on link "Delete" at bounding box center [522, 131] width 136 height 44
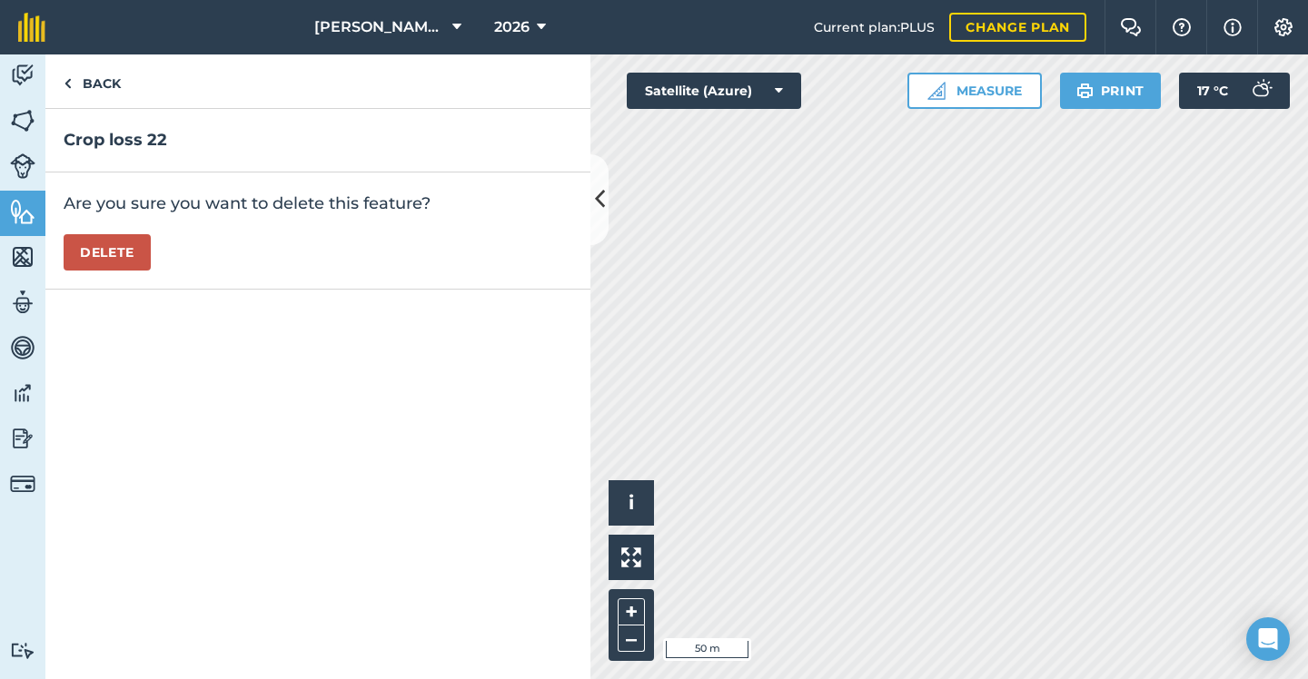
click at [104, 242] on button "Delete" at bounding box center [107, 252] width 87 height 36
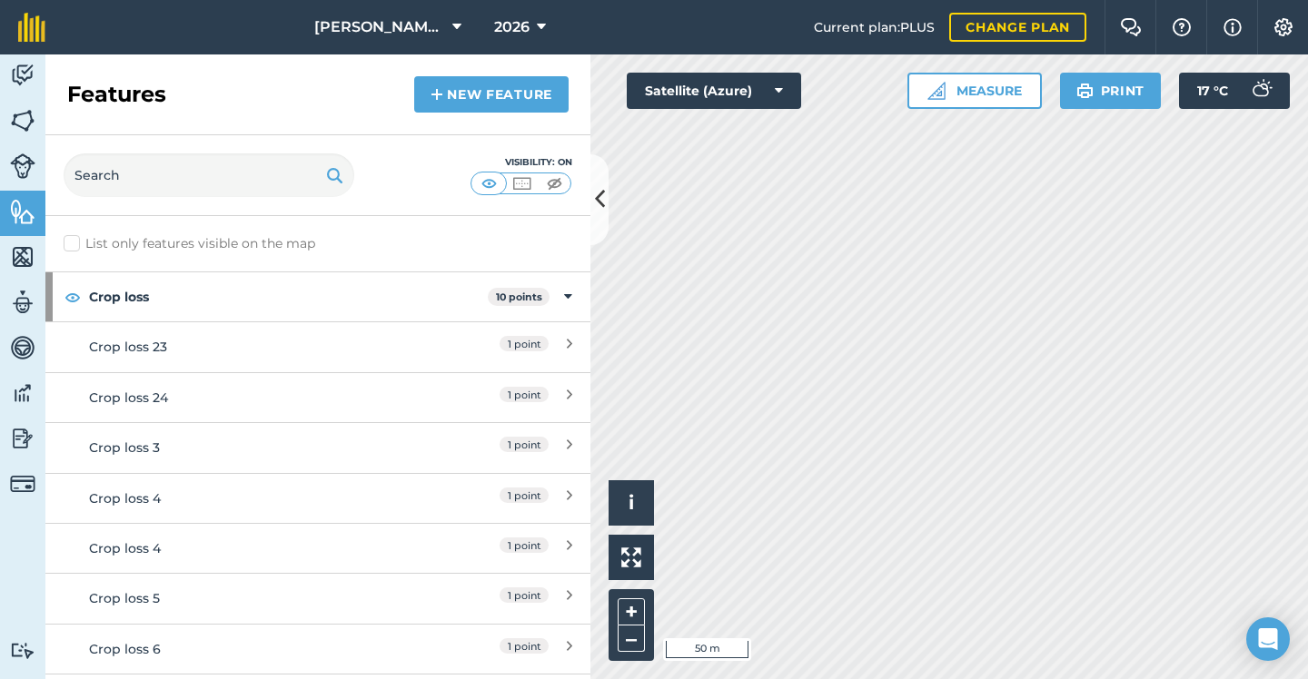
click at [320, 338] on div "Crop loss 23" at bounding box center [250, 347] width 322 height 20
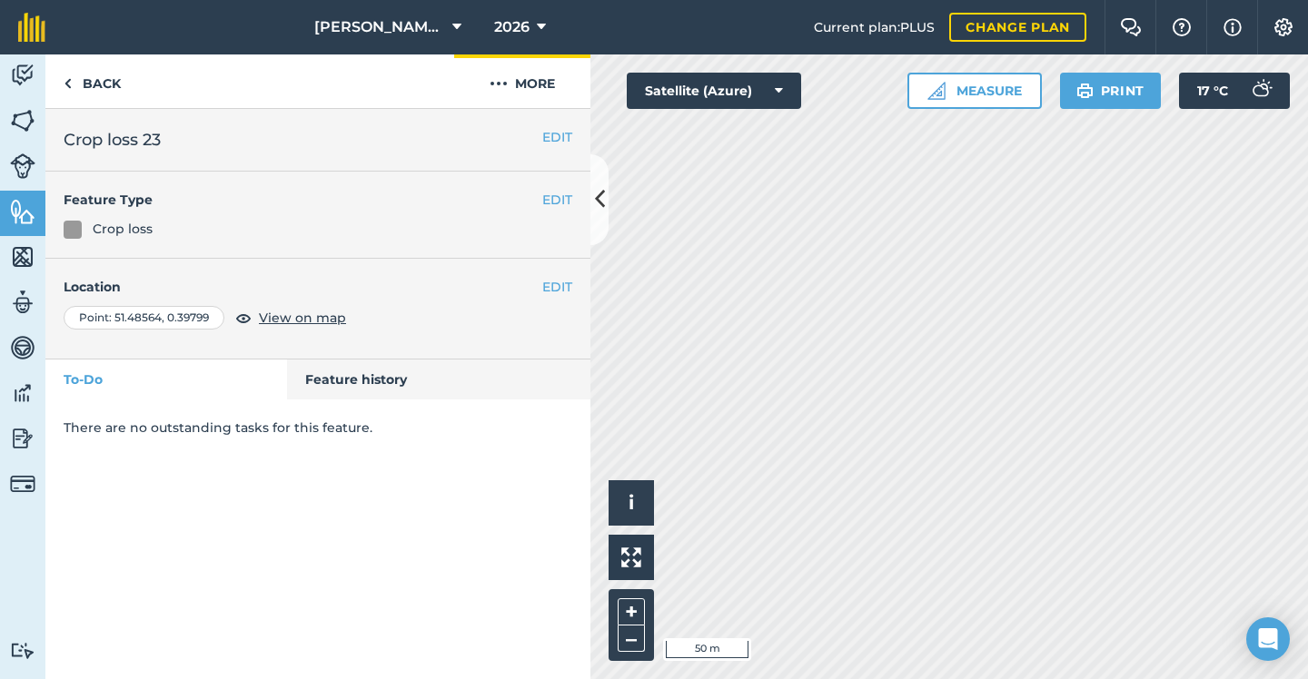
click at [538, 74] on button "More" at bounding box center [522, 81] width 136 height 54
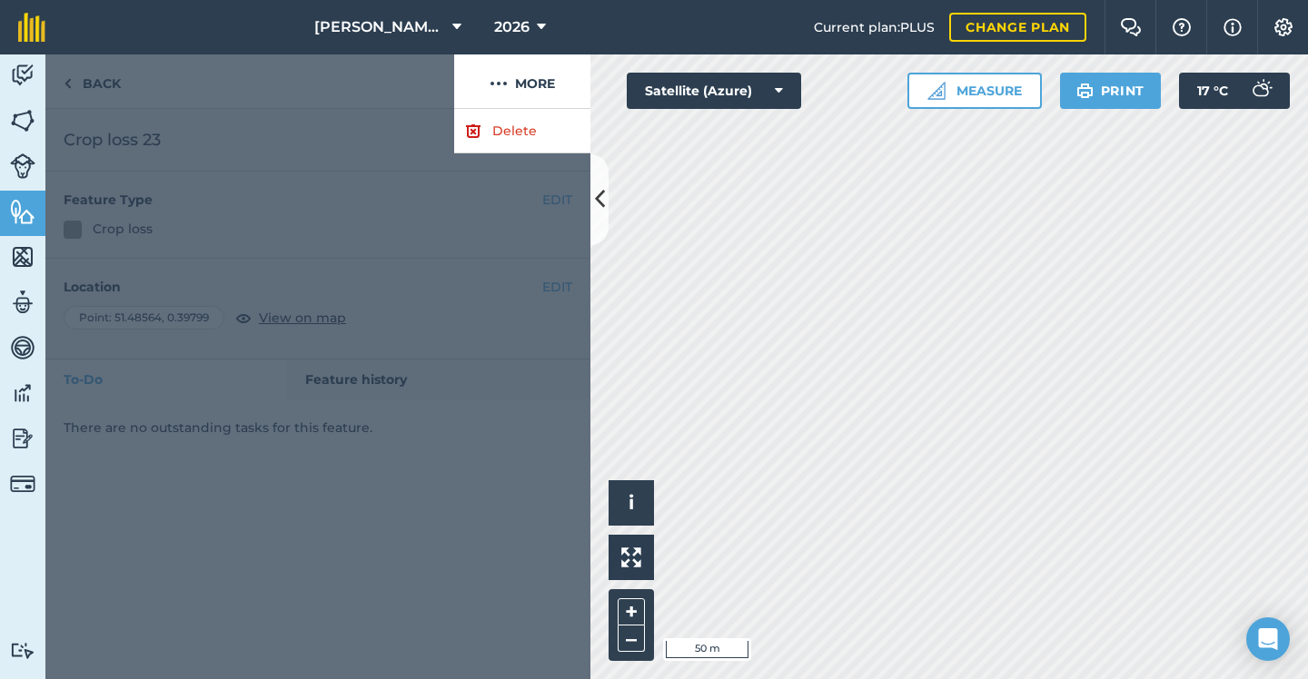
click at [492, 129] on link "Delete" at bounding box center [522, 131] width 136 height 44
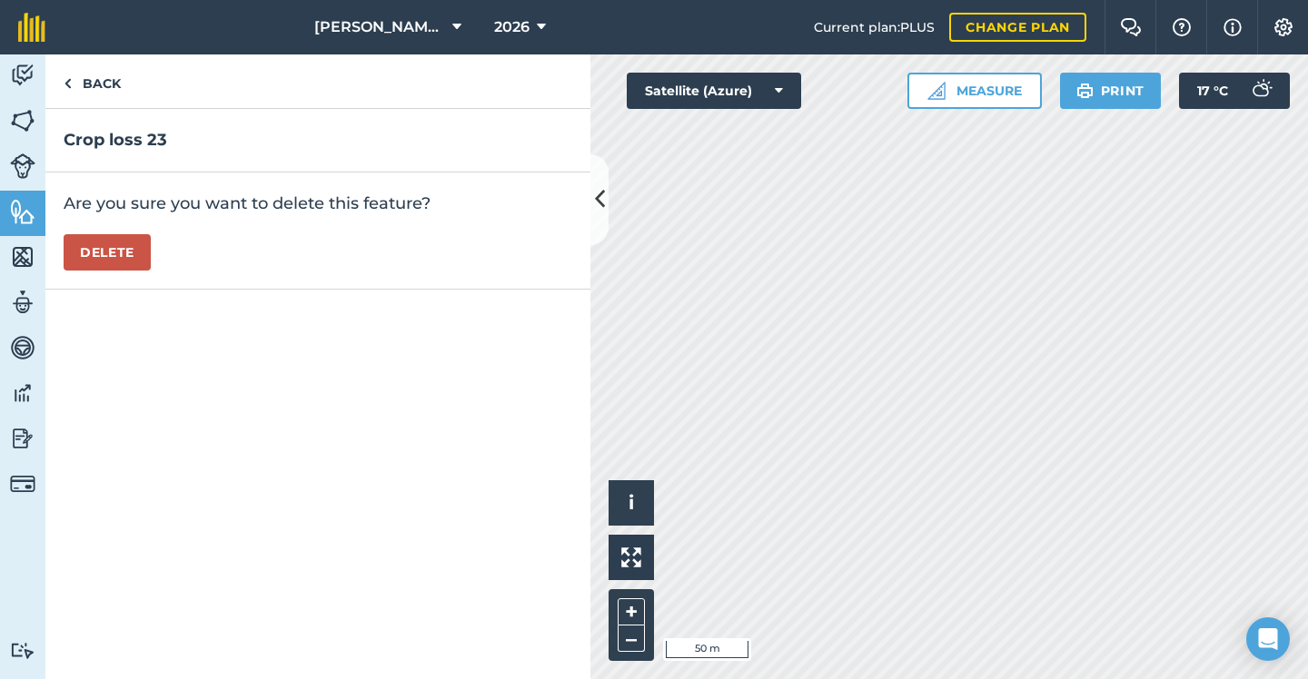
click at [99, 250] on button "Delete" at bounding box center [107, 252] width 87 height 36
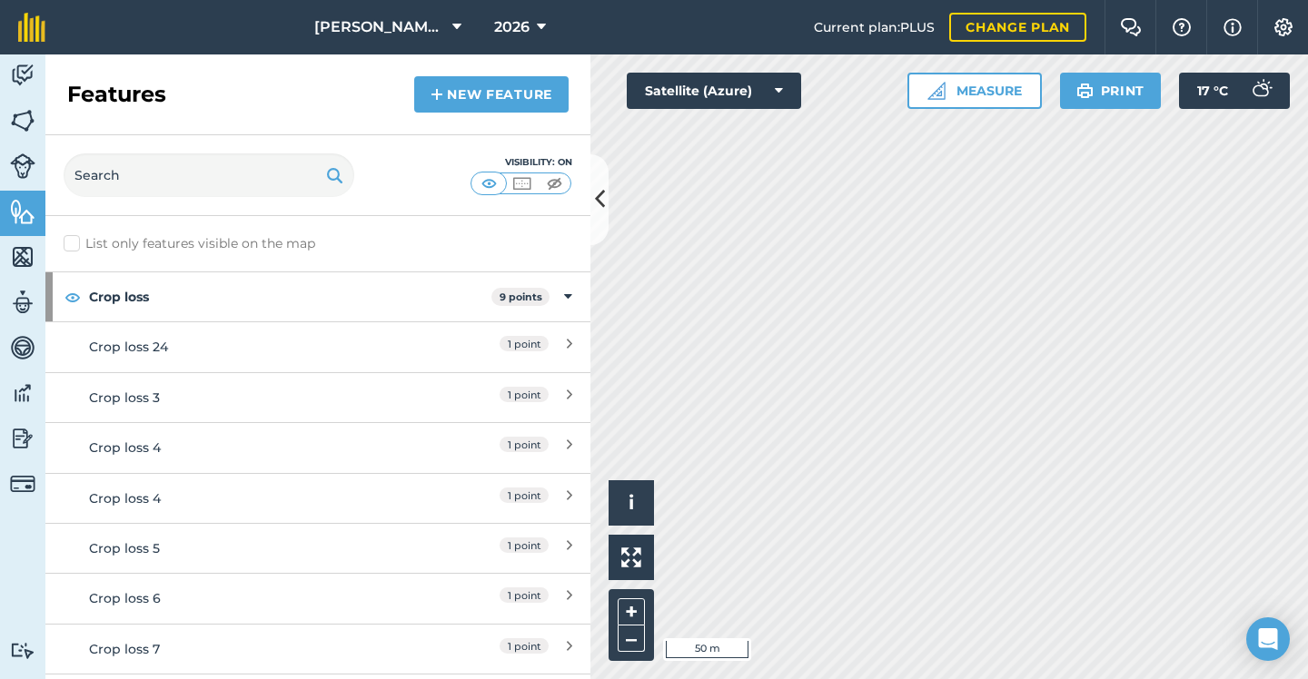
click at [301, 335] on link "Crop loss 24 1 point" at bounding box center [317, 346] width 545 height 50
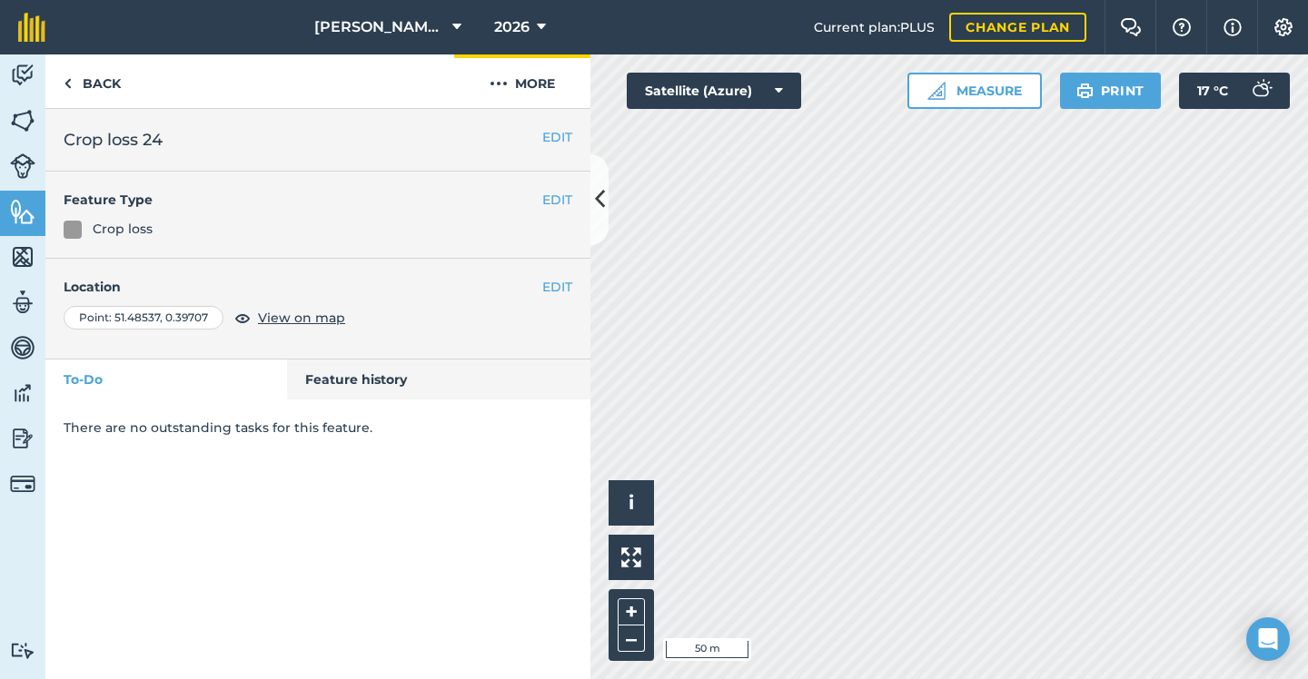
click at [528, 93] on button "More" at bounding box center [522, 81] width 136 height 54
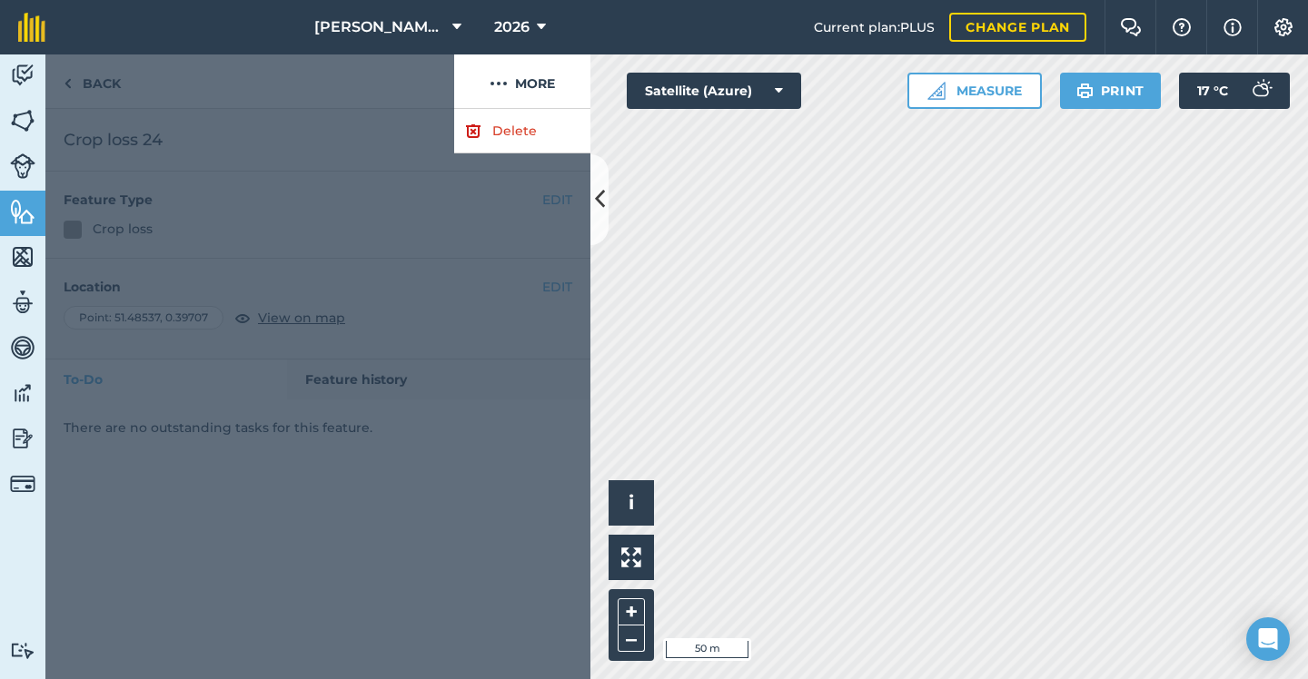
click at [527, 136] on link "Delete" at bounding box center [522, 131] width 136 height 44
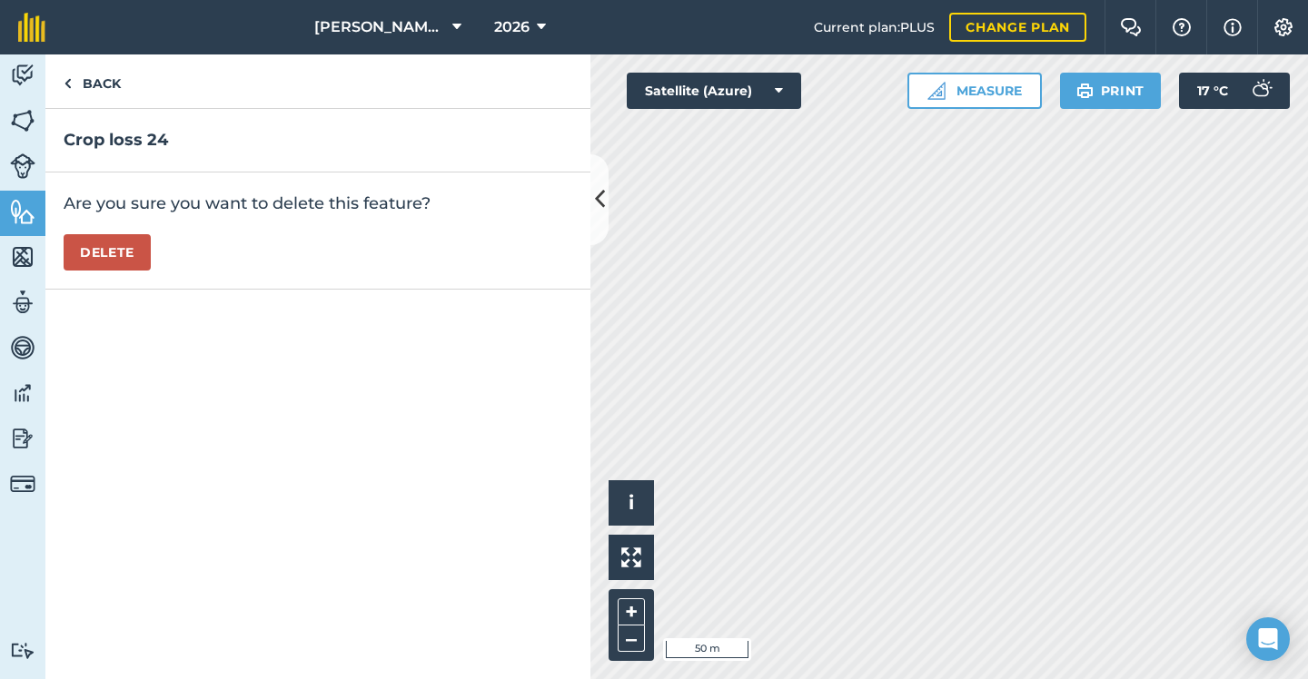
click at [104, 246] on button "Delete" at bounding box center [107, 252] width 87 height 36
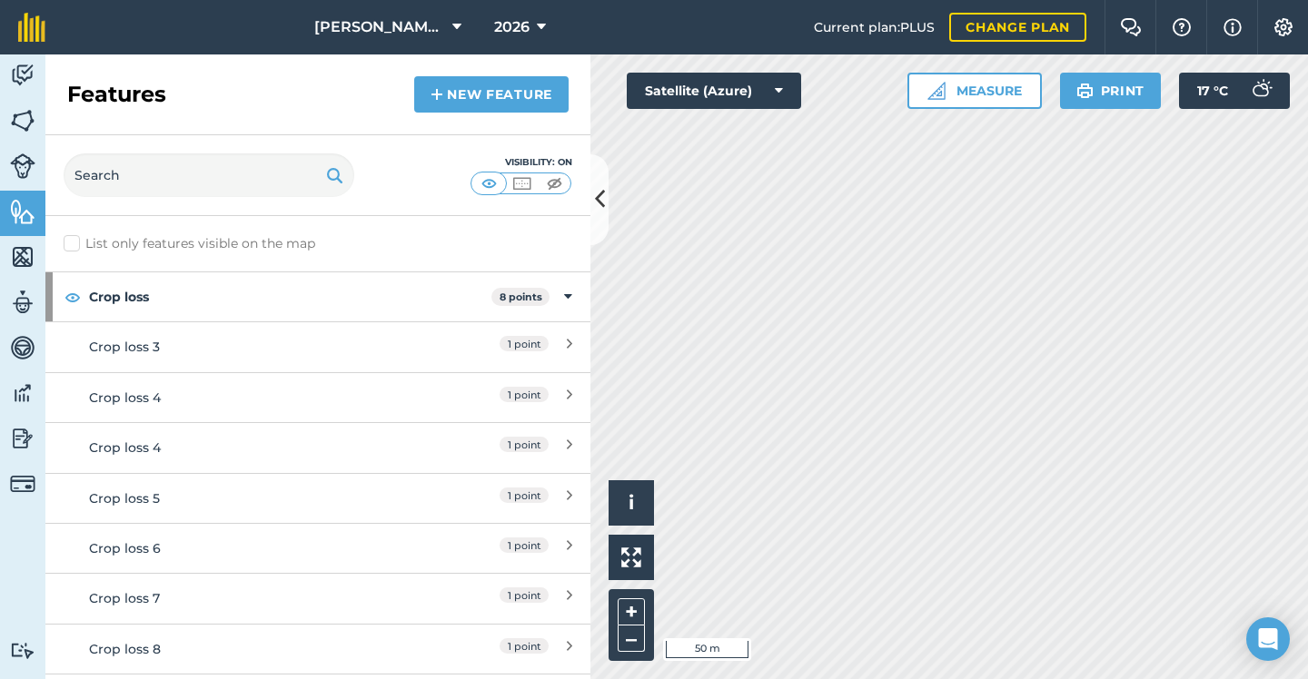
click at [244, 341] on div "Crop loss 3" at bounding box center [250, 347] width 322 height 20
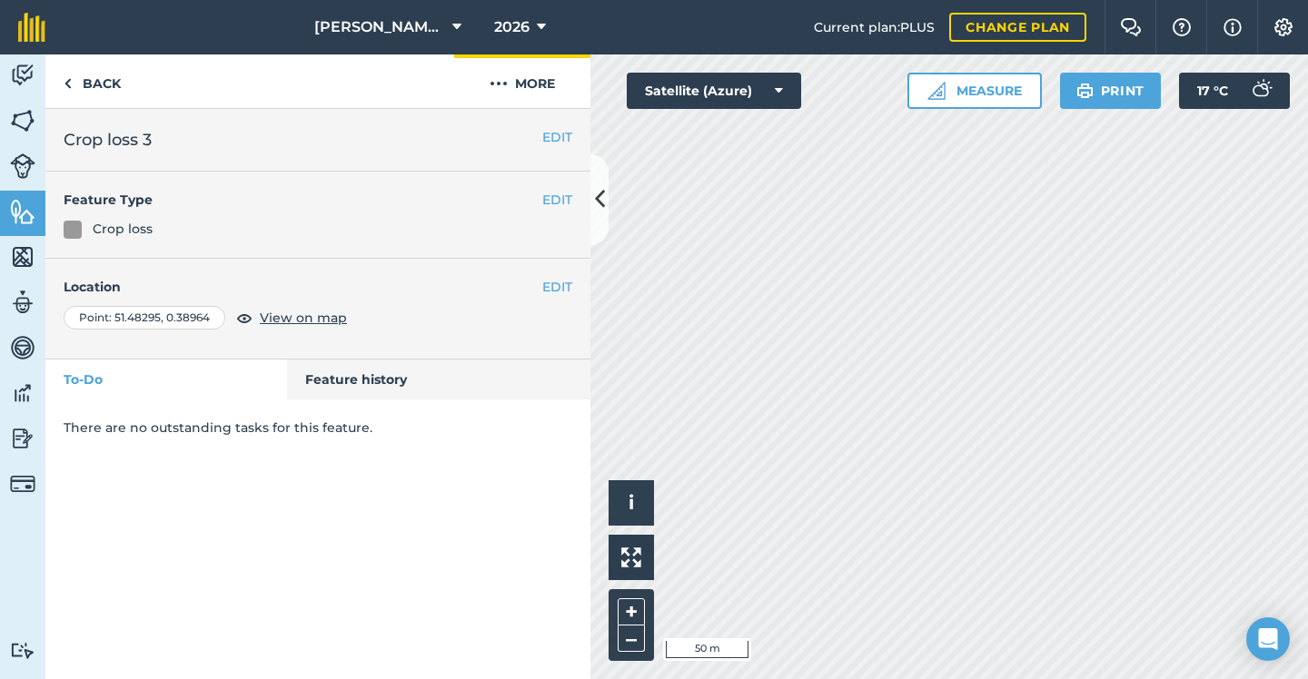
click at [505, 101] on button "More" at bounding box center [522, 81] width 136 height 54
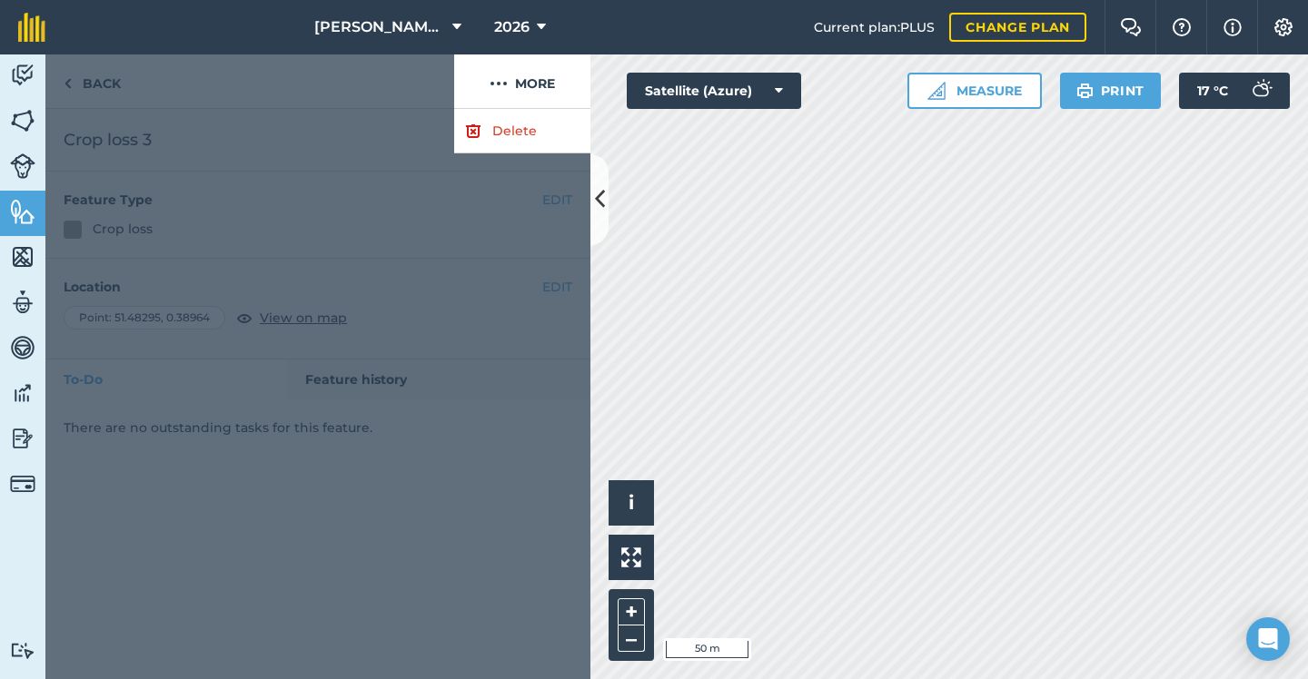
click at [499, 134] on link "Delete" at bounding box center [522, 131] width 136 height 44
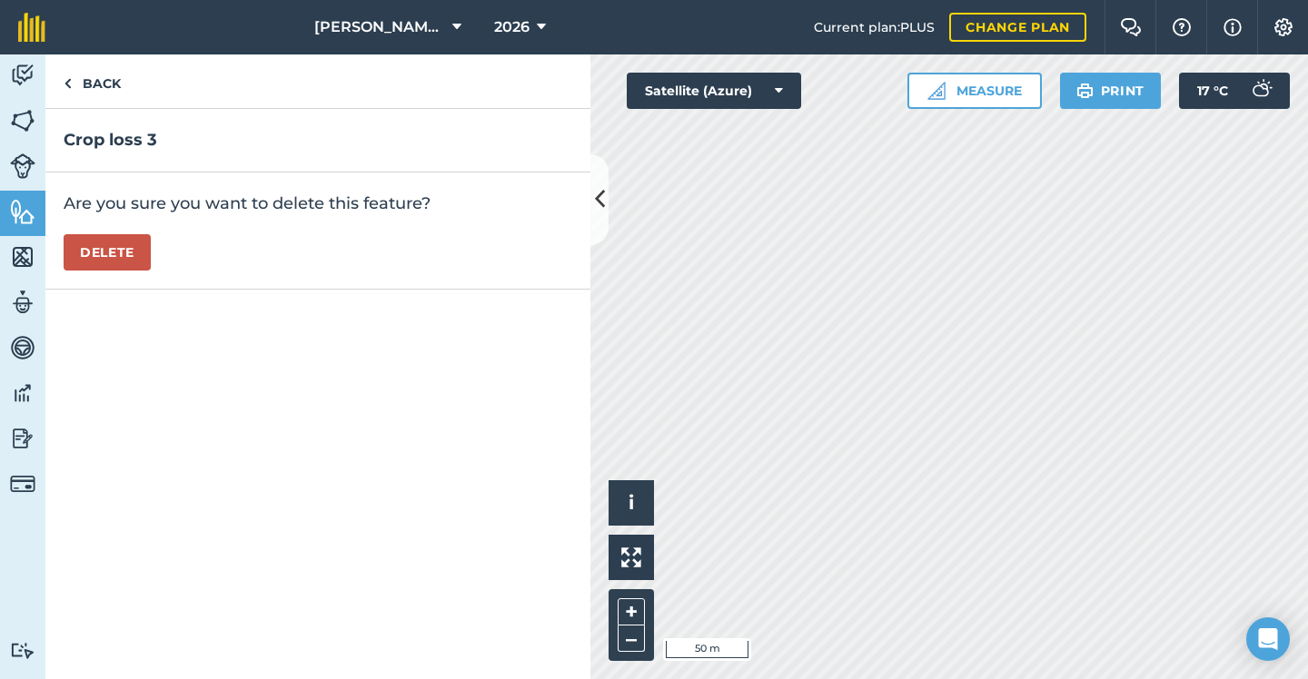
click at [121, 260] on button "Delete" at bounding box center [107, 252] width 87 height 36
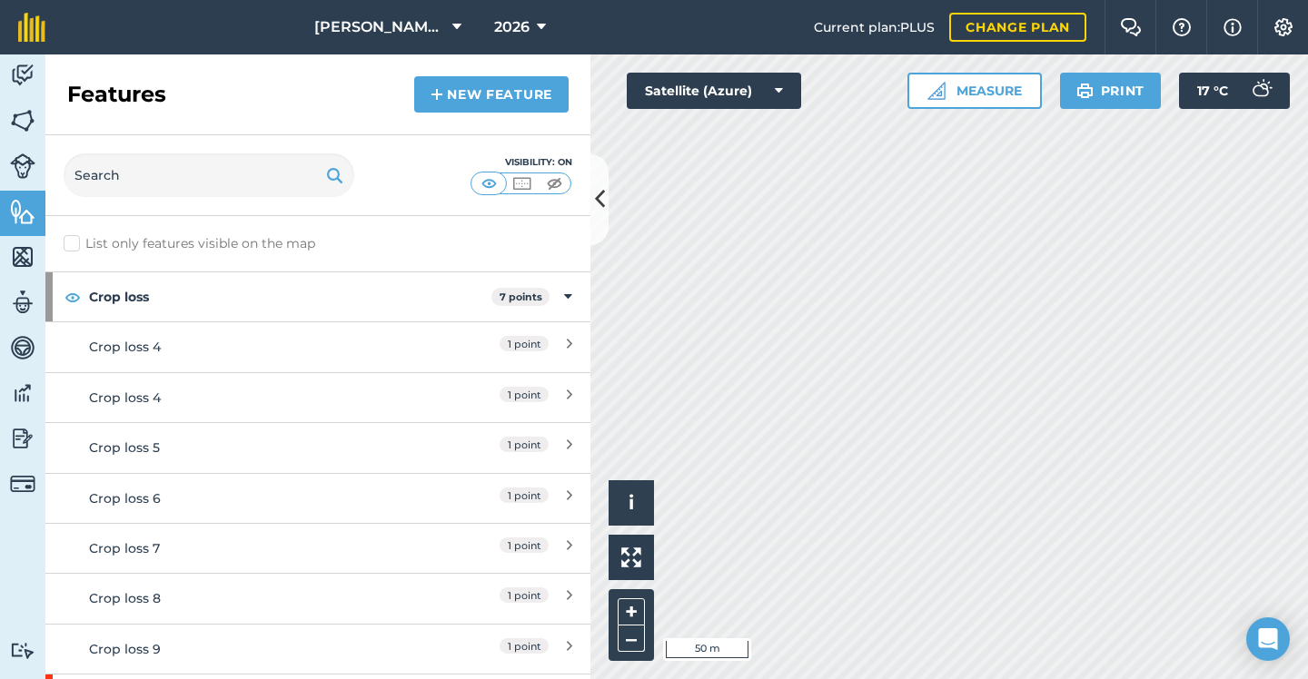
click at [258, 345] on div "Crop loss 4" at bounding box center [250, 347] width 322 height 20
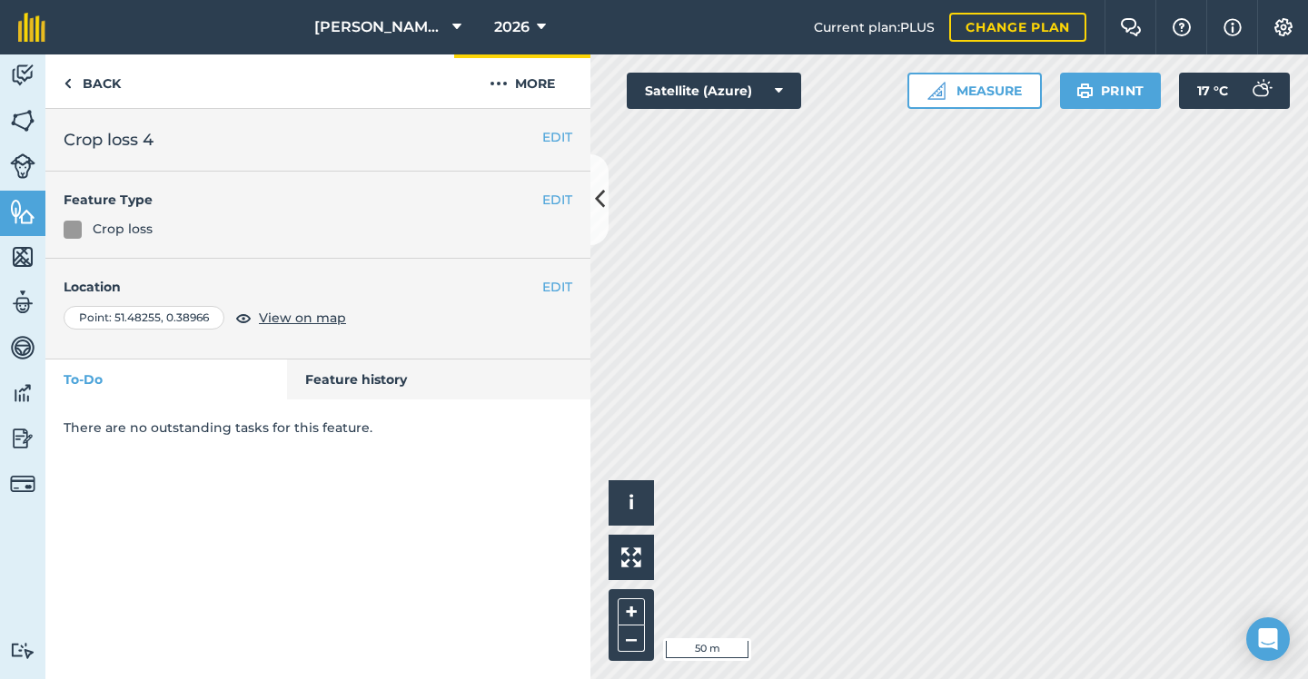
click at [509, 93] on button "More" at bounding box center [522, 81] width 136 height 54
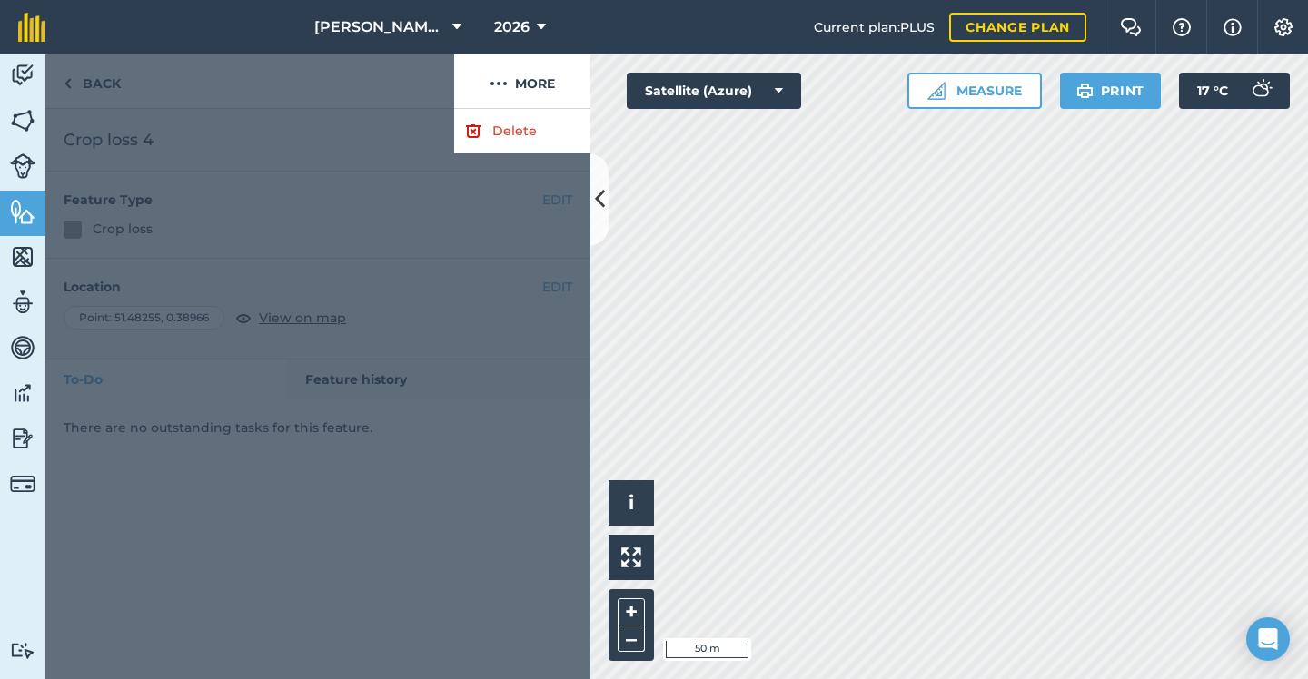
click at [482, 124] on link "Delete" at bounding box center [522, 131] width 136 height 44
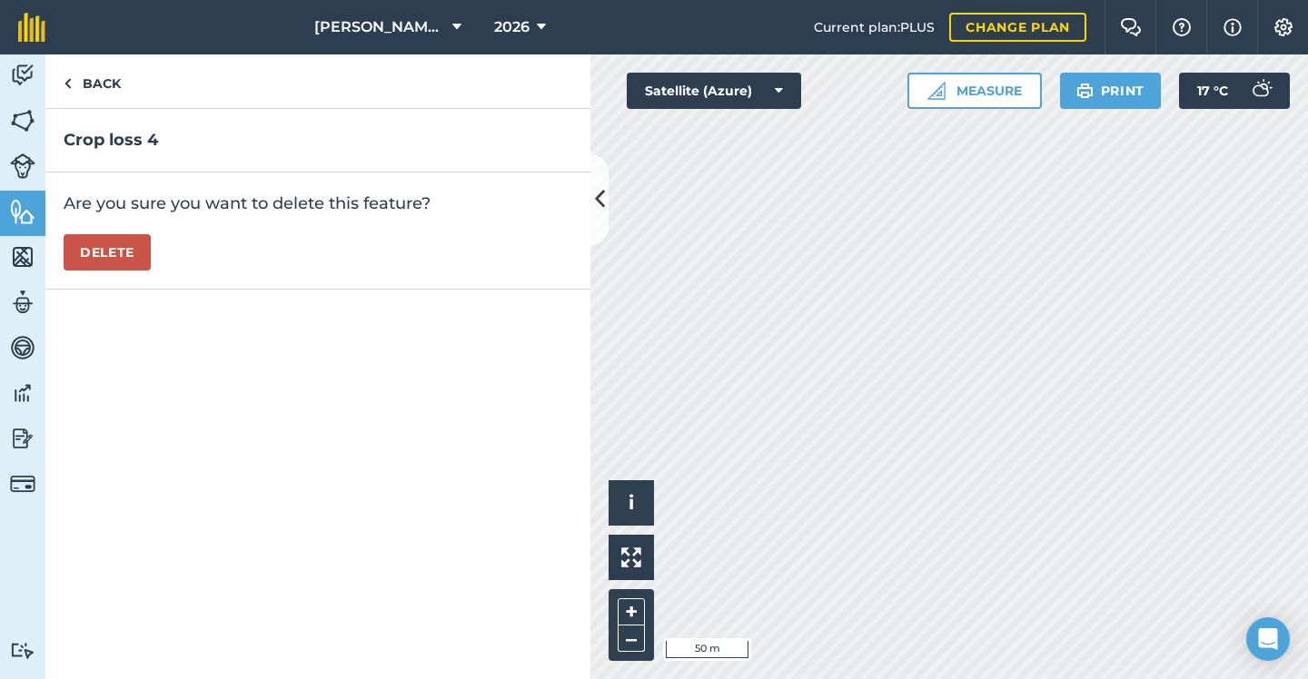
click at [122, 252] on button "Delete" at bounding box center [107, 252] width 87 height 36
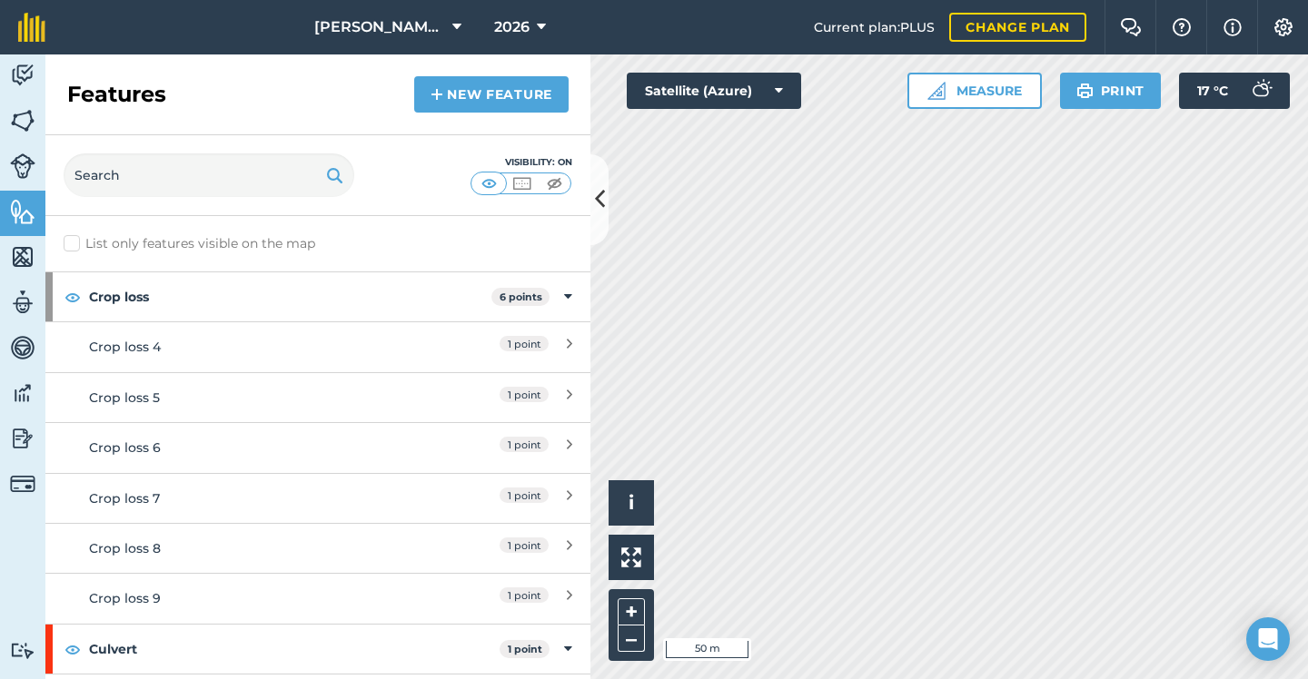
click at [254, 348] on div "Crop loss 4" at bounding box center [250, 347] width 322 height 20
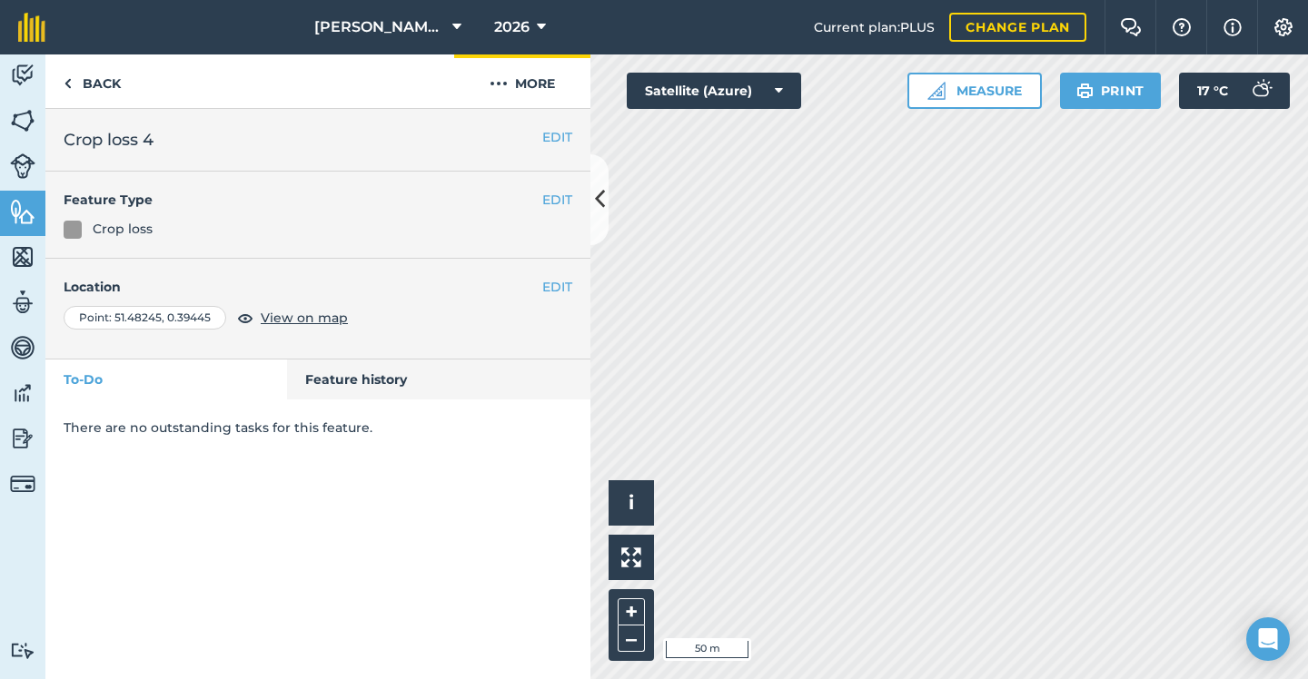
click at [563, 83] on button "More" at bounding box center [522, 81] width 136 height 54
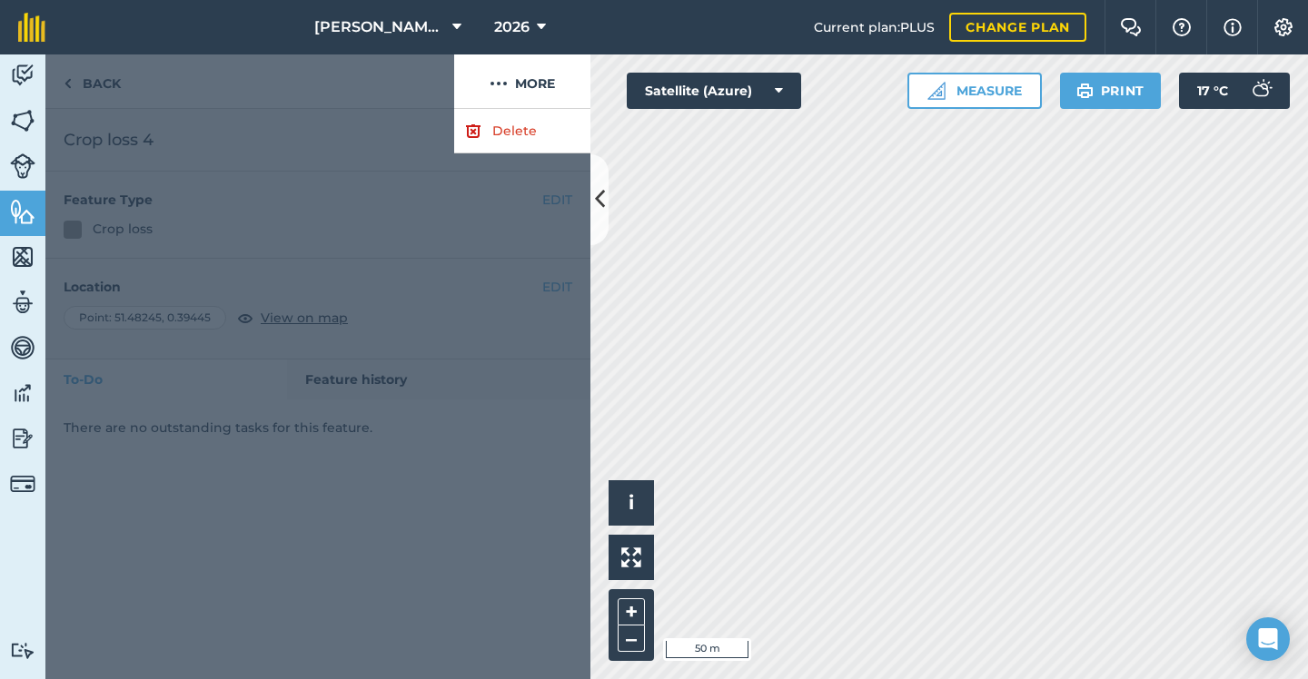
click at [518, 129] on link "Delete" at bounding box center [522, 131] width 136 height 44
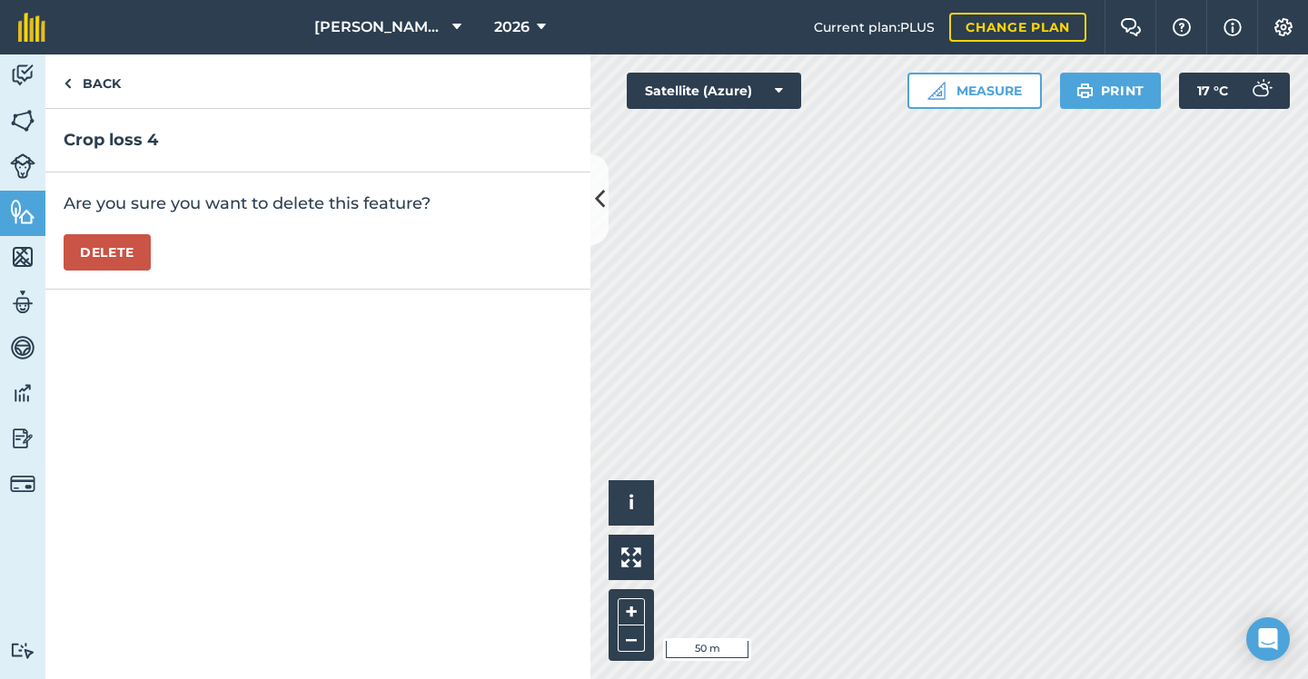
click at [94, 262] on button "Delete" at bounding box center [107, 252] width 87 height 36
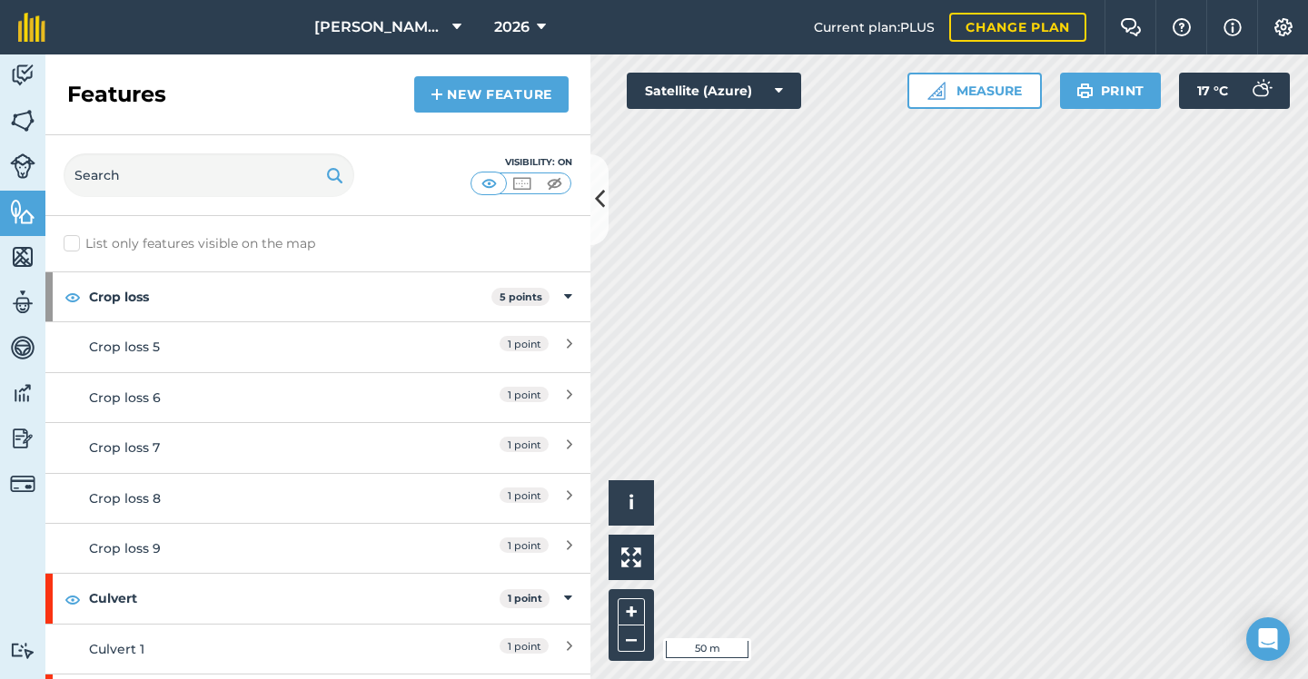
click at [297, 342] on div "Crop loss 5" at bounding box center [250, 347] width 322 height 20
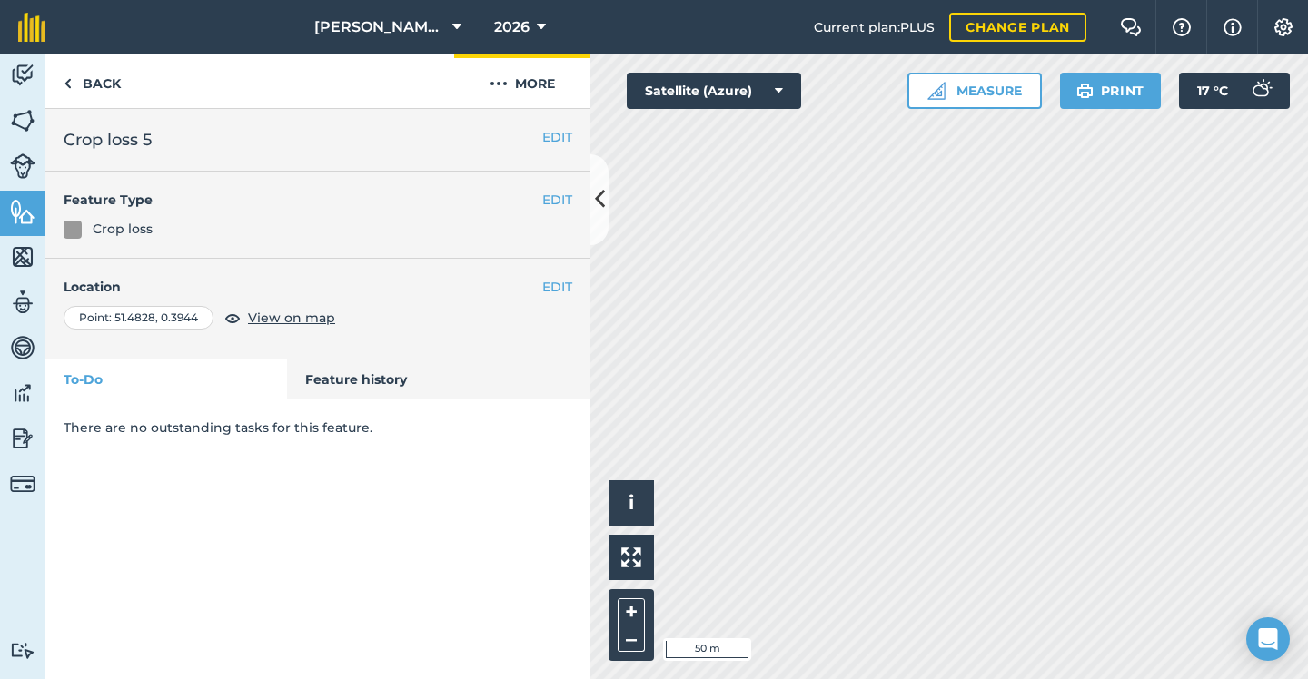
click at [516, 75] on button "More" at bounding box center [522, 81] width 136 height 54
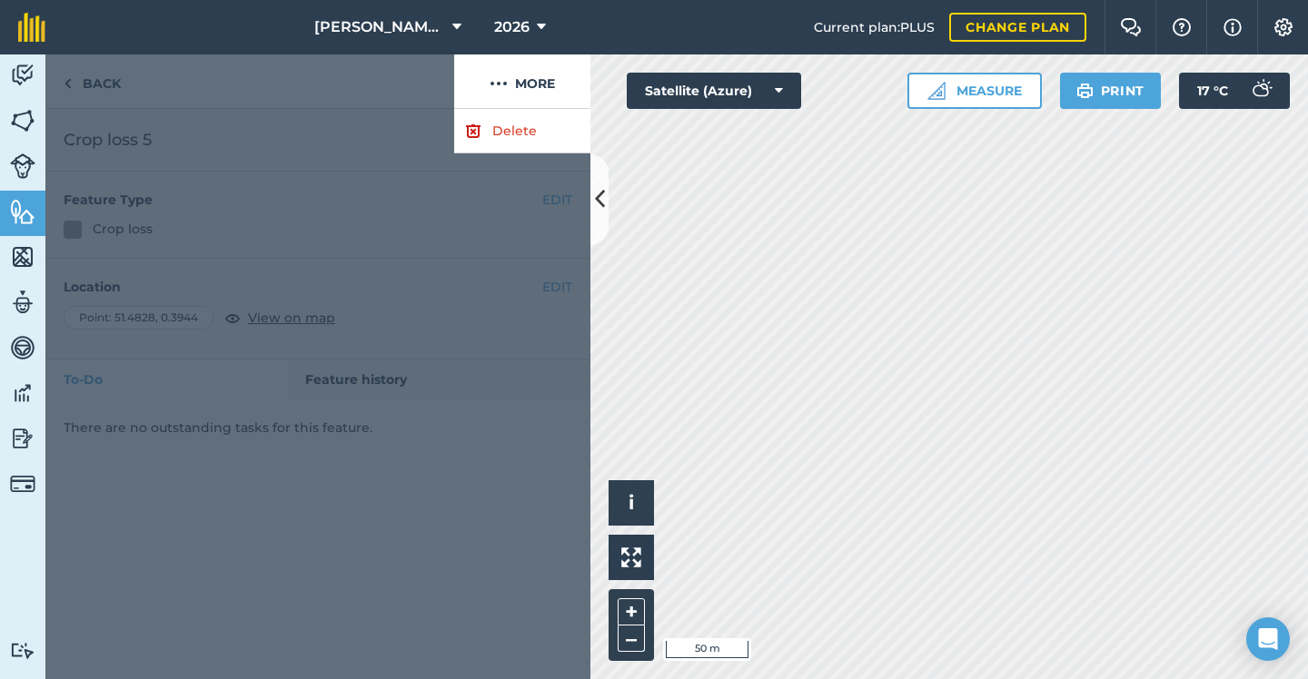
click at [475, 114] on link "Delete" at bounding box center [522, 131] width 136 height 44
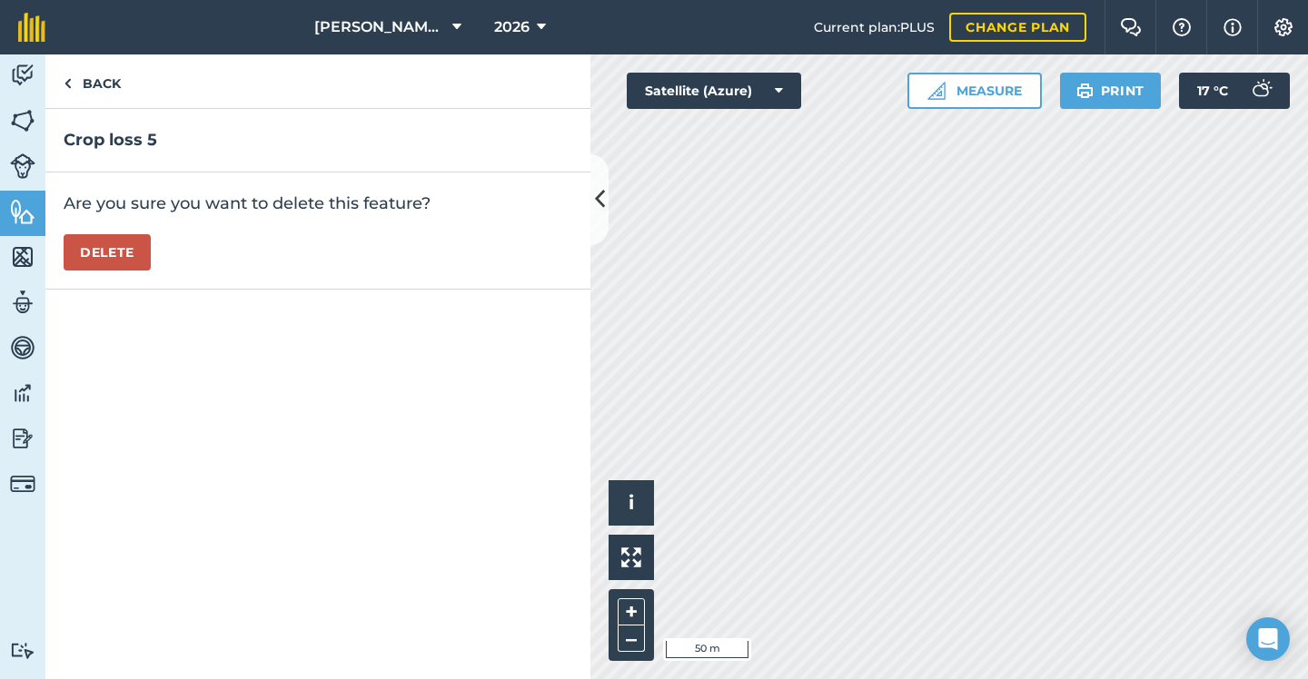
click at [133, 248] on button "Delete" at bounding box center [107, 252] width 87 height 36
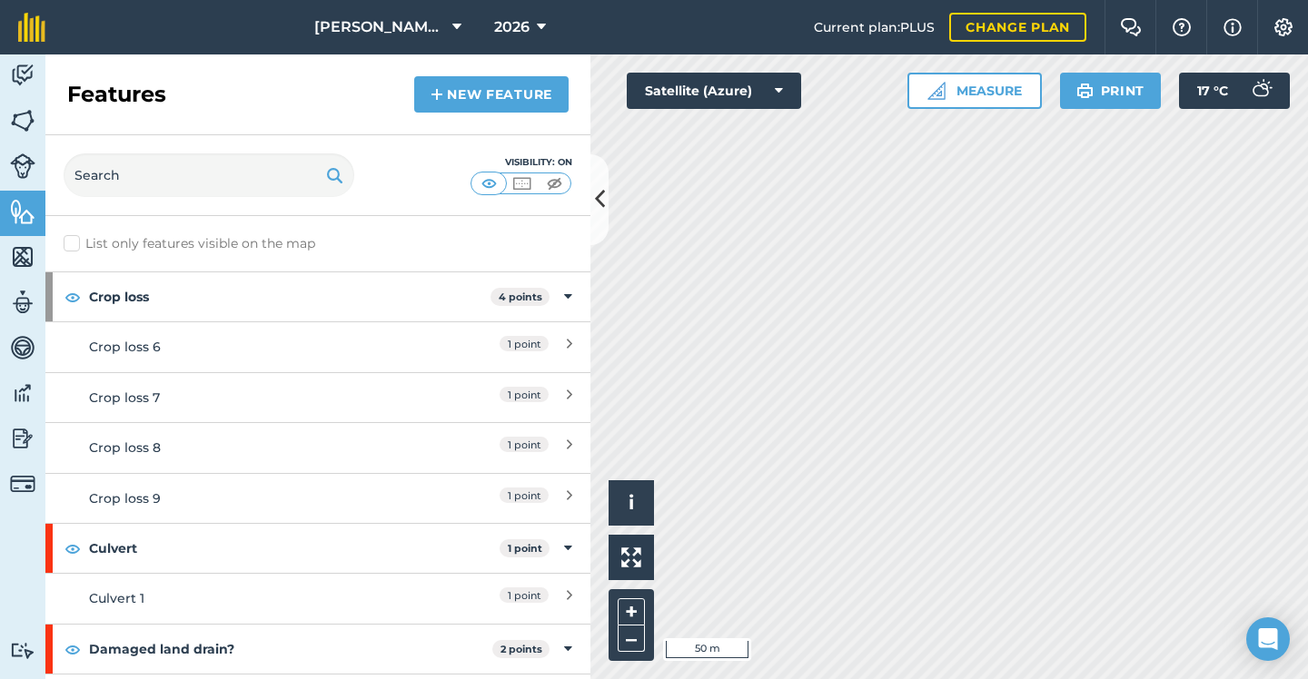
click at [241, 345] on div "Crop loss 6" at bounding box center [250, 347] width 322 height 20
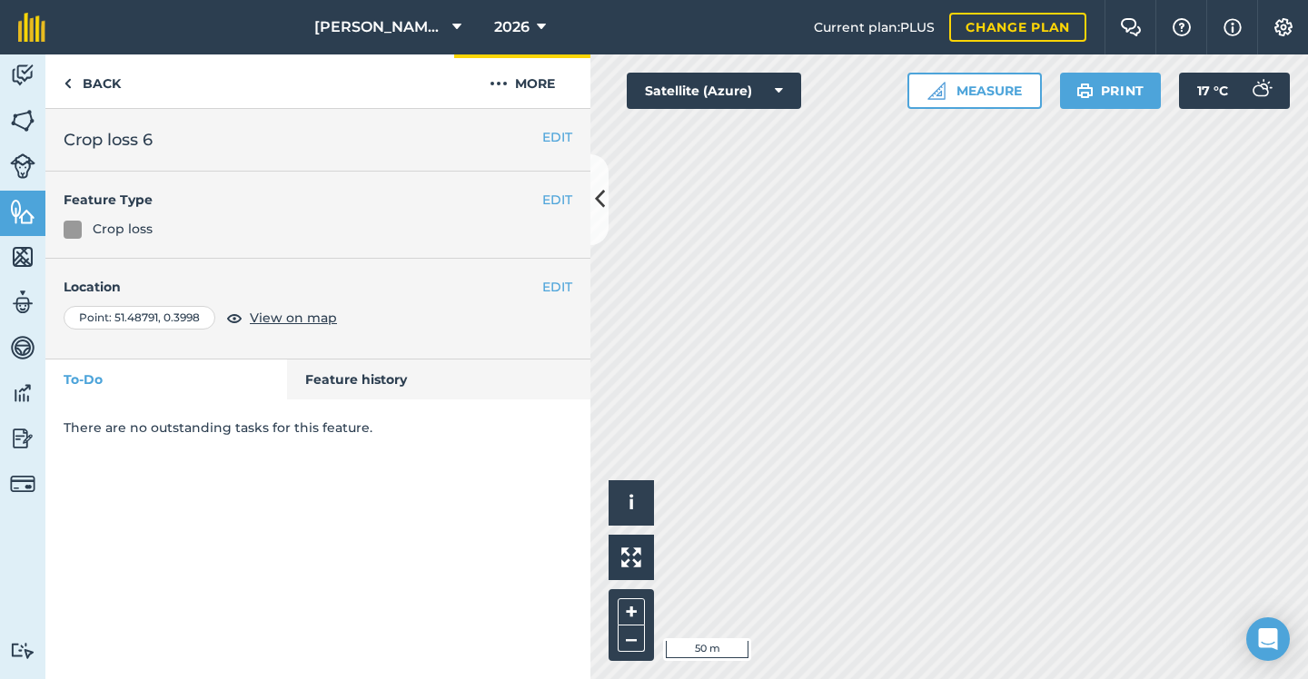
click at [562, 83] on button "More" at bounding box center [522, 81] width 136 height 54
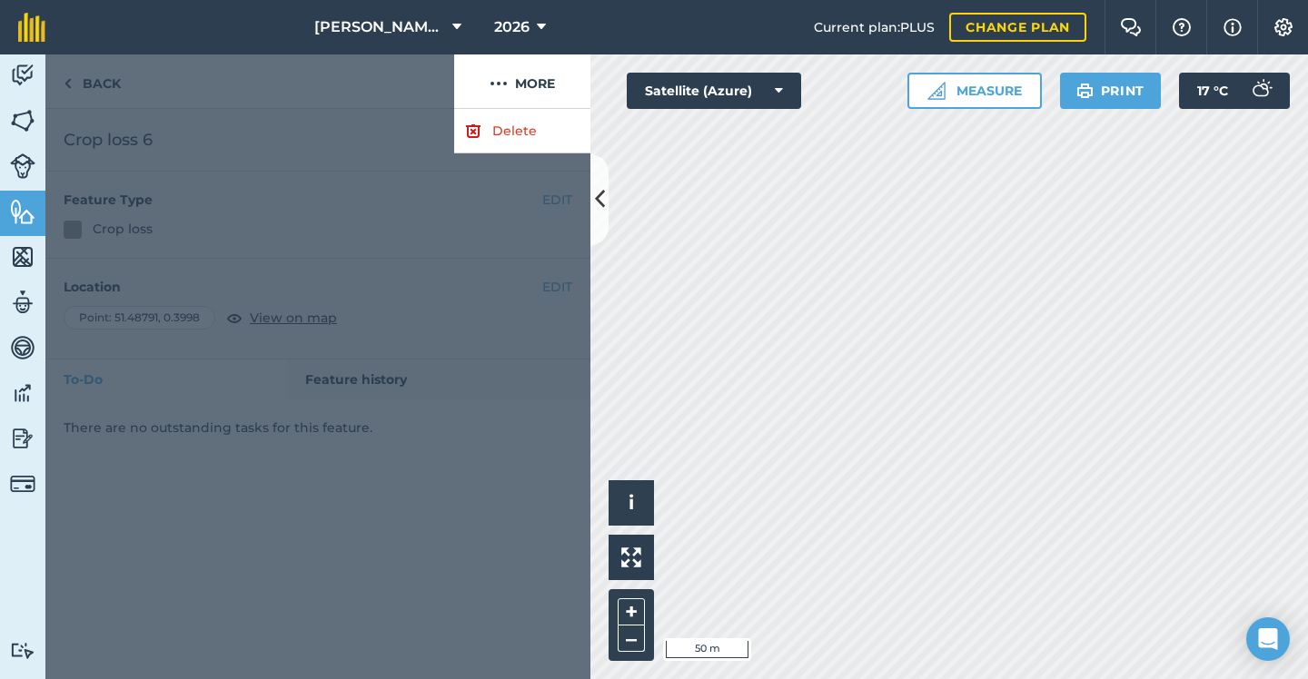
click at [516, 129] on link "Delete" at bounding box center [522, 131] width 136 height 44
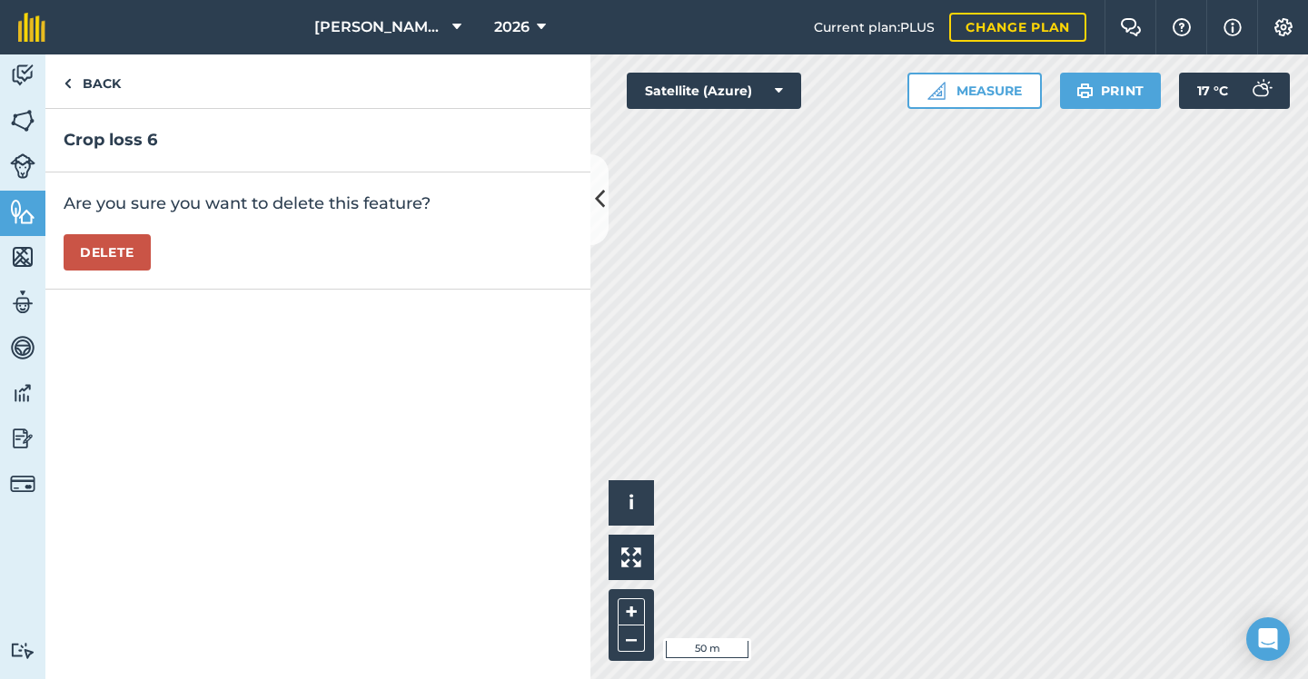
click at [94, 258] on button "Delete" at bounding box center [107, 252] width 87 height 36
